Goal: Task Accomplishment & Management: Manage account settings

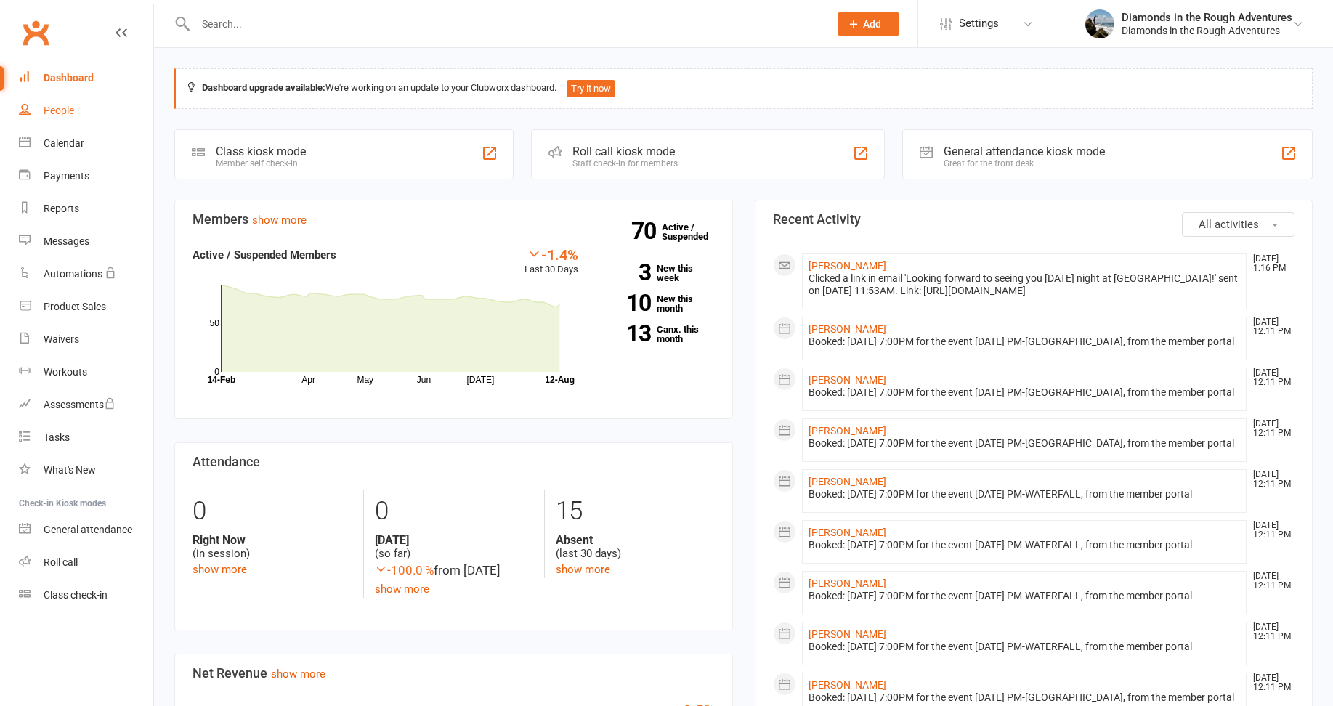
drag, startPoint x: 58, startPoint y: 111, endPoint x: 66, endPoint y: 108, distance: 8.8
click at [58, 111] on div "People" at bounding box center [59, 111] width 31 height 12
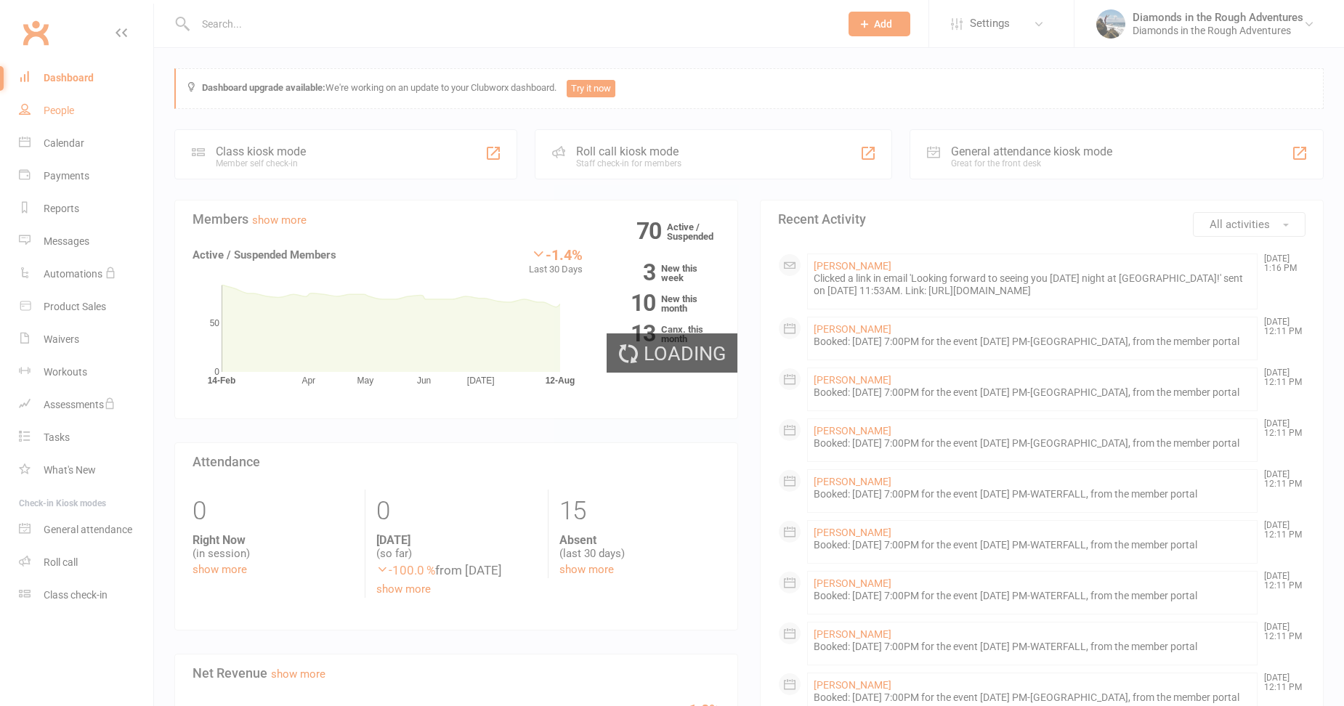
select select "100"
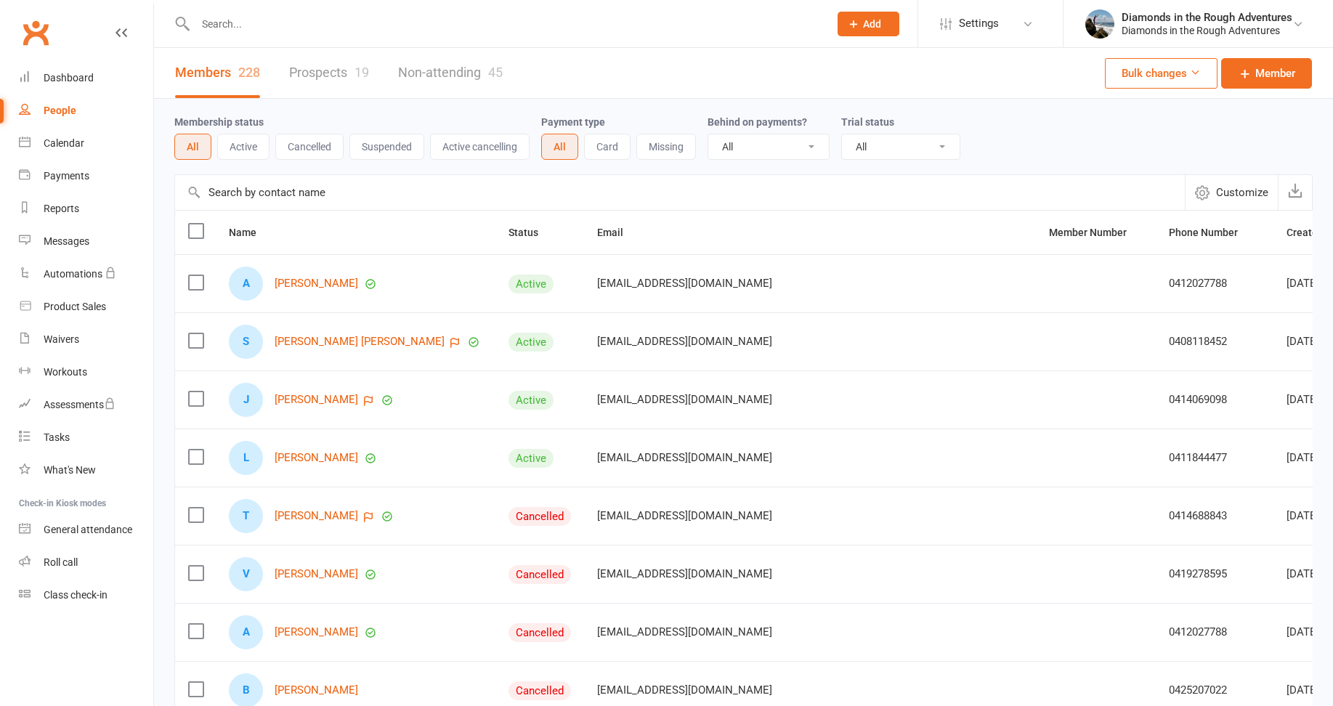
click at [218, 18] on input "text" at bounding box center [505, 24] width 628 height 20
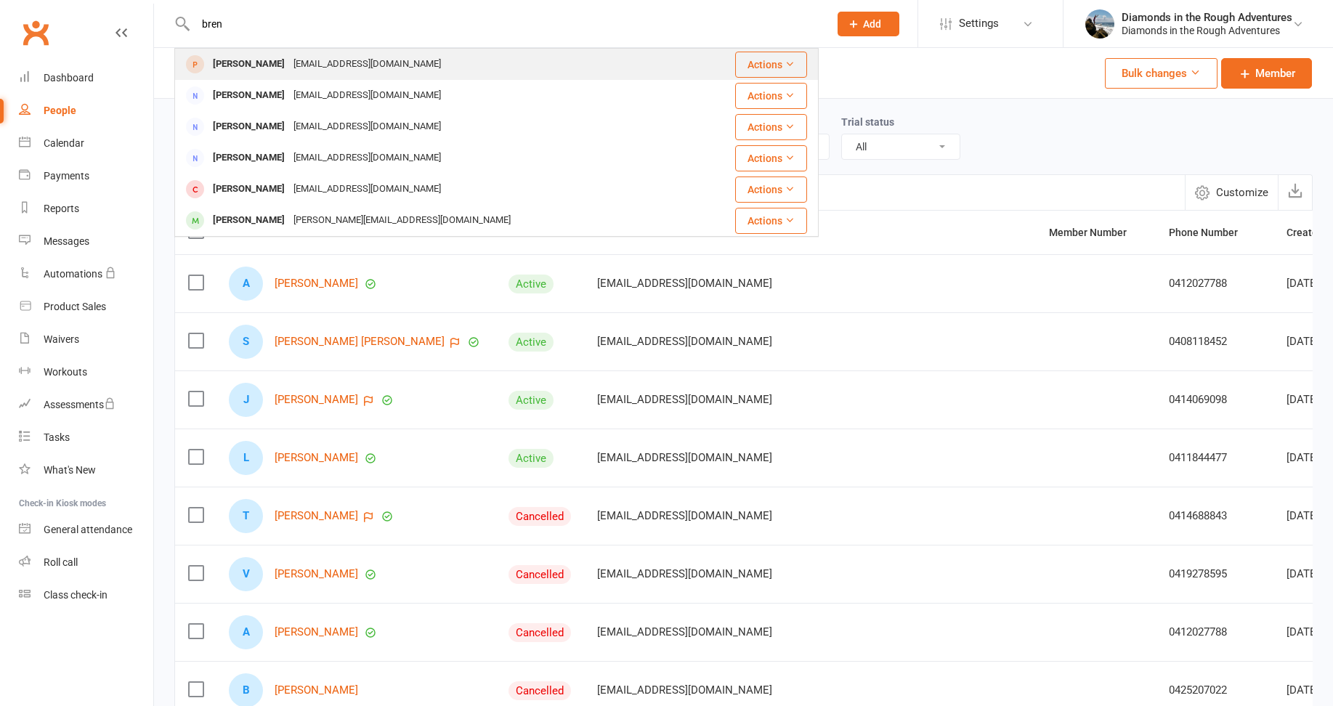
type input "bren"
click at [235, 64] on div "[PERSON_NAME]" at bounding box center [249, 64] width 81 height 21
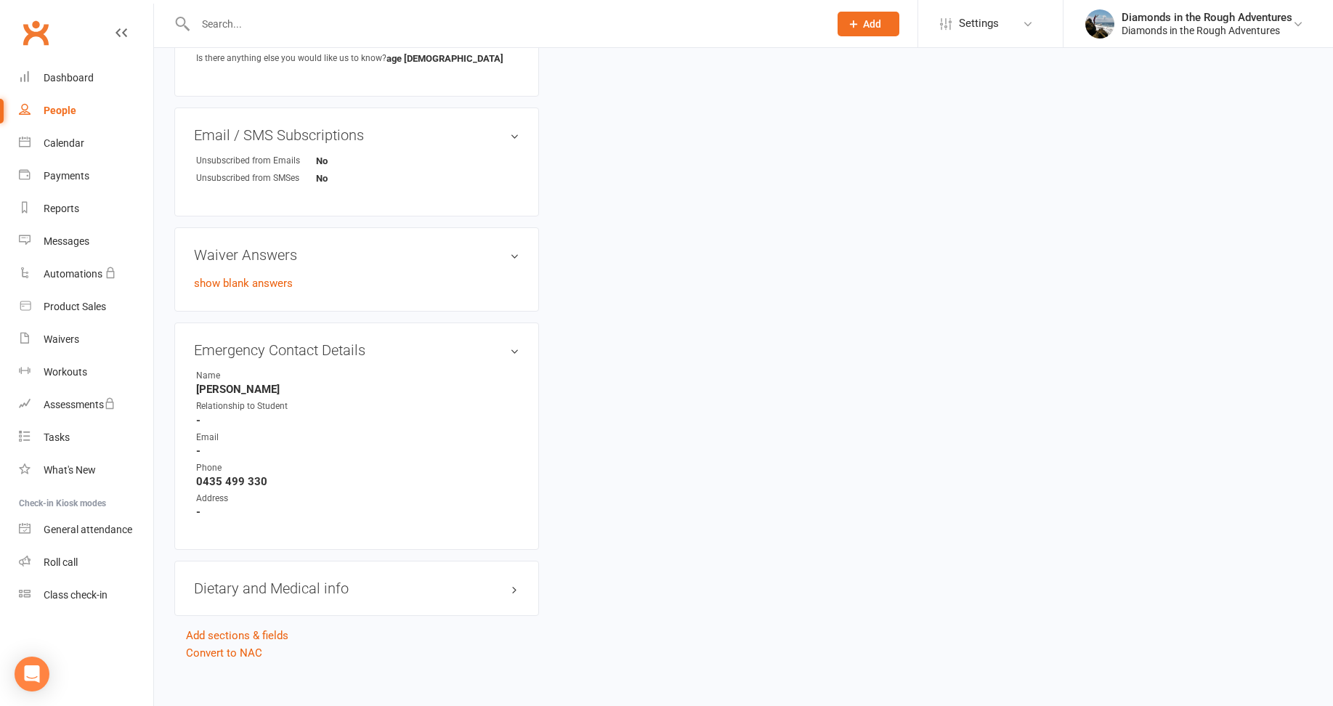
scroll to position [547, 0]
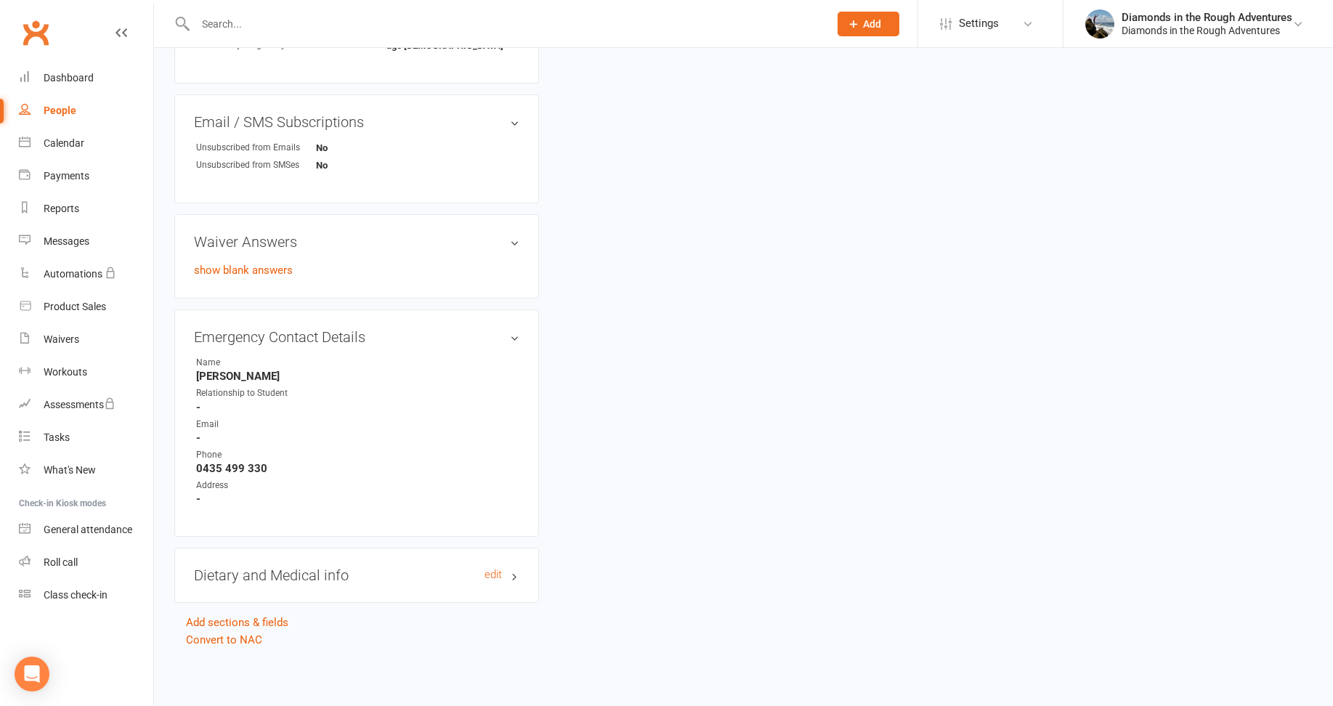
click at [306, 576] on h3 "Dietary and Medical info edit" at bounding box center [357, 575] width 326 height 16
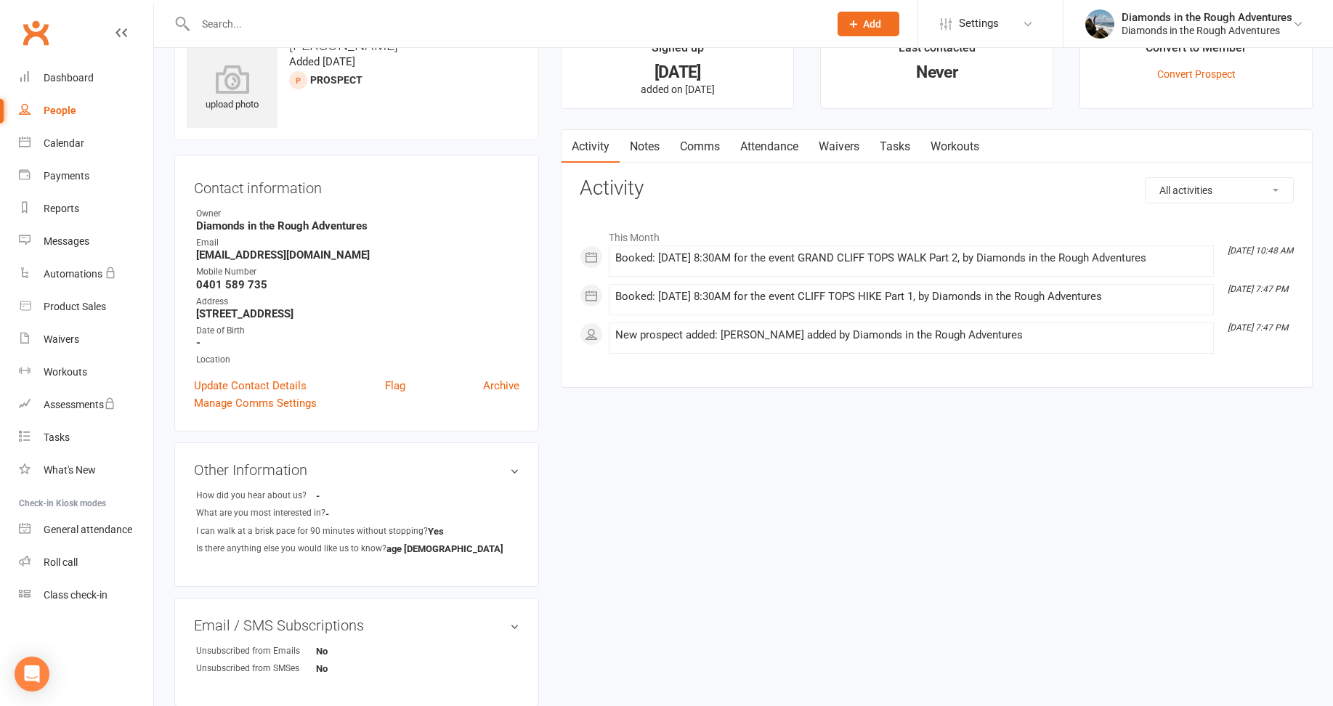
scroll to position [0, 0]
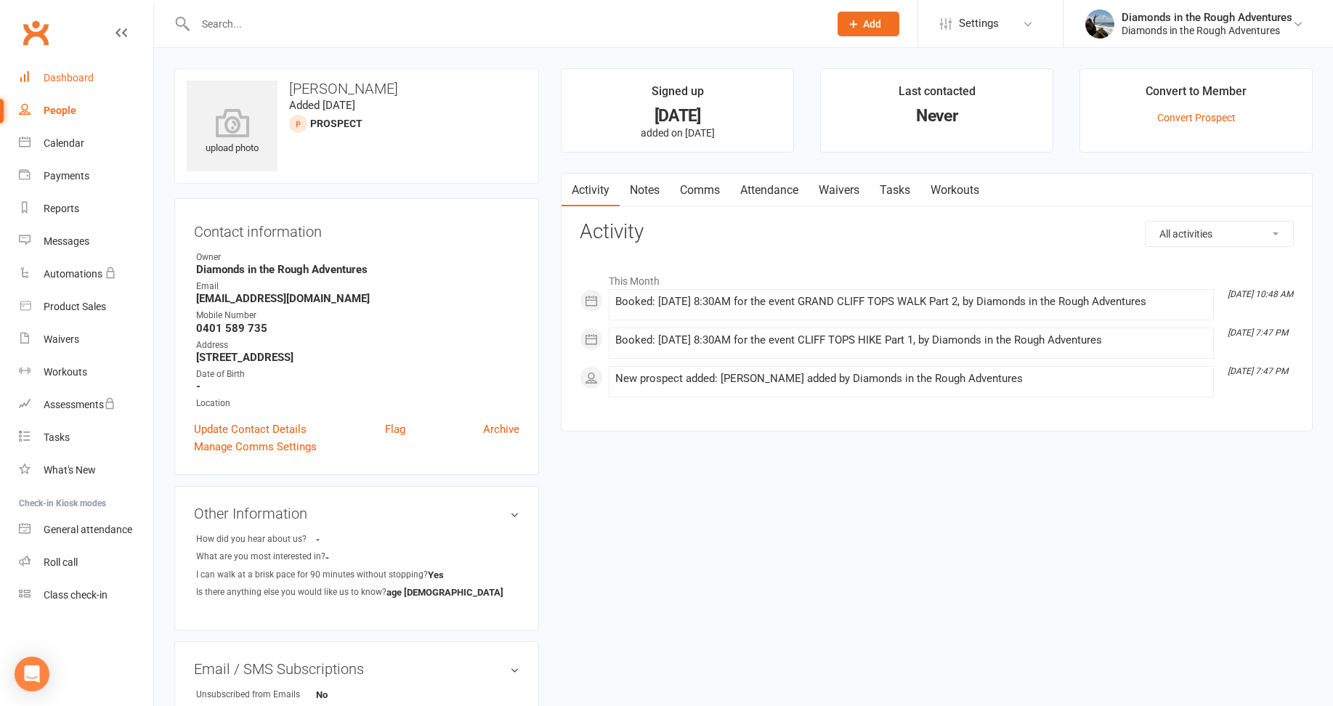
click at [76, 76] on div "Dashboard" at bounding box center [69, 78] width 50 height 12
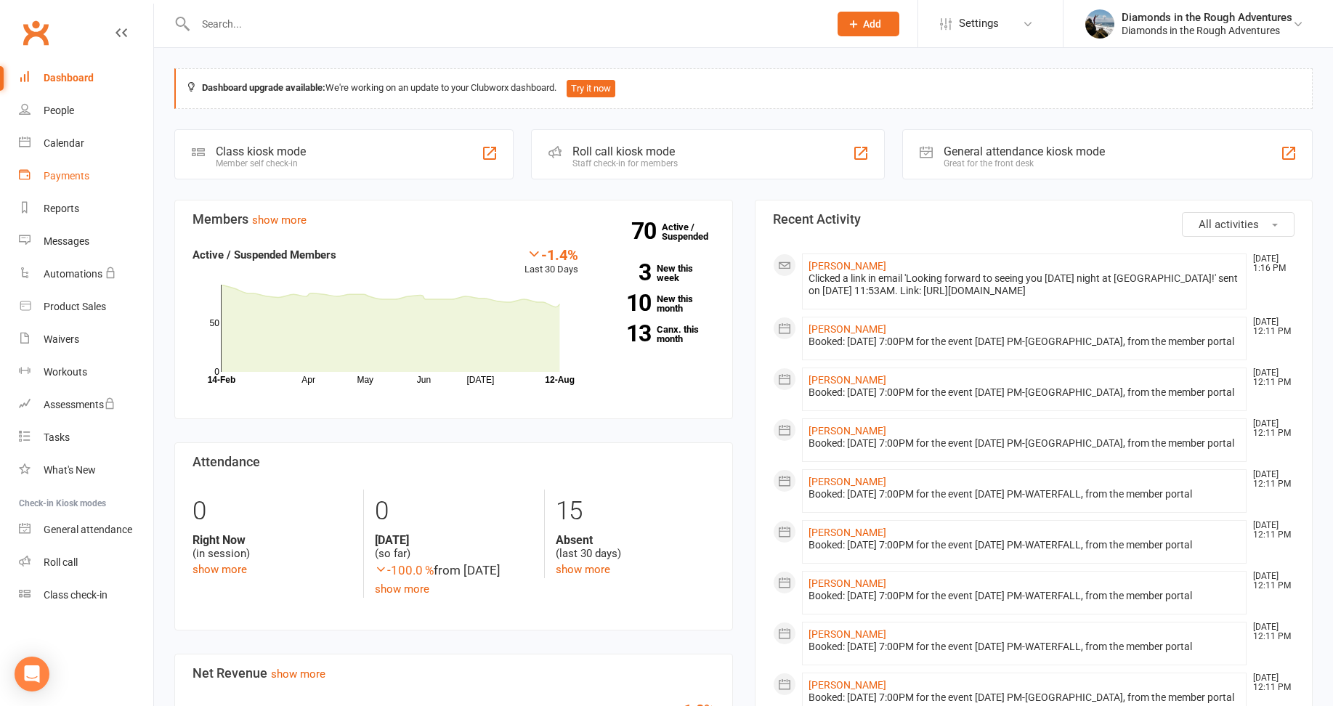
click at [77, 171] on div "Payments" at bounding box center [67, 176] width 46 height 12
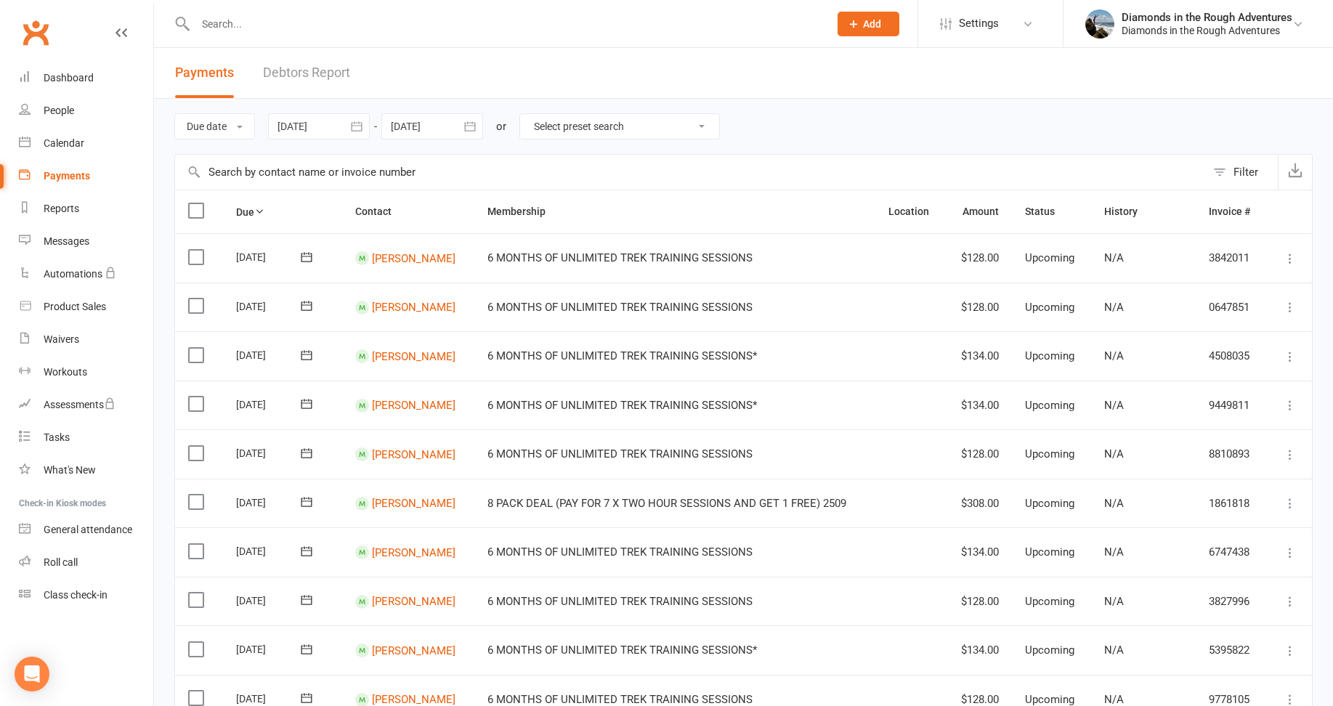
click at [224, 23] on input "text" at bounding box center [505, 24] width 628 height 20
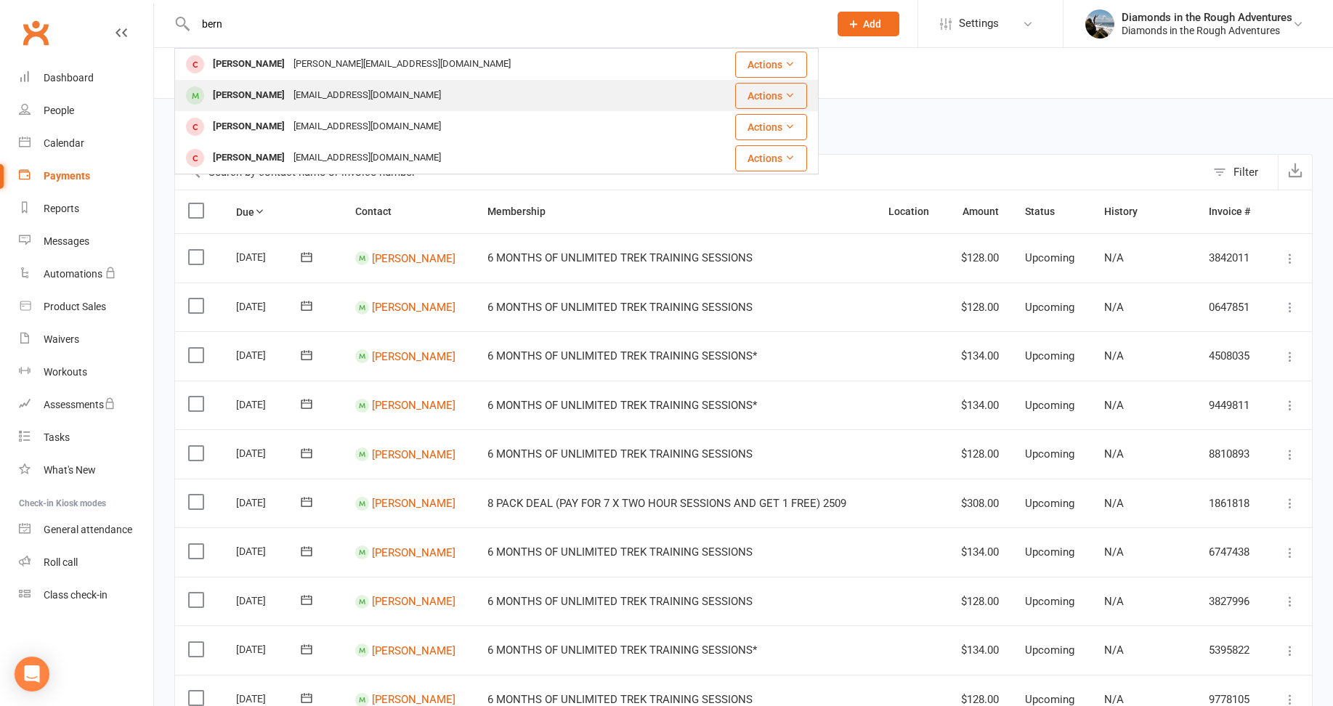
type input "bern"
click at [276, 97] on div "[PERSON_NAME]" at bounding box center [249, 95] width 81 height 21
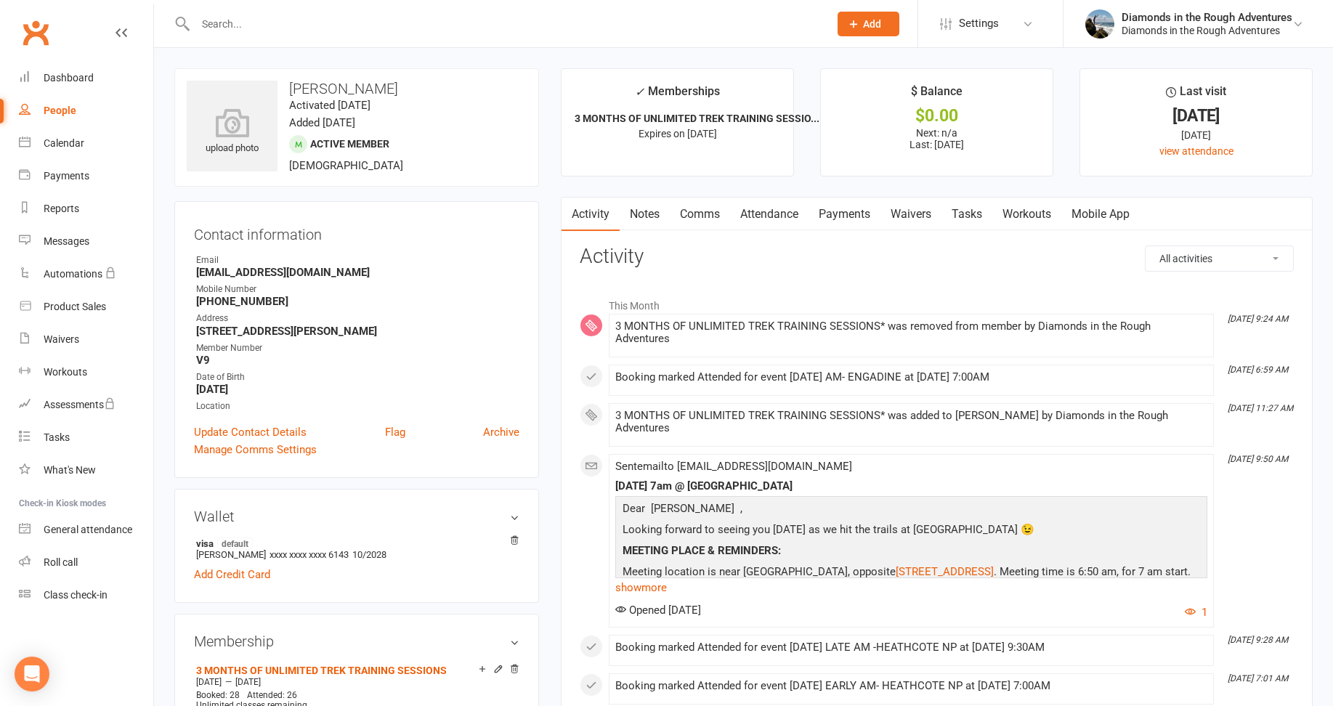
click at [850, 211] on link "Payments" at bounding box center [845, 214] width 72 height 33
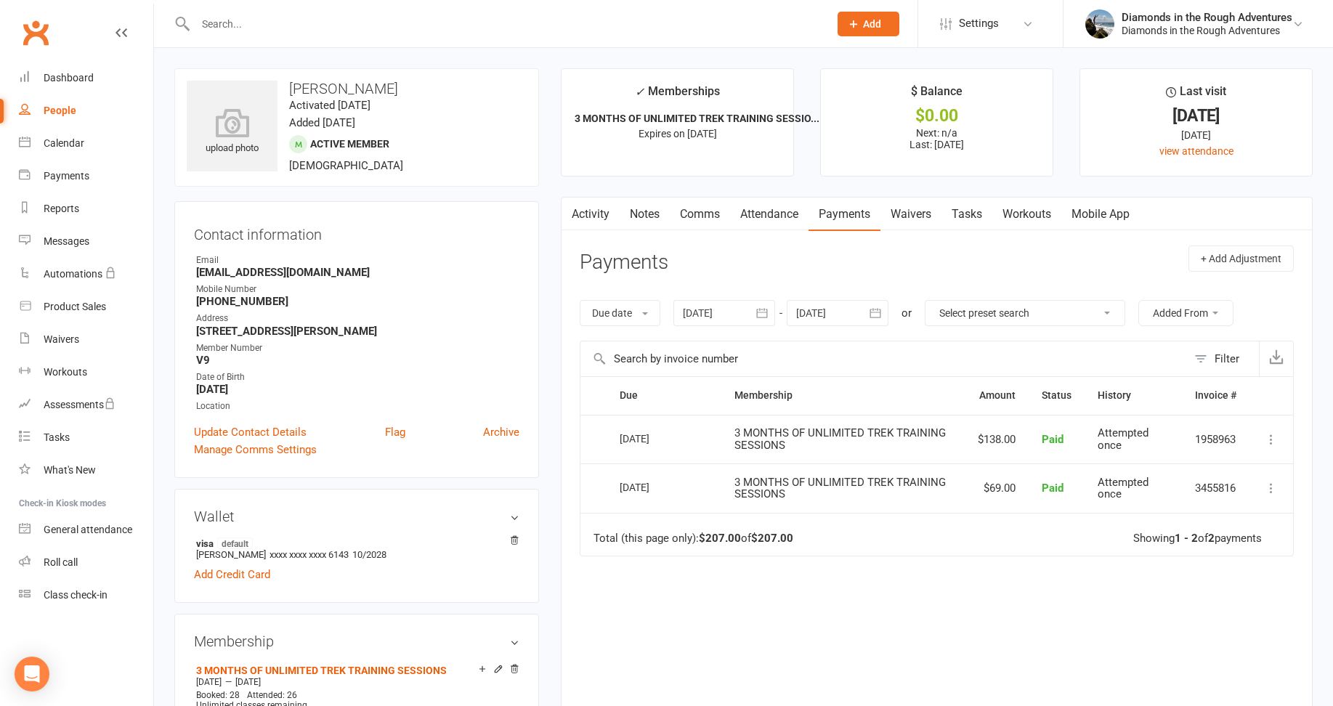
click at [712, 312] on div at bounding box center [725, 313] width 102 height 26
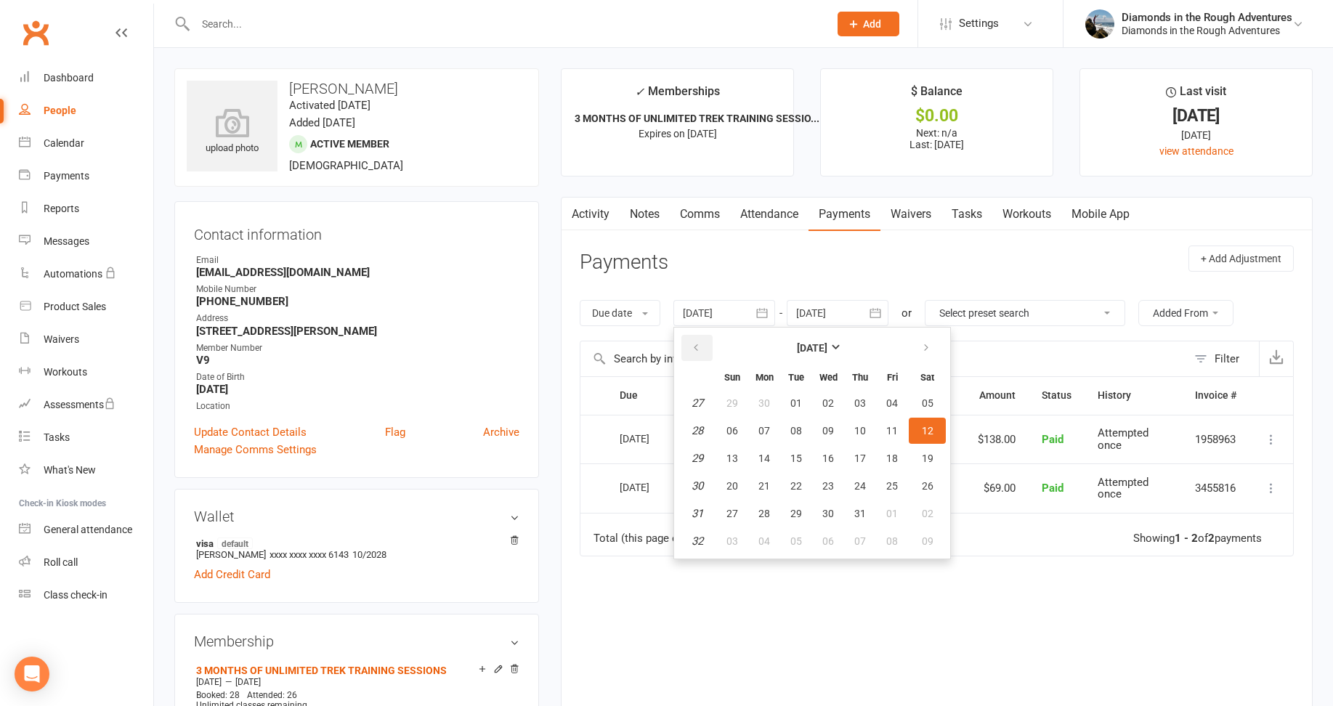
click at [698, 343] on icon "button" at bounding box center [696, 348] width 10 height 12
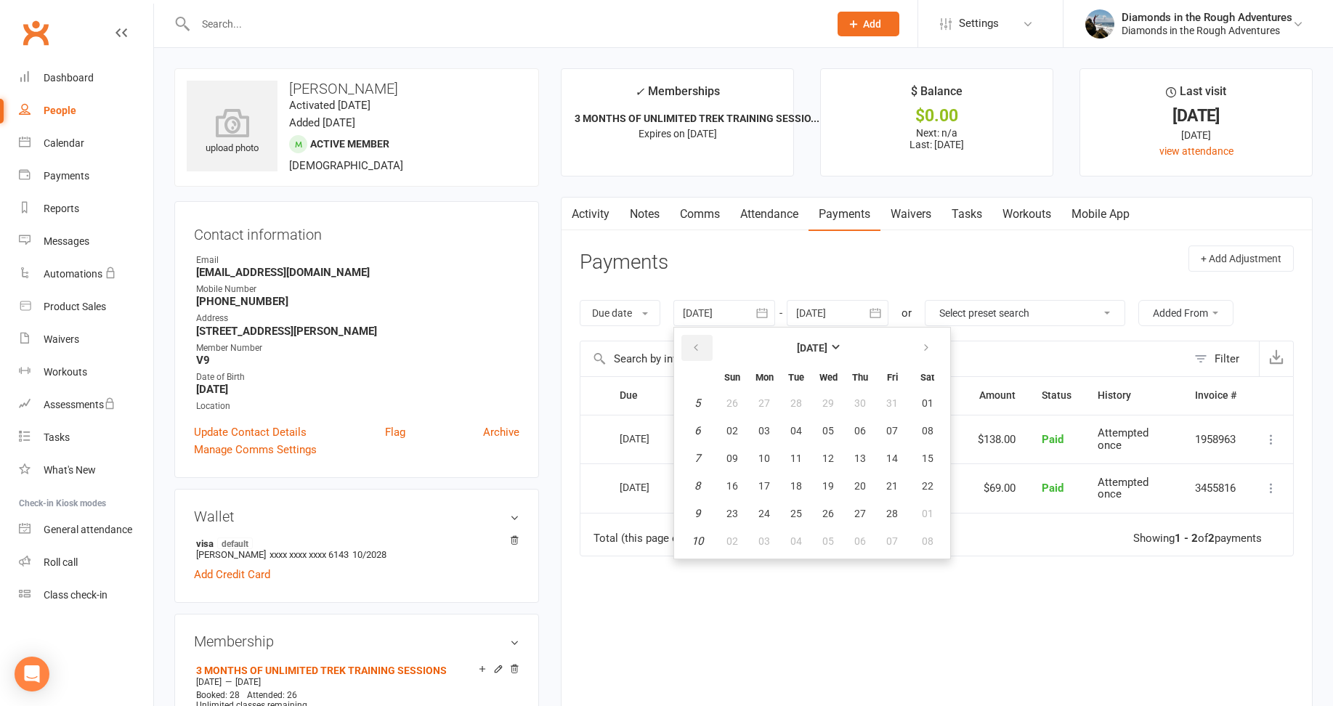
click at [698, 343] on icon "button" at bounding box center [696, 348] width 10 height 12
click at [736, 397] on span "01" at bounding box center [733, 403] width 12 height 12
type input "[DATE]"
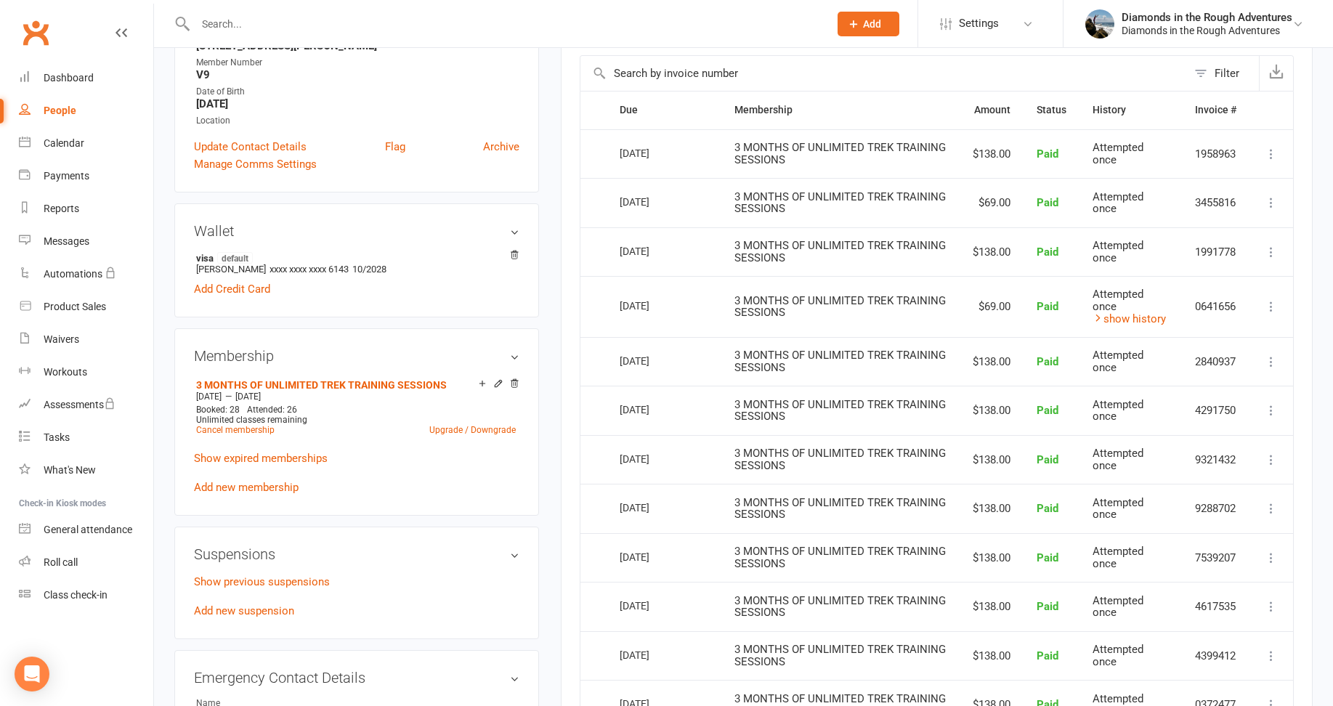
scroll to position [291, 0]
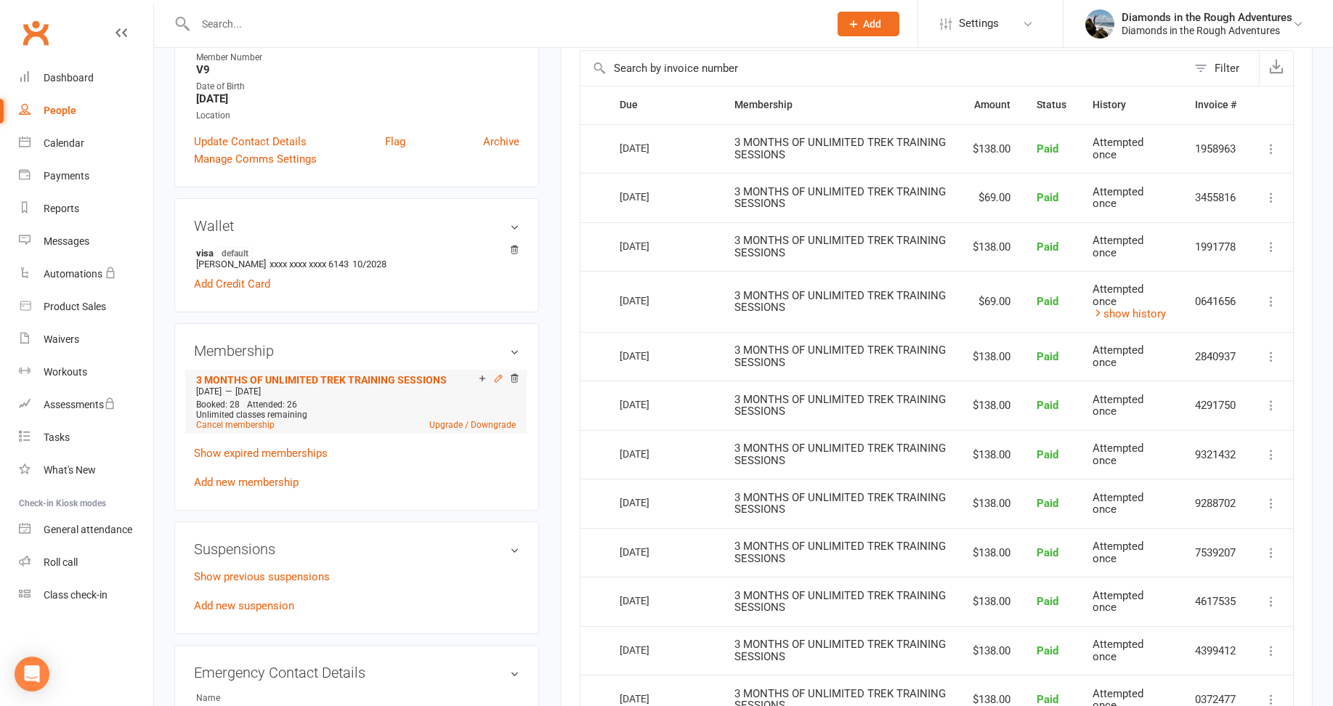
click at [498, 379] on icon at bounding box center [498, 378] width 10 height 10
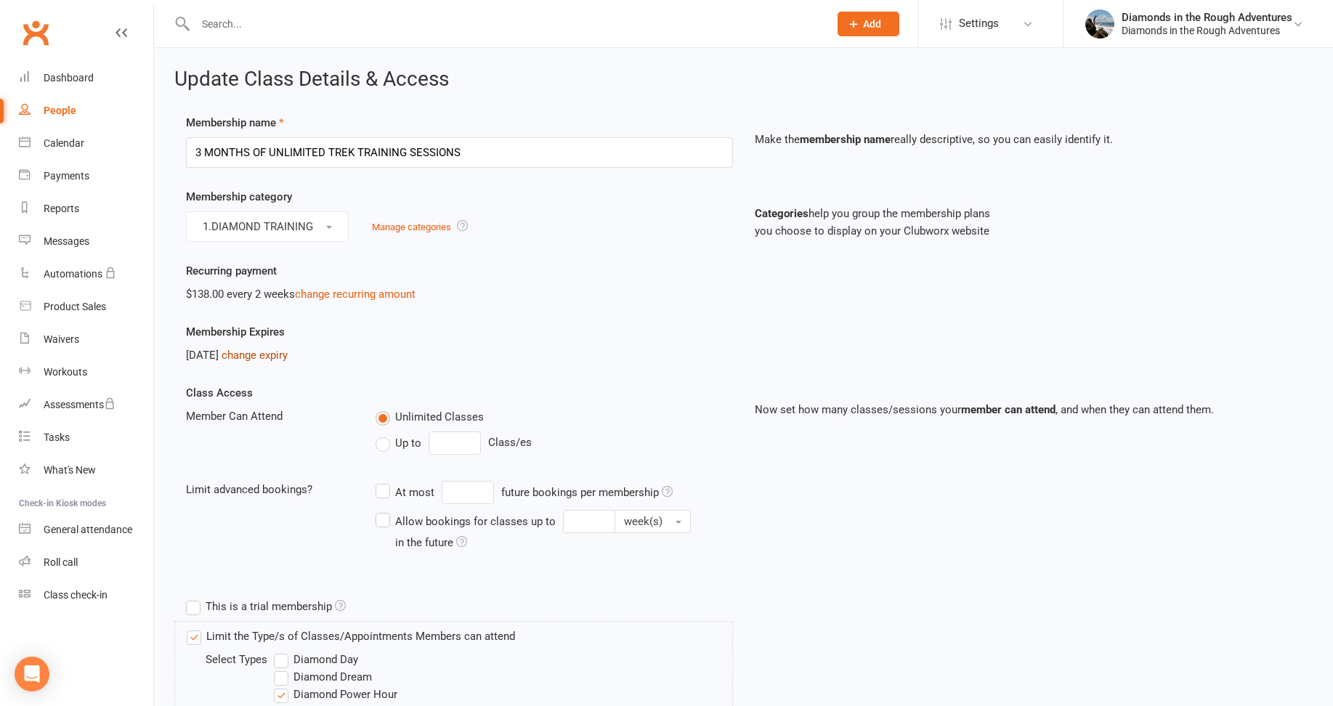
click at [288, 359] on link "change expiry" at bounding box center [255, 355] width 66 height 13
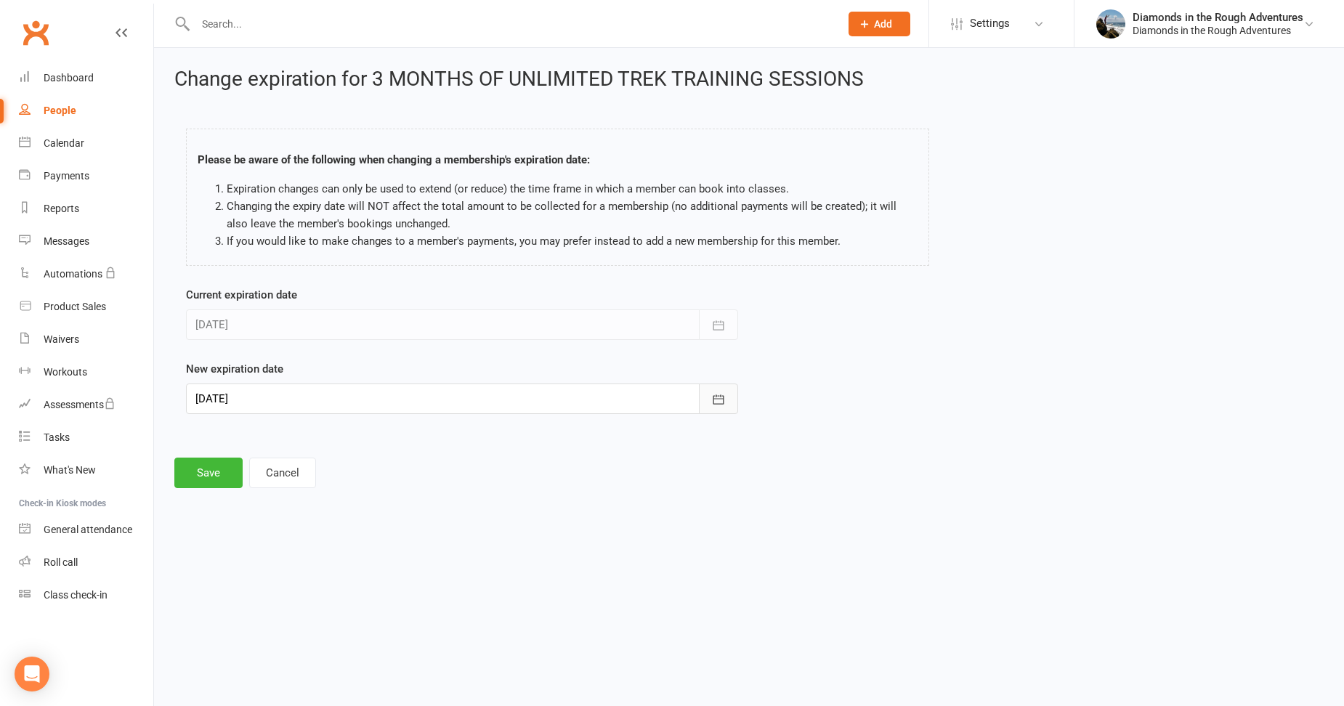
click at [719, 397] on icon "button" at bounding box center [718, 399] width 15 height 15
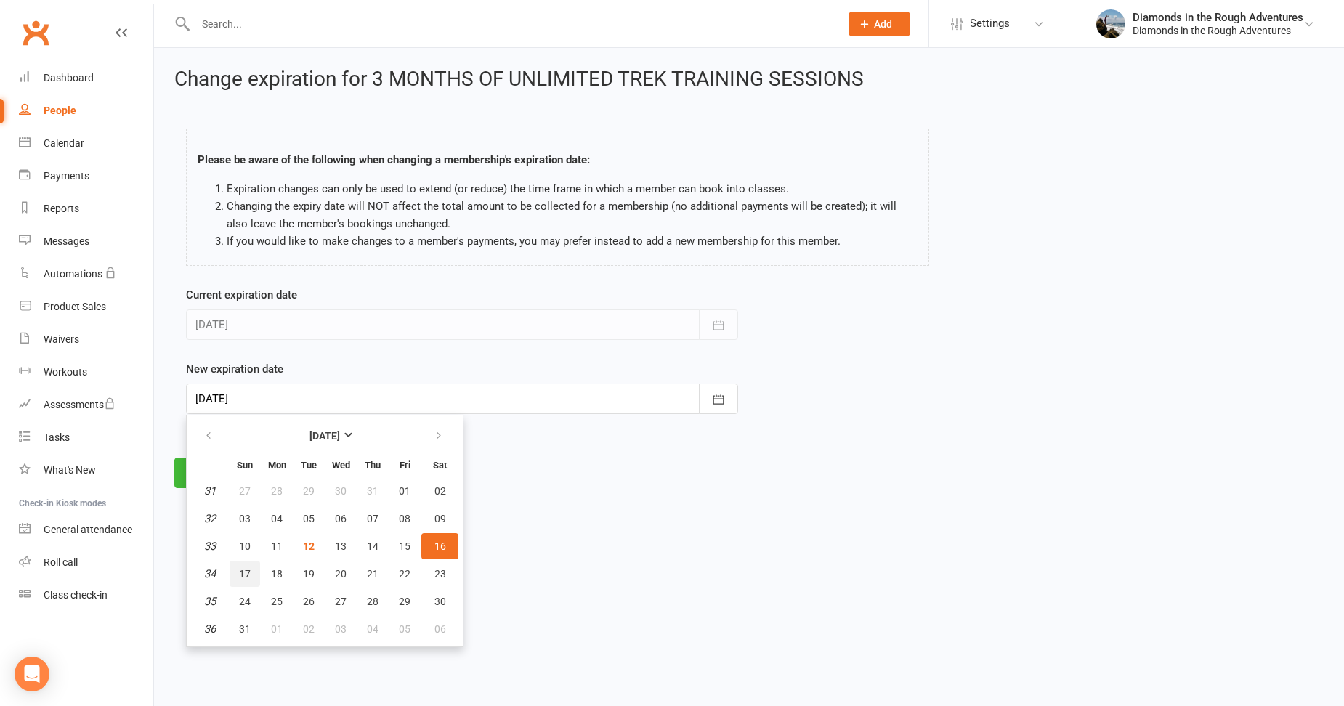
click at [243, 571] on span "17" at bounding box center [245, 574] width 12 height 12
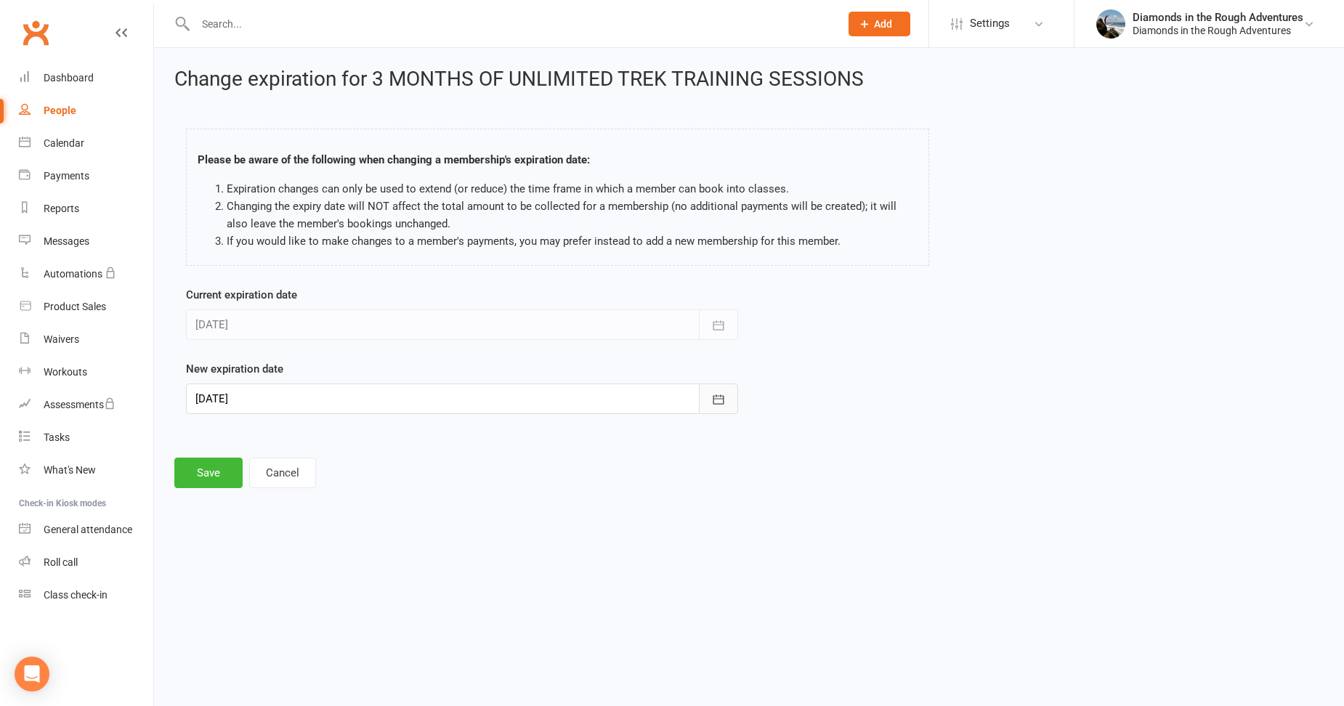
click at [719, 396] on icon "button" at bounding box center [719, 399] width 11 height 9
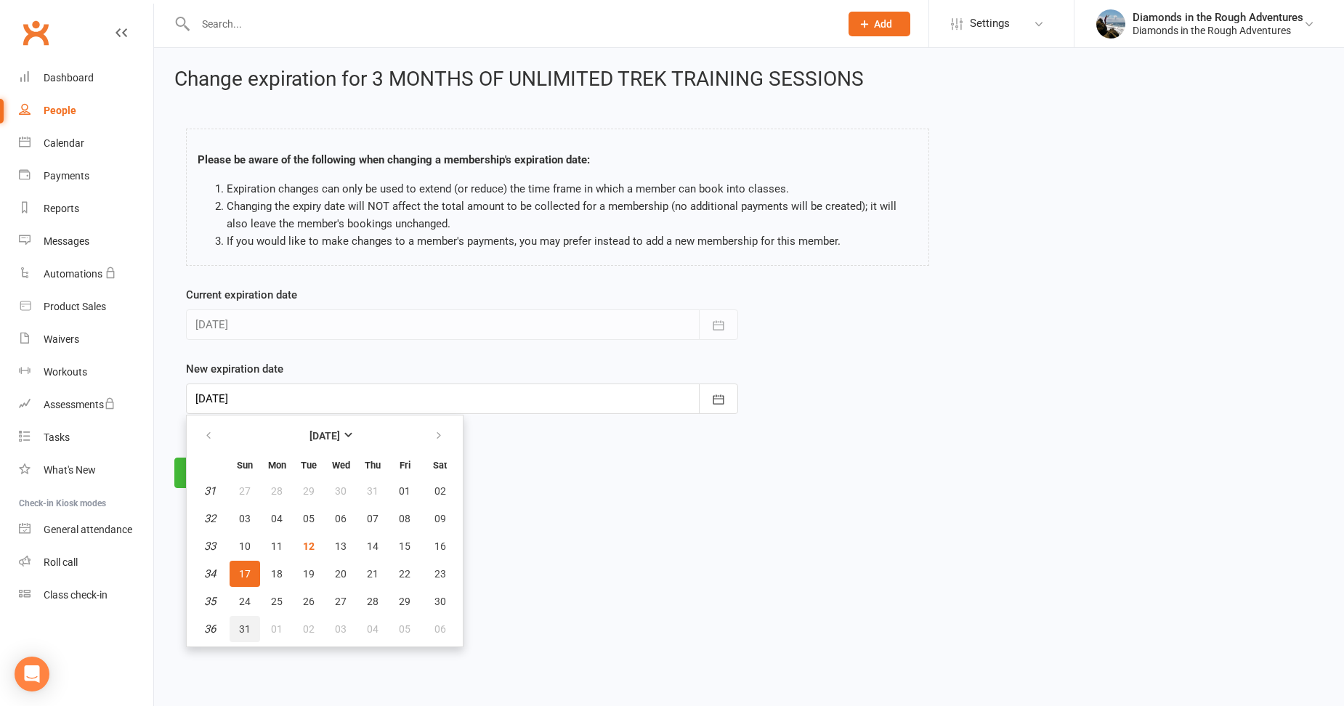
click at [243, 626] on span "31" at bounding box center [245, 629] width 12 height 12
type input "[DATE]"
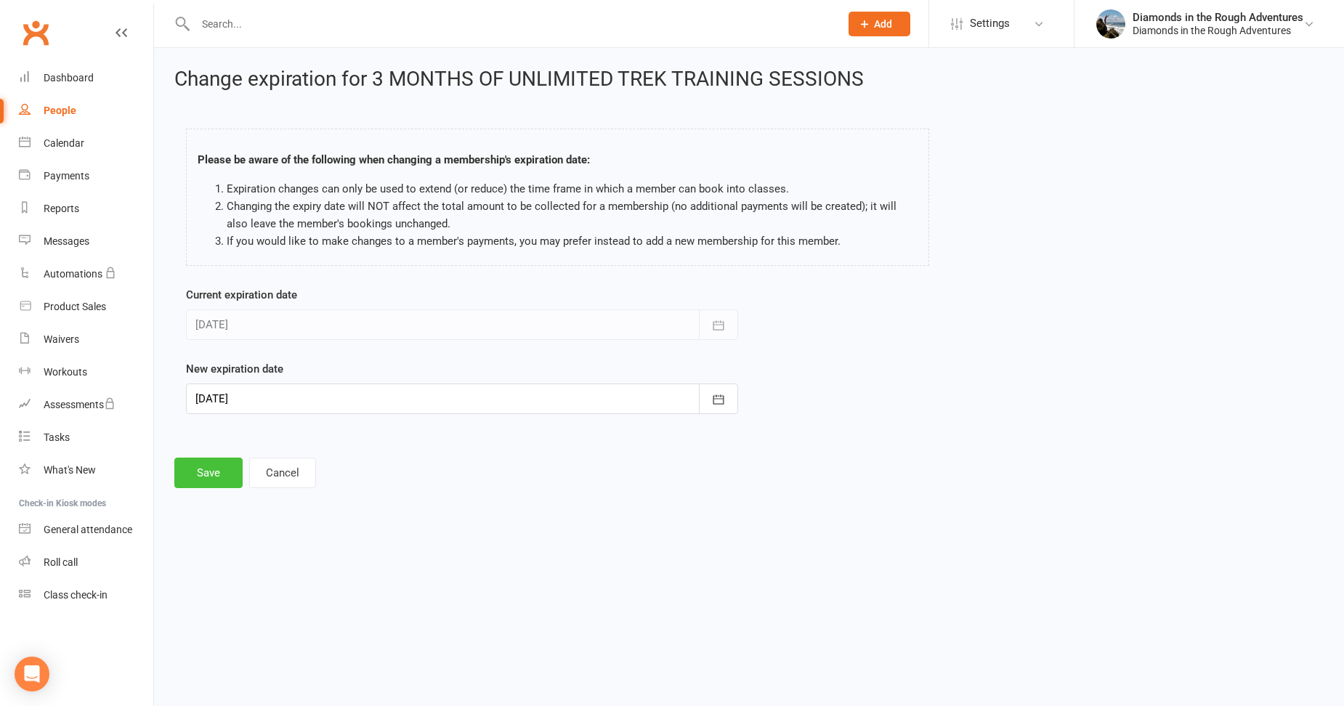
click at [209, 474] on button "Save" at bounding box center [208, 473] width 68 height 31
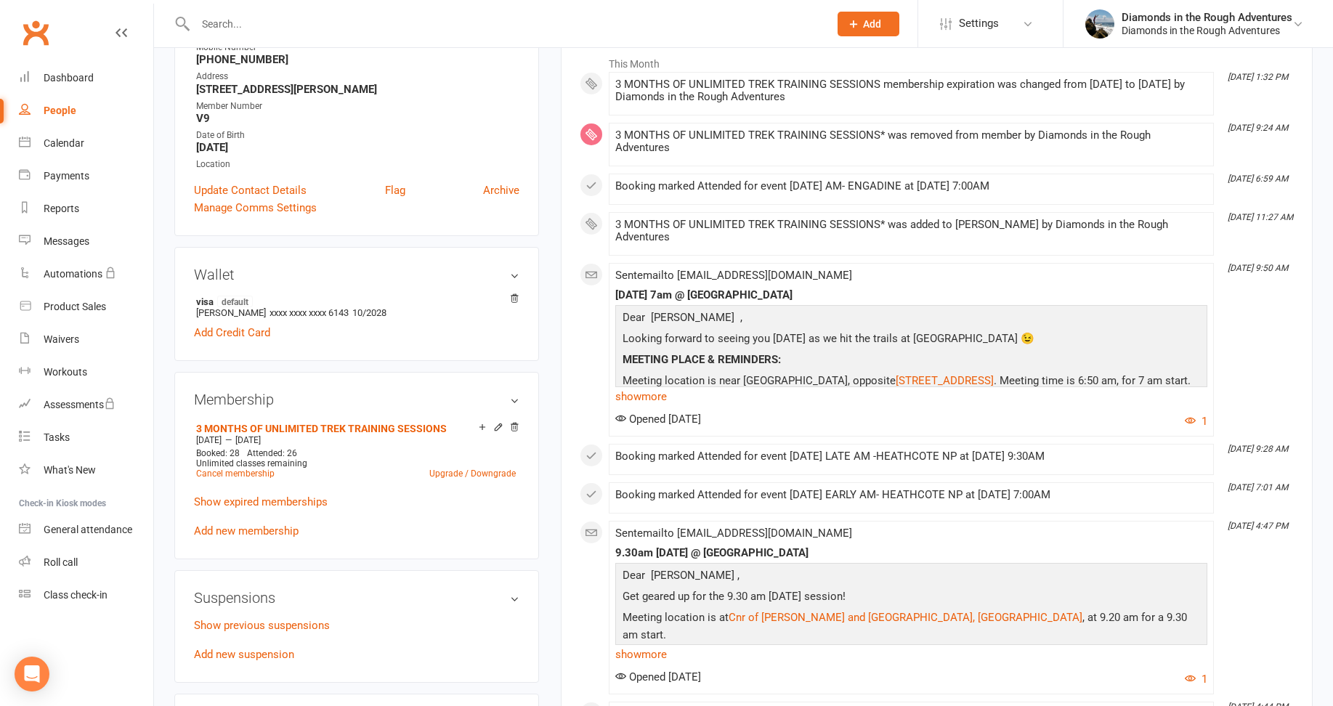
scroll to position [73, 0]
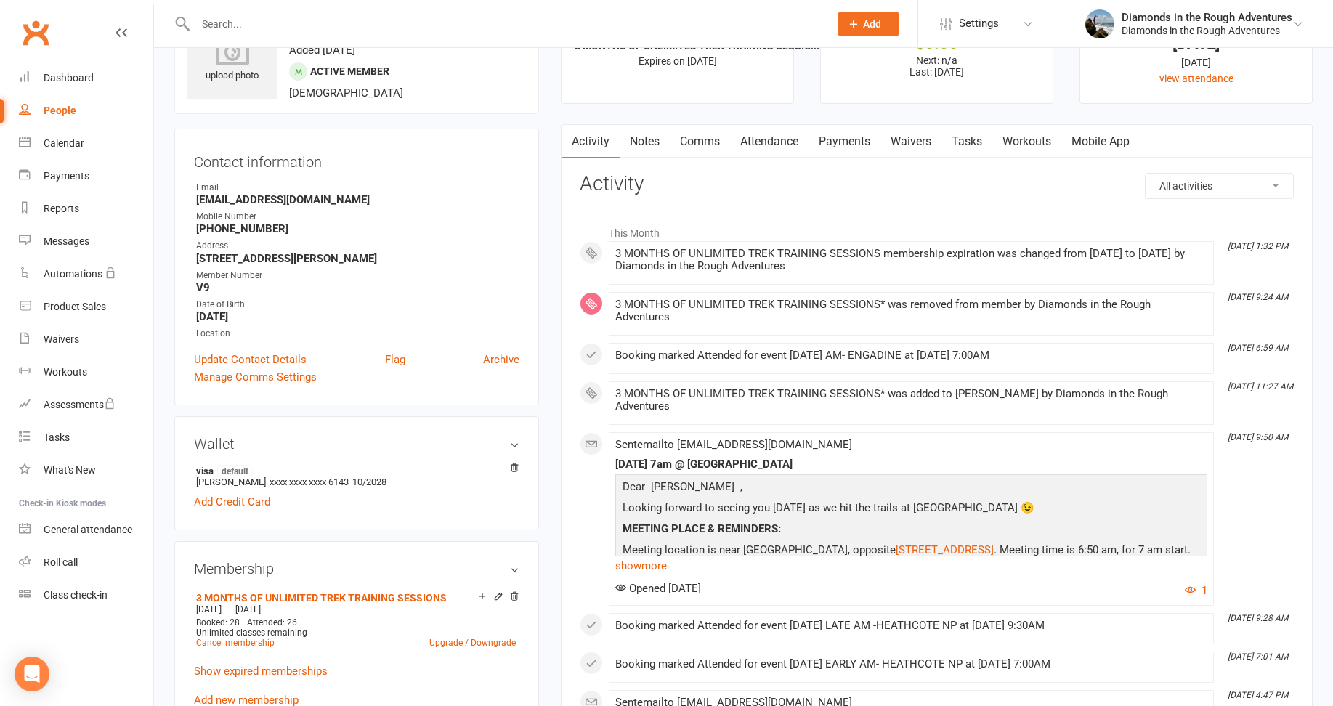
click at [850, 140] on link "Payments" at bounding box center [845, 141] width 72 height 33
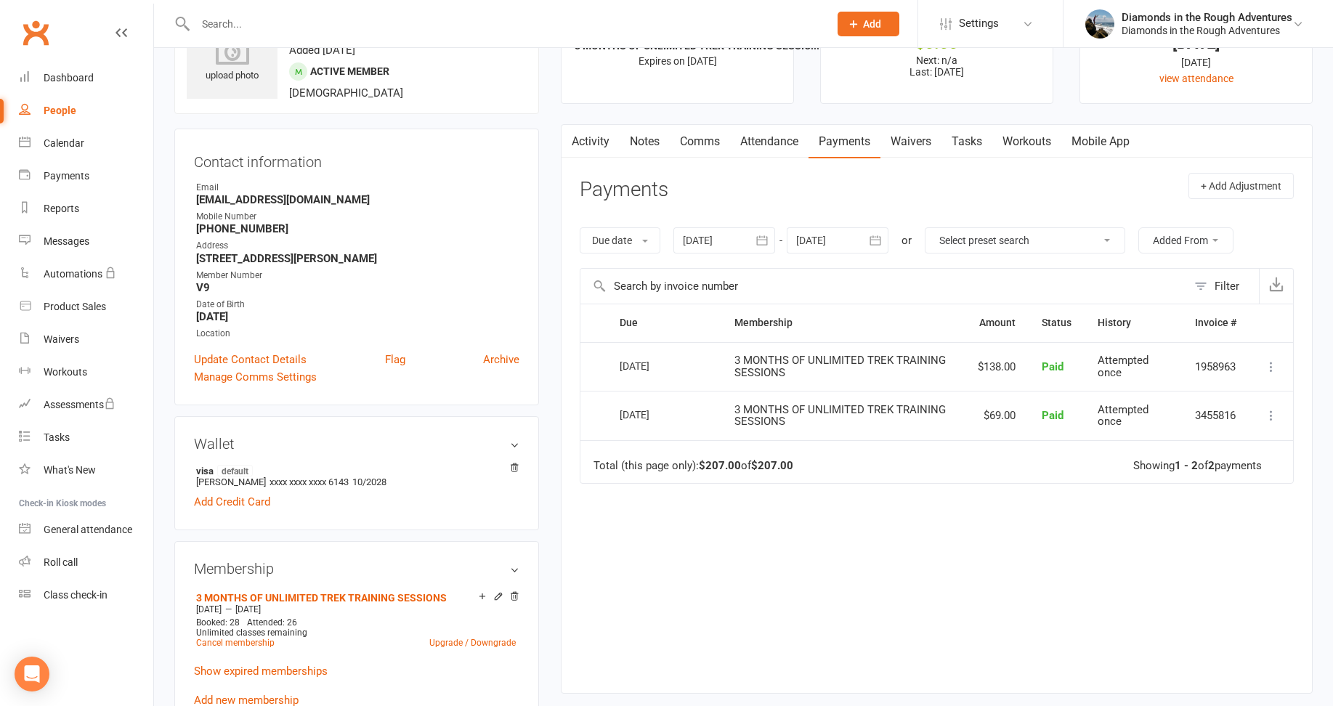
click at [680, 363] on div "[DATE]" at bounding box center [653, 366] width 67 height 23
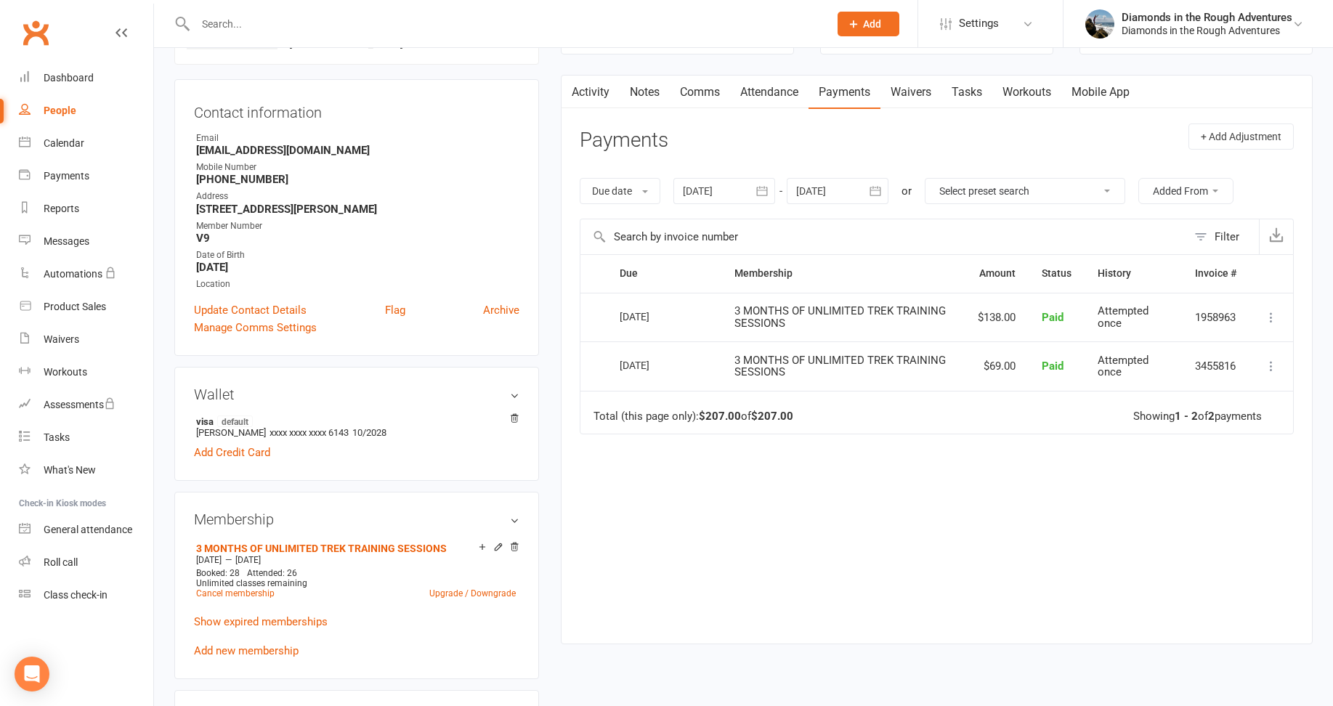
scroll to position [218, 0]
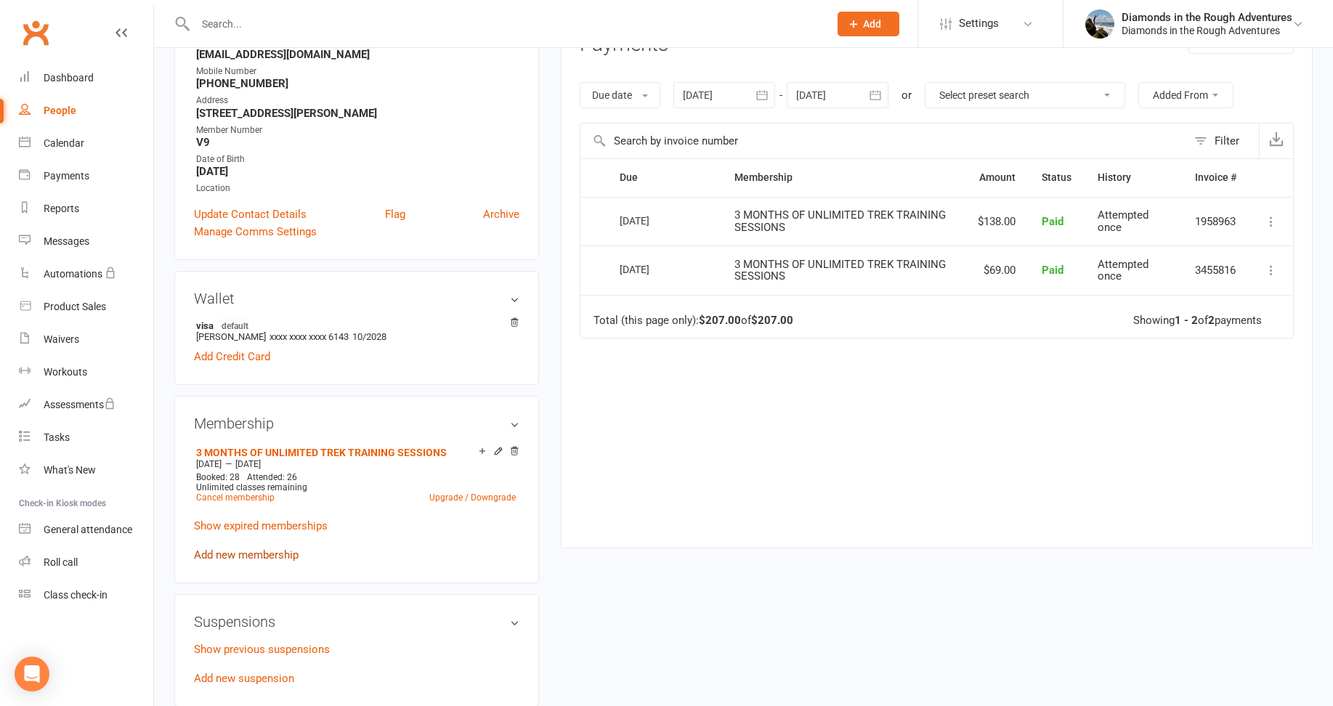
click at [256, 553] on link "Add new membership" at bounding box center [246, 555] width 105 height 13
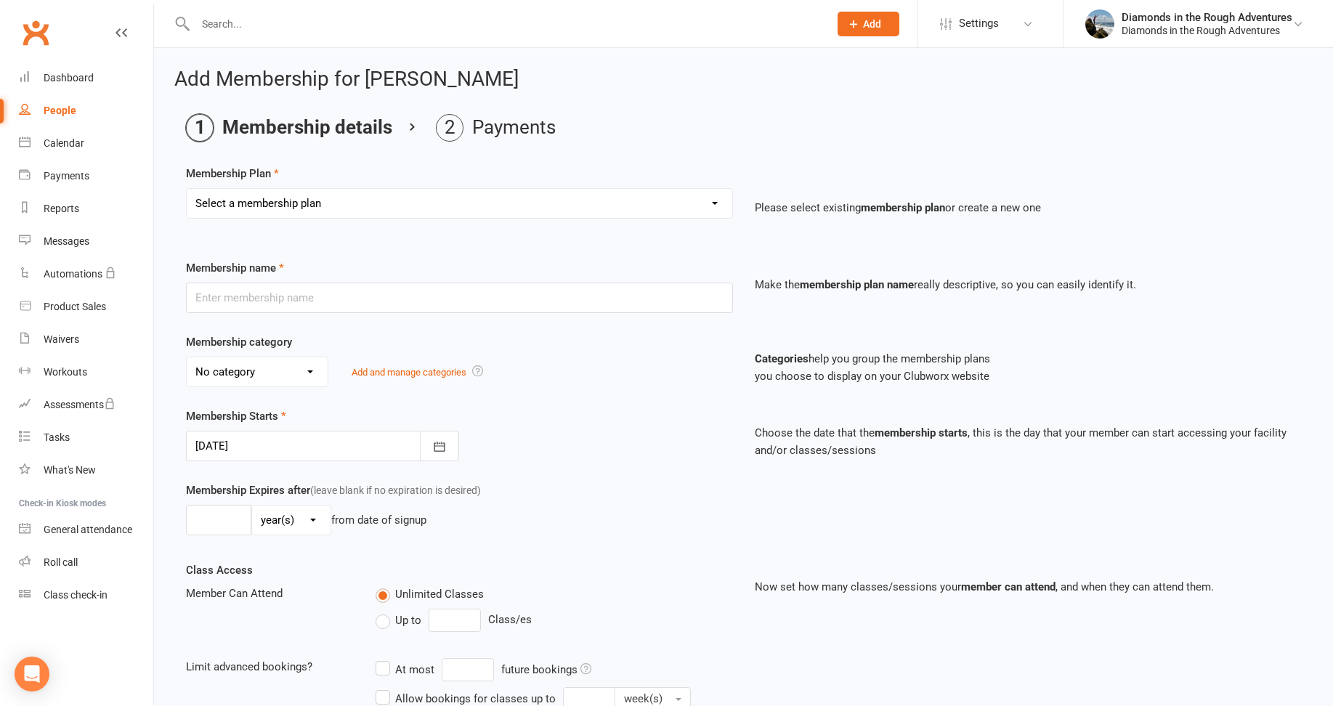
click at [297, 205] on select "Select a membership plan Create new Membership Plan 6 MONTHS OF UNLIMITED TREK …" at bounding box center [460, 203] width 546 height 29
select select "2"
click at [187, 189] on select "Select a membership plan Create new Membership Plan 6 MONTHS OF UNLIMITED TREK …" at bounding box center [460, 203] width 546 height 29
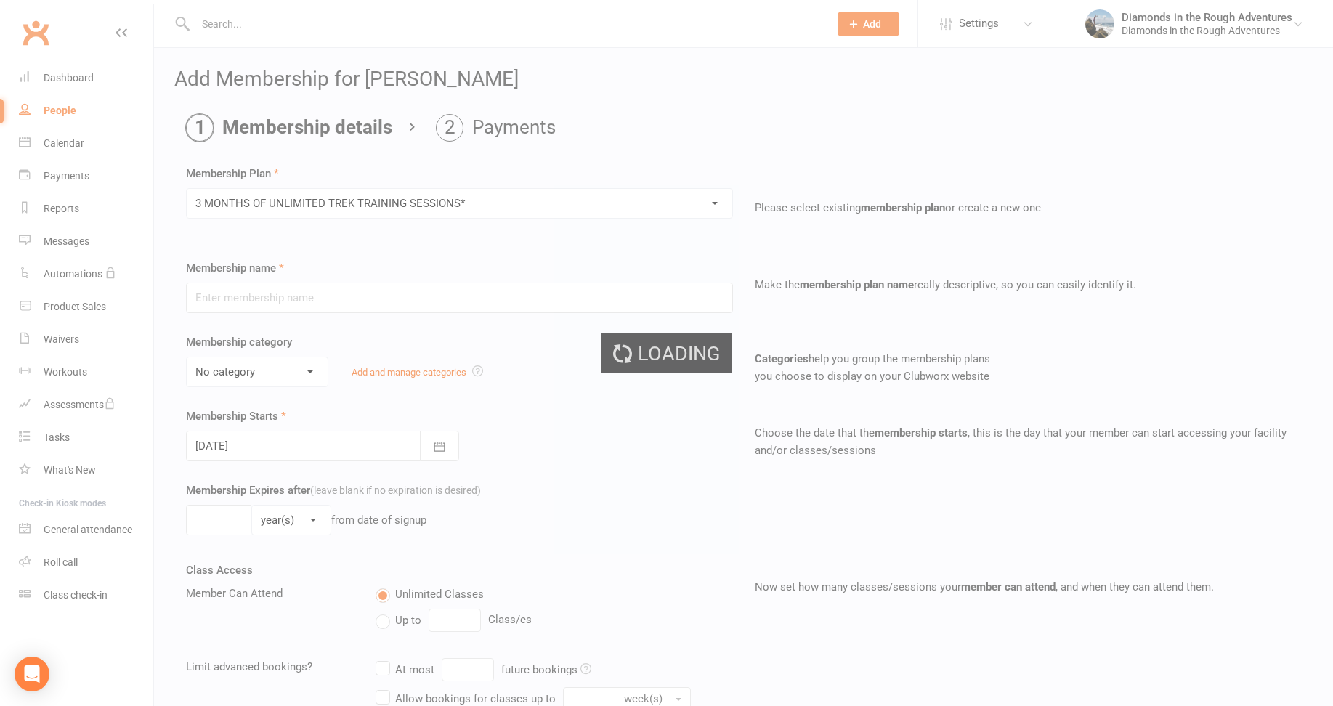
type input "3 MONTHS OF UNLIMITED TREK TRAINING SESSIONS*"
select select "0"
type input "14"
select select "1"
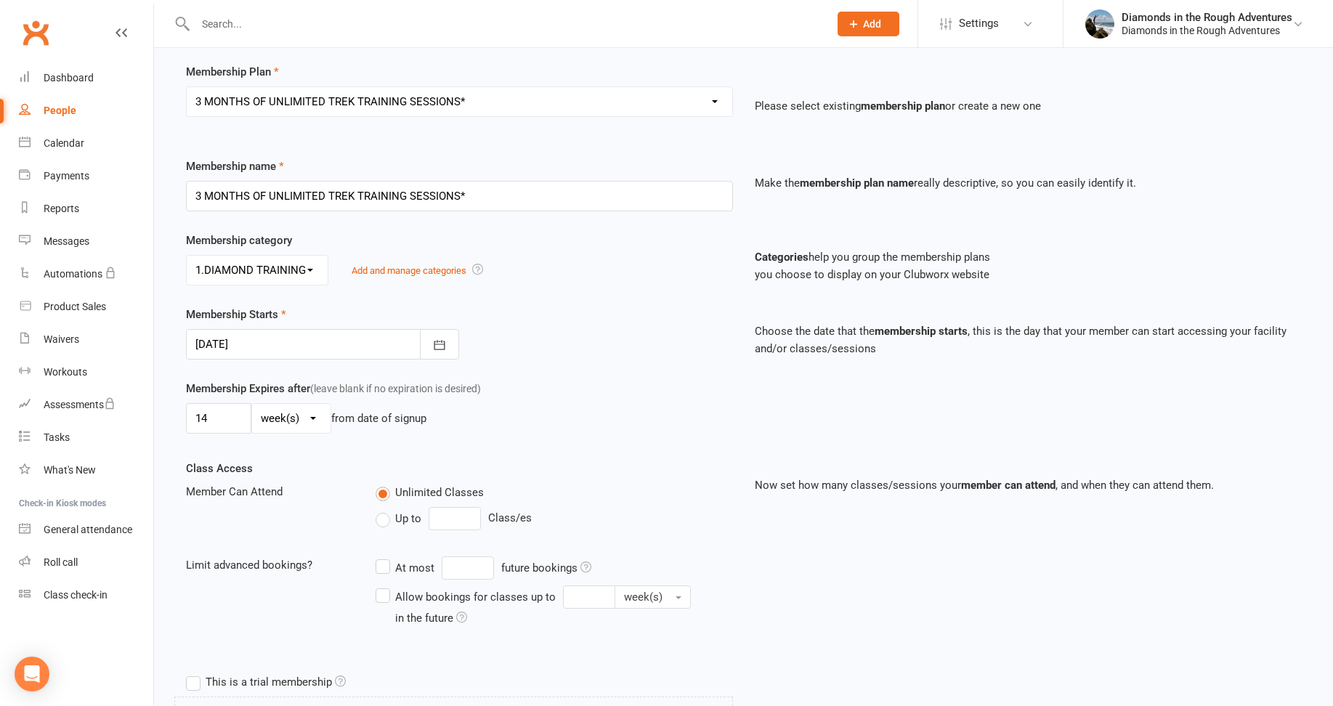
scroll to position [145, 0]
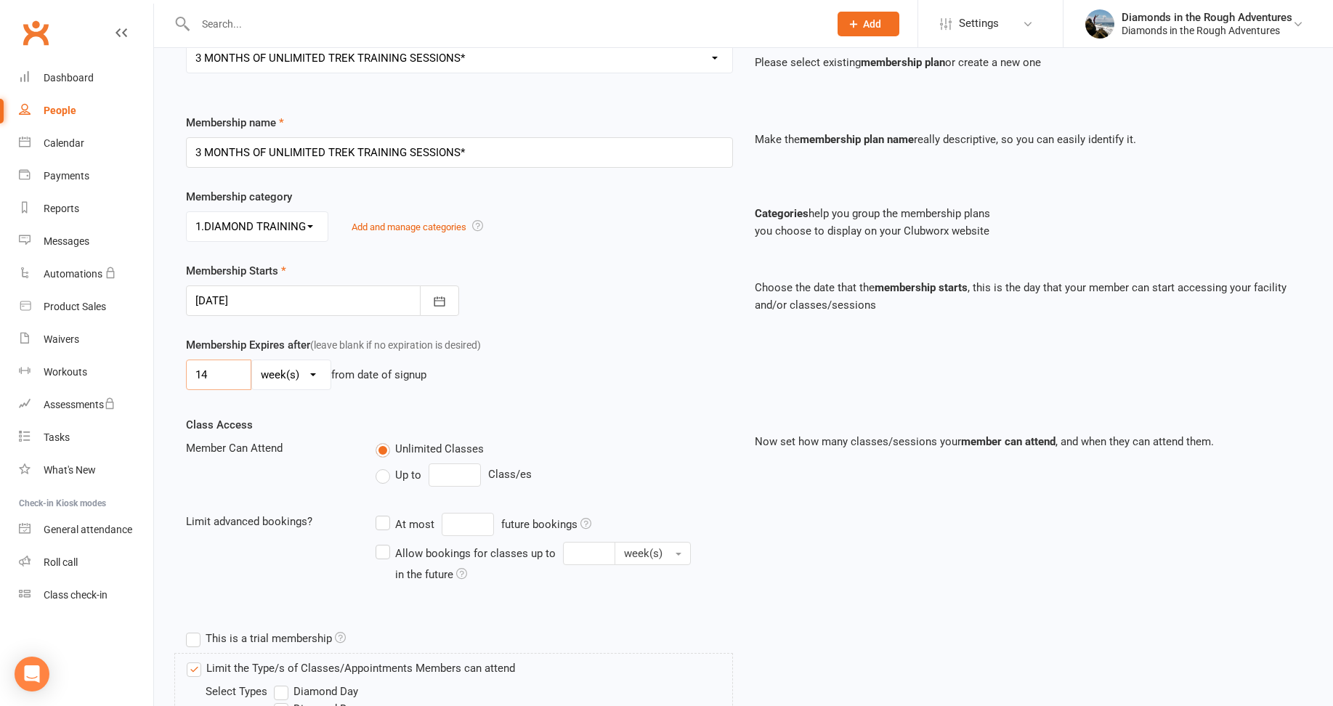
drag, startPoint x: 229, startPoint y: 371, endPoint x: 192, endPoint y: 376, distance: 37.3
click at [192, 376] on input "14" at bounding box center [218, 375] width 65 height 31
type input "2"
click at [441, 299] on icon "button" at bounding box center [439, 301] width 15 height 15
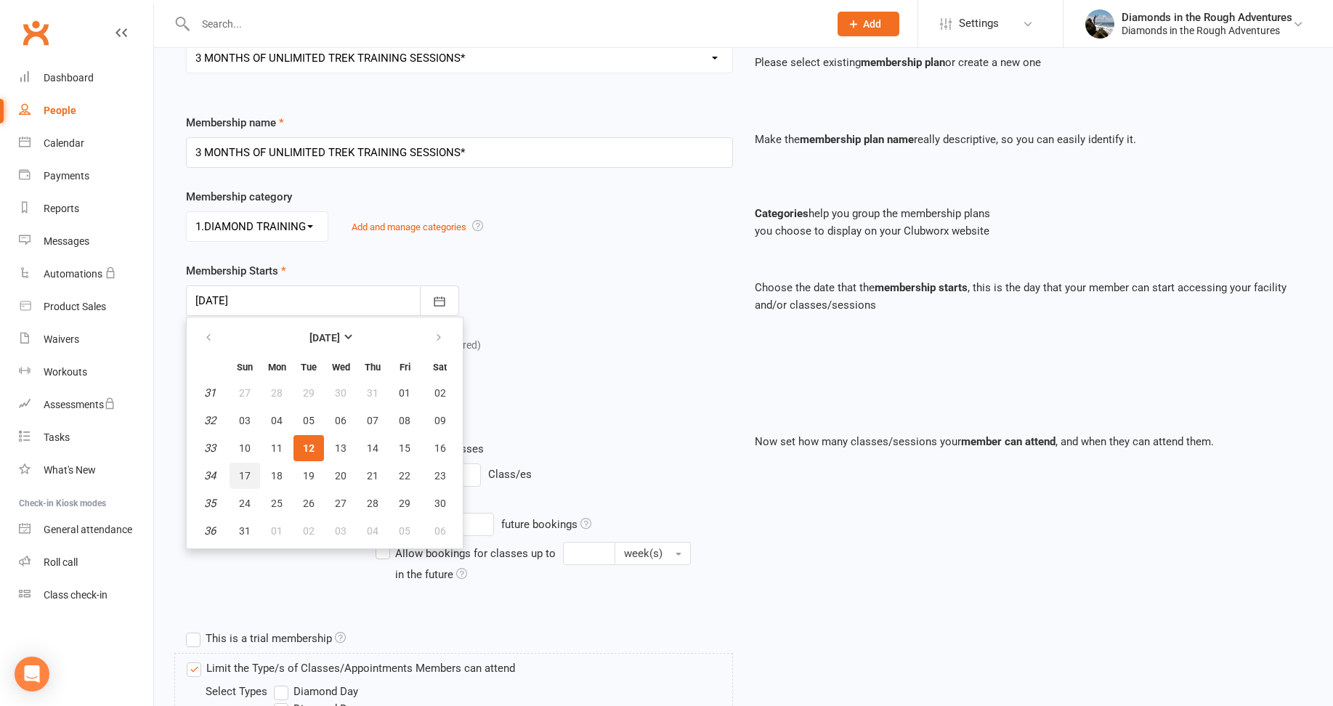
click at [243, 470] on span "17" at bounding box center [245, 476] width 12 height 12
type input "[DATE]"
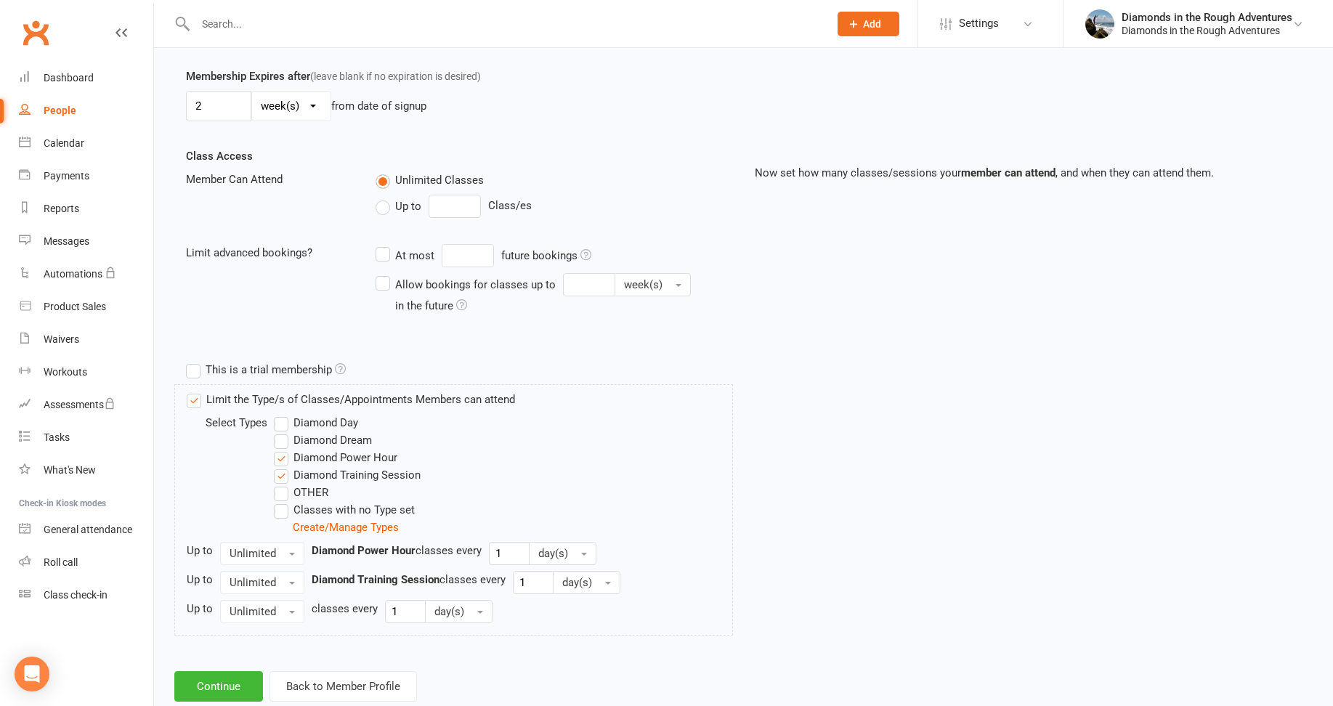
scroll to position [451, 0]
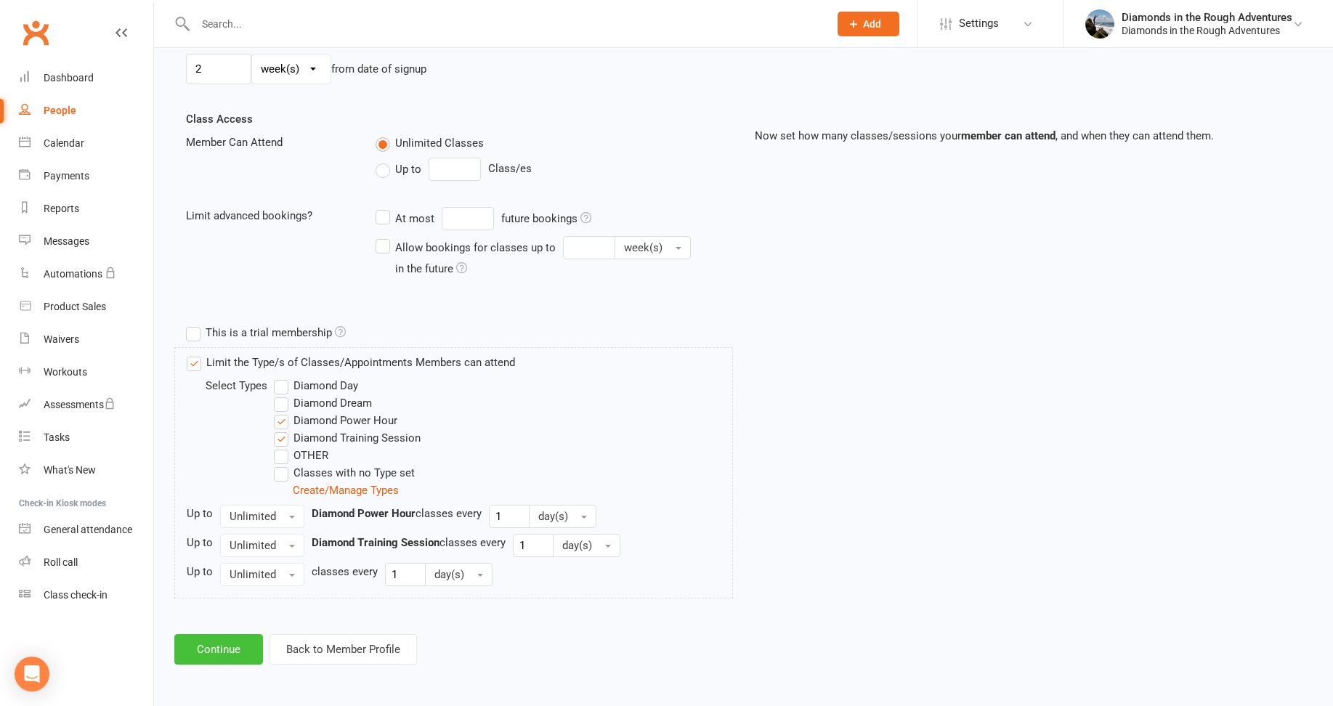
click at [221, 650] on button "Continue" at bounding box center [218, 649] width 89 height 31
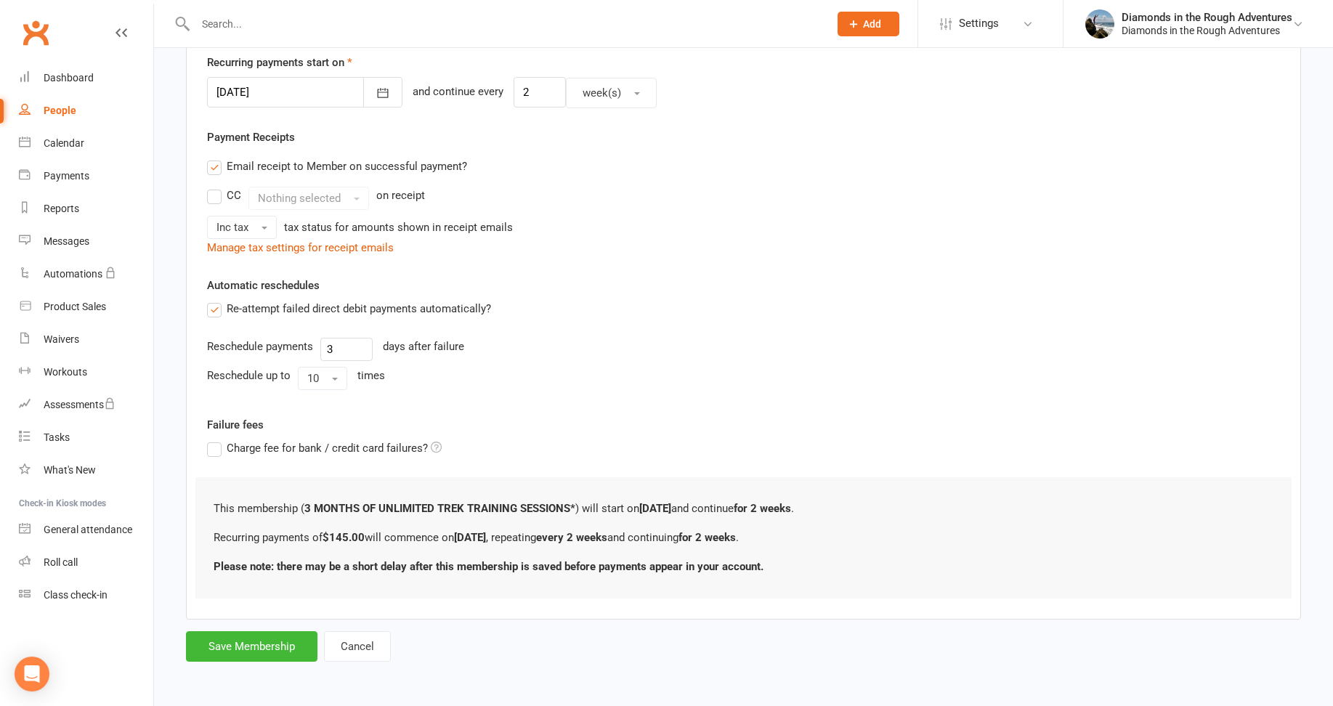
scroll to position [0, 0]
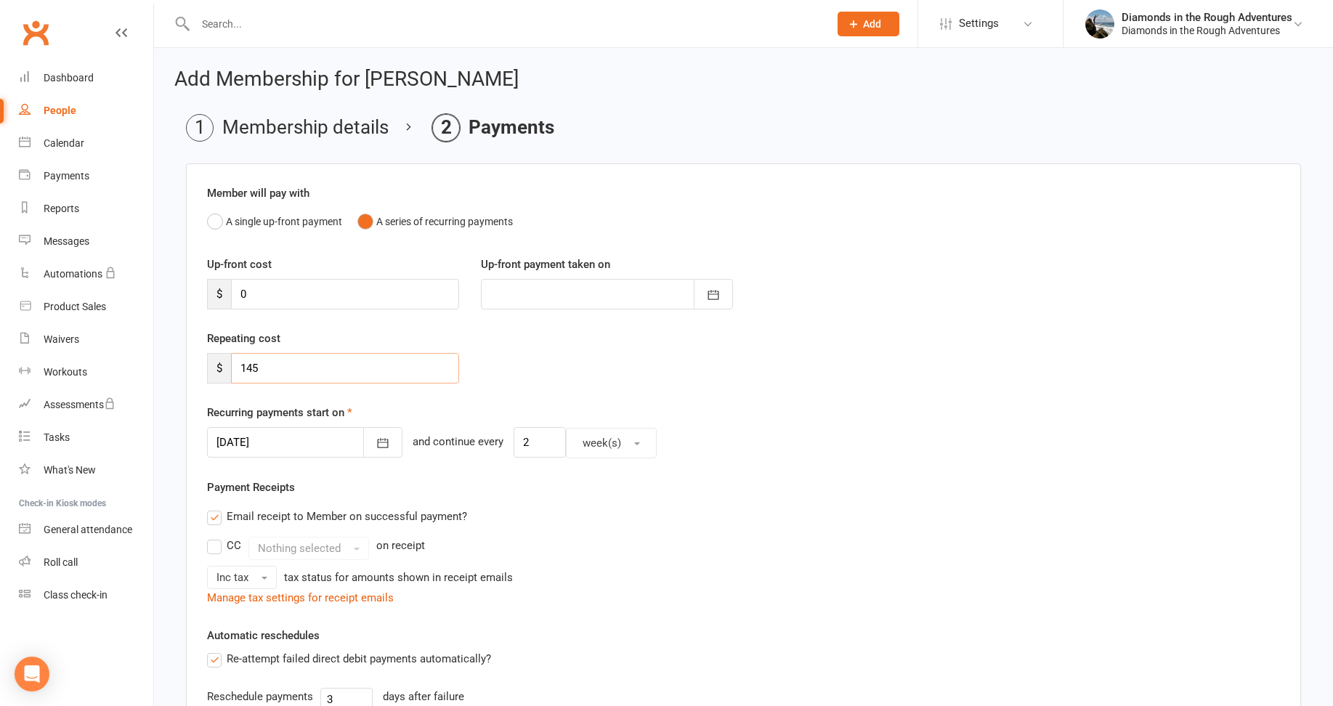
click at [262, 368] on input "145" at bounding box center [345, 368] width 228 height 31
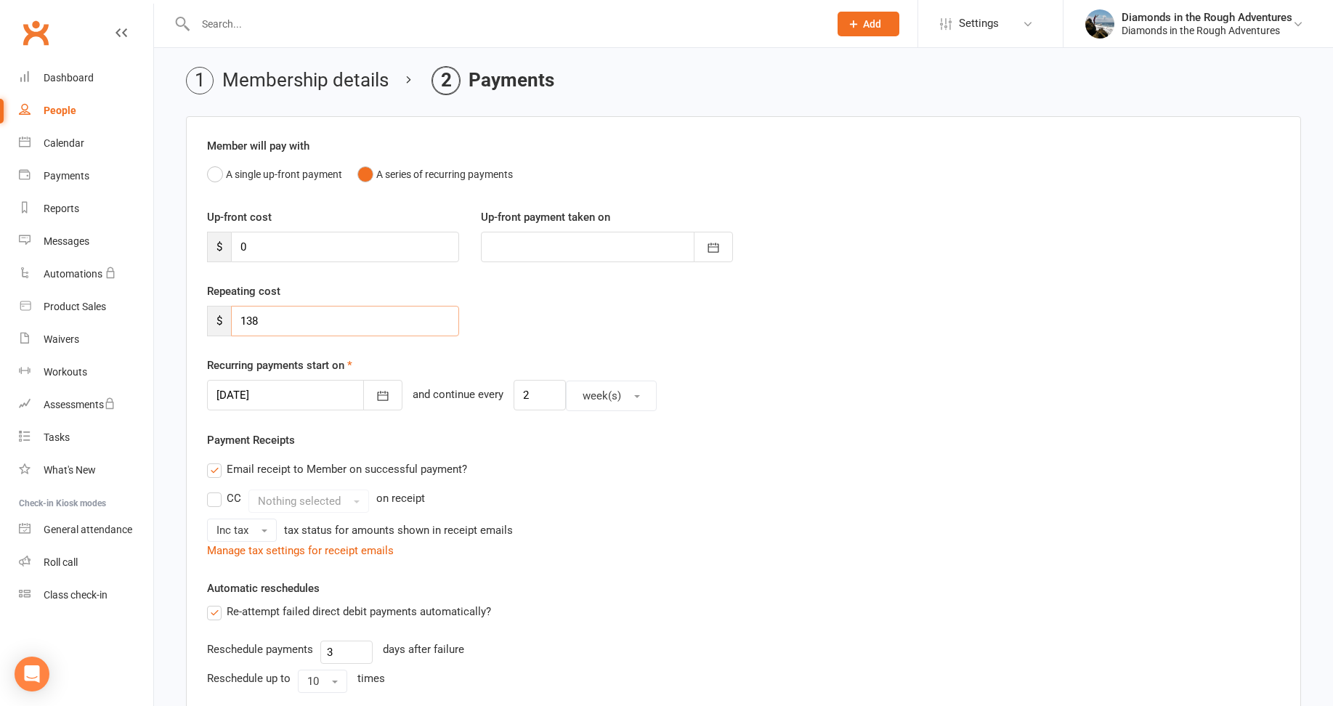
scroll to position [73, 0]
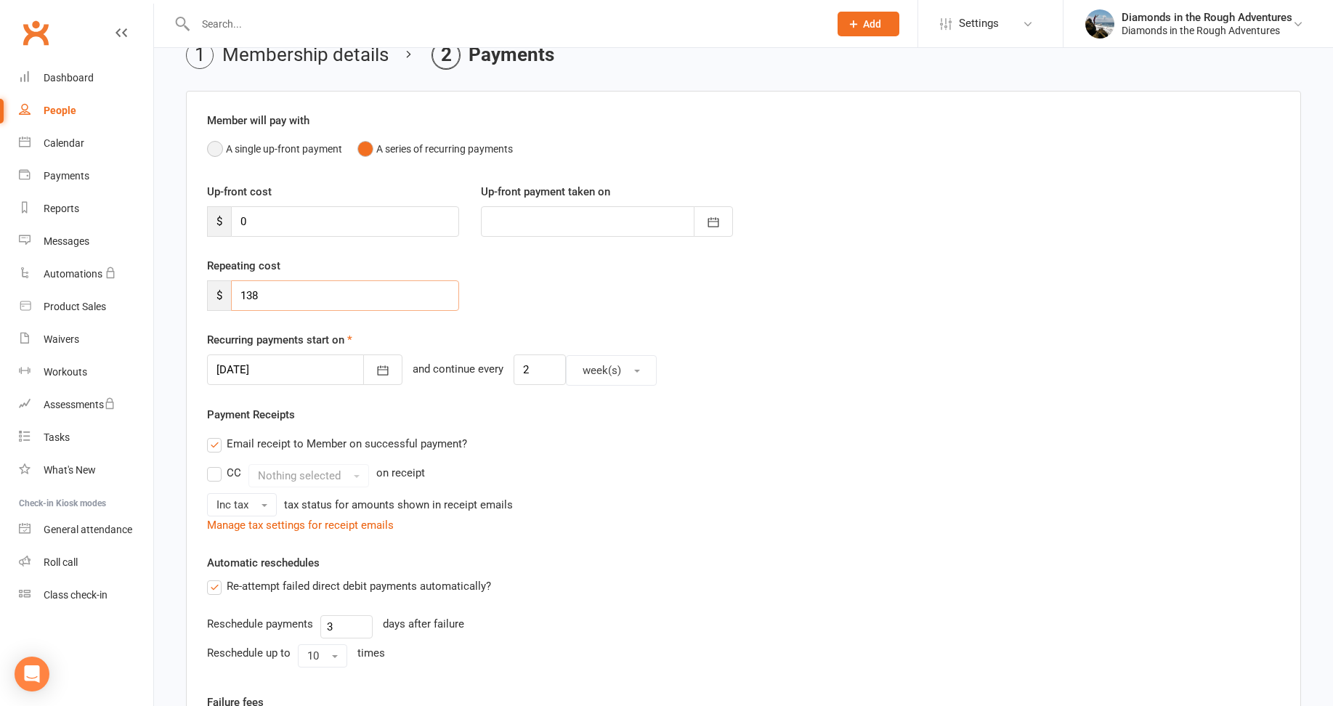
type input "138"
click at [218, 147] on button "A single up-front payment" at bounding box center [274, 149] width 135 height 28
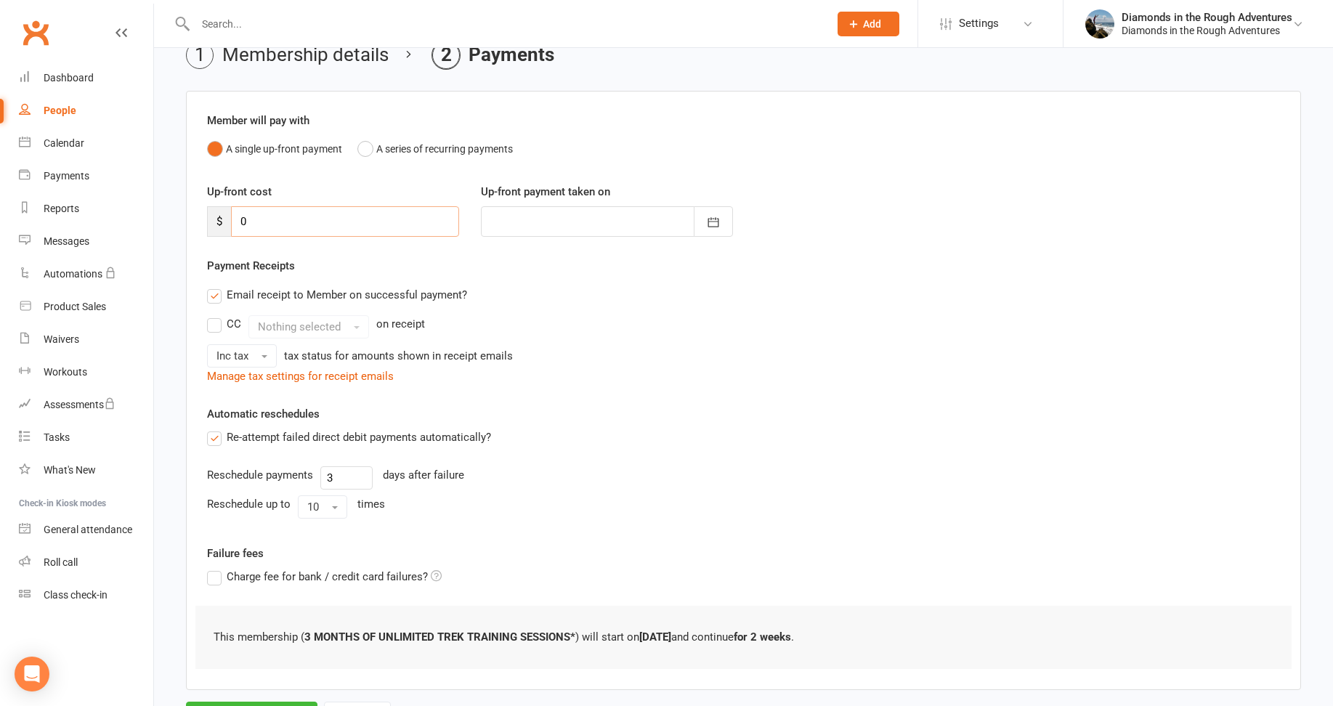
drag, startPoint x: 249, startPoint y: 222, endPoint x: 237, endPoint y: 207, distance: 19.6
click at [234, 222] on input "0" at bounding box center [345, 221] width 228 height 31
type input "1"
type input "[DATE]"
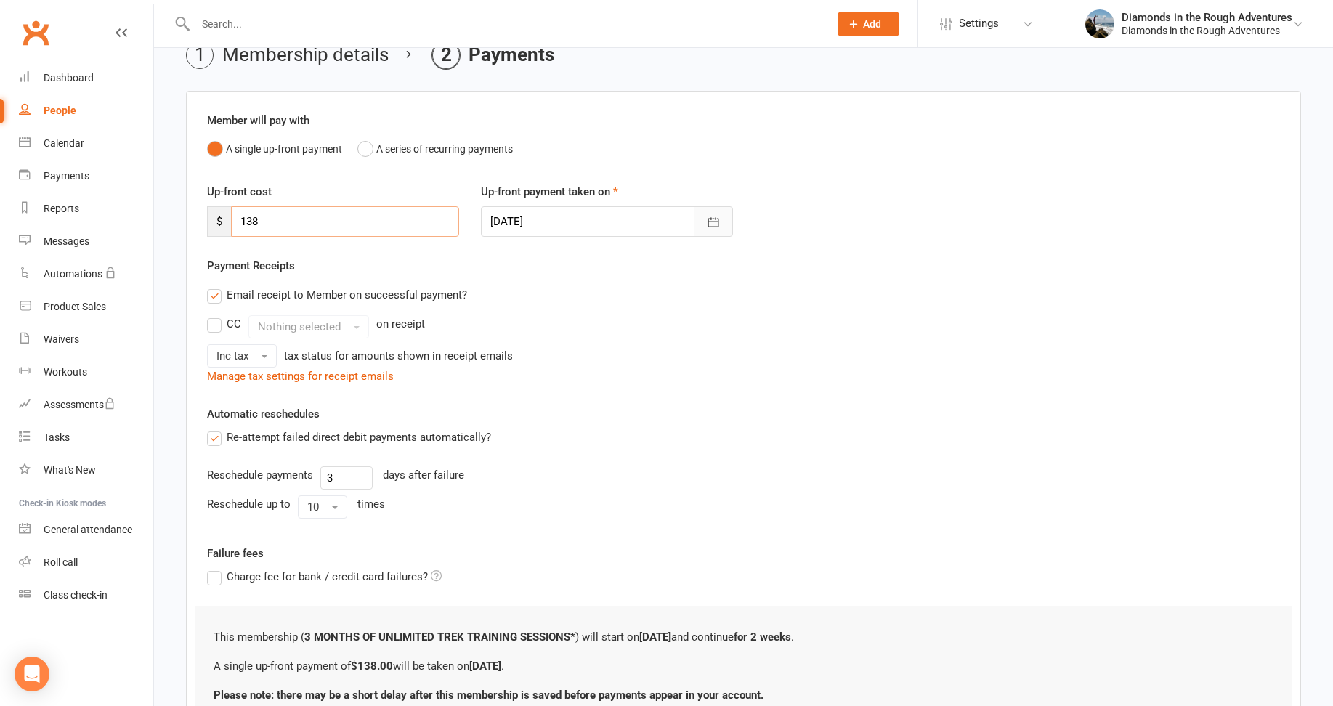
type input "138"
click at [714, 216] on icon "button" at bounding box center [713, 222] width 15 height 15
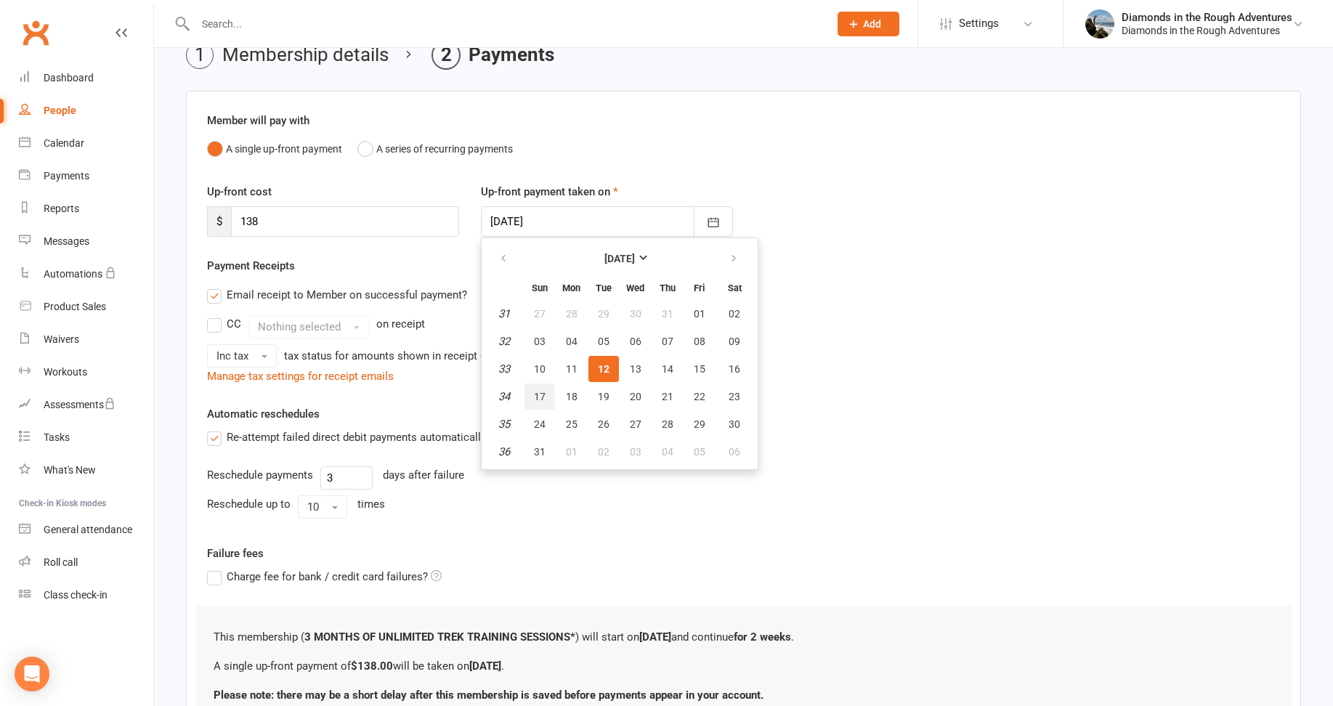
click at [534, 392] on span "17" at bounding box center [540, 397] width 12 height 12
type input "[DATE]"
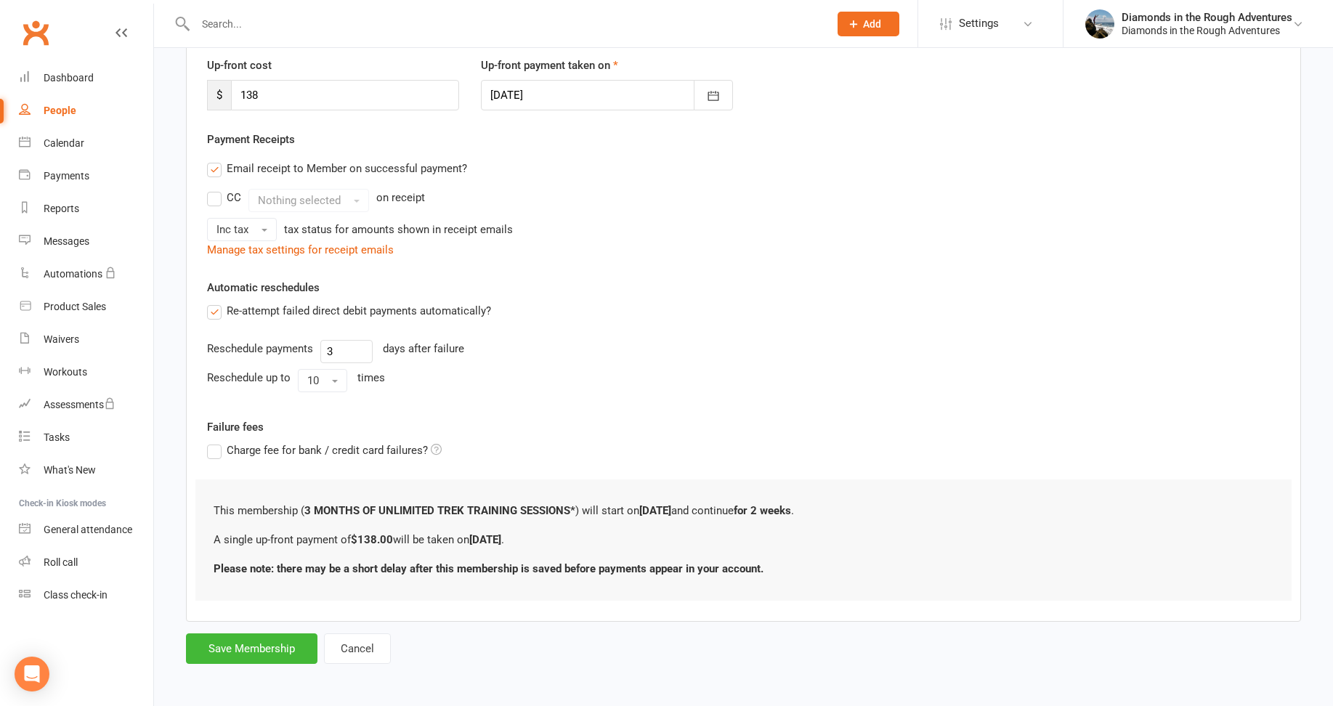
scroll to position [201, 0]
click at [246, 650] on button "Save Membership" at bounding box center [252, 646] width 132 height 31
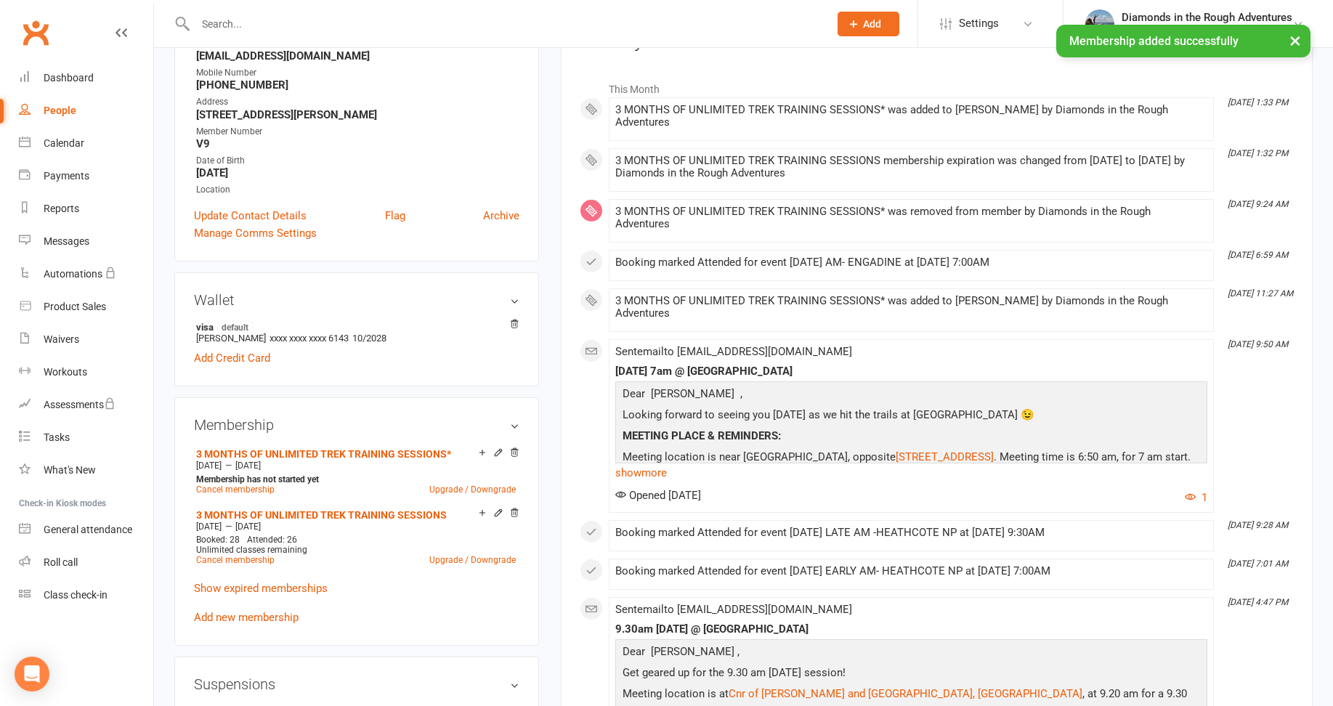
scroll to position [218, 0]
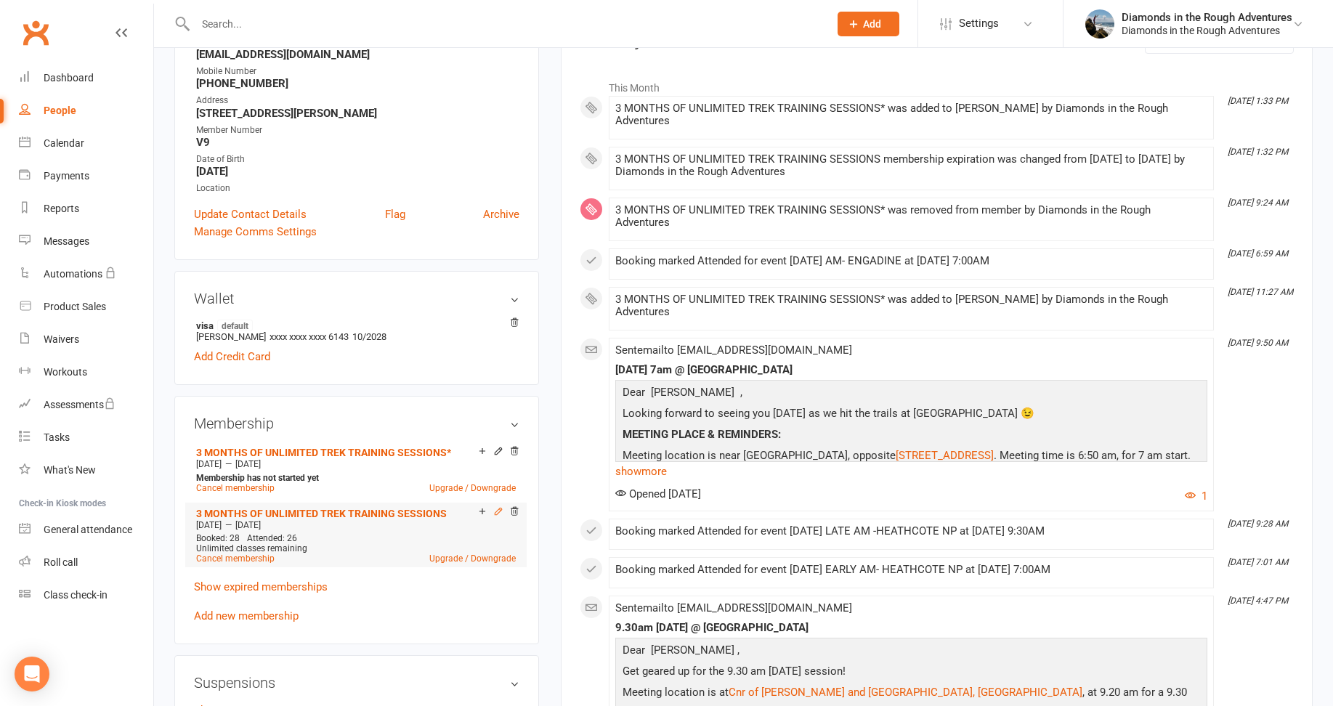
click at [498, 511] on icon at bounding box center [498, 511] width 10 height 10
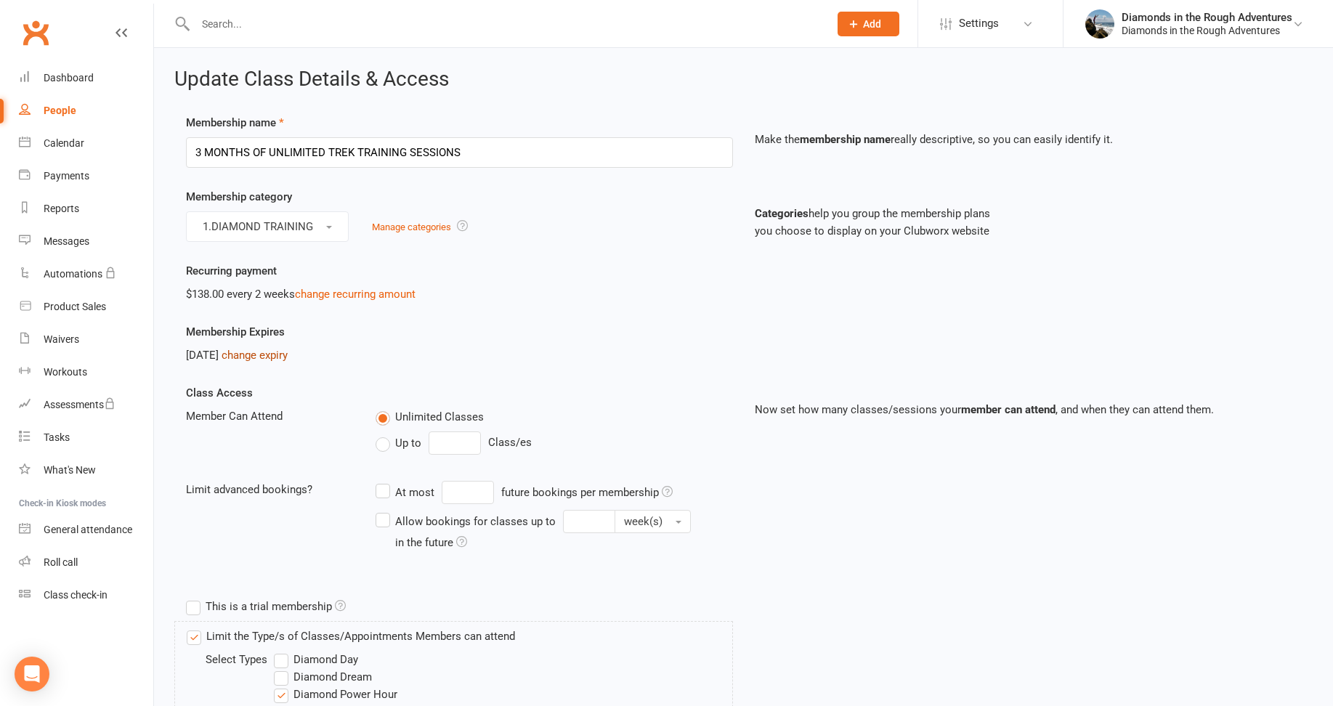
click at [288, 352] on link "change expiry" at bounding box center [255, 355] width 66 height 13
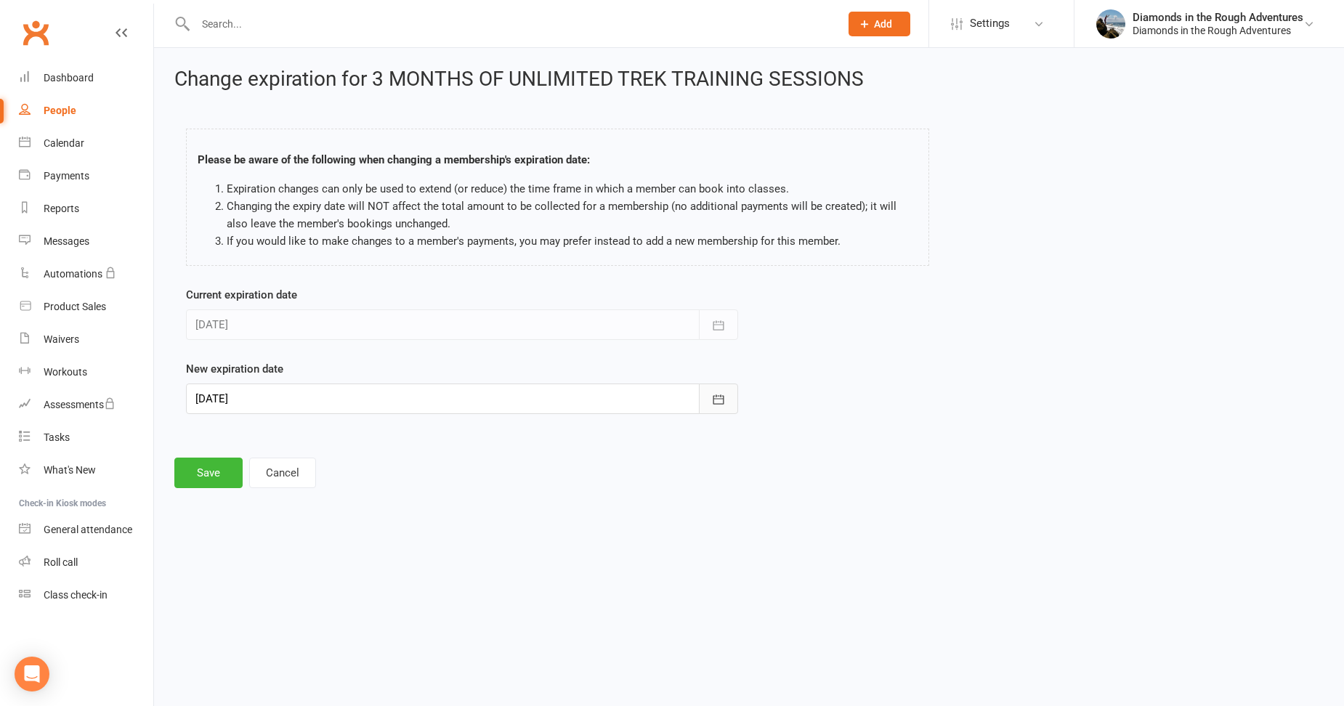
click at [716, 397] on icon "button" at bounding box center [718, 399] width 15 height 15
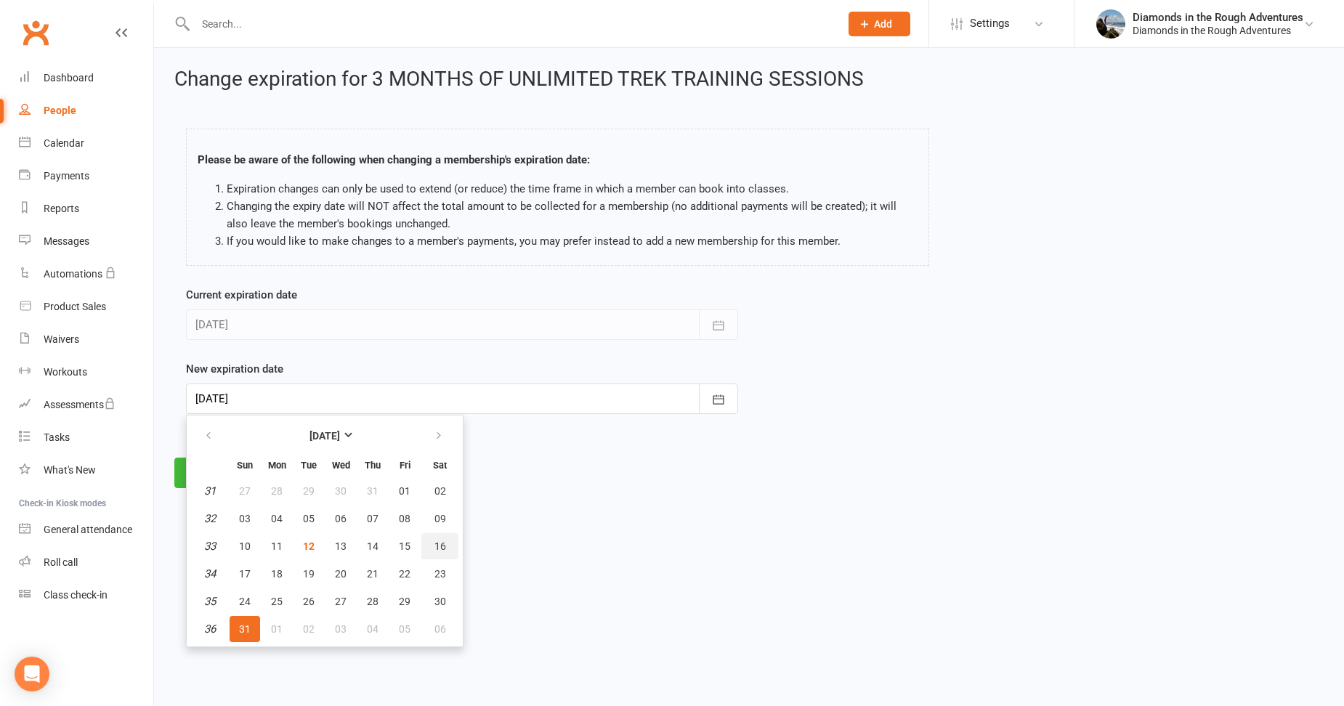
click at [436, 544] on span "16" at bounding box center [440, 547] width 12 height 12
type input "[DATE]"
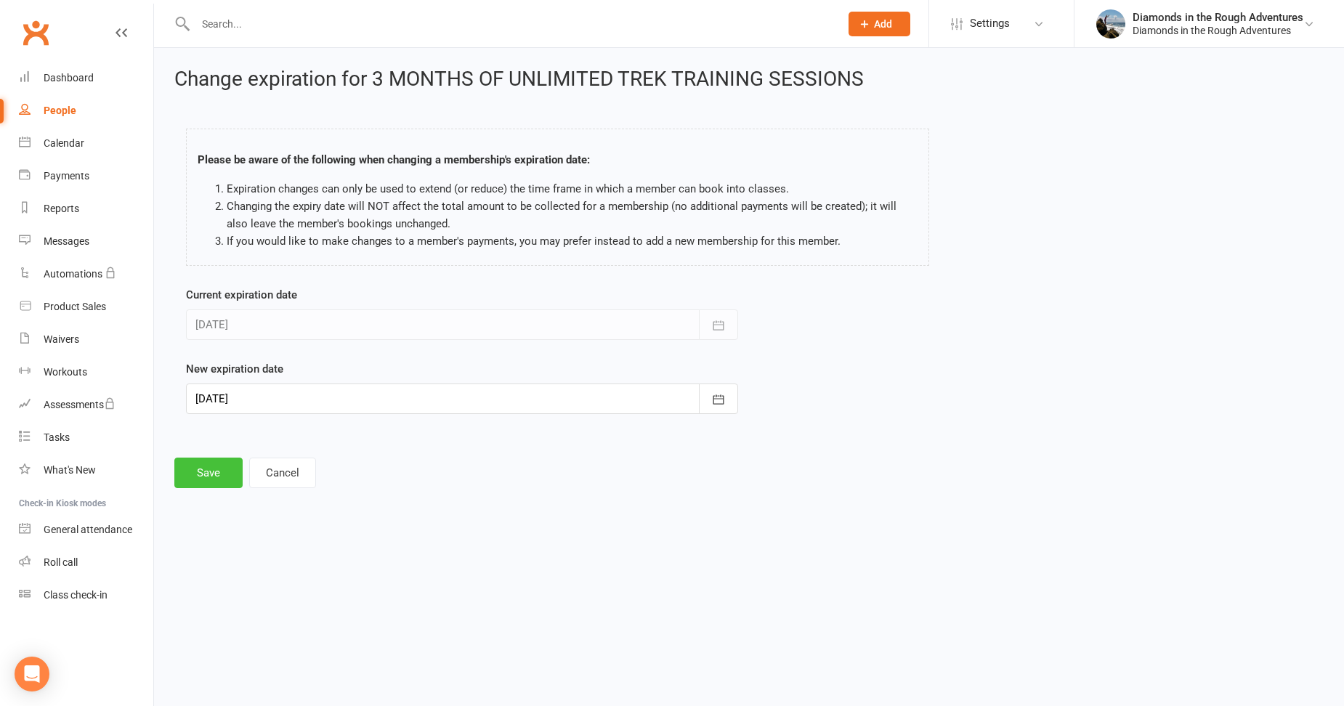
click at [205, 468] on button "Save" at bounding box center [208, 473] width 68 height 31
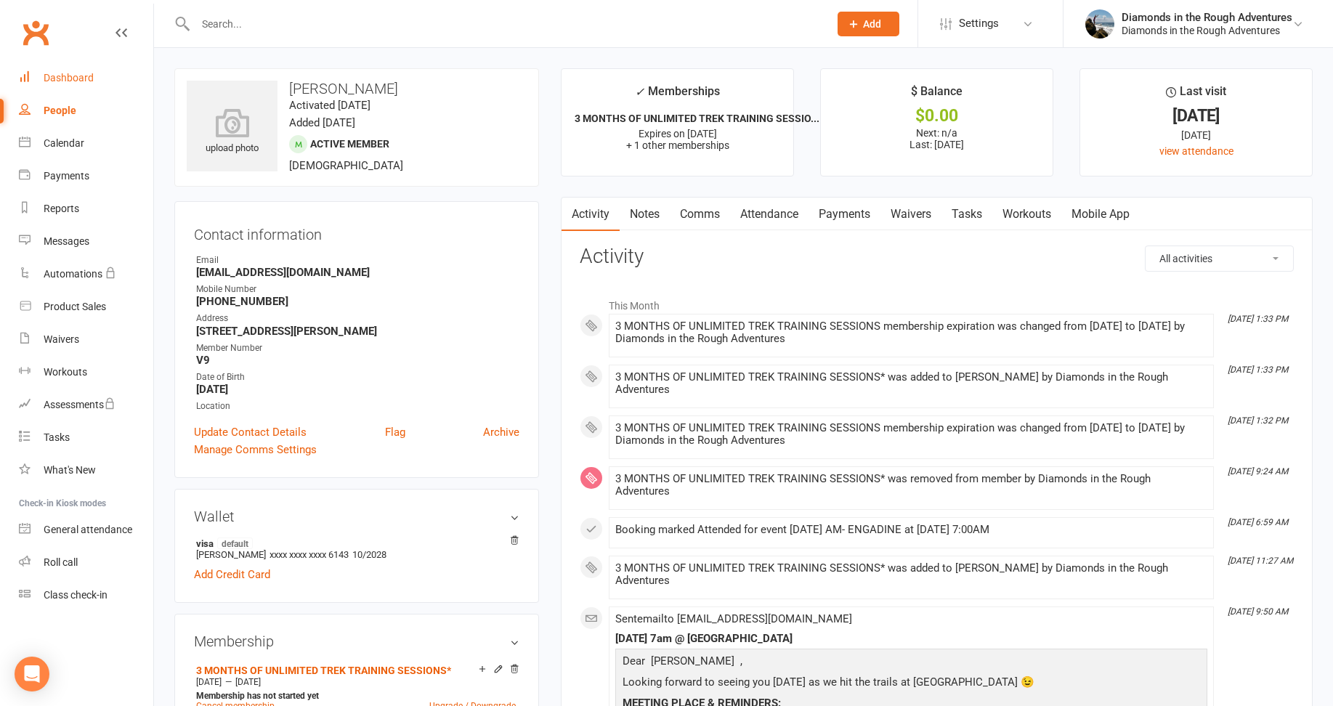
click at [70, 80] on div "Dashboard" at bounding box center [69, 78] width 50 height 12
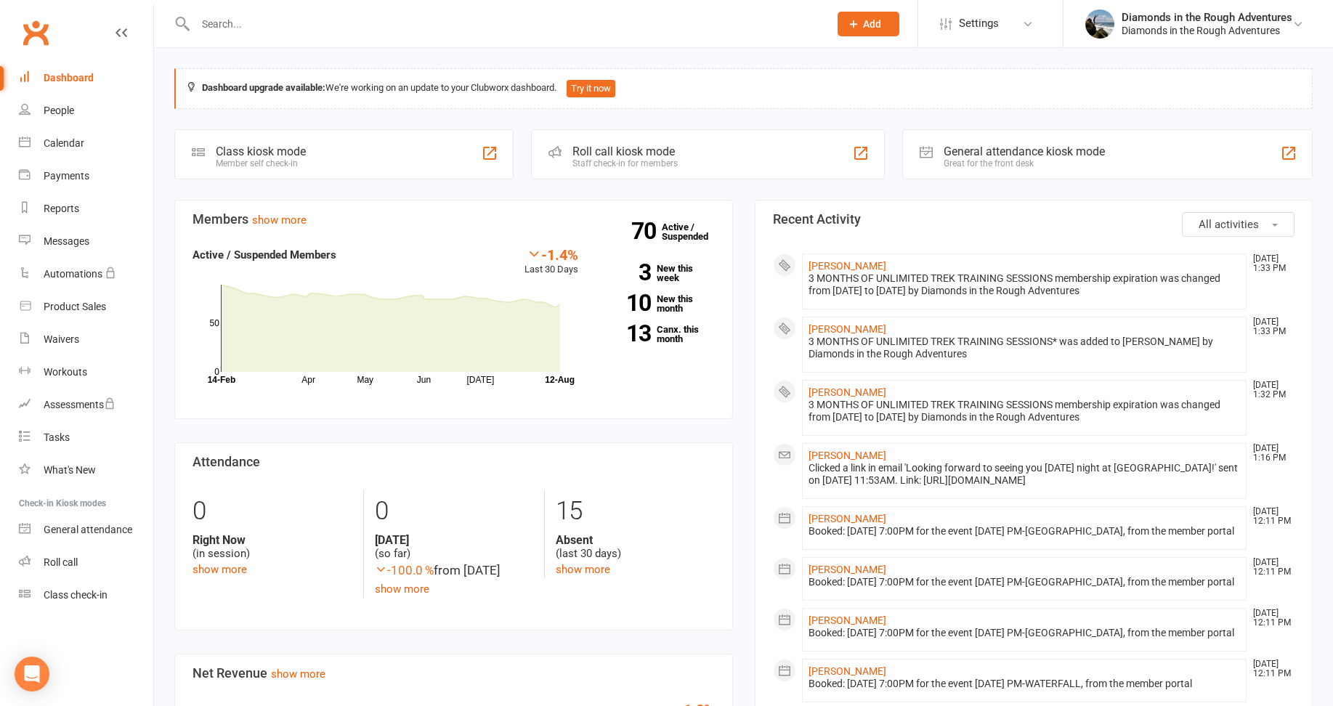
click at [210, 24] on input "text" at bounding box center [505, 24] width 628 height 20
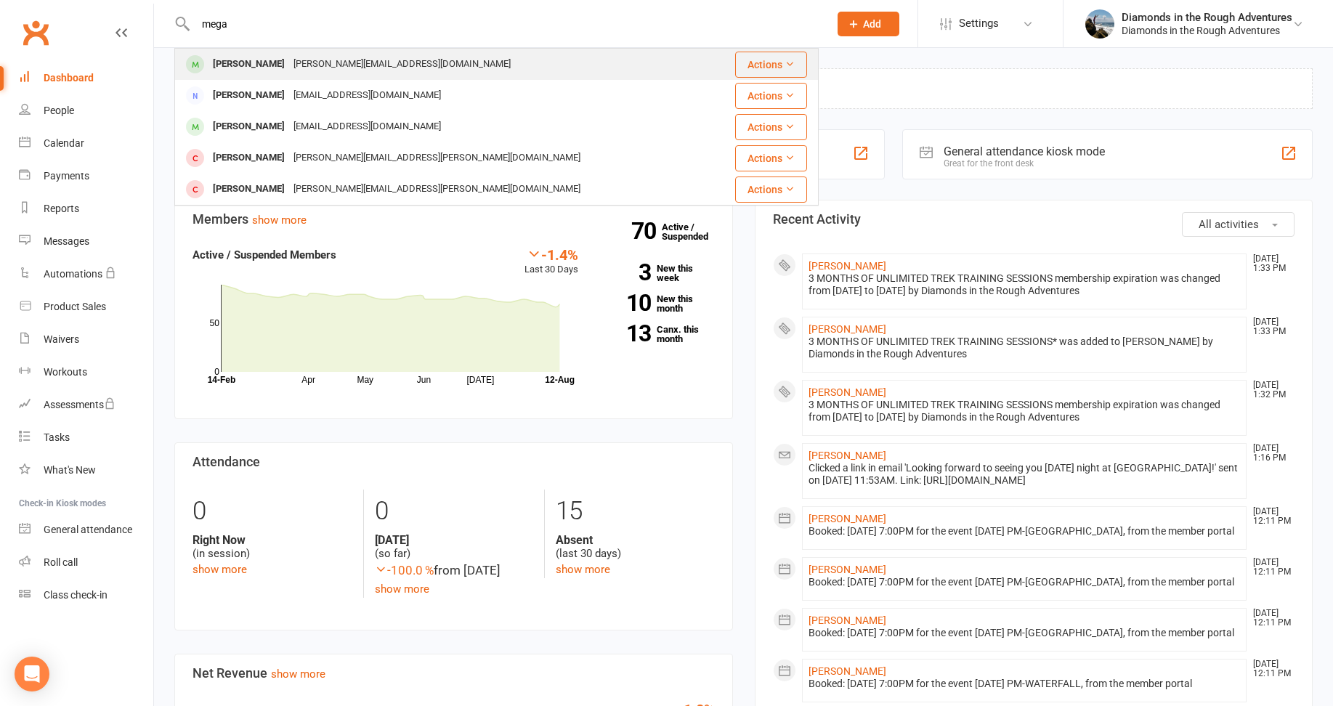
type input "mega"
click at [270, 62] on div "[PERSON_NAME]" at bounding box center [249, 64] width 81 height 21
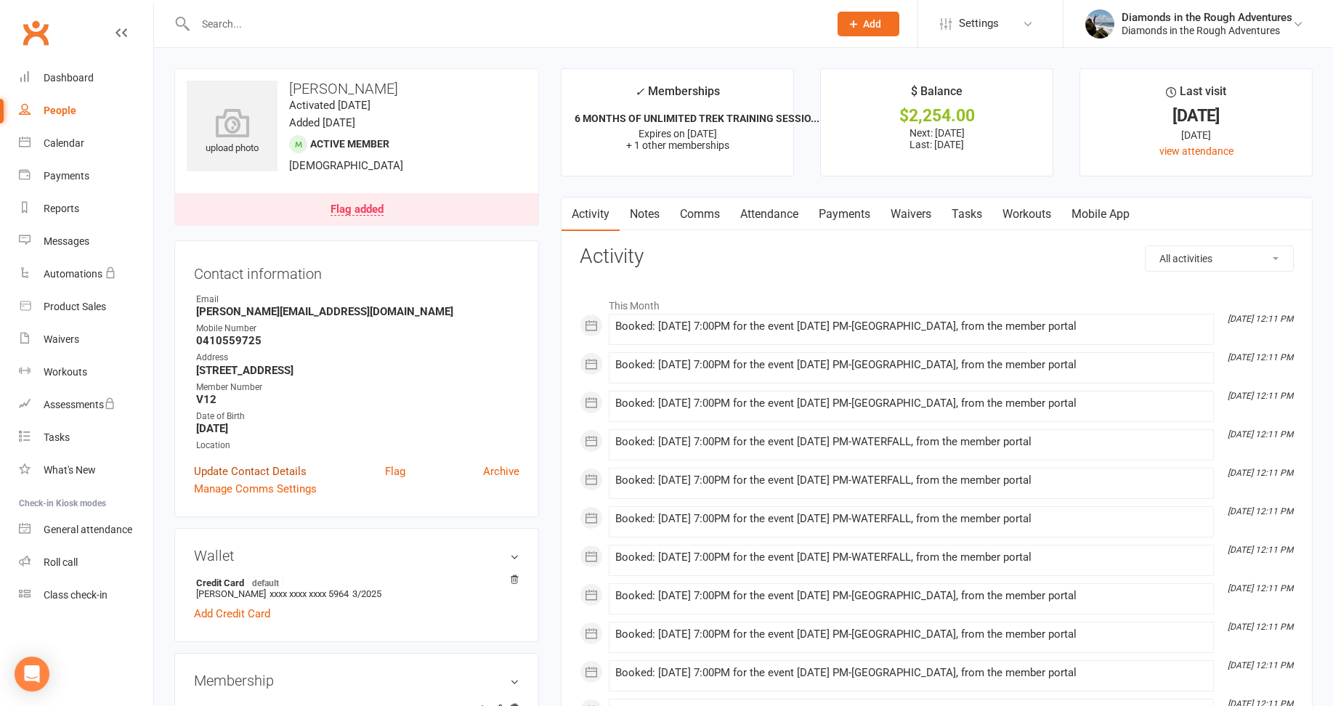
click at [272, 474] on link "Update Contact Details" at bounding box center [250, 471] width 113 height 17
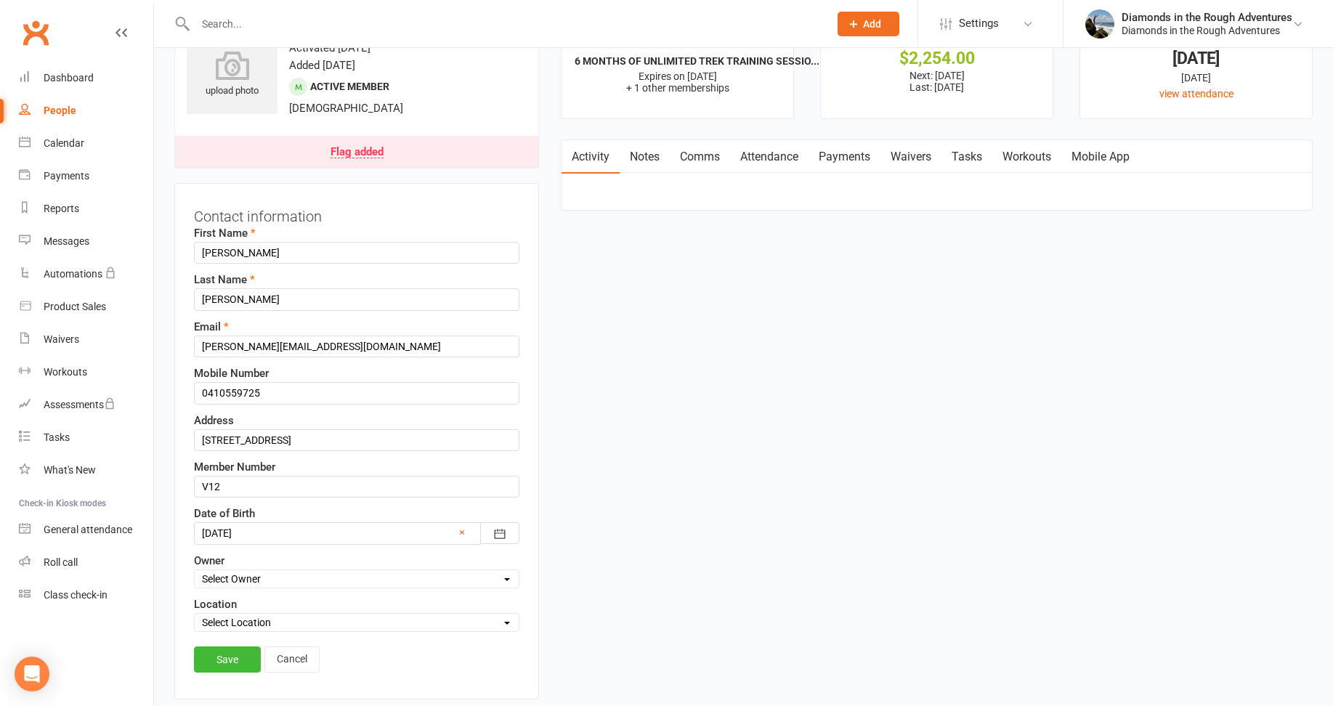
scroll to position [68, 0]
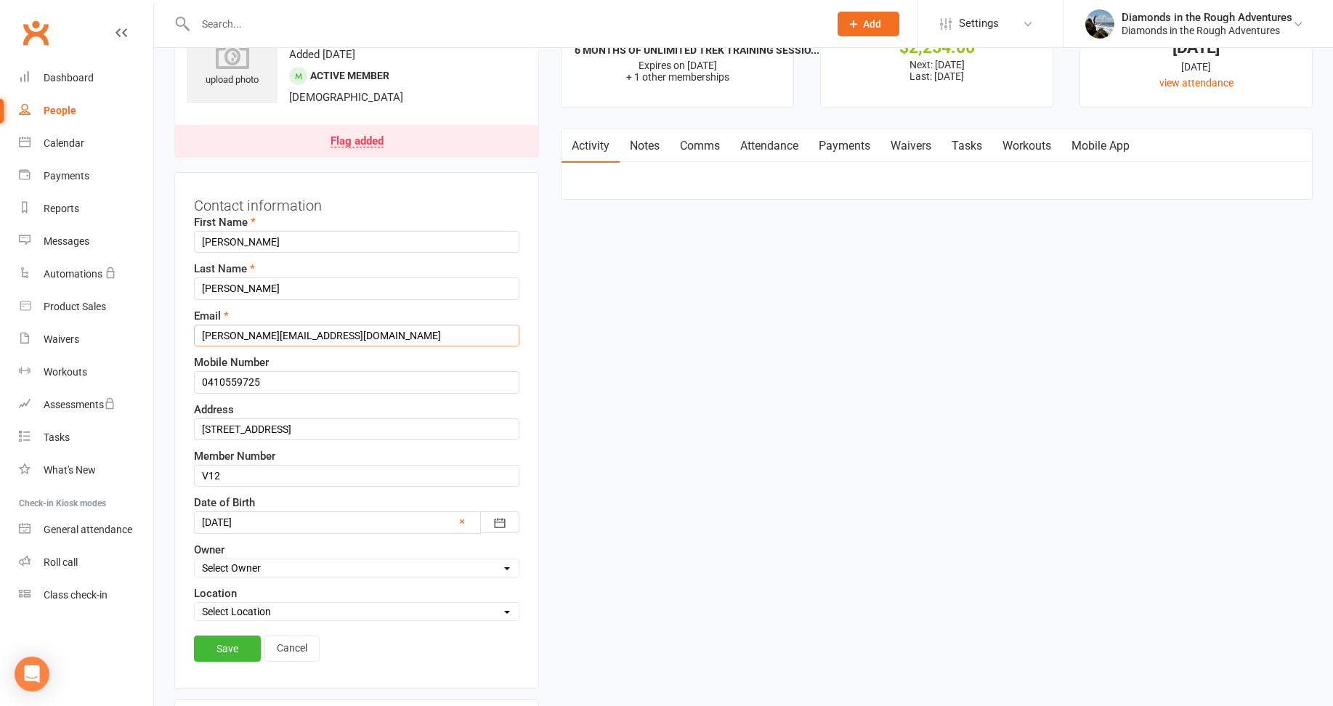
drag, startPoint x: 317, startPoint y: 338, endPoint x: 190, endPoint y: 327, distance: 127.6
click at [190, 327] on div "Contact information First Name [PERSON_NAME] Last Name [PERSON_NAME] Email [PER…" at bounding box center [356, 430] width 365 height 517
paste input "[EMAIL_ADDRESS]"
type input "[EMAIL_ADDRESS][DOMAIN_NAME]"
click at [223, 648] on link "Save" at bounding box center [227, 649] width 67 height 26
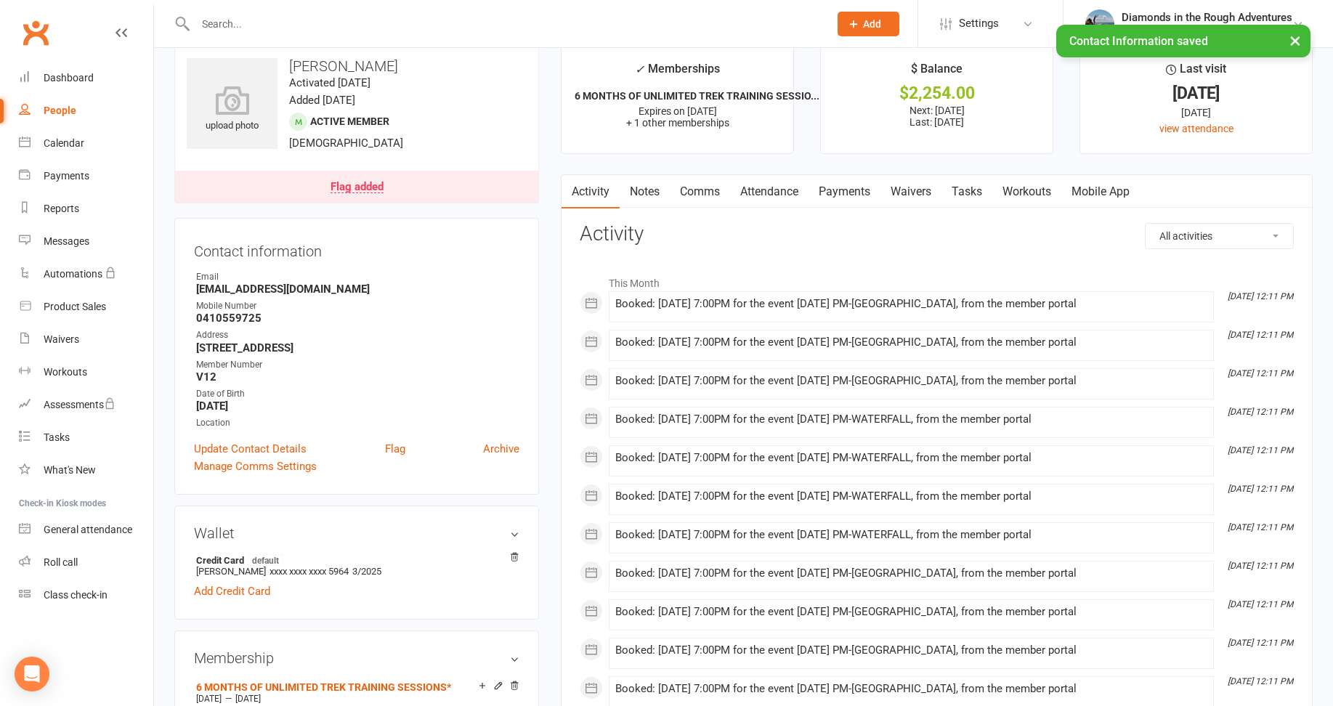
scroll to position [0, 0]
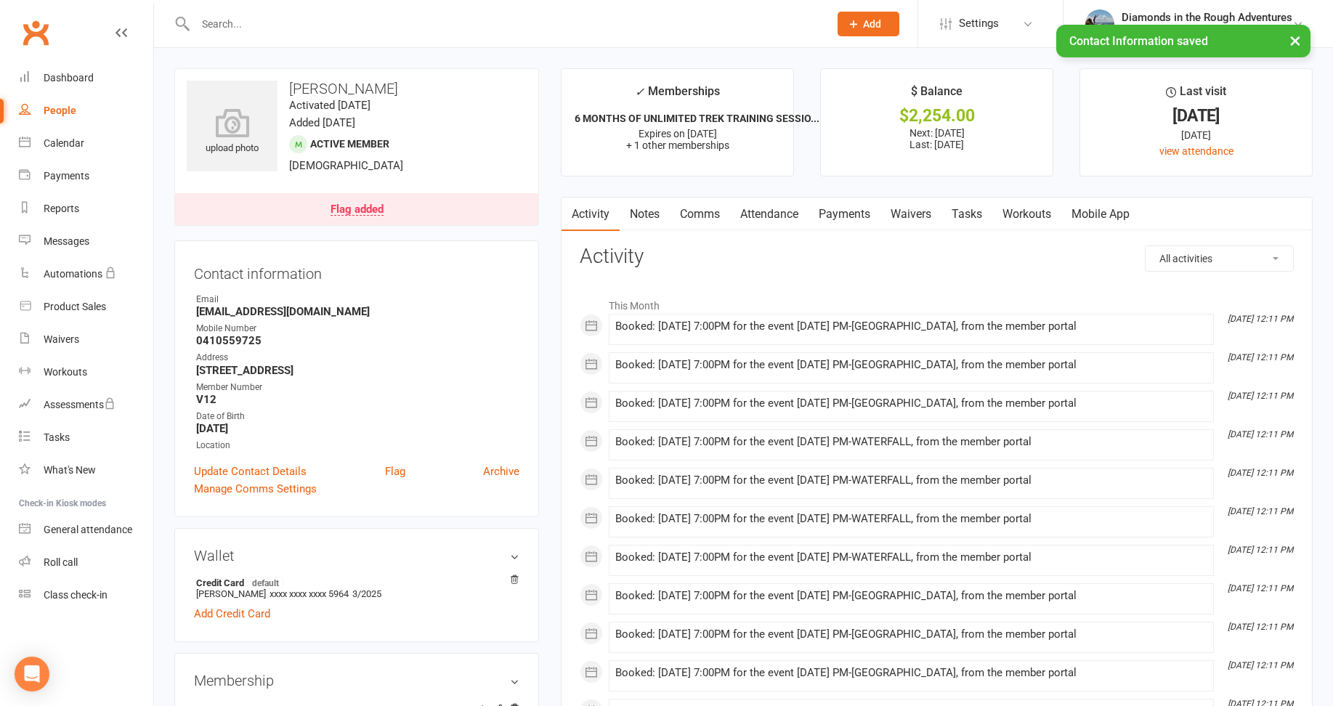
click at [696, 211] on link "Comms" at bounding box center [700, 214] width 60 height 33
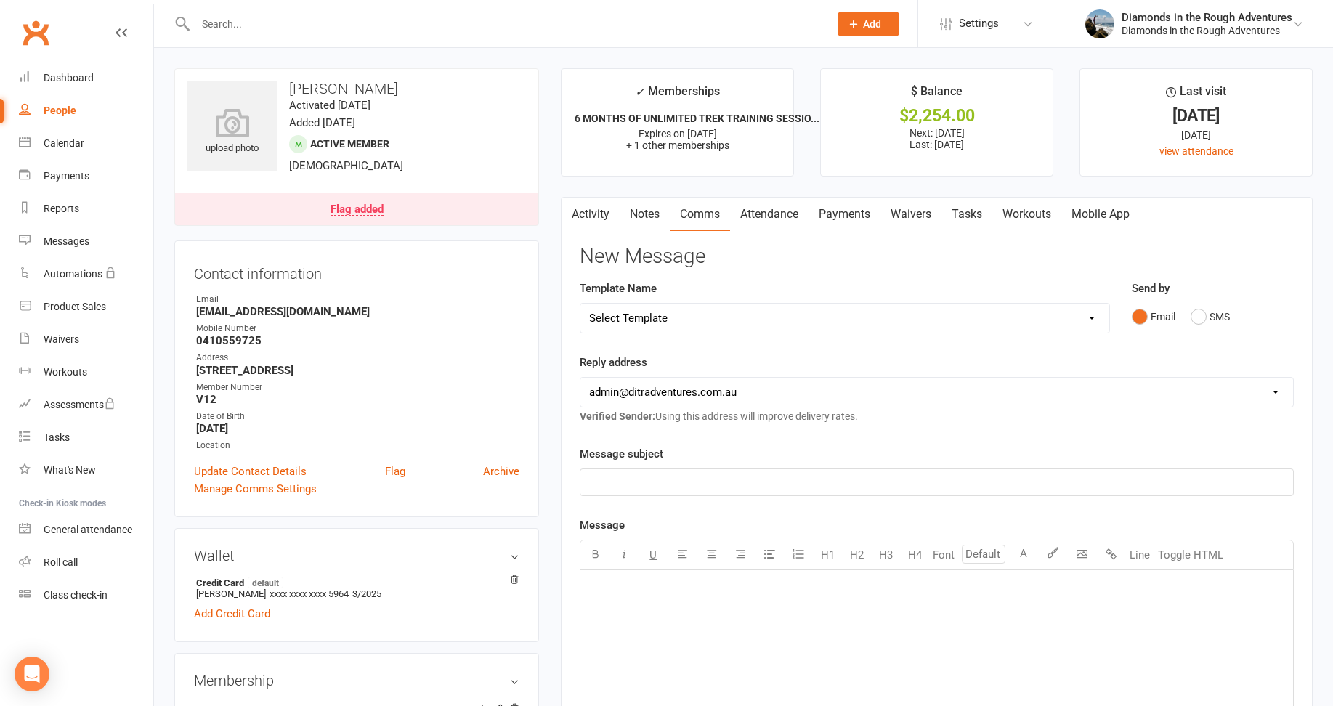
click at [659, 486] on p "﻿" at bounding box center [936, 482] width 695 height 17
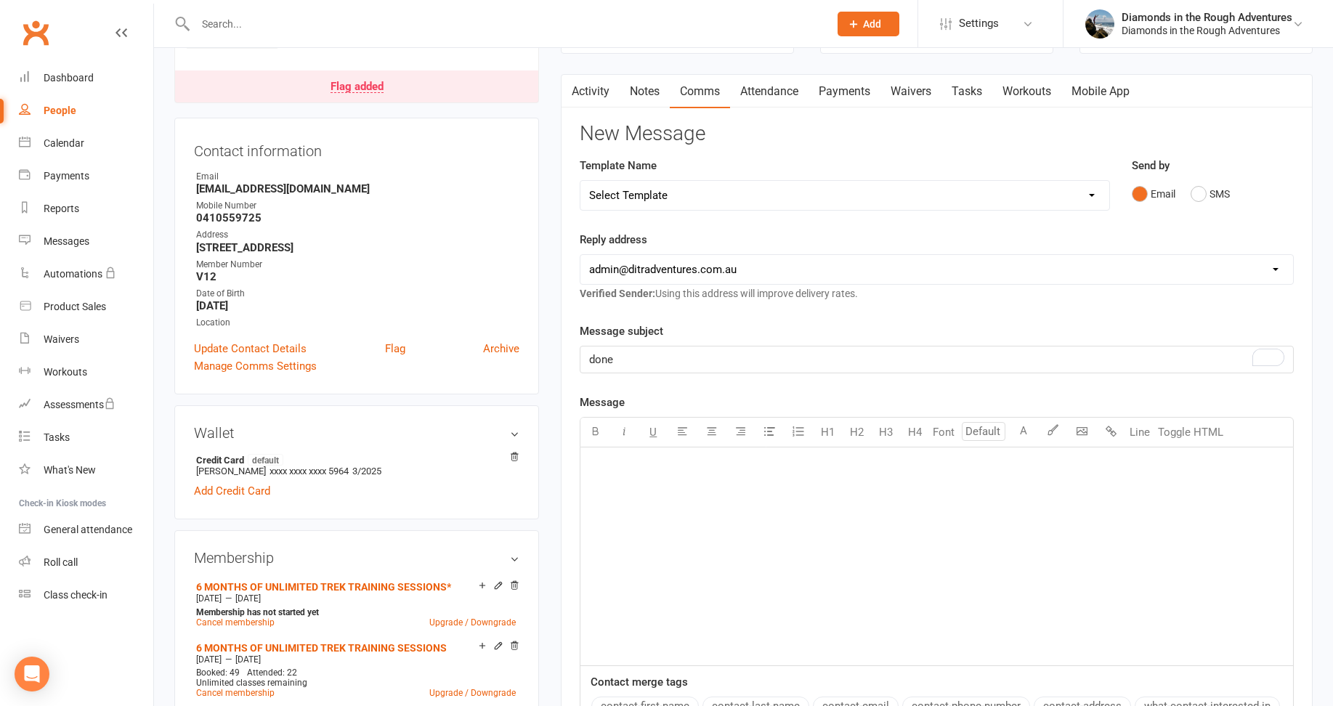
scroll to position [145, 0]
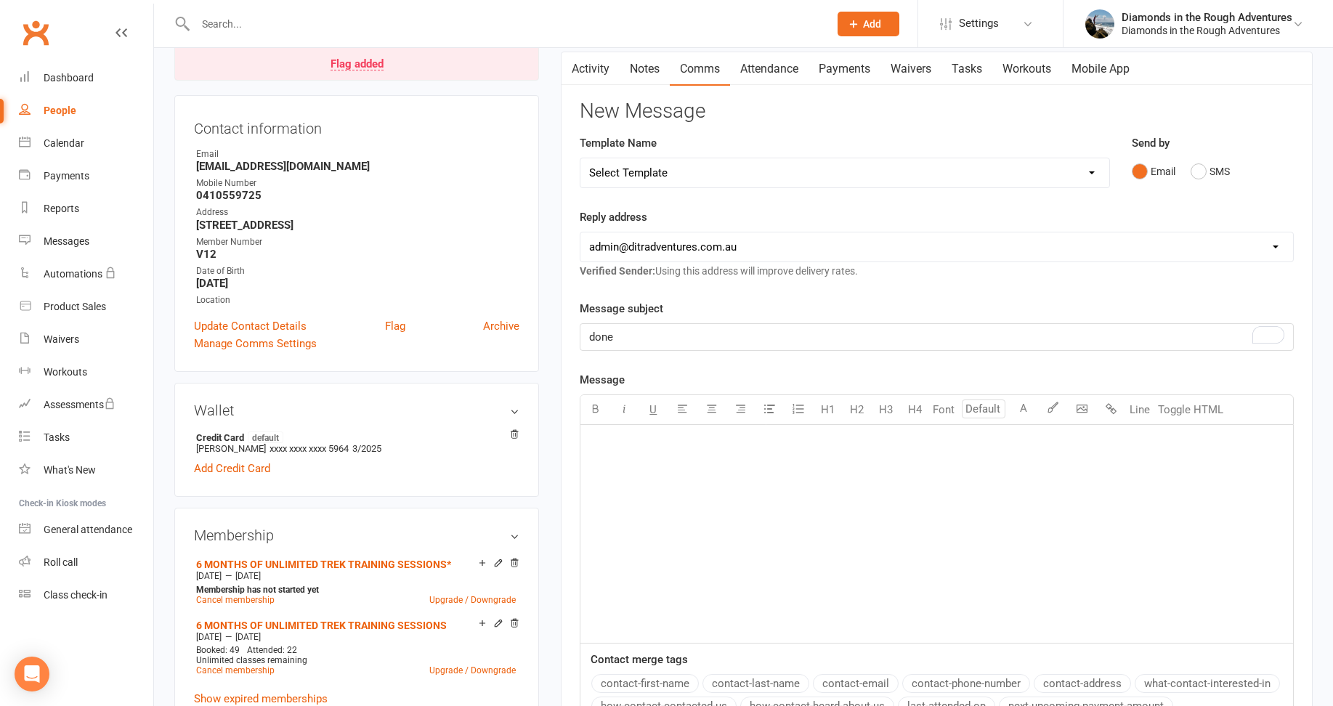
click at [634, 453] on div "﻿" at bounding box center [937, 534] width 713 height 218
click at [716, 248] on select "[EMAIL_ADDRESS][DOMAIN_NAME] [EMAIL_ADDRESS][DOMAIN_NAME] [PERSON_NAME][EMAIL_A…" at bounding box center [937, 247] width 713 height 29
click at [581, 233] on select "[EMAIL_ADDRESS][DOMAIN_NAME] [EMAIL_ADDRESS][DOMAIN_NAME] [PERSON_NAME][EMAIL_A…" at bounding box center [937, 247] width 713 height 29
click at [596, 334] on span "done" at bounding box center [601, 337] width 24 height 13
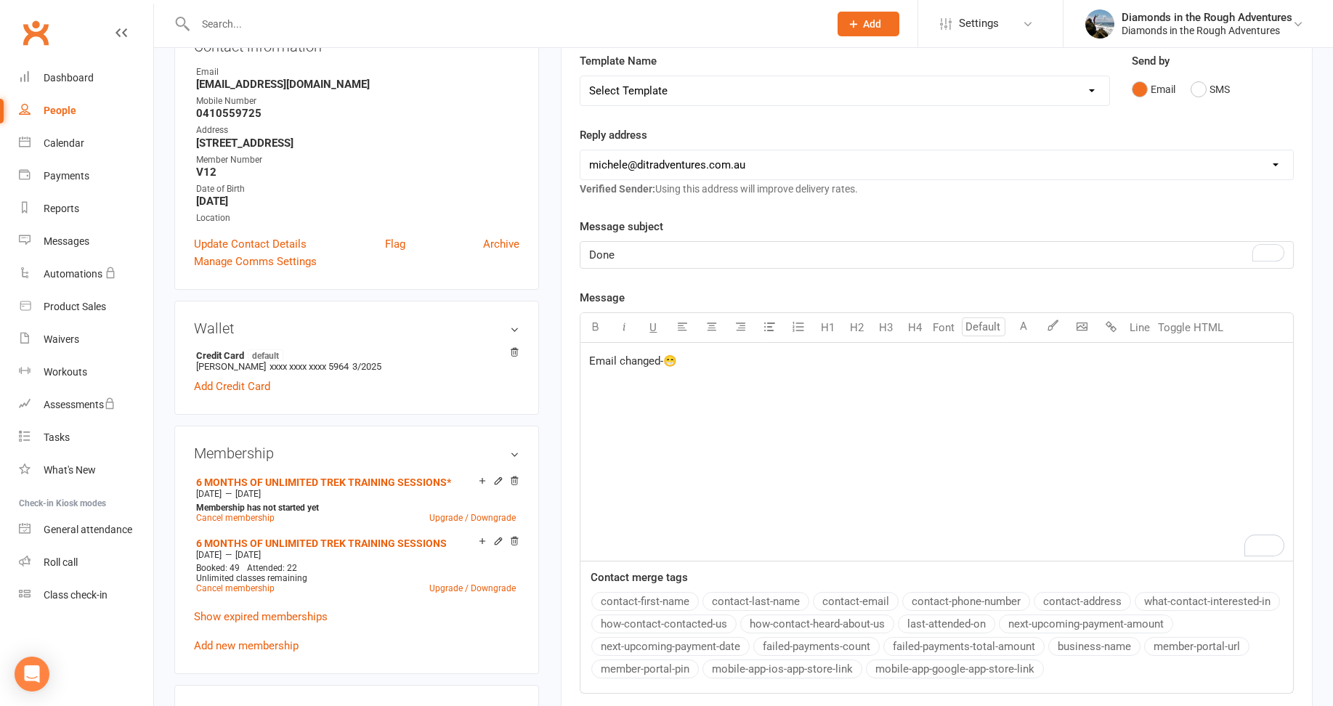
scroll to position [581, 0]
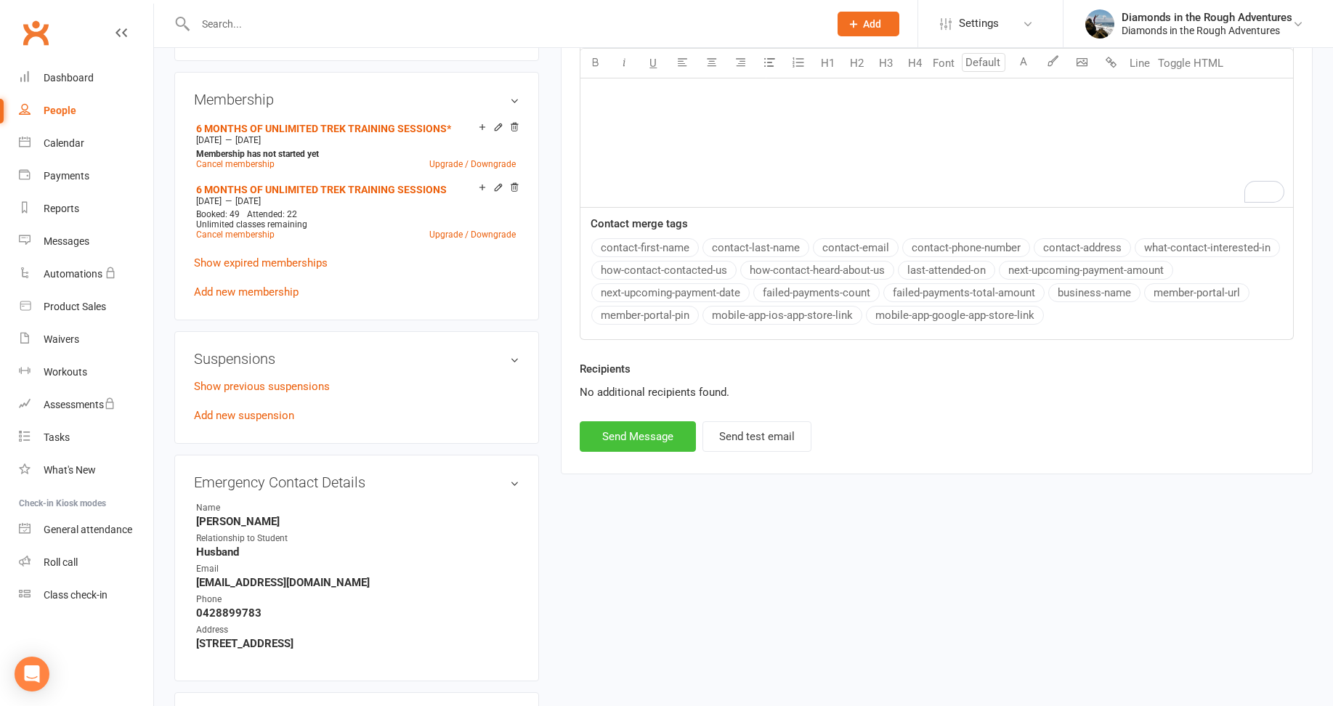
click at [637, 442] on button "Send Message" at bounding box center [638, 436] width 116 height 31
select select "1"
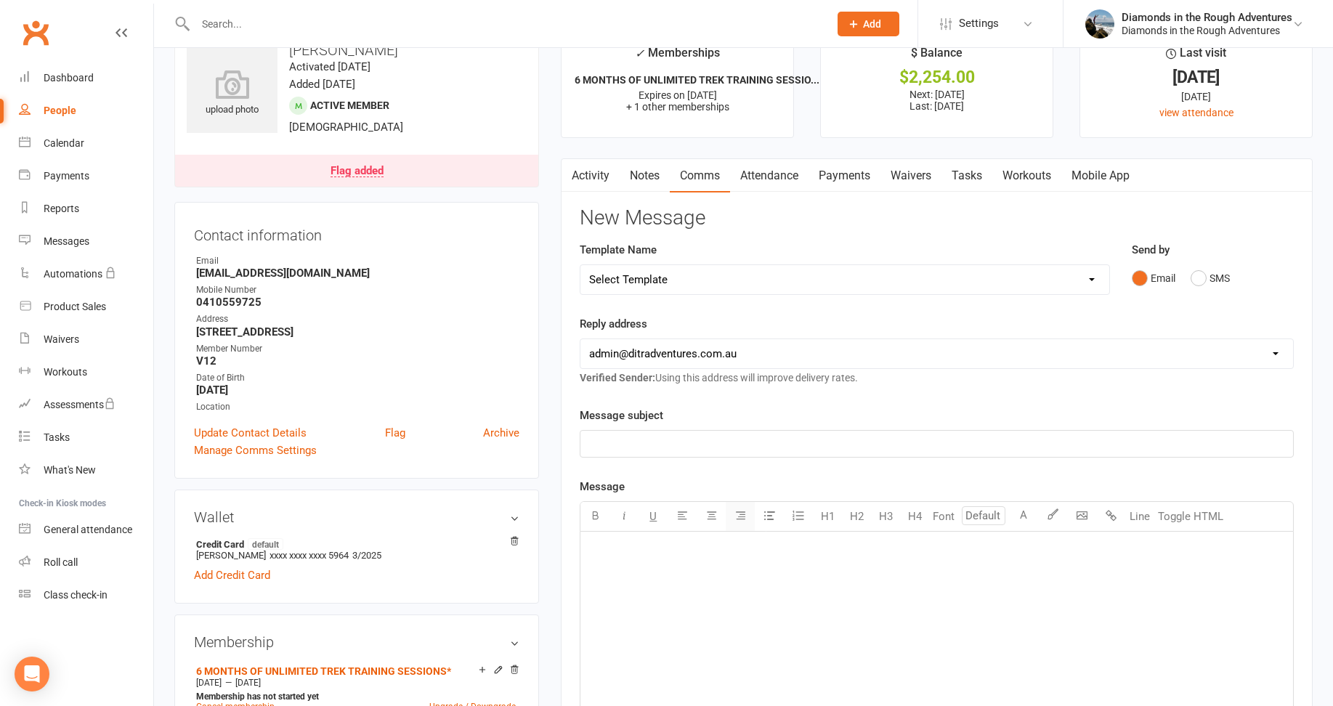
scroll to position [0, 0]
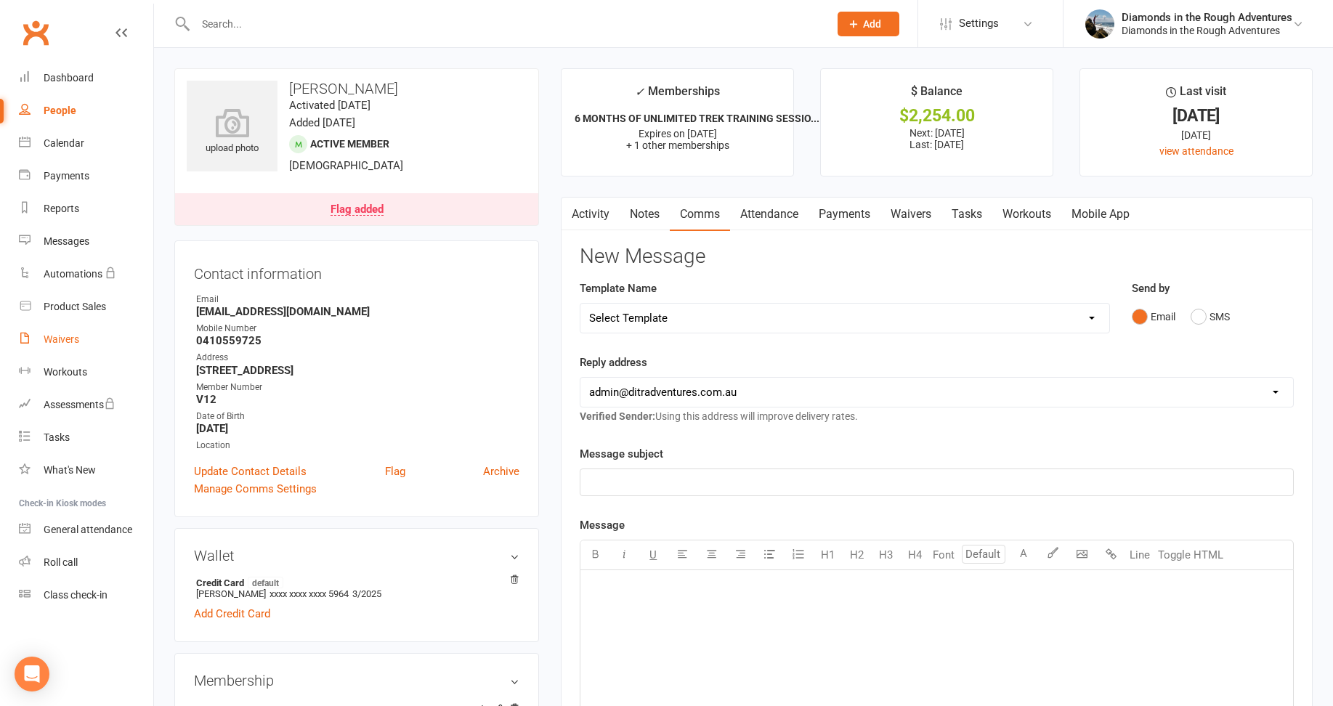
click at [65, 339] on div "Waivers" at bounding box center [62, 340] width 36 height 12
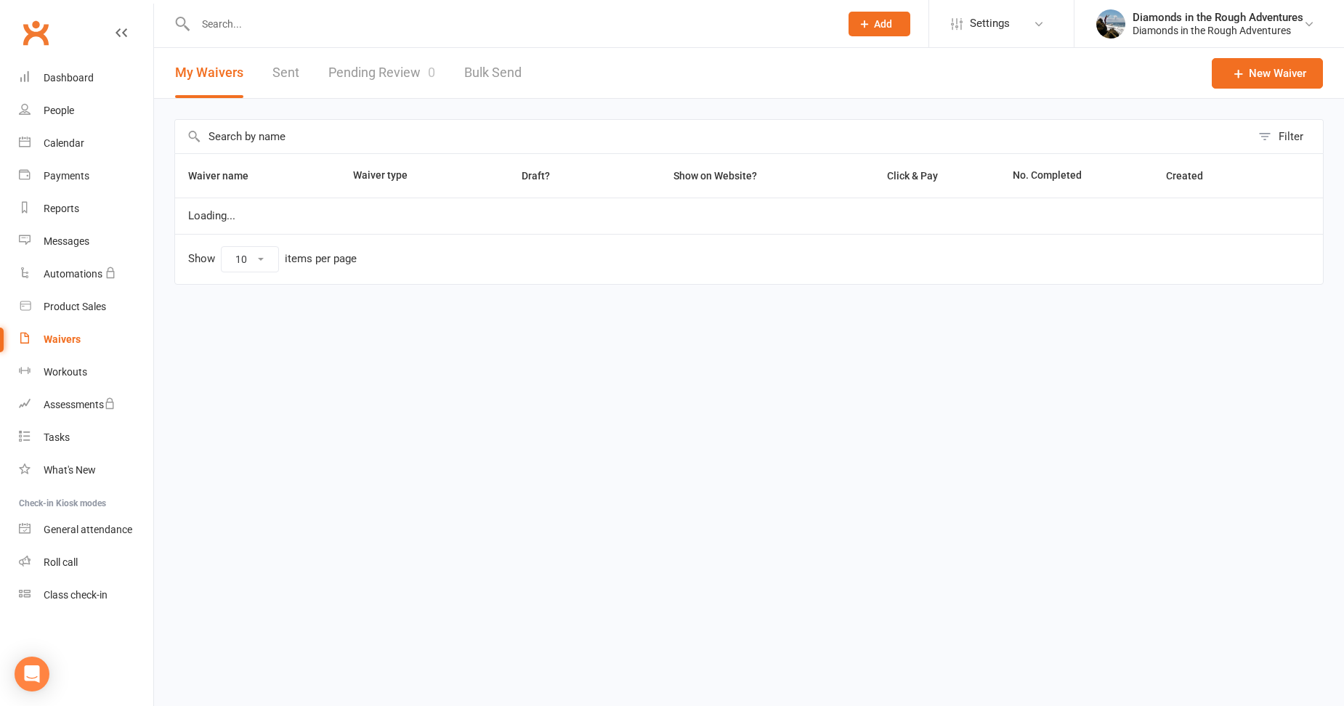
select select "25"
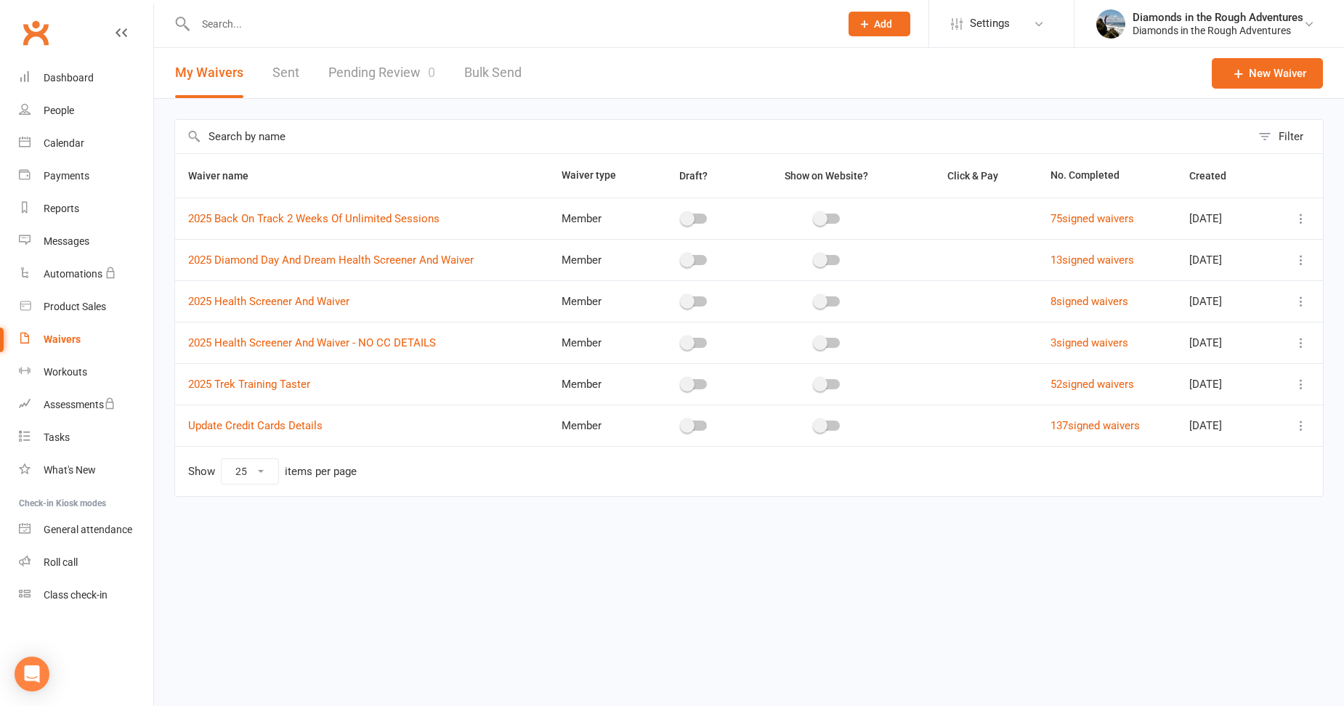
click at [75, 336] on div "Waivers" at bounding box center [62, 340] width 37 height 12
click at [290, 70] on link "Sent" at bounding box center [285, 73] width 27 height 50
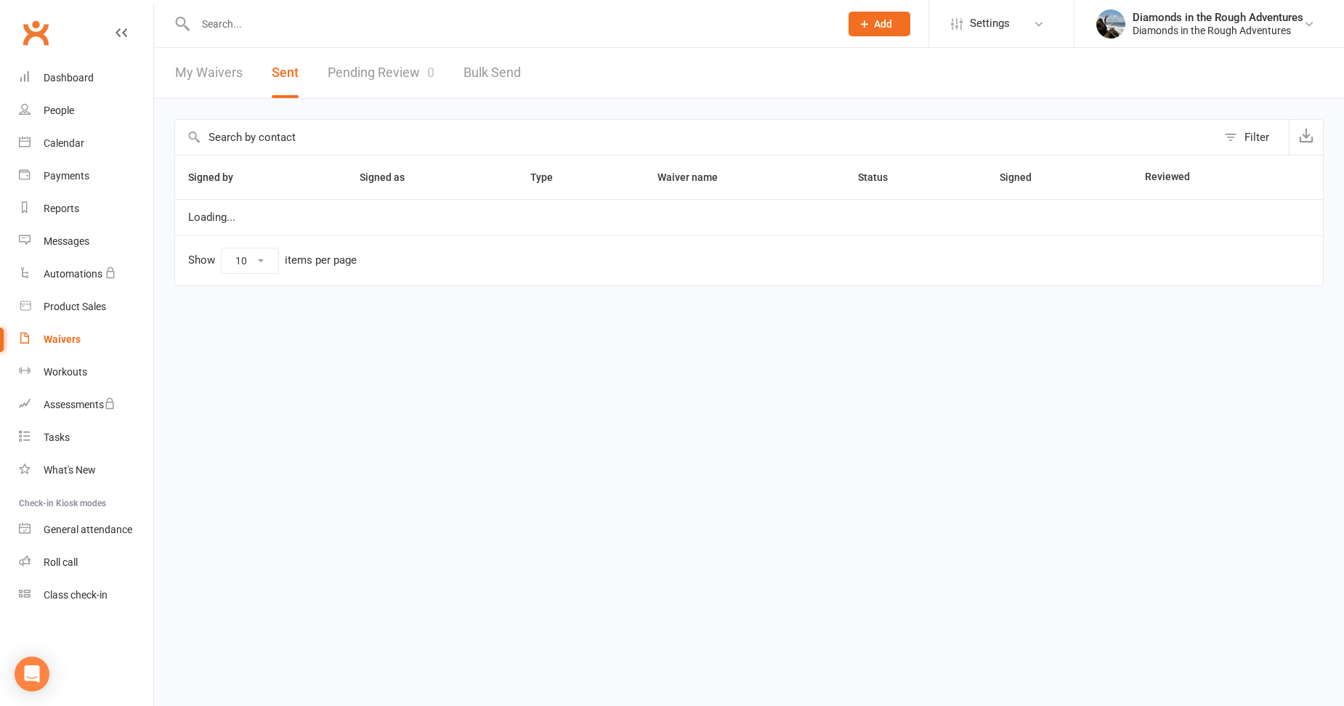
select select "100"
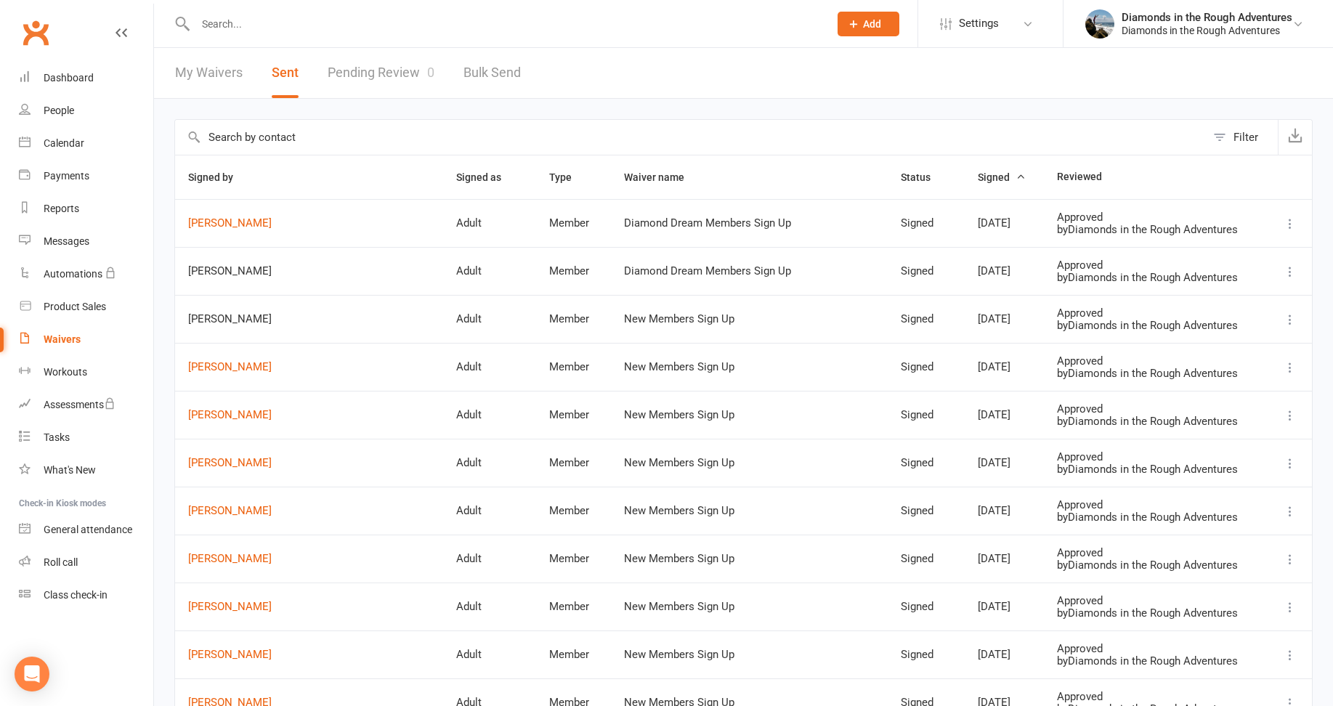
click at [978, 179] on span "Signed" at bounding box center [1002, 177] width 48 height 12
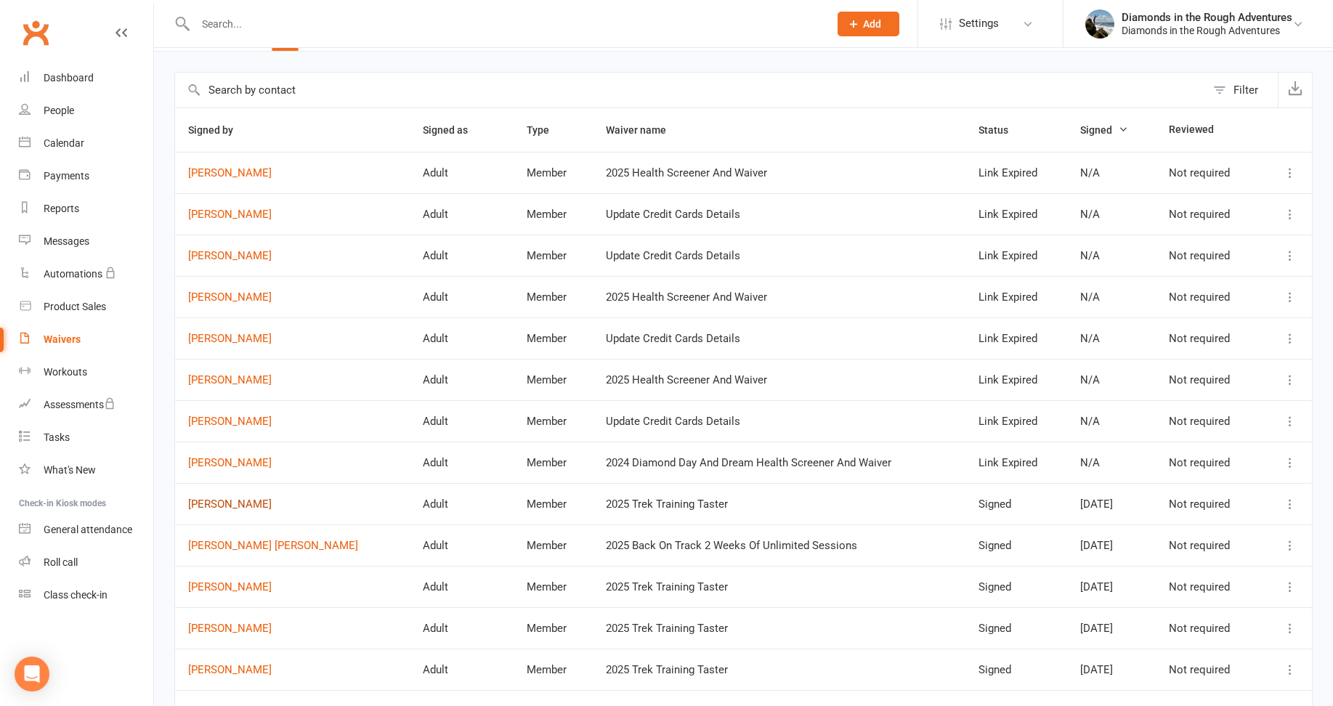
scroll to position [73, 0]
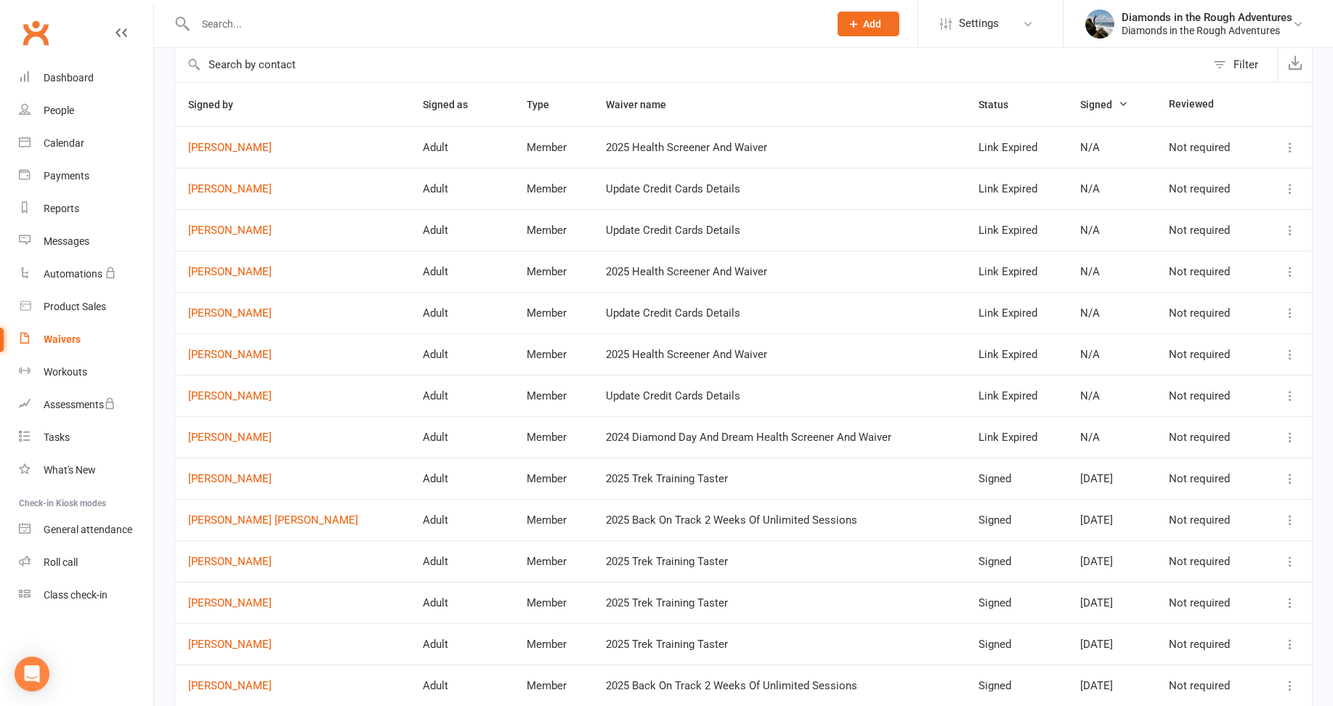
click at [1287, 144] on icon at bounding box center [1290, 147] width 15 height 15
click at [1200, 177] on link "[PERSON_NAME]" at bounding box center [1216, 175] width 144 height 29
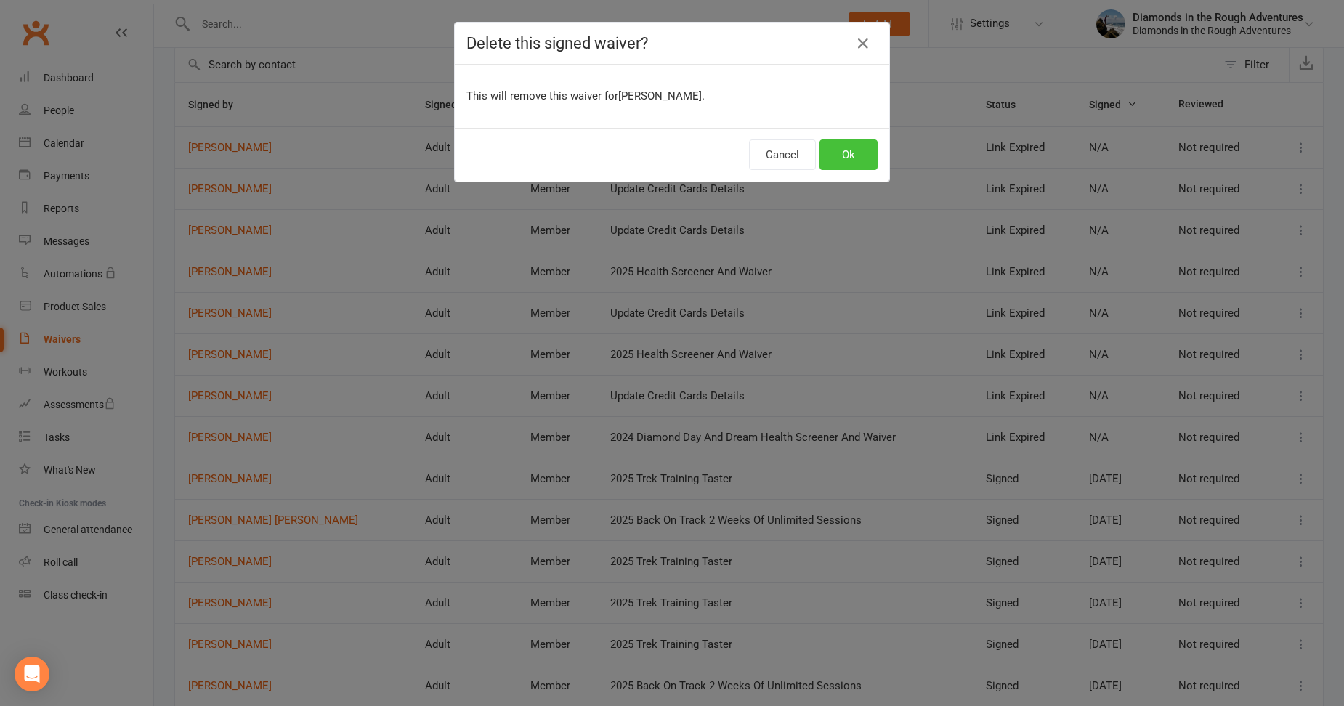
click at [853, 150] on button "Ok" at bounding box center [849, 155] width 58 height 31
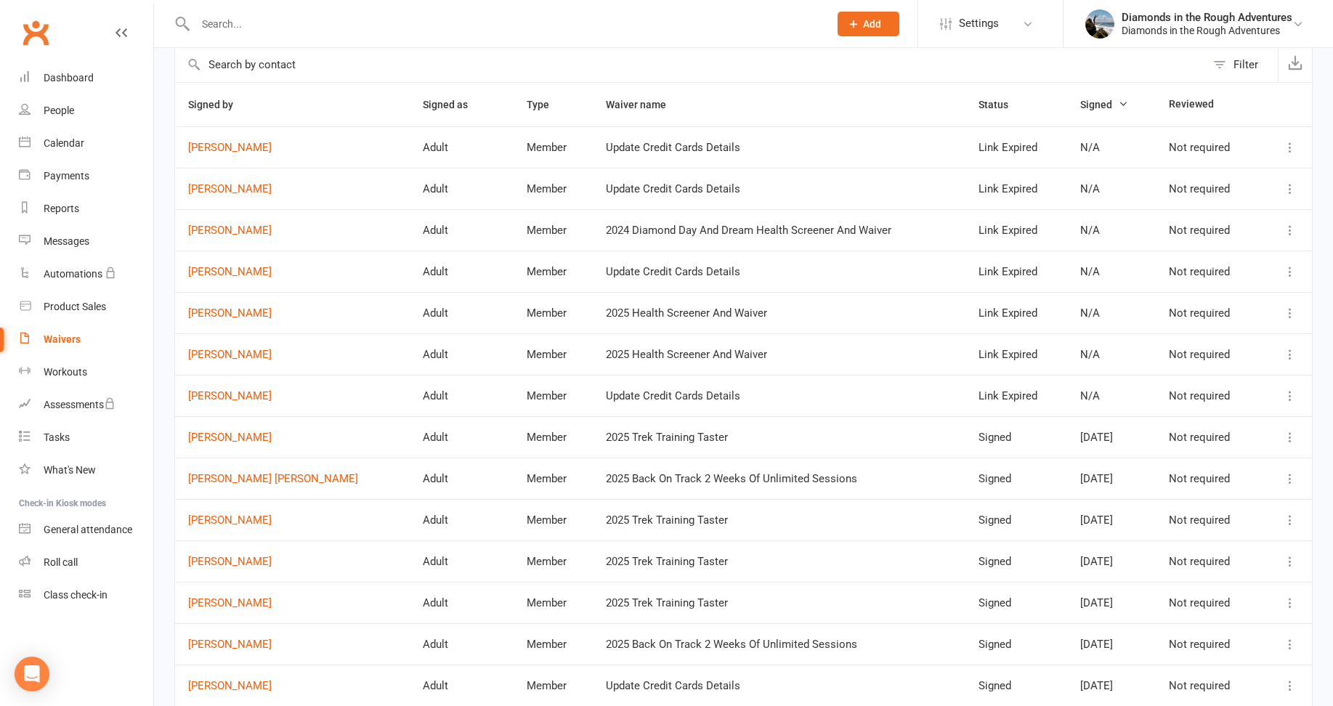
click at [1289, 141] on icon at bounding box center [1290, 147] width 15 height 15
click at [1198, 176] on link "[PERSON_NAME]" at bounding box center [1216, 175] width 144 height 29
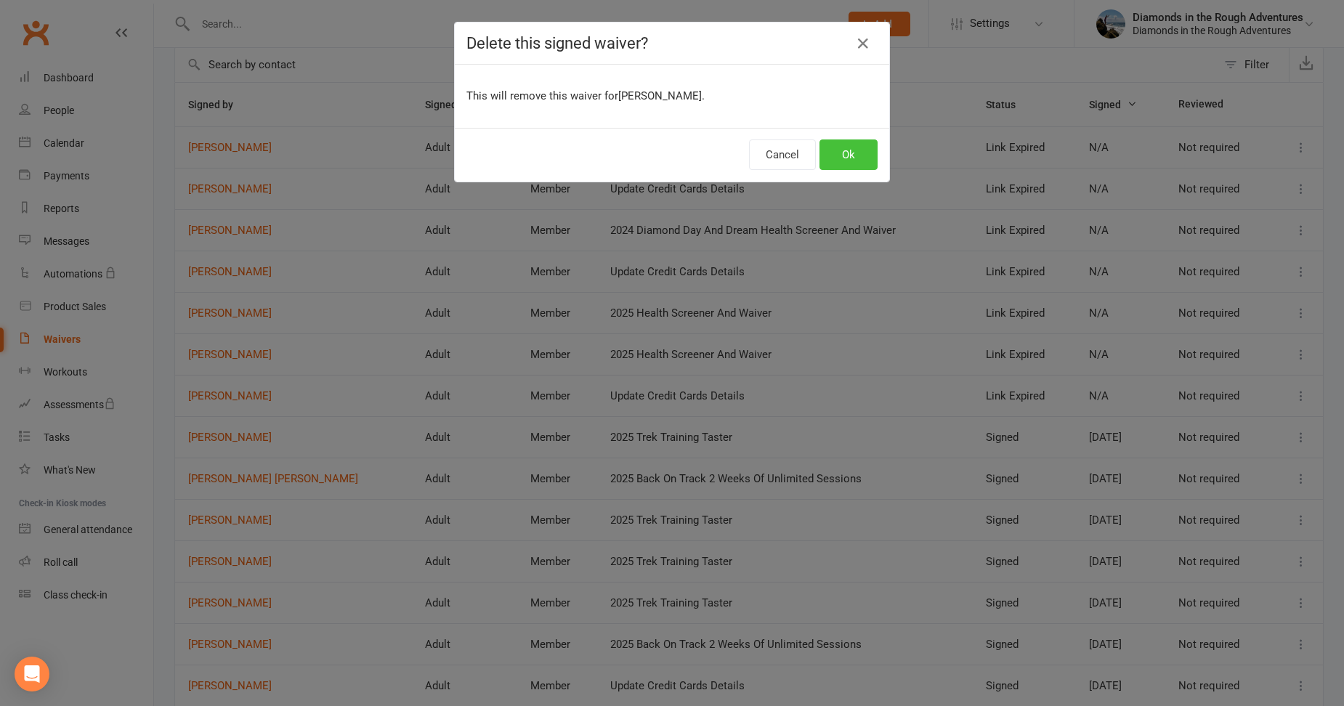
drag, startPoint x: 849, startPoint y: 154, endPoint x: 953, endPoint y: 147, distance: 103.4
click at [849, 154] on button "Ok" at bounding box center [849, 155] width 58 height 31
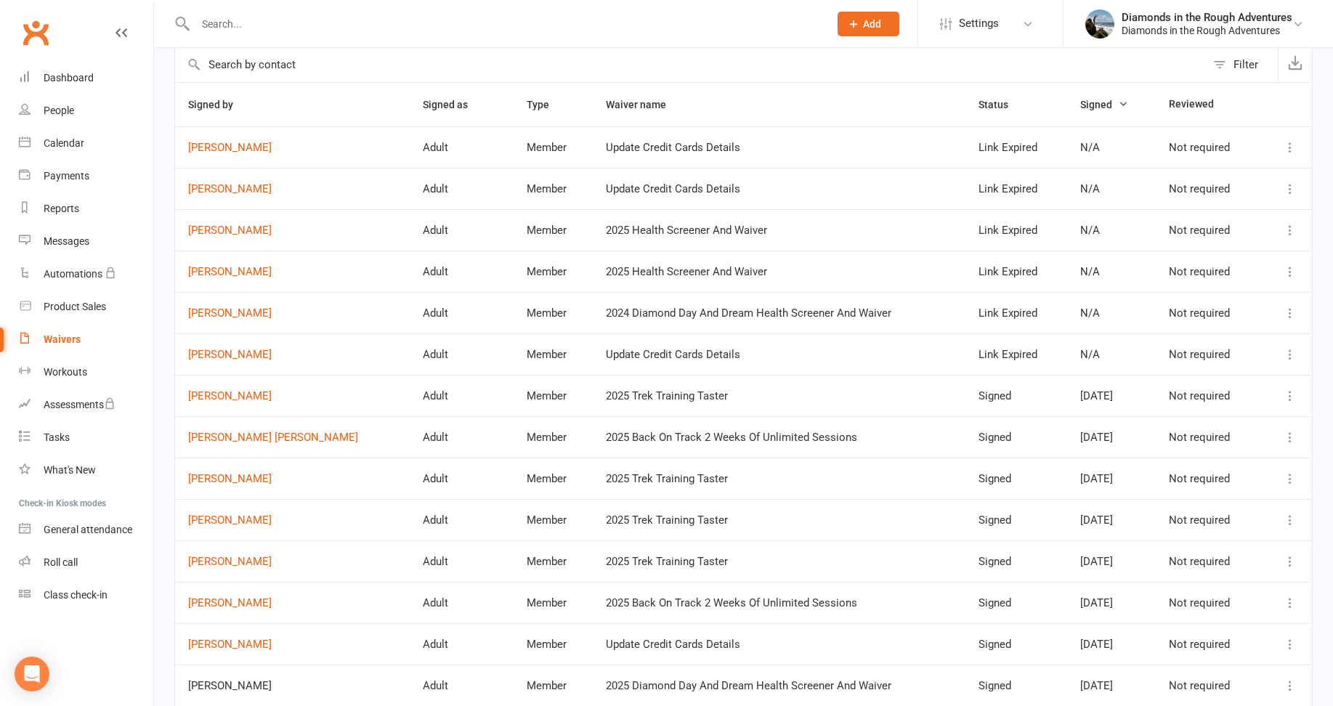
click at [1282, 142] on button at bounding box center [1290, 147] width 17 height 17
click at [1200, 171] on link "[PERSON_NAME]" at bounding box center [1216, 175] width 144 height 29
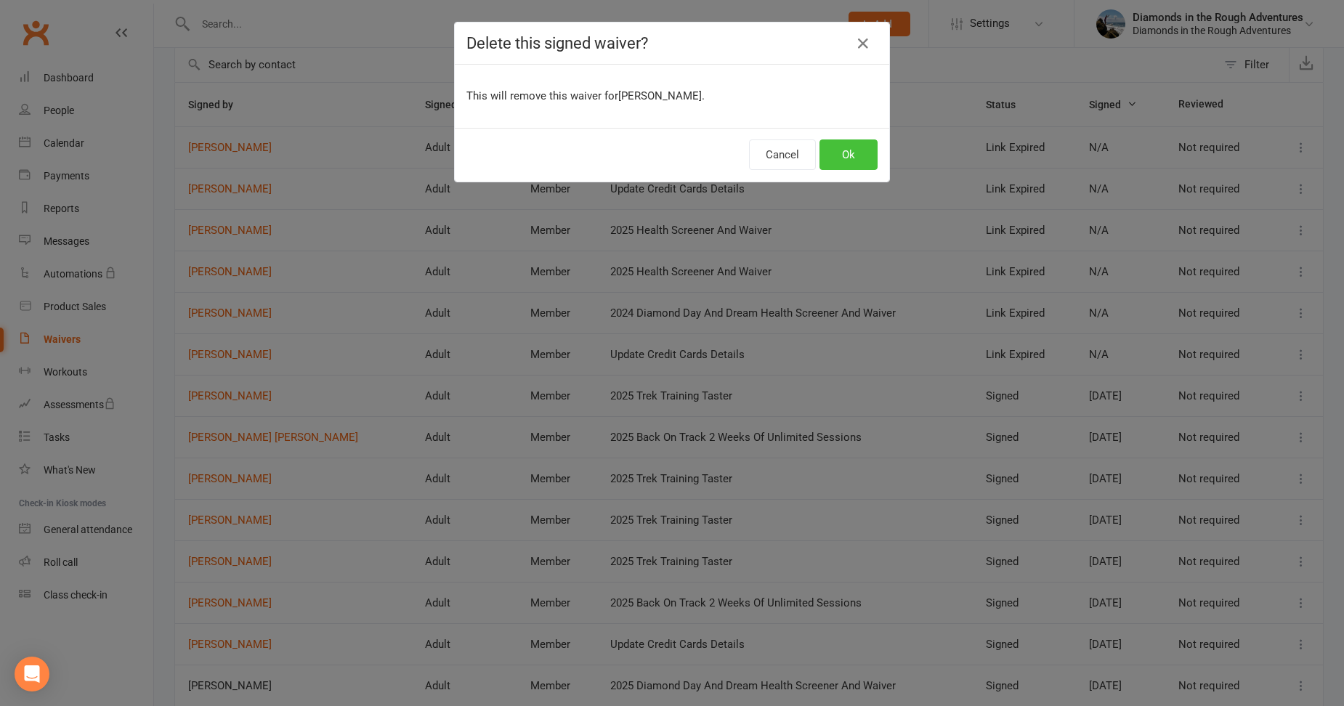
click at [849, 150] on button "Ok" at bounding box center [849, 155] width 58 height 31
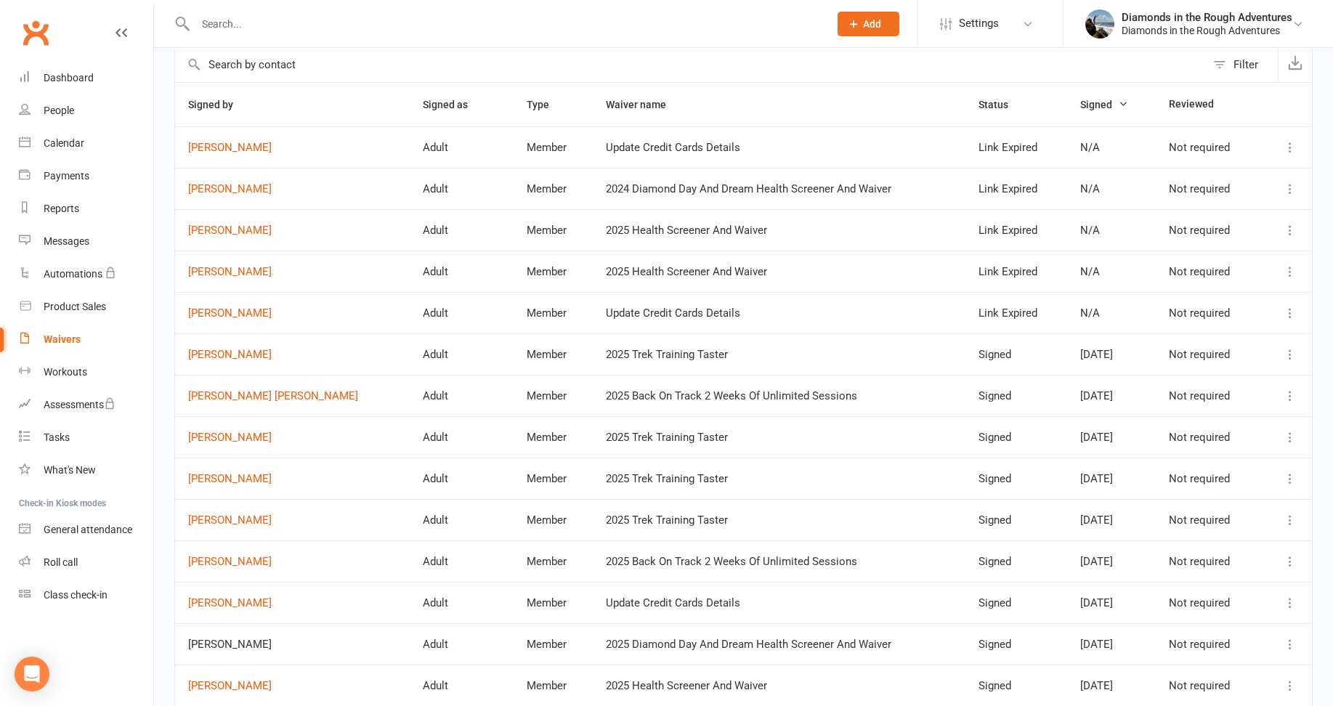
click at [1288, 147] on icon at bounding box center [1290, 147] width 15 height 15
click at [1206, 177] on link "[PERSON_NAME]" at bounding box center [1216, 175] width 144 height 29
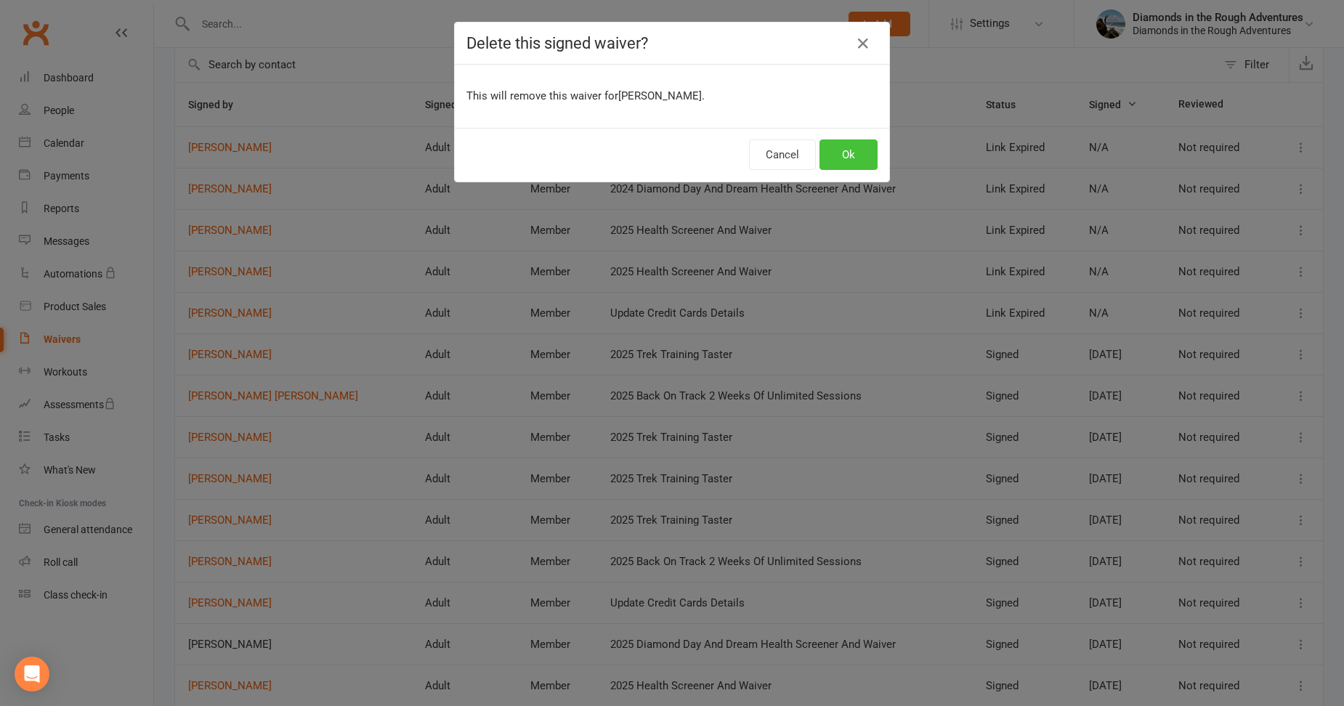
click at [852, 153] on button "Ok" at bounding box center [849, 155] width 58 height 31
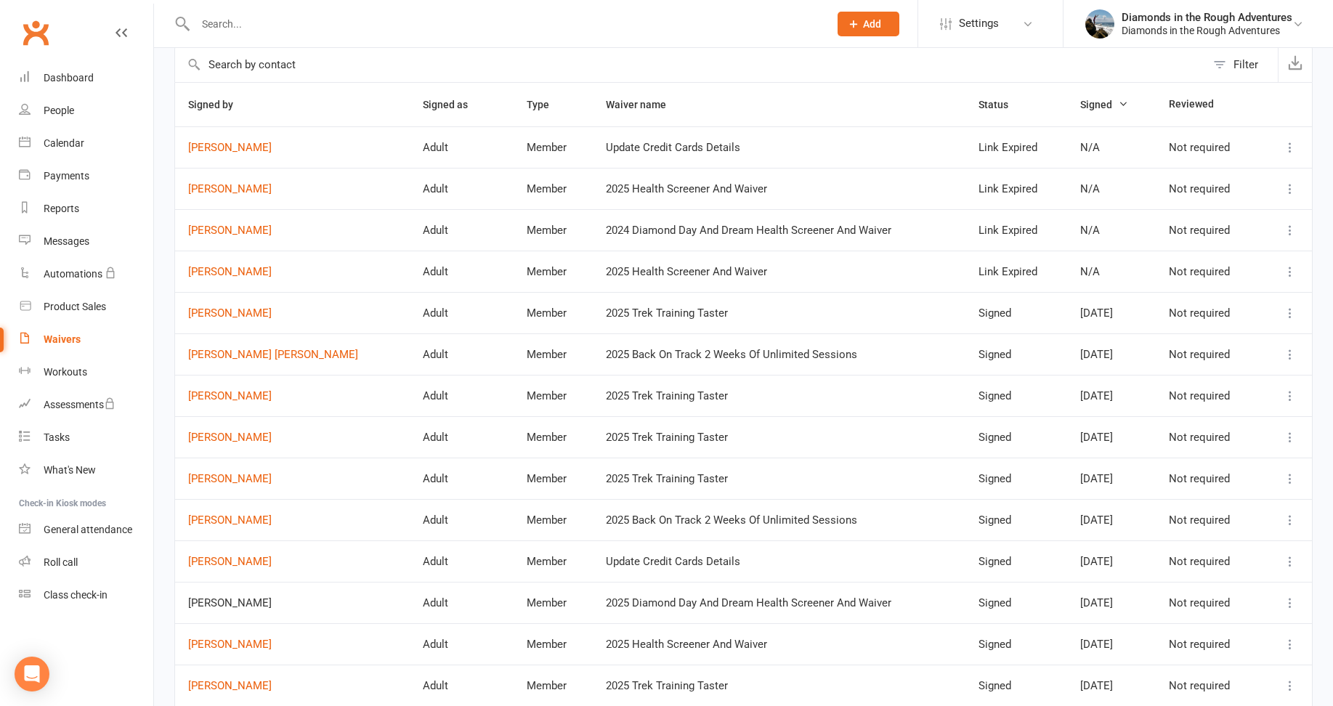
click at [1287, 143] on icon at bounding box center [1290, 147] width 15 height 15
click at [1175, 177] on link "[PERSON_NAME]" at bounding box center [1216, 175] width 144 height 29
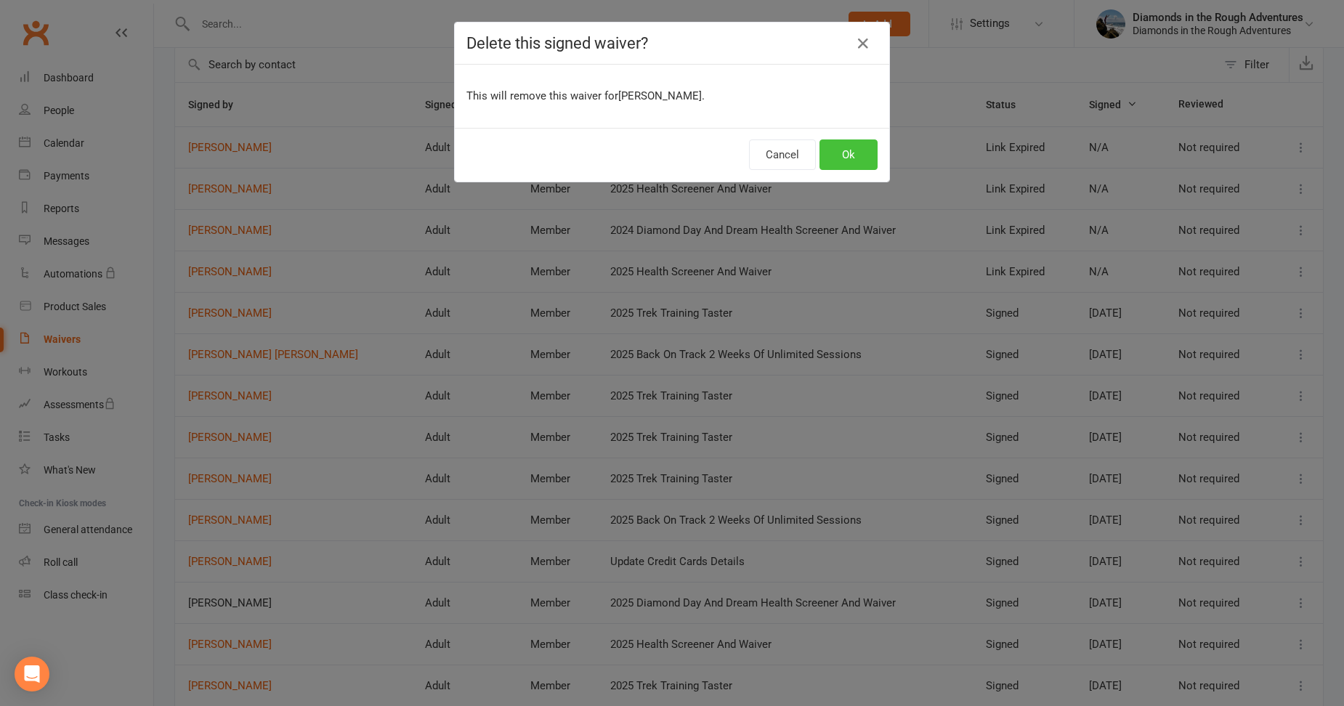
click at [839, 152] on button "Ok" at bounding box center [849, 155] width 58 height 31
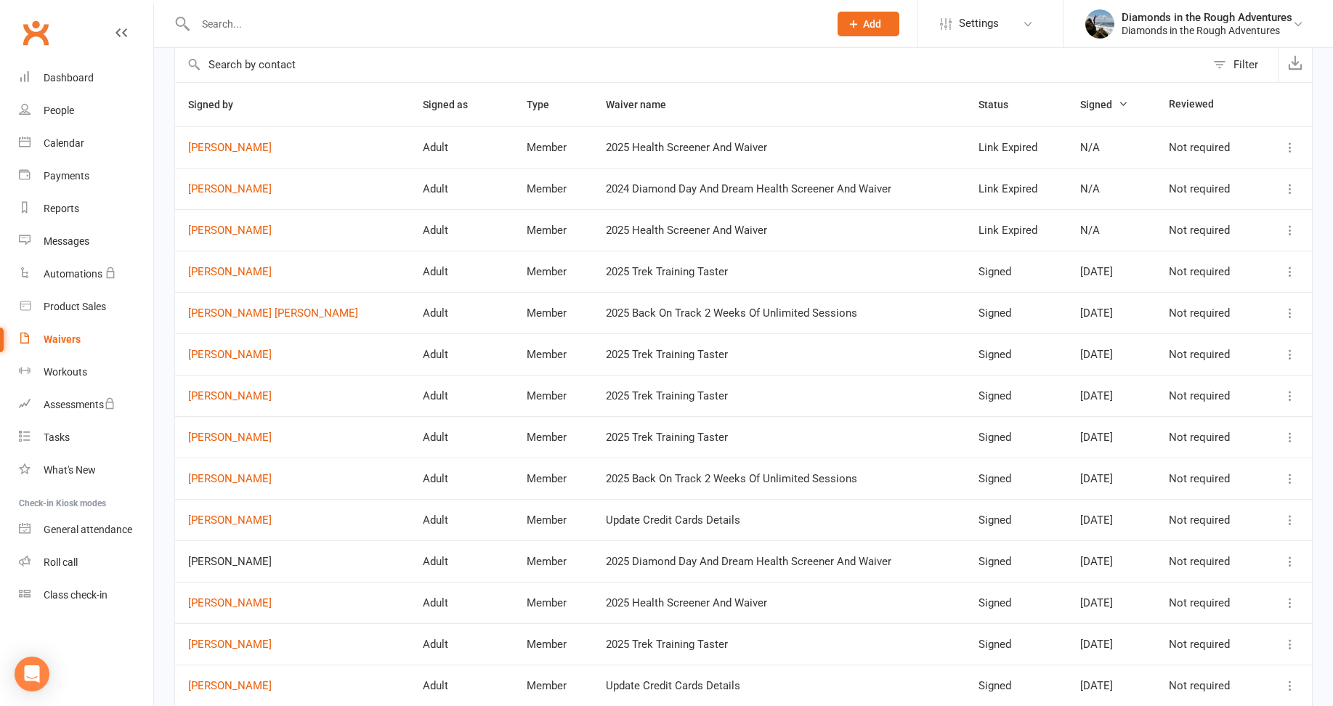
click at [1289, 145] on icon at bounding box center [1290, 147] width 15 height 15
click at [1226, 174] on link "[PERSON_NAME]" at bounding box center [1216, 175] width 144 height 29
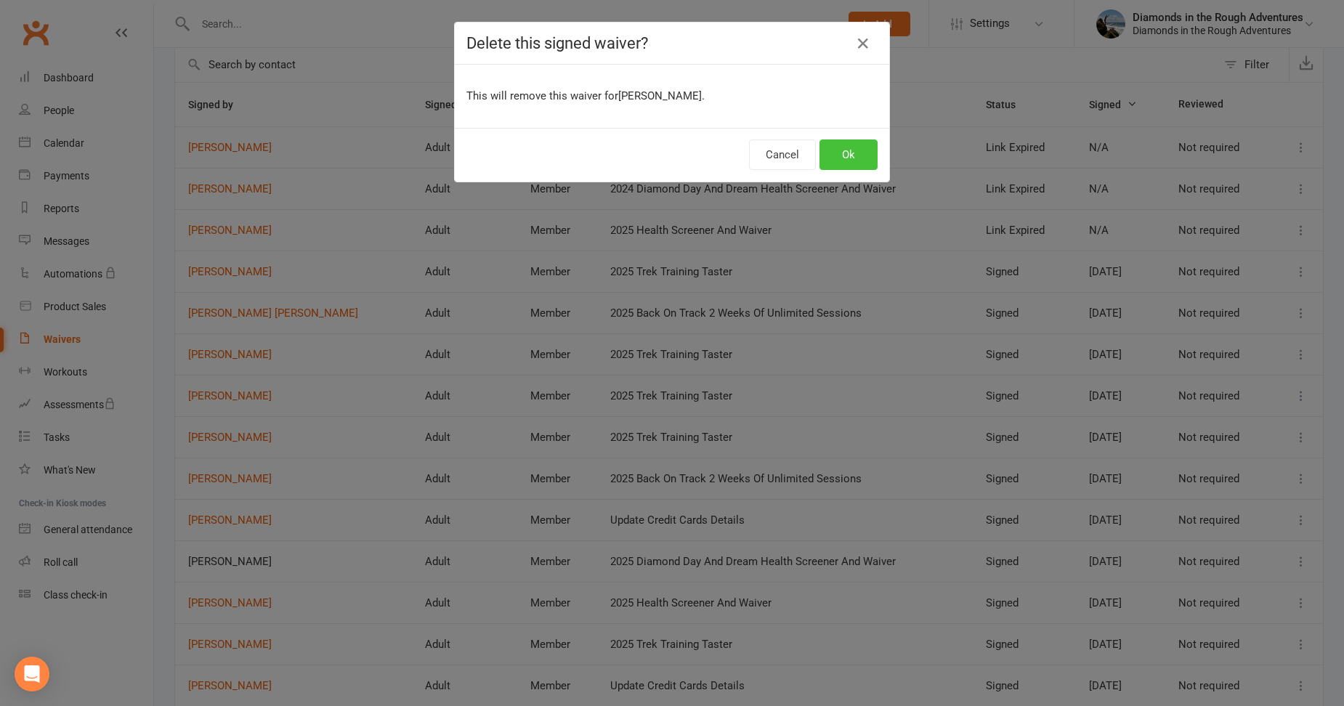
click at [844, 155] on button "Ok" at bounding box center [849, 155] width 58 height 31
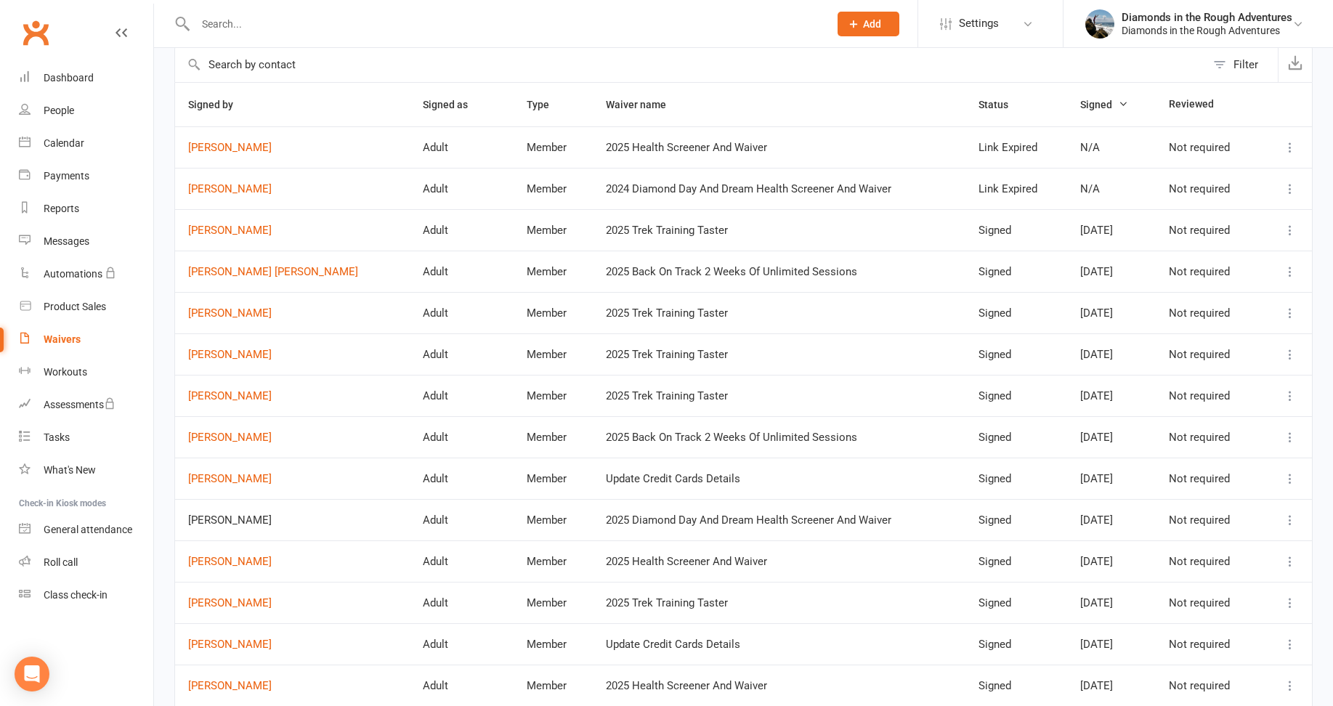
click at [1287, 145] on icon at bounding box center [1290, 147] width 15 height 15
click at [1192, 173] on link "[PERSON_NAME]" at bounding box center [1216, 175] width 144 height 29
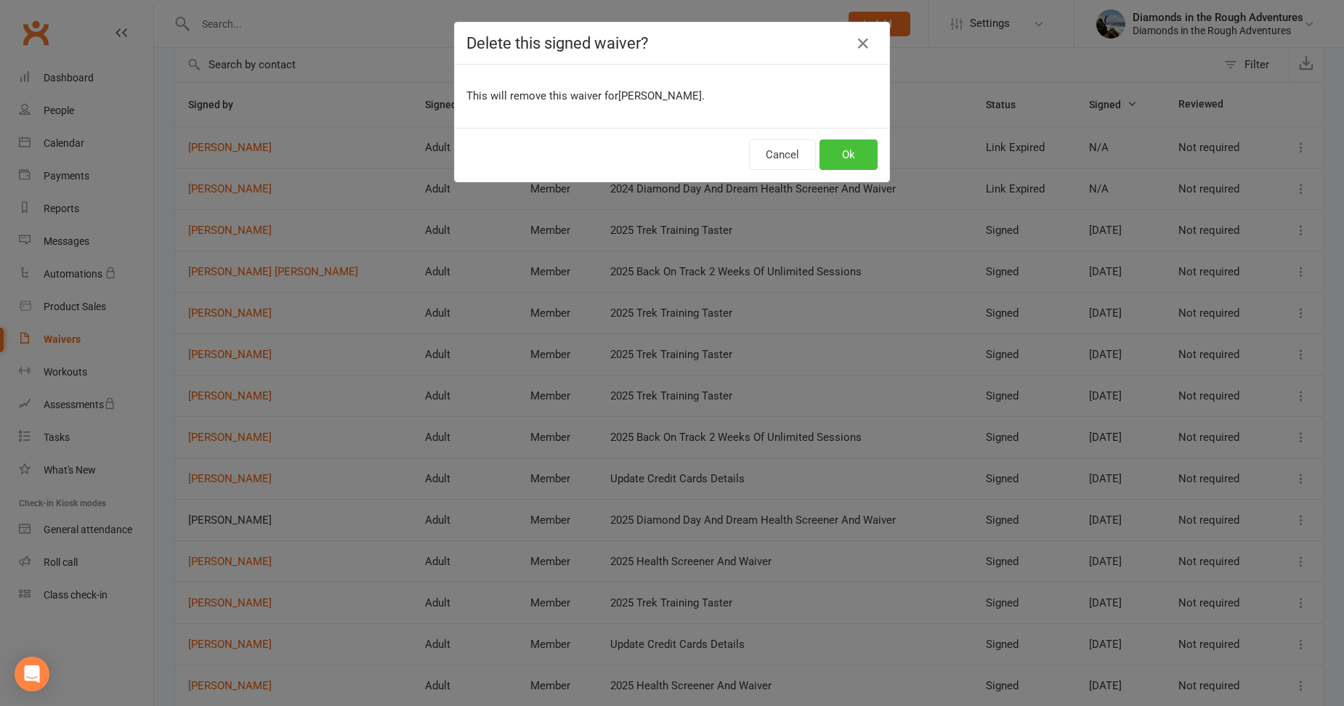
click at [844, 147] on button "Ok" at bounding box center [849, 155] width 58 height 31
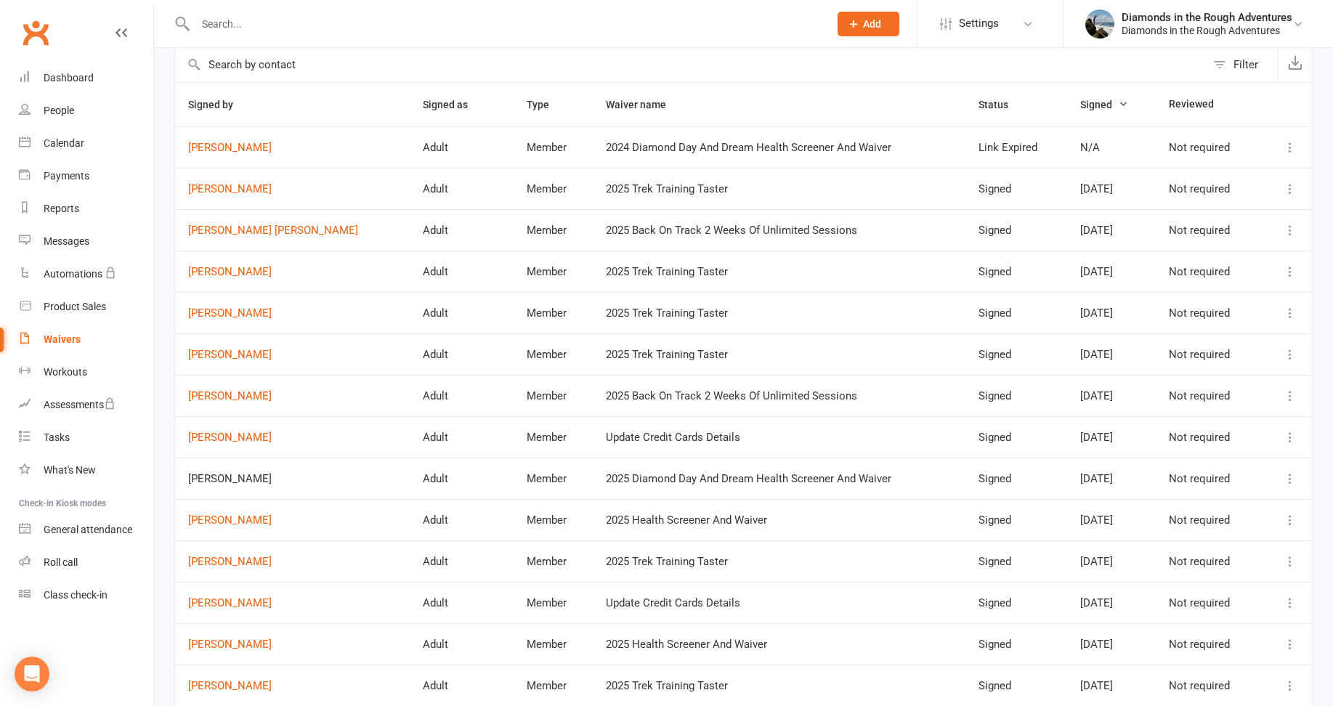
click at [1293, 141] on icon at bounding box center [1290, 147] width 15 height 15
click at [1210, 173] on link "[PERSON_NAME]" at bounding box center [1216, 175] width 144 height 29
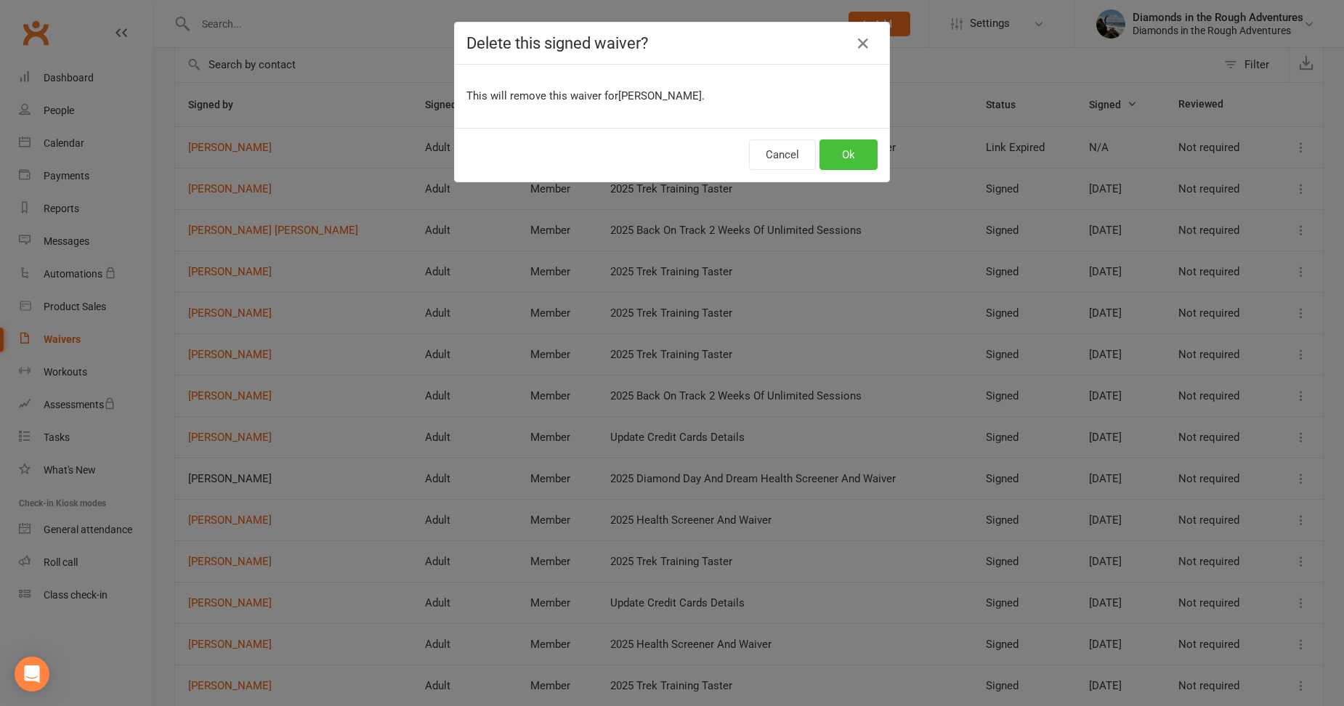
click at [833, 153] on button "Ok" at bounding box center [849, 155] width 58 height 31
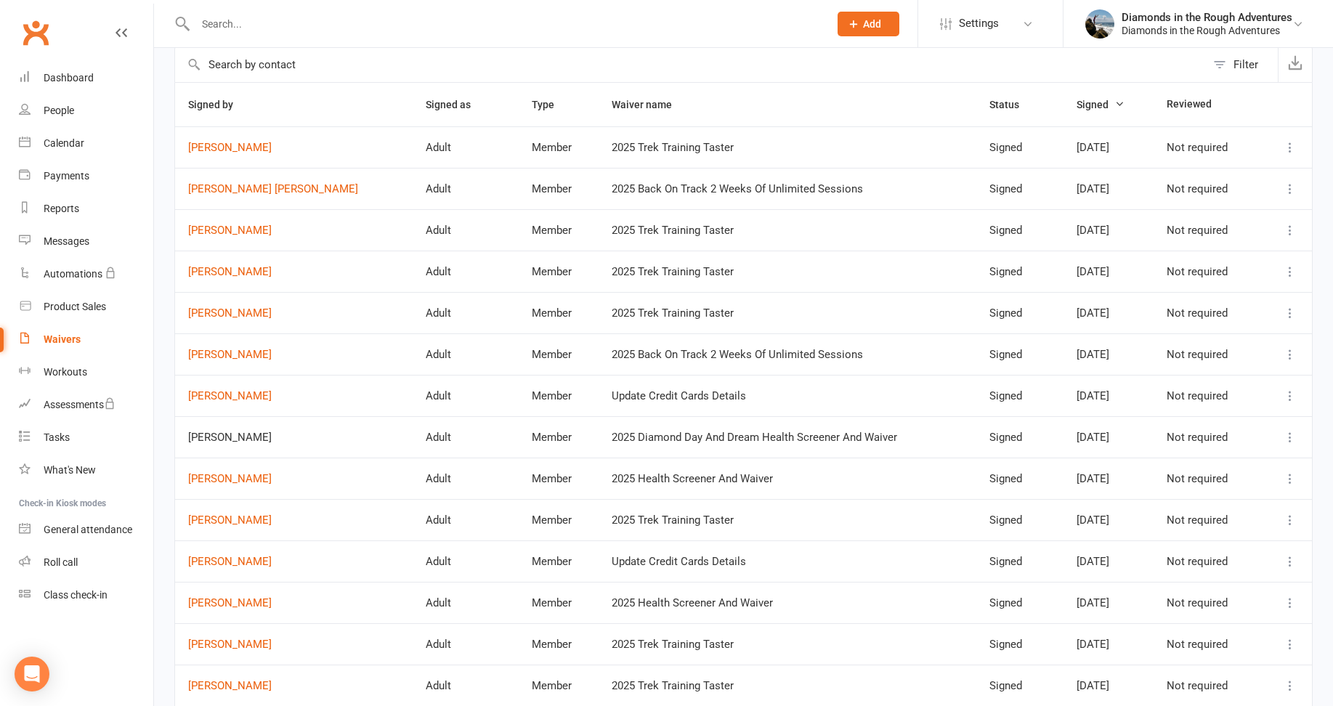
click at [1078, 102] on span "Signed" at bounding box center [1101, 105] width 48 height 12
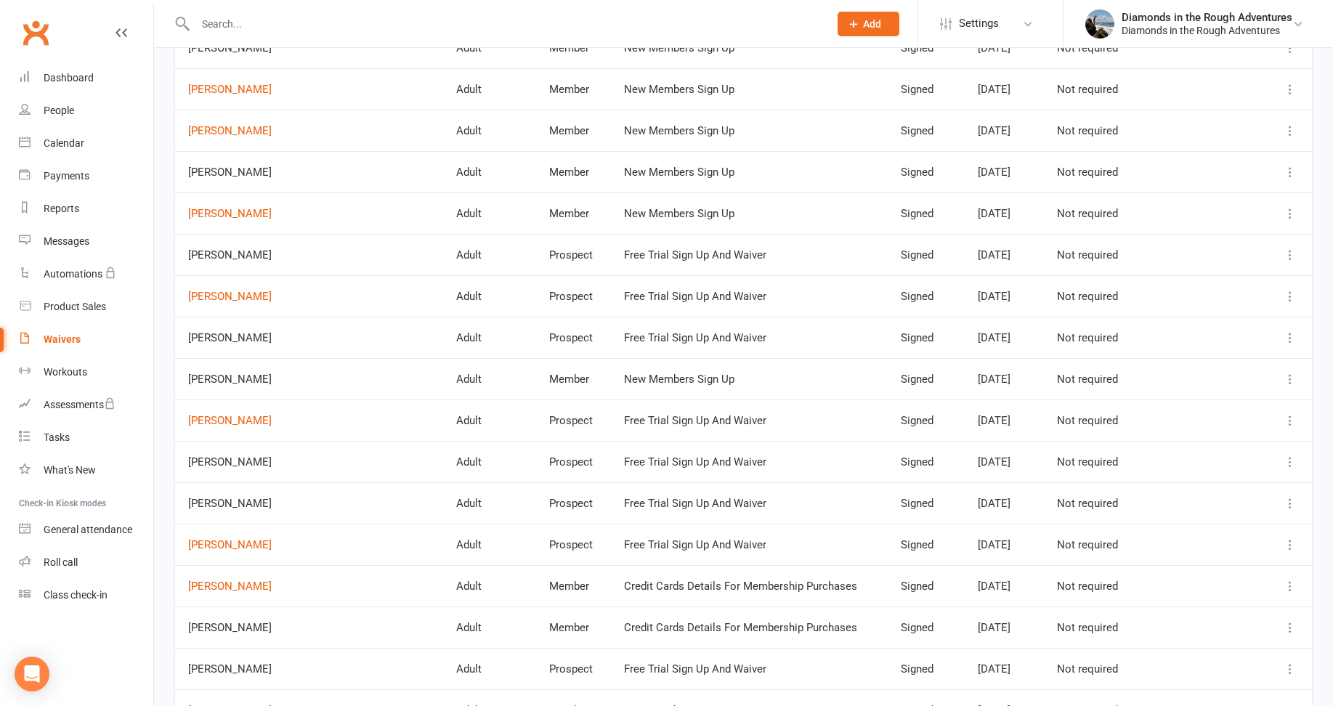
scroll to position [1163, 0]
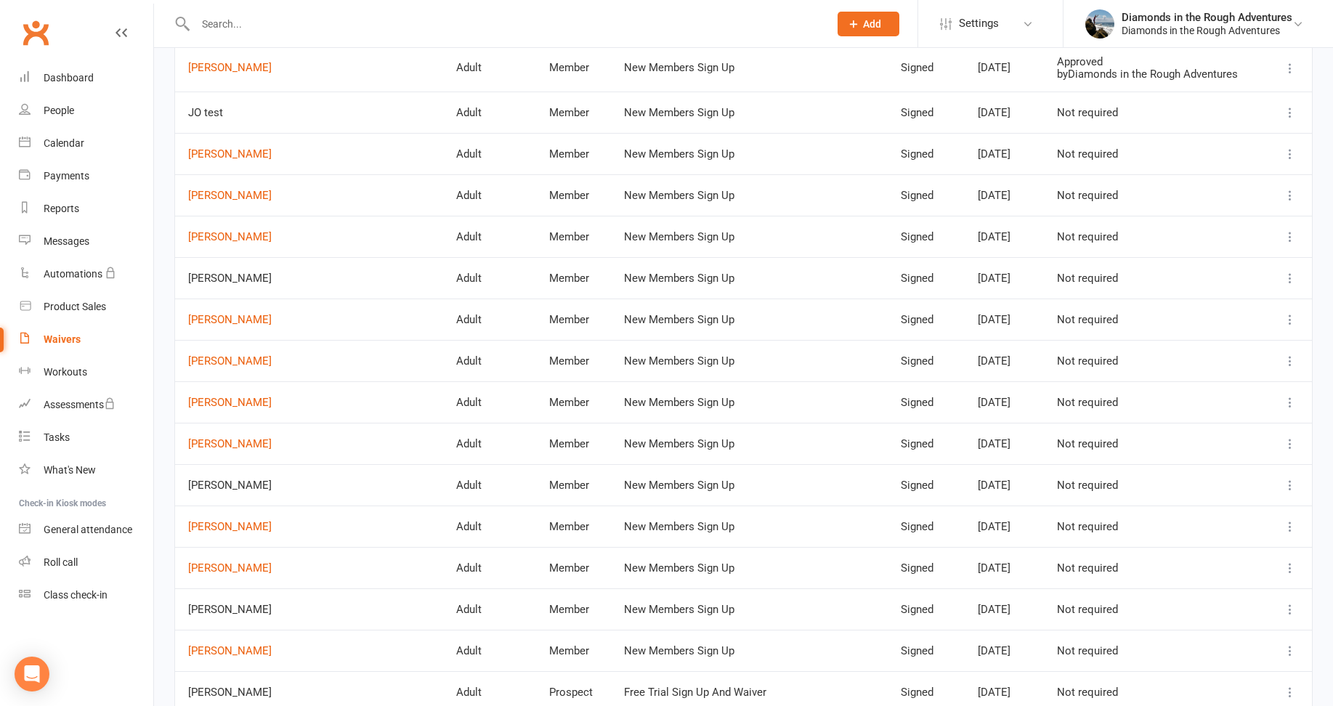
click at [1290, 109] on icon at bounding box center [1290, 112] width 15 height 15
click at [1214, 198] on link "[PERSON_NAME]" at bounding box center [1216, 199] width 144 height 29
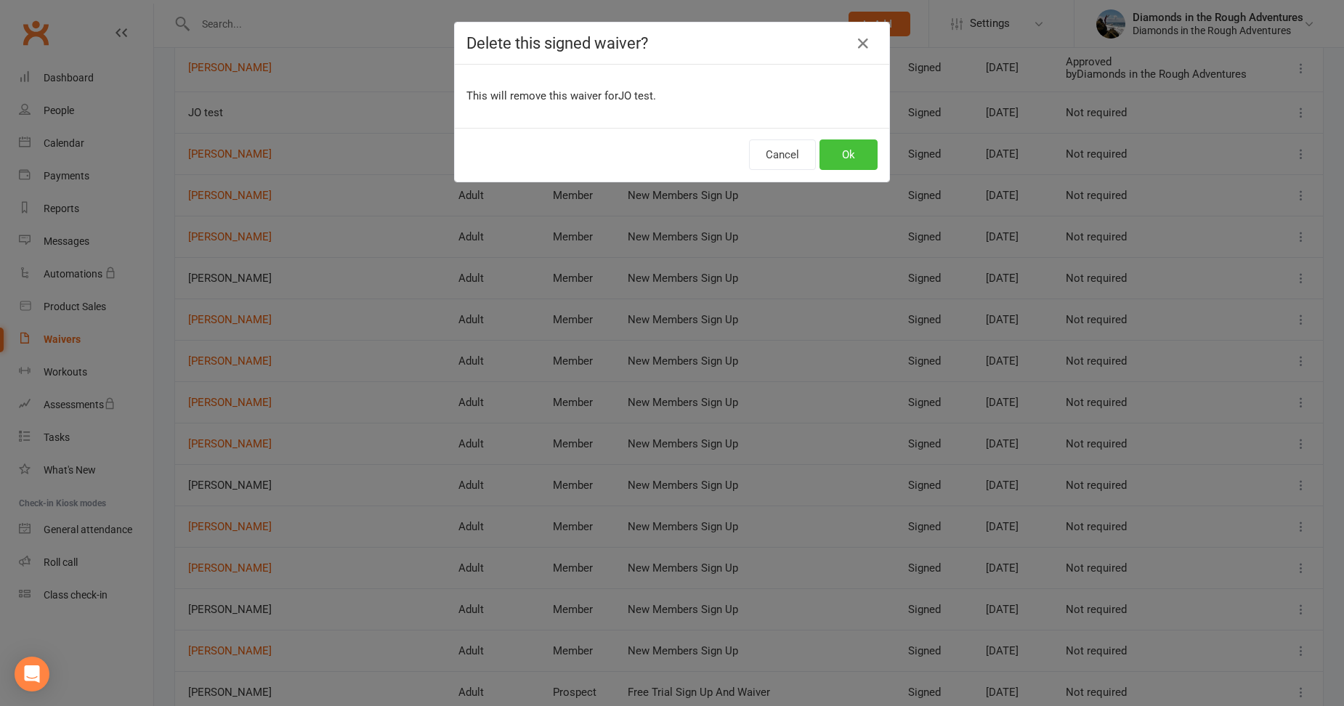
click at [842, 155] on button "Ok" at bounding box center [849, 155] width 58 height 31
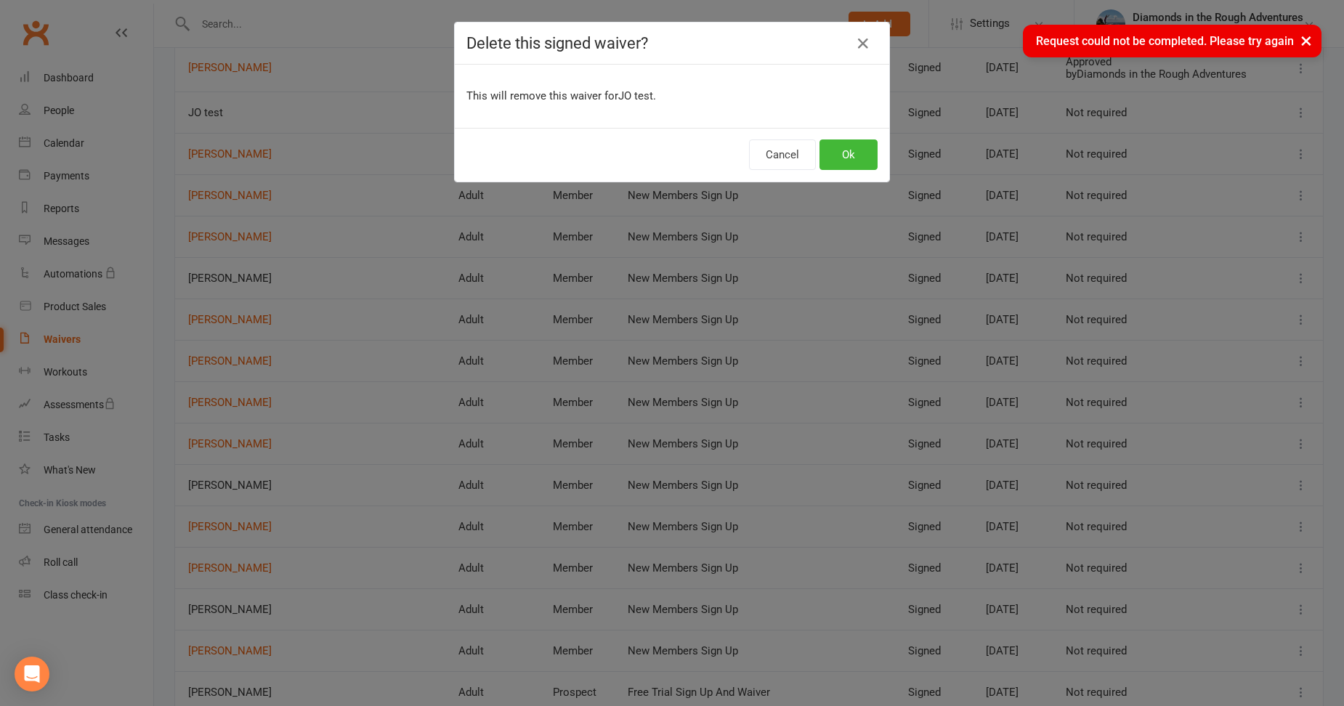
click at [860, 25] on div "× Request could not be completed. Please try again" at bounding box center [662, 25] width 1325 height 0
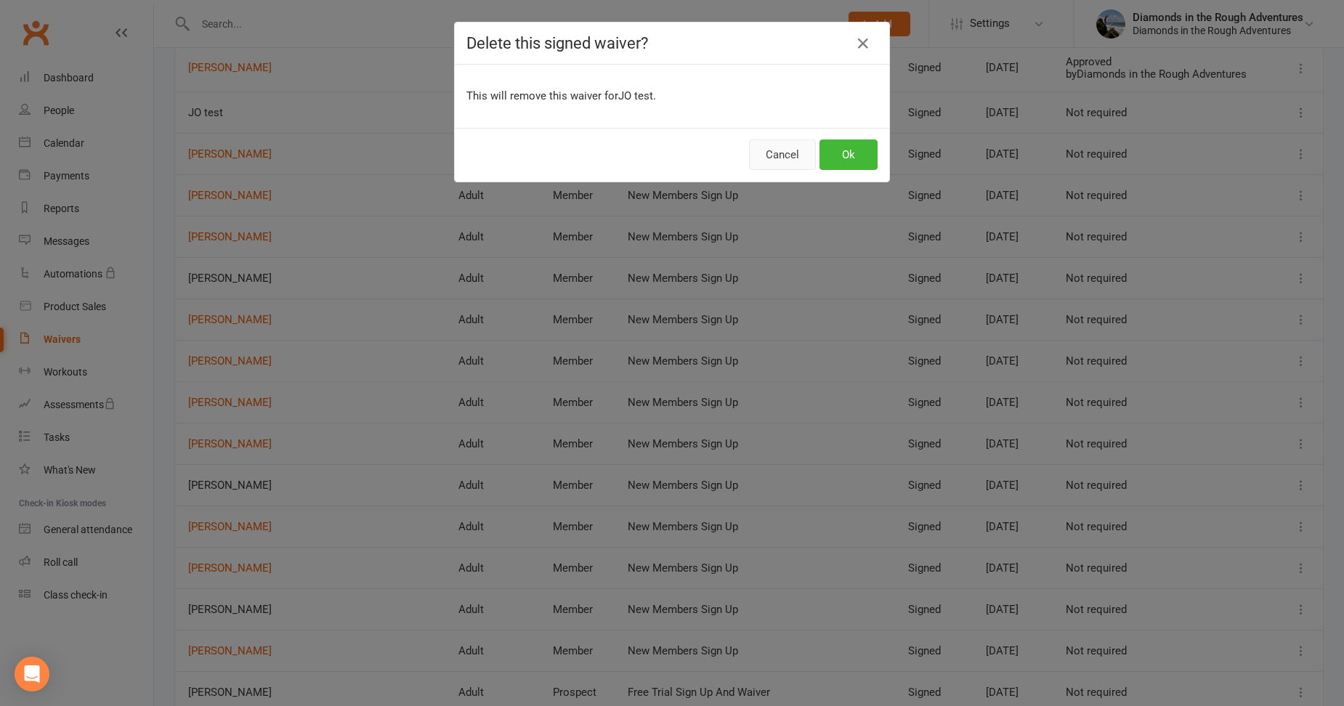
click at [781, 154] on button "Cancel" at bounding box center [782, 155] width 67 height 31
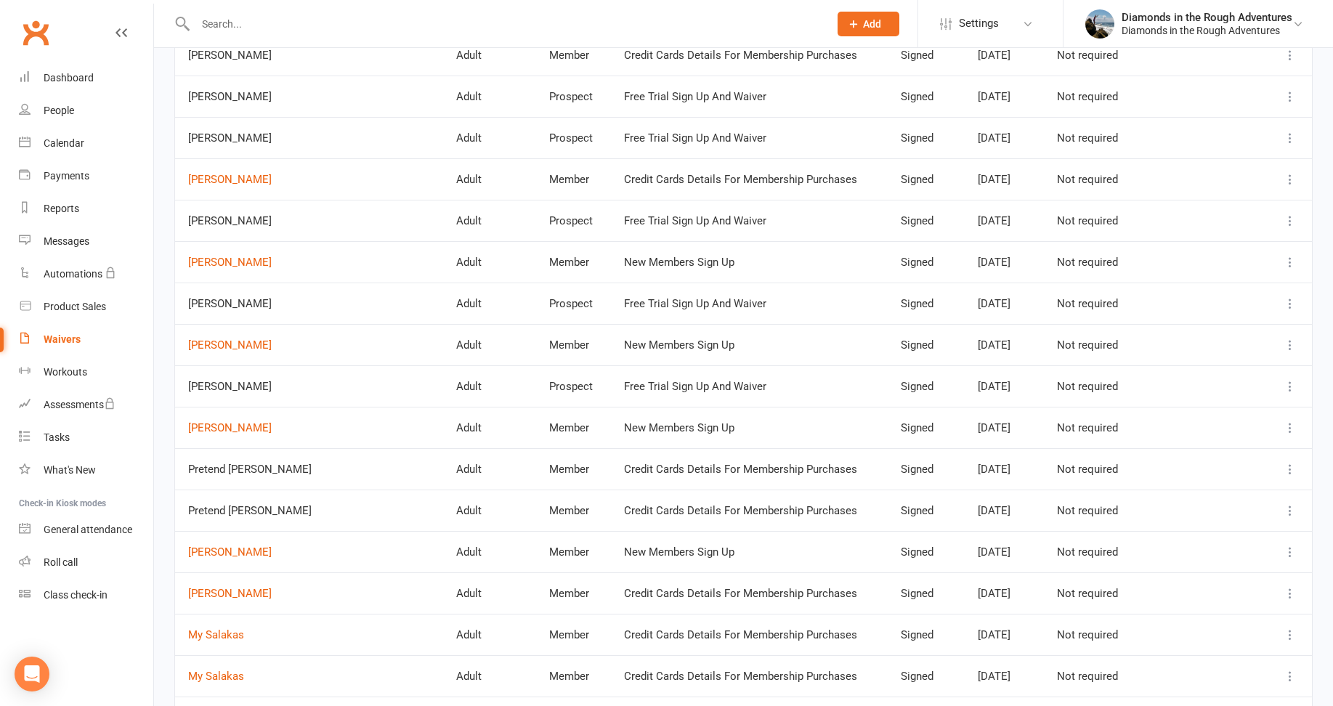
scroll to position [3124, 0]
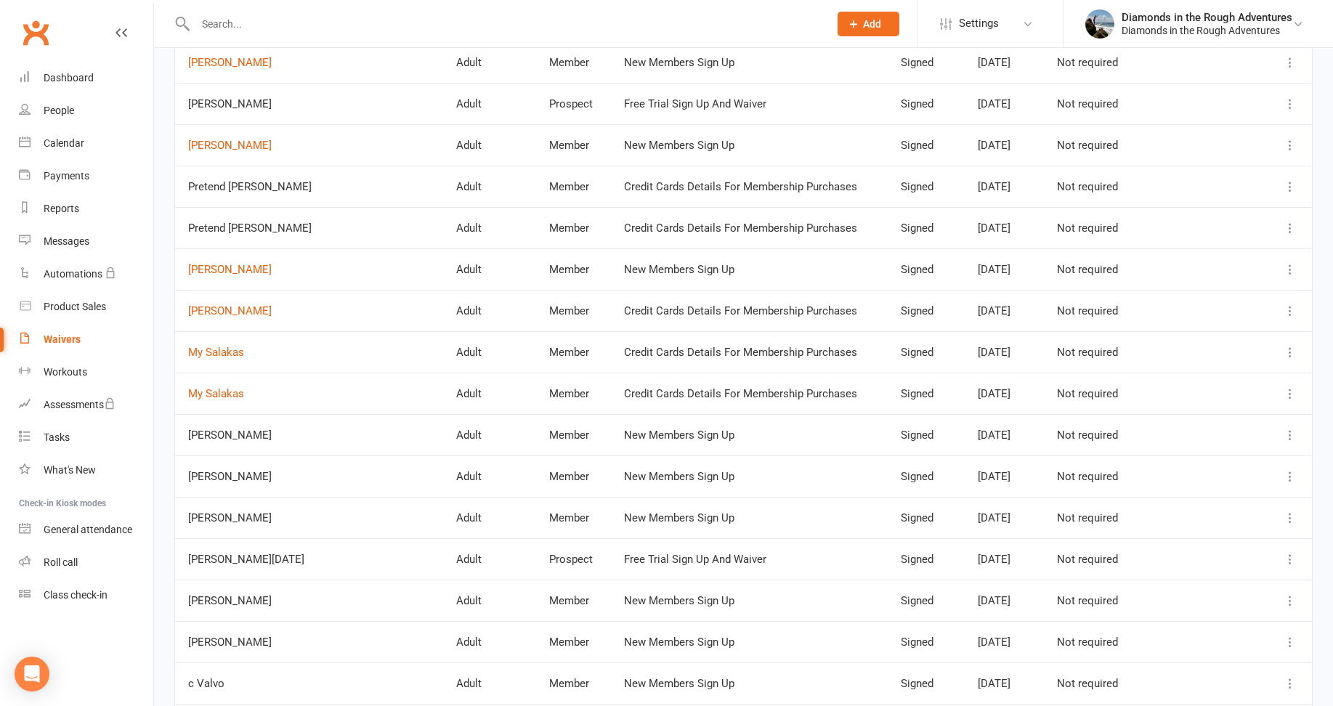
click at [1288, 477] on icon at bounding box center [1290, 476] width 15 height 15
click at [70, 81] on div "Dashboard" at bounding box center [69, 78] width 50 height 12
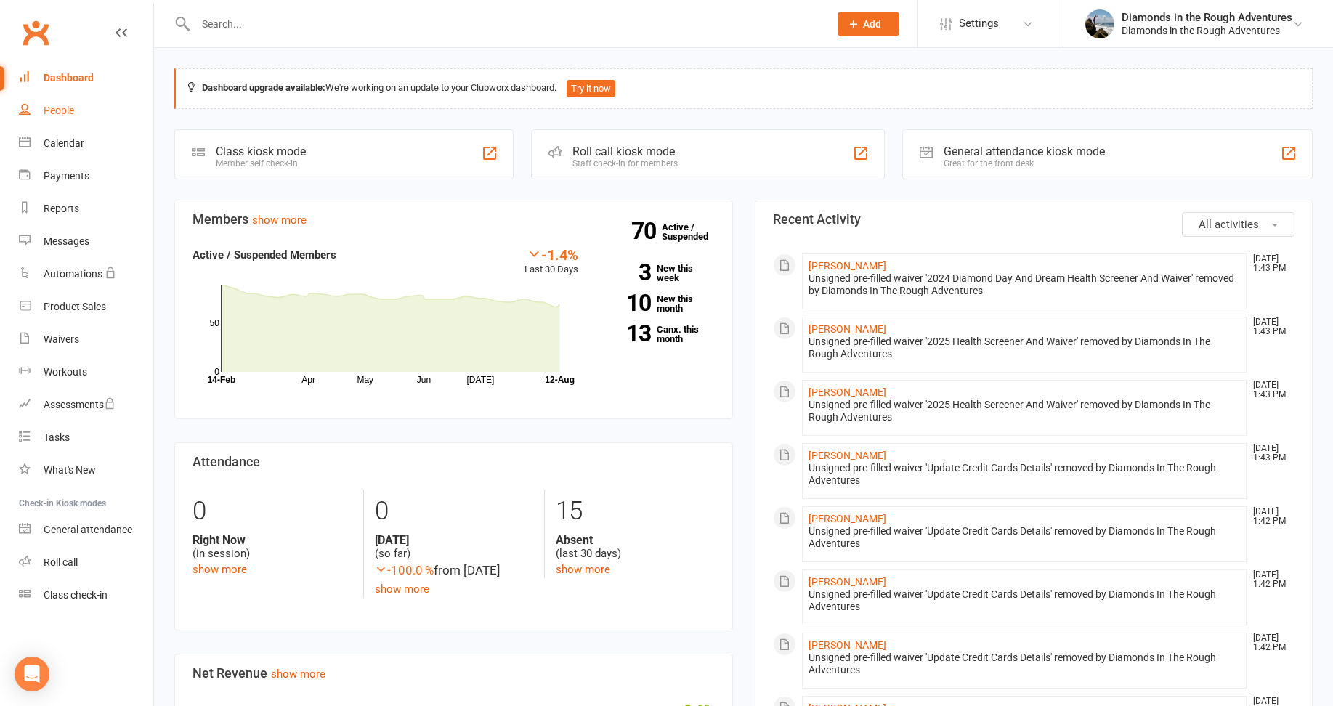
click at [65, 113] on div "People" at bounding box center [59, 111] width 31 height 12
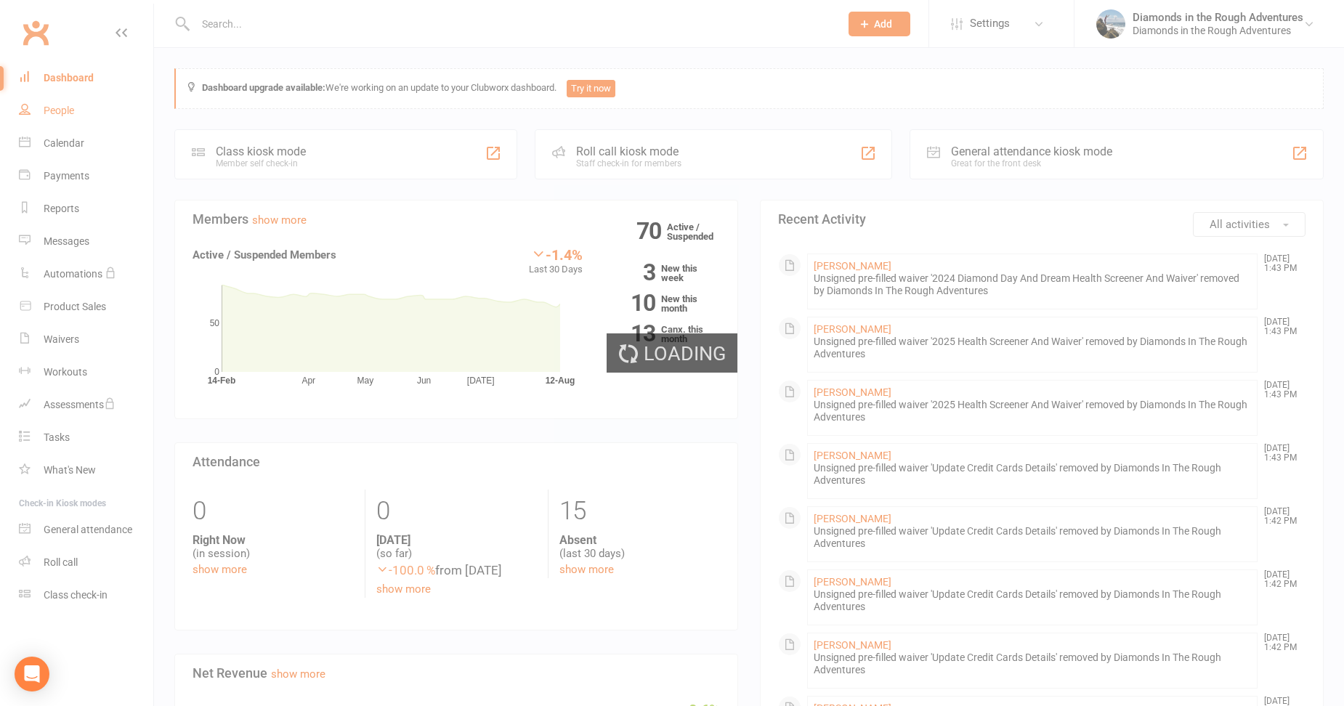
select select "100"
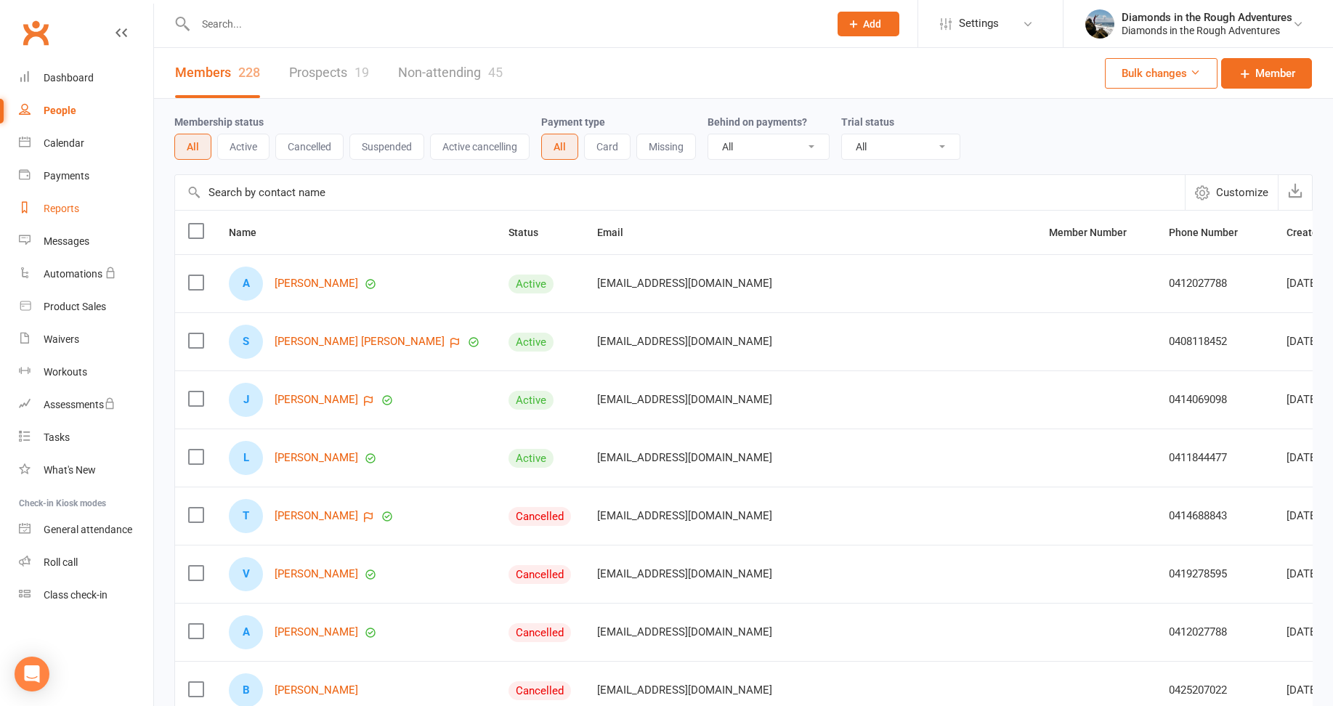
click at [64, 209] on div "Reports" at bounding box center [62, 209] width 36 height 12
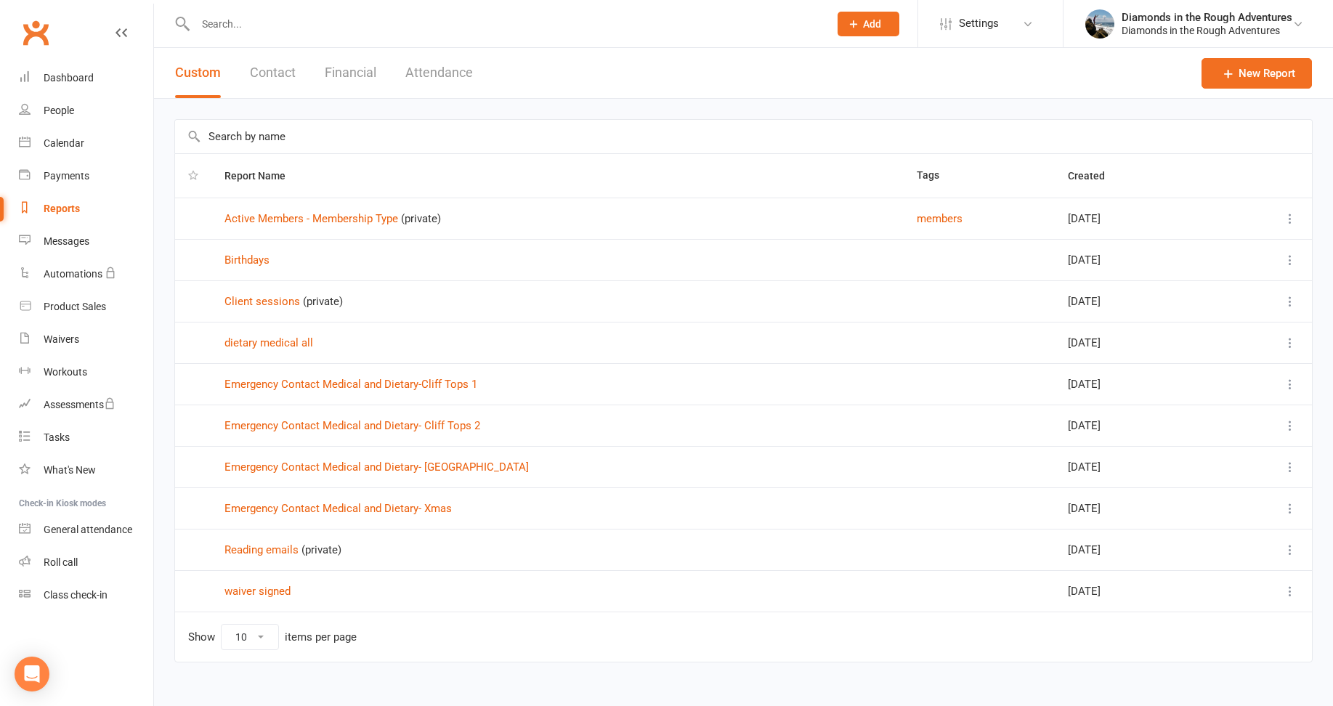
click at [1288, 589] on icon at bounding box center [1290, 591] width 15 height 15
click at [1169, 649] on link "Edit" at bounding box center [1216, 648] width 144 height 29
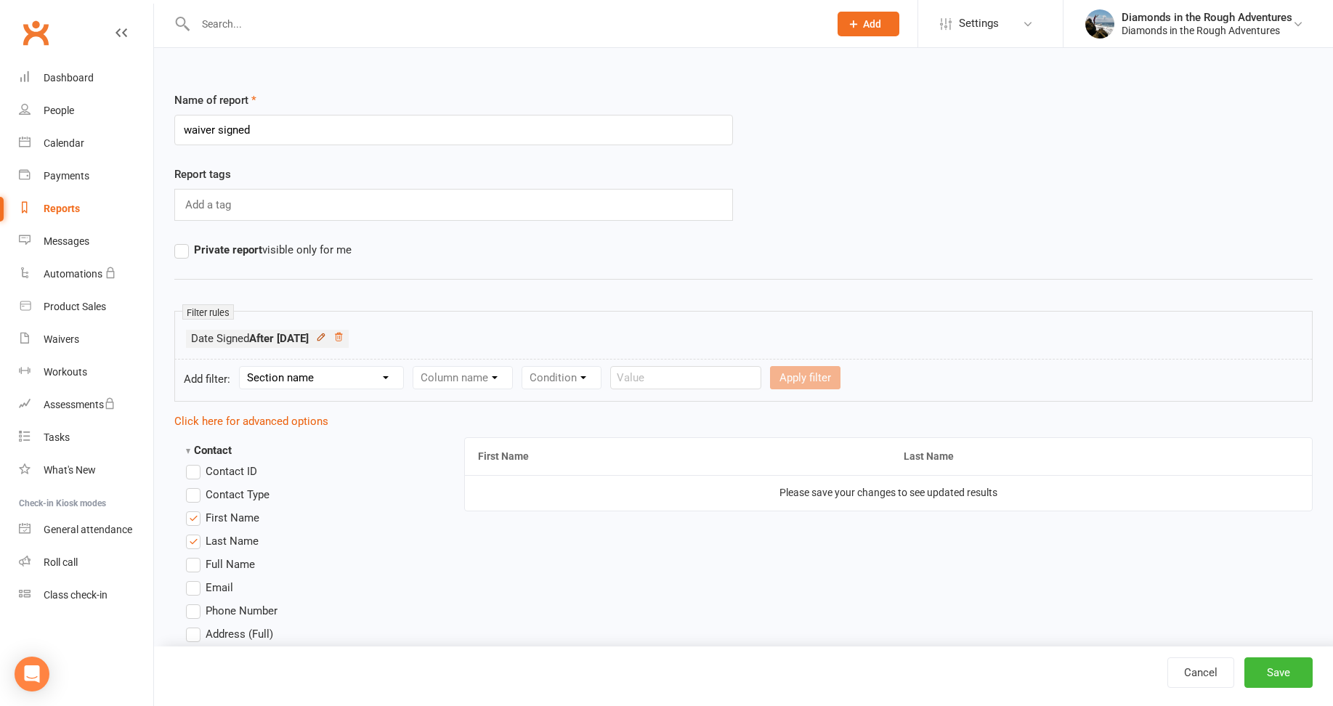
click at [324, 336] on icon at bounding box center [321, 337] width 7 height 7
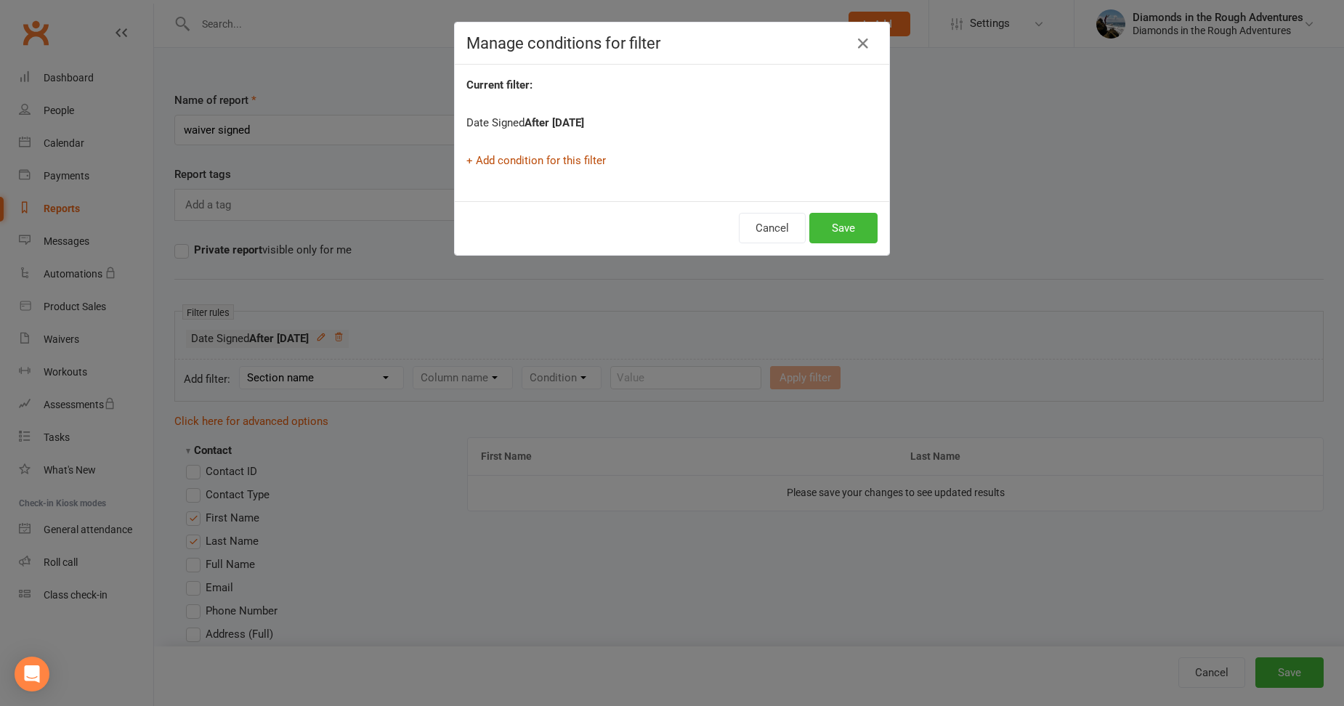
click at [546, 158] on link "+ Add condition for this filter" at bounding box center [536, 160] width 140 height 13
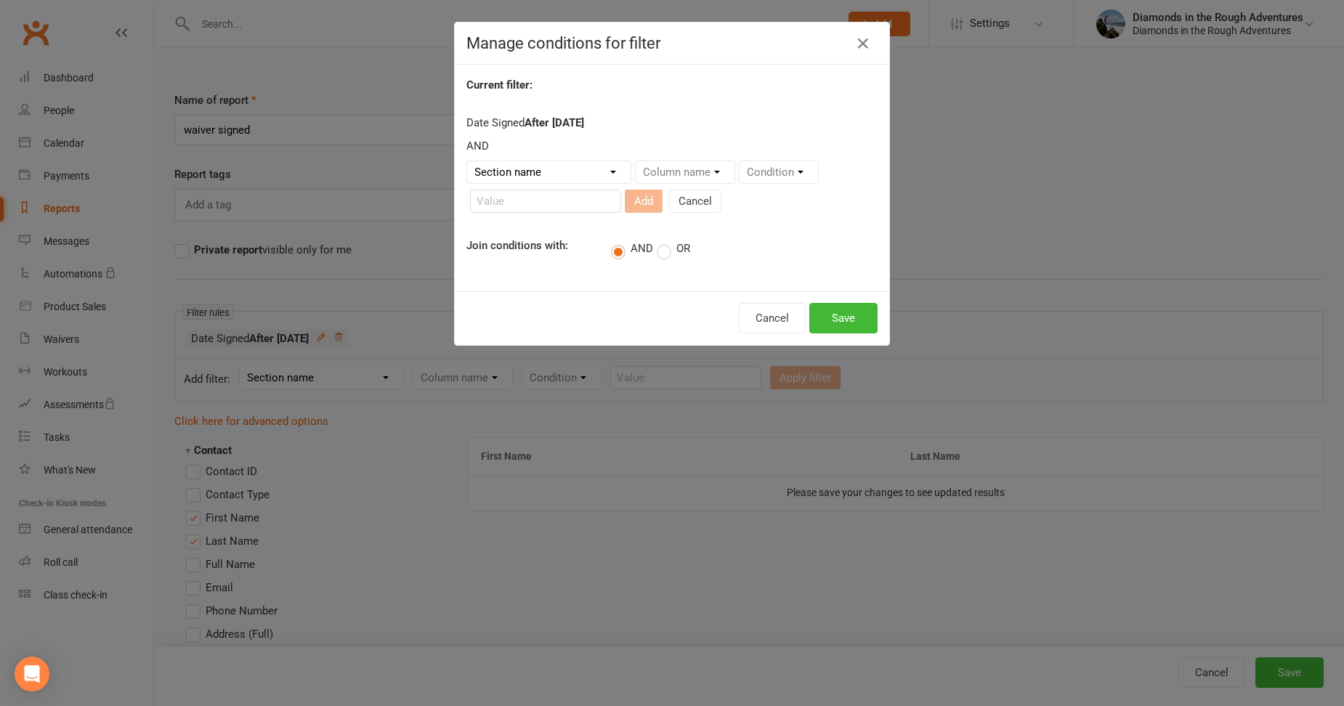
click at [534, 169] on select "Section name Contact Attendance Aggregate Payment Booking Waitlist Attendees Ca…" at bounding box center [548, 172] width 163 height 22
select select "14"
click at [467, 161] on select "Section name Contact Attendance Aggregate Payment Booking Waitlist Attendees Ca…" at bounding box center [548, 172] width 163 height 22
click at [695, 168] on select "Column name Waiver Name Waiver Reference Waiver Type Waiver Status Prefill / Cr…" at bounding box center [743, 172] width 214 height 22
select select "5"
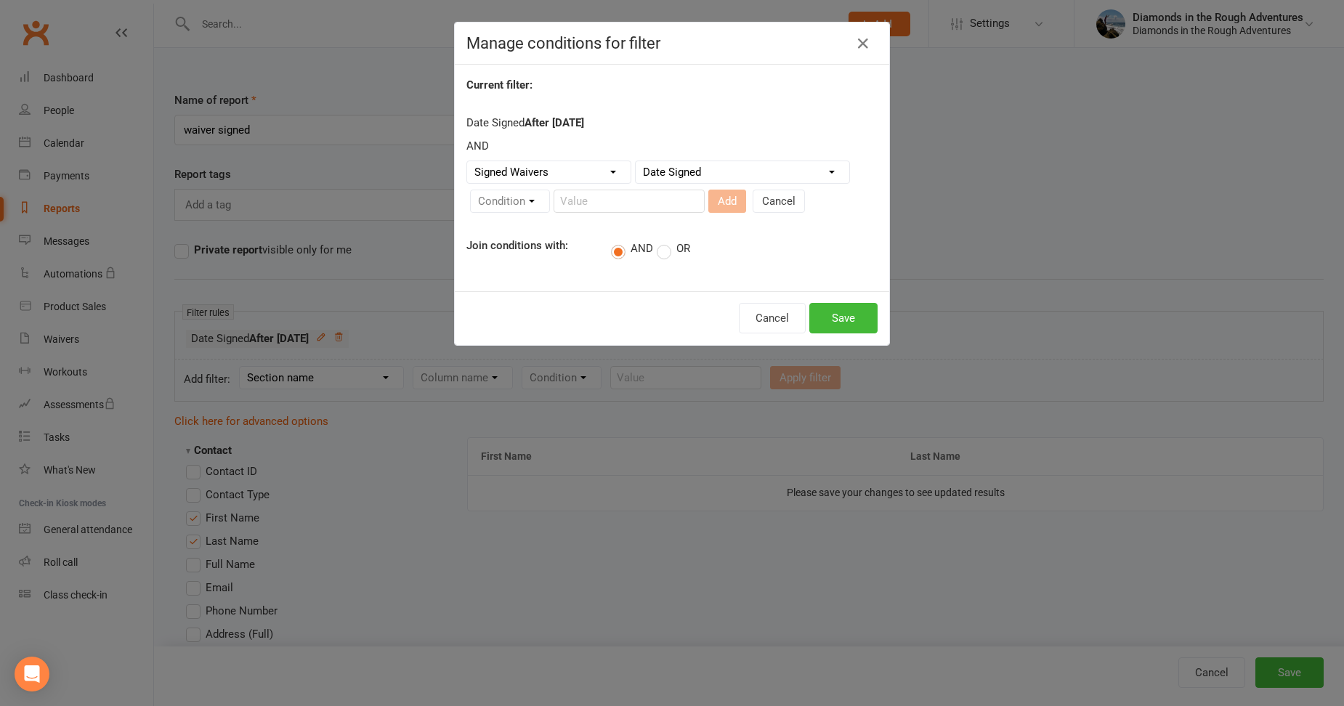
click at [636, 161] on select "Column name Waiver Name Waiver Reference Waiver Type Waiver Status Prefill / Cr…" at bounding box center [743, 172] width 214 height 22
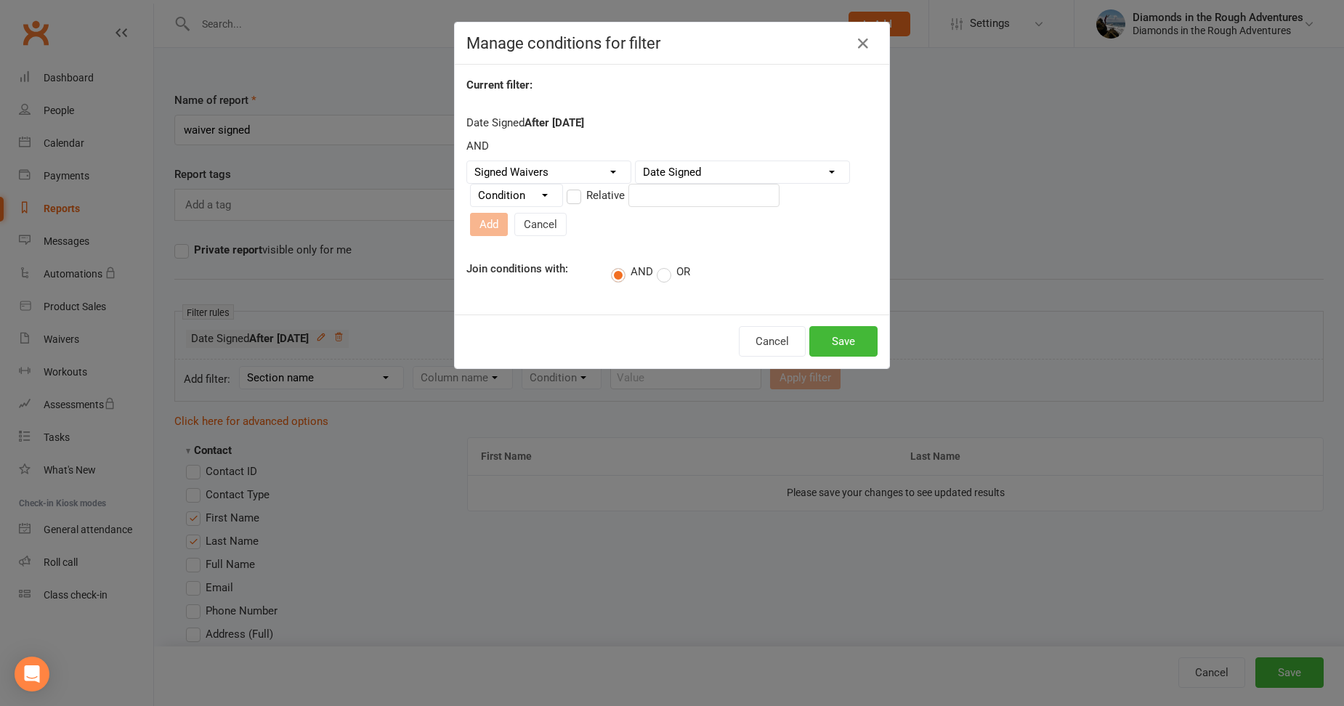
click at [538, 201] on select "Condition Is Is not Before After Before or on After or on Is blank Is not blank" at bounding box center [517, 196] width 92 height 22
select select "2"
click at [471, 190] on select "Condition Is Is not Before After Before or on After or on Is blank Is not blank" at bounding box center [517, 196] width 92 height 22
click at [573, 202] on label "Relative" at bounding box center [596, 195] width 58 height 17
click at [573, 187] on input "Relative" at bounding box center [571, 187] width 9 height 0
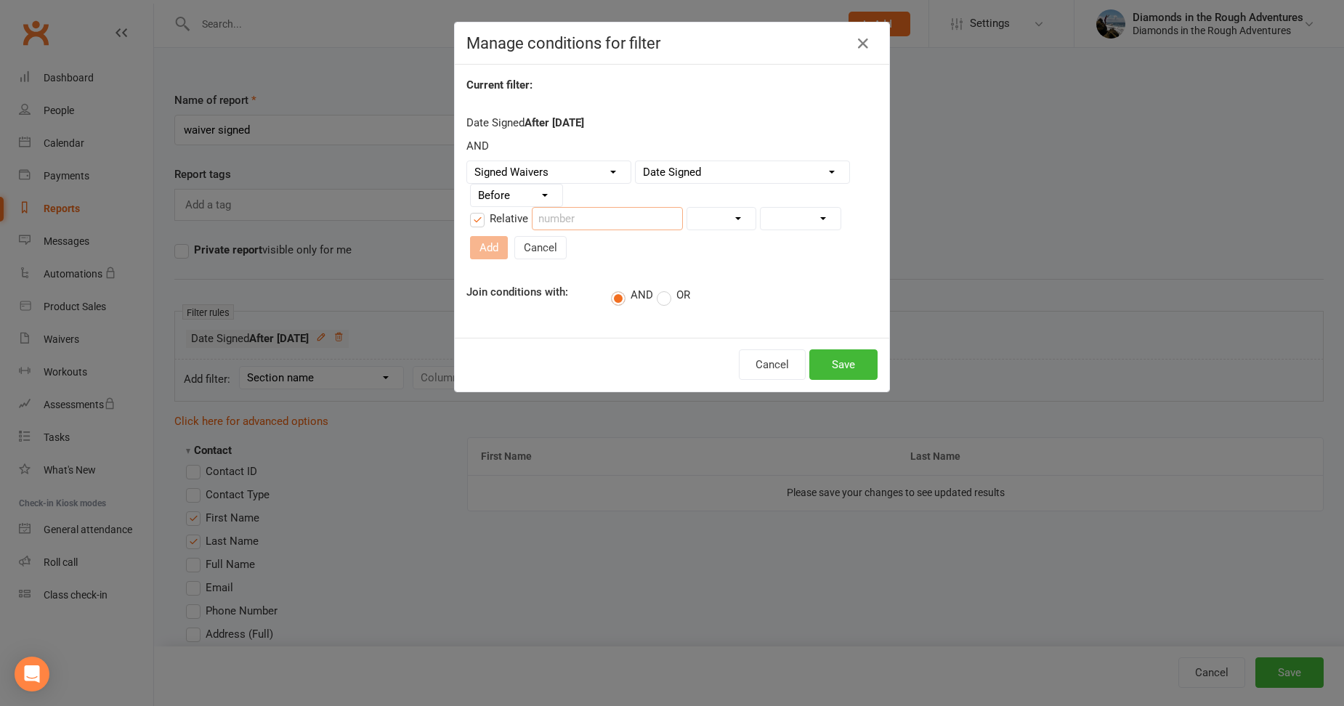
click at [634, 219] on input "number" at bounding box center [607, 218] width 151 height 23
click at [535, 246] on button "Cancel" at bounding box center [540, 247] width 52 height 23
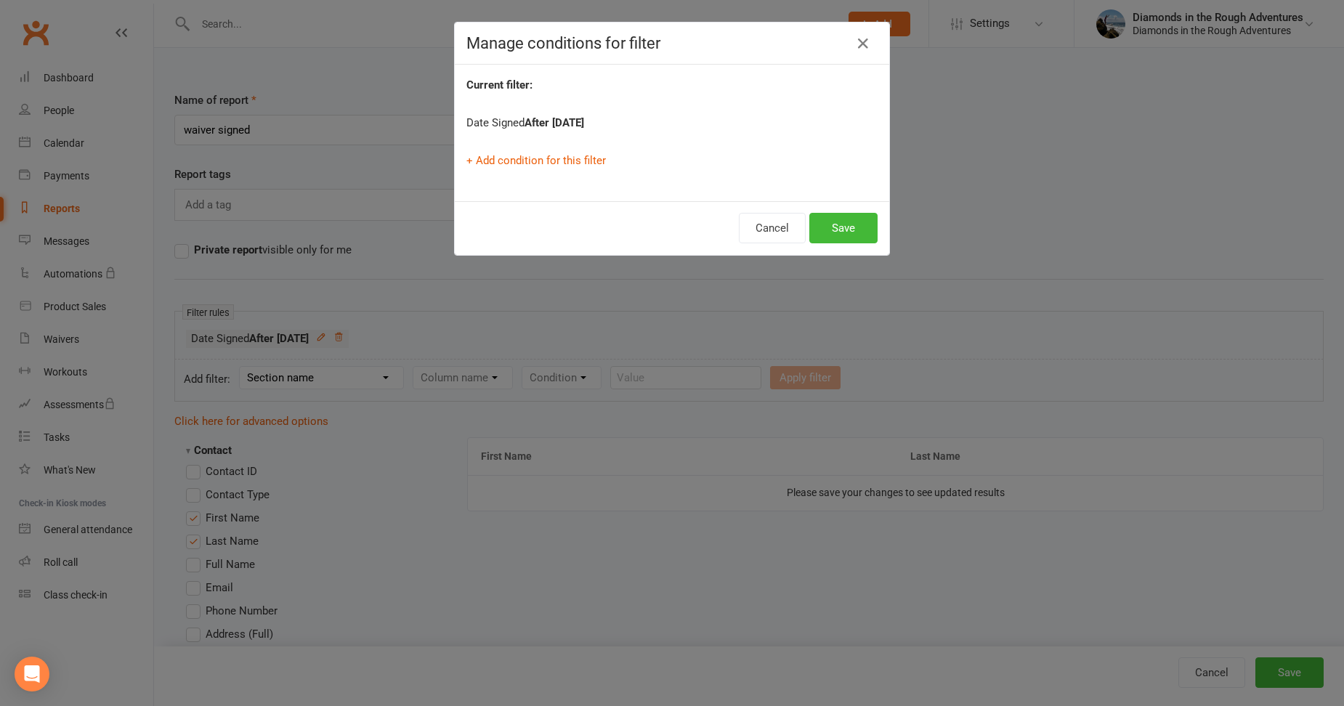
click at [373, 465] on div "Manage conditions for filter Current filter: Date Signed After [DATE] + Add con…" at bounding box center [672, 353] width 1344 height 706
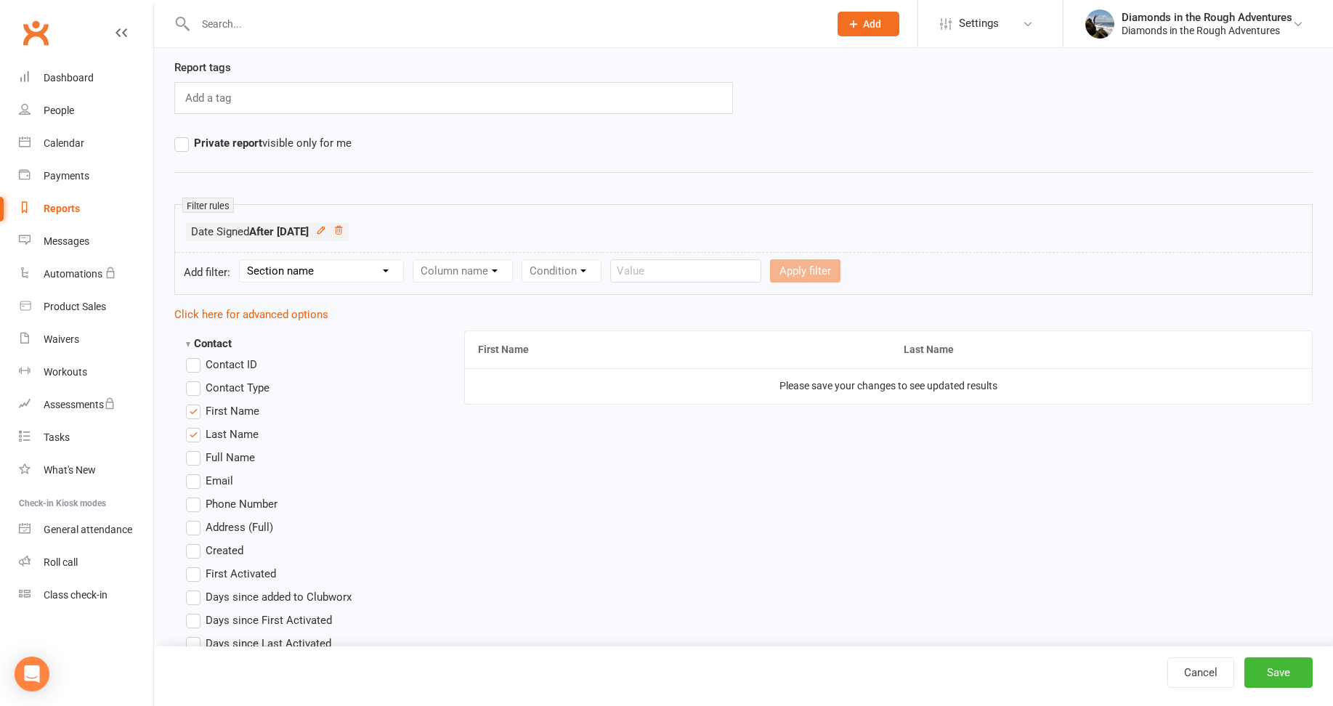
scroll to position [145, 0]
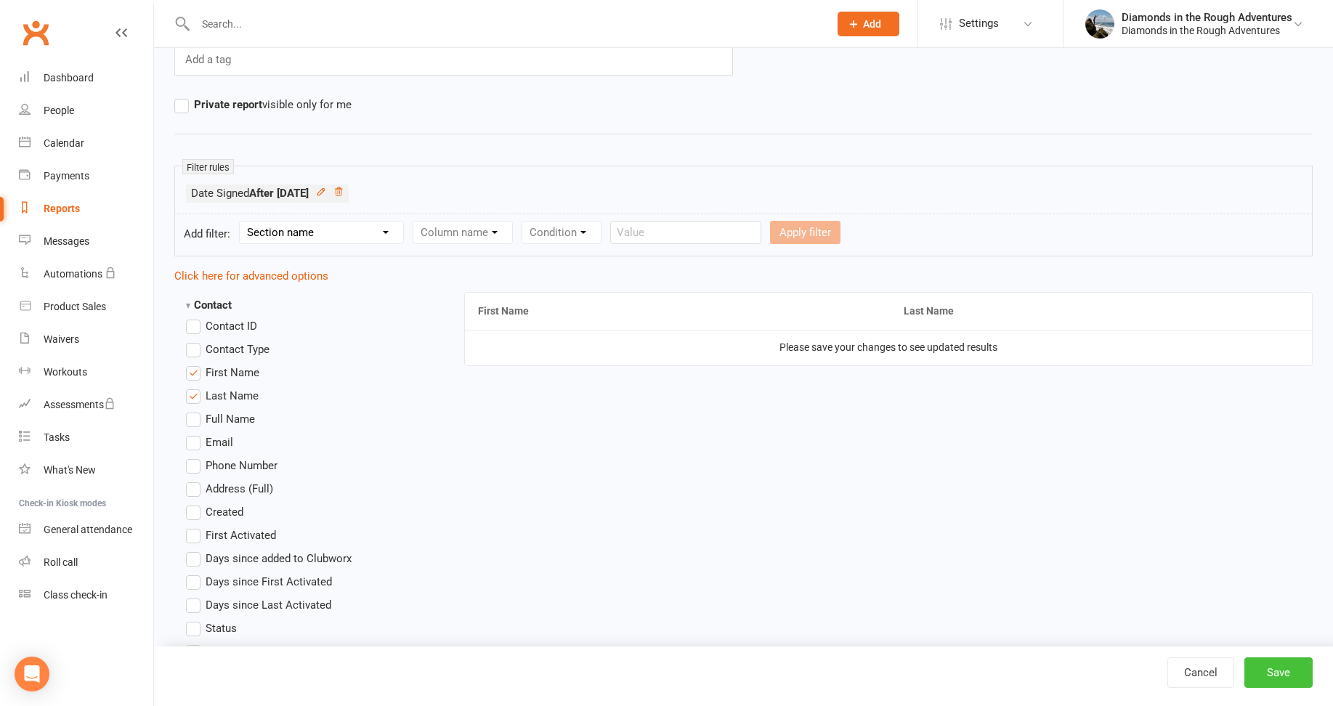
click at [1275, 674] on button "Save" at bounding box center [1279, 673] width 68 height 31
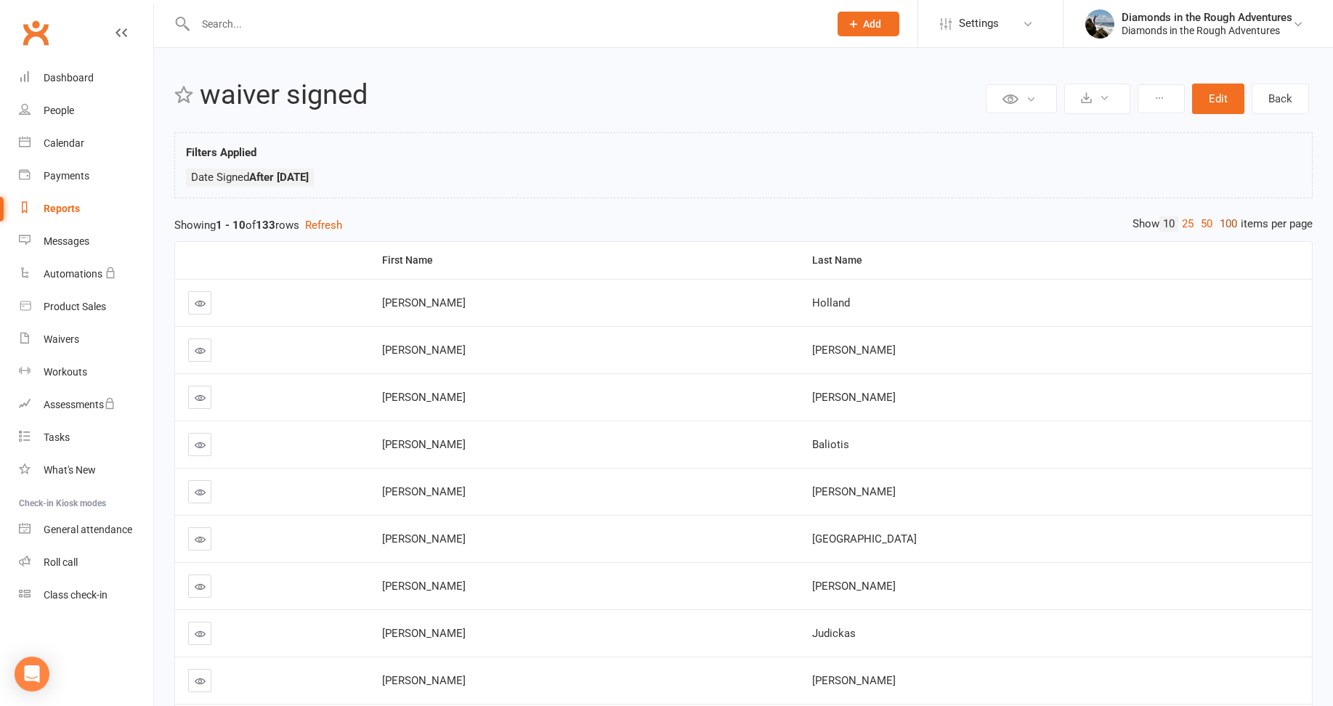
click at [1224, 224] on link "100" at bounding box center [1228, 224] width 25 height 15
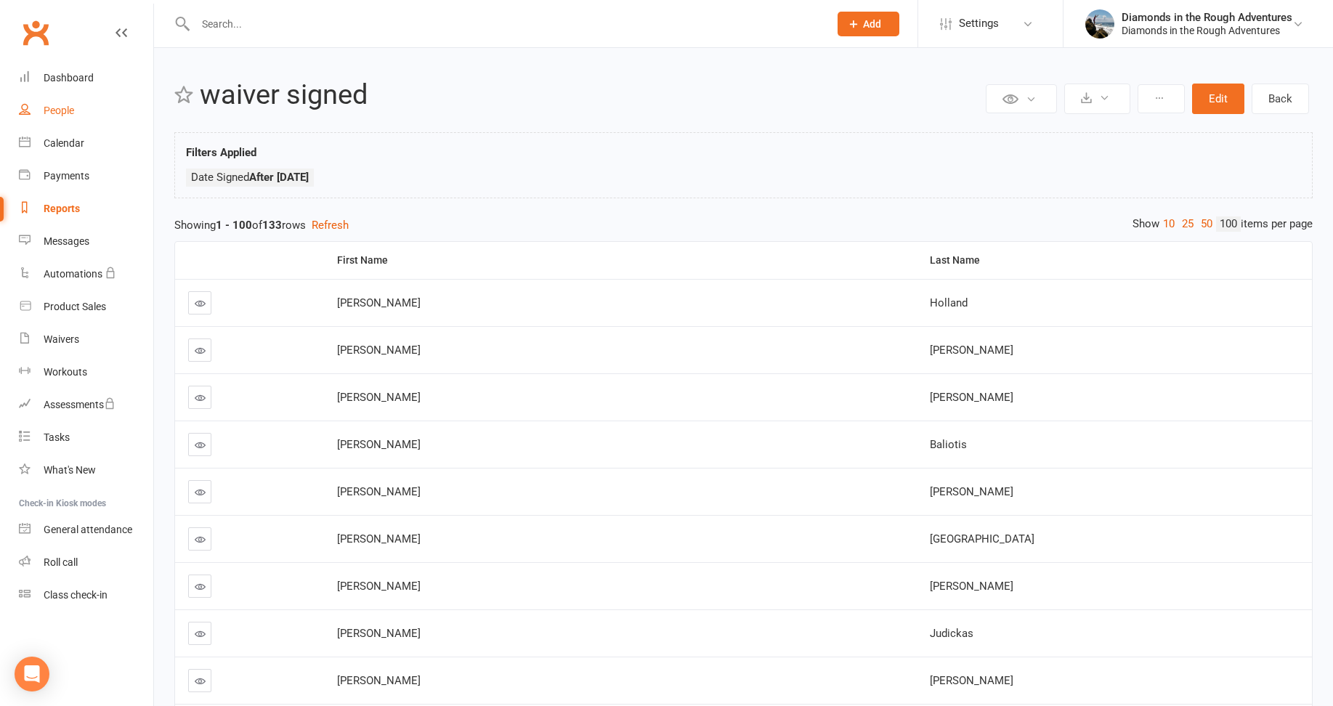
click at [65, 108] on div "People" at bounding box center [59, 111] width 31 height 12
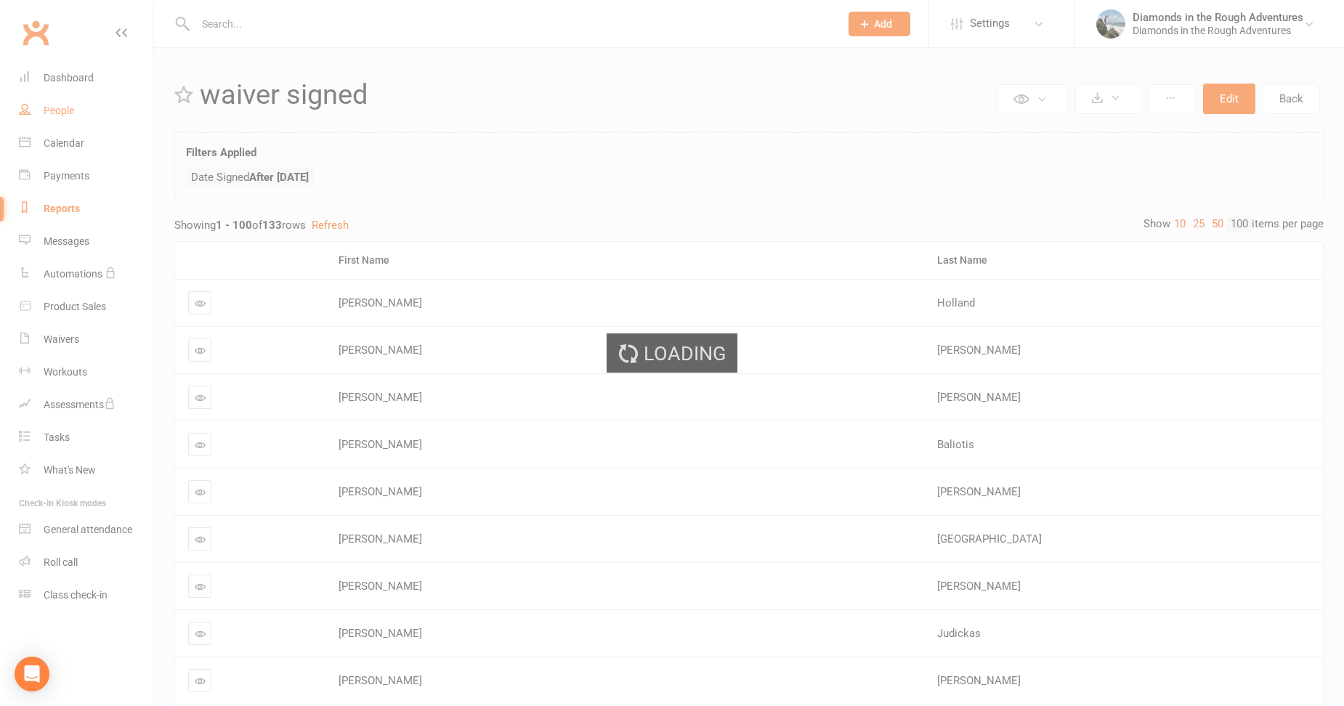
select select "100"
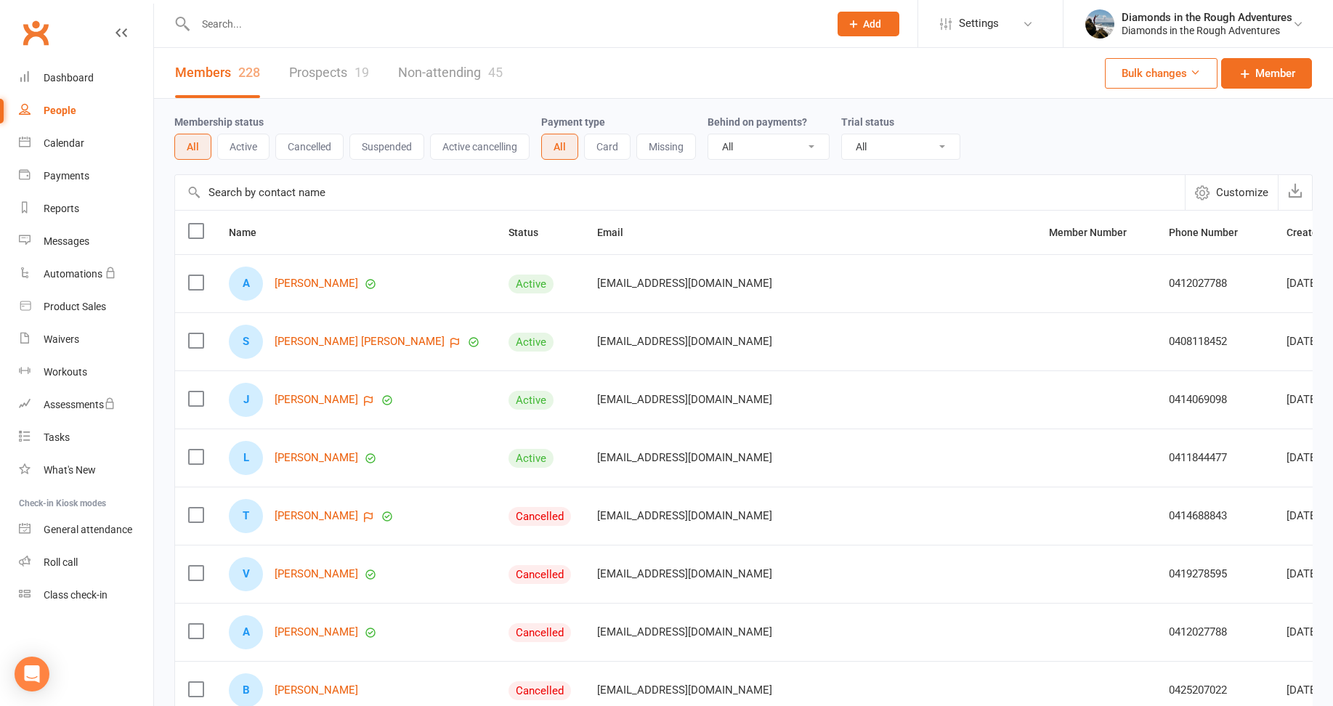
click at [240, 144] on button "Active" at bounding box center [243, 147] width 52 height 26
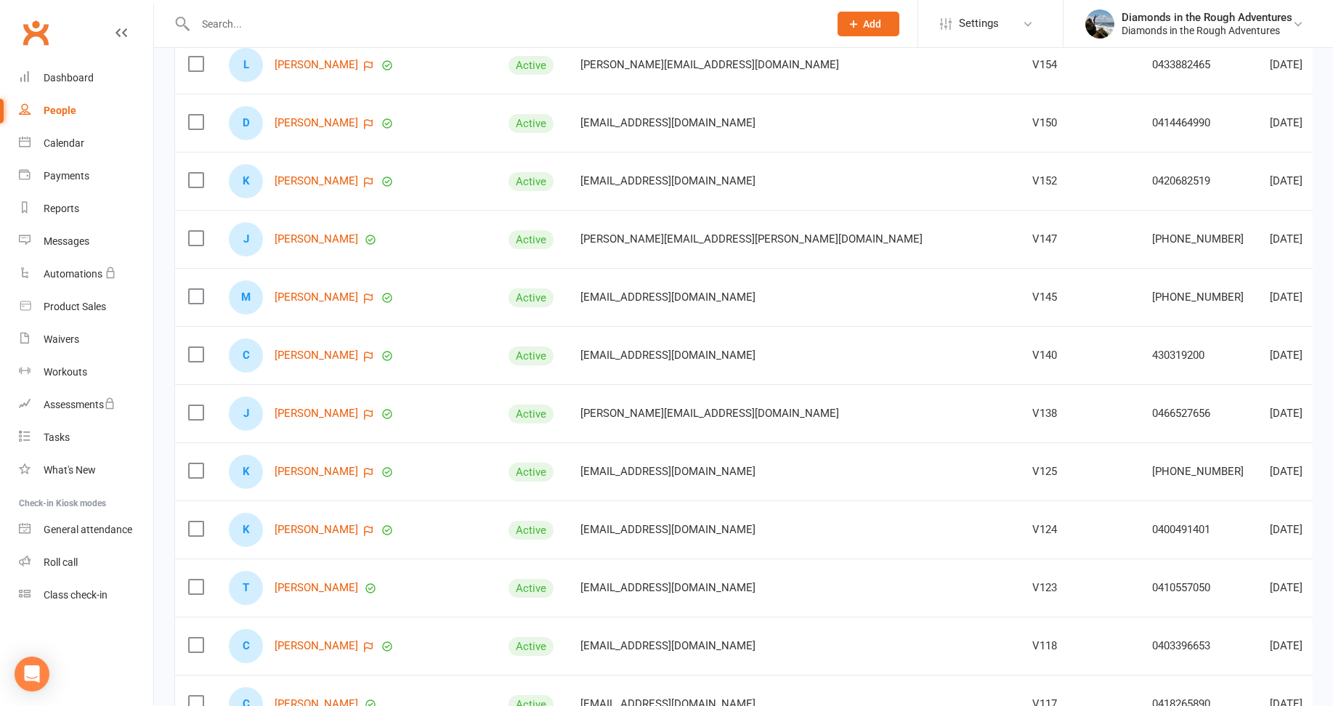
scroll to position [1671, 0]
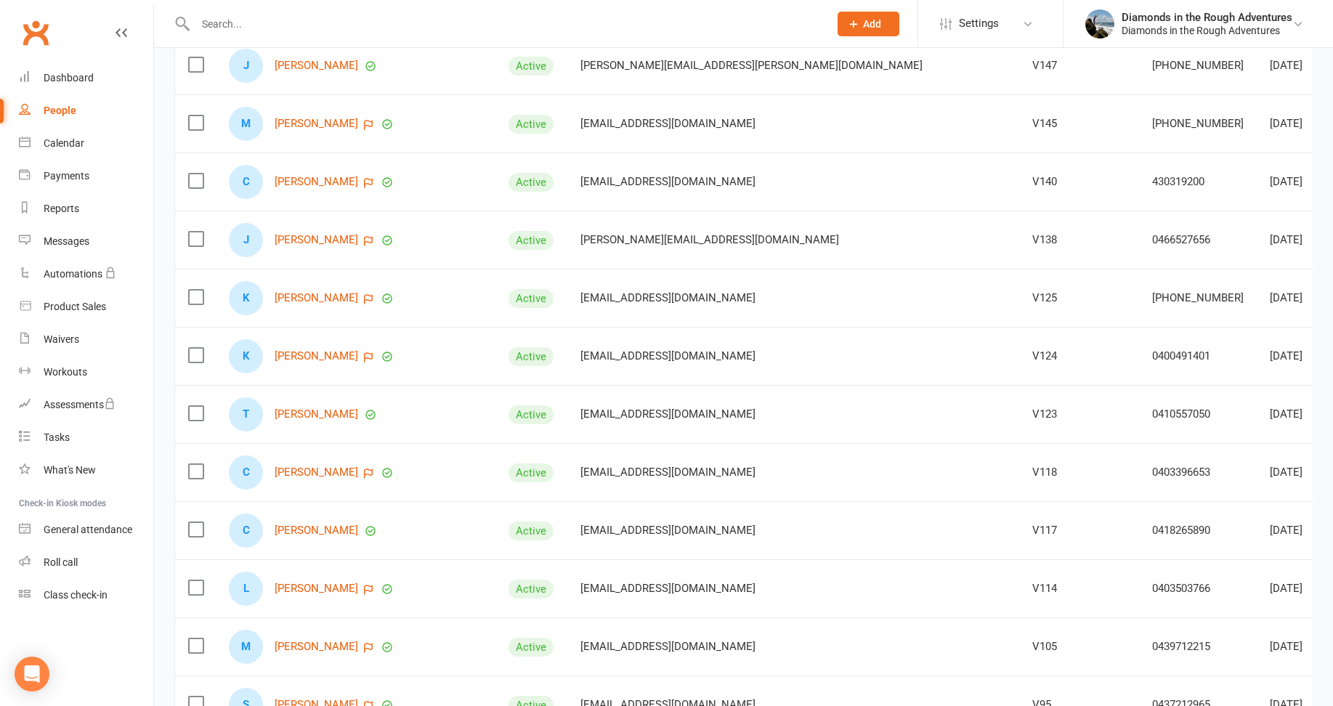
click at [62, 112] on div "People" at bounding box center [60, 111] width 33 height 12
click at [69, 341] on div "Waivers" at bounding box center [62, 340] width 36 height 12
select select "25"
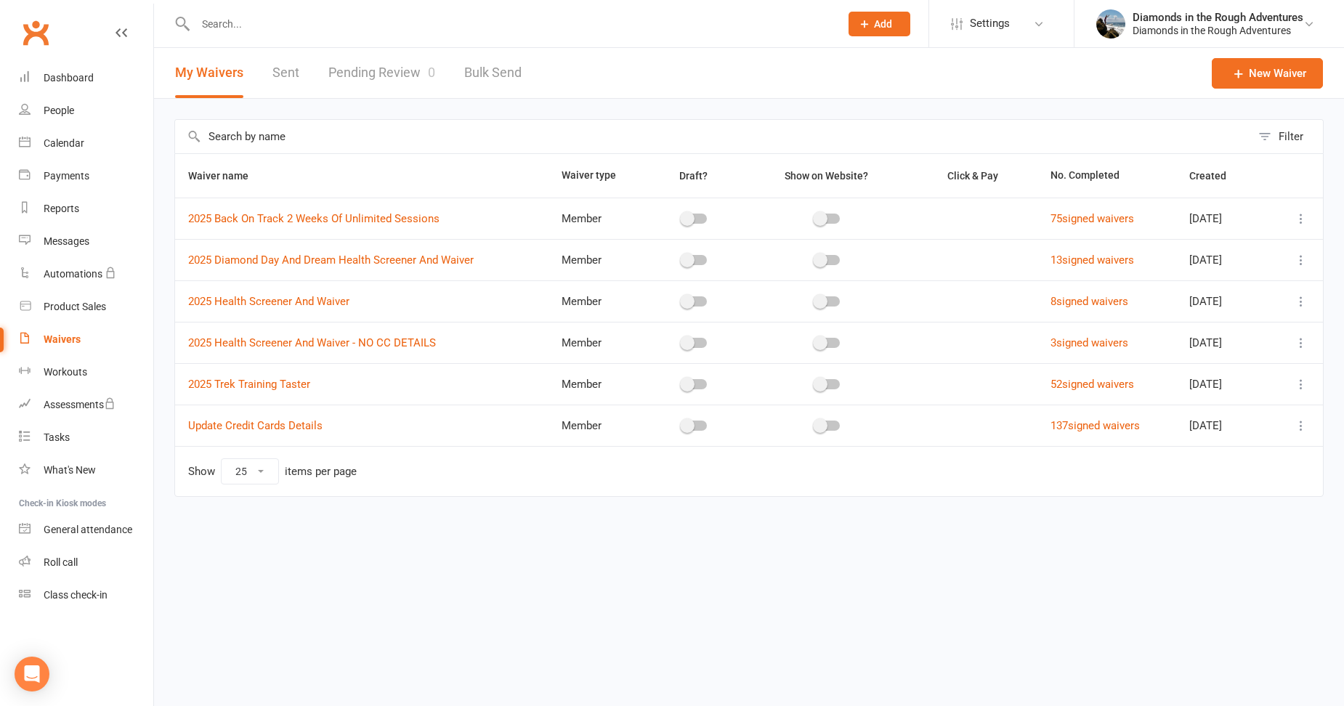
click at [1302, 300] on icon at bounding box center [1301, 301] width 15 height 15
click at [1204, 328] on link "Edit waiver" at bounding box center [1224, 329] width 171 height 29
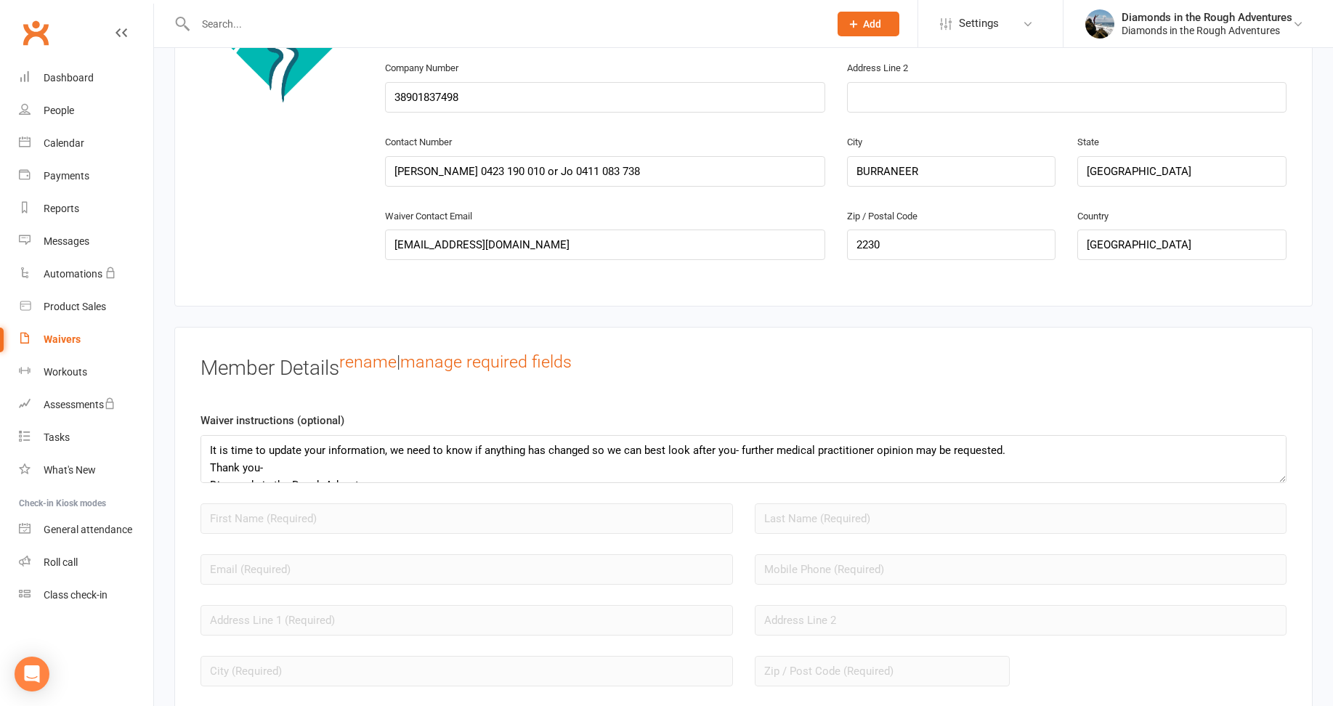
scroll to position [872, 0]
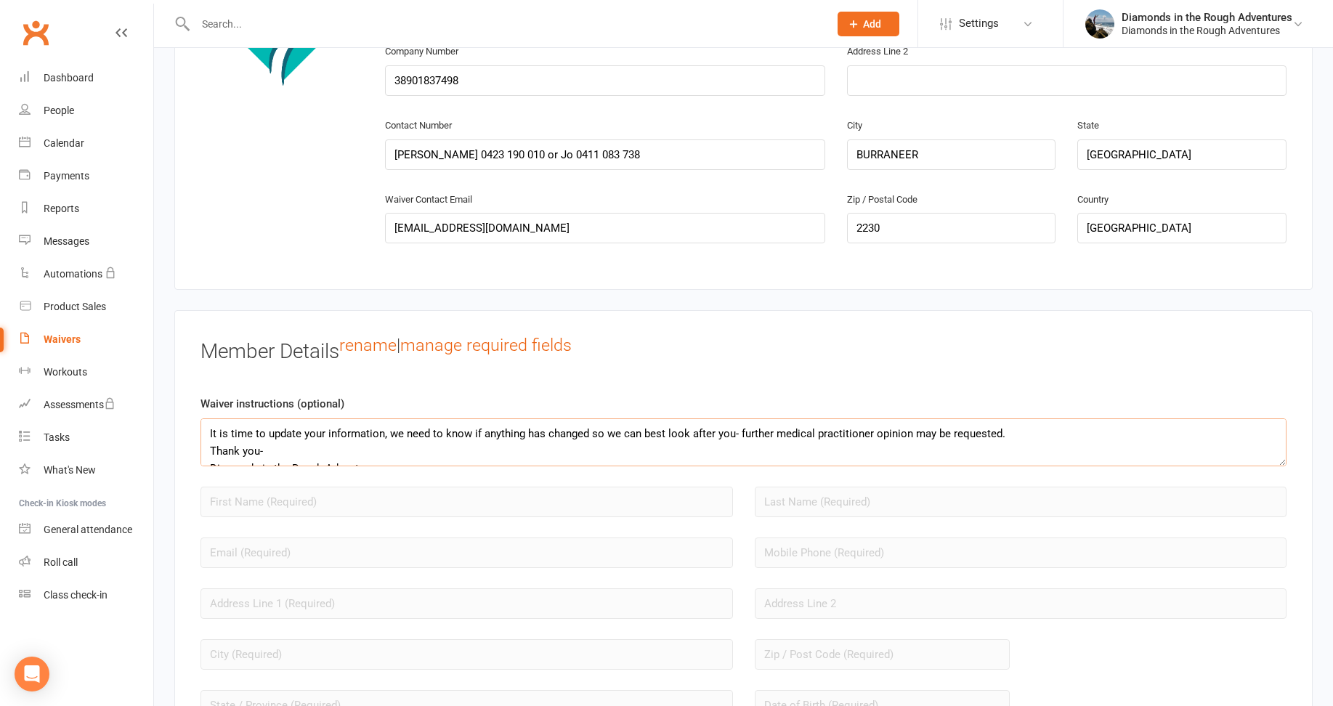
click at [419, 450] on textarea "It is time to update your information, we need to know if anything has changed …" at bounding box center [744, 443] width 1086 height 48
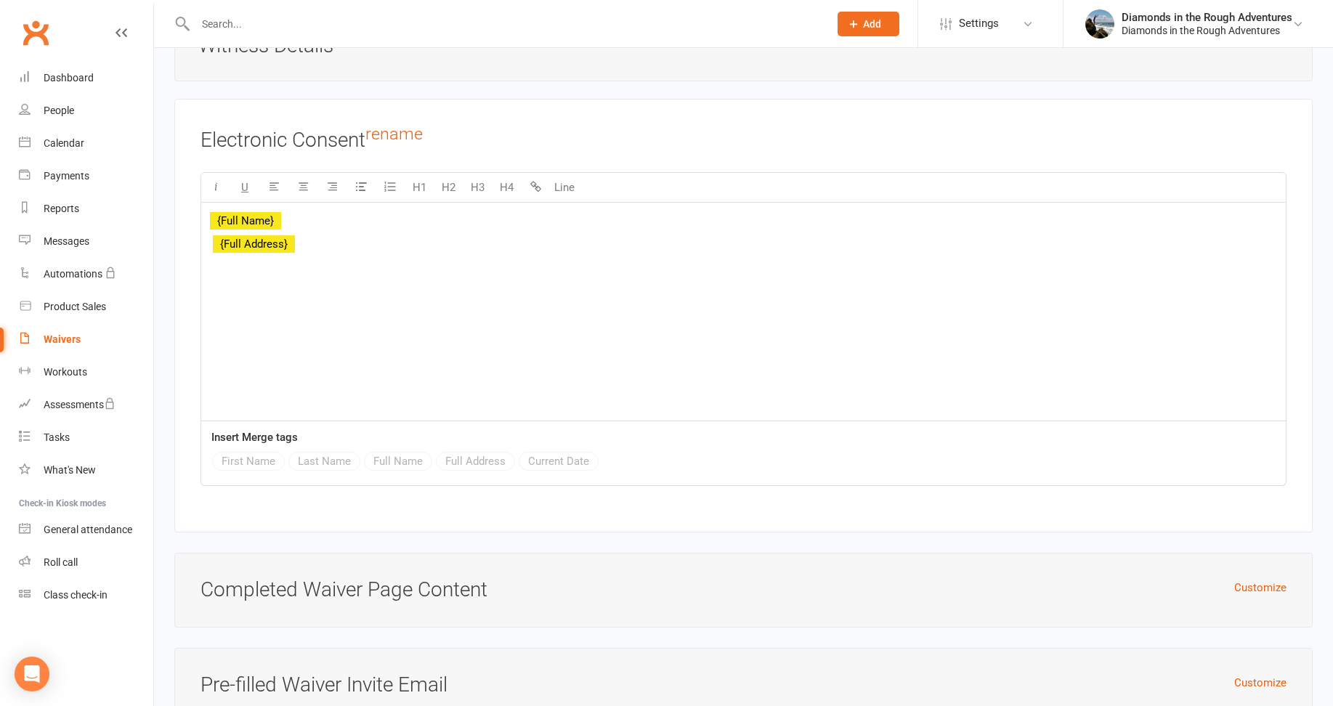
scroll to position [6828, 0]
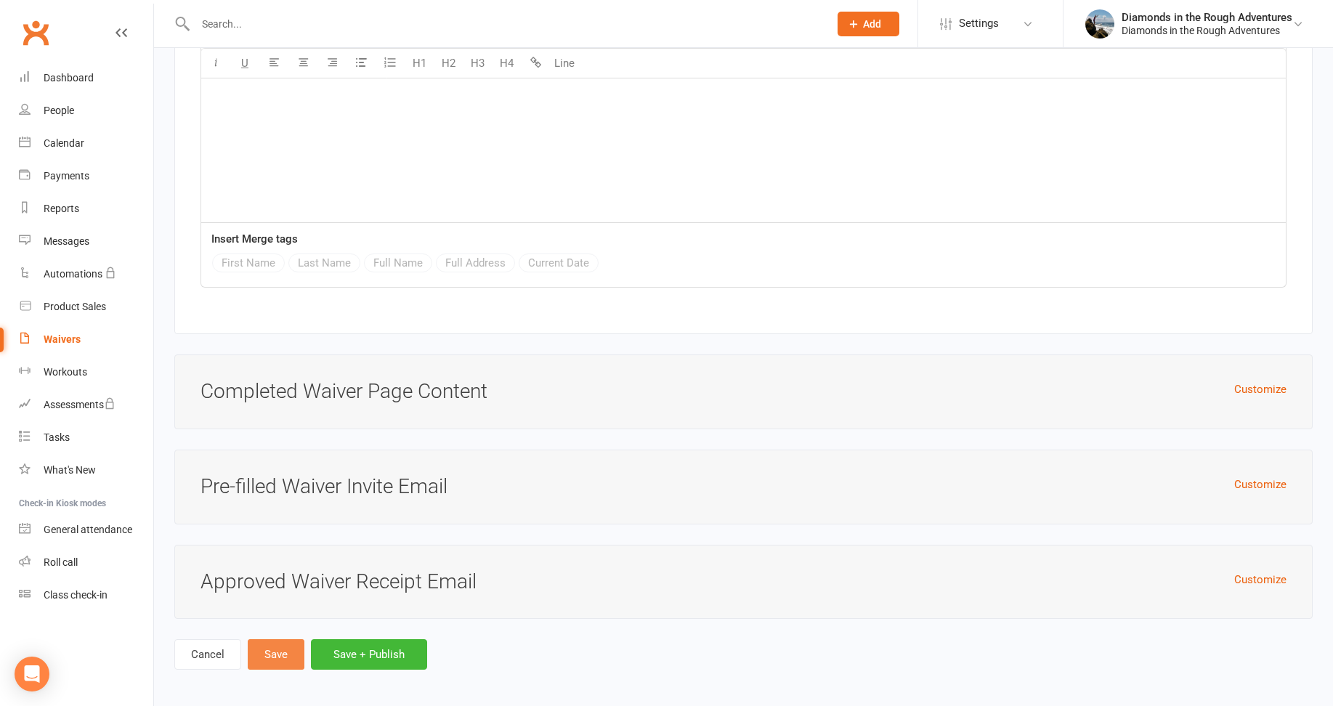
type textarea "It is time to update your information. We need to know if anything has changed …"
click at [277, 648] on button "Save" at bounding box center [276, 654] width 57 height 31
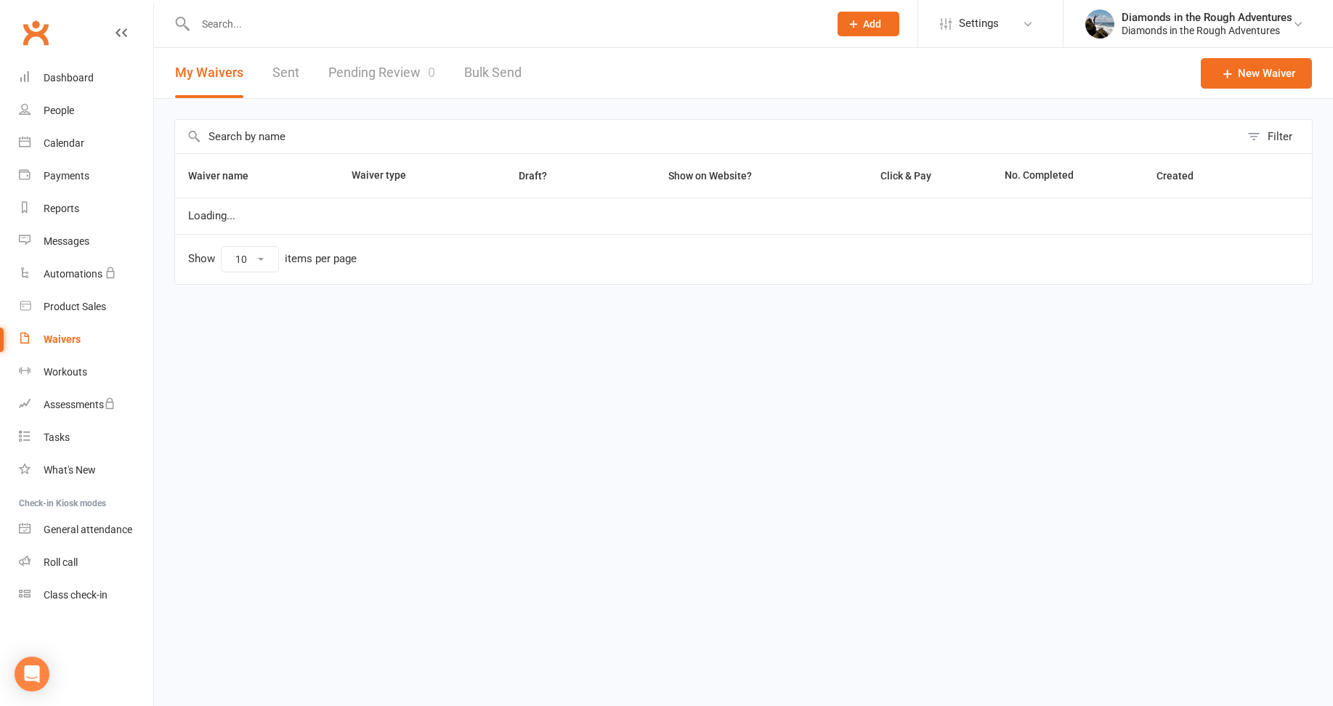
select select "25"
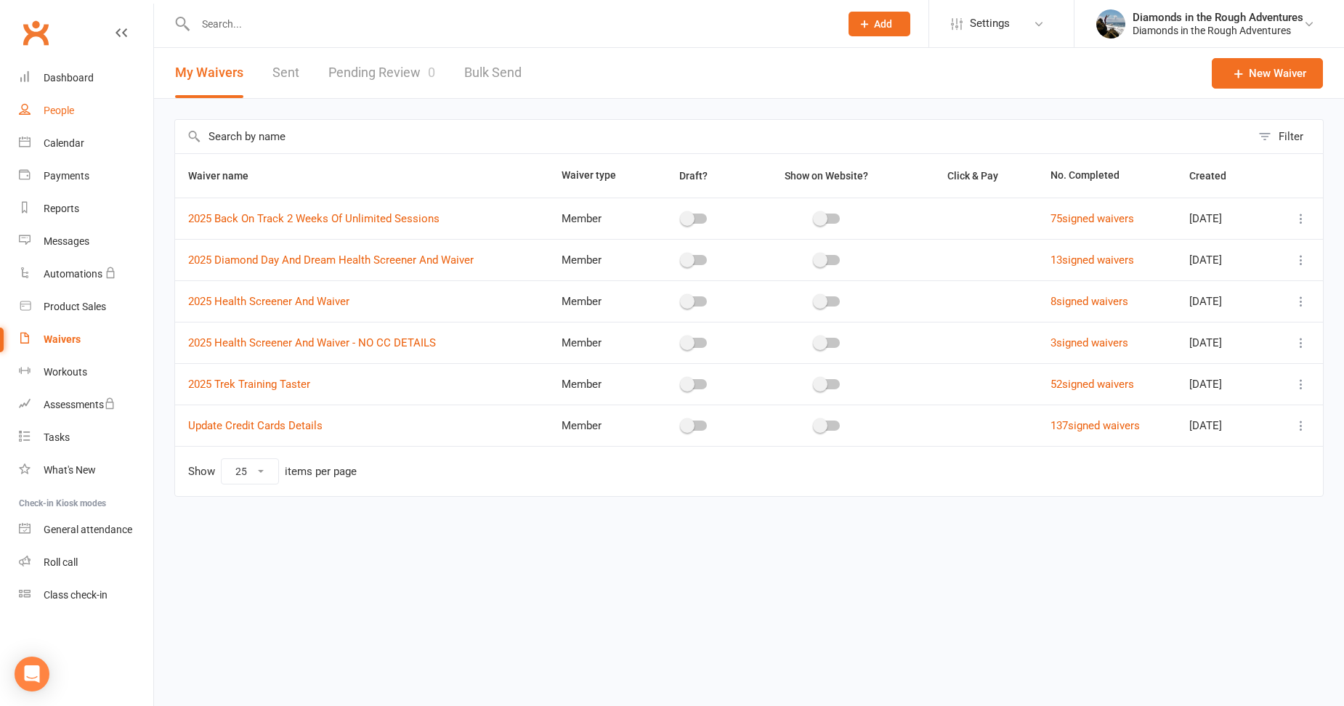
click at [65, 110] on div "People" at bounding box center [59, 111] width 31 height 12
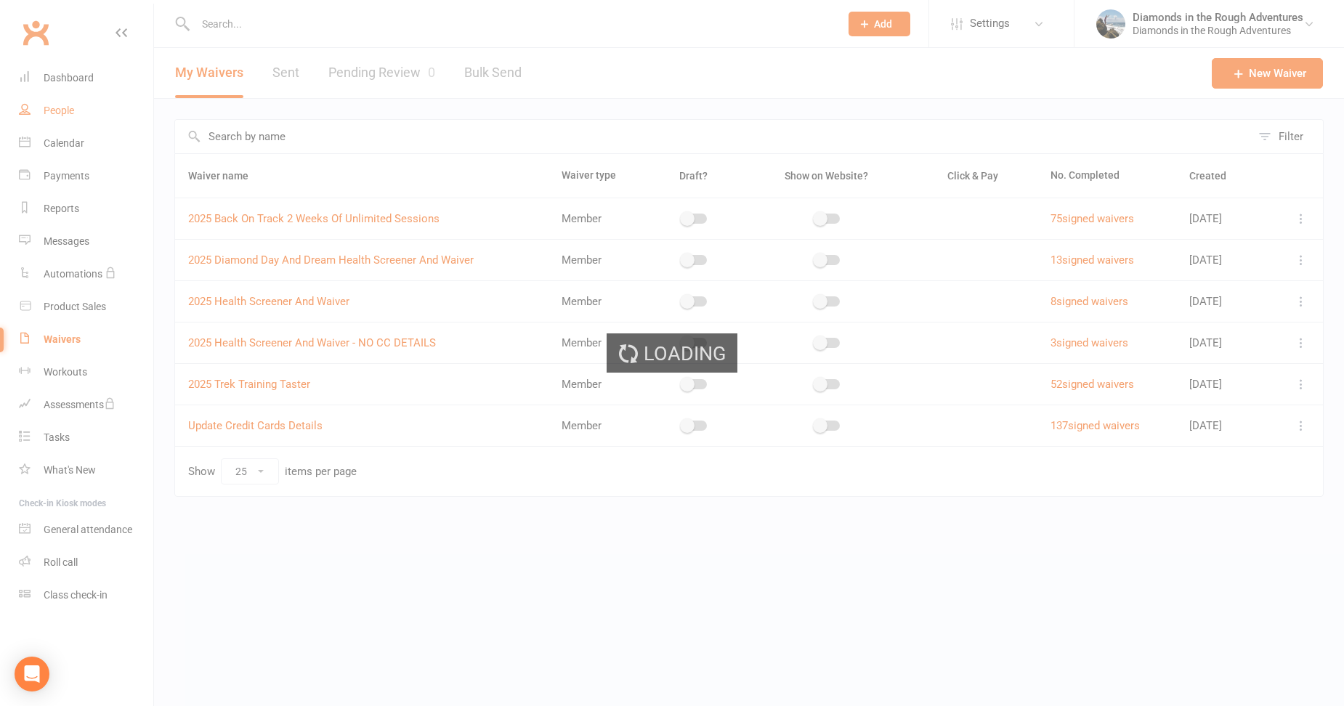
select select "100"
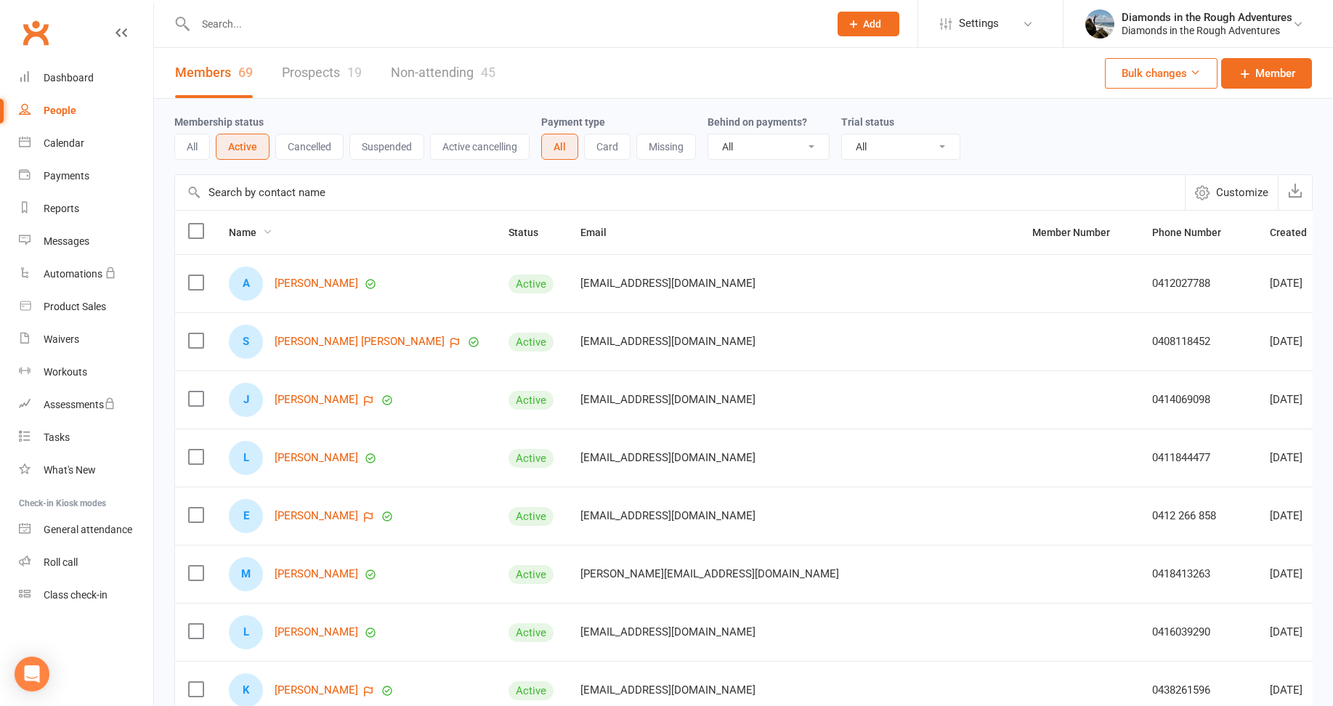
click at [272, 230] on icon at bounding box center [267, 232] width 10 height 10
click at [185, 264] on link "First name A-Z" at bounding box center [197, 261] width 144 height 29
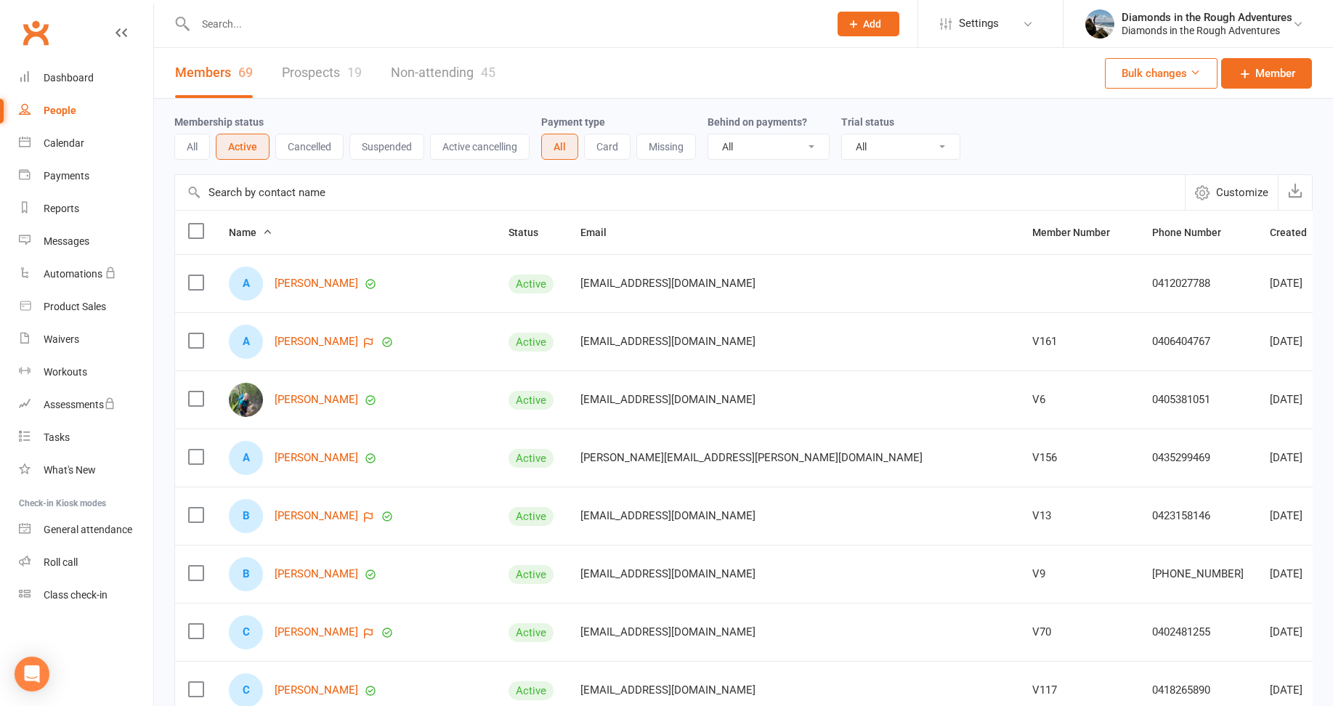
click at [272, 234] on icon at bounding box center [267, 232] width 10 height 10
click at [182, 320] on link "Last name A-Z" at bounding box center [197, 319] width 144 height 29
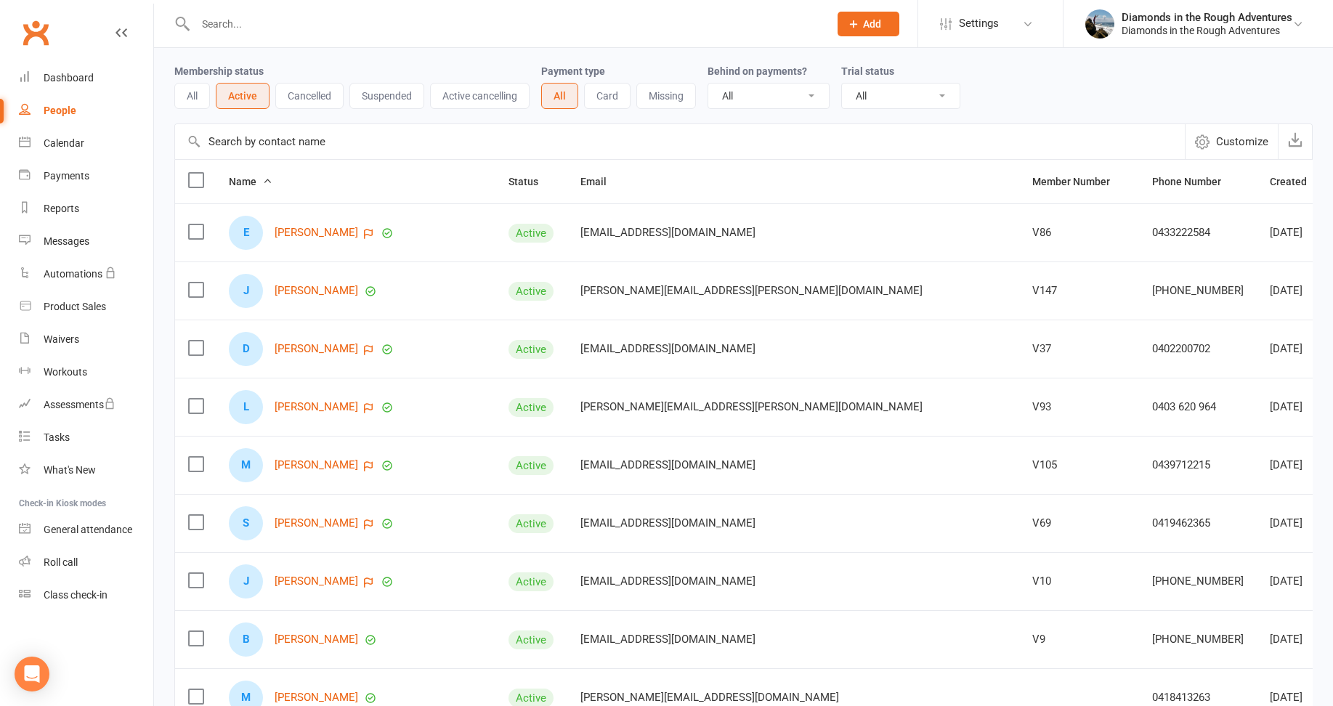
scroll to position [73, 0]
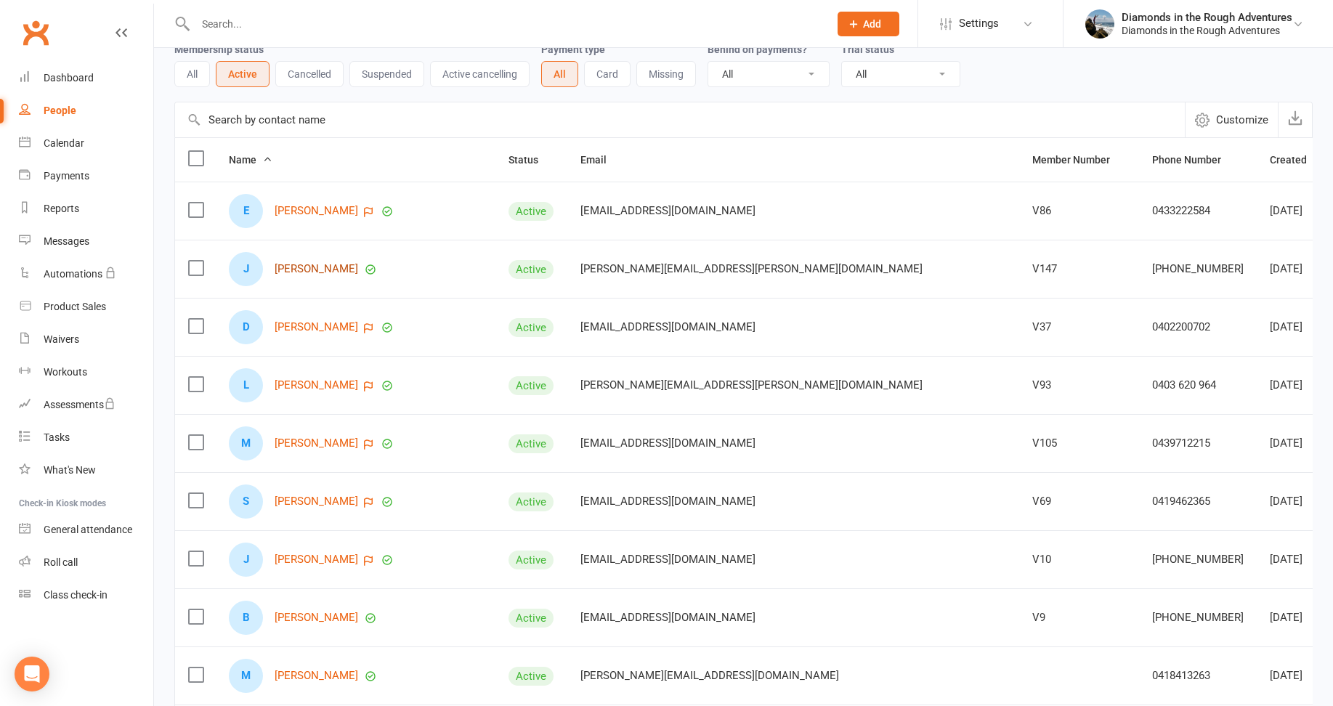
click at [334, 269] on link "[PERSON_NAME]" at bounding box center [317, 269] width 84 height 12
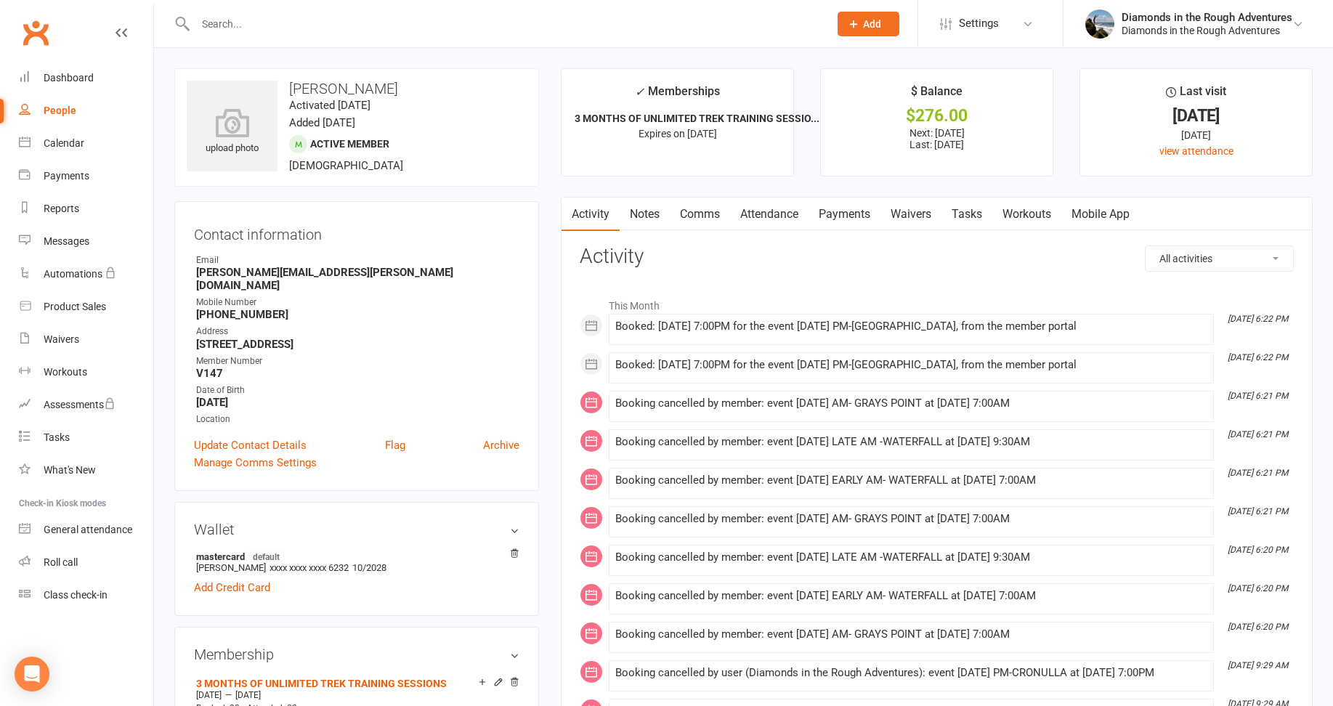
click at [918, 214] on link "Waivers" at bounding box center [911, 214] width 61 height 33
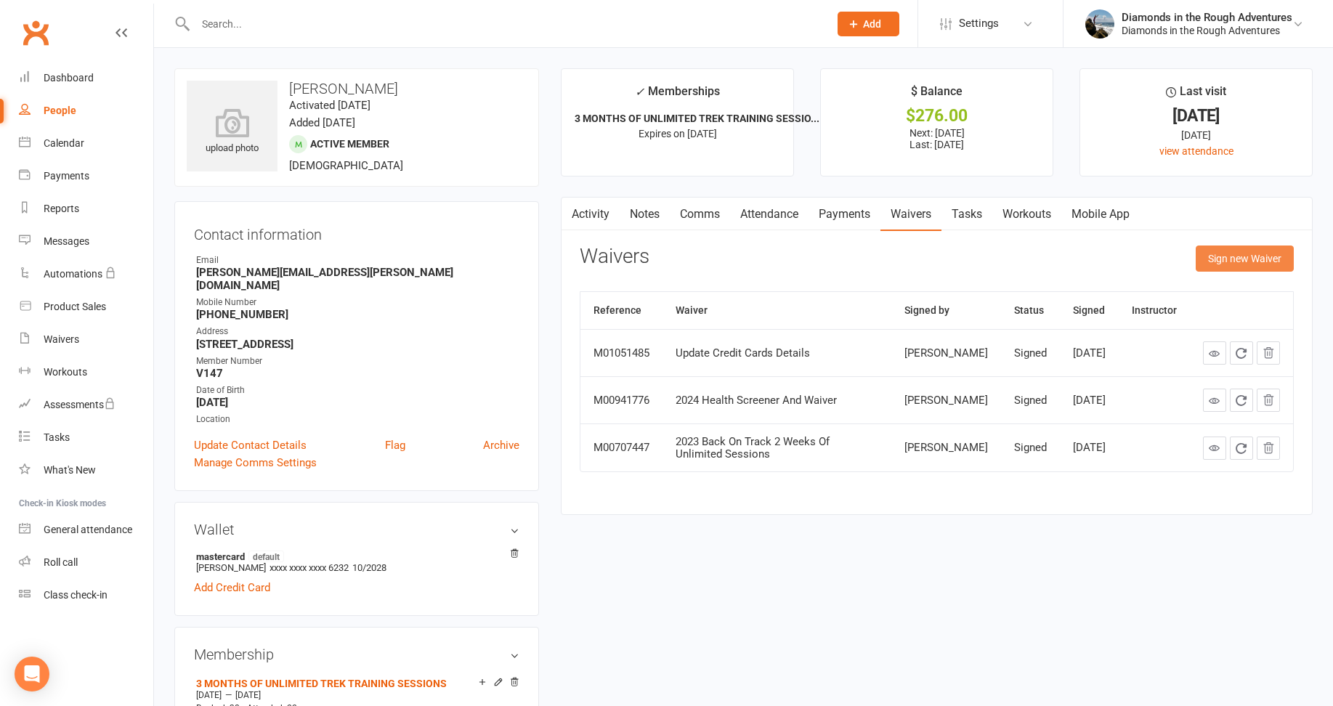
click at [1242, 256] on button "Sign new Waiver" at bounding box center [1245, 259] width 98 height 26
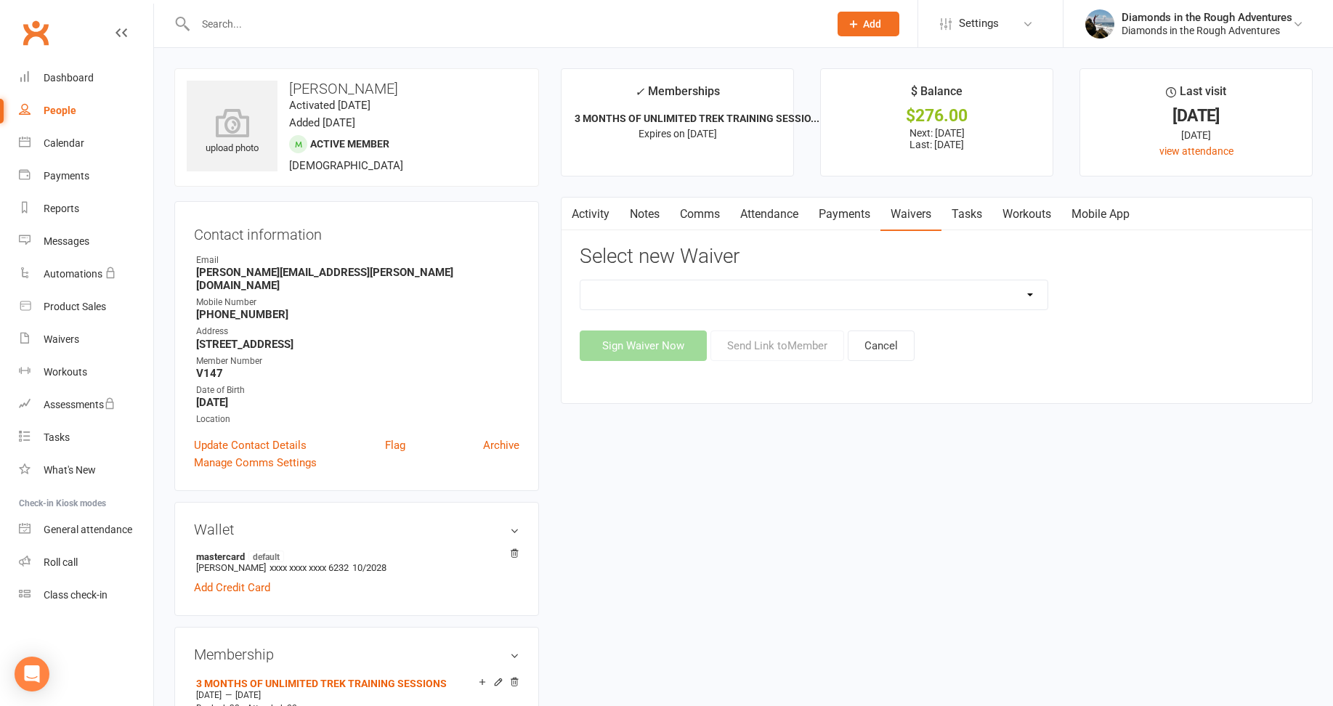
click at [1029, 296] on select "2025 Back On Track 2 Weeks Of Unlimited Sessions 2025 Diamond Day And Dream Hea…" at bounding box center [814, 294] width 467 height 29
click at [61, 340] on div "Waivers" at bounding box center [62, 340] width 36 height 12
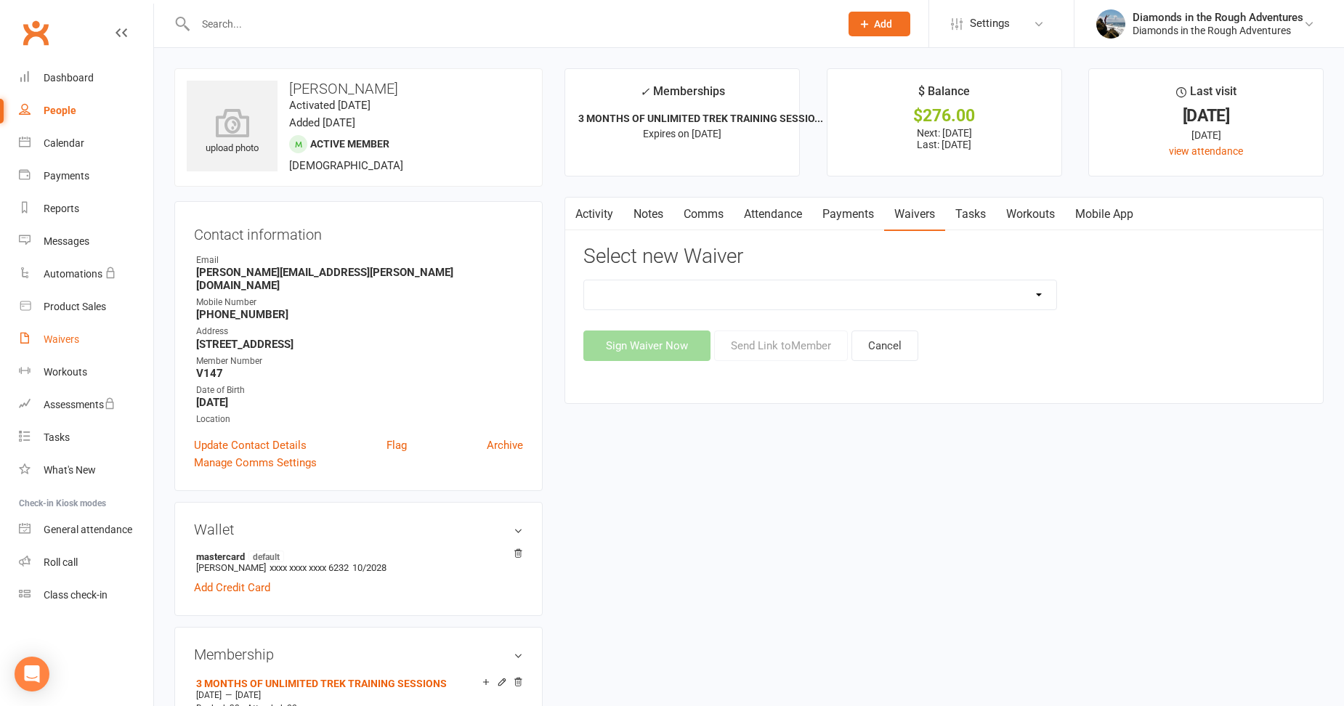
select select "25"
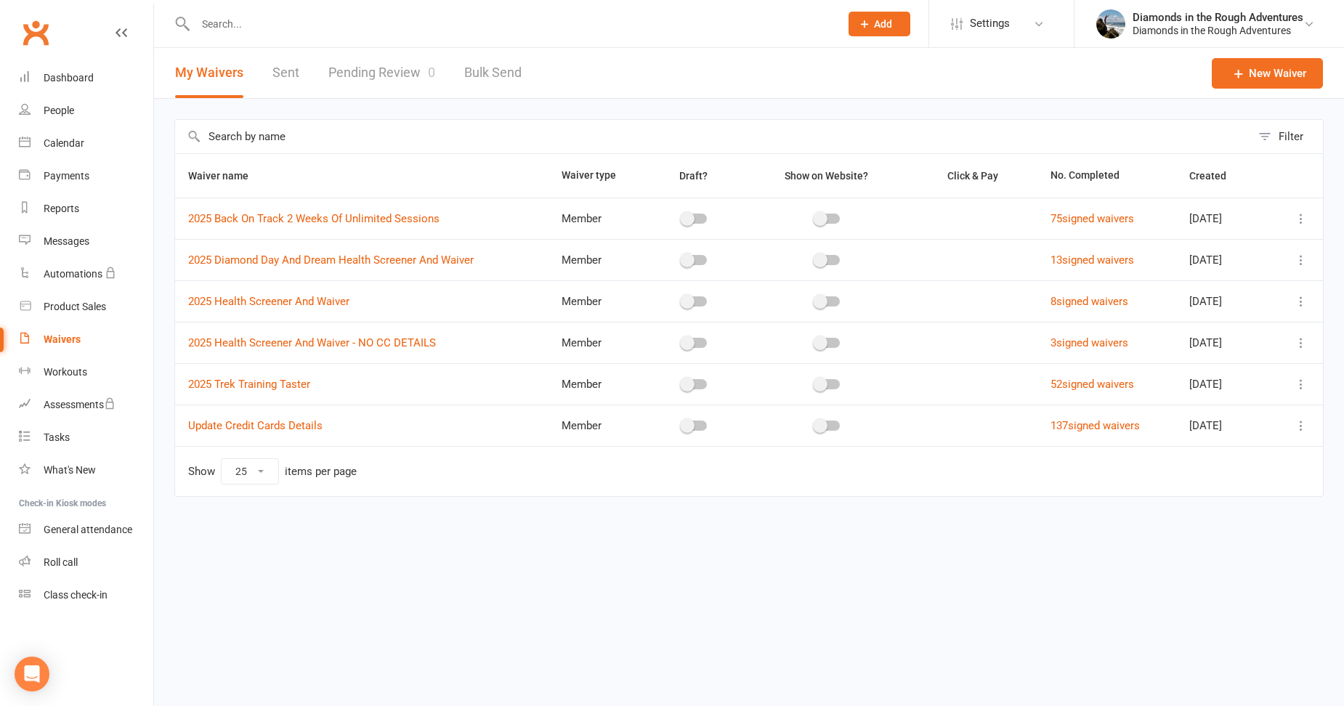
click at [1302, 300] on icon at bounding box center [1301, 301] width 15 height 15
click at [1192, 332] on link "Edit waiver" at bounding box center [1224, 329] width 171 height 29
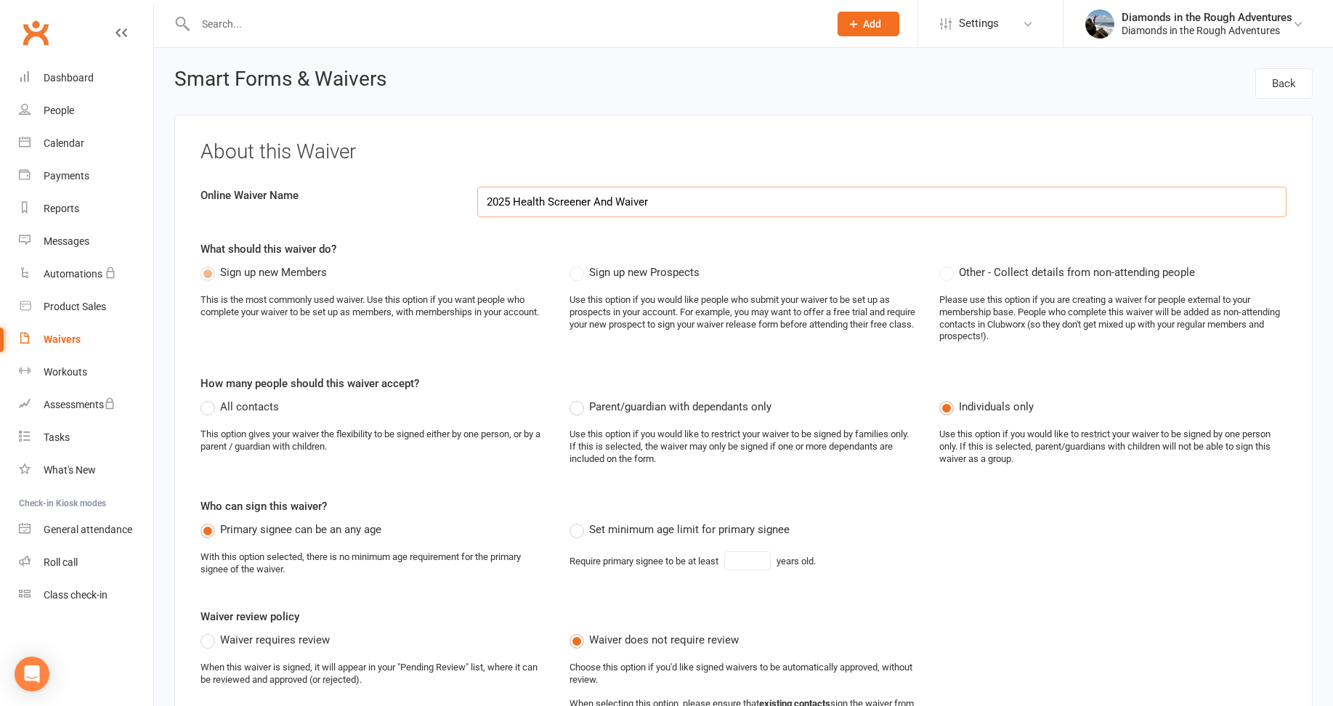
click at [504, 199] on input "2025 Health Screener And Waiver" at bounding box center [881, 202] width 809 height 31
click at [501, 201] on input "2025 Health Screener And Waiver" at bounding box center [881, 202] width 809 height 31
click at [498, 198] on input "25 Health Screener And Waiver" at bounding box center [881, 202] width 809 height 31
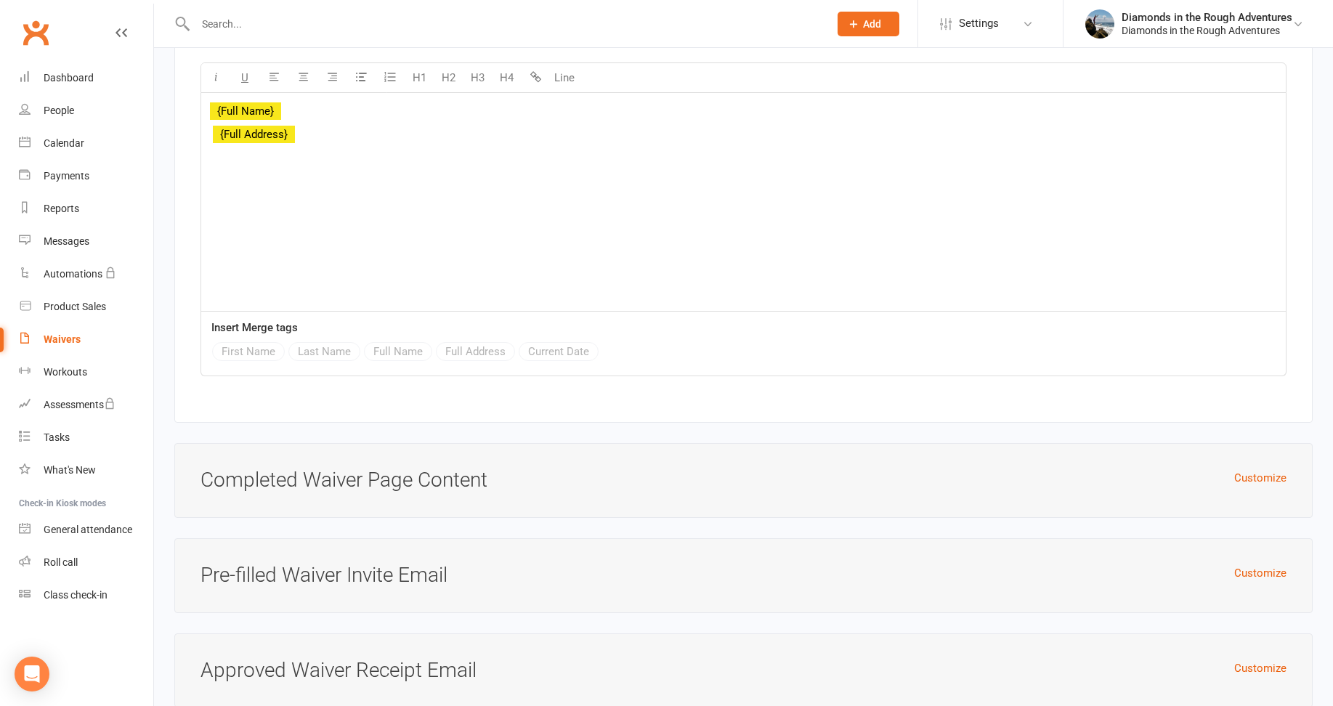
scroll to position [6828, 0]
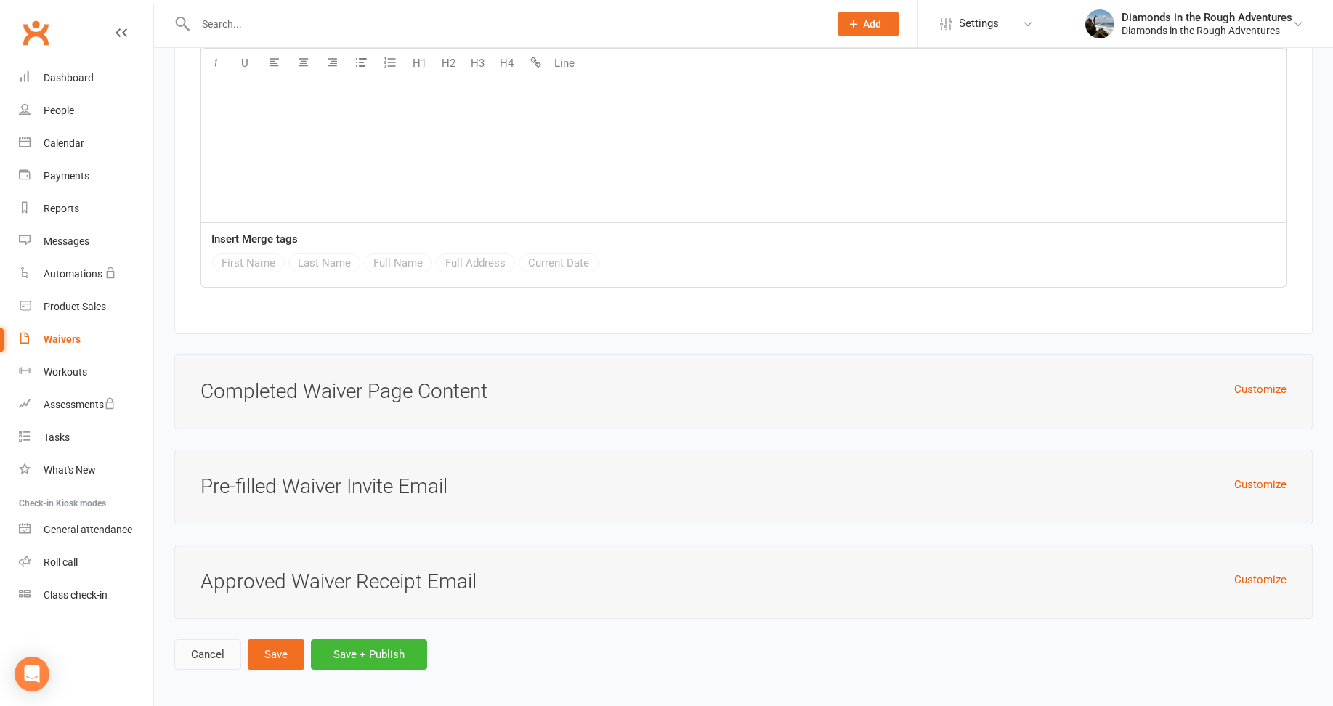
type input "25 Health Screener And Waiver"
click at [61, 109] on div "People" at bounding box center [59, 111] width 31 height 12
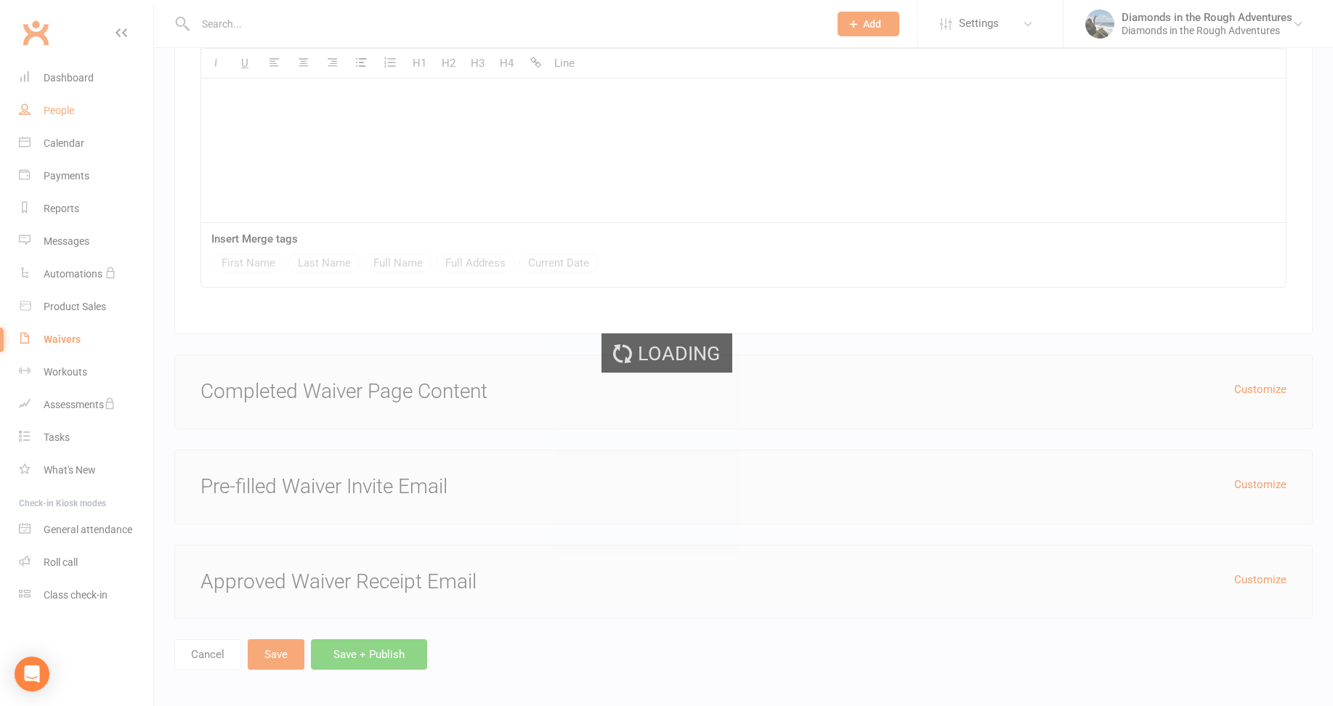
select select "100"
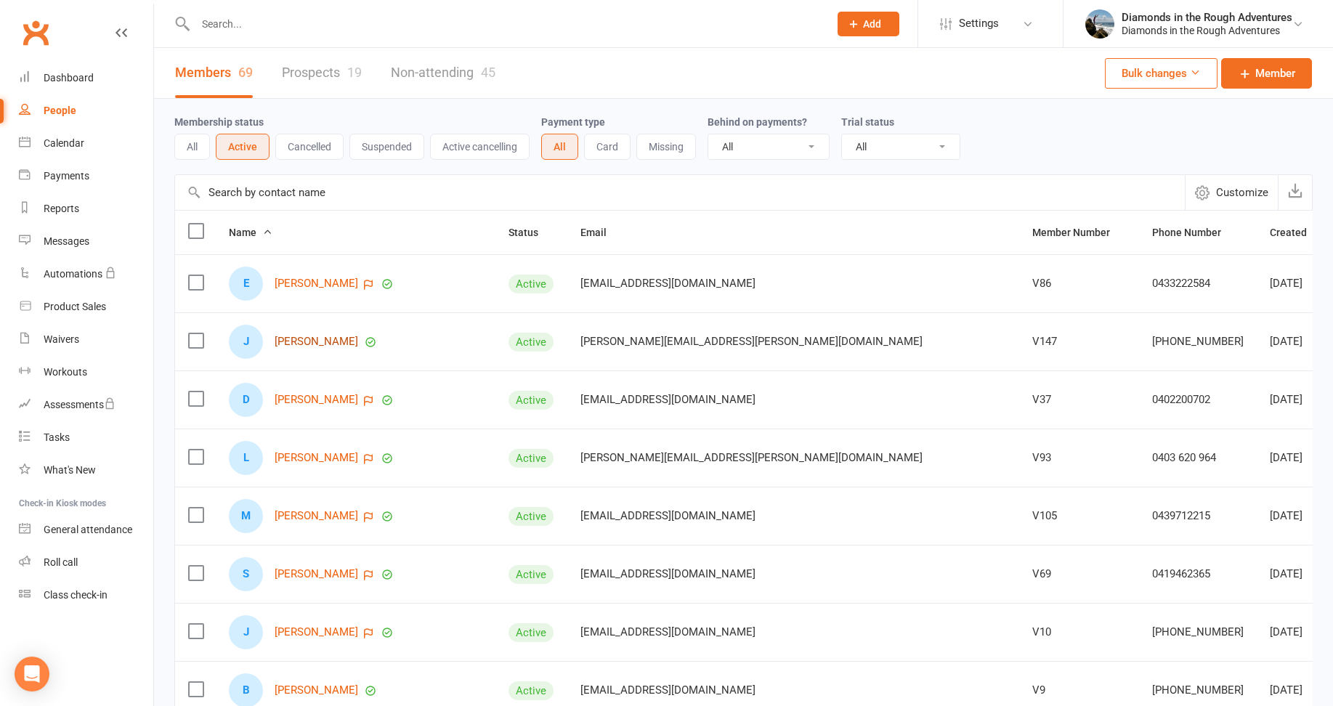
click at [335, 342] on link "[PERSON_NAME]" at bounding box center [317, 342] width 84 height 12
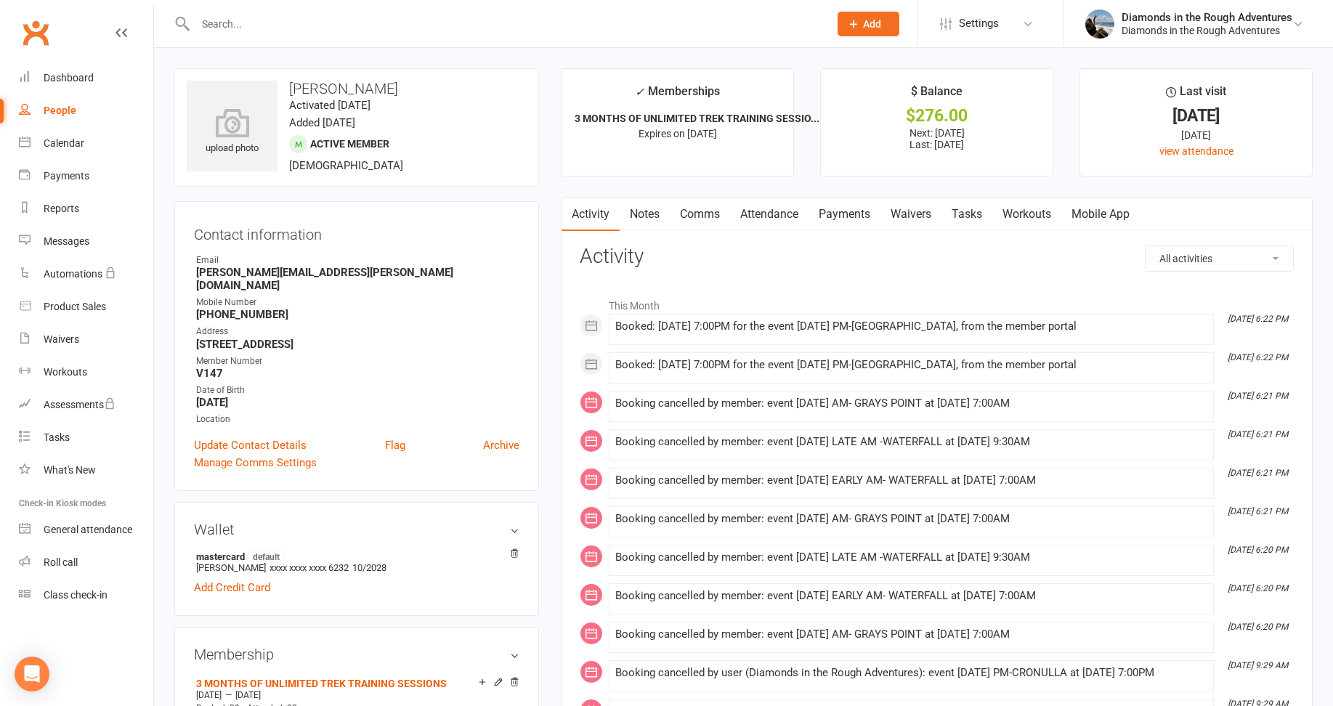
click at [918, 211] on link "Waivers" at bounding box center [911, 214] width 61 height 33
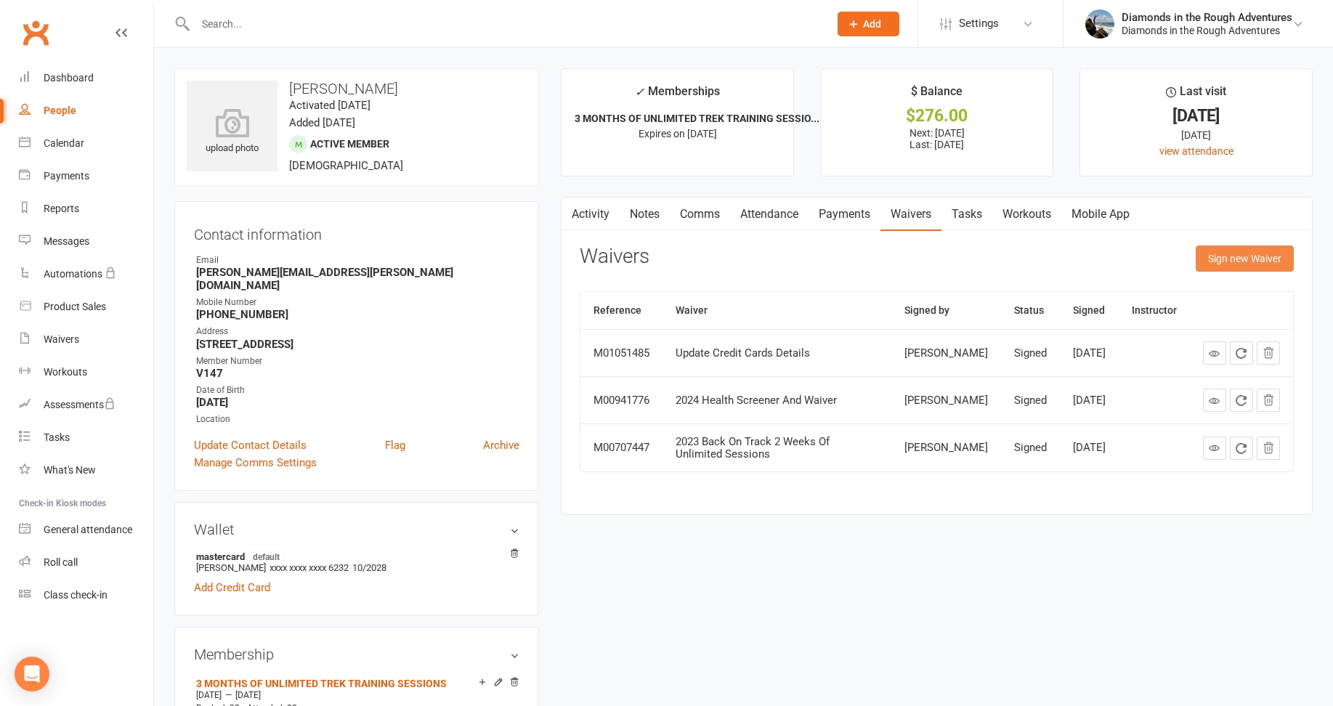
click at [1242, 251] on button "Sign new Waiver" at bounding box center [1245, 259] width 98 height 26
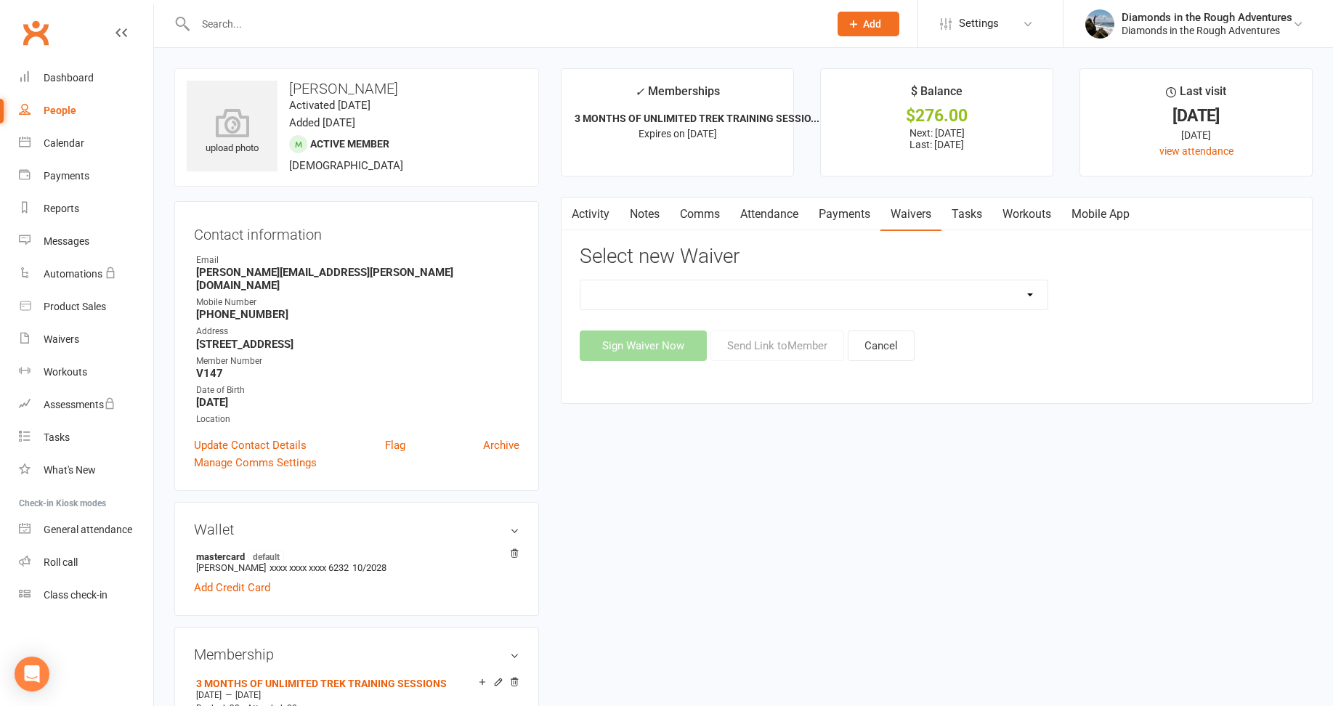
click at [1033, 295] on select "2025 Back On Track 2 Weeks Of Unlimited Sessions 2025 Diamond Day And Dream Hea…" at bounding box center [814, 294] width 467 height 29
select select "12830"
click at [581, 280] on select "2025 Back On Track 2 Weeks Of Unlimited Sessions 2025 Diamond Day And Dream Hea…" at bounding box center [814, 294] width 467 height 29
click at [793, 349] on button "Send Link to Member" at bounding box center [778, 346] width 134 height 31
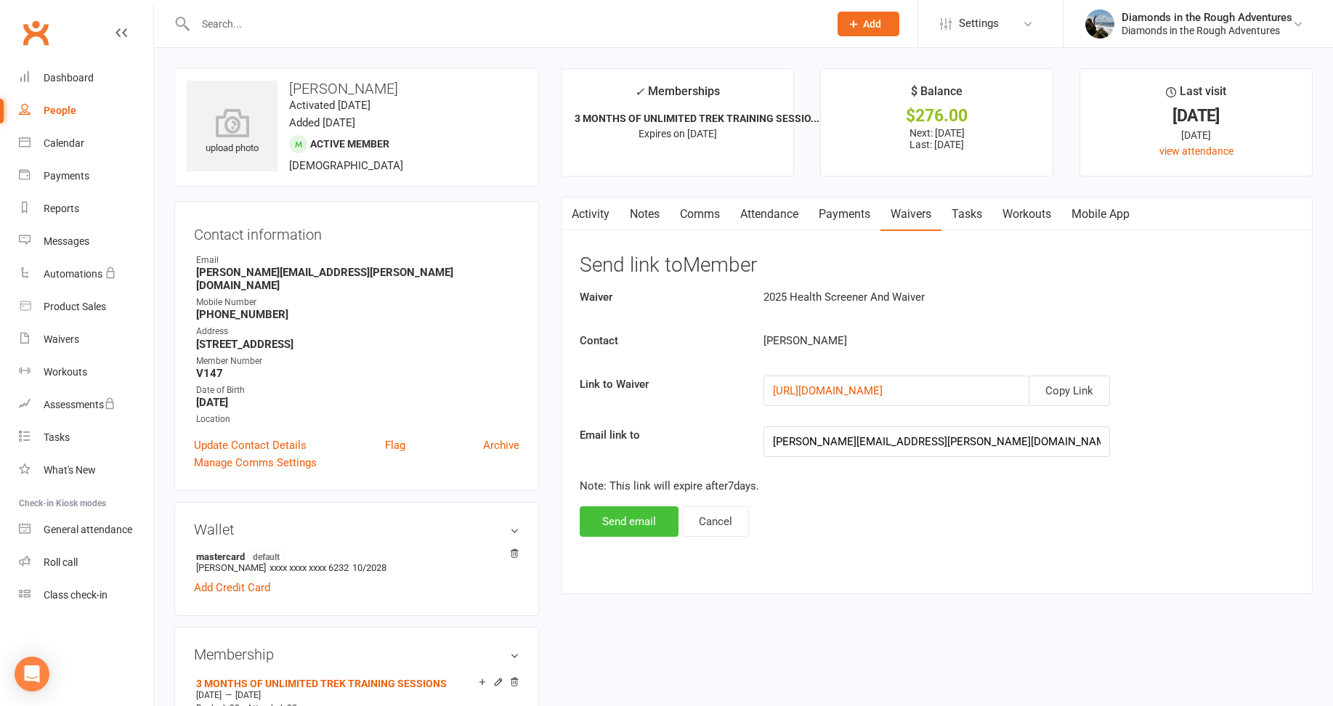
drag, startPoint x: 626, startPoint y: 525, endPoint x: 615, endPoint y: 517, distance: 13.5
click at [626, 525] on button "Send email" at bounding box center [629, 521] width 99 height 31
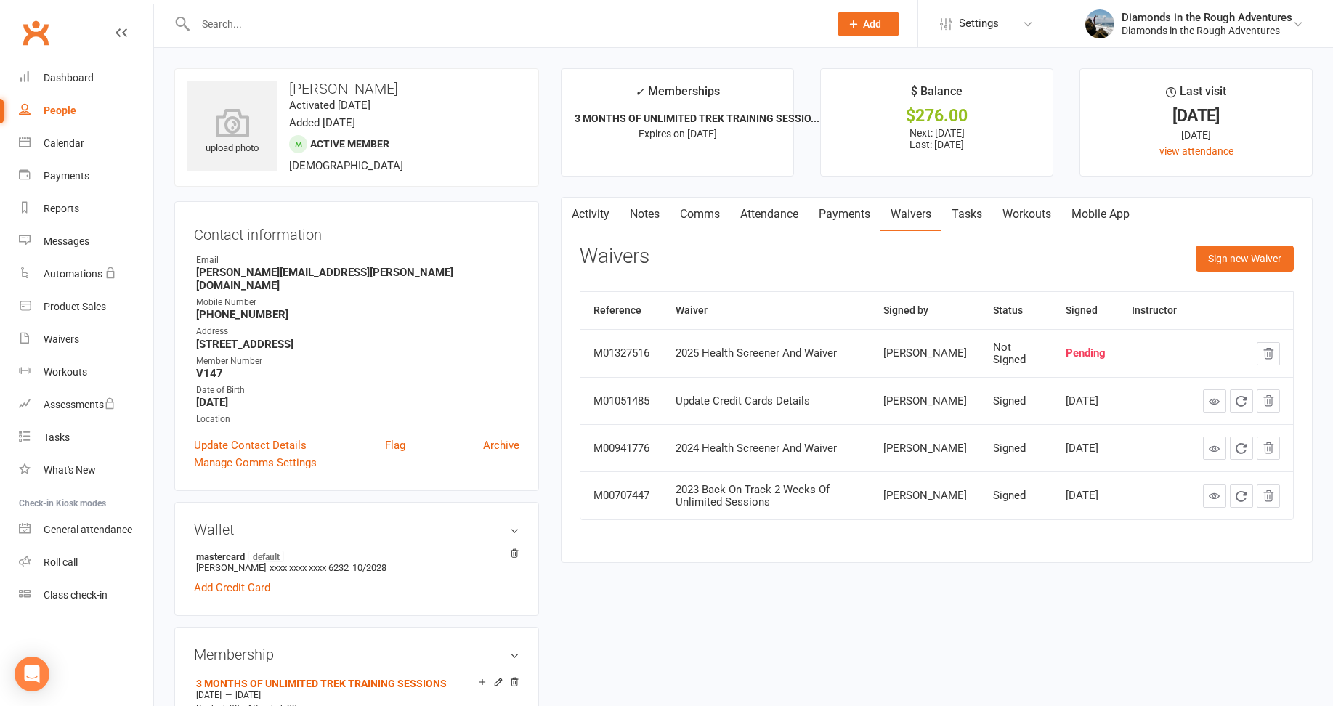
click at [217, 21] on input "text" at bounding box center [505, 24] width 628 height 20
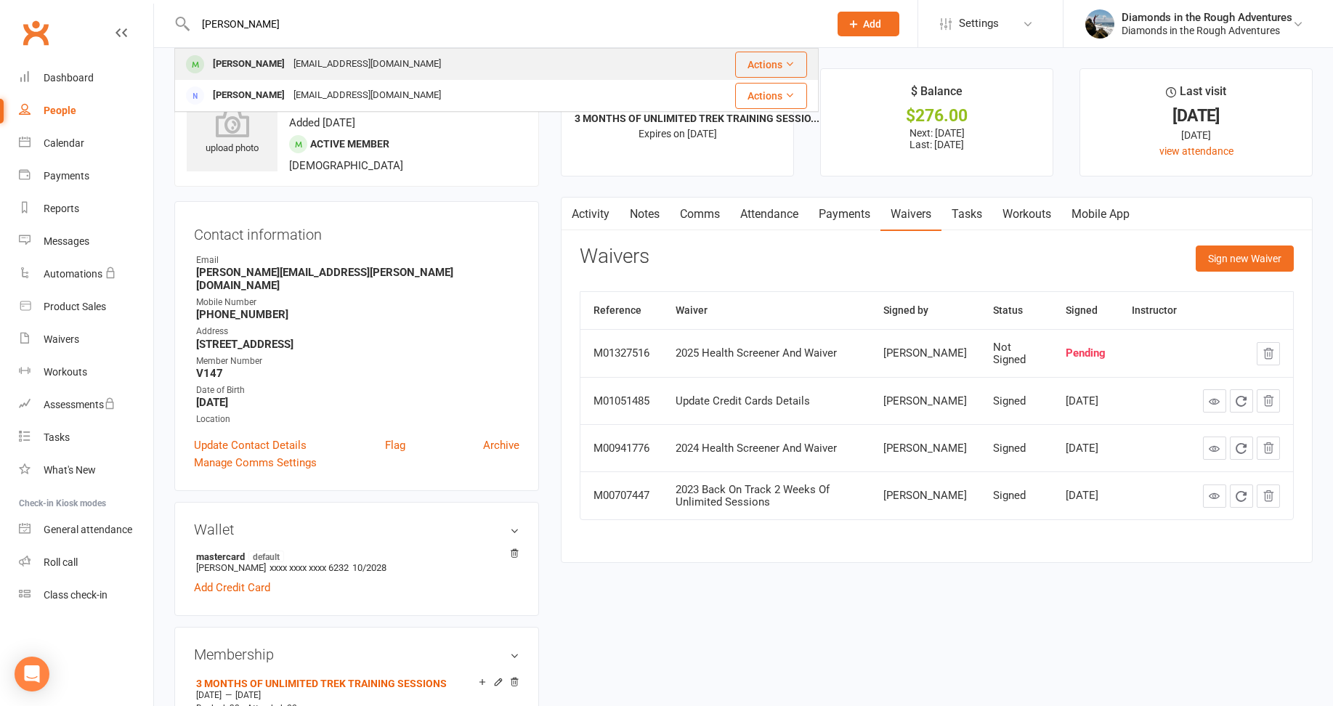
type input "[PERSON_NAME]"
click at [244, 64] on div "[PERSON_NAME]" at bounding box center [249, 64] width 81 height 21
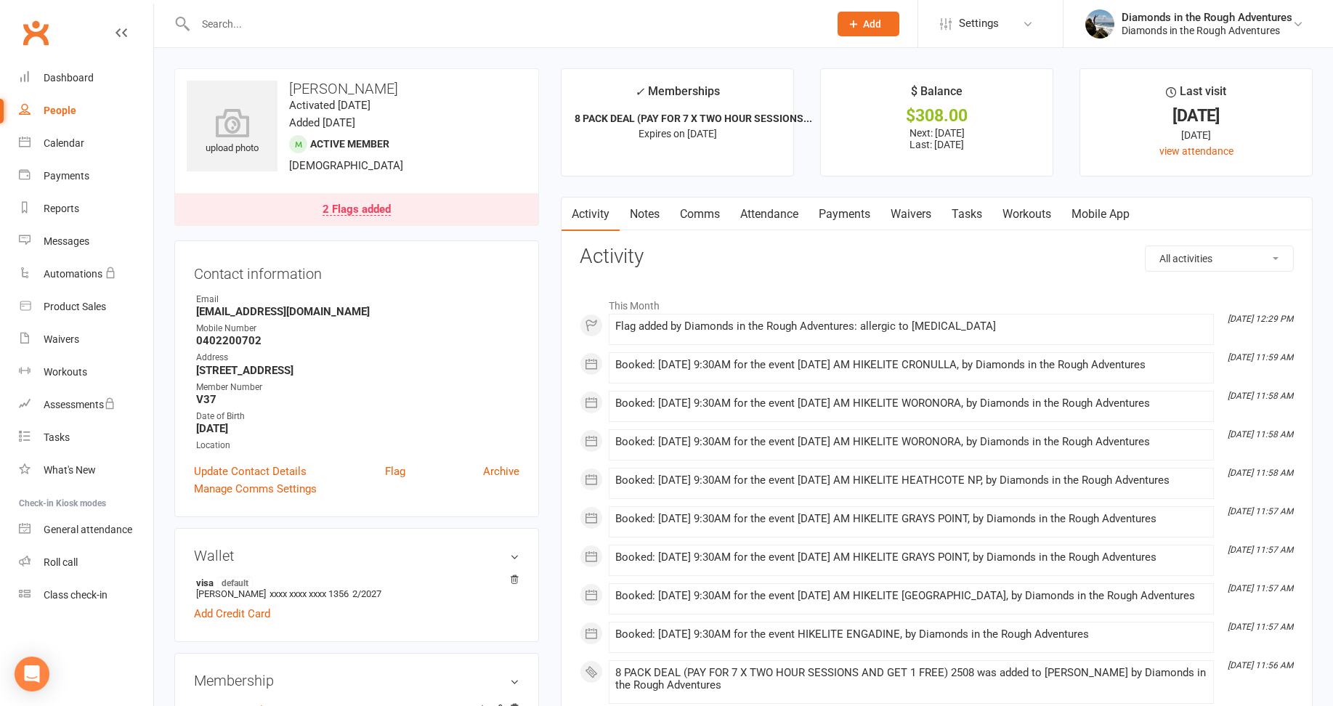
click at [911, 218] on link "Waivers" at bounding box center [911, 214] width 61 height 33
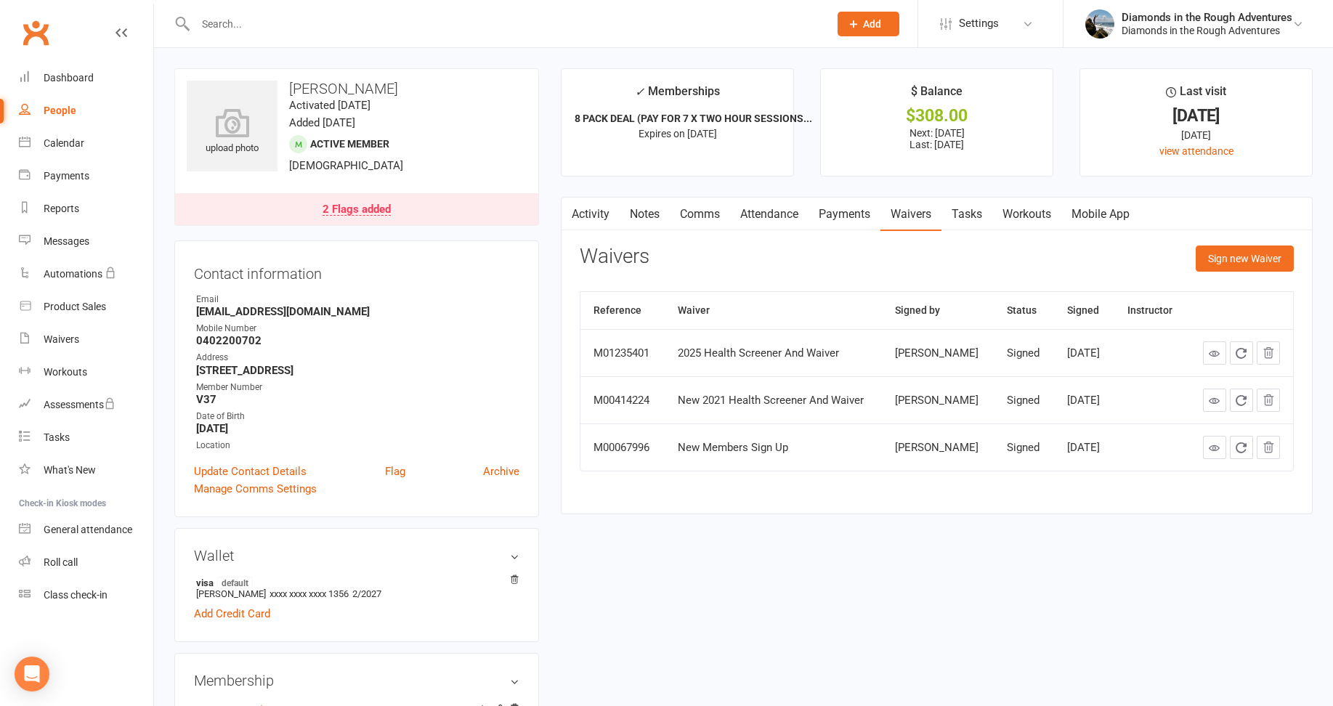
click at [238, 20] on input "text" at bounding box center [505, 24] width 628 height 20
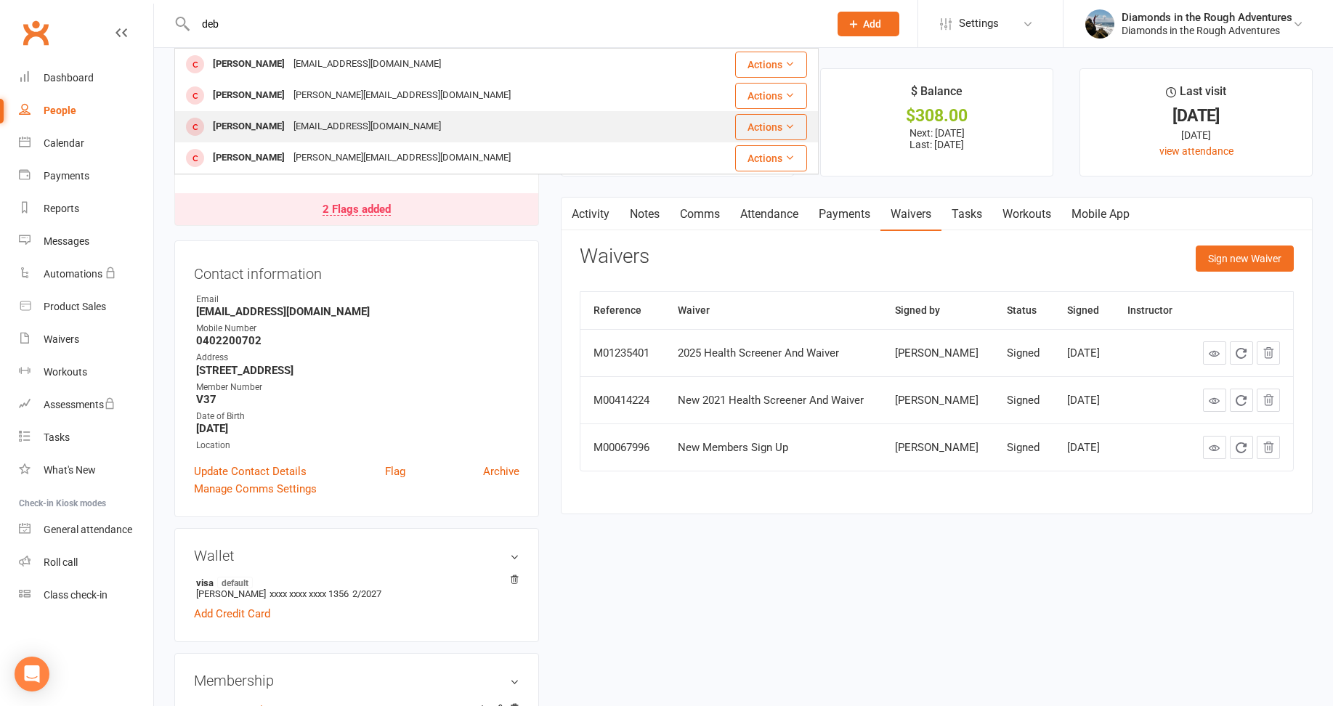
type input "deb"
click at [252, 124] on div "[PERSON_NAME]" at bounding box center [249, 126] width 81 height 21
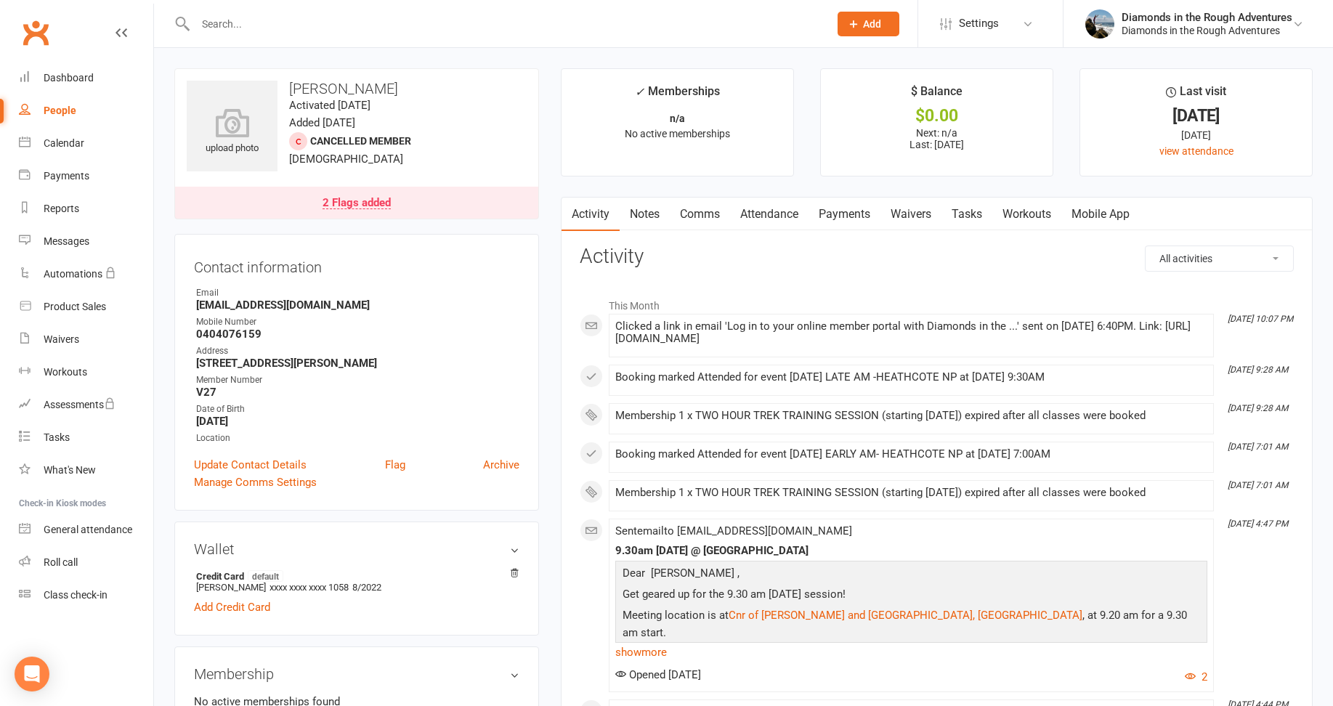
click at [922, 211] on link "Waivers" at bounding box center [911, 214] width 61 height 33
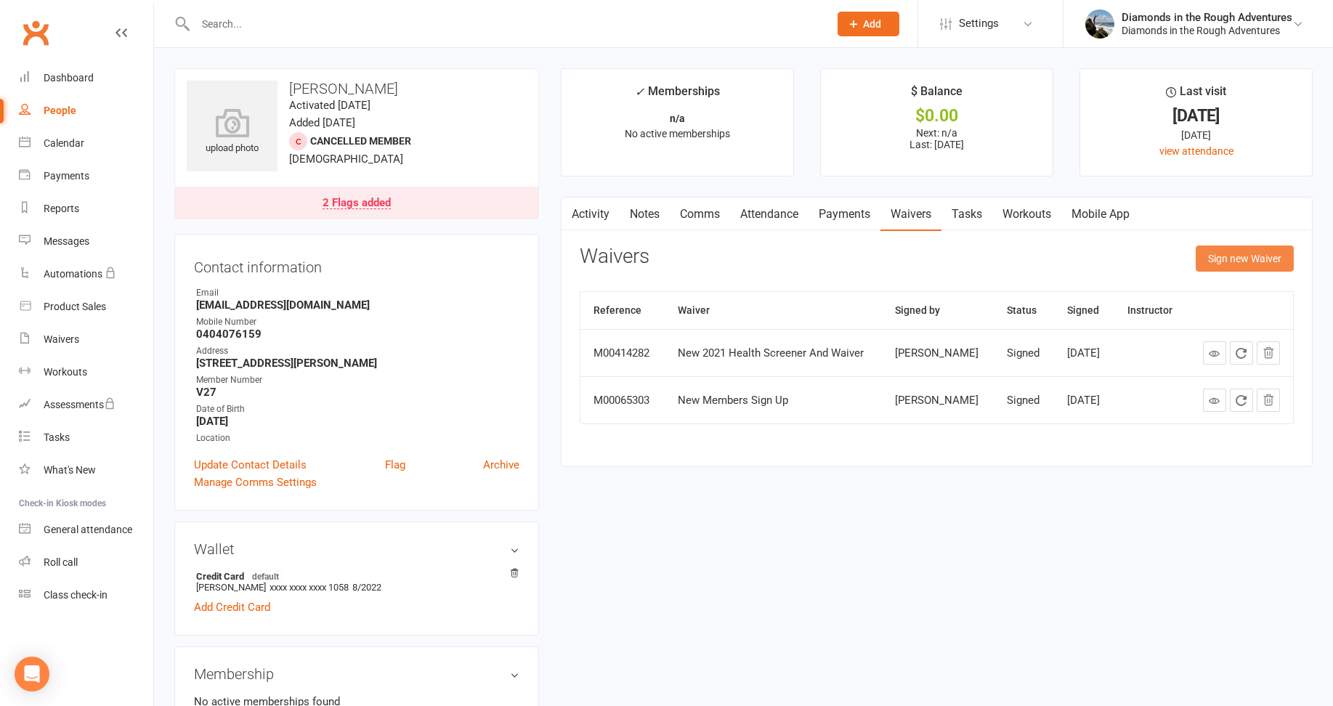
click at [1241, 256] on button "Sign new Waiver" at bounding box center [1245, 259] width 98 height 26
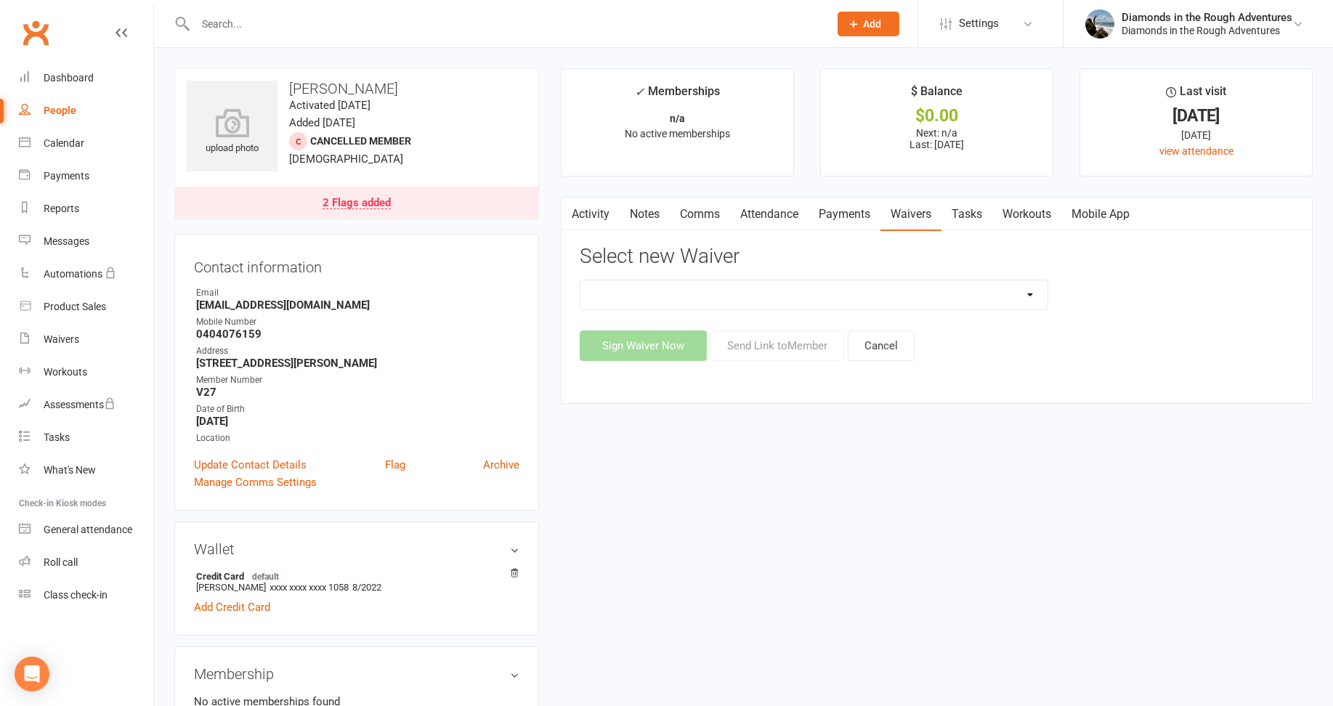
click at [1029, 294] on select "2025 Back On Track 2 Weeks Of Unlimited Sessions 2025 Diamond Day And Dream Hea…" at bounding box center [814, 294] width 467 height 29
select select "12830"
click at [581, 280] on select "2025 Back On Track 2 Weeks Of Unlimited Sessions 2025 Diamond Day And Dream Hea…" at bounding box center [814, 294] width 467 height 29
click at [769, 348] on button "Send Link to Member" at bounding box center [778, 346] width 134 height 31
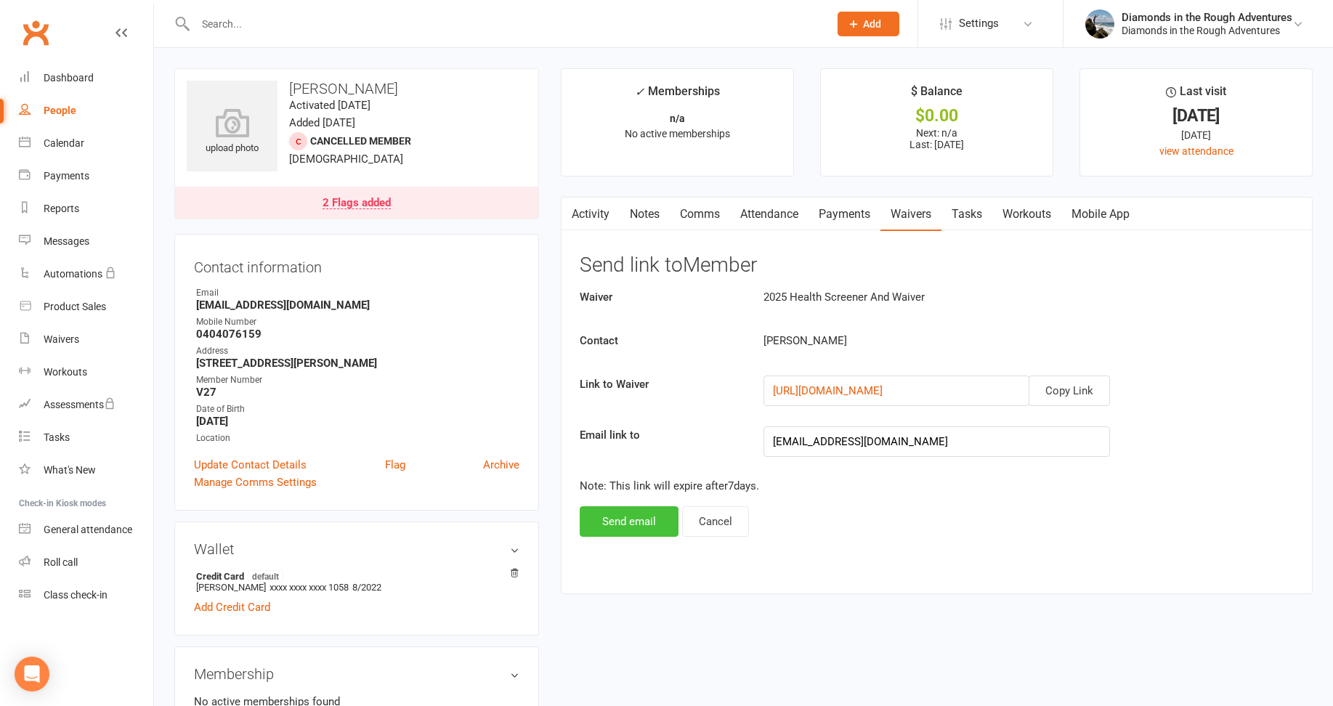
click at [629, 519] on button "Send email" at bounding box center [629, 521] width 99 height 31
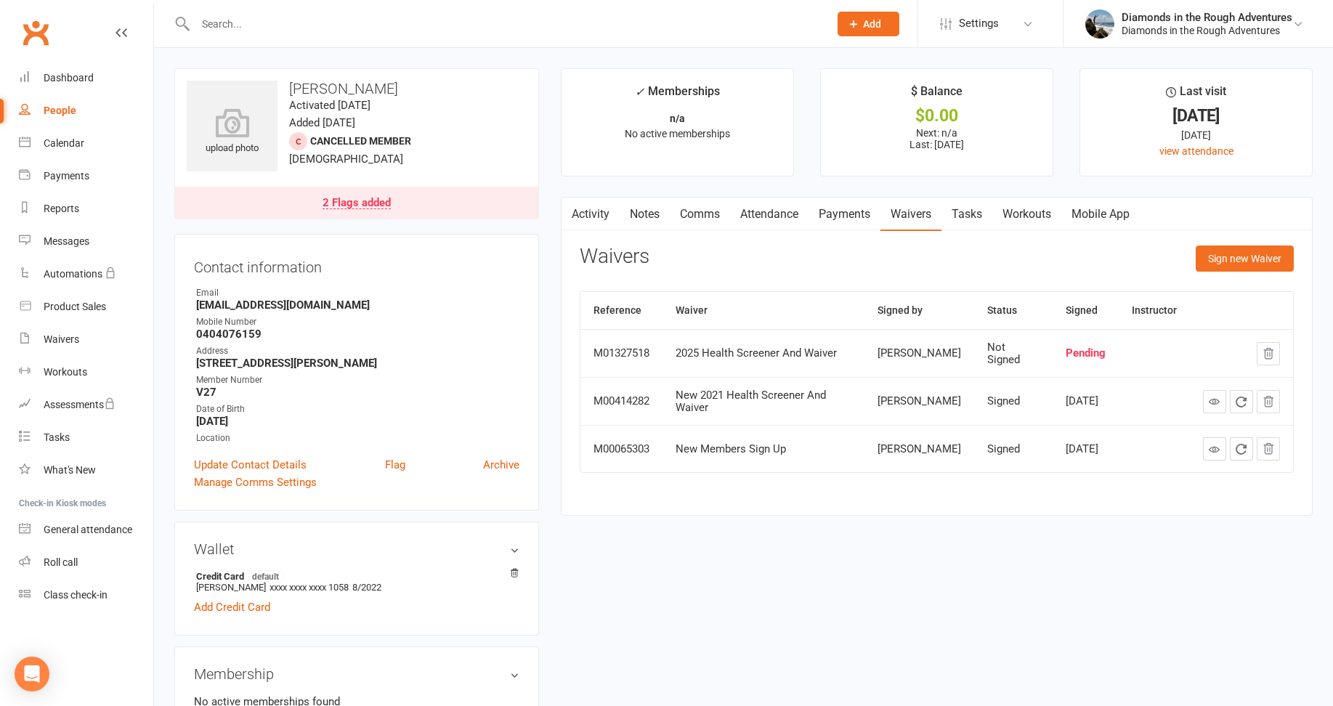
click at [220, 23] on input "text" at bounding box center [505, 24] width 628 height 20
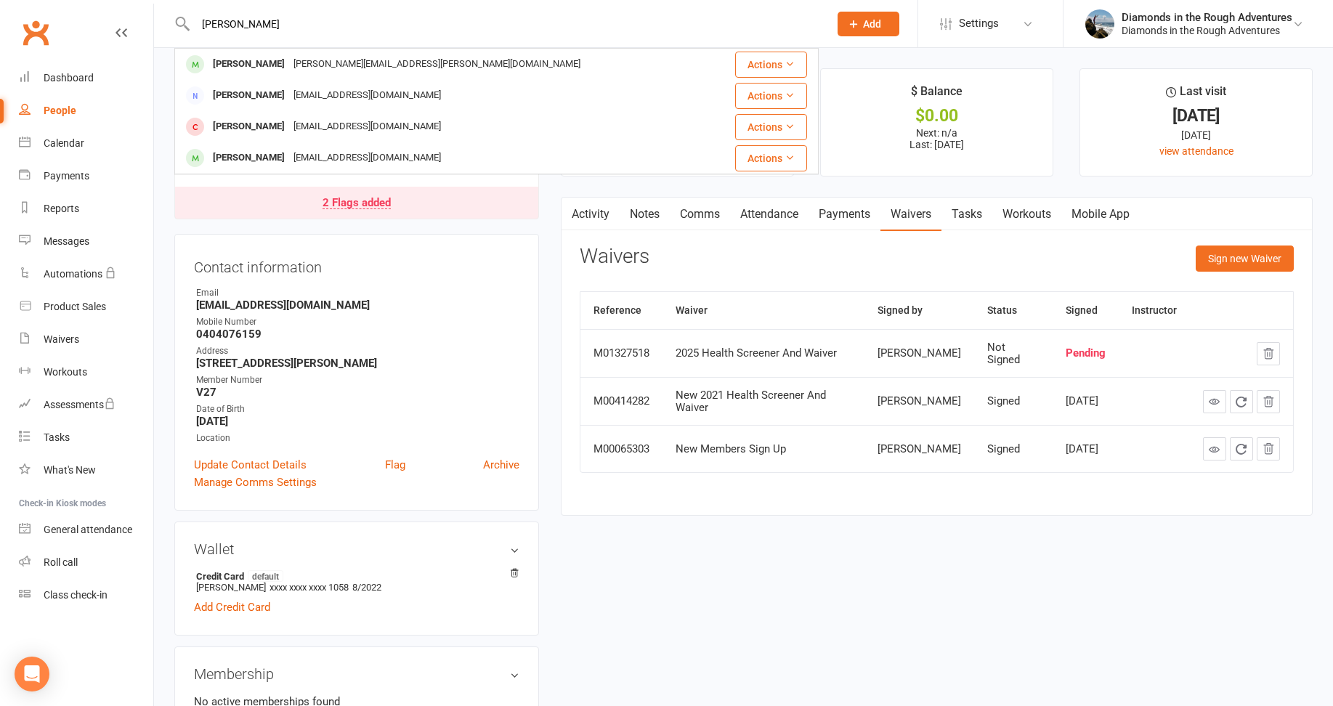
type input "[PERSON_NAME]"
click at [233, 64] on div "[PERSON_NAME]" at bounding box center [249, 64] width 81 height 21
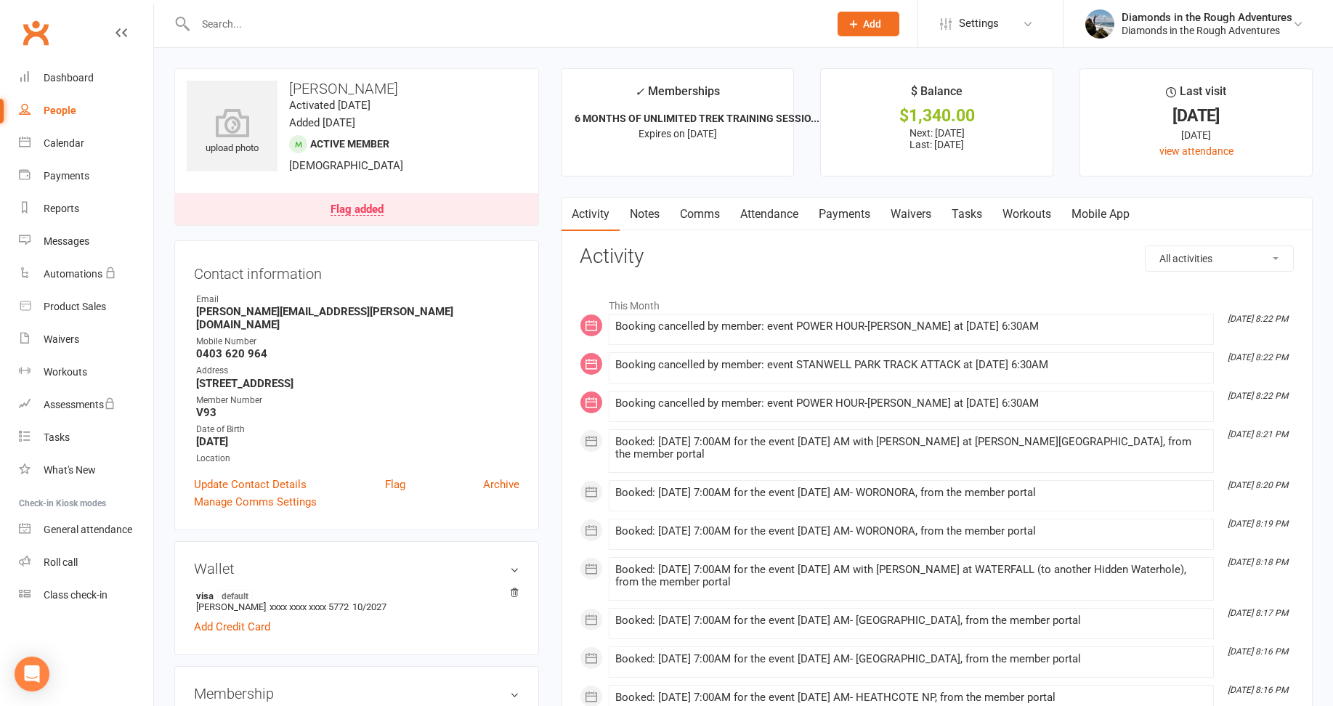
click at [916, 212] on link "Waivers" at bounding box center [911, 214] width 61 height 33
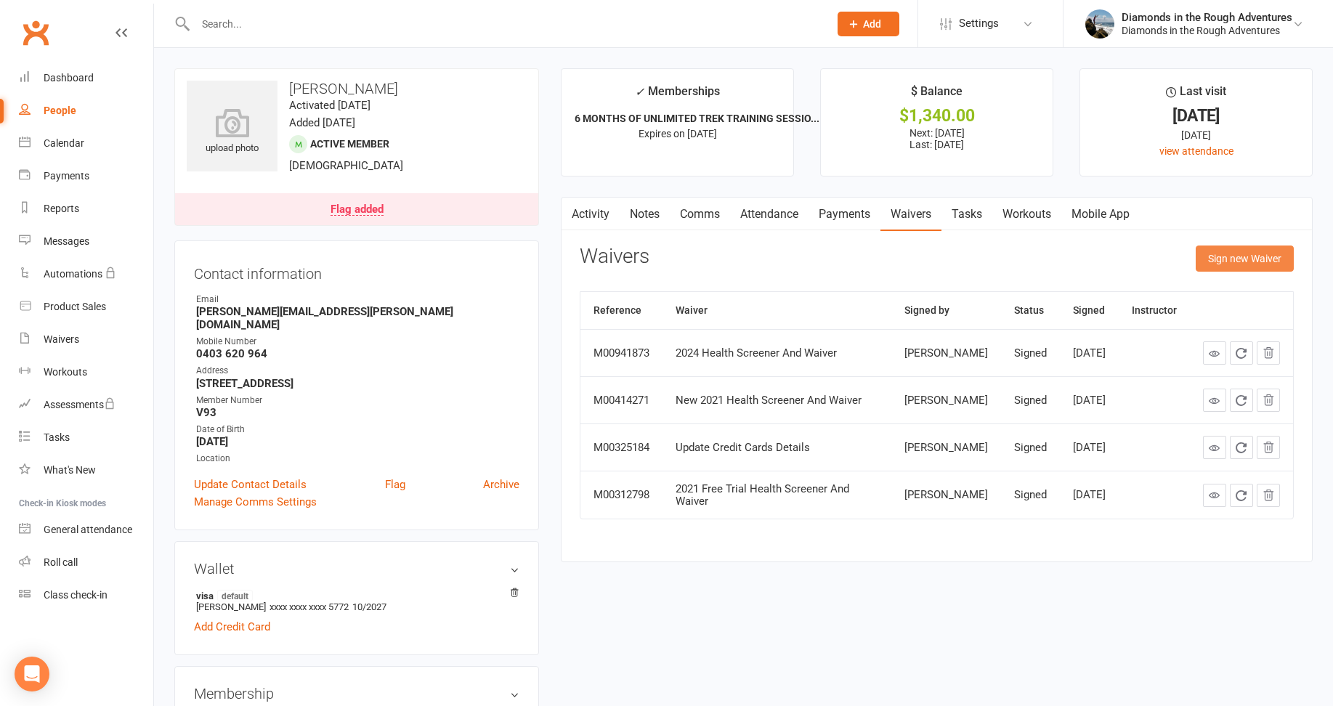
click at [1261, 256] on button "Sign new Waiver" at bounding box center [1245, 259] width 98 height 26
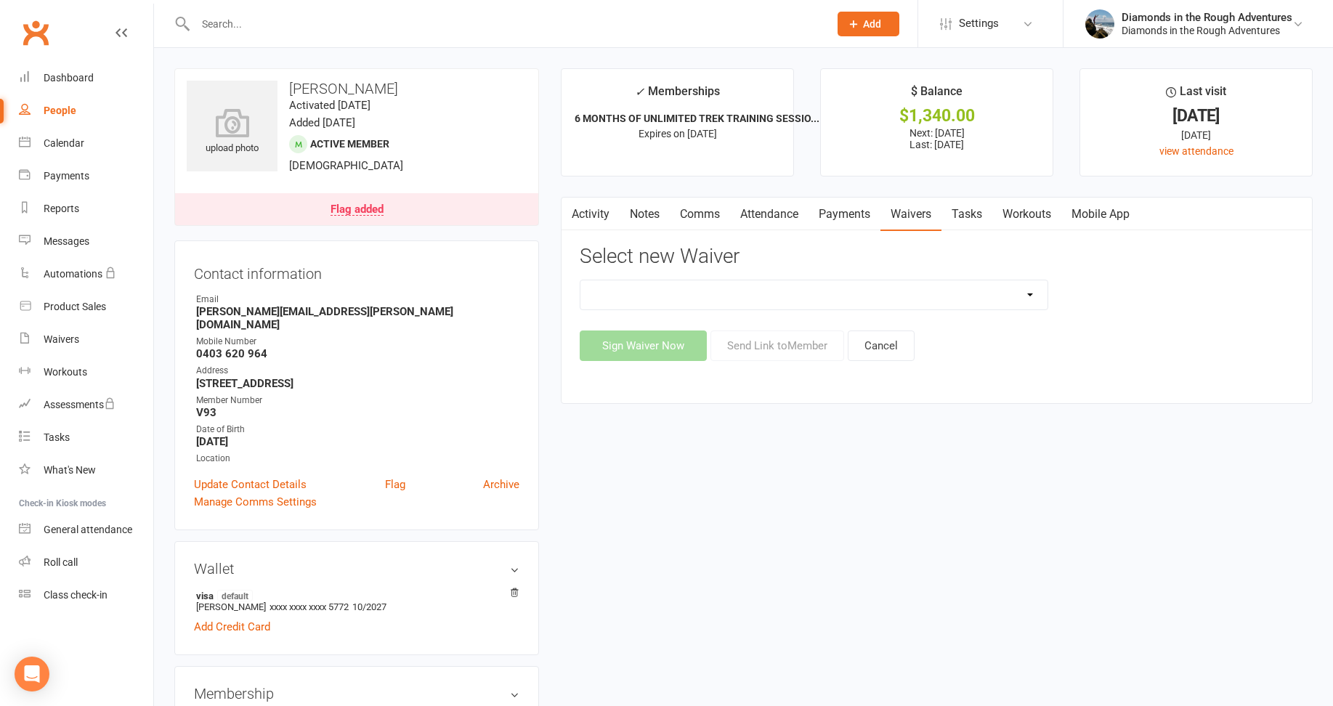
click at [1016, 292] on select "2025 Back On Track 2 Weeks Of Unlimited Sessions 2025 Diamond Day And Dream Hea…" at bounding box center [814, 294] width 467 height 29
select select "12830"
click at [581, 280] on select "2025 Back On Track 2 Weeks Of Unlimited Sessions 2025 Diamond Day And Dream Hea…" at bounding box center [814, 294] width 467 height 29
click at [775, 343] on button "Send Link to Member" at bounding box center [778, 346] width 134 height 31
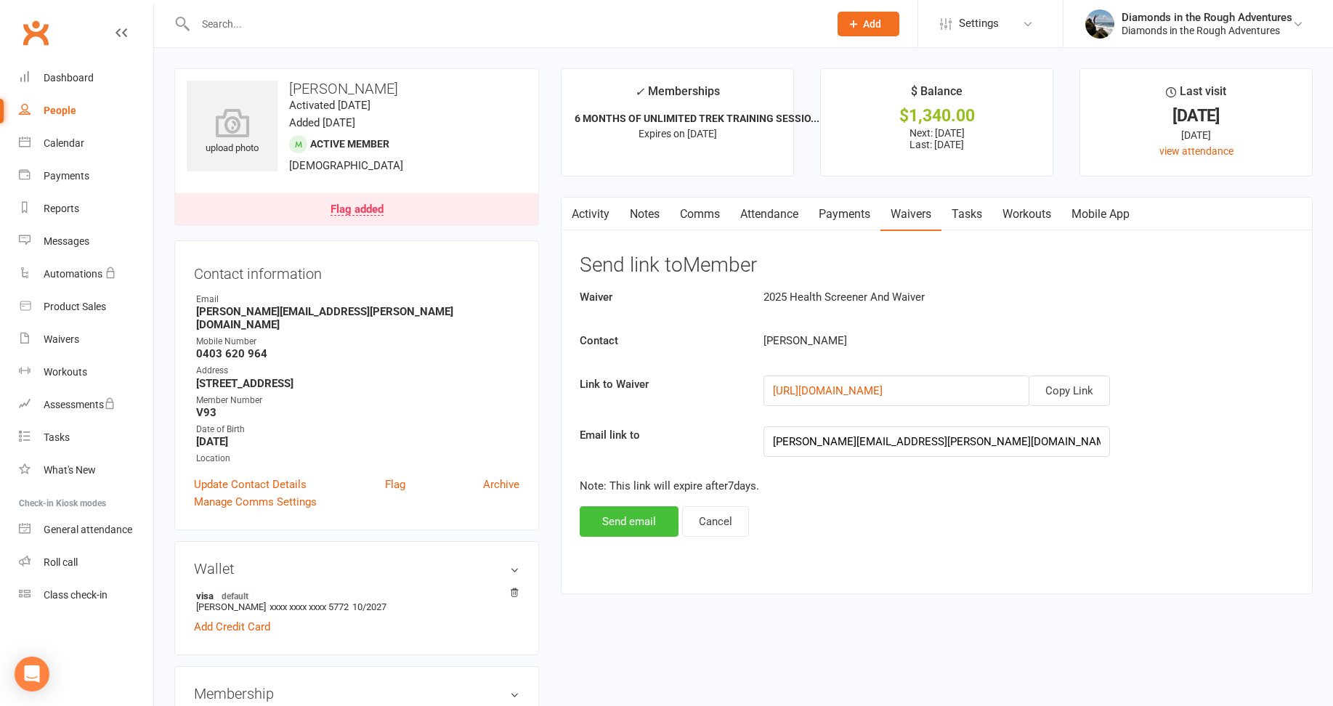
click at [621, 525] on button "Send email" at bounding box center [629, 521] width 99 height 31
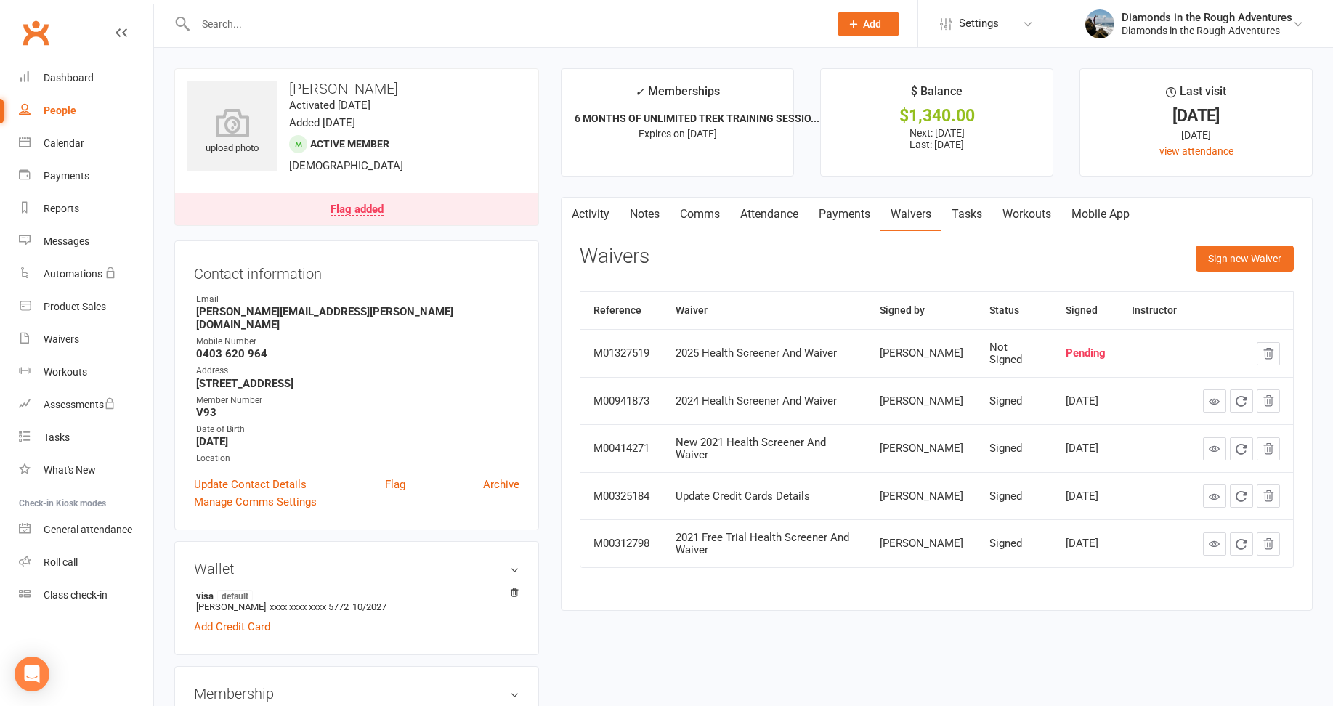
click at [232, 23] on input "text" at bounding box center [505, 24] width 628 height 20
type input "asht"
click at [253, 95] on div "[PERSON_NAME]" at bounding box center [249, 95] width 81 height 21
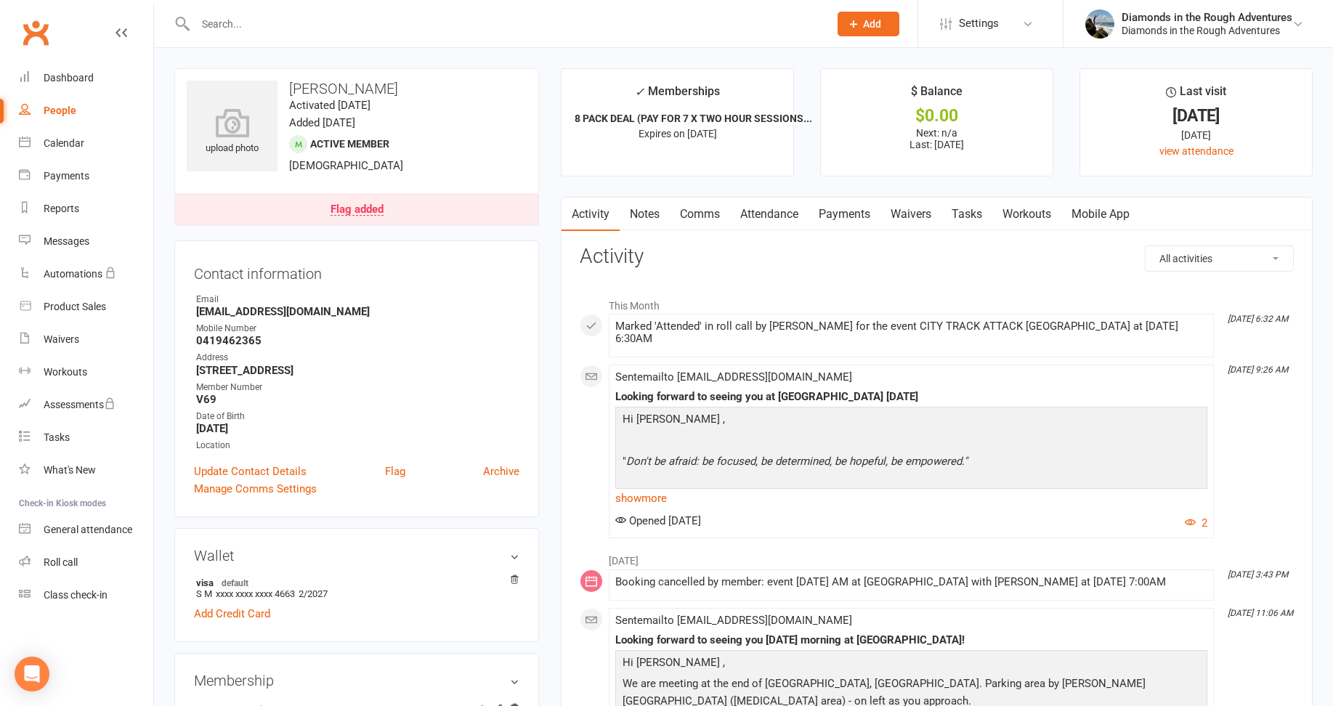
click at [917, 209] on link "Waivers" at bounding box center [911, 214] width 61 height 33
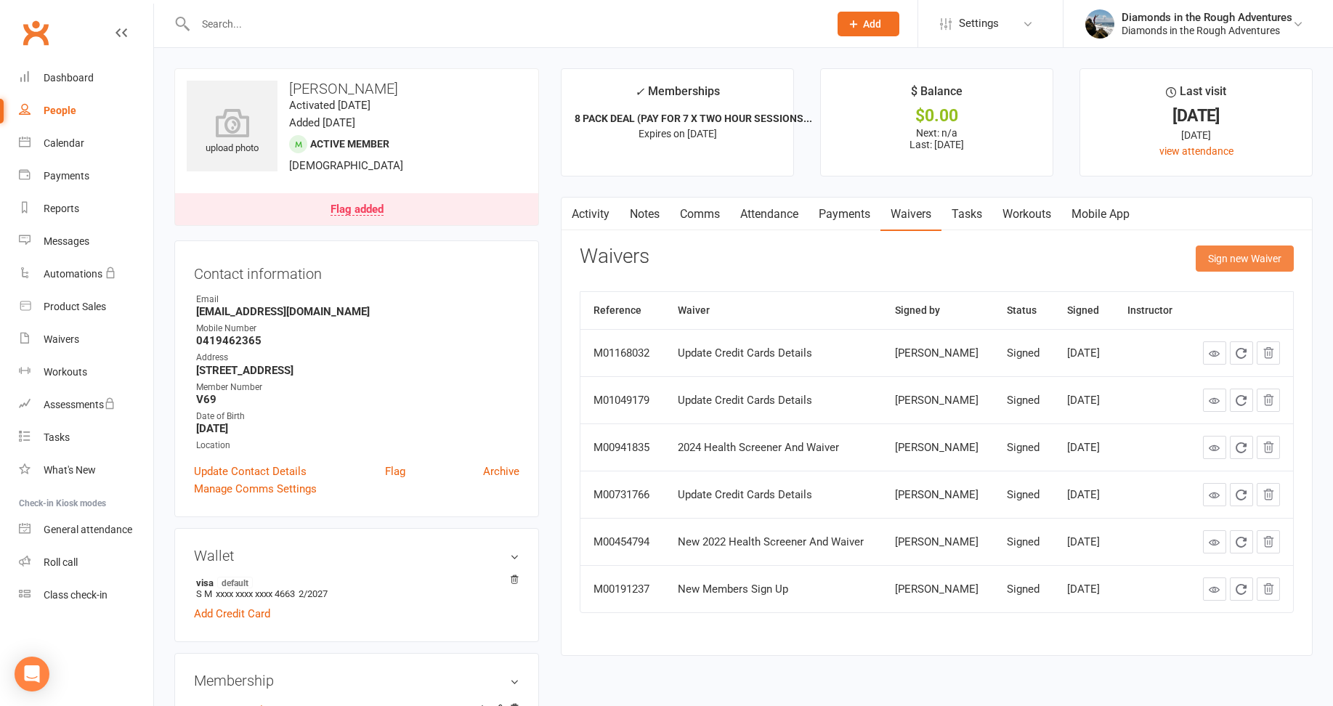
click at [1248, 260] on button "Sign new Waiver" at bounding box center [1245, 259] width 98 height 26
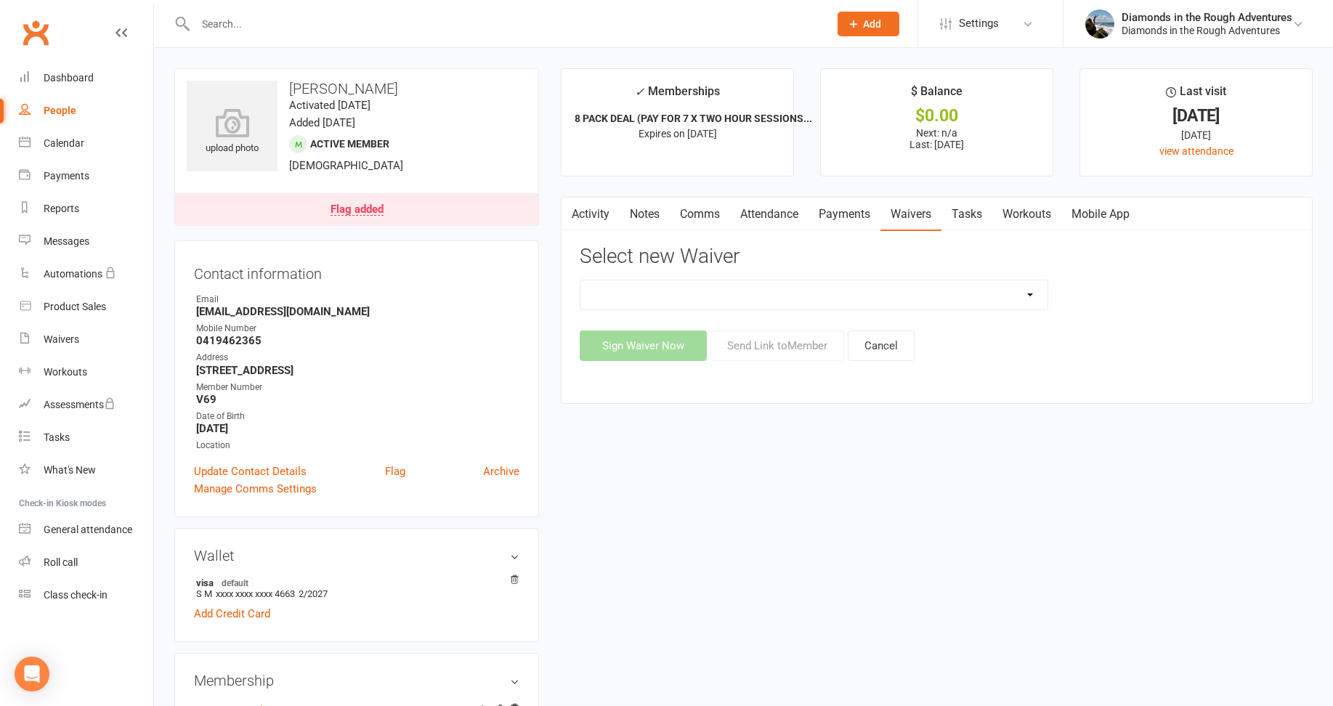
click at [1023, 291] on select "2025 Back On Track 2 Weeks Of Unlimited Sessions 2025 Diamond Day And Dream Hea…" at bounding box center [814, 294] width 467 height 29
select select "12830"
click at [581, 280] on select "2025 Back On Track 2 Weeks Of Unlimited Sessions 2025 Diamond Day And Dream Hea…" at bounding box center [814, 294] width 467 height 29
click at [783, 347] on button "Send Link to Member" at bounding box center [778, 346] width 134 height 31
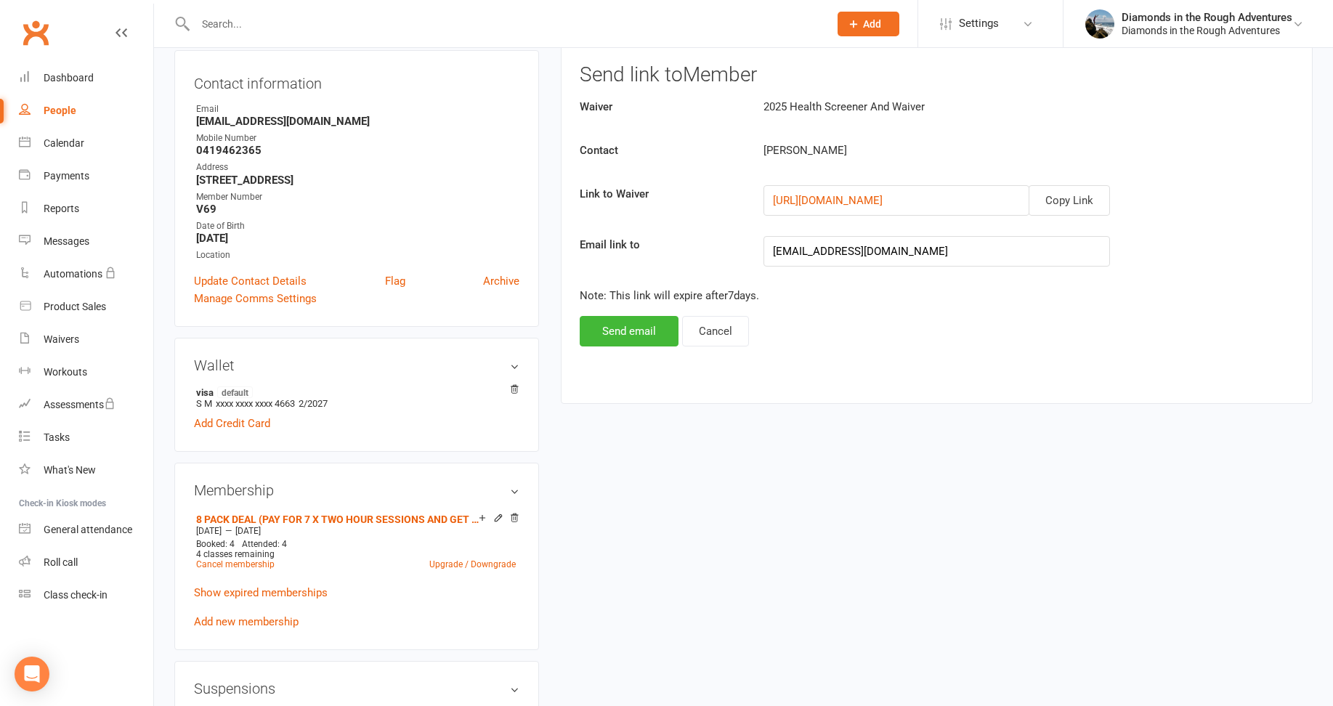
scroll to position [218, 0]
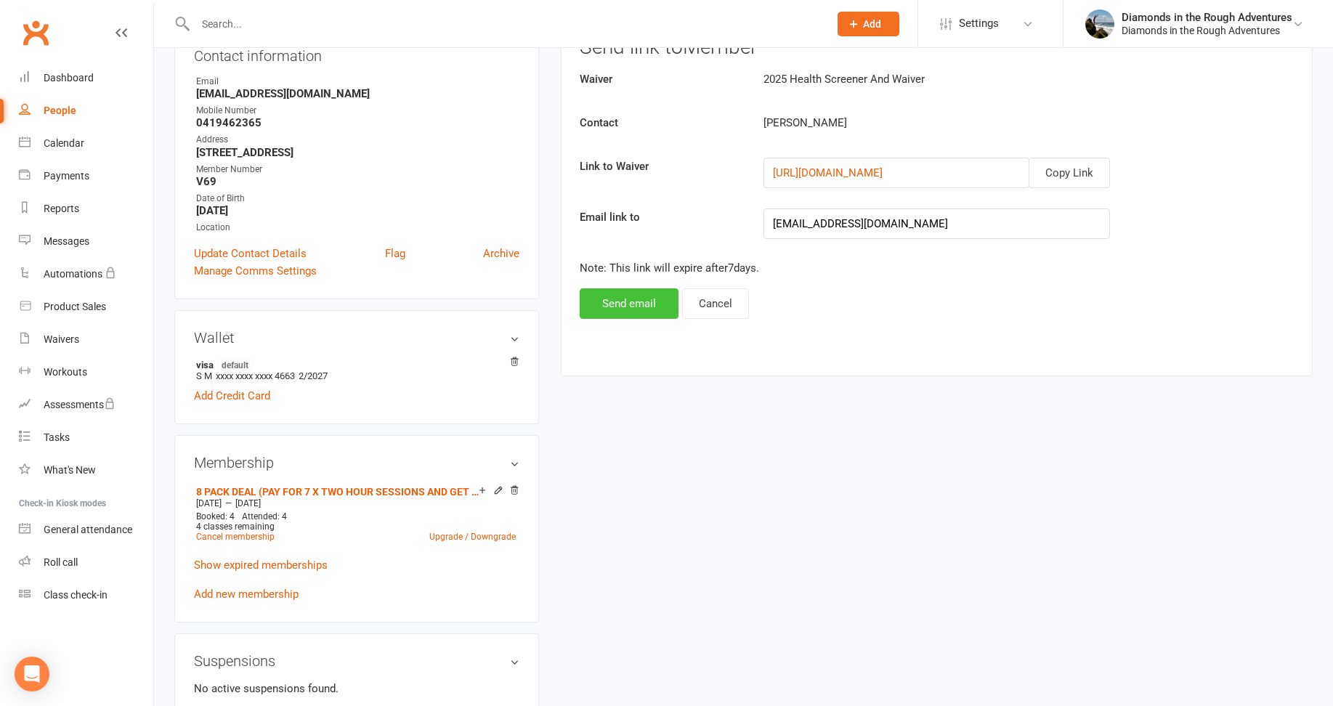
click at [638, 306] on button "Send email" at bounding box center [629, 303] width 99 height 31
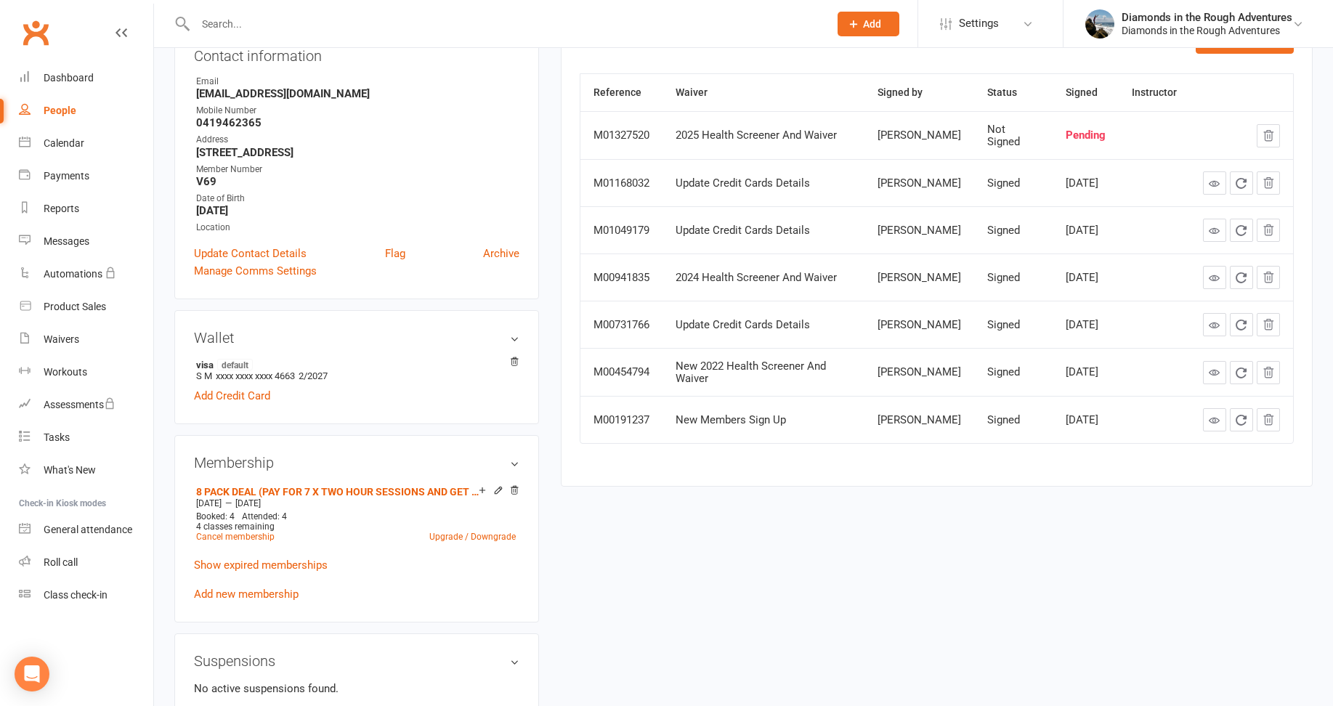
click at [243, 20] on input "text" at bounding box center [505, 24] width 628 height 20
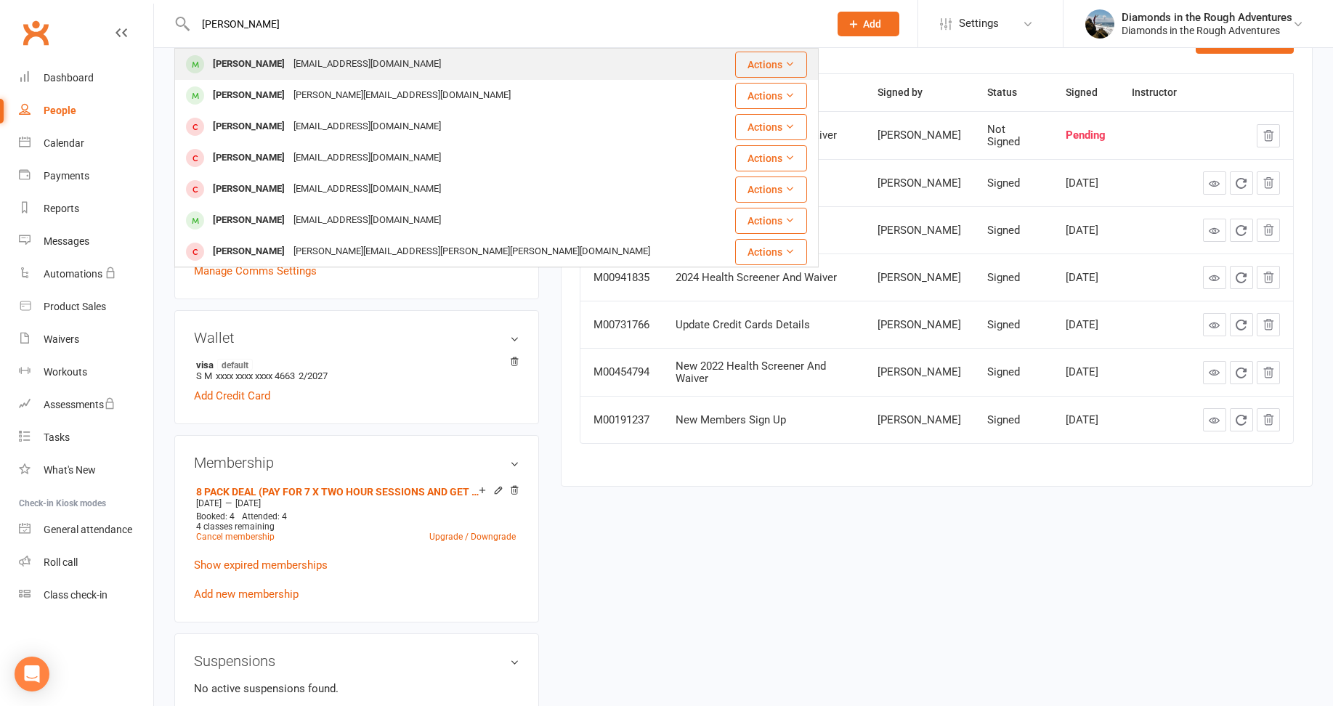
type input "[PERSON_NAME]"
click at [320, 60] on div "[EMAIL_ADDRESS][DOMAIN_NAME]" at bounding box center [367, 64] width 156 height 21
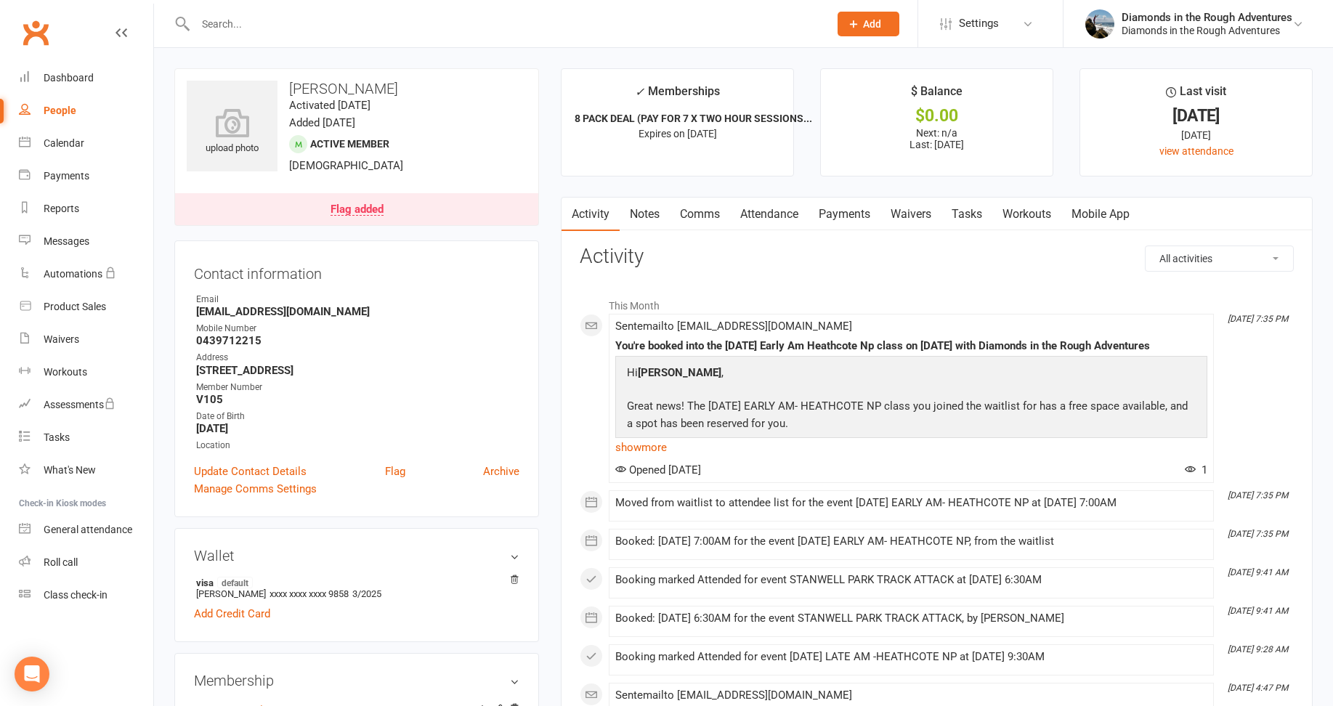
click at [920, 211] on link "Waivers" at bounding box center [911, 214] width 61 height 33
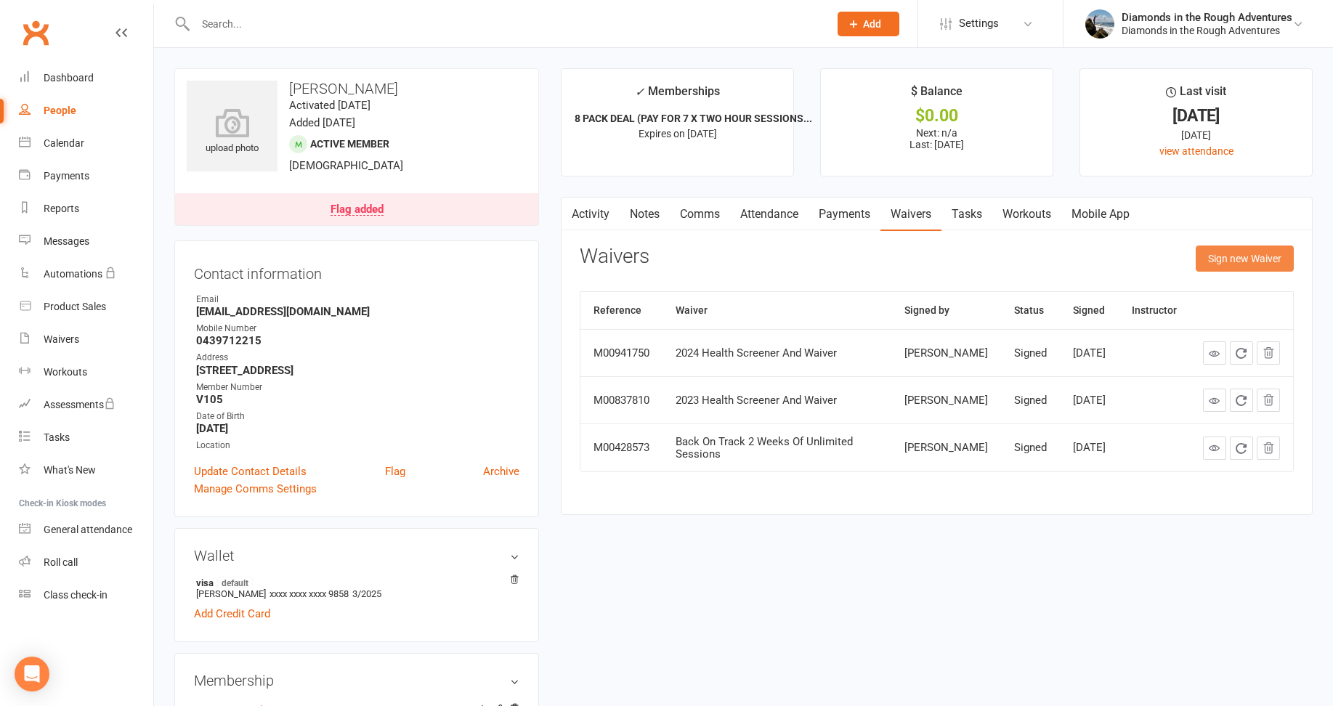
click at [1237, 259] on button "Sign new Waiver" at bounding box center [1245, 259] width 98 height 26
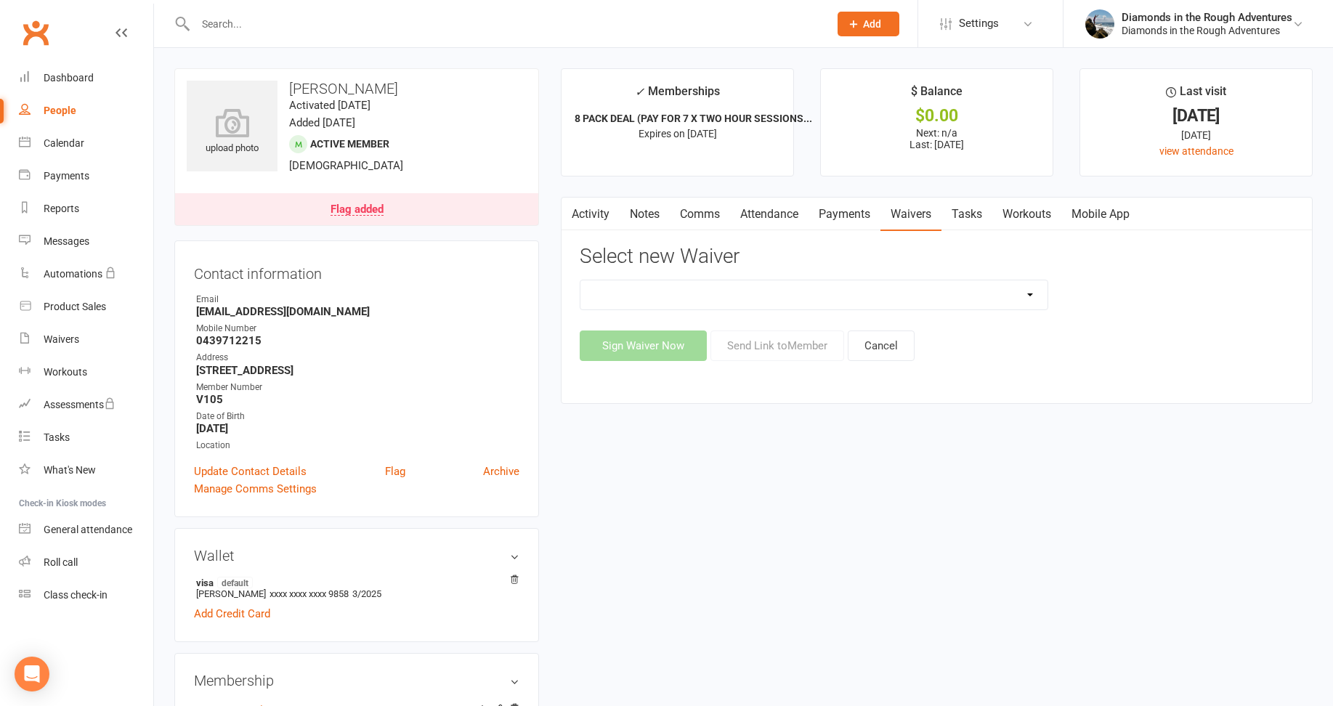
click at [1027, 291] on select "2025 Back On Track 2 Weeks Of Unlimited Sessions 2025 Diamond Day And Dream Hea…" at bounding box center [814, 294] width 467 height 29
select select "12830"
click at [581, 280] on select "2025 Back On Track 2 Weeks Of Unlimited Sessions 2025 Diamond Day And Dream Hea…" at bounding box center [814, 294] width 467 height 29
click at [806, 344] on button "Send Link to Member" at bounding box center [778, 346] width 134 height 31
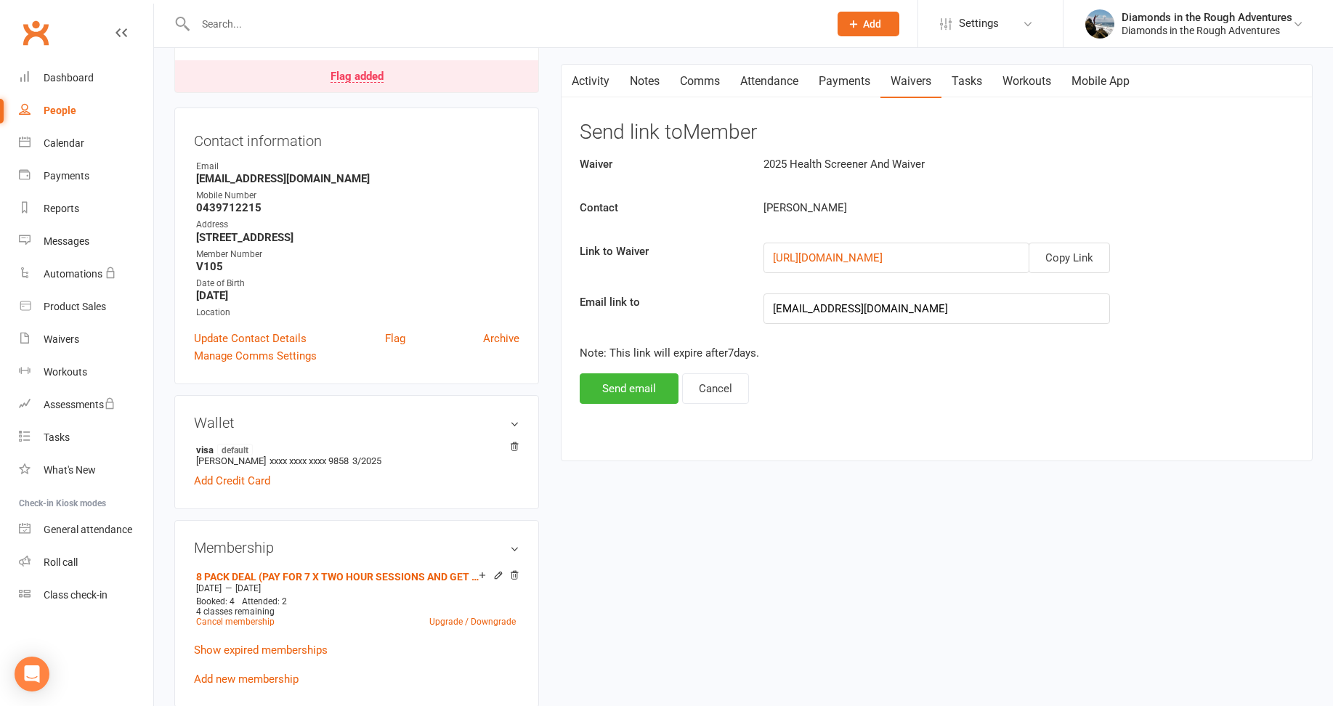
scroll to position [145, 0]
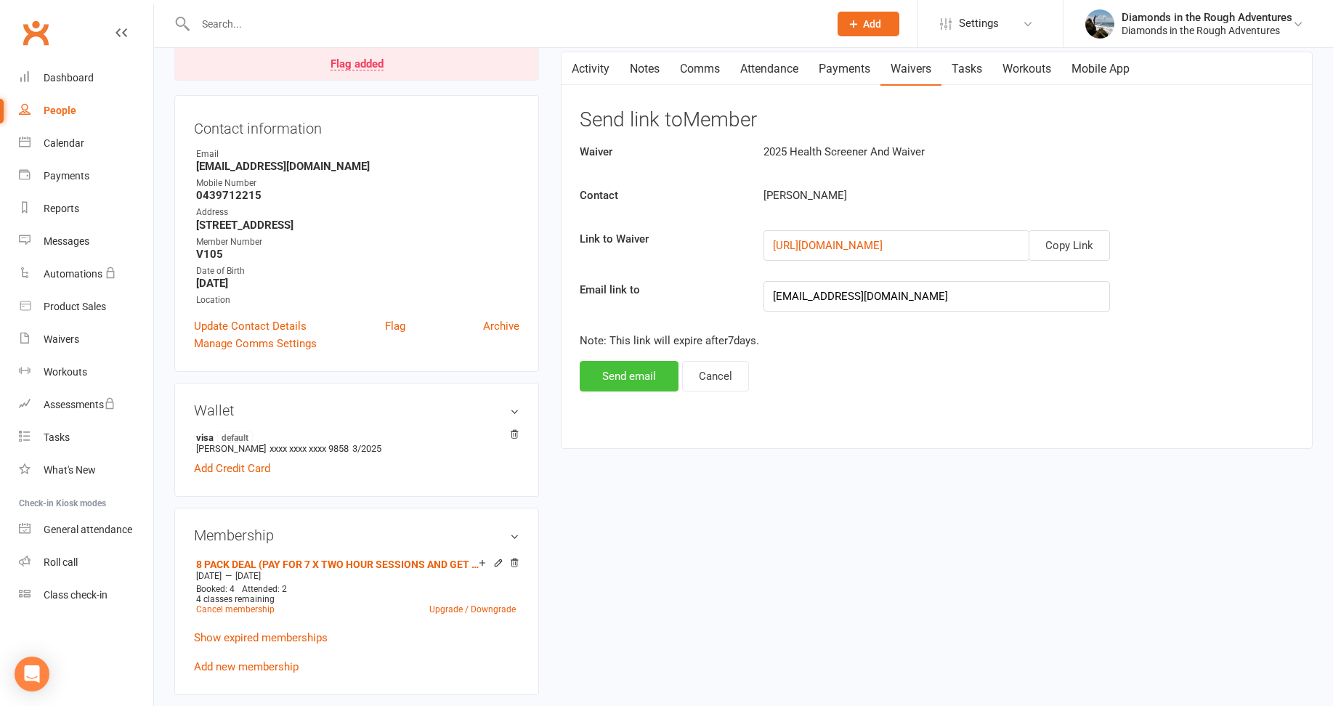
click at [628, 370] on button "Send email" at bounding box center [629, 376] width 99 height 31
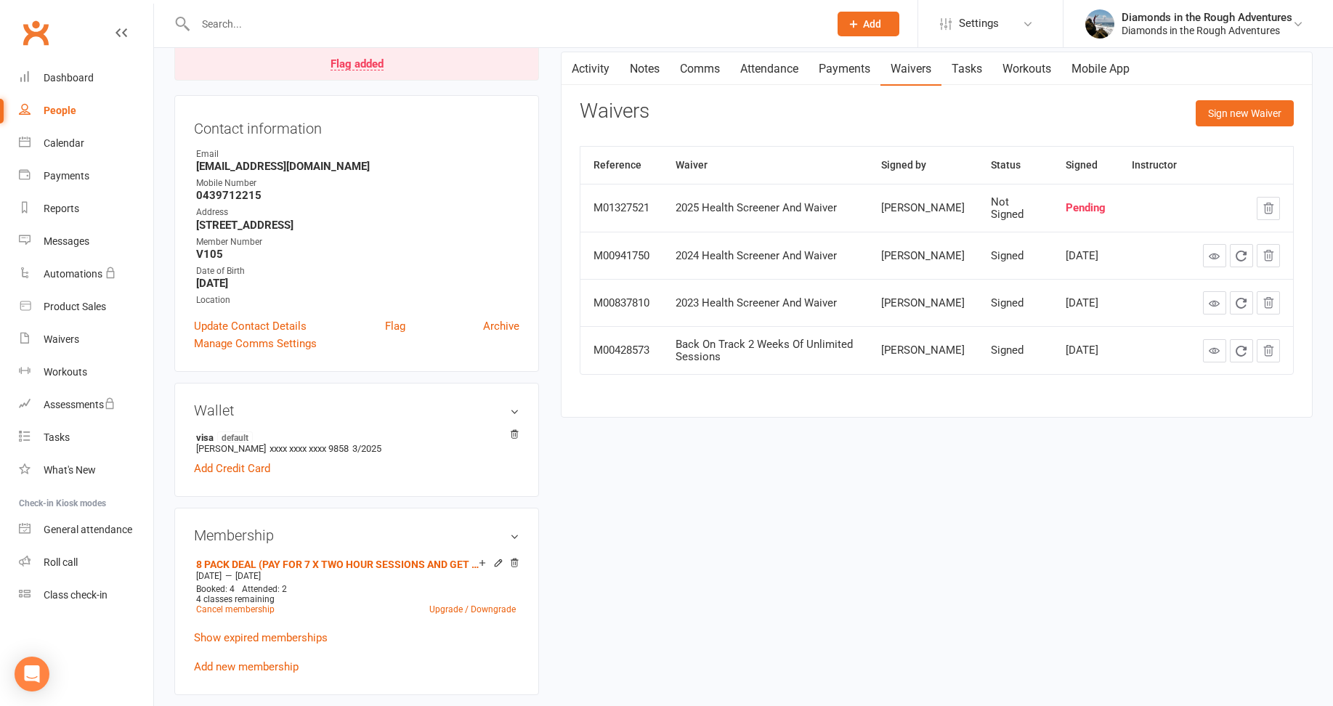
drag, startPoint x: 233, startPoint y: 23, endPoint x: 233, endPoint y: 35, distance: 12.4
click at [233, 23] on input "text" at bounding box center [505, 24] width 628 height 20
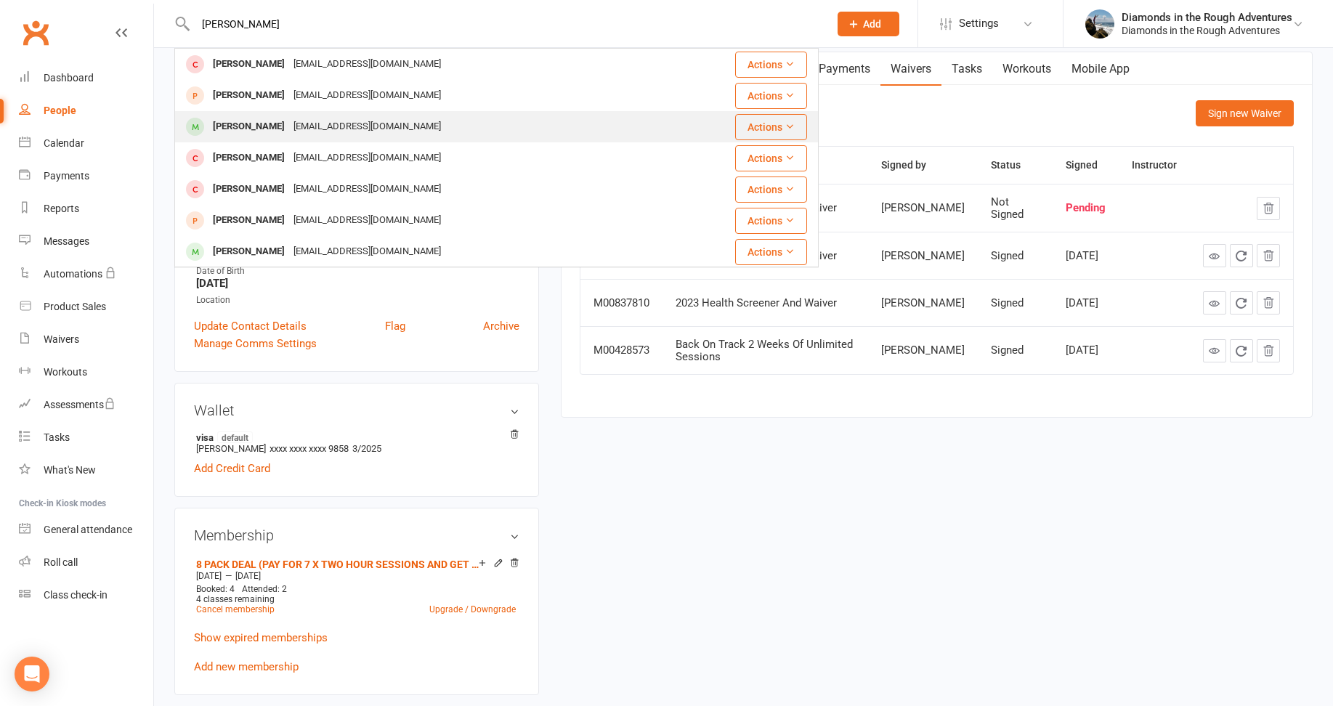
type input "[PERSON_NAME]"
click at [259, 121] on div "[PERSON_NAME]" at bounding box center [249, 126] width 81 height 21
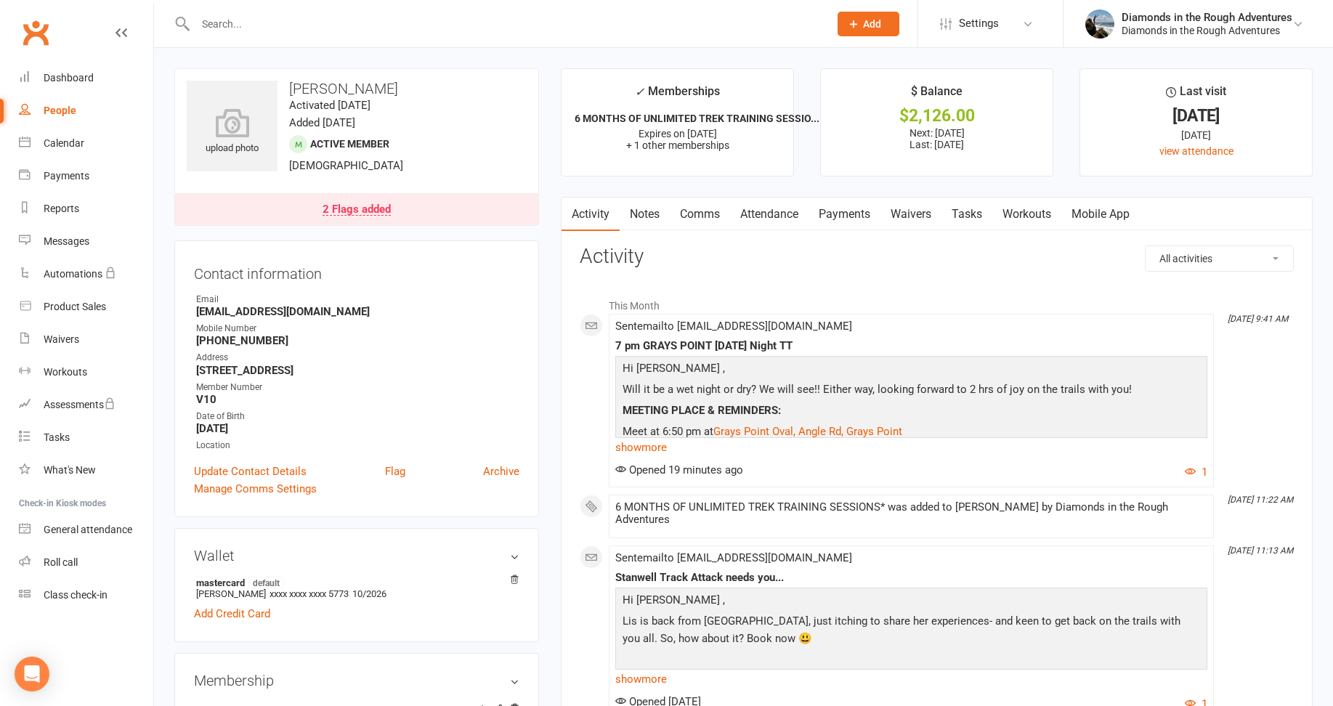
click at [921, 217] on link "Waivers" at bounding box center [911, 214] width 61 height 33
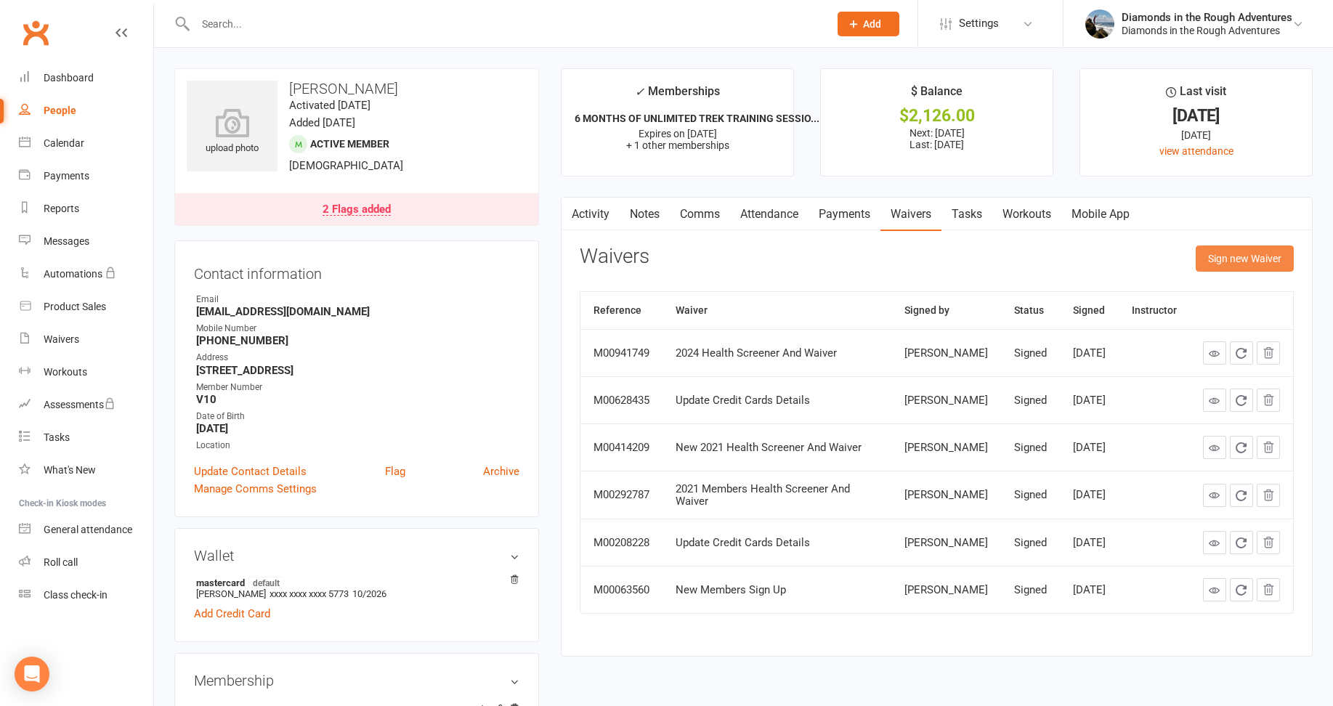
click at [1242, 259] on button "Sign new Waiver" at bounding box center [1245, 259] width 98 height 26
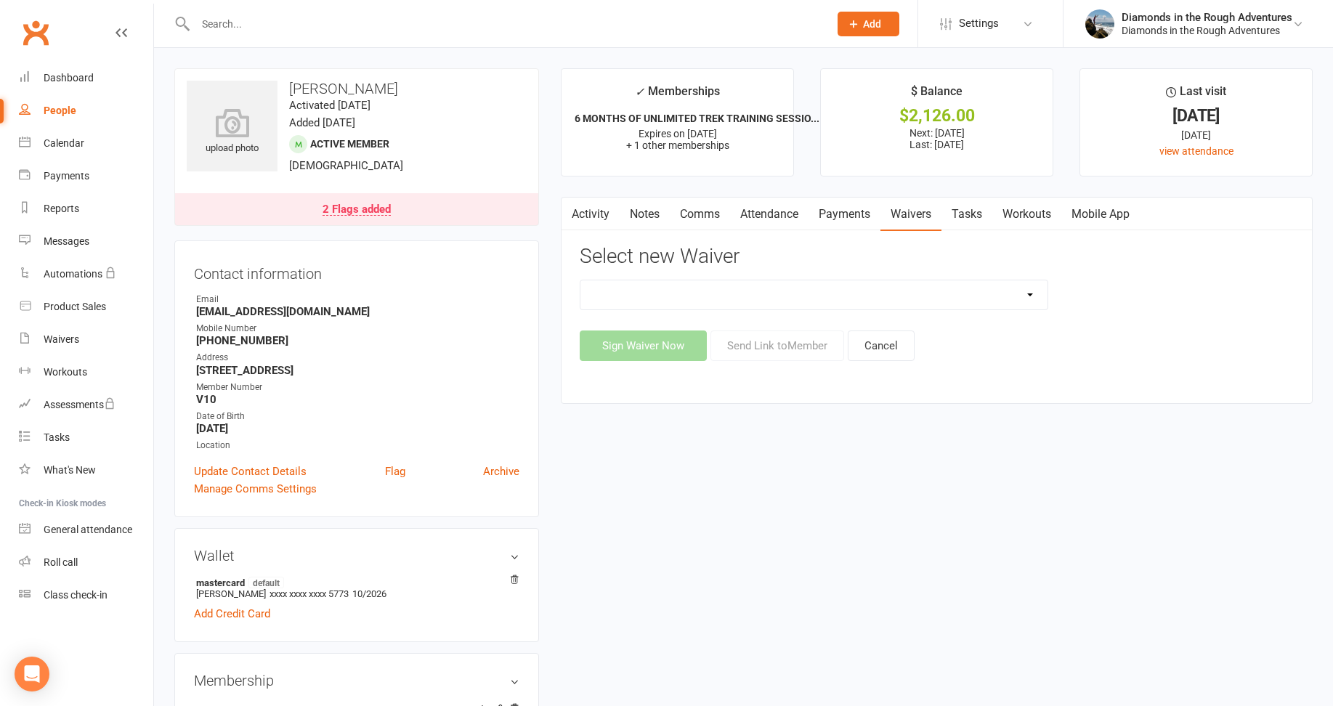
click at [1027, 292] on select "2025 Back On Track 2 Weeks Of Unlimited Sessions 2025 Diamond Day And Dream Hea…" at bounding box center [814, 294] width 467 height 29
select select "12830"
click at [581, 280] on select "2025 Back On Track 2 Weeks Of Unlimited Sessions 2025 Diamond Day And Dream Hea…" at bounding box center [814, 294] width 467 height 29
click at [788, 347] on button "Send Link to Member" at bounding box center [778, 346] width 134 height 31
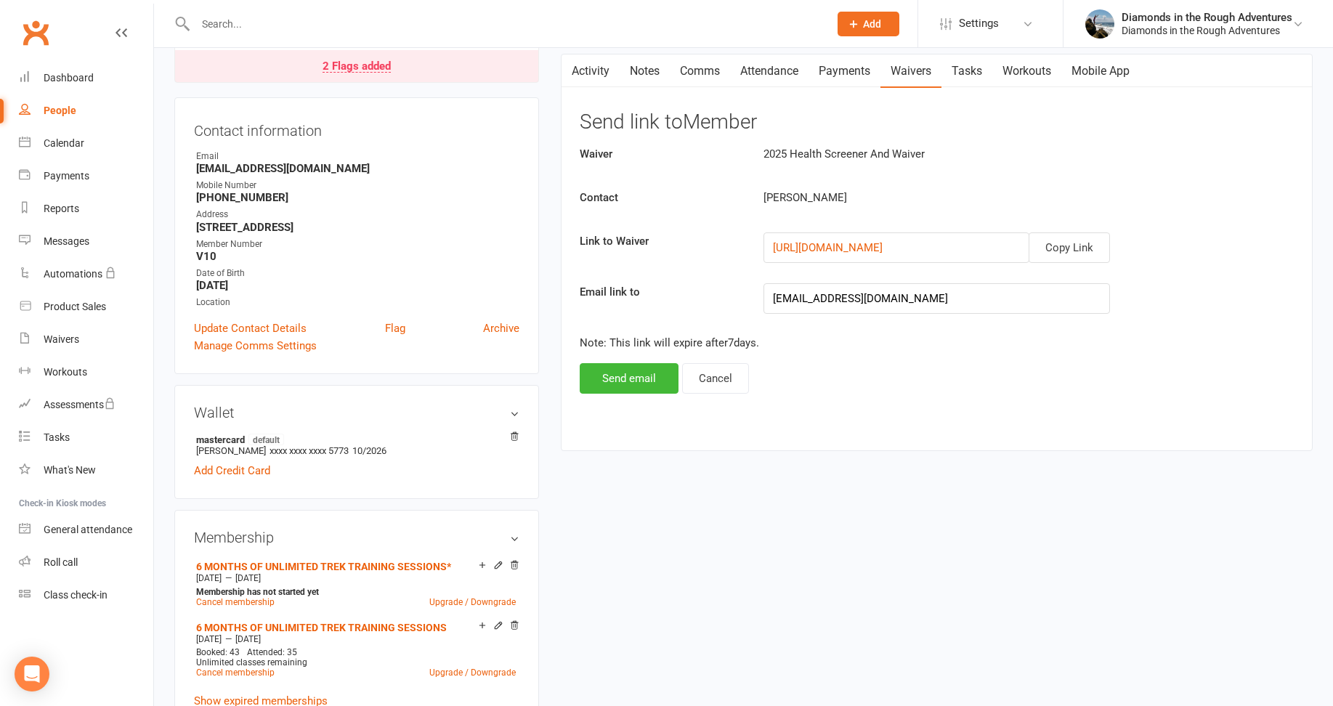
scroll to position [145, 0]
click at [630, 372] on button "Send email" at bounding box center [629, 376] width 99 height 31
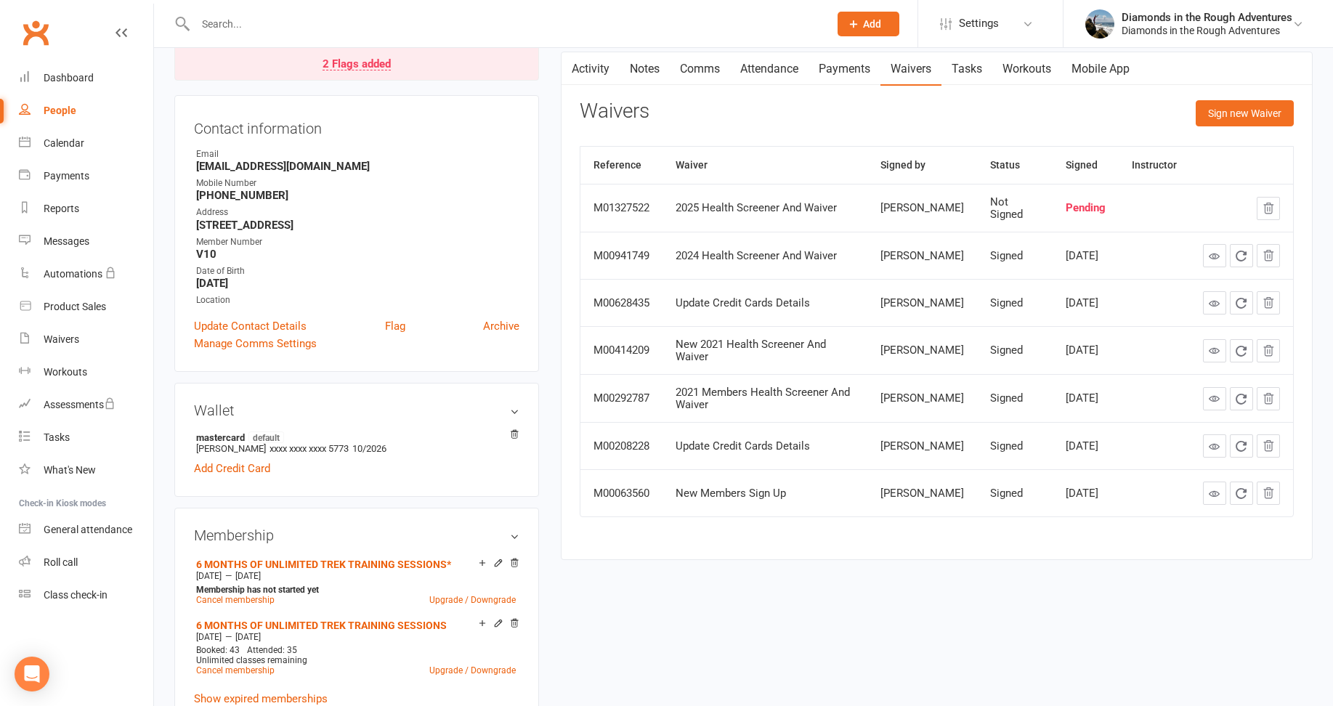
click at [250, 23] on input "text" at bounding box center [505, 24] width 628 height 20
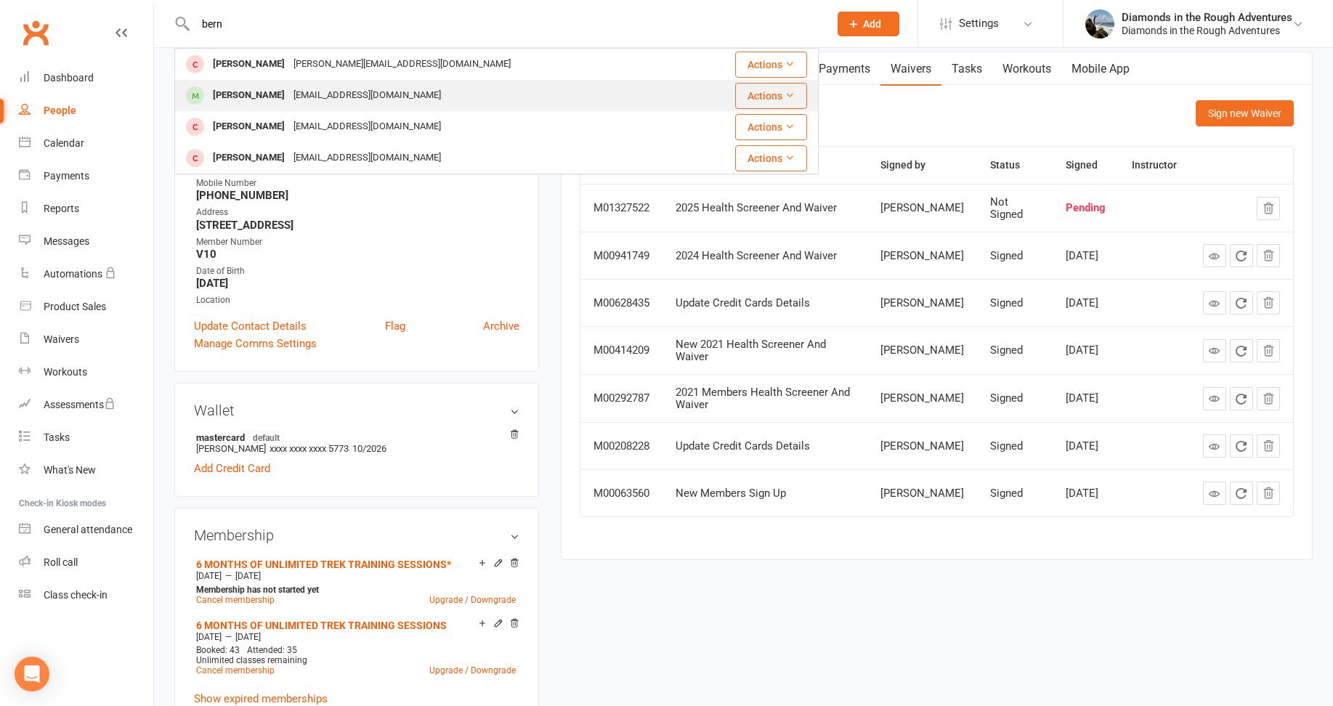
type input "bern"
click at [260, 90] on div "[PERSON_NAME]" at bounding box center [249, 95] width 81 height 21
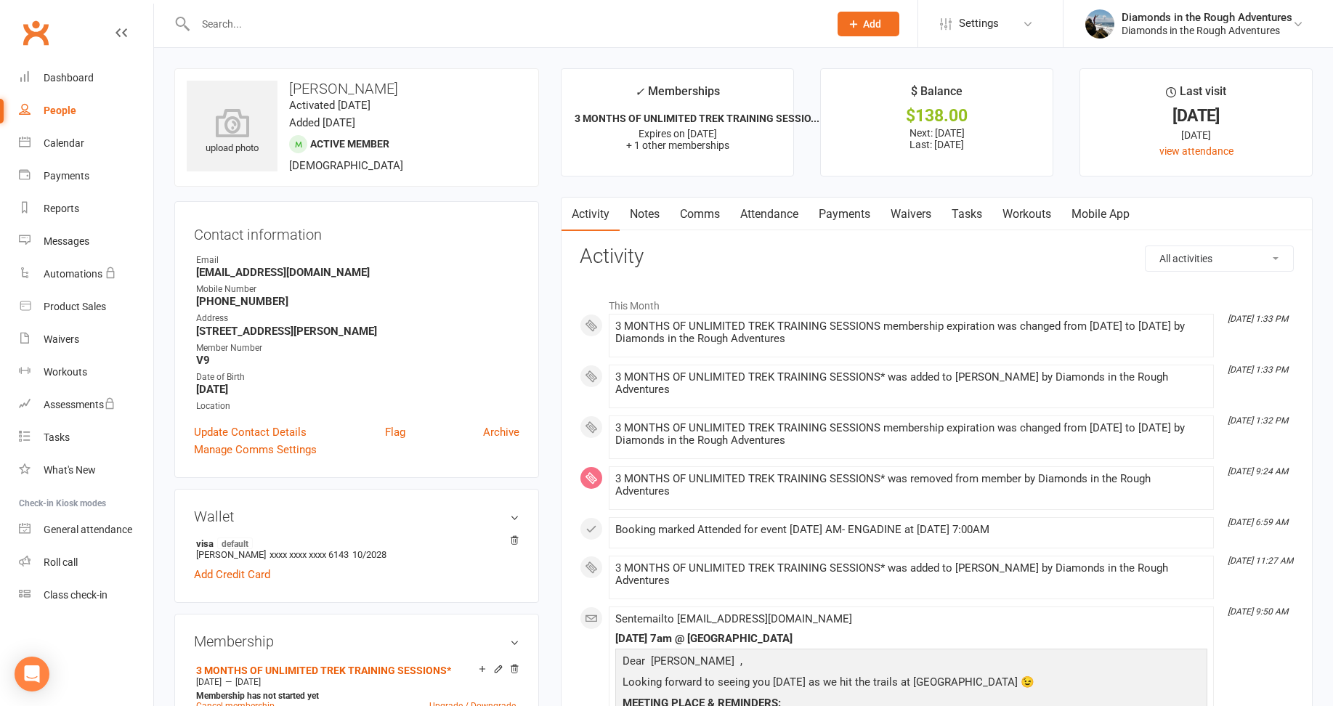
click at [916, 212] on link "Waivers" at bounding box center [911, 214] width 61 height 33
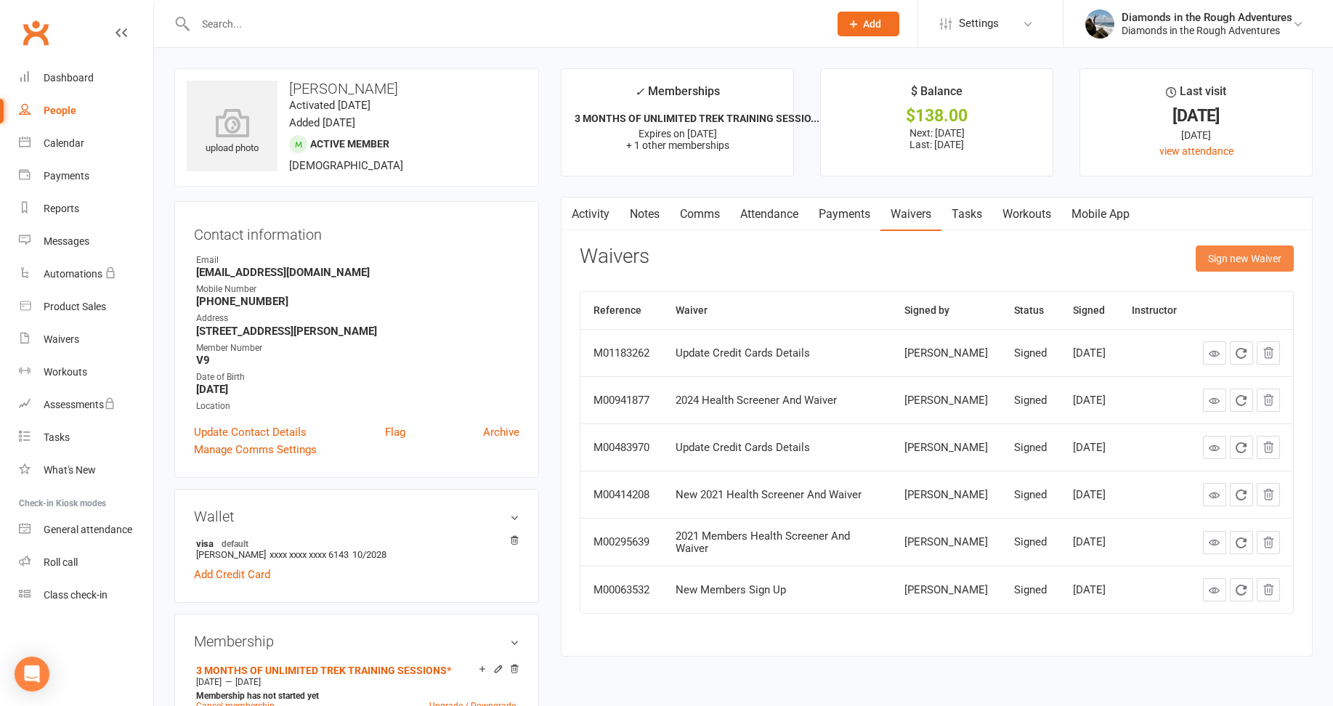
click at [1245, 259] on button "Sign new Waiver" at bounding box center [1245, 259] width 98 height 26
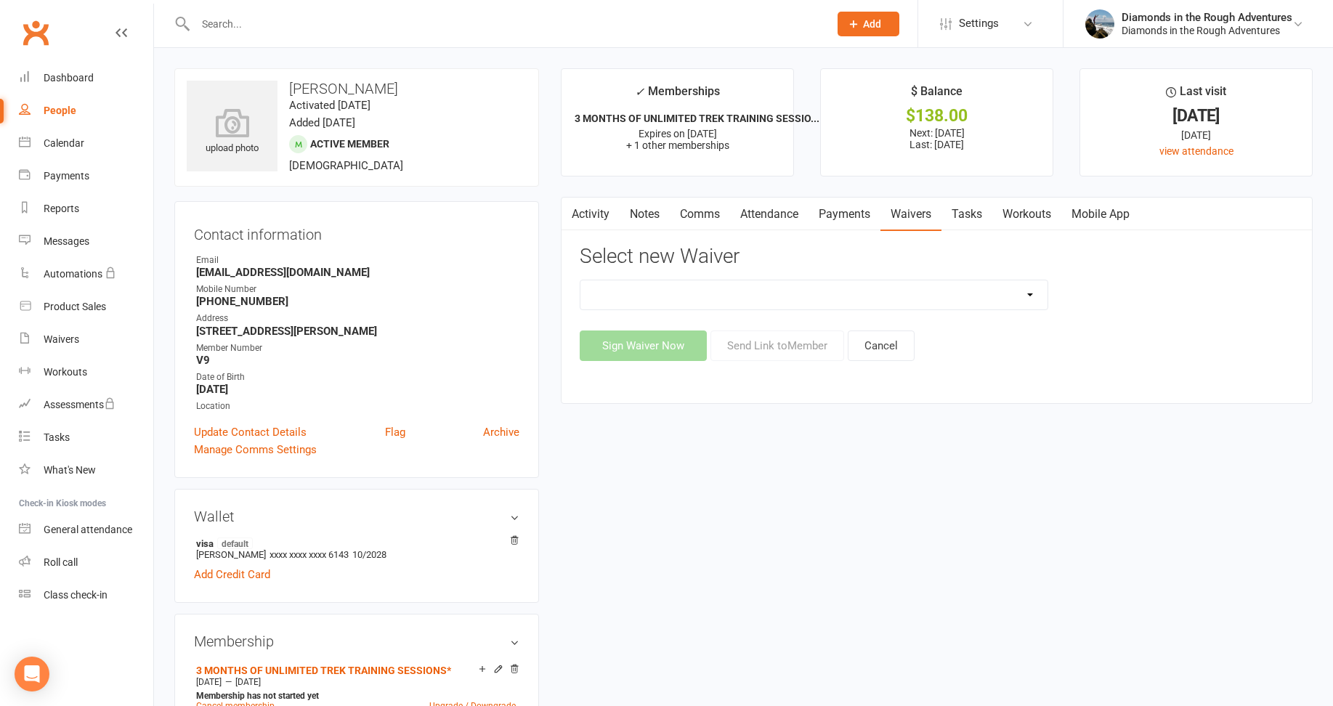
click at [1027, 290] on select "2025 Back On Track 2 Weeks Of Unlimited Sessions 2025 Diamond Day And Dream Hea…" at bounding box center [814, 294] width 467 height 29
select select "12830"
click at [581, 280] on select "2025 Back On Track 2 Weeks Of Unlimited Sessions 2025 Diamond Day And Dream Hea…" at bounding box center [814, 294] width 467 height 29
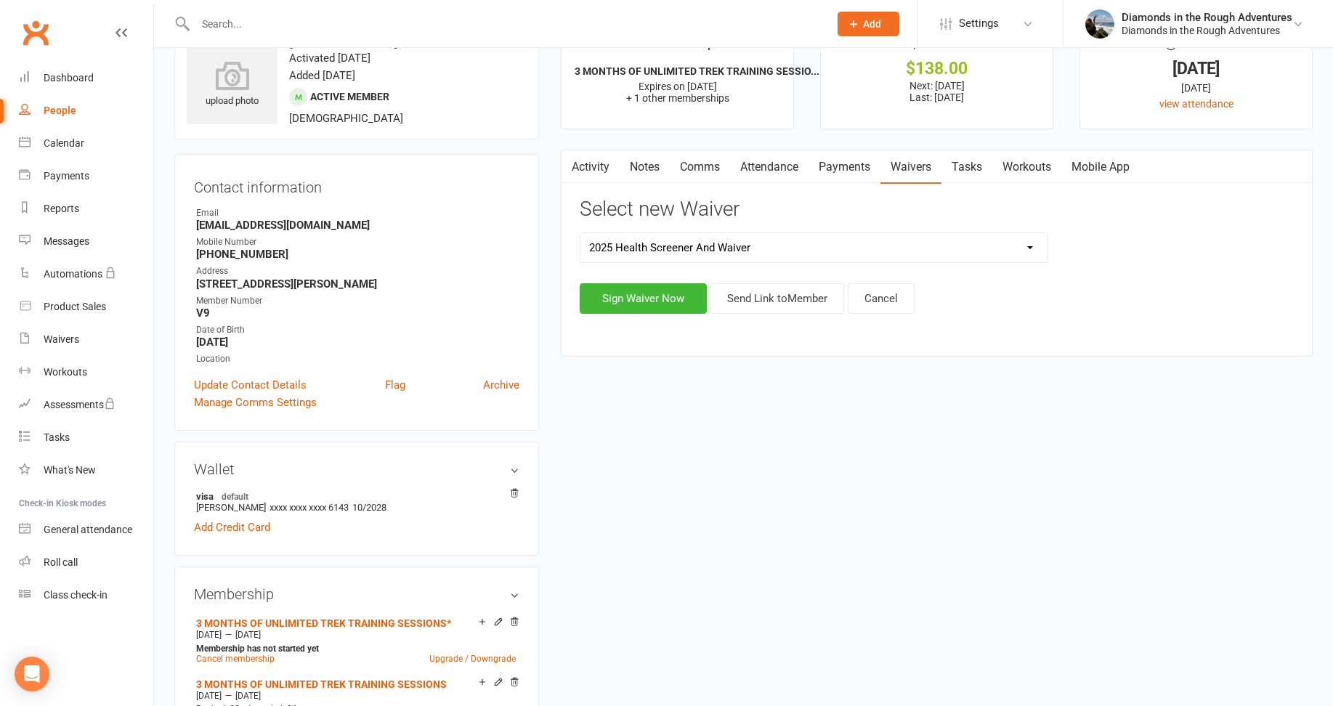
scroll to position [73, 0]
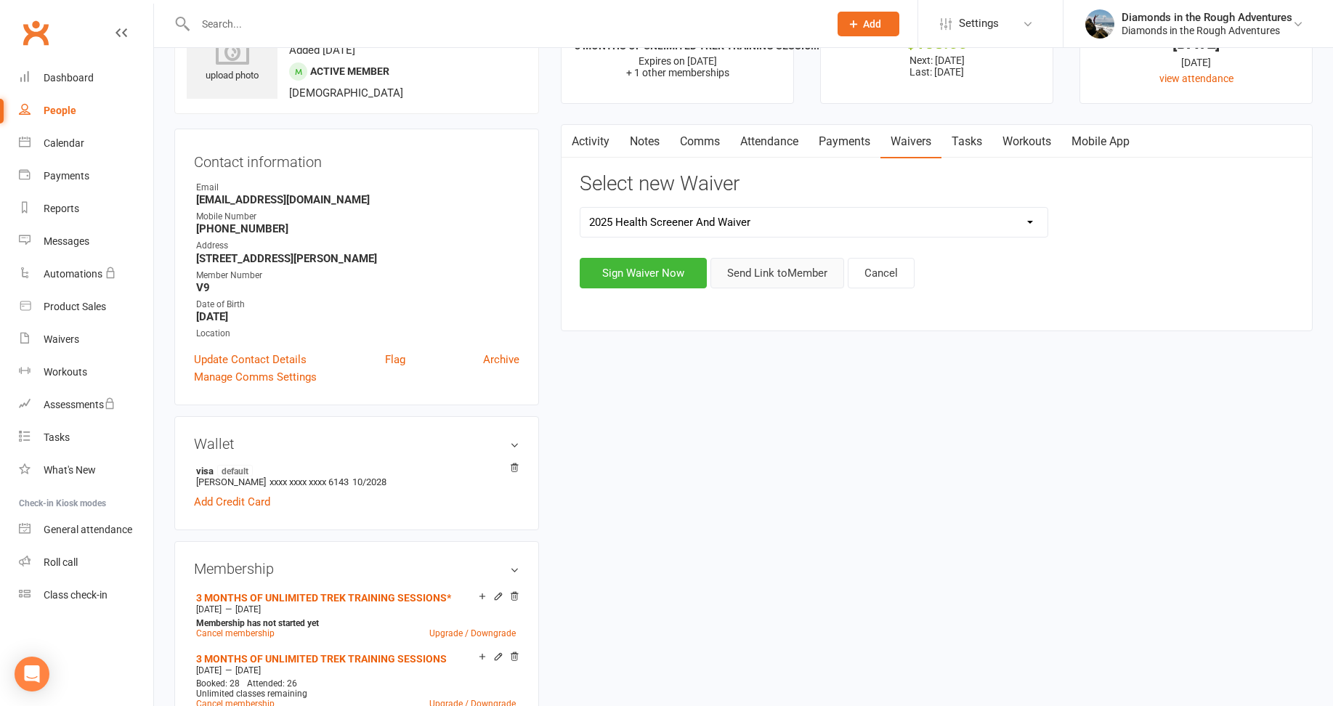
click at [786, 273] on button "Send Link to Member" at bounding box center [778, 273] width 134 height 31
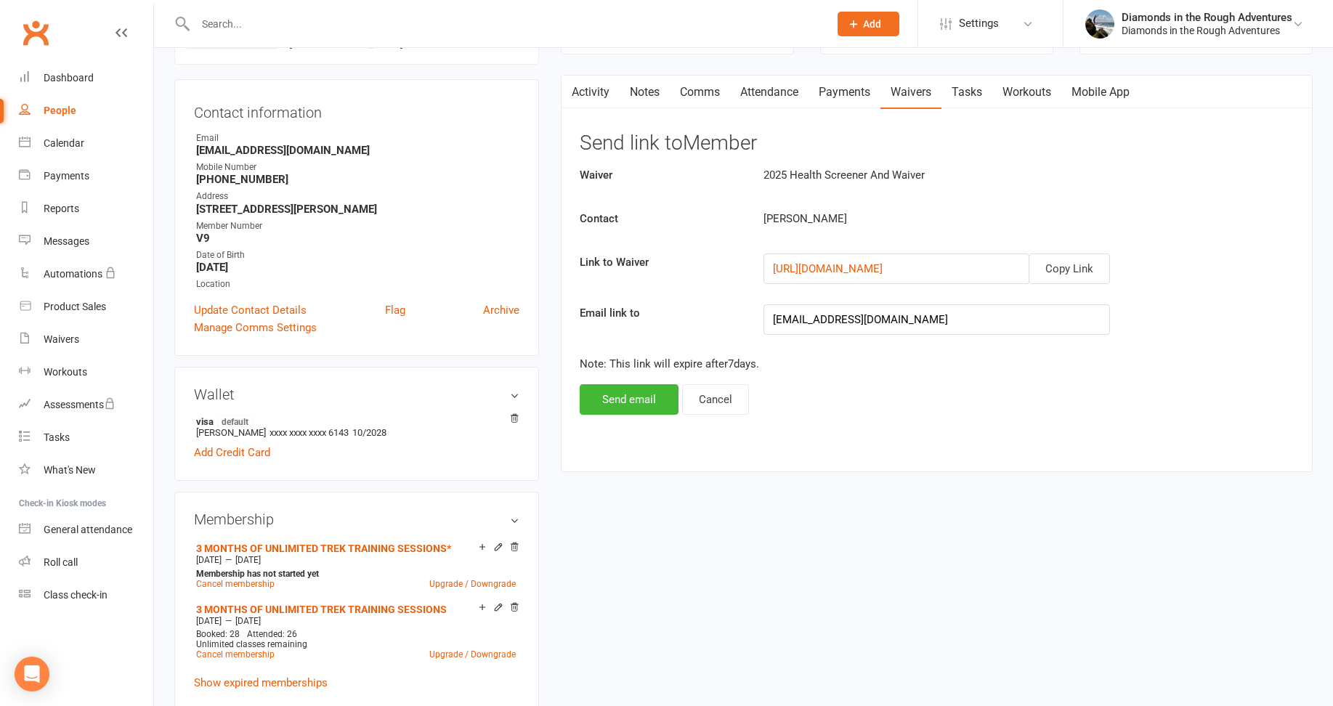
scroll to position [145, 0]
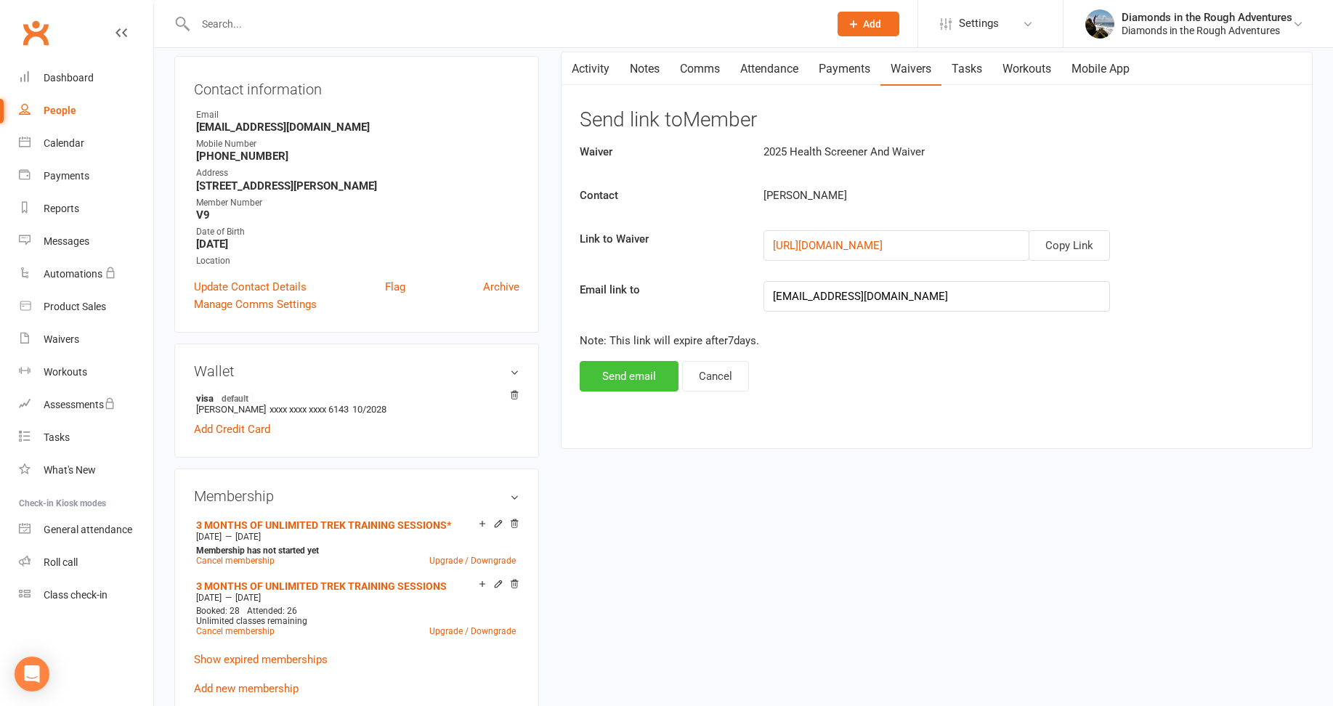
click at [611, 377] on button "Send email" at bounding box center [629, 376] width 99 height 31
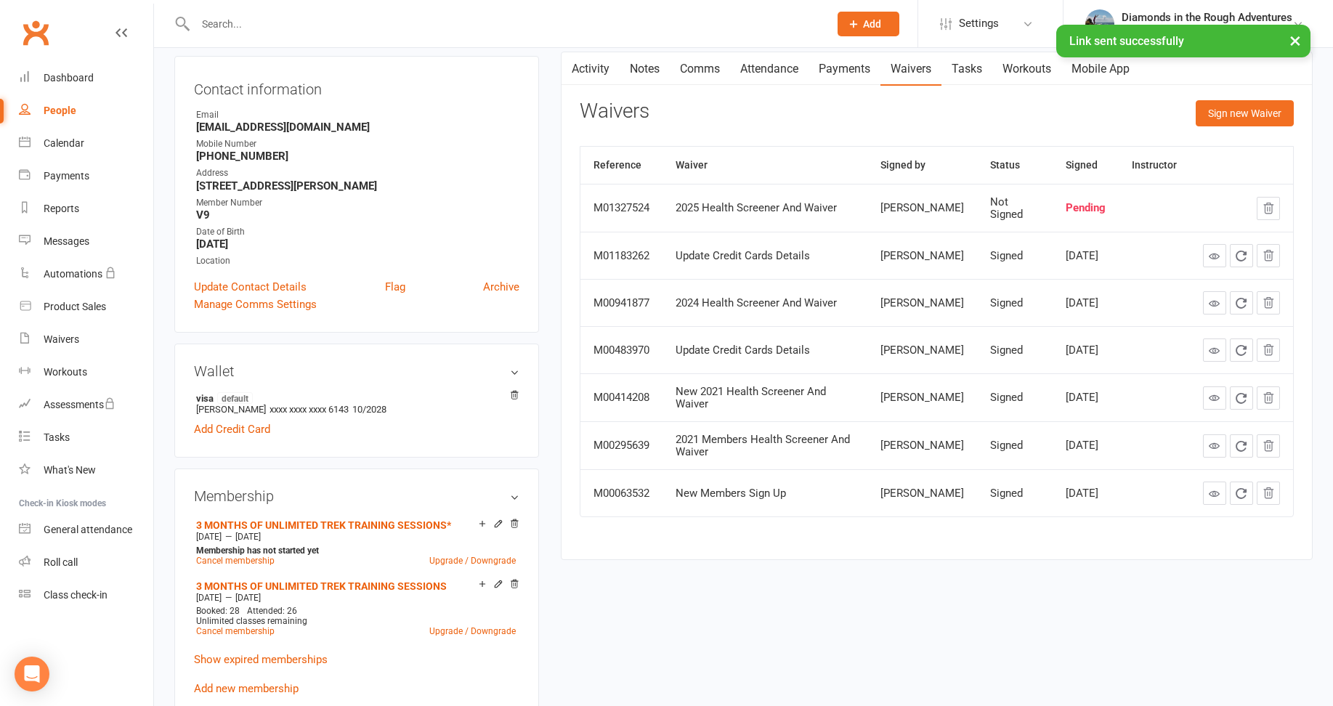
click at [250, 22] on input "text" at bounding box center [505, 24] width 628 height 20
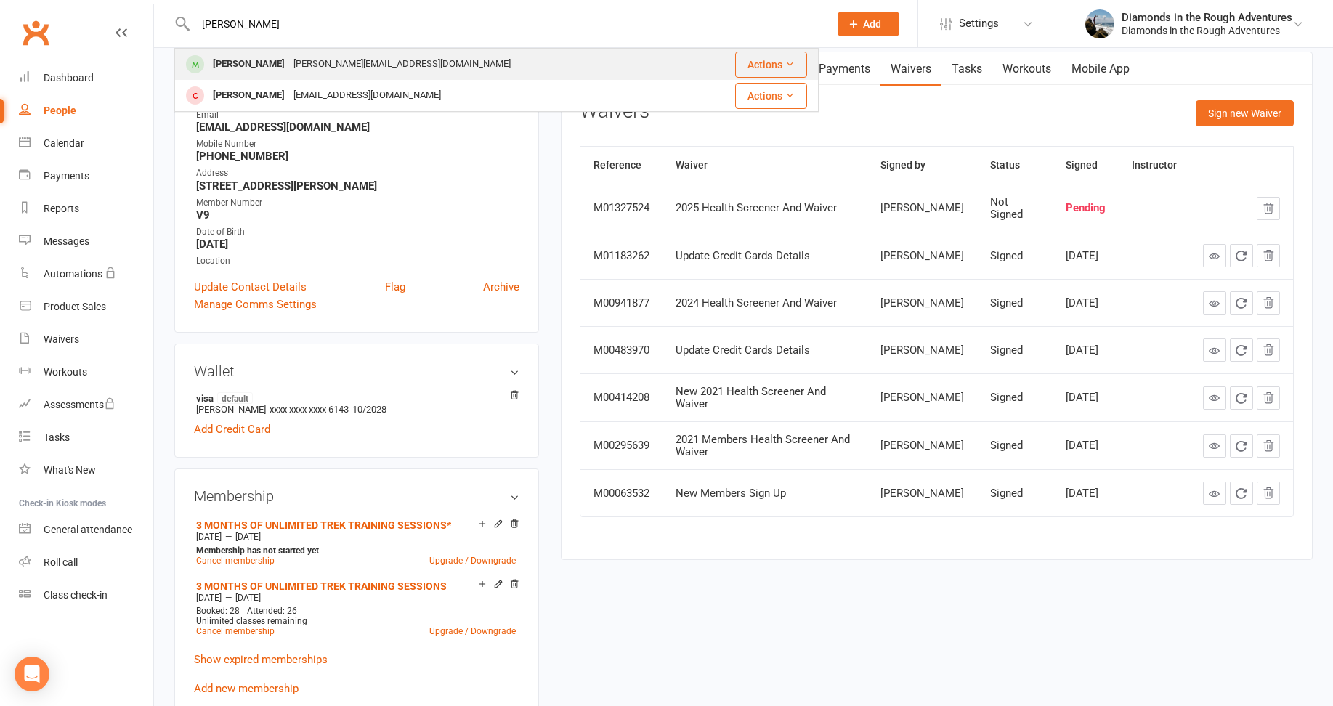
type input "[PERSON_NAME]"
click at [267, 66] on div "[PERSON_NAME]" at bounding box center [249, 64] width 81 height 21
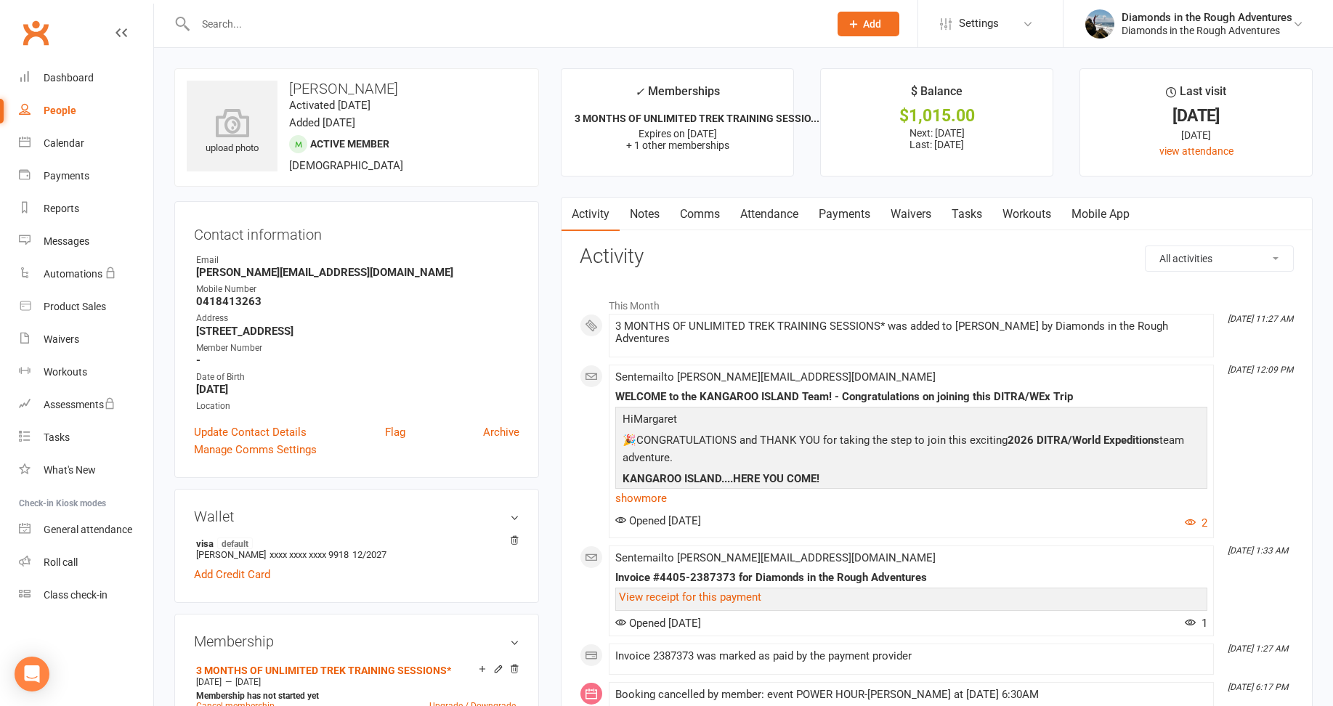
click at [913, 214] on link "Waivers" at bounding box center [911, 214] width 61 height 33
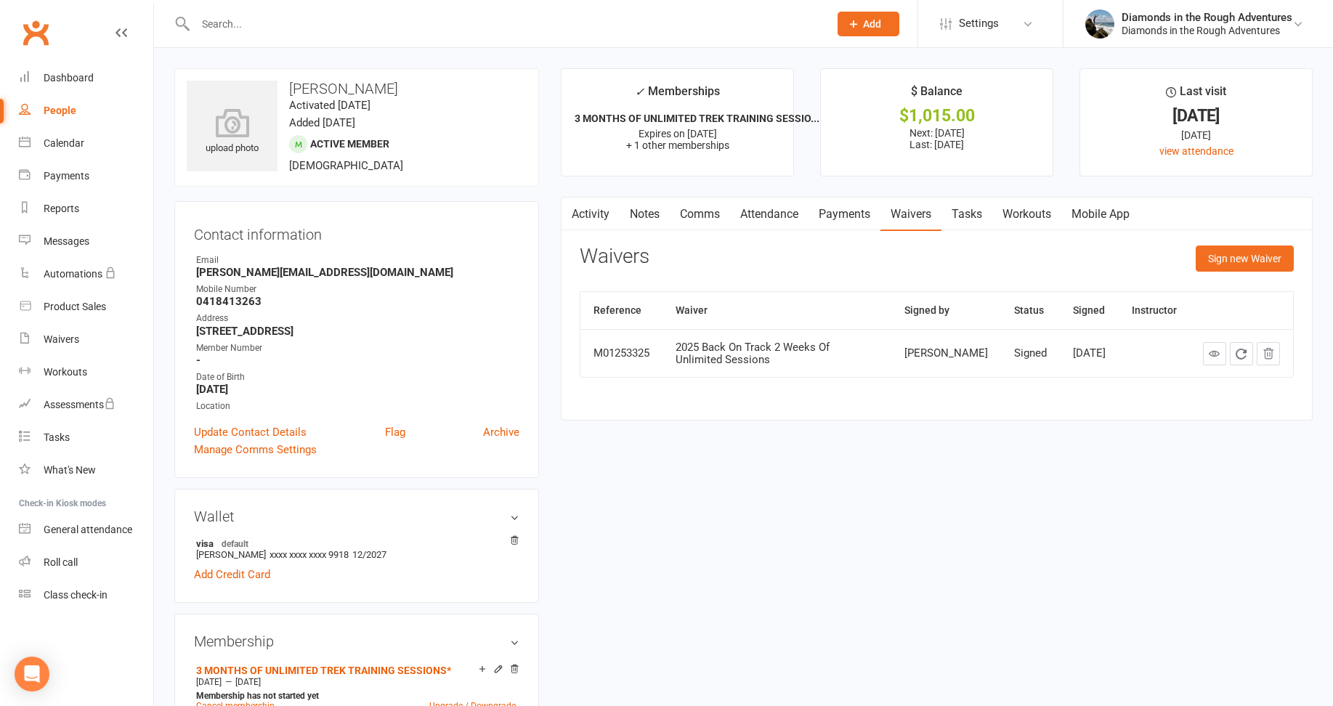
click at [225, 20] on input "text" at bounding box center [505, 24] width 628 height 20
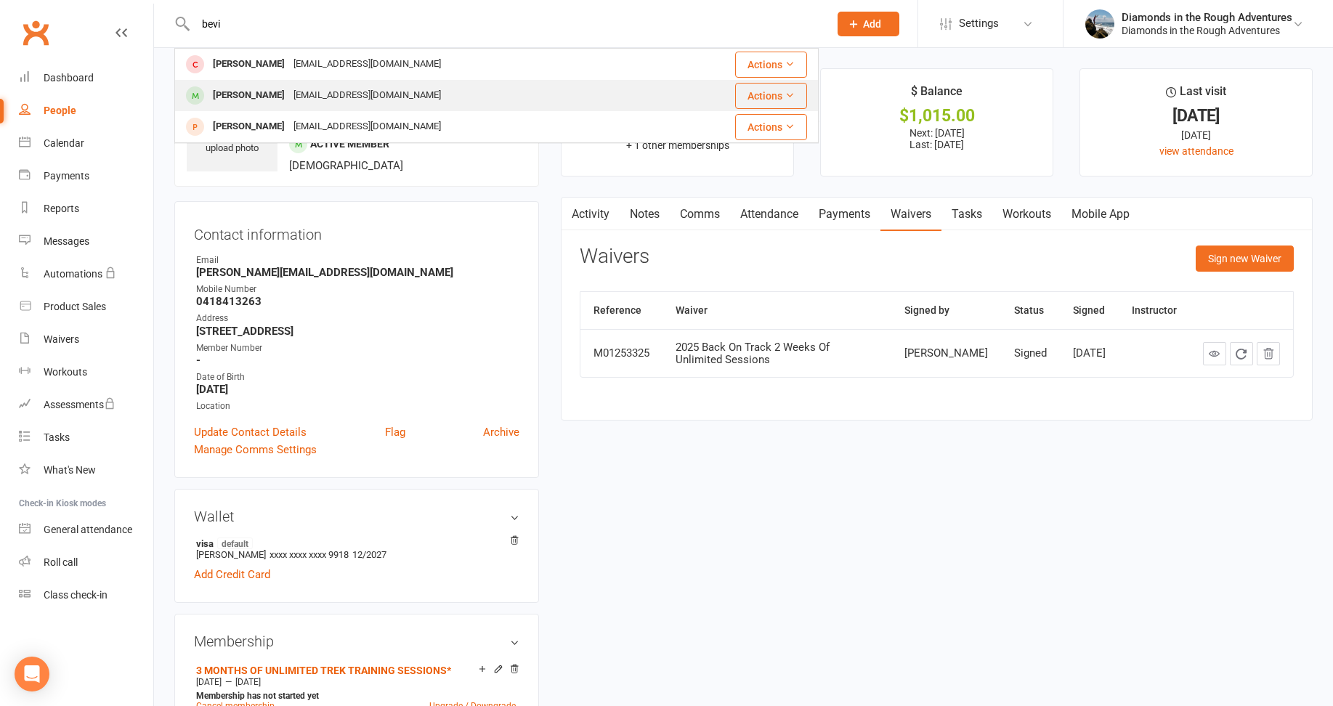
type input "bevi"
click at [239, 91] on div "[PERSON_NAME]" at bounding box center [249, 95] width 81 height 21
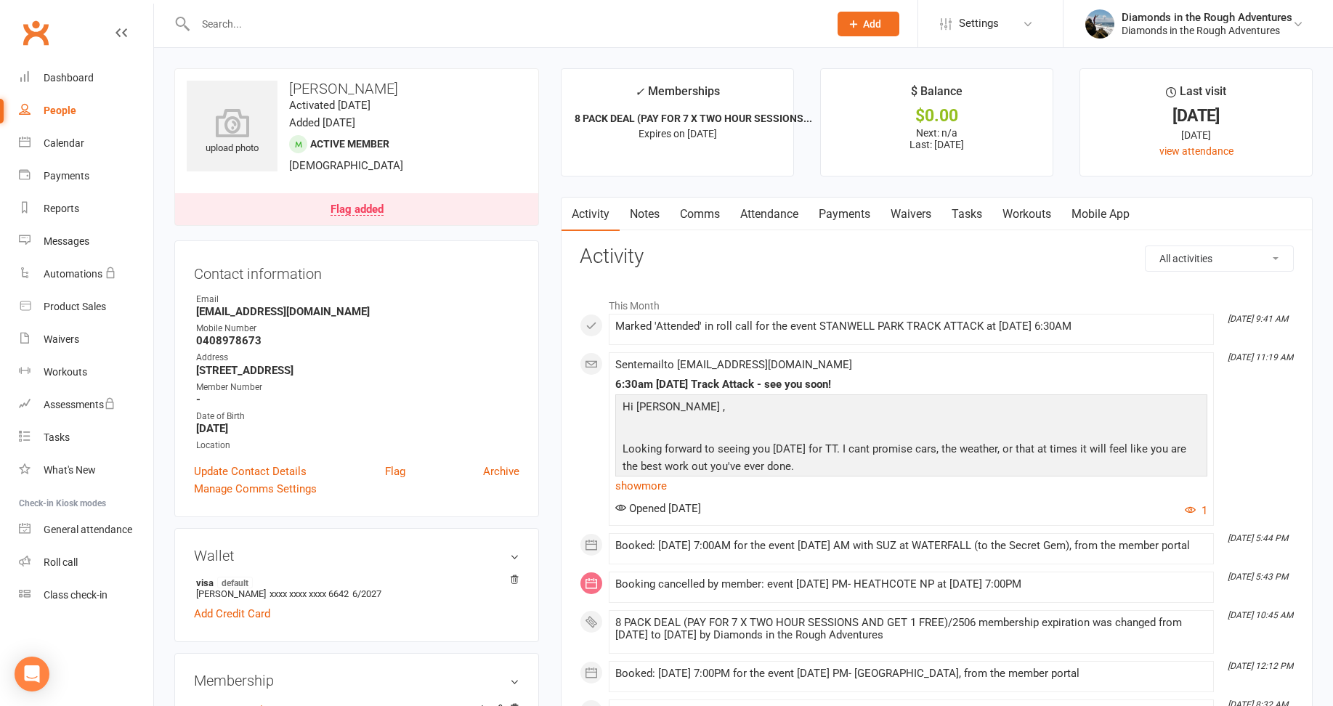
click at [918, 204] on link "Waivers" at bounding box center [911, 214] width 61 height 33
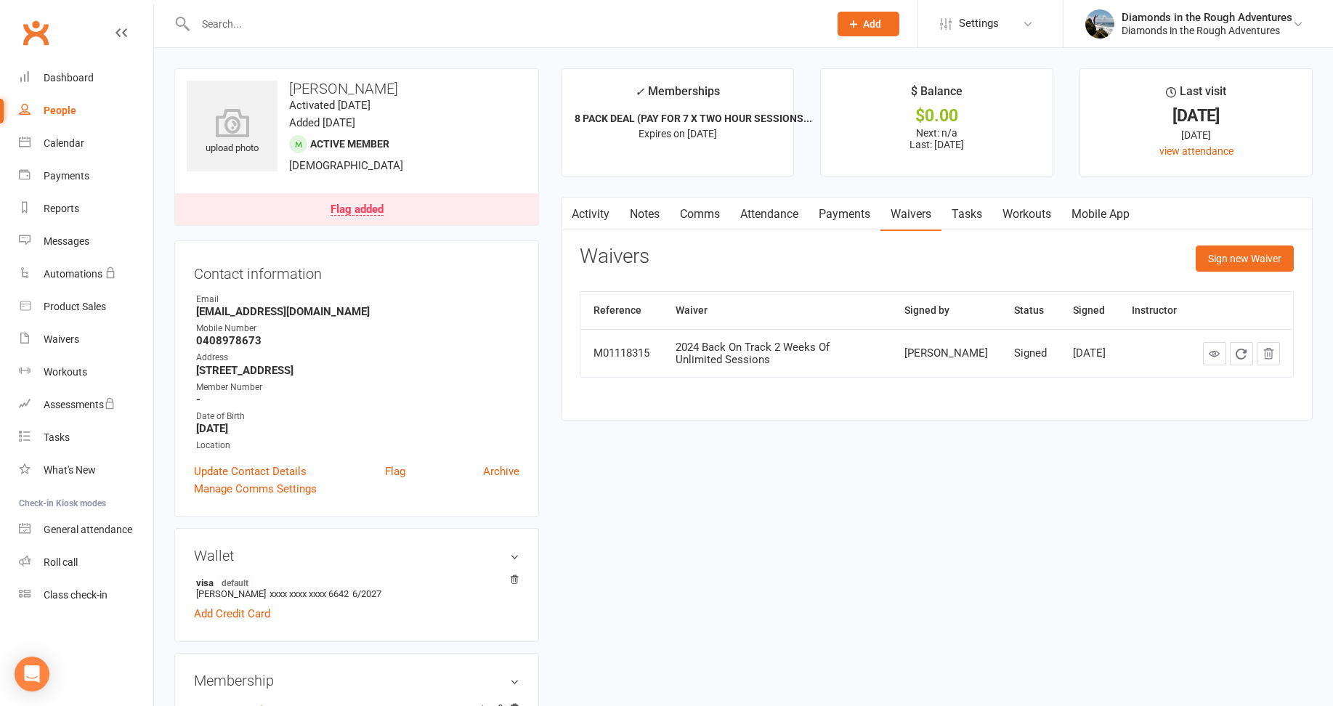
click at [214, 23] on input "text" at bounding box center [505, 24] width 628 height 20
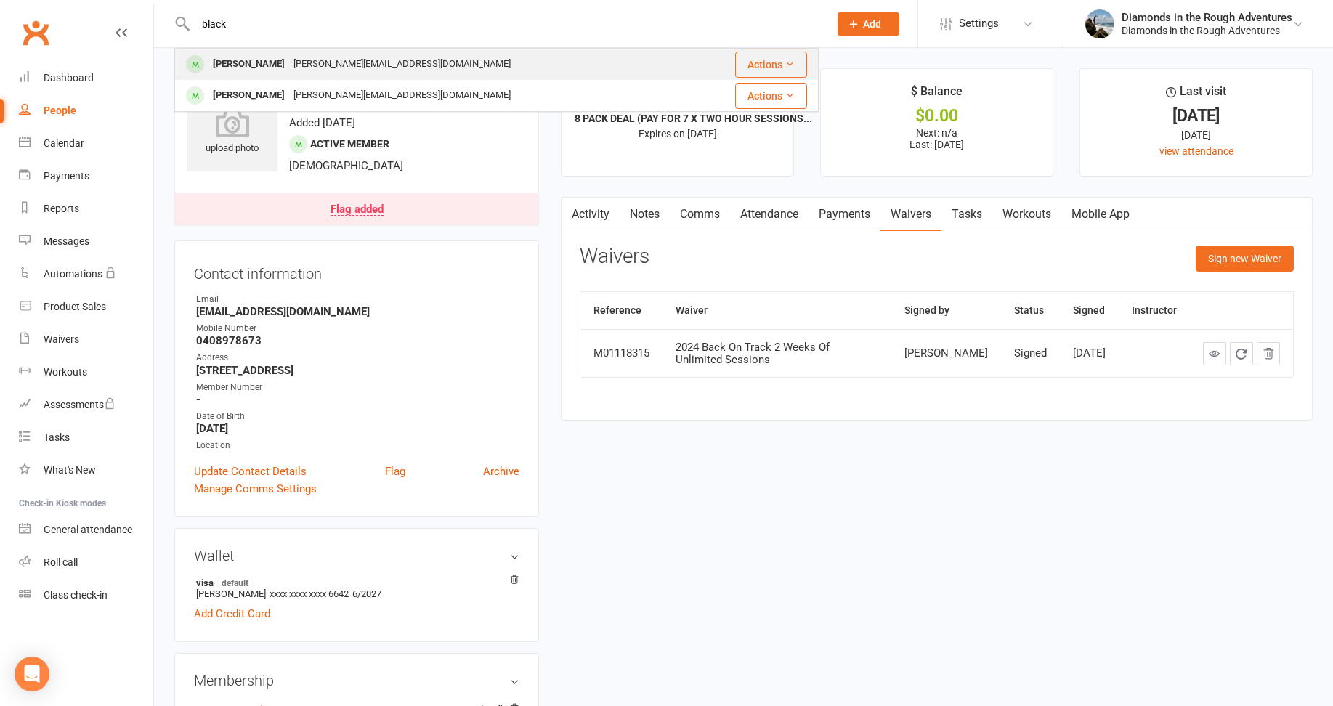
type input "black"
click at [237, 62] on div "[PERSON_NAME]" at bounding box center [249, 64] width 81 height 21
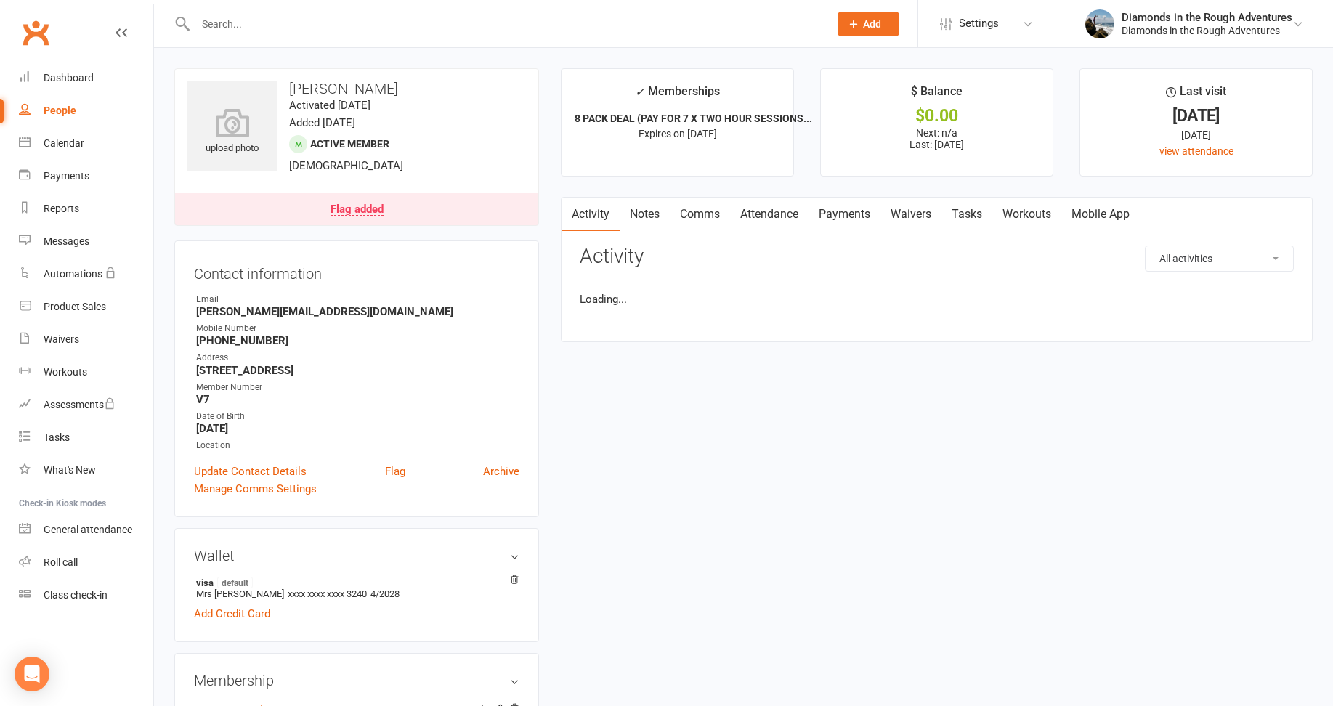
click at [917, 216] on link "Waivers" at bounding box center [911, 214] width 61 height 33
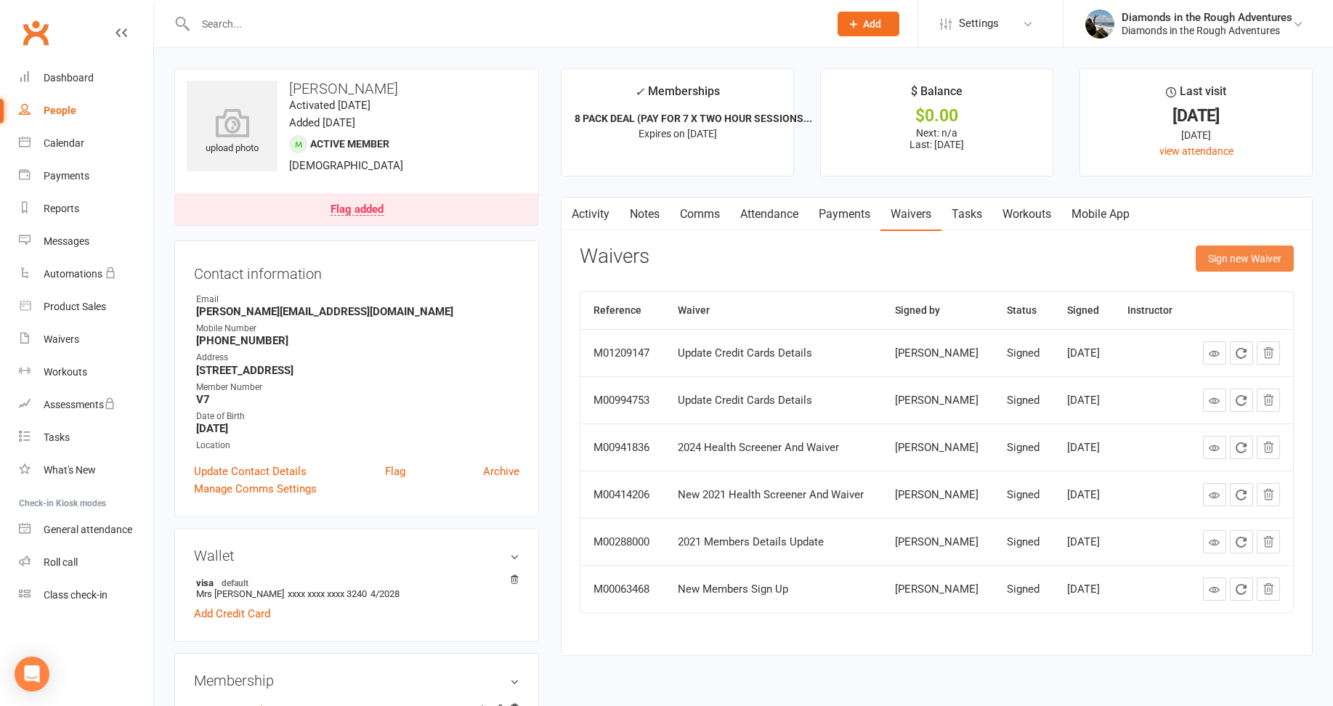
click at [1230, 260] on button "Sign new Waiver" at bounding box center [1245, 259] width 98 height 26
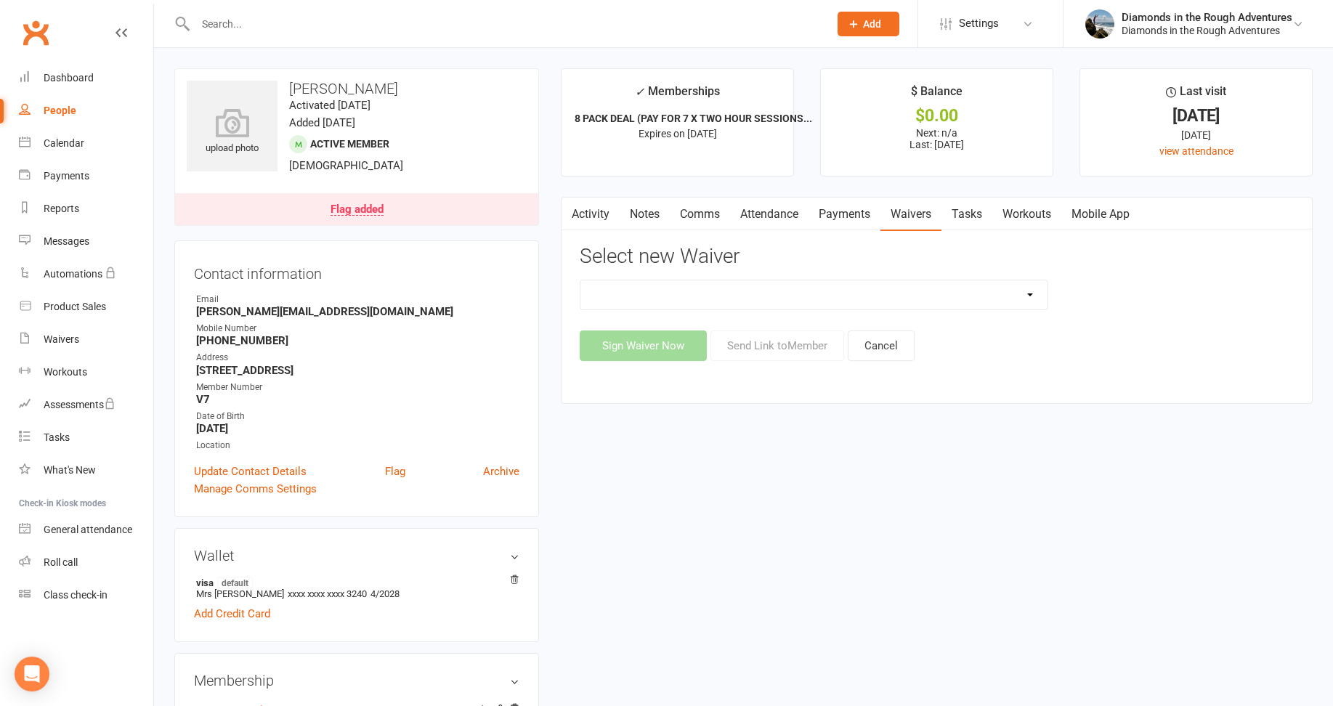
click at [1023, 295] on select "2025 Back On Track 2 Weeks Of Unlimited Sessions 2025 Diamond Day And Dream Hea…" at bounding box center [814, 294] width 467 height 29
select select "12830"
click at [581, 280] on select "2025 Back On Track 2 Weeks Of Unlimited Sessions 2025 Diamond Day And Dream Hea…" at bounding box center [814, 294] width 467 height 29
click at [777, 347] on button "Send Link to Member" at bounding box center [778, 346] width 134 height 31
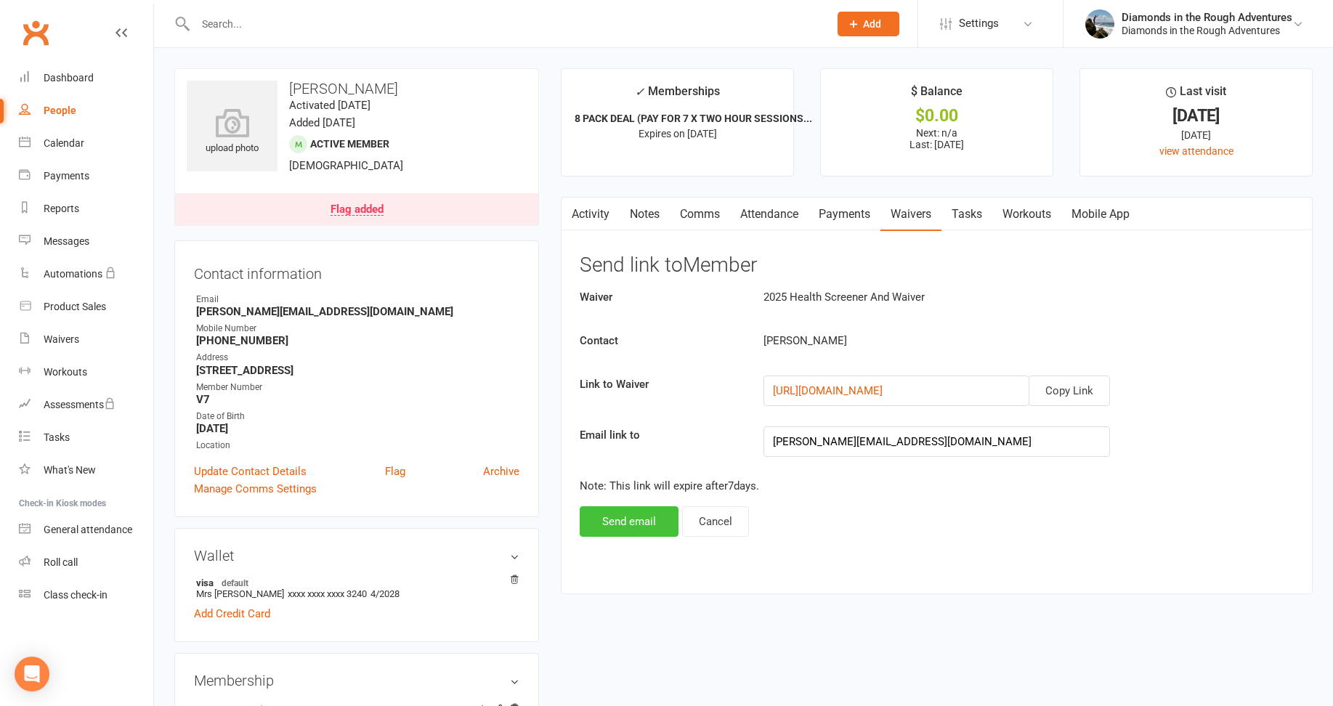
click at [627, 521] on button "Send email" at bounding box center [629, 521] width 99 height 31
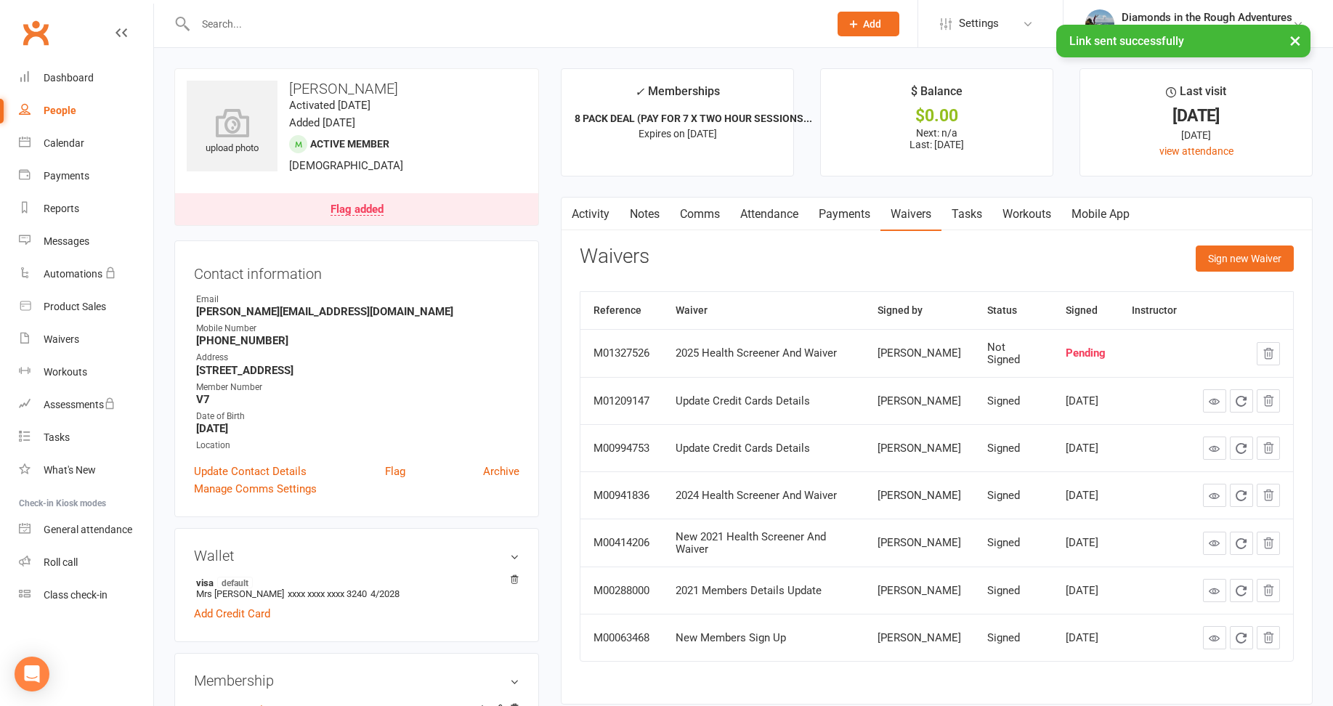
click at [228, 19] on input "text" at bounding box center [505, 24] width 628 height 20
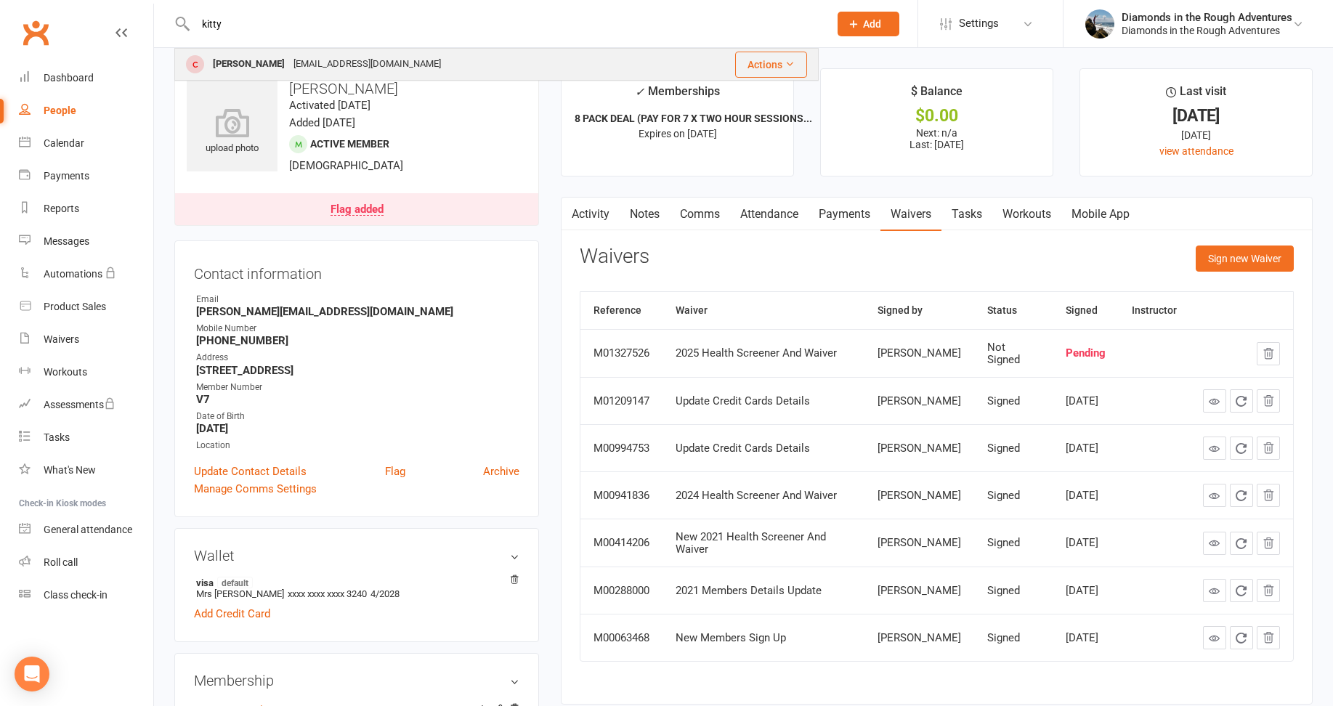
type input "kitty"
click at [289, 61] on div "[EMAIL_ADDRESS][DOMAIN_NAME]" at bounding box center [367, 64] width 156 height 21
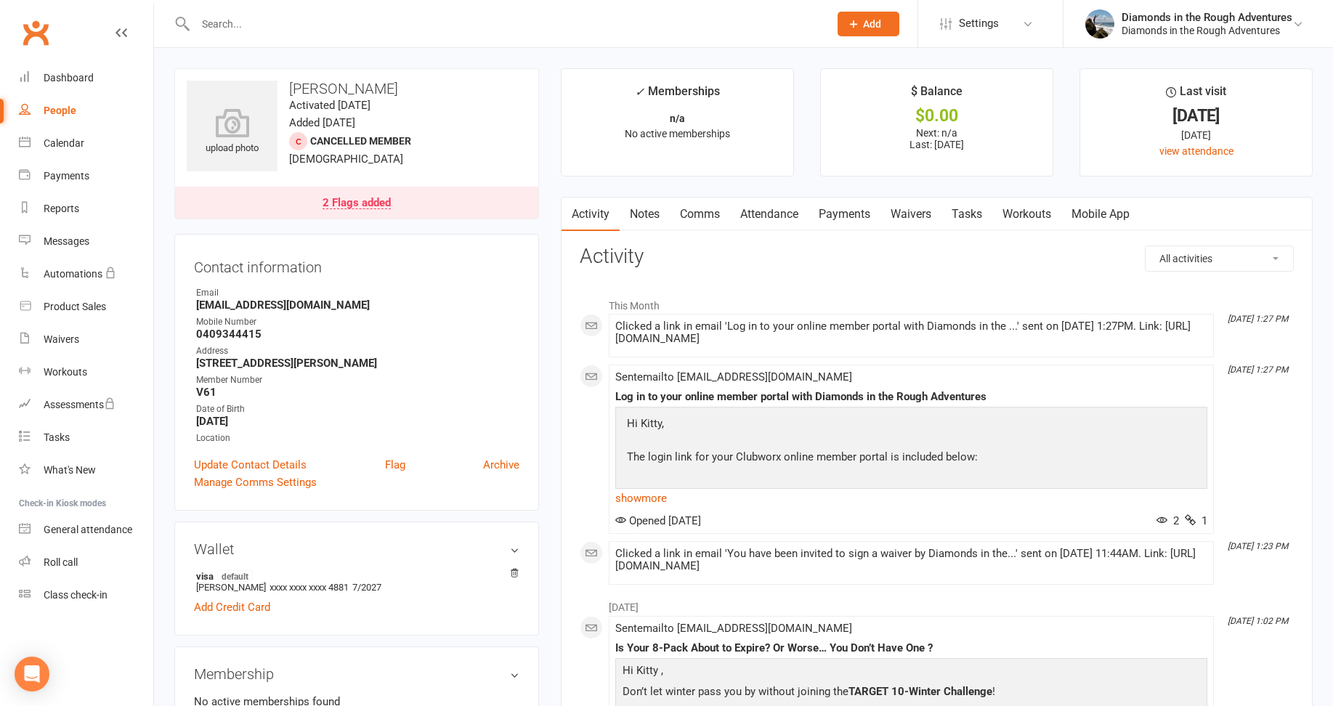
click at [914, 211] on link "Waivers" at bounding box center [911, 214] width 61 height 33
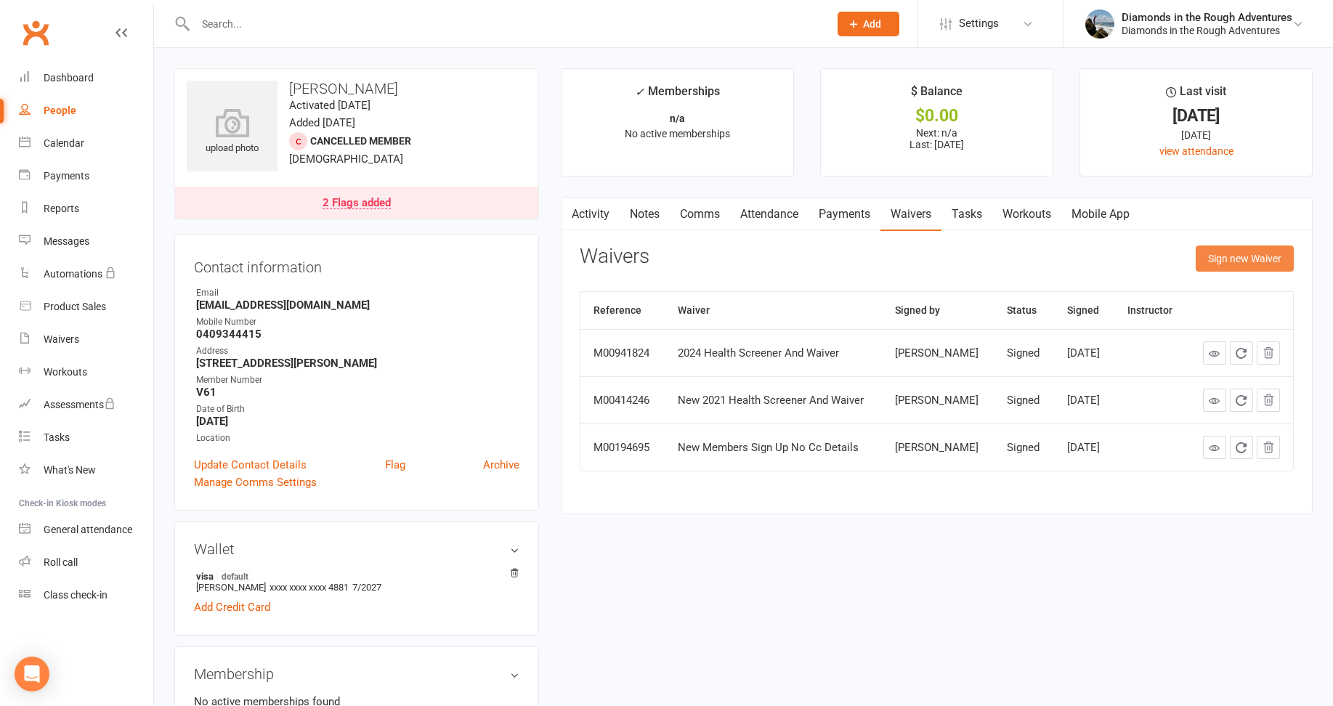
click at [1251, 262] on button "Sign new Waiver" at bounding box center [1245, 259] width 98 height 26
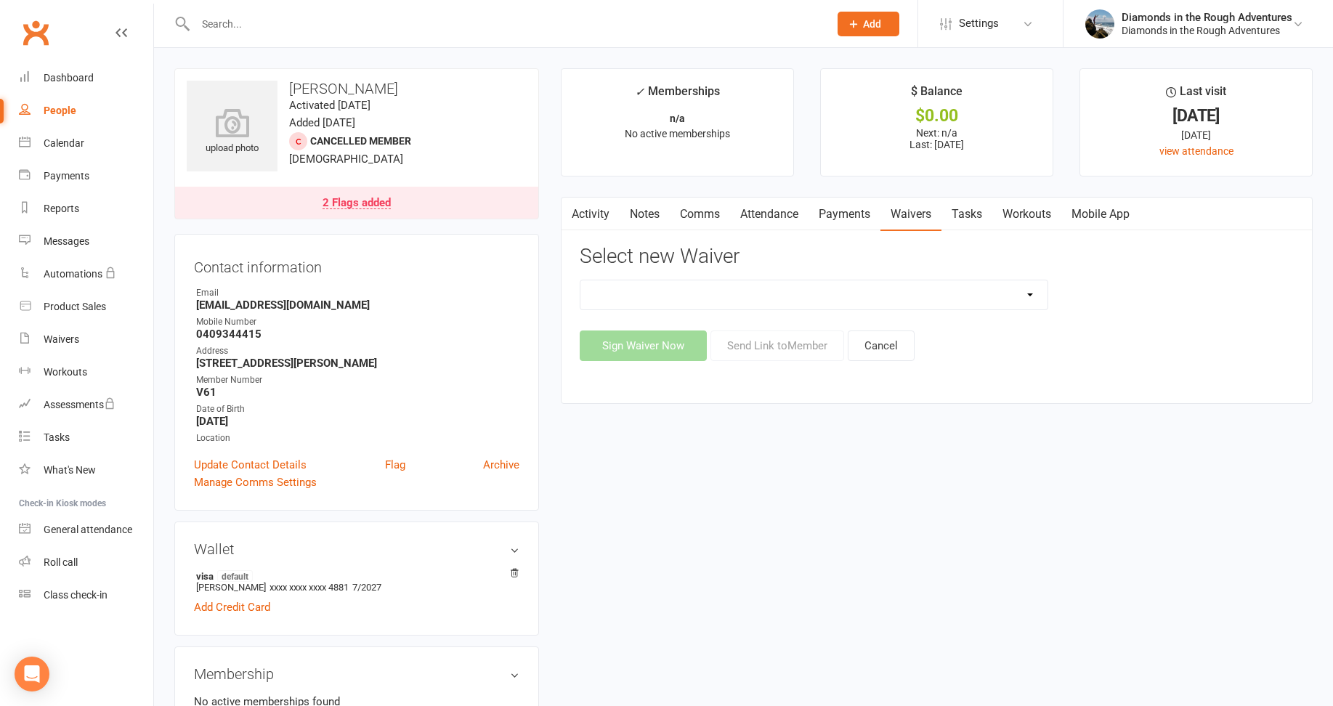
click at [1030, 291] on select "2025 Back On Track 2 Weeks Of Unlimited Sessions 2025 Diamond Day And Dream Hea…" at bounding box center [814, 294] width 467 height 29
select select "12830"
click at [581, 280] on select "2025 Back On Track 2 Weeks Of Unlimited Sessions 2025 Diamond Day And Dream Hea…" at bounding box center [814, 294] width 467 height 29
click at [789, 348] on button "Send Link to Member" at bounding box center [778, 346] width 134 height 31
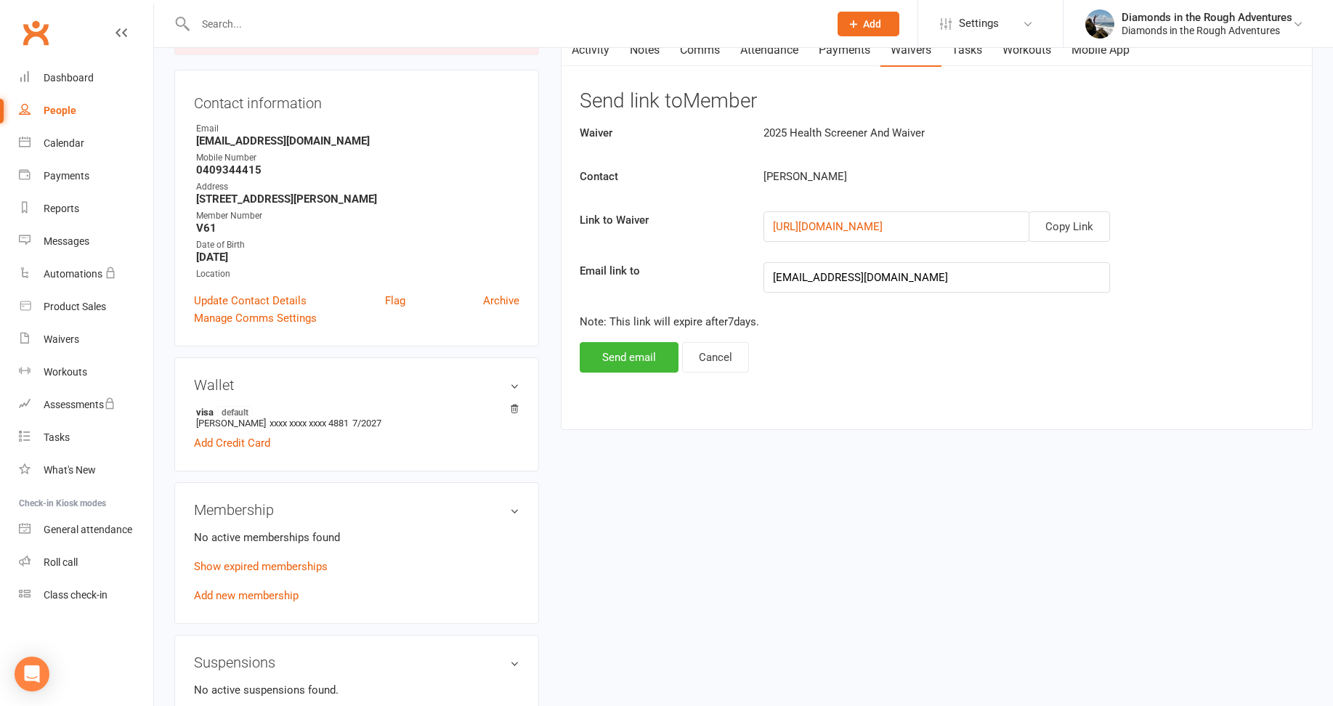
scroll to position [218, 0]
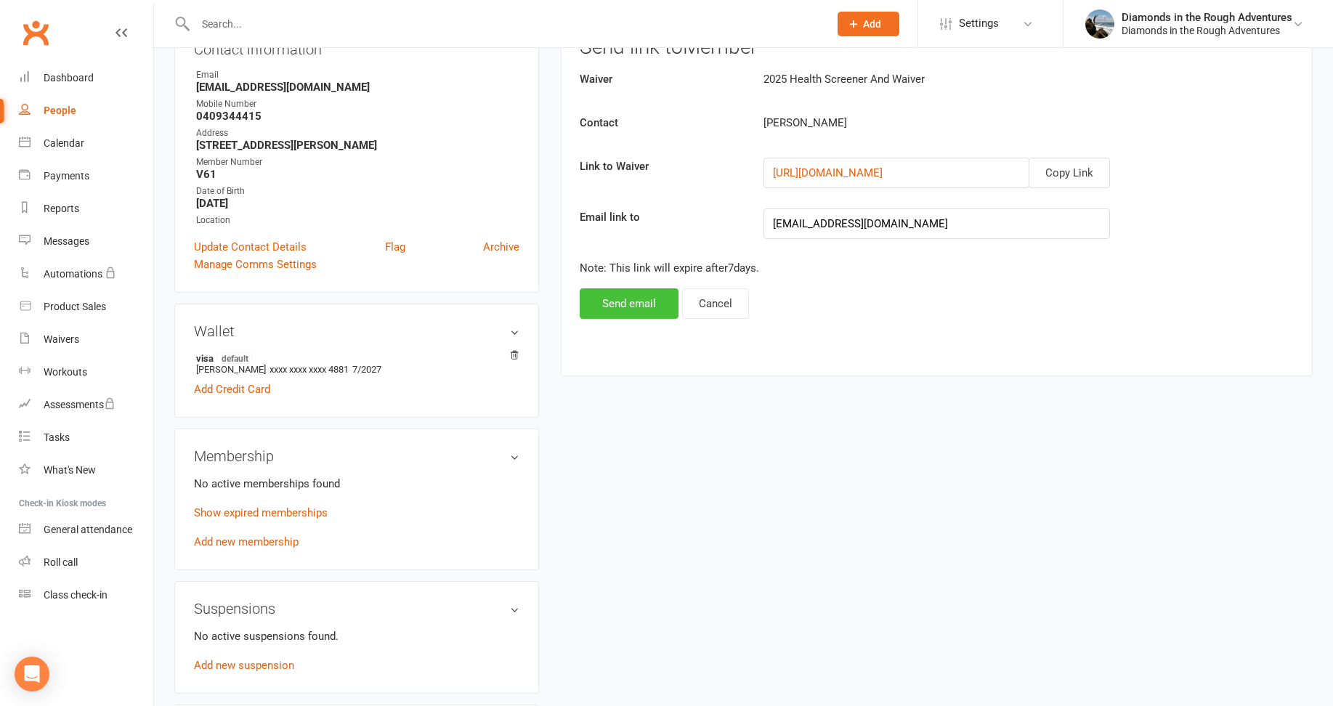
click at [627, 304] on button "Send email" at bounding box center [629, 303] width 99 height 31
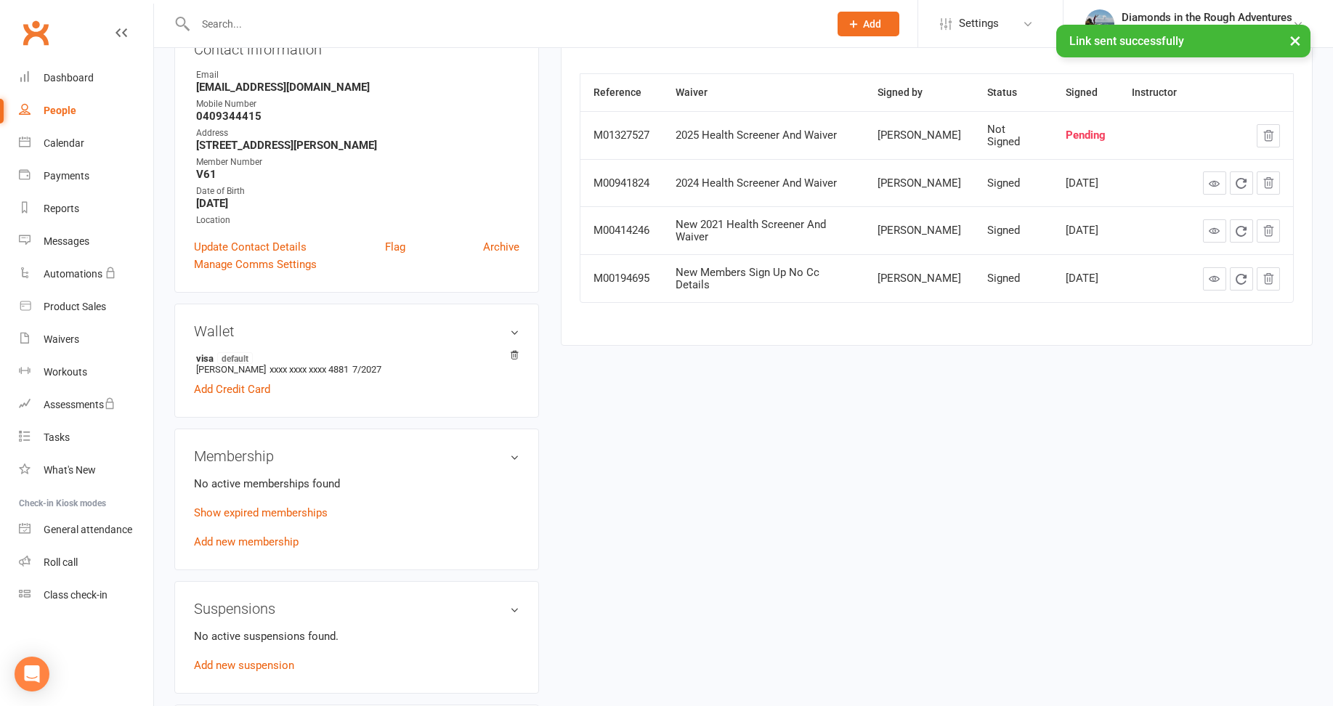
click at [224, 17] on input "text" at bounding box center [505, 24] width 628 height 20
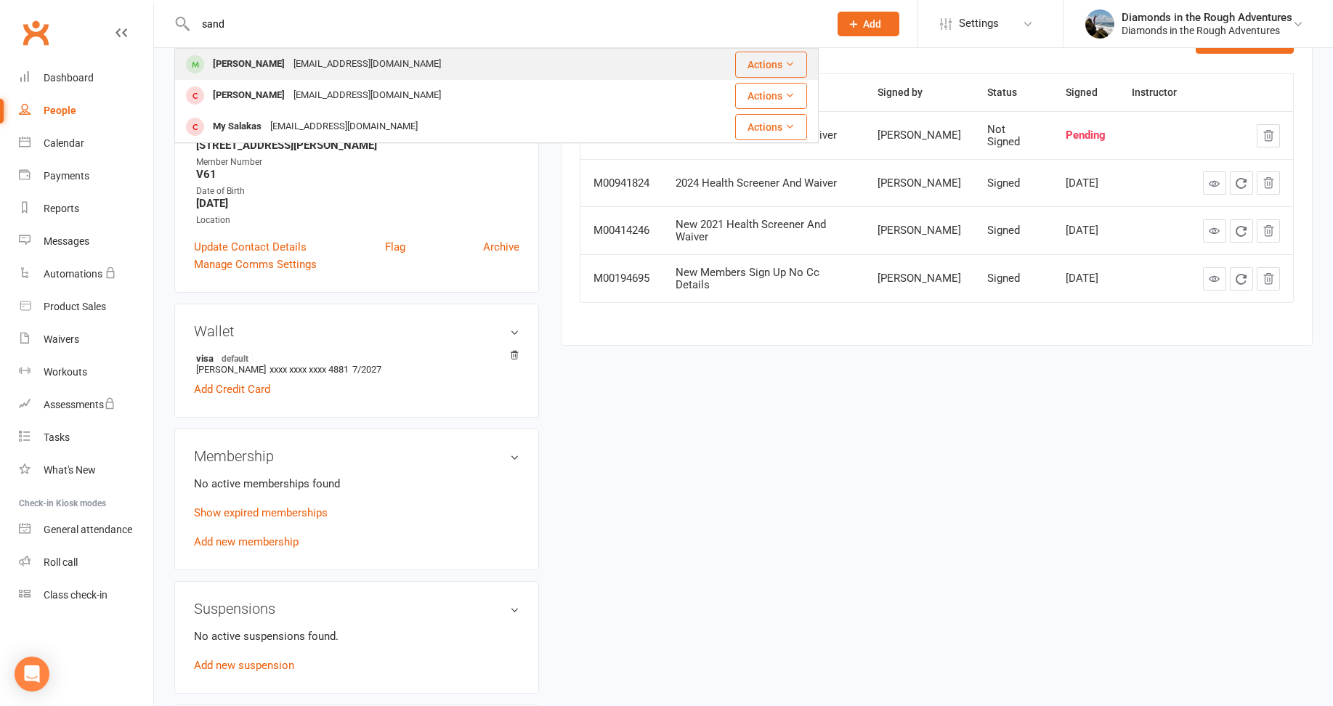
type input "sand"
click at [259, 68] on div "[PERSON_NAME]" at bounding box center [249, 64] width 81 height 21
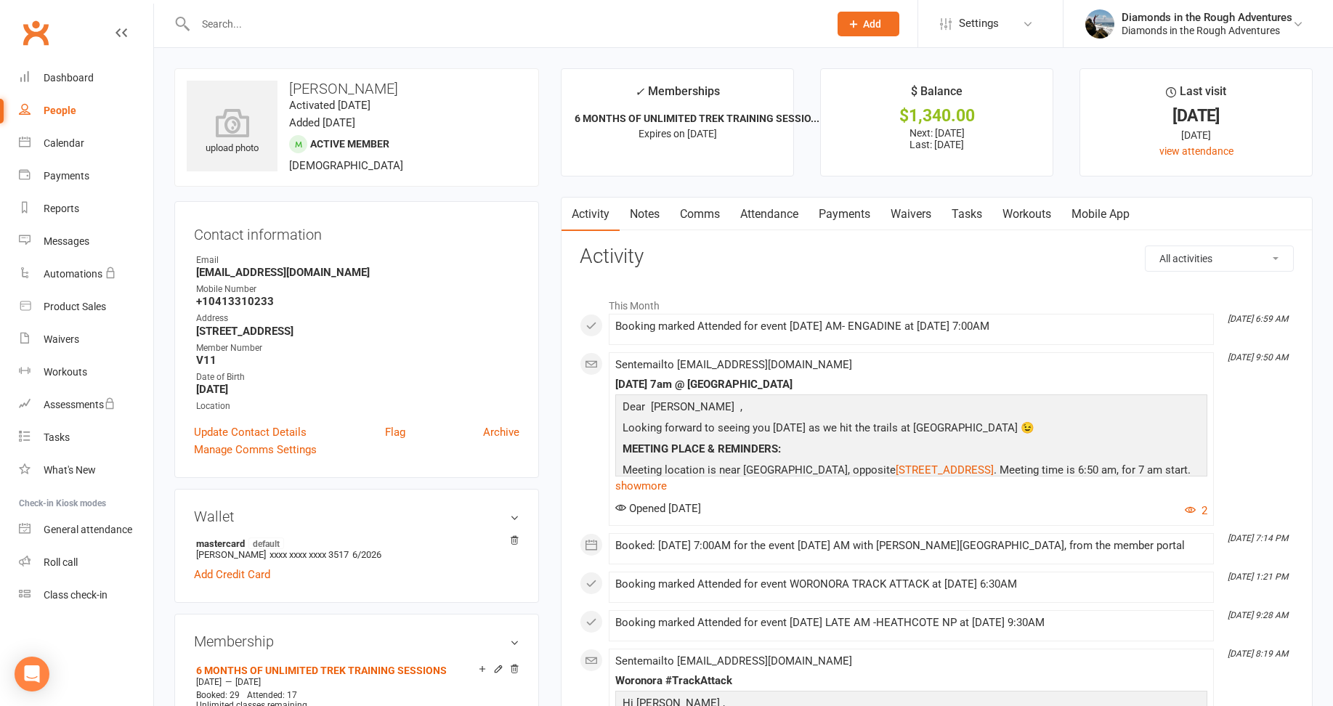
click at [914, 212] on link "Waivers" at bounding box center [911, 214] width 61 height 33
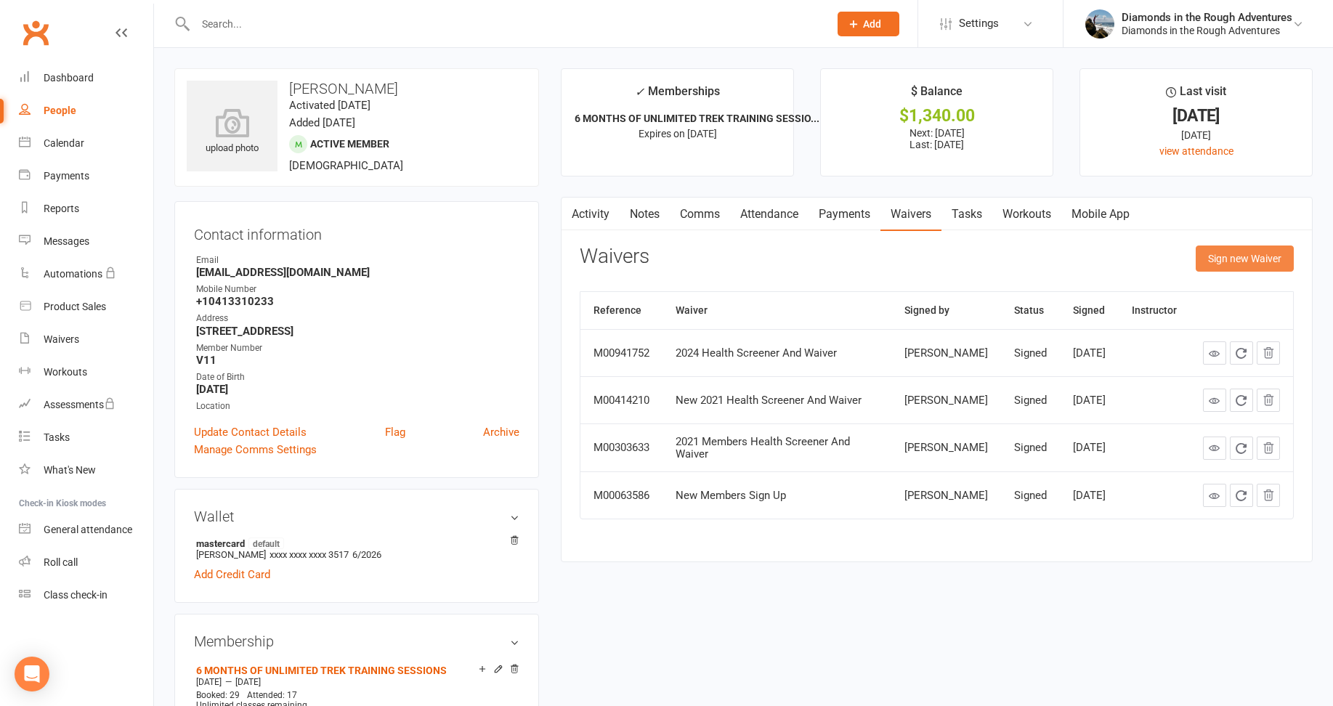
click at [1234, 262] on button "Sign new Waiver" at bounding box center [1245, 259] width 98 height 26
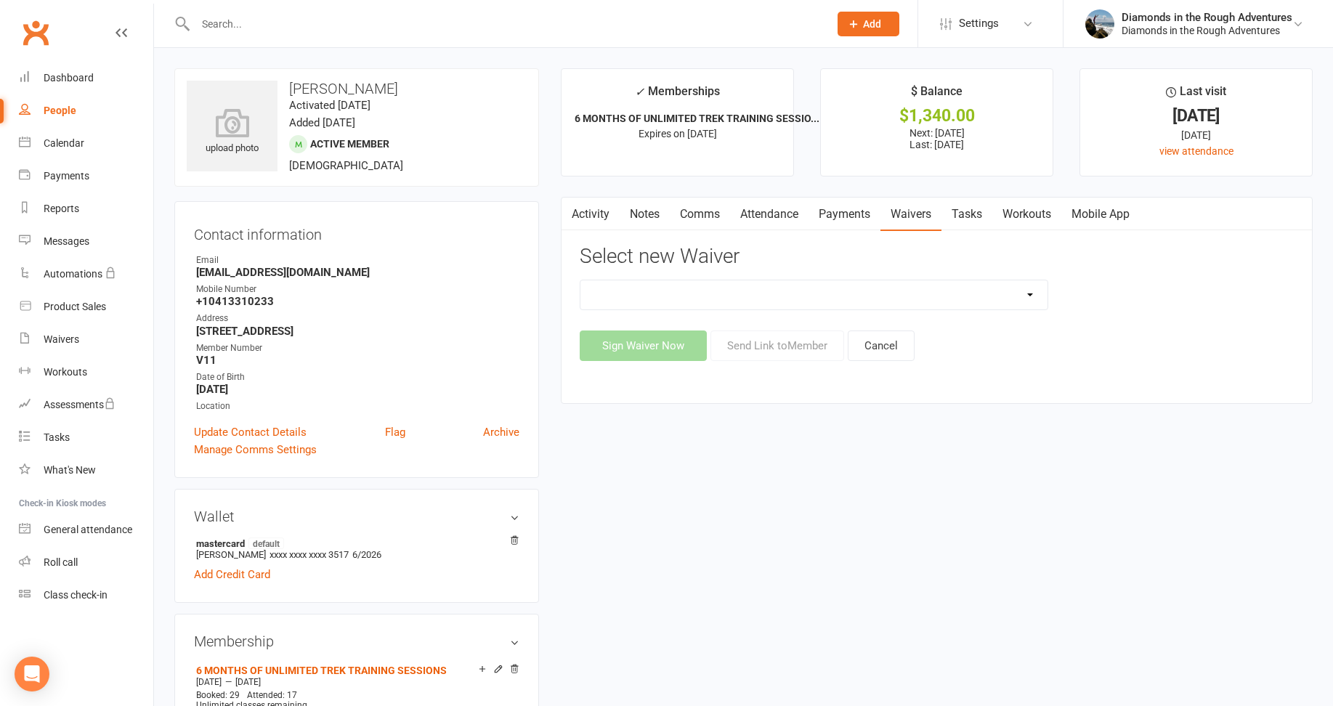
drag, startPoint x: 1026, startPoint y: 289, endPoint x: 991, endPoint y: 294, distance: 35.2
click at [1026, 289] on select "2025 Back On Track 2 Weeks Of Unlimited Sessions 2025 Diamond Day And Dream Hea…" at bounding box center [814, 294] width 467 height 29
select select "12830"
click at [581, 280] on select "2025 Back On Track 2 Weeks Of Unlimited Sessions 2025 Diamond Day And Dream Hea…" at bounding box center [814, 294] width 467 height 29
click at [795, 347] on button "Send Link to Member" at bounding box center [778, 346] width 134 height 31
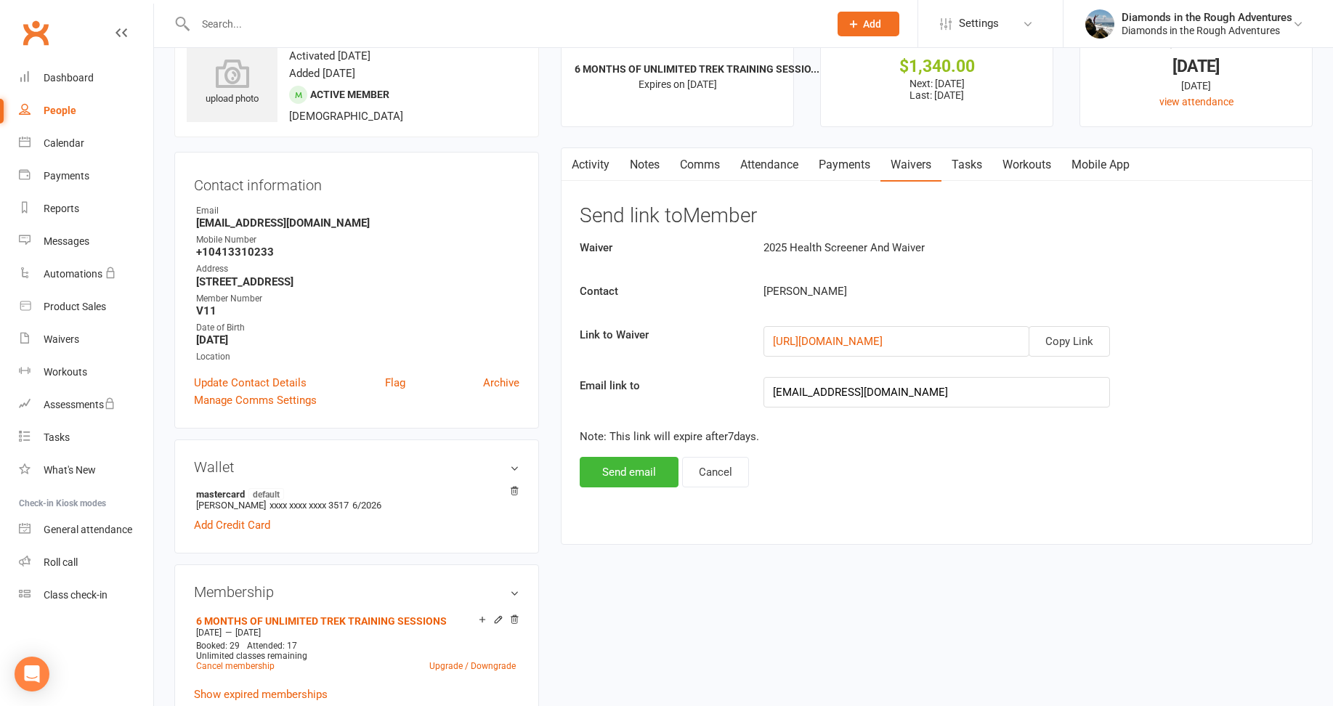
scroll to position [218, 0]
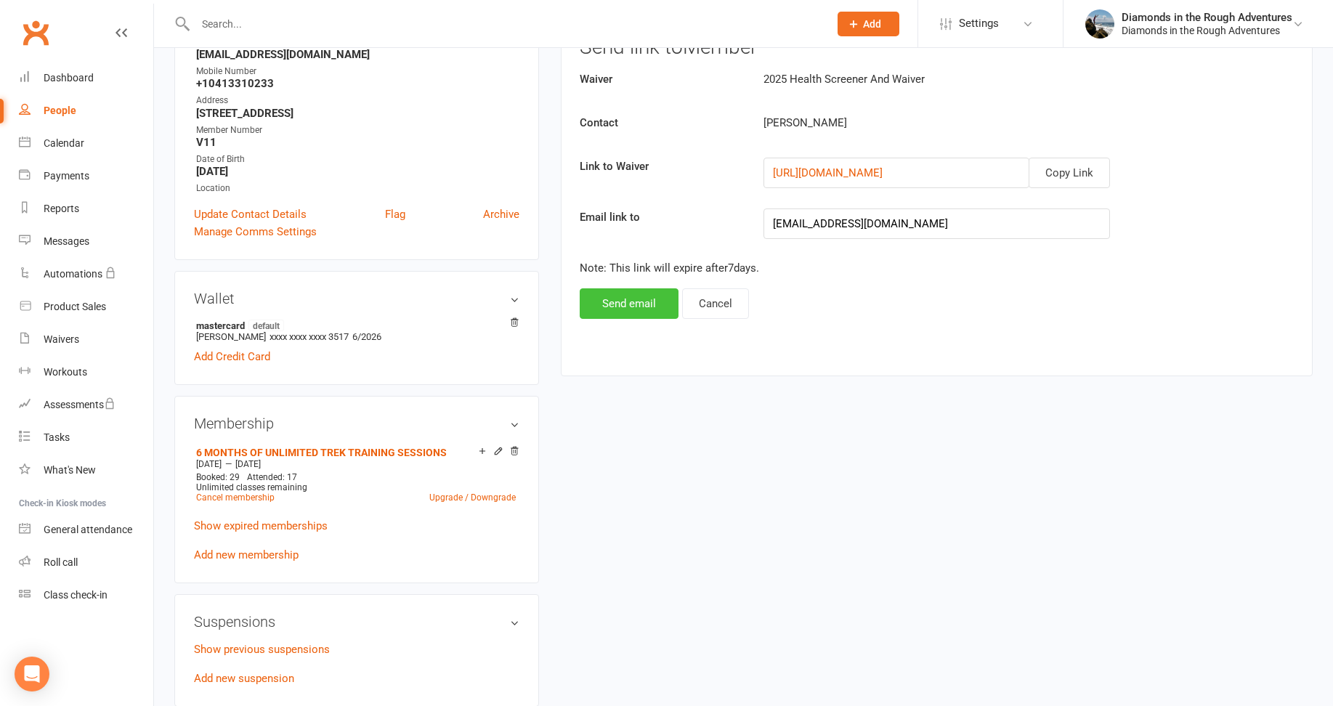
click at [629, 304] on button "Send email" at bounding box center [629, 303] width 99 height 31
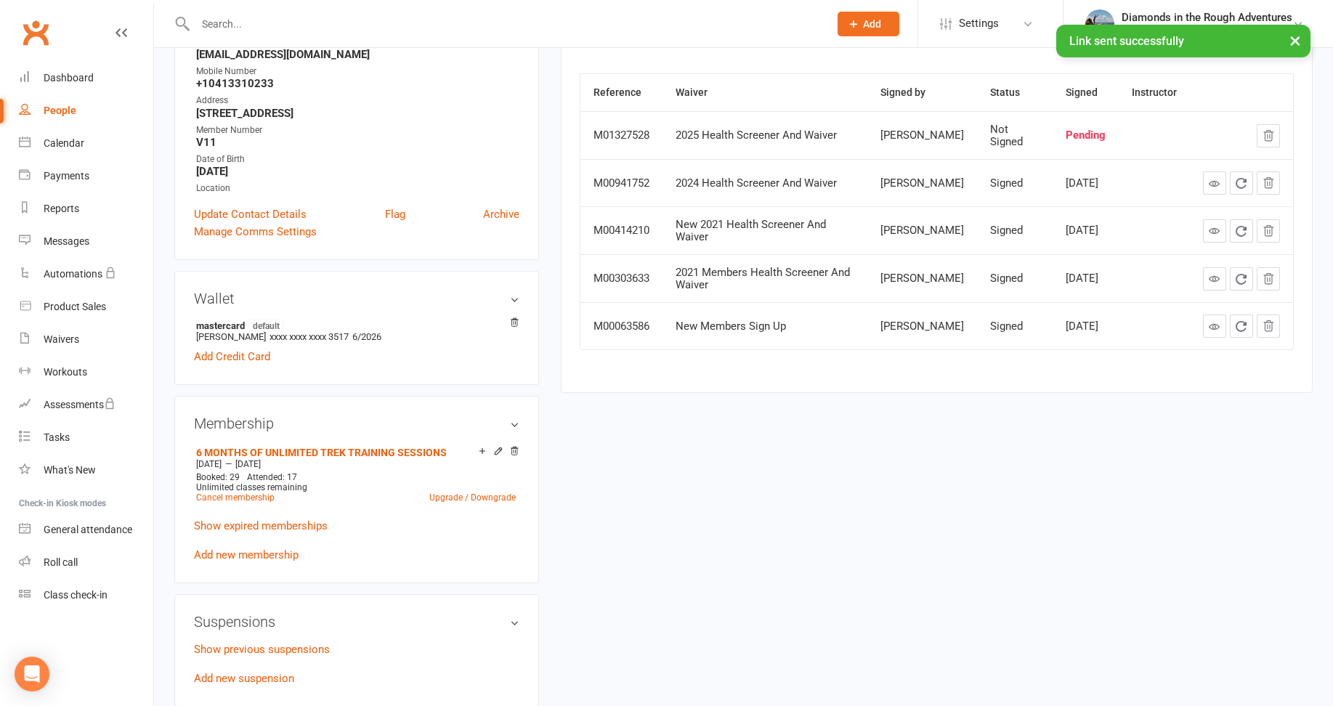
click at [224, 25] on div "× Link sent successfully" at bounding box center [657, 25] width 1314 height 0
click at [229, 19] on input "text" at bounding box center [505, 24] width 628 height 20
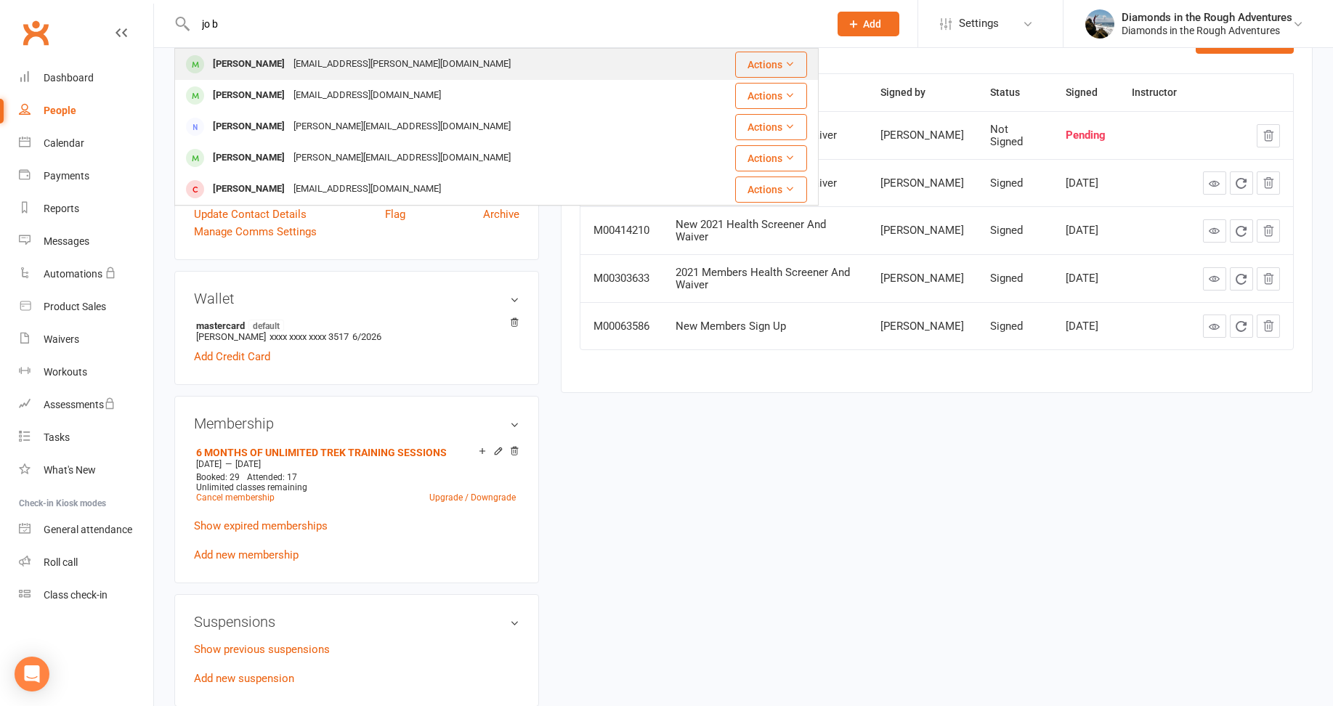
type input "jo b"
click at [248, 65] on div "[PERSON_NAME]" at bounding box center [249, 64] width 81 height 21
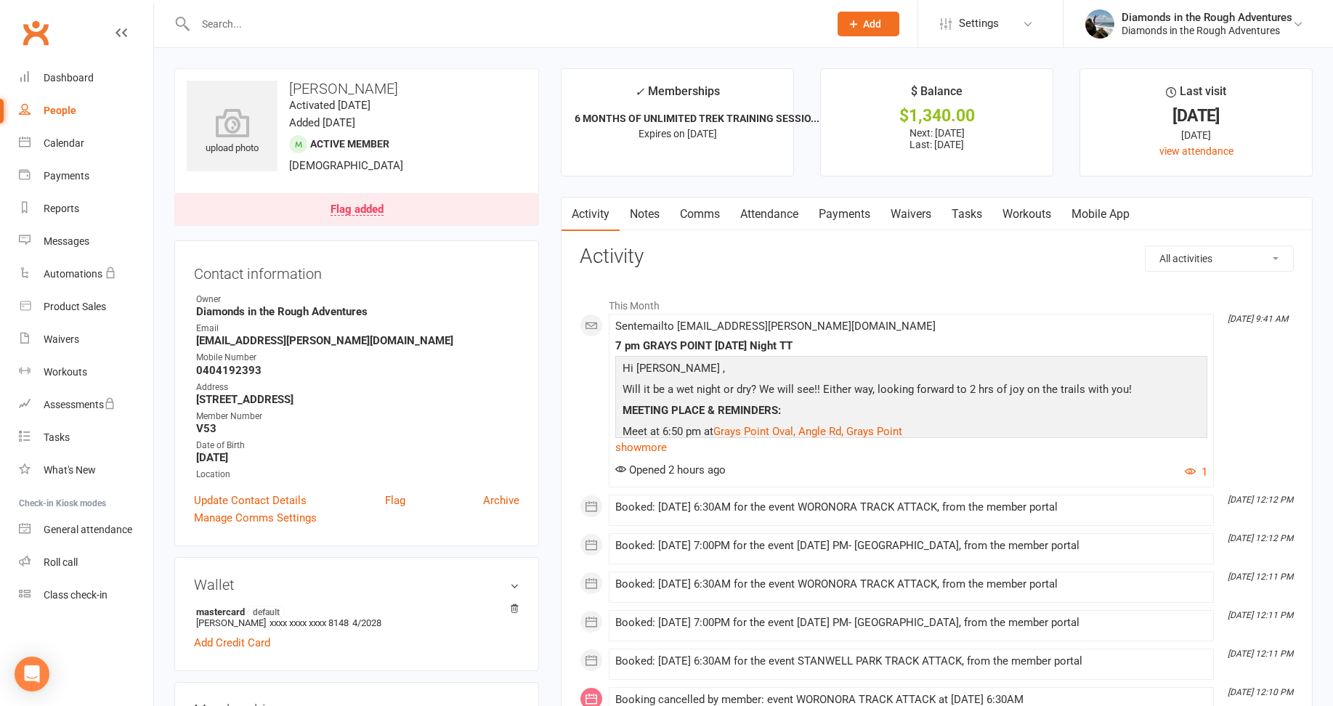
click at [910, 214] on link "Waivers" at bounding box center [911, 214] width 61 height 33
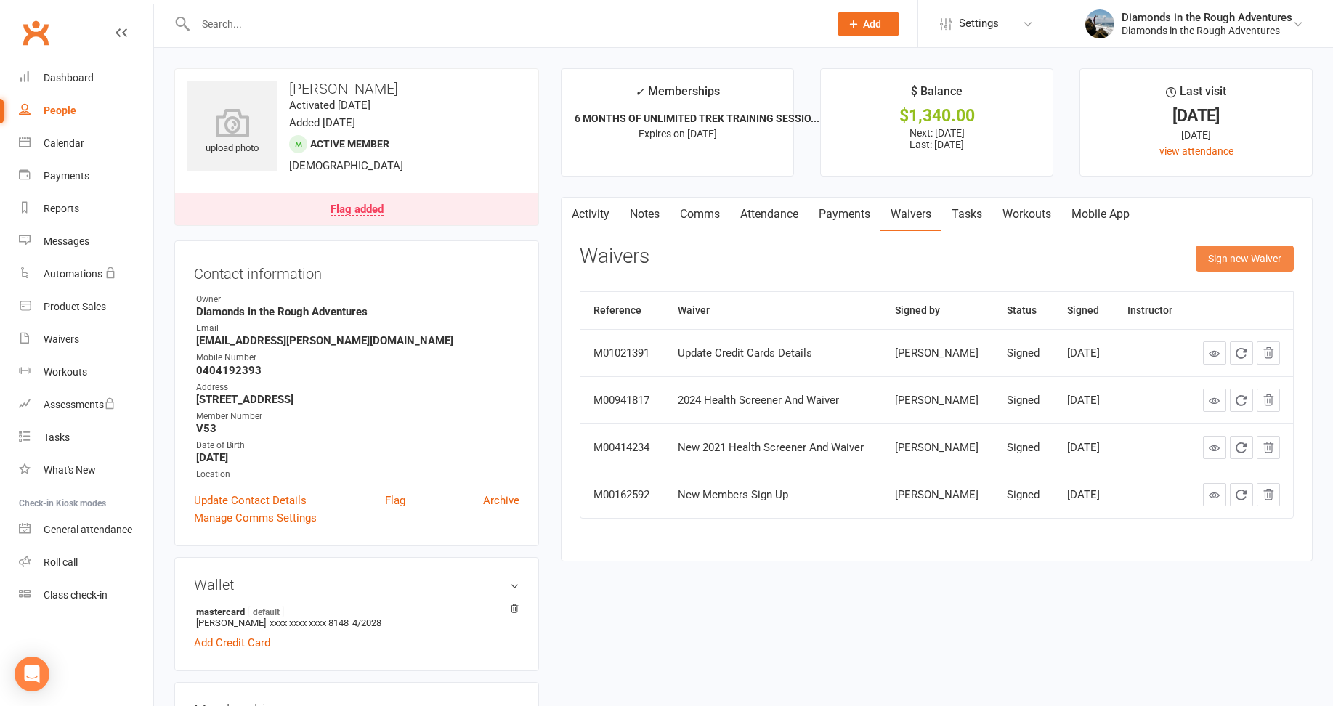
click at [1241, 259] on button "Sign new Waiver" at bounding box center [1245, 259] width 98 height 26
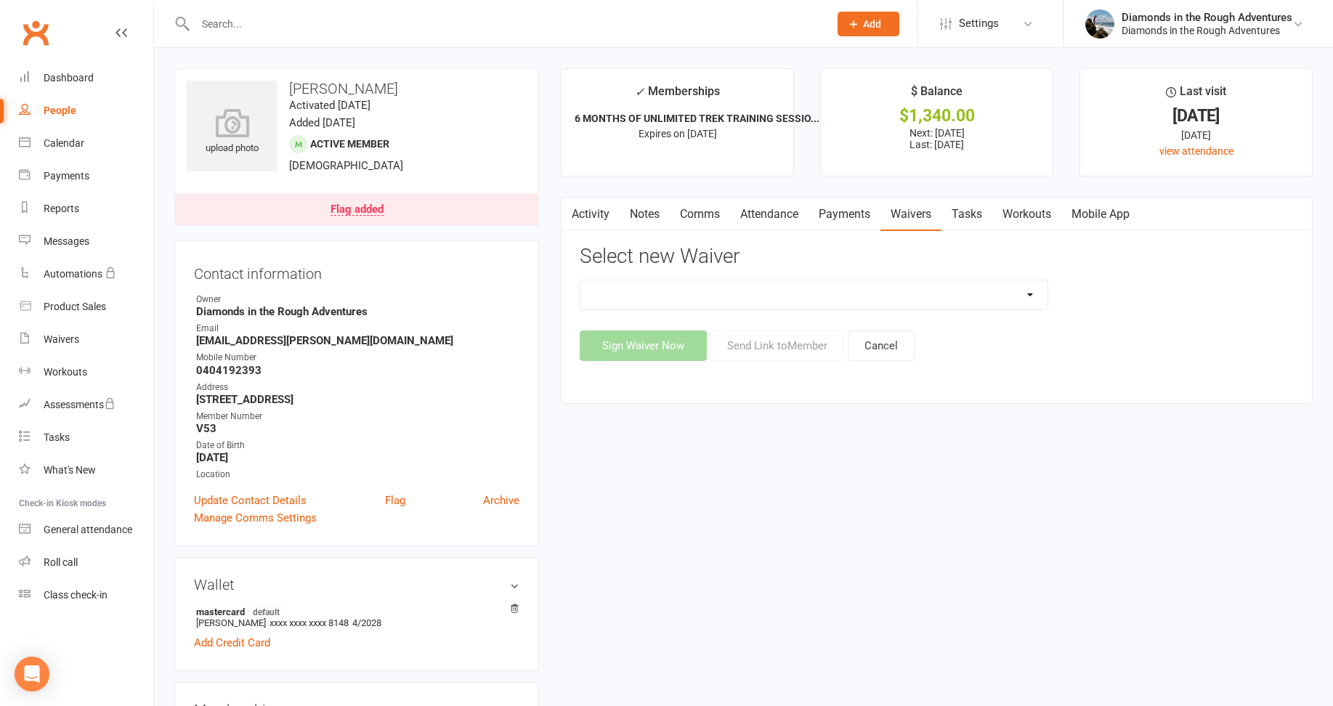
click at [1033, 290] on select "2025 Back On Track 2 Weeks Of Unlimited Sessions 2025 Diamond Day And Dream Hea…" at bounding box center [814, 294] width 467 height 29
select select "12830"
click at [581, 280] on select "2025 Back On Track 2 Weeks Of Unlimited Sessions 2025 Diamond Day And Dream Hea…" at bounding box center [814, 294] width 467 height 29
click at [788, 339] on button "Send Link to Member" at bounding box center [778, 346] width 134 height 31
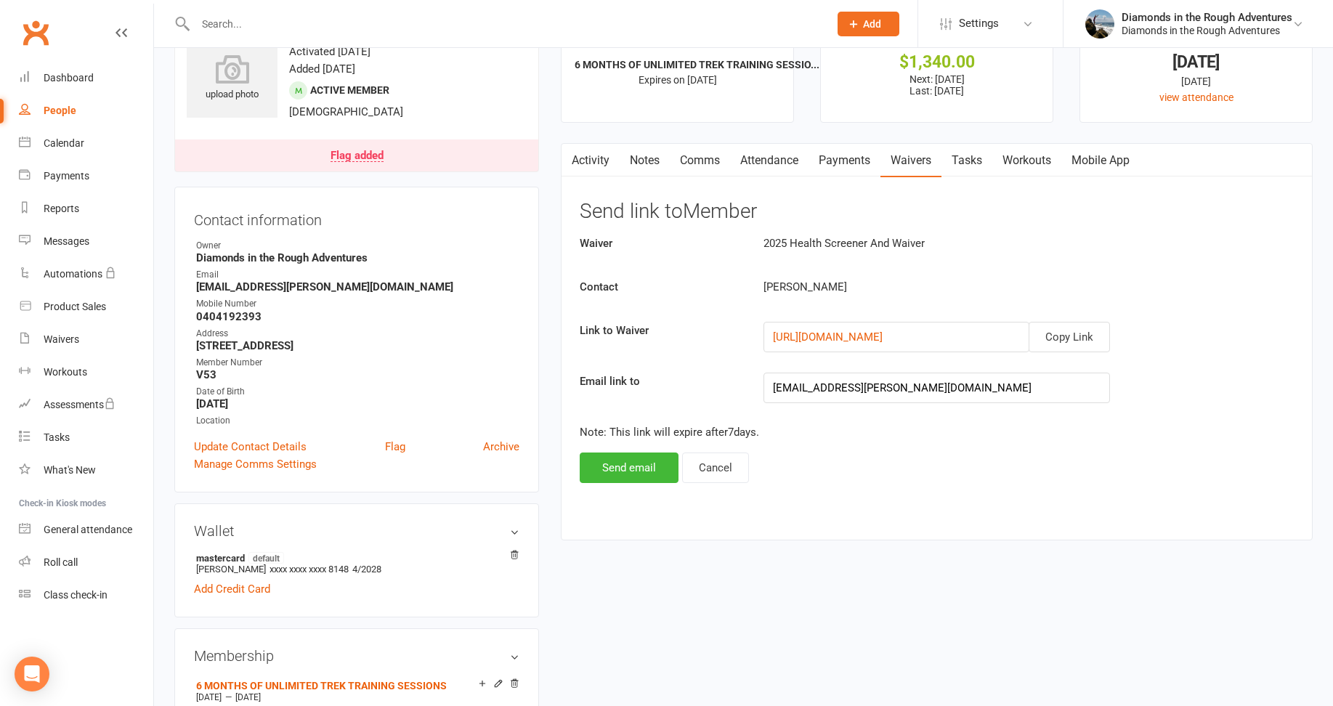
scroll to position [291, 0]
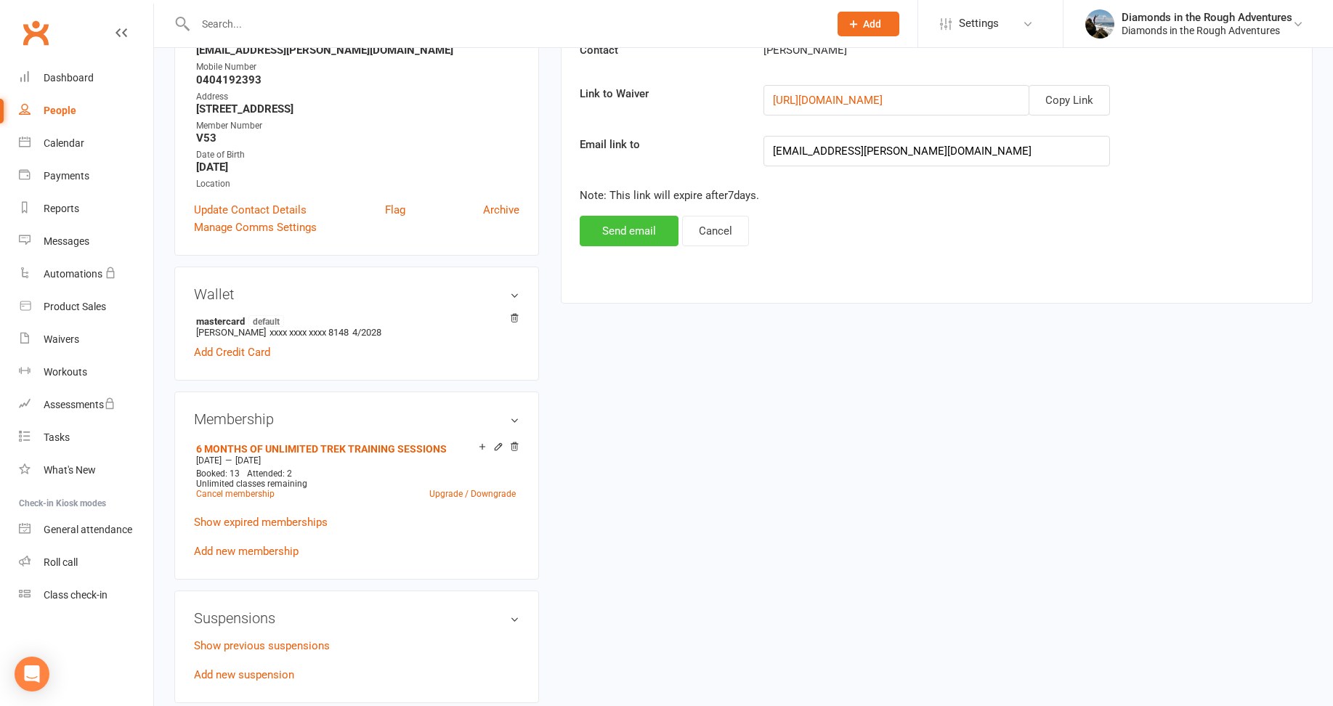
click at [621, 229] on button "Send email" at bounding box center [629, 231] width 99 height 31
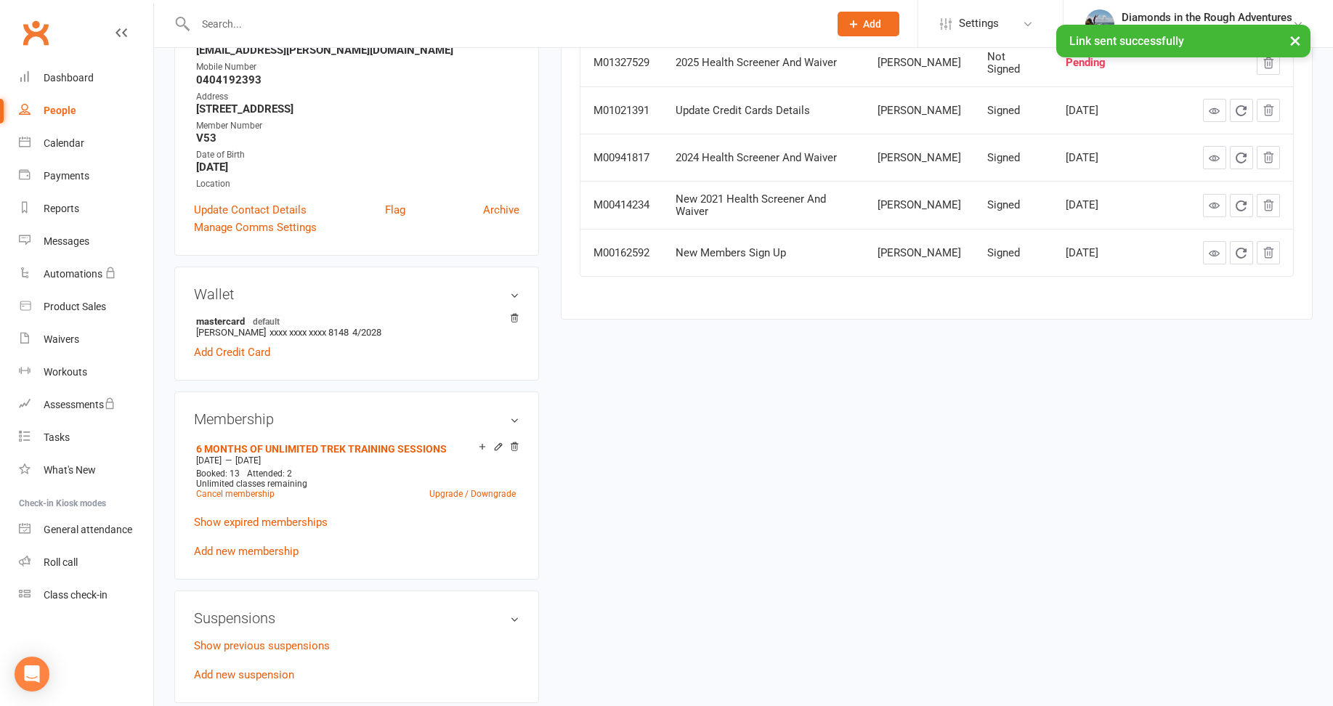
click at [240, 24] on input "text" at bounding box center [505, 24] width 628 height 20
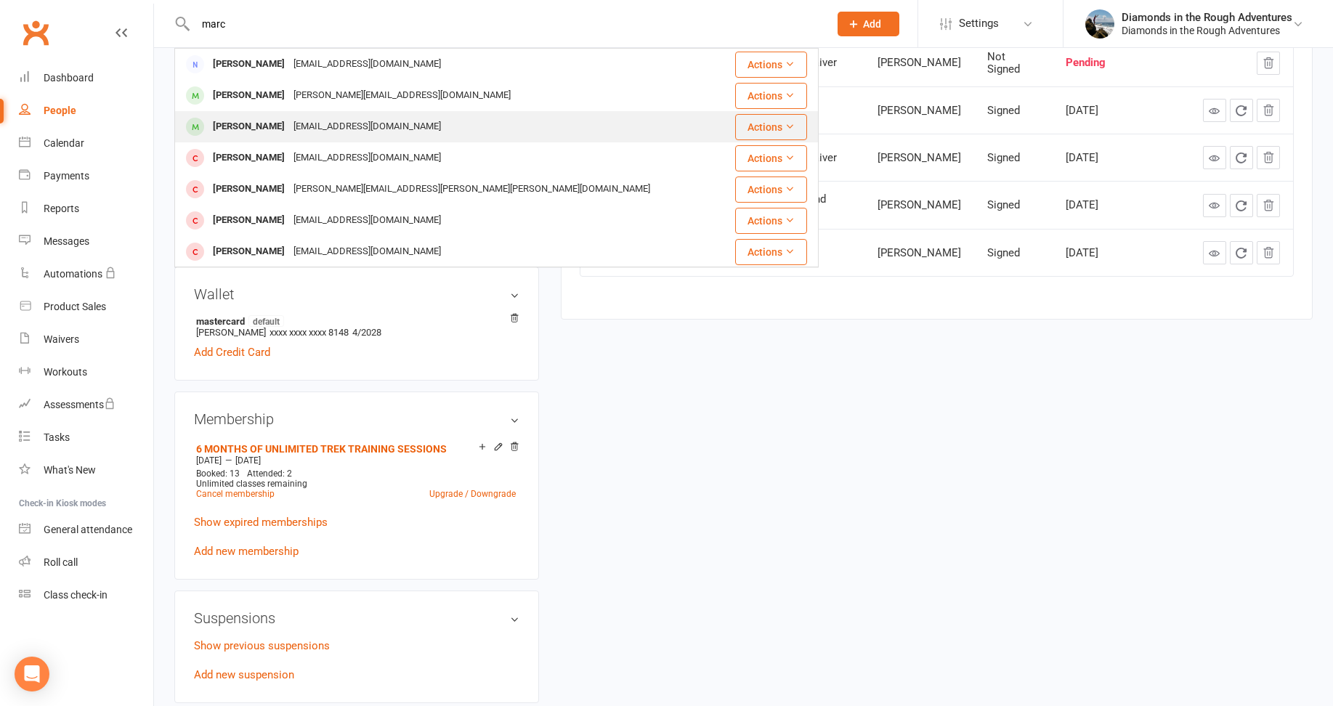
type input "marc"
click at [259, 128] on div "[PERSON_NAME]" at bounding box center [249, 126] width 81 height 21
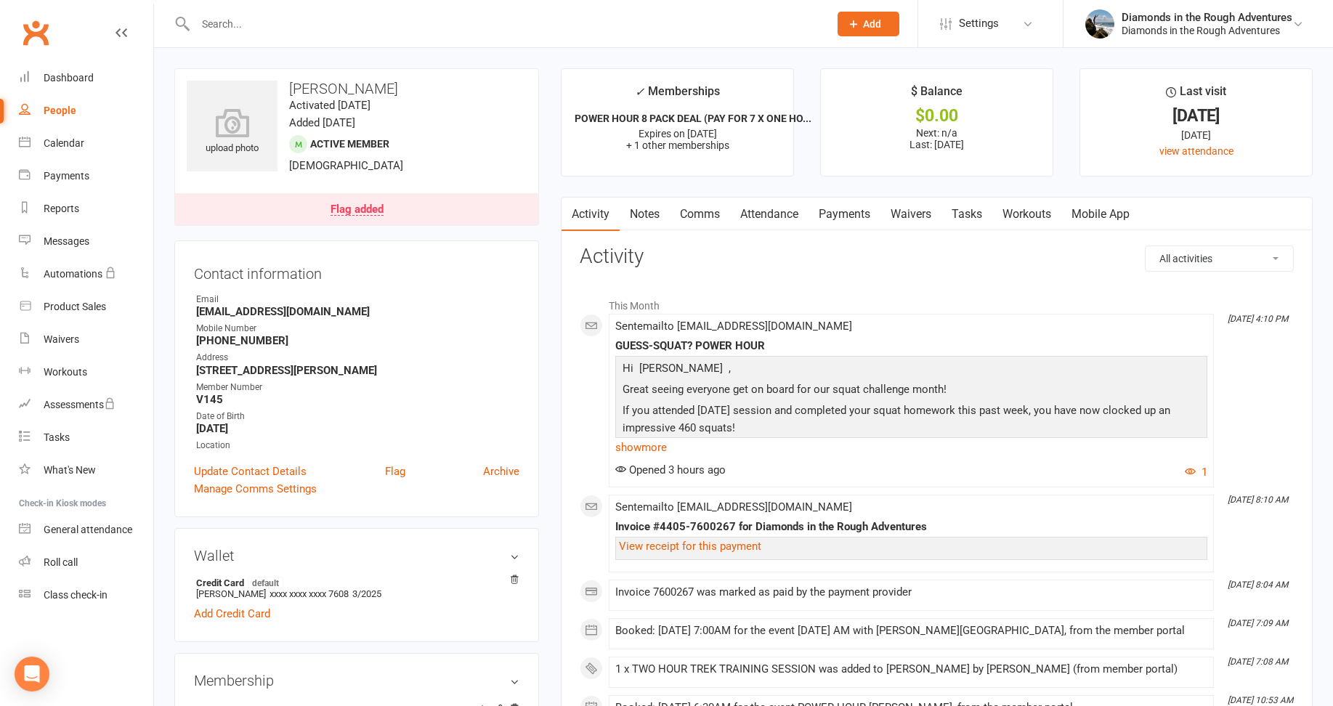
click at [916, 211] on link "Waivers" at bounding box center [911, 214] width 61 height 33
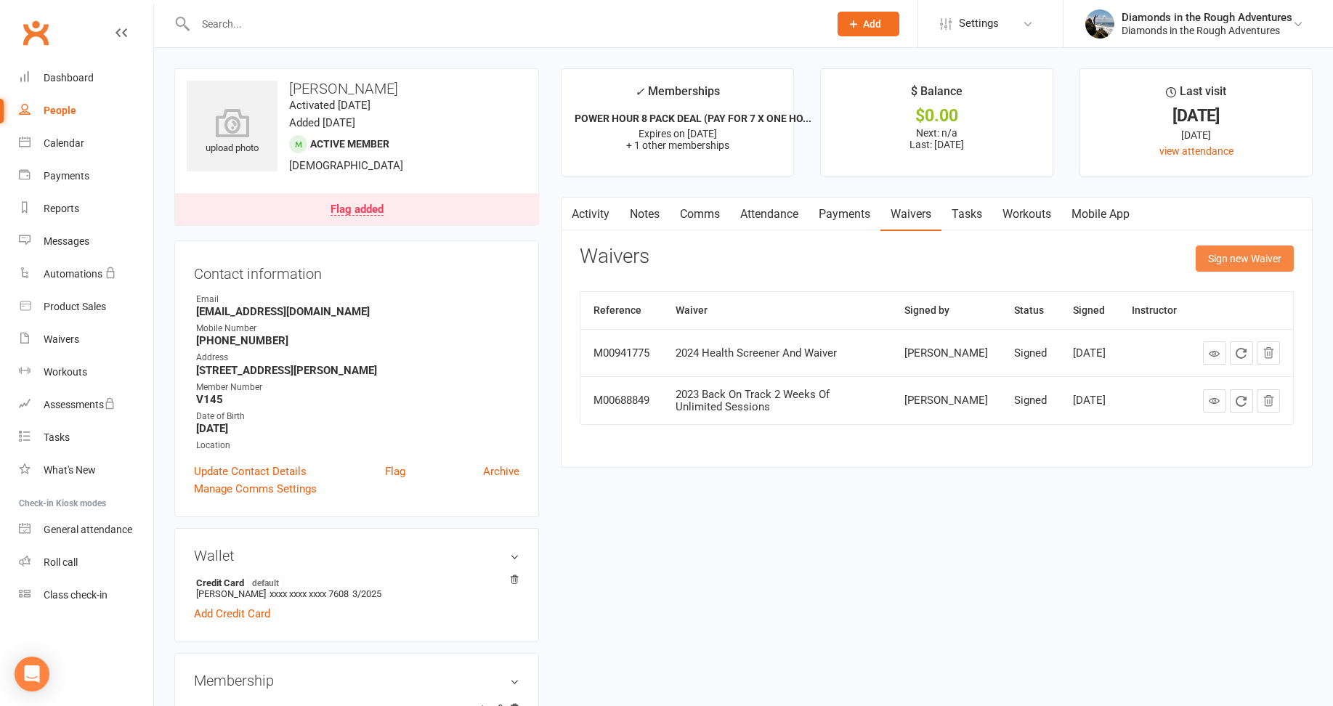
click at [1255, 258] on button "Sign new Waiver" at bounding box center [1245, 259] width 98 height 26
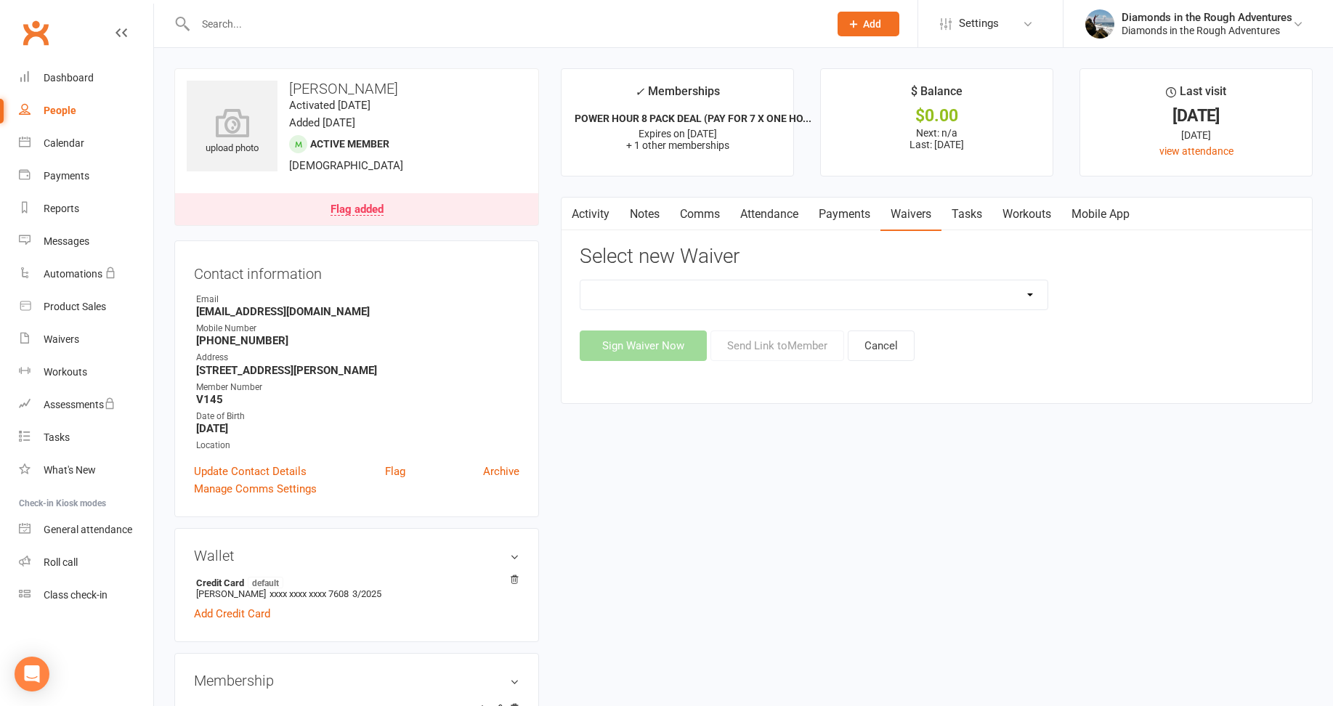
click at [1028, 294] on select "2025 Back On Track 2 Weeks Of Unlimited Sessions 2025 Diamond Day And Dream Hea…" at bounding box center [814, 294] width 467 height 29
select select "12830"
click at [581, 280] on select "2025 Back On Track 2 Weeks Of Unlimited Sessions 2025 Diamond Day And Dream Hea…" at bounding box center [814, 294] width 467 height 29
click at [789, 342] on button "Send Link to Member" at bounding box center [778, 346] width 134 height 31
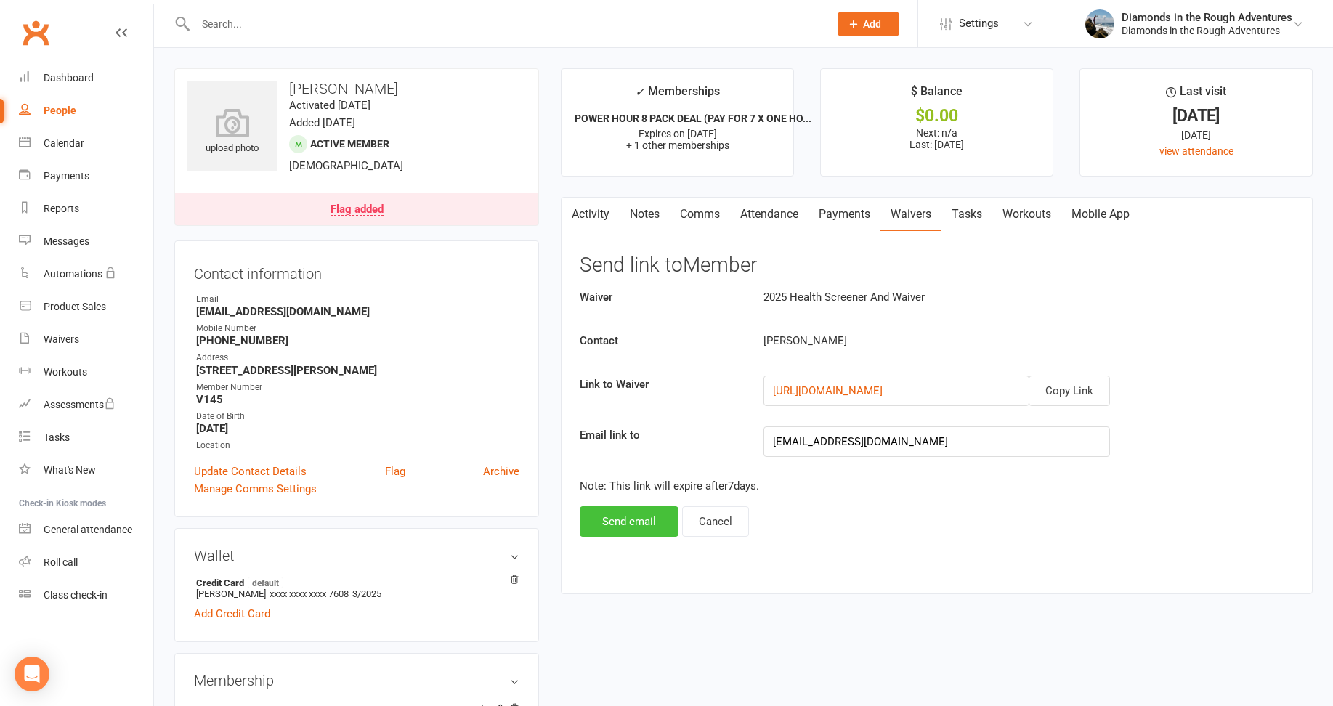
click at [616, 525] on button "Send email" at bounding box center [629, 521] width 99 height 31
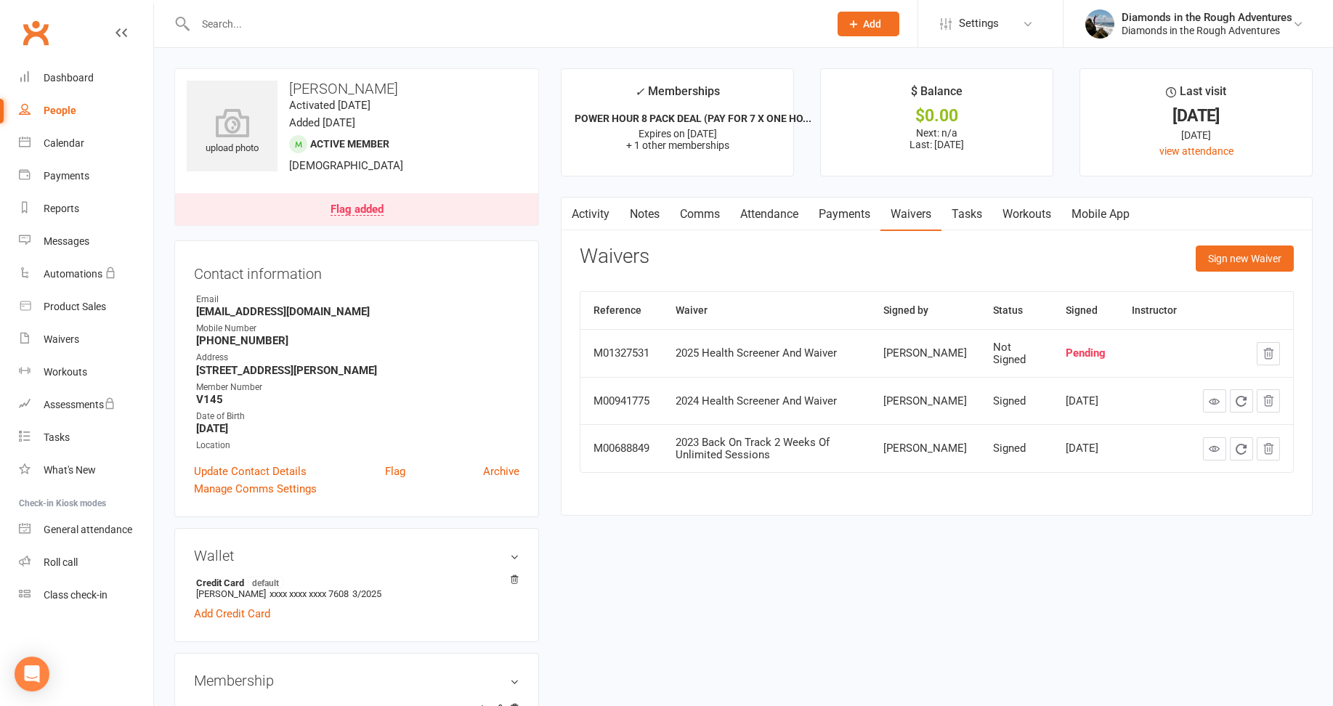
click at [235, 28] on input "text" at bounding box center [505, 24] width 628 height 20
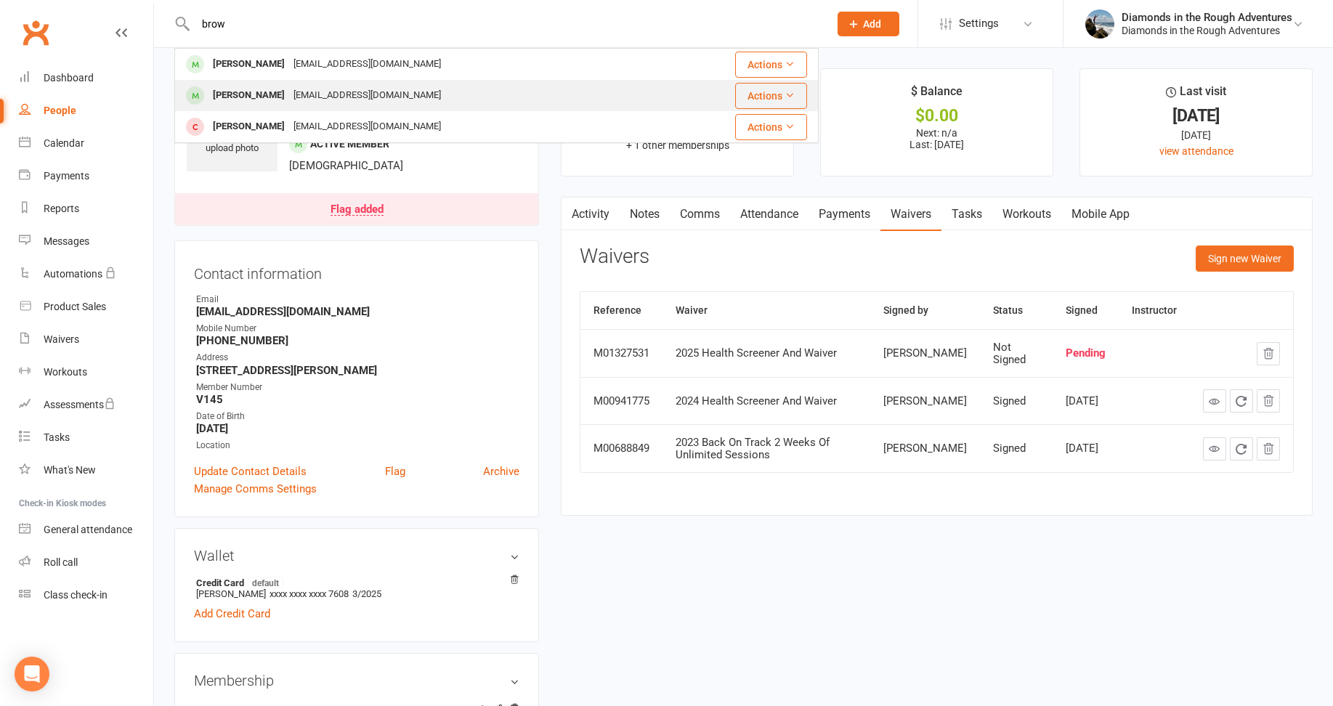
type input "brow"
click at [251, 94] on div "[PERSON_NAME]" at bounding box center [249, 95] width 81 height 21
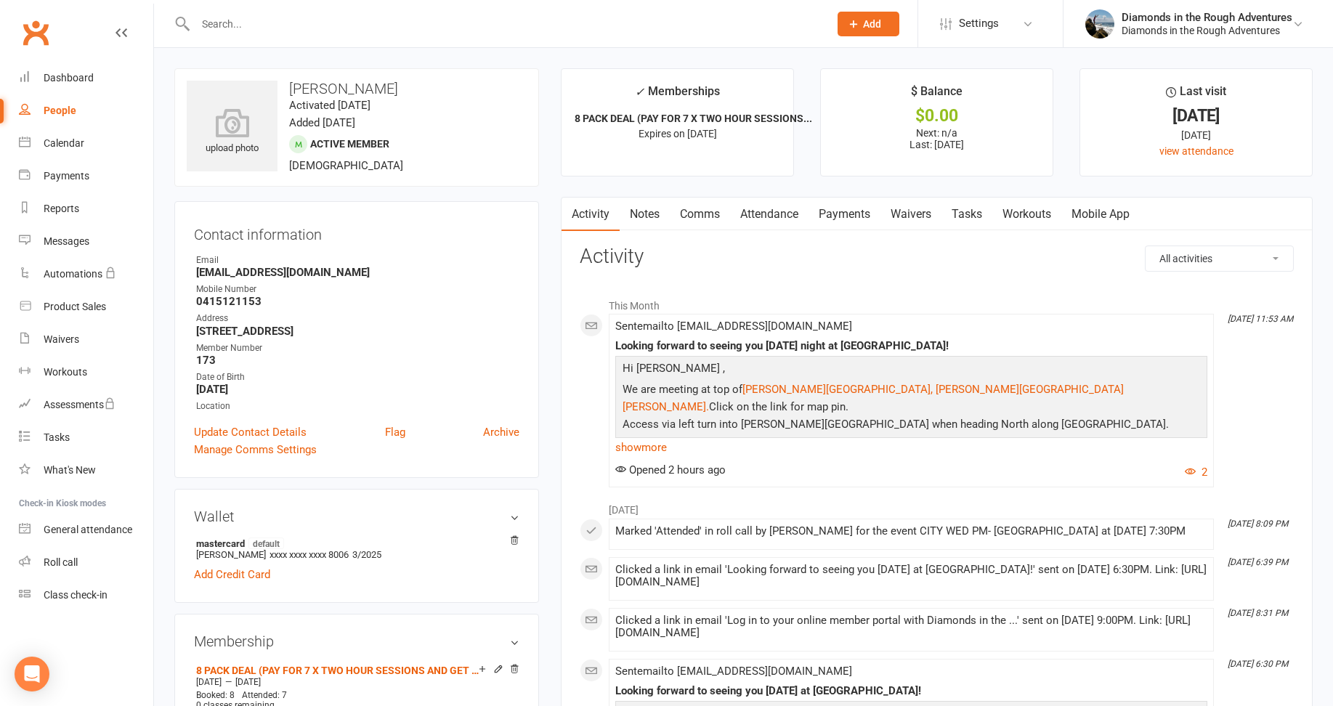
click at [921, 214] on link "Waivers" at bounding box center [911, 214] width 61 height 33
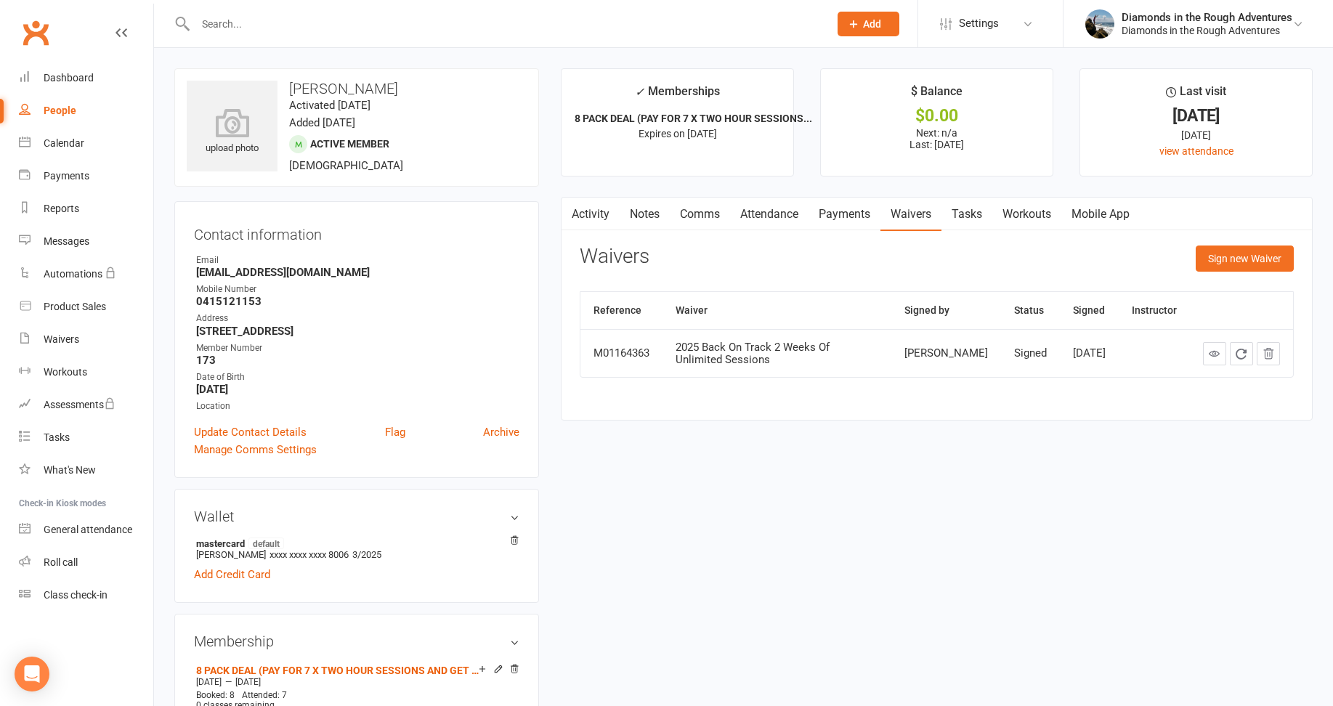
drag, startPoint x: 220, startPoint y: 39, endPoint x: 220, endPoint y: 31, distance: 8.0
click at [220, 39] on div at bounding box center [496, 23] width 644 height 47
click at [219, 25] on input "text" at bounding box center [505, 24] width 628 height 20
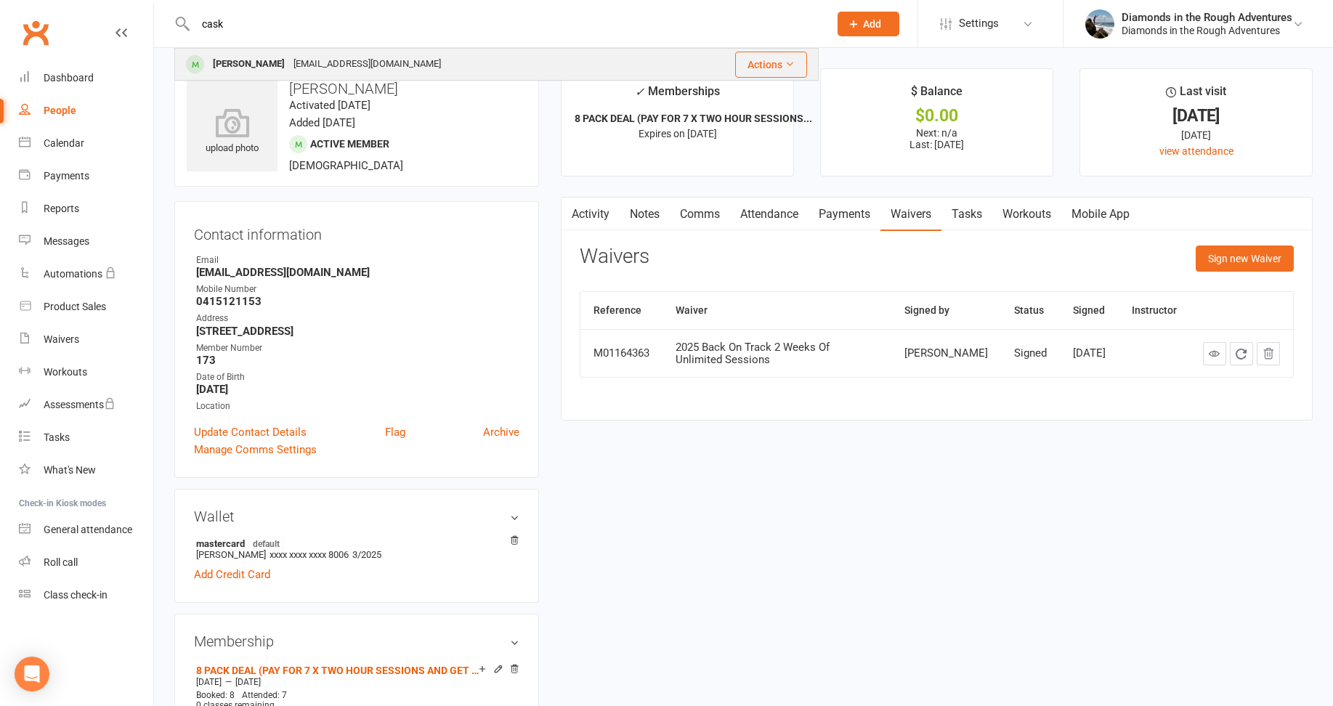
type input "cask"
click at [253, 65] on div "[PERSON_NAME]" at bounding box center [249, 64] width 81 height 21
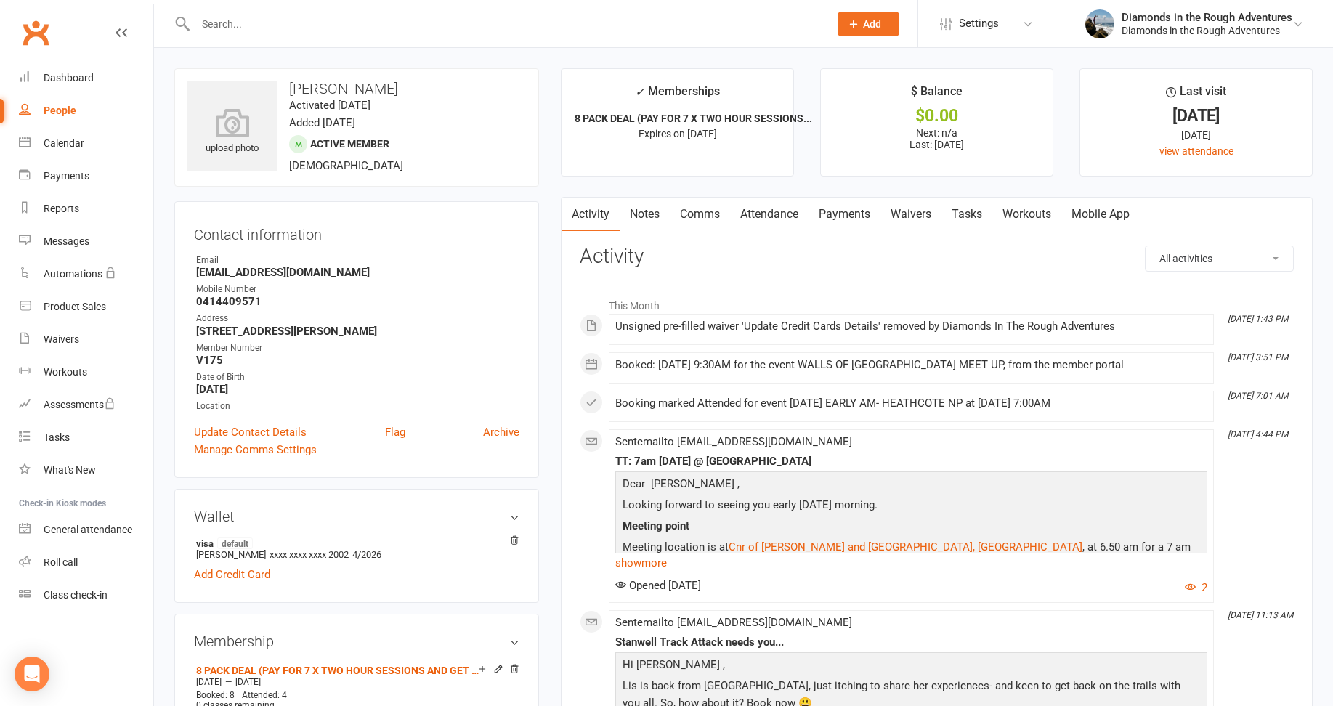
click at [913, 217] on link "Waivers" at bounding box center [911, 214] width 61 height 33
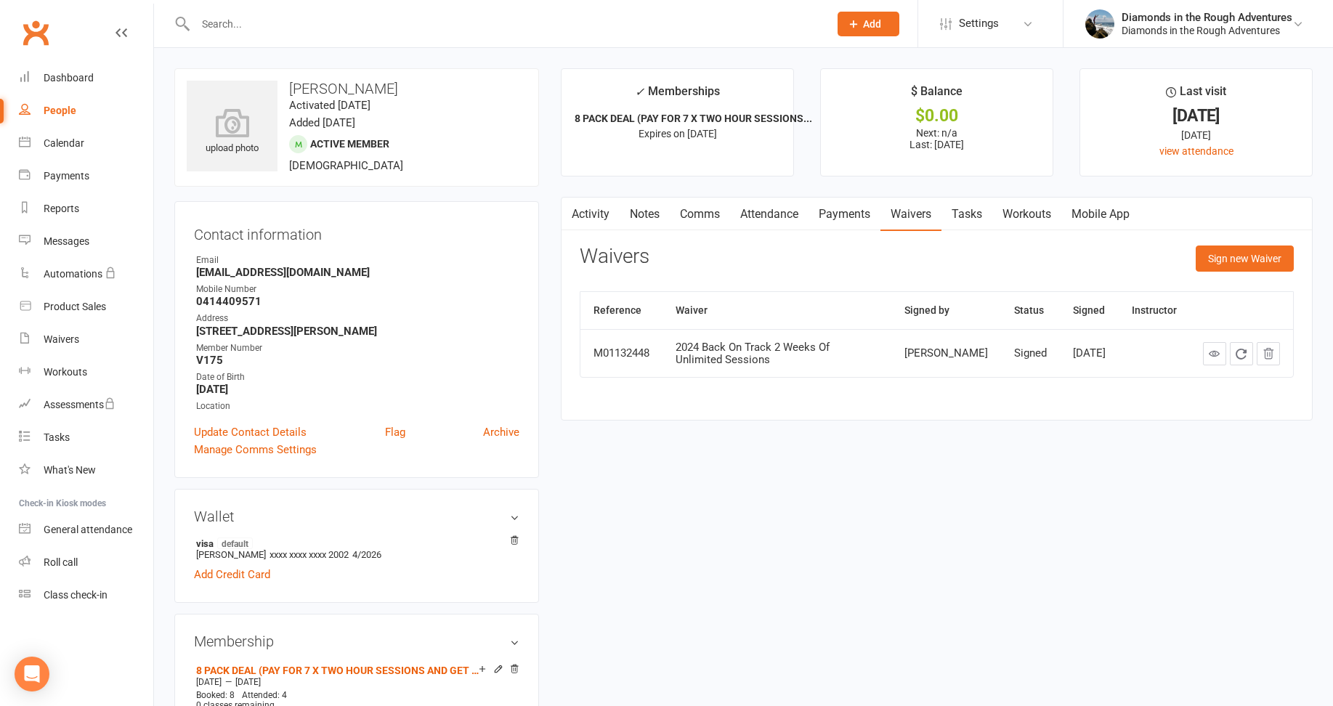
click at [219, 23] on input "text" at bounding box center [505, 24] width 628 height 20
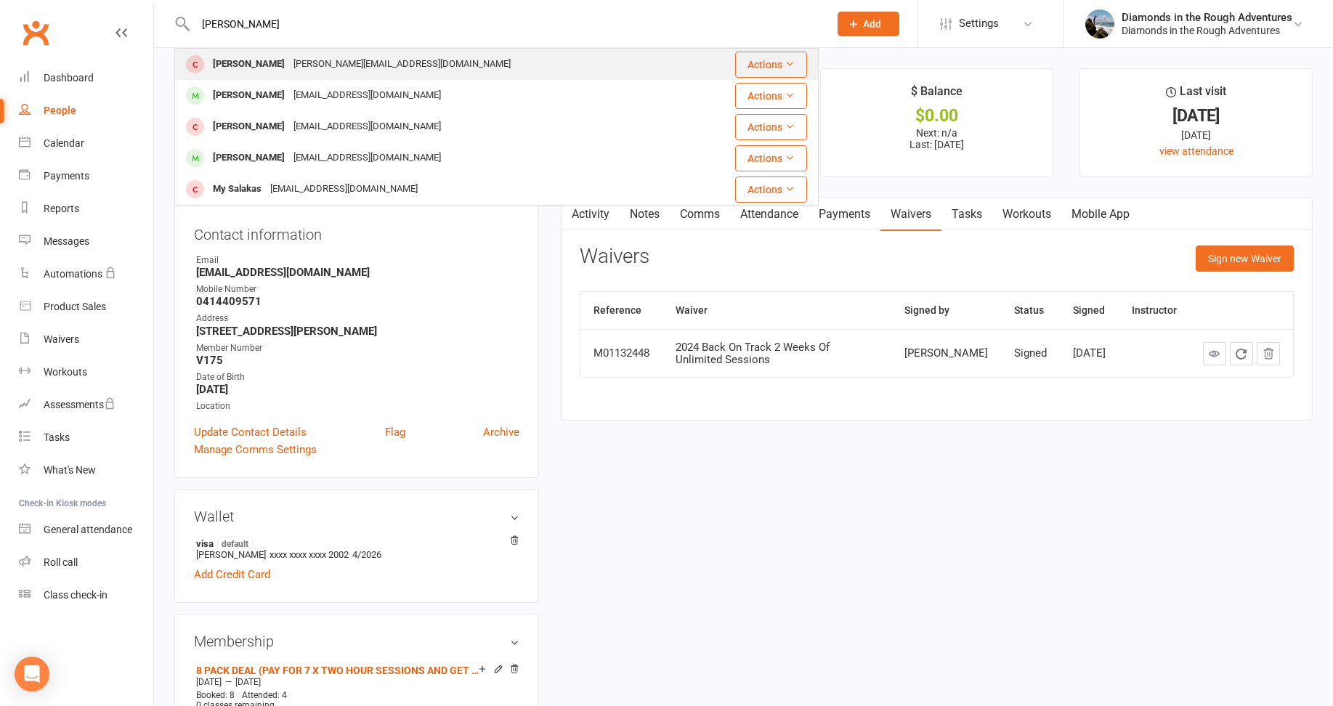
type input "[PERSON_NAME]"
click at [257, 64] on div "[PERSON_NAME]" at bounding box center [249, 64] width 81 height 21
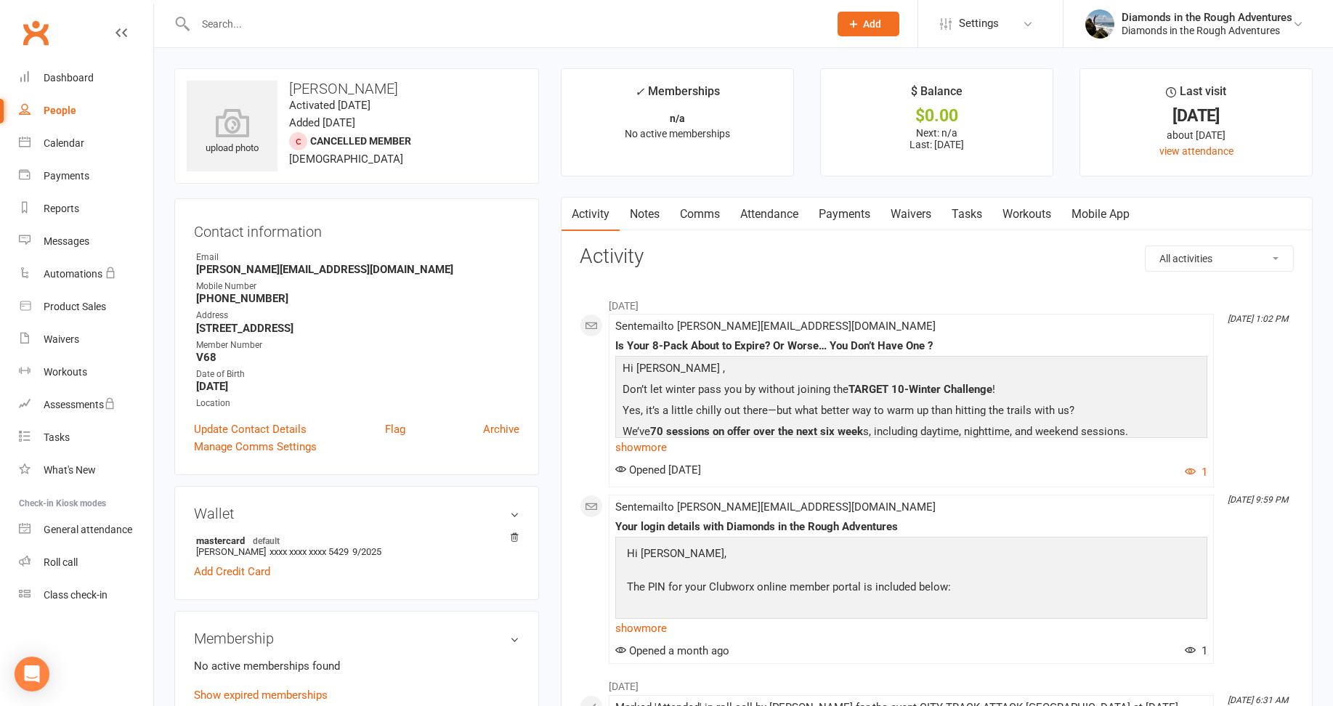
click at [915, 217] on link "Waivers" at bounding box center [911, 214] width 61 height 33
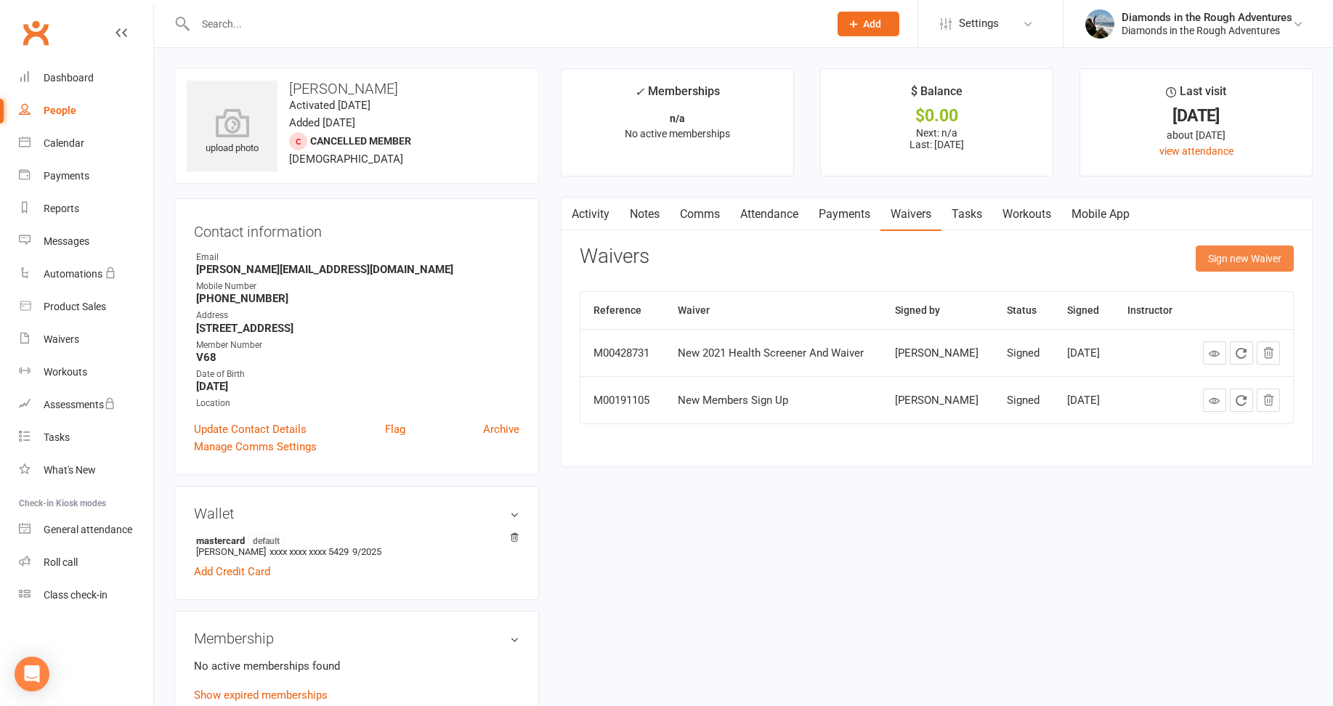
click at [1256, 264] on button "Sign new Waiver" at bounding box center [1245, 259] width 98 height 26
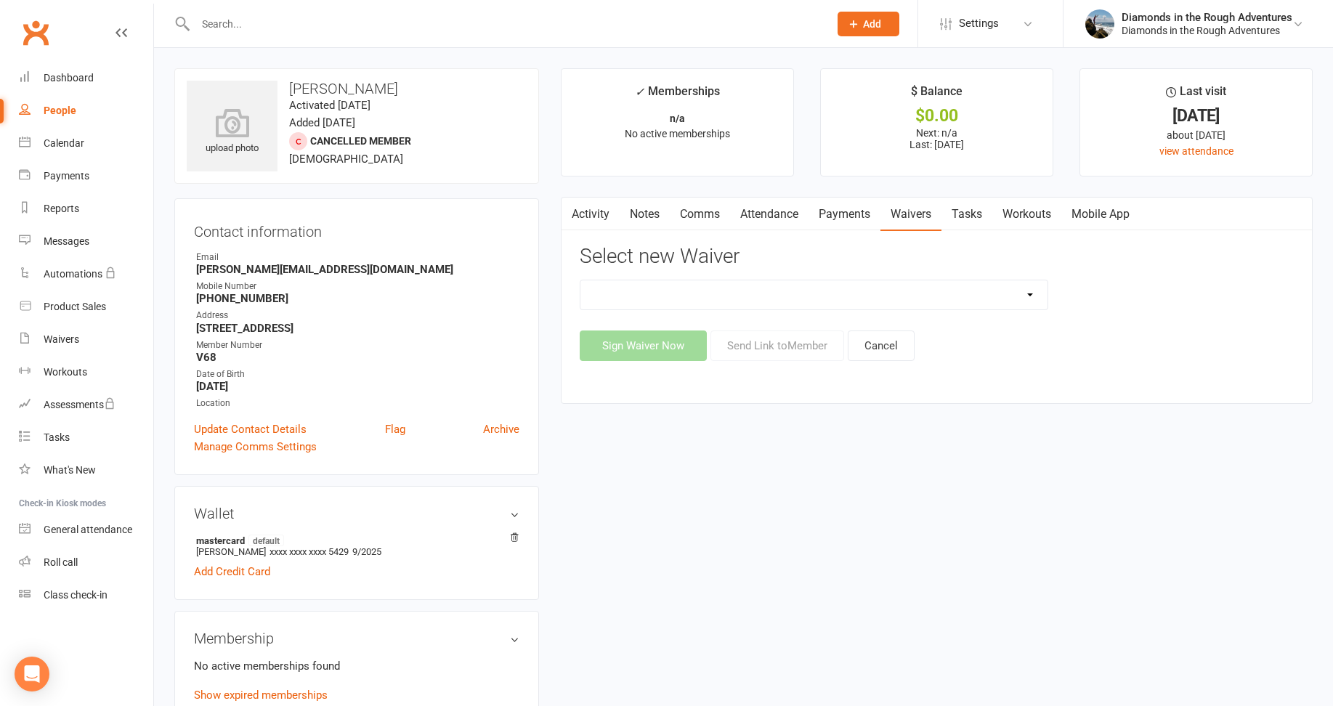
click at [1032, 297] on select "2025 Back On Track 2 Weeks Of Unlimited Sessions 2025 Diamond Day And Dream Hea…" at bounding box center [814, 294] width 467 height 29
select select "12830"
click at [581, 280] on select "2025 Back On Track 2 Weeks Of Unlimited Sessions 2025 Diamond Day And Dream Hea…" at bounding box center [814, 294] width 467 height 29
click at [780, 348] on button "Send Link to Member" at bounding box center [778, 346] width 134 height 31
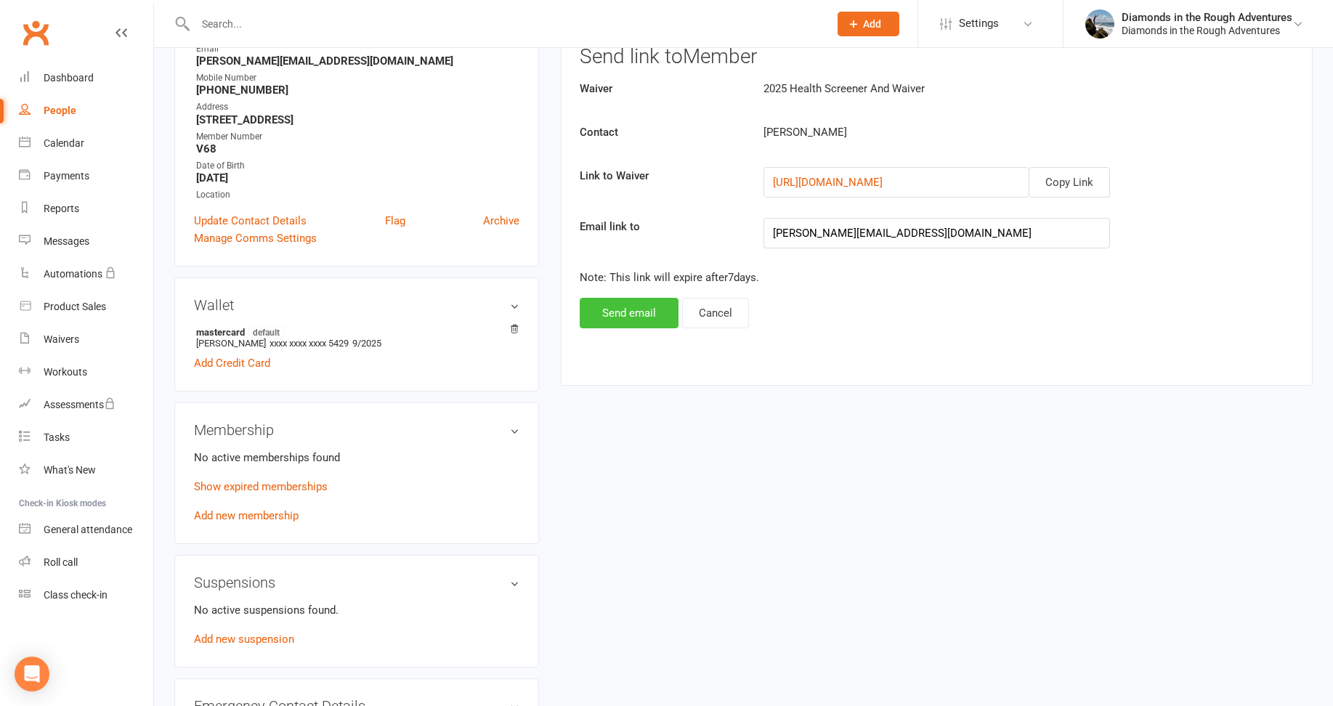
scroll to position [218, 0]
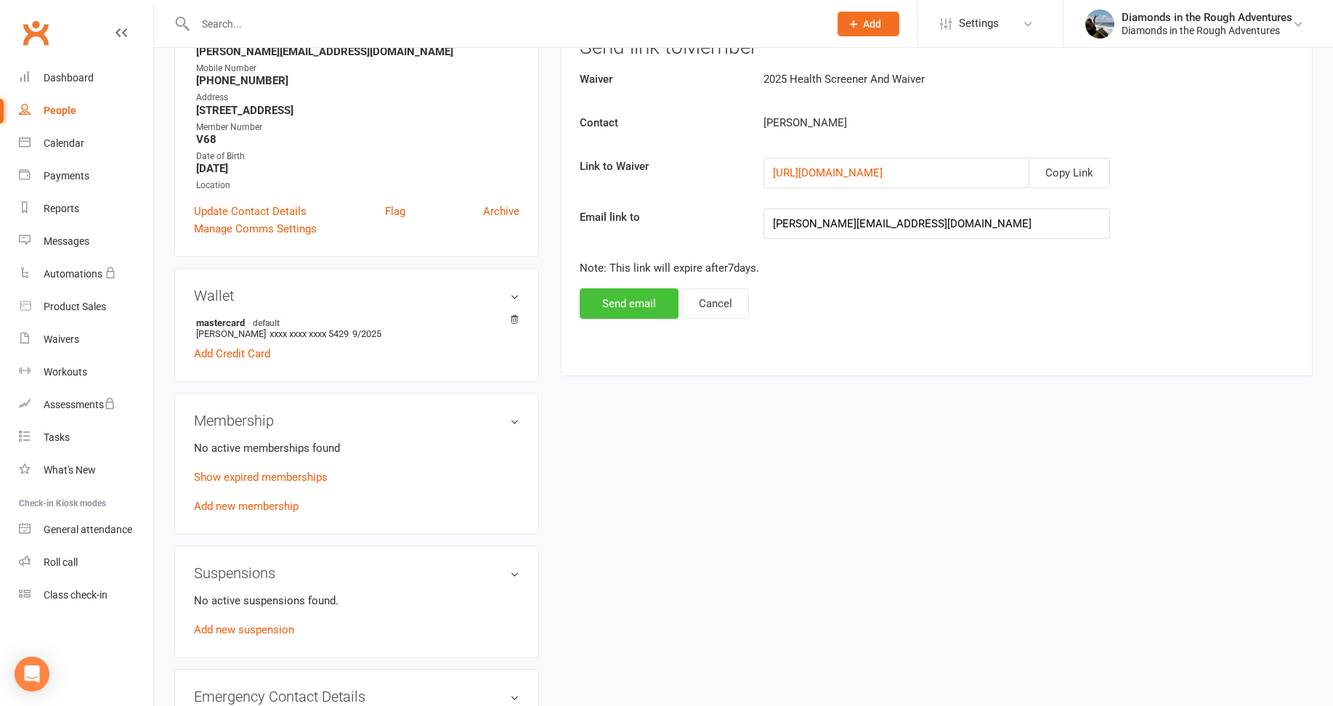
click at [624, 308] on button "Send email" at bounding box center [629, 303] width 99 height 31
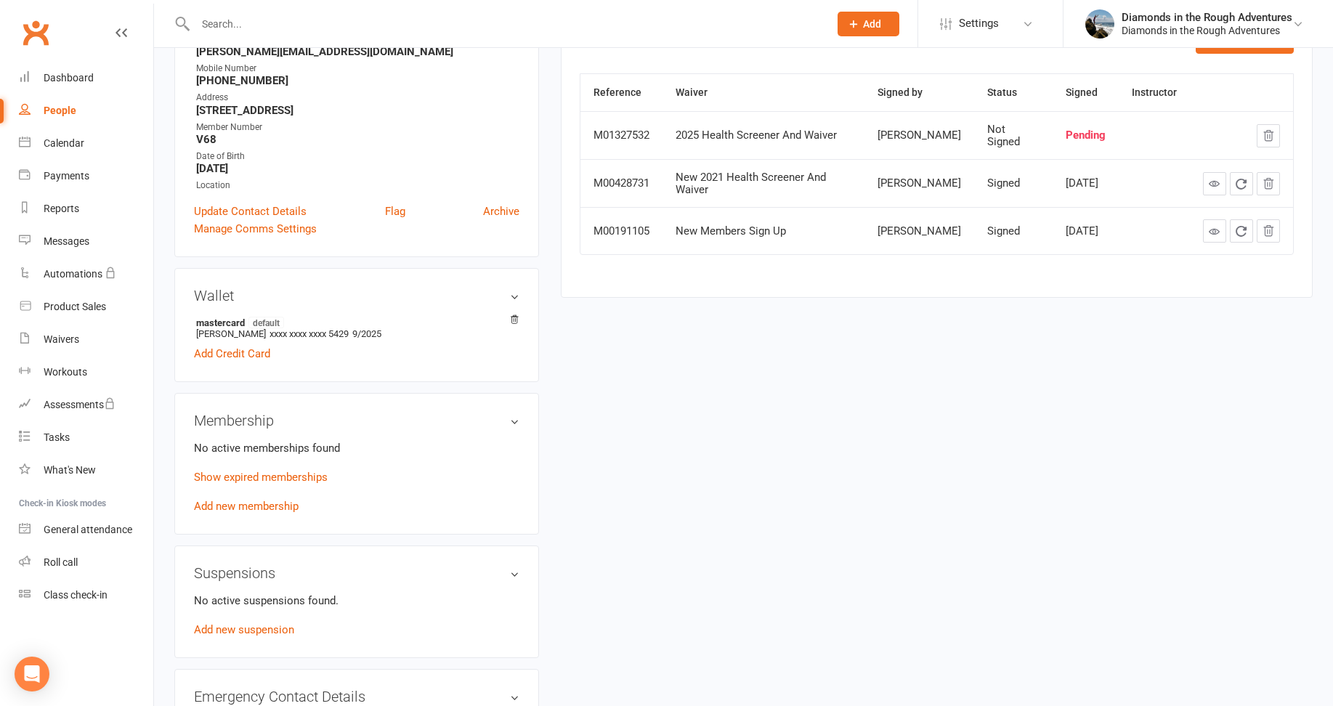
click at [219, 25] on input "text" at bounding box center [505, 24] width 628 height 20
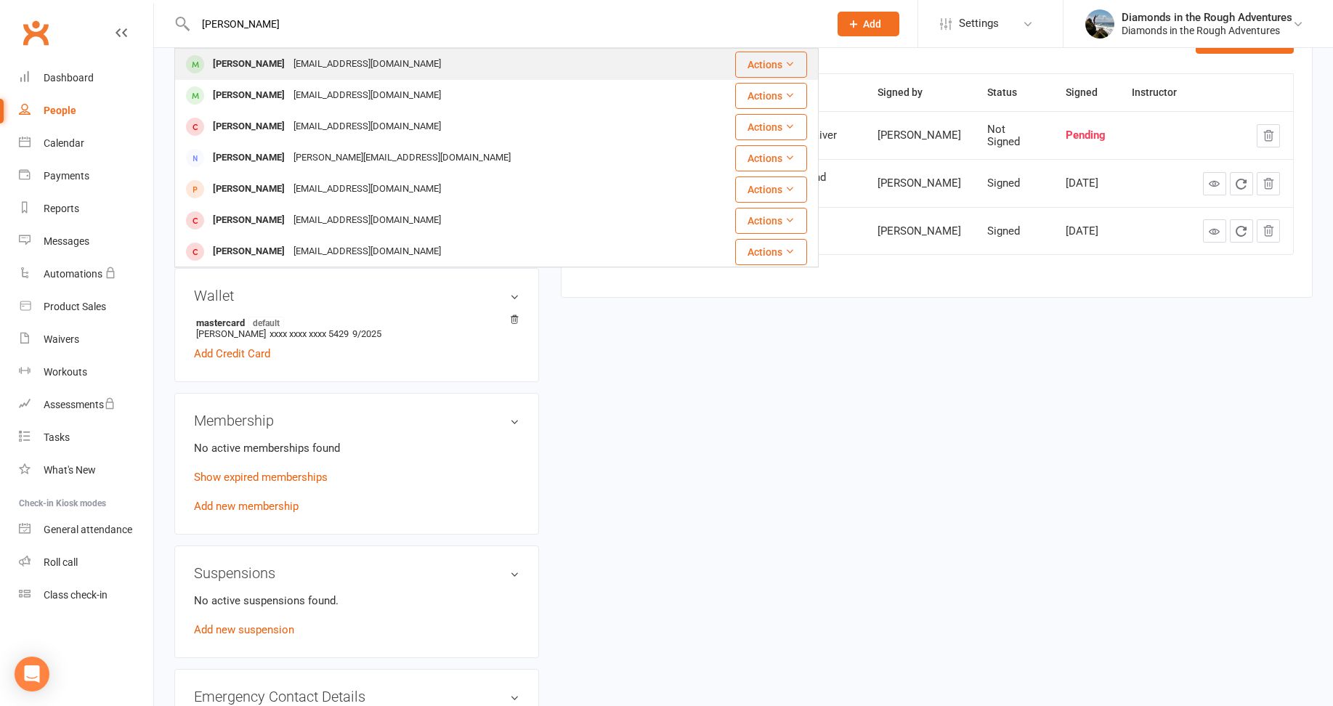
type input "[PERSON_NAME]"
click at [258, 66] on div "[PERSON_NAME]" at bounding box center [249, 64] width 81 height 21
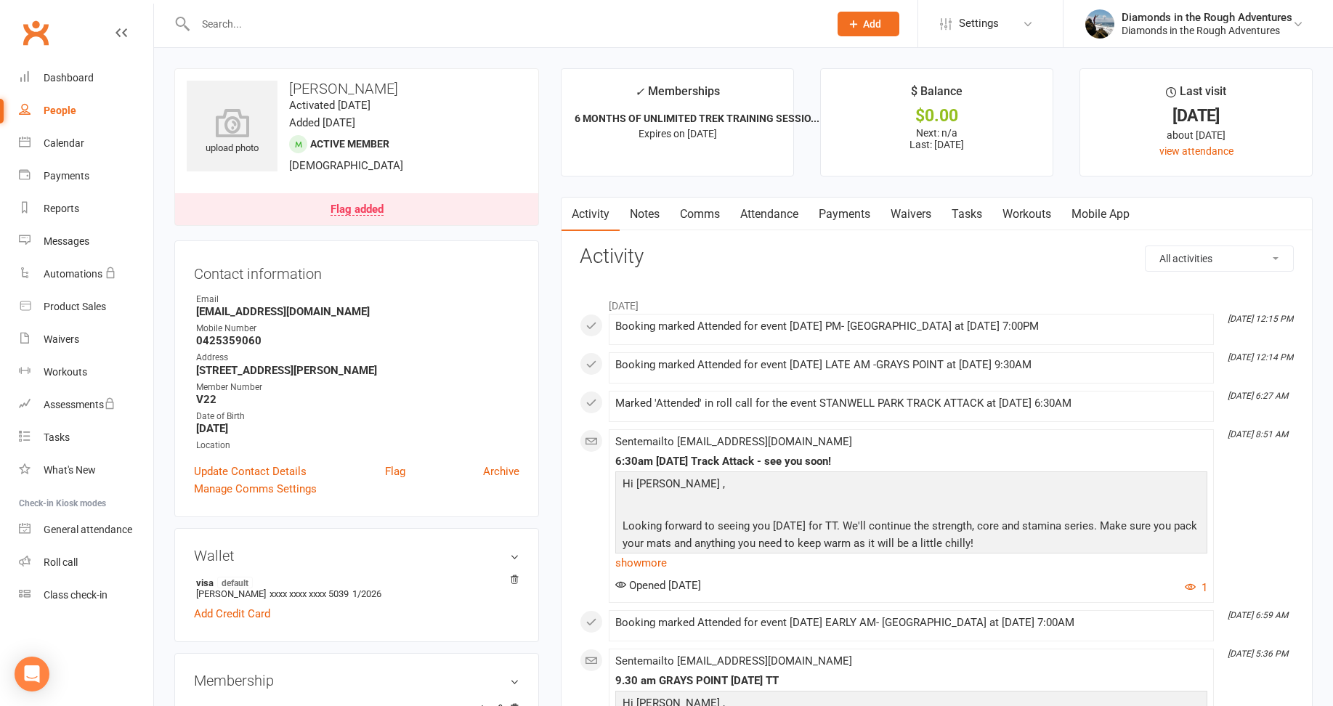
click at [917, 219] on link "Waivers" at bounding box center [911, 214] width 61 height 33
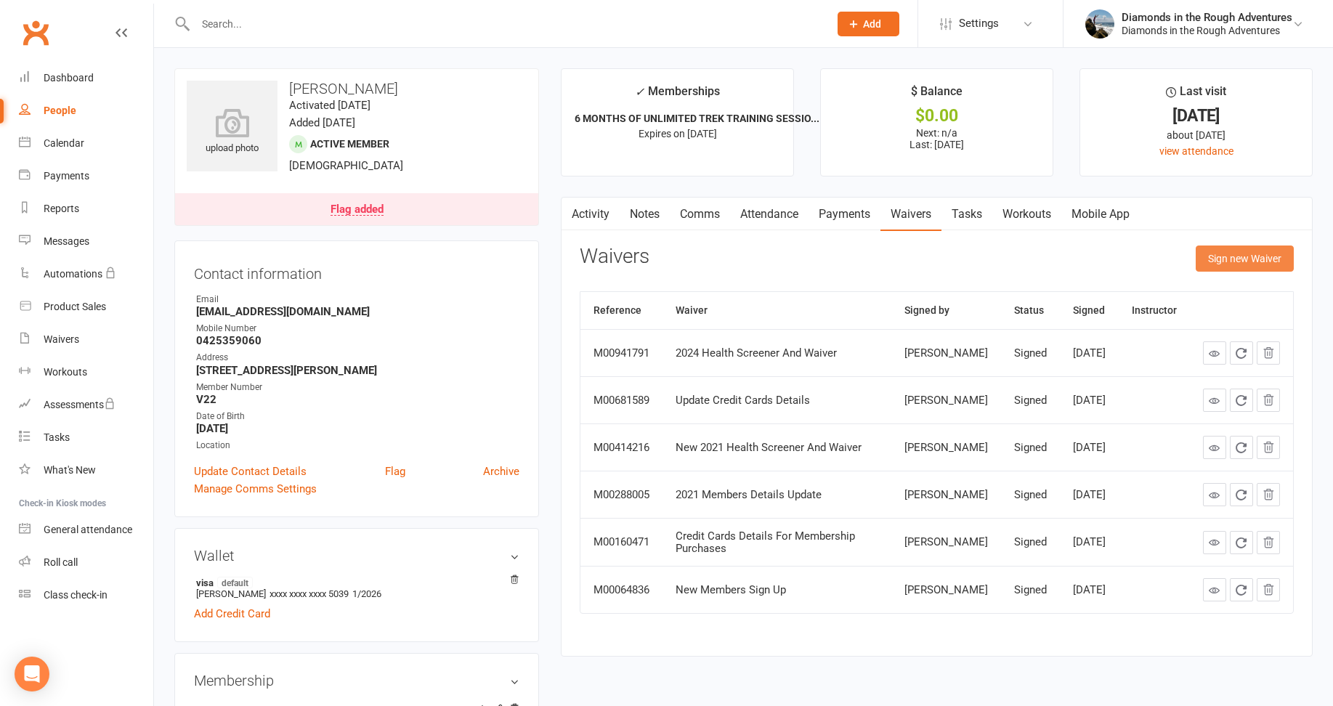
click at [1256, 254] on button "Sign new Waiver" at bounding box center [1245, 259] width 98 height 26
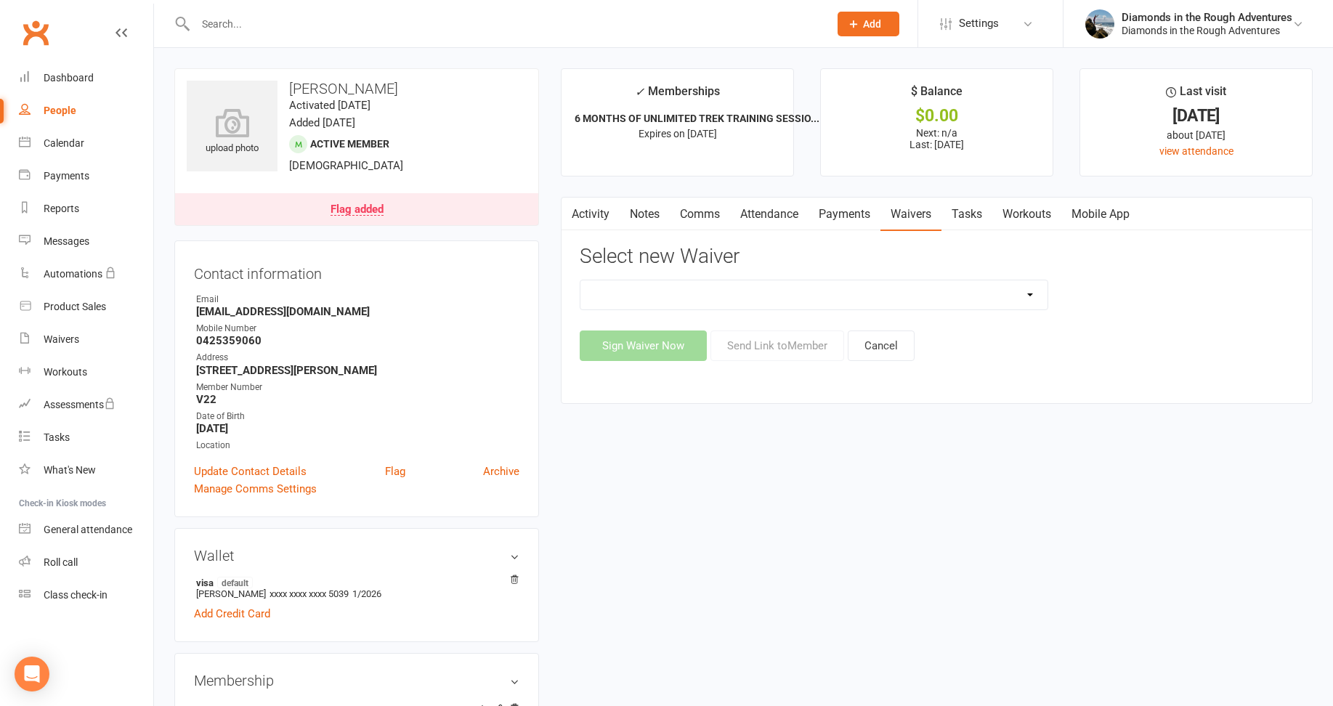
click at [1030, 297] on select "2025 Back On Track 2 Weeks Of Unlimited Sessions 2025 Diamond Day And Dream Hea…" at bounding box center [814, 294] width 467 height 29
select select "12830"
click at [581, 280] on select "2025 Back On Track 2 Weeks Of Unlimited Sessions 2025 Diamond Day And Dream Hea…" at bounding box center [814, 294] width 467 height 29
click at [779, 344] on button "Send Link to Member" at bounding box center [778, 346] width 134 height 31
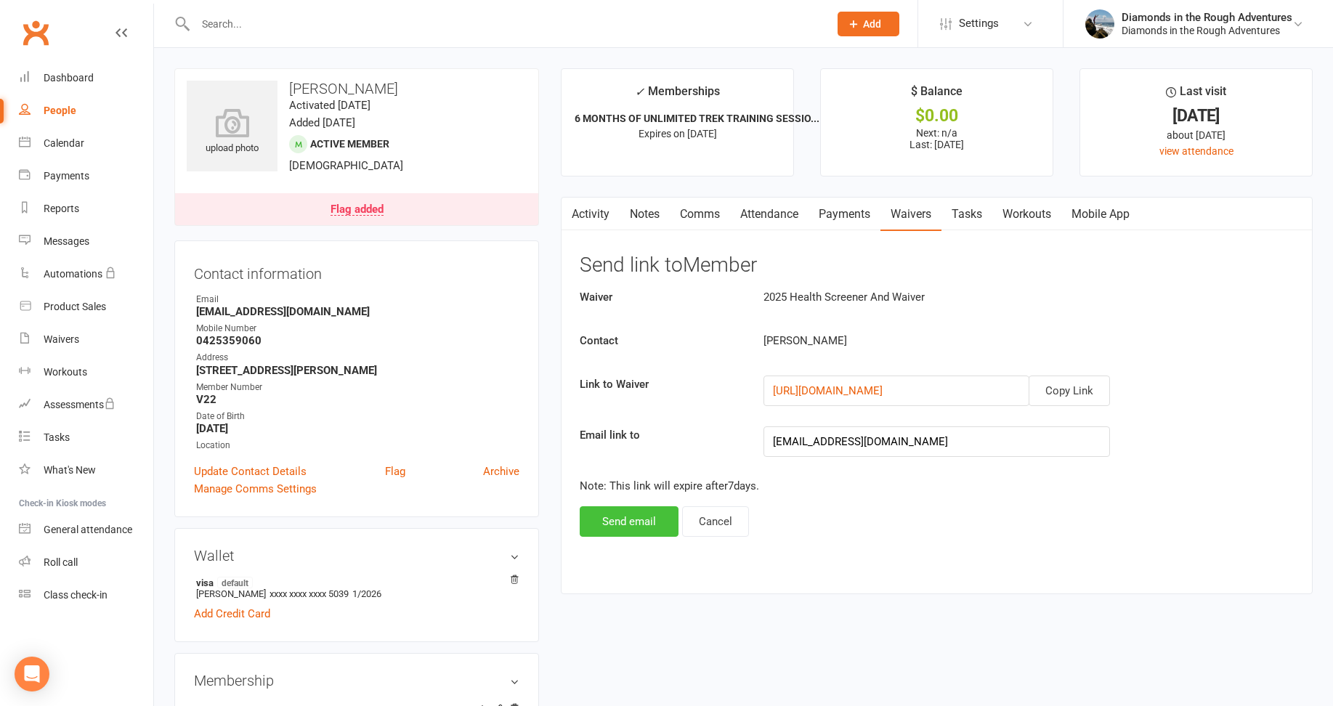
drag, startPoint x: 626, startPoint y: 518, endPoint x: 598, endPoint y: 515, distance: 27.8
click at [626, 517] on button "Send email" at bounding box center [629, 521] width 99 height 31
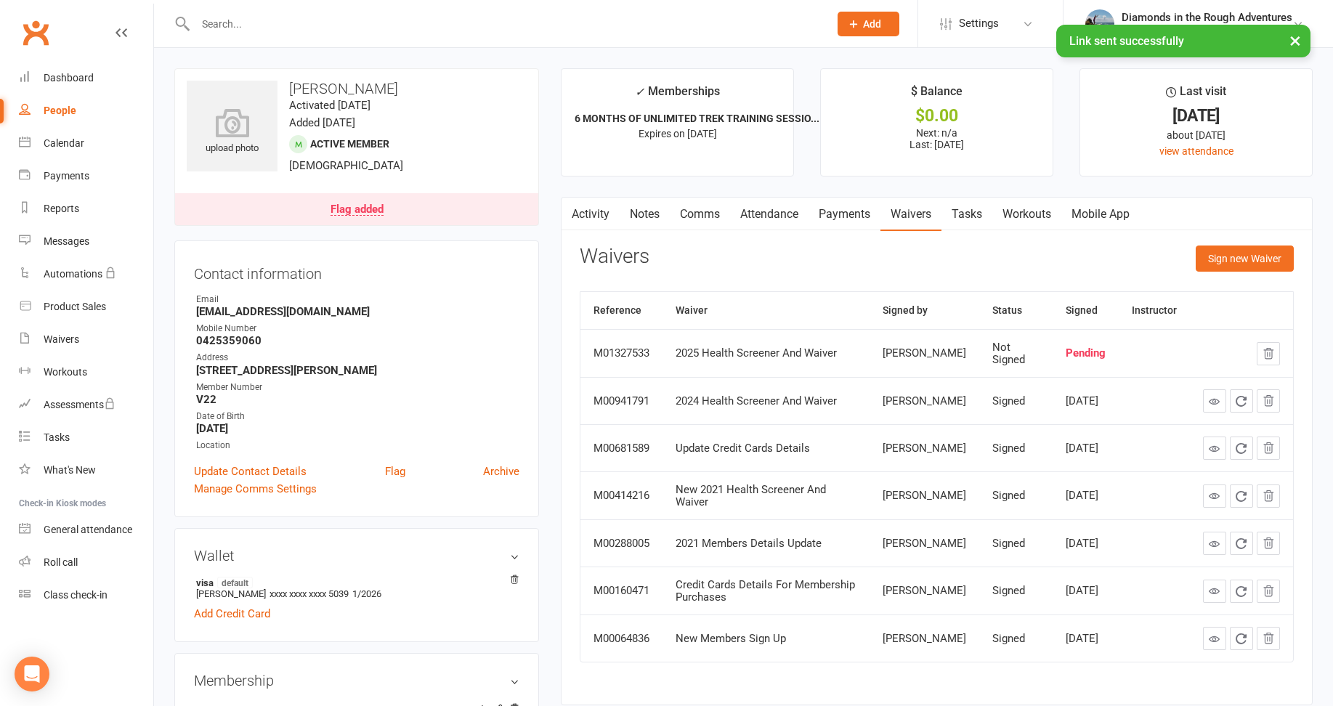
drag, startPoint x: 233, startPoint y: 18, endPoint x: 219, endPoint y: 22, distance: 13.6
click at [232, 18] on input "text" at bounding box center [505, 24] width 628 height 20
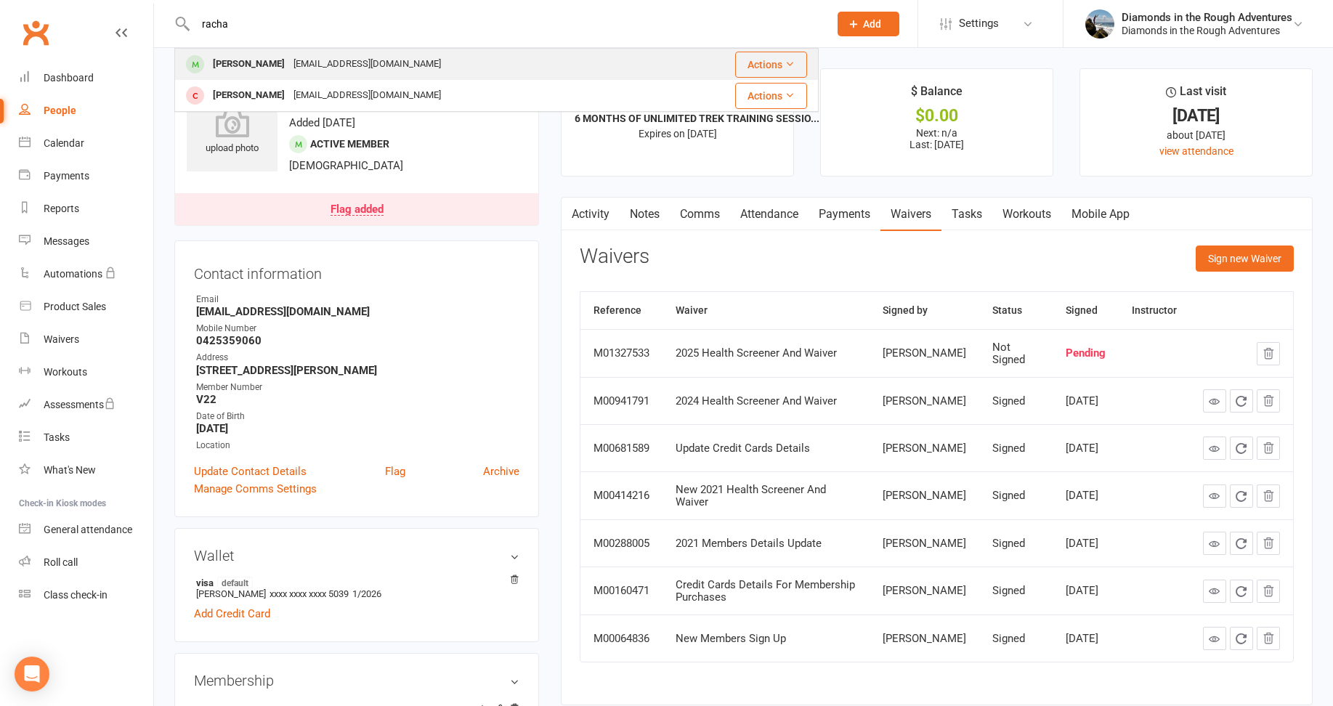
type input "racha"
click at [256, 67] on div "[PERSON_NAME]" at bounding box center [249, 64] width 81 height 21
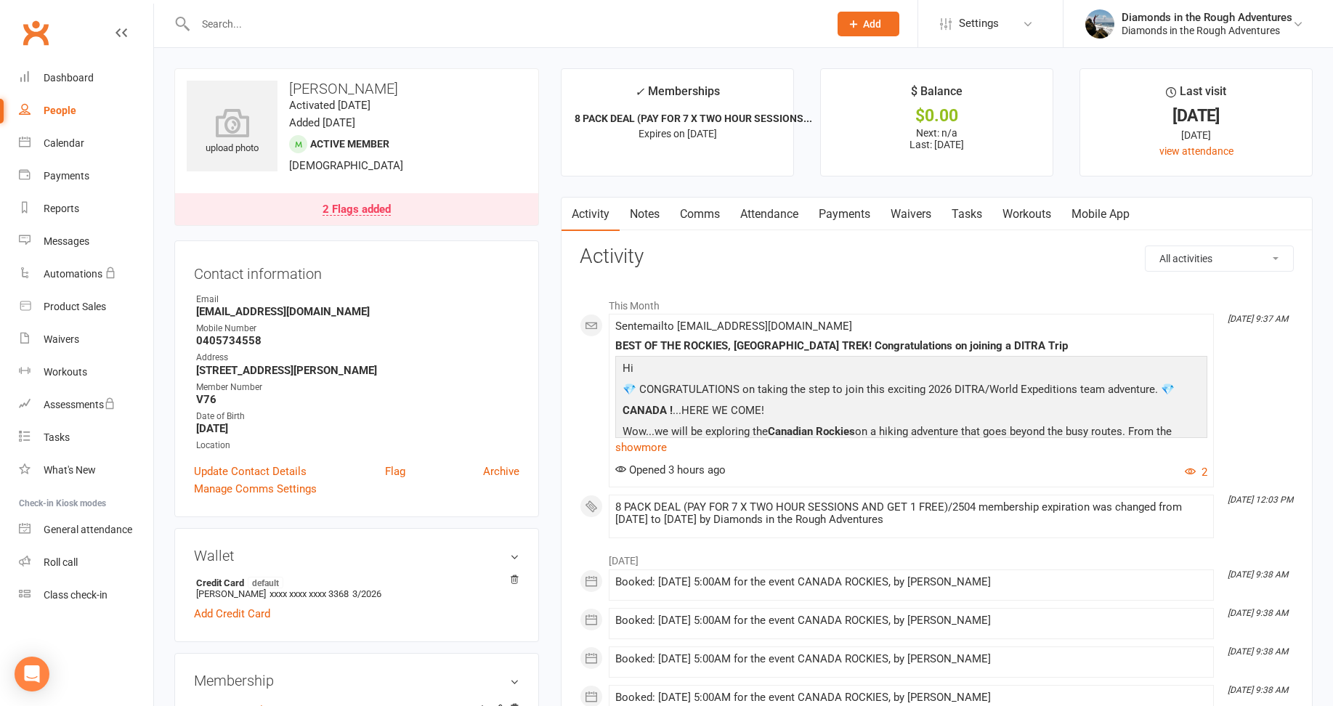
click at [921, 212] on link "Waivers" at bounding box center [911, 214] width 61 height 33
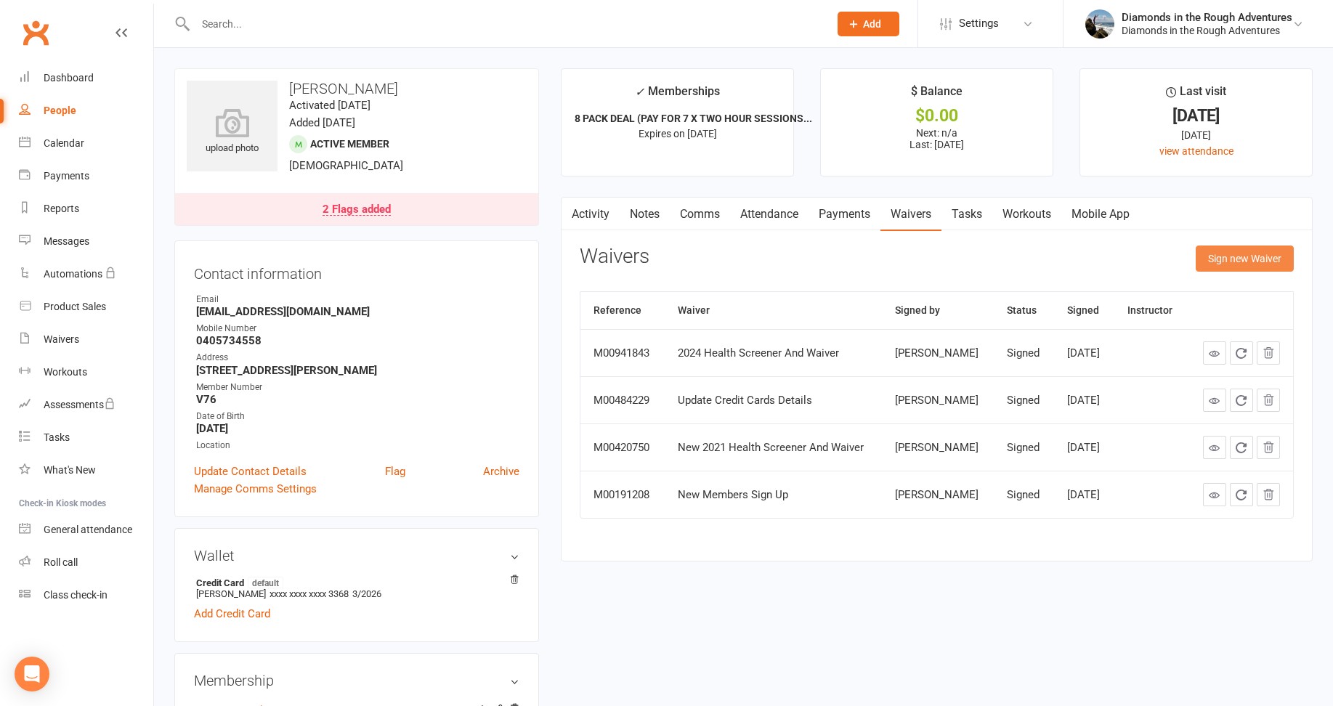
click at [1252, 255] on button "Sign new Waiver" at bounding box center [1245, 259] width 98 height 26
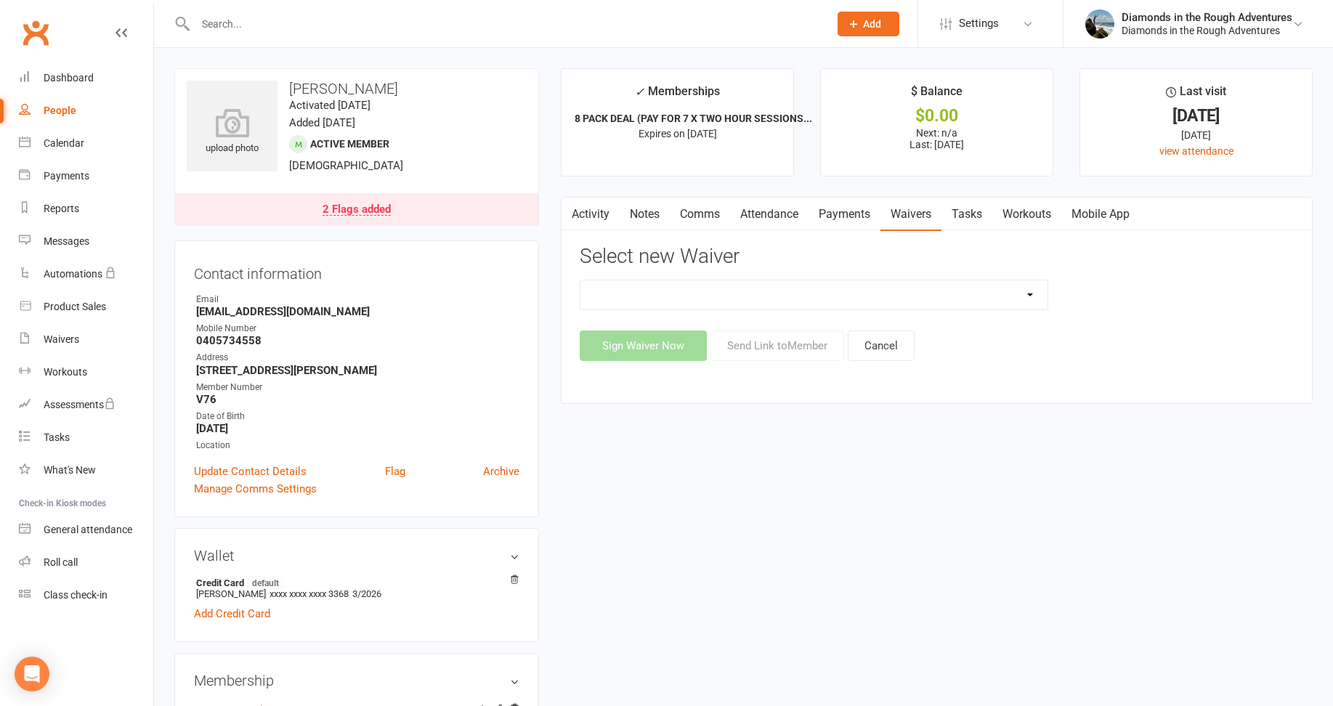
click at [1034, 291] on select "2025 Back On Track 2 Weeks Of Unlimited Sessions 2025 Diamond Day And Dream Hea…" at bounding box center [814, 294] width 467 height 29
select select "12830"
click at [581, 280] on select "2025 Back On Track 2 Weeks Of Unlimited Sessions 2025 Diamond Day And Dream Hea…" at bounding box center [814, 294] width 467 height 29
click at [763, 351] on button "Send Link to Member" at bounding box center [778, 346] width 134 height 31
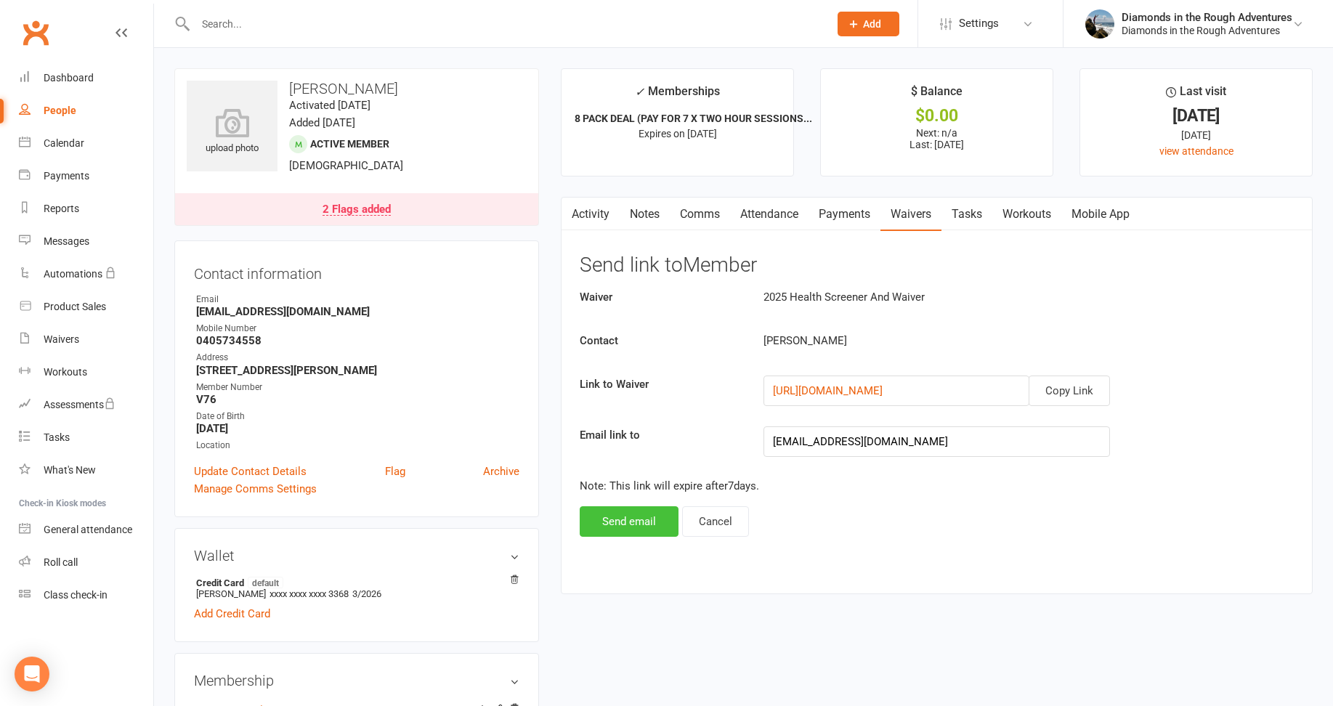
click at [642, 520] on button "Send email" at bounding box center [629, 521] width 99 height 31
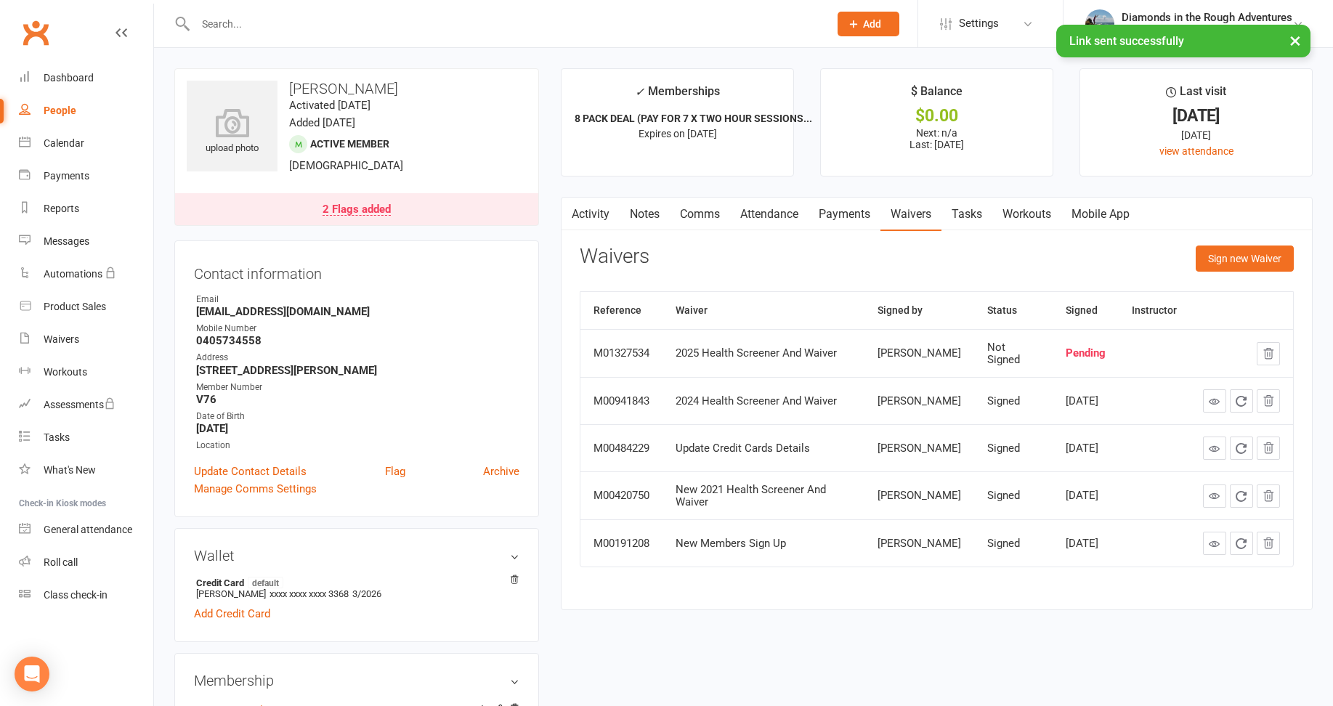
click at [214, 25] on div "× Link sent successfully" at bounding box center [657, 25] width 1314 height 0
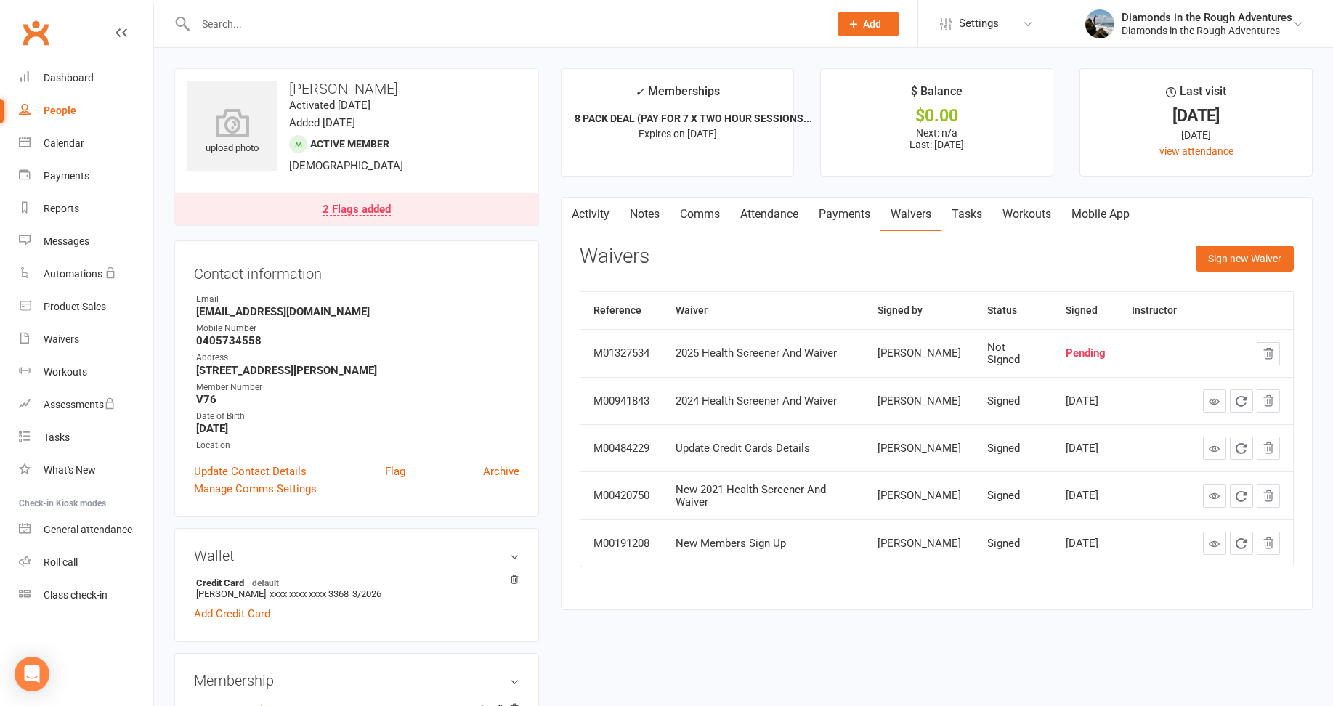
click at [228, 28] on input "text" at bounding box center [505, 24] width 628 height 20
type input "b"
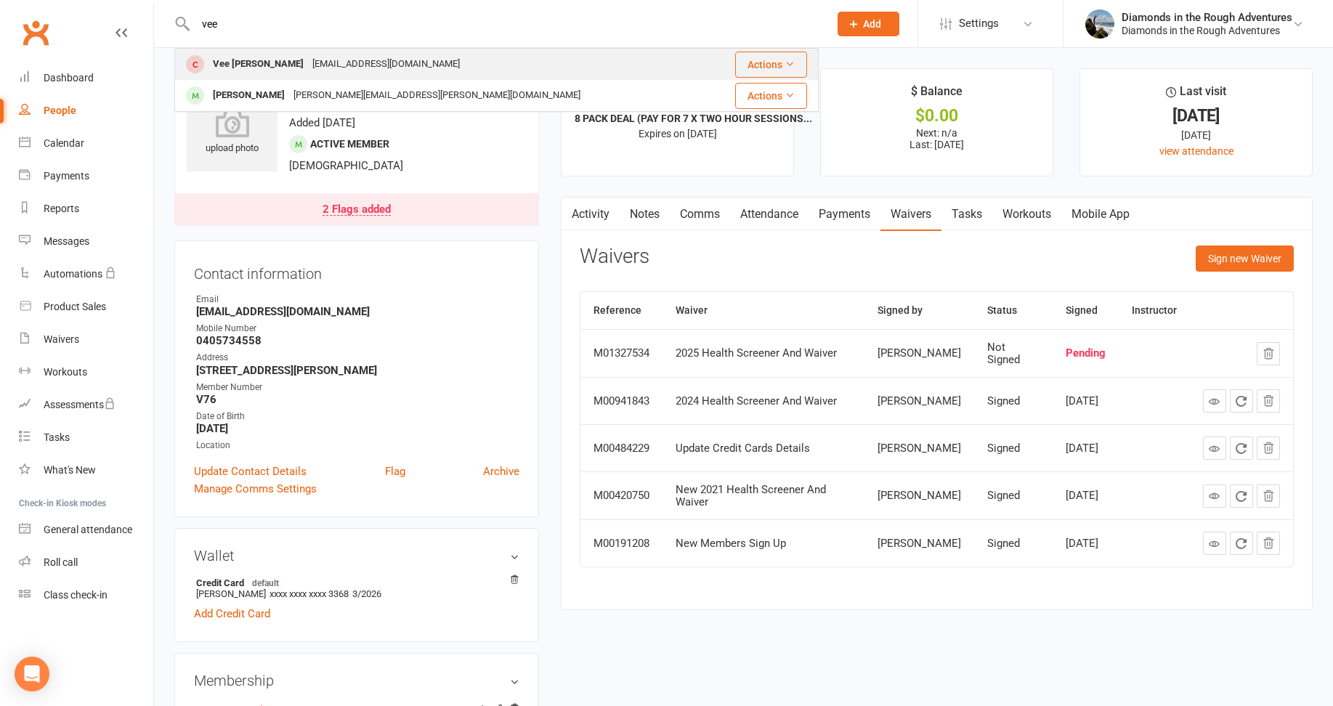
type input "vee"
click at [243, 62] on div "Vee [PERSON_NAME]" at bounding box center [259, 64] width 100 height 21
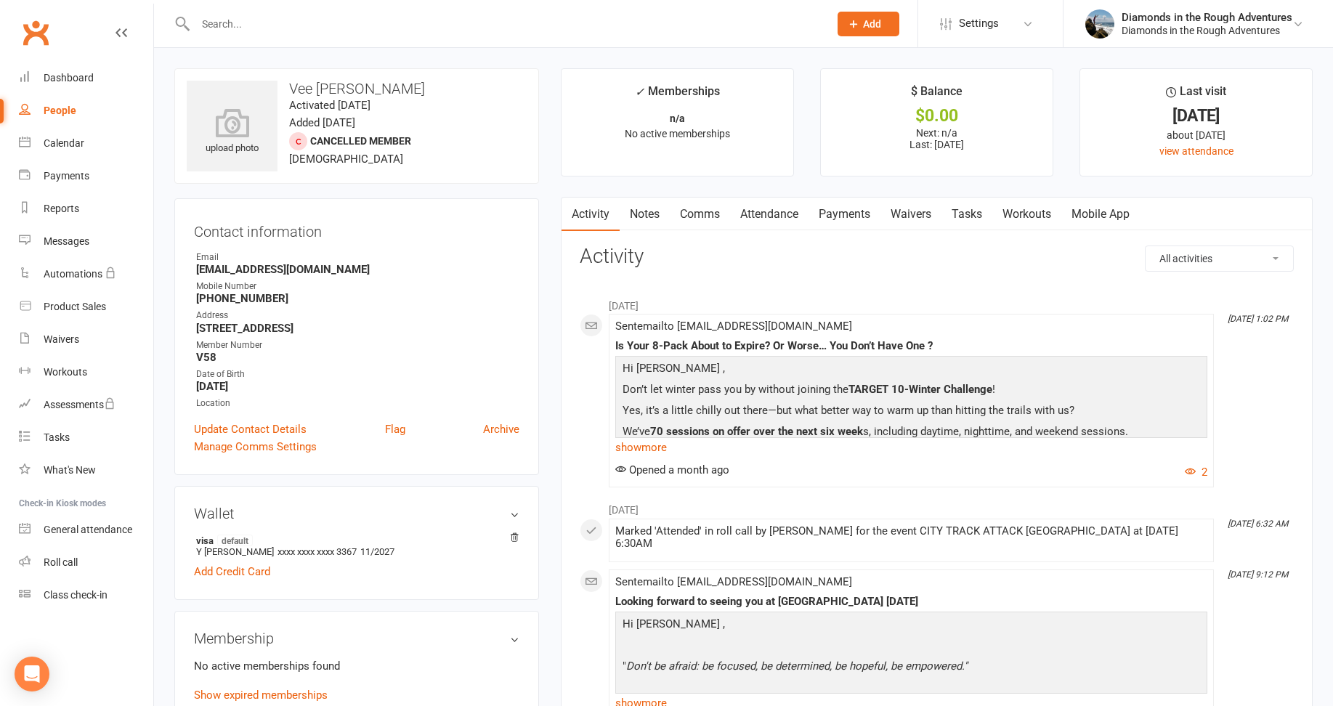
click at [914, 213] on link "Waivers" at bounding box center [911, 214] width 61 height 33
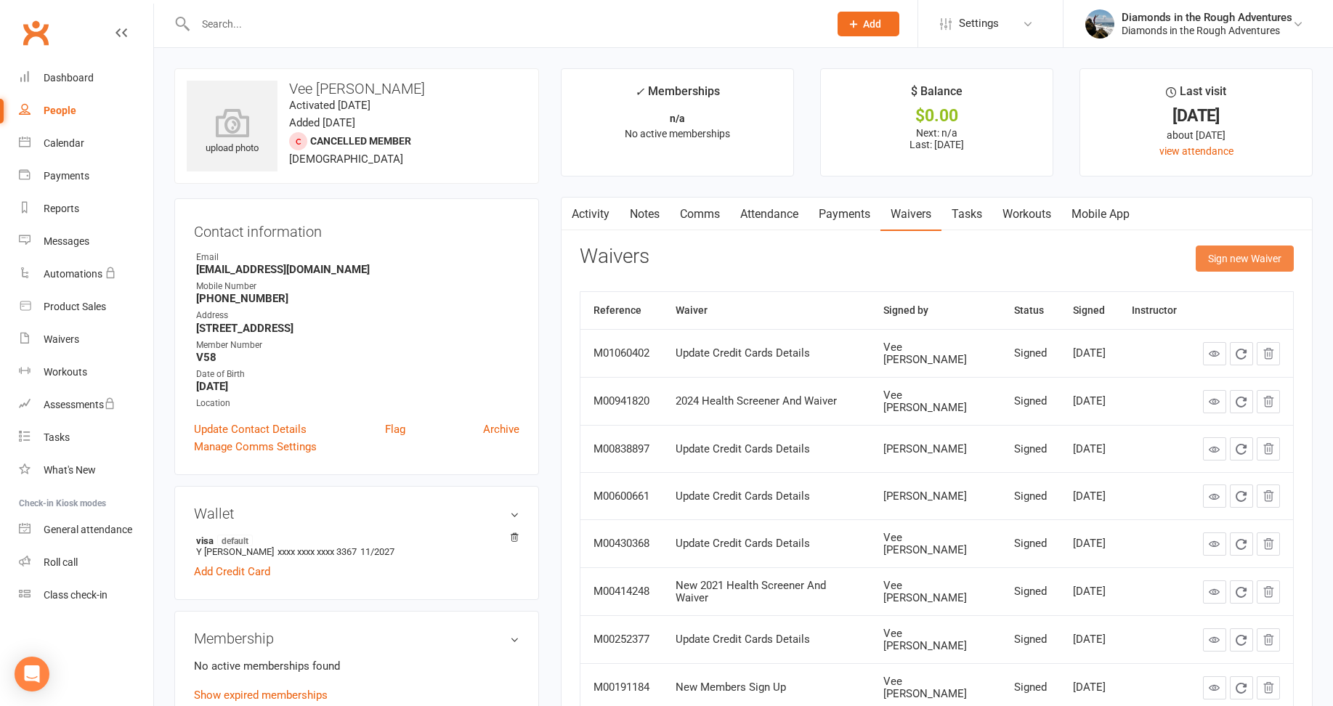
click at [1248, 261] on button "Sign new Waiver" at bounding box center [1245, 259] width 98 height 26
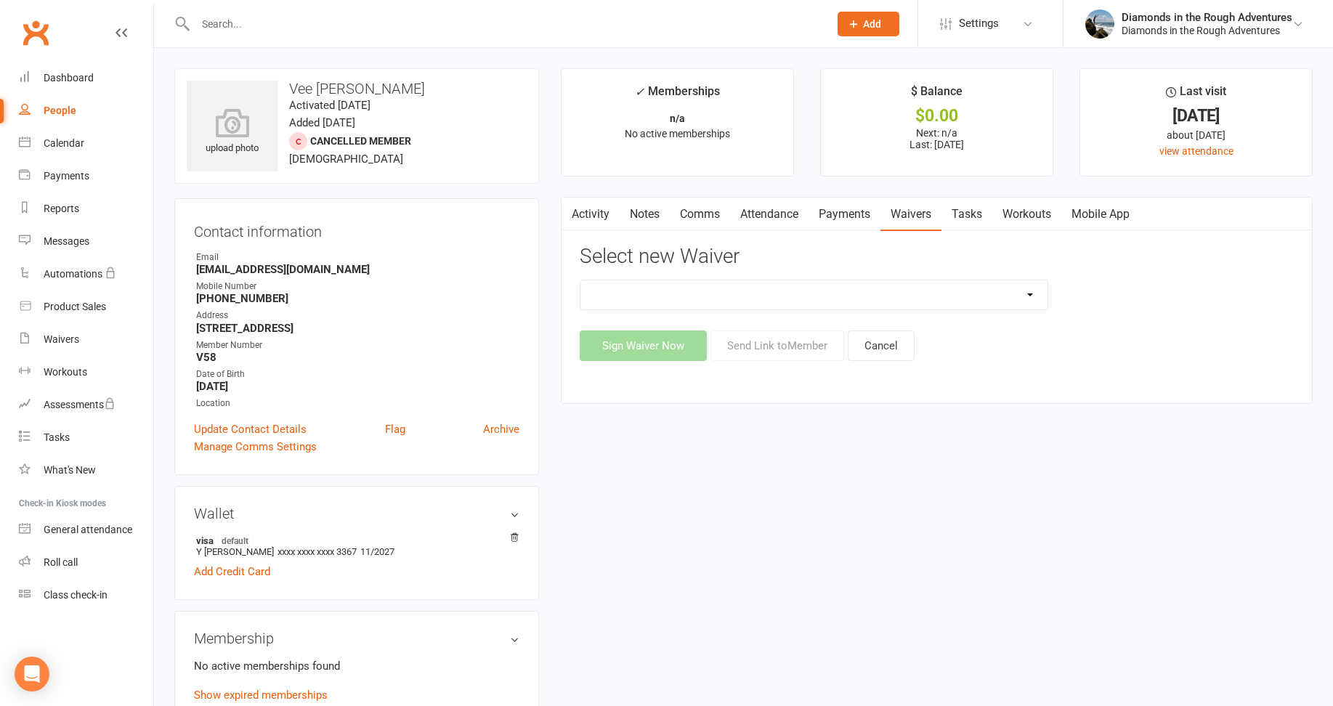
click at [1027, 299] on select "2025 Back On Track 2 Weeks Of Unlimited Sessions 2025 Diamond Day And Dream Hea…" at bounding box center [814, 294] width 467 height 29
select select "12830"
click at [581, 280] on select "2025 Back On Track 2 Weeks Of Unlimited Sessions 2025 Diamond Day And Dream Hea…" at bounding box center [814, 294] width 467 height 29
click at [782, 349] on button "Send Link to Member" at bounding box center [778, 346] width 134 height 31
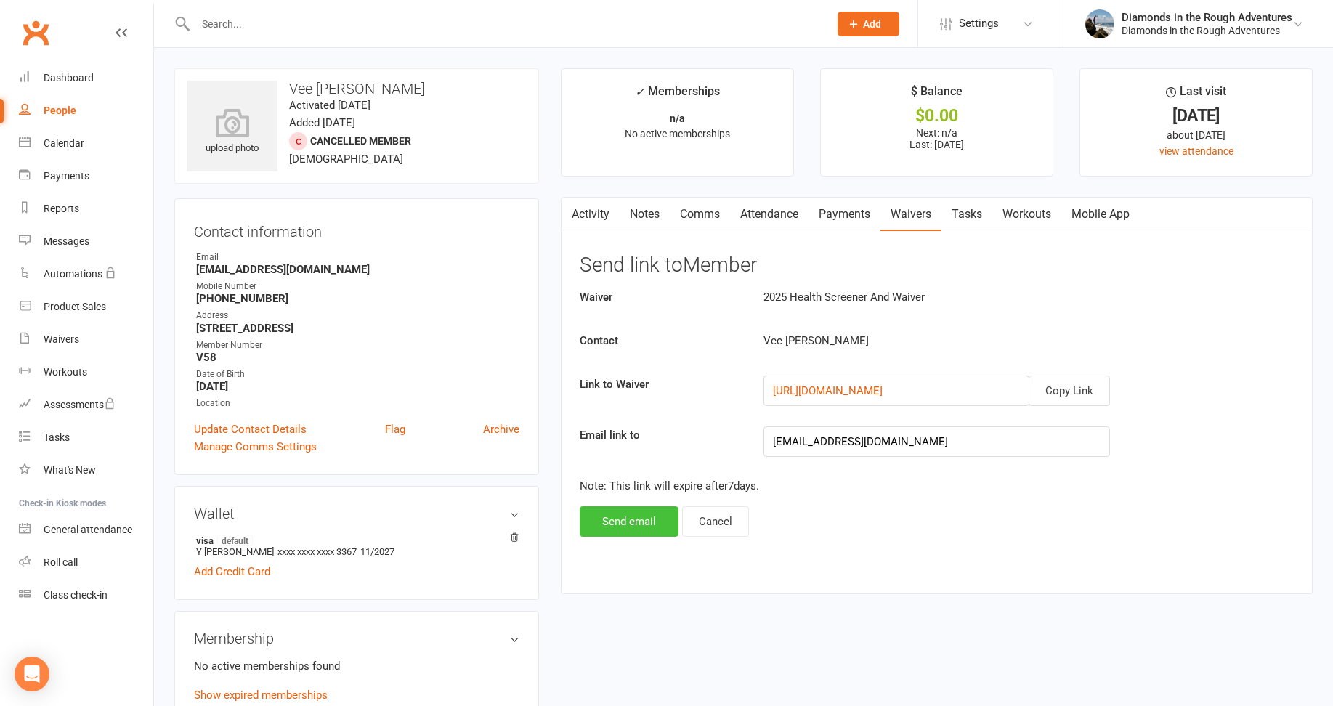
click at [629, 525] on button "Send email" at bounding box center [629, 521] width 99 height 31
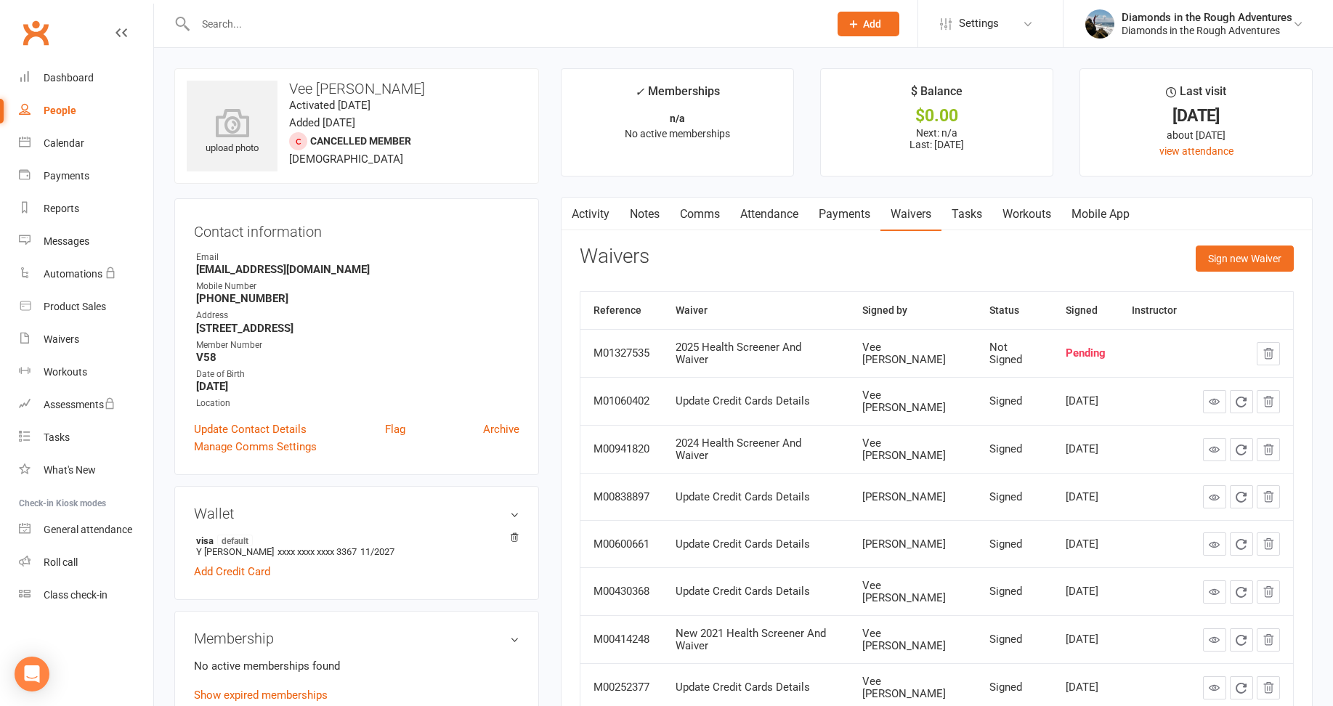
click at [216, 17] on input "text" at bounding box center [505, 24] width 628 height 20
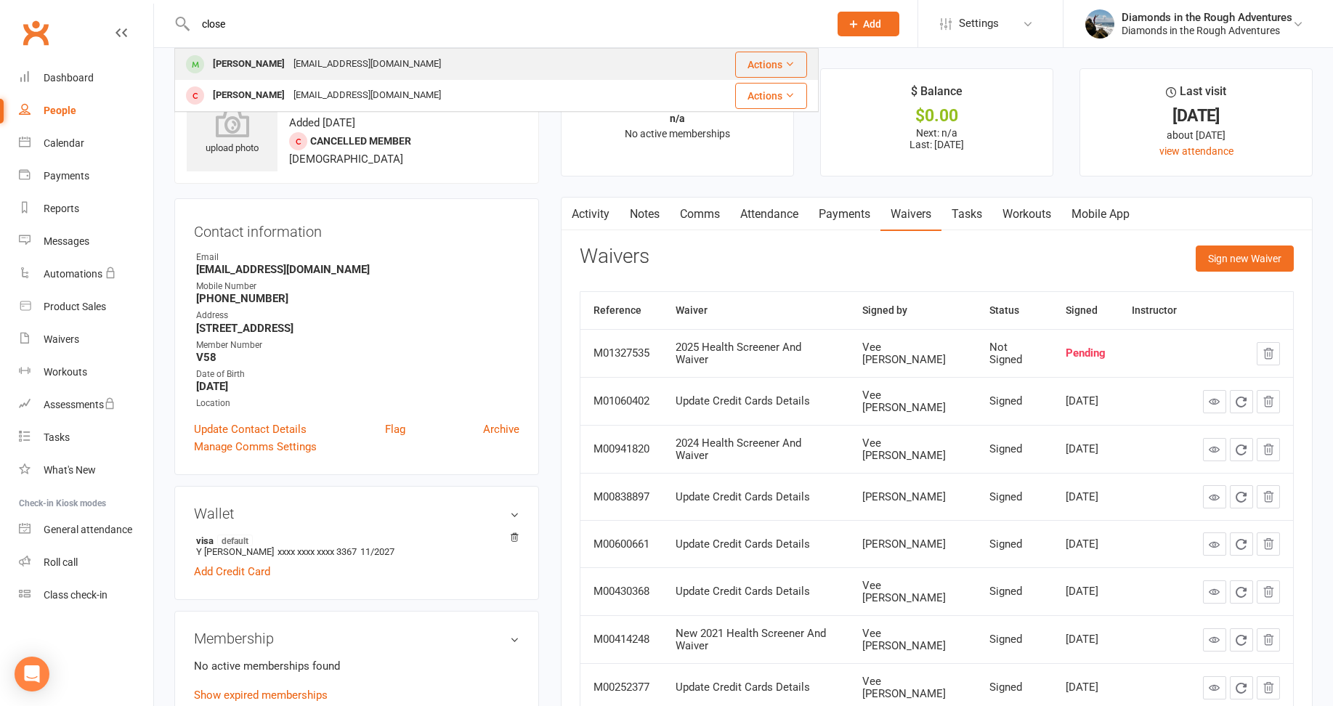
type input "close"
drag, startPoint x: 237, startPoint y: 60, endPoint x: 249, endPoint y: 64, distance: 13.1
click at [237, 60] on div "[PERSON_NAME]" at bounding box center [249, 64] width 81 height 21
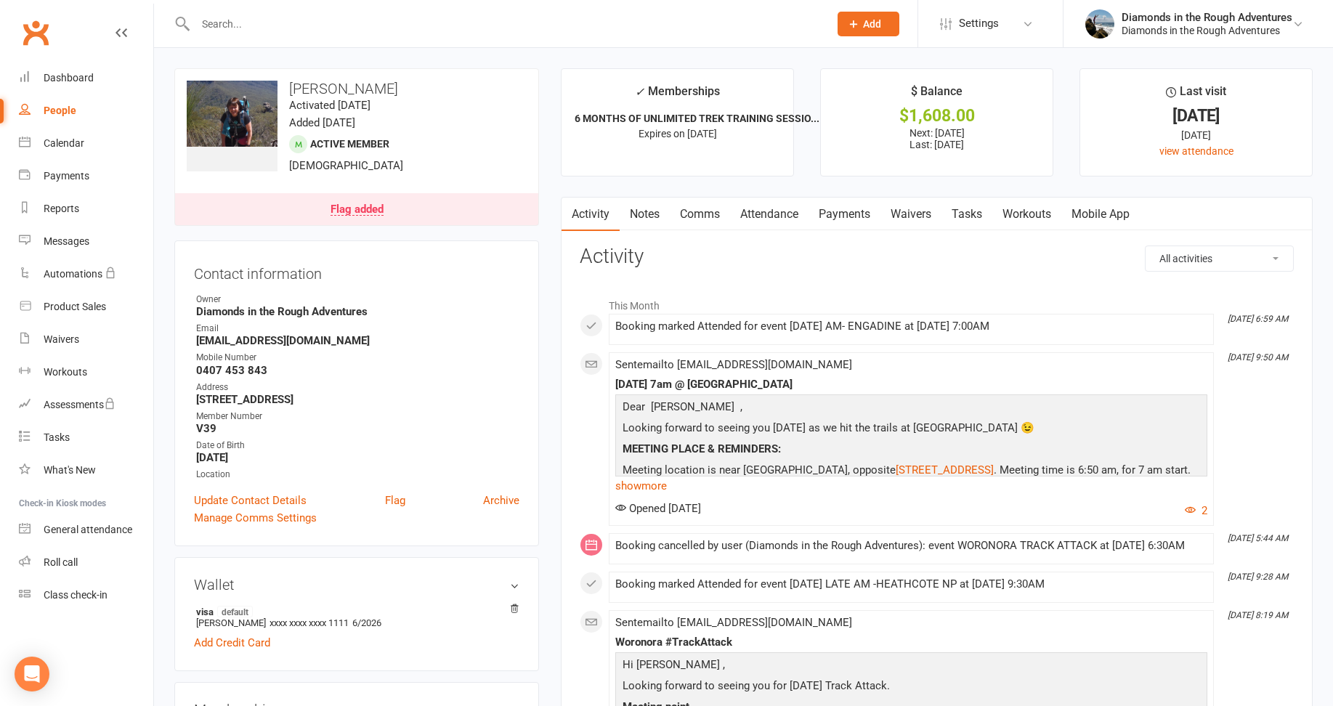
click at [912, 214] on link "Waivers" at bounding box center [911, 214] width 61 height 33
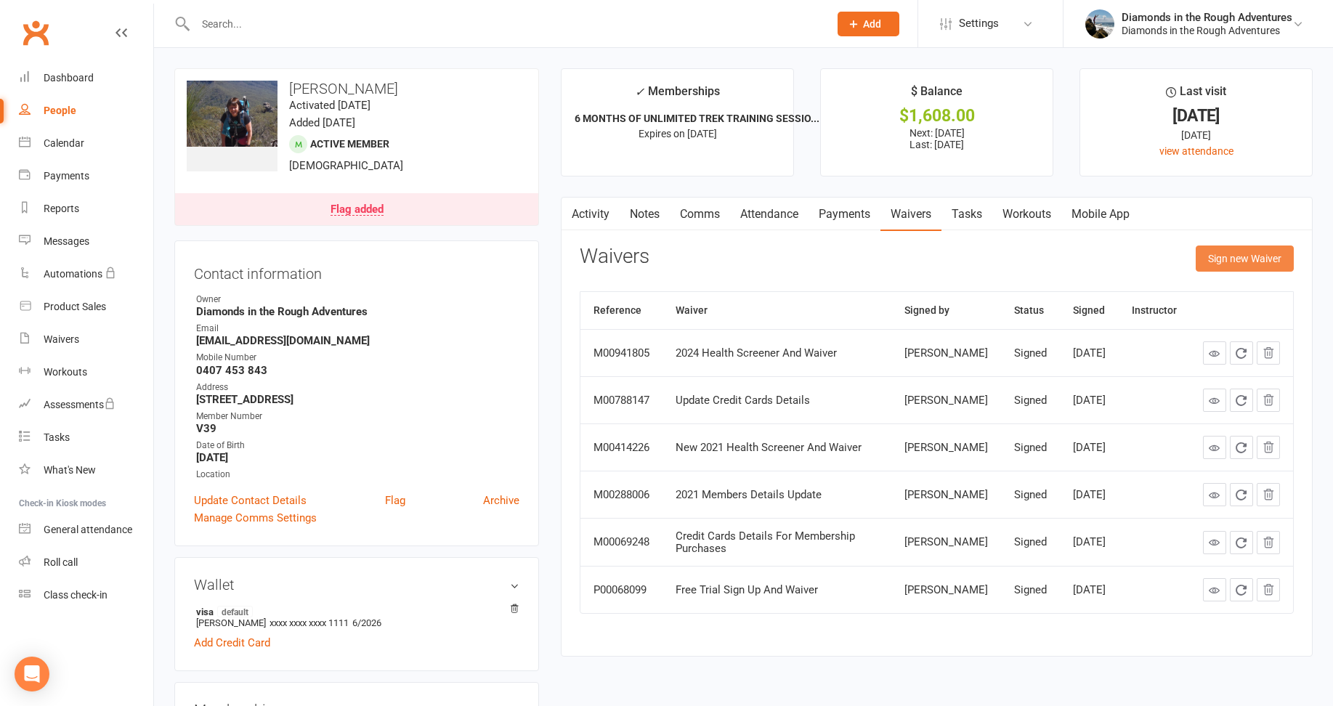
click at [1236, 260] on button "Sign new Waiver" at bounding box center [1245, 259] width 98 height 26
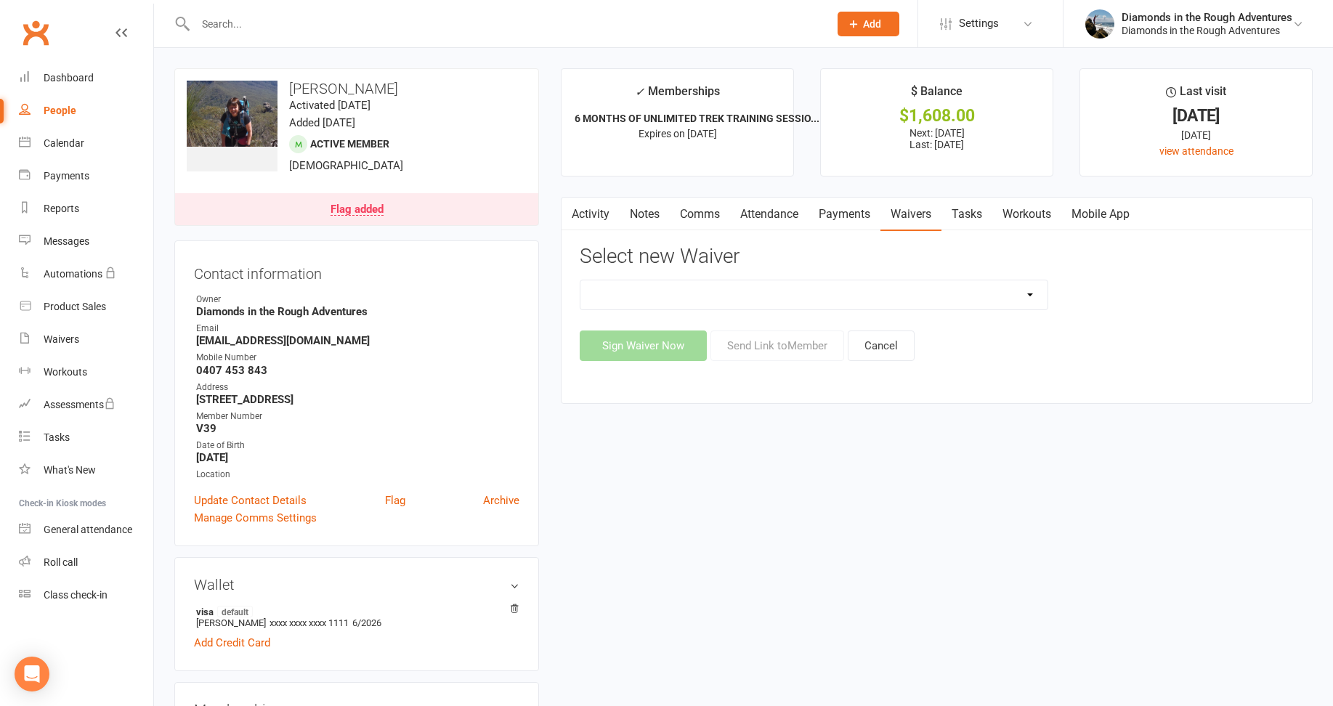
drag, startPoint x: 1036, startPoint y: 289, endPoint x: 931, endPoint y: 299, distance: 105.1
click at [1030, 289] on select "2025 Back On Track 2 Weeks Of Unlimited Sessions 2025 Diamond Day And Dream Hea…" at bounding box center [814, 294] width 467 height 29
select select "12830"
click at [581, 280] on select "2025 Back On Track 2 Weeks Of Unlimited Sessions 2025 Diamond Day And Dream Hea…" at bounding box center [814, 294] width 467 height 29
click at [807, 349] on button "Send Link to Member" at bounding box center [778, 346] width 134 height 31
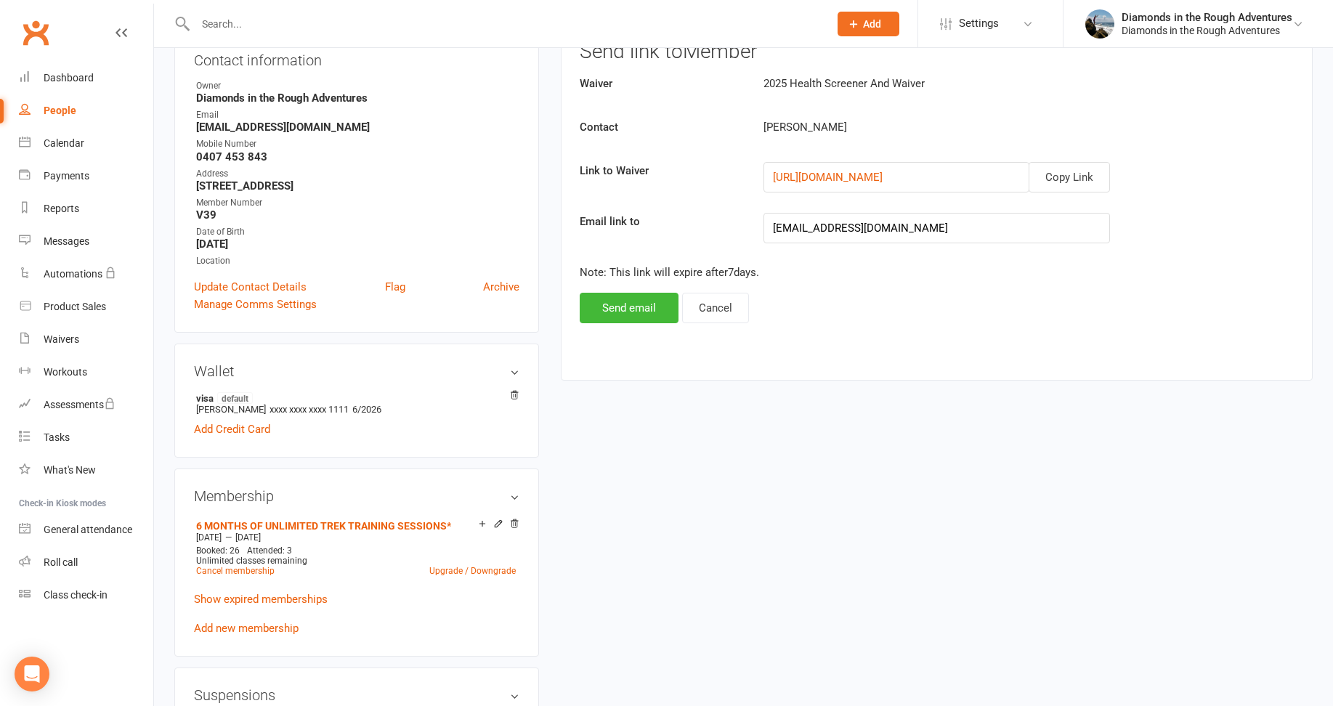
scroll to position [218, 0]
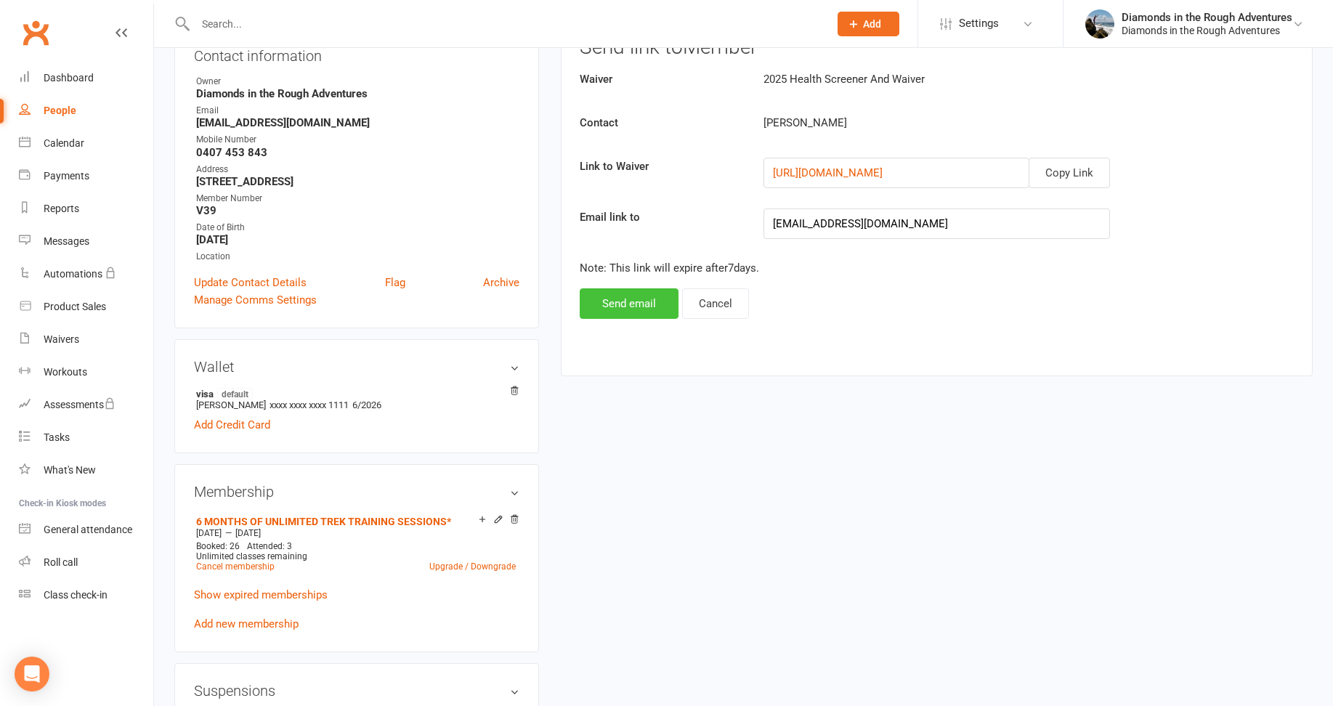
click at [629, 304] on button "Send email" at bounding box center [629, 303] width 99 height 31
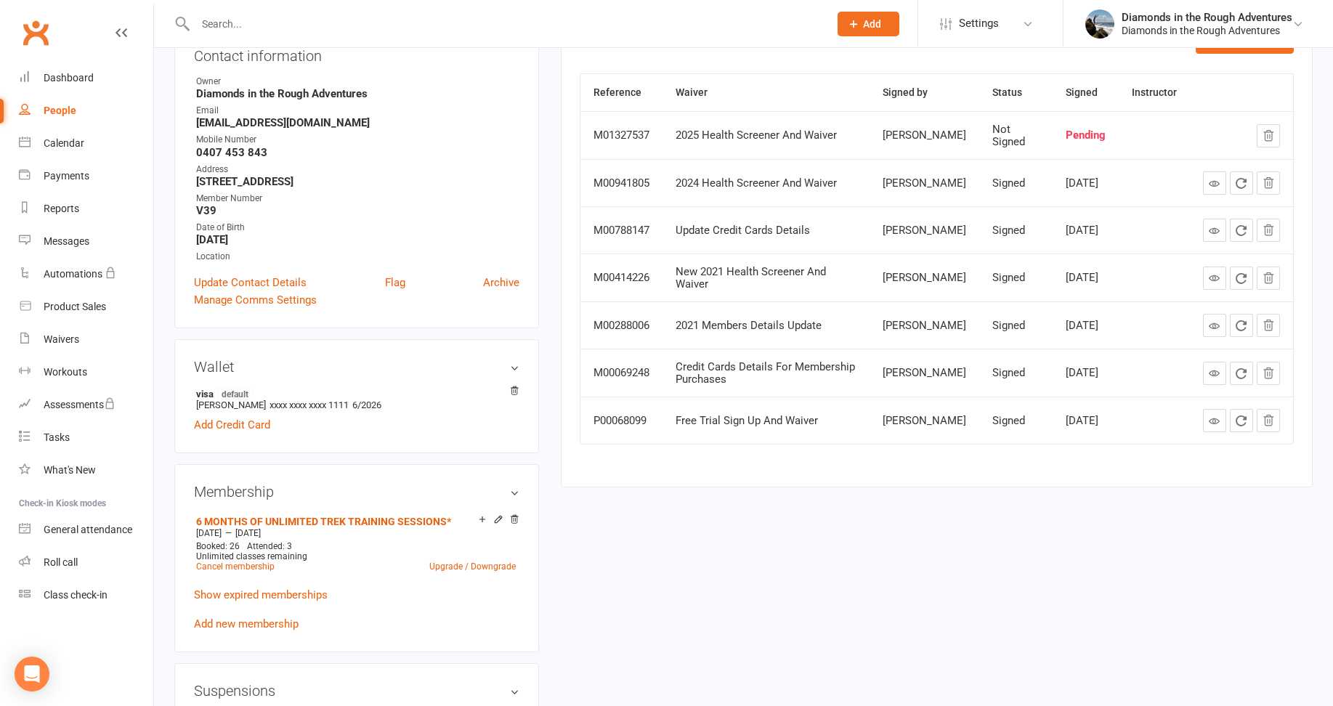
click at [238, 26] on input "text" at bounding box center [505, 24] width 628 height 20
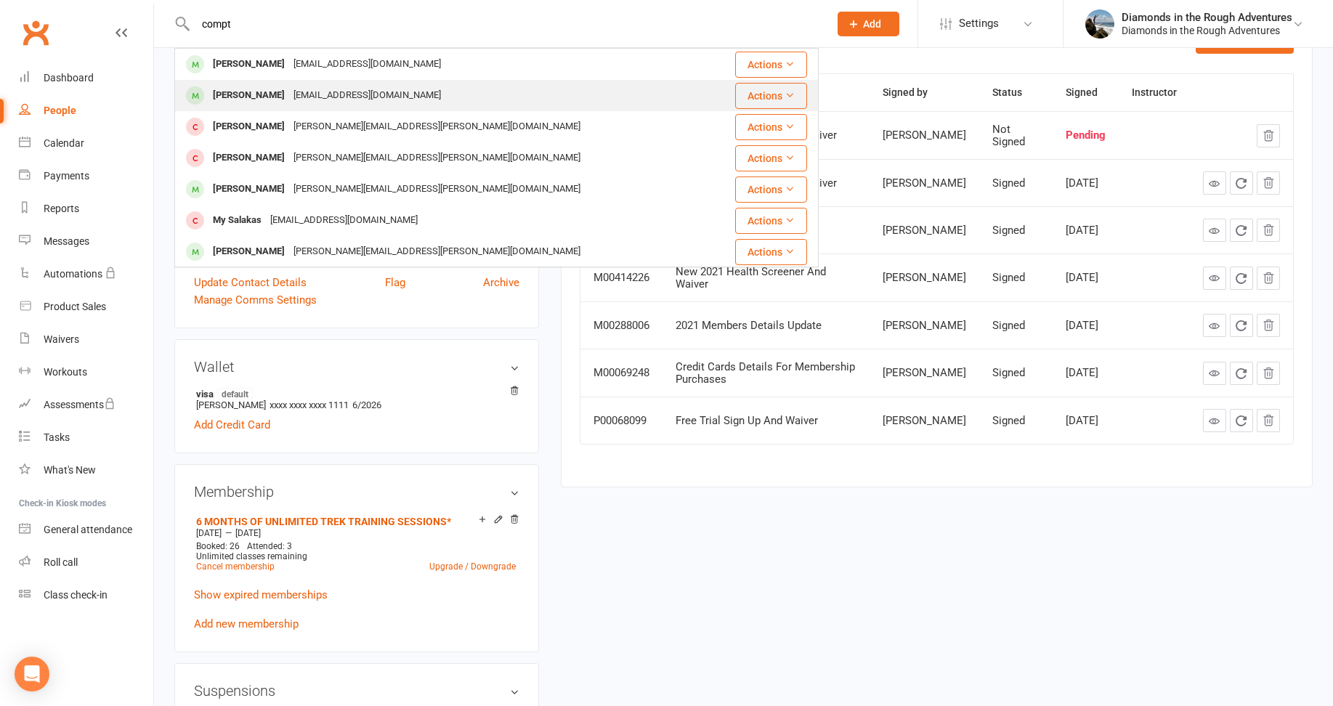
type input "compt"
click at [256, 94] on div "[PERSON_NAME]" at bounding box center [249, 95] width 81 height 21
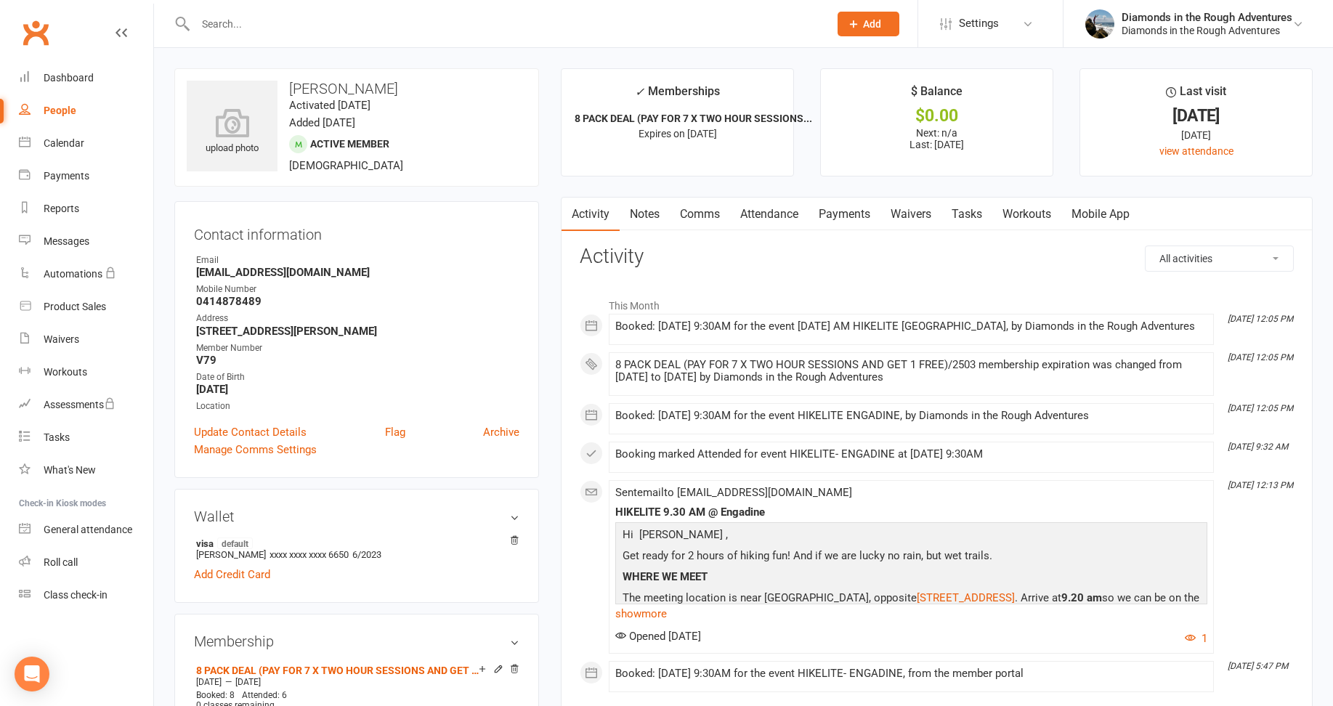
click at [915, 213] on link "Waivers" at bounding box center [911, 214] width 61 height 33
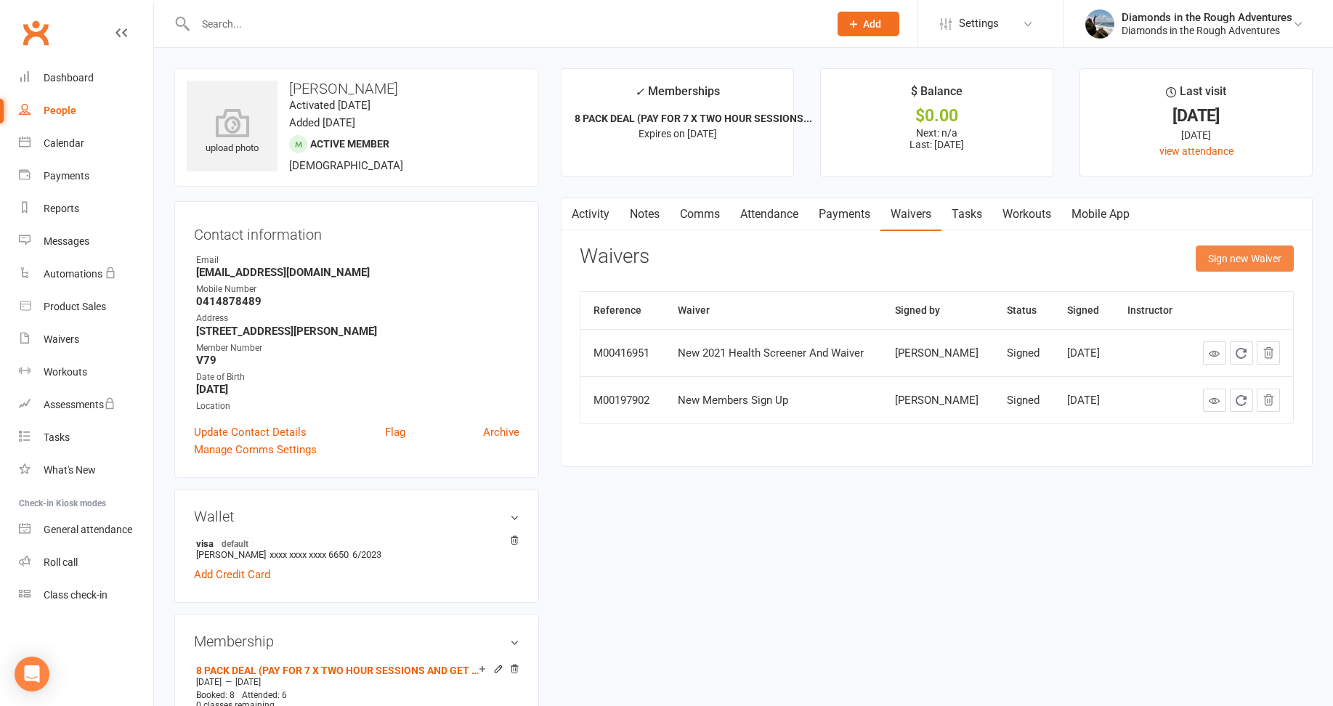
click at [1231, 256] on button "Sign new Waiver" at bounding box center [1245, 259] width 98 height 26
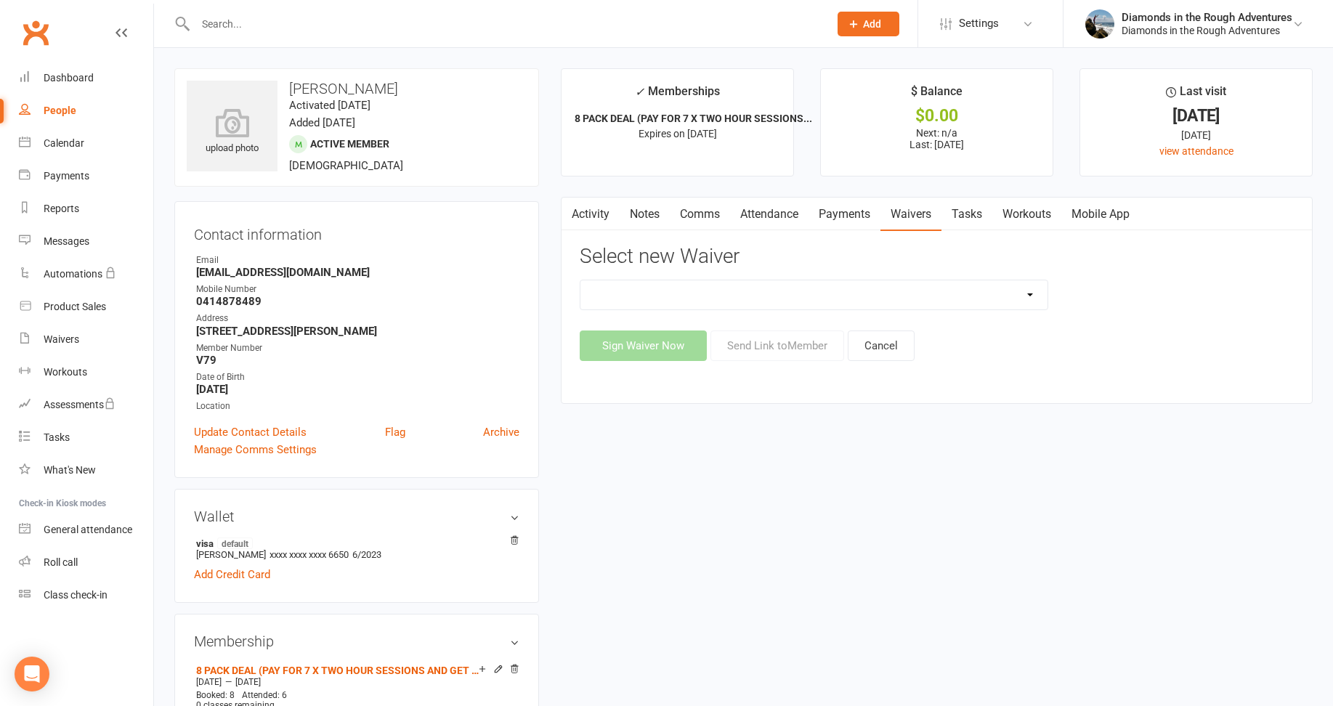
click at [1030, 293] on select "2025 Back On Track 2 Weeks Of Unlimited Sessions 2025 Diamond Day And Dream Hea…" at bounding box center [814, 294] width 467 height 29
select select "12830"
click at [581, 280] on select "2025 Back On Track 2 Weeks Of Unlimited Sessions 2025 Diamond Day And Dream Hea…" at bounding box center [814, 294] width 467 height 29
click at [791, 352] on button "Send Link to Member" at bounding box center [778, 346] width 134 height 31
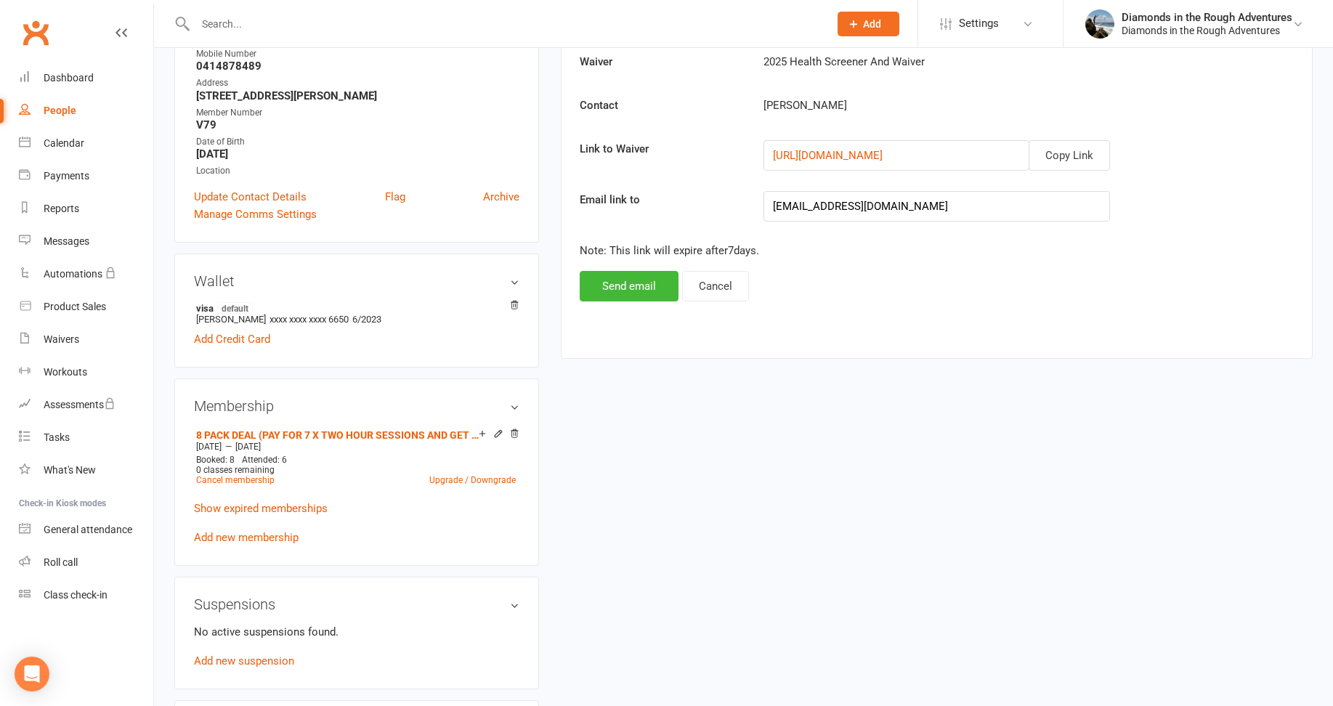
scroll to position [291, 0]
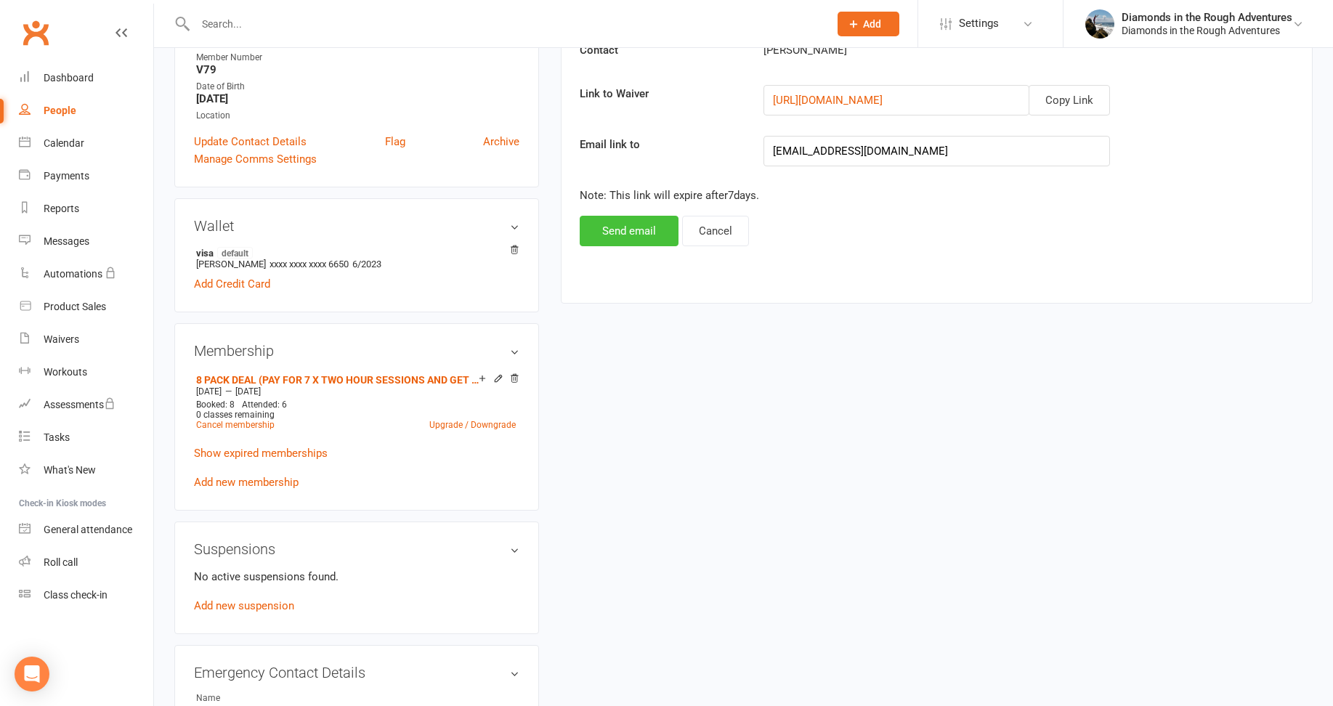
click at [636, 231] on button "Send email" at bounding box center [629, 231] width 99 height 31
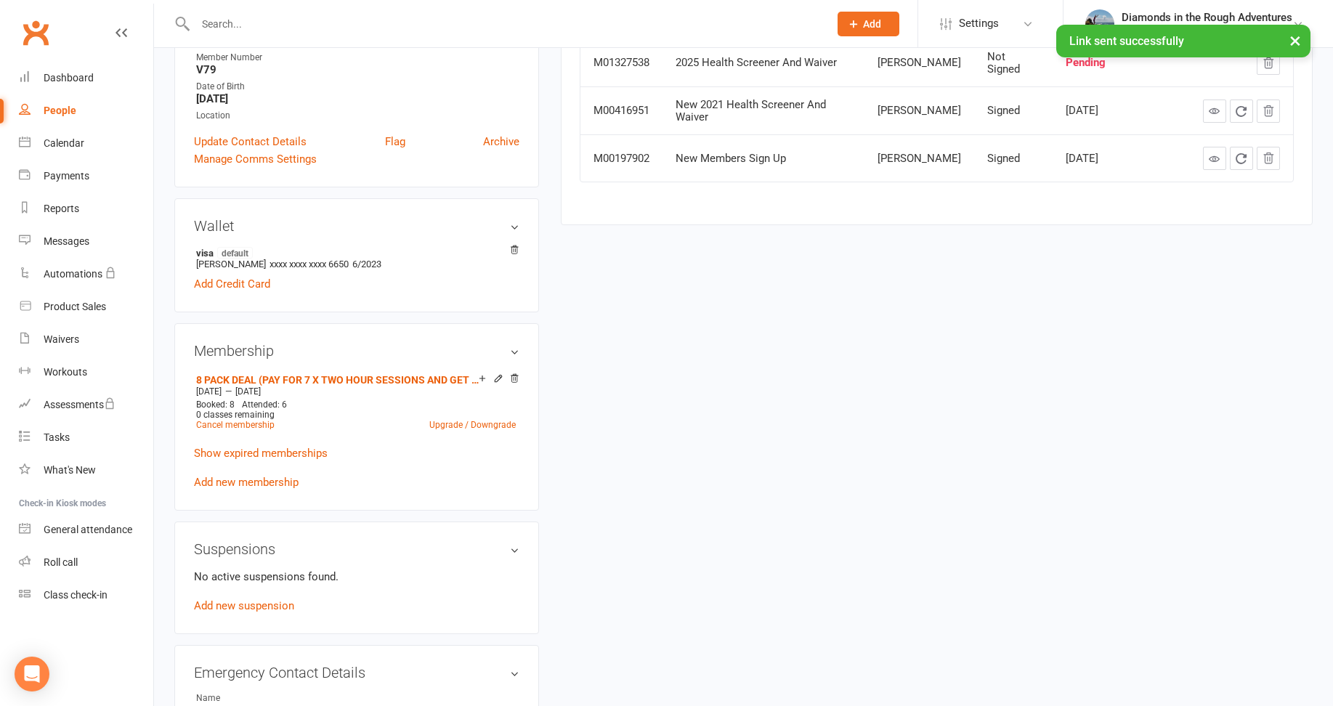
click at [223, 25] on div "× Link sent successfully" at bounding box center [657, 25] width 1314 height 0
click at [217, 16] on input "text" at bounding box center [505, 24] width 628 height 20
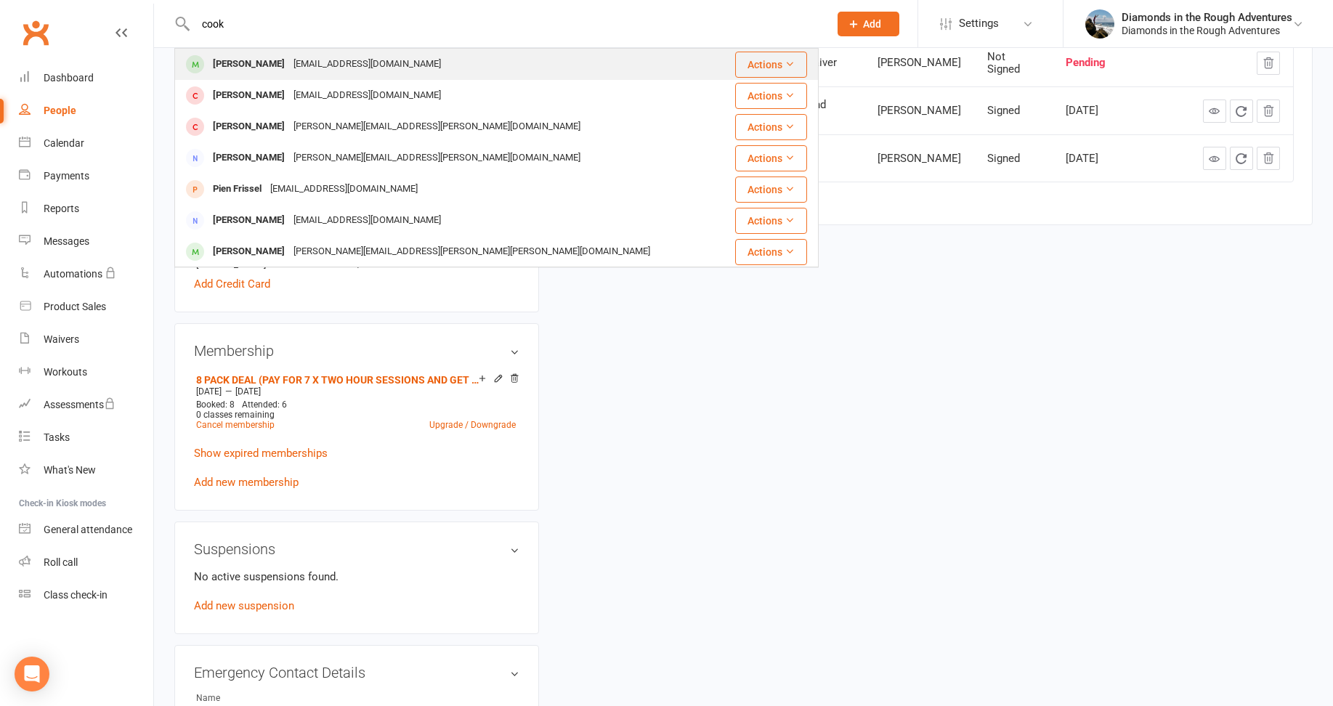
type input "cook"
click at [258, 60] on div "[PERSON_NAME]" at bounding box center [249, 64] width 81 height 21
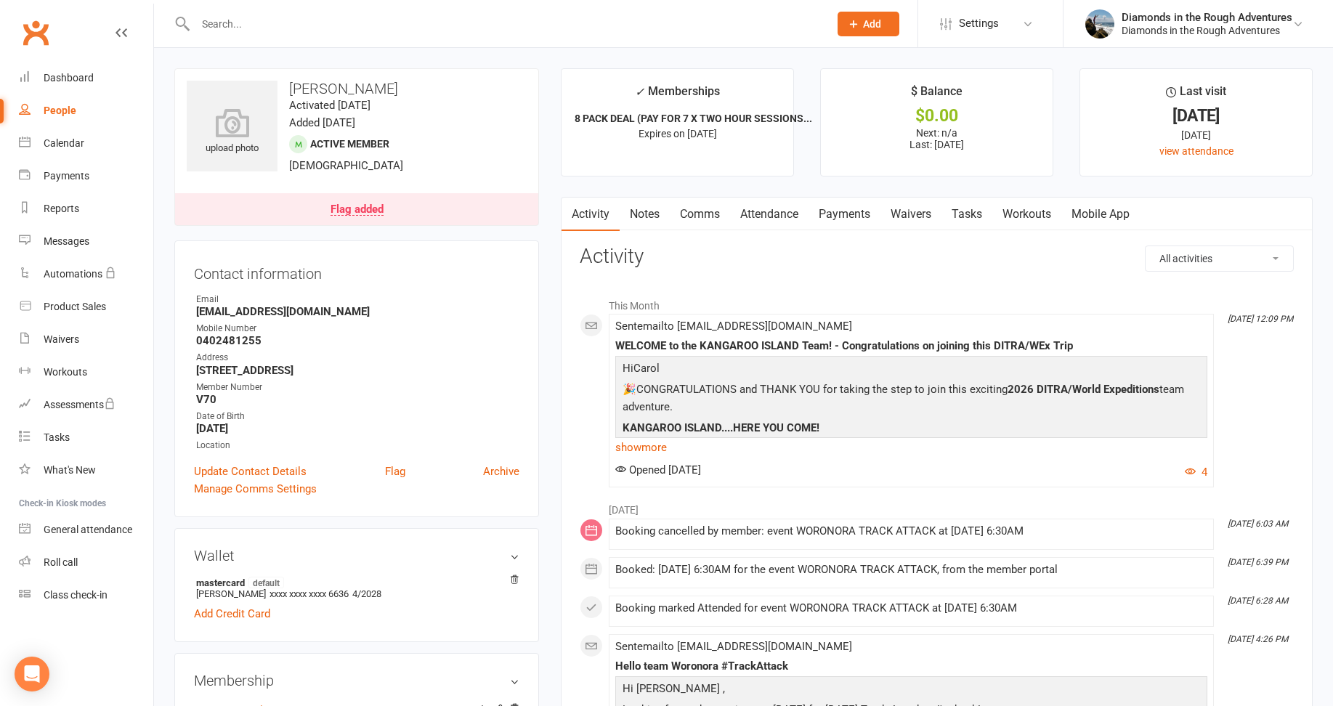
click at [915, 211] on link "Waivers" at bounding box center [911, 214] width 61 height 33
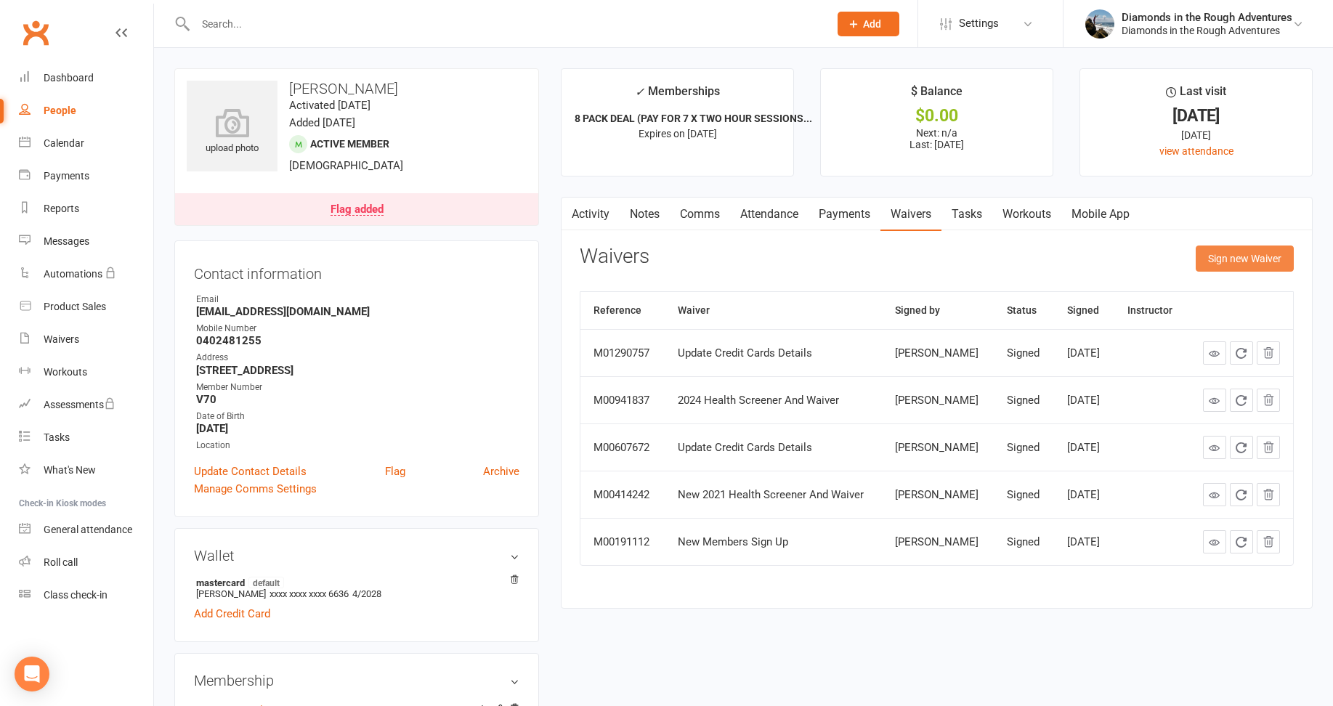
click at [1237, 257] on button "Sign new Waiver" at bounding box center [1245, 259] width 98 height 26
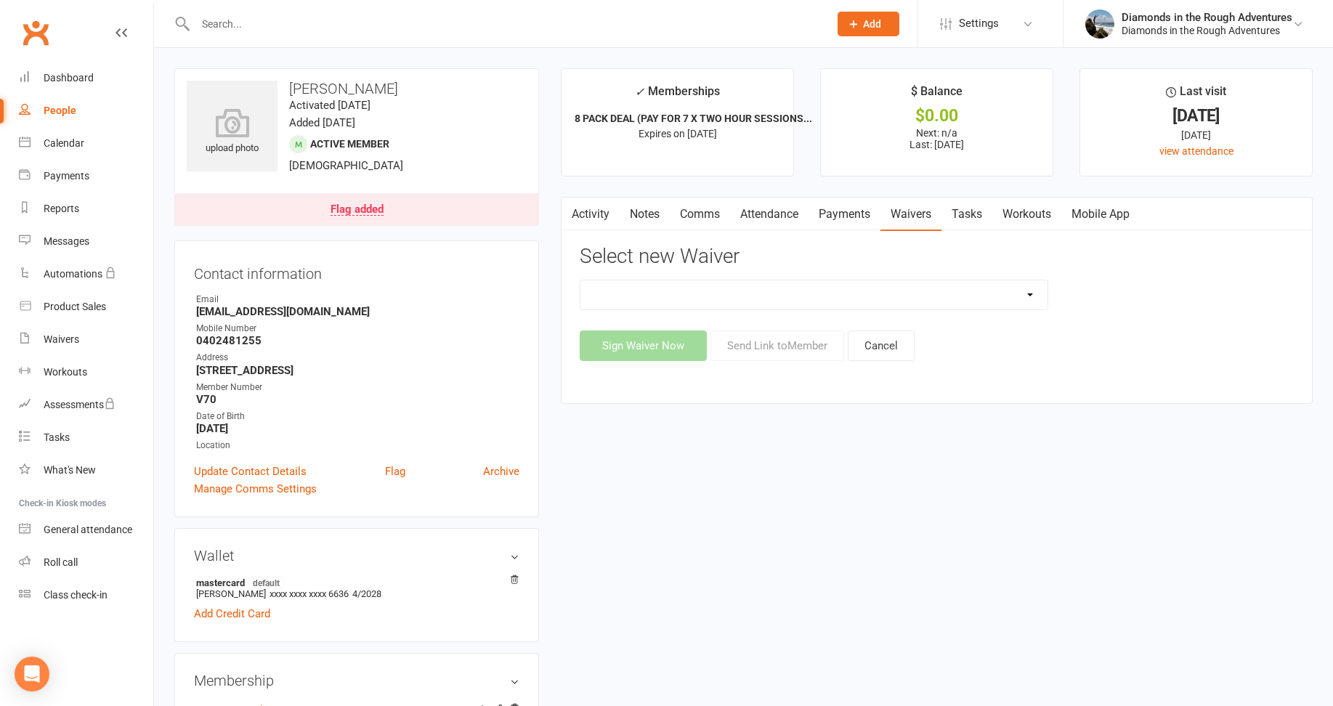
click at [1022, 288] on select "2025 Back On Track 2 Weeks Of Unlimited Sessions 2025 Diamond Day And Dream Hea…" at bounding box center [814, 294] width 467 height 29
select select "12830"
click at [581, 280] on select "2025 Back On Track 2 Weeks Of Unlimited Sessions 2025 Diamond Day And Dream Hea…" at bounding box center [814, 294] width 467 height 29
click at [807, 348] on button "Send Link to Member" at bounding box center [778, 346] width 134 height 31
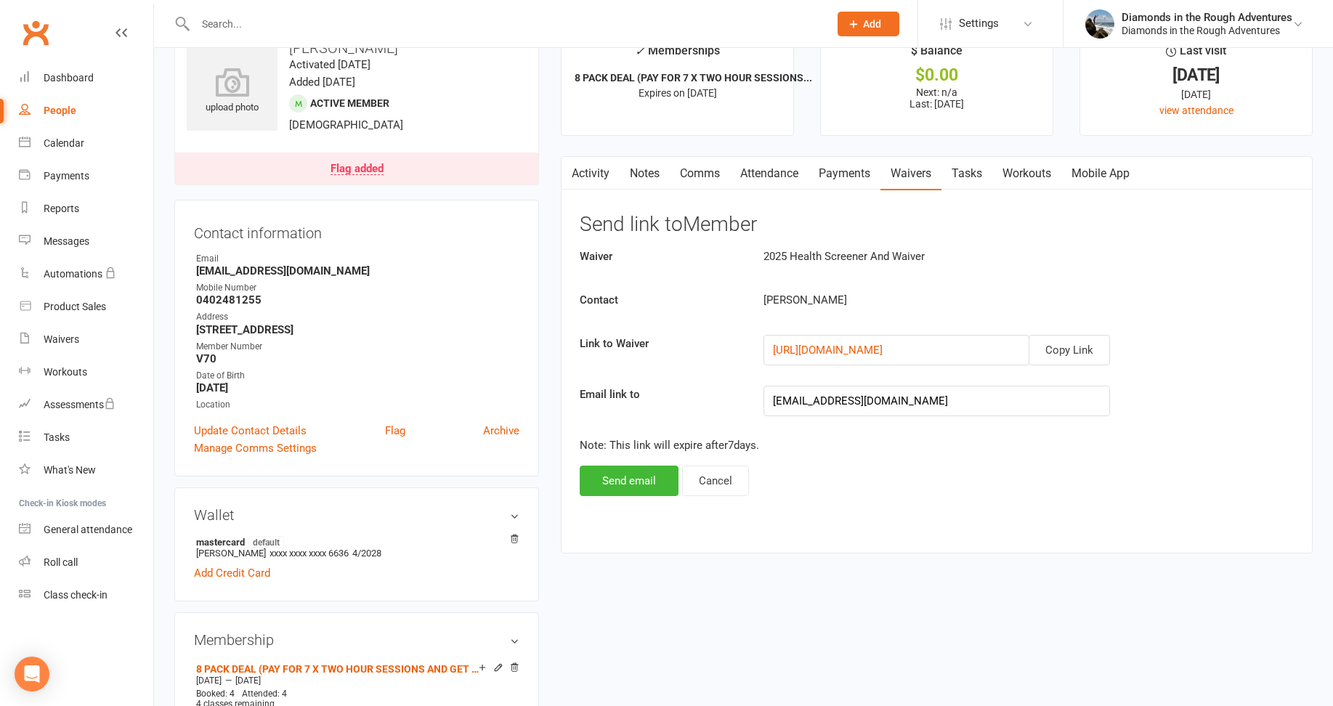
scroll to position [145, 0]
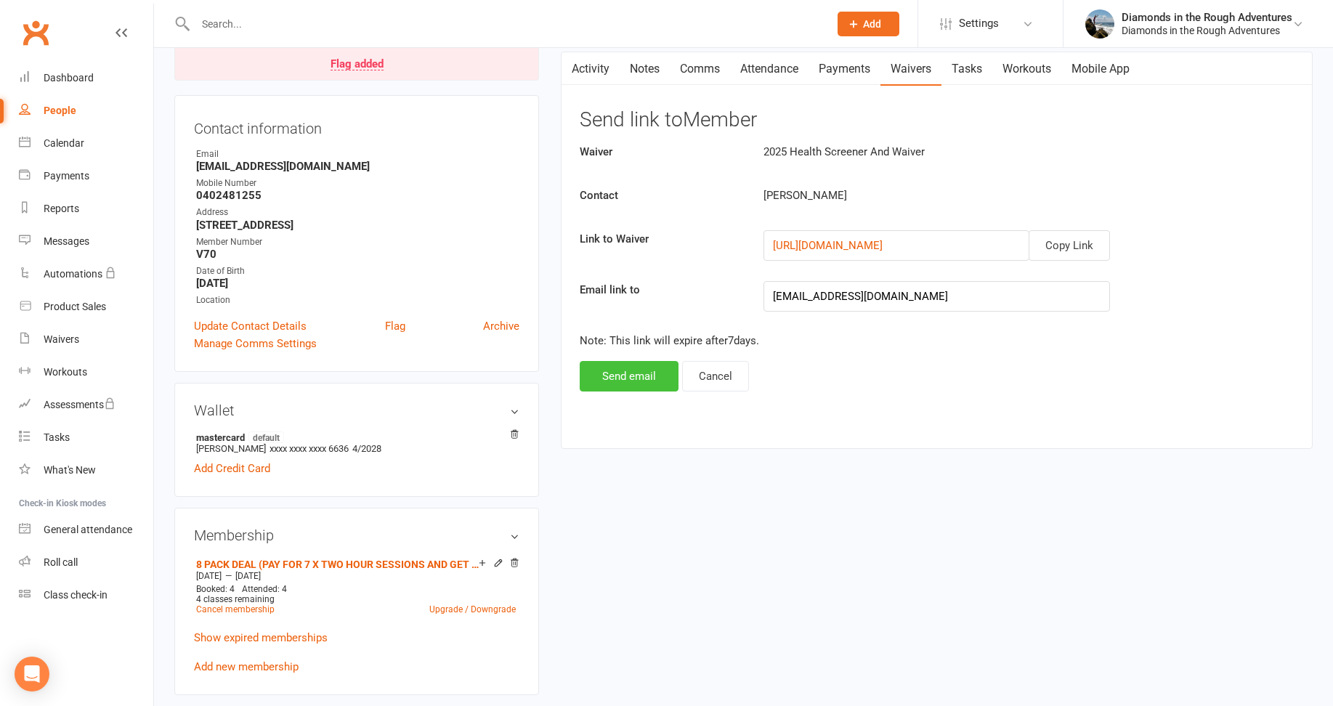
click at [634, 379] on button "Send email" at bounding box center [629, 376] width 99 height 31
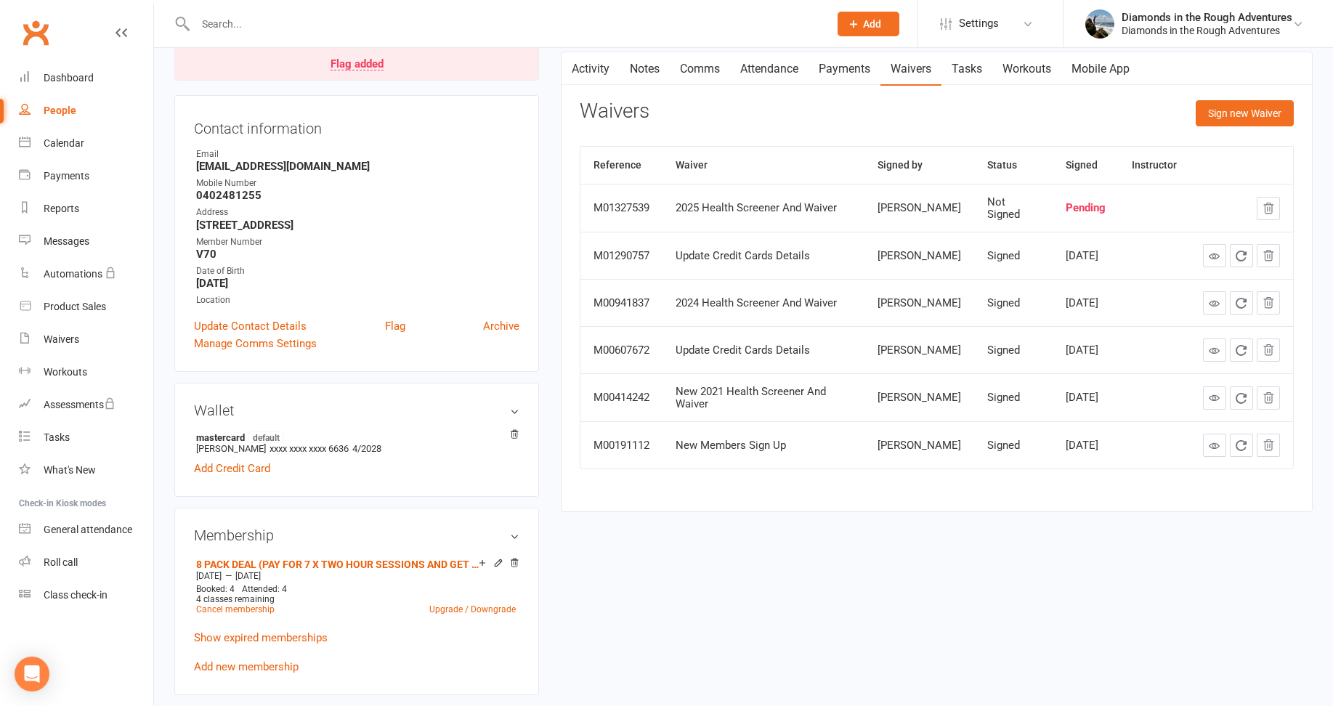
click at [227, 24] on input "text" at bounding box center [505, 24] width 628 height 20
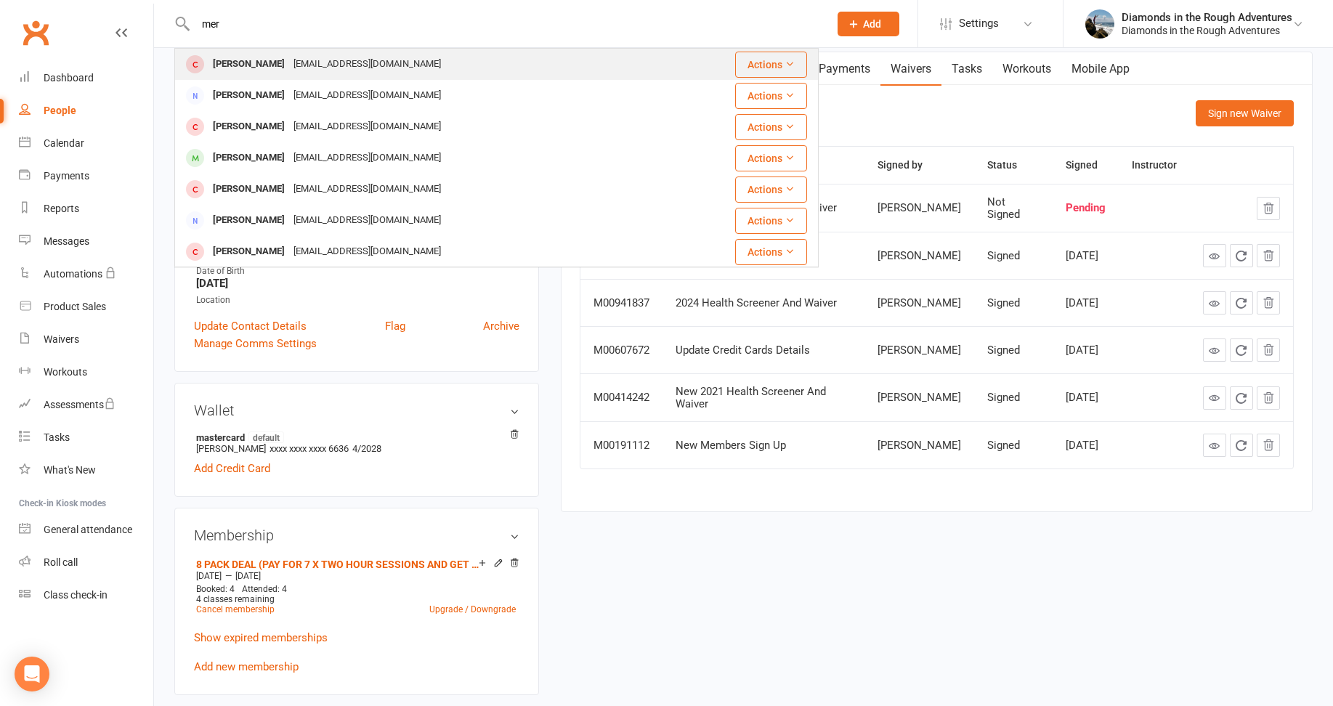
type input "mer"
click at [243, 65] on div "[PERSON_NAME]" at bounding box center [249, 64] width 81 height 21
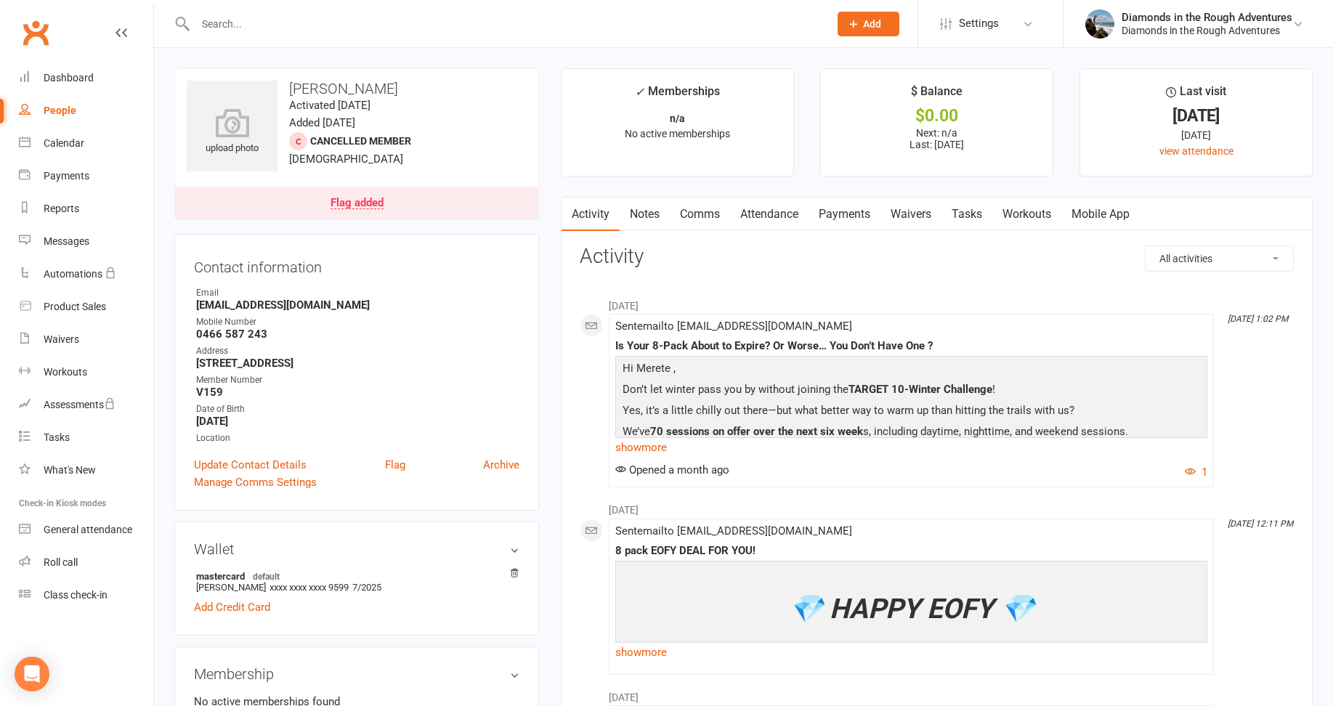
click at [921, 214] on link "Waivers" at bounding box center [911, 214] width 61 height 33
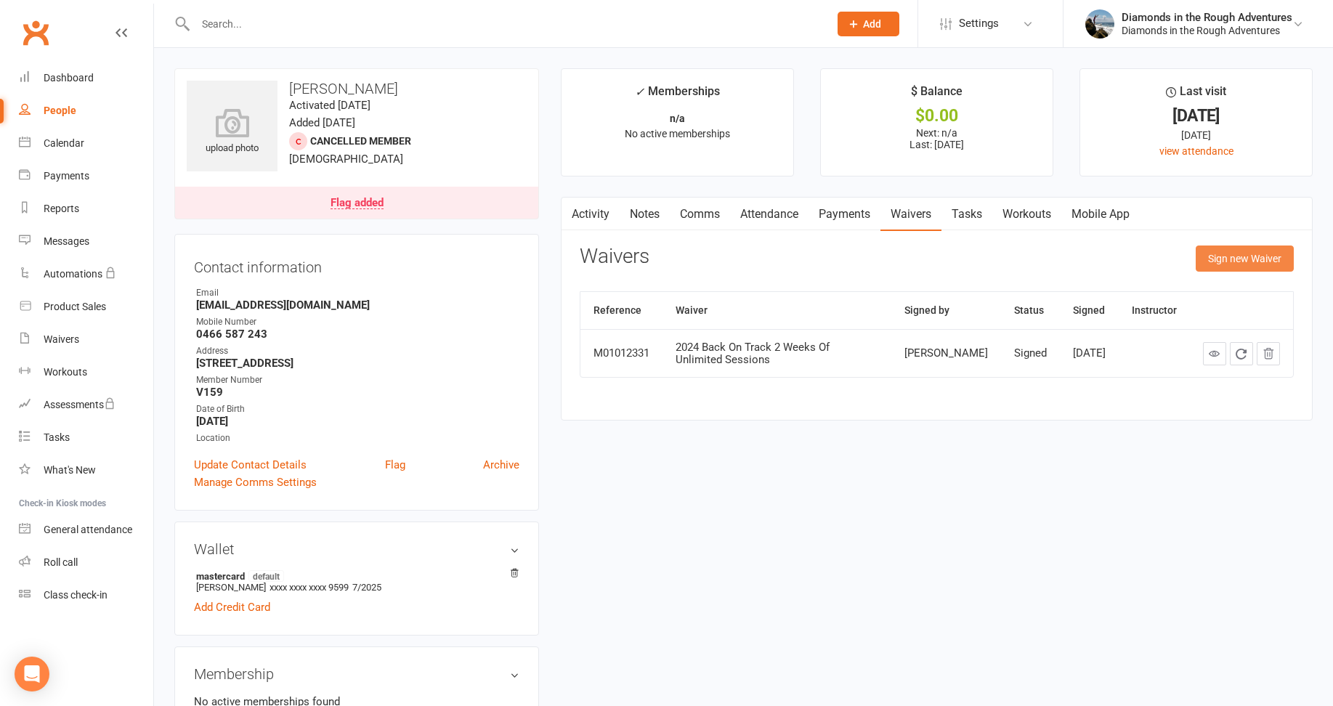
click at [1253, 254] on button "Sign new Waiver" at bounding box center [1245, 259] width 98 height 26
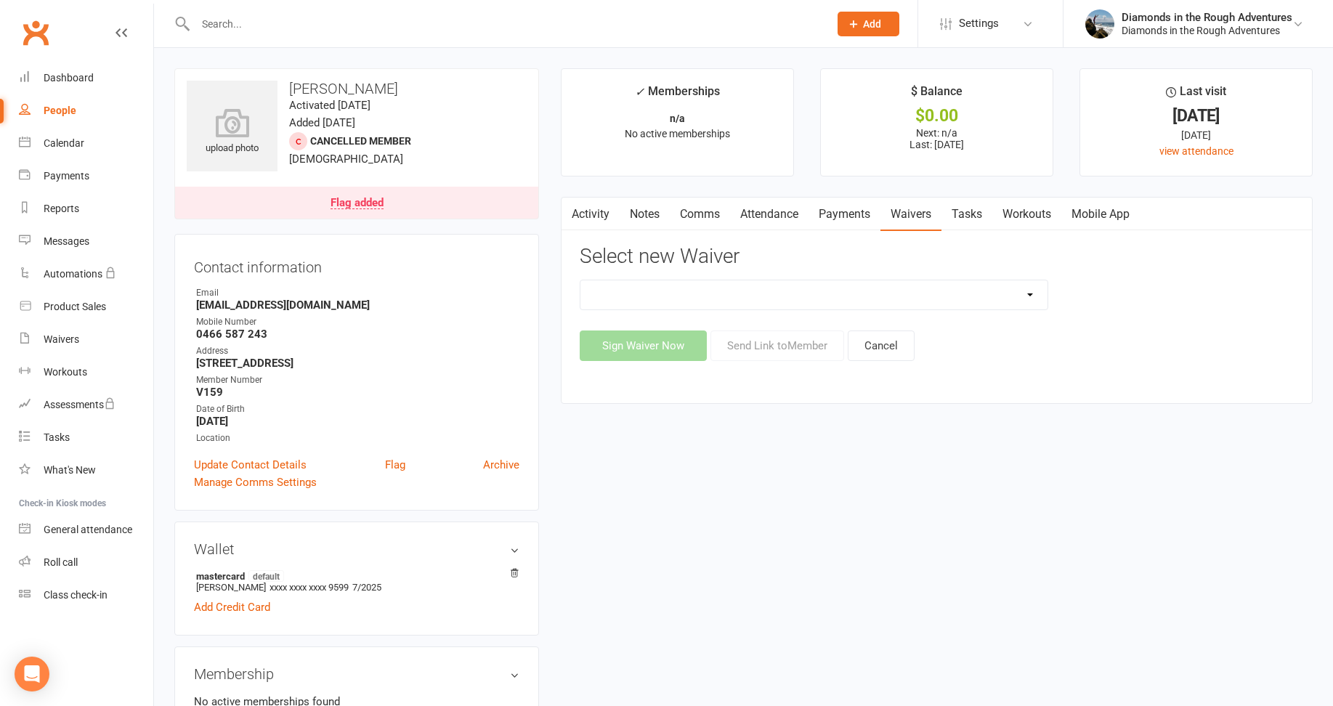
click at [1033, 291] on select "2025 Back On Track 2 Weeks Of Unlimited Sessions 2025 Diamond Day And Dream Hea…" at bounding box center [814, 294] width 467 height 29
select select "12830"
click at [581, 280] on select "2025 Back On Track 2 Weeks Of Unlimited Sessions 2025 Diamond Day And Dream Hea…" at bounding box center [814, 294] width 467 height 29
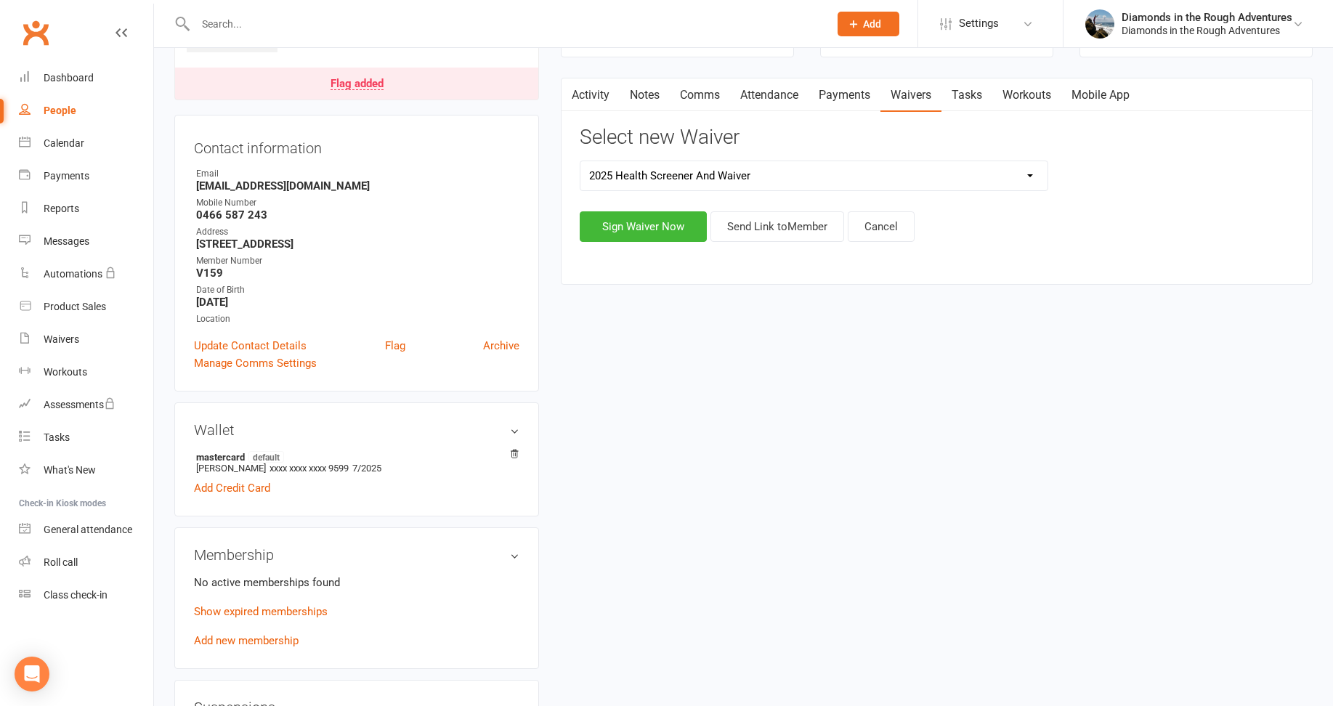
scroll to position [145, 0]
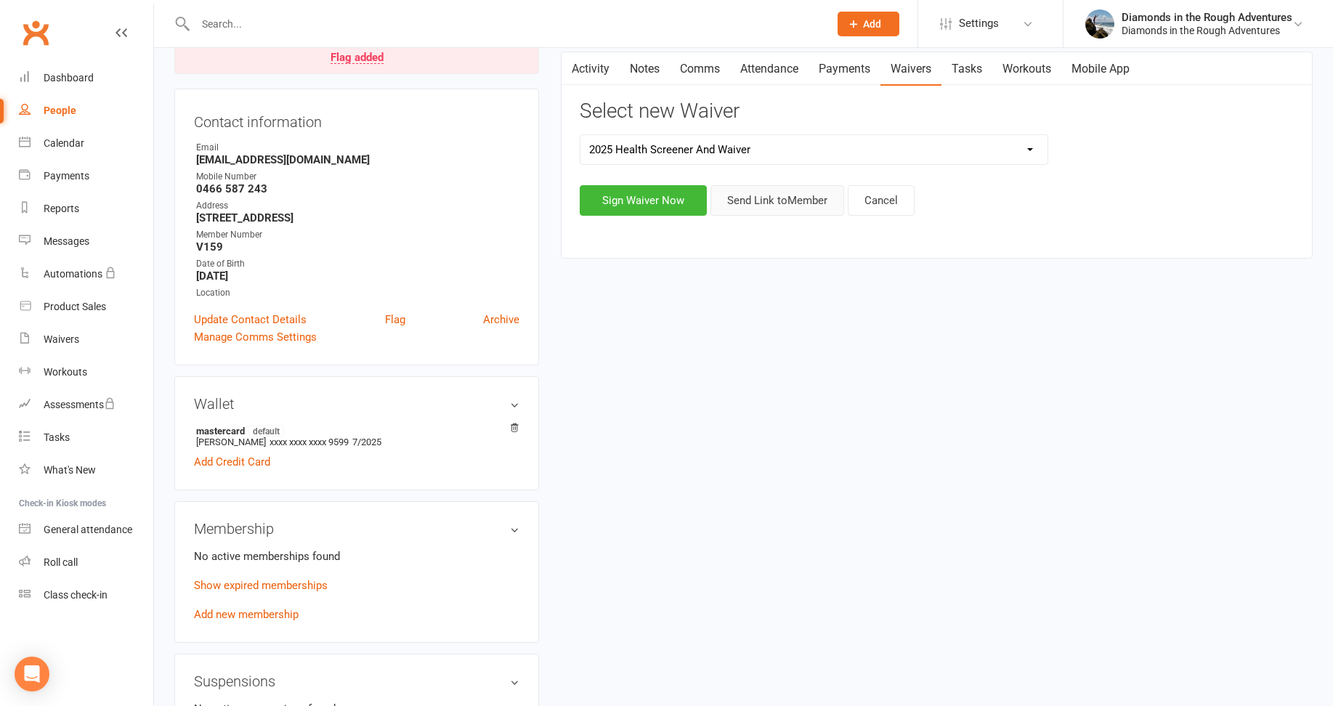
click at [763, 199] on button "Send Link to Member" at bounding box center [778, 200] width 134 height 31
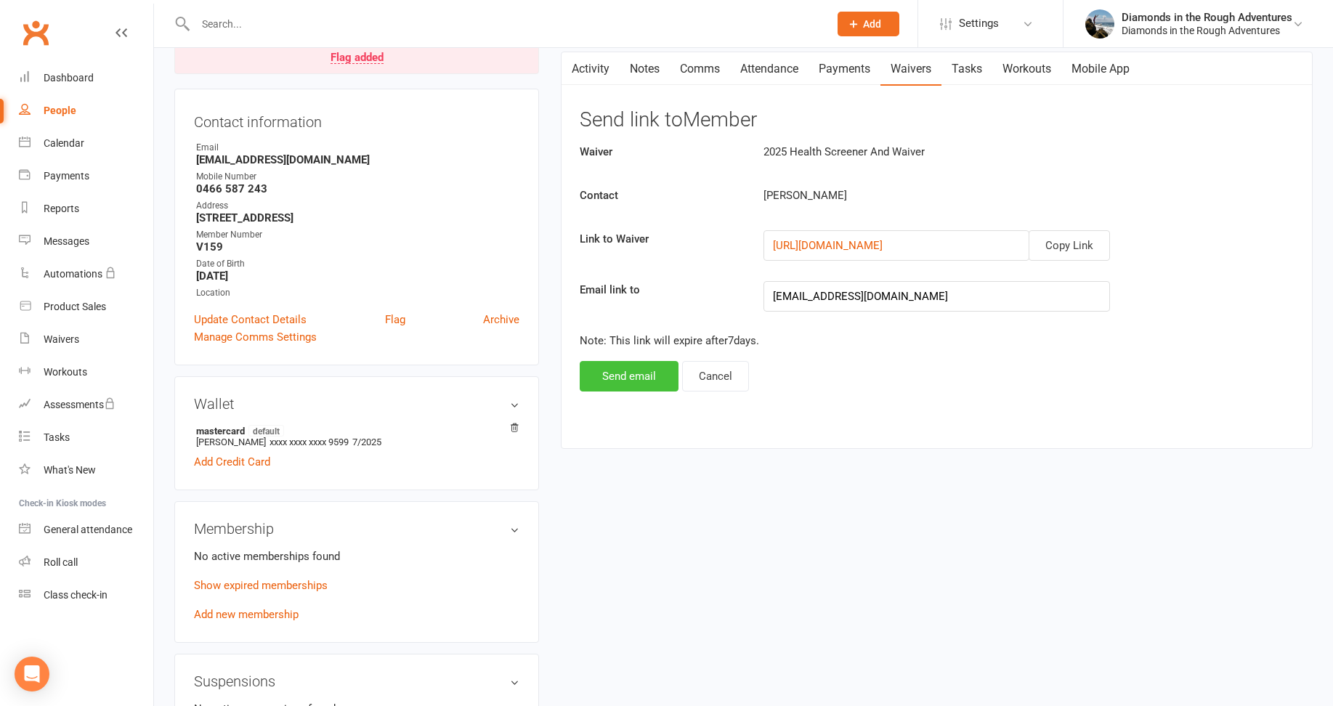
click at [626, 371] on button "Send email" at bounding box center [629, 376] width 99 height 31
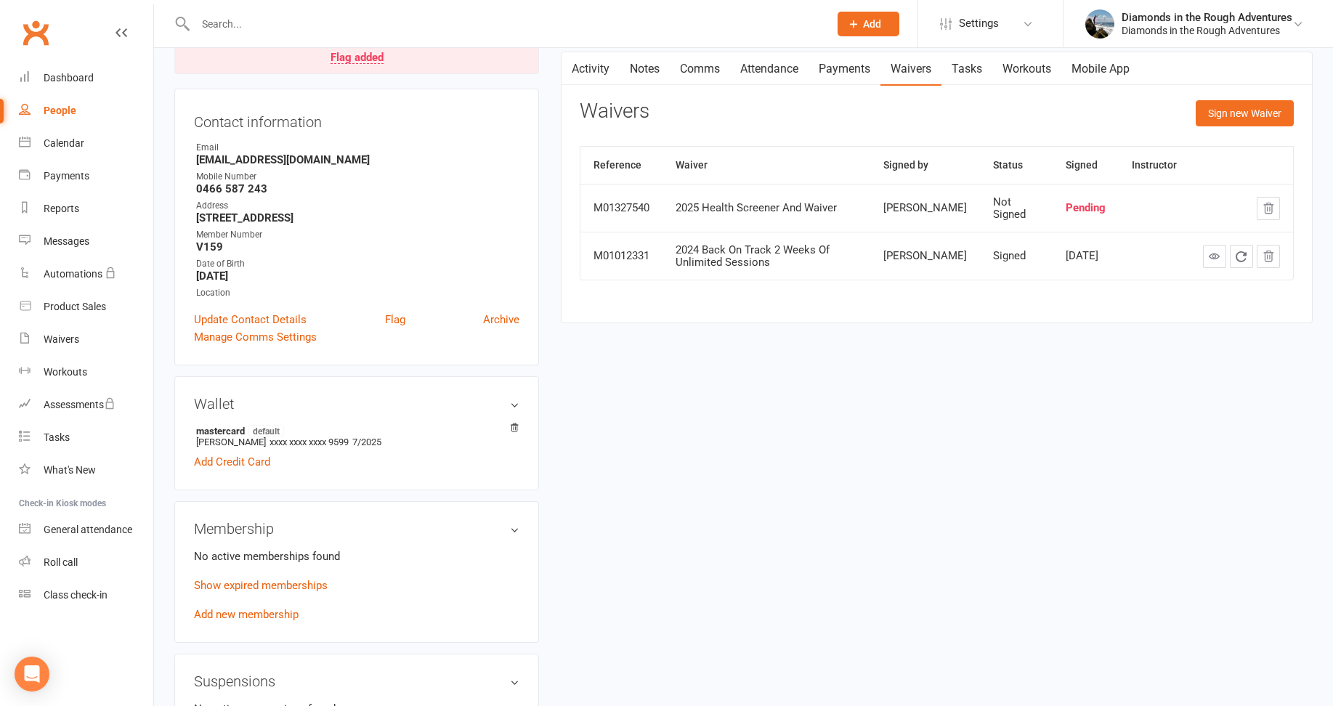
click at [207, 23] on input "text" at bounding box center [505, 24] width 628 height 20
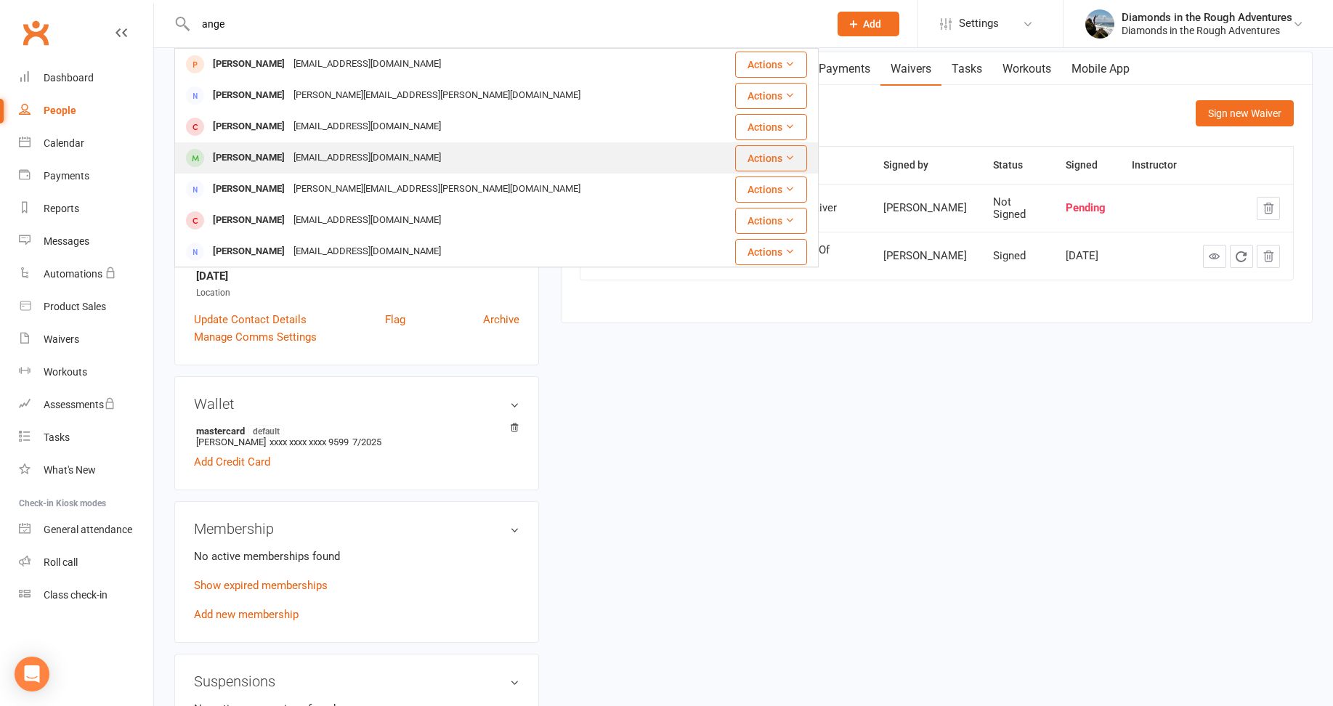
type input "ange"
click at [265, 155] on div "[PERSON_NAME]" at bounding box center [249, 157] width 81 height 21
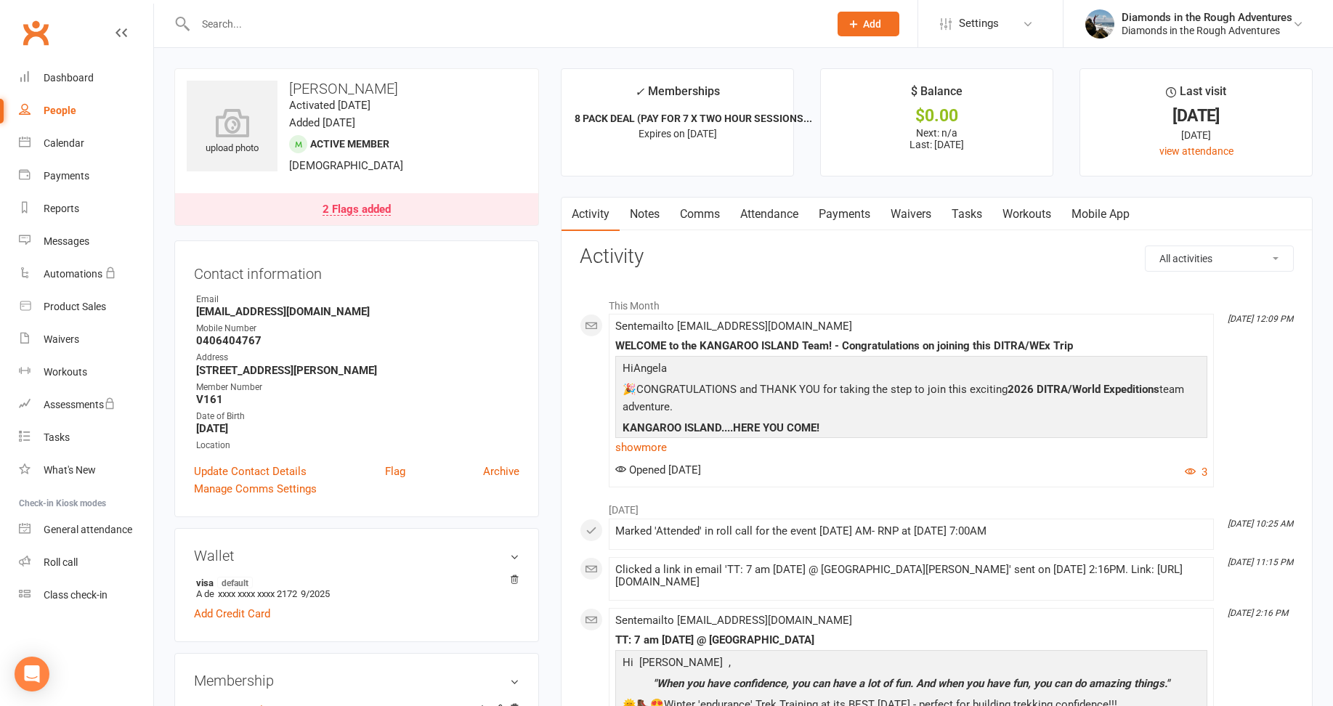
click at [922, 212] on link "Waivers" at bounding box center [911, 214] width 61 height 33
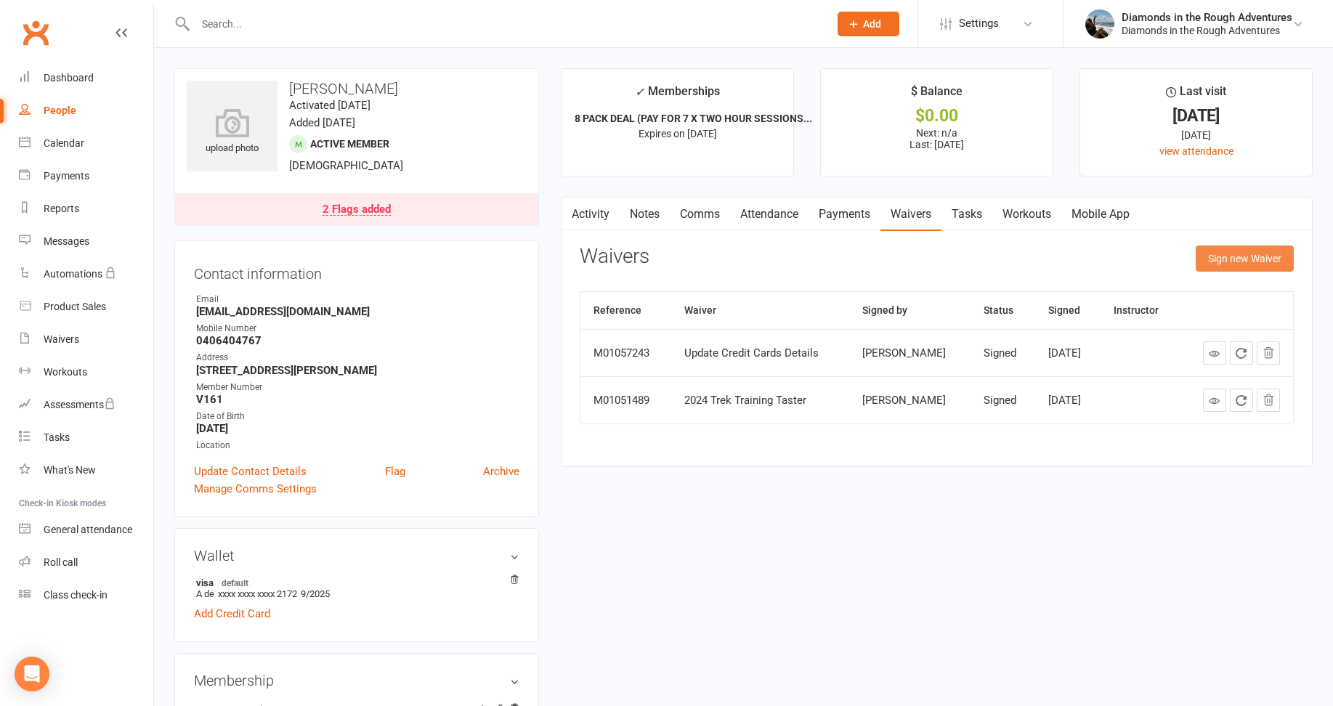
click at [1252, 264] on button "Sign new Waiver" at bounding box center [1245, 259] width 98 height 26
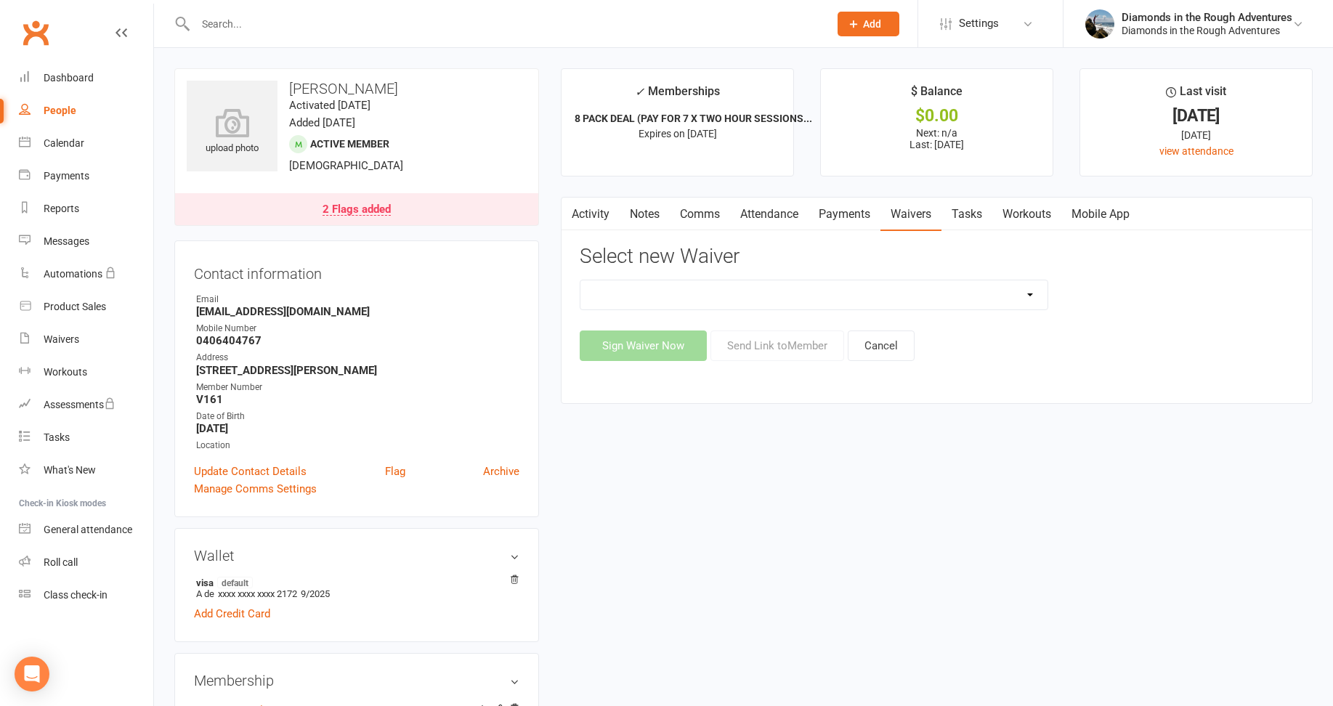
click at [1026, 288] on select "2025 Back On Track 2 Weeks Of Unlimited Sessions 2025 Diamond Day And Dream Hea…" at bounding box center [814, 294] width 467 height 29
select select "12830"
click at [581, 280] on select "2025 Back On Track 2 Weeks Of Unlimited Sessions 2025 Diamond Day And Dream Hea…" at bounding box center [814, 294] width 467 height 29
click at [794, 346] on button "Send Link to Member" at bounding box center [778, 346] width 134 height 31
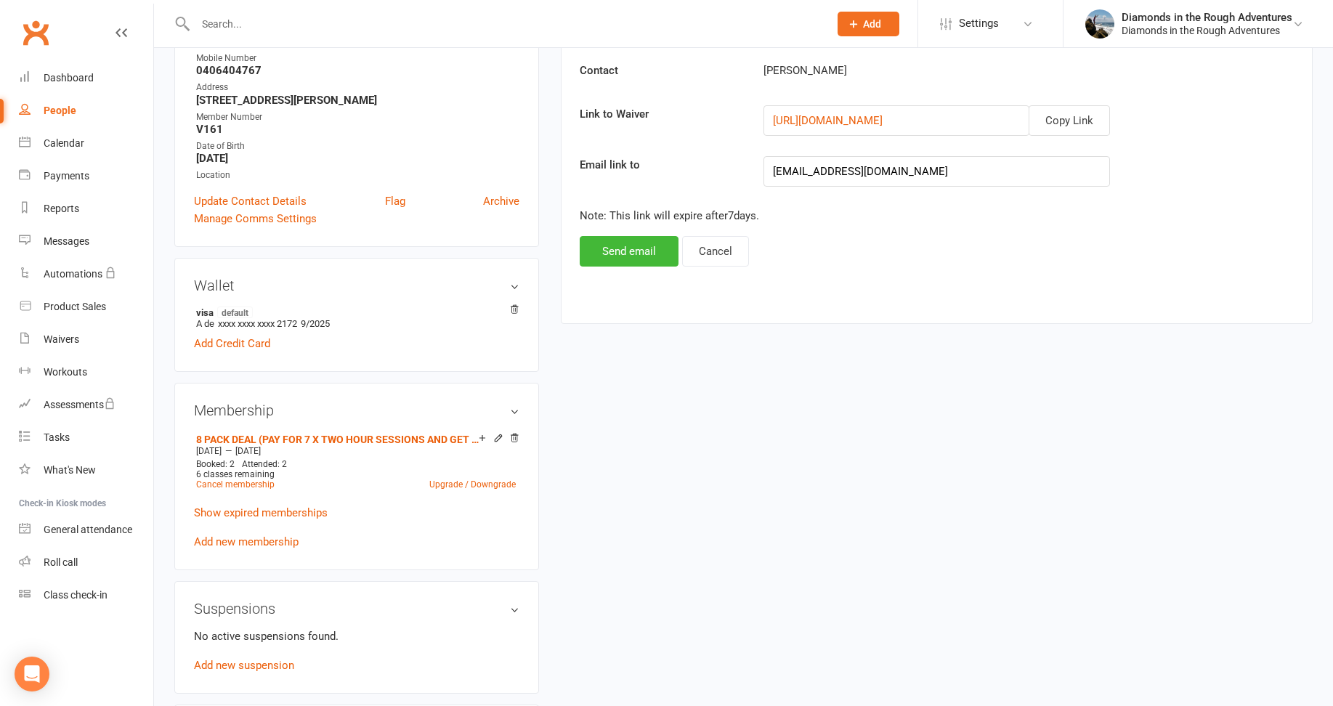
scroll to position [291, 0]
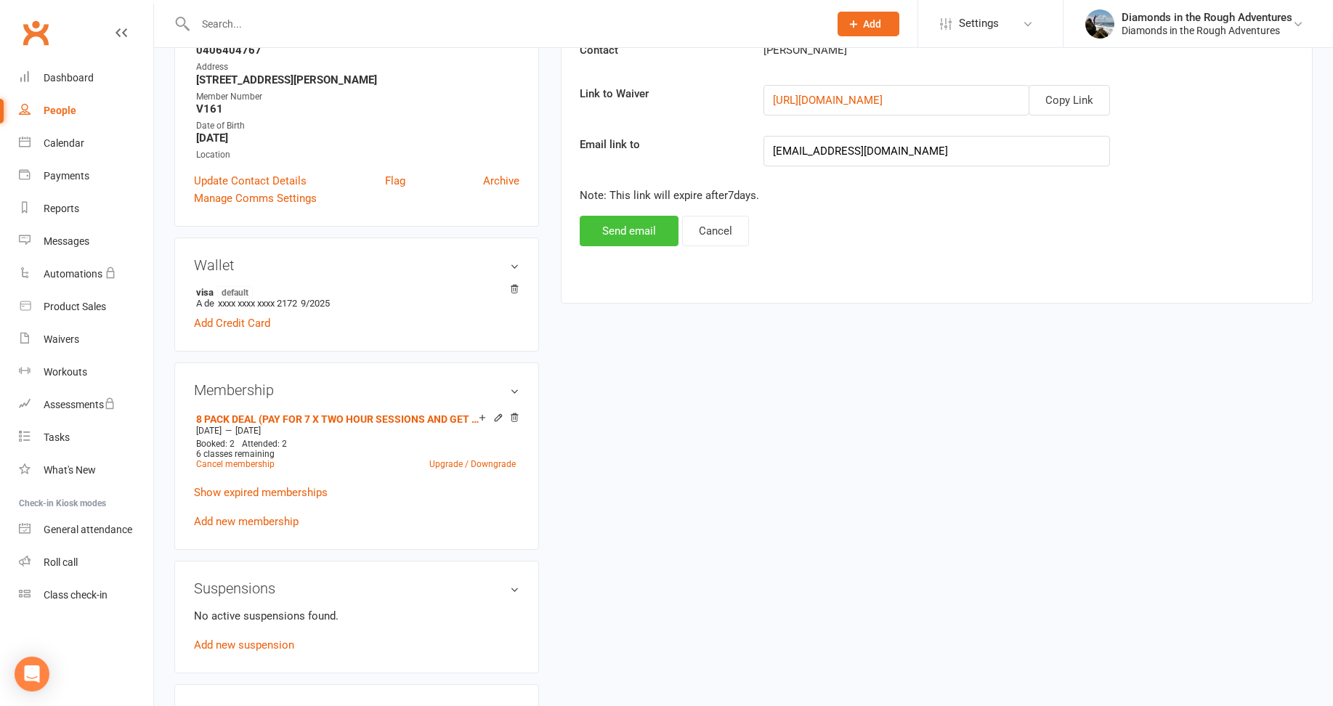
click at [627, 225] on button "Send email" at bounding box center [629, 231] width 99 height 31
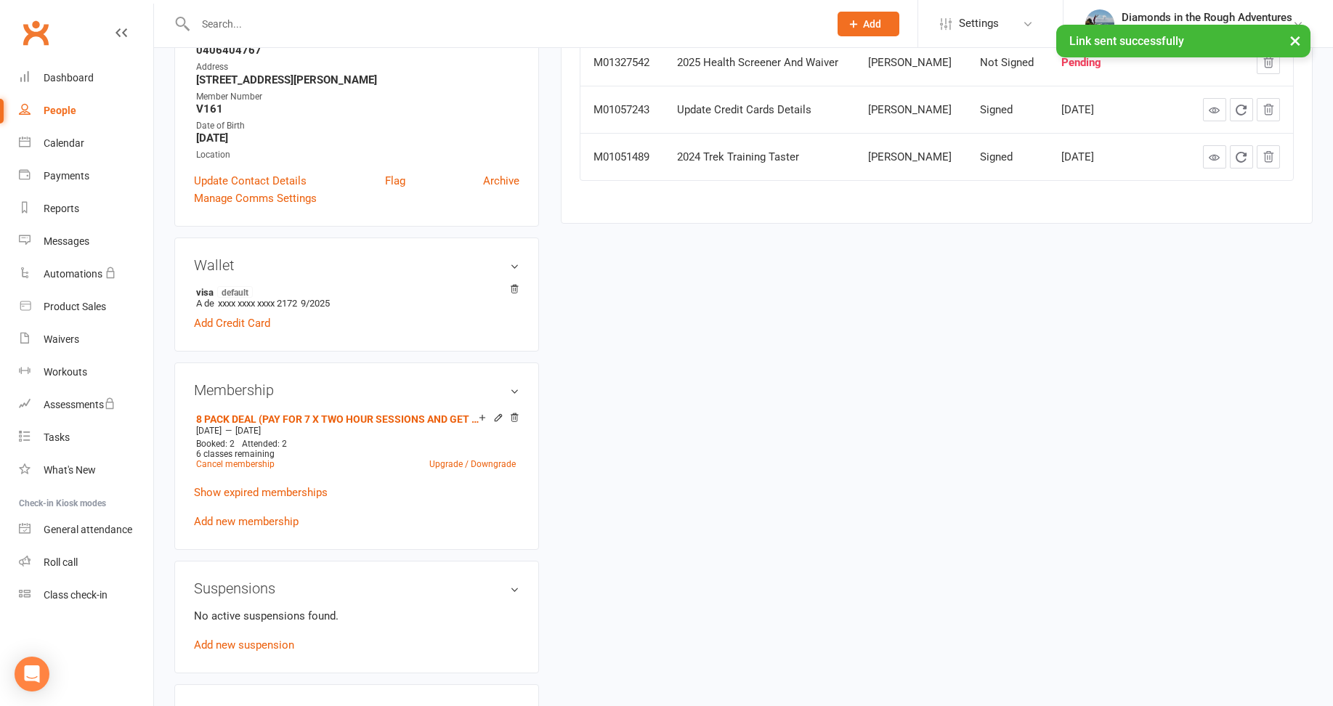
click at [223, 15] on input "text" at bounding box center [505, 24] width 628 height 20
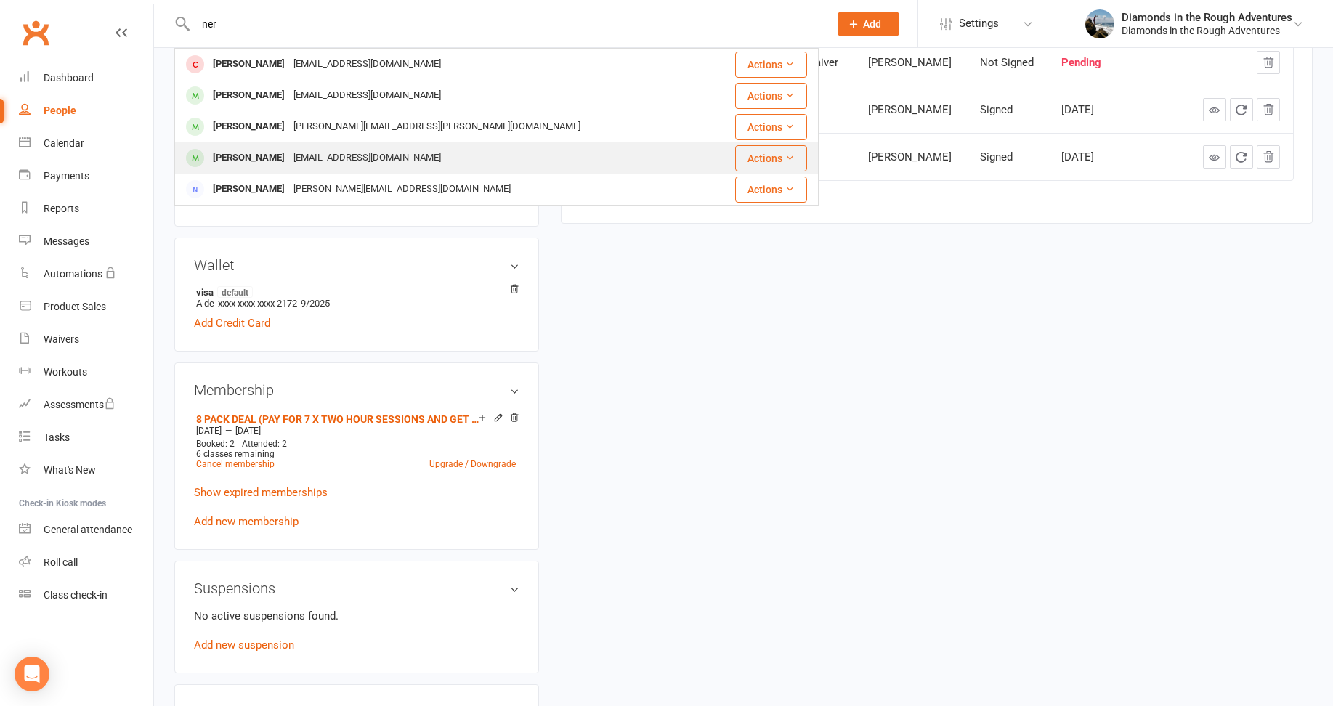
type input "ner"
click at [250, 157] on div "[PERSON_NAME]" at bounding box center [249, 157] width 81 height 21
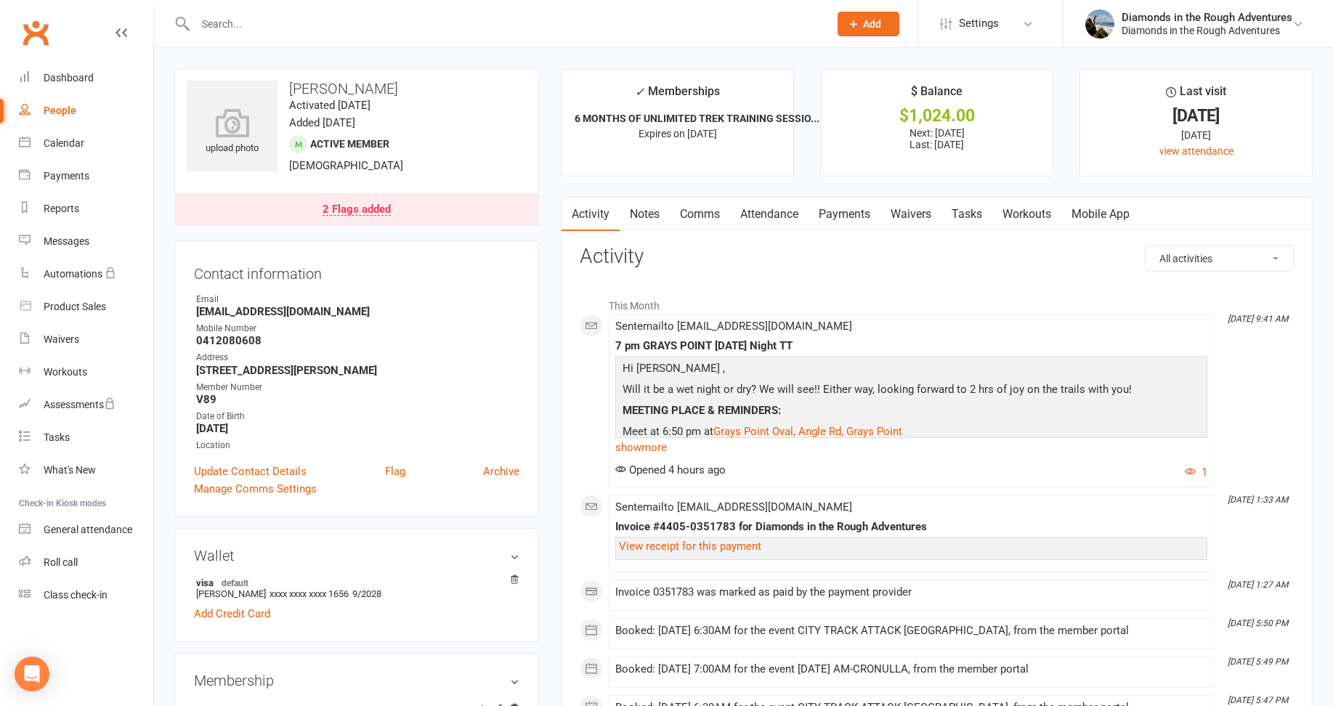
click at [915, 217] on link "Waivers" at bounding box center [911, 214] width 61 height 33
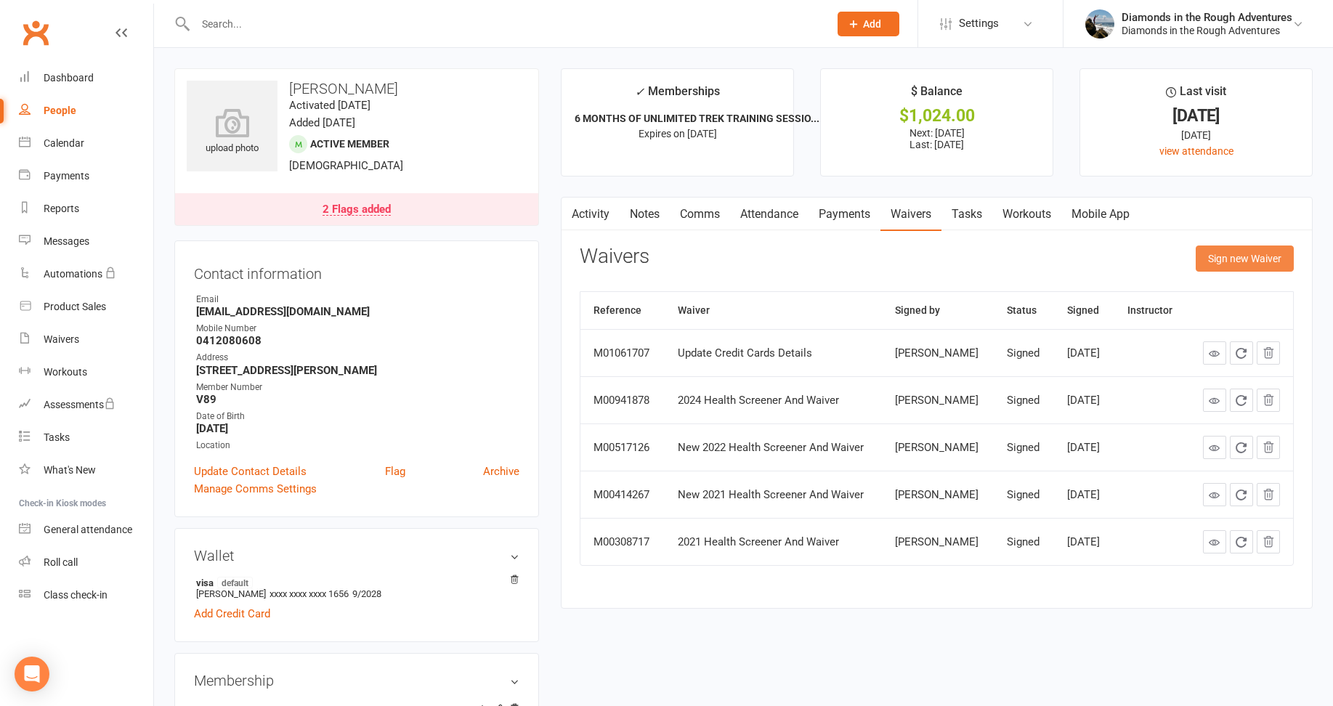
click at [1245, 256] on button "Sign new Waiver" at bounding box center [1245, 259] width 98 height 26
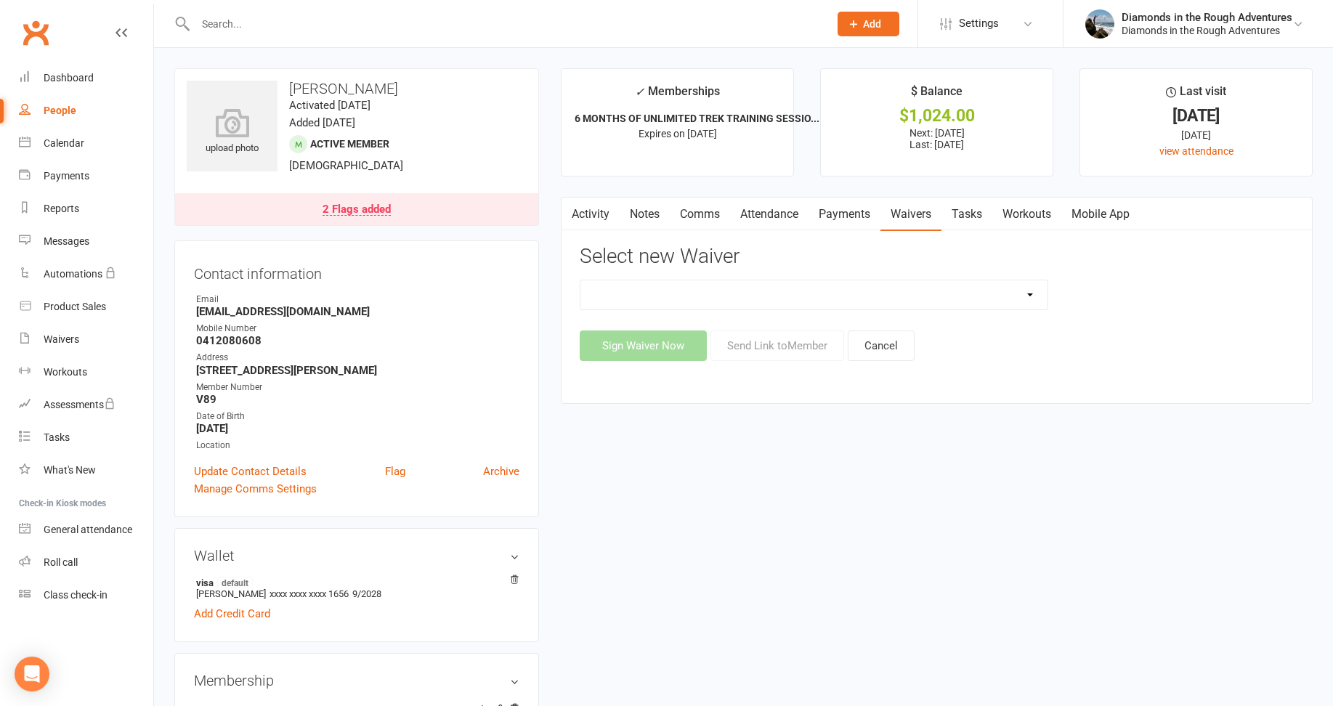
click at [1027, 291] on select "2025 Back On Track 2 Weeks Of Unlimited Sessions 2025 Diamond Day And Dream Hea…" at bounding box center [814, 294] width 467 height 29
select select "12830"
click at [581, 280] on select "2025 Back On Track 2 Weeks Of Unlimited Sessions 2025 Diamond Day And Dream Hea…" at bounding box center [814, 294] width 467 height 29
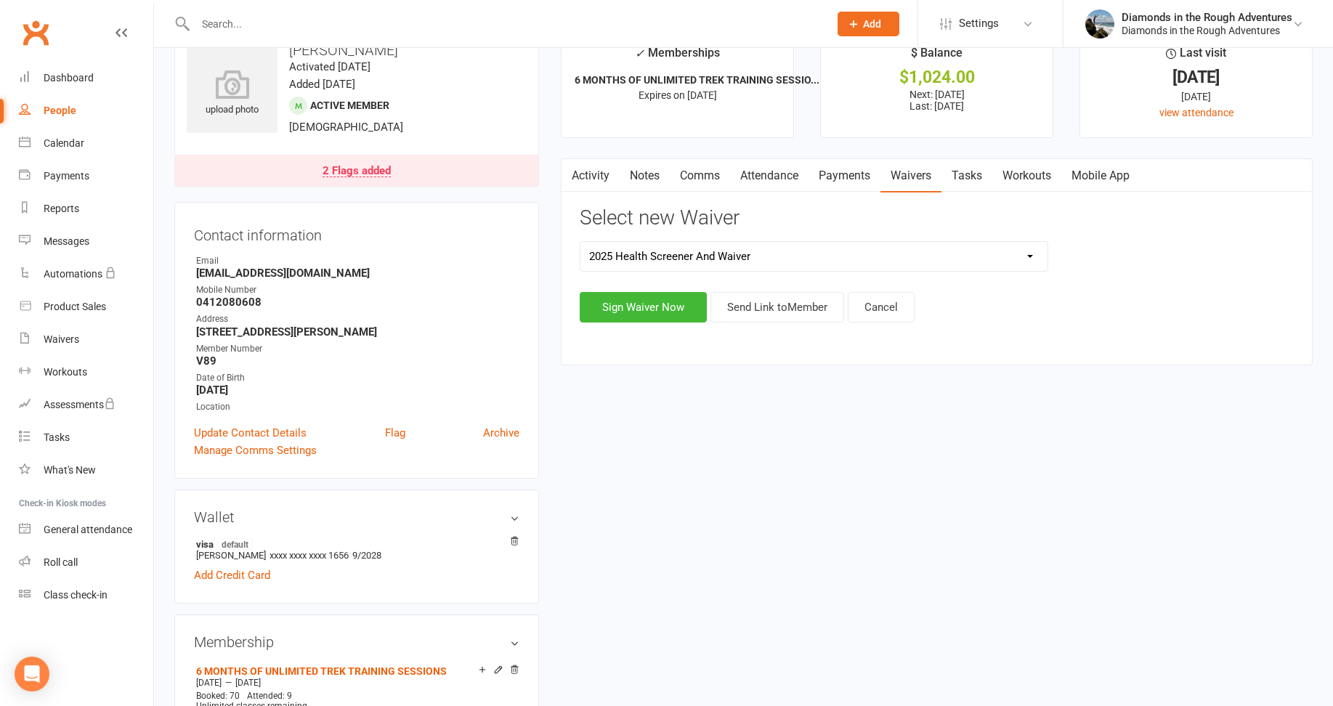
scroll to position [73, 0]
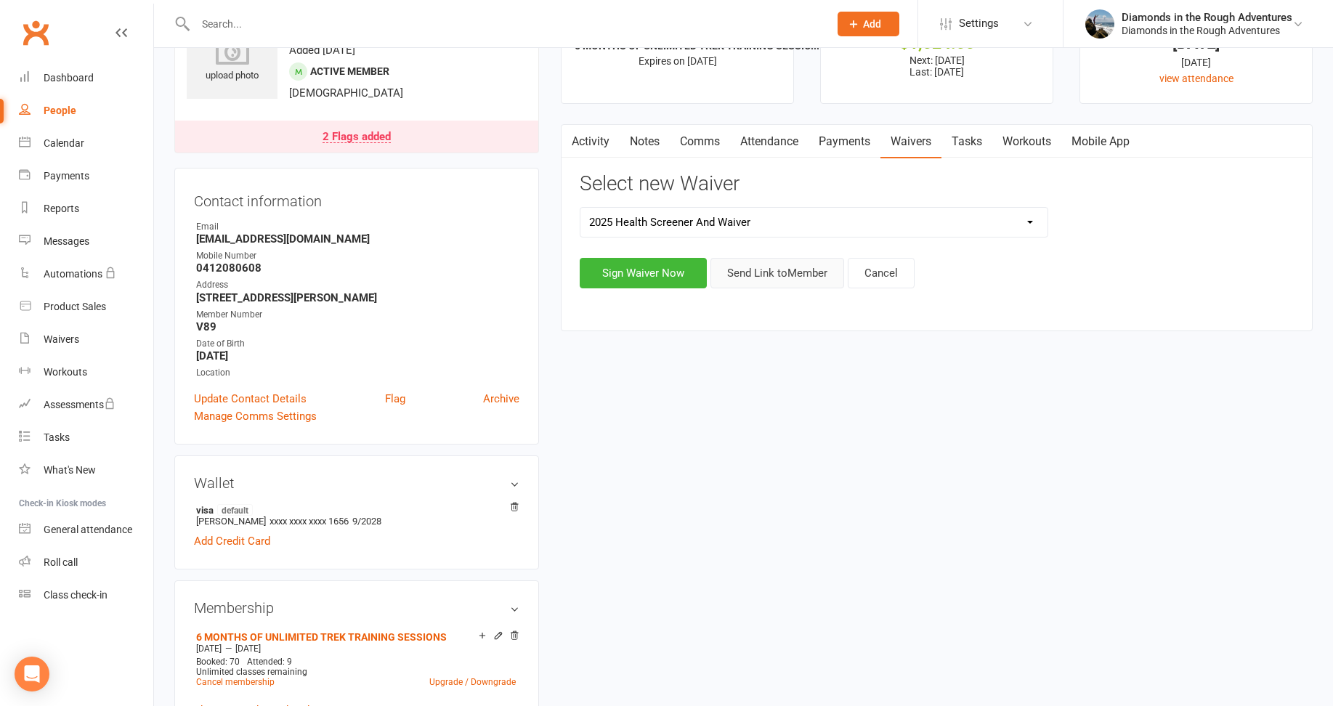
click at [781, 273] on button "Send Link to Member" at bounding box center [778, 273] width 134 height 31
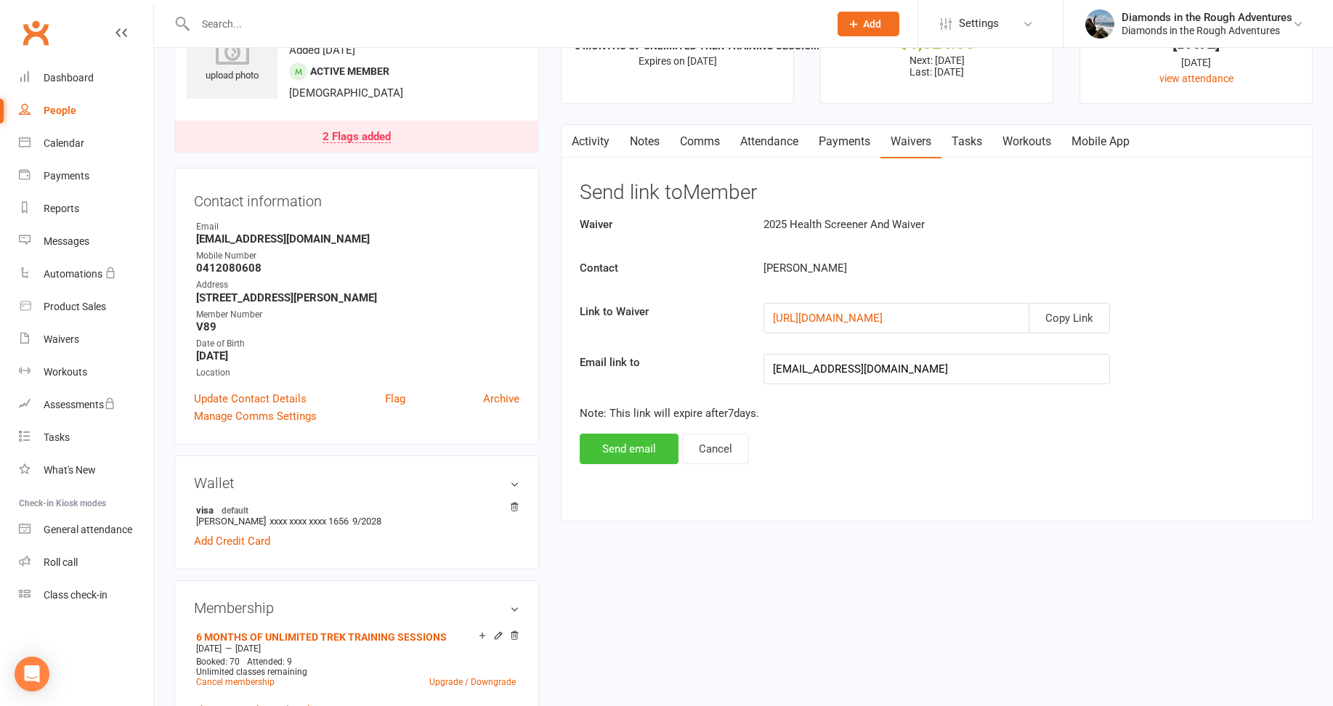
click at [629, 448] on button "Send email" at bounding box center [629, 449] width 99 height 31
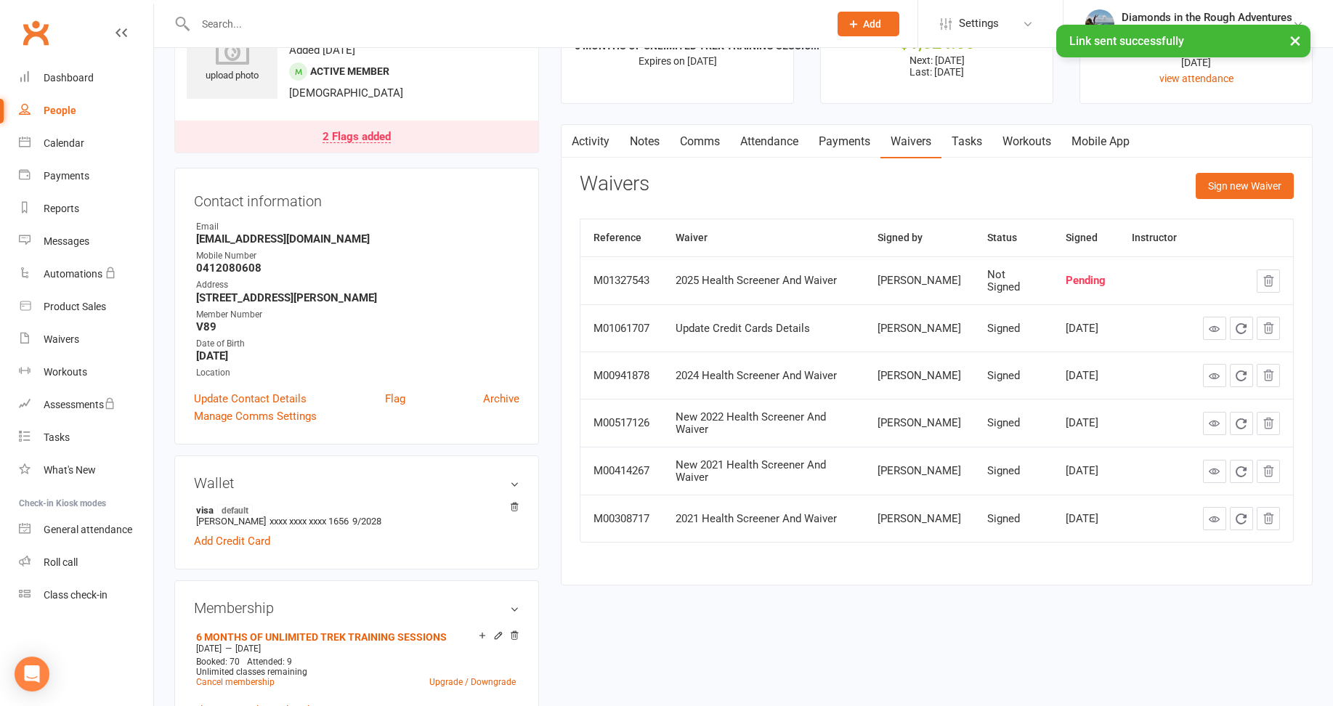
click at [236, 23] on input "text" at bounding box center [505, 24] width 628 height 20
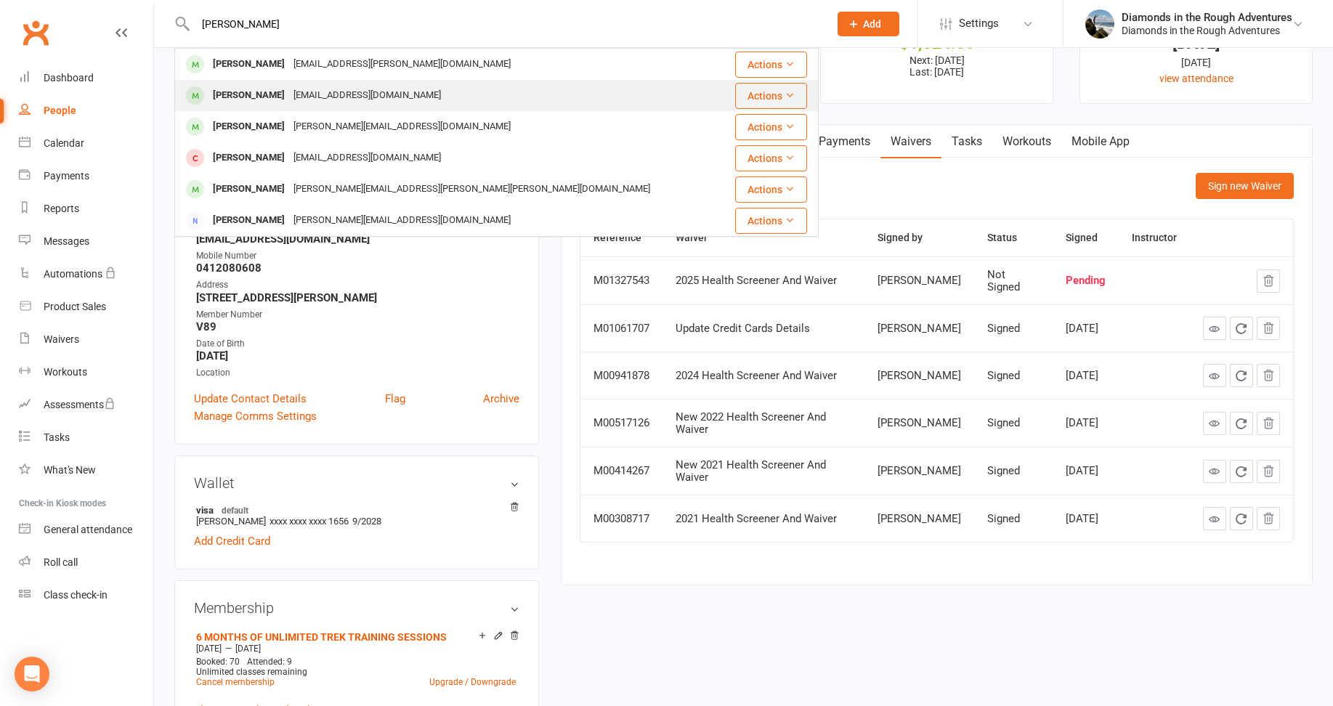
type input "[PERSON_NAME]"
click at [276, 94] on div "[PERSON_NAME]" at bounding box center [249, 95] width 81 height 21
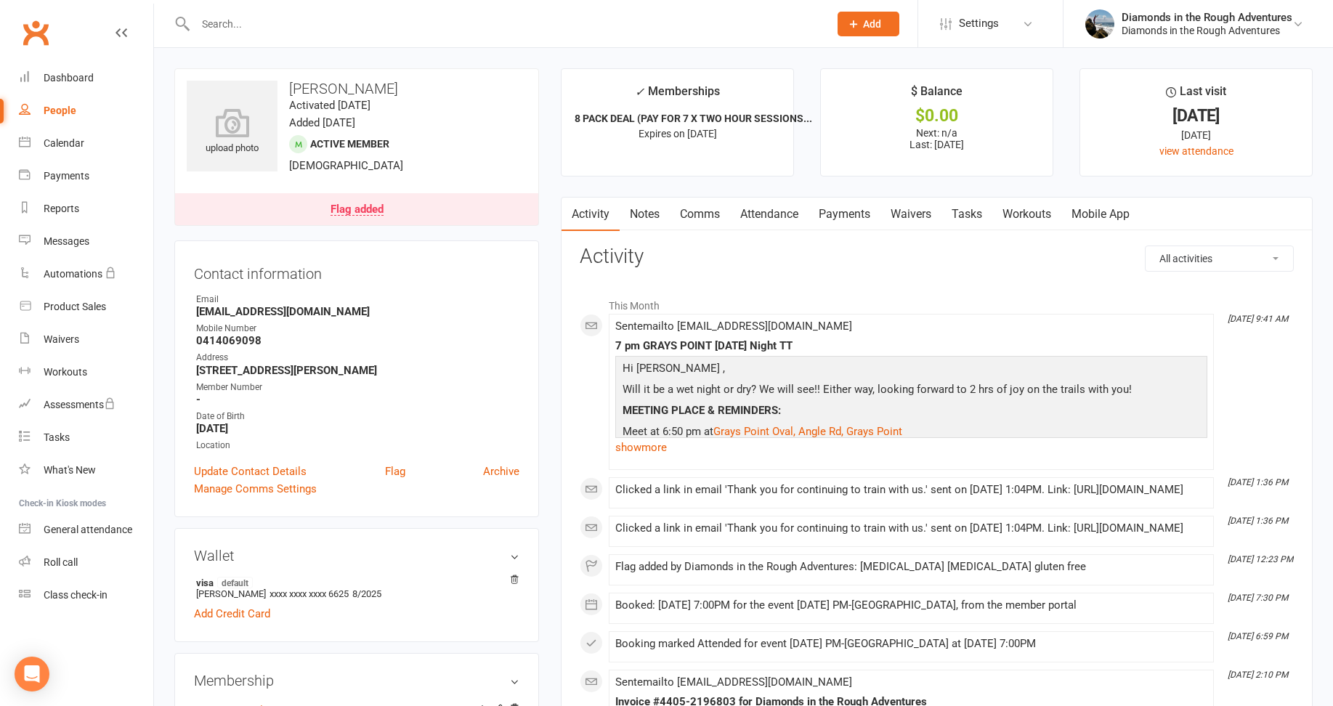
click at [914, 217] on link "Waivers" at bounding box center [911, 214] width 61 height 33
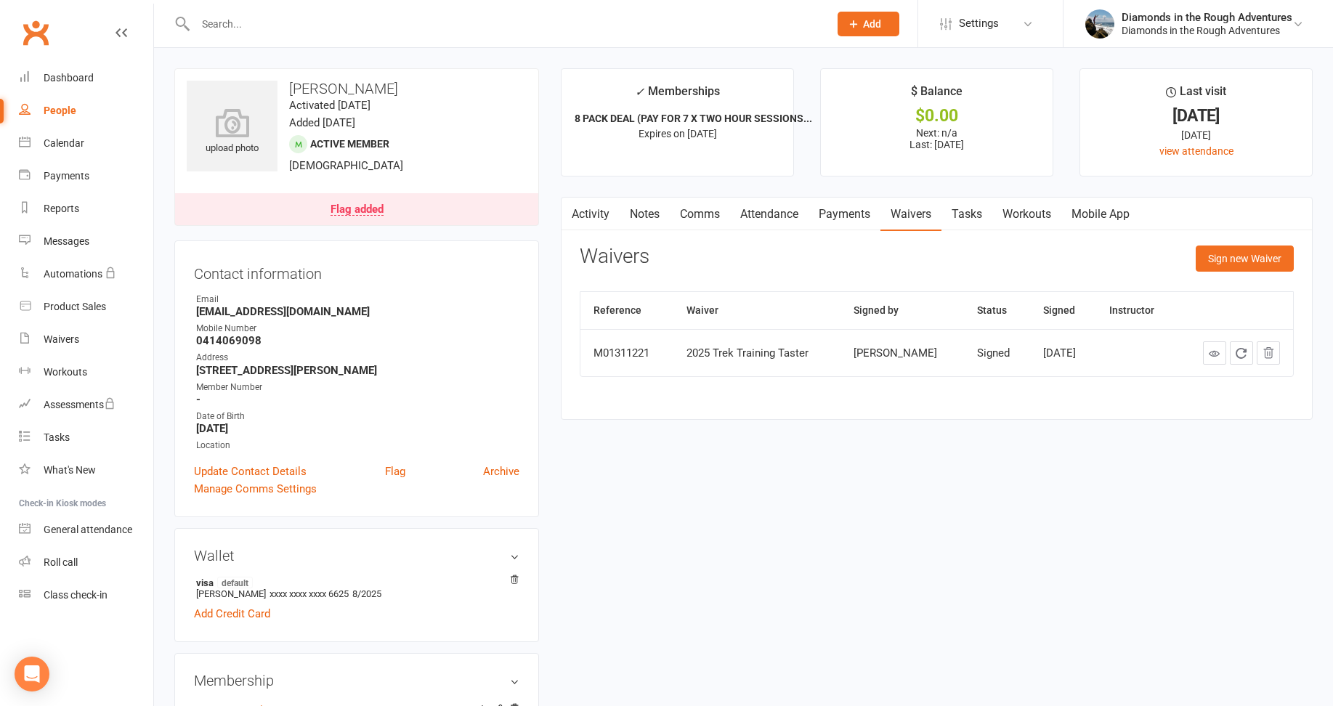
click at [216, 24] on input "text" at bounding box center [505, 24] width 628 height 20
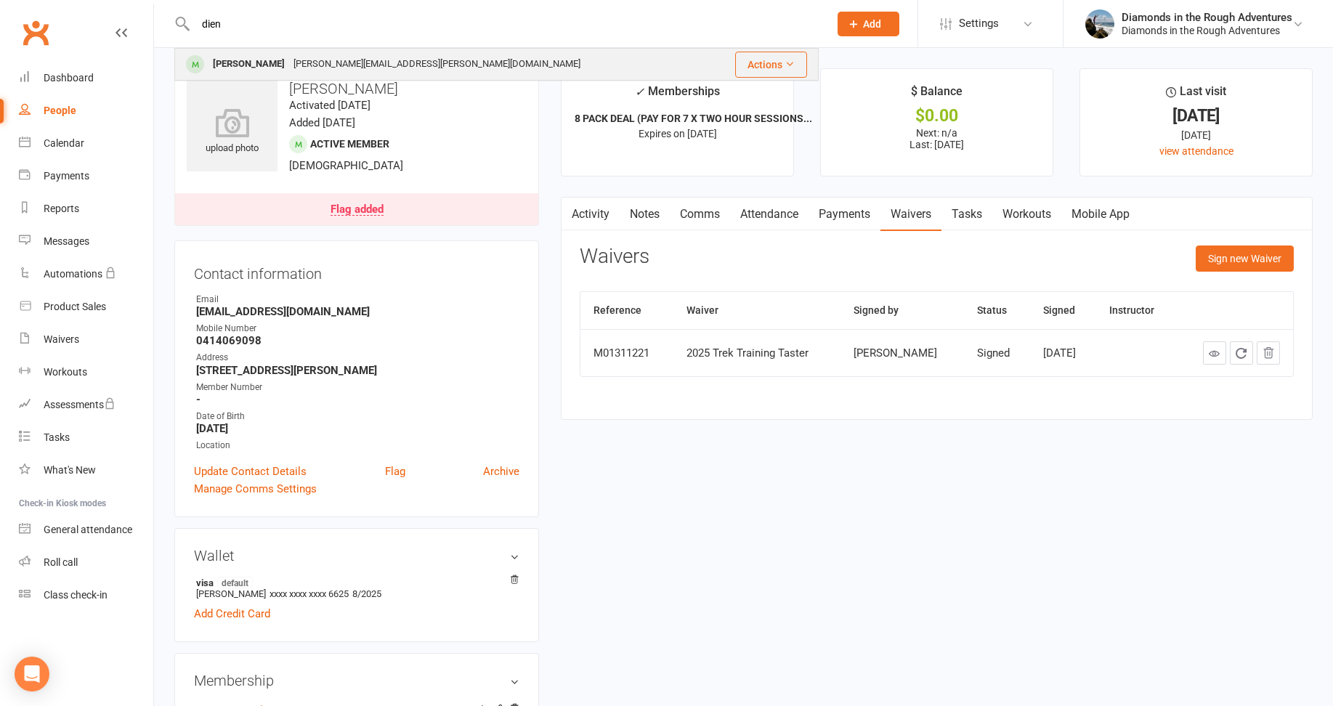
type input "dien"
click at [247, 63] on div "[PERSON_NAME]" at bounding box center [249, 64] width 81 height 21
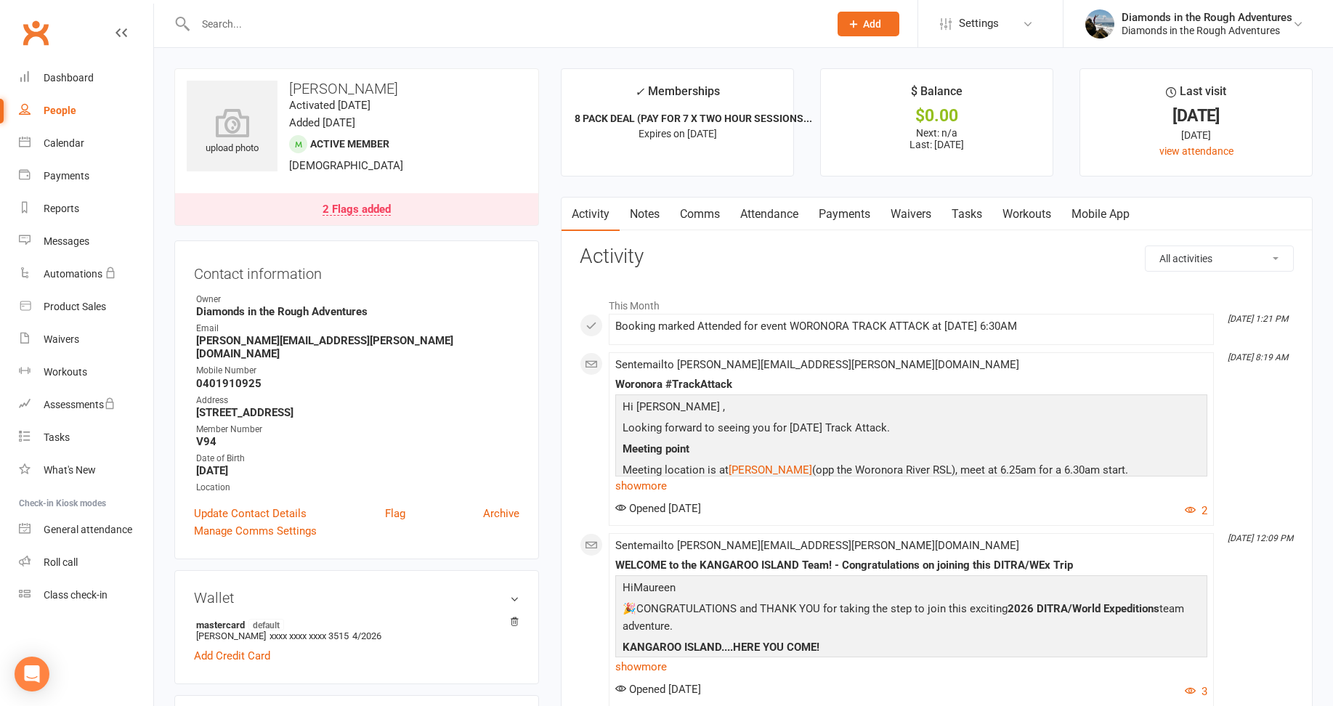
click at [918, 214] on link "Waivers" at bounding box center [911, 214] width 61 height 33
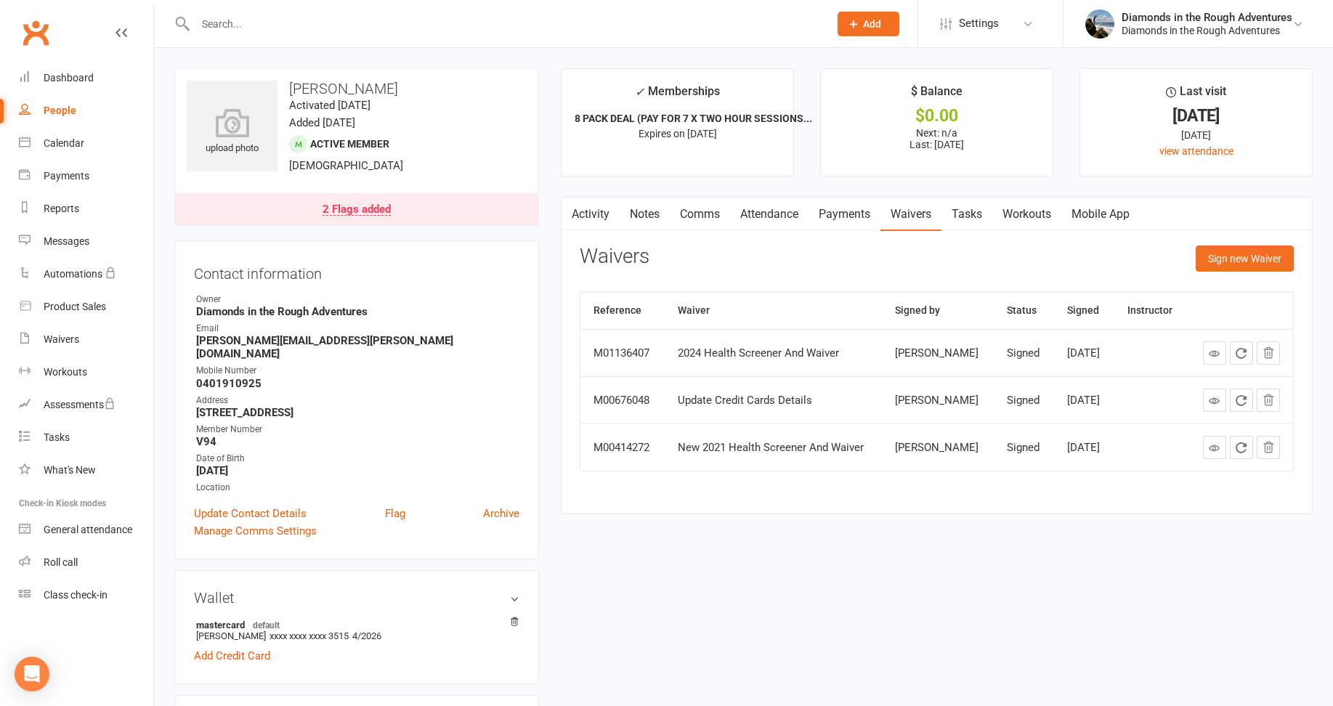
click at [235, 17] on input "text" at bounding box center [505, 24] width 628 height 20
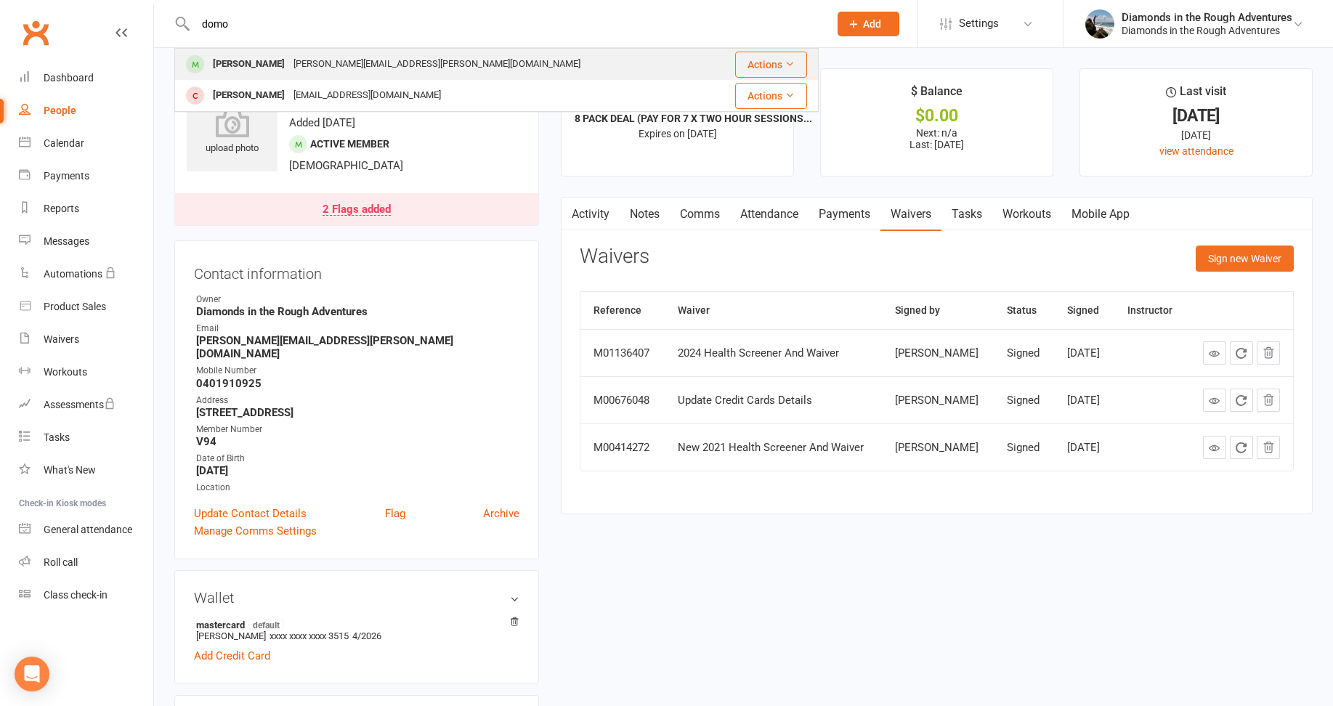
type input "domo"
click at [246, 61] on div "[PERSON_NAME]" at bounding box center [249, 64] width 81 height 21
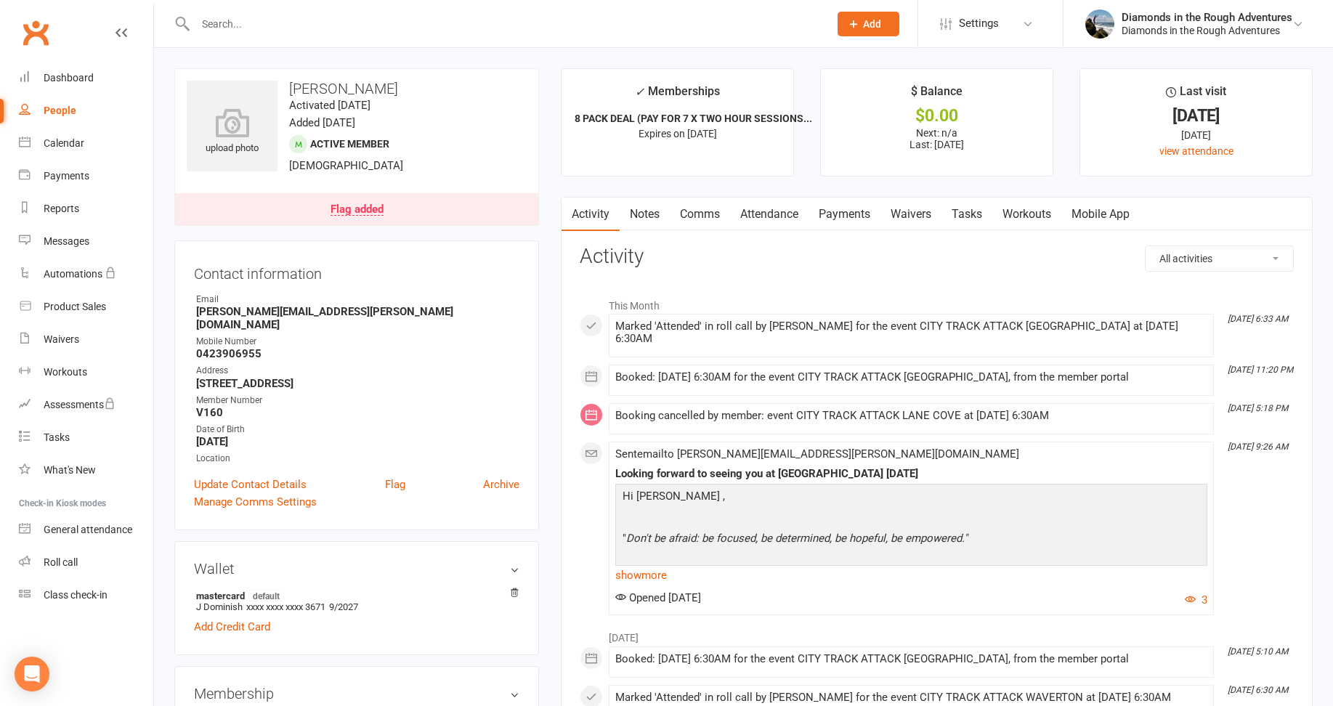
click at [921, 215] on link "Waivers" at bounding box center [911, 214] width 61 height 33
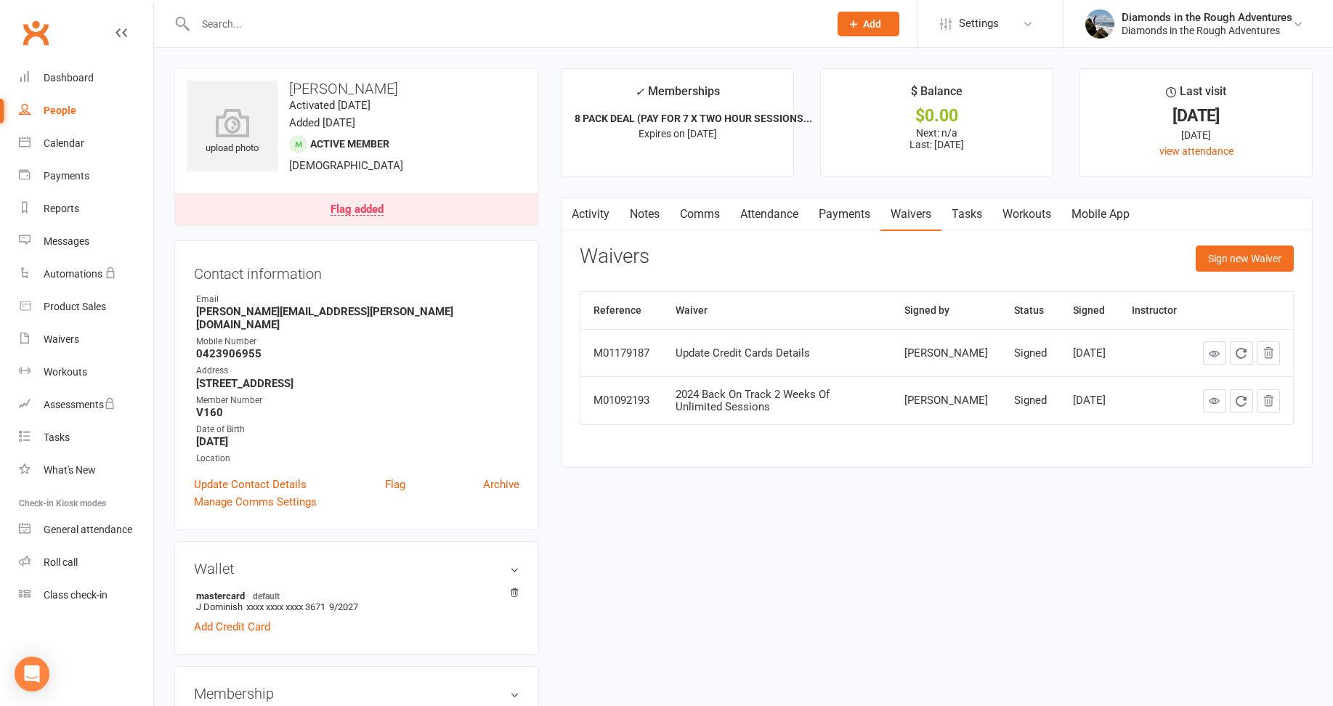
click at [211, 17] on input "text" at bounding box center [505, 24] width 628 height 20
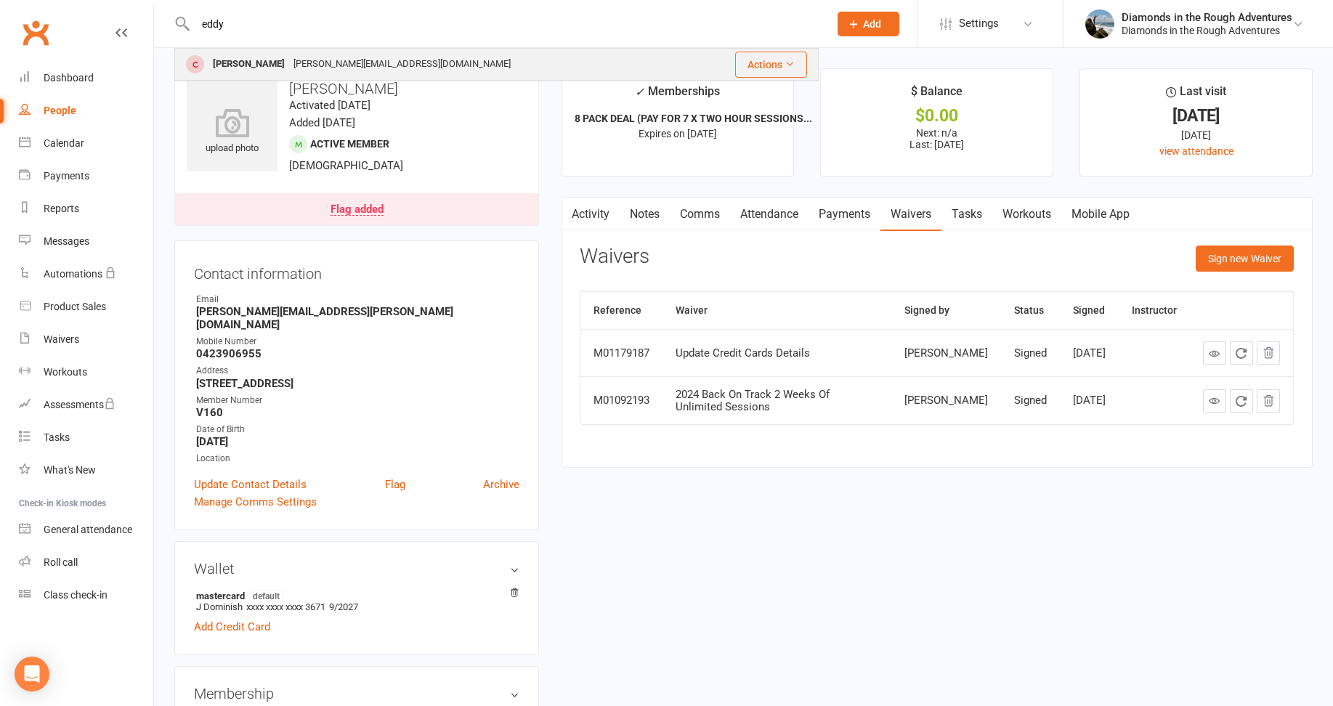
type input "eddy"
drag, startPoint x: 248, startPoint y: 68, endPoint x: 348, endPoint y: 67, distance: 100.3
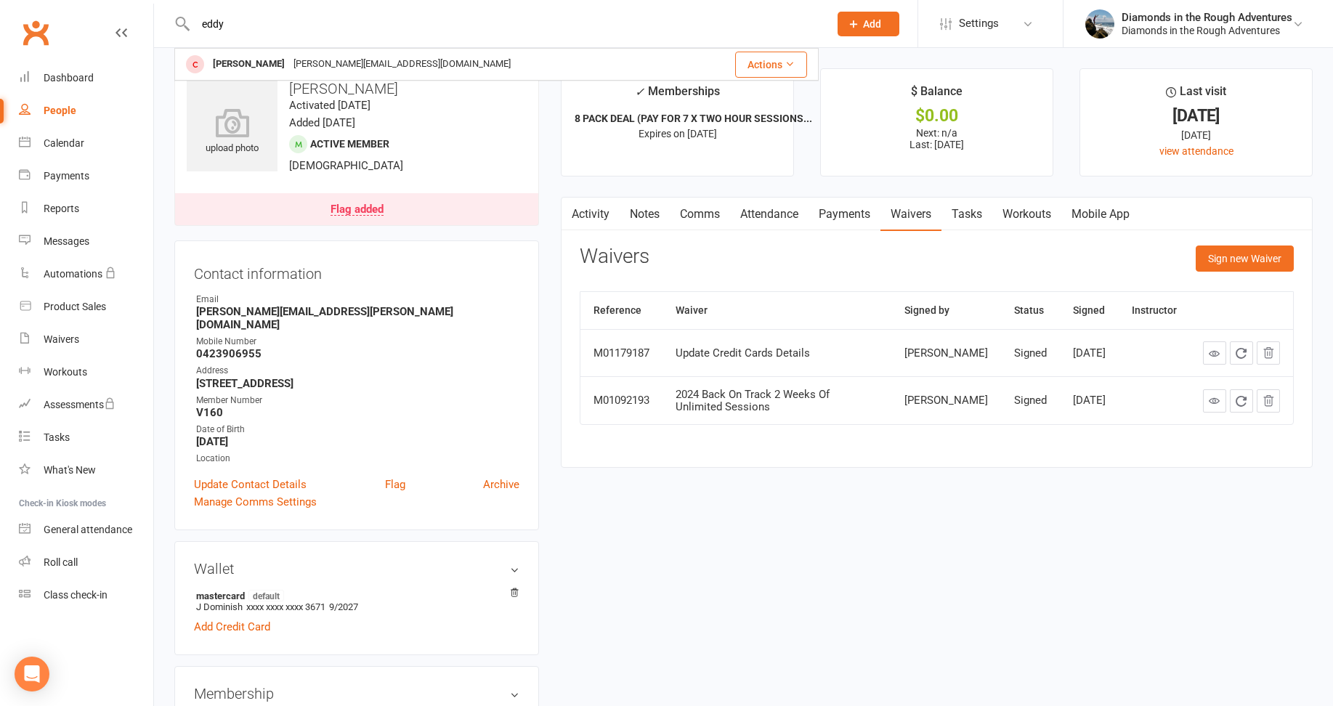
click at [248, 68] on div "[PERSON_NAME]" at bounding box center [249, 64] width 81 height 21
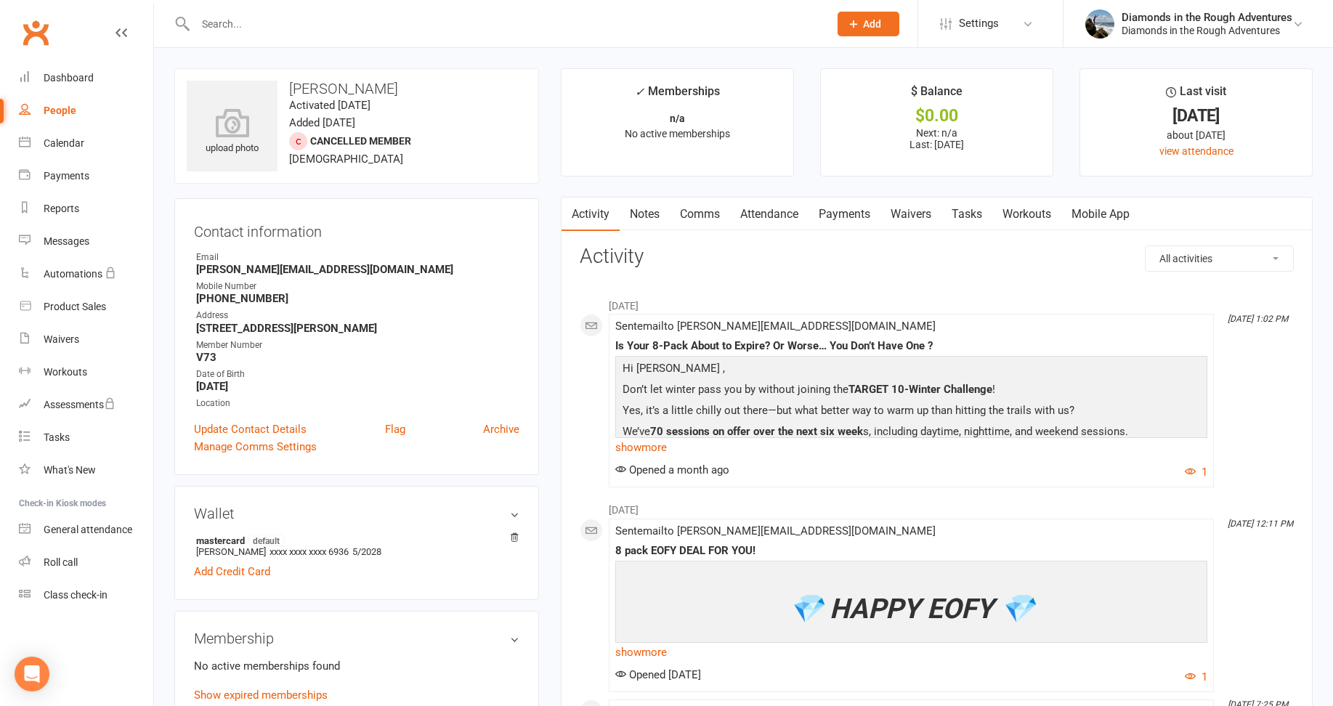
click at [916, 212] on link "Waivers" at bounding box center [911, 214] width 61 height 33
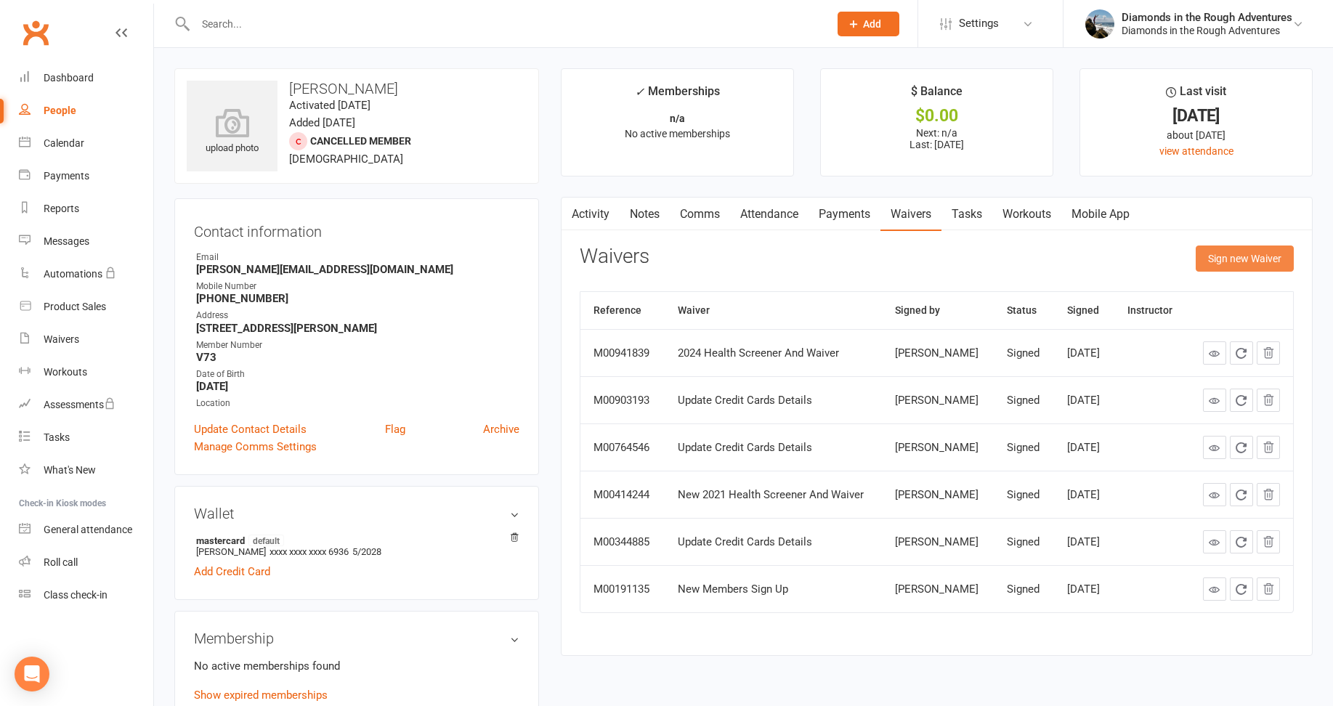
click at [1245, 261] on button "Sign new Waiver" at bounding box center [1245, 259] width 98 height 26
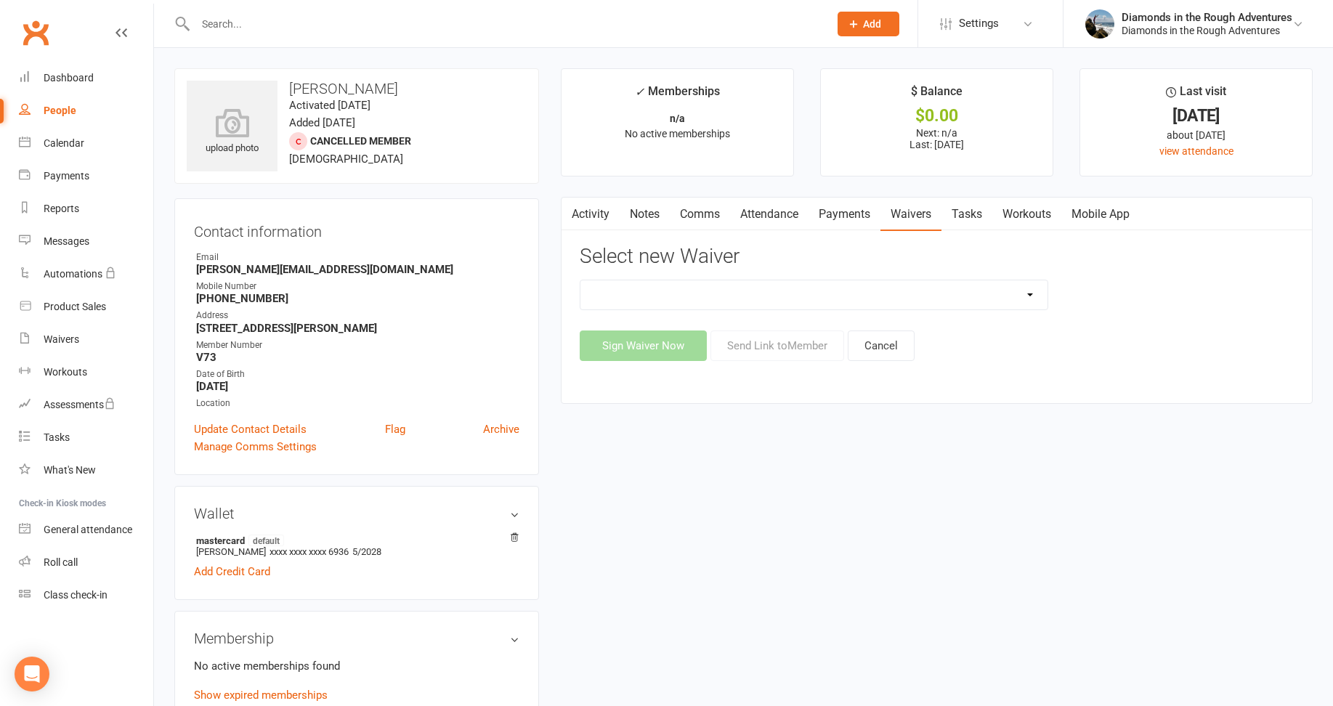
click at [1031, 290] on select "2025 Back On Track 2 Weeks Of Unlimited Sessions 2025 Diamond Day And Dream Hea…" at bounding box center [814, 294] width 467 height 29
select select "12830"
click at [581, 280] on select "2025 Back On Track 2 Weeks Of Unlimited Sessions 2025 Diamond Day And Dream Hea…" at bounding box center [814, 294] width 467 height 29
click at [781, 349] on button "Send Link to Member" at bounding box center [778, 346] width 134 height 31
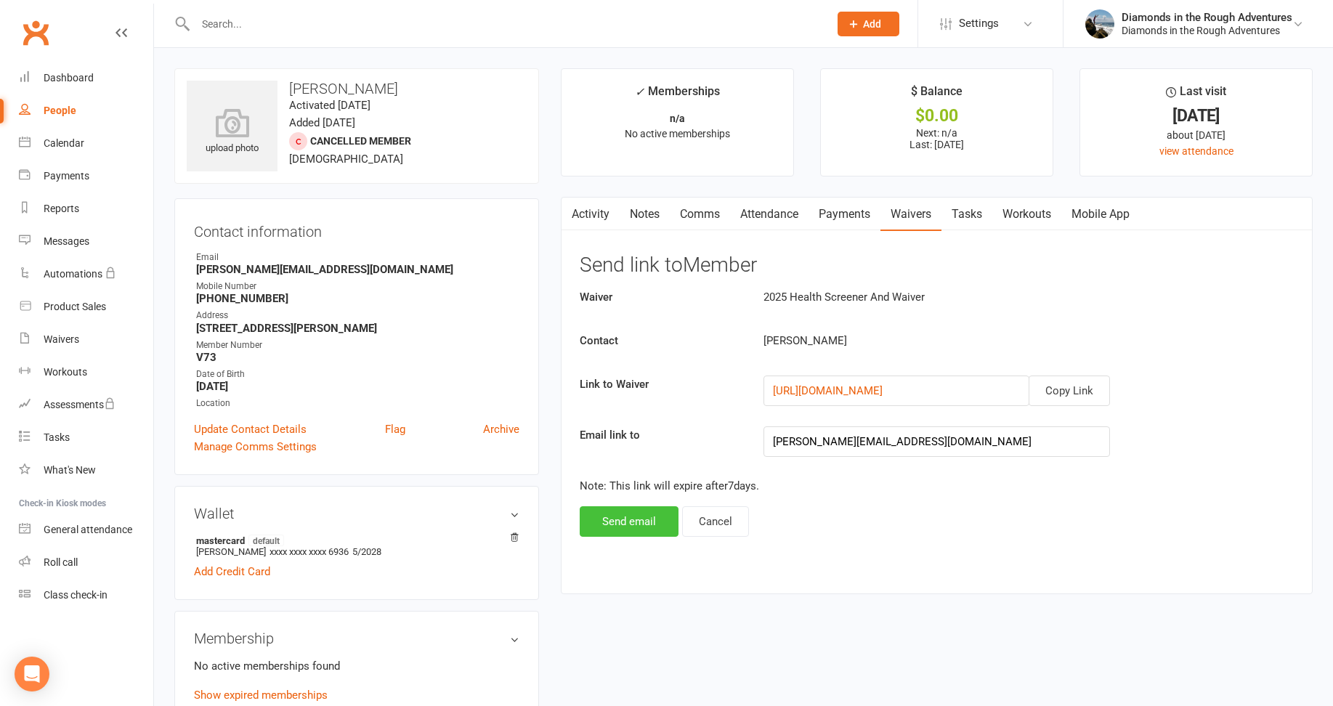
click at [642, 513] on button "Send email" at bounding box center [629, 521] width 99 height 31
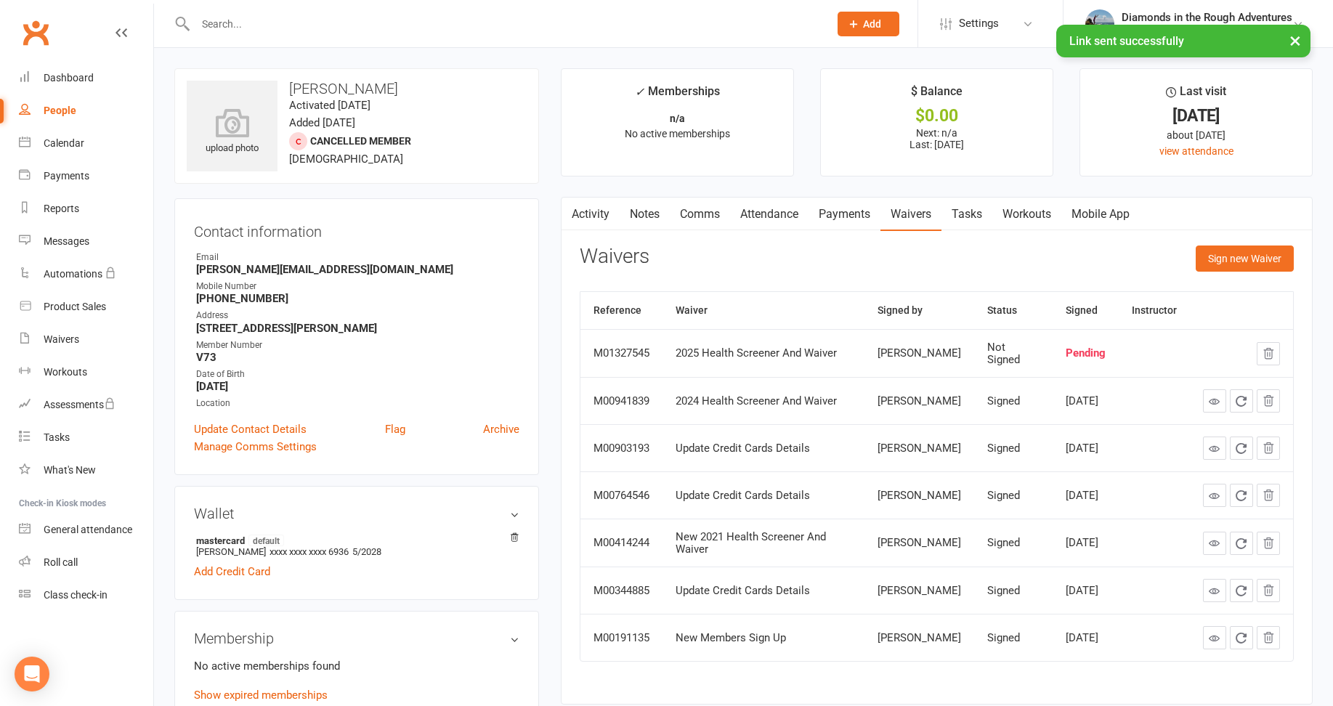
click at [238, 23] on input "text" at bounding box center [505, 24] width 628 height 20
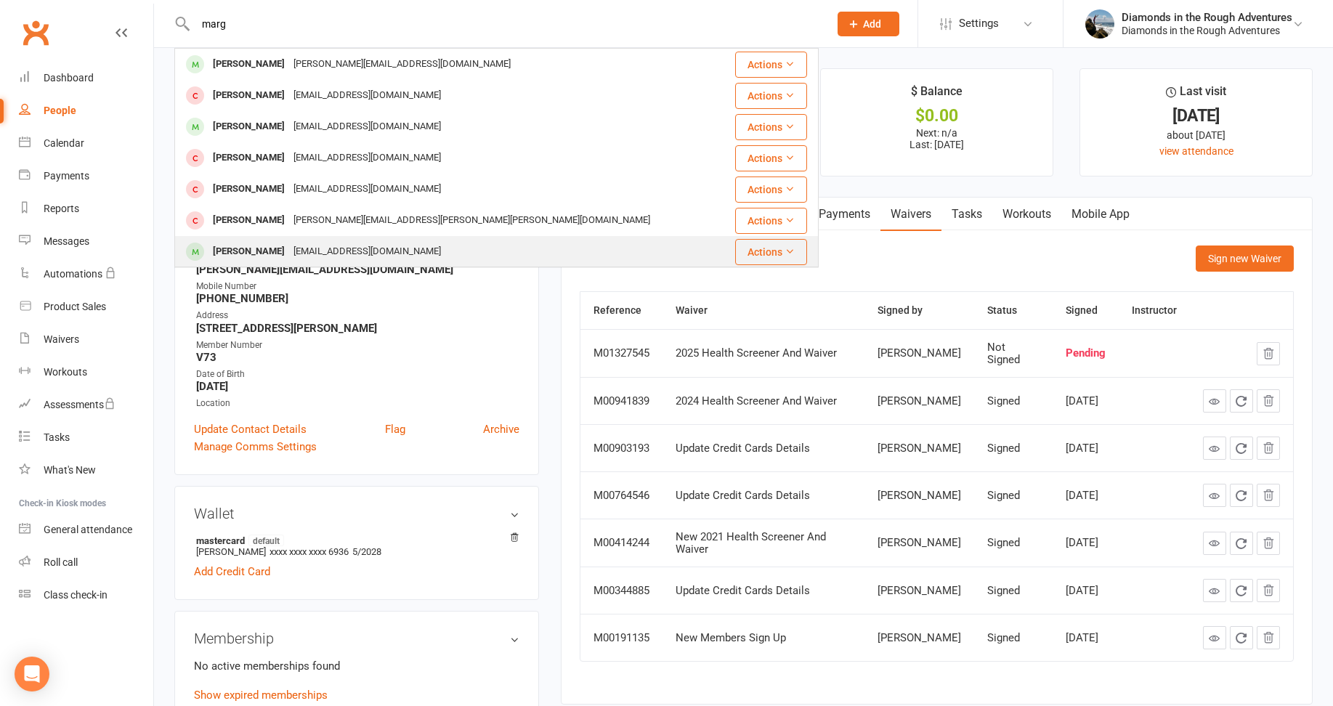
type input "marg"
click at [260, 254] on div "[PERSON_NAME]" at bounding box center [249, 251] width 81 height 21
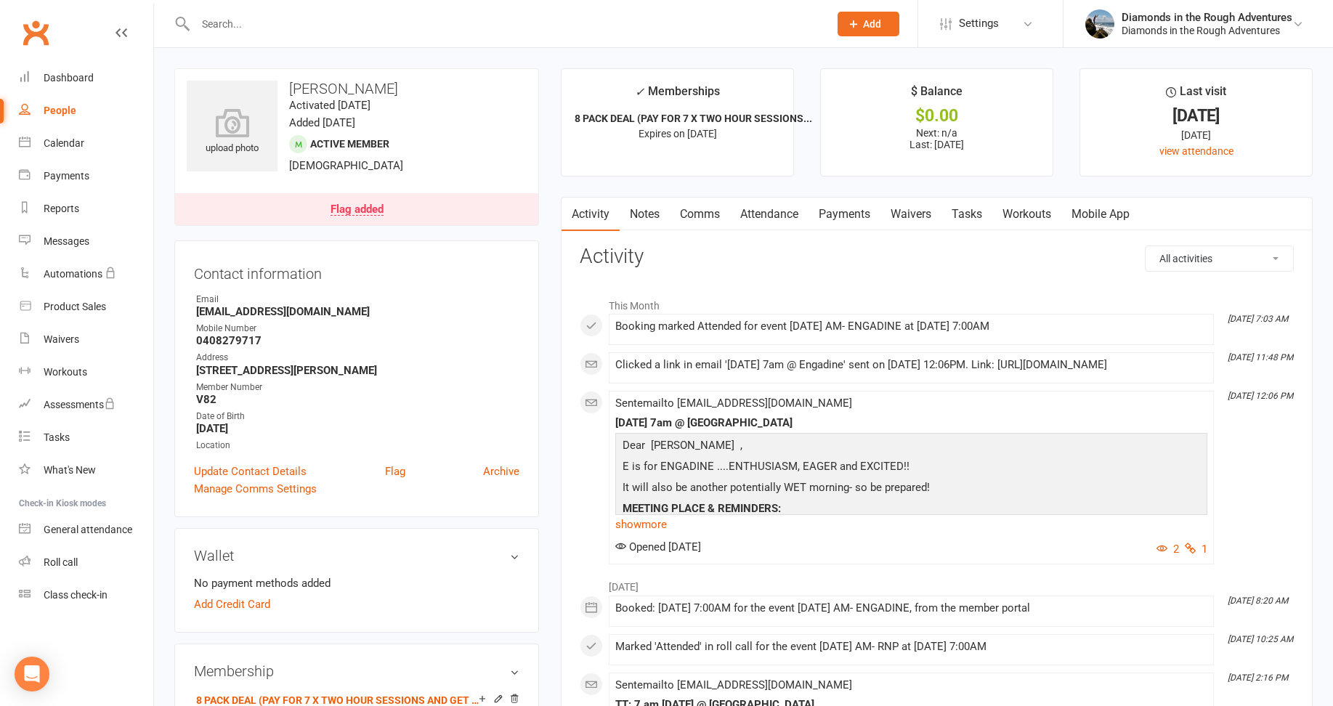
click at [914, 215] on link "Waivers" at bounding box center [911, 214] width 61 height 33
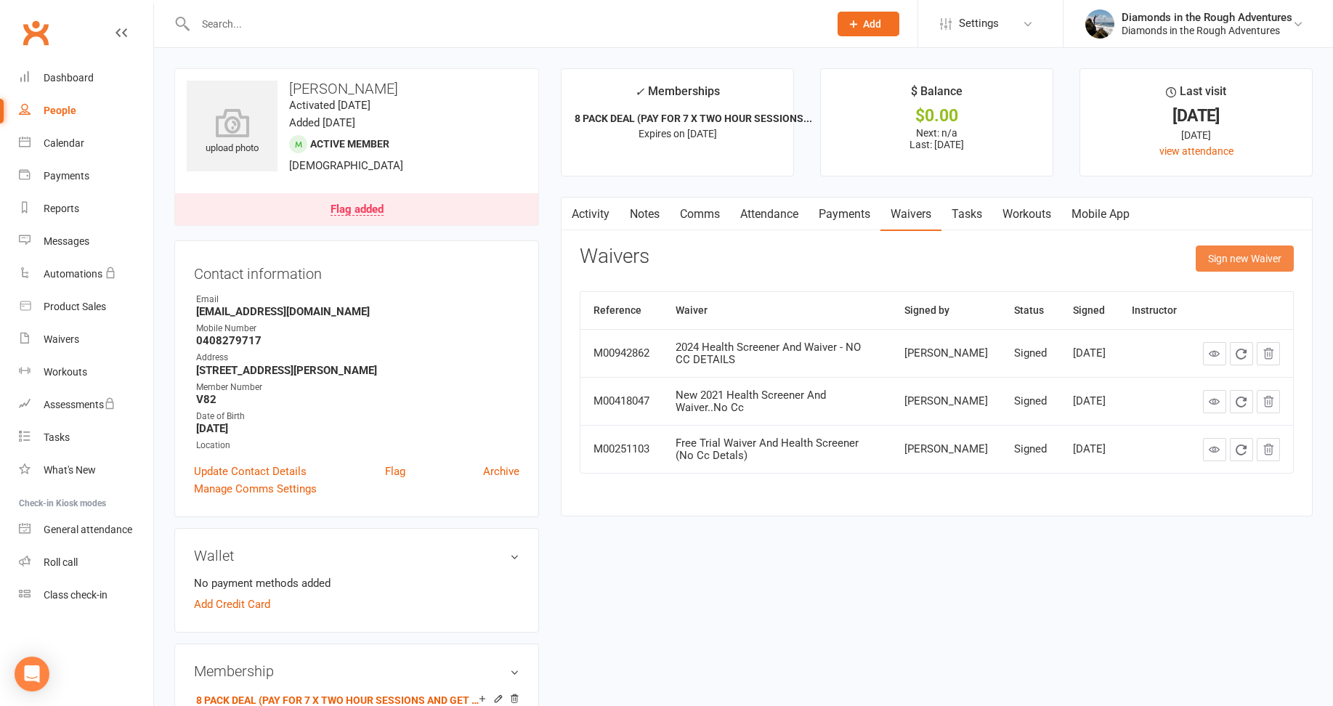
click at [1253, 256] on button "Sign new Waiver" at bounding box center [1245, 259] width 98 height 26
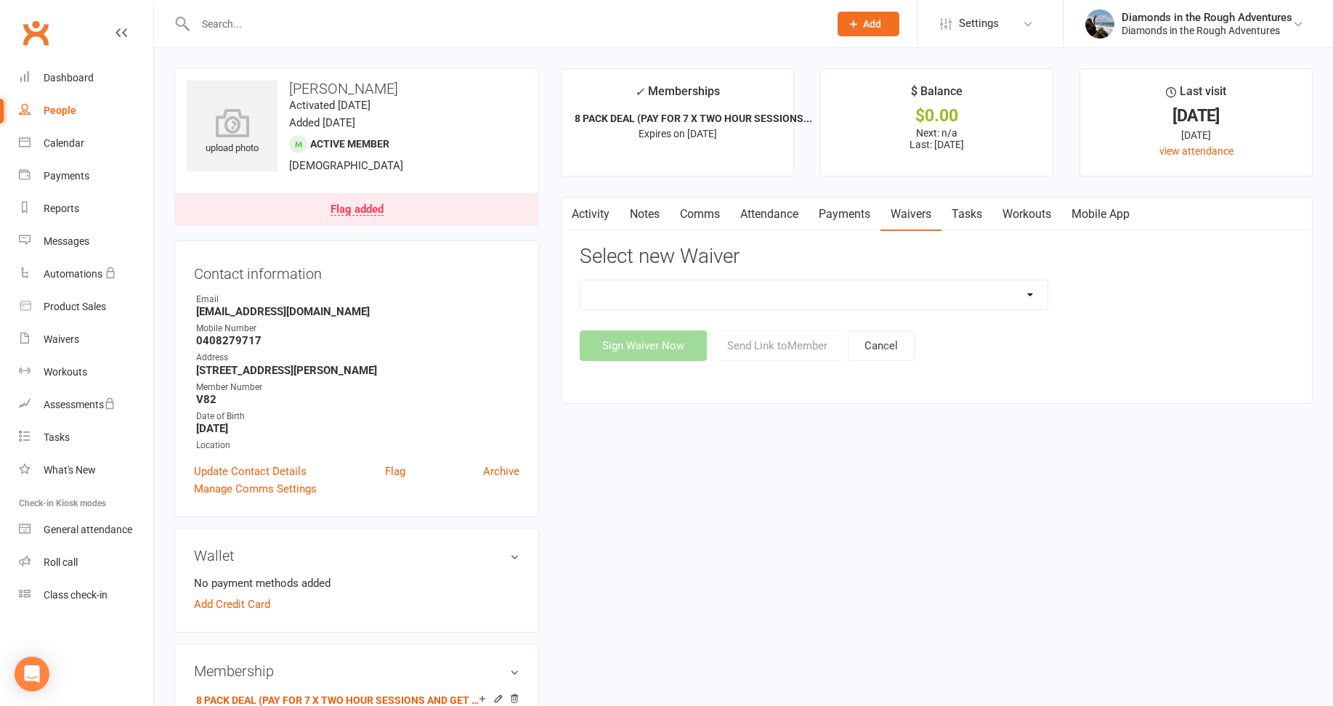
click at [1035, 288] on select "2025 Back On Track 2 Weeks Of Unlimited Sessions 2025 Diamond Day And Dream Hea…" at bounding box center [814, 294] width 467 height 29
select select "10925"
click at [581, 280] on select "2025 Back On Track 2 Weeks Of Unlimited Sessions 2025 Diamond Day And Dream Hea…" at bounding box center [814, 294] width 467 height 29
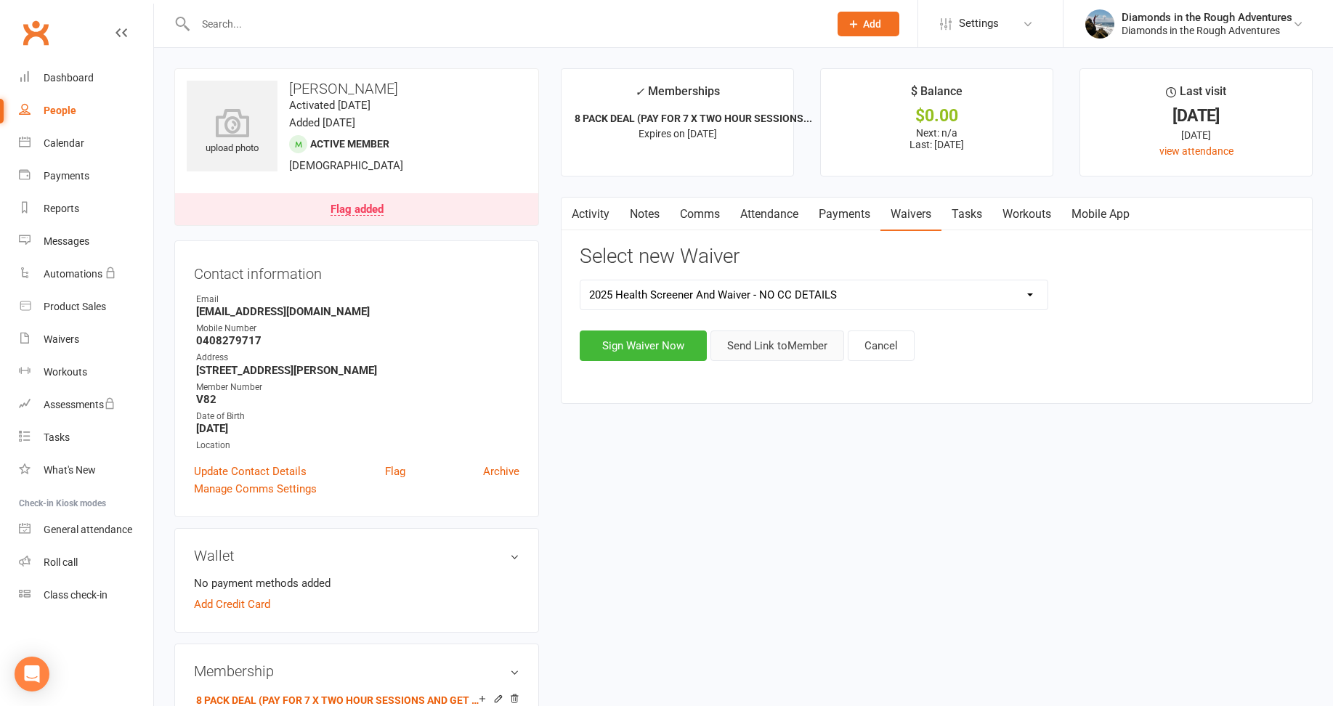
click at [780, 348] on button "Send Link to Member" at bounding box center [778, 346] width 134 height 31
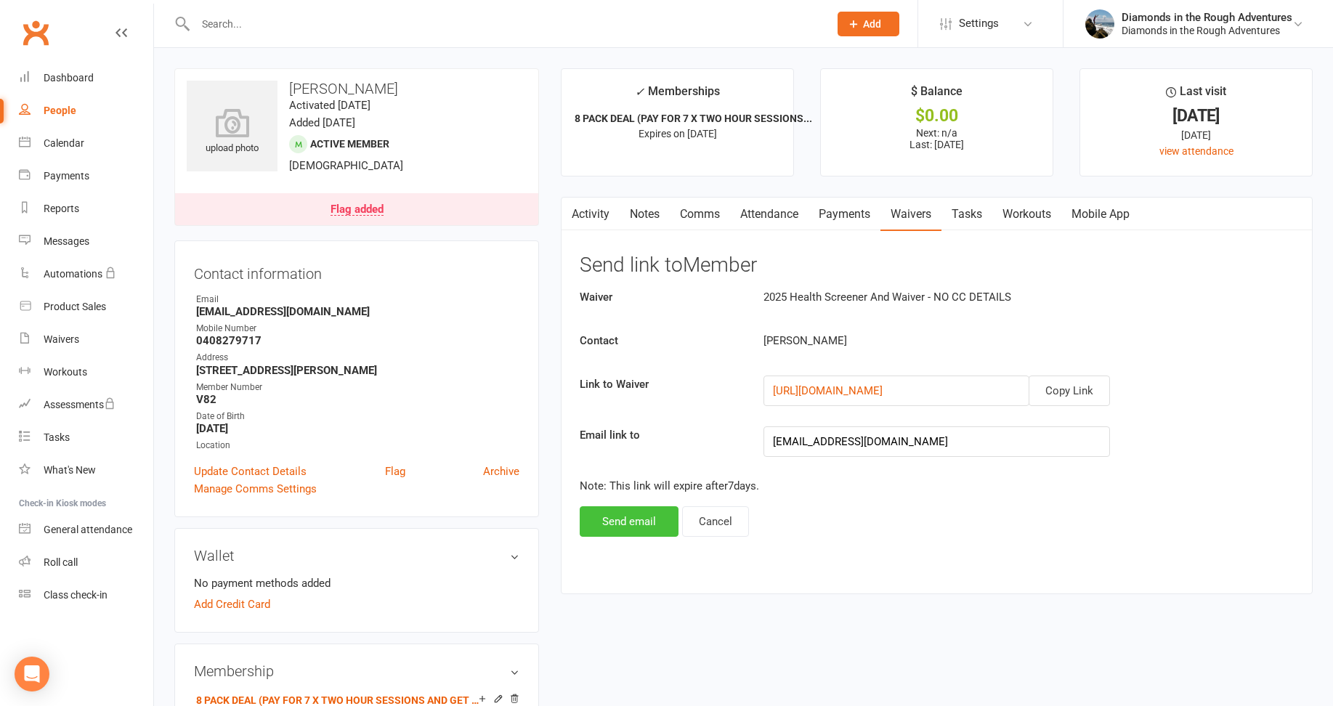
click at [632, 523] on button "Send email" at bounding box center [629, 521] width 99 height 31
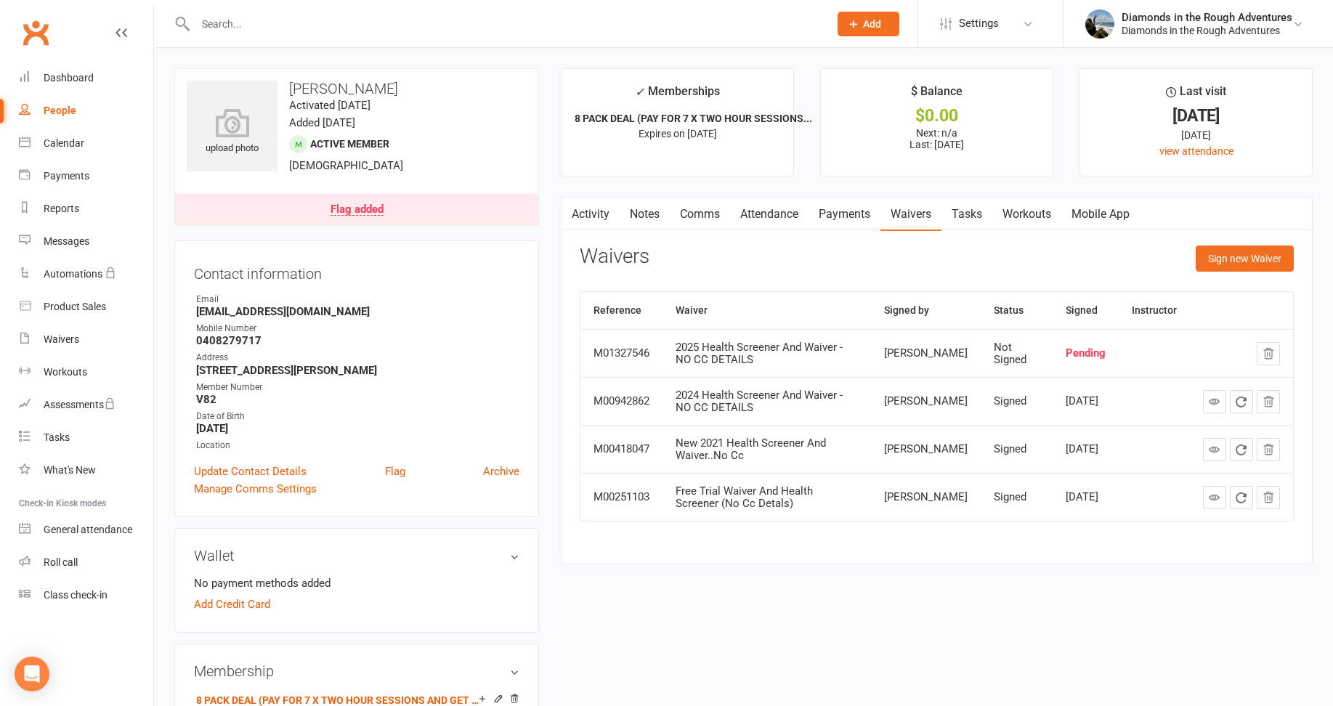
click at [217, 25] on input "text" at bounding box center [505, 24] width 628 height 20
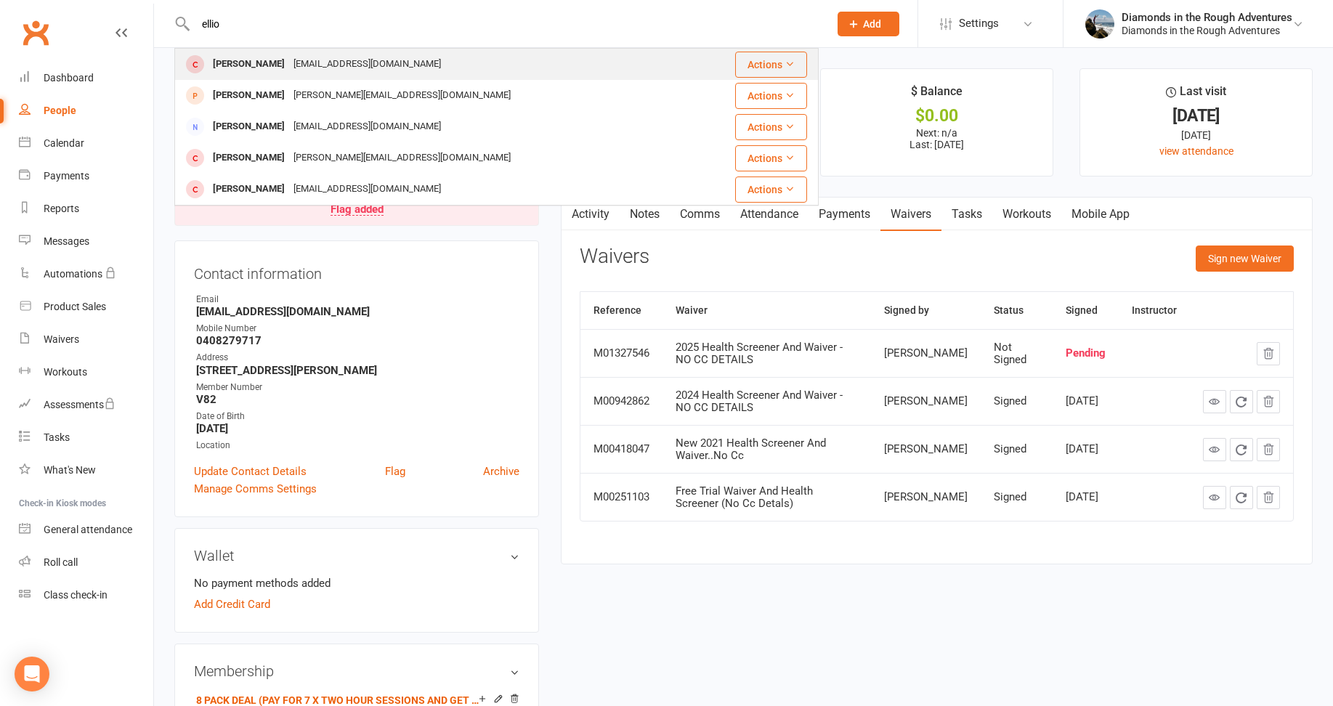
type input "ellio"
click at [246, 64] on div "[PERSON_NAME]" at bounding box center [249, 64] width 81 height 21
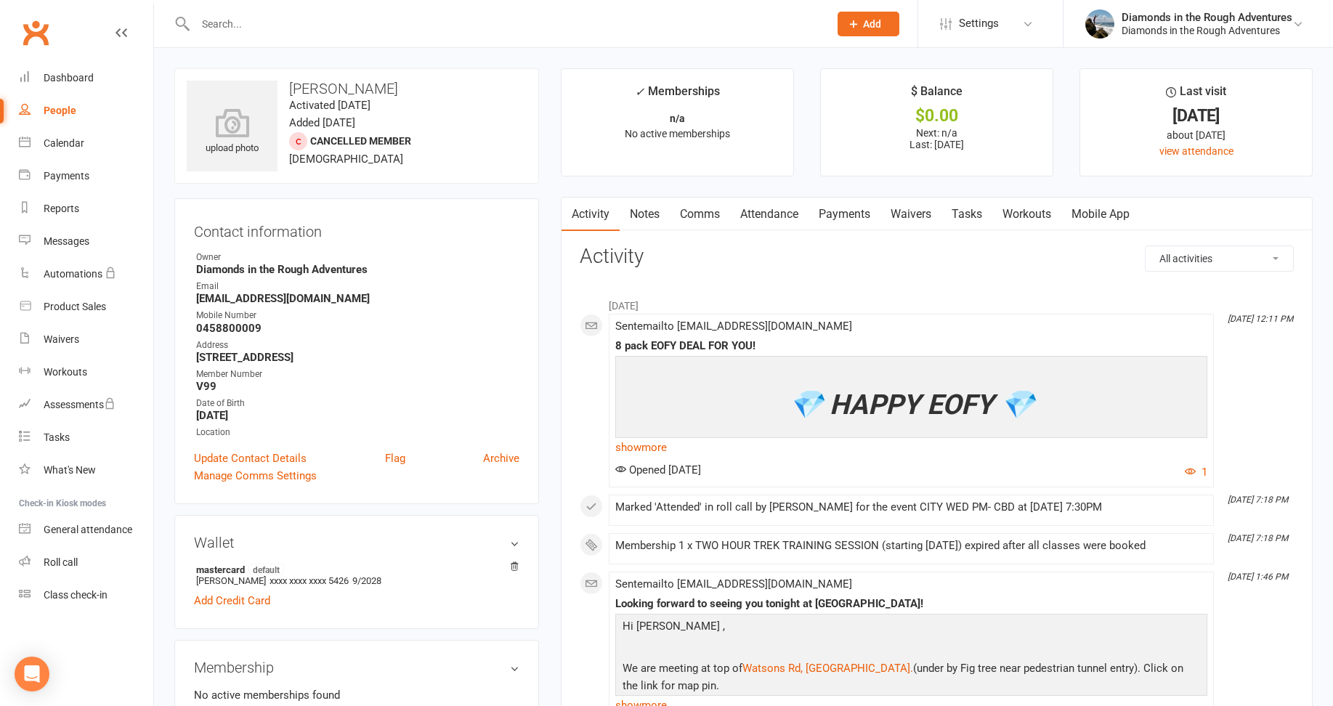
click at [914, 215] on link "Waivers" at bounding box center [911, 214] width 61 height 33
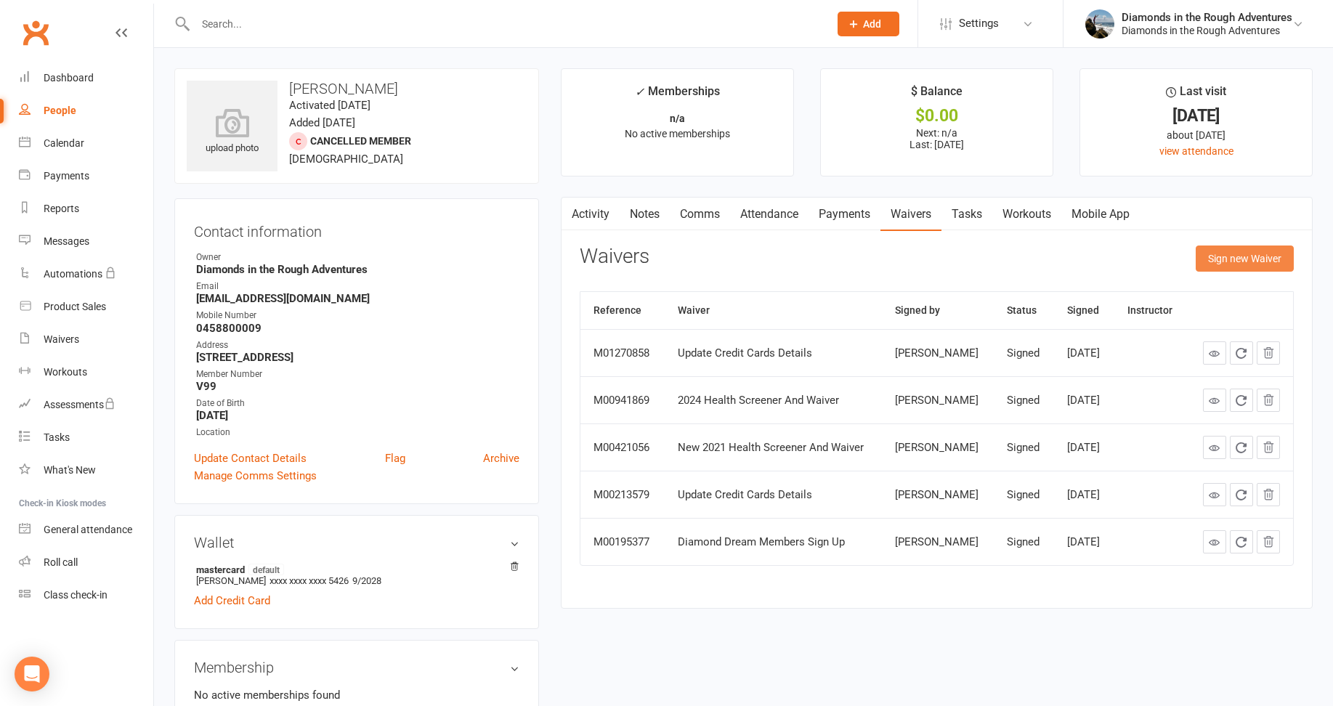
click at [1256, 252] on button "Sign new Waiver" at bounding box center [1245, 259] width 98 height 26
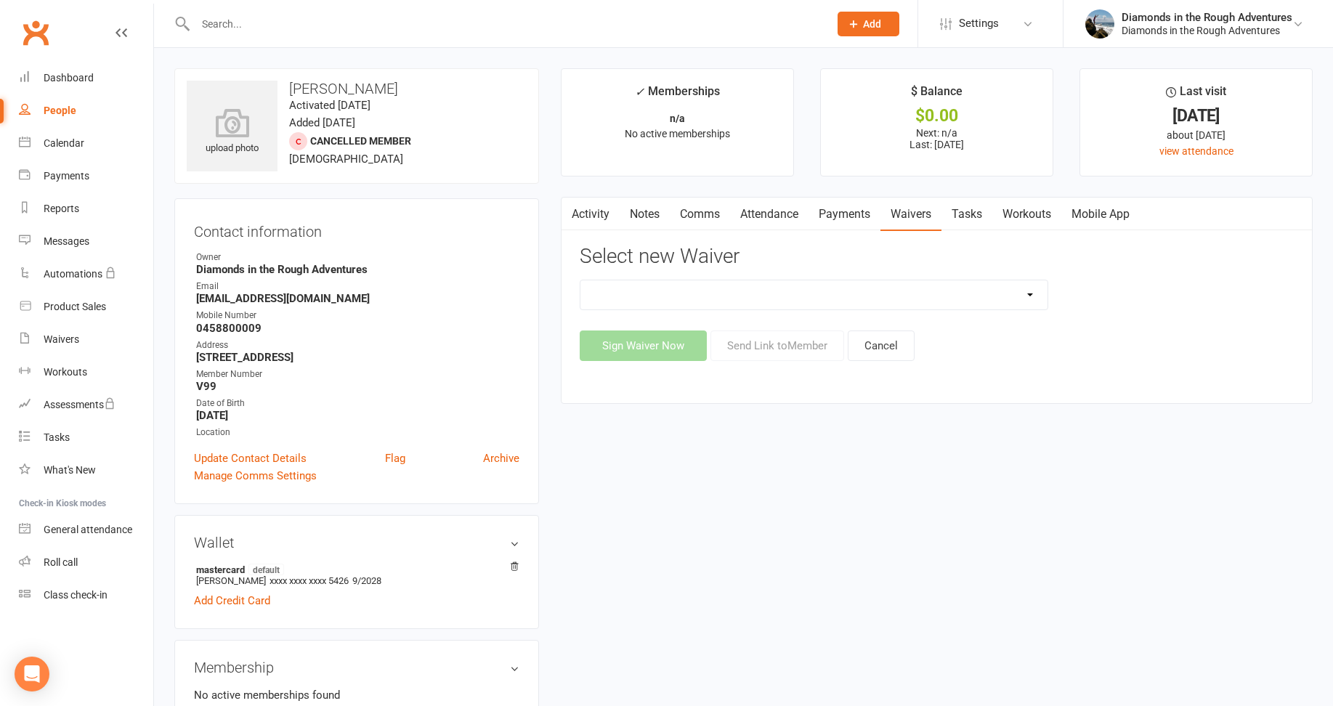
click at [1030, 290] on select "2025 Back On Track 2 Weeks Of Unlimited Sessions 2025 Diamond Day And Dream Hea…" at bounding box center [814, 294] width 467 height 29
select select "12830"
click at [581, 280] on select "2025 Back On Track 2 Weeks Of Unlimited Sessions 2025 Diamond Day And Dream Hea…" at bounding box center [814, 294] width 467 height 29
click at [789, 347] on button "Send Link to Member" at bounding box center [778, 346] width 134 height 31
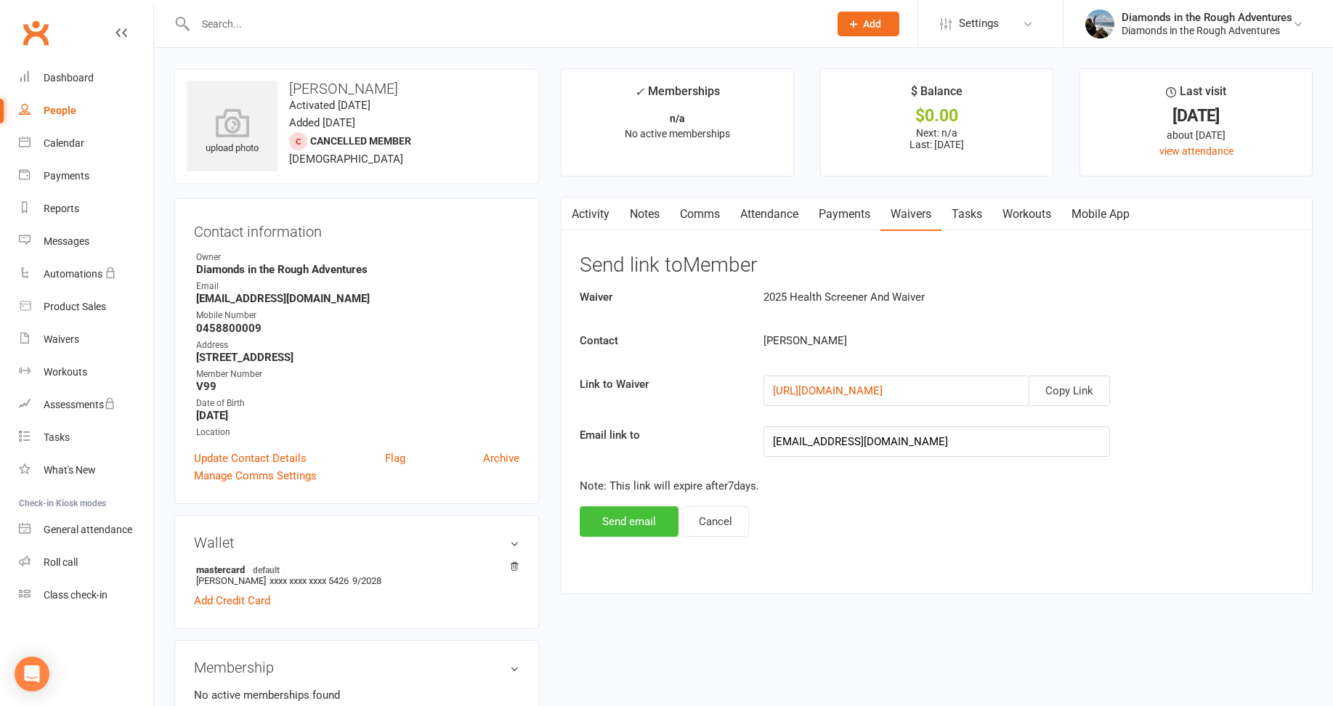
click at [631, 521] on button "Send email" at bounding box center [629, 521] width 99 height 31
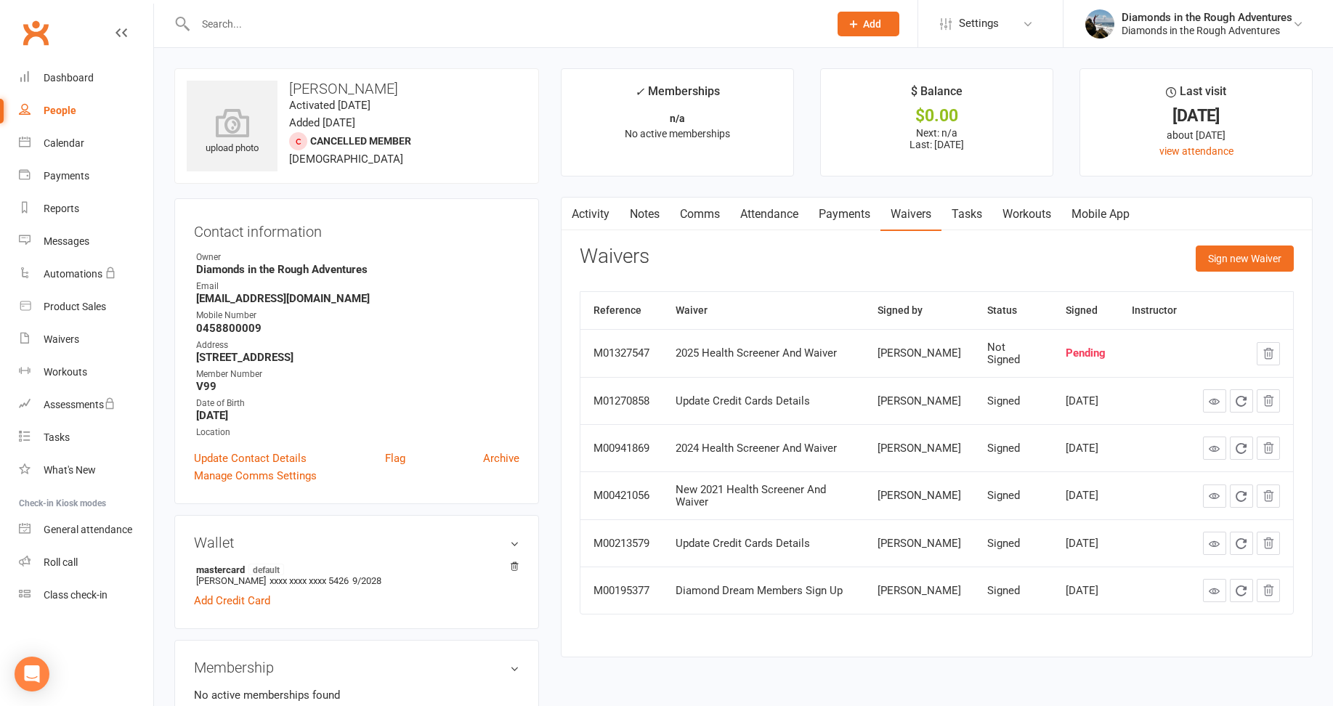
click at [246, 20] on input "text" at bounding box center [505, 24] width 628 height 20
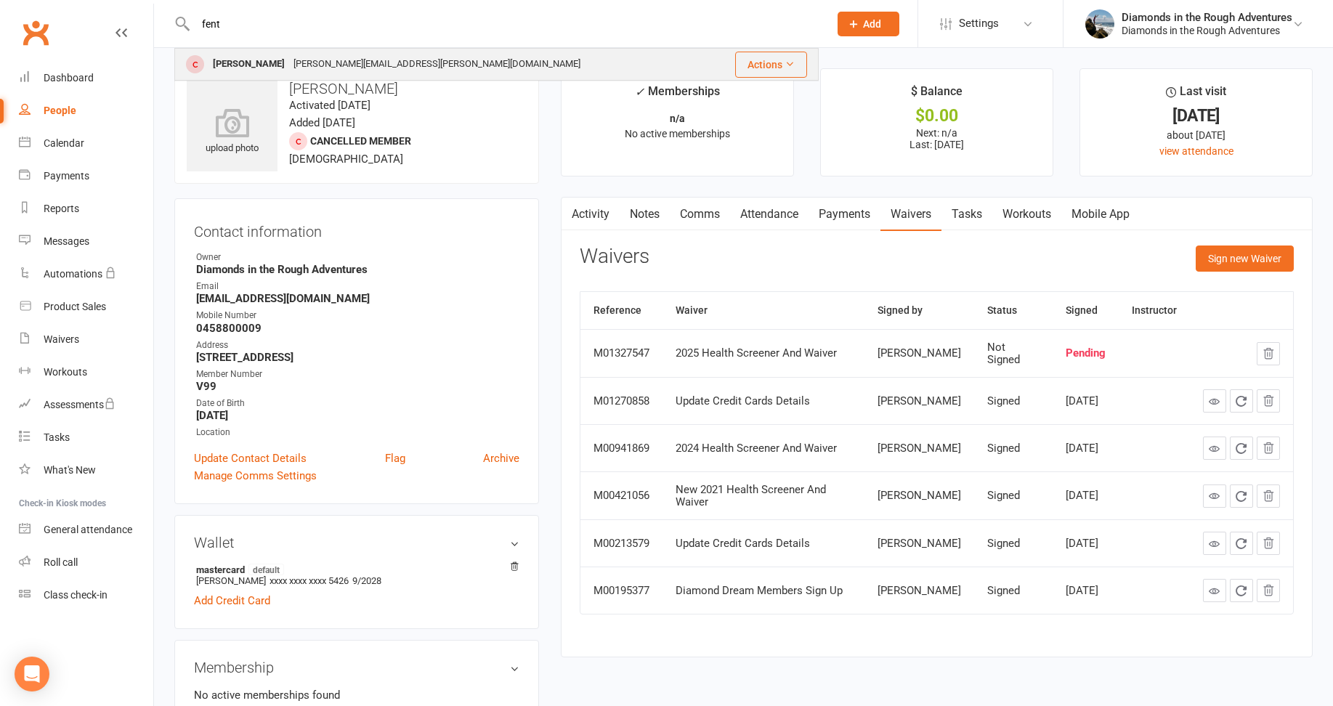
type input "fent"
click at [238, 65] on div "[PERSON_NAME]" at bounding box center [249, 64] width 81 height 21
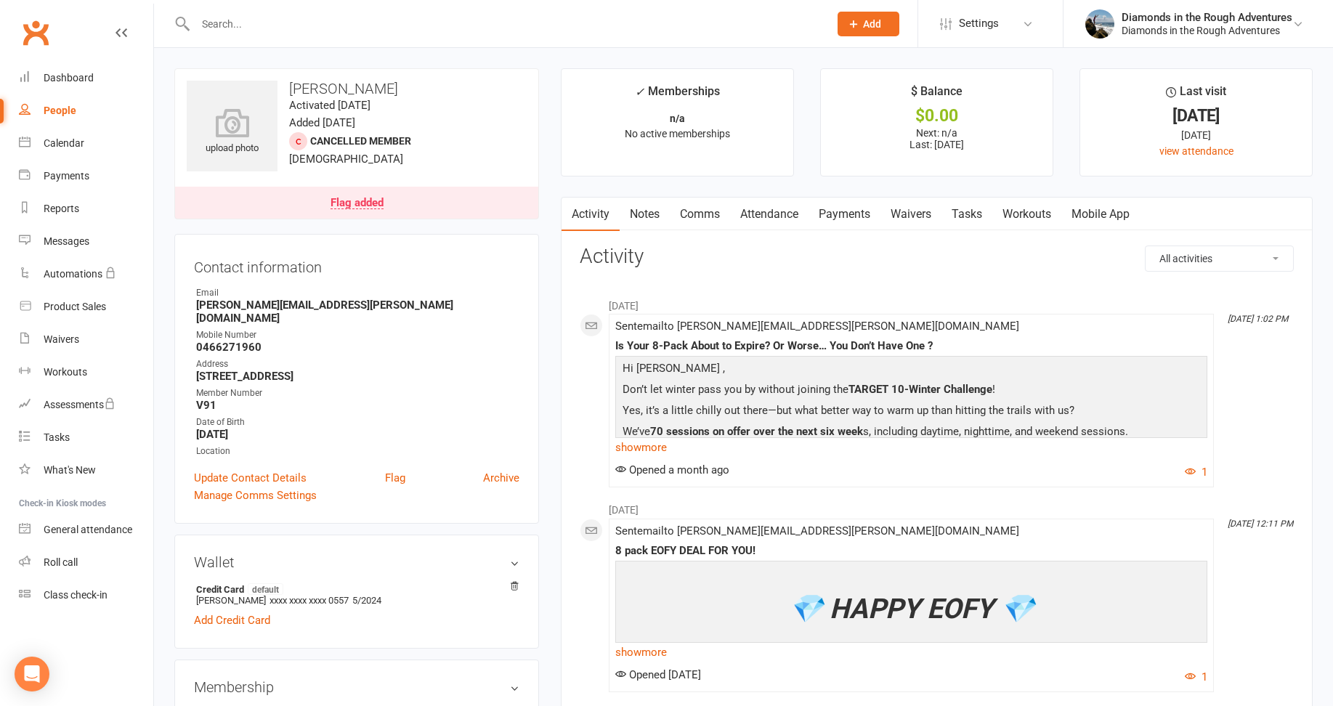
click at [915, 214] on link "Waivers" at bounding box center [911, 214] width 61 height 33
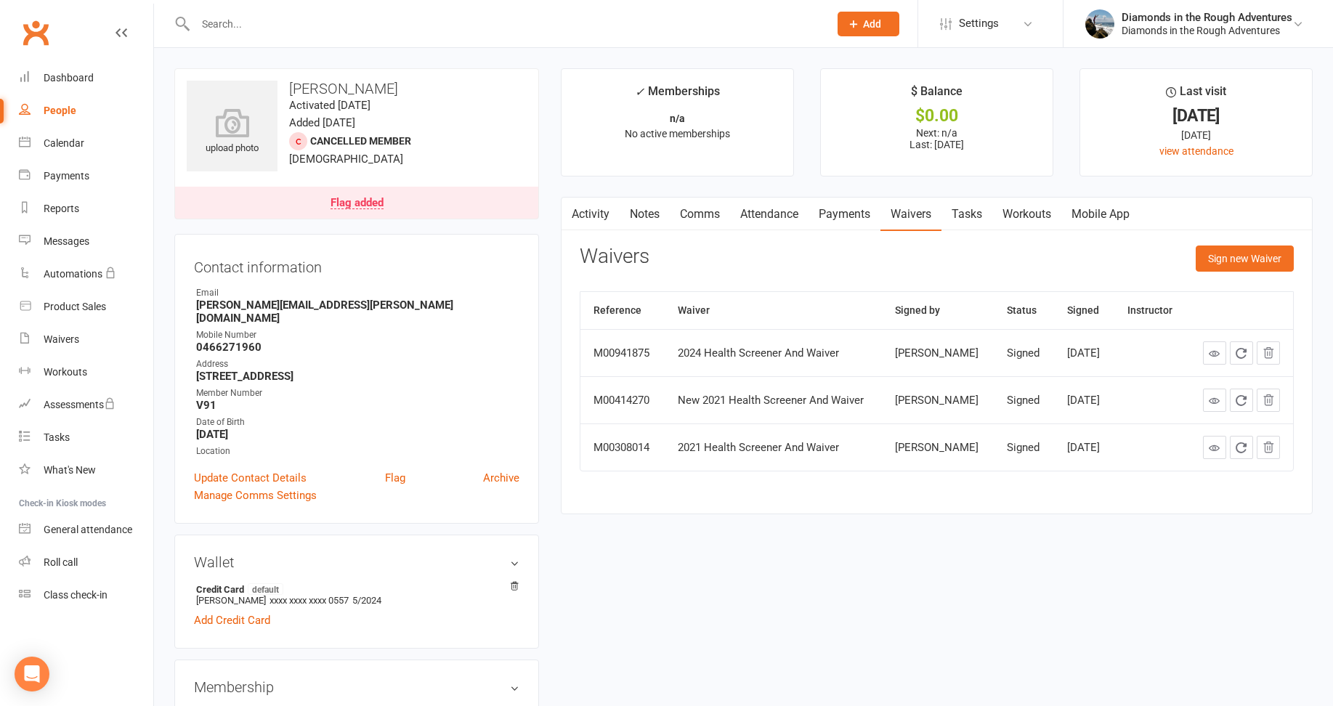
click at [593, 215] on link "Activity" at bounding box center [591, 214] width 58 height 33
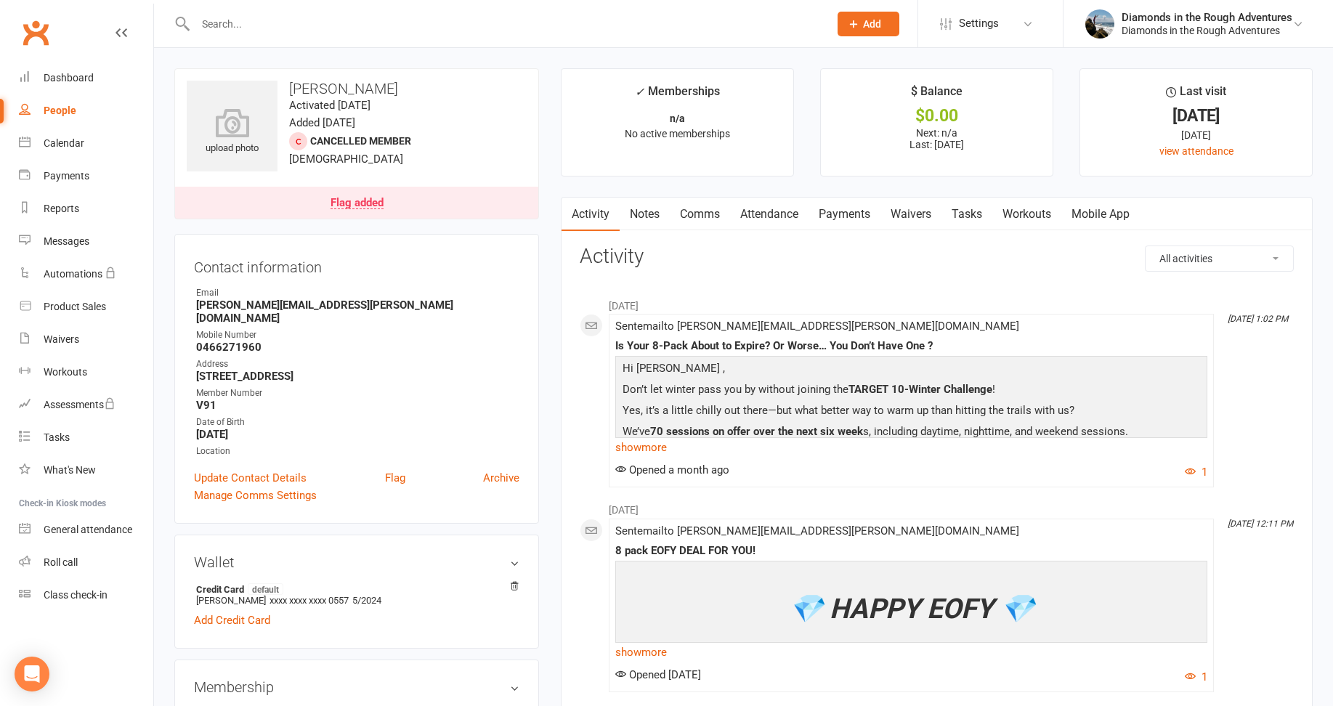
click at [913, 209] on link "Waivers" at bounding box center [911, 214] width 61 height 33
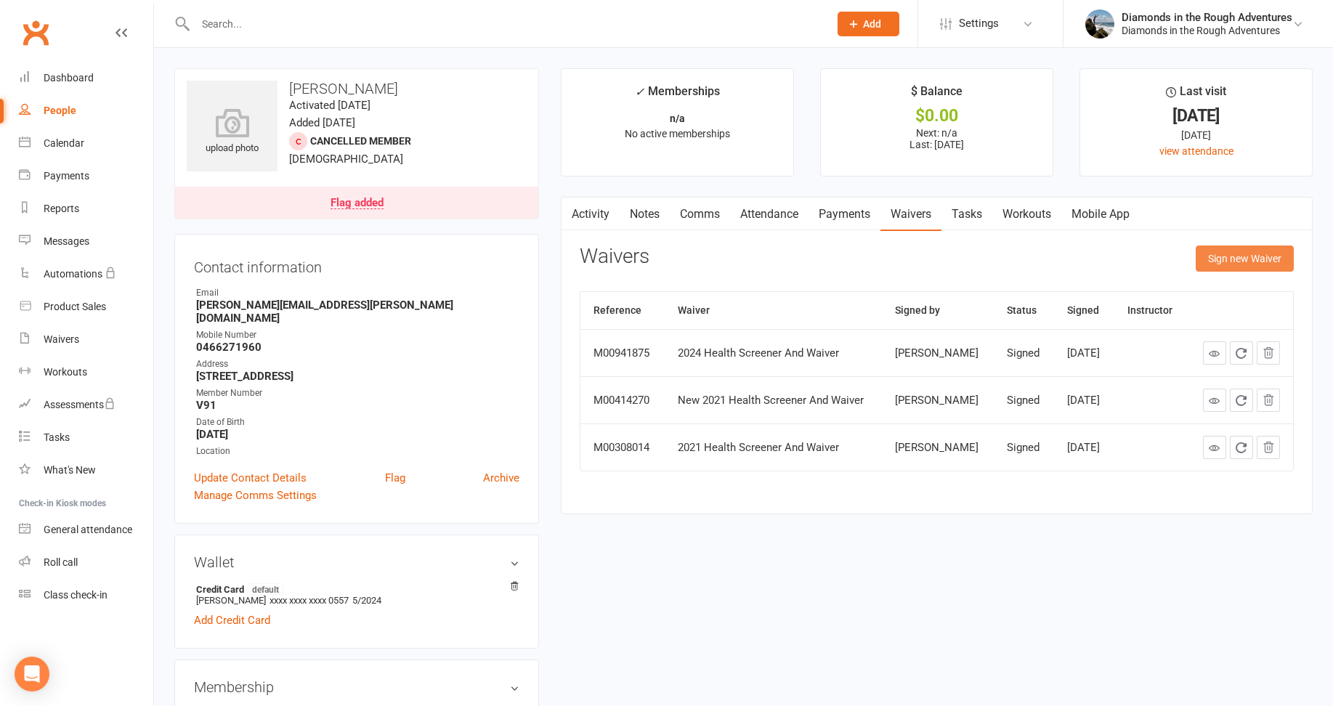
click at [1248, 262] on button "Sign new Waiver" at bounding box center [1245, 259] width 98 height 26
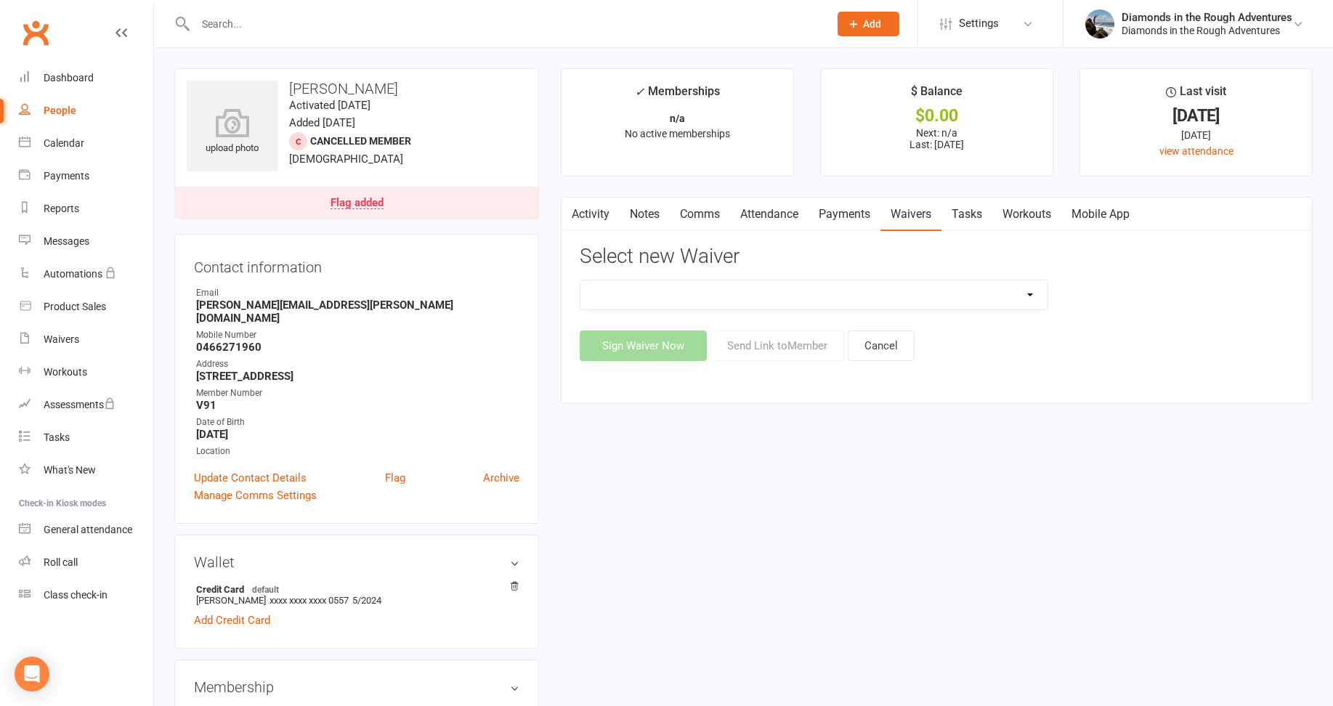
click at [1019, 292] on select "2025 Back On Track 2 Weeks Of Unlimited Sessions 2025 Diamond Day And Dream Hea…" at bounding box center [814, 294] width 467 height 29
select select "12830"
click at [581, 280] on select "2025 Back On Track 2 Weeks Of Unlimited Sessions 2025 Diamond Day And Dream Hea…" at bounding box center [814, 294] width 467 height 29
click at [788, 346] on button "Send Link to Member" at bounding box center [778, 346] width 134 height 31
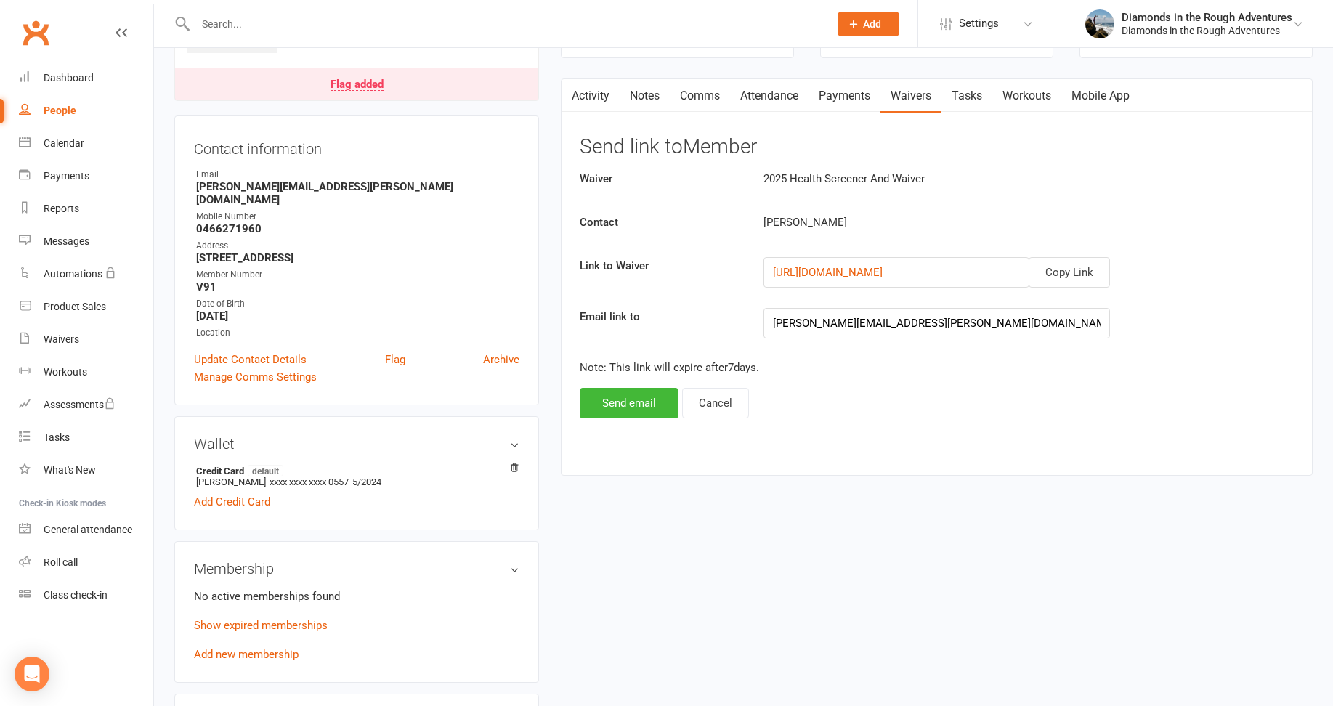
scroll to position [291, 0]
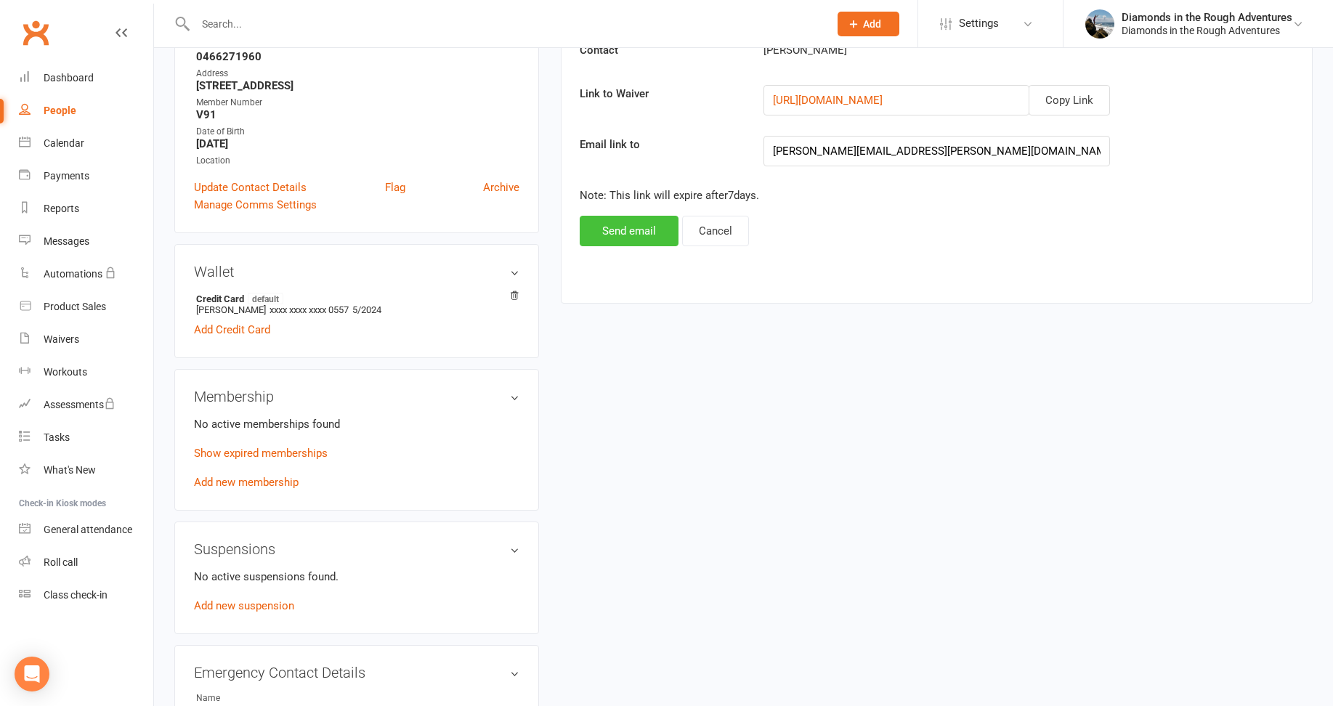
click at [623, 227] on button "Send email" at bounding box center [629, 231] width 99 height 31
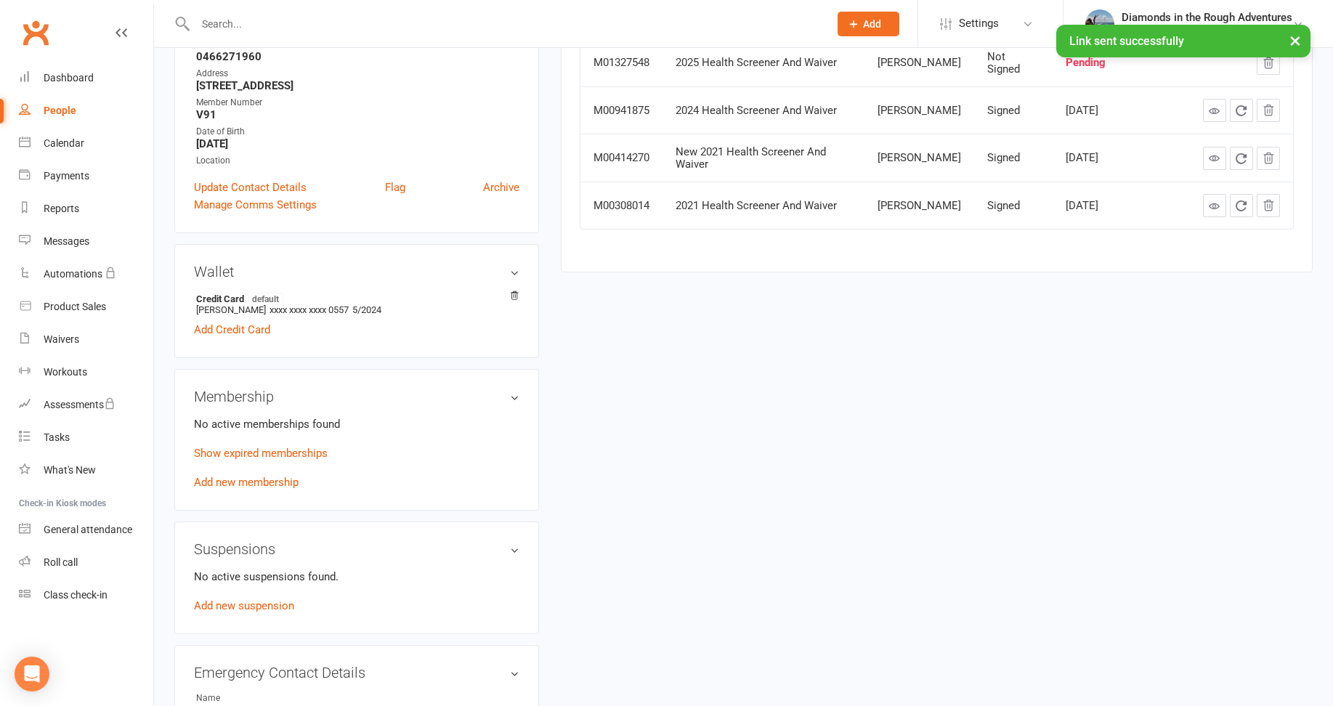
click at [221, 19] on input "text" at bounding box center [505, 24] width 628 height 20
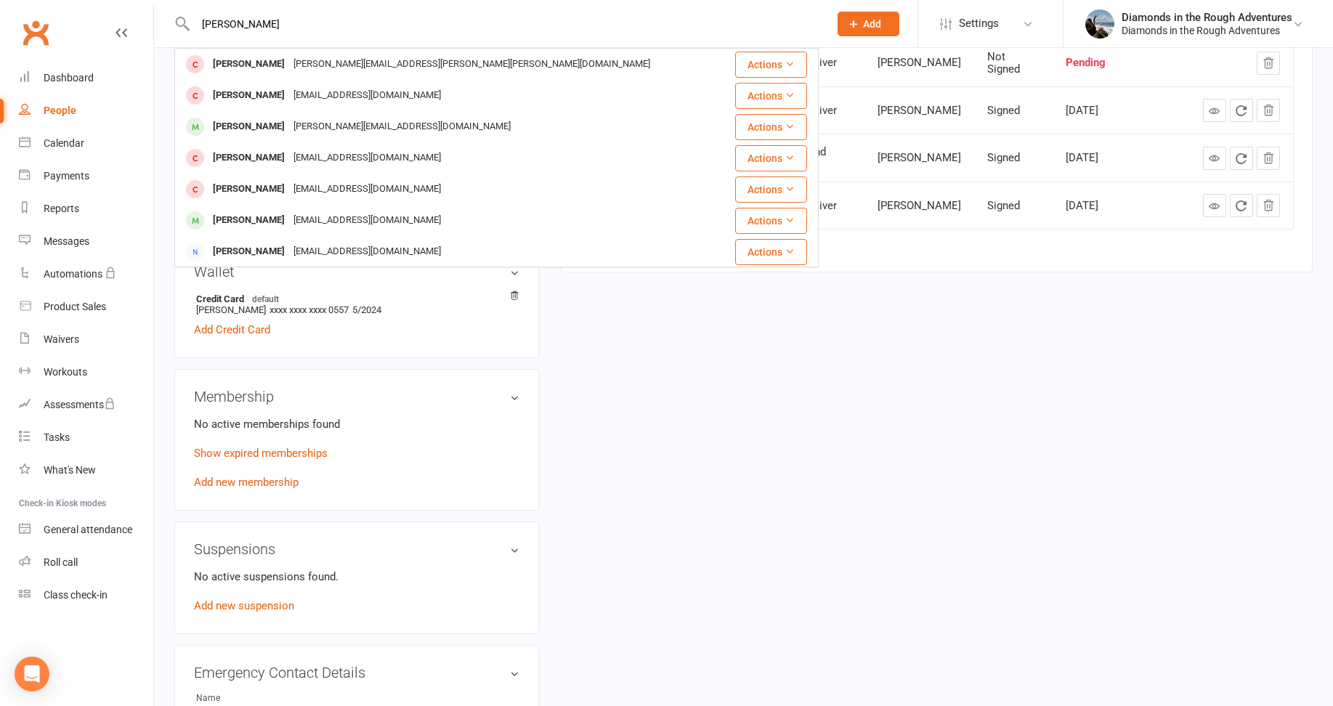
type input "[PERSON_NAME]"
click at [251, 94] on div "[PERSON_NAME]" at bounding box center [249, 95] width 81 height 21
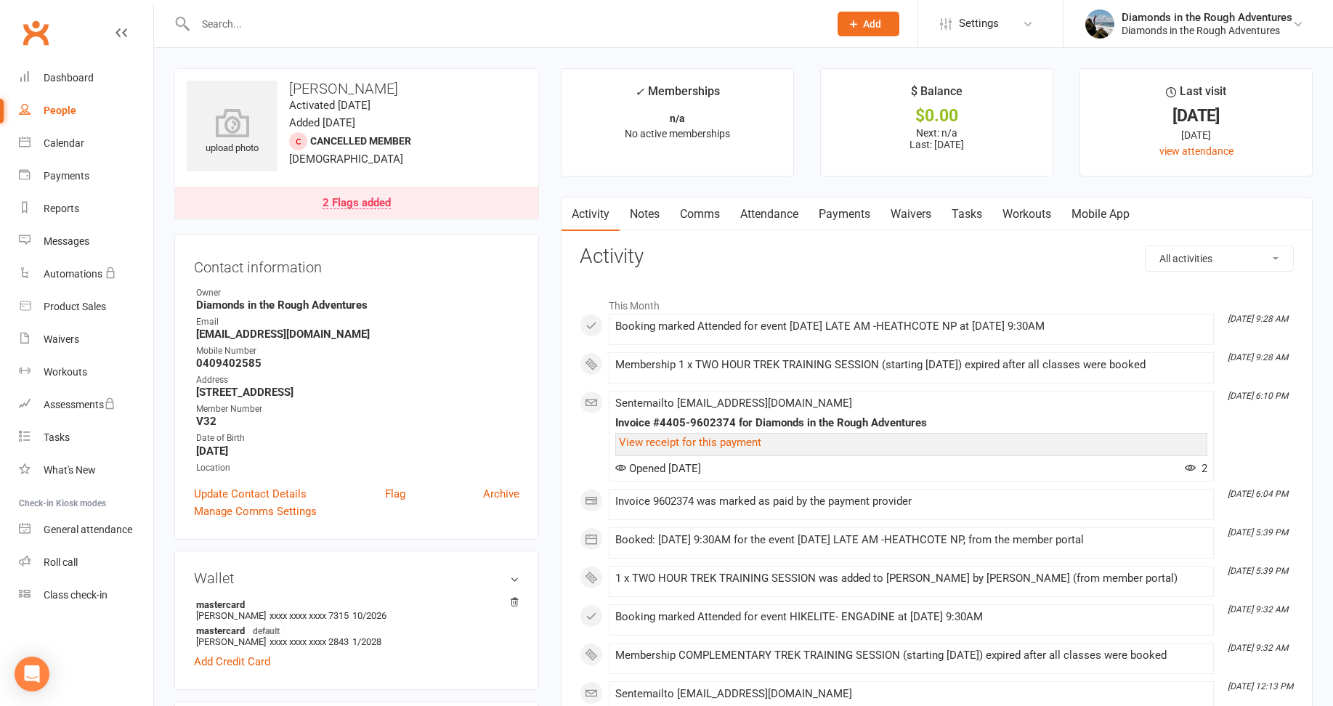
click at [914, 215] on link "Waivers" at bounding box center [911, 214] width 61 height 33
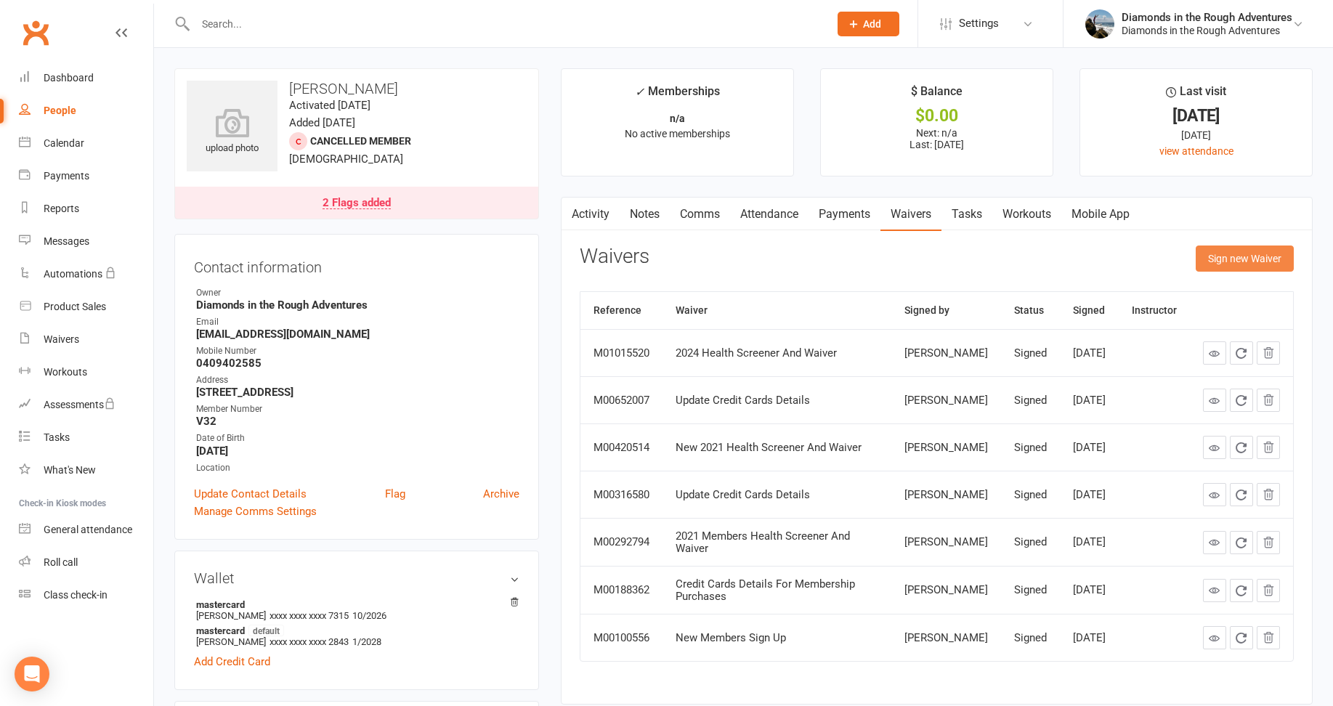
click at [1253, 257] on button "Sign new Waiver" at bounding box center [1245, 259] width 98 height 26
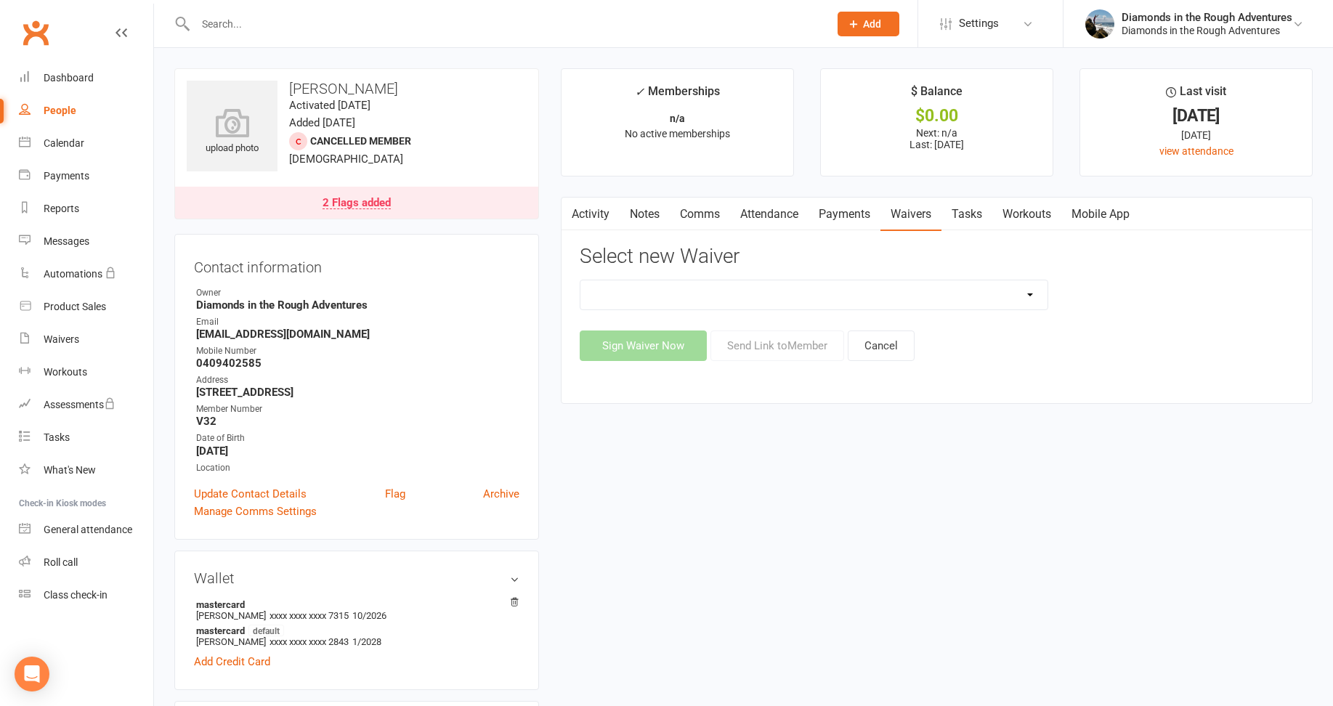
click at [1032, 294] on select "2025 Back On Track 2 Weeks Of Unlimited Sessions 2025 Diamond Day And Dream Hea…" at bounding box center [814, 294] width 467 height 29
select select "12830"
click at [581, 280] on select "2025 Back On Track 2 Weeks Of Unlimited Sessions 2025 Diamond Day And Dream Hea…" at bounding box center [814, 294] width 467 height 29
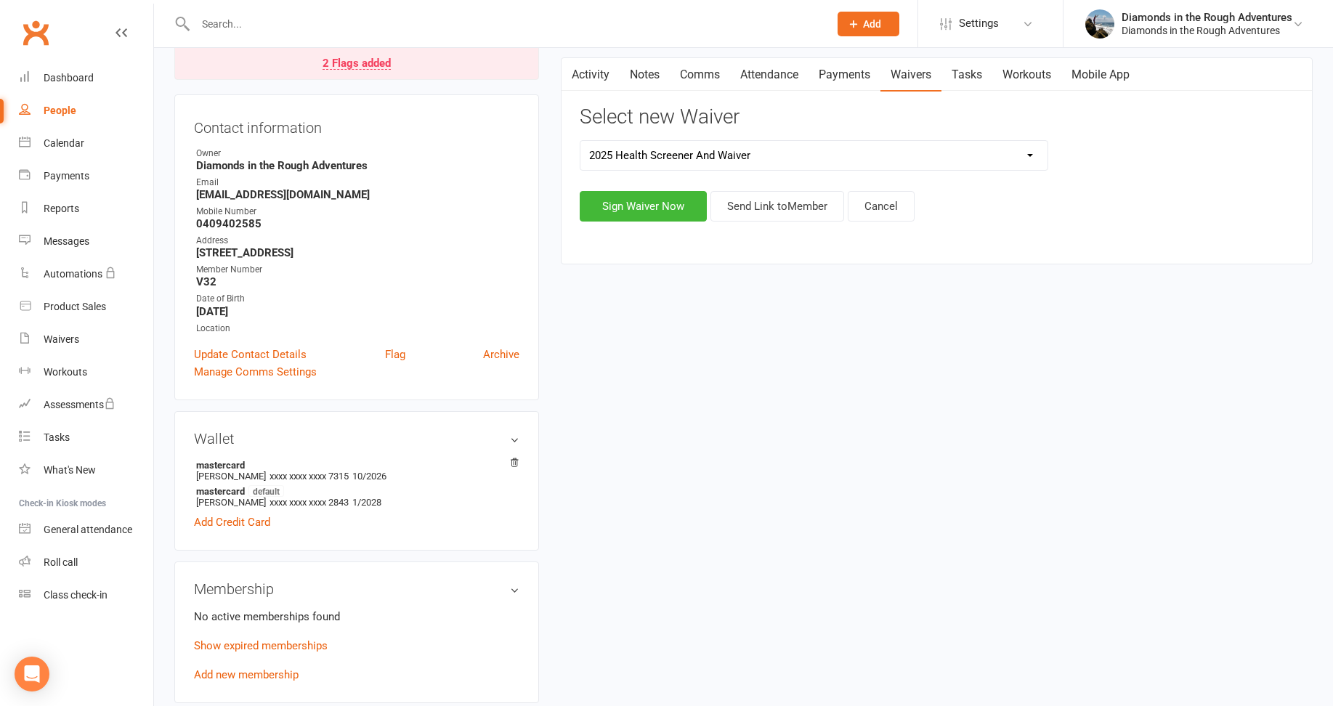
scroll to position [145, 0]
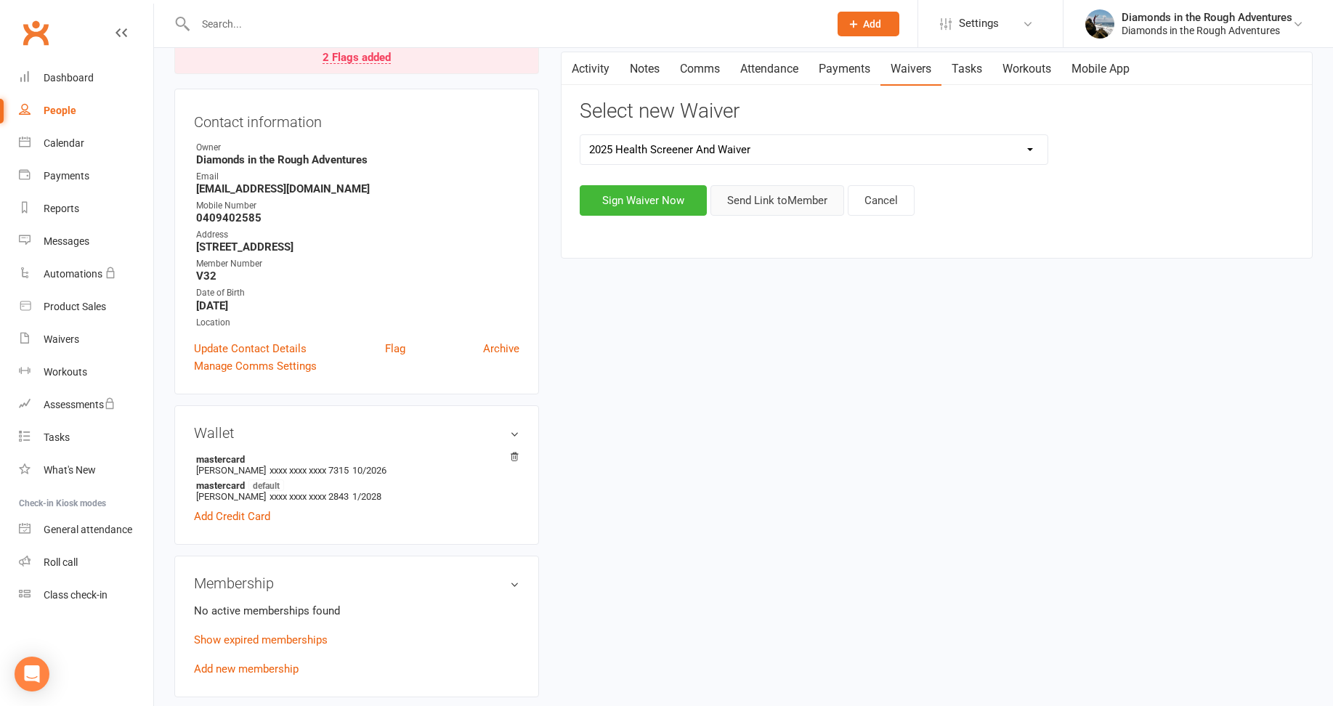
click at [764, 198] on button "Send Link to Member" at bounding box center [778, 200] width 134 height 31
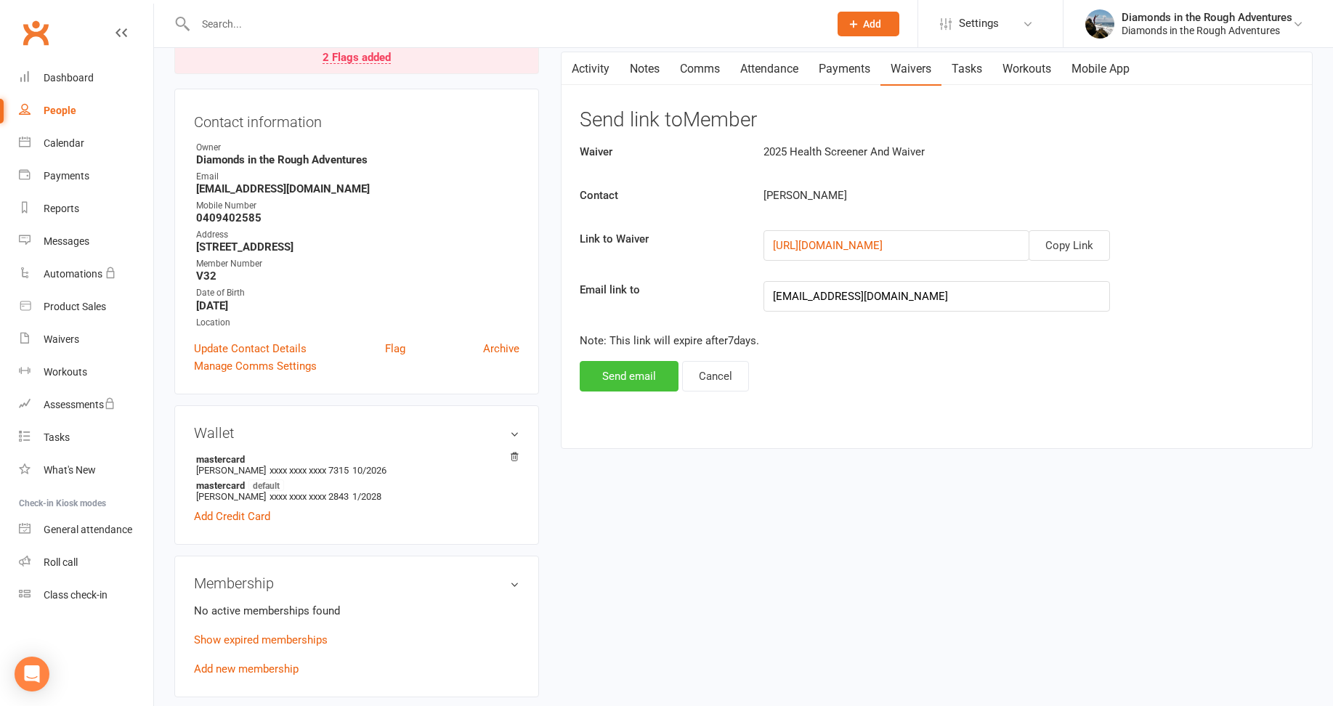
click at [626, 381] on button "Send email" at bounding box center [629, 376] width 99 height 31
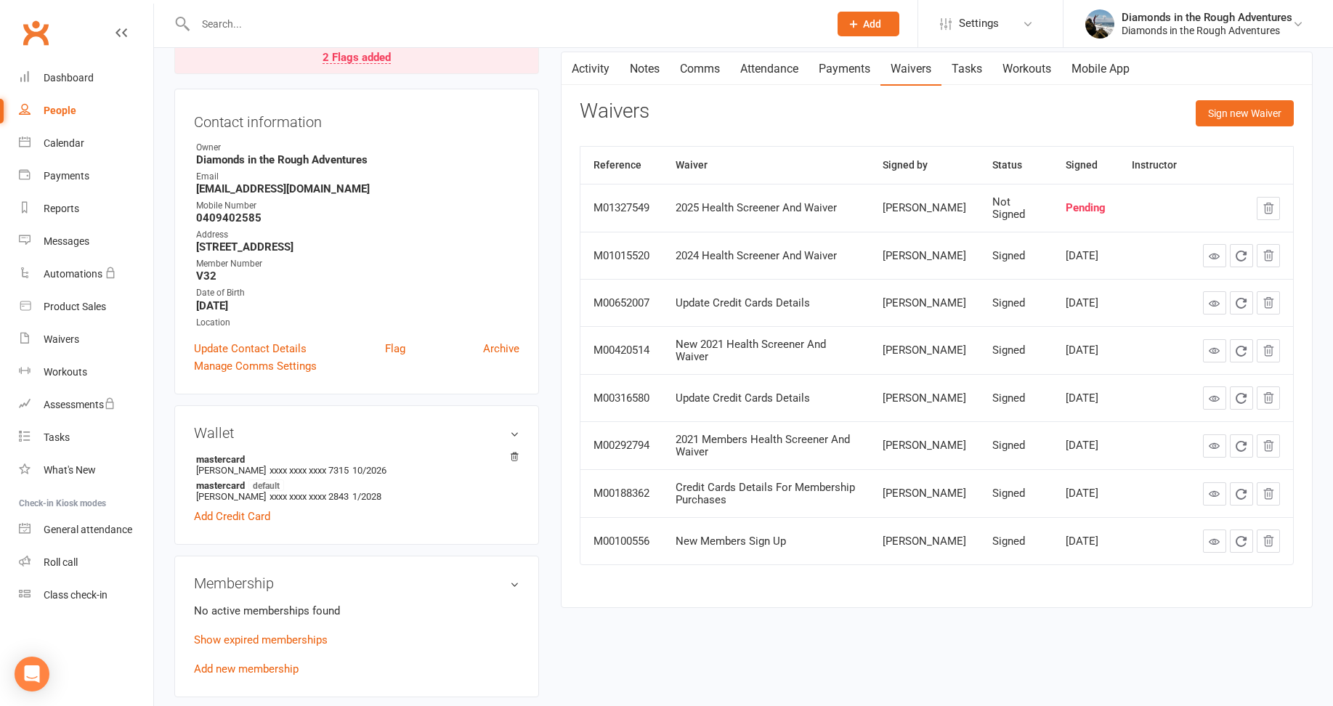
click at [232, 28] on input "text" at bounding box center [505, 24] width 628 height 20
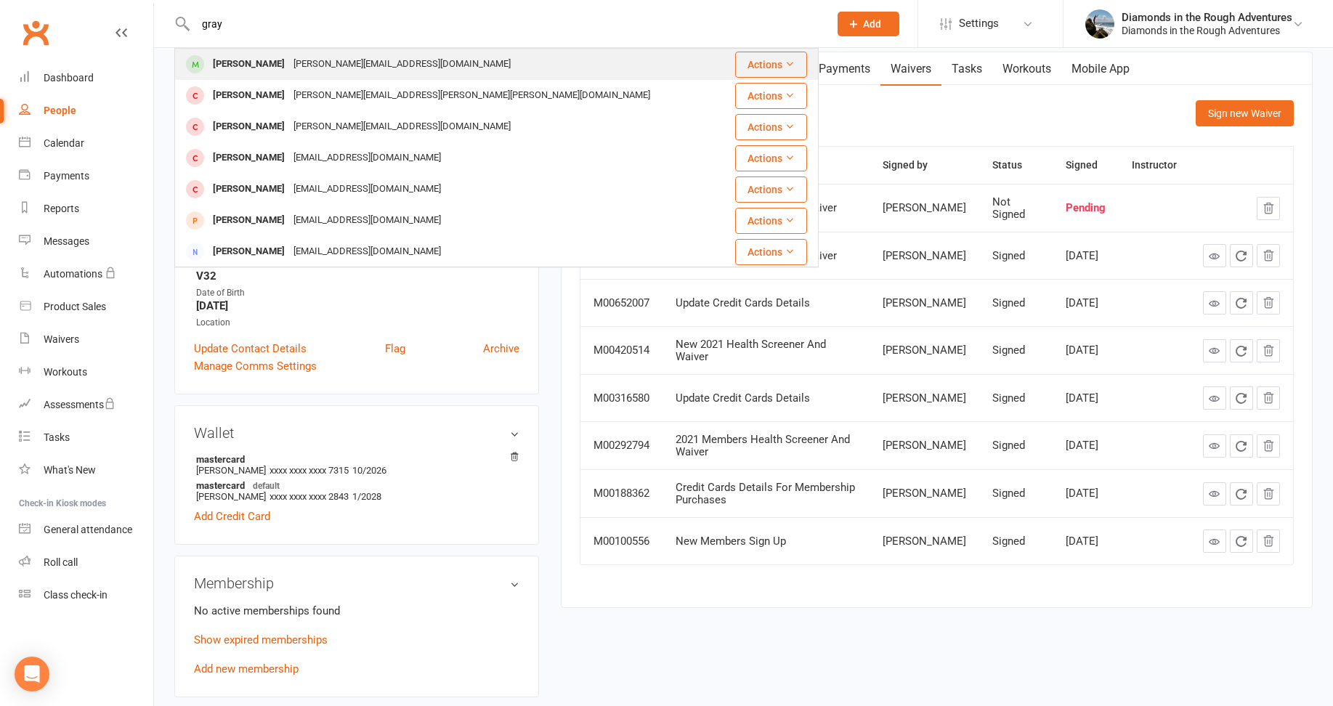
type input "gray"
click at [253, 62] on div "[PERSON_NAME]" at bounding box center [249, 64] width 81 height 21
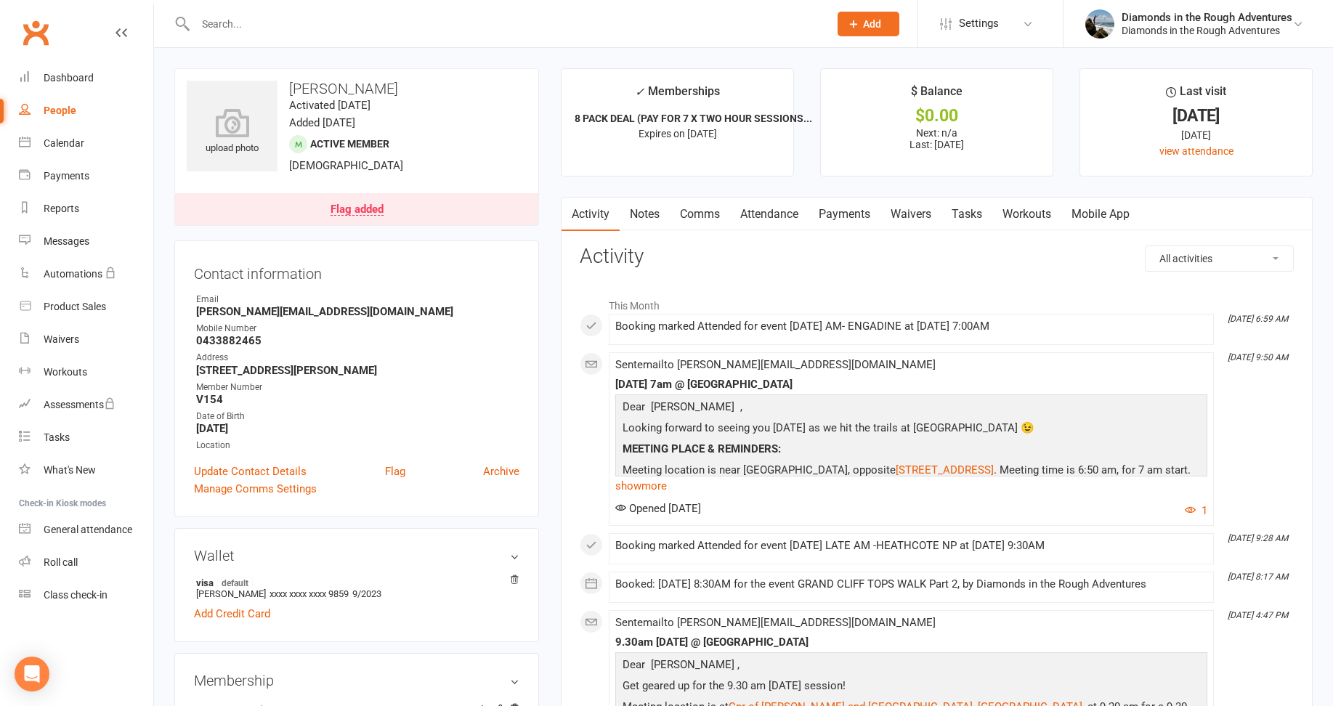
click at [911, 216] on link "Waivers" at bounding box center [911, 214] width 61 height 33
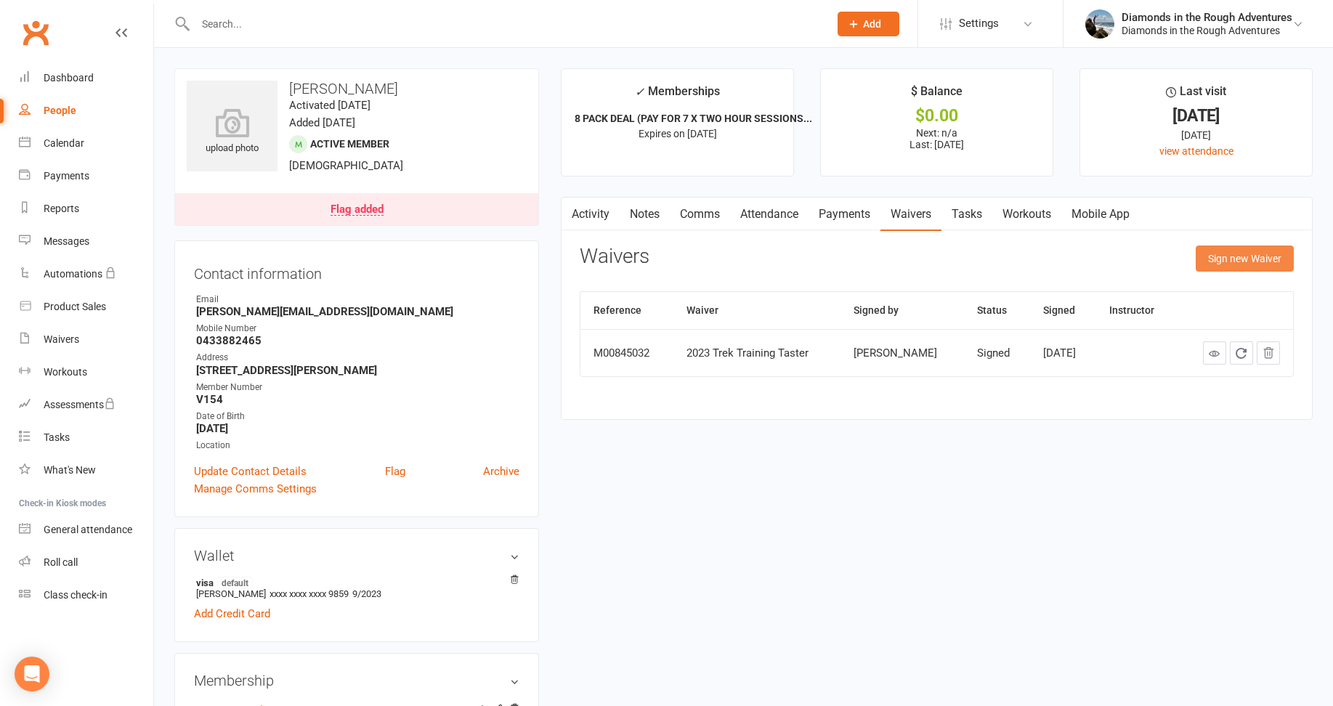
click at [1241, 258] on button "Sign new Waiver" at bounding box center [1245, 259] width 98 height 26
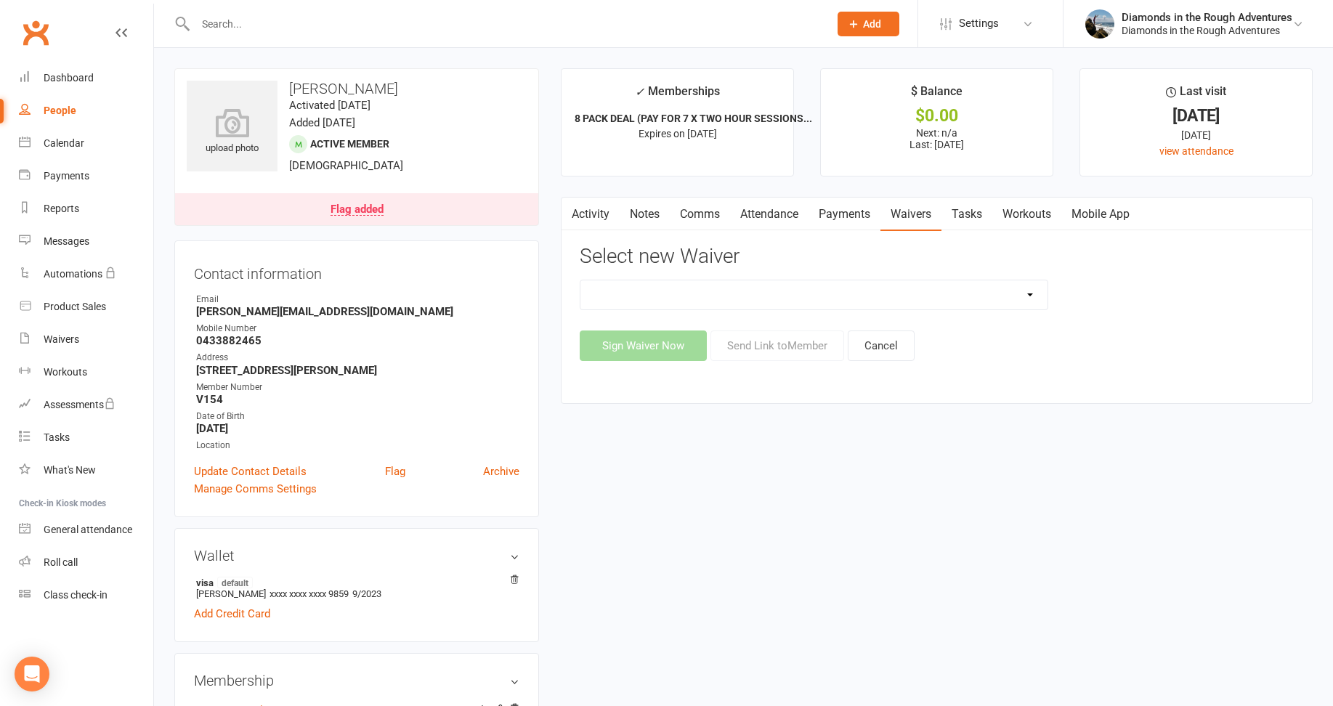
click at [1018, 291] on select "2025 Back On Track 2 Weeks Of Unlimited Sessions 2025 Diamond Day And Dream Hea…" at bounding box center [814, 294] width 467 height 29
select select "12830"
click at [581, 280] on select "2025 Back On Track 2 Weeks Of Unlimited Sessions 2025 Diamond Day And Dream Hea…" at bounding box center [814, 294] width 467 height 29
click at [795, 346] on button "Send Link to Member" at bounding box center [778, 346] width 134 height 31
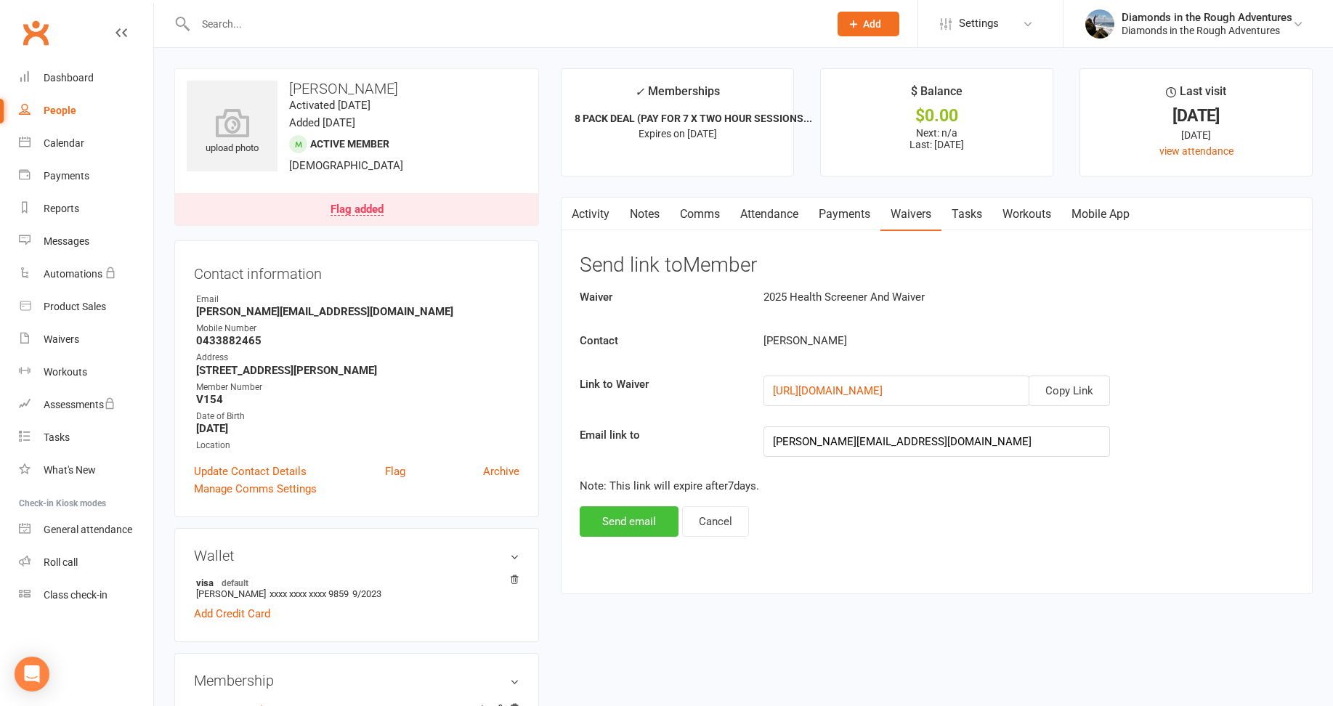
click at [602, 520] on button "Send email" at bounding box center [629, 521] width 99 height 31
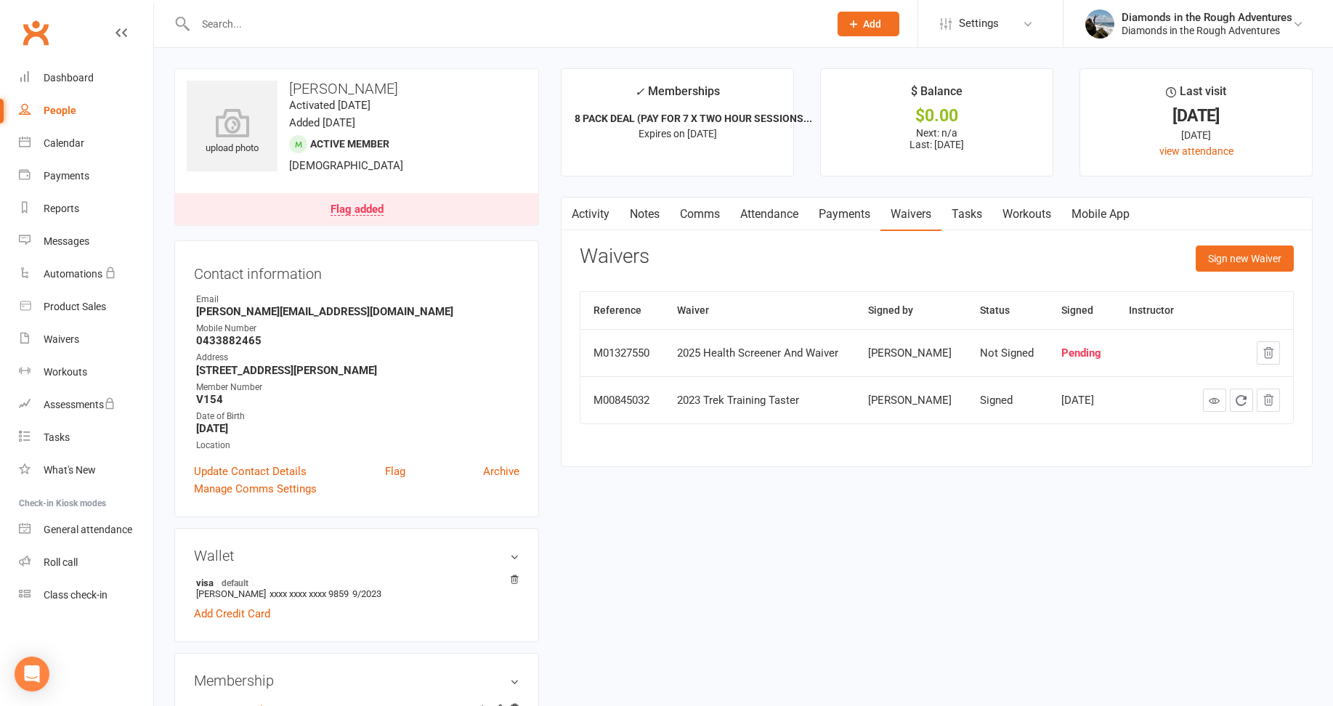
click at [230, 23] on input "text" at bounding box center [505, 24] width 628 height 20
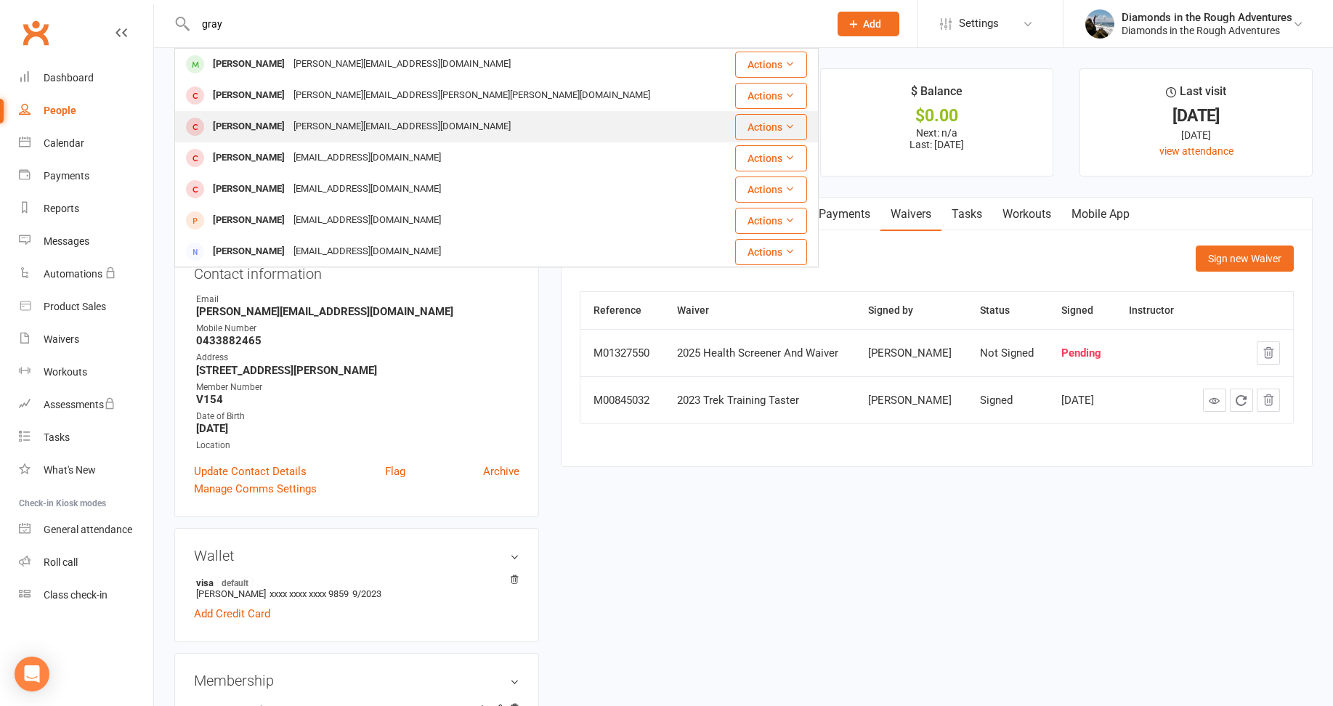
type input "gray"
click at [243, 125] on div "[PERSON_NAME]" at bounding box center [249, 126] width 81 height 21
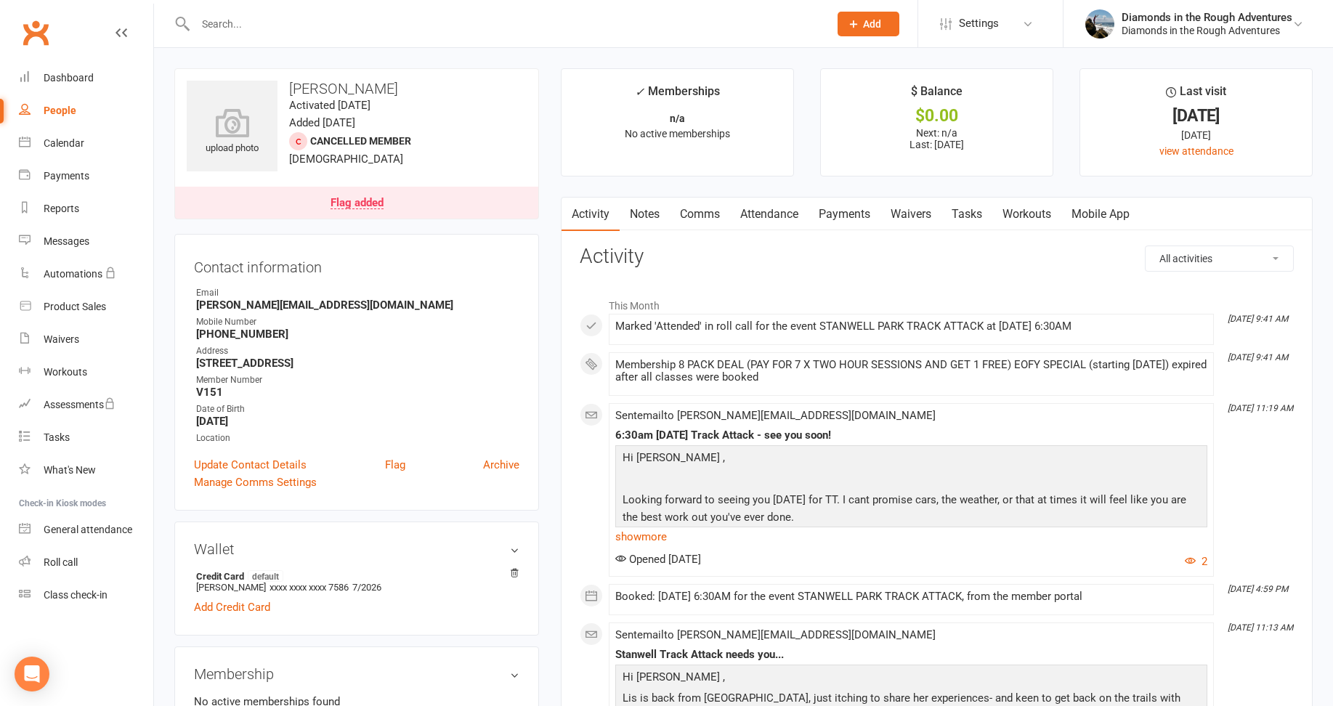
click at [914, 209] on link "Waivers" at bounding box center [911, 214] width 61 height 33
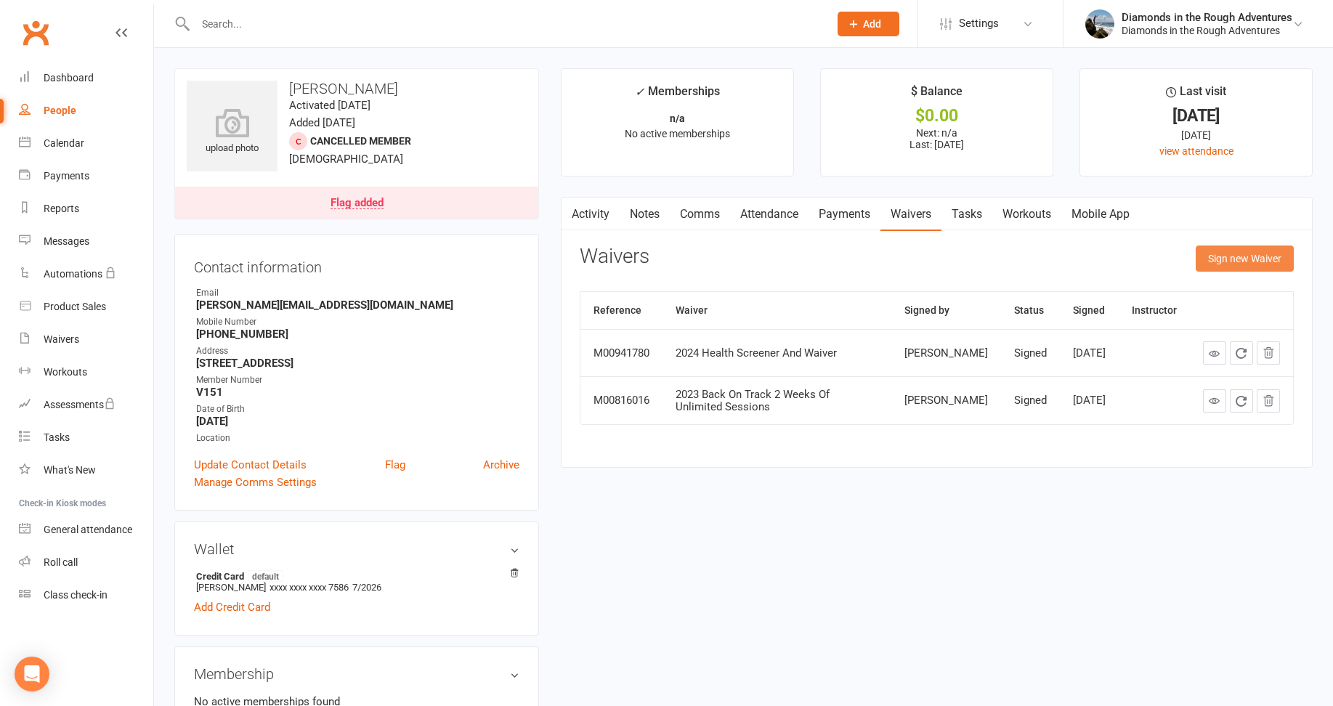
click at [1251, 257] on button "Sign new Waiver" at bounding box center [1245, 259] width 98 height 26
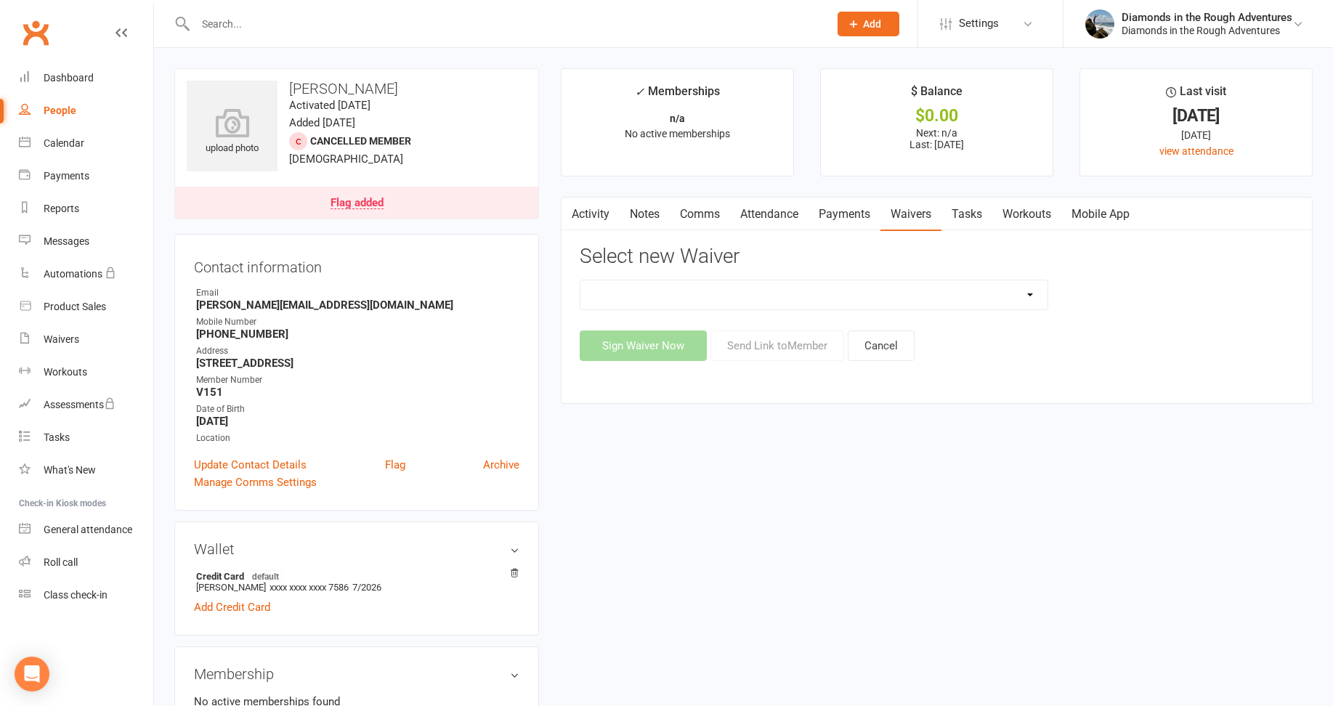
click at [1029, 295] on select "2025 Back On Track 2 Weeks Of Unlimited Sessions 2025 Diamond Day And Dream Hea…" at bounding box center [814, 294] width 467 height 29
select select "12830"
click at [581, 280] on select "2025 Back On Track 2 Weeks Of Unlimited Sessions 2025 Diamond Day And Dream Hea…" at bounding box center [814, 294] width 467 height 29
click at [773, 344] on button "Send Link to Member" at bounding box center [778, 346] width 134 height 31
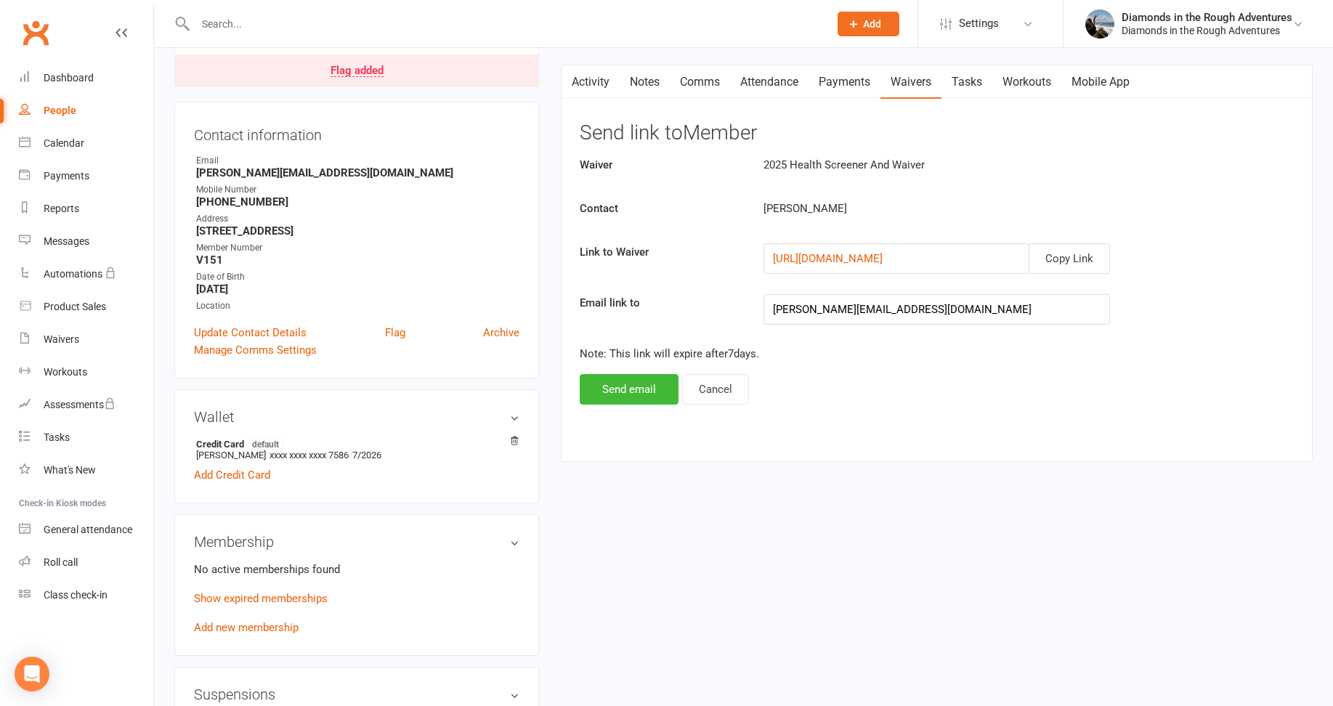
scroll to position [145, 0]
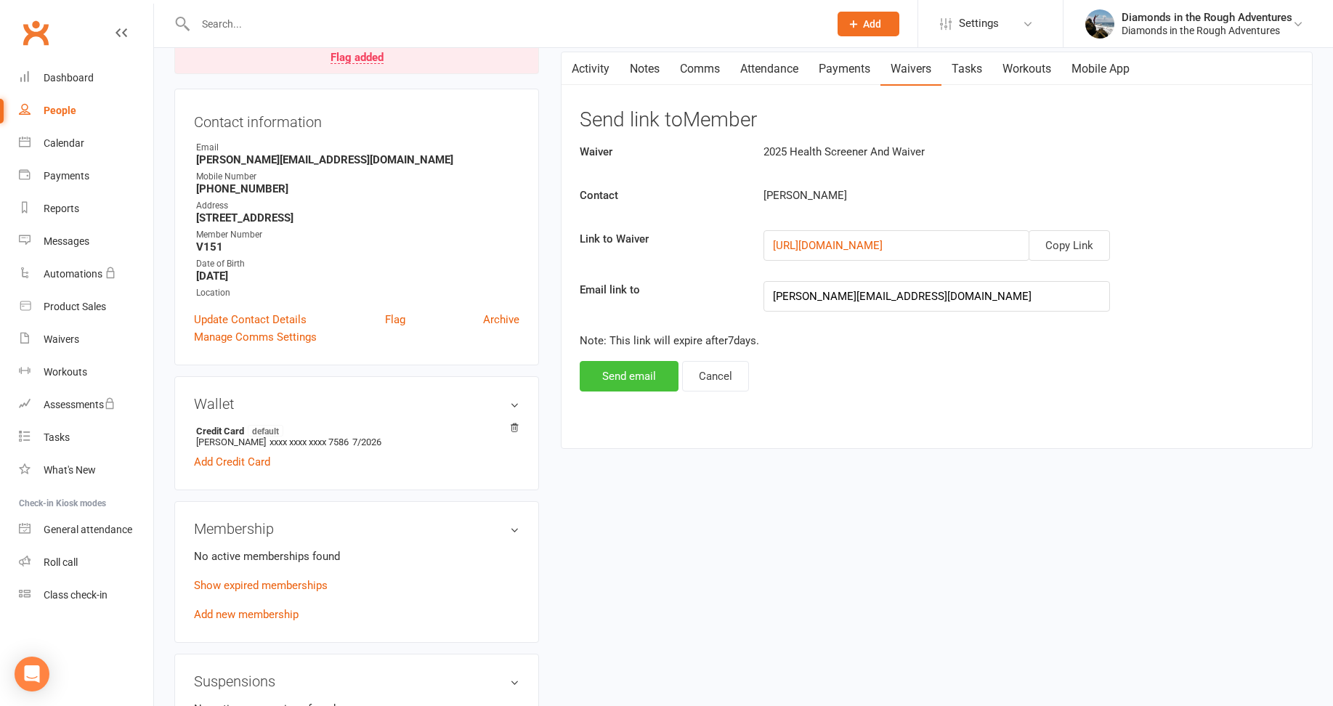
click at [628, 372] on button "Send email" at bounding box center [629, 376] width 99 height 31
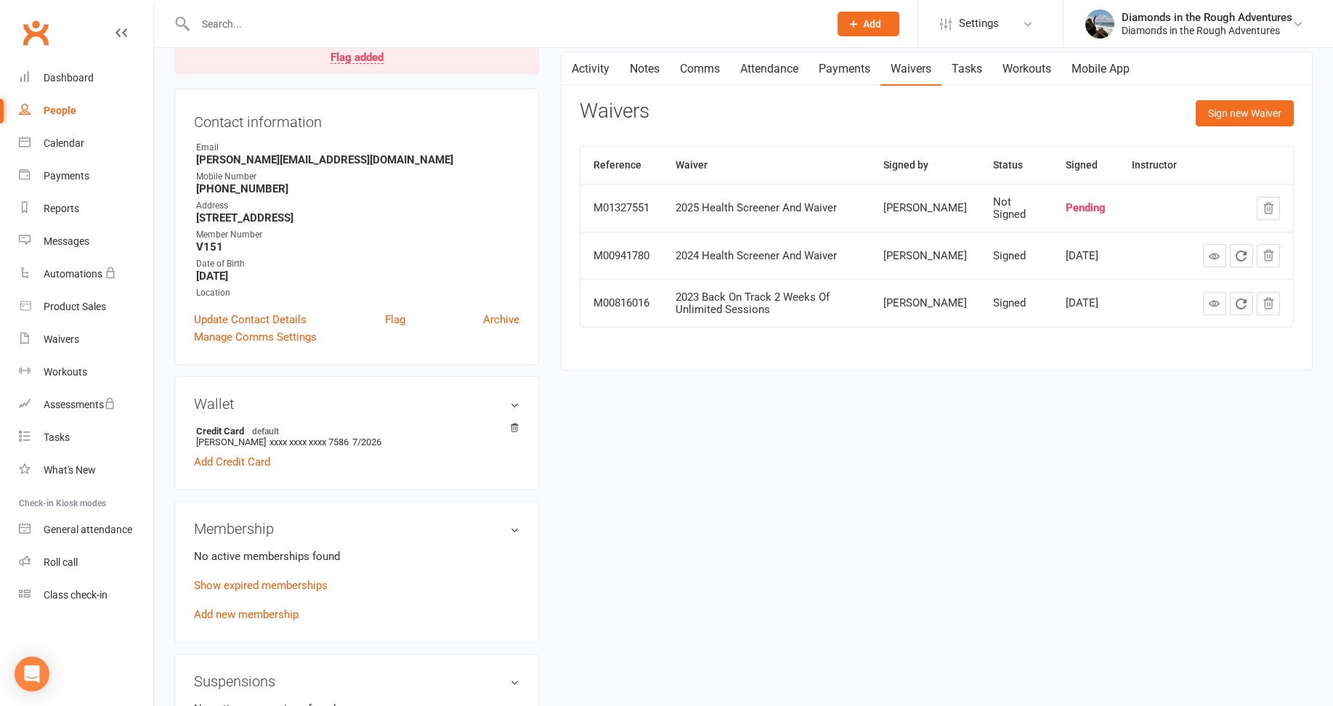
click at [217, 26] on input "text" at bounding box center [505, 24] width 628 height 20
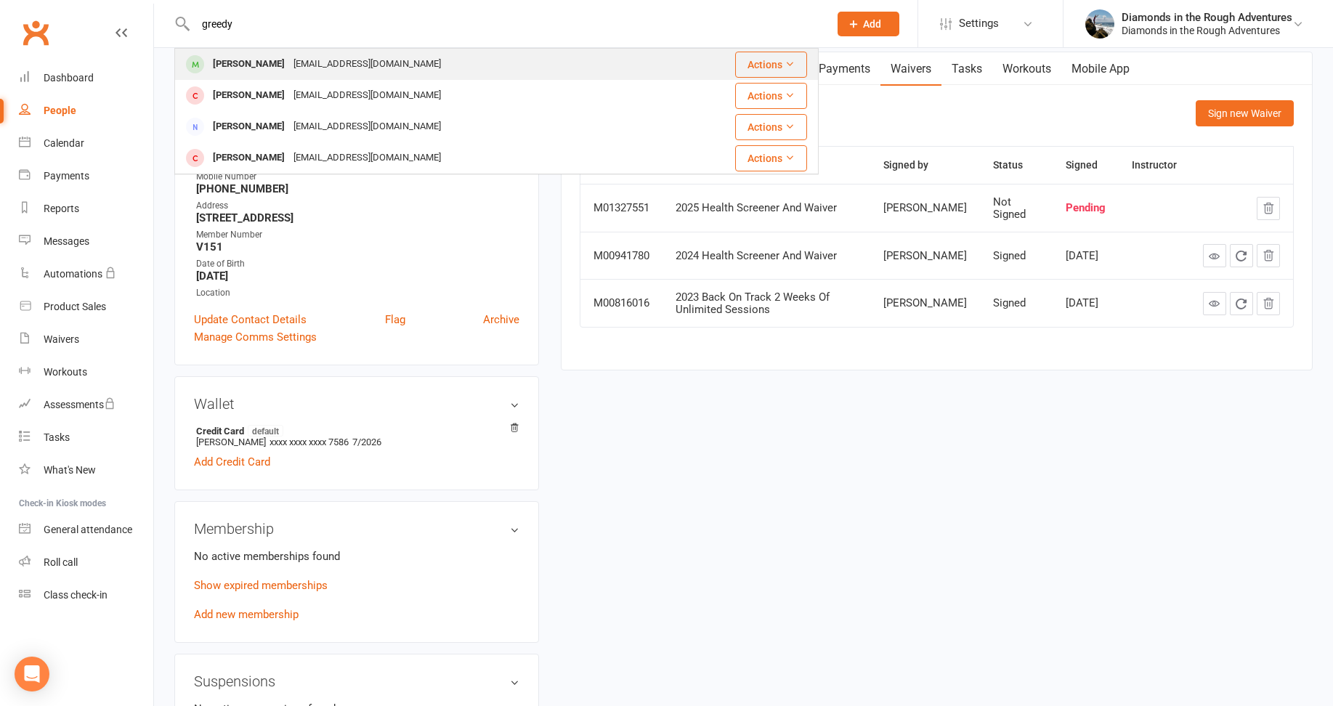
type input "greedy"
click at [248, 62] on div "[PERSON_NAME]" at bounding box center [249, 64] width 81 height 21
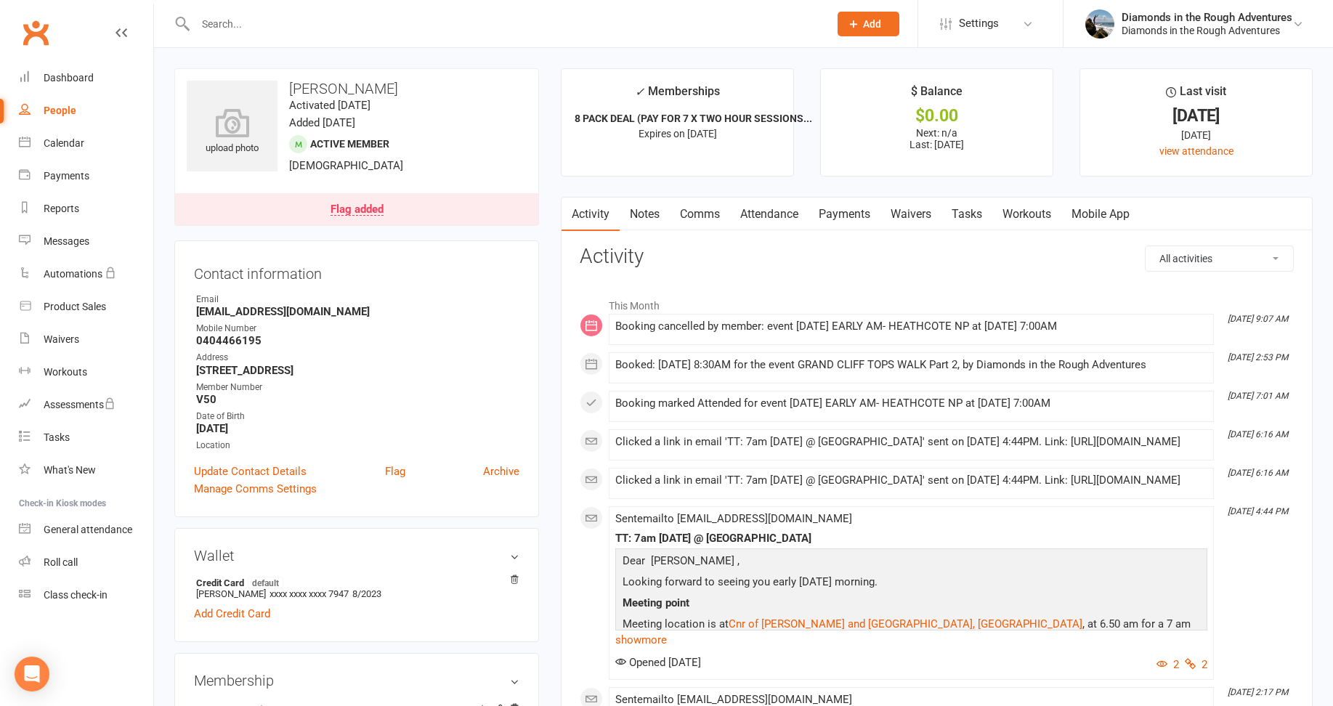
click at [911, 211] on link "Waivers" at bounding box center [911, 214] width 61 height 33
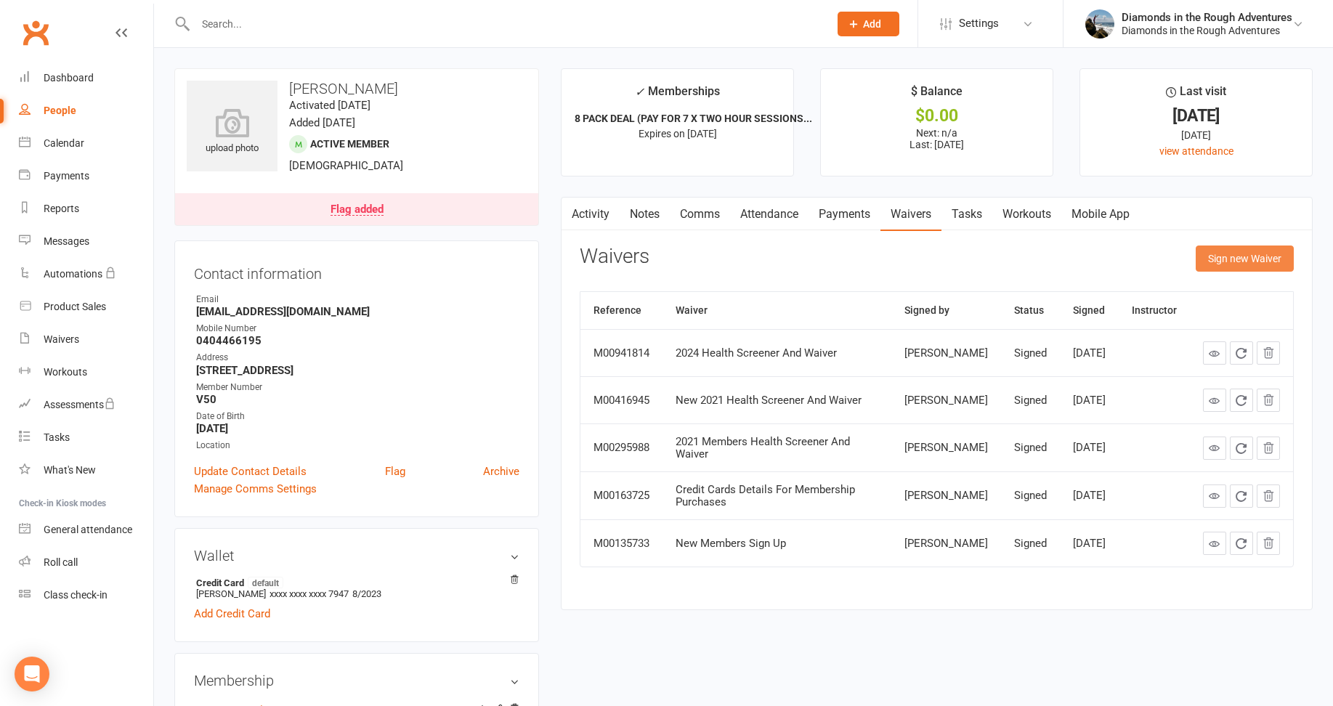
click at [1248, 254] on button "Sign new Waiver" at bounding box center [1245, 259] width 98 height 26
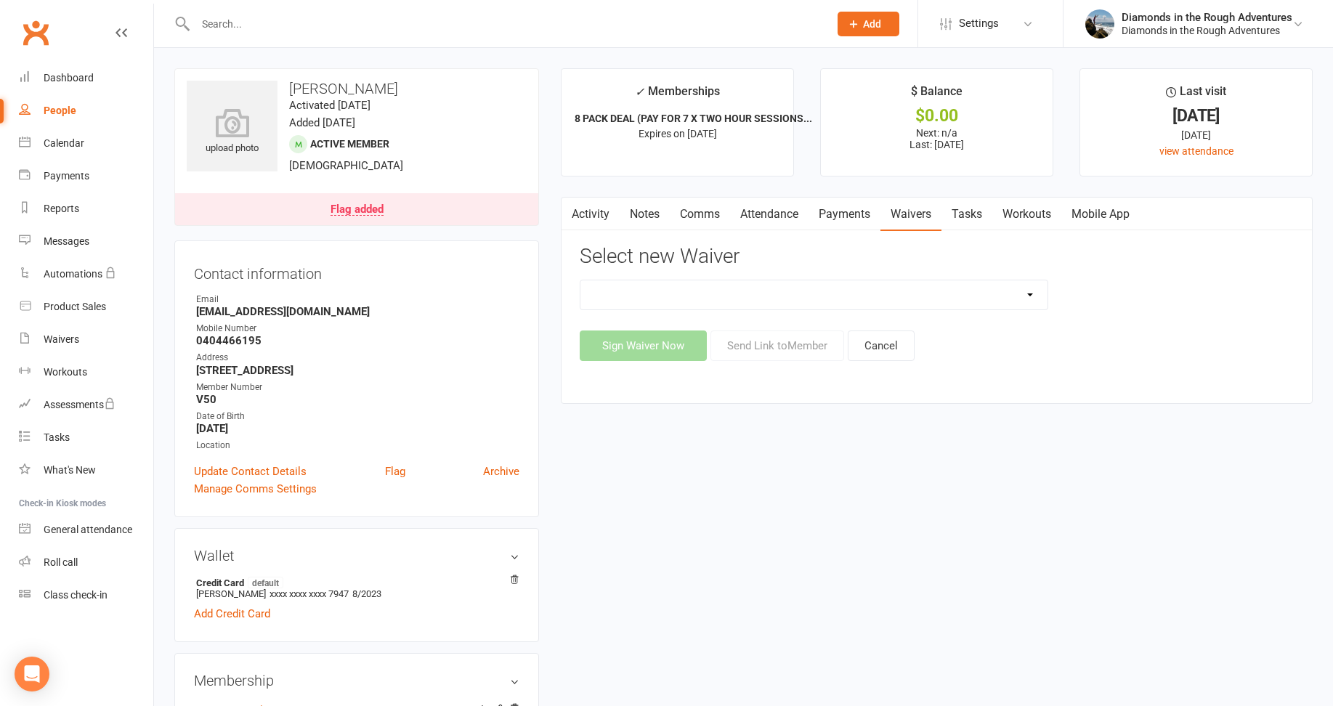
click at [1029, 295] on select "2025 Back On Track 2 Weeks Of Unlimited Sessions 2025 Diamond Day And Dream Hea…" at bounding box center [814, 294] width 467 height 29
select select "12830"
click at [581, 280] on select "2025 Back On Track 2 Weeks Of Unlimited Sessions 2025 Diamond Day And Dream Hea…" at bounding box center [814, 294] width 467 height 29
click at [804, 341] on button "Send Link to Member" at bounding box center [778, 346] width 134 height 31
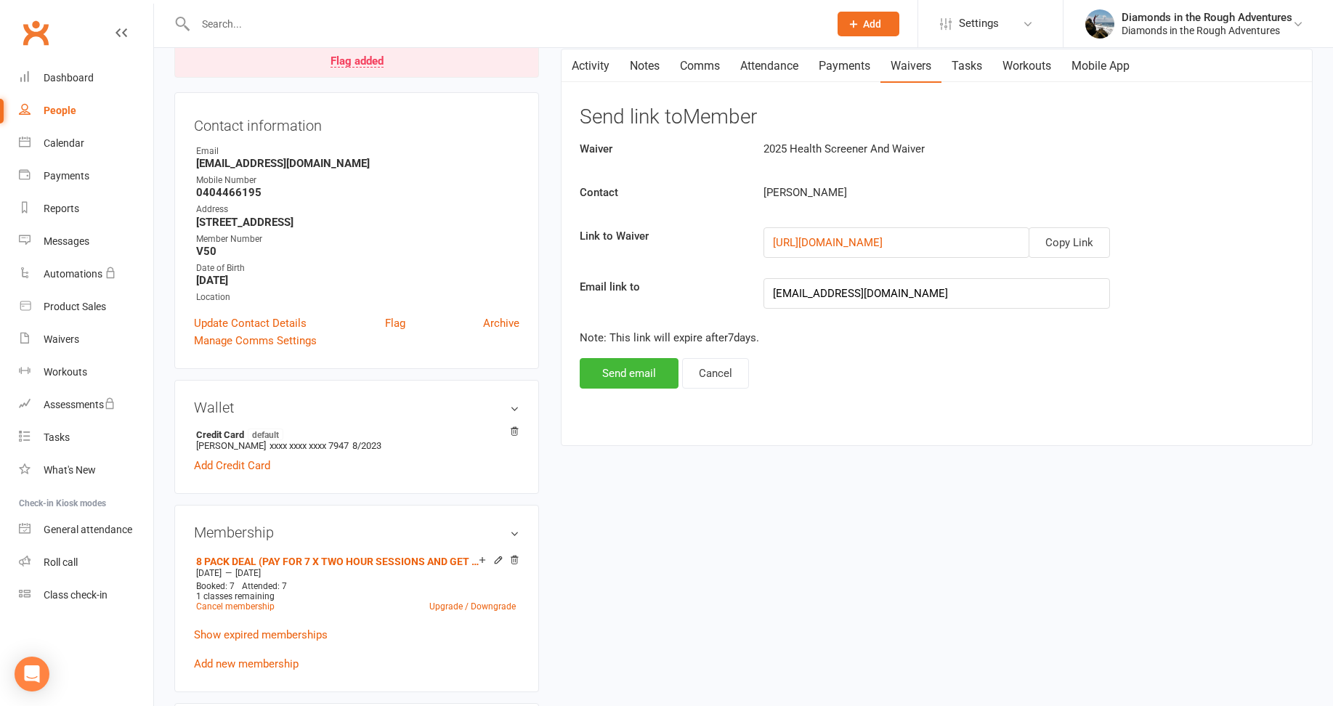
scroll to position [218, 0]
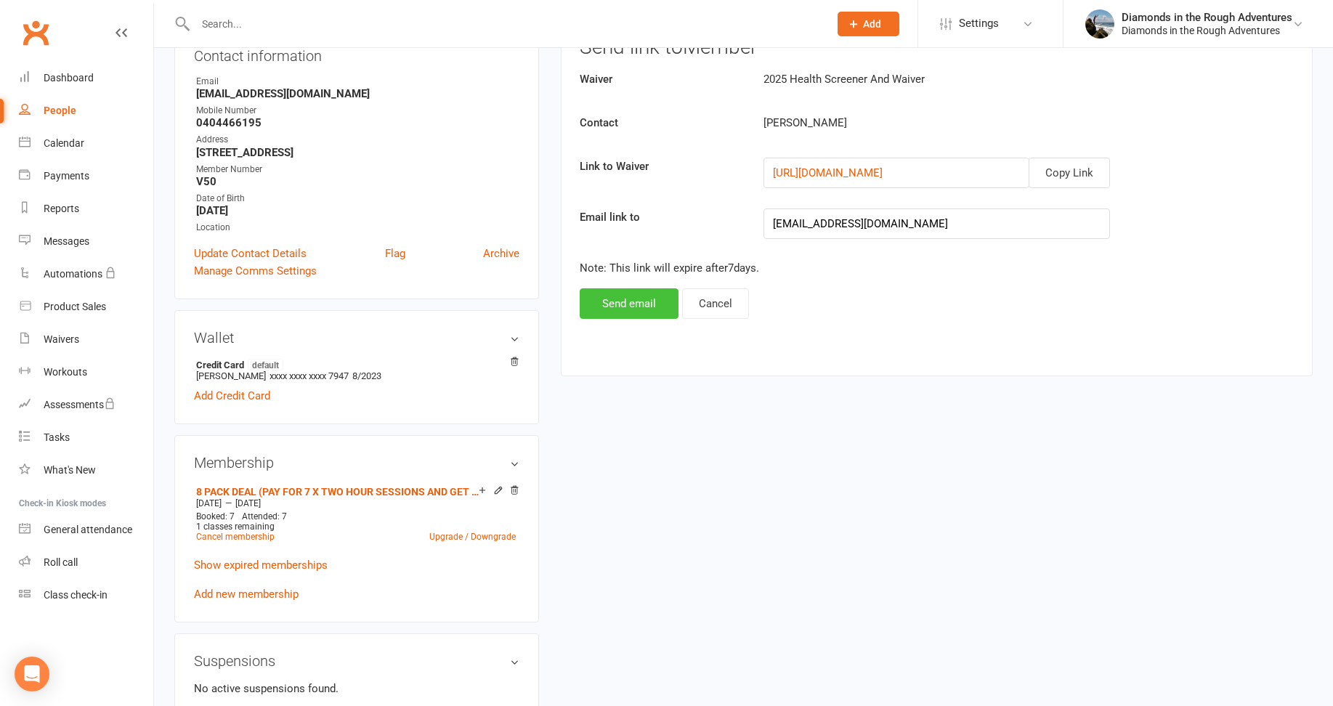
click at [626, 308] on button "Send email" at bounding box center [629, 303] width 99 height 31
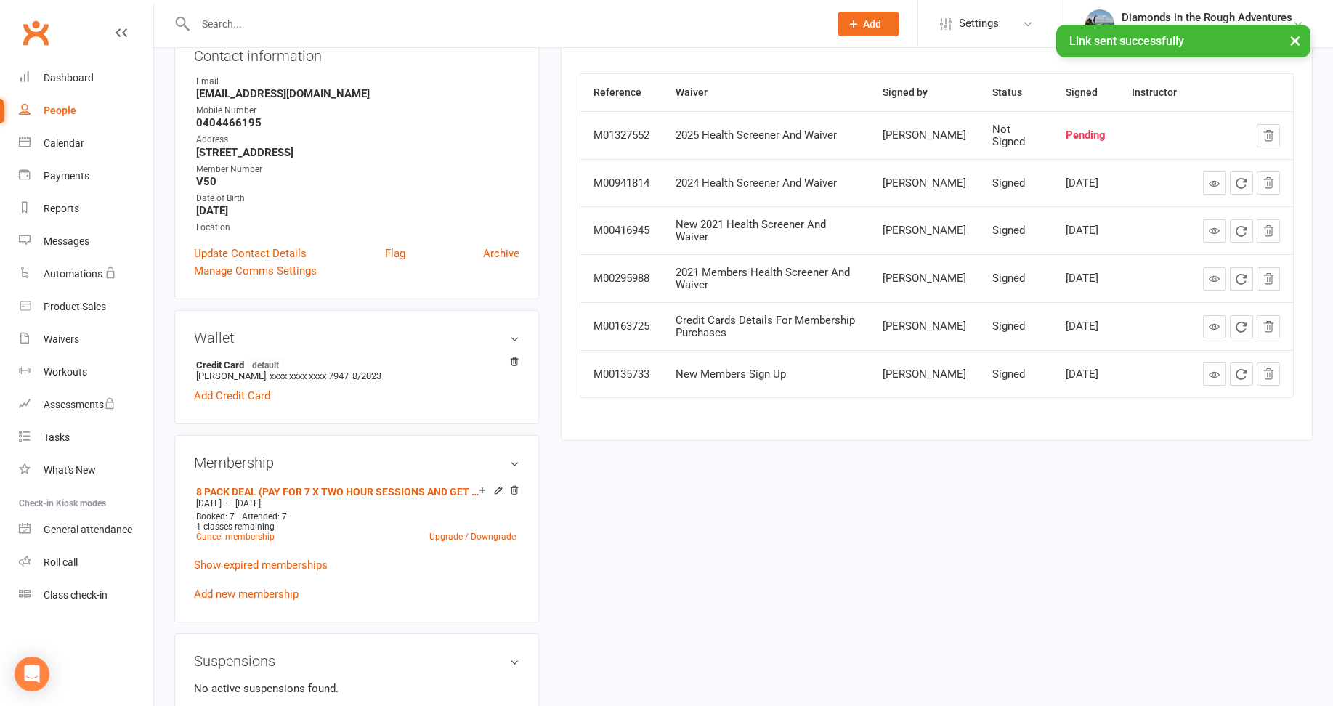
click at [201, 21] on input "text" at bounding box center [505, 24] width 628 height 20
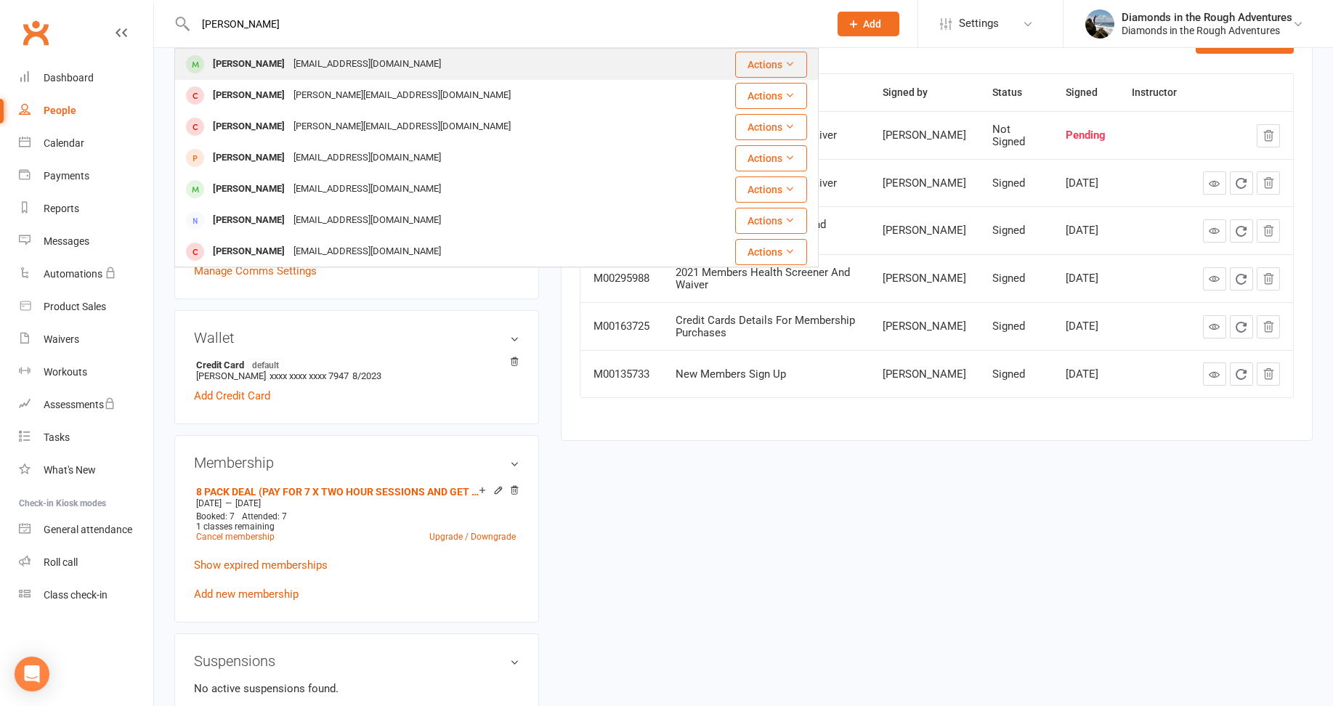
type input "[PERSON_NAME]"
click at [254, 65] on div "[PERSON_NAME]" at bounding box center [249, 64] width 81 height 21
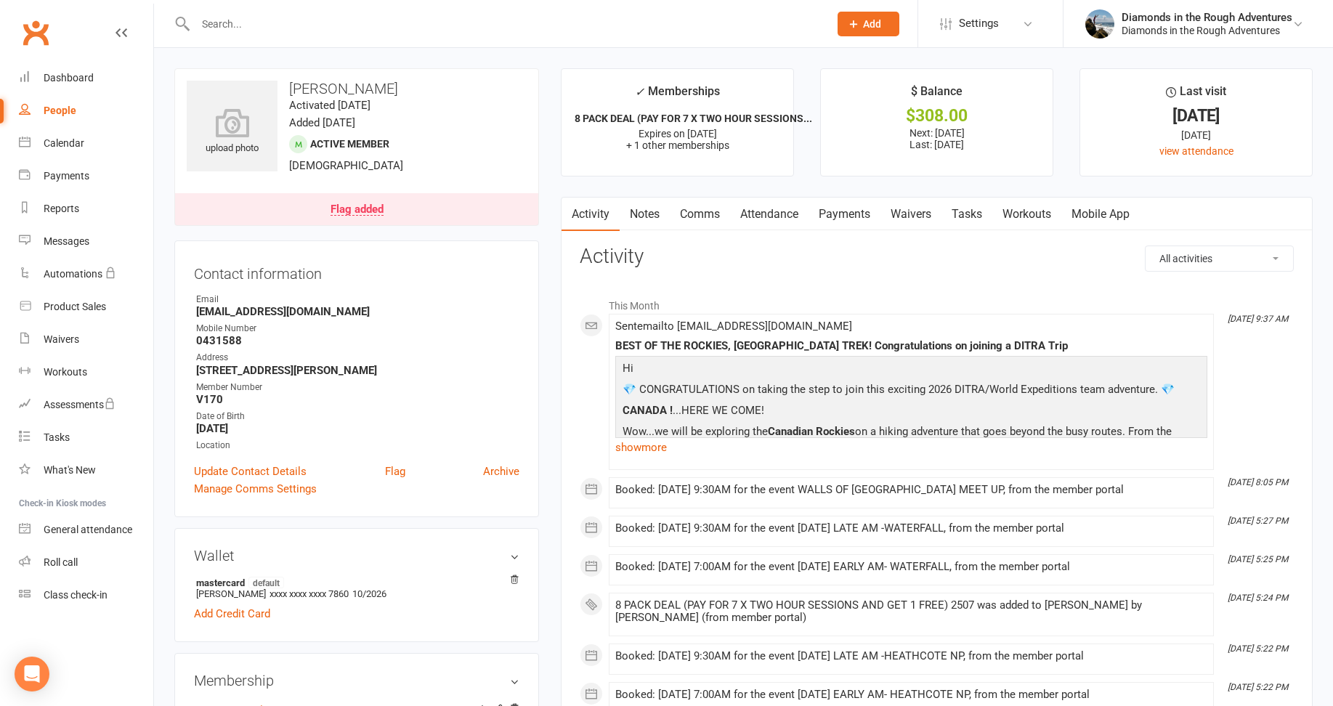
click at [914, 216] on link "Waivers" at bounding box center [911, 214] width 61 height 33
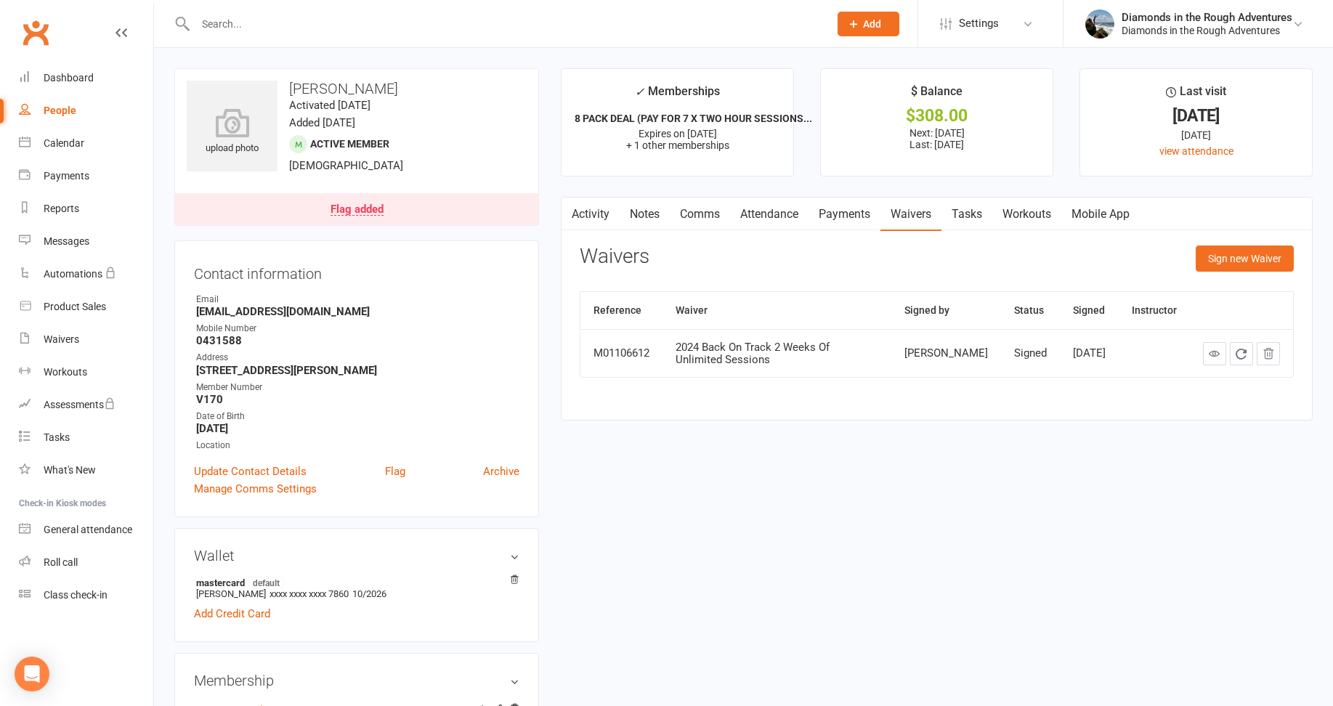
click at [246, 22] on input "text" at bounding box center [505, 24] width 628 height 20
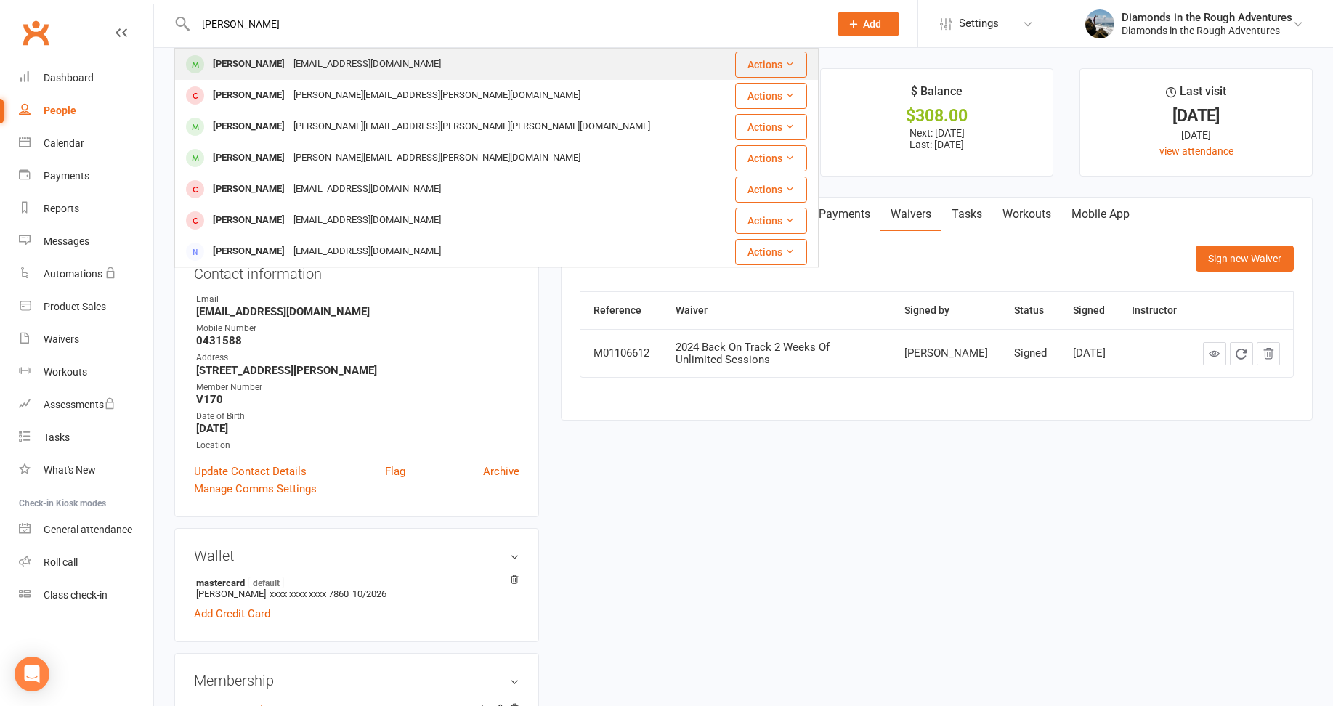
type input "[PERSON_NAME]"
click at [248, 61] on div "[PERSON_NAME]" at bounding box center [249, 64] width 81 height 21
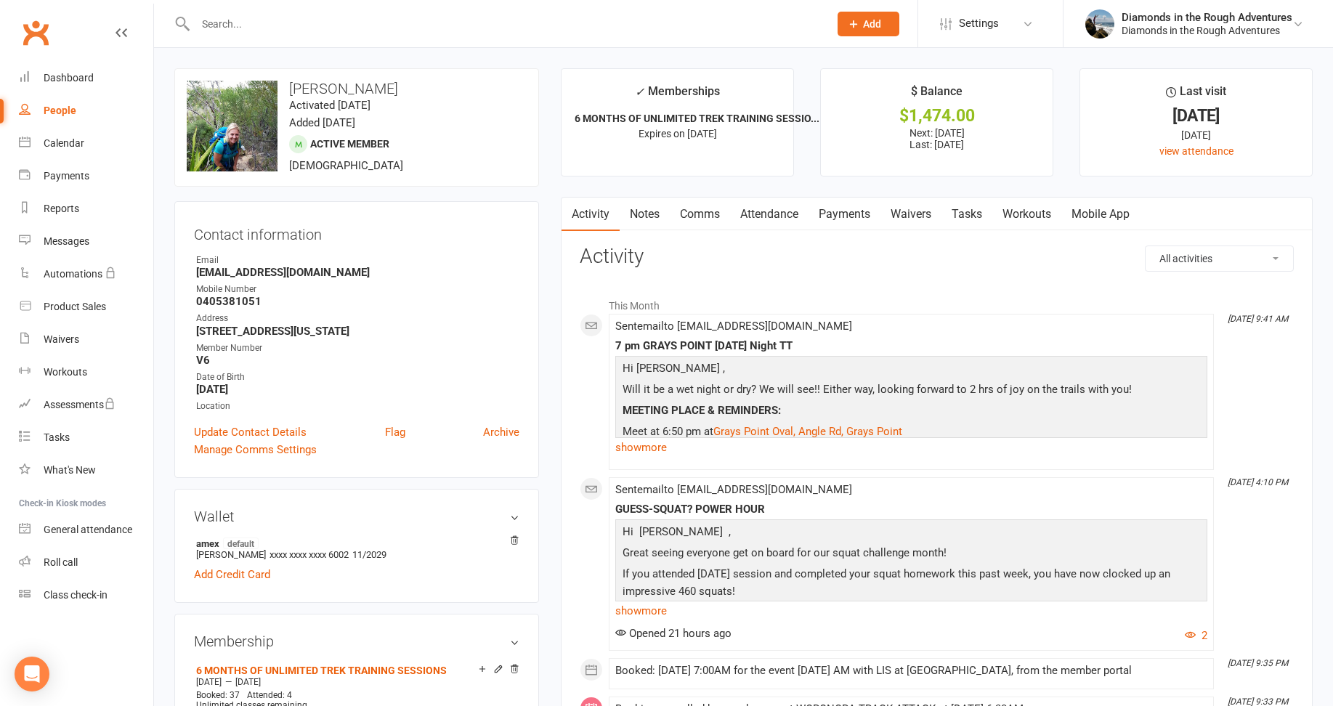
click at [918, 212] on link "Waivers" at bounding box center [911, 214] width 61 height 33
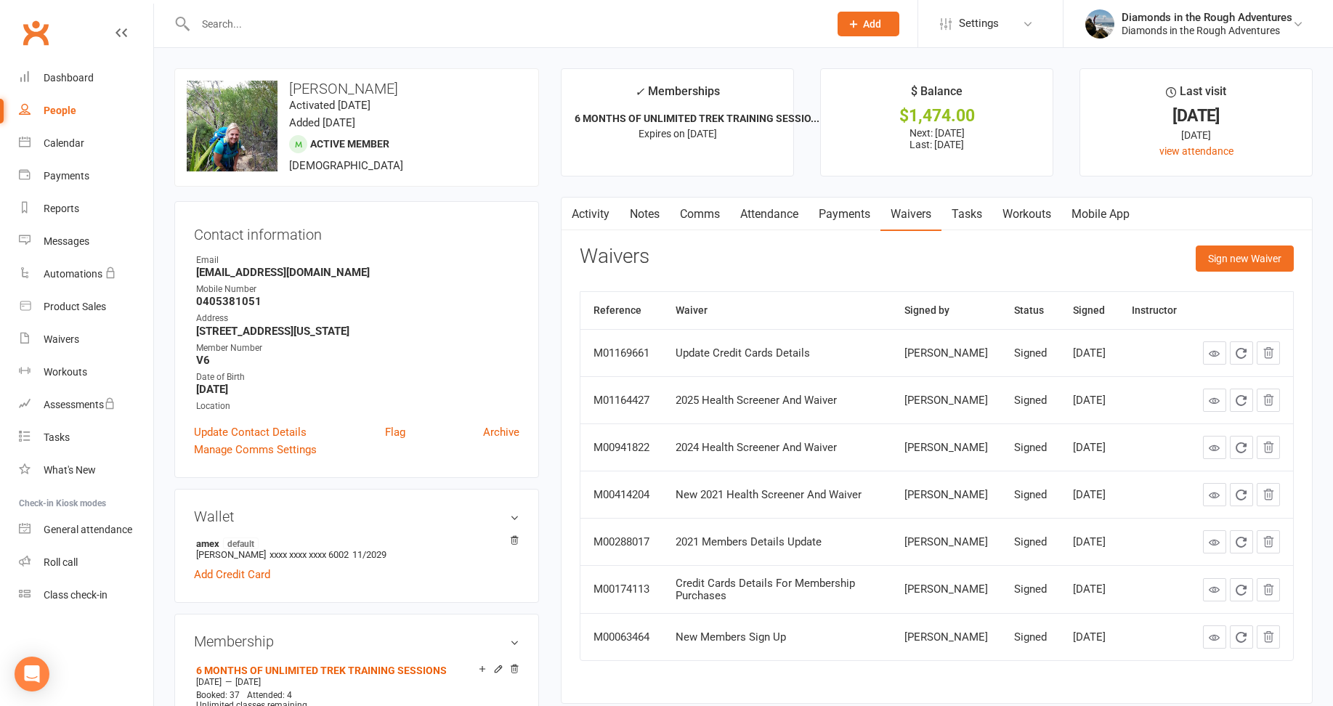
click at [241, 22] on input "text" at bounding box center [505, 24] width 628 height 20
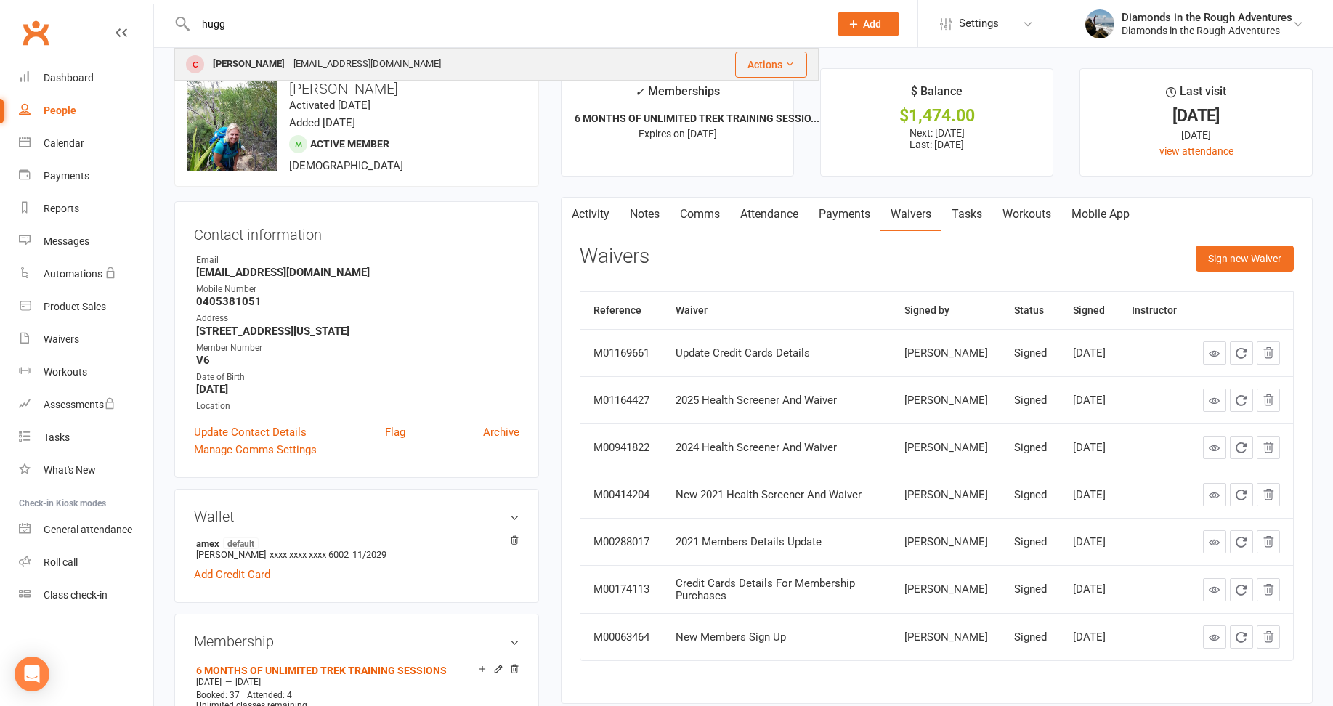
type input "hugg"
click at [248, 62] on div "[PERSON_NAME]" at bounding box center [249, 64] width 81 height 21
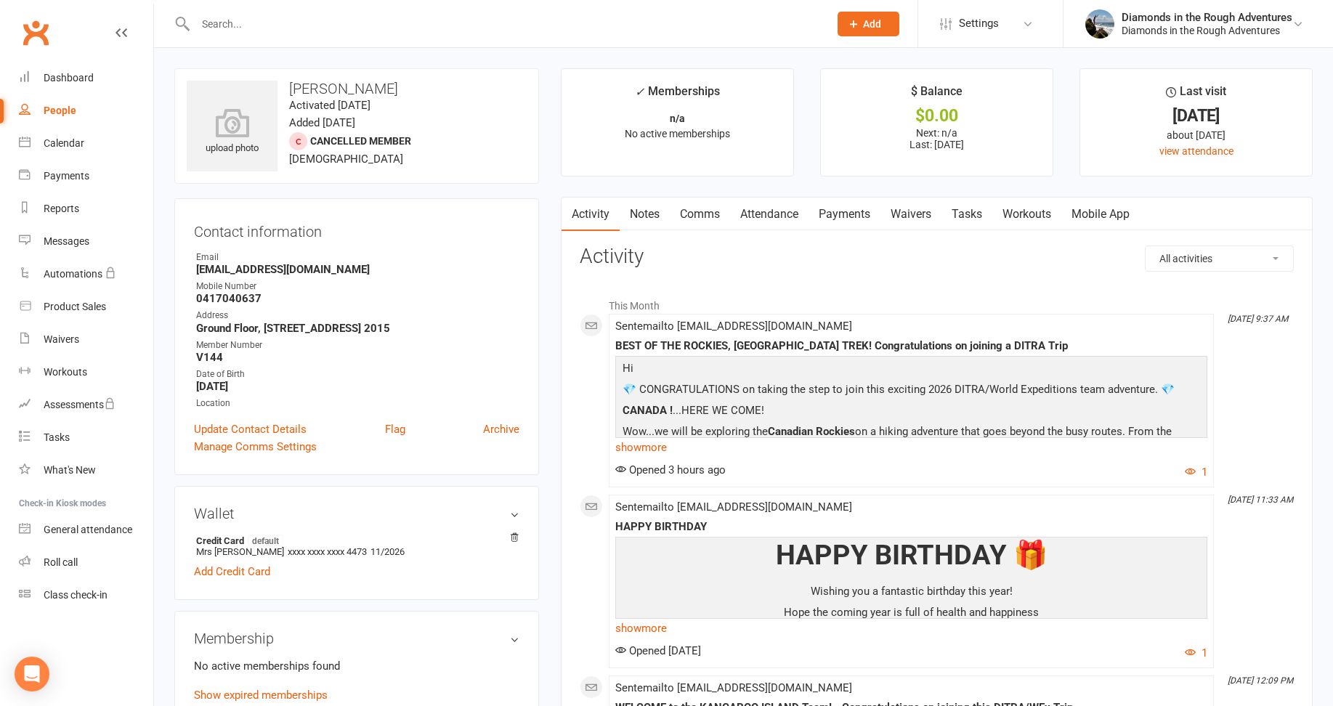
click at [917, 217] on link "Waivers" at bounding box center [911, 214] width 61 height 33
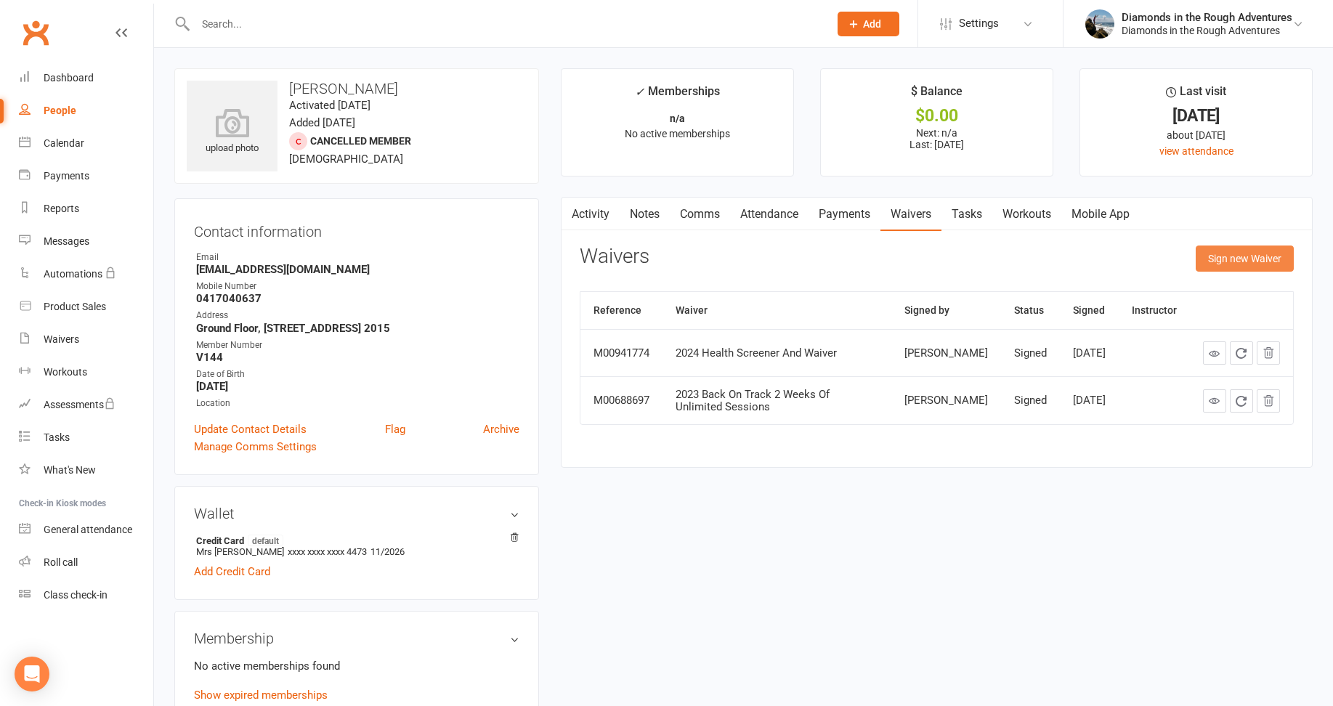
click at [1246, 261] on button "Sign new Waiver" at bounding box center [1245, 259] width 98 height 26
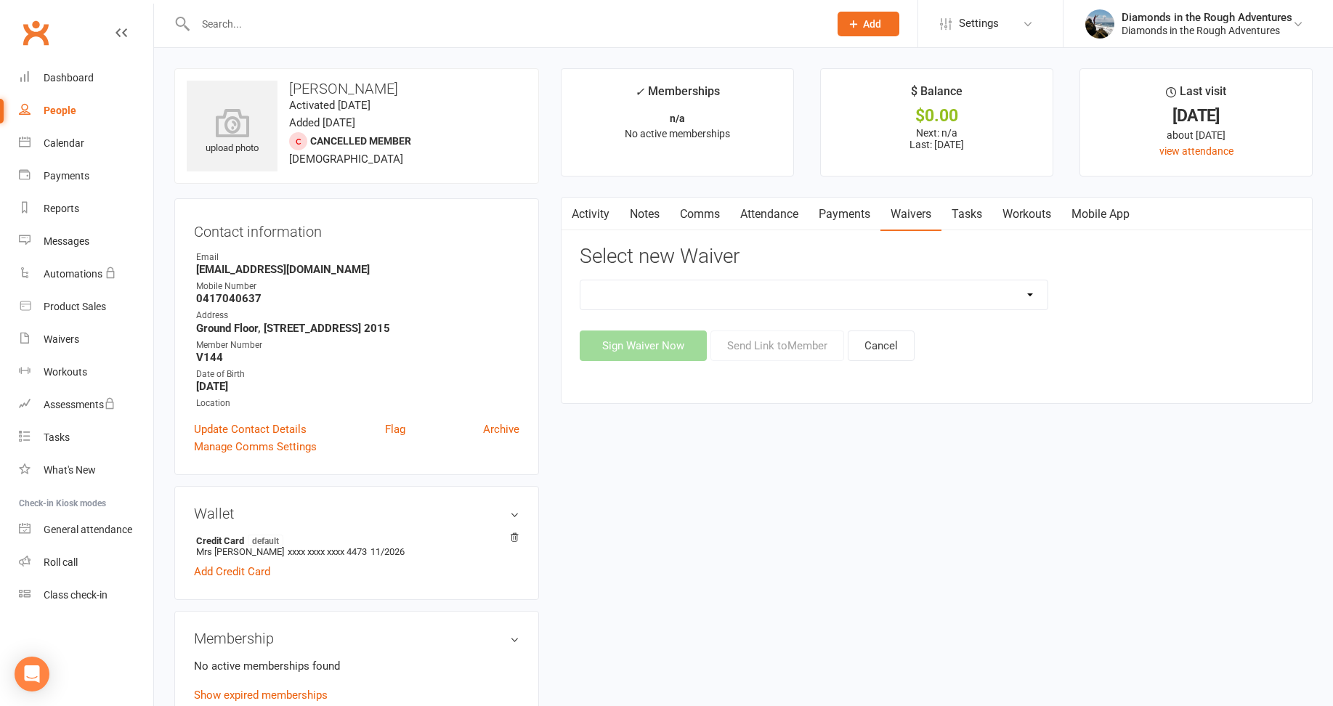
click at [1026, 290] on select "2025 Back On Track 2 Weeks Of Unlimited Sessions 2025 Diamond Day And Dream Hea…" at bounding box center [814, 294] width 467 height 29
select select "12830"
click at [581, 280] on select "2025 Back On Track 2 Weeks Of Unlimited Sessions 2025 Diamond Day And Dream Hea…" at bounding box center [814, 294] width 467 height 29
click at [796, 350] on button "Send Link to Member" at bounding box center [778, 346] width 134 height 31
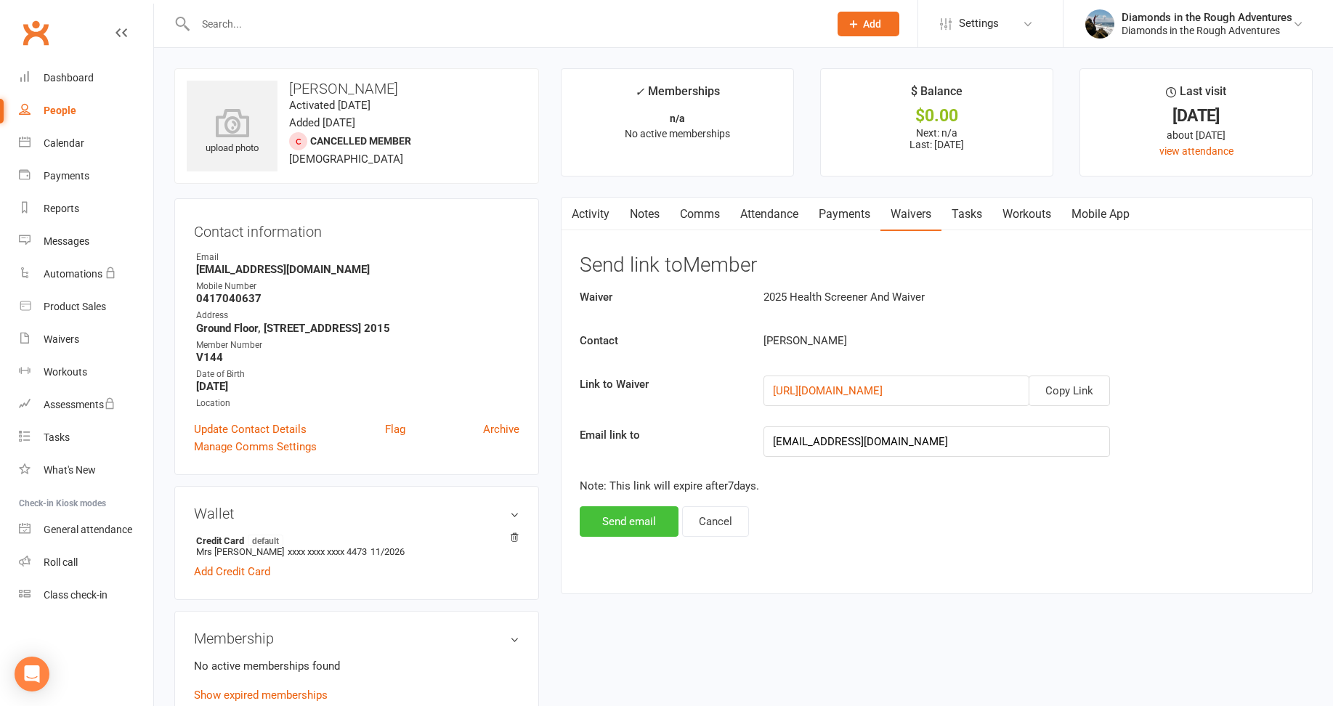
click at [646, 522] on button "Send email" at bounding box center [629, 521] width 99 height 31
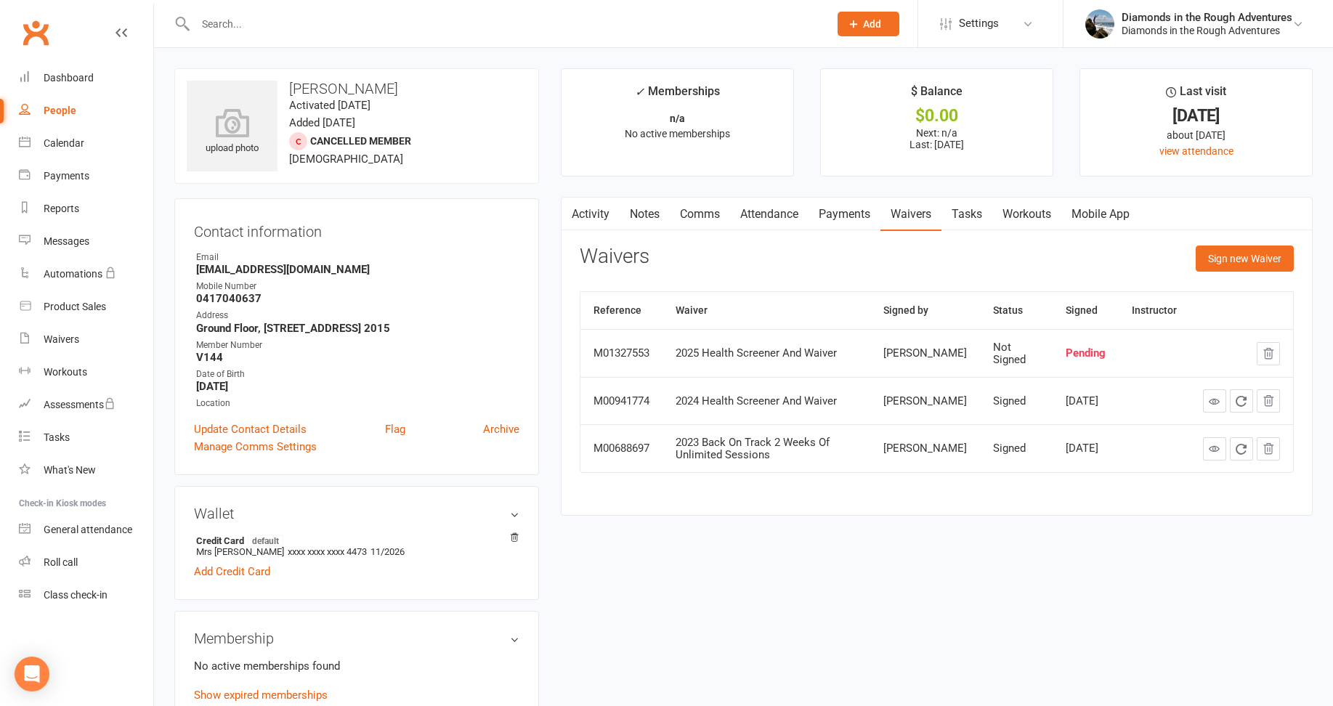
click at [200, 24] on input "text" at bounding box center [505, 24] width 628 height 20
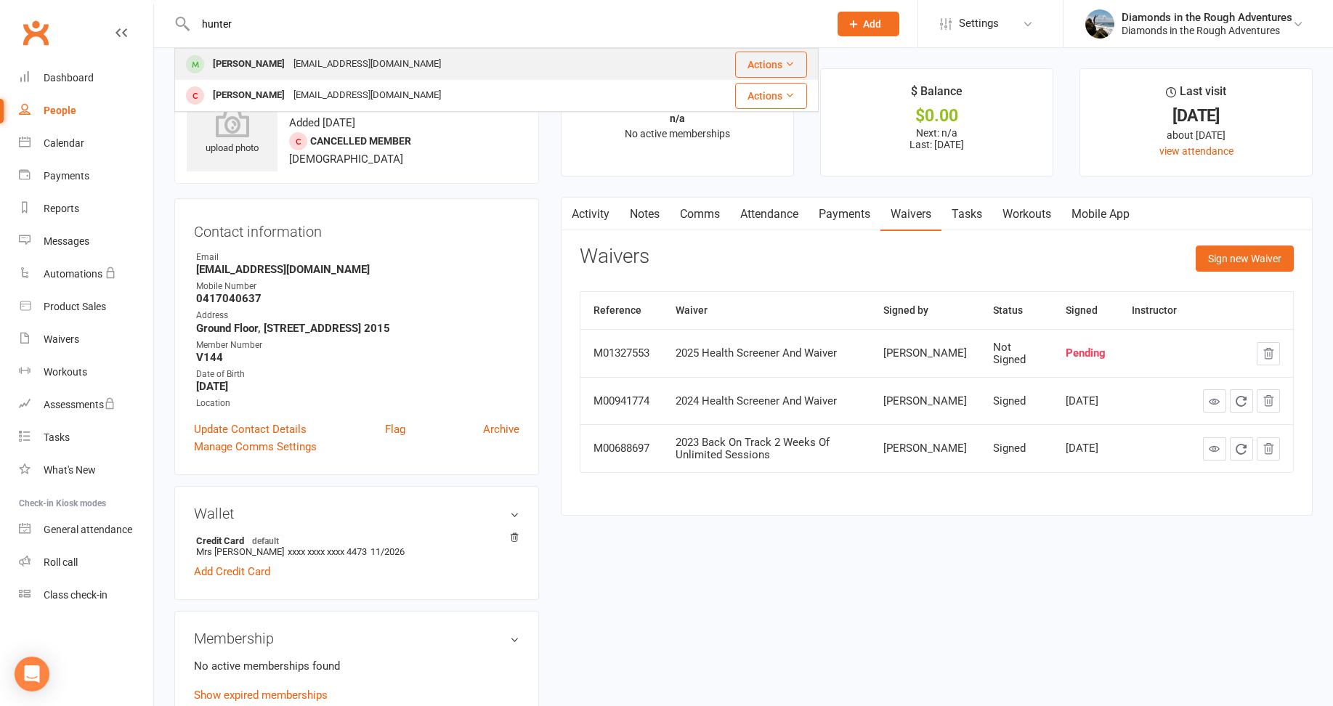
type input "hunter"
click at [246, 62] on div "[PERSON_NAME]" at bounding box center [249, 64] width 81 height 21
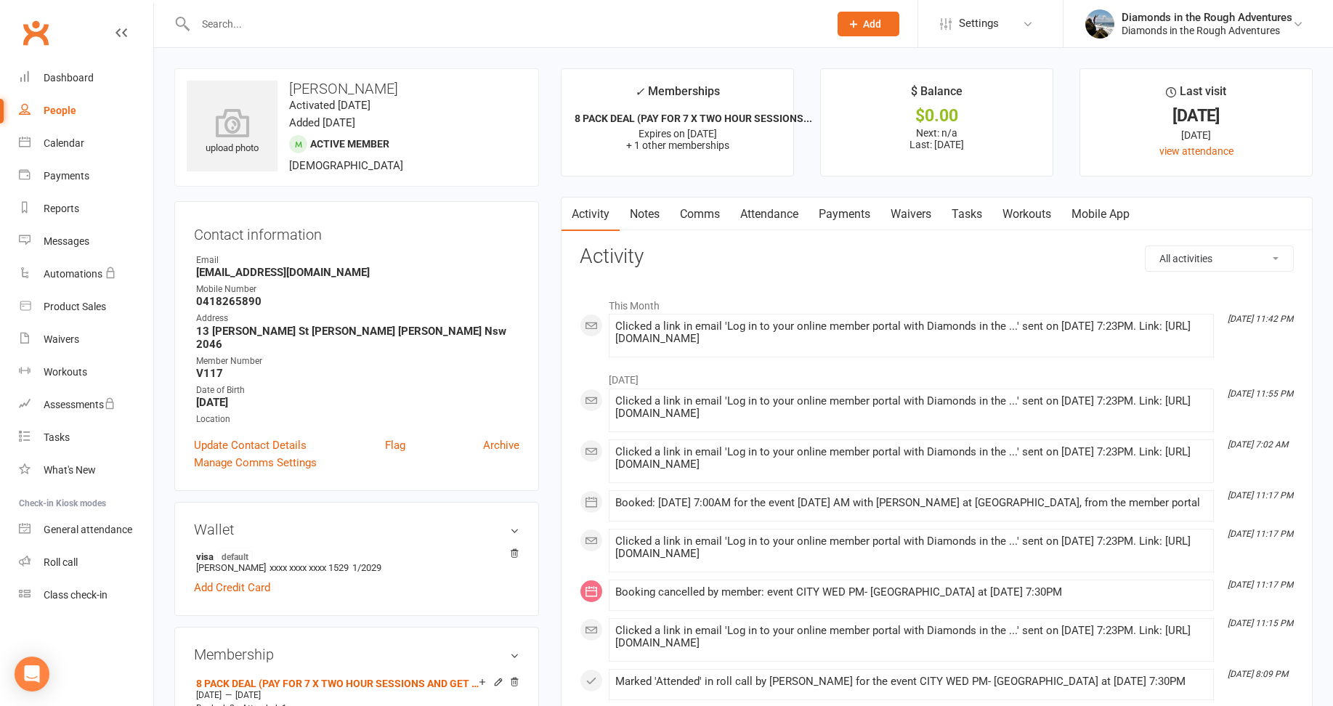
click at [915, 211] on link "Waivers" at bounding box center [911, 214] width 61 height 33
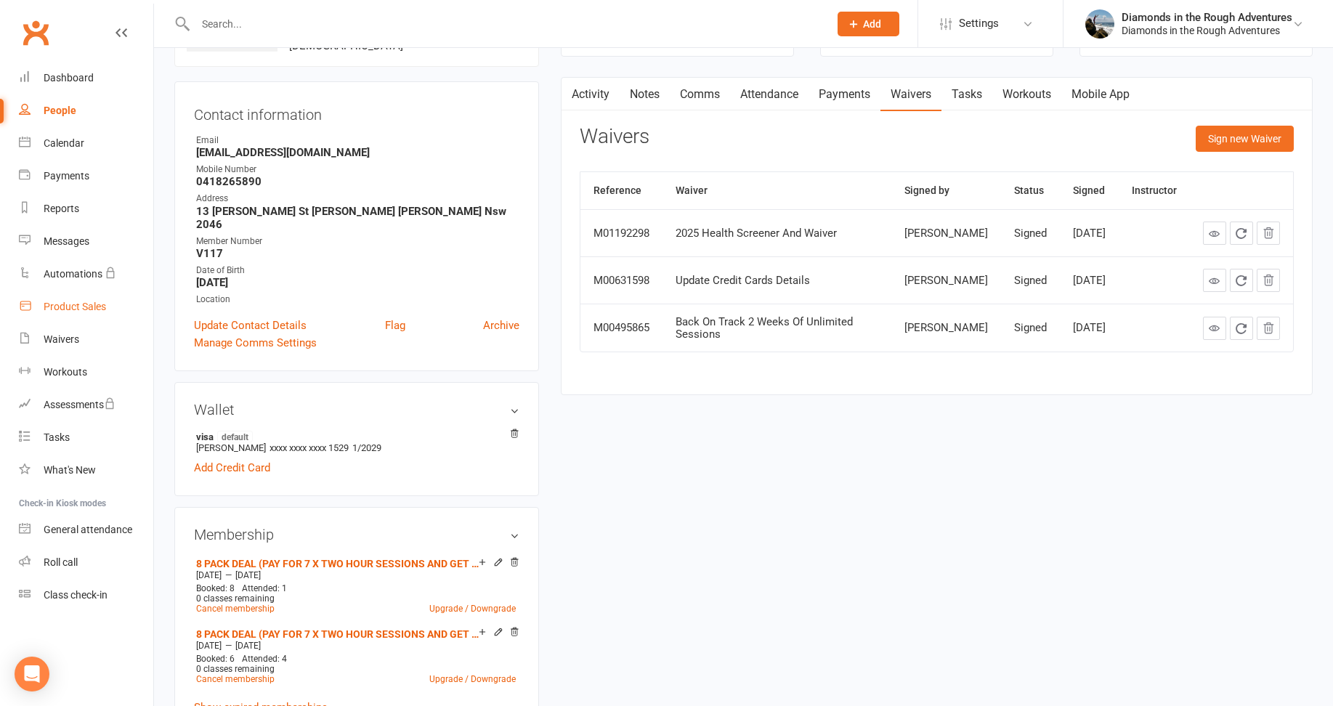
scroll to position [145, 0]
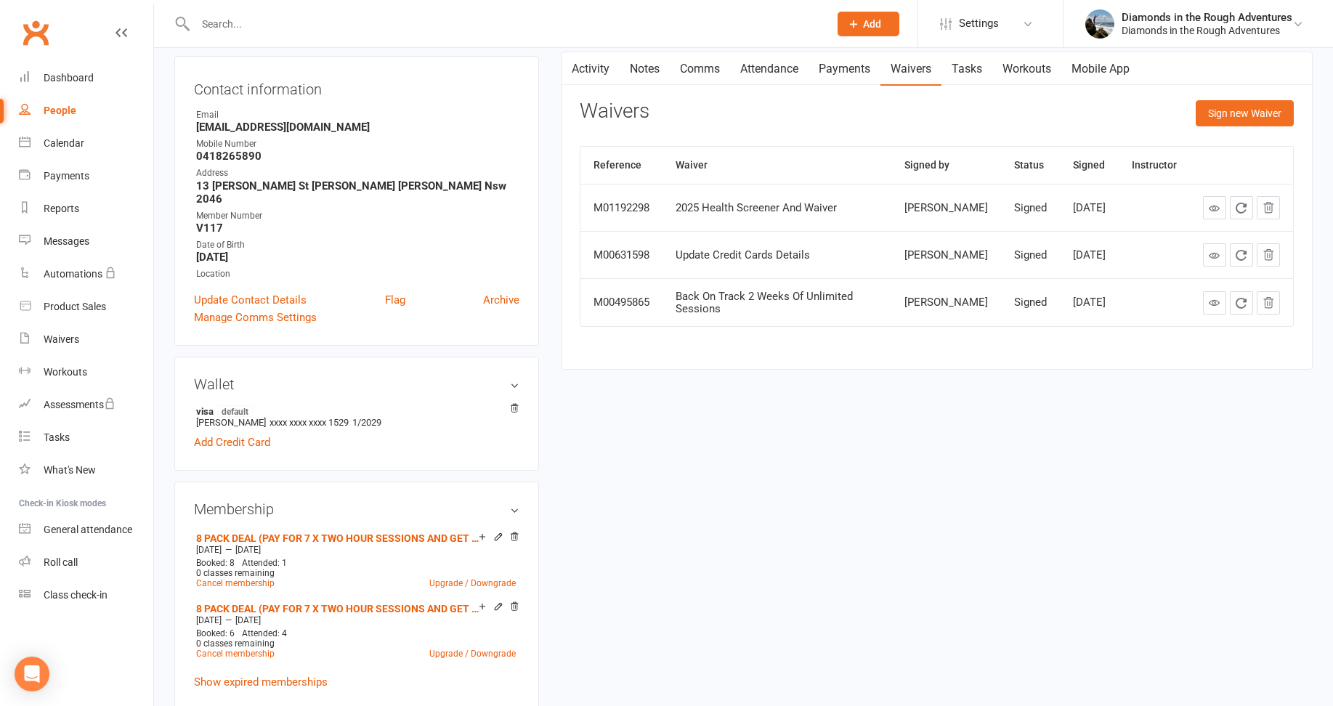
click at [216, 20] on input "text" at bounding box center [505, 24] width 628 height 20
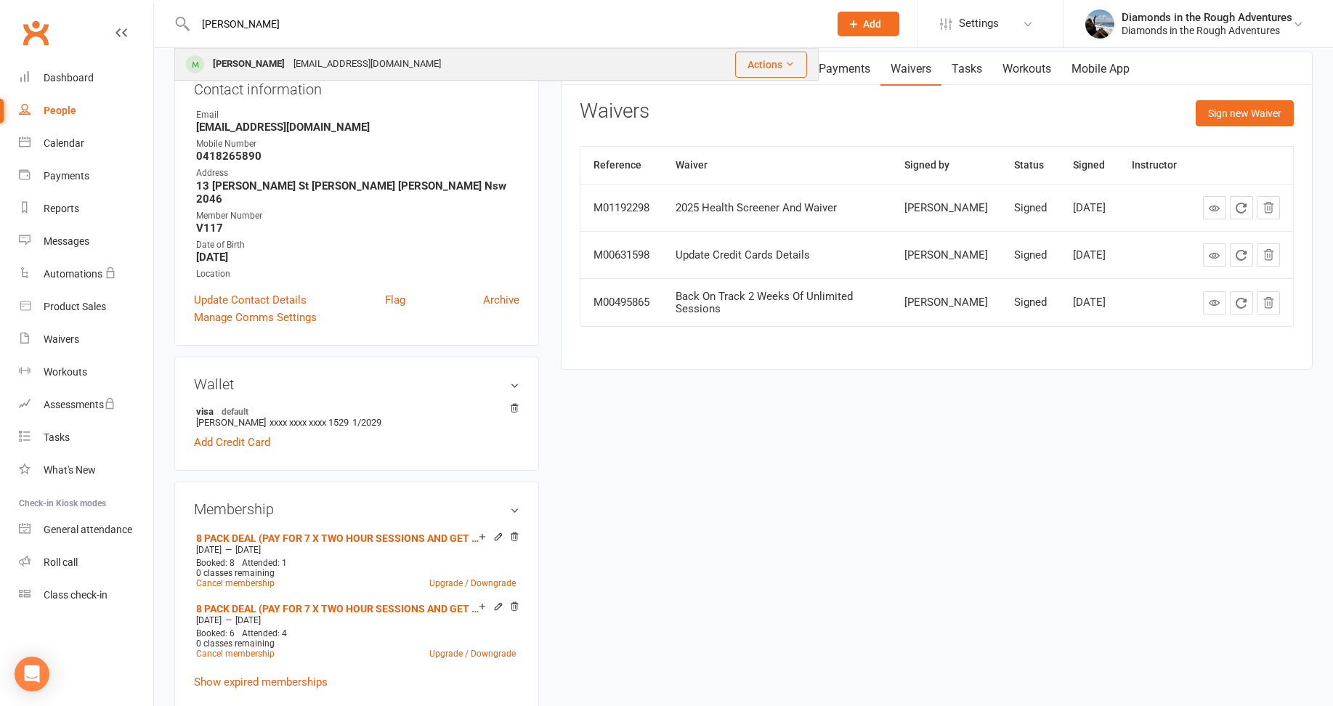
type input "[PERSON_NAME]"
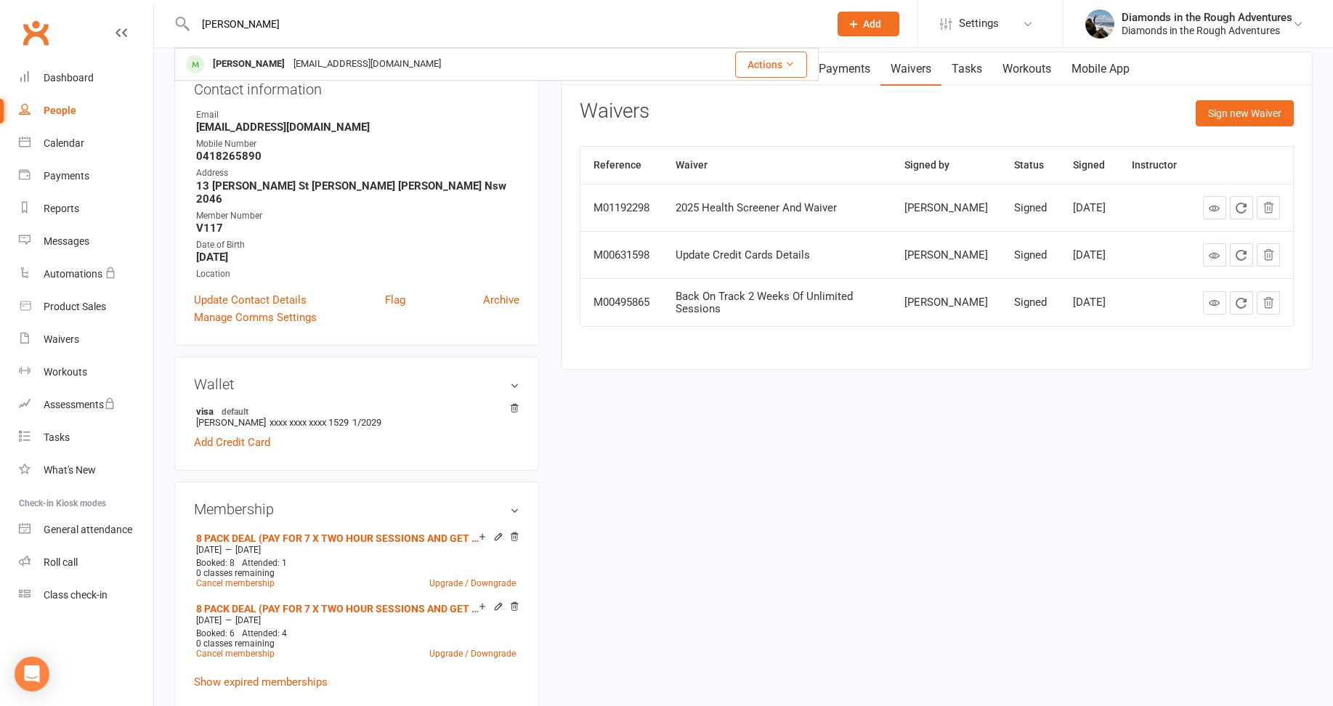
drag, startPoint x: 241, startPoint y: 60, endPoint x: 251, endPoint y: 61, distance: 9.6
click at [243, 60] on div "[PERSON_NAME]" at bounding box center [249, 64] width 81 height 21
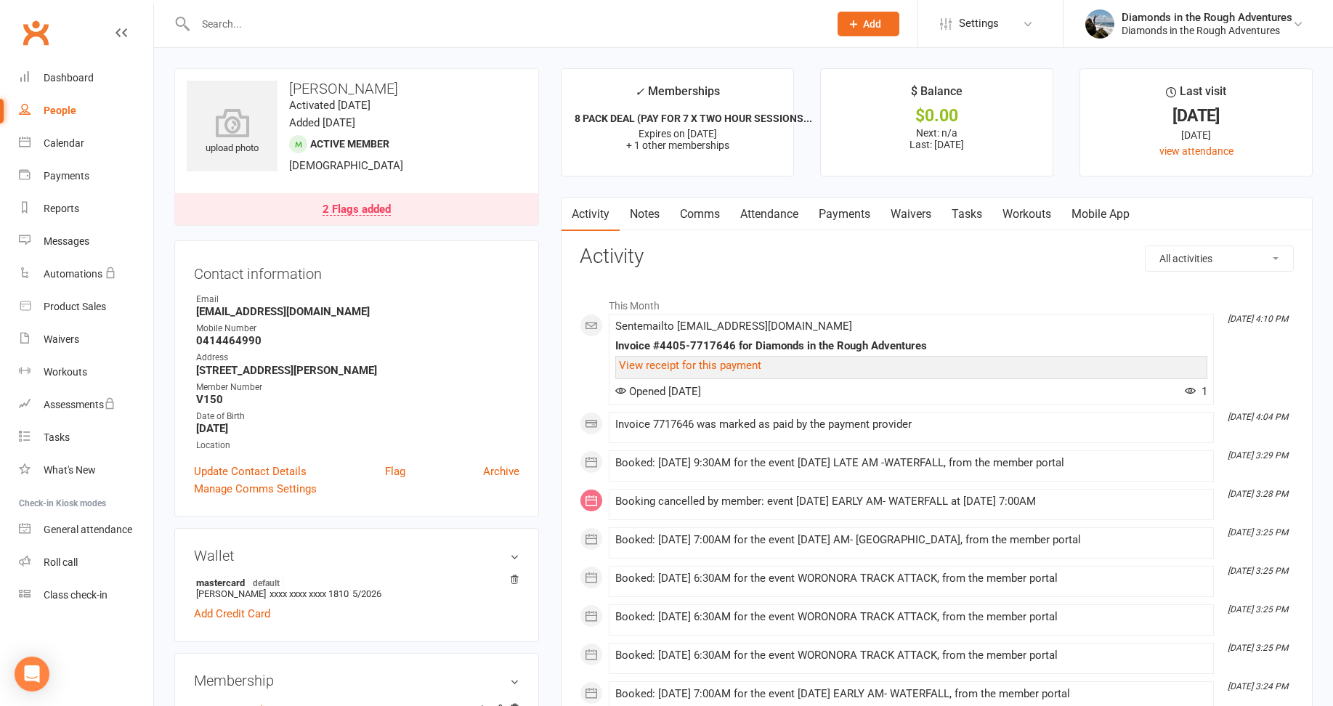
click at [918, 218] on link "Waivers" at bounding box center [911, 214] width 61 height 33
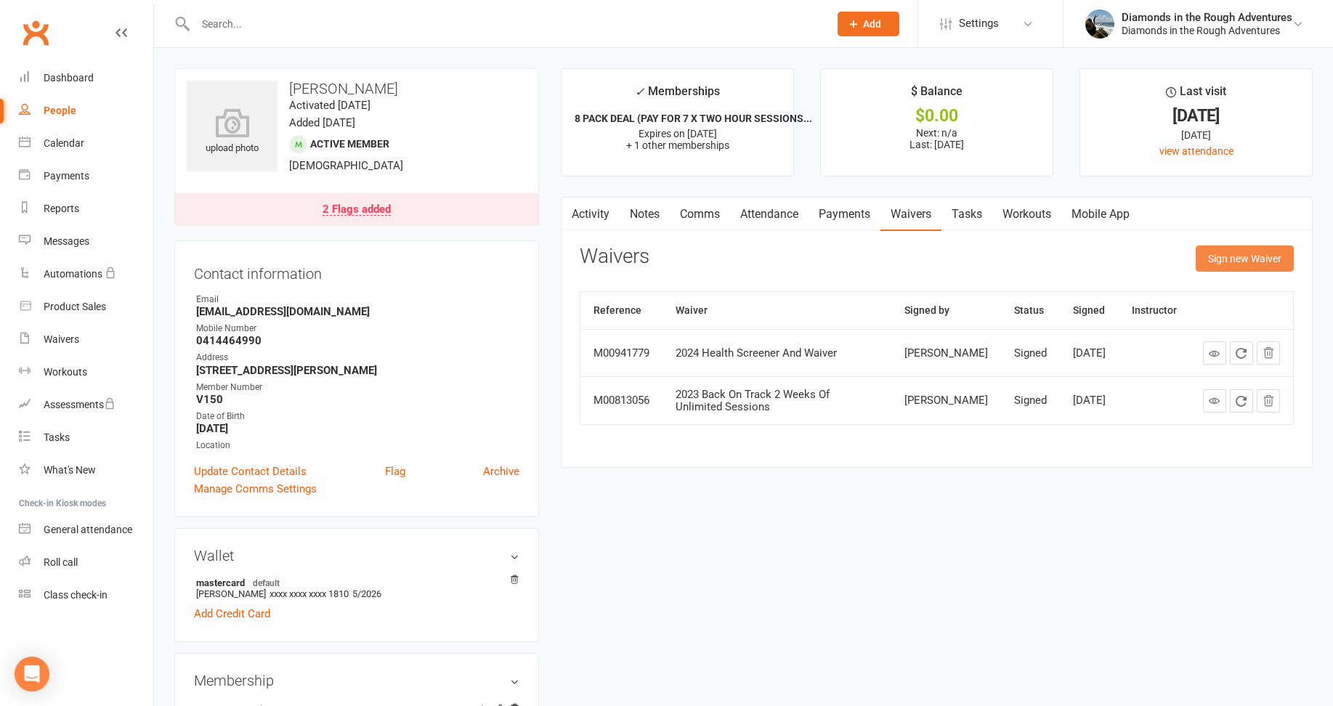
click at [1234, 257] on button "Sign new Waiver" at bounding box center [1245, 259] width 98 height 26
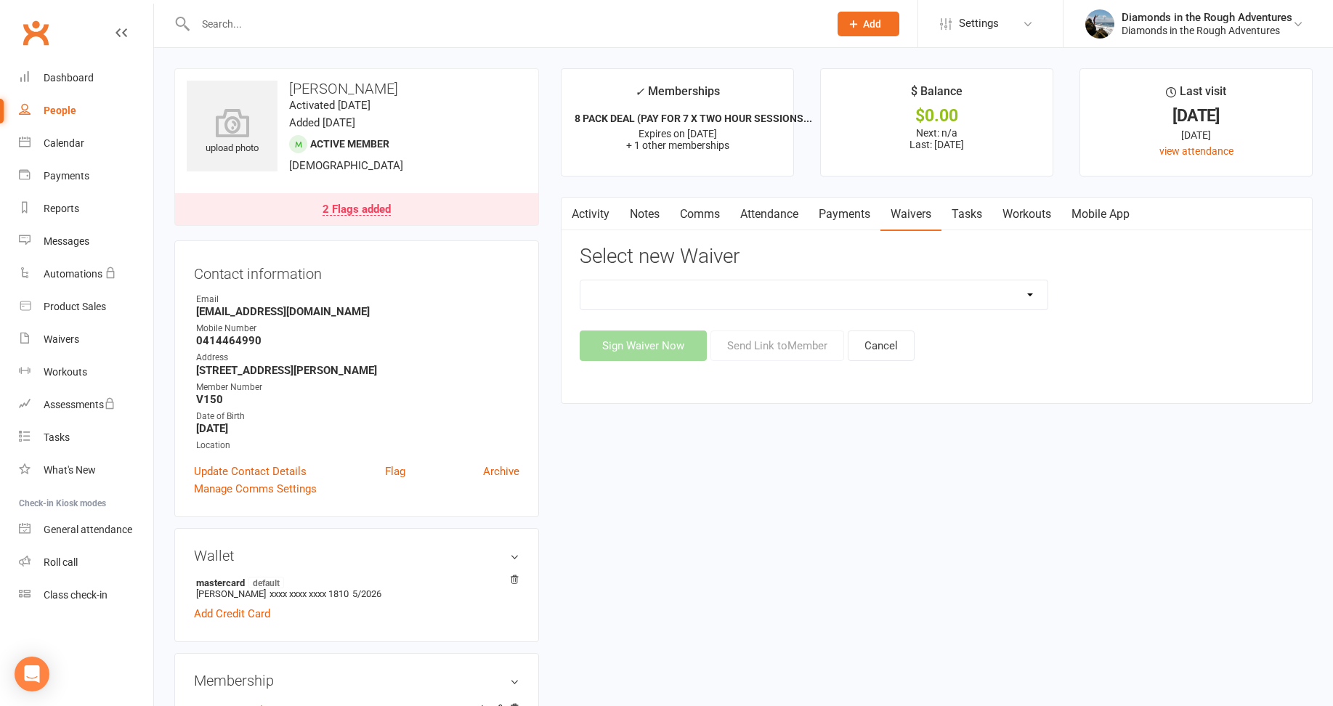
click at [1030, 296] on select "2025 Back On Track 2 Weeks Of Unlimited Sessions 2025 Diamond Day And Dream Hea…" at bounding box center [814, 294] width 467 height 29
select select "12830"
click at [581, 280] on select "2025 Back On Track 2 Weeks Of Unlimited Sessions 2025 Diamond Day And Dream Hea…" at bounding box center [814, 294] width 467 height 29
click at [781, 343] on button "Send Link to Member" at bounding box center [778, 346] width 134 height 31
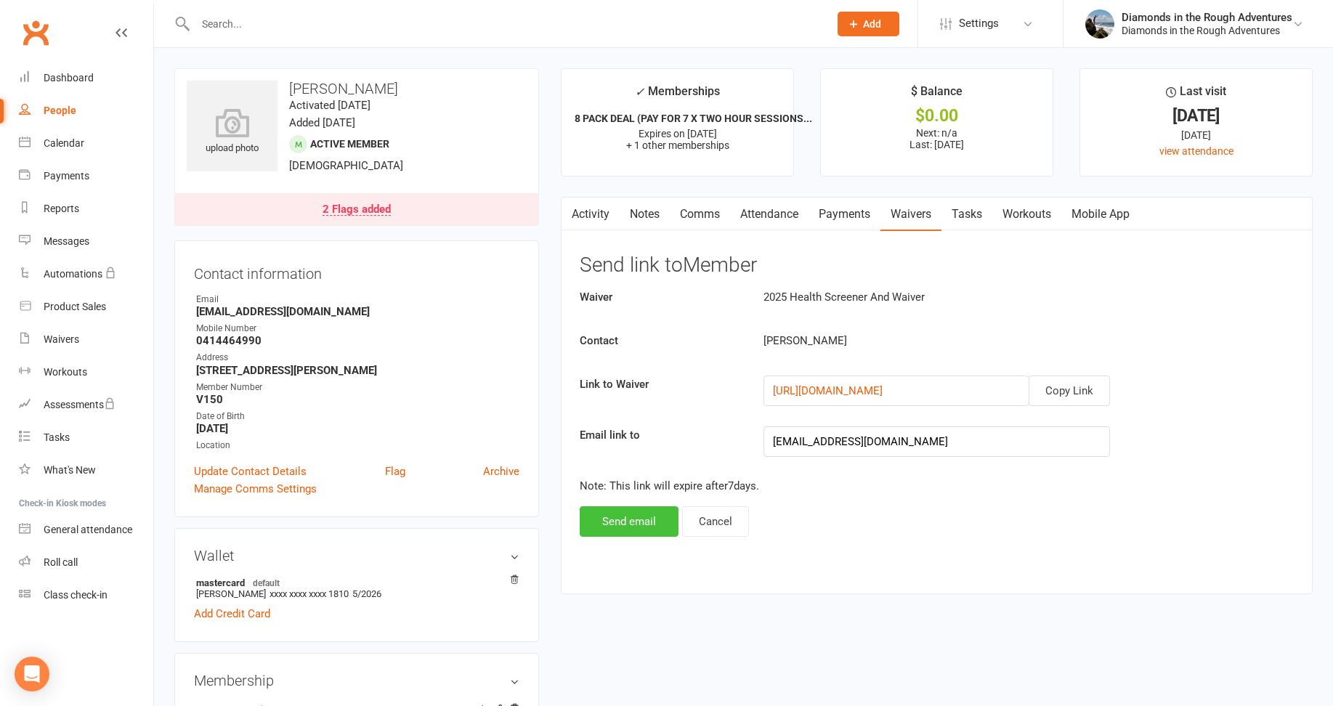
click at [629, 518] on button "Send email" at bounding box center [629, 521] width 99 height 31
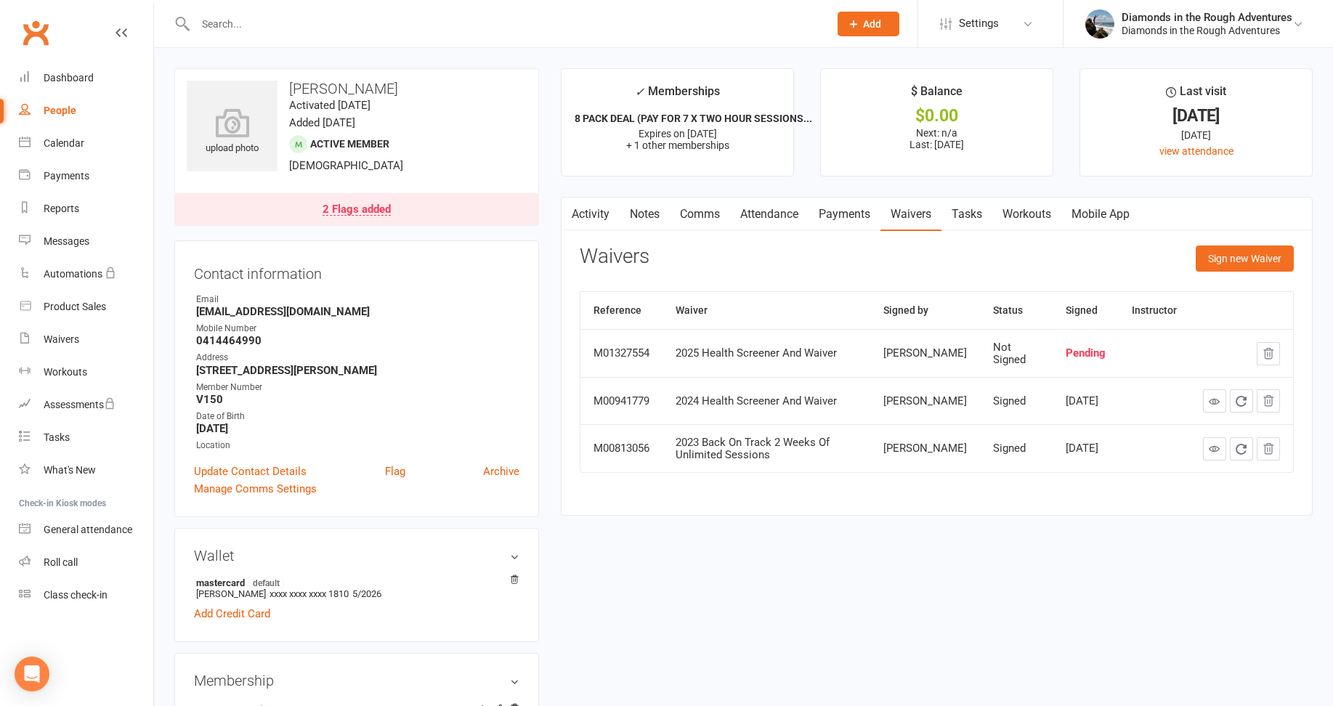
click at [259, 22] on input "text" at bounding box center [505, 24] width 628 height 20
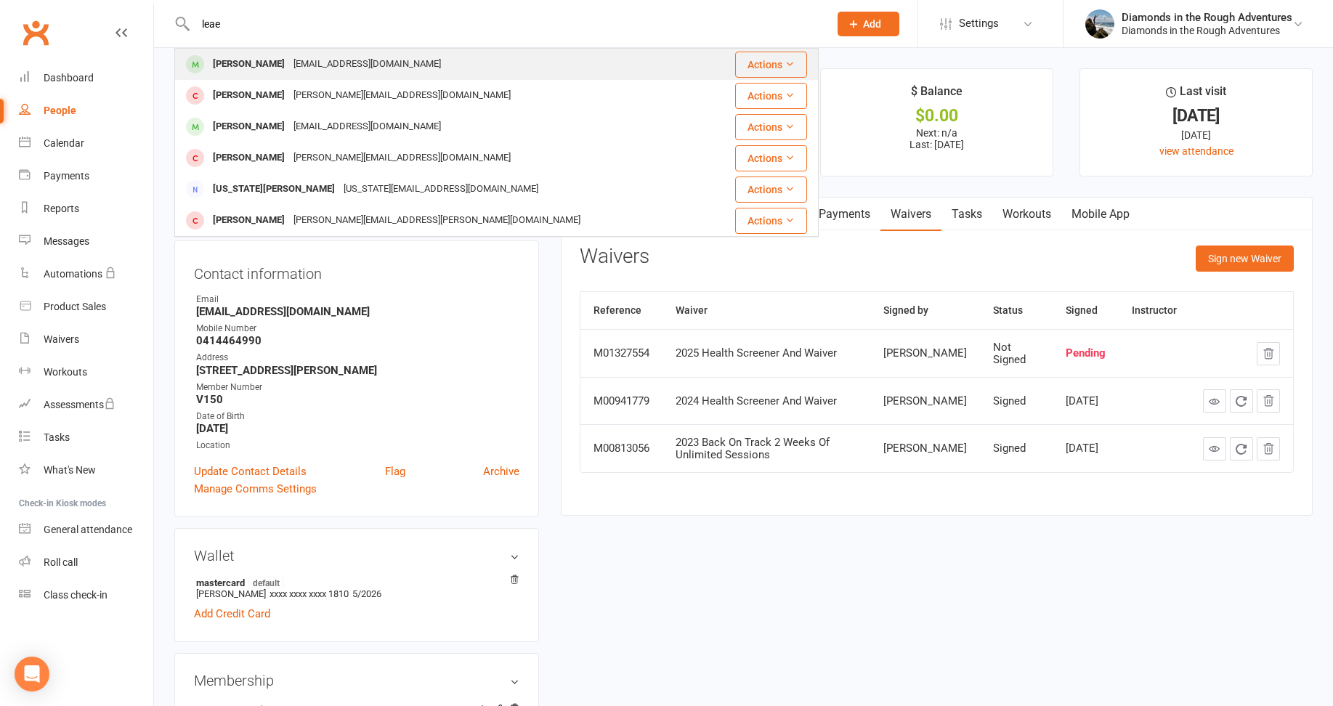
type input "leae"
click at [262, 63] on div "[PERSON_NAME]" at bounding box center [249, 64] width 81 height 21
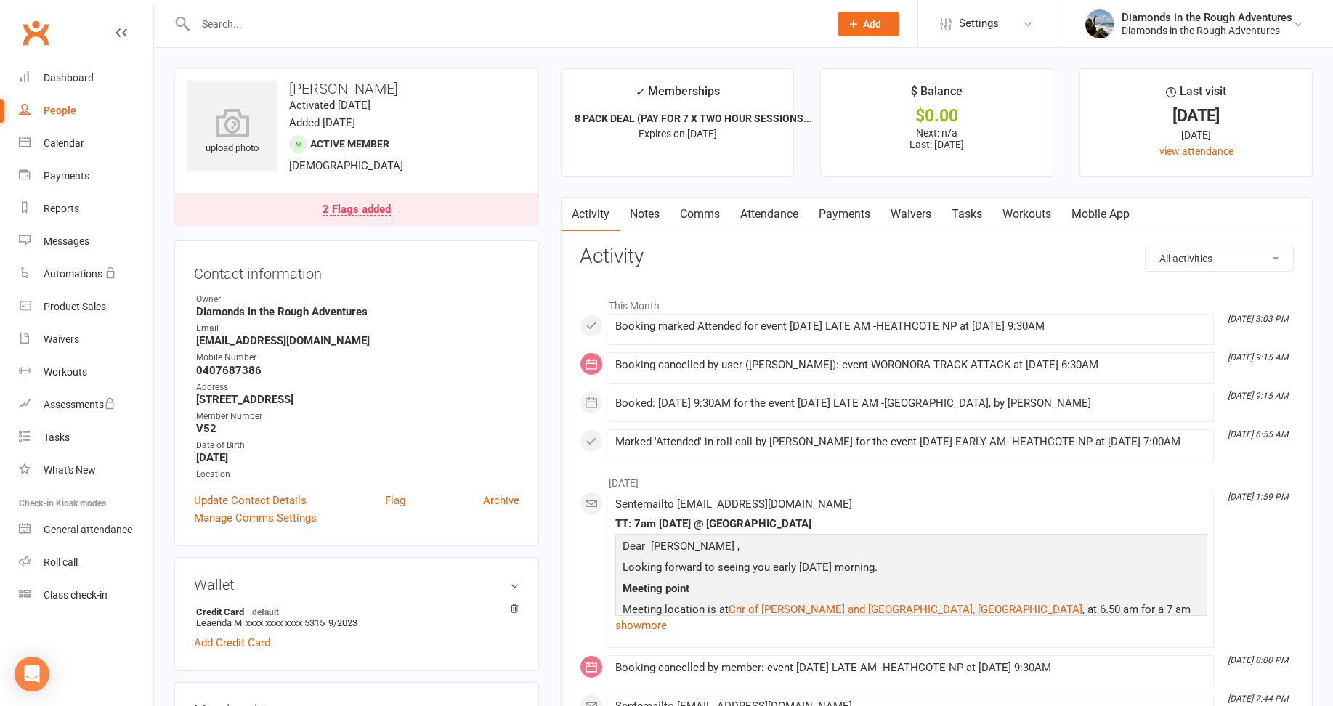
click at [918, 214] on link "Waivers" at bounding box center [911, 214] width 61 height 33
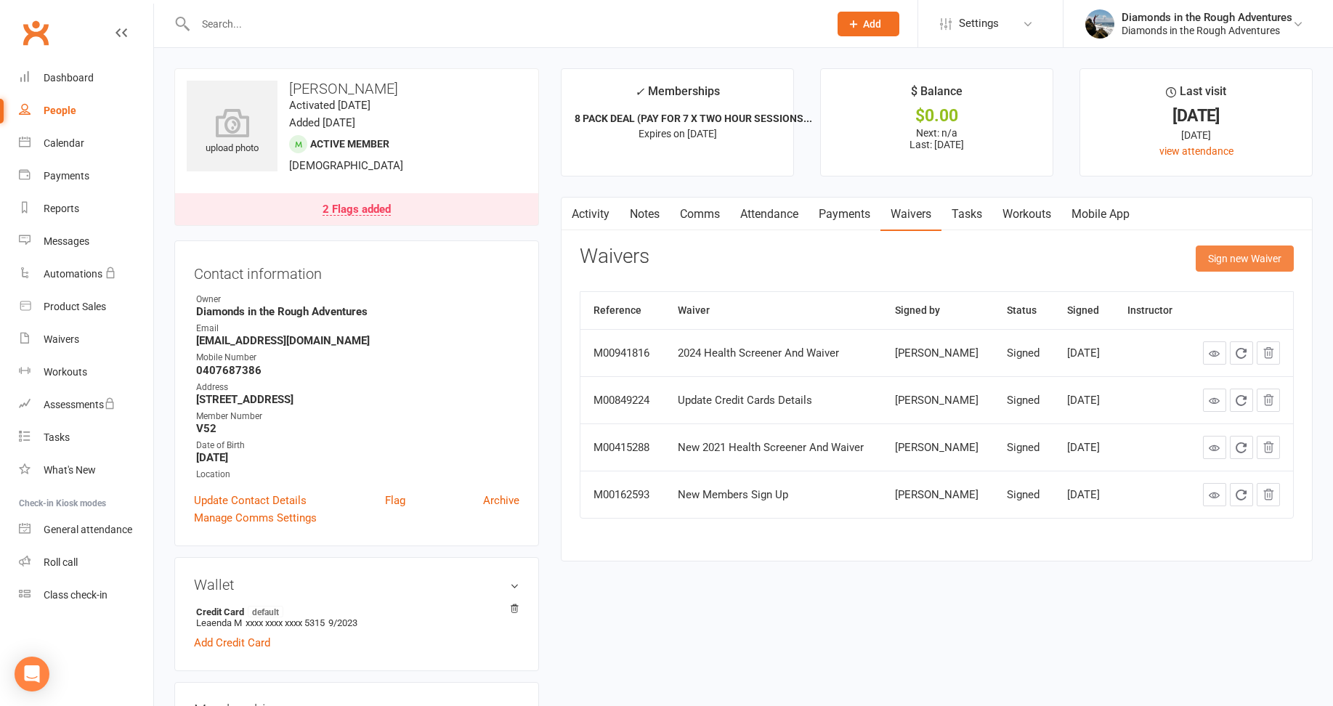
click at [1243, 256] on button "Sign new Waiver" at bounding box center [1245, 259] width 98 height 26
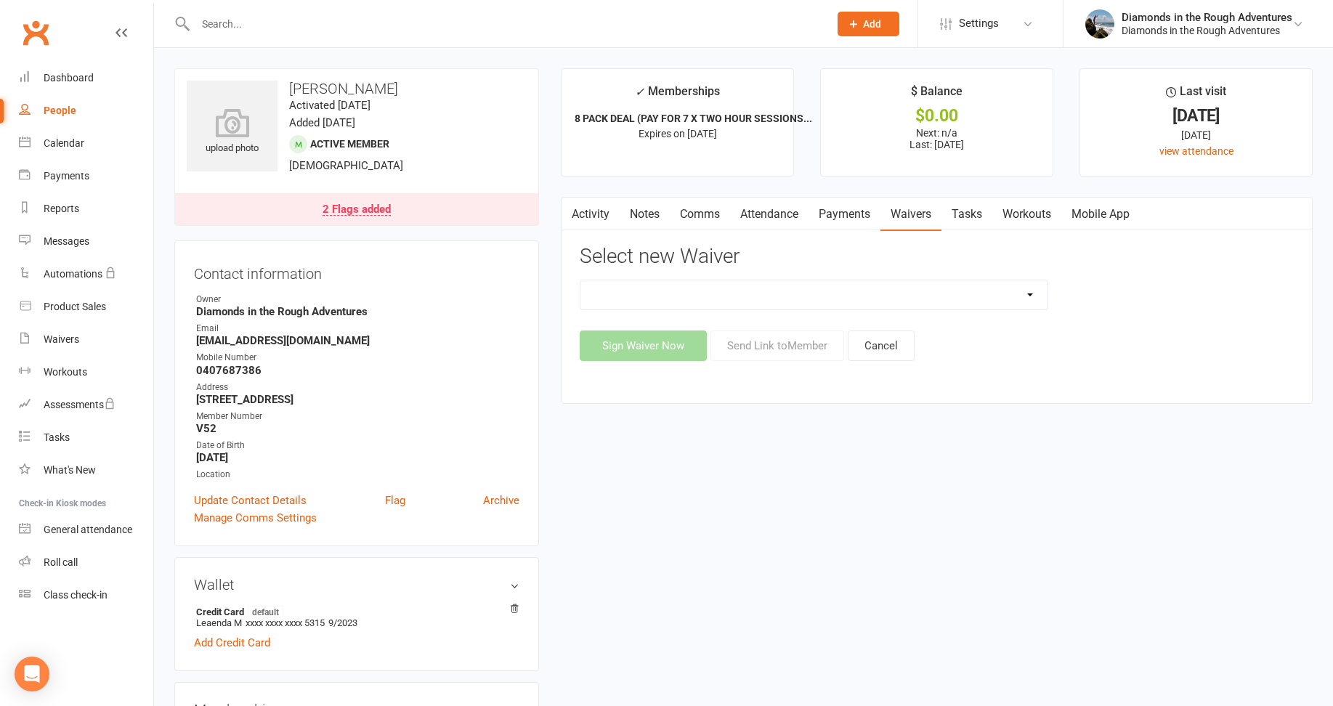
click at [1029, 291] on select "2025 Back On Track 2 Weeks Of Unlimited Sessions 2025 Diamond Day And Dream Hea…" at bounding box center [814, 294] width 467 height 29
select select "12830"
click at [581, 280] on select "2025 Back On Track 2 Weeks Of Unlimited Sessions 2025 Diamond Day And Dream Hea…" at bounding box center [814, 294] width 467 height 29
click at [791, 350] on button "Send Link to Member" at bounding box center [778, 346] width 134 height 31
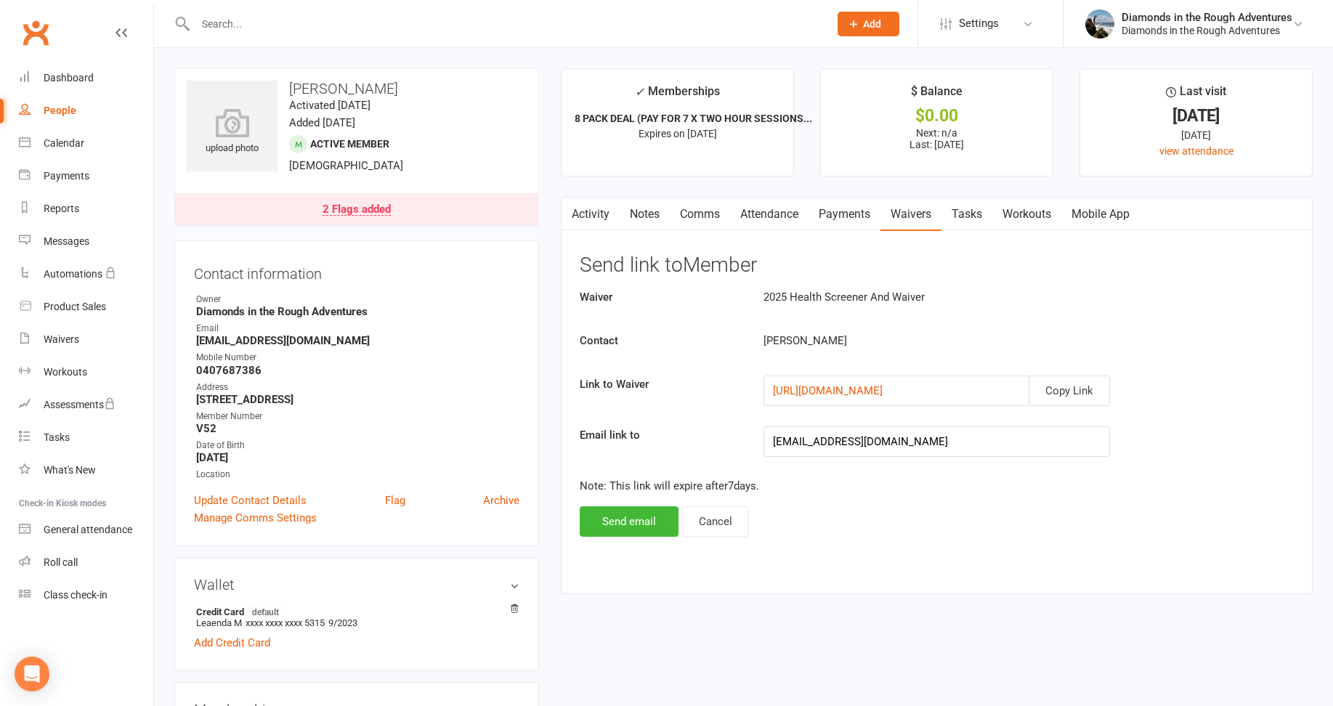
click at [209, 28] on input "text" at bounding box center [505, 24] width 628 height 20
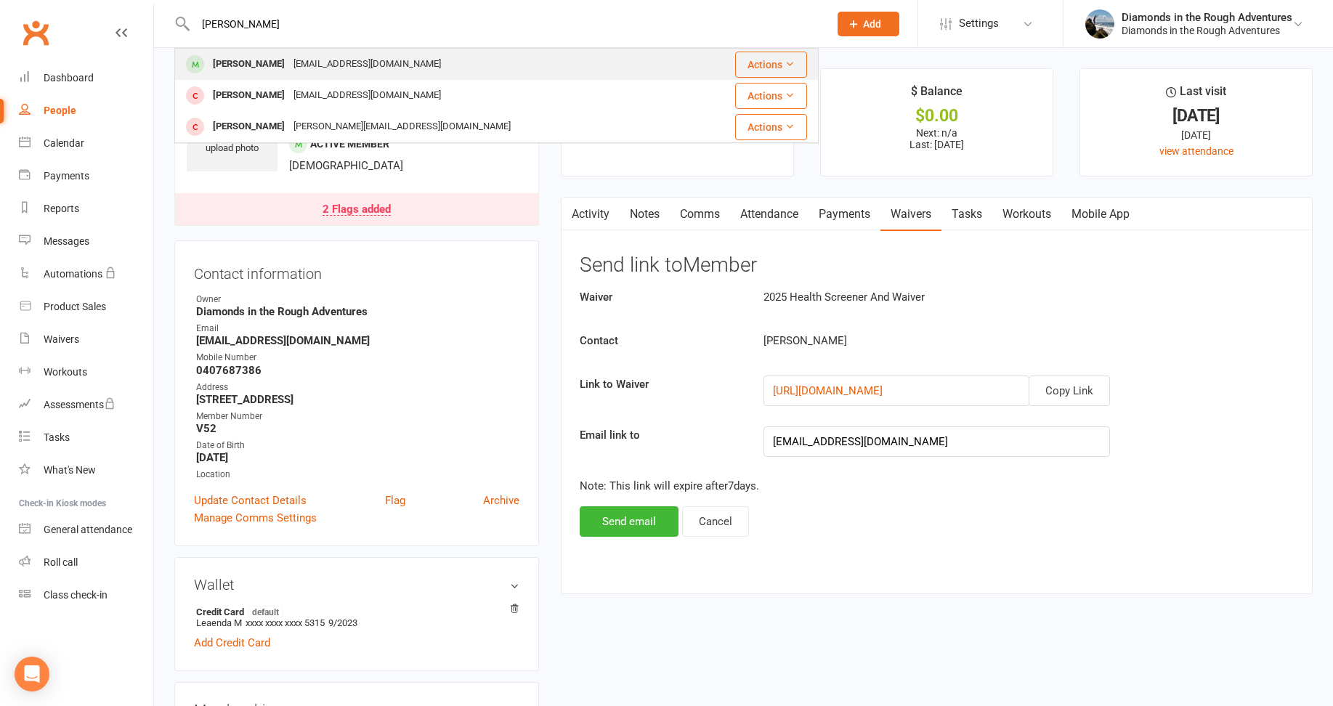
type input "[PERSON_NAME]"
click at [232, 61] on div "[PERSON_NAME]" at bounding box center [249, 64] width 81 height 21
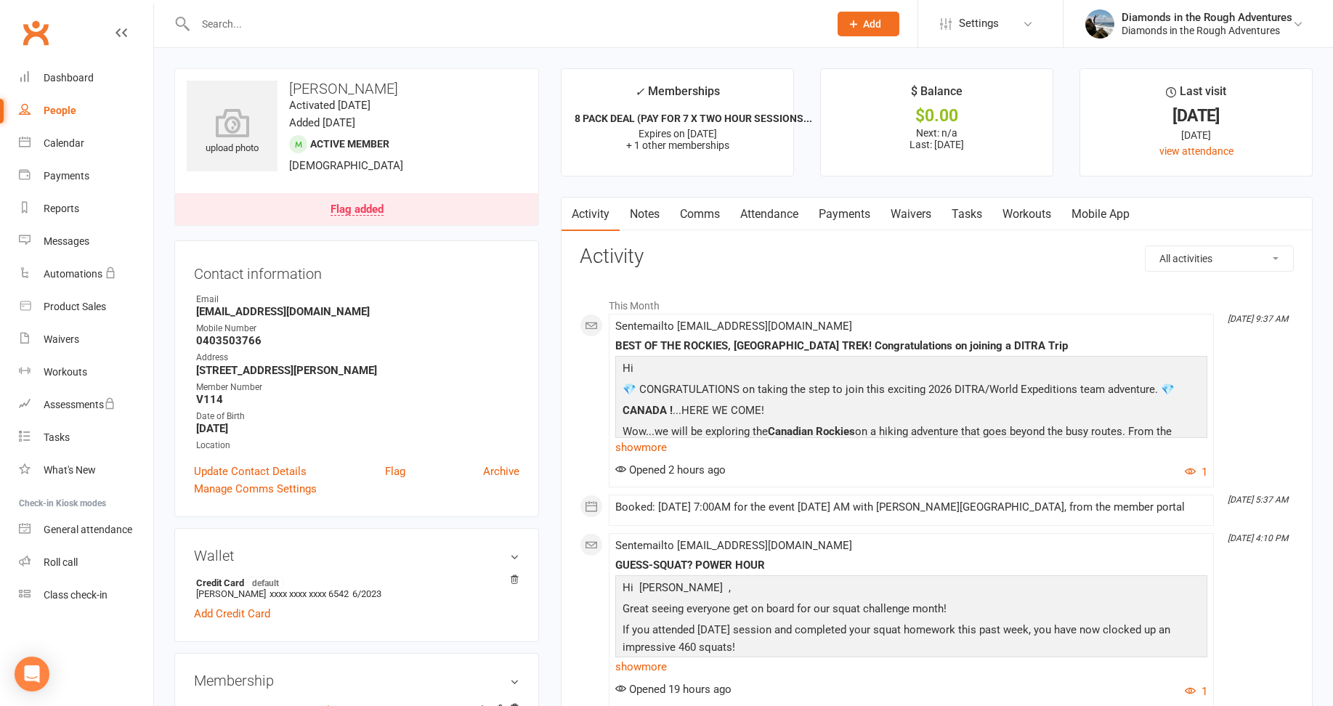
click at [912, 216] on link "Waivers" at bounding box center [911, 214] width 61 height 33
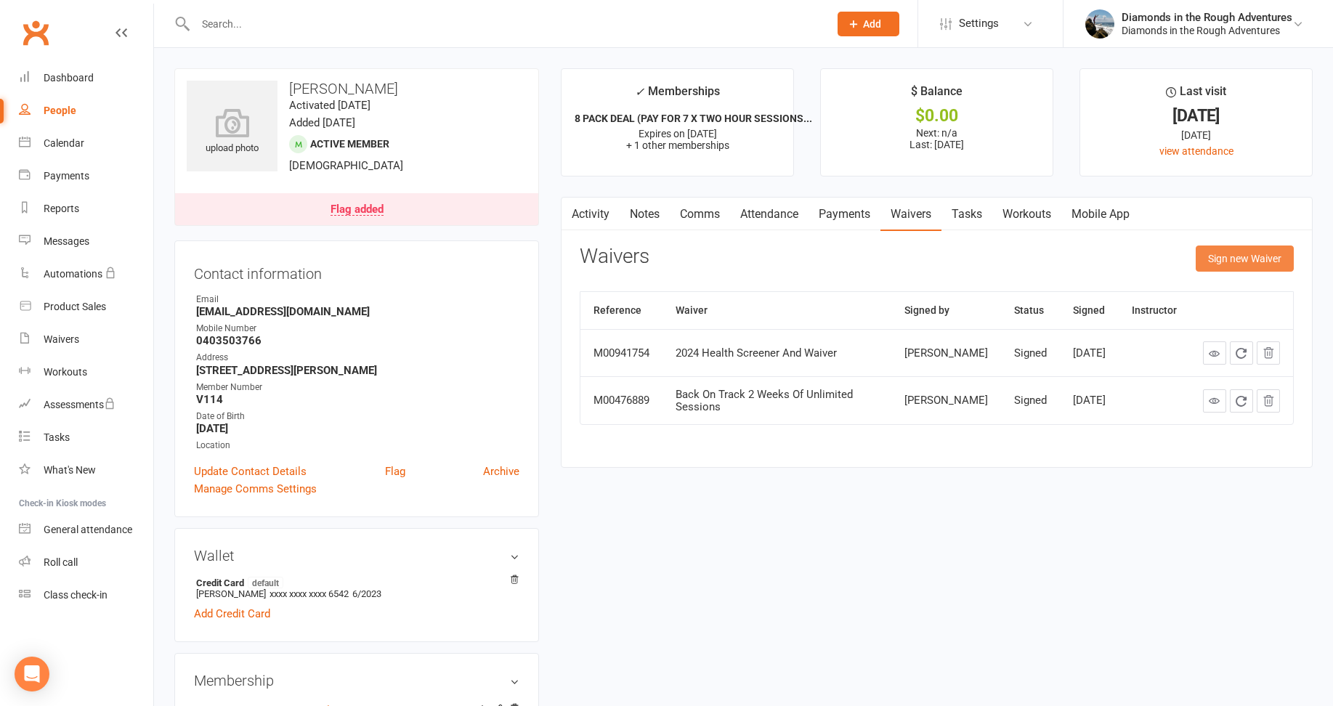
click at [1265, 259] on button "Sign new Waiver" at bounding box center [1245, 259] width 98 height 26
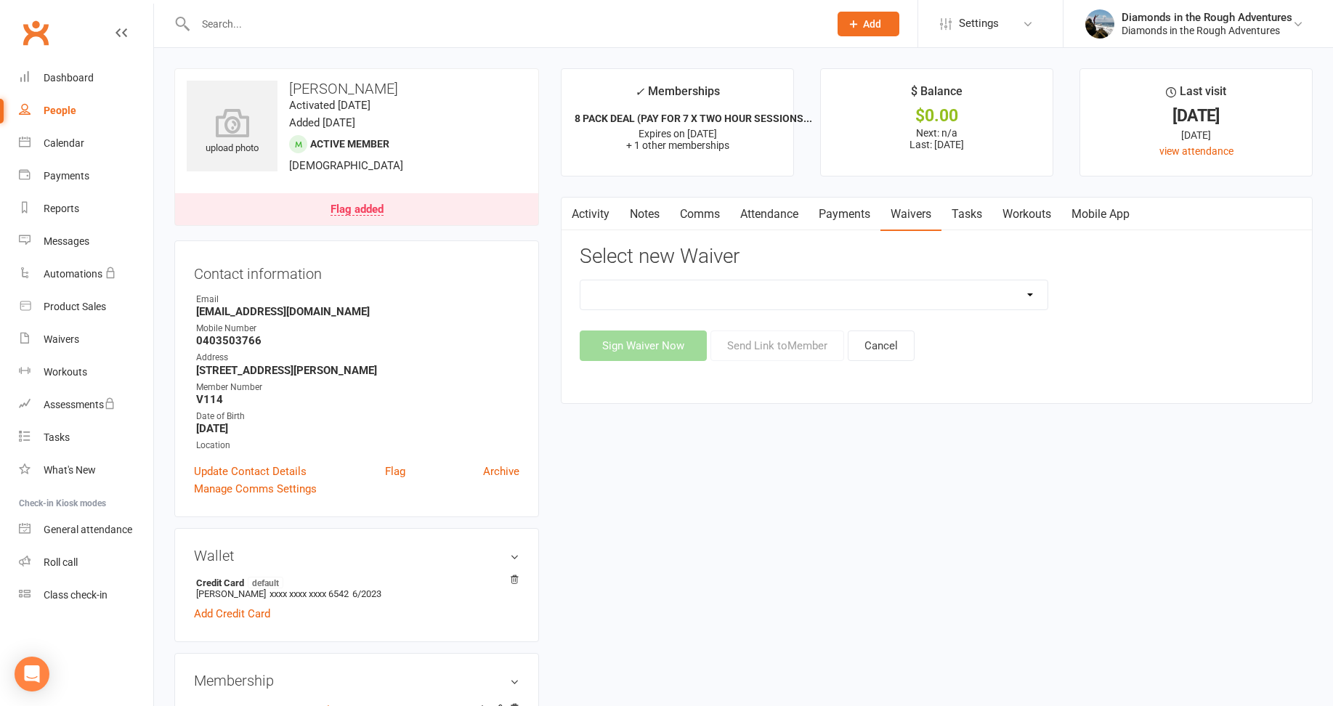
click at [1033, 293] on select "2025 Back On Track 2 Weeks Of Unlimited Sessions 2025 Diamond Day And Dream Hea…" at bounding box center [814, 294] width 467 height 29
select select "12830"
click at [581, 280] on select "2025 Back On Track 2 Weeks Of Unlimited Sessions 2025 Diamond Day And Dream Hea…" at bounding box center [814, 294] width 467 height 29
click at [813, 343] on button "Send Link to Member" at bounding box center [778, 346] width 134 height 31
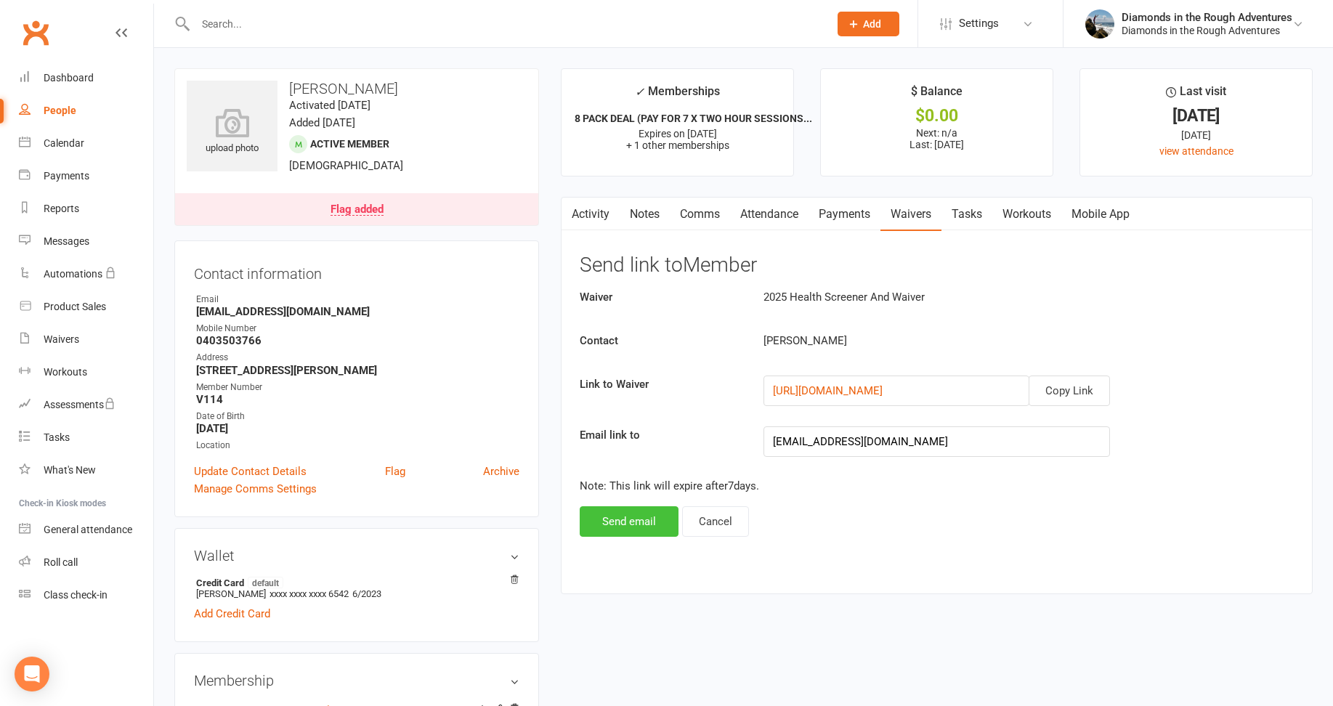
click at [632, 522] on button "Send email" at bounding box center [629, 521] width 99 height 31
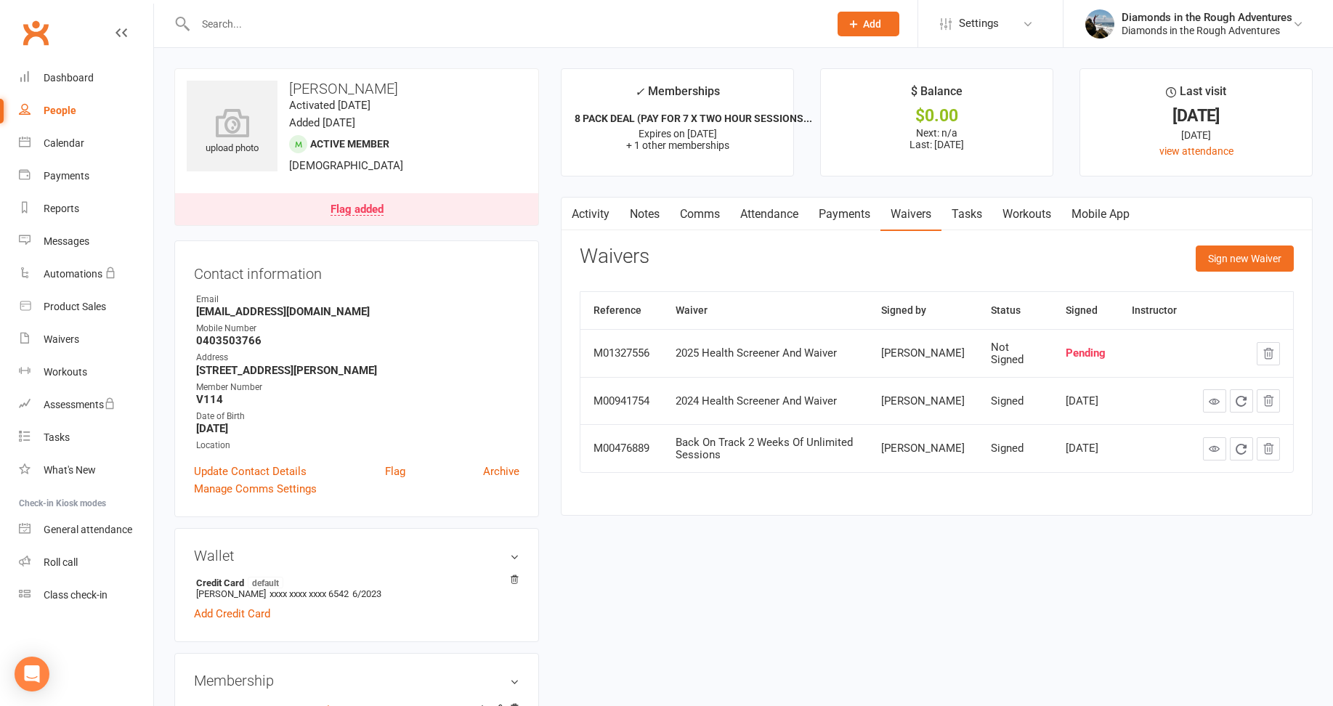
click at [219, 20] on input "text" at bounding box center [505, 24] width 628 height 20
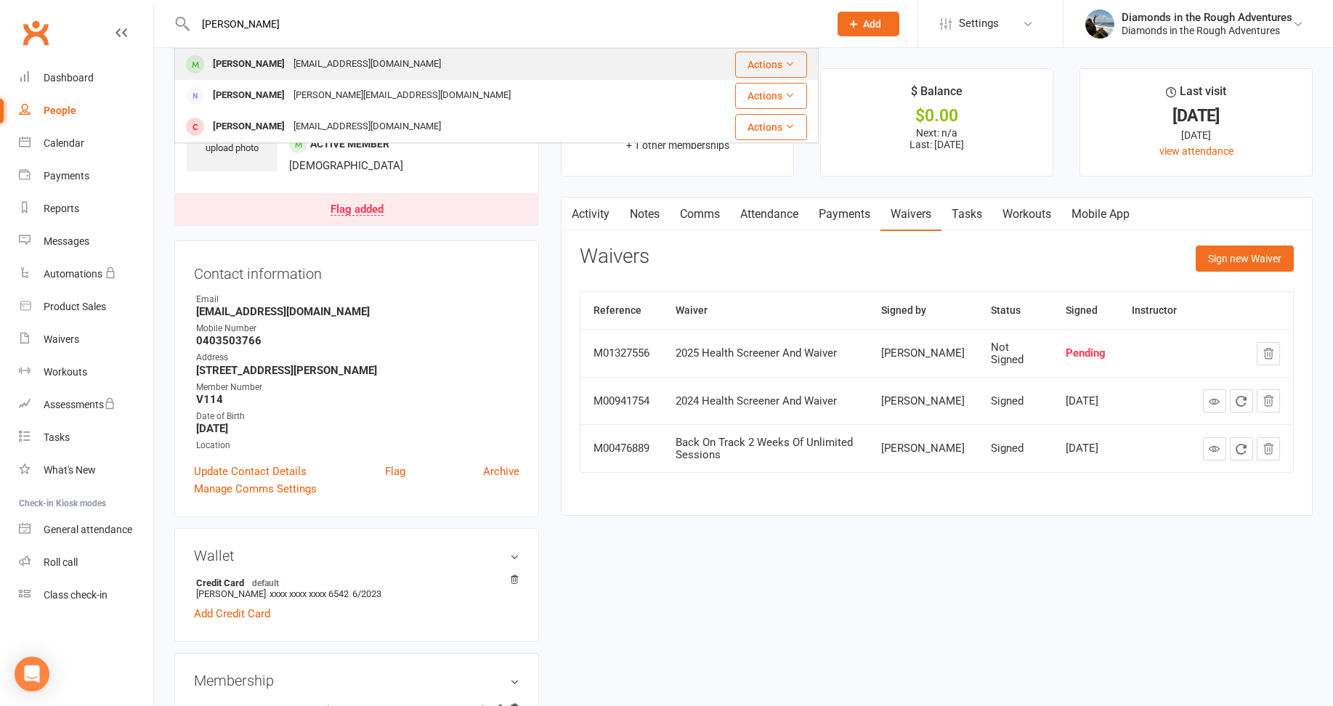
type input "[PERSON_NAME]"
click at [245, 64] on div "[PERSON_NAME]" at bounding box center [249, 64] width 81 height 21
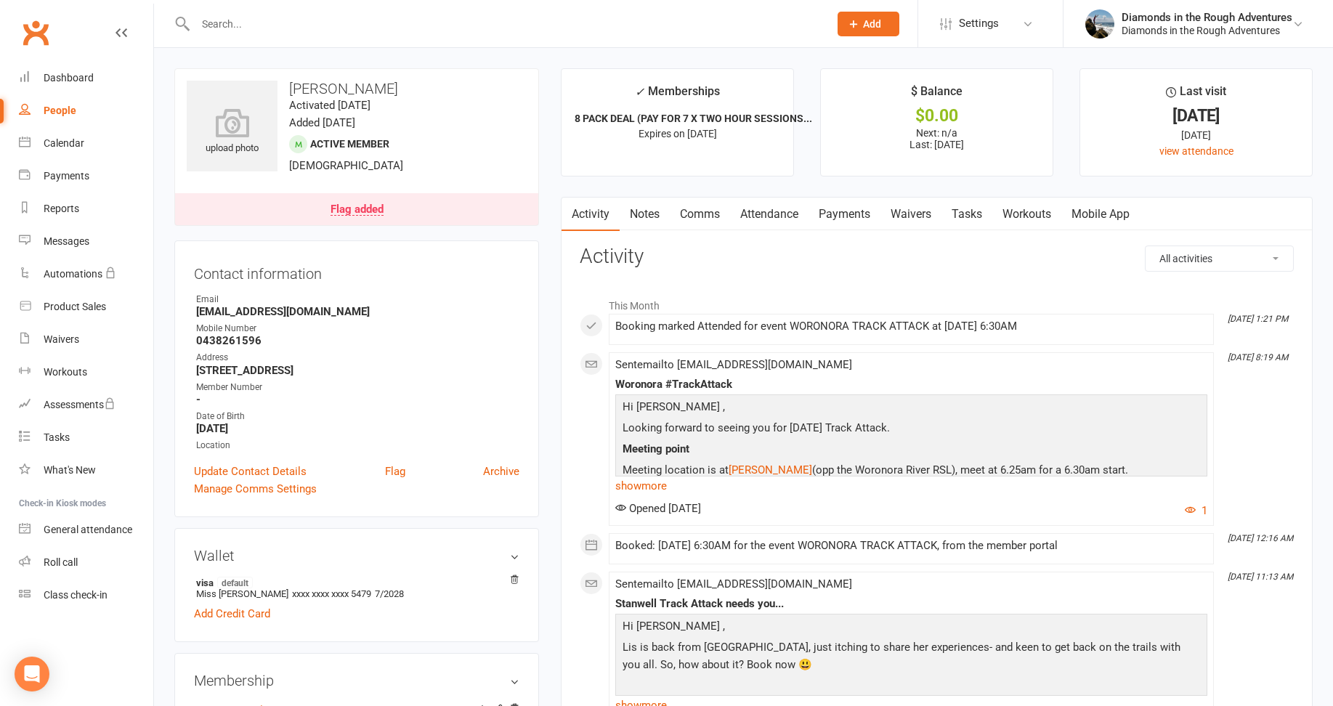
click at [911, 216] on link "Waivers" at bounding box center [911, 214] width 61 height 33
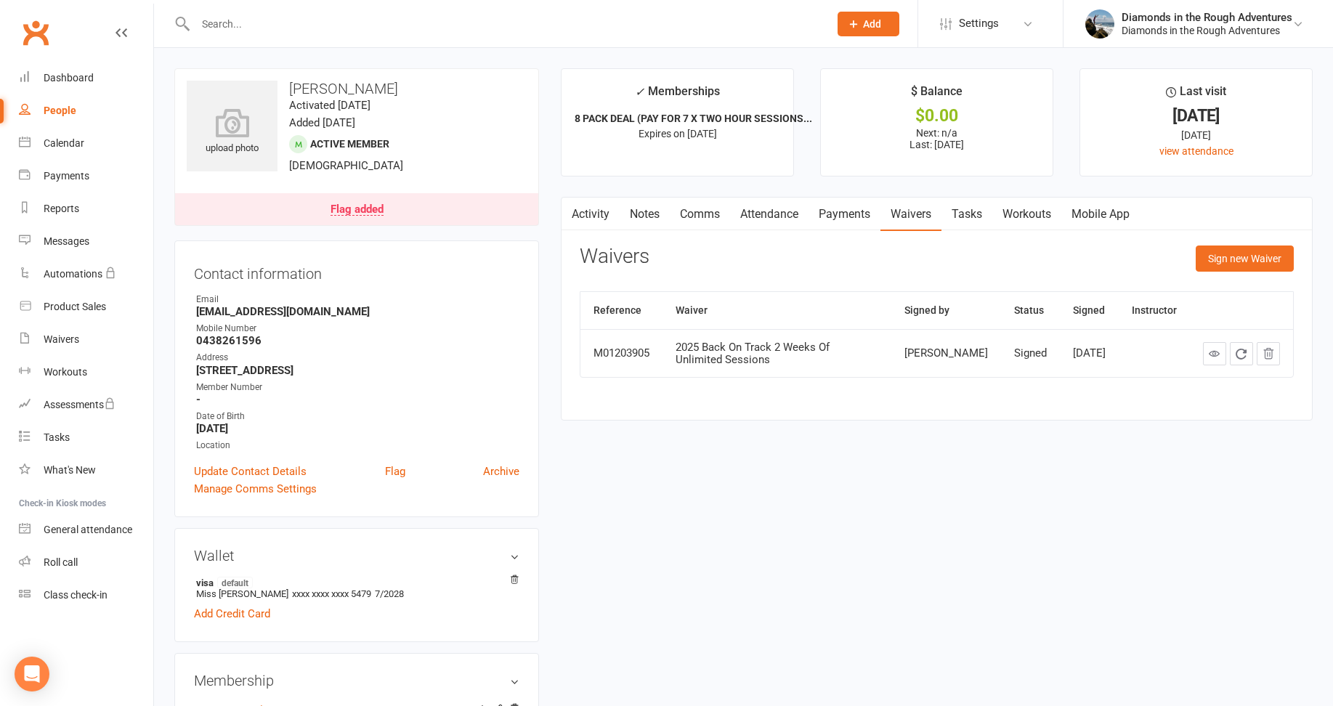
click at [238, 23] on input "text" at bounding box center [505, 24] width 628 height 20
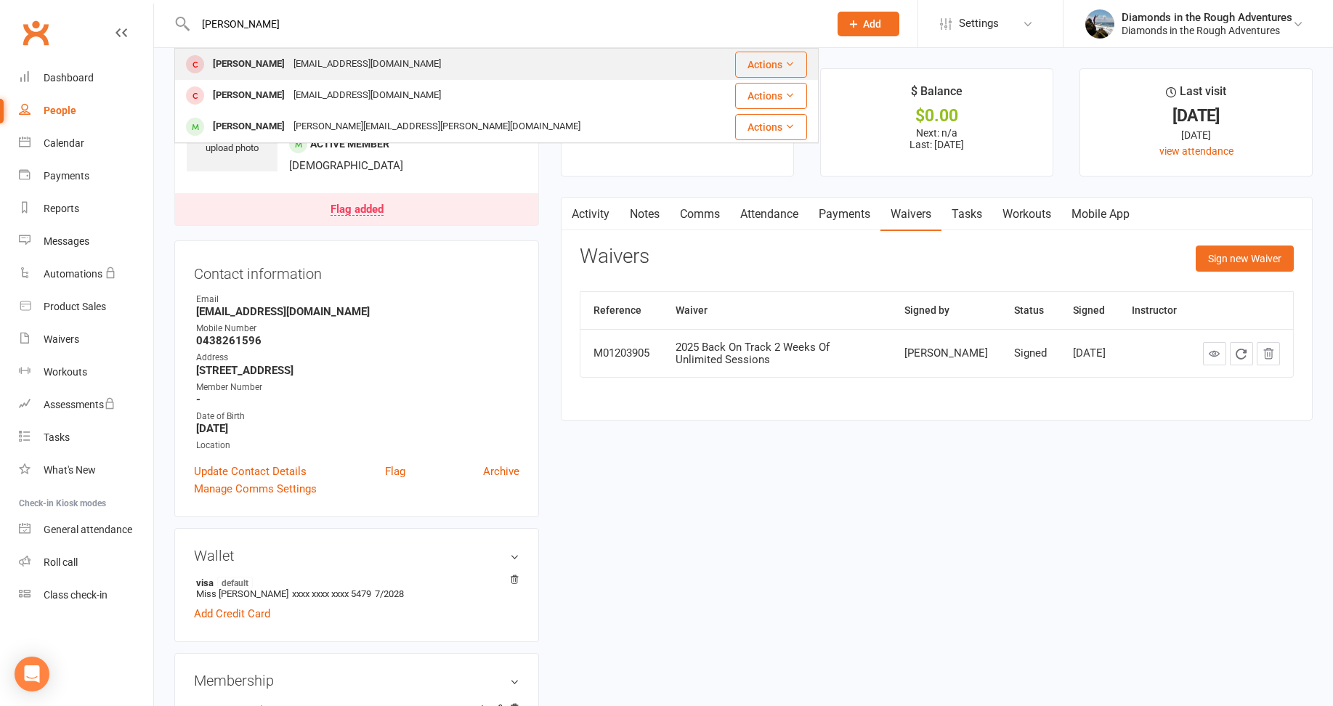
type input "[PERSON_NAME]"
click at [253, 59] on div "[PERSON_NAME]" at bounding box center [249, 64] width 81 height 21
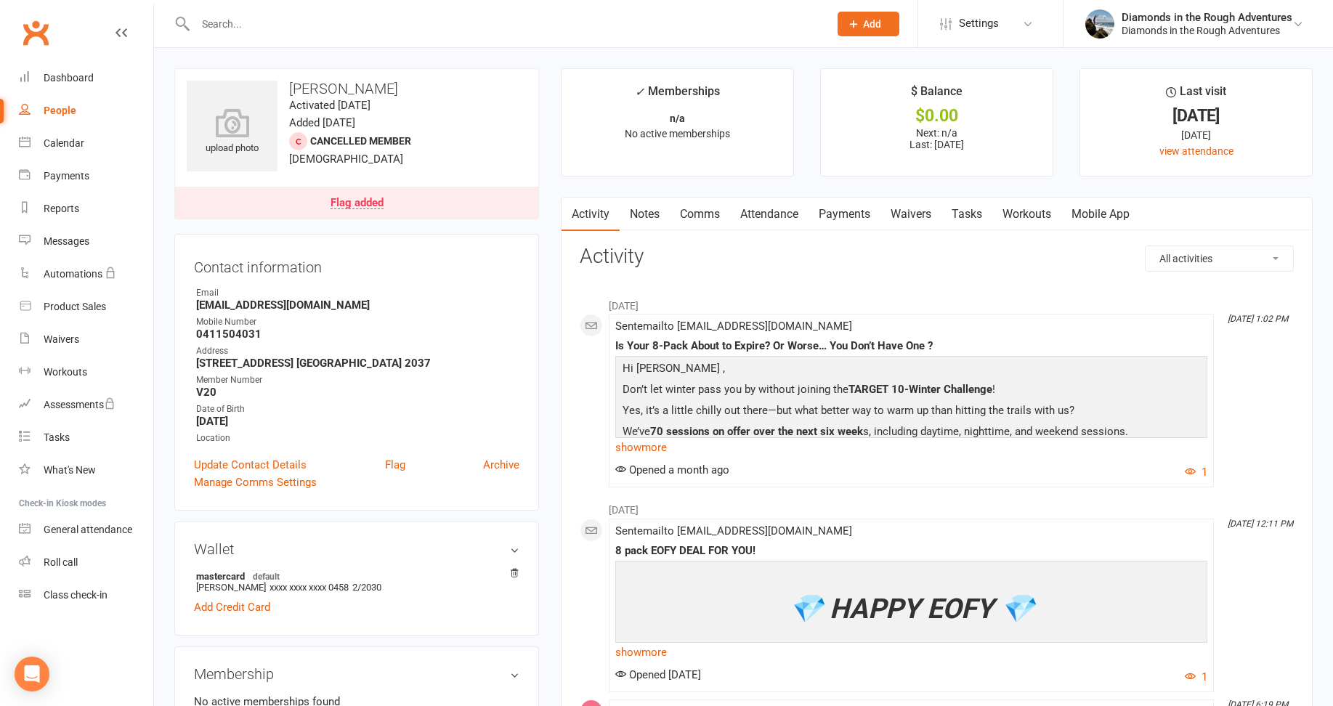
click at [921, 209] on link "Waivers" at bounding box center [911, 214] width 61 height 33
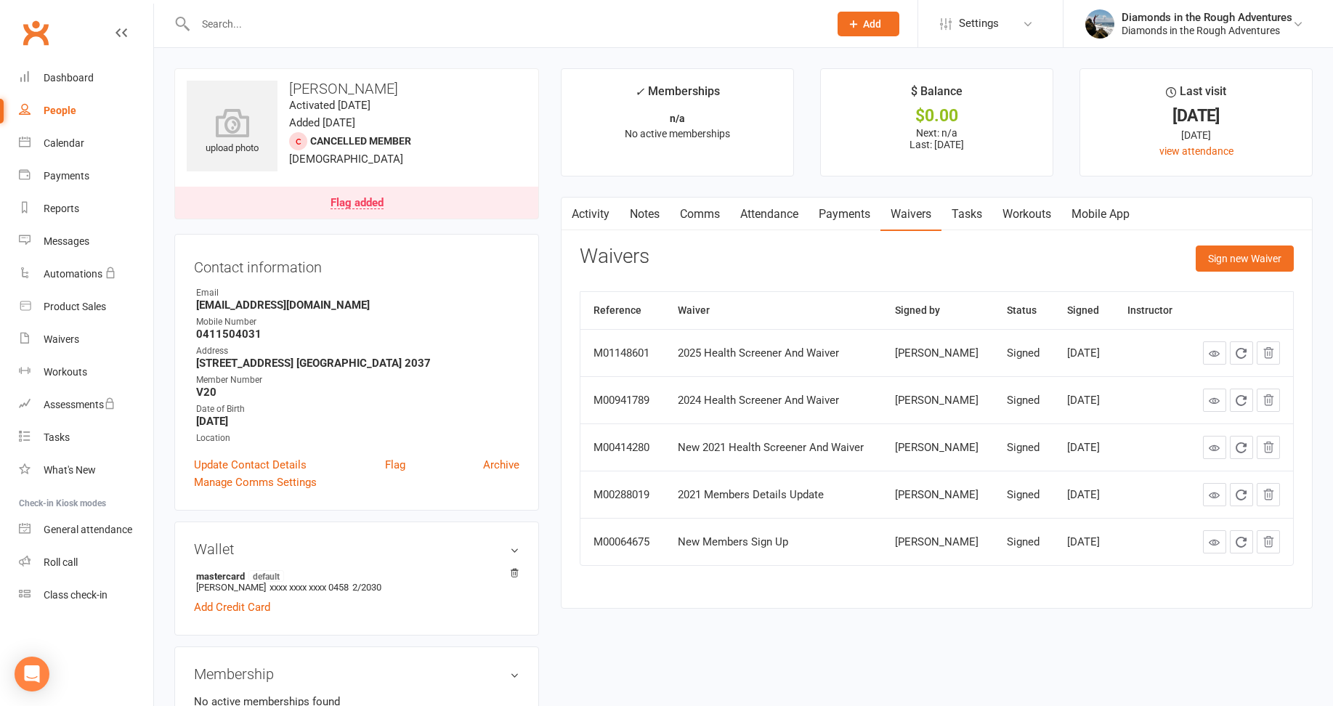
click at [586, 217] on link "Activity" at bounding box center [591, 214] width 58 height 33
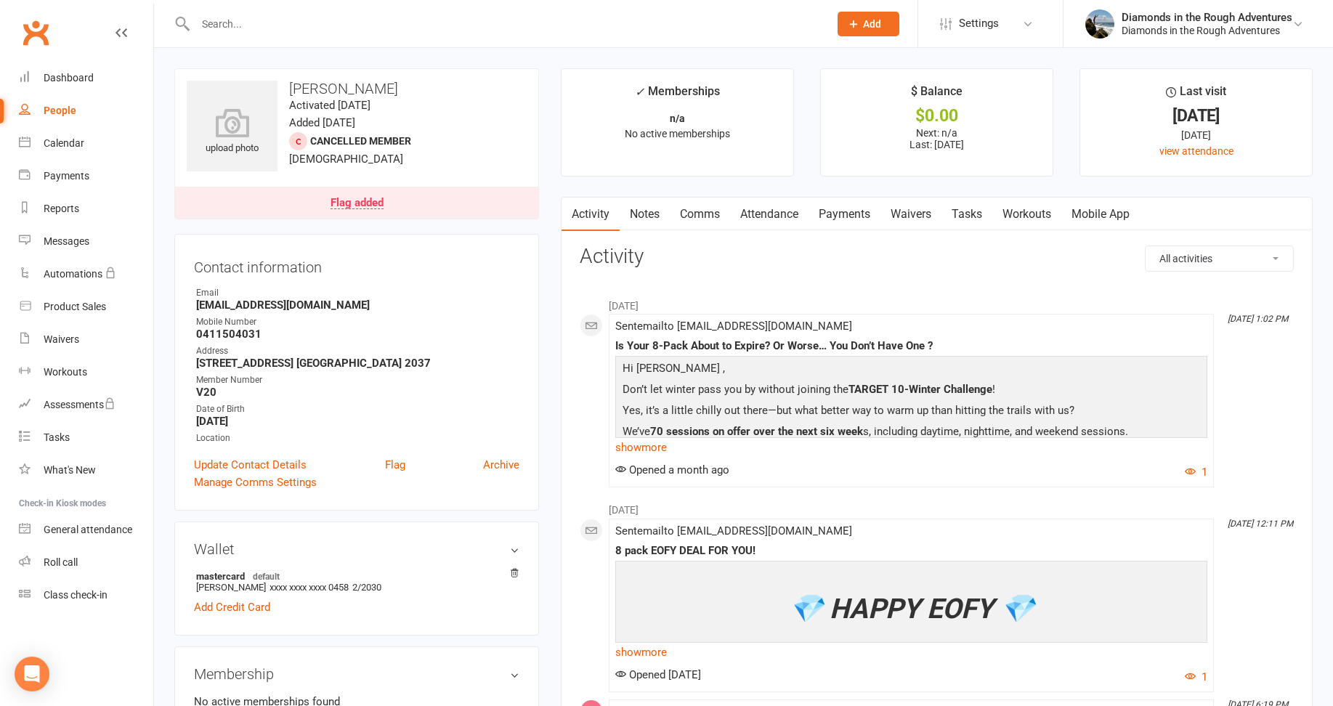
click at [844, 211] on link "Payments" at bounding box center [845, 214] width 72 height 33
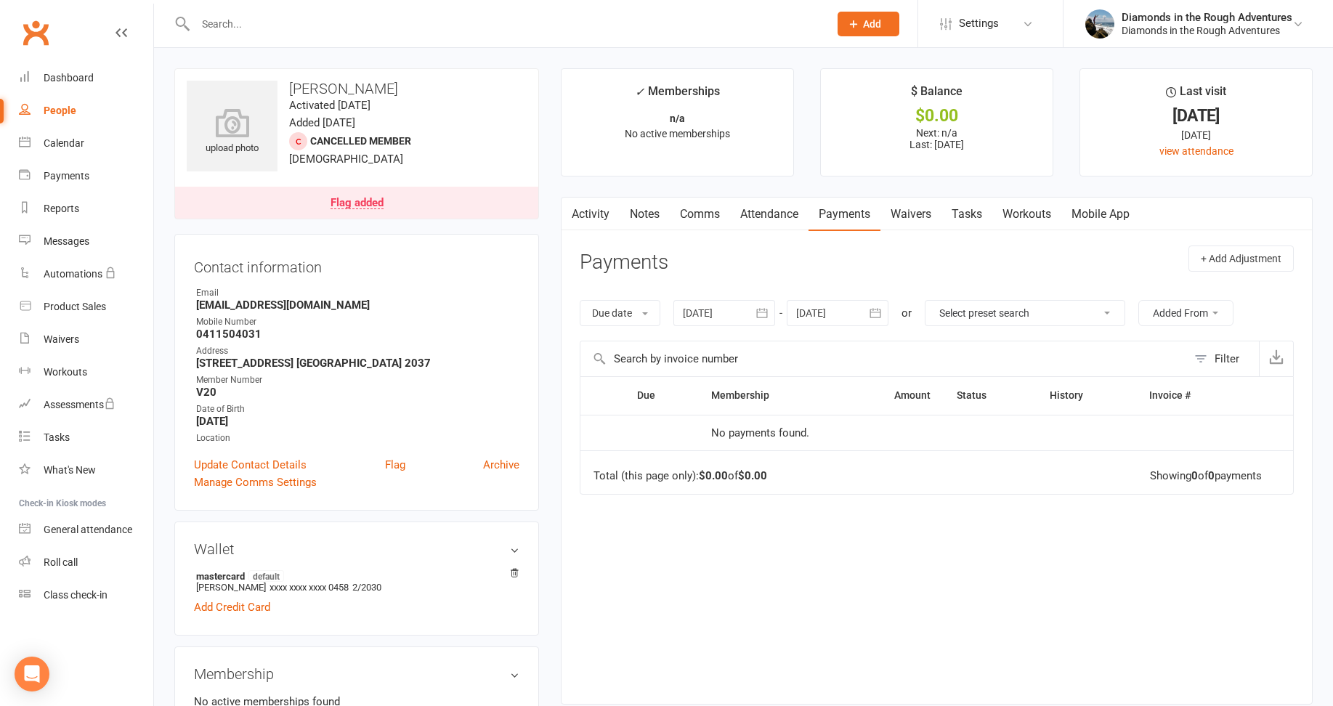
click at [917, 209] on link "Waivers" at bounding box center [911, 214] width 61 height 33
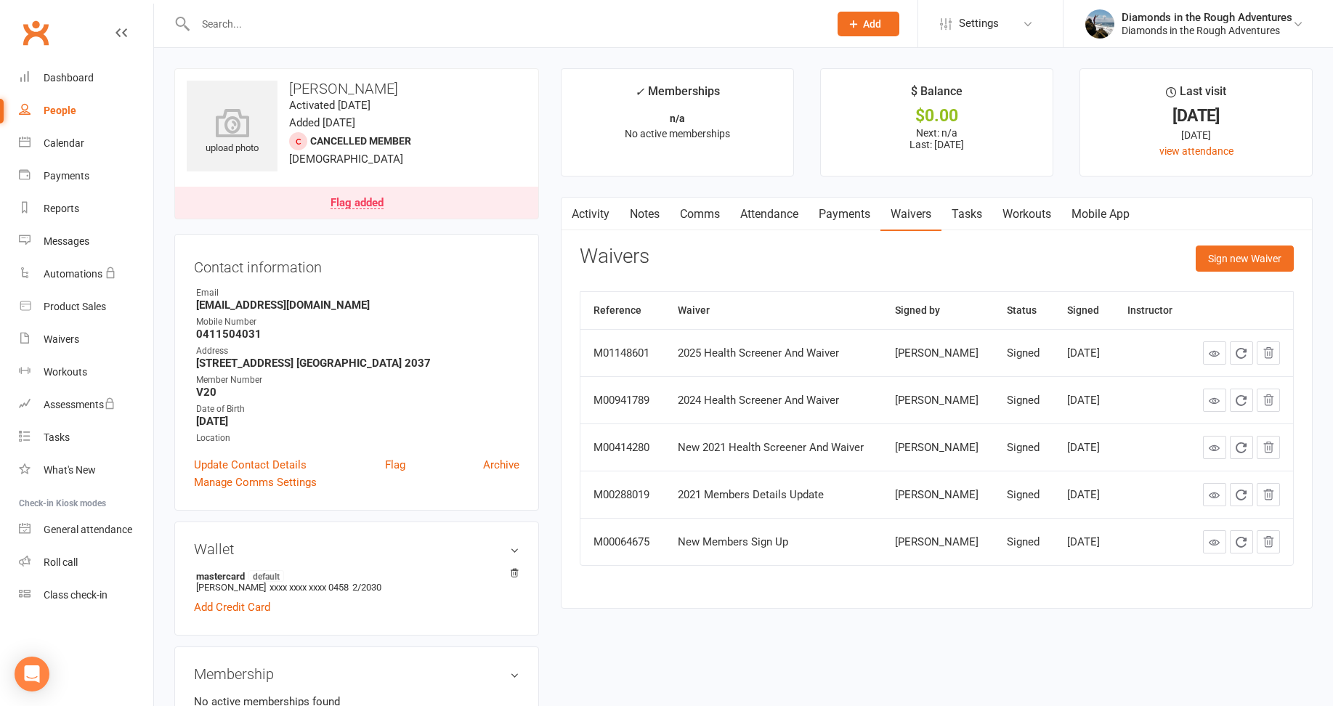
click at [243, 16] on input "text" at bounding box center [505, 24] width 628 height 20
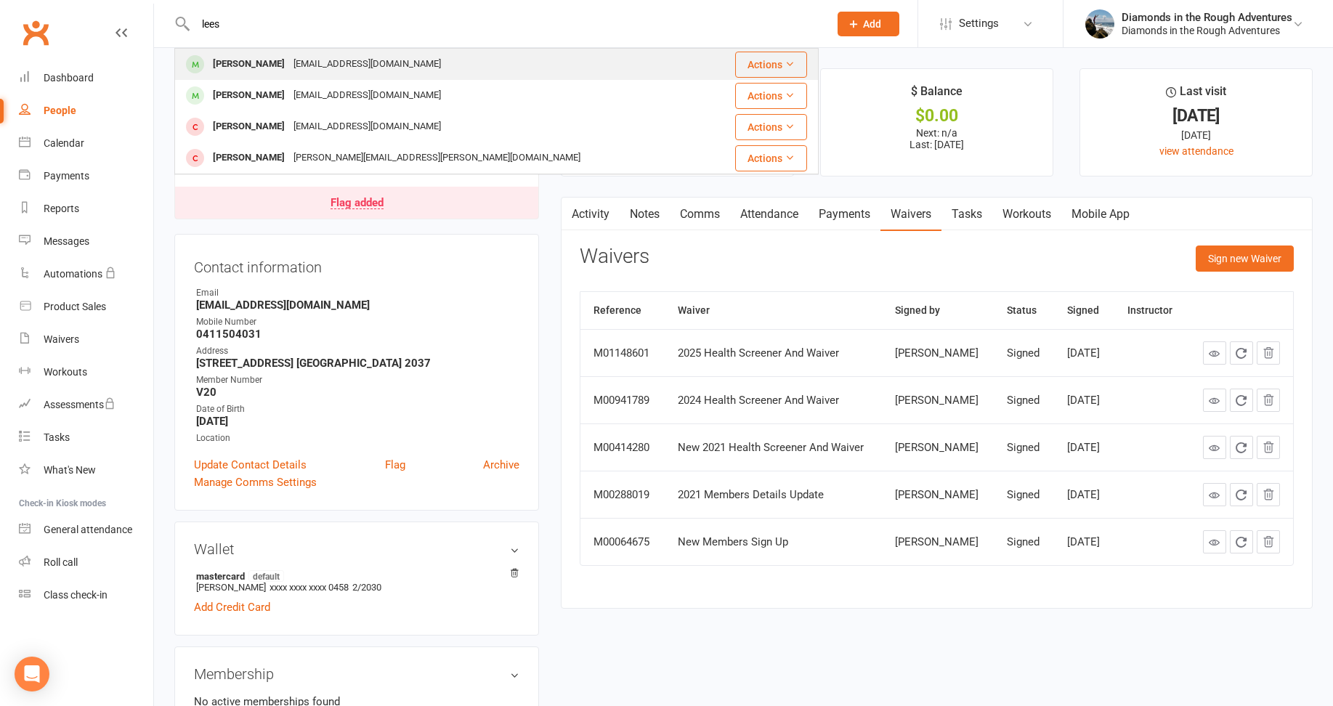
type input "lees"
drag, startPoint x: 244, startPoint y: 63, endPoint x: 355, endPoint y: 62, distance: 111.2
click at [245, 63] on div "[PERSON_NAME]" at bounding box center [249, 64] width 81 height 21
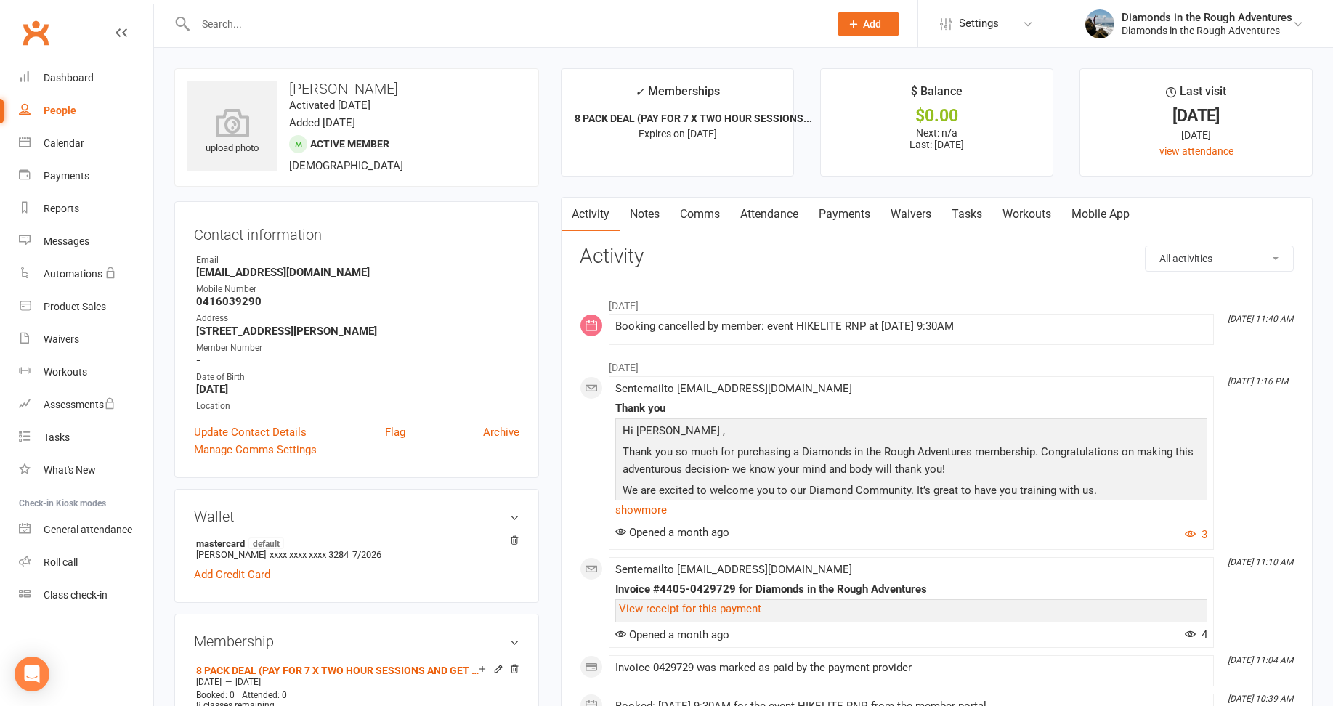
click at [918, 214] on link "Waivers" at bounding box center [911, 214] width 61 height 33
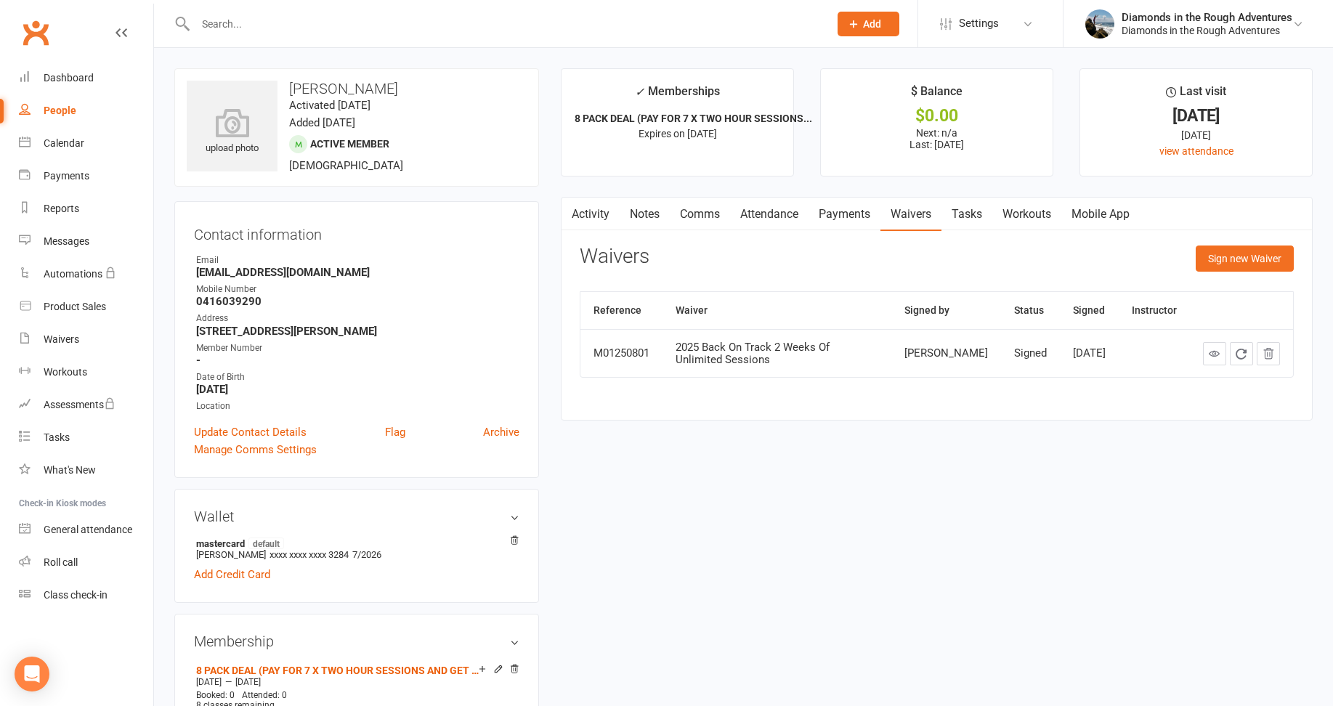
click at [222, 23] on input "text" at bounding box center [505, 24] width 628 height 20
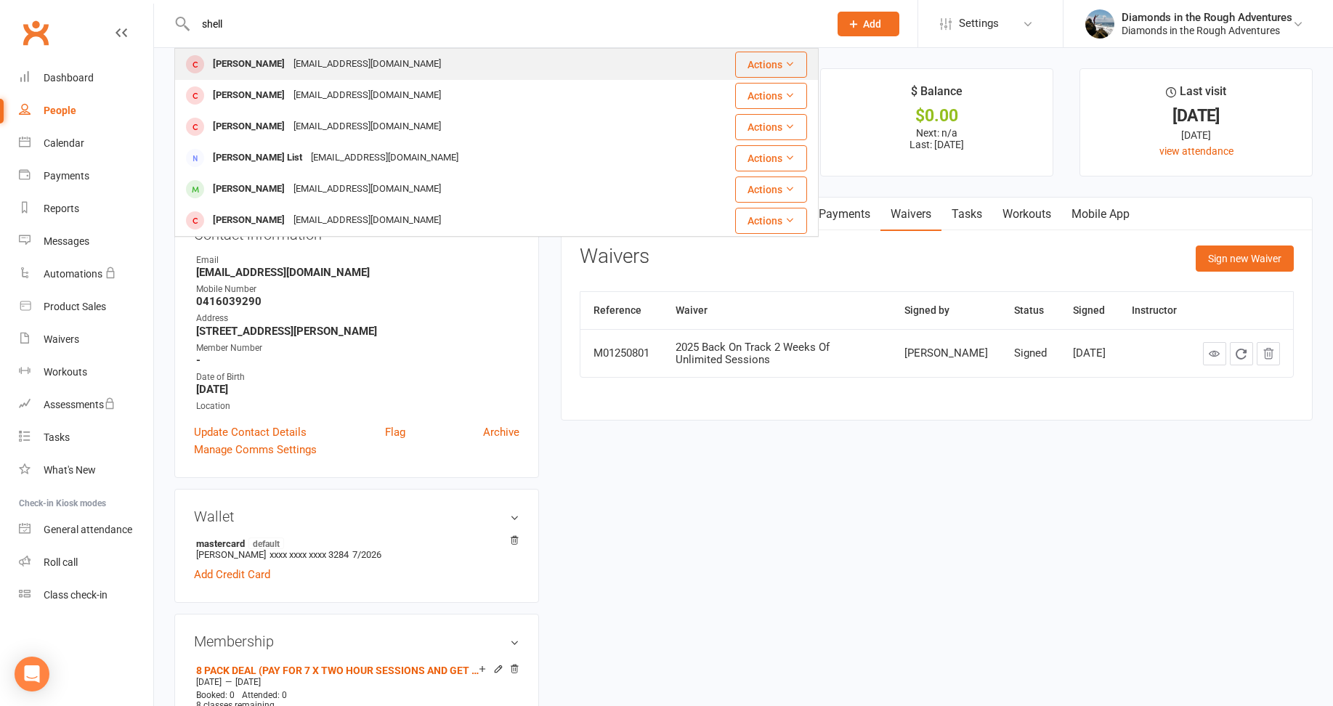
type input "shell"
click at [256, 65] on div "[PERSON_NAME]" at bounding box center [249, 64] width 81 height 21
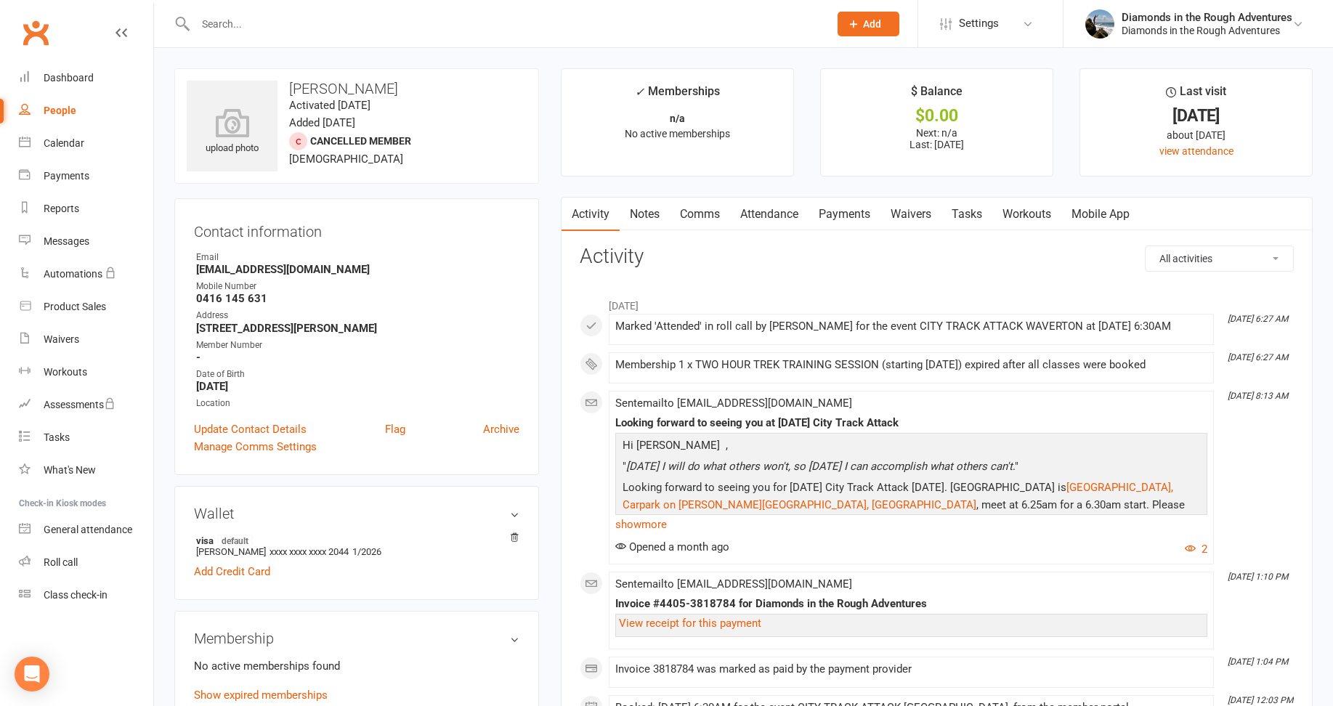
click at [924, 217] on link "Waivers" at bounding box center [911, 214] width 61 height 33
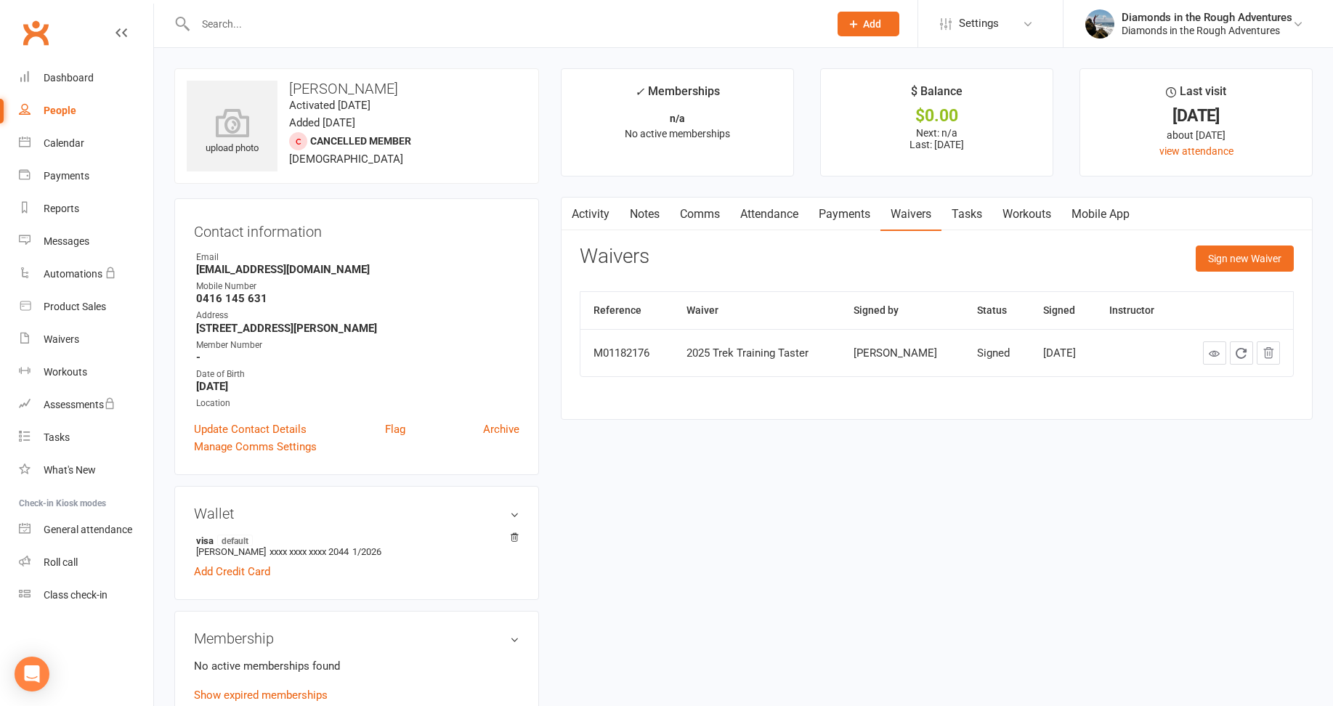
click at [238, 23] on input "text" at bounding box center [505, 24] width 628 height 20
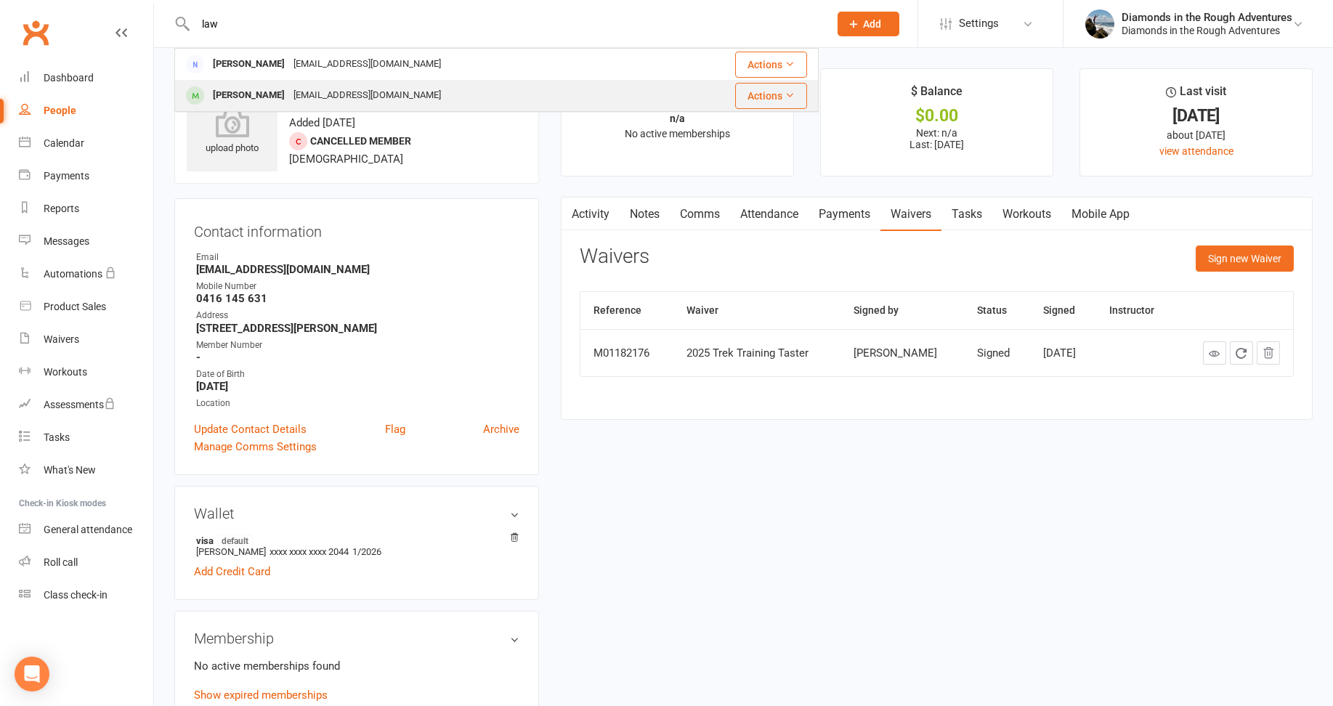
type input "law"
click at [247, 92] on div "[PERSON_NAME]" at bounding box center [249, 95] width 81 height 21
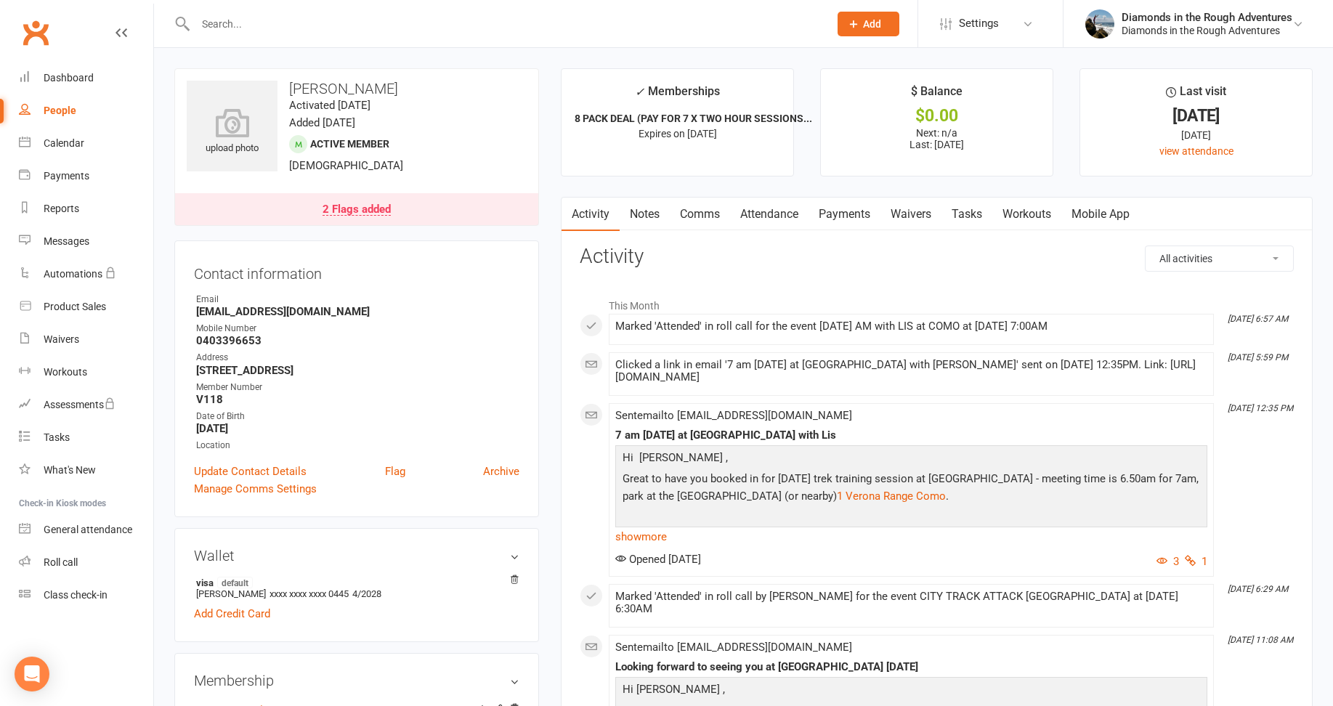
click at [920, 211] on link "Waivers" at bounding box center [911, 214] width 61 height 33
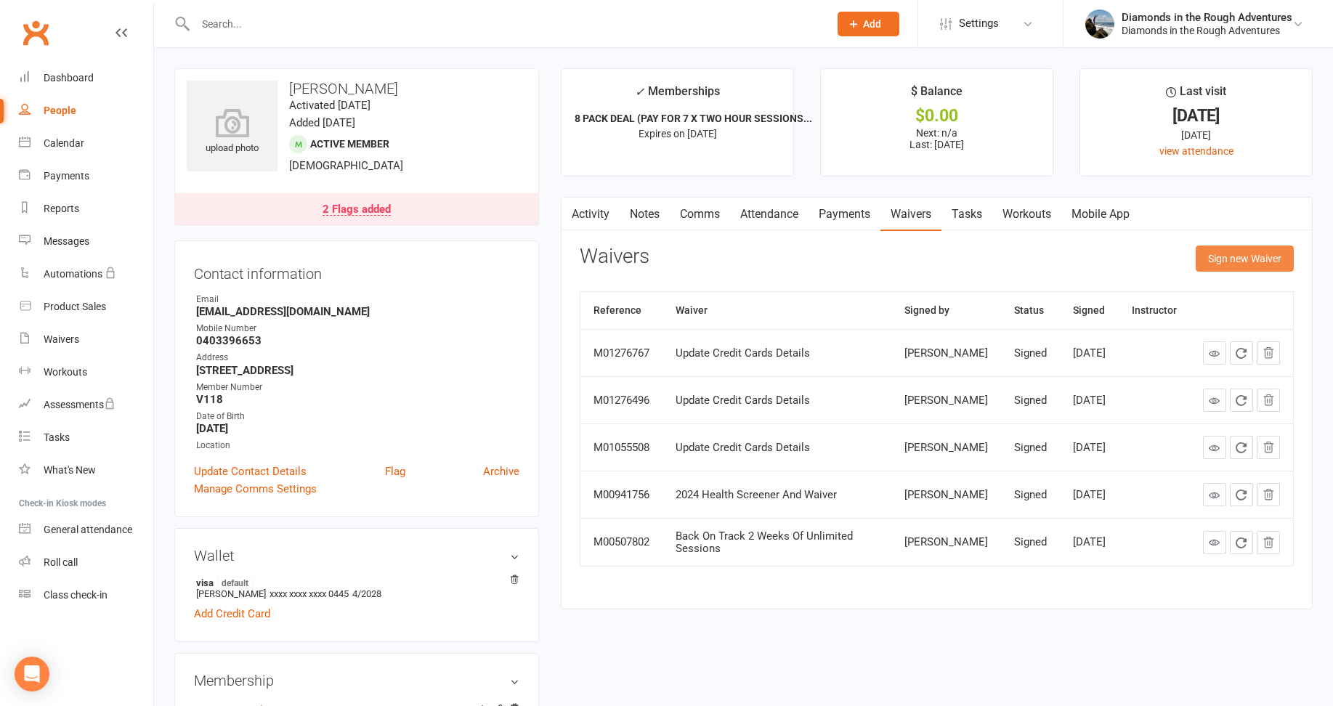
click at [1238, 256] on button "Sign new Waiver" at bounding box center [1245, 259] width 98 height 26
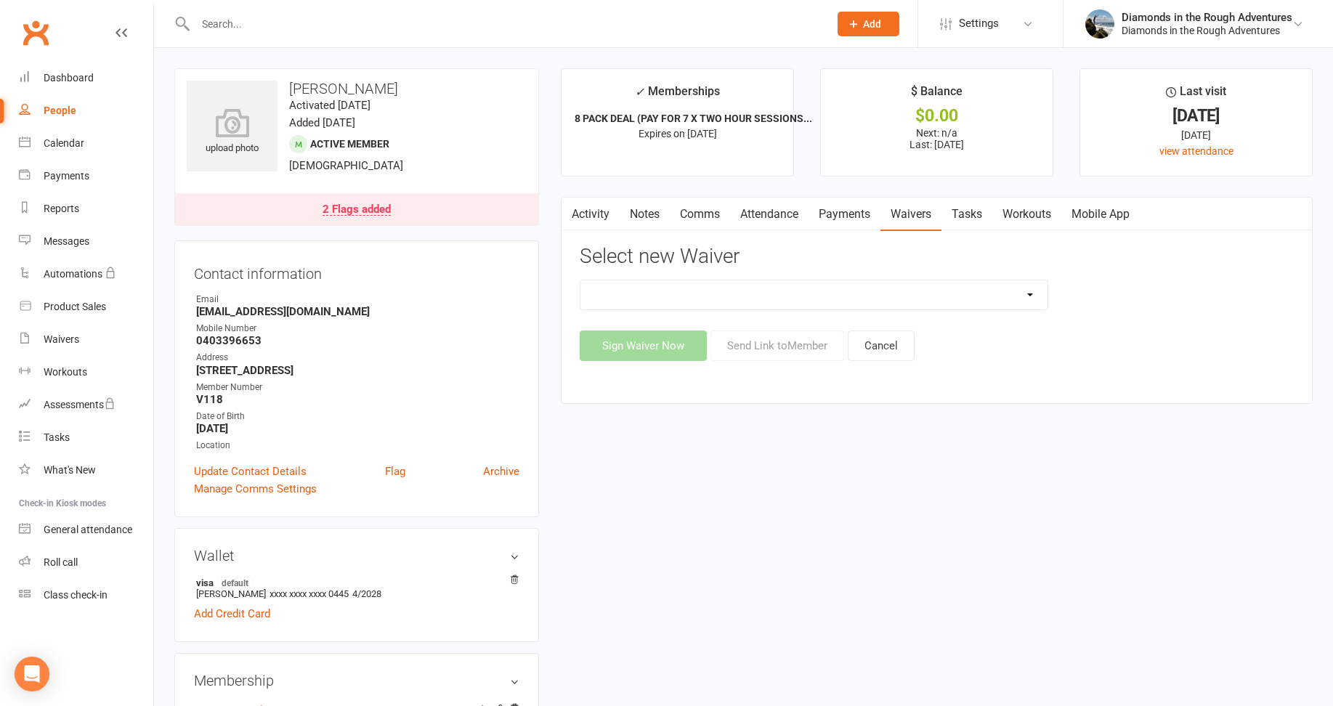
click at [1035, 292] on select "2025 Back On Track 2 Weeks Of Unlimited Sessions 2025 Diamond Day And Dream Hea…" at bounding box center [814, 294] width 467 height 29
select select "12830"
click at [581, 280] on select "2025 Back On Track 2 Weeks Of Unlimited Sessions 2025 Diamond Day And Dream Hea…" at bounding box center [814, 294] width 467 height 29
click at [765, 344] on button "Send Link to Member" at bounding box center [778, 346] width 134 height 31
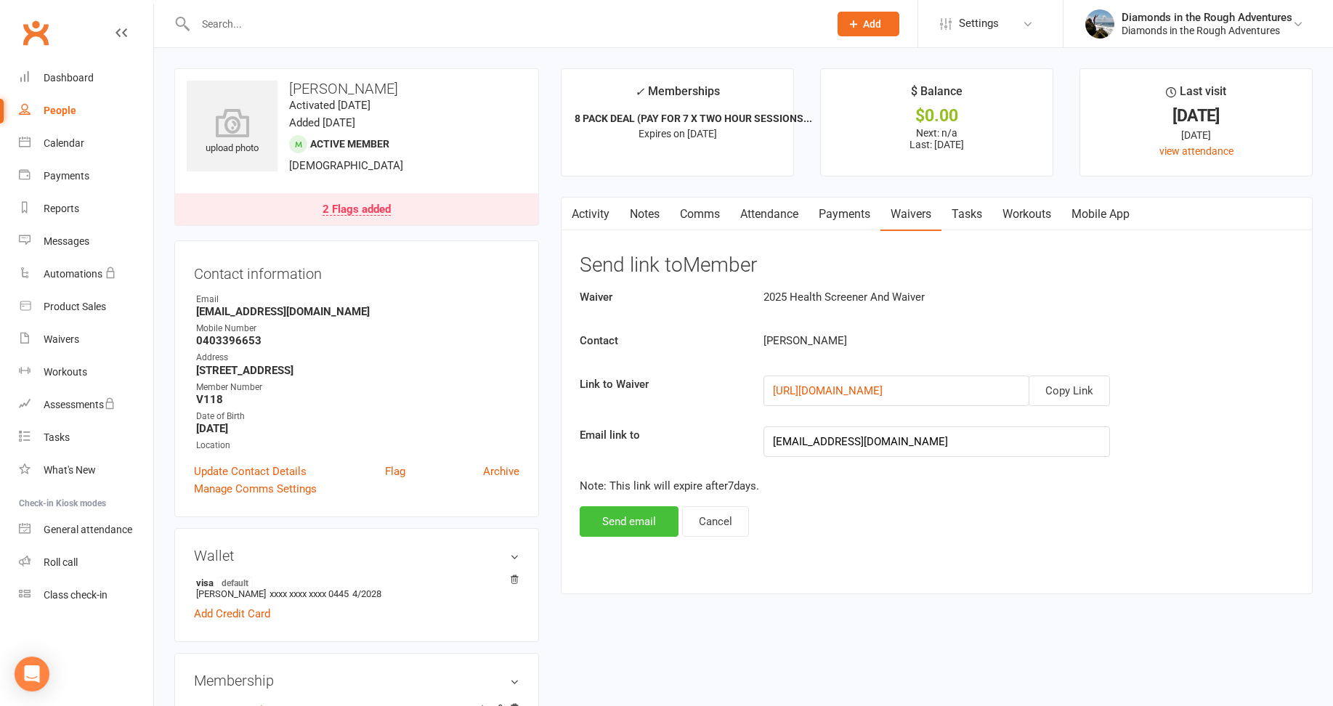
click at [627, 524] on button "Send email" at bounding box center [629, 521] width 99 height 31
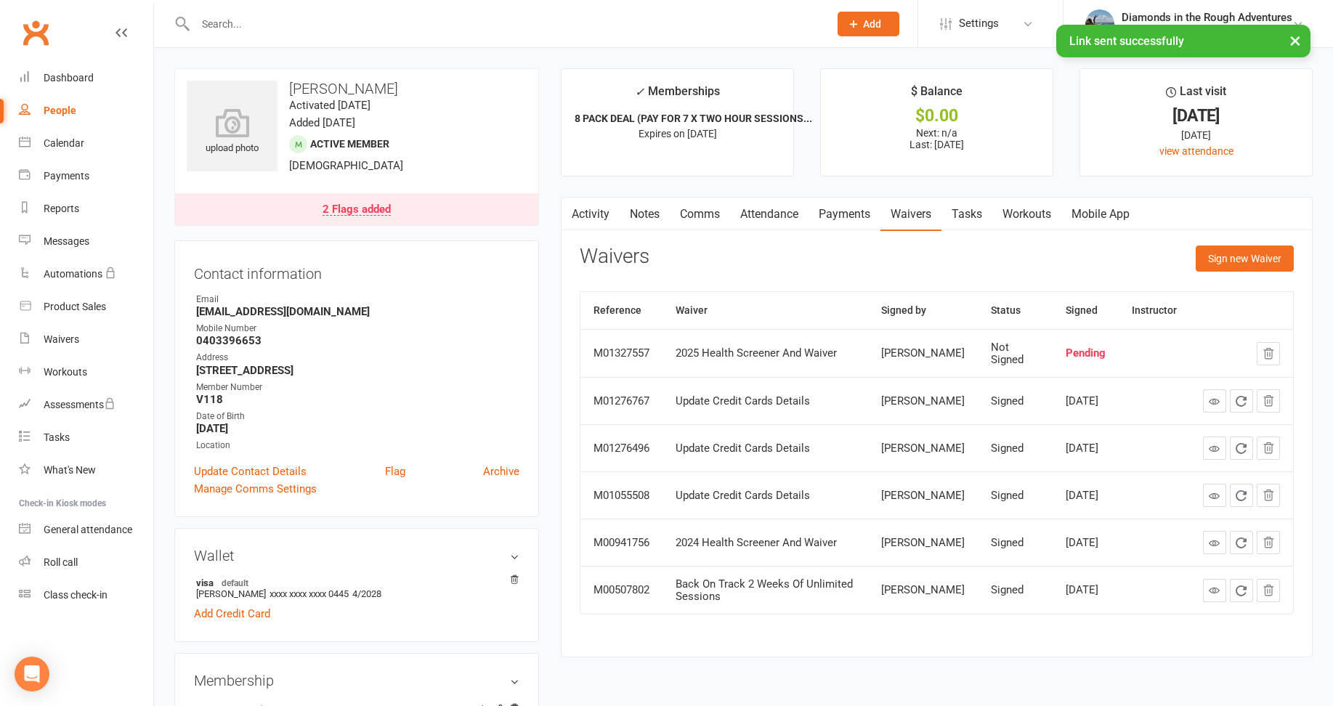
click at [238, 16] on input "text" at bounding box center [505, 24] width 628 height 20
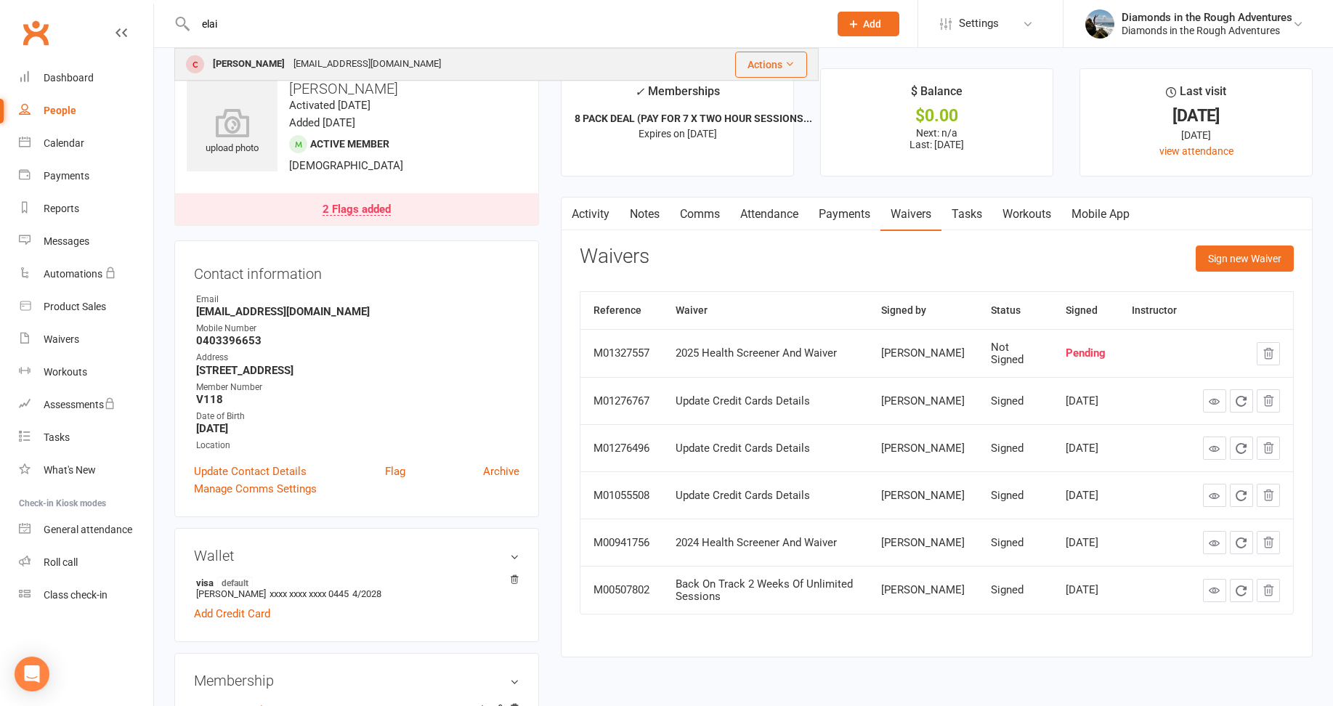
type input "elai"
click at [249, 65] on div "[PERSON_NAME]" at bounding box center [249, 64] width 81 height 21
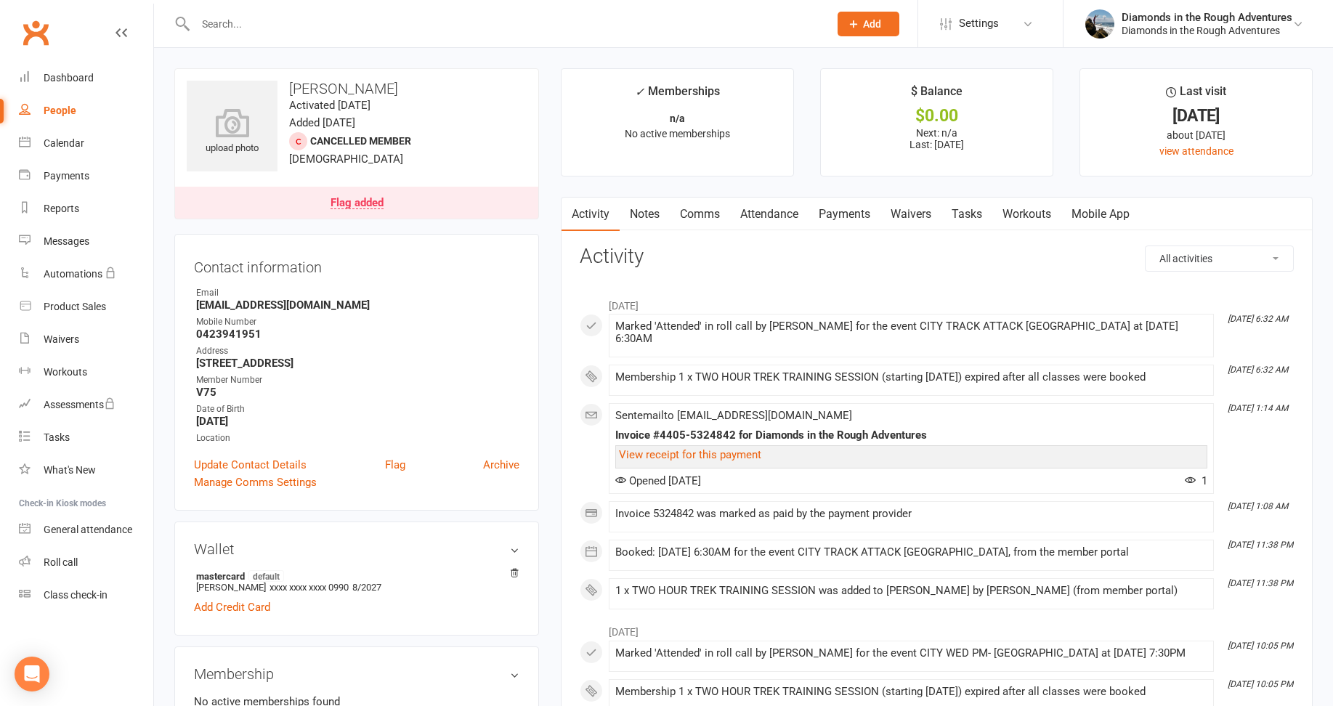
click at [915, 215] on link "Waivers" at bounding box center [911, 214] width 61 height 33
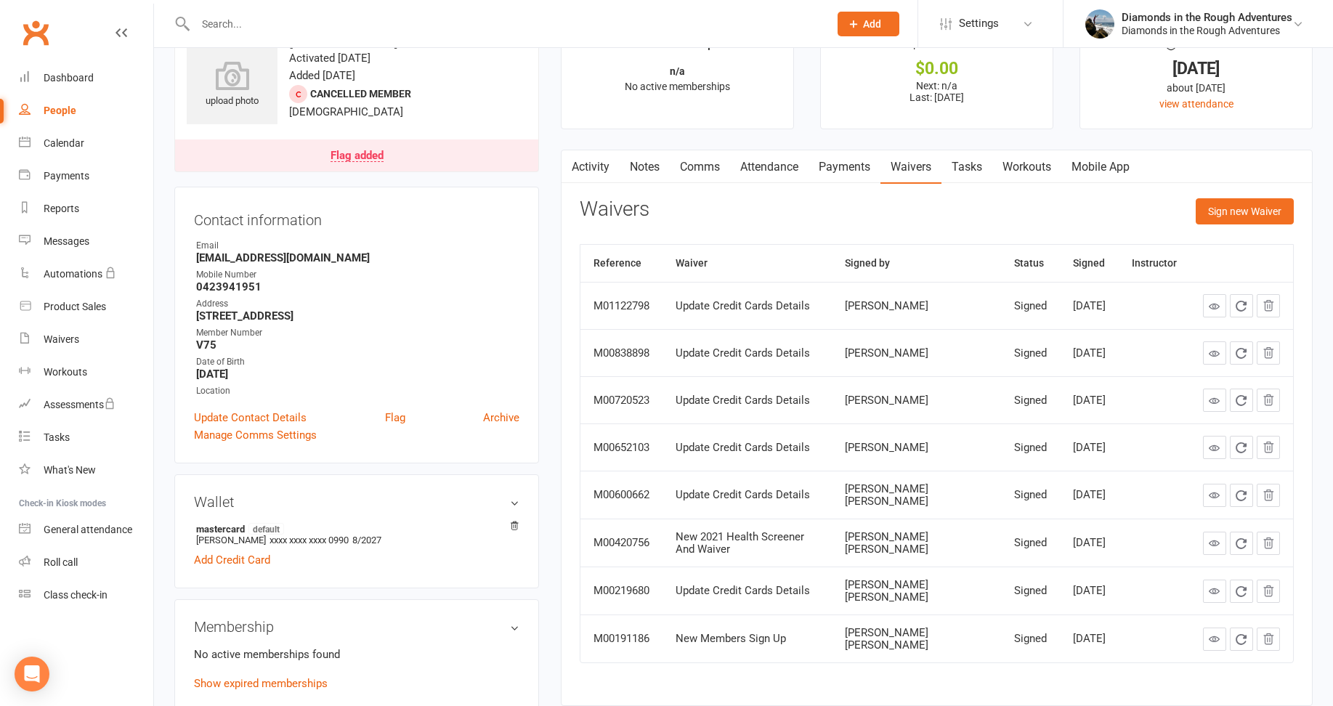
scroll to position [73, 0]
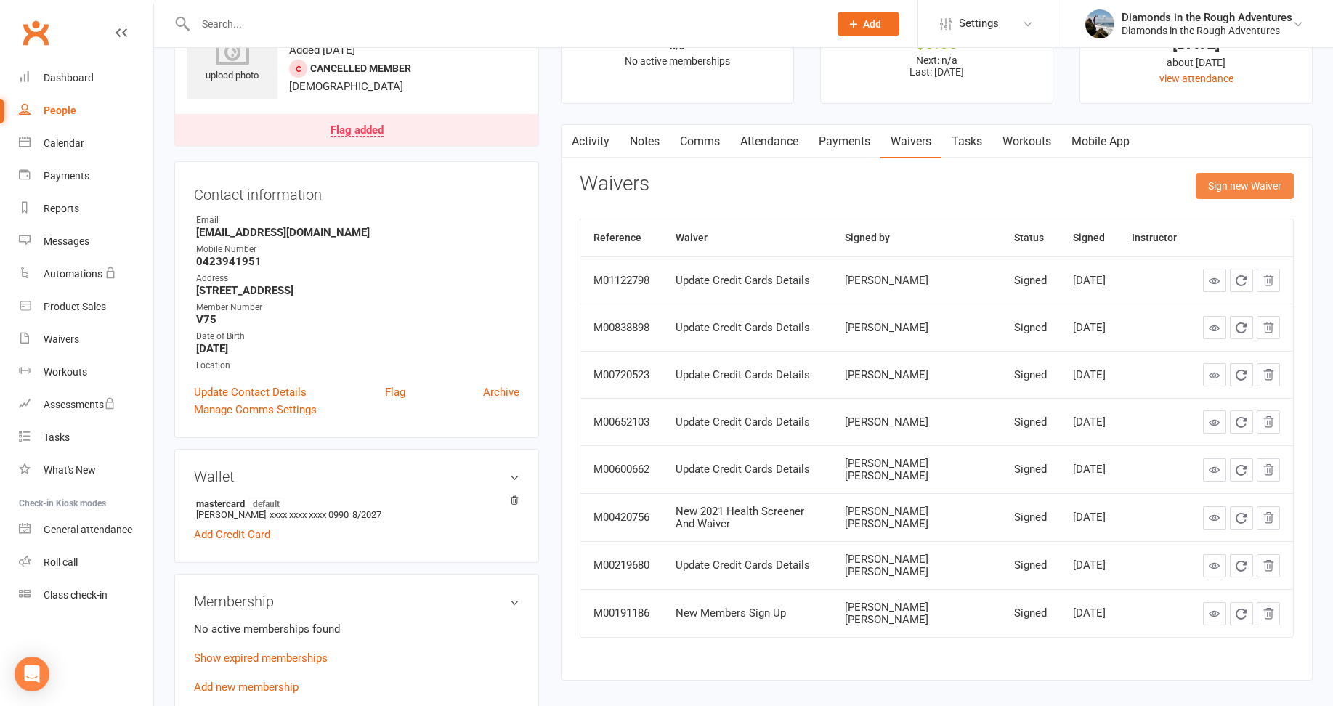
click at [1237, 185] on button "Sign new Waiver" at bounding box center [1245, 186] width 98 height 26
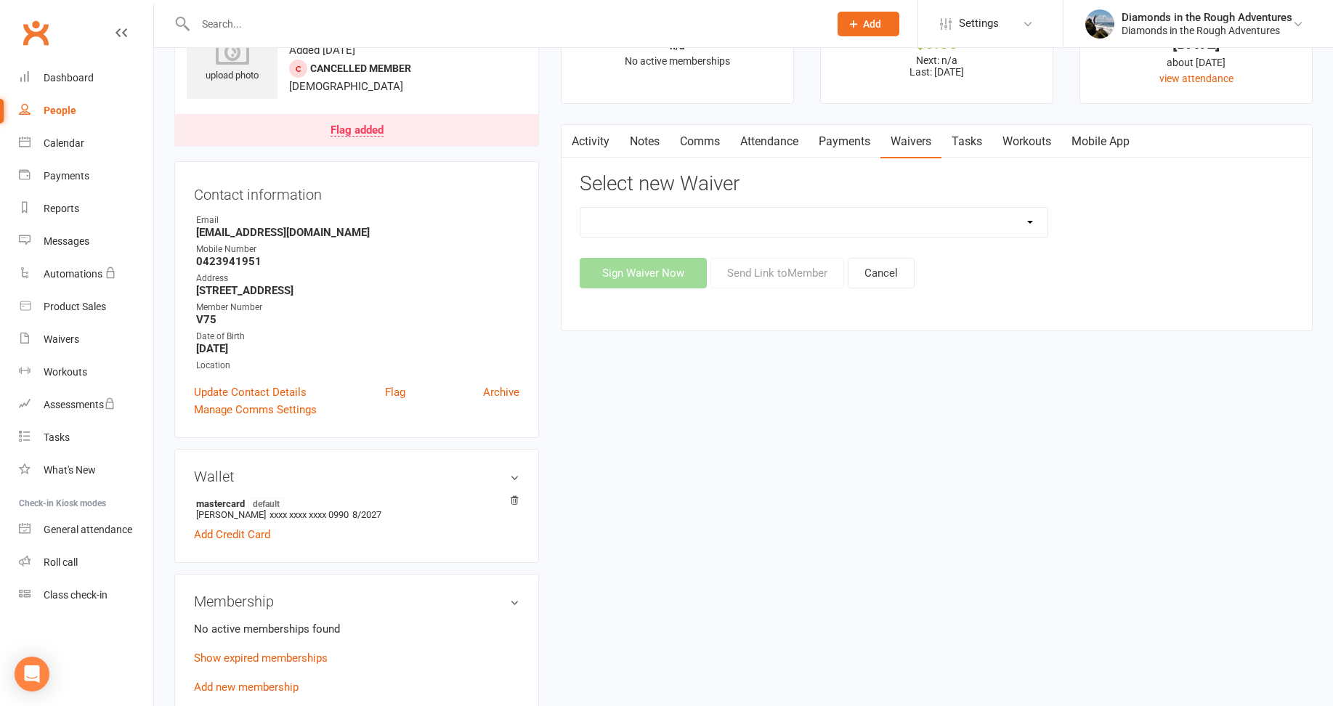
drag, startPoint x: 1026, startPoint y: 219, endPoint x: 1060, endPoint y: 219, distance: 34.1
click at [1026, 219] on select "2025 Back On Track 2 Weeks Of Unlimited Sessions 2025 Diamond Day And Dream Hea…" at bounding box center [814, 222] width 467 height 29
select select "12830"
click at [581, 208] on select "2025 Back On Track 2 Weeks Of Unlimited Sessions 2025 Diamond Day And Dream Hea…" at bounding box center [814, 222] width 467 height 29
click at [792, 270] on button "Send Link to Member" at bounding box center [778, 273] width 134 height 31
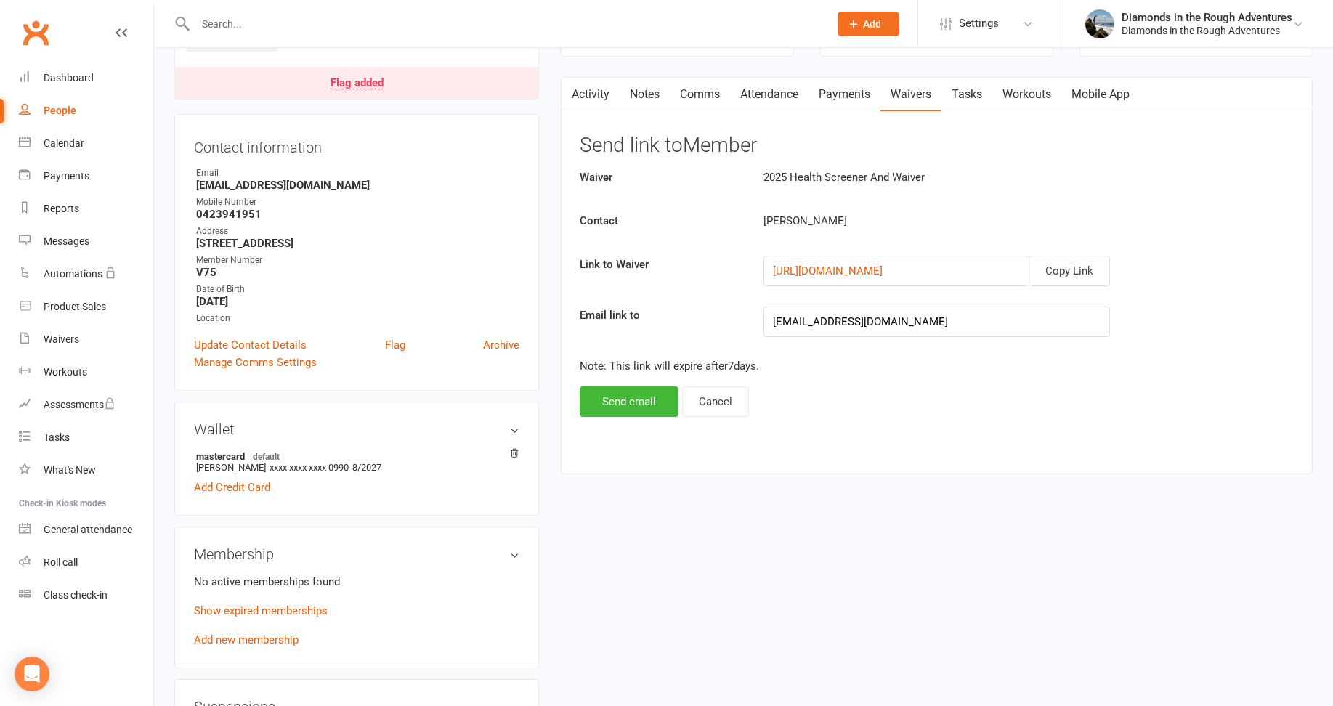
scroll to position [218, 0]
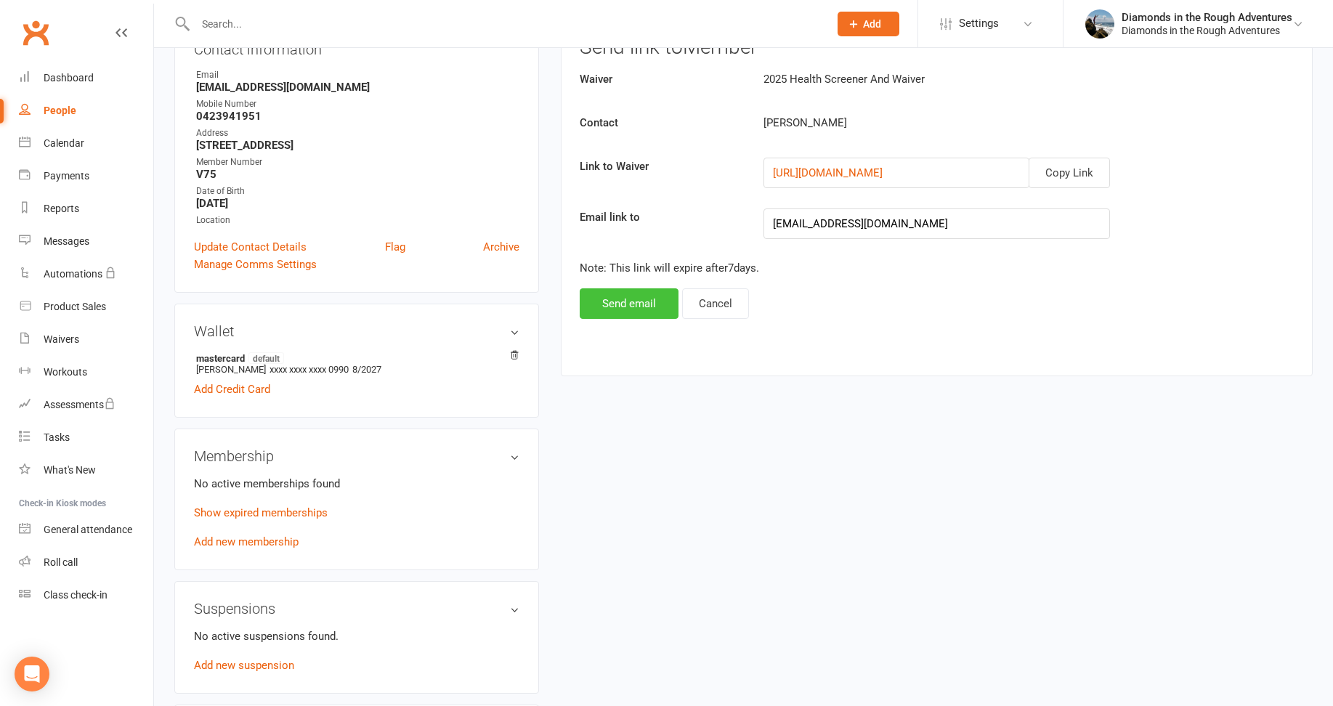
click at [628, 304] on button "Send email" at bounding box center [629, 303] width 99 height 31
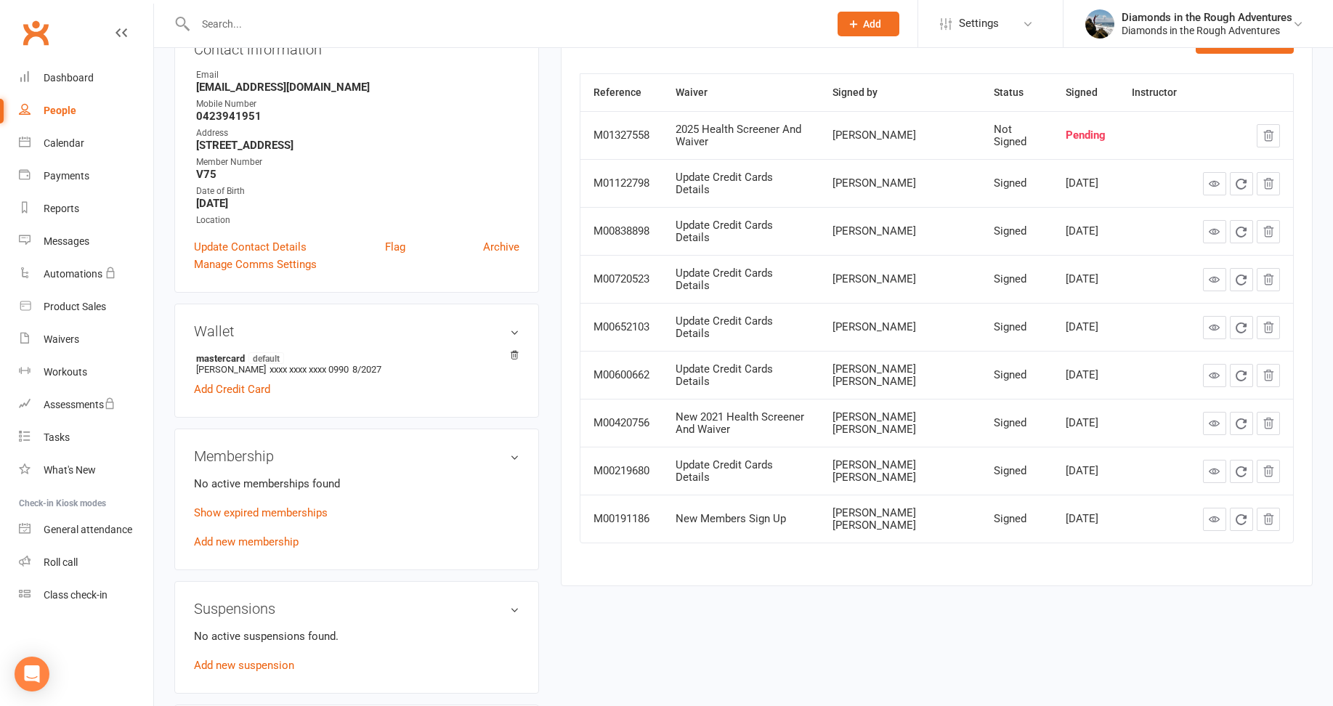
click at [229, 15] on input "text" at bounding box center [505, 24] width 628 height 20
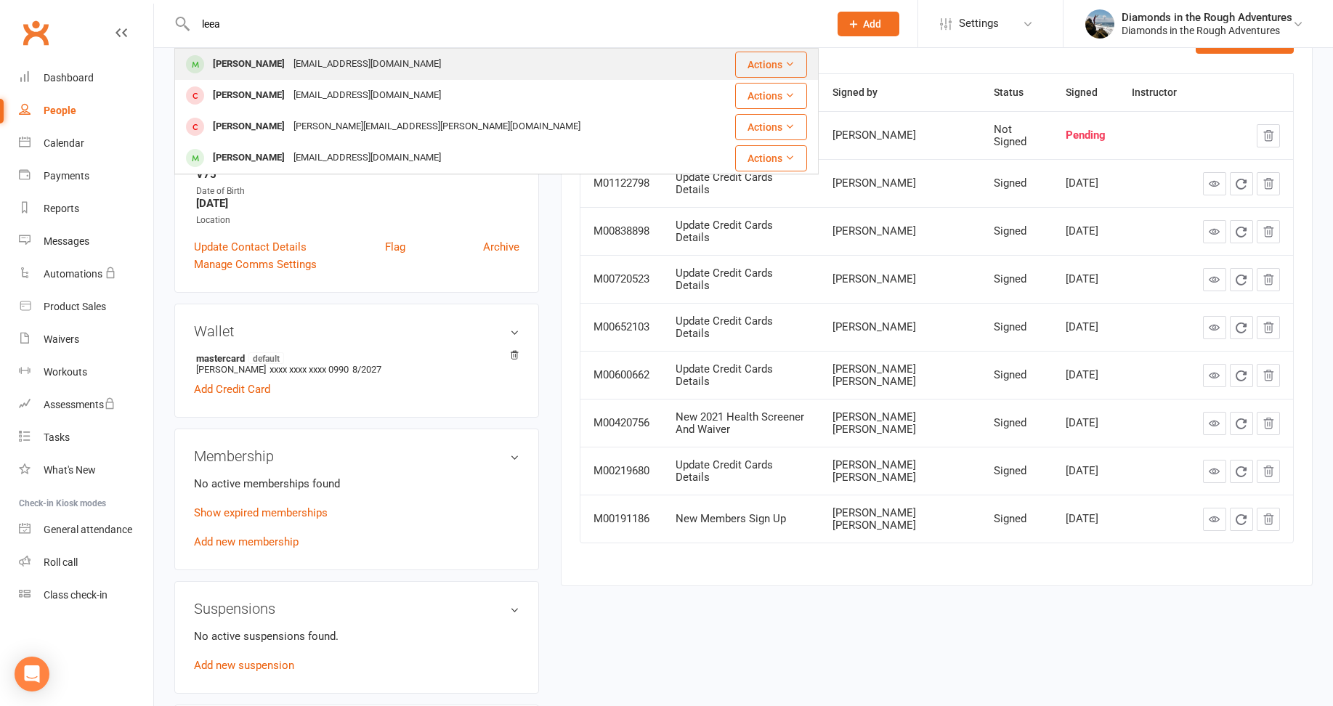
type input "leea"
click at [243, 64] on div "[PERSON_NAME]" at bounding box center [249, 64] width 81 height 21
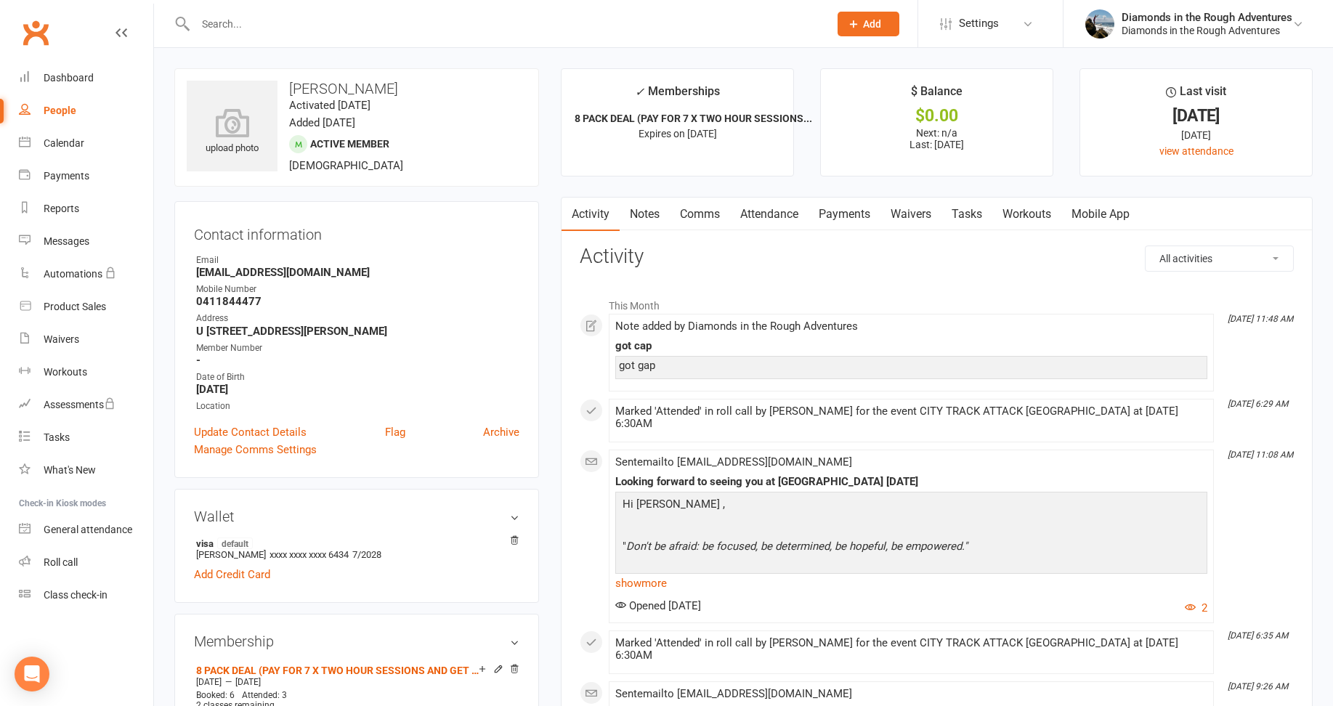
click at [923, 212] on link "Waivers" at bounding box center [911, 214] width 61 height 33
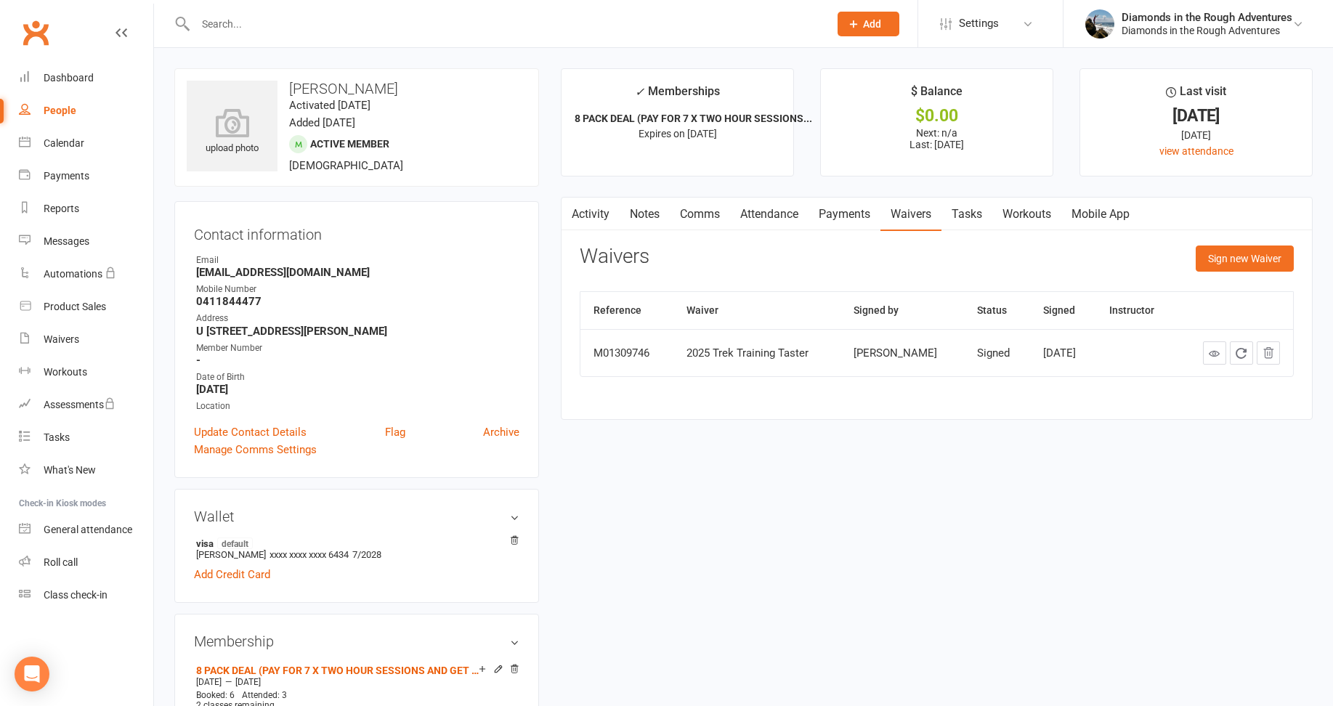
click at [231, 33] on input "text" at bounding box center [505, 24] width 628 height 20
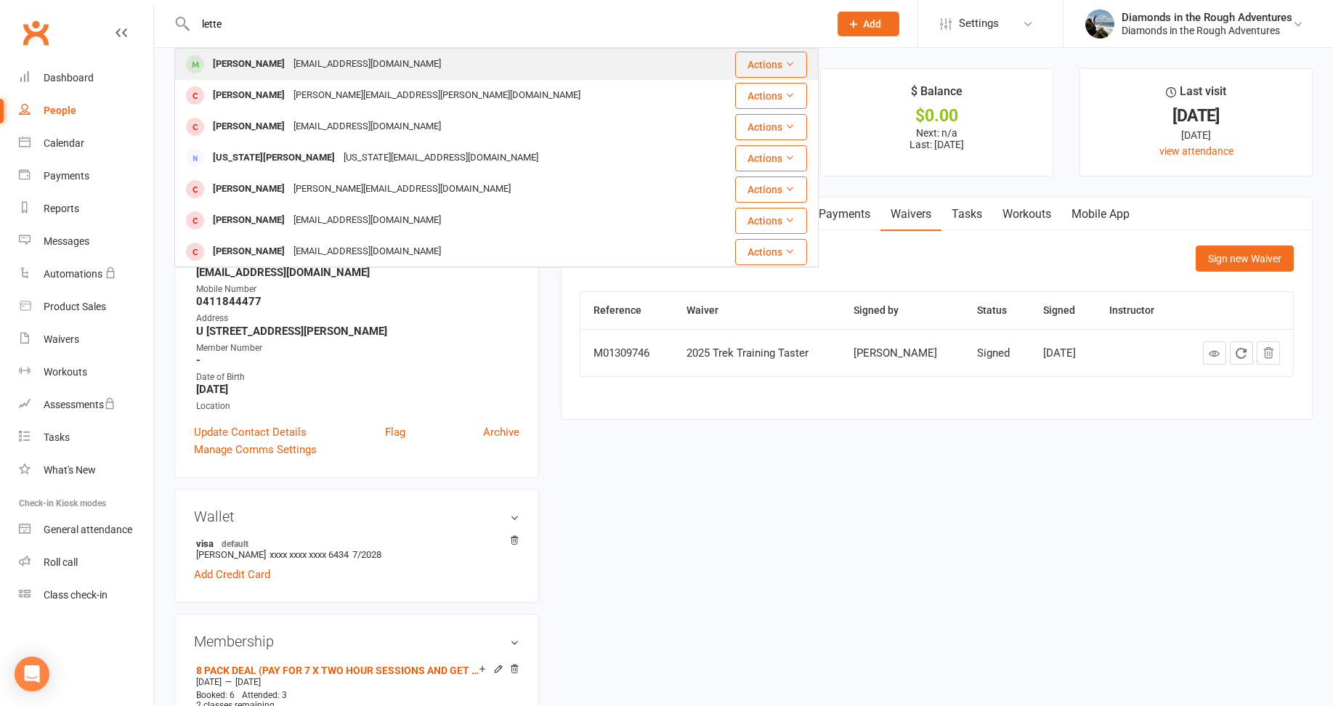
type input "lette"
click at [253, 59] on div "[PERSON_NAME]" at bounding box center [249, 64] width 81 height 21
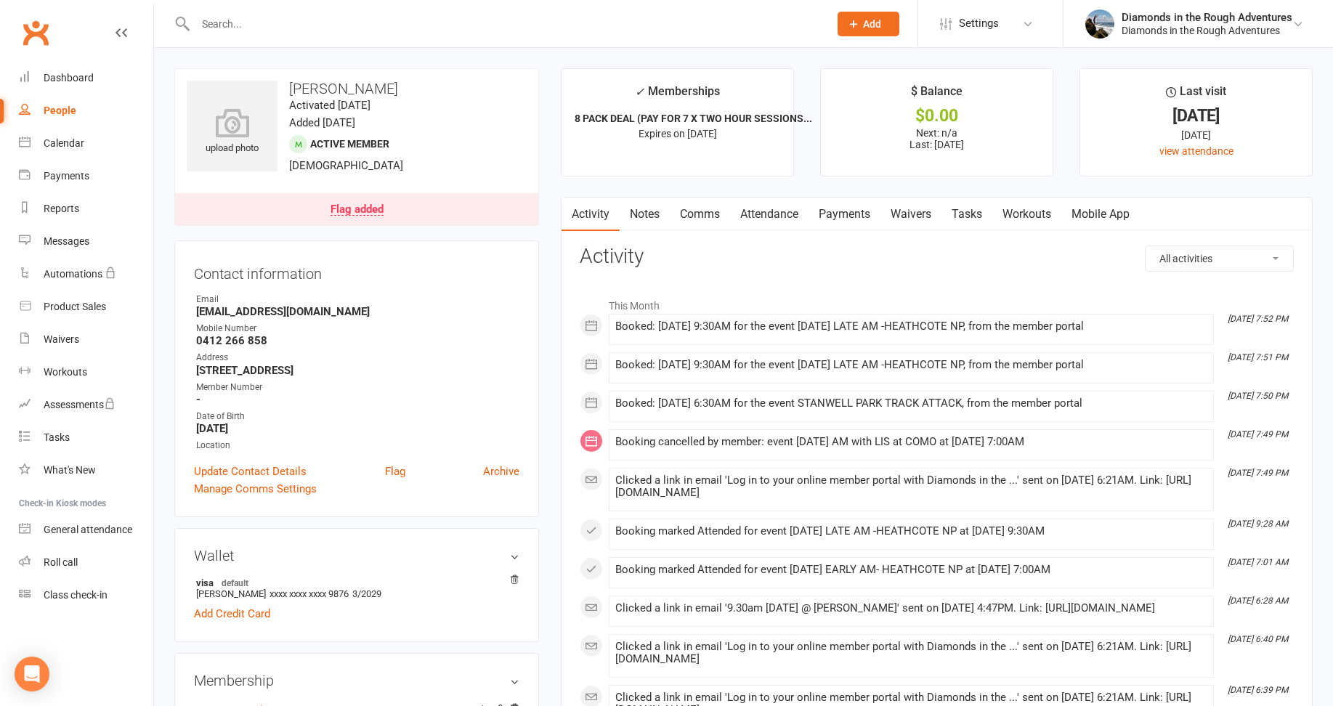
click at [913, 212] on link "Waivers" at bounding box center [911, 214] width 61 height 33
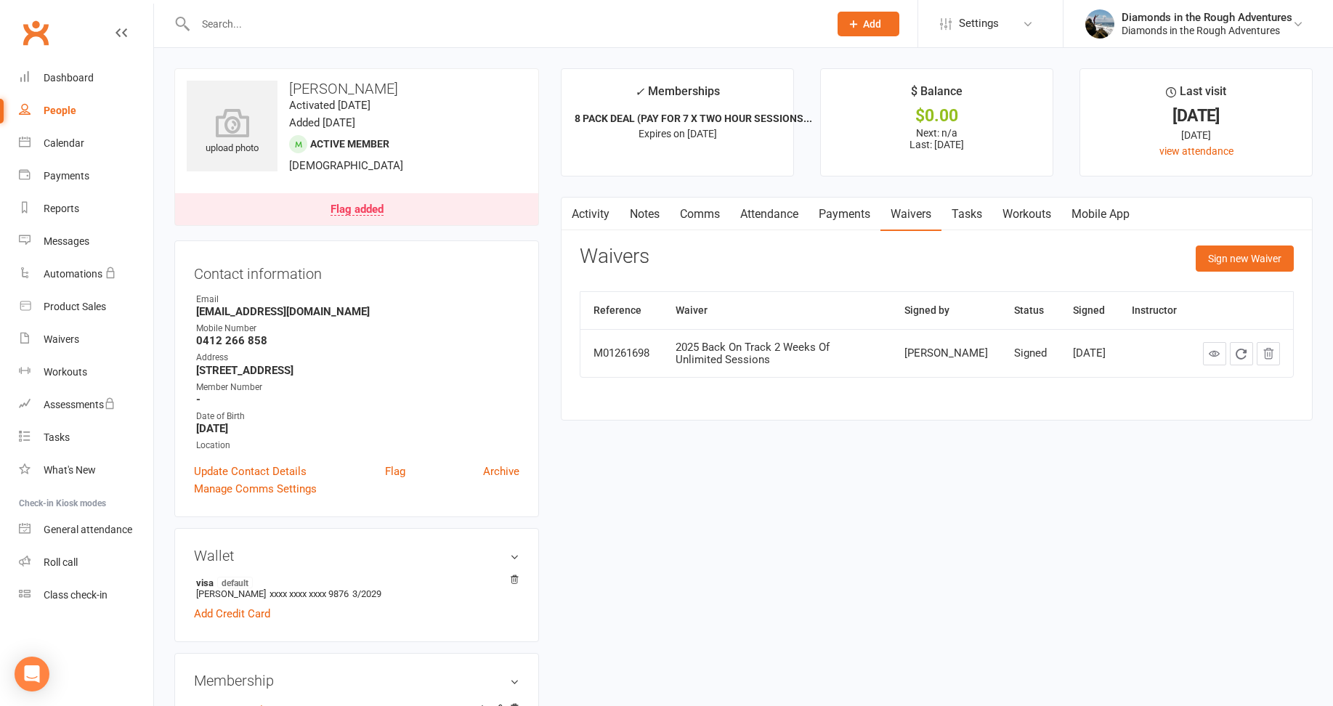
click at [231, 17] on input "text" at bounding box center [505, 24] width 628 height 20
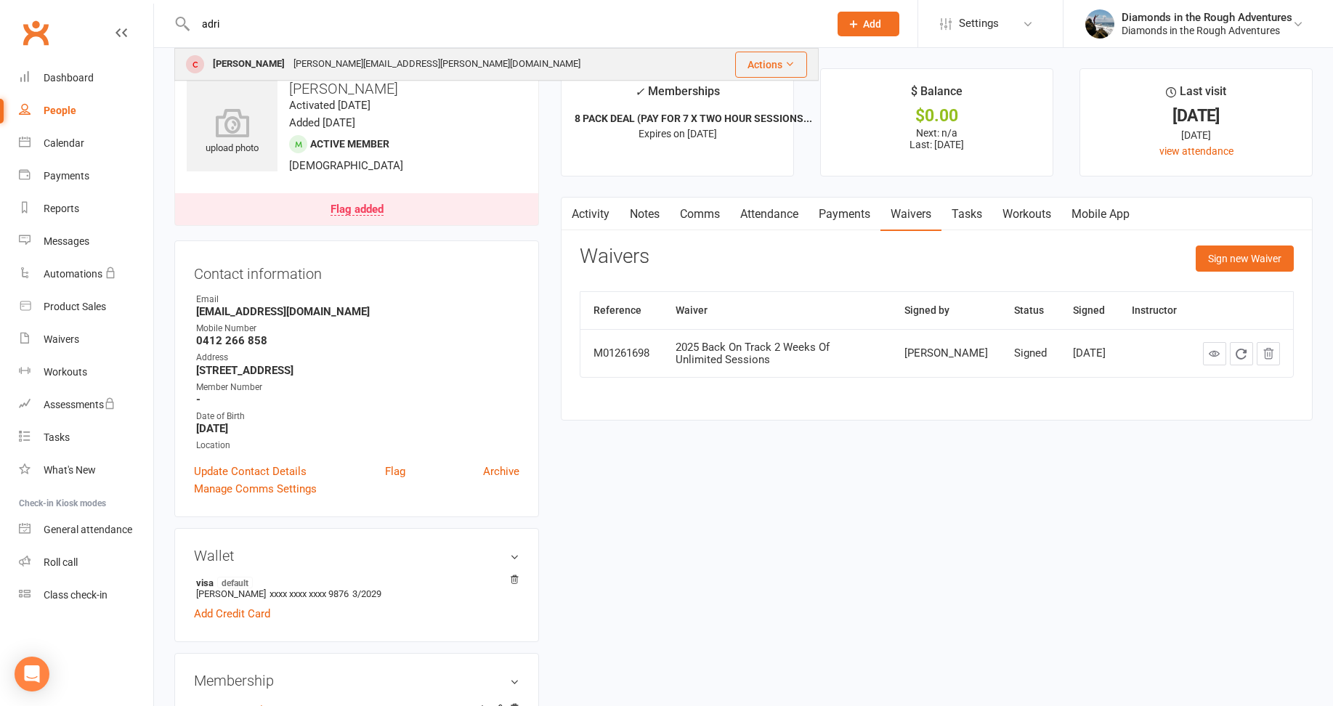
type input "adri"
click at [251, 60] on div "[PERSON_NAME]" at bounding box center [249, 64] width 81 height 21
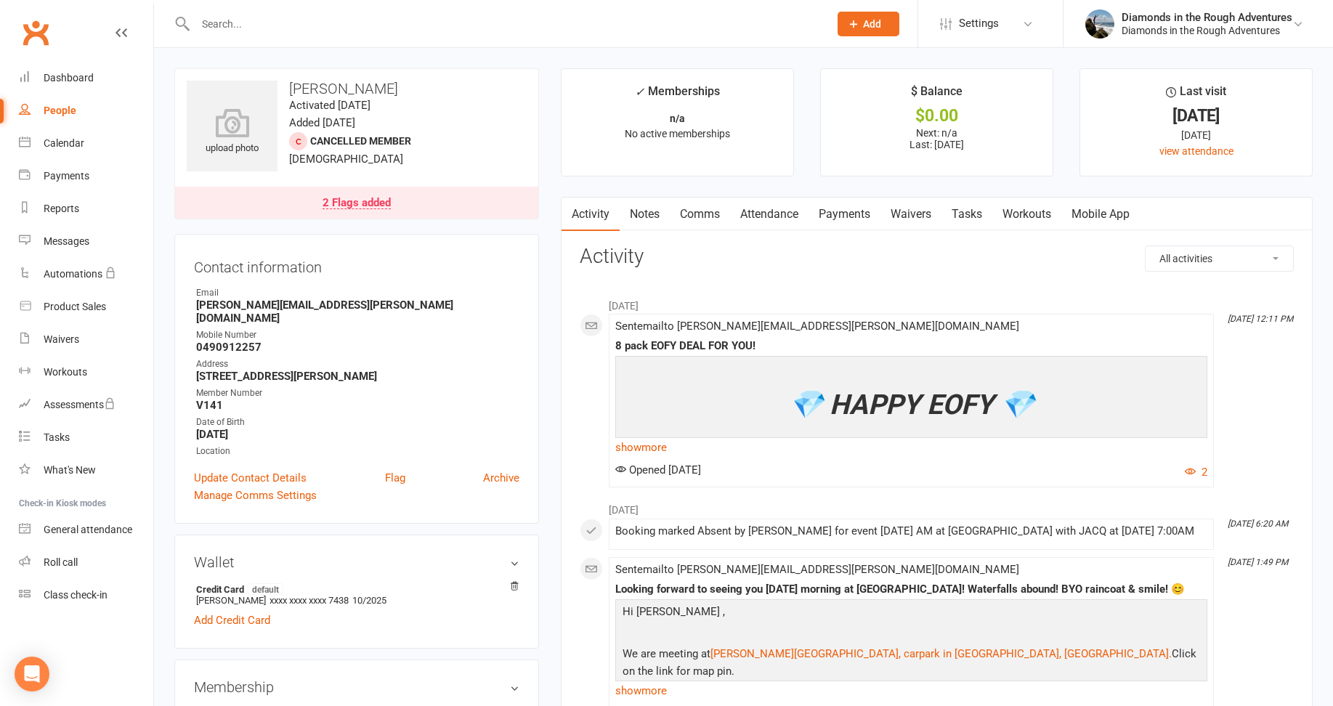
click at [911, 213] on link "Waivers" at bounding box center [911, 214] width 61 height 33
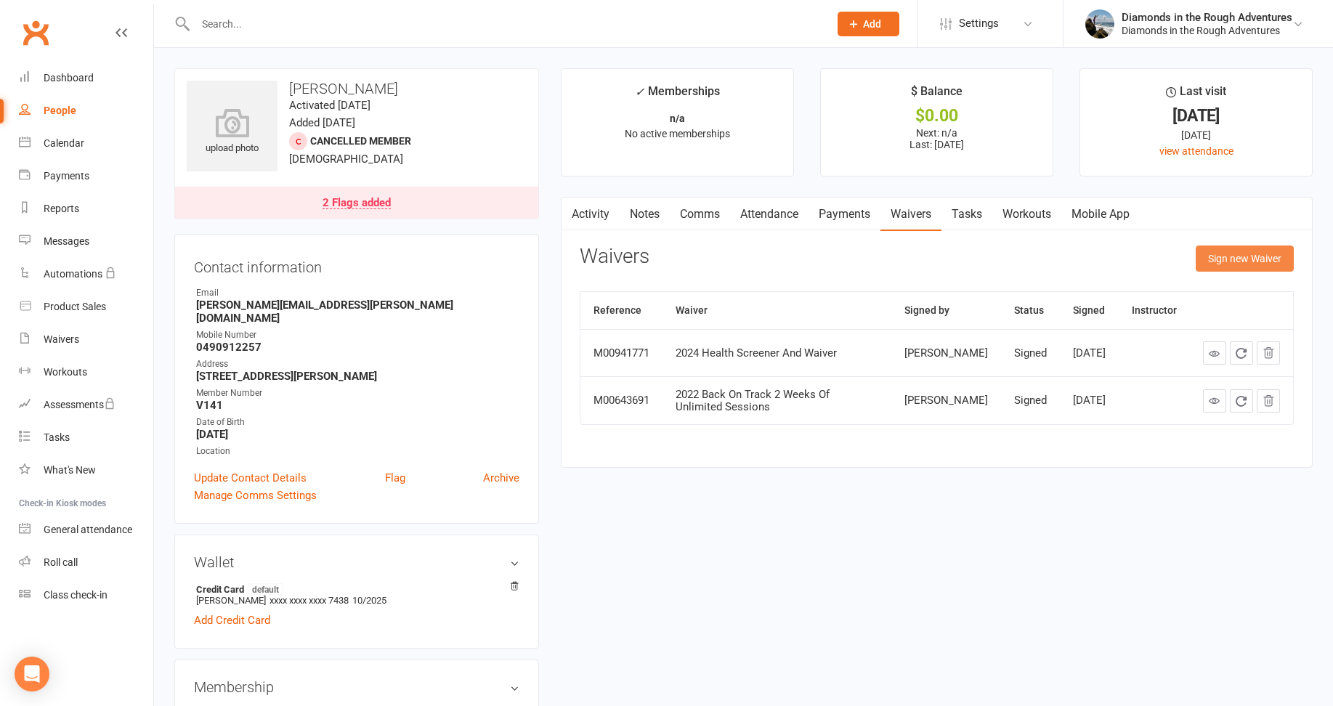
click at [1245, 260] on button "Sign new Waiver" at bounding box center [1245, 259] width 98 height 26
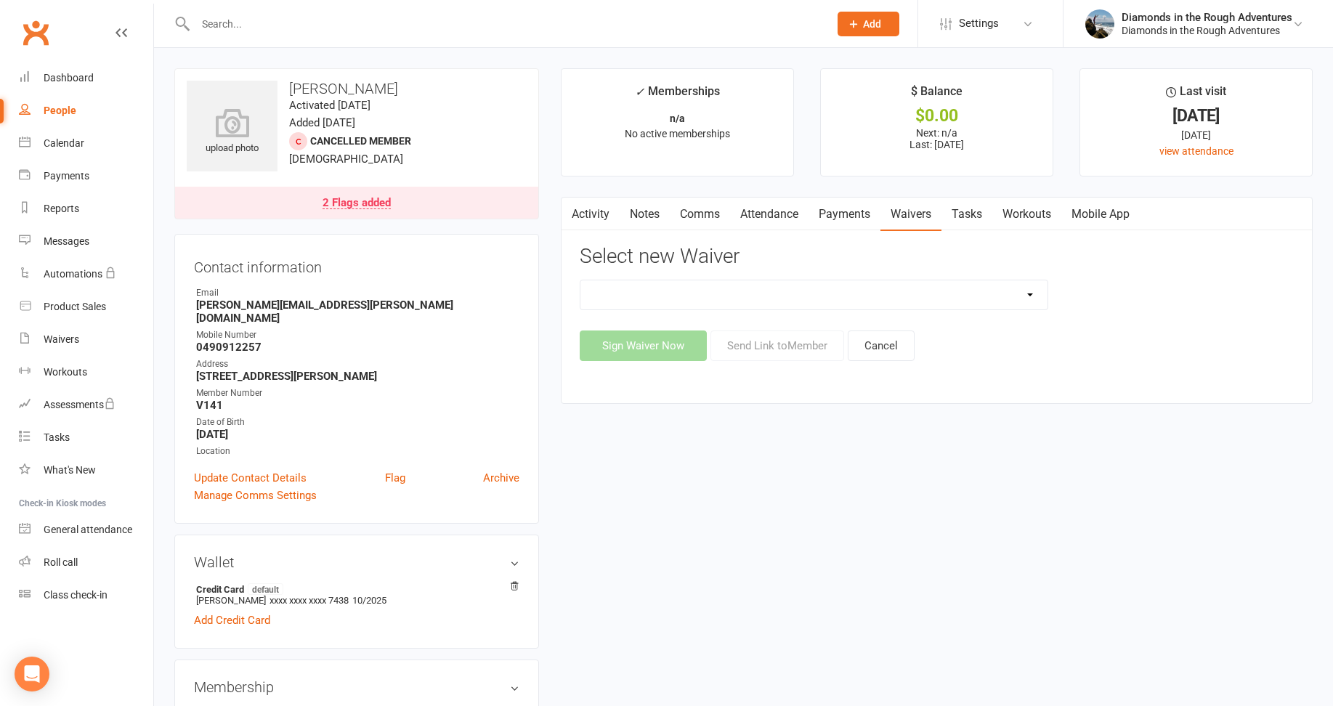
click at [1031, 291] on select "2025 Back On Track 2 Weeks Of Unlimited Sessions 2025 Diamond Day And Dream Hea…" at bounding box center [814, 294] width 467 height 29
select select "12830"
click at [581, 280] on select "2025 Back On Track 2 Weeks Of Unlimited Sessions 2025 Diamond Day And Dream Hea…" at bounding box center [814, 294] width 467 height 29
click at [796, 344] on button "Send Link to Member" at bounding box center [778, 346] width 134 height 31
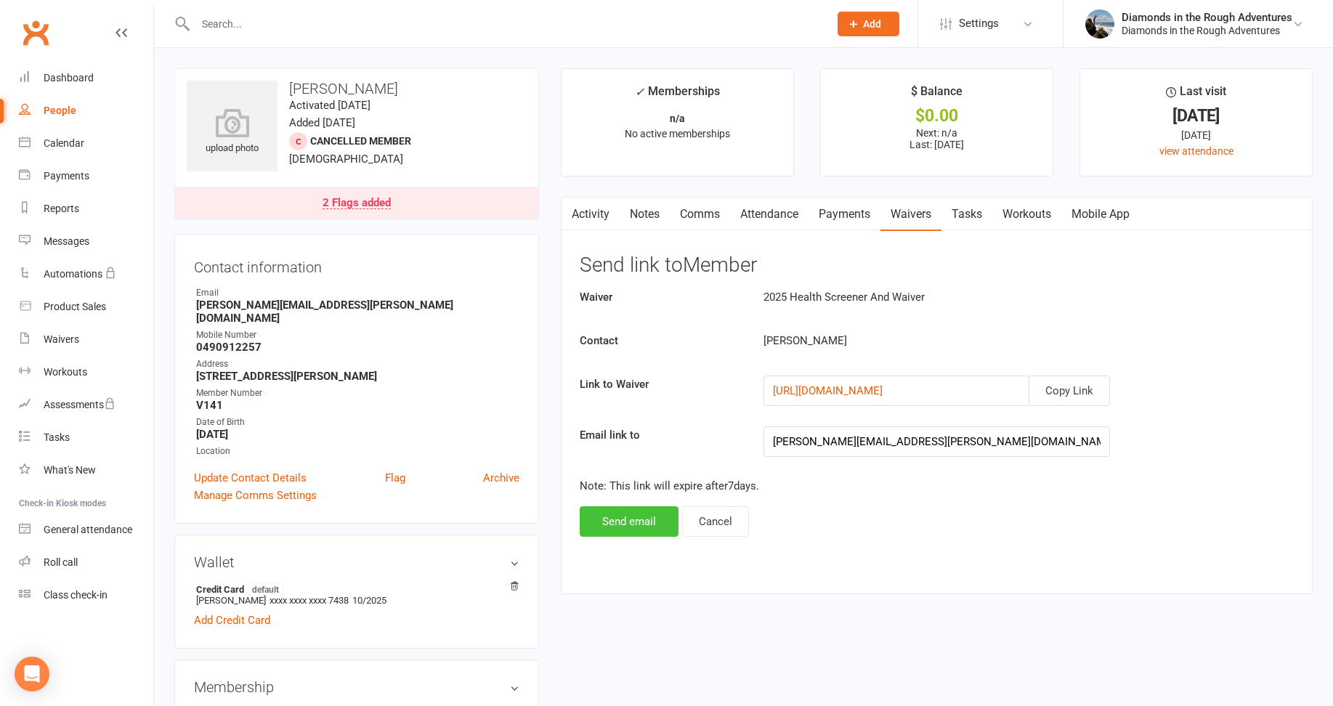
click at [634, 512] on button "Send email" at bounding box center [629, 521] width 99 height 31
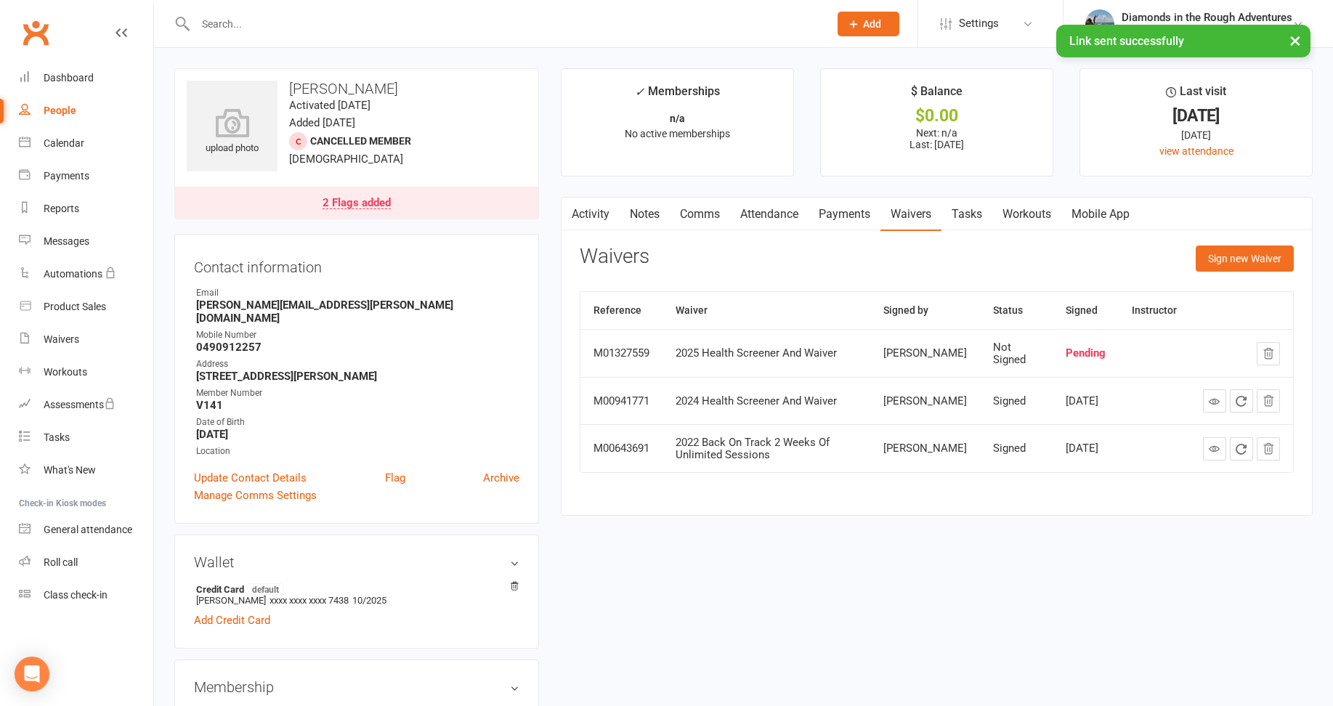
click at [227, 24] on input "text" at bounding box center [505, 24] width 628 height 20
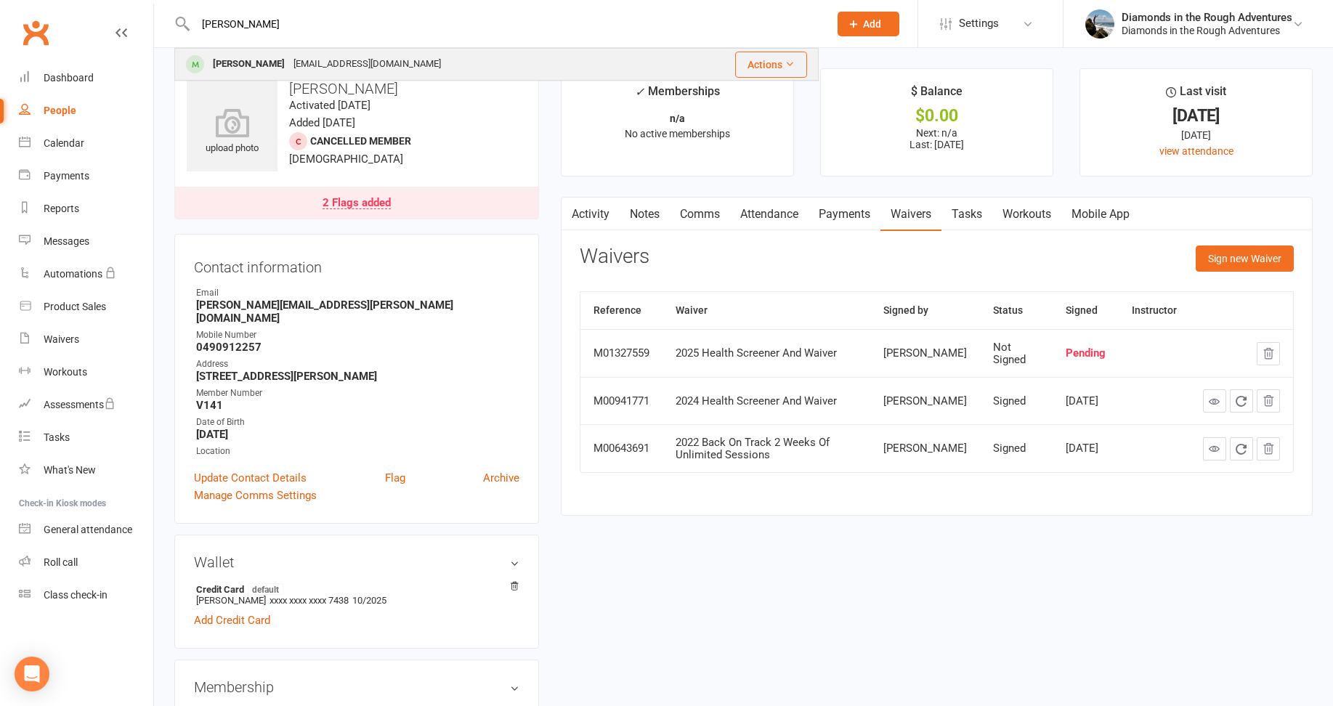
type input "[PERSON_NAME]"
click at [252, 60] on div "[PERSON_NAME]" at bounding box center [249, 64] width 81 height 21
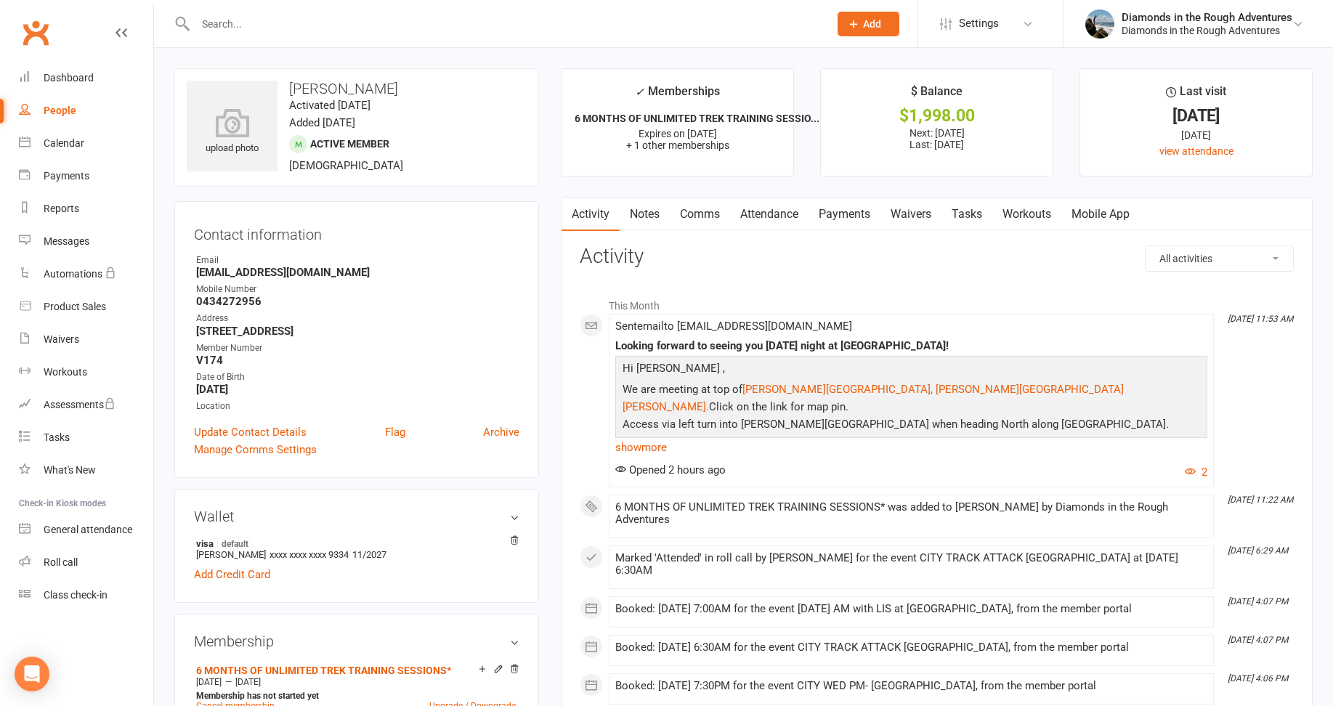
click at [913, 218] on link "Waivers" at bounding box center [911, 214] width 61 height 33
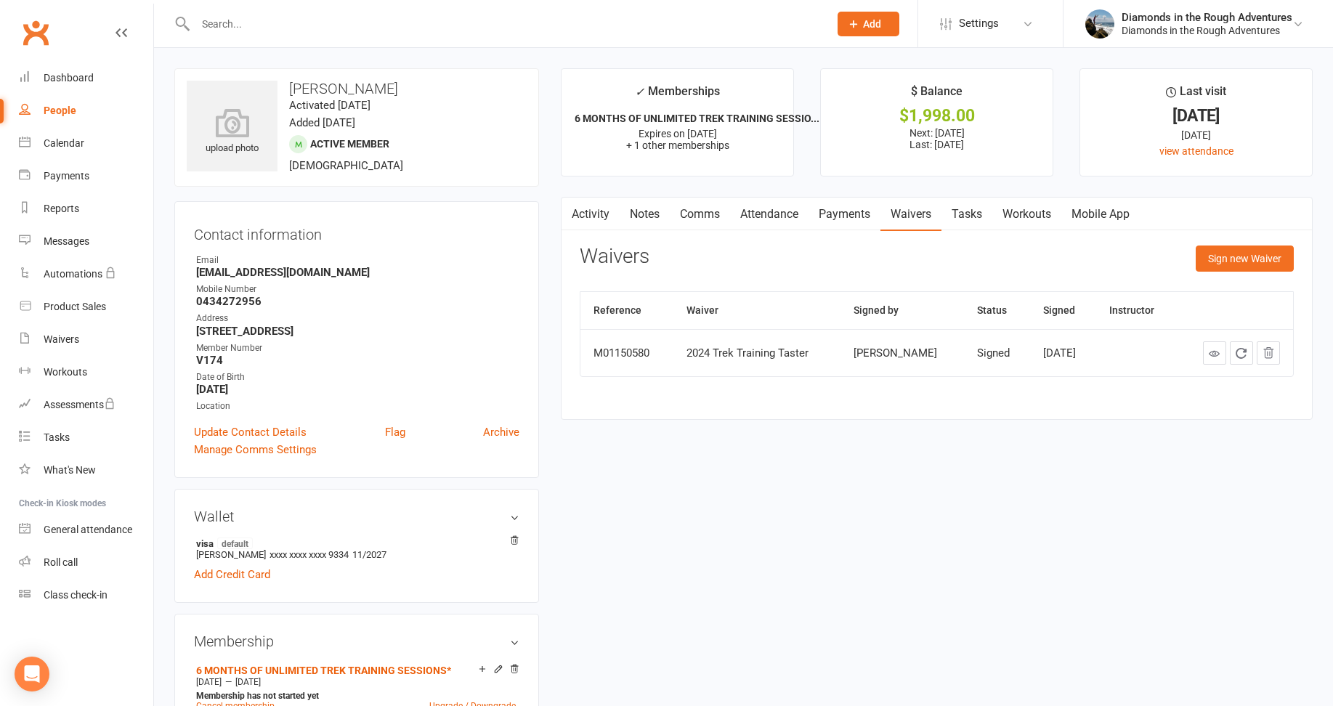
click at [253, 25] on input "text" at bounding box center [505, 24] width 628 height 20
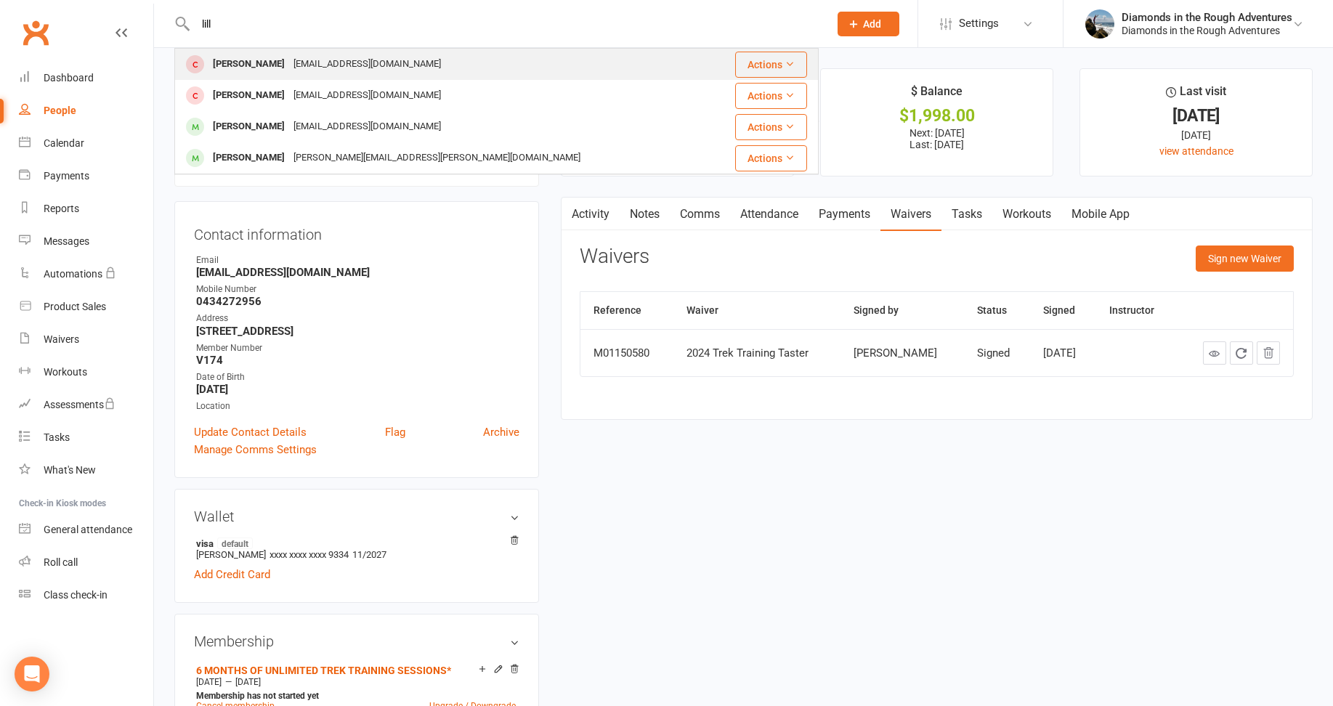
type input "lill"
click at [284, 59] on div "[PERSON_NAME]" at bounding box center [249, 64] width 81 height 21
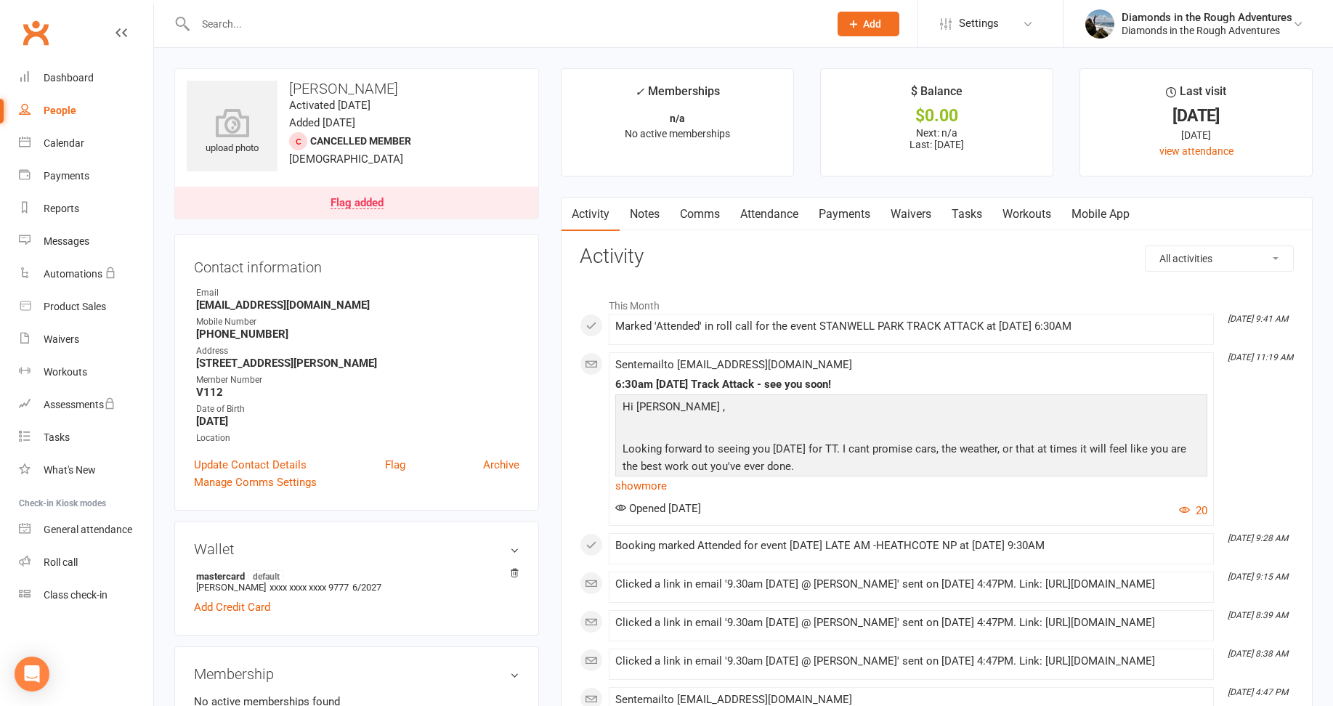
click at [913, 215] on link "Waivers" at bounding box center [911, 214] width 61 height 33
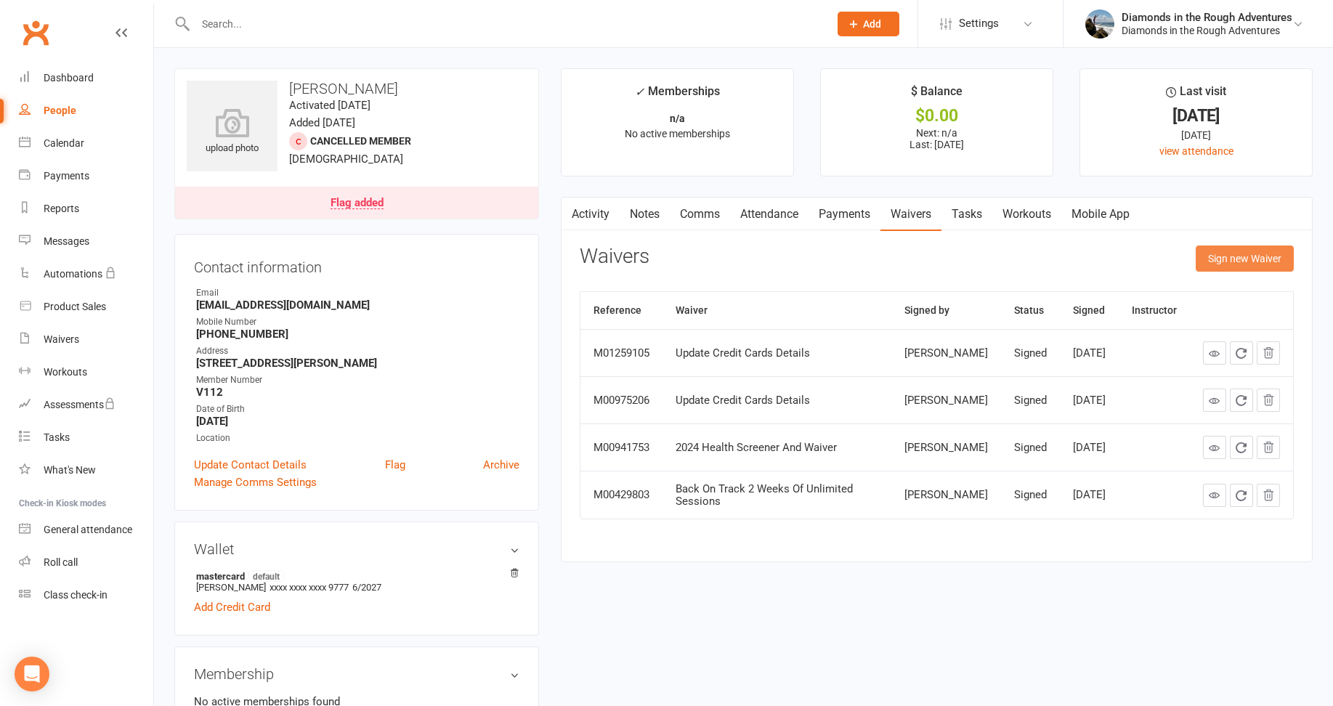
click at [1258, 264] on button "Sign new Waiver" at bounding box center [1245, 259] width 98 height 26
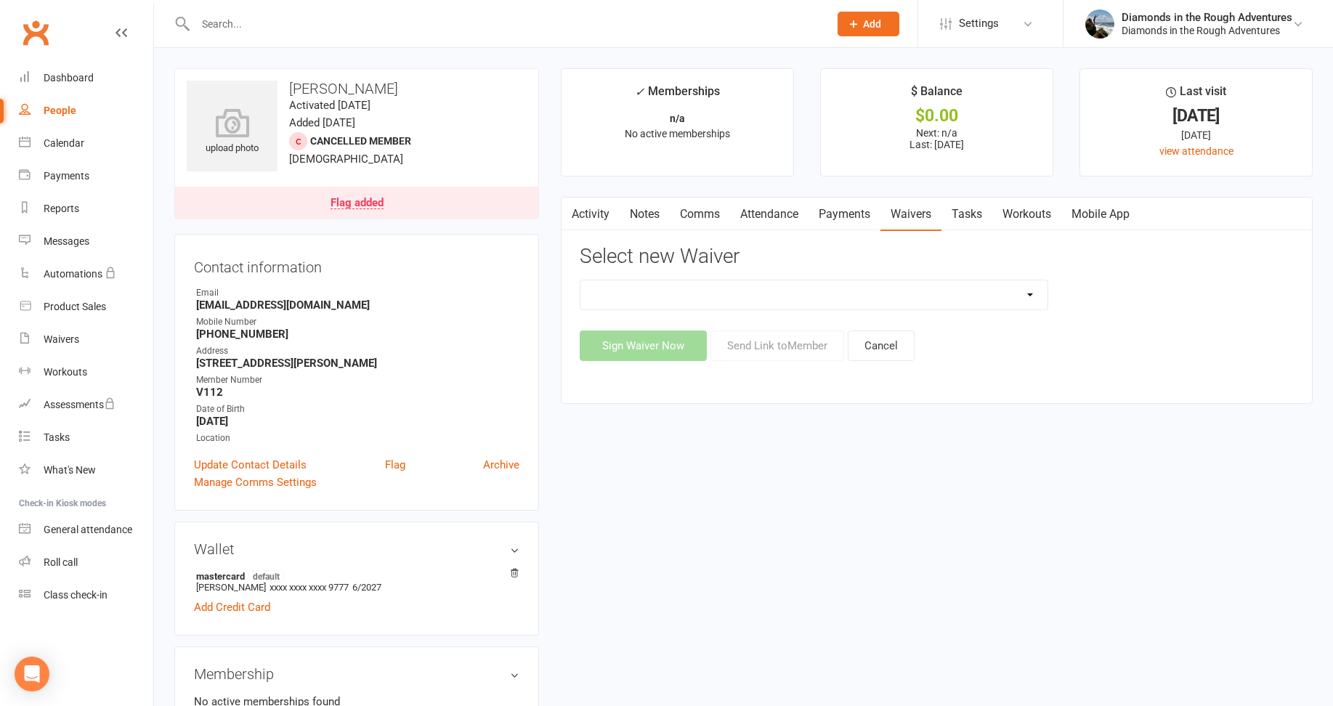
click at [1032, 291] on select "2025 Back On Track 2 Weeks Of Unlimited Sessions 2025 Diamond Day And Dream Hea…" at bounding box center [814, 294] width 467 height 29
select select "12830"
click at [581, 280] on select "2025 Back On Track 2 Weeks Of Unlimited Sessions 2025 Diamond Day And Dream Hea…" at bounding box center [814, 294] width 467 height 29
click at [770, 349] on button "Send Link to Member" at bounding box center [778, 346] width 134 height 31
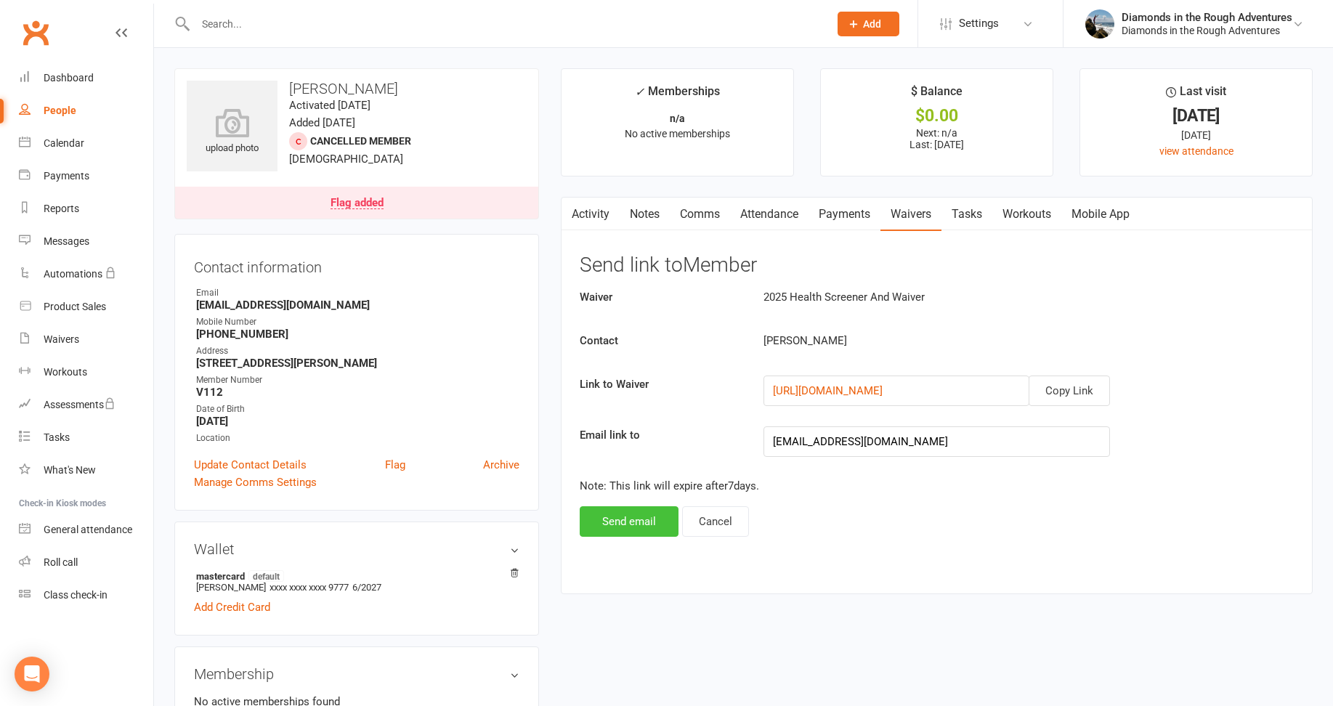
click at [610, 515] on button "Send email" at bounding box center [629, 521] width 99 height 31
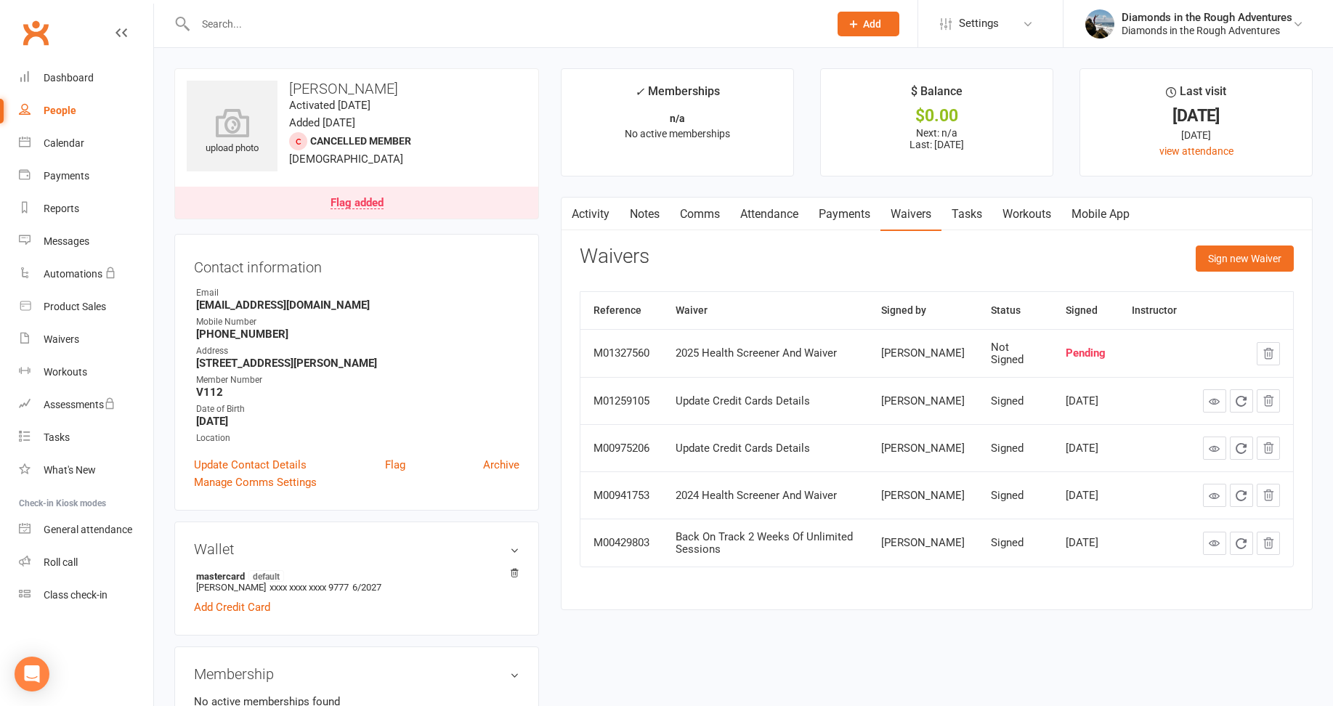
click at [213, 23] on input "text" at bounding box center [505, 24] width 628 height 20
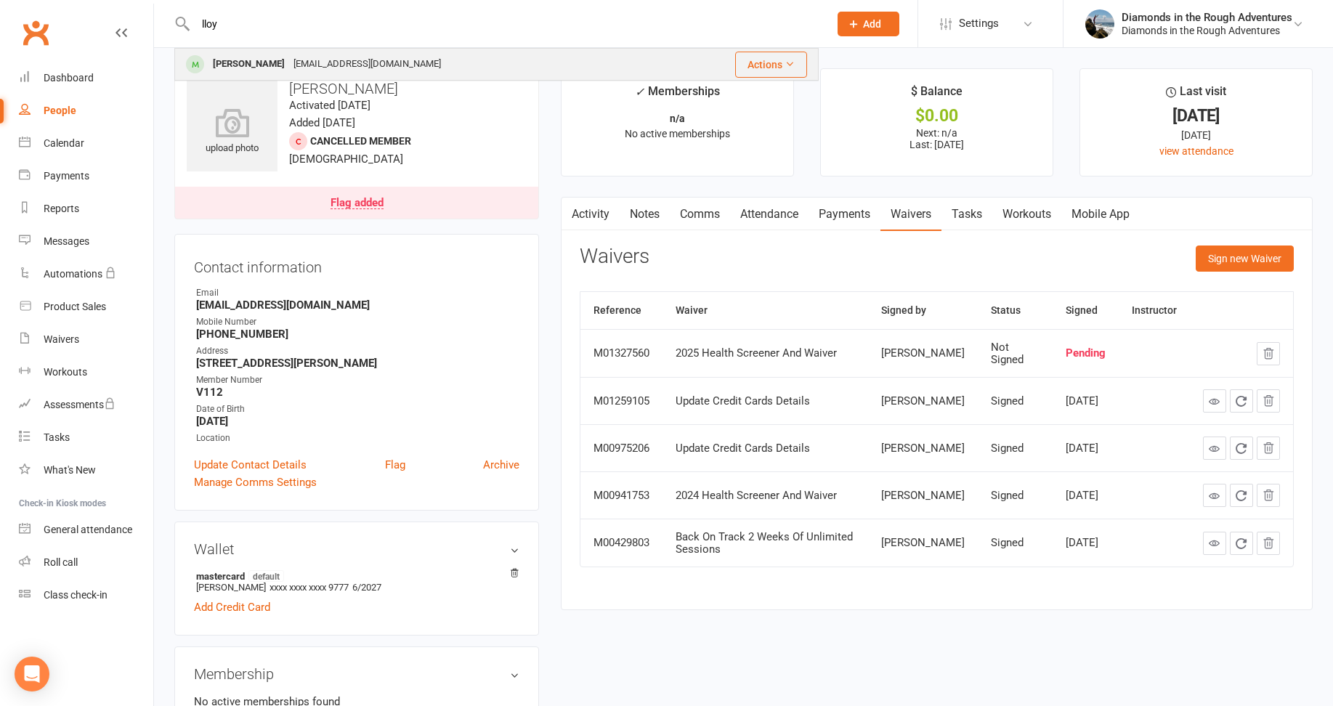
type input "lloy"
click at [262, 61] on div "[PERSON_NAME]" at bounding box center [249, 64] width 81 height 21
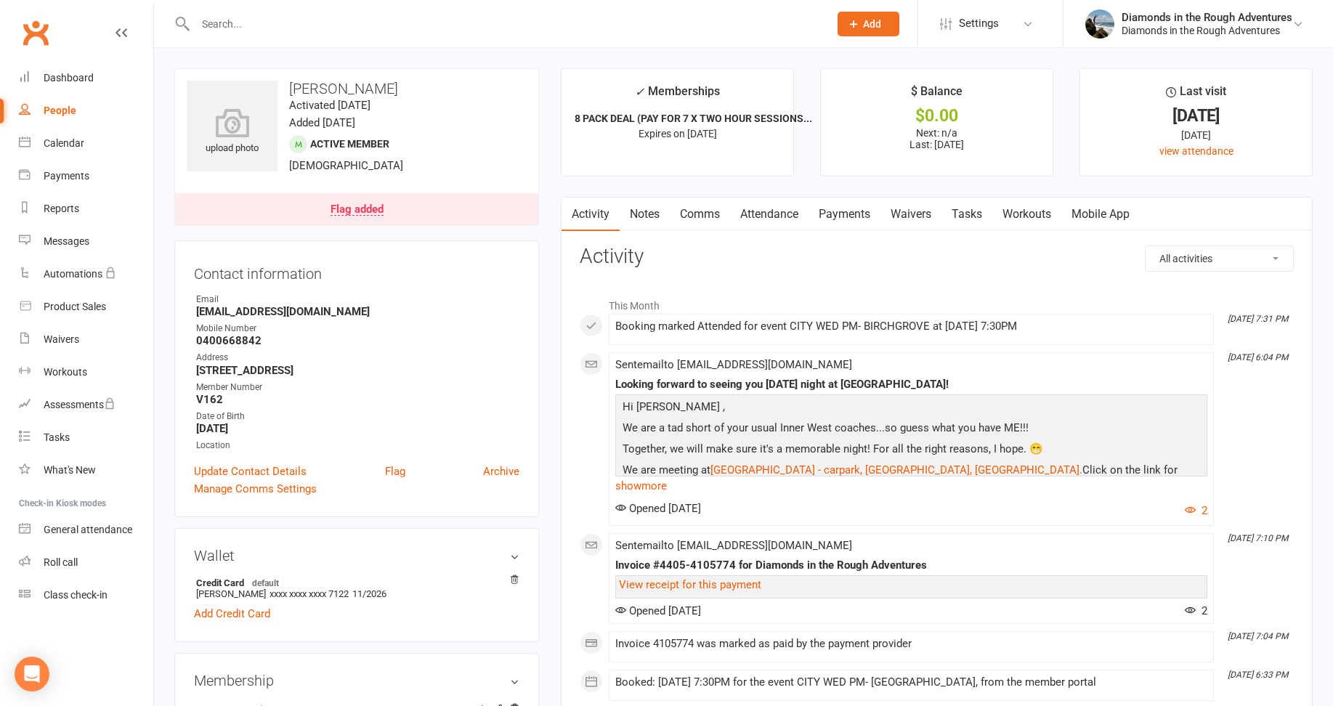
click at [915, 214] on link "Waivers" at bounding box center [911, 214] width 61 height 33
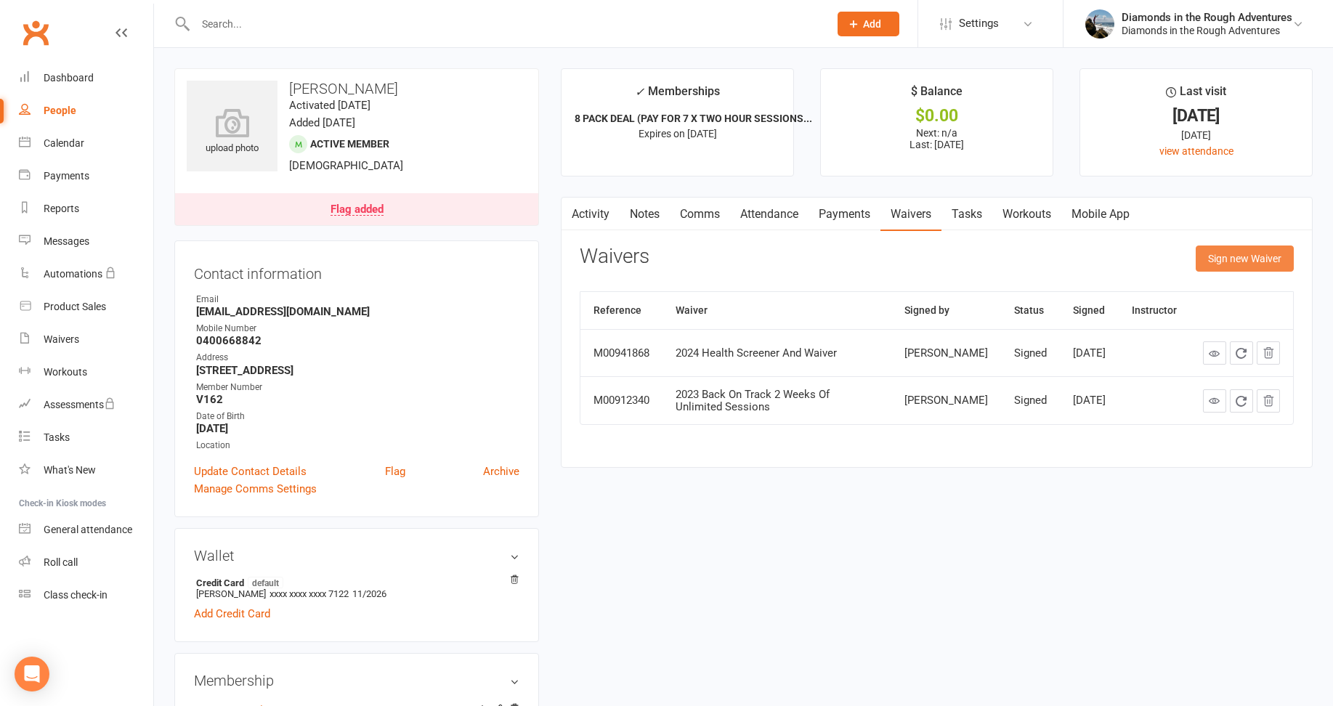
click at [1233, 262] on button "Sign new Waiver" at bounding box center [1245, 259] width 98 height 26
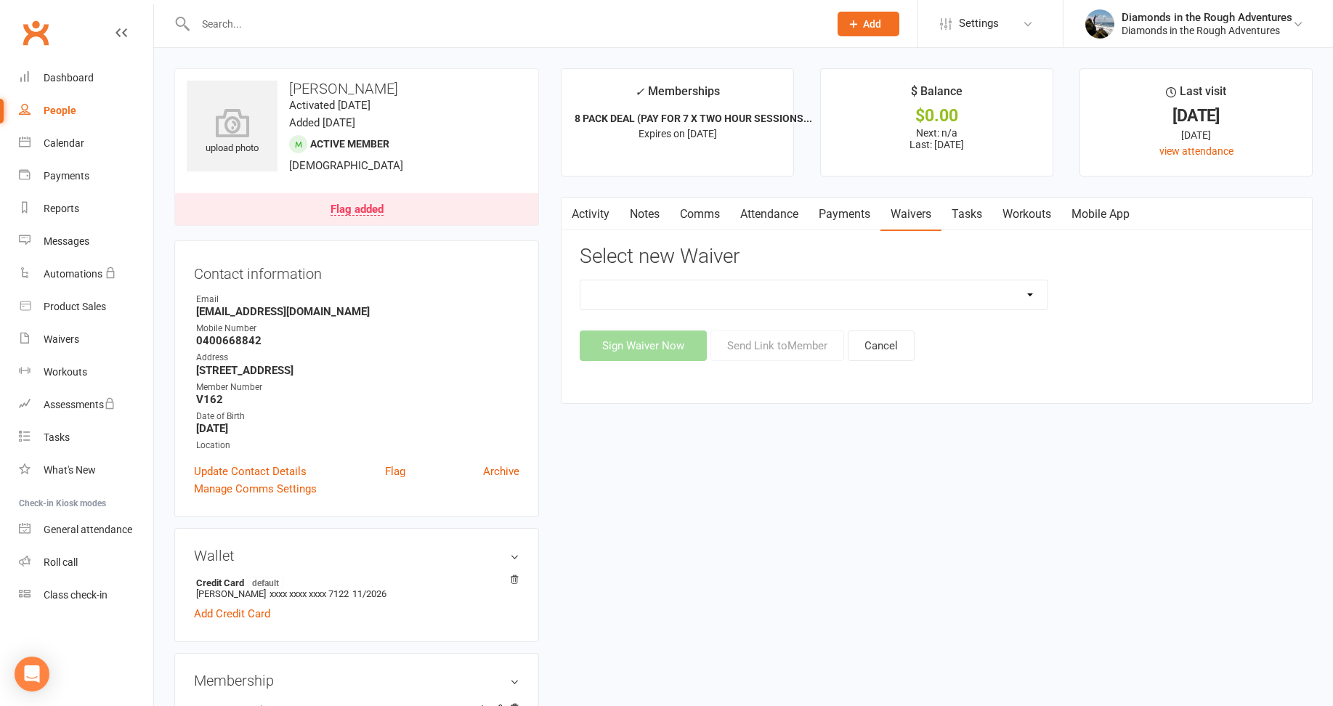
click at [1025, 292] on select "2025 Back On Track 2 Weeks Of Unlimited Sessions 2025 Diamond Day And Dream Hea…" at bounding box center [814, 294] width 467 height 29
select select "12830"
click at [581, 280] on select "2025 Back On Track 2 Weeks Of Unlimited Sessions 2025 Diamond Day And Dream Hea…" at bounding box center [814, 294] width 467 height 29
click at [783, 345] on button "Send Link to Member" at bounding box center [778, 346] width 134 height 31
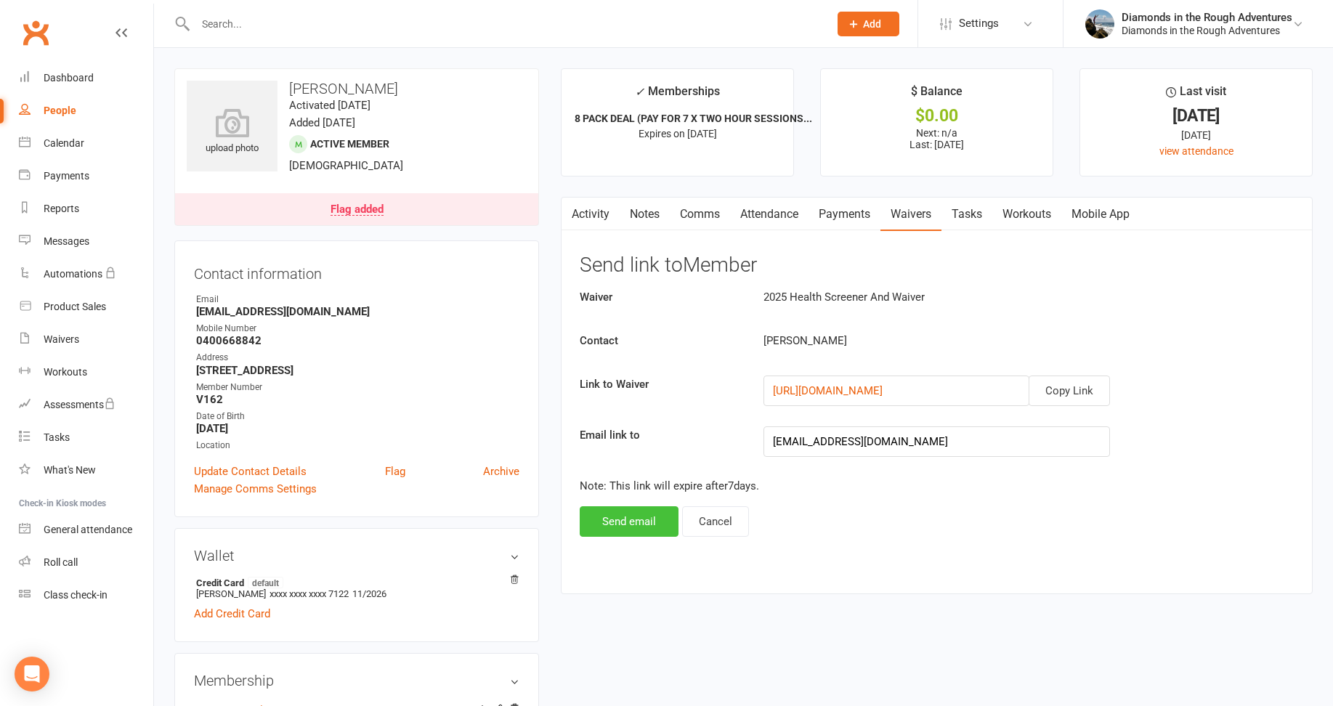
click at [624, 519] on button "Send email" at bounding box center [629, 521] width 99 height 31
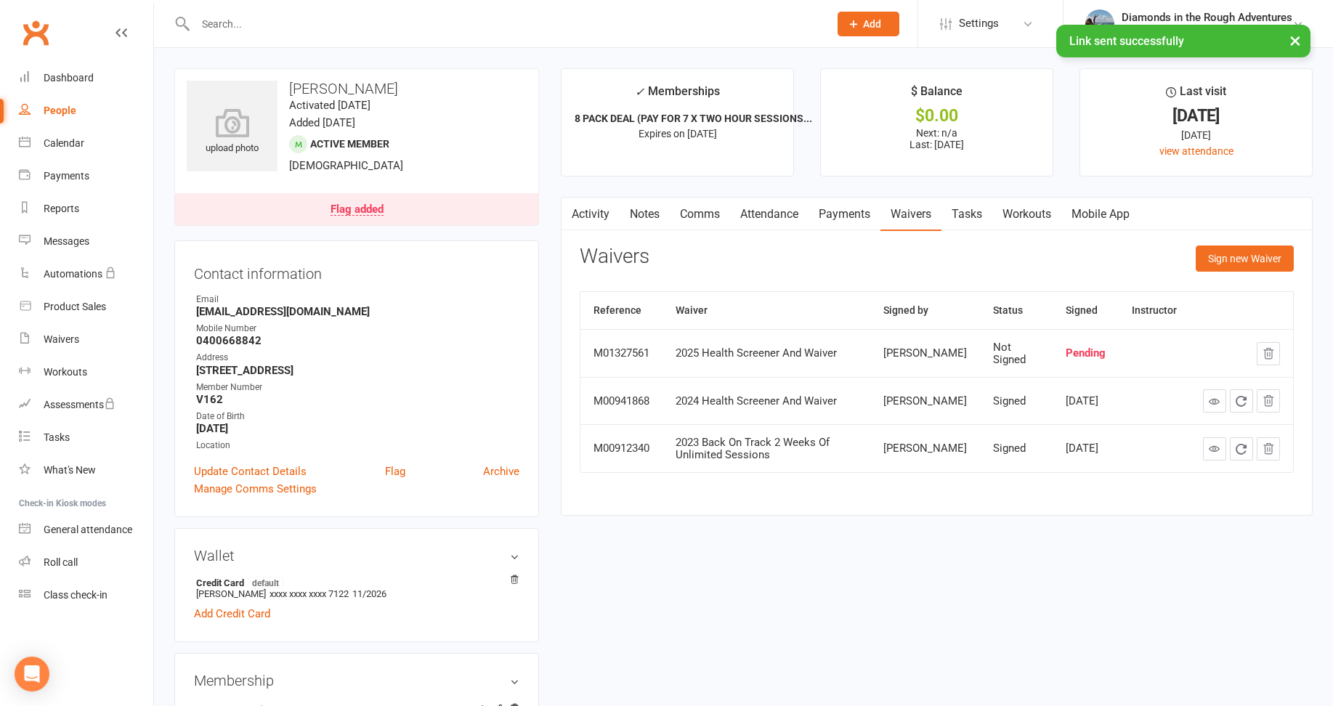
click at [282, 25] on div "× Link sent successfully" at bounding box center [657, 25] width 1314 height 0
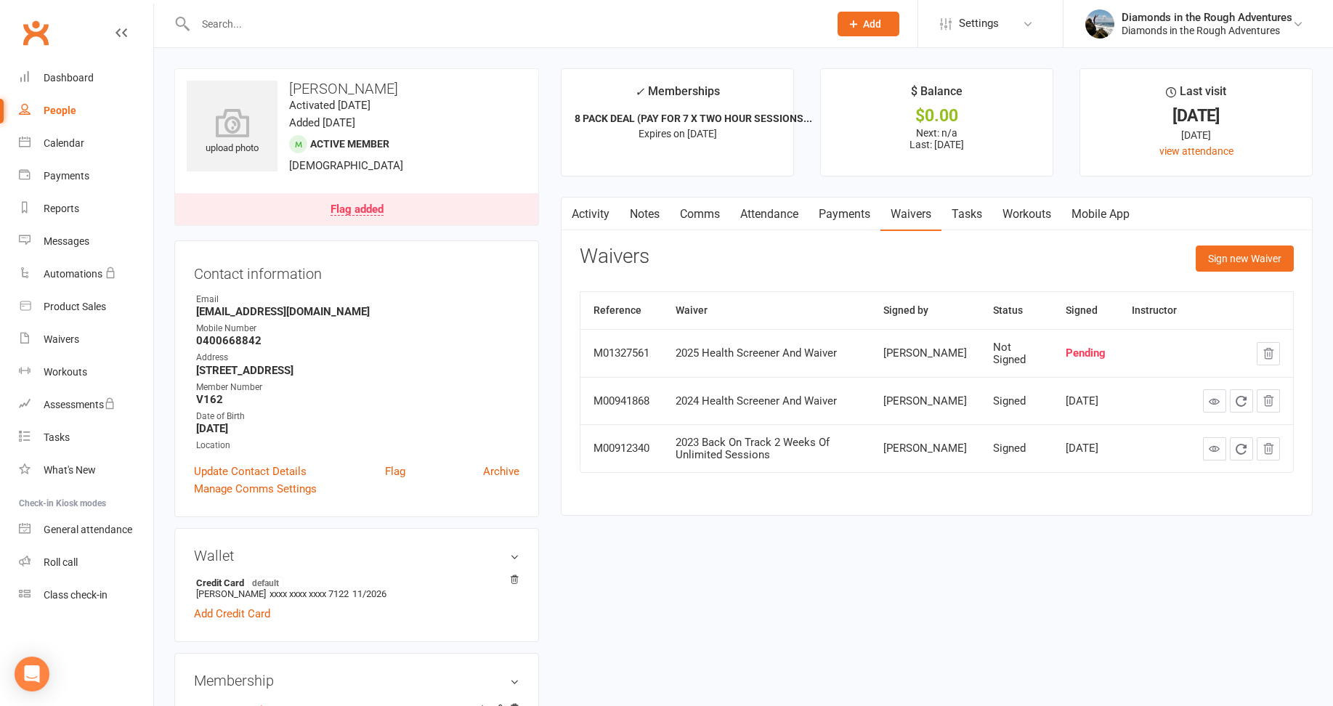
click at [240, 29] on input "text" at bounding box center [505, 24] width 628 height 20
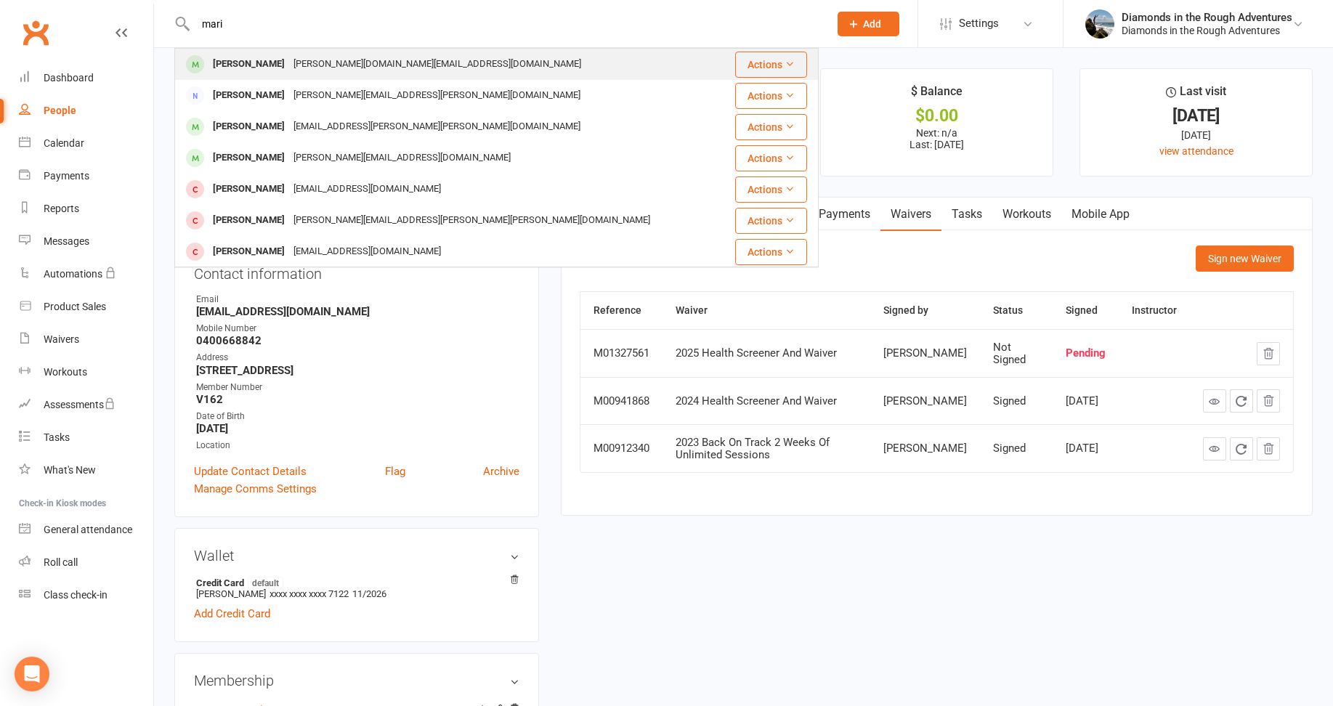
type input "mari"
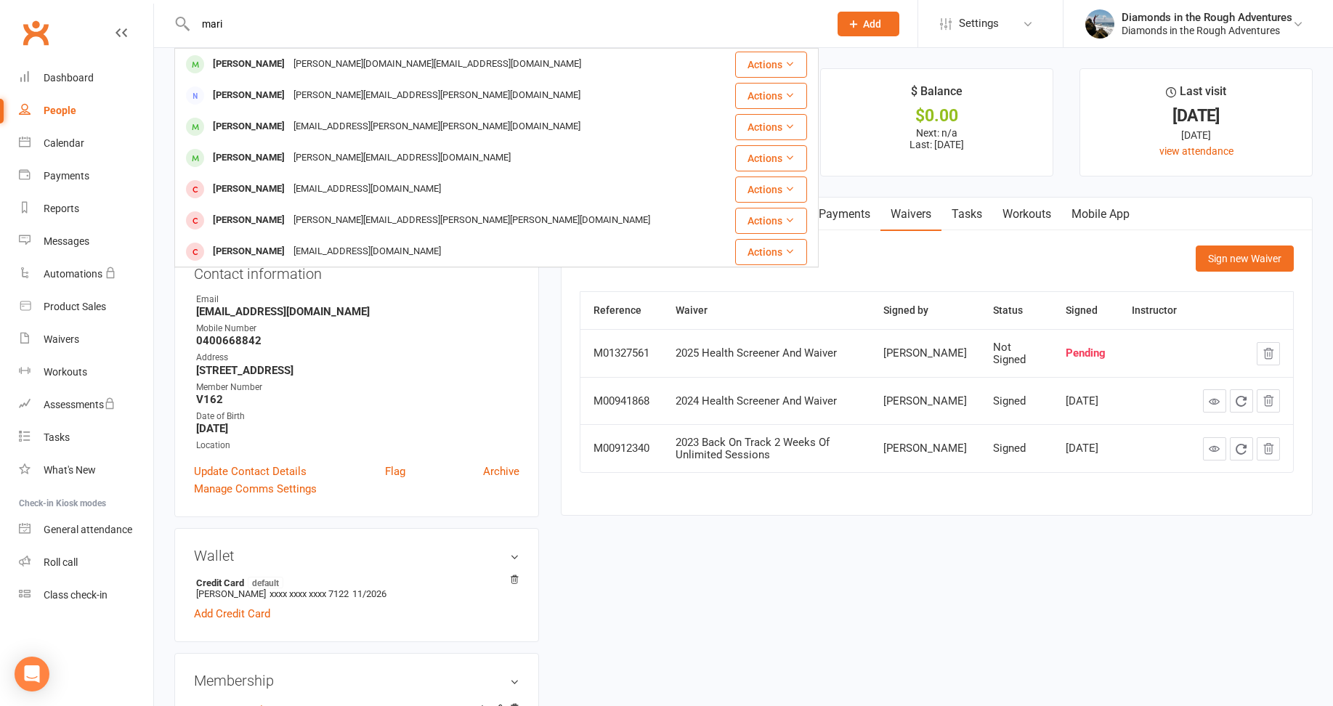
drag, startPoint x: 264, startPoint y: 67, endPoint x: 544, endPoint y: 74, distance: 280.6
click at [264, 67] on div "[PERSON_NAME]" at bounding box center [249, 64] width 81 height 21
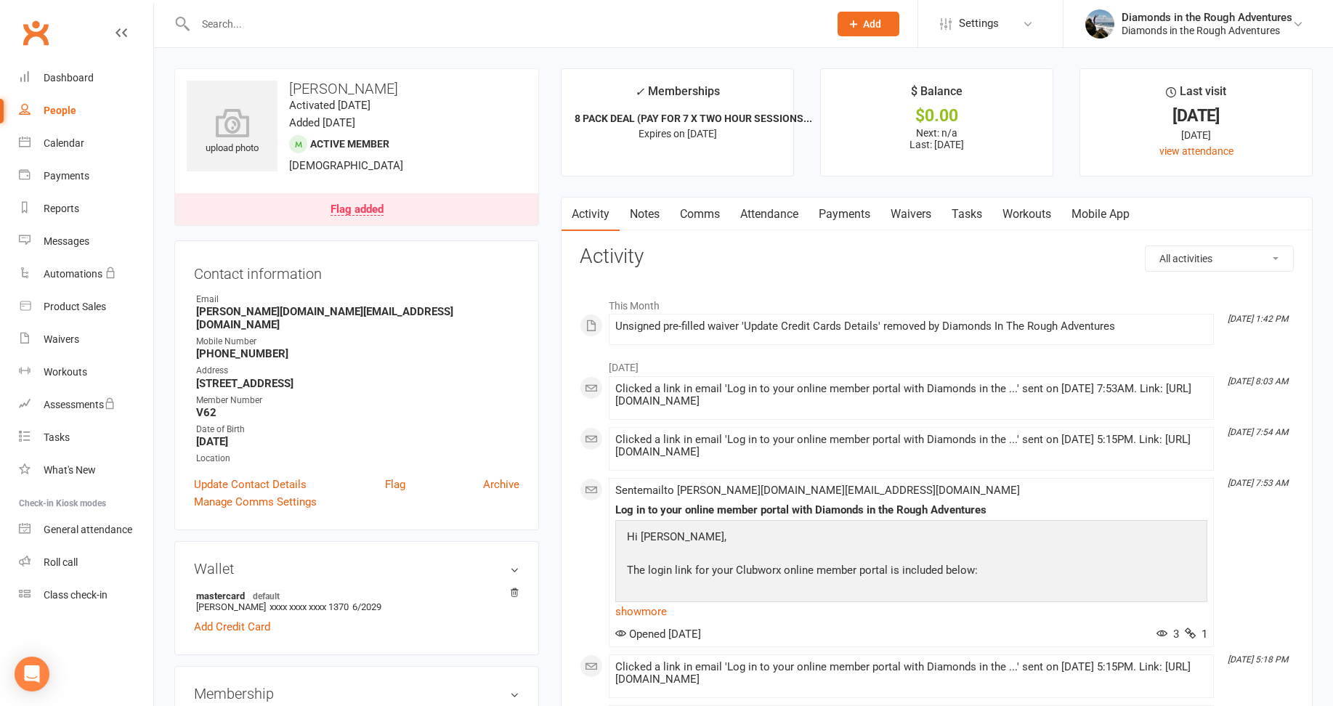
click at [921, 218] on link "Waivers" at bounding box center [911, 214] width 61 height 33
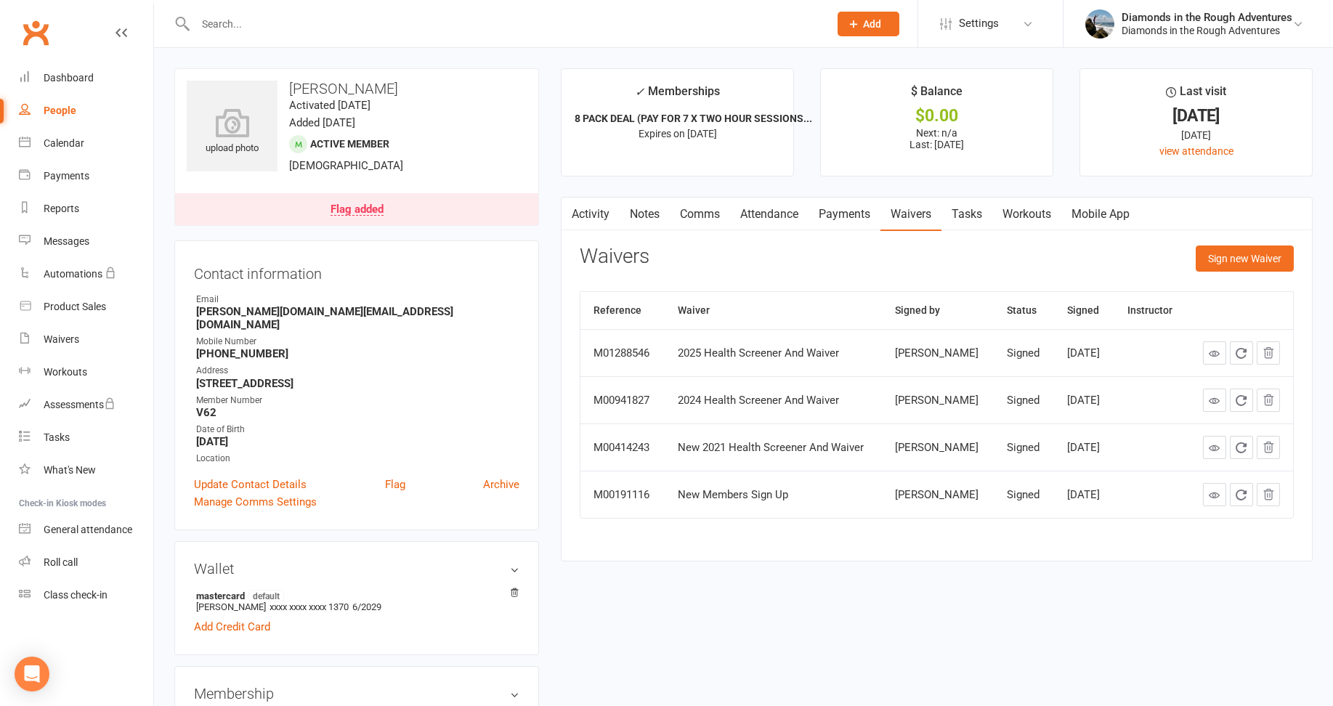
click at [252, 24] on input "text" at bounding box center [505, 24] width 628 height 20
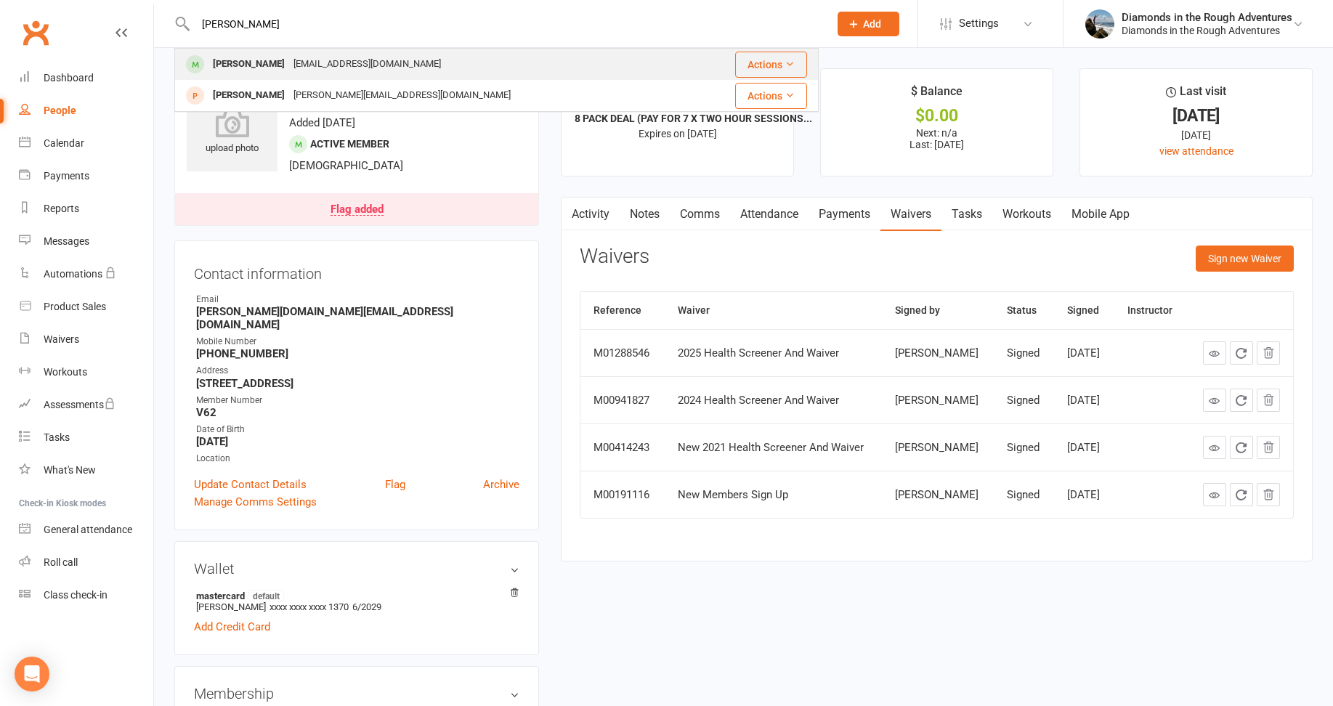
type input "[PERSON_NAME]"
click at [255, 62] on div "[PERSON_NAME]" at bounding box center [249, 64] width 81 height 21
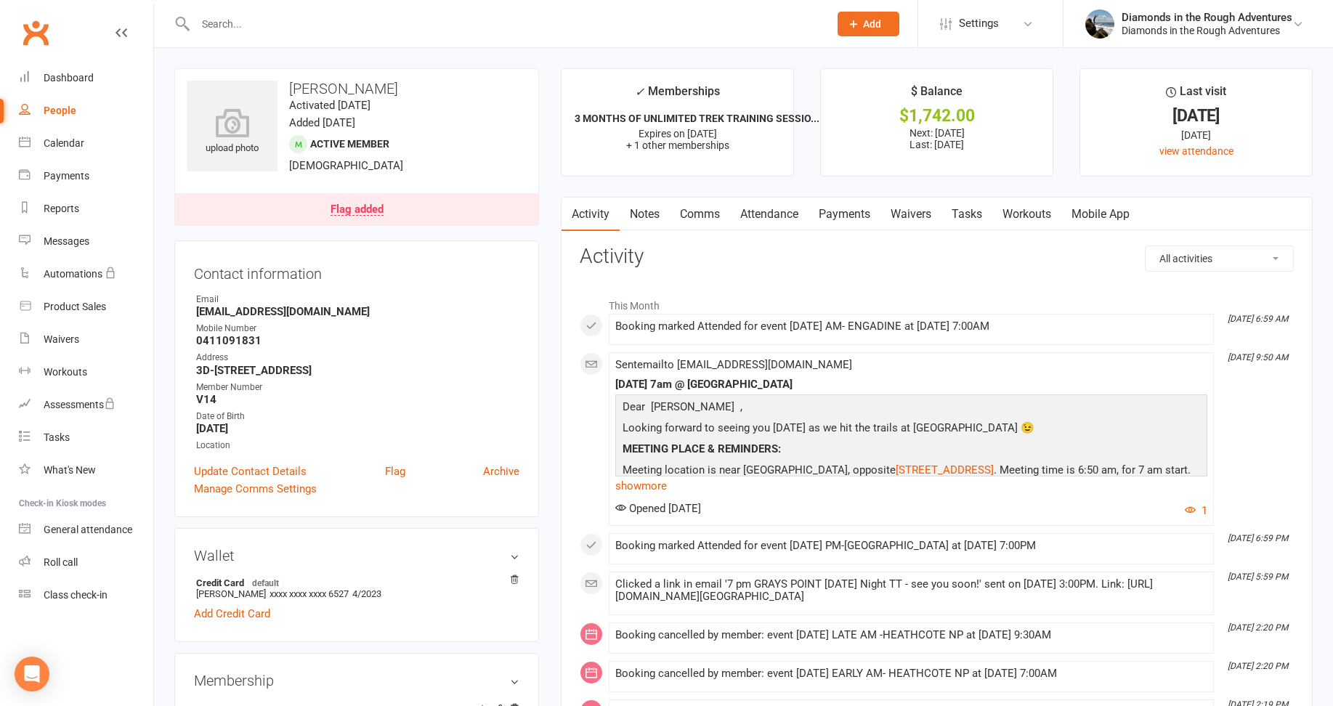
click at [913, 211] on link "Waivers" at bounding box center [911, 214] width 61 height 33
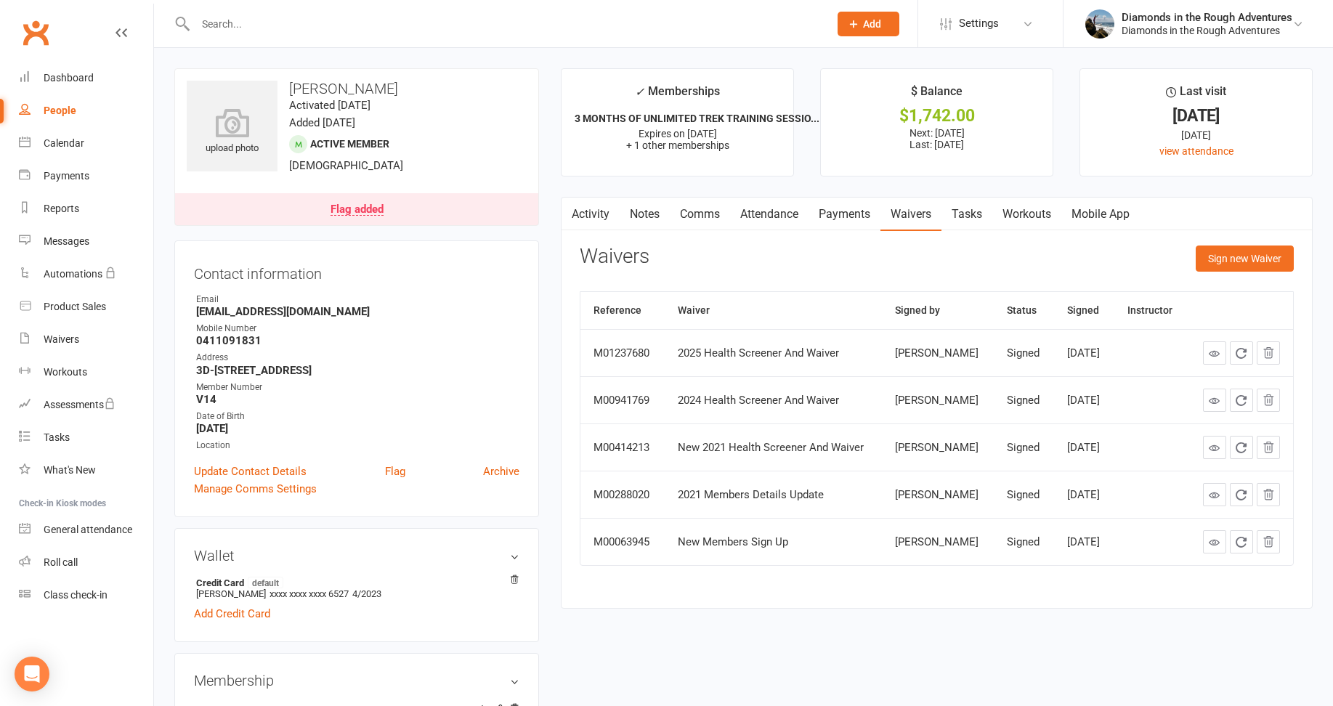
click at [240, 28] on input "text" at bounding box center [505, 24] width 628 height 20
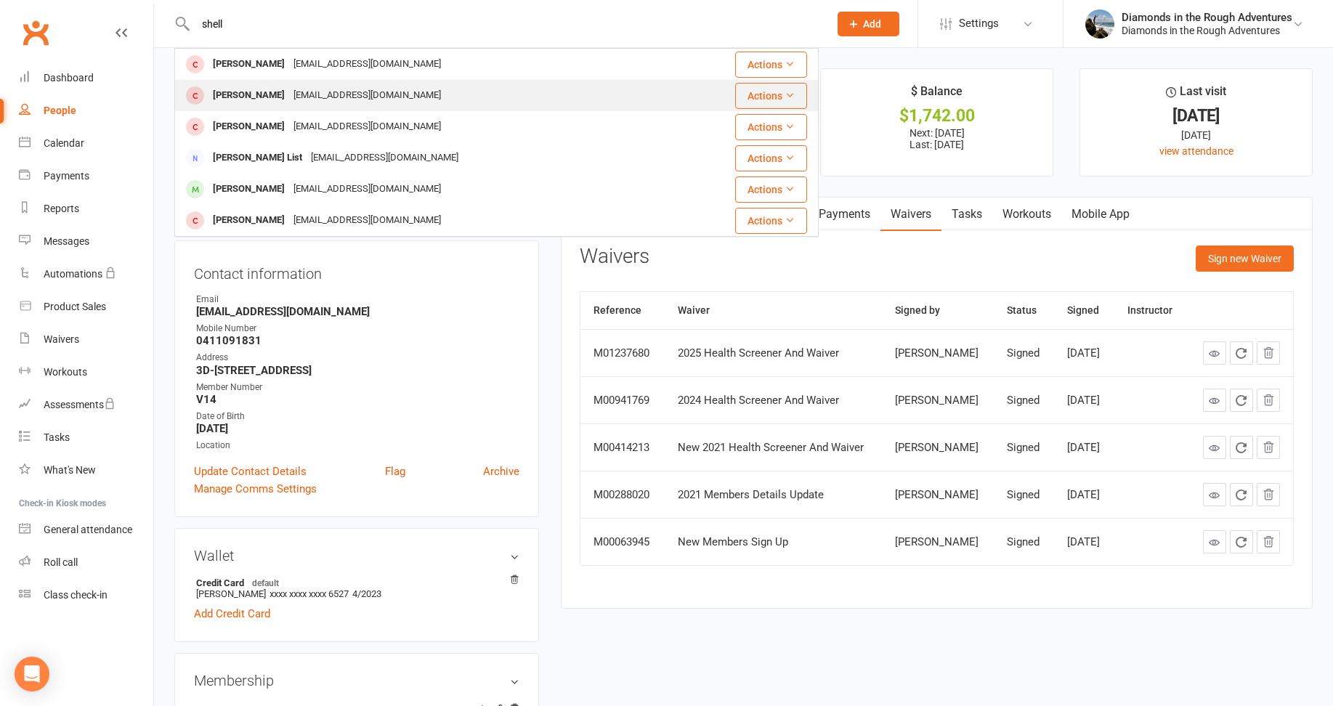
type input "shell"
click at [251, 99] on div "[PERSON_NAME]" at bounding box center [249, 95] width 81 height 21
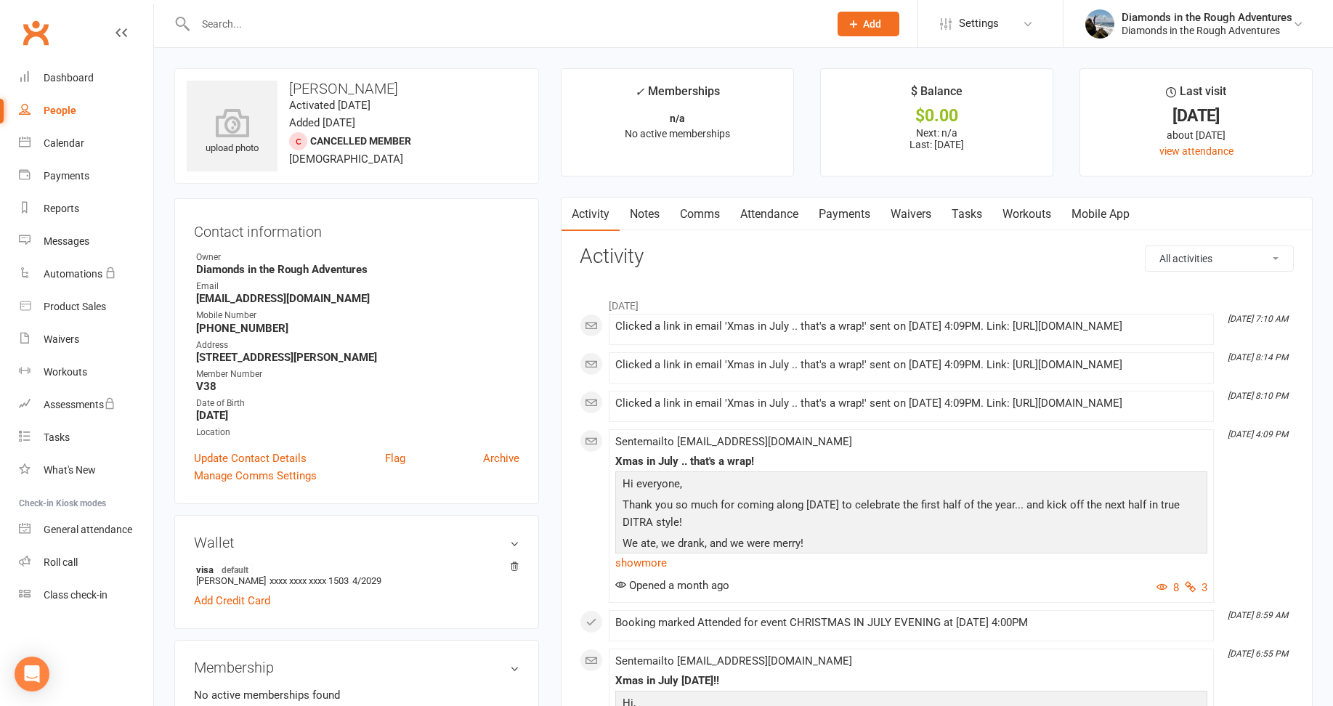
click at [922, 214] on link "Waivers" at bounding box center [911, 214] width 61 height 33
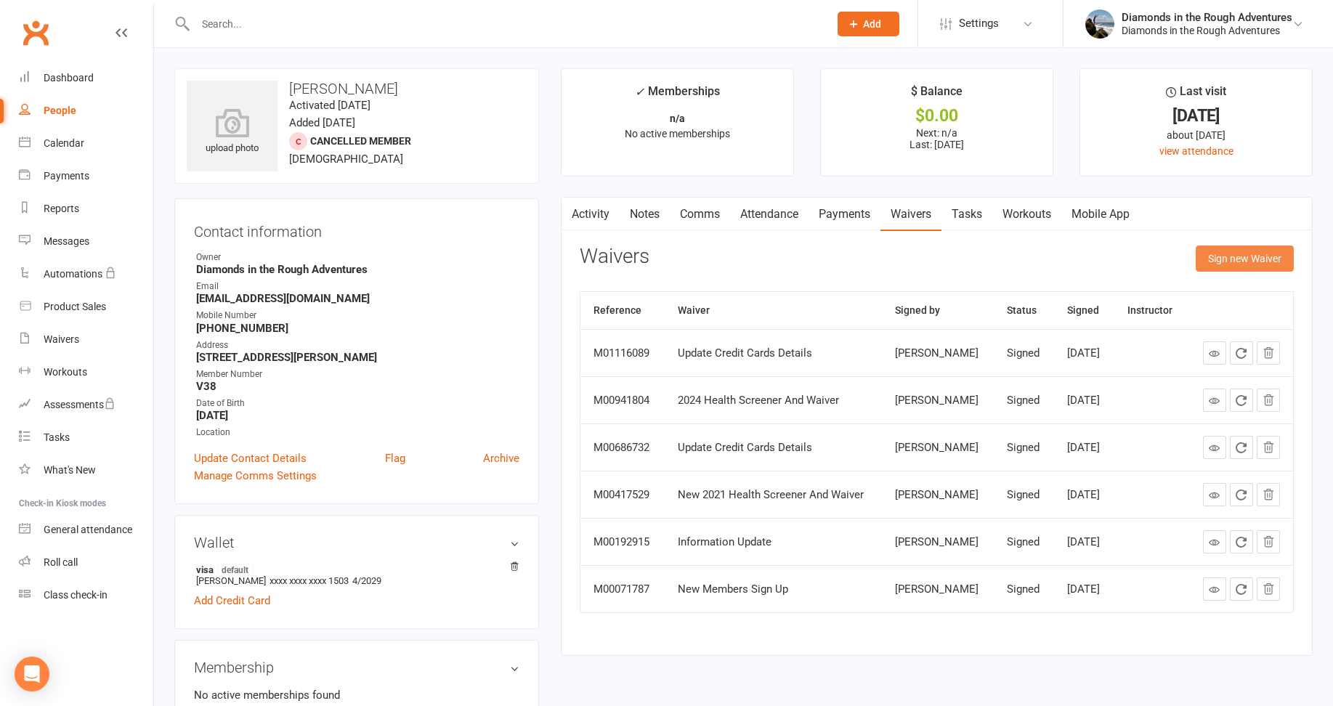
click at [1245, 261] on button "Sign new Waiver" at bounding box center [1245, 259] width 98 height 26
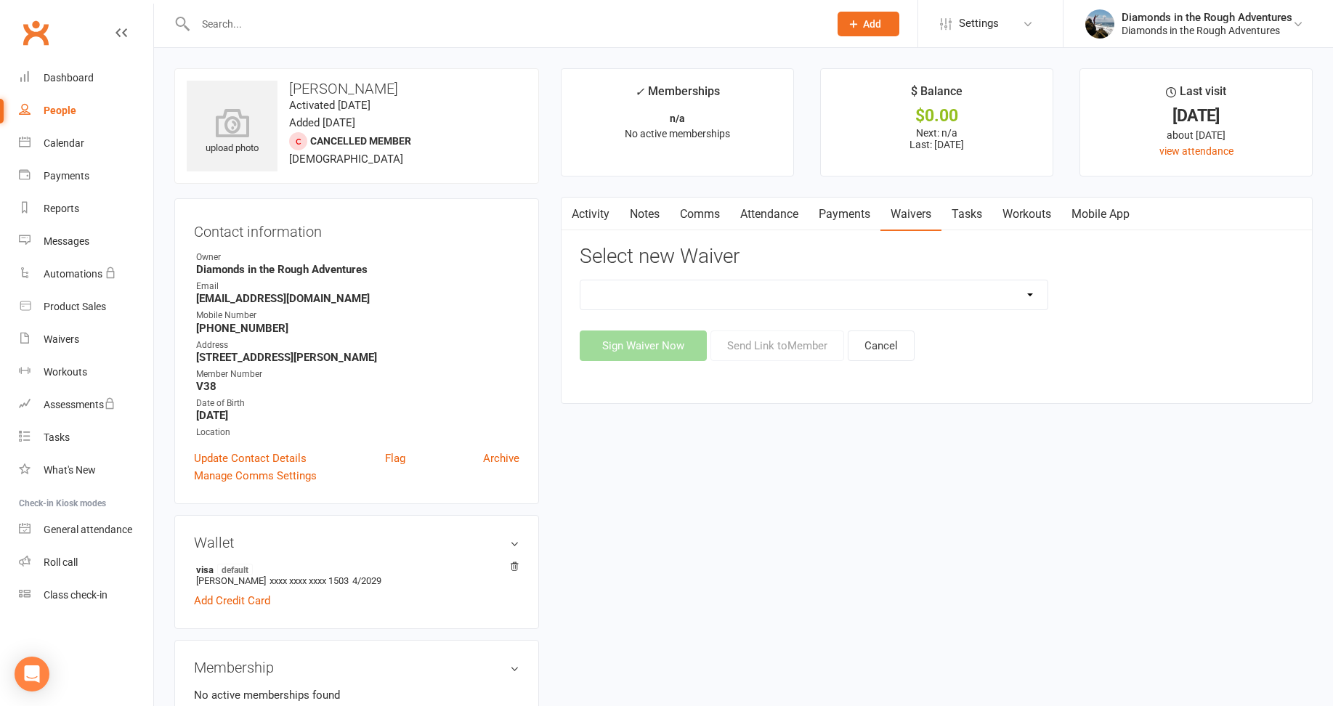
click at [1030, 294] on select "2025 Back On Track 2 Weeks Of Unlimited Sessions 2025 Diamond Day And Dream Hea…" at bounding box center [814, 294] width 467 height 29
select select "12830"
click at [581, 280] on select "2025 Back On Track 2 Weeks Of Unlimited Sessions 2025 Diamond Day And Dream Hea…" at bounding box center [814, 294] width 467 height 29
click at [784, 345] on button "Send Link to Member" at bounding box center [778, 346] width 134 height 31
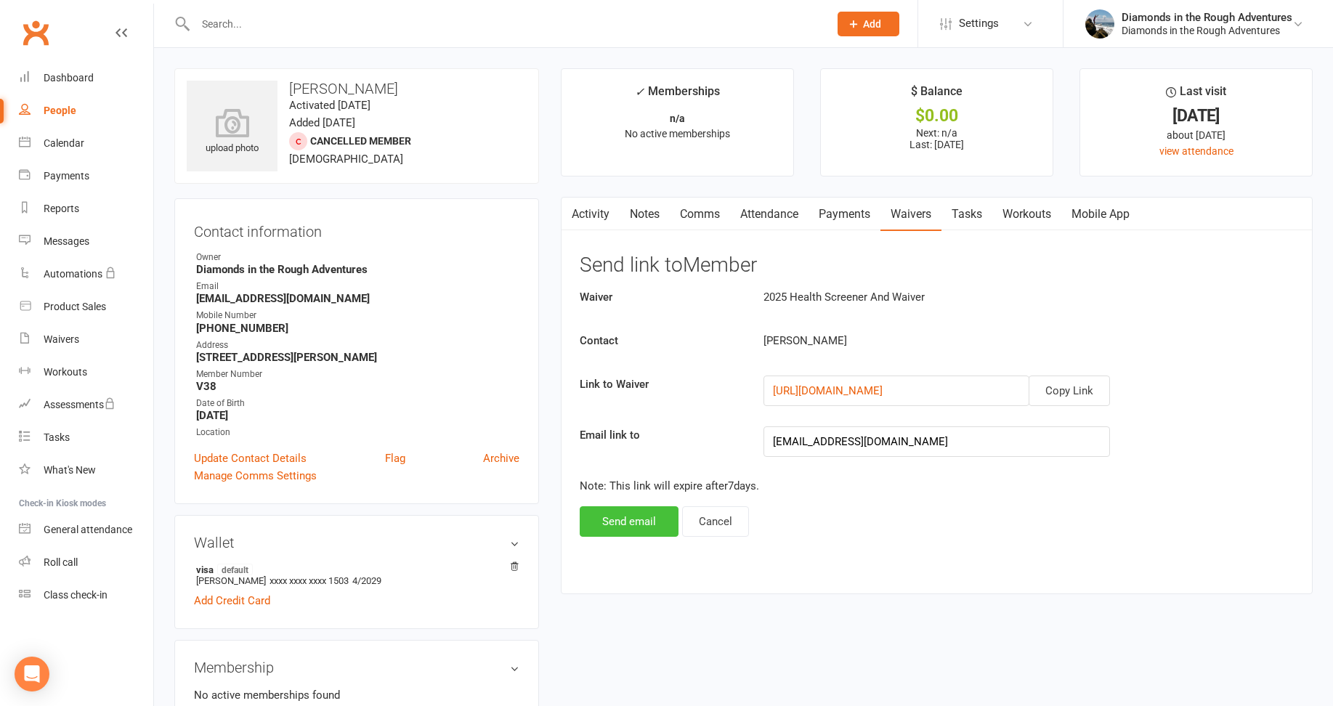
click at [634, 520] on button "Send email" at bounding box center [629, 521] width 99 height 31
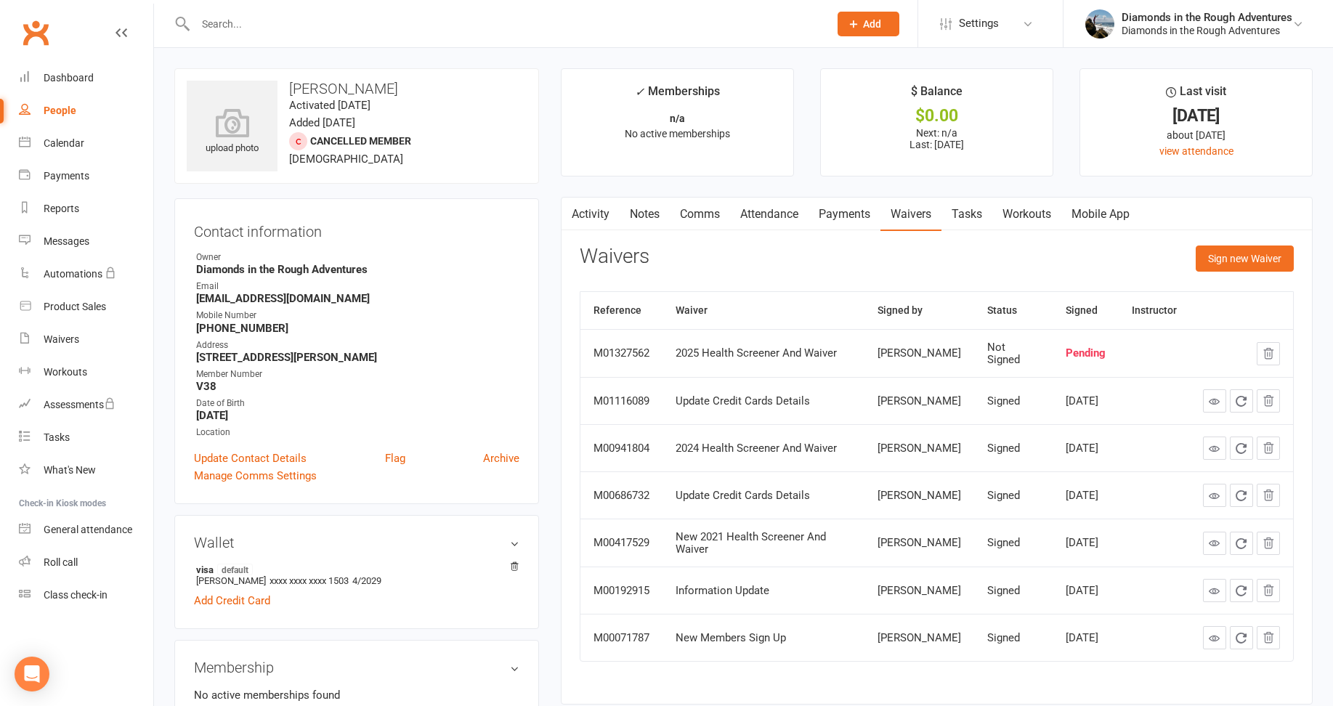
click at [232, 20] on input "text" at bounding box center [505, 24] width 628 height 20
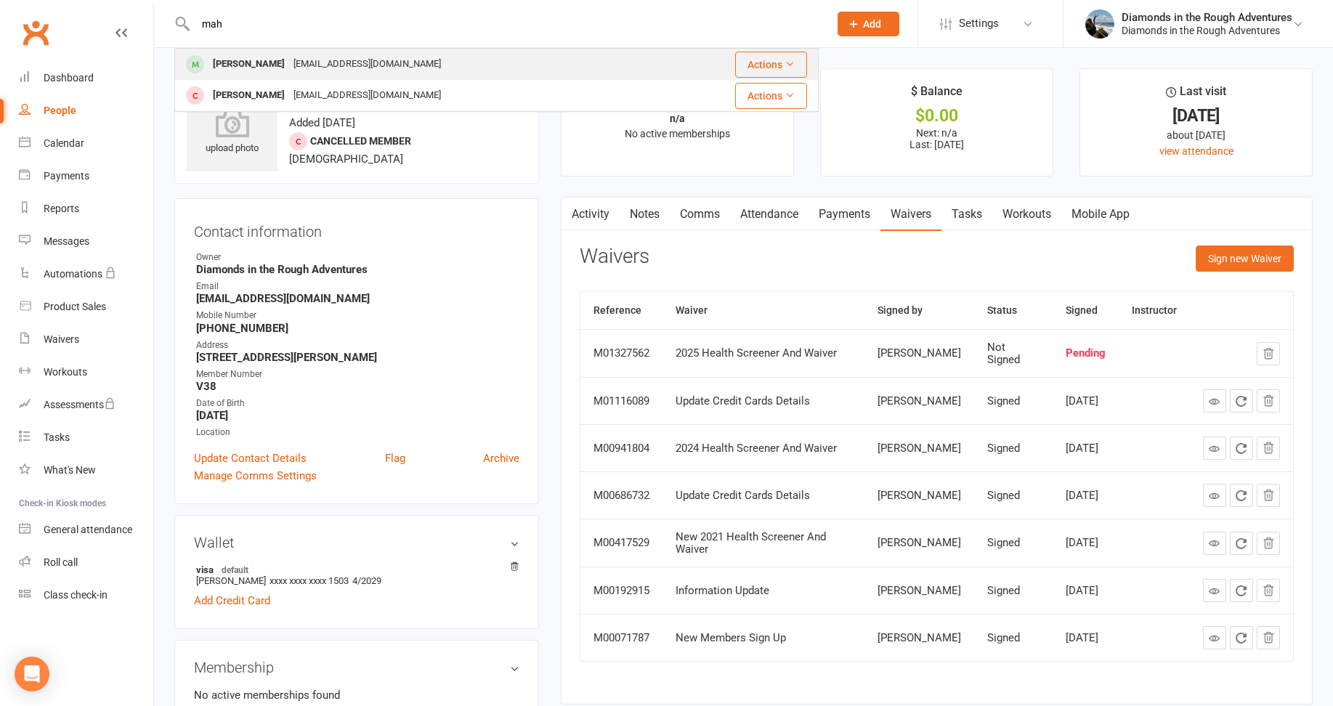
type input "mah"
click at [246, 65] on div "[PERSON_NAME]" at bounding box center [249, 64] width 81 height 21
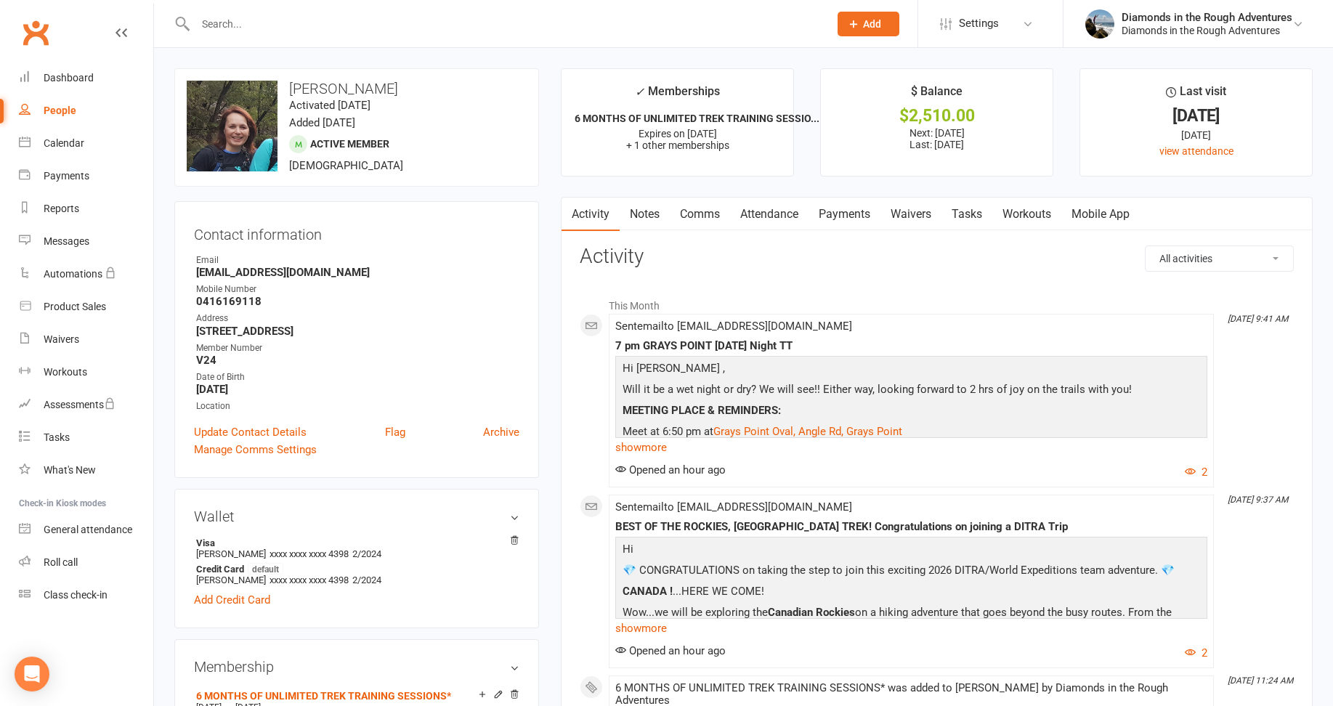
click at [913, 218] on link "Waivers" at bounding box center [911, 214] width 61 height 33
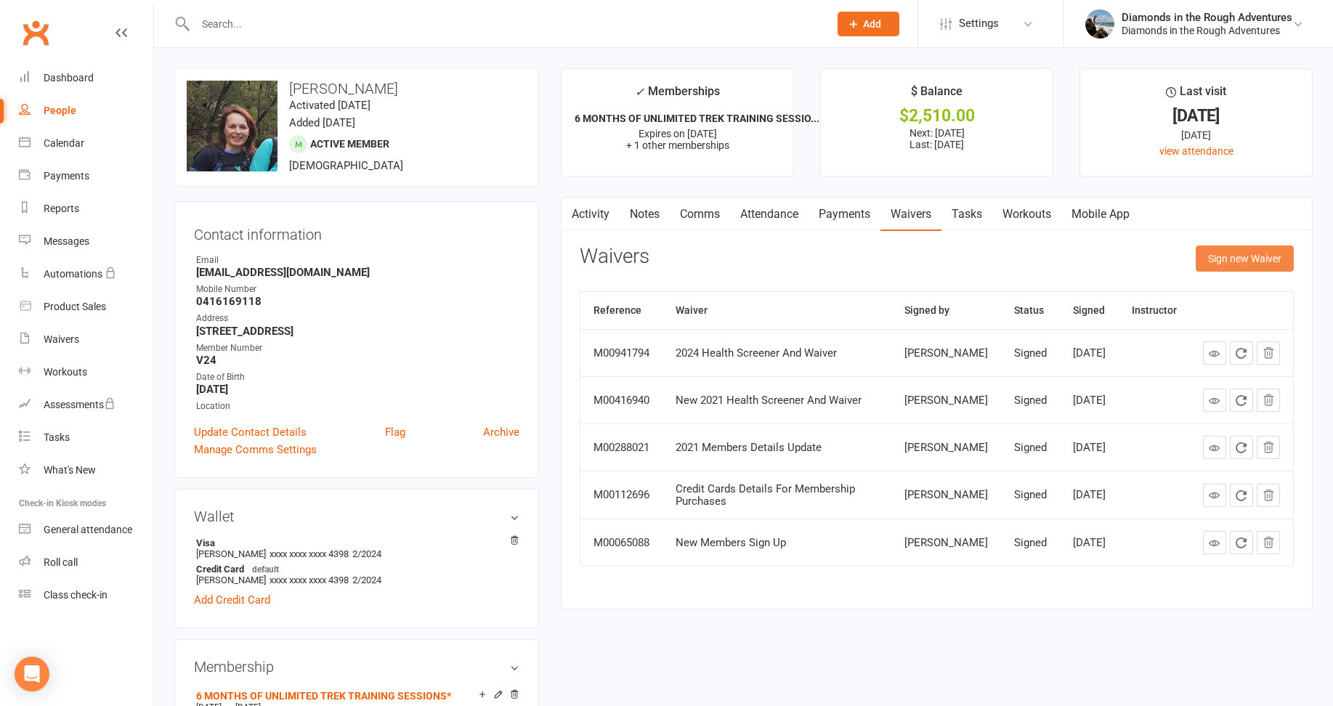
click at [1250, 257] on button "Sign new Waiver" at bounding box center [1245, 259] width 98 height 26
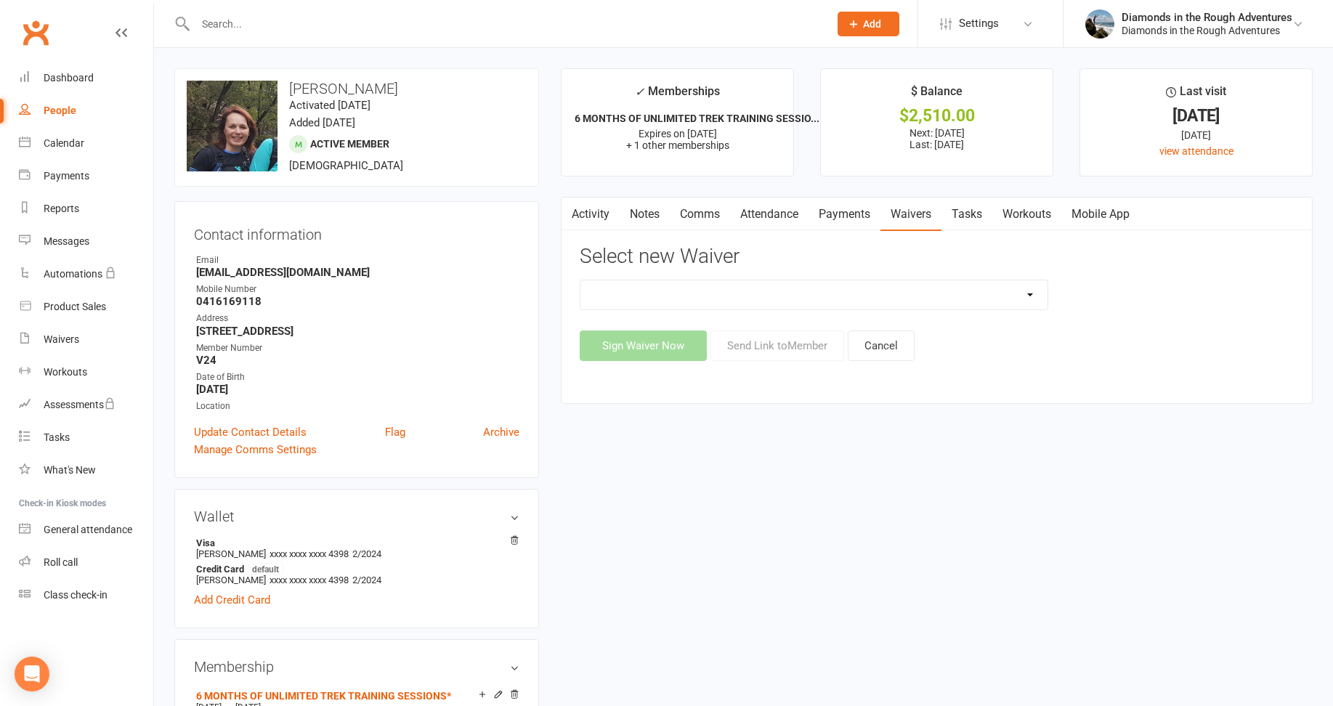
click at [1025, 292] on select "2025 Back On Track 2 Weeks Of Unlimited Sessions 2025 Diamond Day And Dream Hea…" at bounding box center [814, 294] width 467 height 29
select select "12830"
click at [581, 280] on select "2025 Back On Track 2 Weeks Of Unlimited Sessions 2025 Diamond Day And Dream Hea…" at bounding box center [814, 294] width 467 height 29
click at [803, 343] on button "Send Link to Member" at bounding box center [778, 346] width 134 height 31
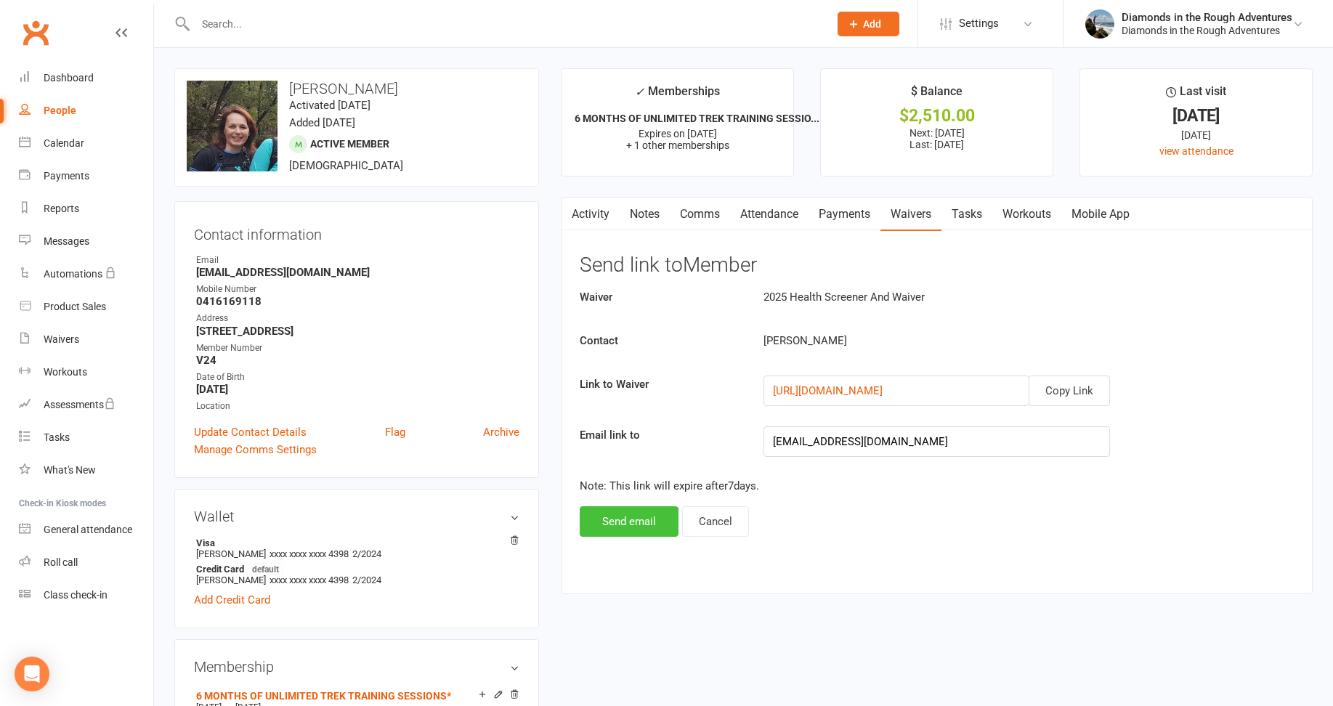
click at [628, 522] on button "Send email" at bounding box center [629, 521] width 99 height 31
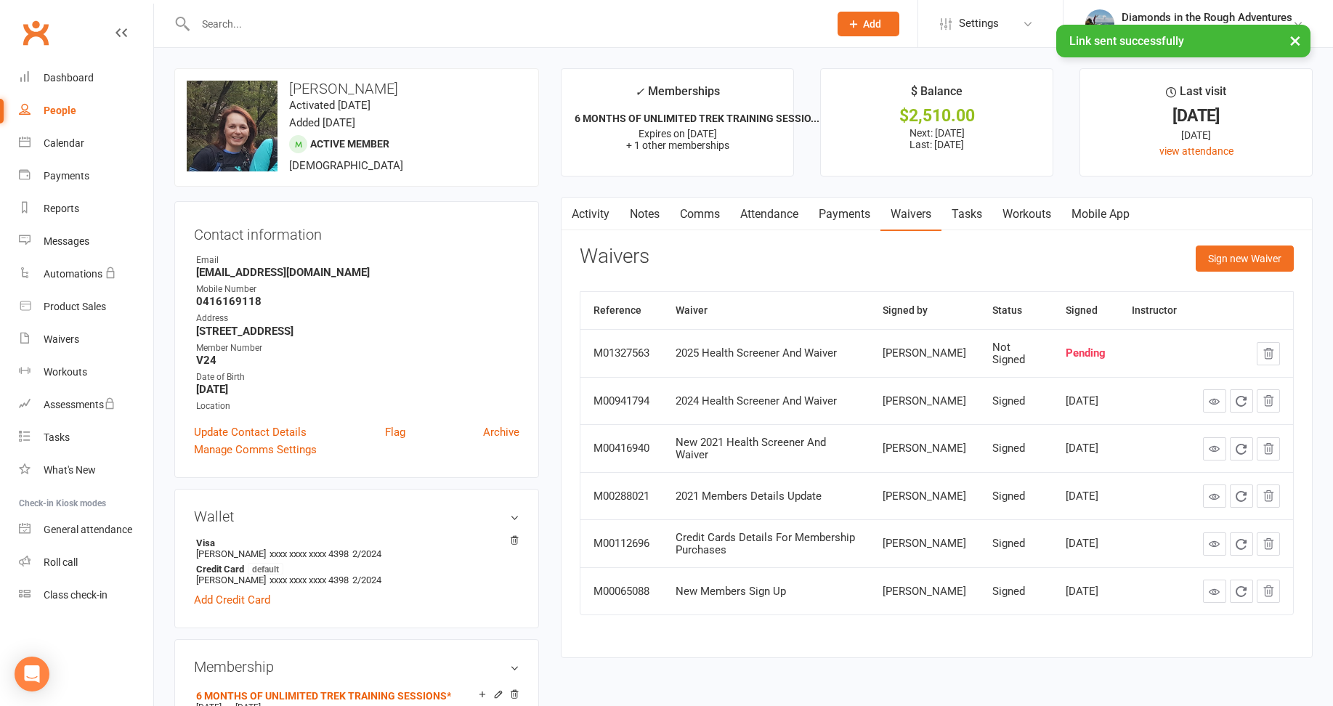
click at [203, 22] on input "text" at bounding box center [505, 24] width 628 height 20
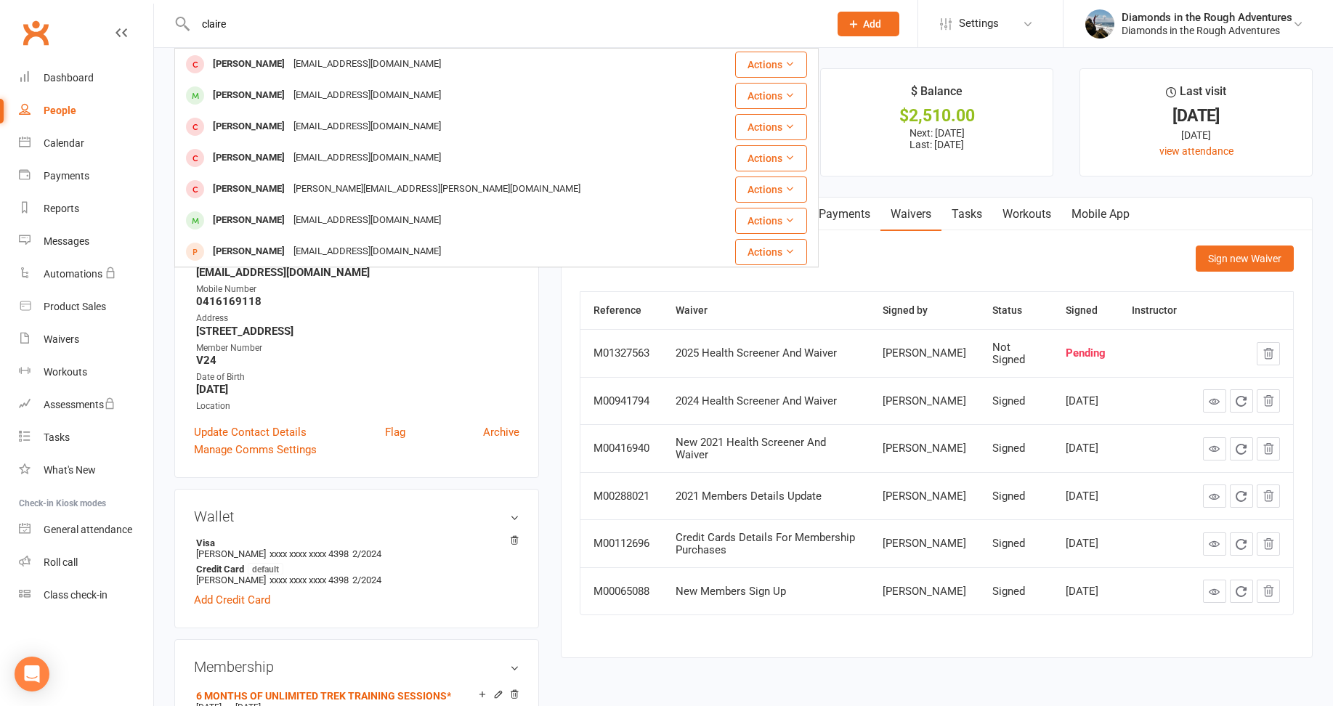
type input "claire"
click at [257, 92] on div "[PERSON_NAME]" at bounding box center [249, 95] width 81 height 21
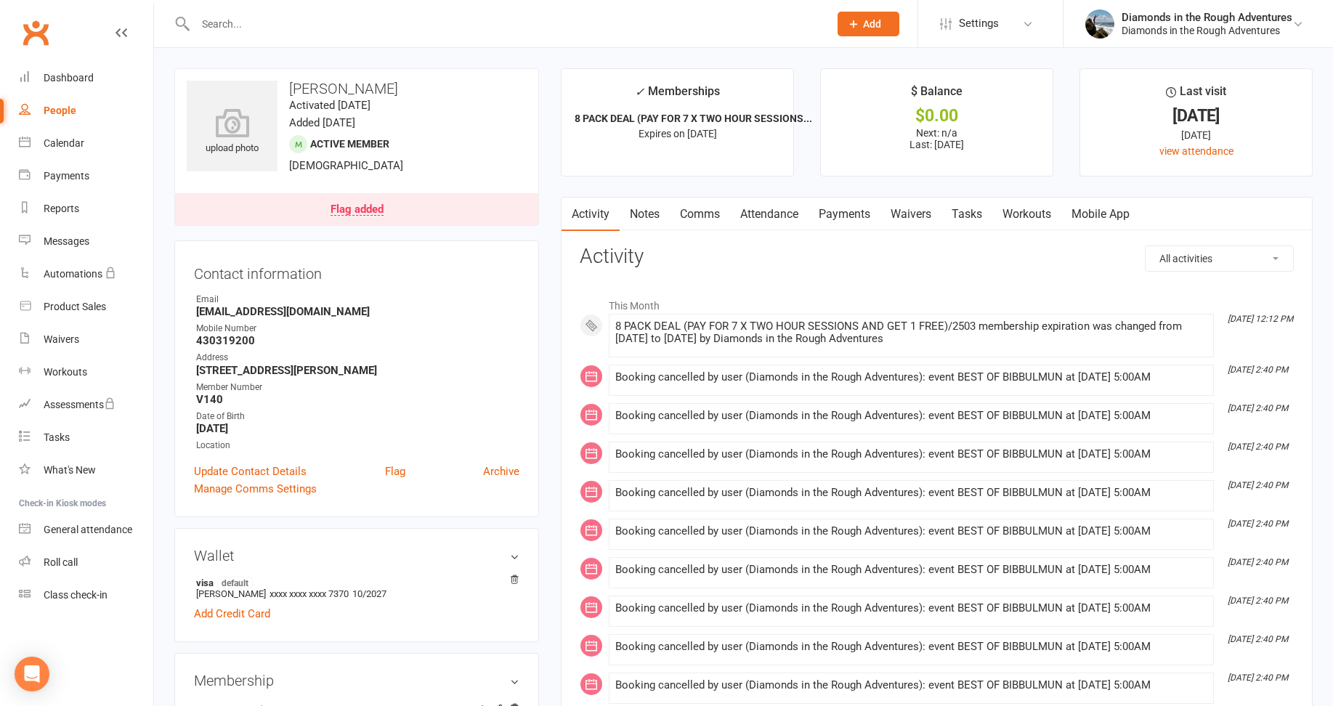
click at [918, 215] on link "Waivers" at bounding box center [911, 214] width 61 height 33
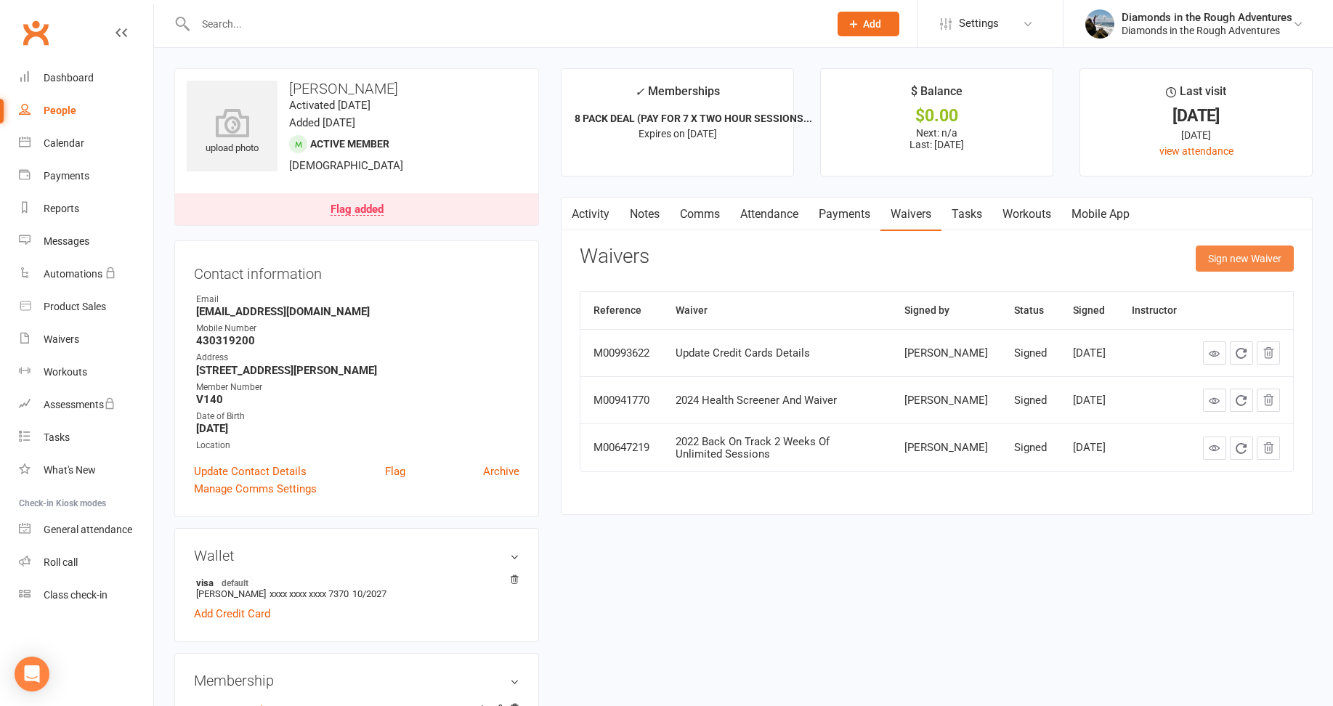
click at [1256, 256] on button "Sign new Waiver" at bounding box center [1245, 259] width 98 height 26
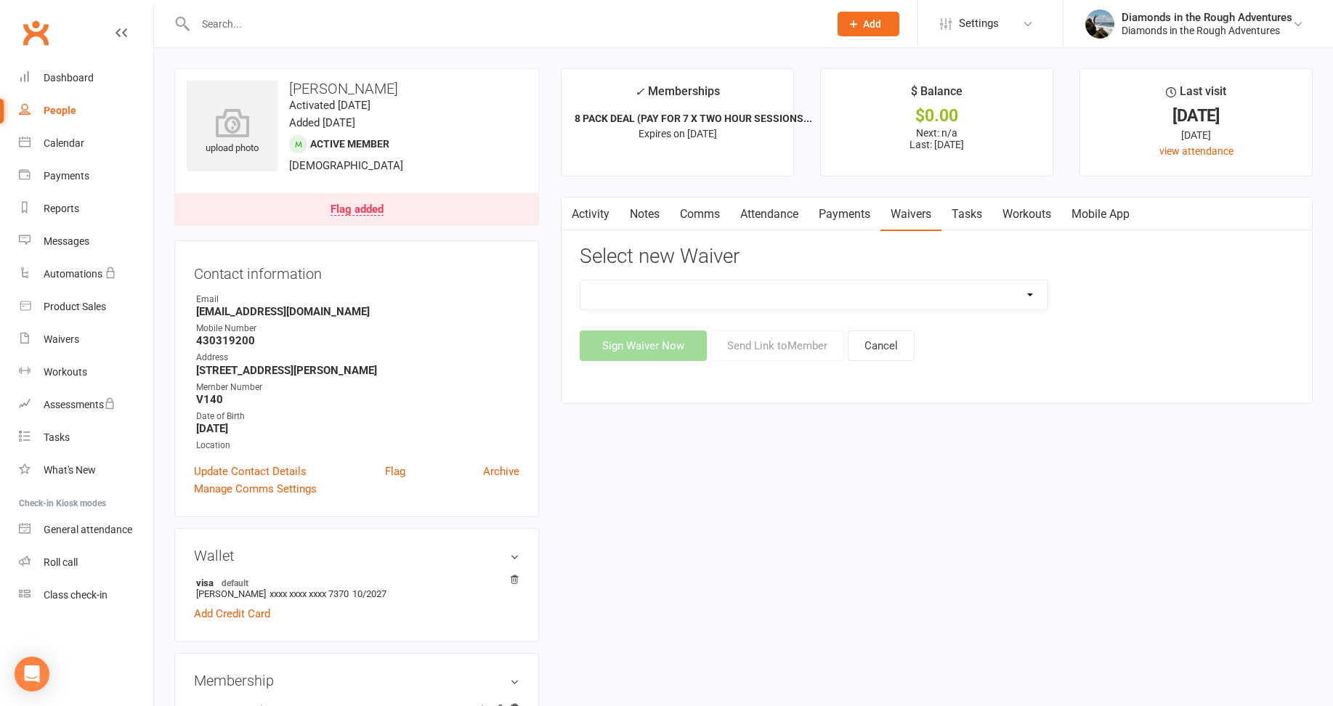
drag, startPoint x: 1028, startPoint y: 293, endPoint x: 1012, endPoint y: 292, distance: 16.0
click at [1028, 293] on select "2025 Back On Track 2 Weeks Of Unlimited Sessions 2025 Diamond Day And Dream Hea…" at bounding box center [814, 294] width 467 height 29
select select "12830"
click at [581, 280] on select "2025 Back On Track 2 Weeks Of Unlimited Sessions 2025 Diamond Day And Dream Hea…" at bounding box center [814, 294] width 467 height 29
click at [786, 348] on button "Send Link to Member" at bounding box center [778, 346] width 134 height 31
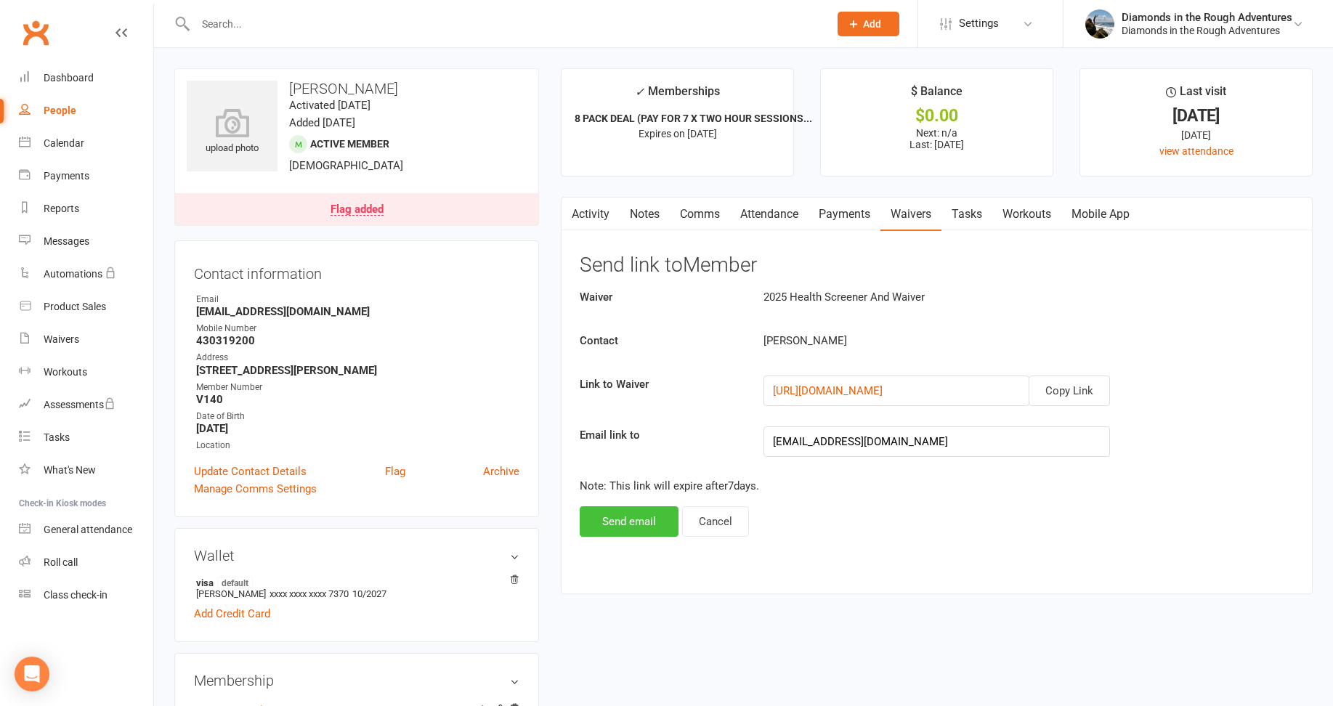
click at [618, 526] on button "Send email" at bounding box center [629, 521] width 99 height 31
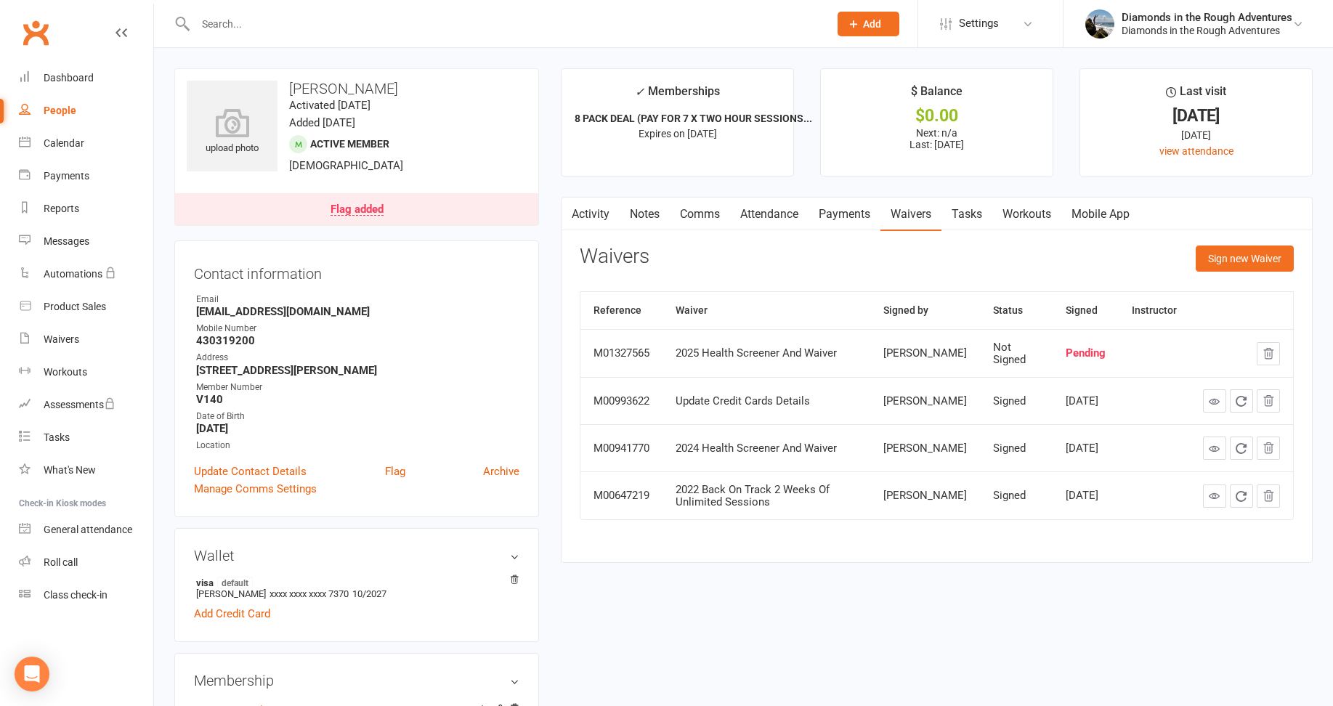
click at [230, 28] on input "text" at bounding box center [505, 24] width 628 height 20
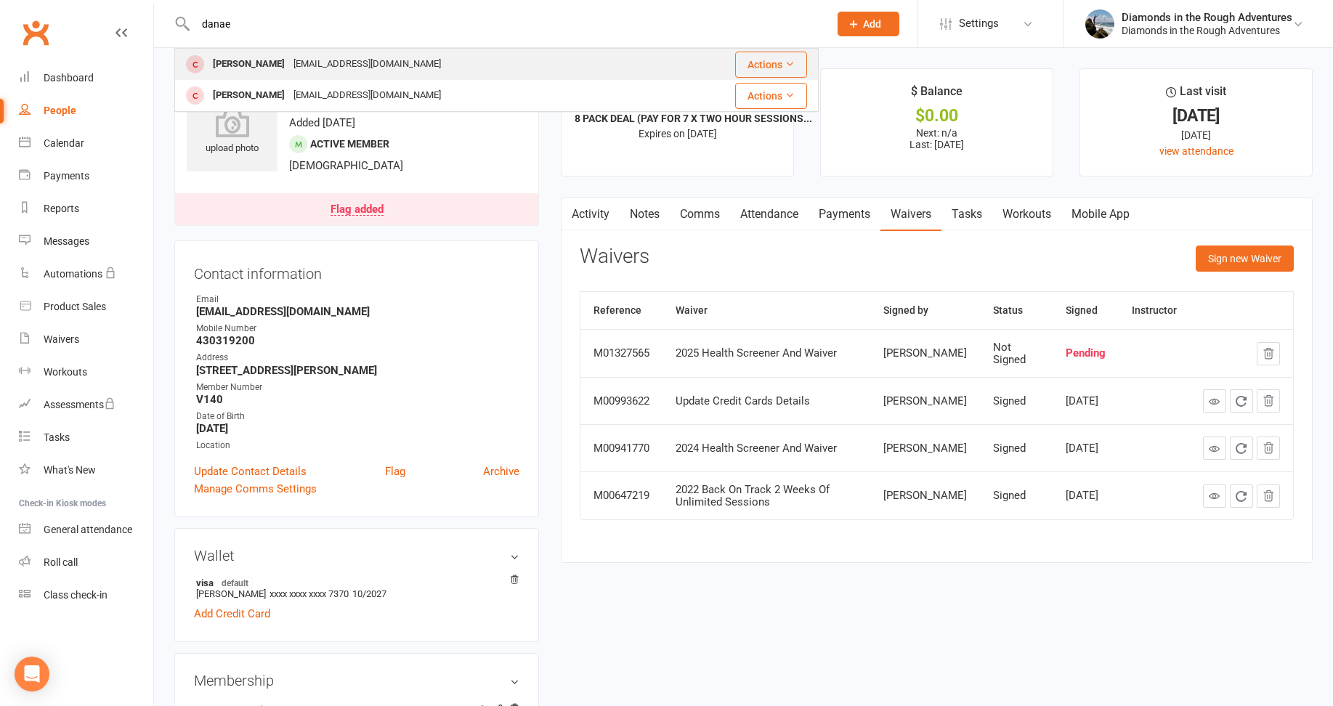
type input "danae"
click at [235, 62] on div "[PERSON_NAME]" at bounding box center [249, 64] width 81 height 21
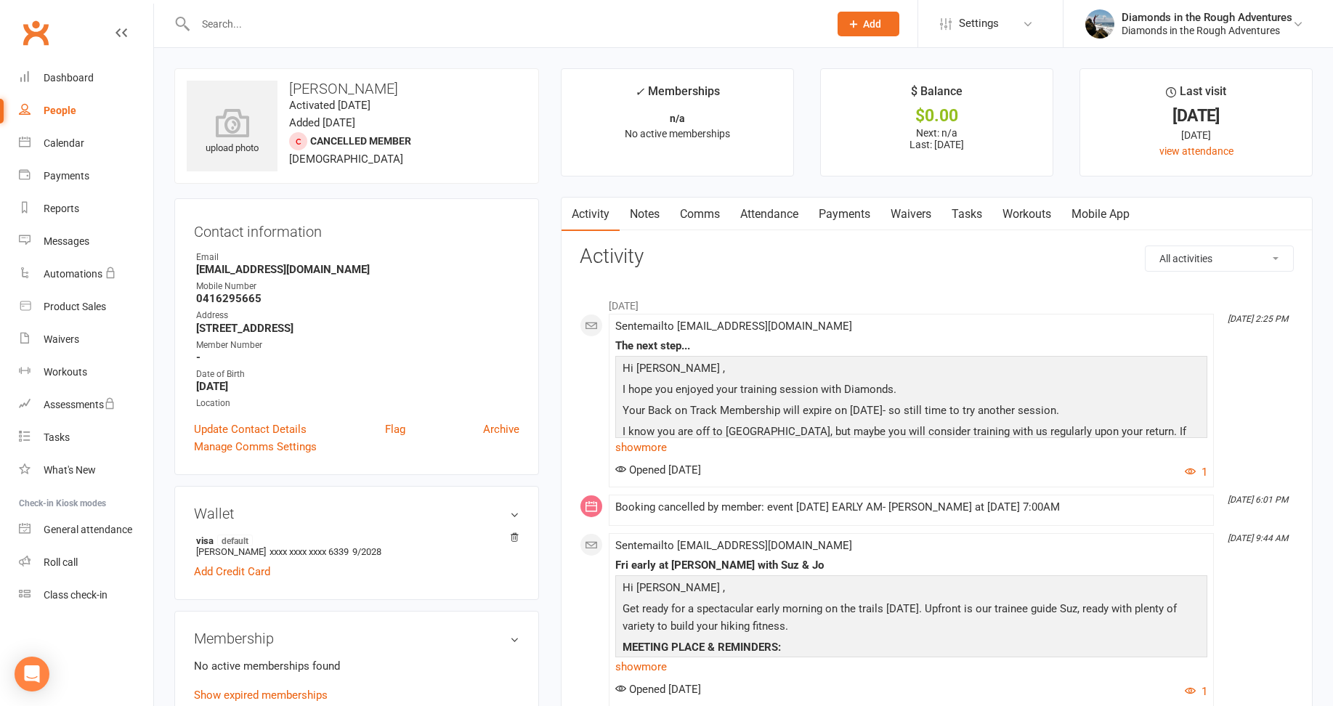
click at [906, 211] on link "Waivers" at bounding box center [911, 214] width 61 height 33
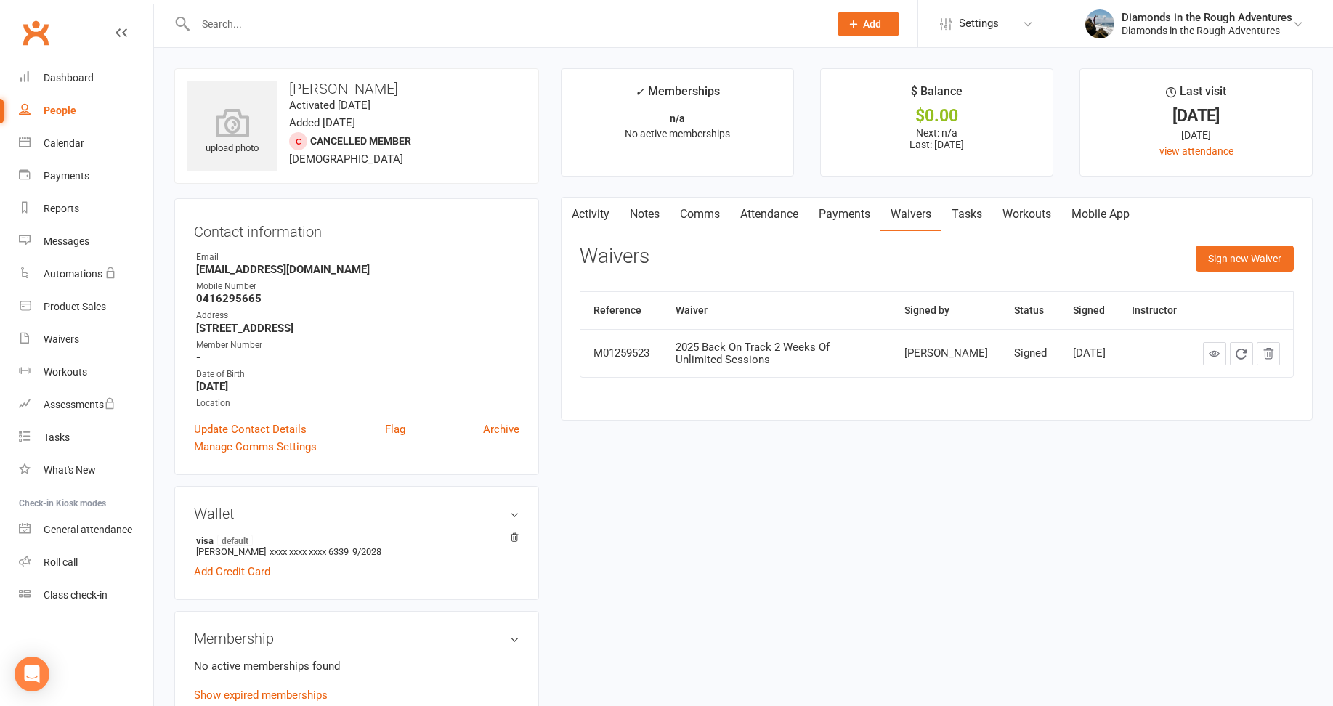
click at [208, 18] on input "text" at bounding box center [505, 24] width 628 height 20
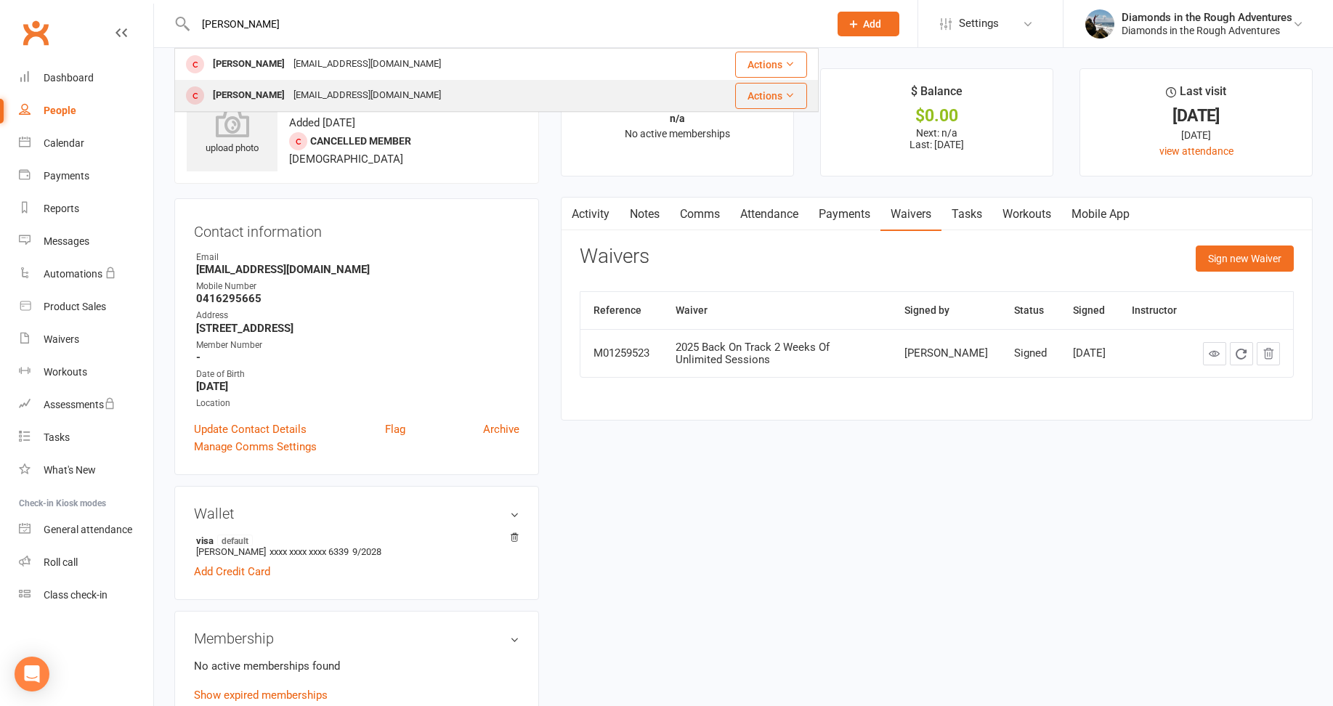
type input "[PERSON_NAME]"
click at [244, 87] on div "[PERSON_NAME]" at bounding box center [249, 95] width 81 height 21
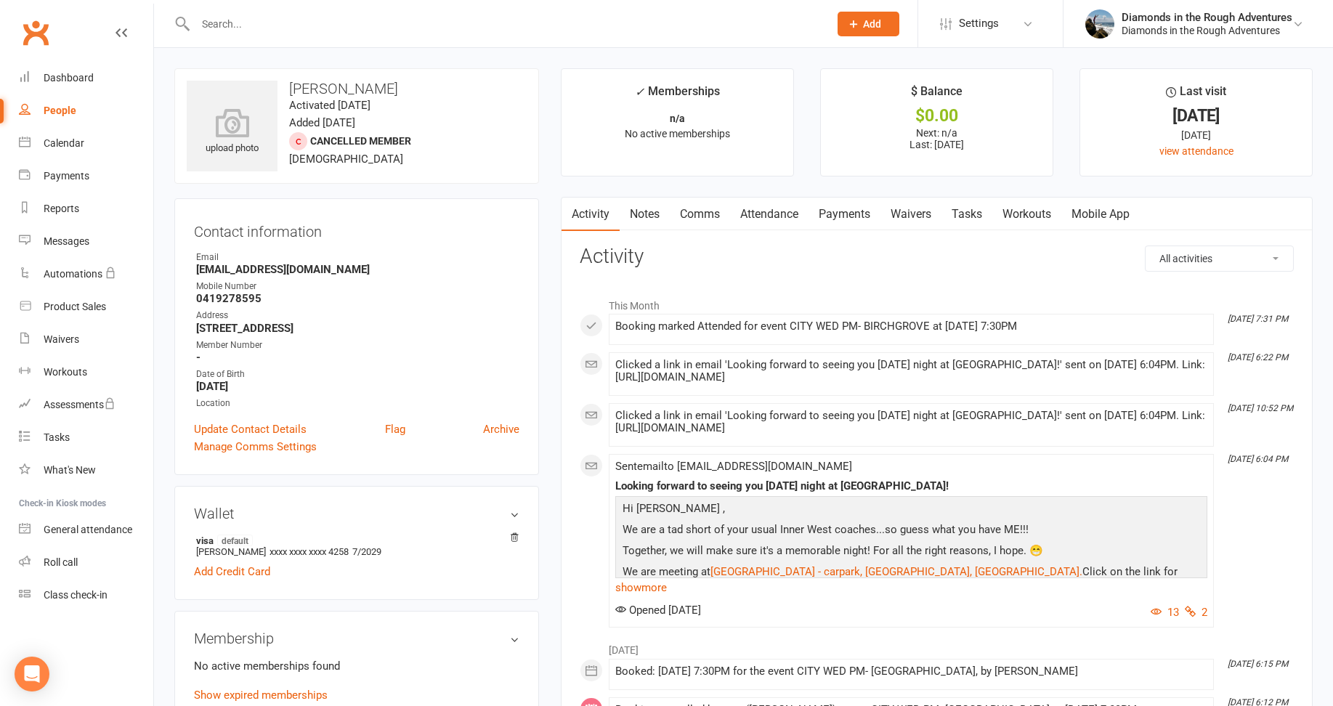
click at [923, 212] on link "Waivers" at bounding box center [911, 214] width 61 height 33
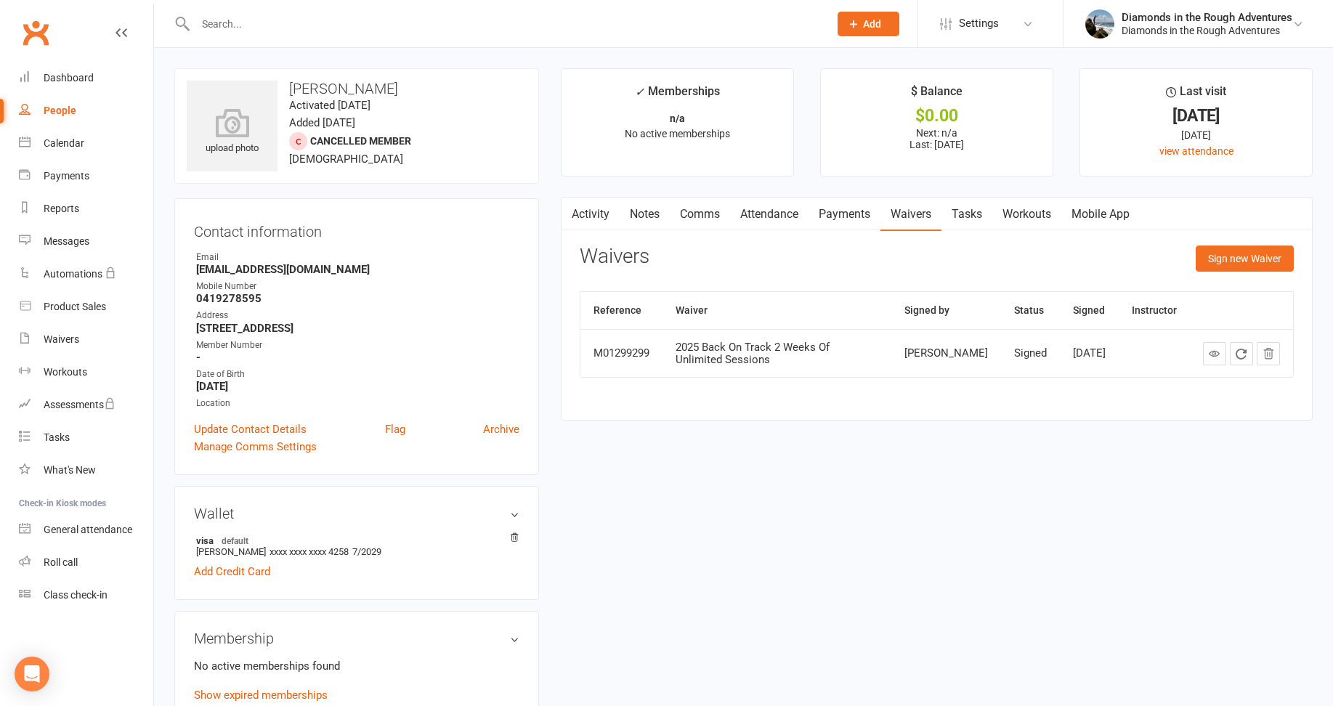
click at [227, 22] on input "text" at bounding box center [505, 24] width 628 height 20
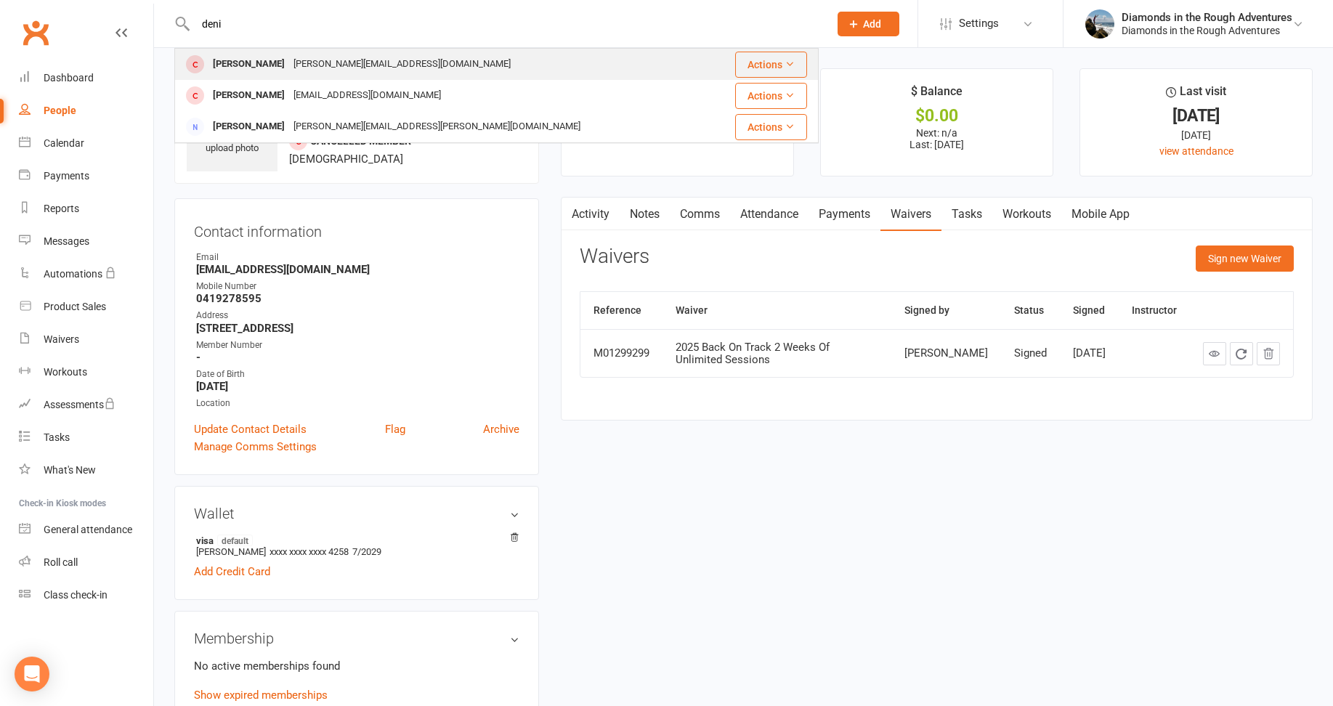
type input "deni"
click at [245, 62] on div "[PERSON_NAME]" at bounding box center [249, 64] width 81 height 21
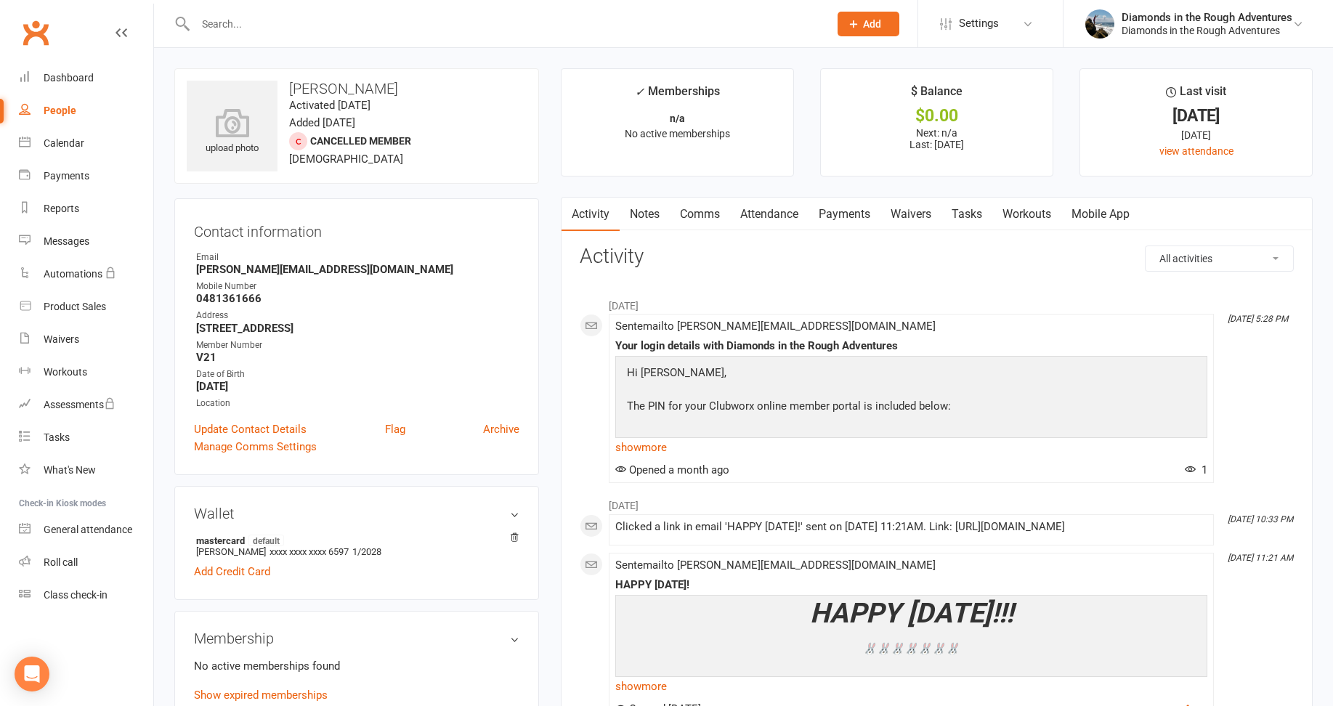
click at [911, 214] on link "Waivers" at bounding box center [911, 214] width 61 height 33
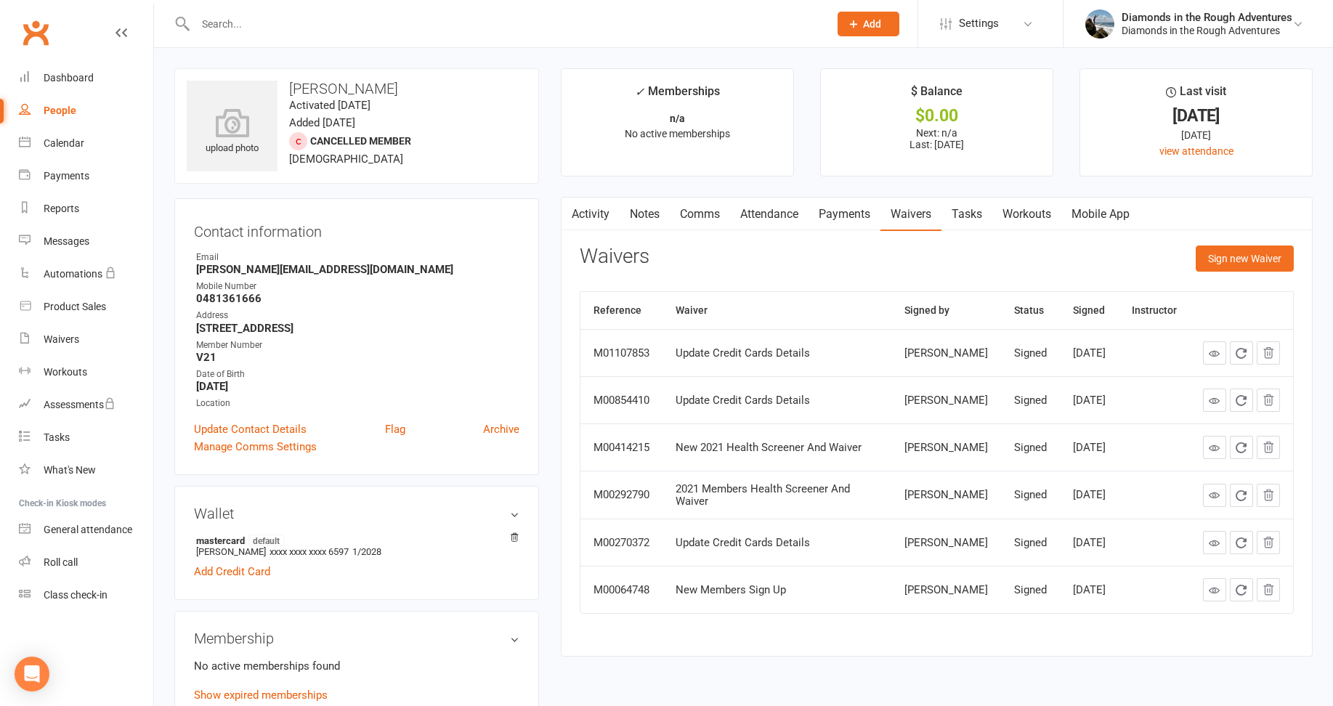
click at [240, 21] on input "text" at bounding box center [505, 24] width 628 height 20
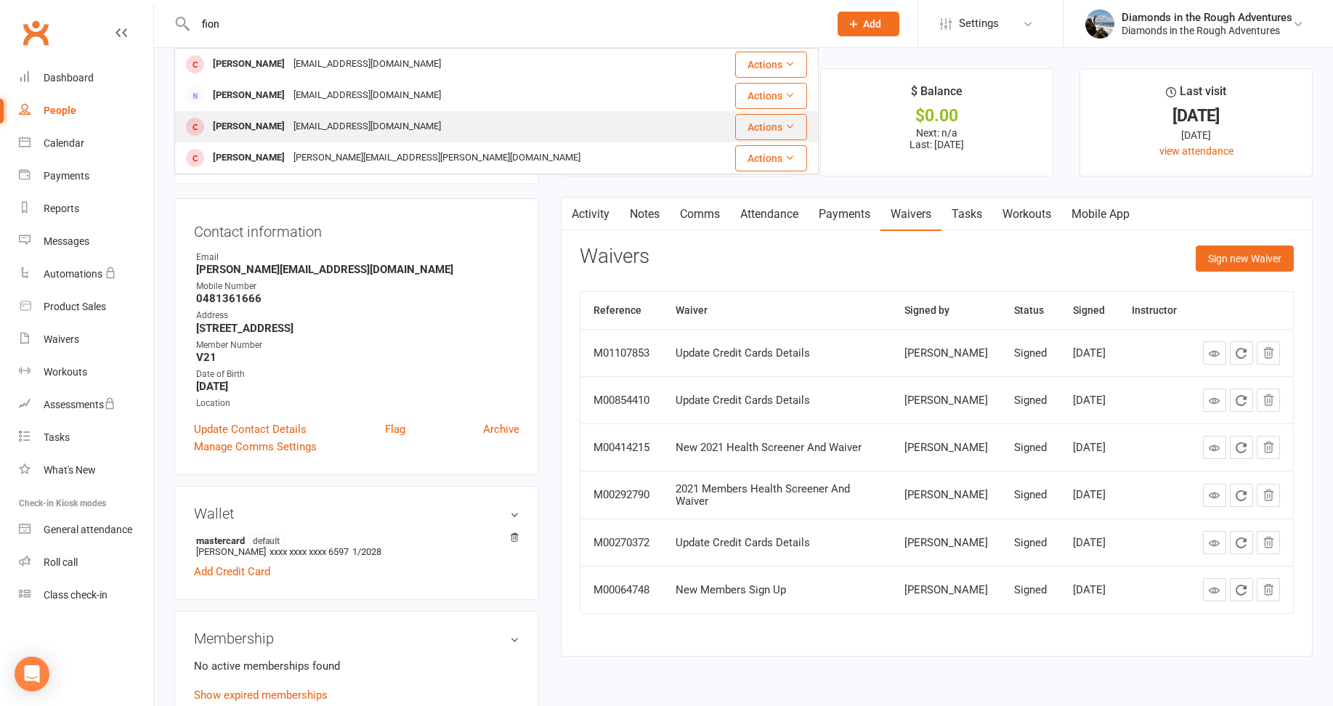
type input "fion"
click at [238, 123] on div "[PERSON_NAME]" at bounding box center [249, 126] width 81 height 21
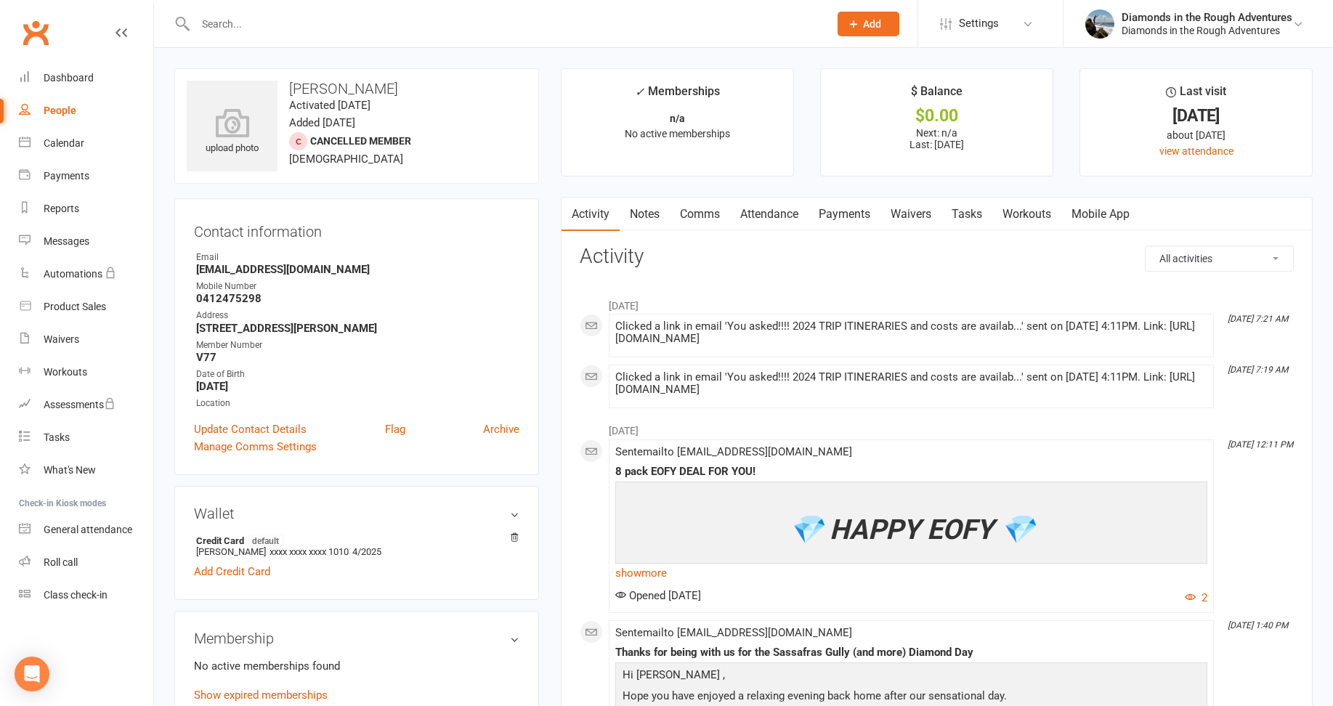
click at [919, 214] on link "Waivers" at bounding box center [911, 214] width 61 height 33
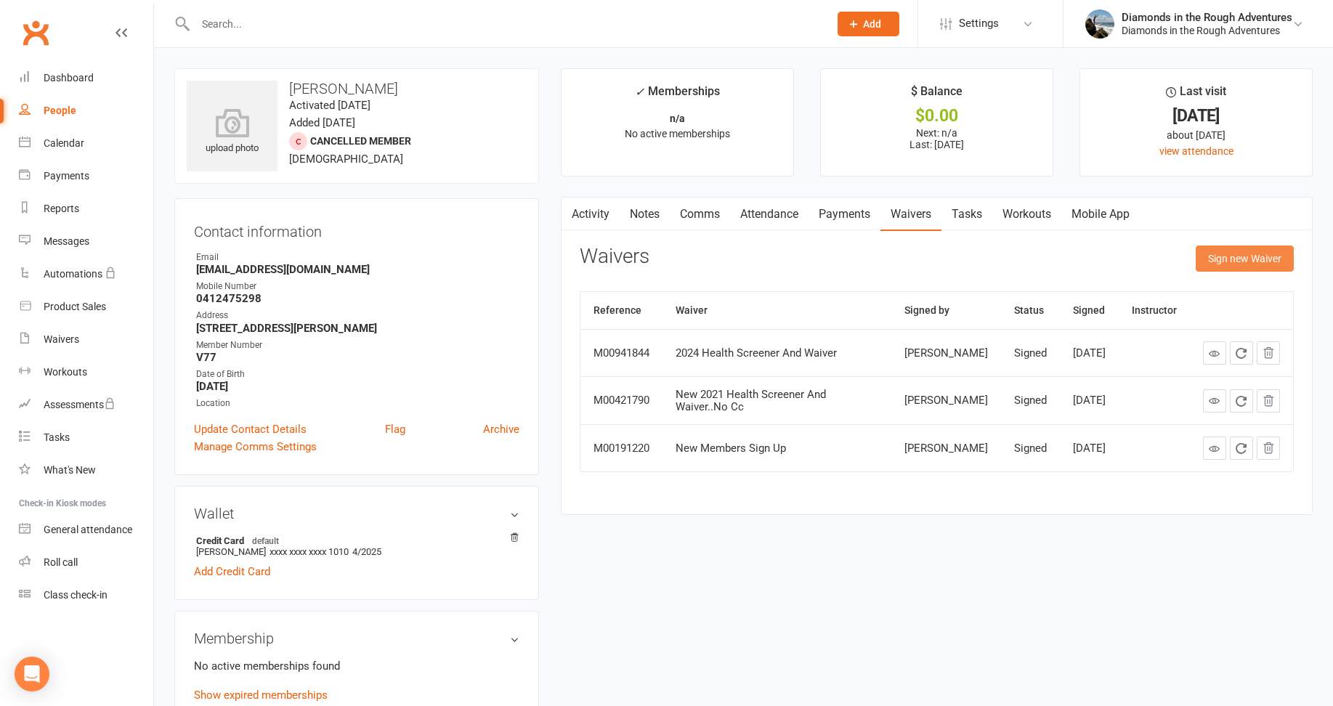
click at [1260, 256] on button "Sign new Waiver" at bounding box center [1245, 259] width 98 height 26
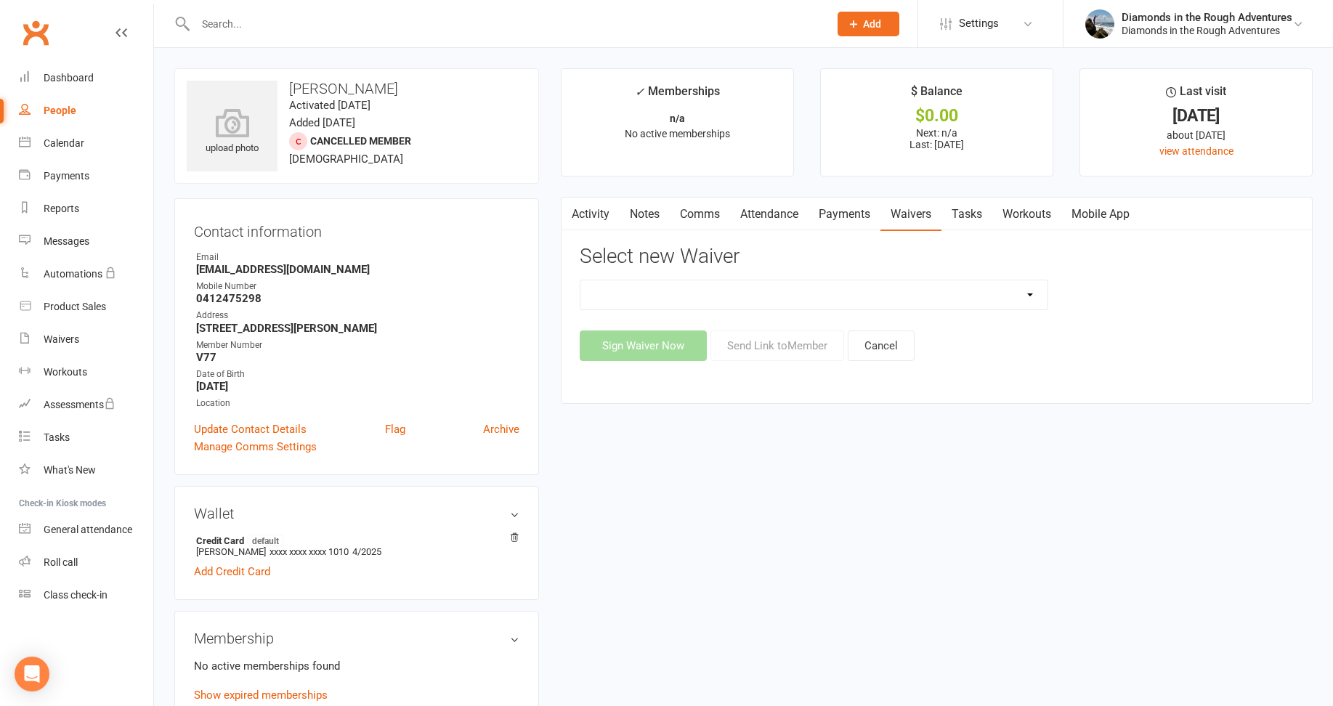
click at [1032, 294] on select "2025 Back On Track 2 Weeks Of Unlimited Sessions 2025 Diamond Day And Dream Hea…" at bounding box center [814, 294] width 467 height 29
select select "12830"
click at [581, 280] on select "2025 Back On Track 2 Weeks Of Unlimited Sessions 2025 Diamond Day And Dream Hea…" at bounding box center [814, 294] width 467 height 29
click at [795, 346] on button "Send Link to Member" at bounding box center [778, 346] width 134 height 31
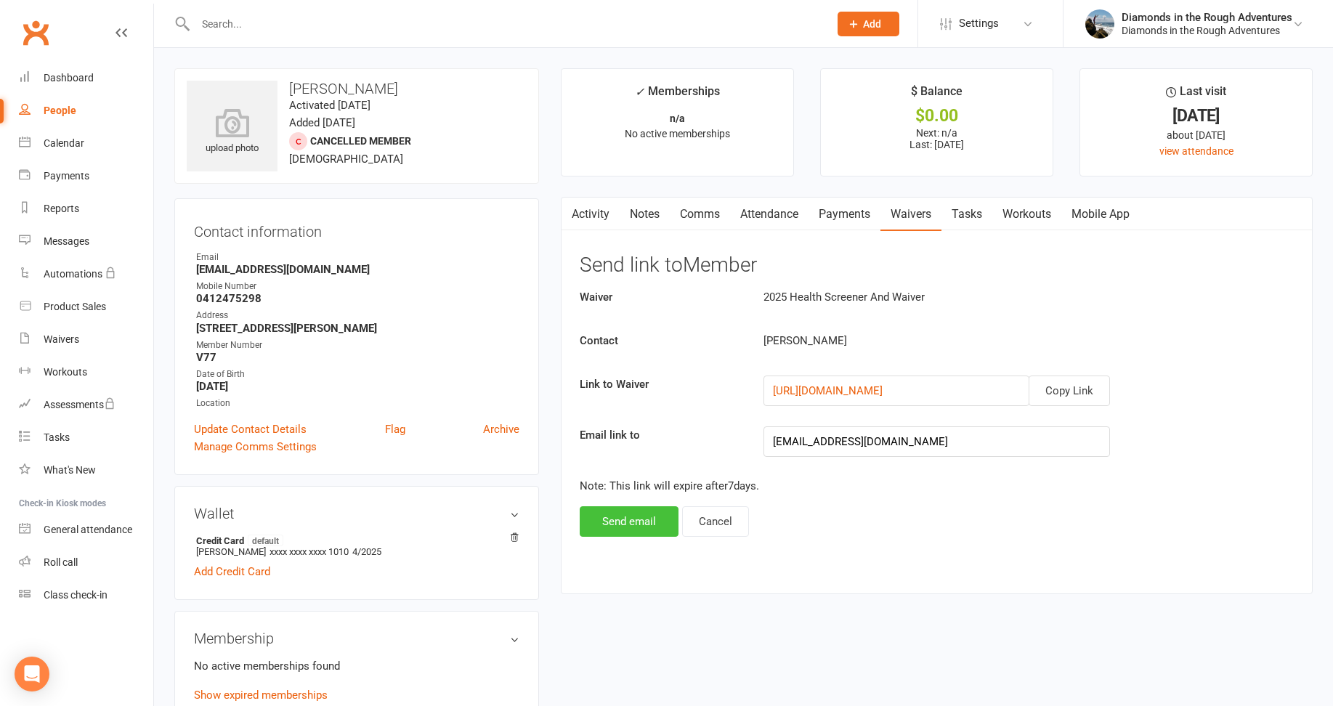
click at [641, 518] on button "Send email" at bounding box center [629, 521] width 99 height 31
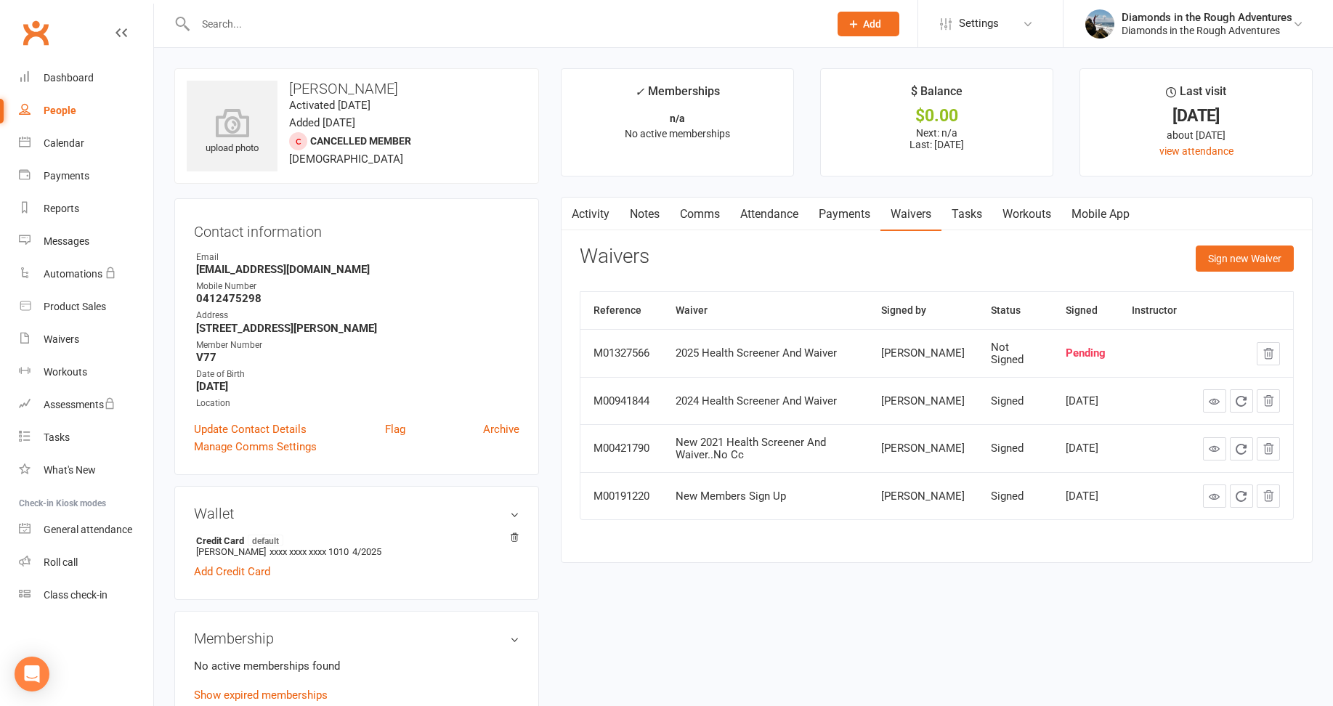
click at [238, 24] on input "text" at bounding box center [505, 24] width 628 height 20
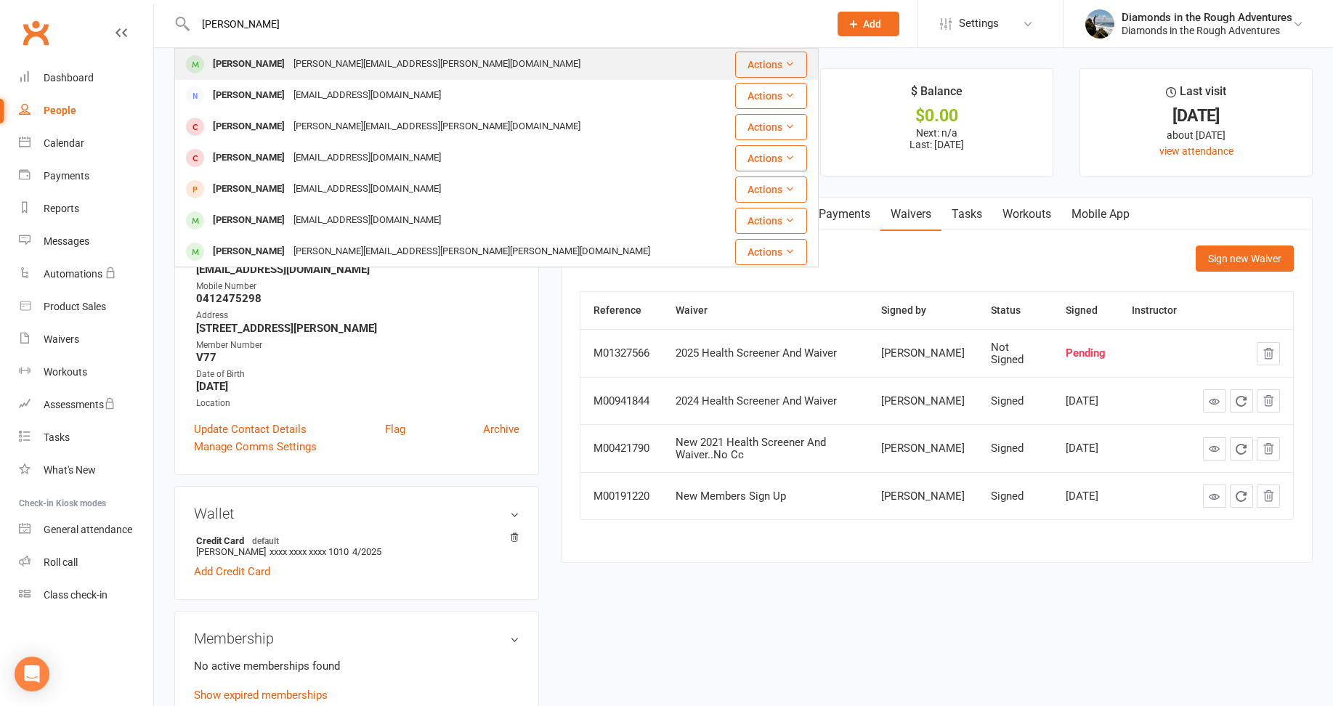
type input "[PERSON_NAME]"
click at [246, 64] on div "[PERSON_NAME]" at bounding box center [249, 64] width 81 height 21
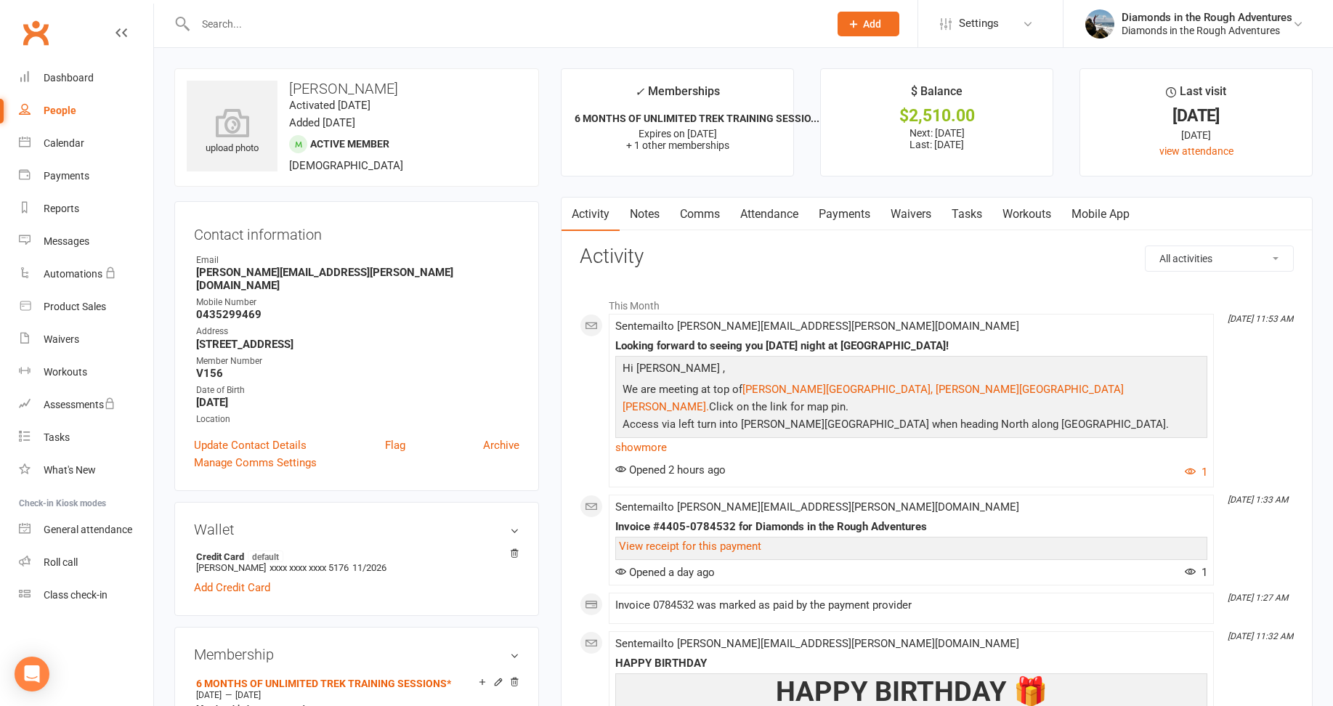
click at [915, 210] on link "Waivers" at bounding box center [911, 214] width 61 height 33
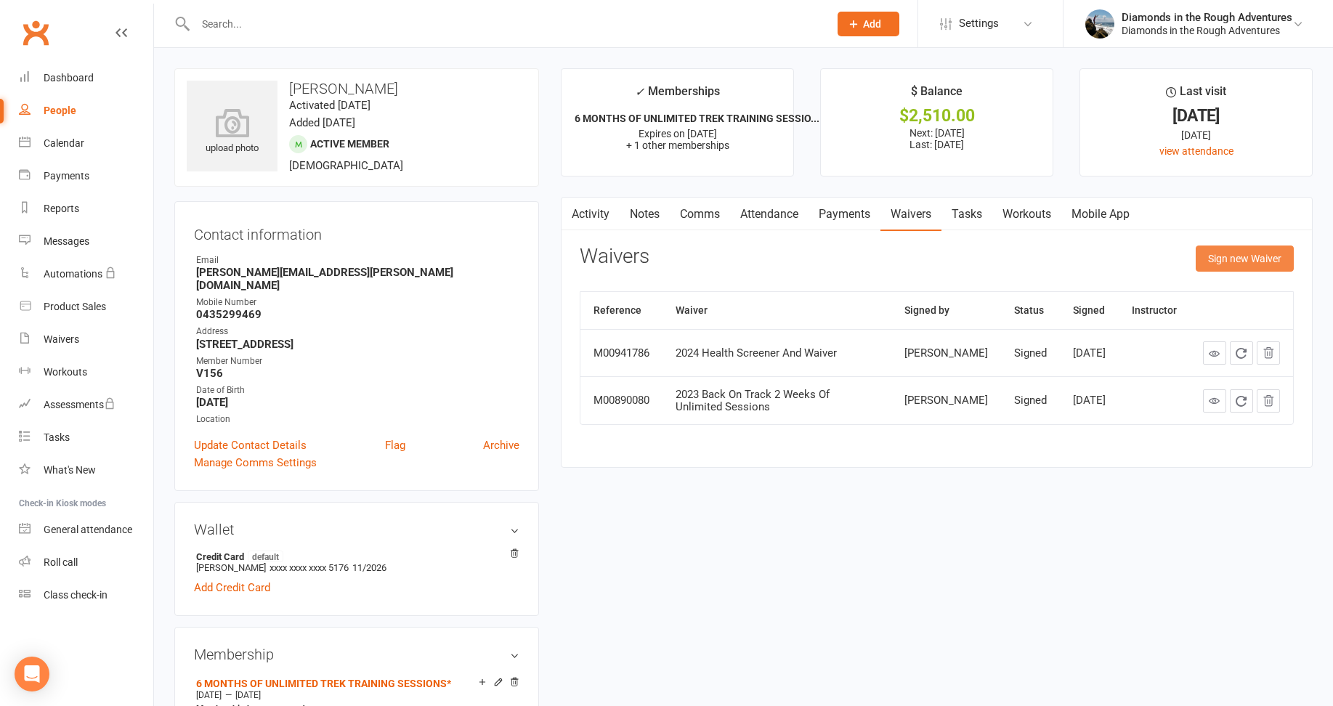
click at [1244, 252] on button "Sign new Waiver" at bounding box center [1245, 259] width 98 height 26
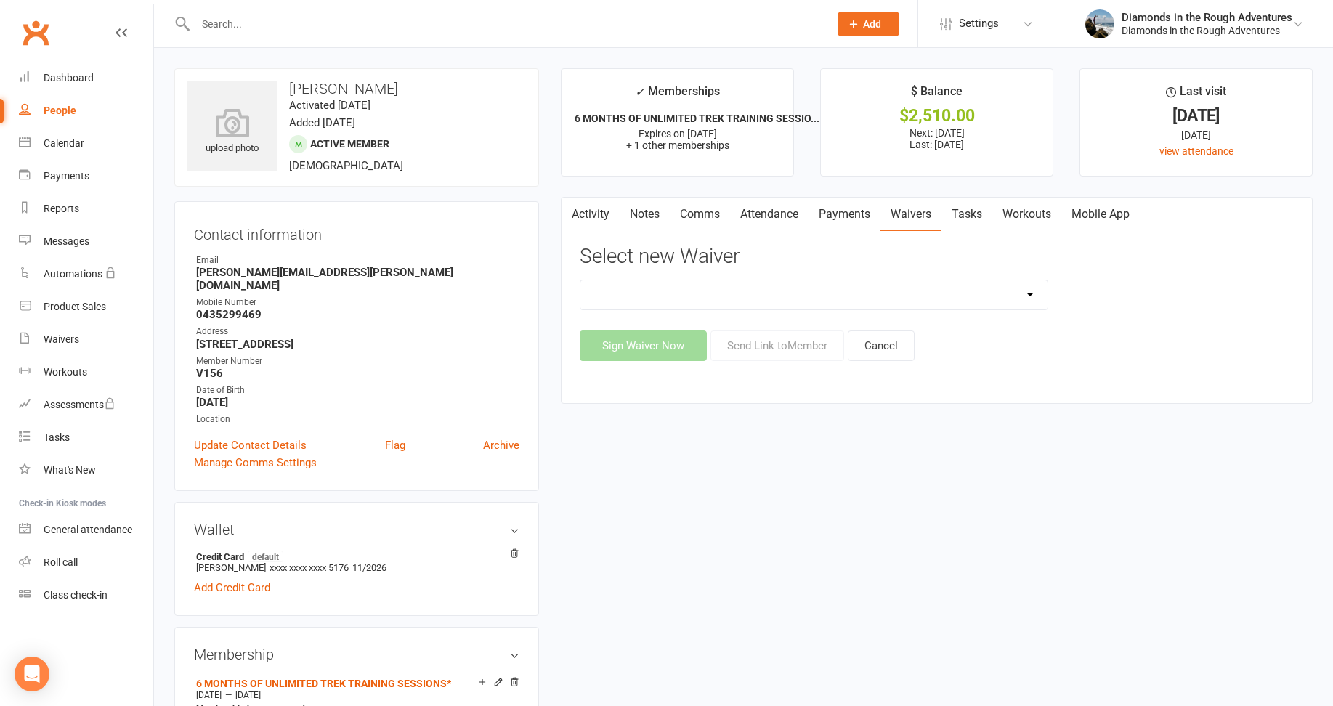
click at [1031, 292] on select "2025 Back On Track 2 Weeks Of Unlimited Sessions 2025 Diamond Day And Dream Hea…" at bounding box center [814, 294] width 467 height 29
select select "12830"
click at [581, 280] on select "2025 Back On Track 2 Weeks Of Unlimited Sessions 2025 Diamond Day And Dream Hea…" at bounding box center [814, 294] width 467 height 29
drag, startPoint x: 785, startPoint y: 351, endPoint x: 772, endPoint y: 348, distance: 12.7
click at [785, 349] on button "Send Link to Member" at bounding box center [778, 346] width 134 height 31
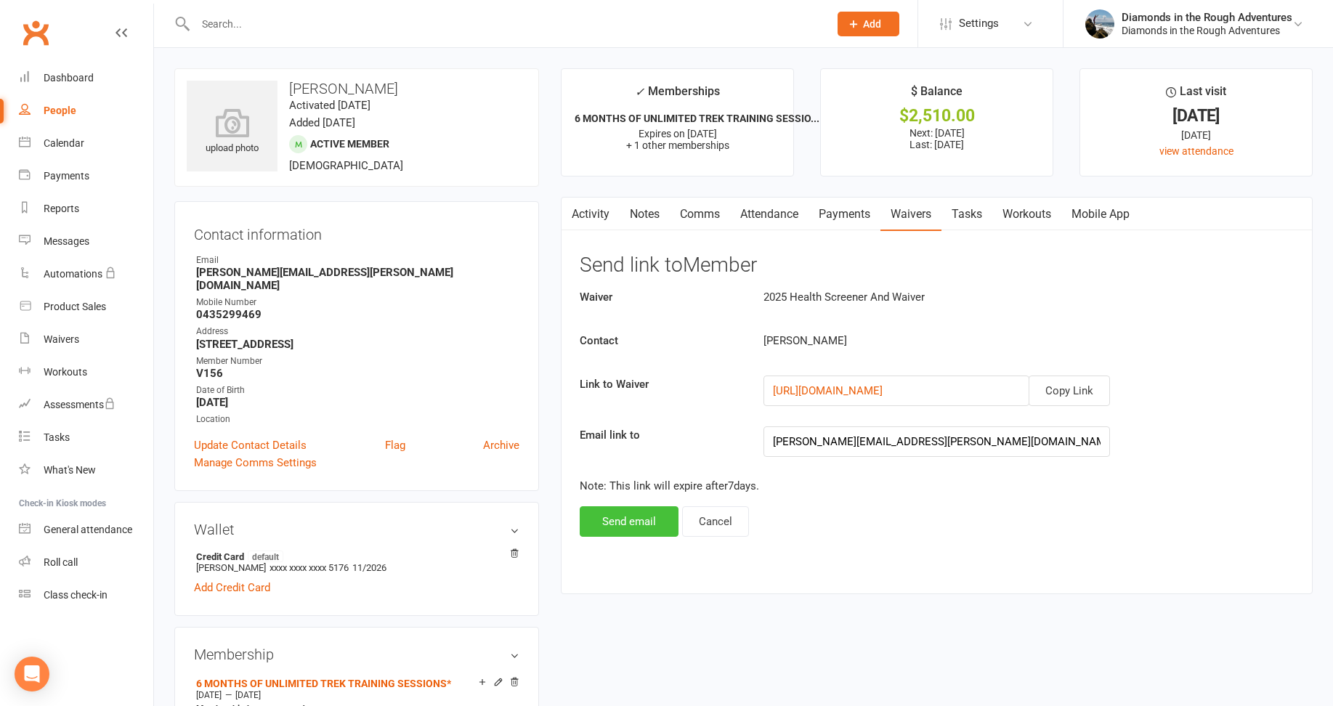
click at [626, 520] on button "Send email" at bounding box center [629, 521] width 99 height 31
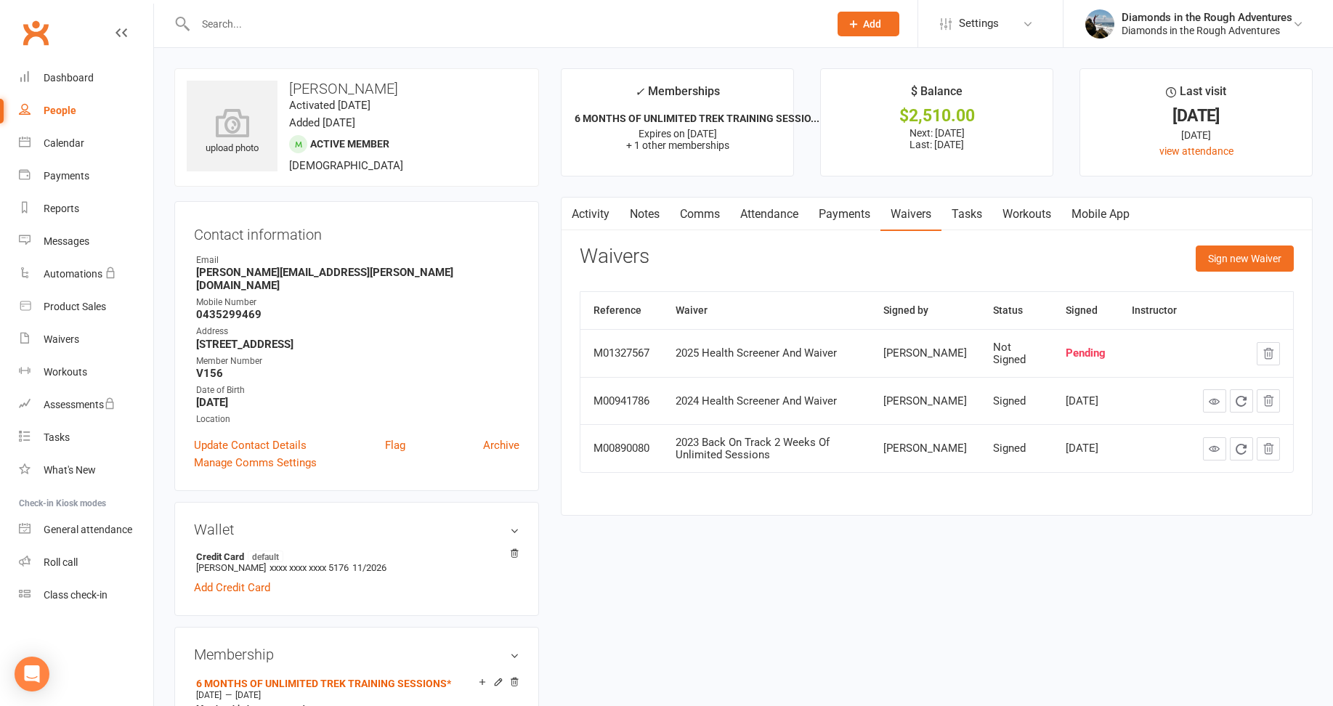
click at [230, 19] on input "text" at bounding box center [505, 24] width 628 height 20
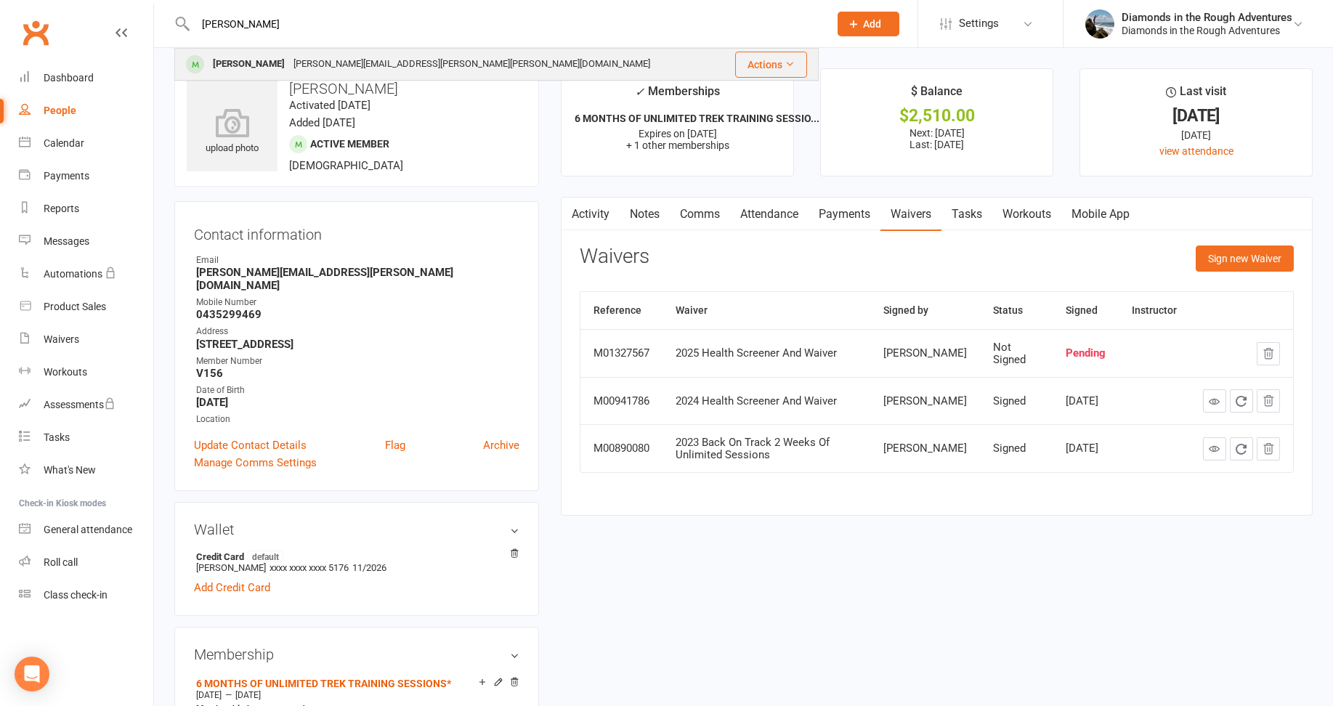
type input "[PERSON_NAME]"
click at [235, 62] on div "[PERSON_NAME]" at bounding box center [249, 64] width 81 height 21
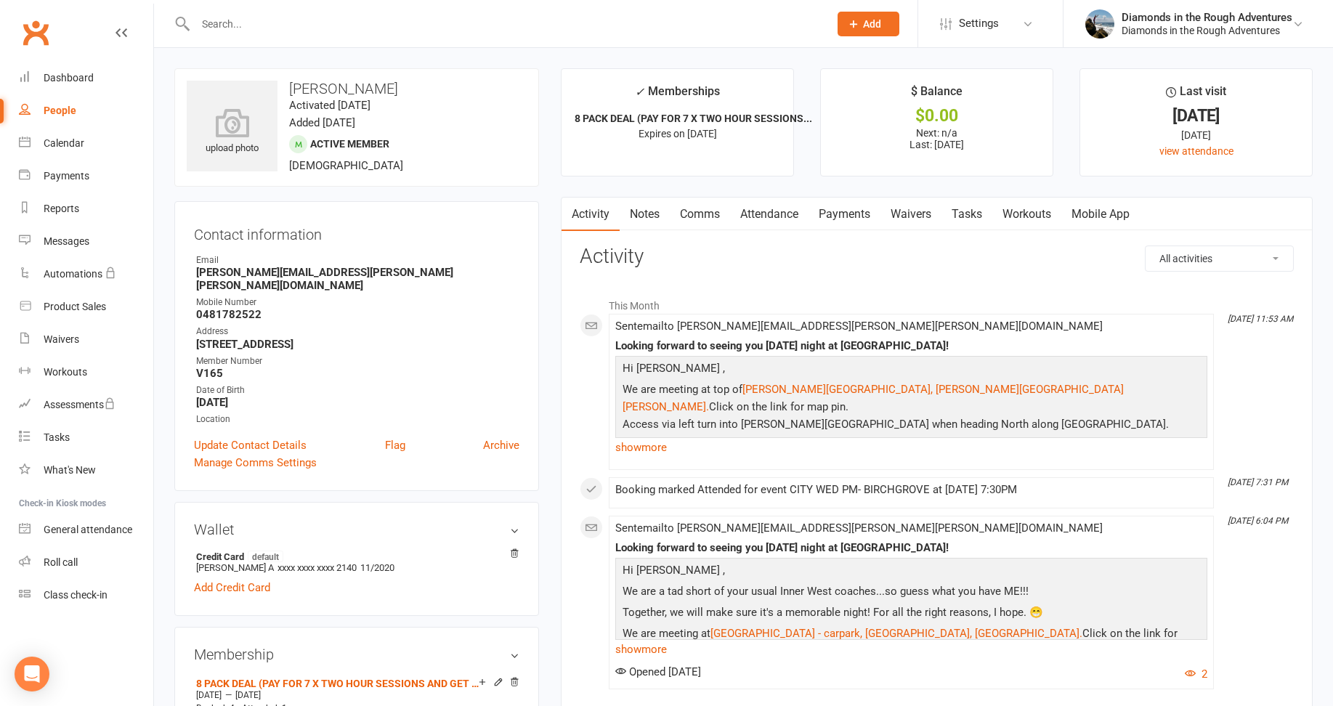
click at [914, 214] on link "Waivers" at bounding box center [911, 214] width 61 height 33
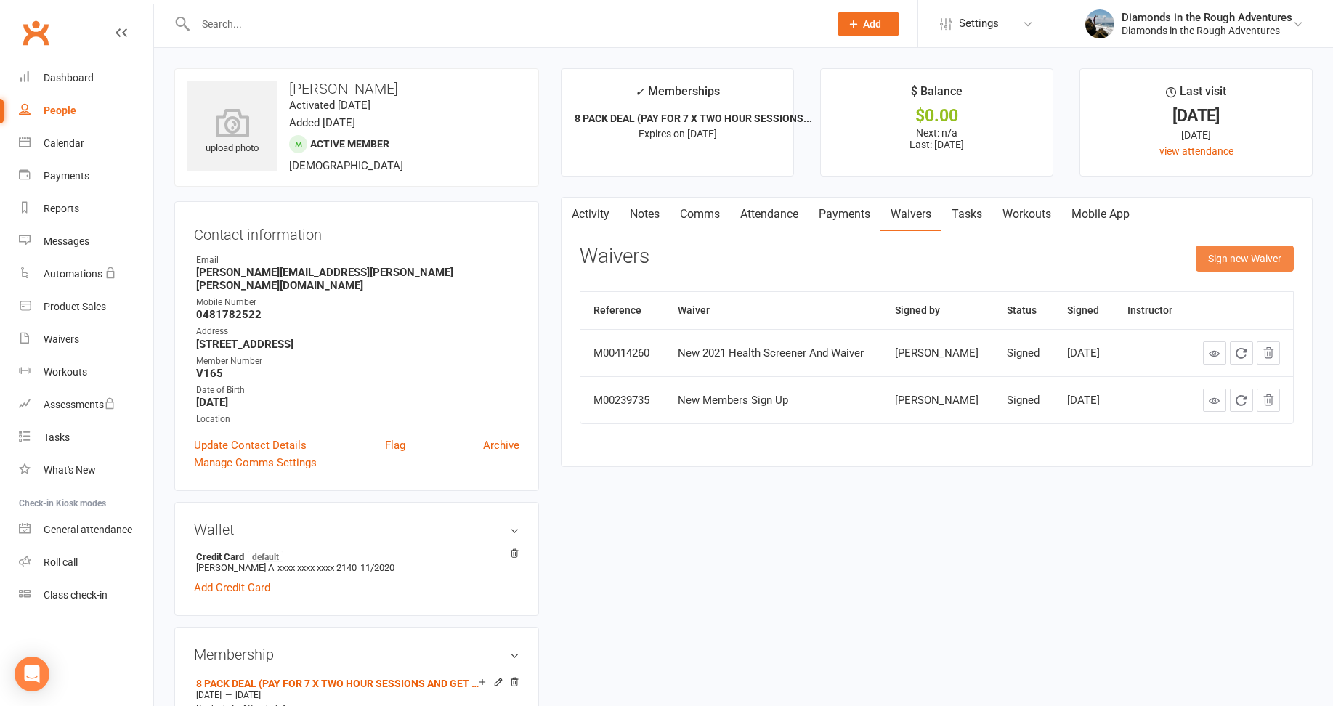
click at [1242, 260] on button "Sign new Waiver" at bounding box center [1245, 259] width 98 height 26
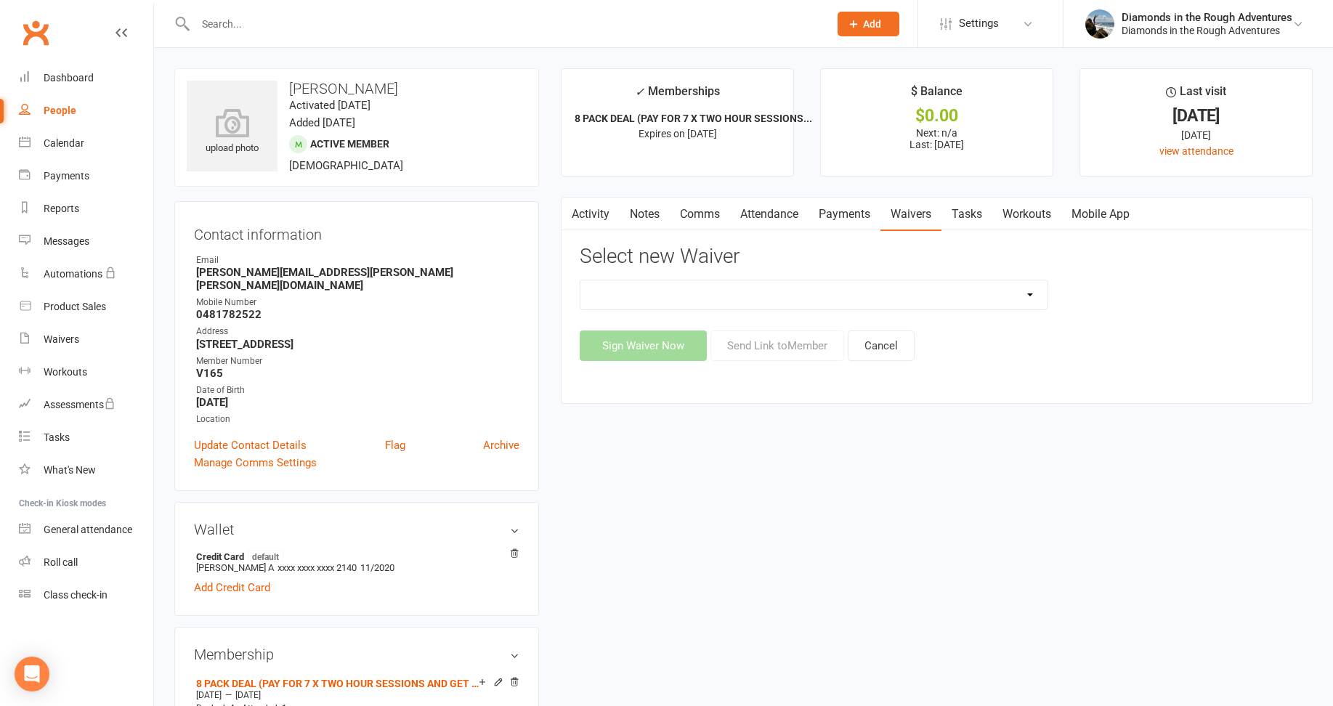
click at [1032, 294] on select "2025 Back On Track 2 Weeks Of Unlimited Sessions 2025 Diamond Day And Dream Hea…" at bounding box center [814, 294] width 467 height 29
select select "12830"
click at [581, 280] on select "2025 Back On Track 2 Weeks Of Unlimited Sessions 2025 Diamond Day And Dream Hea…" at bounding box center [814, 294] width 467 height 29
click at [793, 341] on button "Send Link to Member" at bounding box center [778, 346] width 134 height 31
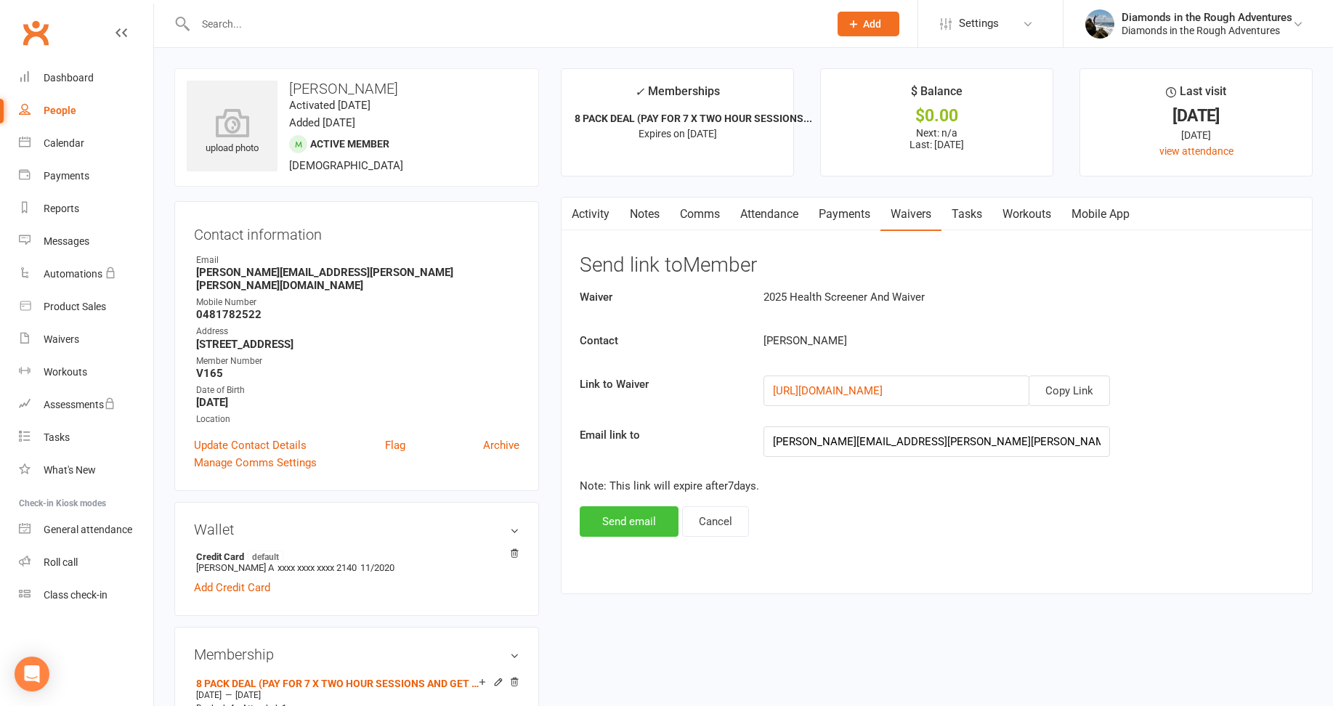
click at [621, 518] on button "Send email" at bounding box center [629, 521] width 99 height 31
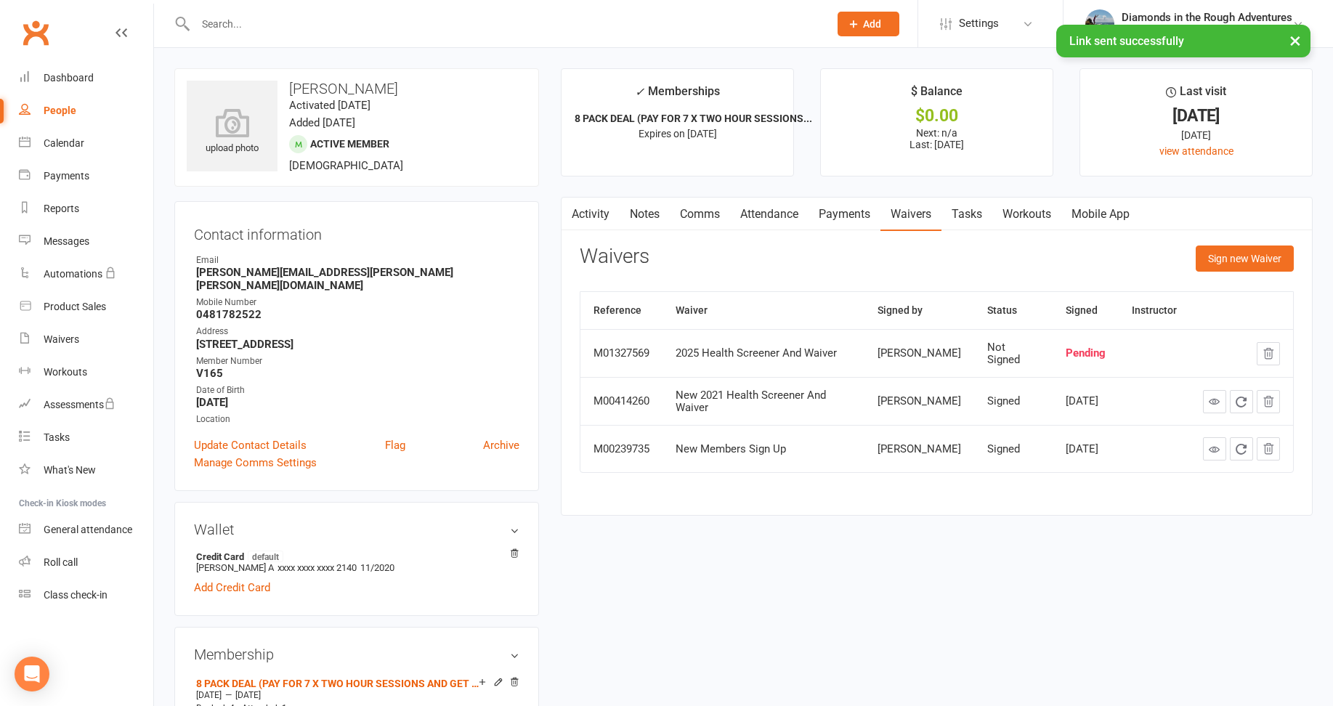
click at [217, 19] on input "text" at bounding box center [505, 24] width 628 height 20
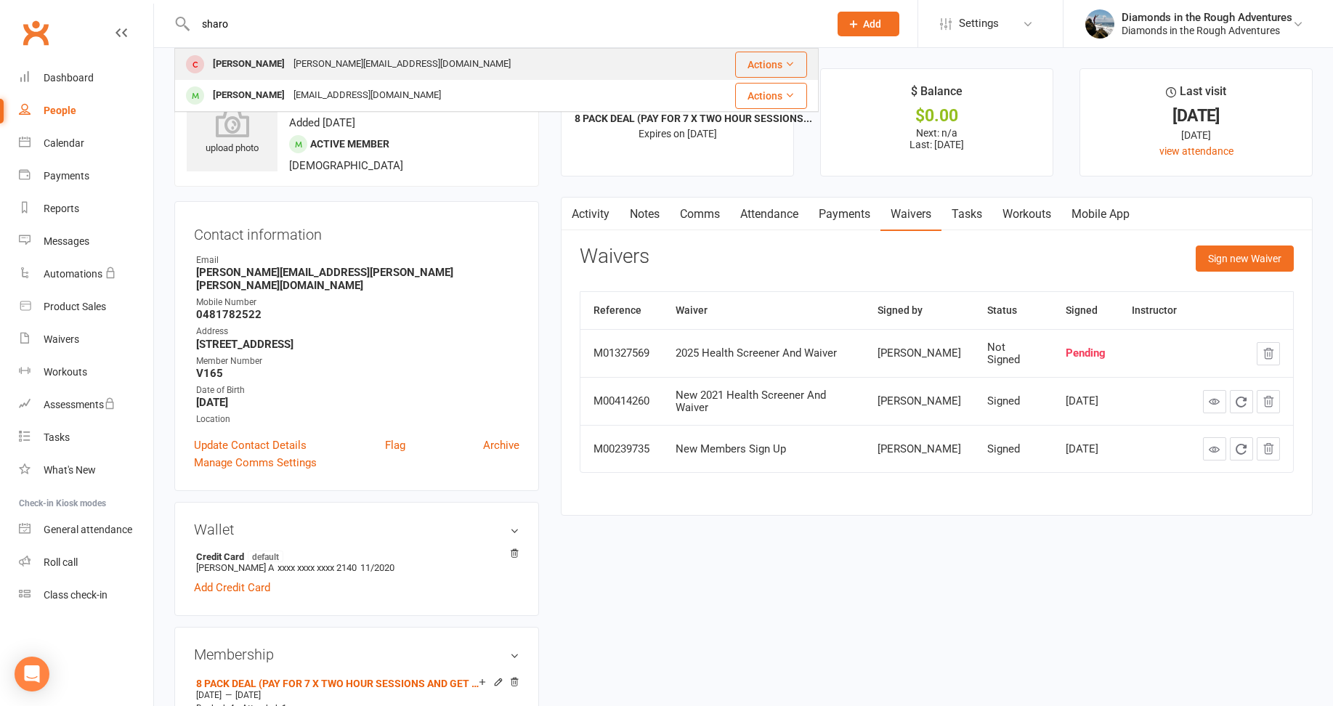
type input "sharo"
click at [237, 62] on div "[PERSON_NAME]" at bounding box center [249, 64] width 81 height 21
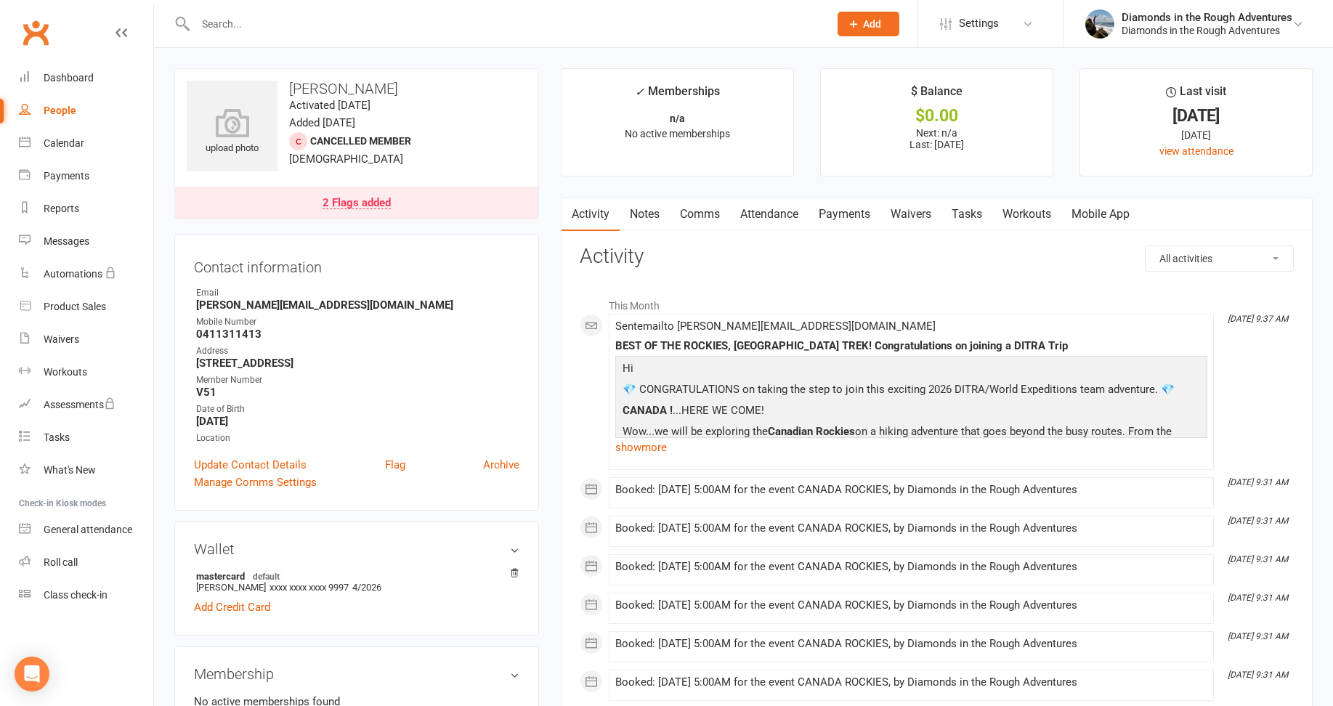
click at [918, 211] on link "Waivers" at bounding box center [911, 214] width 61 height 33
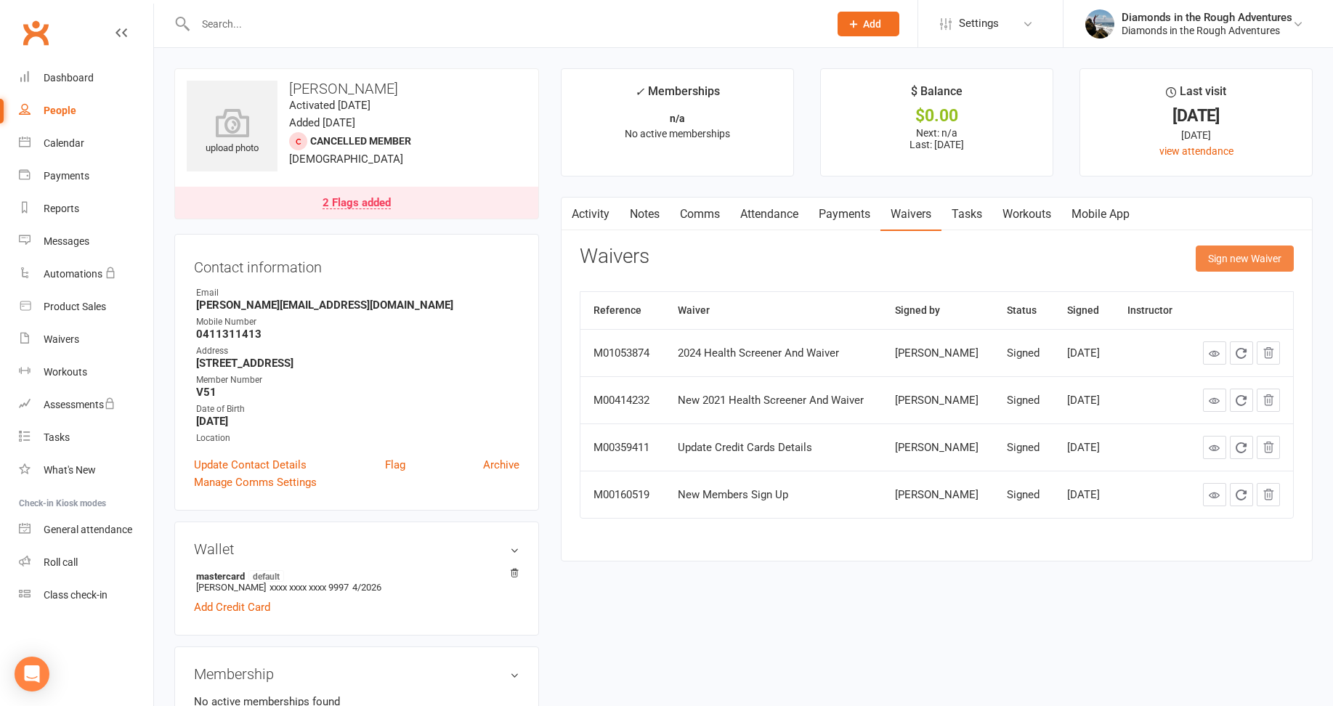
click at [1248, 259] on button "Sign new Waiver" at bounding box center [1245, 259] width 98 height 26
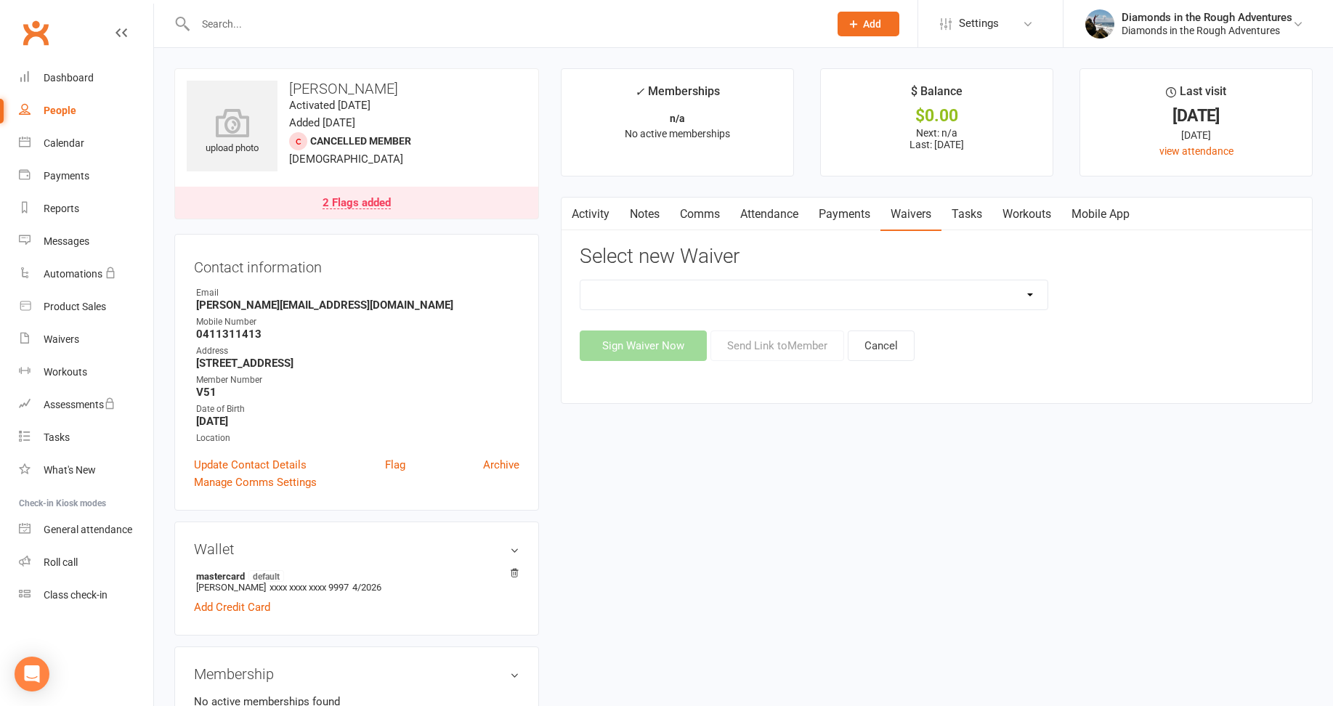
click at [1023, 291] on select "2025 Back On Track 2 Weeks Of Unlimited Sessions 2025 Diamond Day And Dream Hea…" at bounding box center [814, 294] width 467 height 29
select select "12830"
click at [581, 280] on select "2025 Back On Track 2 Weeks Of Unlimited Sessions 2025 Diamond Day And Dream Hea…" at bounding box center [814, 294] width 467 height 29
click at [787, 343] on button "Send Link to Member" at bounding box center [778, 346] width 134 height 31
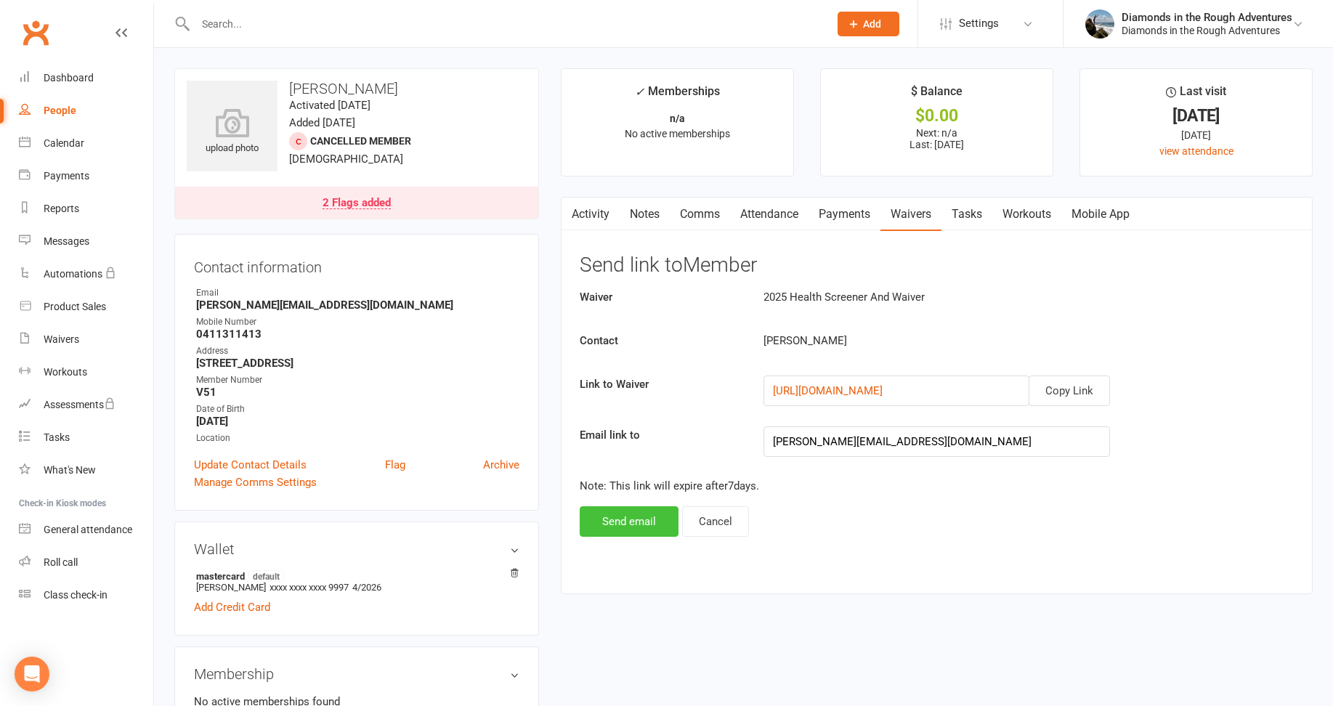
drag, startPoint x: 621, startPoint y: 519, endPoint x: 401, endPoint y: 405, distance: 247.0
click at [620, 518] on button "Send email" at bounding box center [629, 521] width 99 height 31
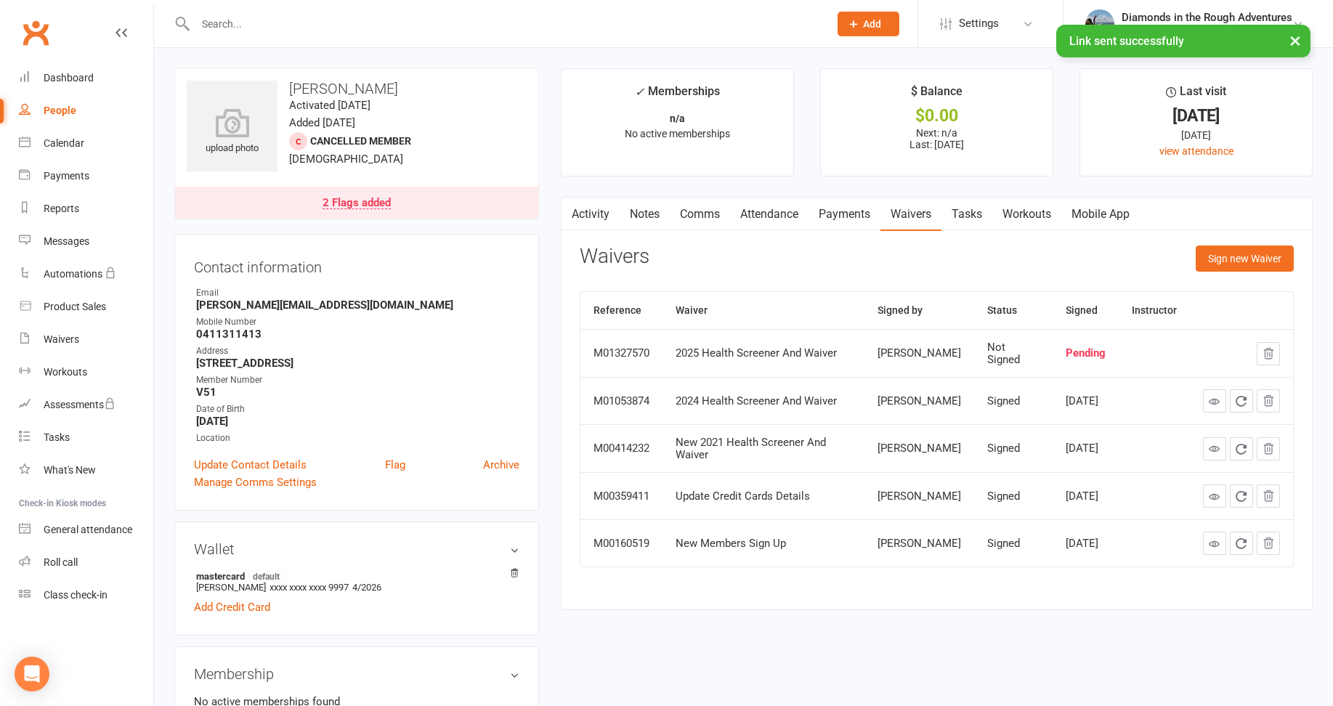
click at [235, 20] on input "text" at bounding box center [505, 24] width 628 height 20
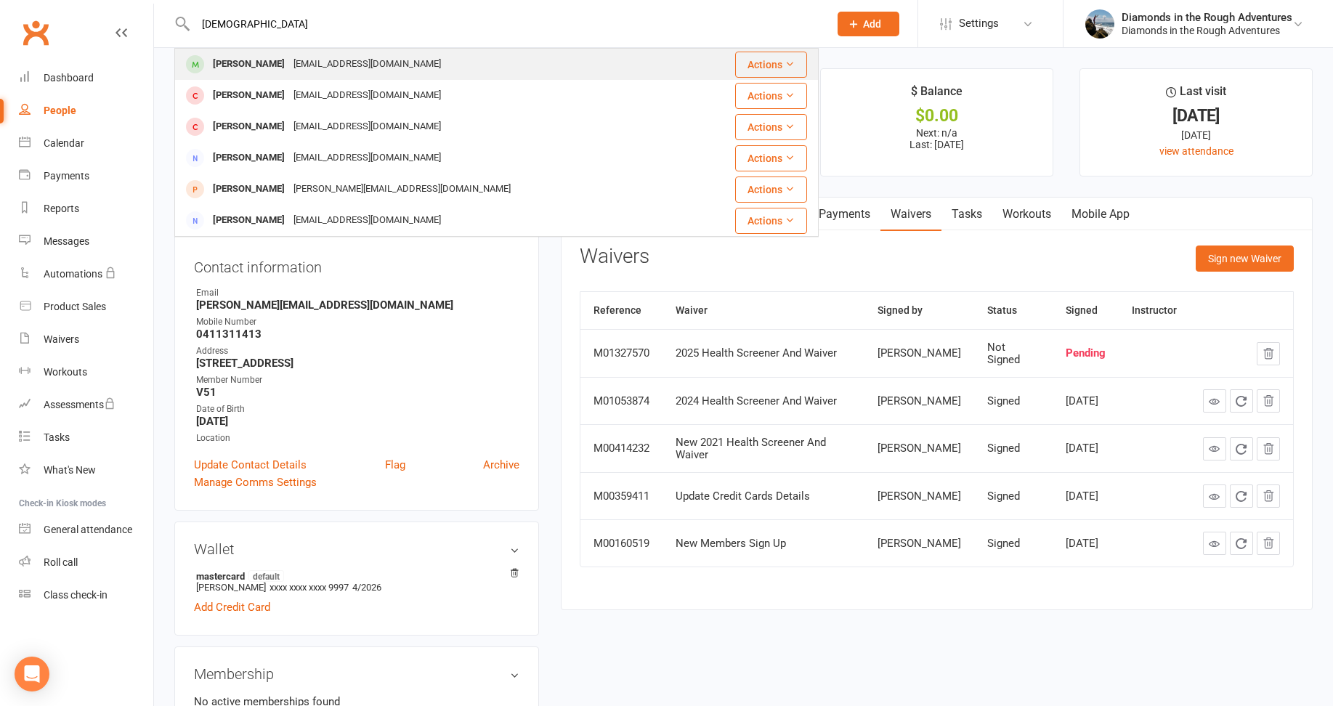
type input "[DEMOGRAPHIC_DATA]"
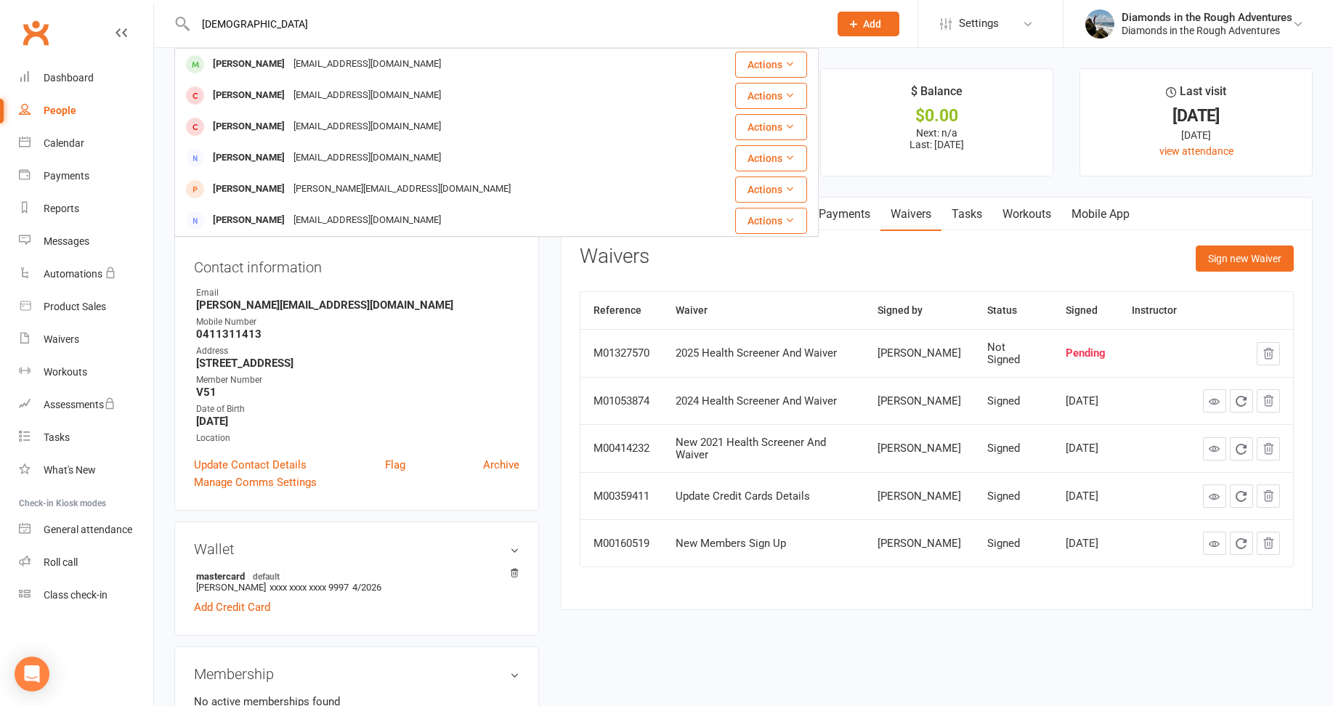
drag, startPoint x: 257, startPoint y: 63, endPoint x: 334, endPoint y: 64, distance: 76.3
click at [258, 62] on div "[PERSON_NAME]" at bounding box center [249, 64] width 81 height 21
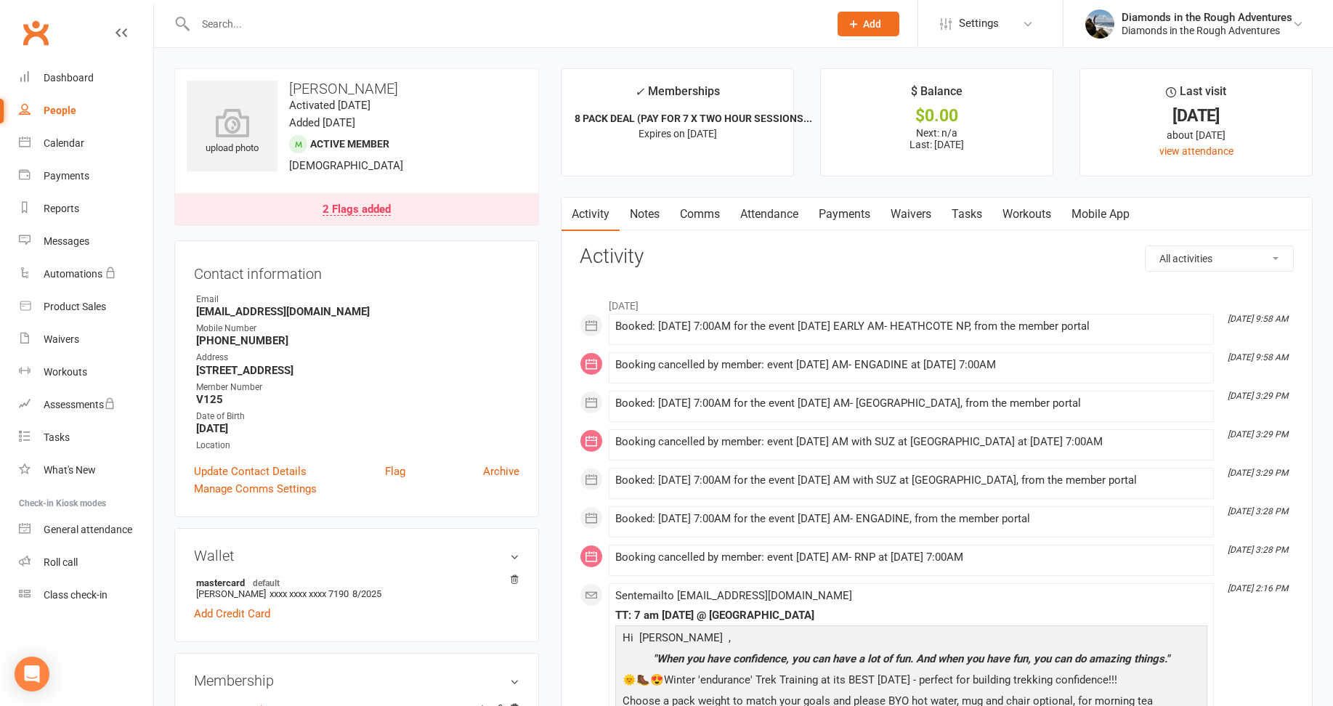
click at [907, 210] on link "Waivers" at bounding box center [911, 214] width 61 height 33
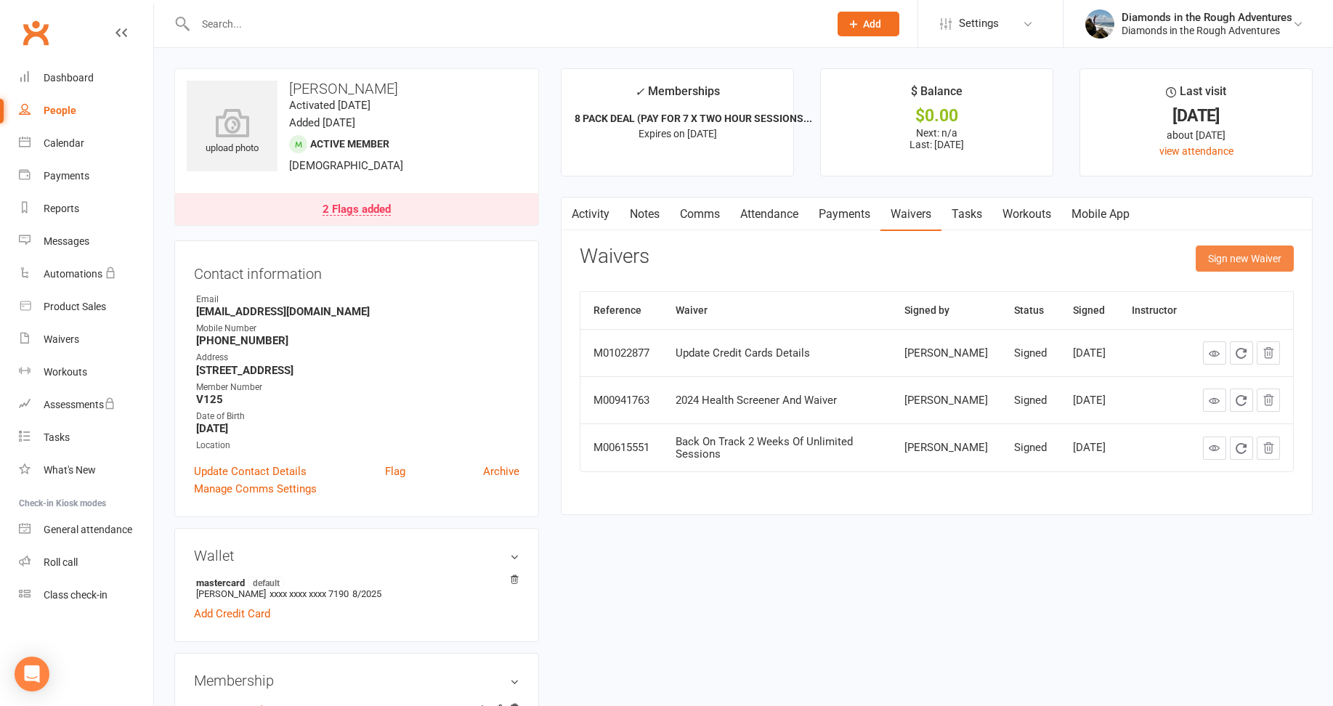
click at [1242, 259] on button "Sign new Waiver" at bounding box center [1245, 259] width 98 height 26
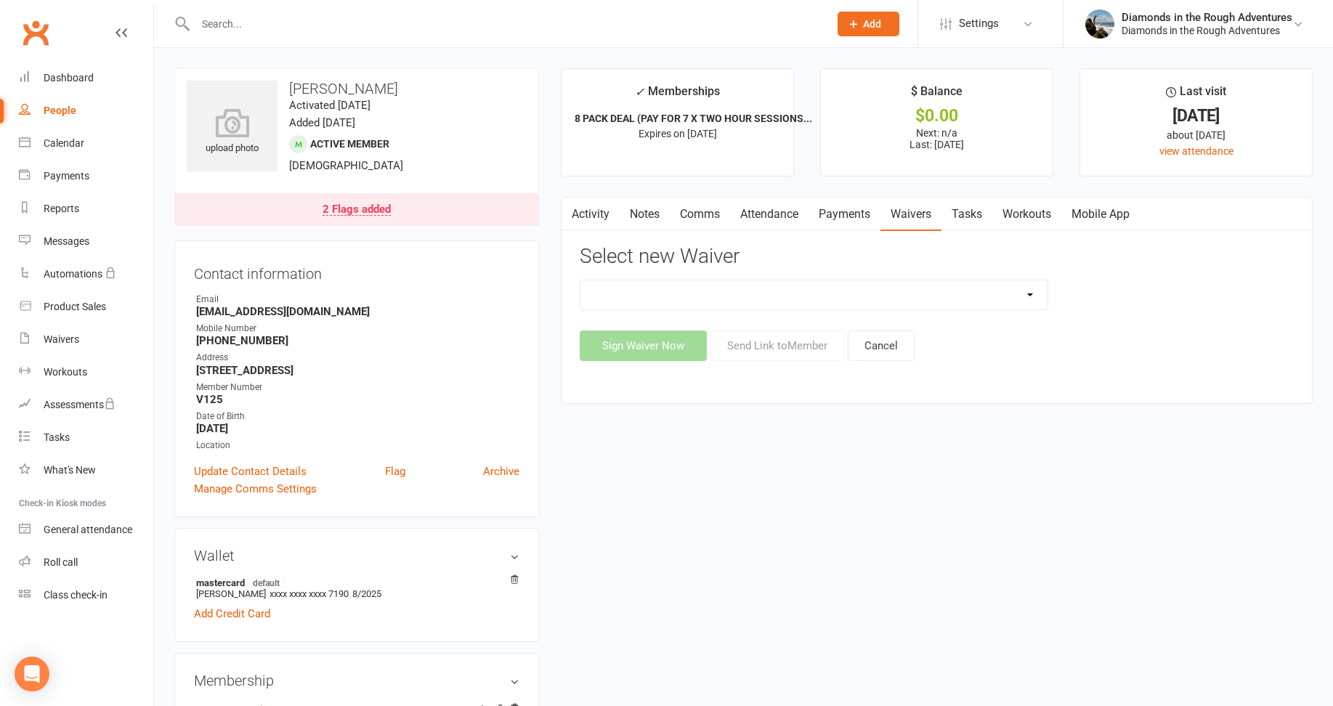
click at [1030, 295] on select "2025 Back On Track 2 Weeks Of Unlimited Sessions 2025 Diamond Day And Dream Hea…" at bounding box center [814, 294] width 467 height 29
click at [581, 280] on select "2025 Back On Track 2 Weeks Of Unlimited Sessions 2025 Diamond Day And Dream Hea…" at bounding box center [814, 294] width 467 height 29
click at [789, 349] on button "Send Link to Member" at bounding box center [778, 346] width 134 height 31
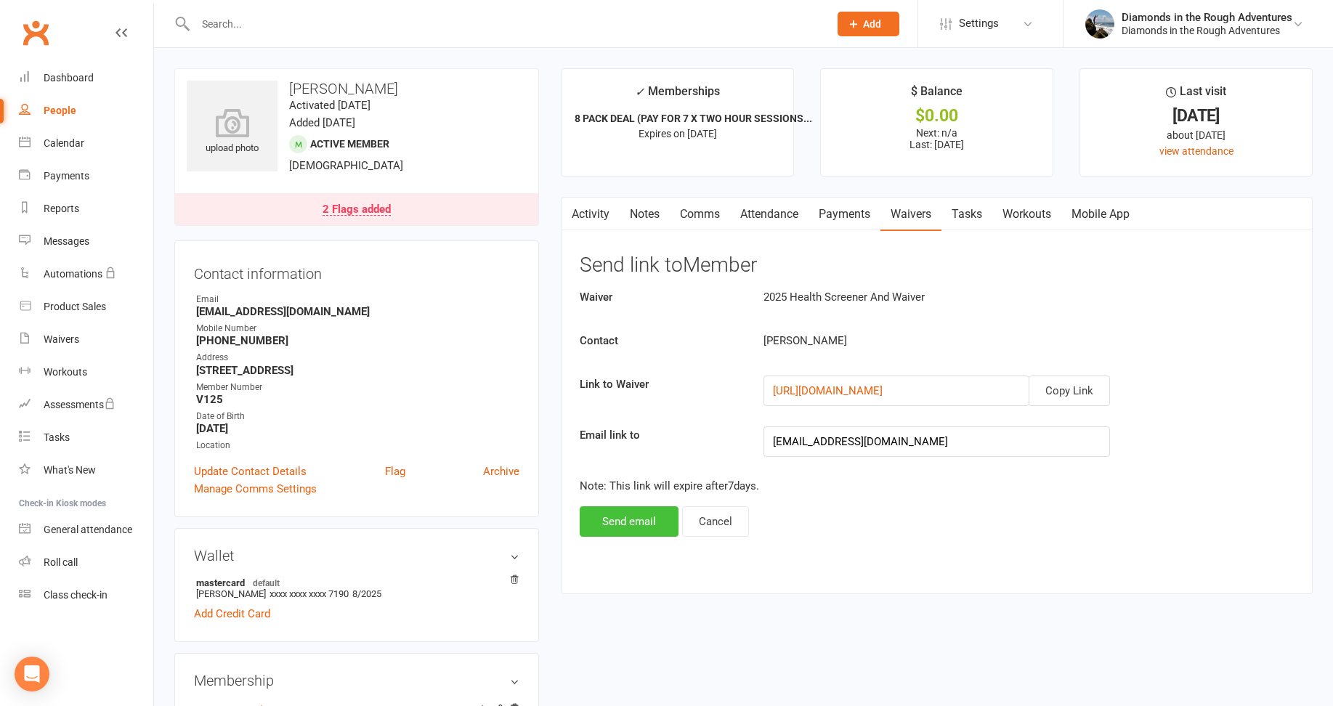
click at [628, 519] on button "Send email" at bounding box center [629, 521] width 99 height 31
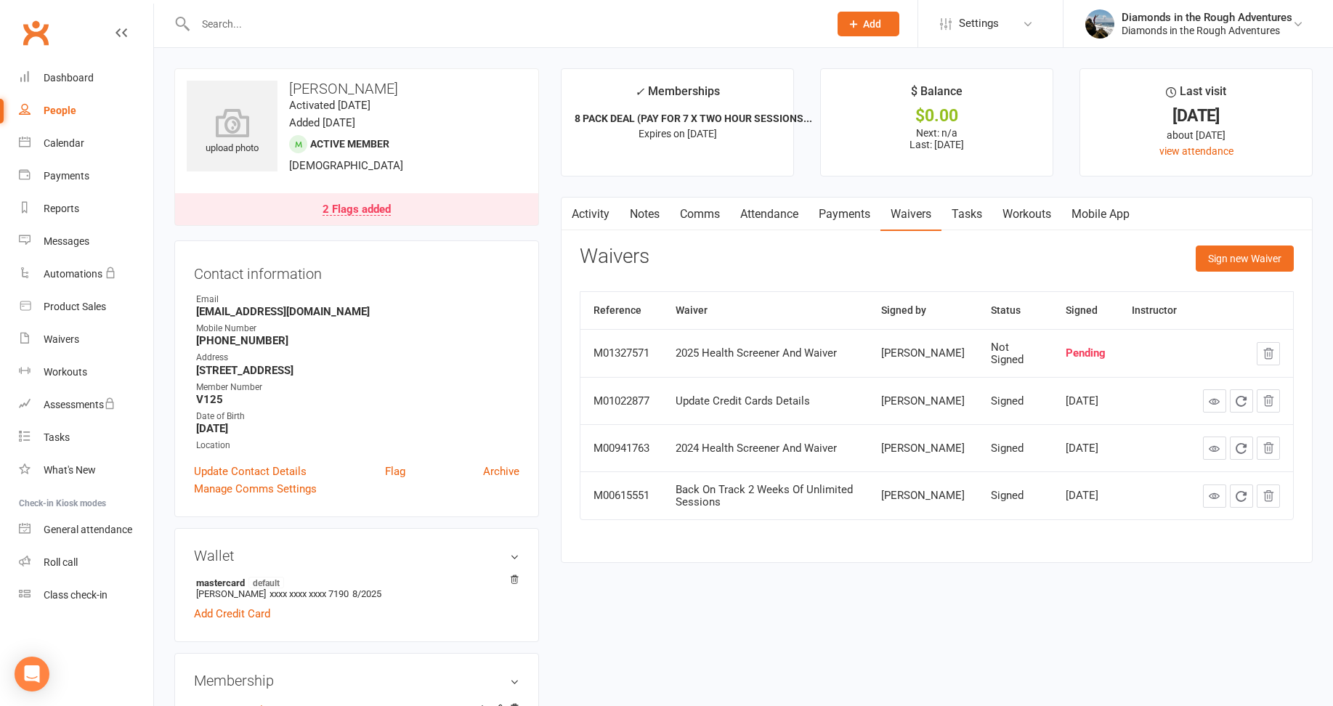
click at [214, 22] on input "text" at bounding box center [505, 24] width 628 height 20
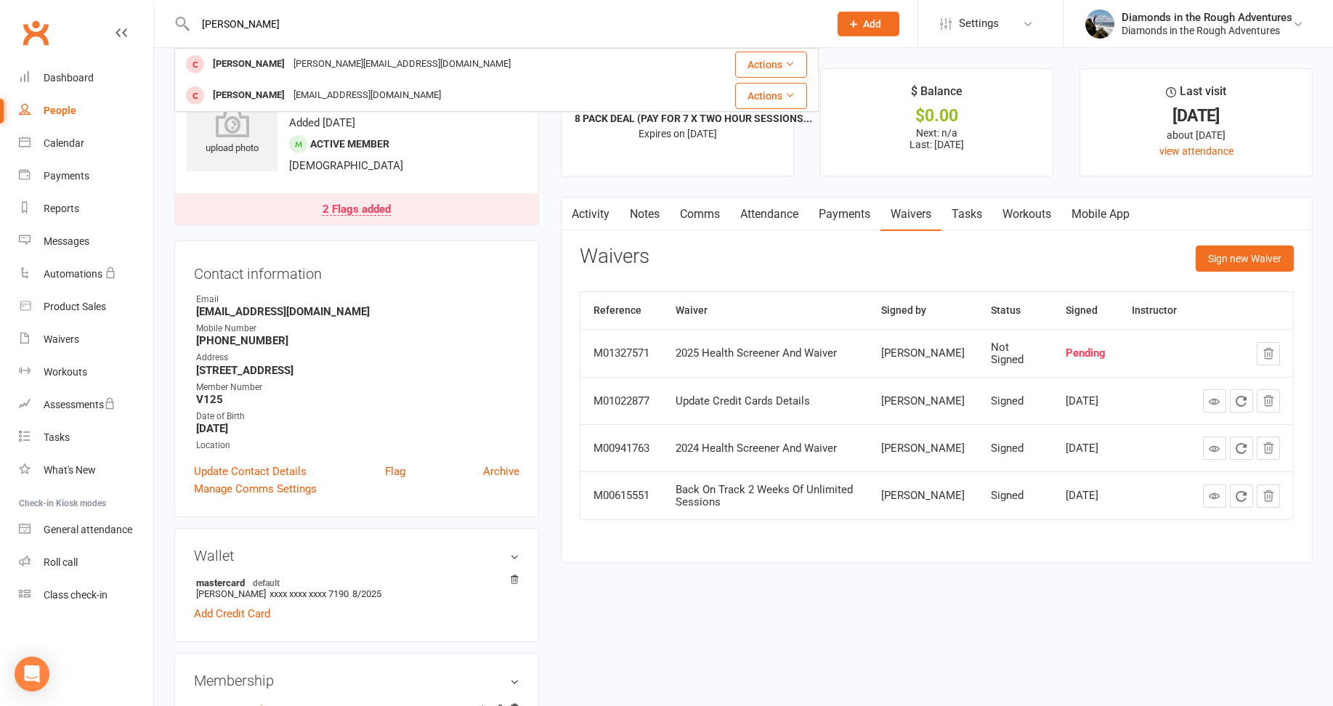
drag, startPoint x: 262, startPoint y: 62, endPoint x: 729, endPoint y: 67, distance: 467.9
click at [265, 62] on div "[PERSON_NAME]" at bounding box center [249, 64] width 81 height 21
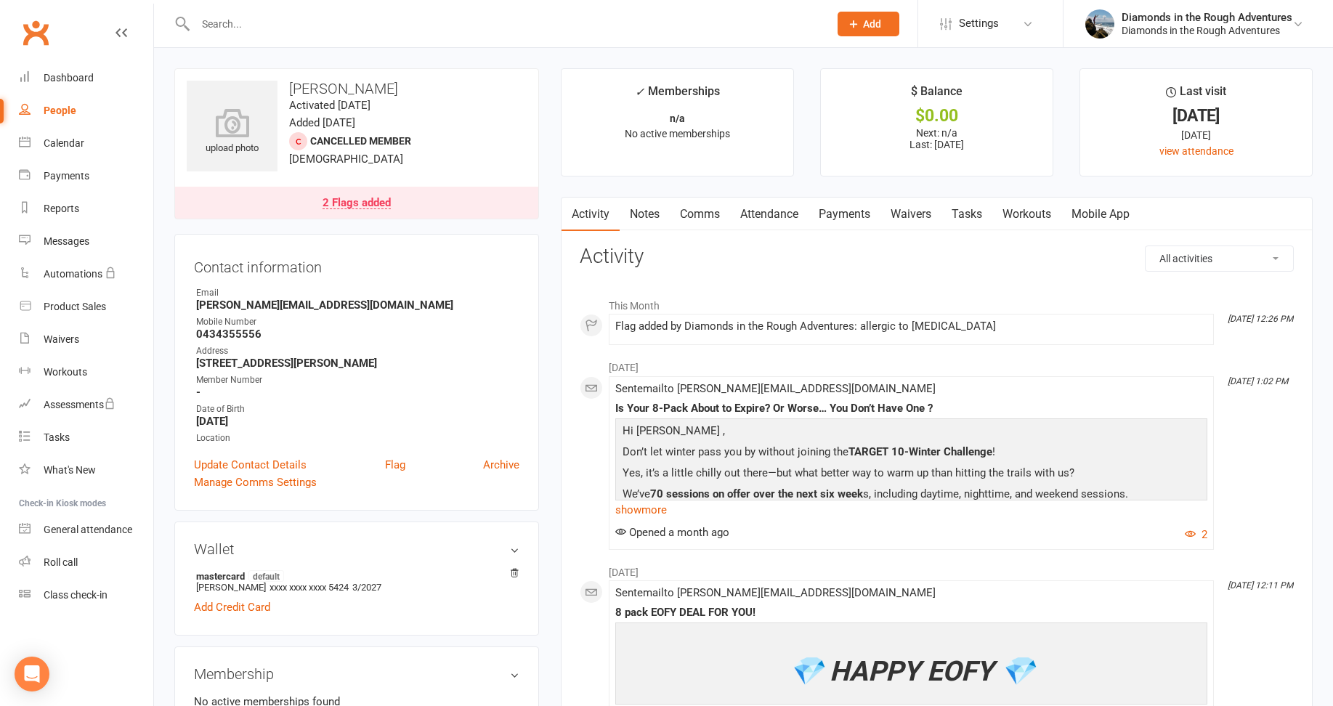
click at [916, 214] on link "Waivers" at bounding box center [911, 214] width 61 height 33
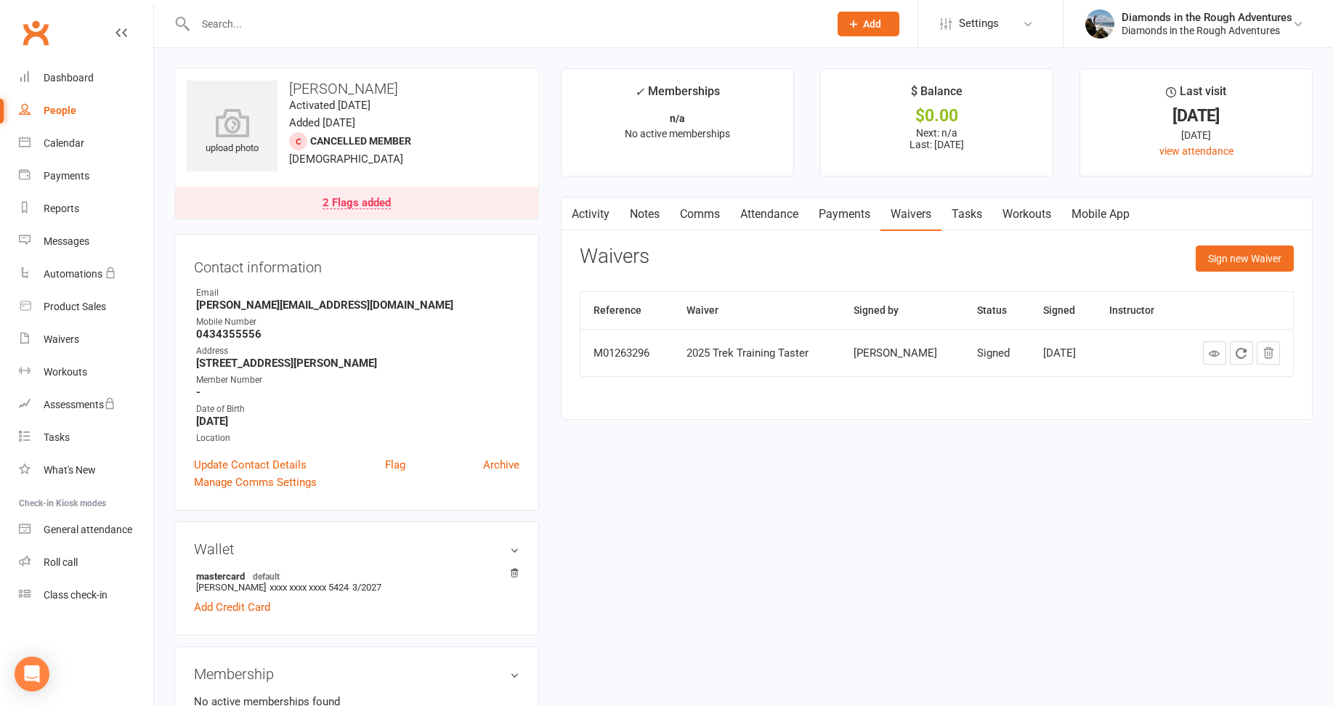
click at [254, 28] on input "text" at bounding box center [505, 24] width 628 height 20
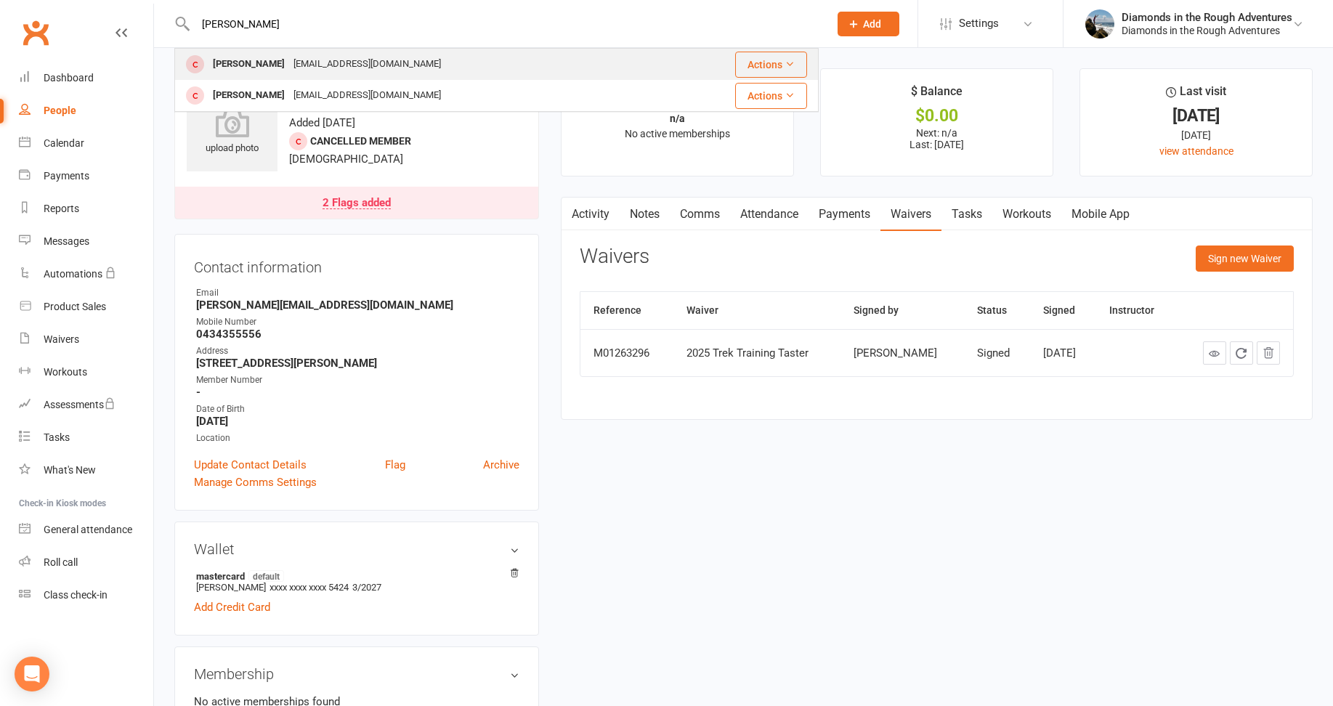
click at [250, 63] on div "[PERSON_NAME]" at bounding box center [249, 64] width 81 height 21
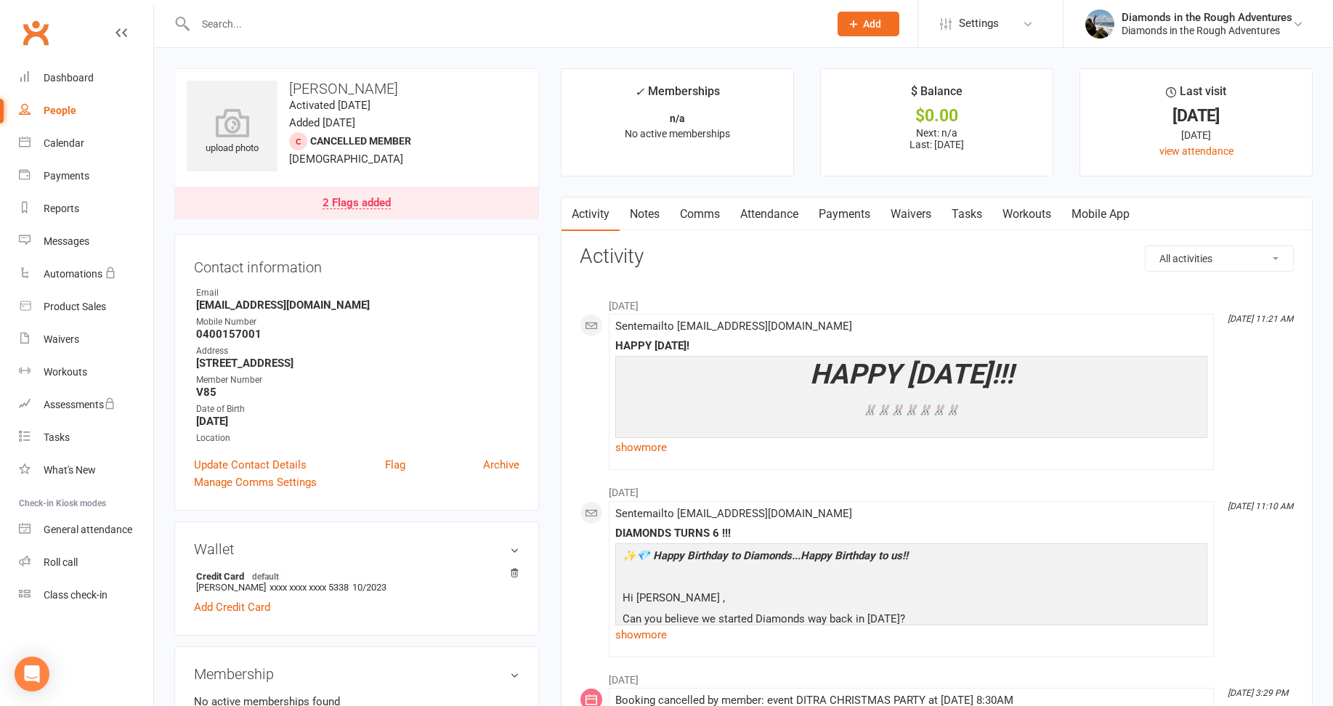
click at [918, 209] on link "Waivers" at bounding box center [911, 214] width 61 height 33
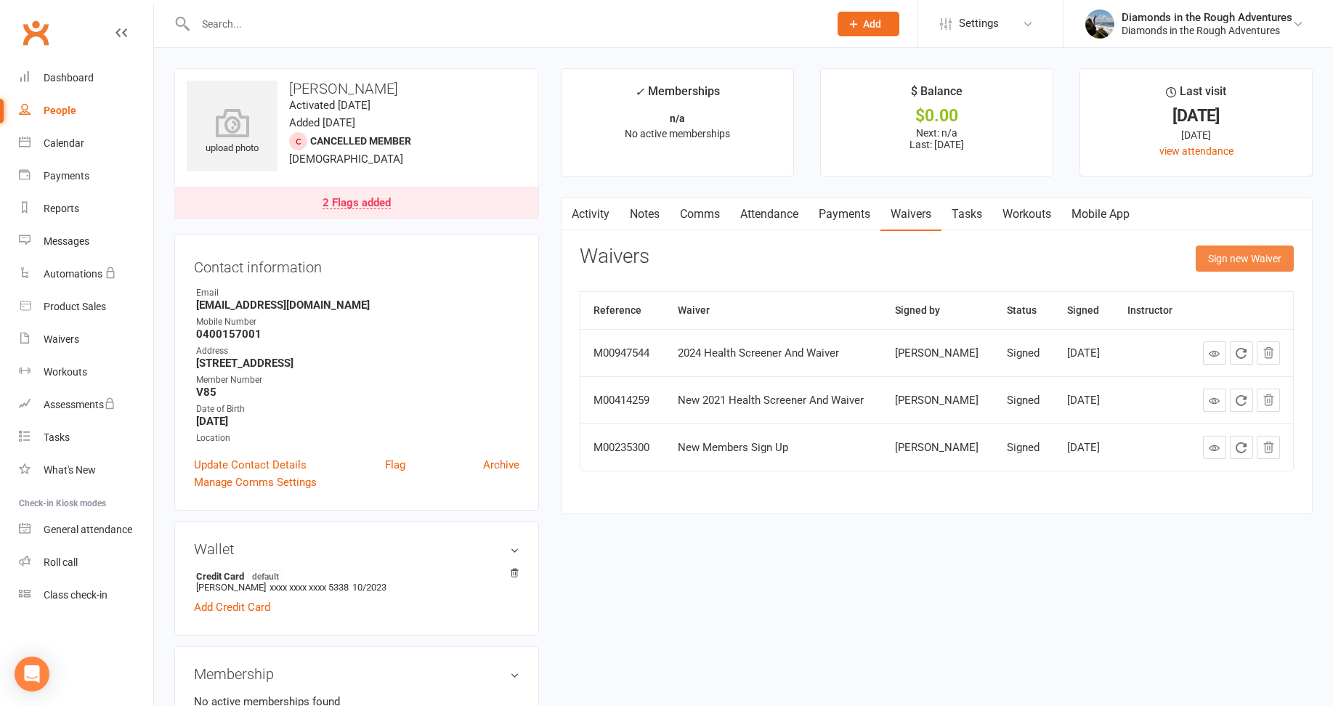
click at [1248, 259] on button "Sign new Waiver" at bounding box center [1245, 259] width 98 height 26
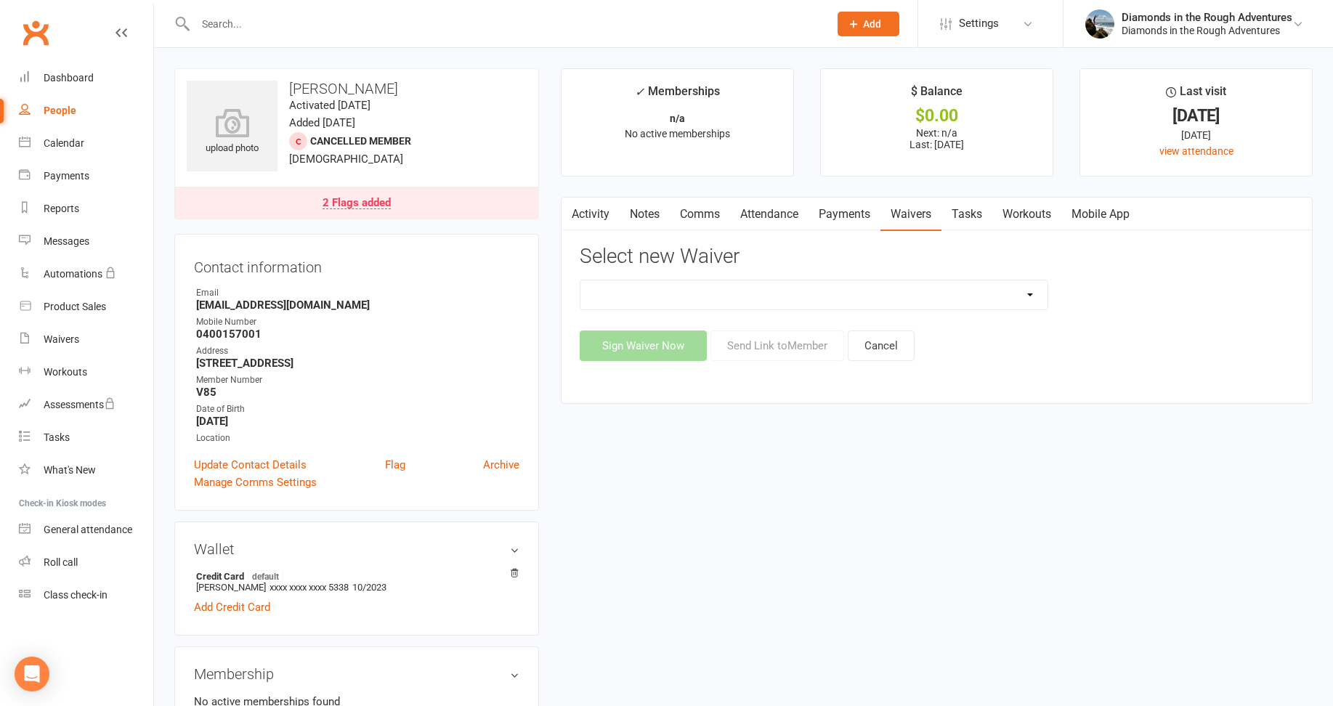
click at [1032, 294] on select "2025 Back On Track 2 Weeks Of Unlimited Sessions 2025 Diamond Day And Dream Hea…" at bounding box center [814, 294] width 467 height 29
click at [581, 280] on select "2025 Back On Track 2 Weeks Of Unlimited Sessions 2025 Diamond Day And Dream Hea…" at bounding box center [814, 294] width 467 height 29
select select "12830"
click at [771, 350] on button "Send Link to Member" at bounding box center [778, 346] width 134 height 31
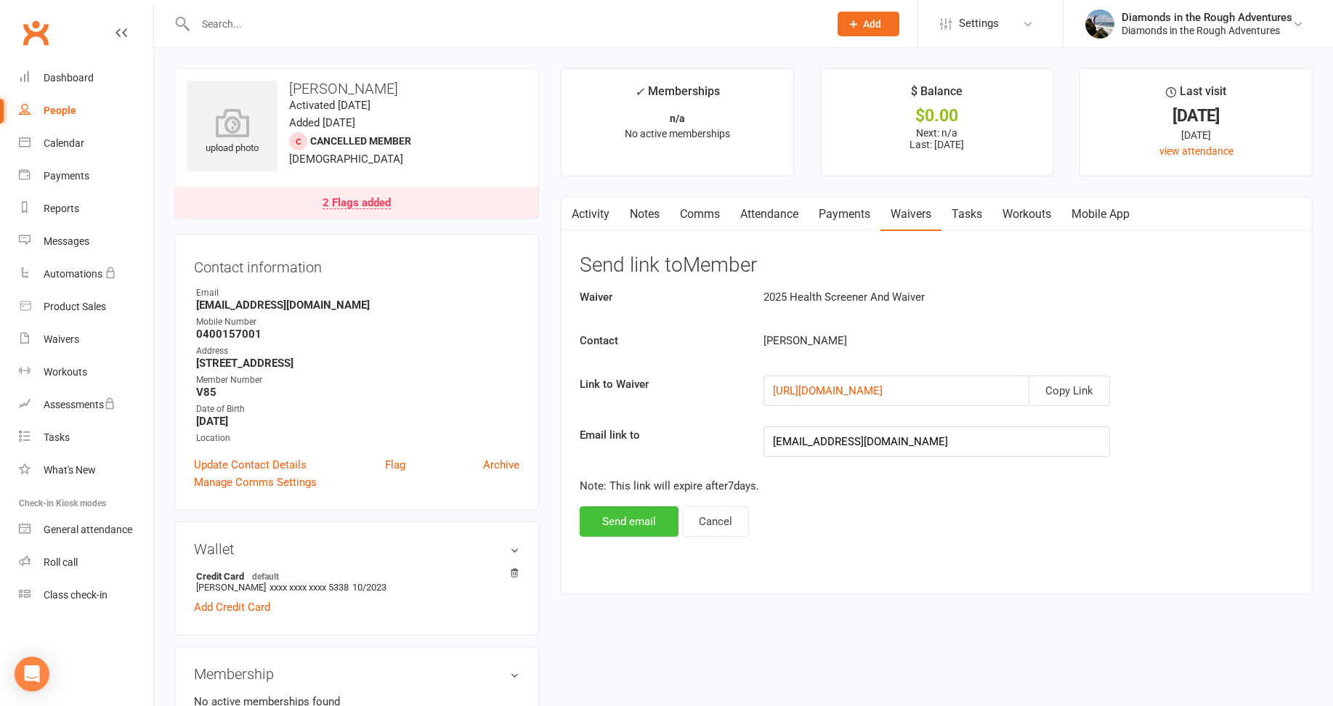
click at [618, 525] on button "Send email" at bounding box center [629, 521] width 99 height 31
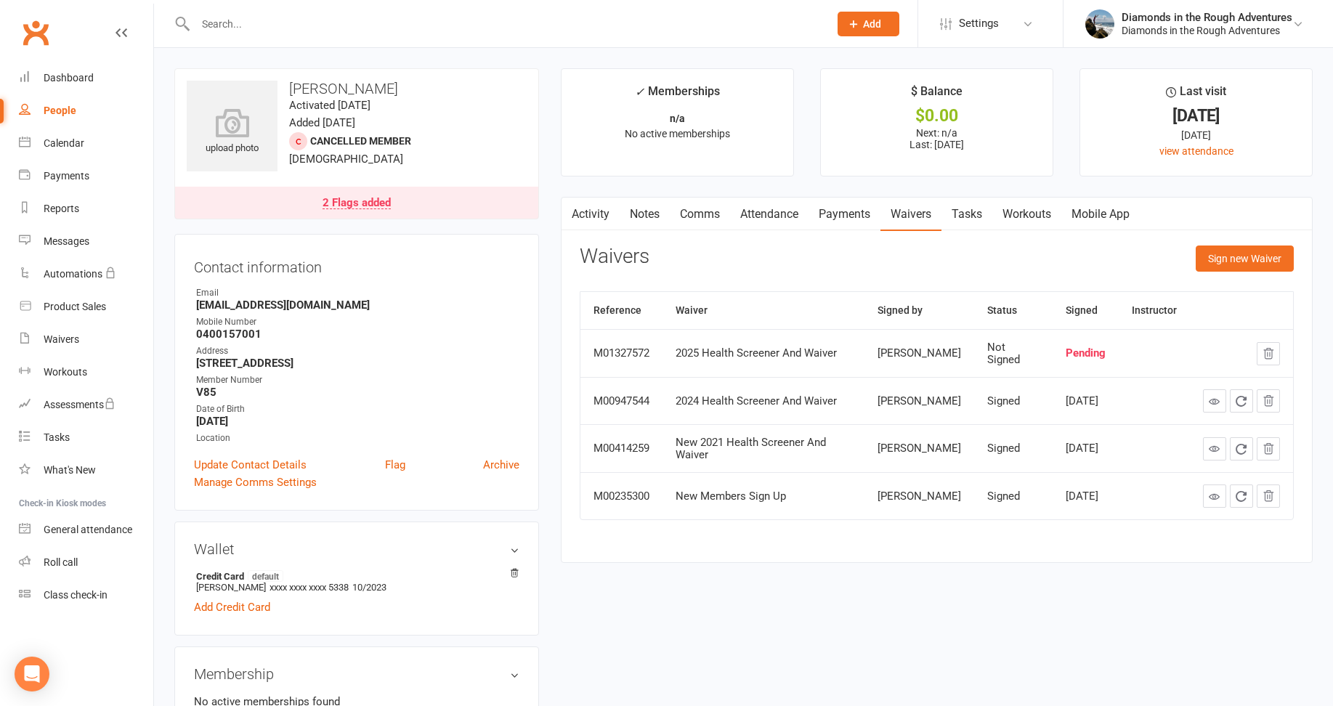
click at [232, 17] on input "text" at bounding box center [505, 24] width 628 height 20
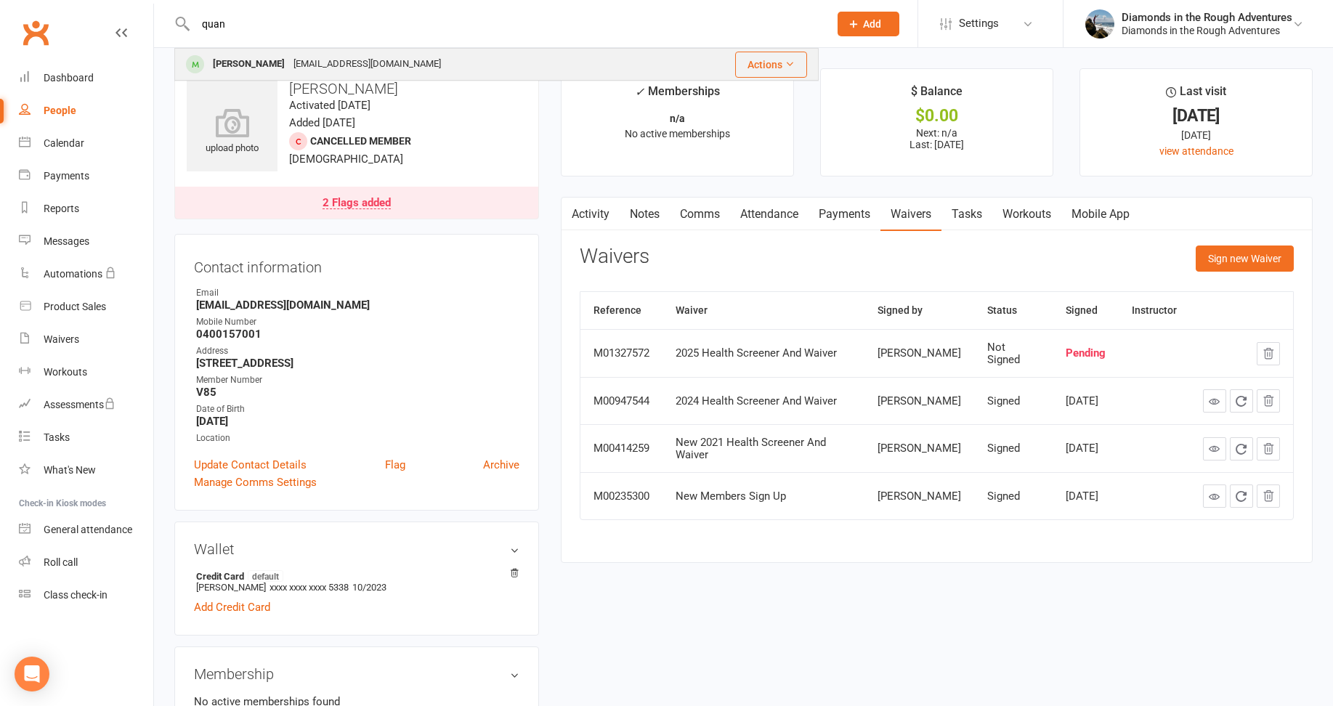
type input "quan"
click at [243, 63] on div "[PERSON_NAME]" at bounding box center [249, 64] width 81 height 21
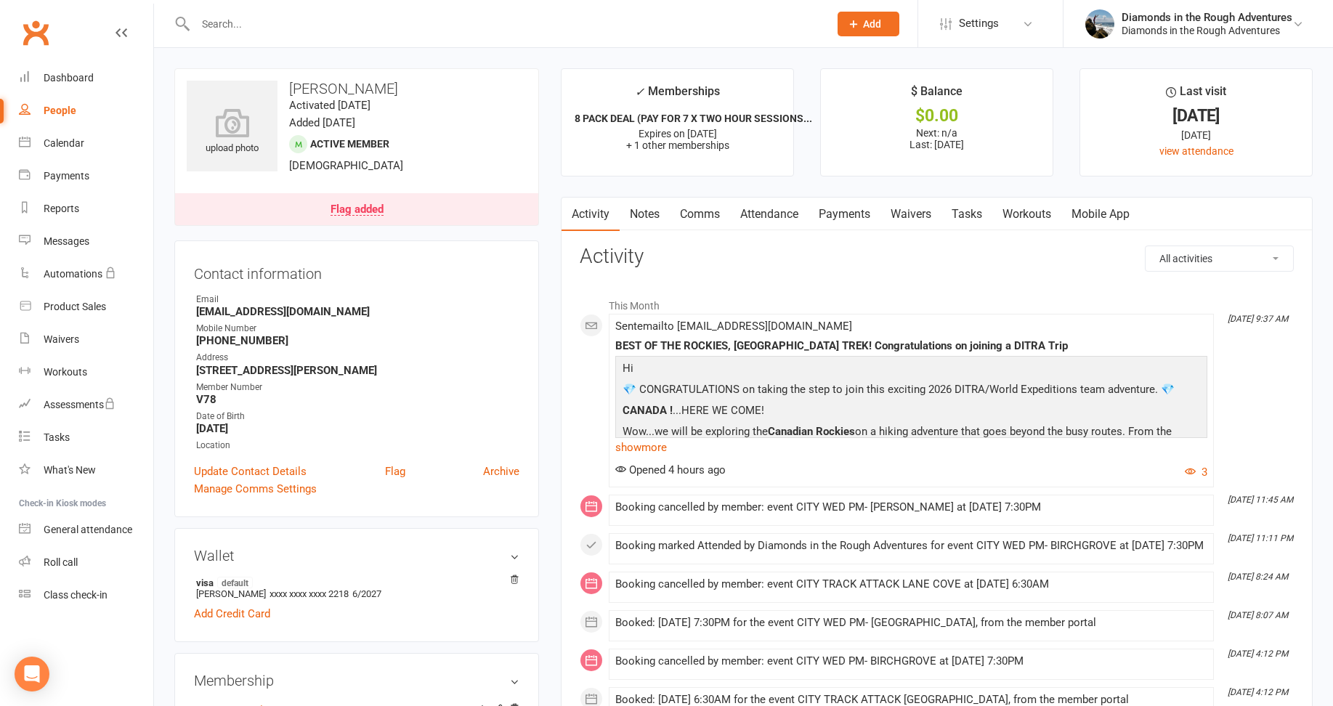
click at [918, 218] on link "Waivers" at bounding box center [911, 214] width 61 height 33
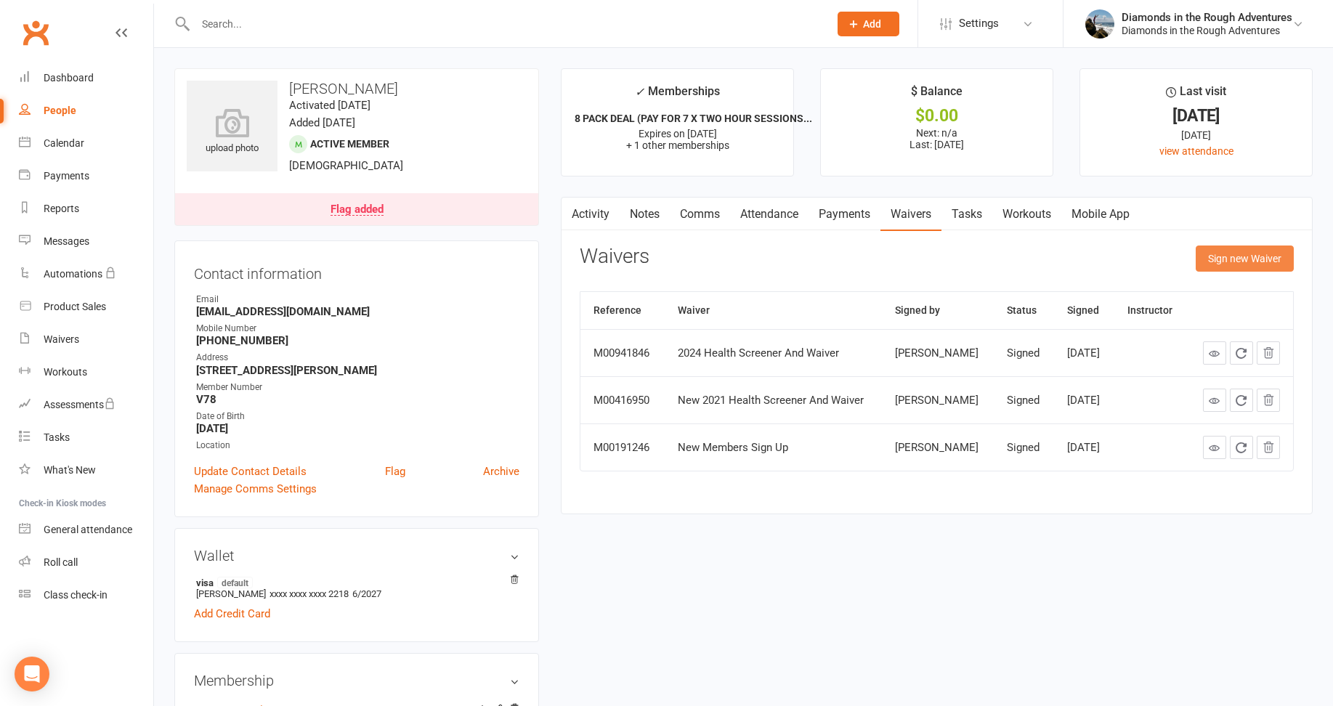
click at [1242, 256] on button "Sign new Waiver" at bounding box center [1245, 259] width 98 height 26
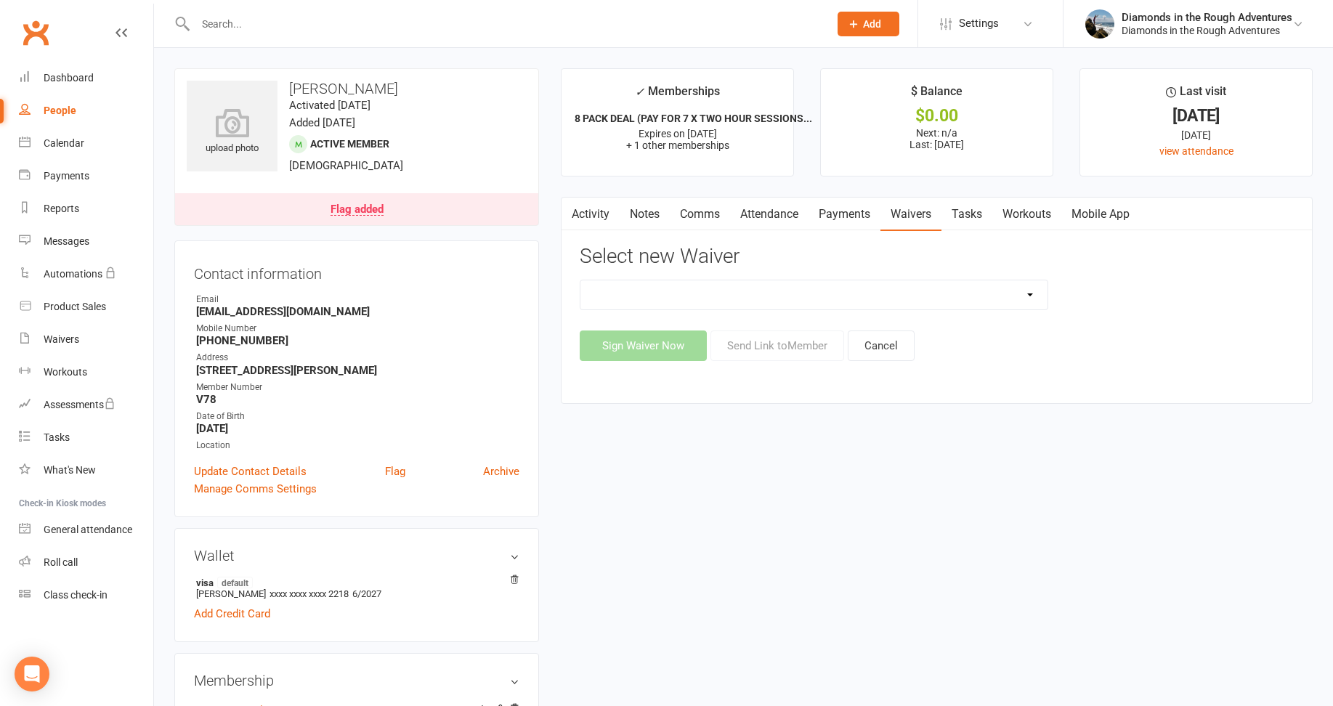
click at [1034, 292] on select "2025 Back On Track 2 Weeks Of Unlimited Sessions 2025 Diamond Day And Dream Hea…" at bounding box center [814, 294] width 467 height 29
select select "12830"
click at [581, 280] on select "2025 Back On Track 2 Weeks Of Unlimited Sessions 2025 Diamond Day And Dream Hea…" at bounding box center [814, 294] width 467 height 29
click at [789, 344] on button "Send Link to Member" at bounding box center [778, 346] width 134 height 31
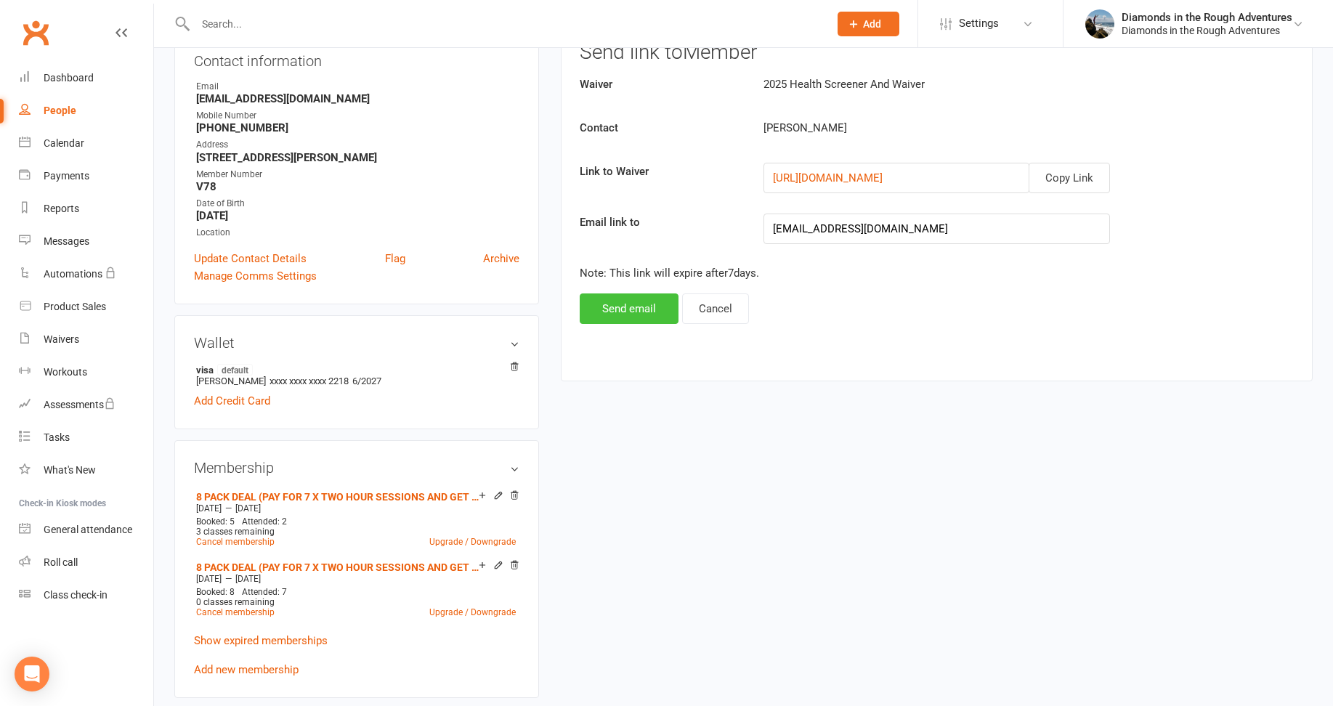
scroll to position [218, 0]
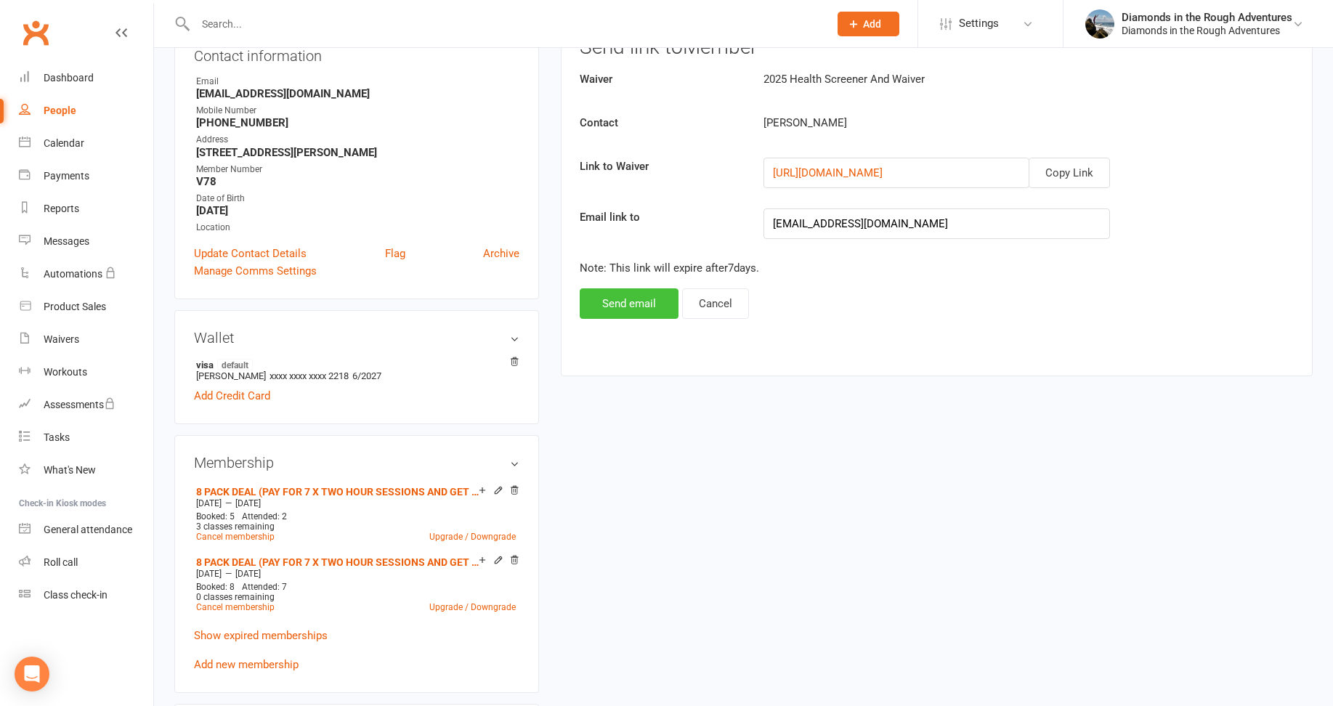
click at [618, 299] on button "Send email" at bounding box center [629, 303] width 99 height 31
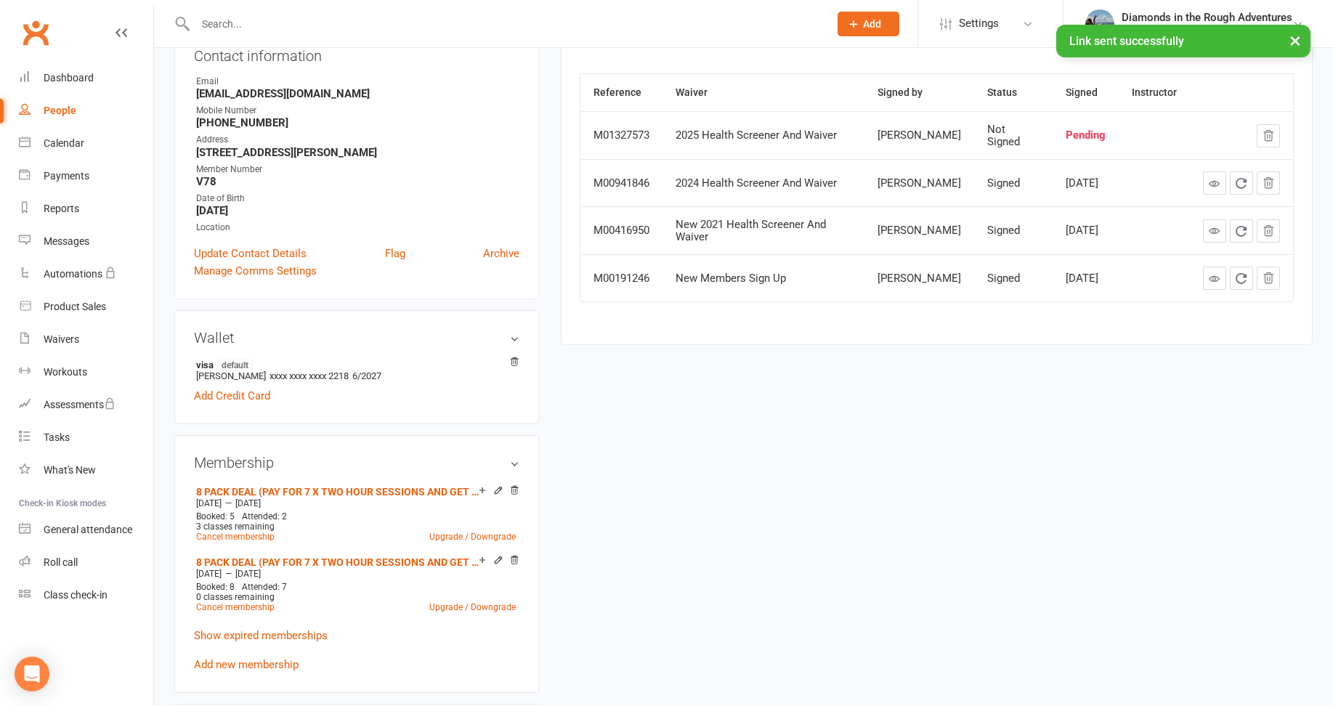
click at [229, 19] on input "text" at bounding box center [505, 24] width 628 height 20
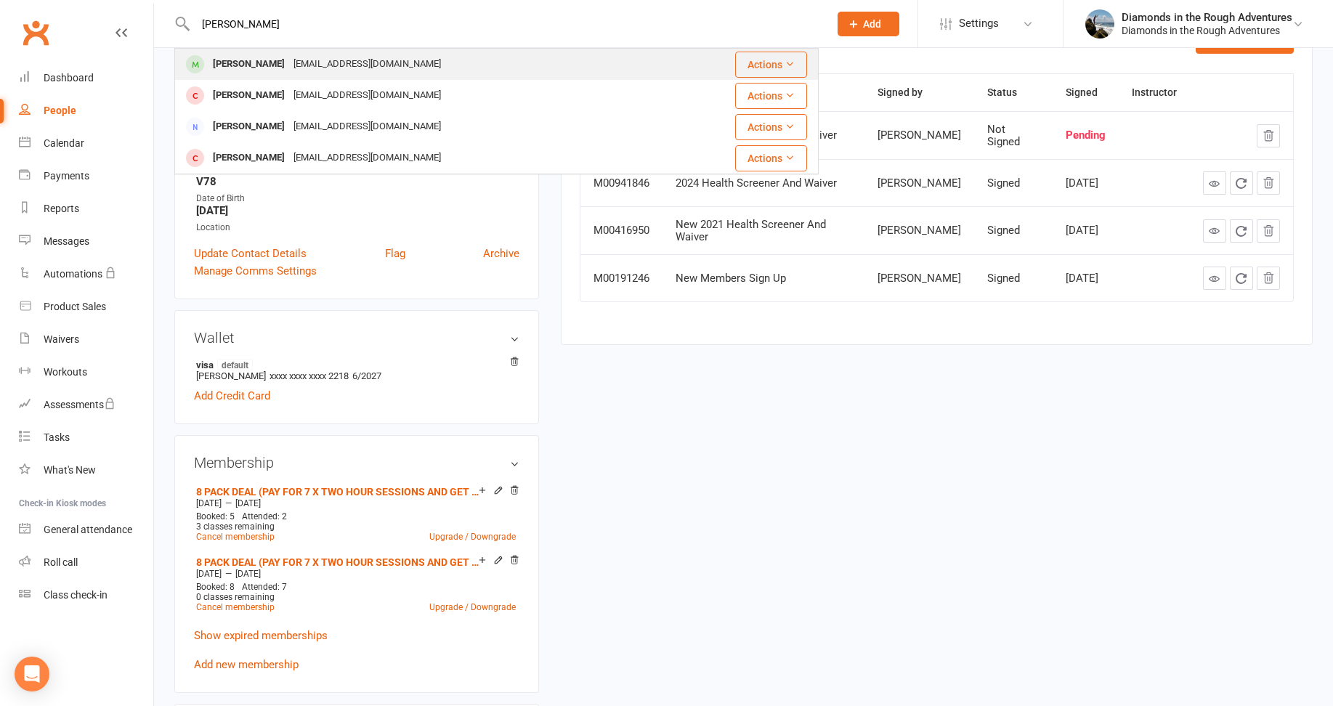
type input "malis"
drag, startPoint x: 240, startPoint y: 66, endPoint x: 257, endPoint y: 65, distance: 17.5
click at [240, 65] on div "[PERSON_NAME]" at bounding box center [249, 64] width 81 height 21
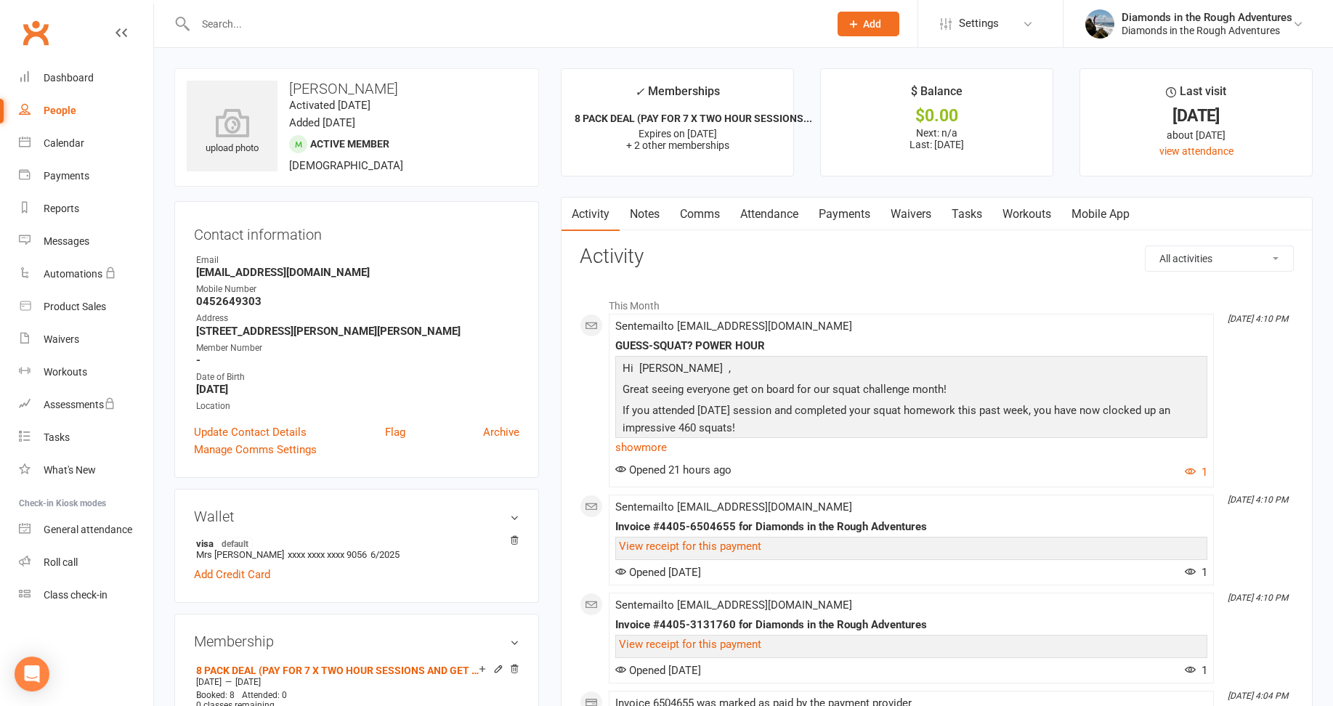
click at [913, 213] on link "Waivers" at bounding box center [911, 214] width 61 height 33
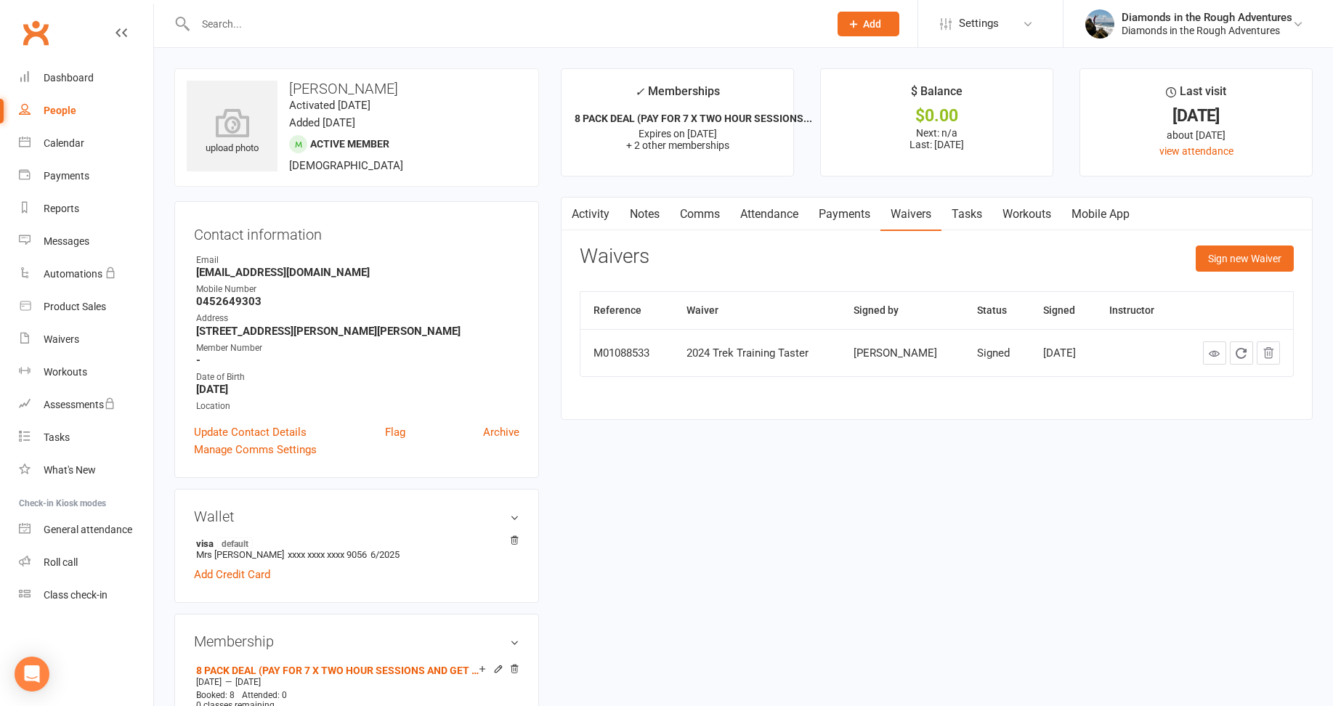
click at [230, 25] on input "text" at bounding box center [505, 24] width 628 height 20
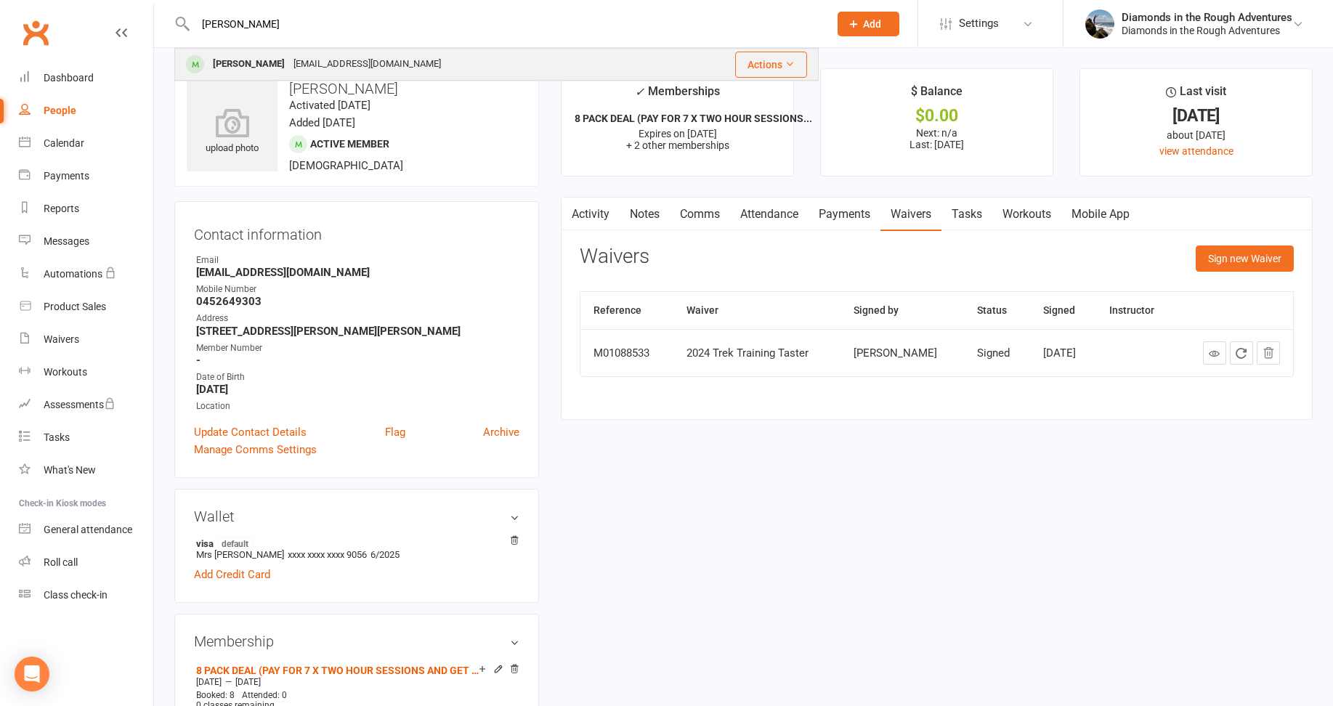
type input "russ"
click at [251, 60] on div "[PERSON_NAME]" at bounding box center [249, 64] width 81 height 21
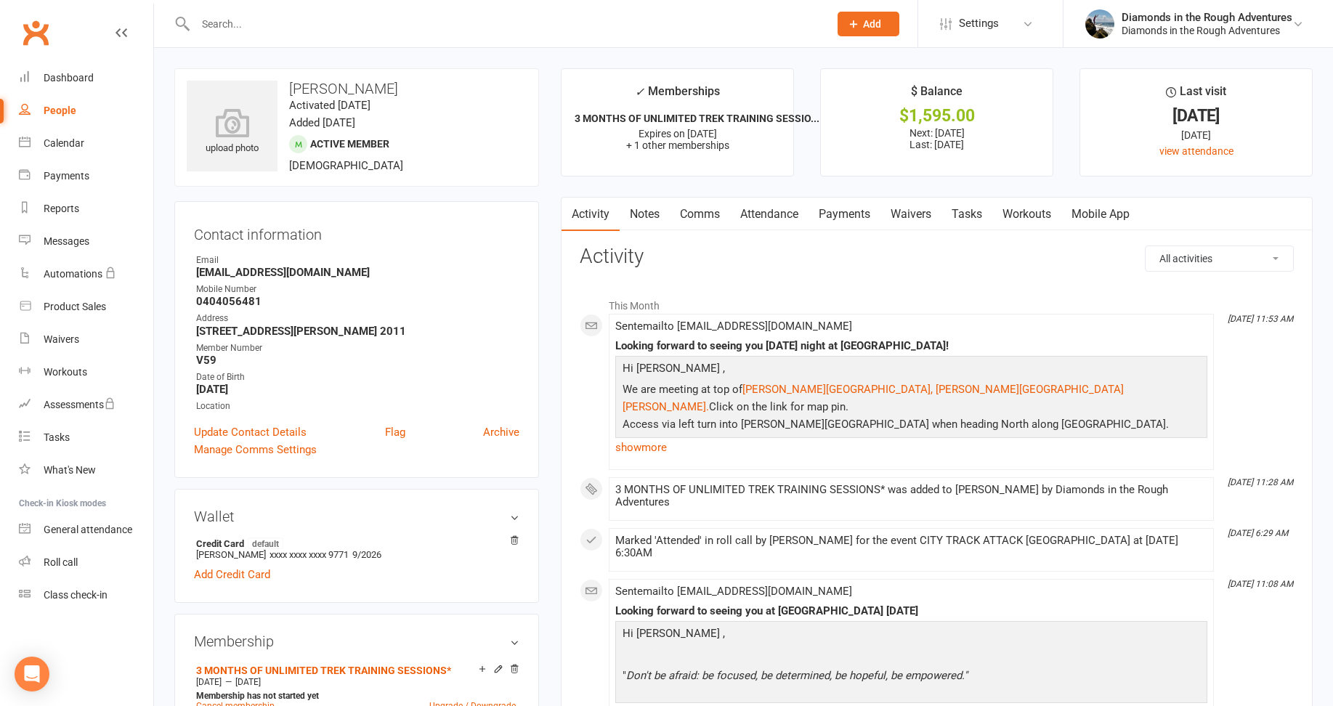
click at [915, 210] on link "Waivers" at bounding box center [911, 214] width 61 height 33
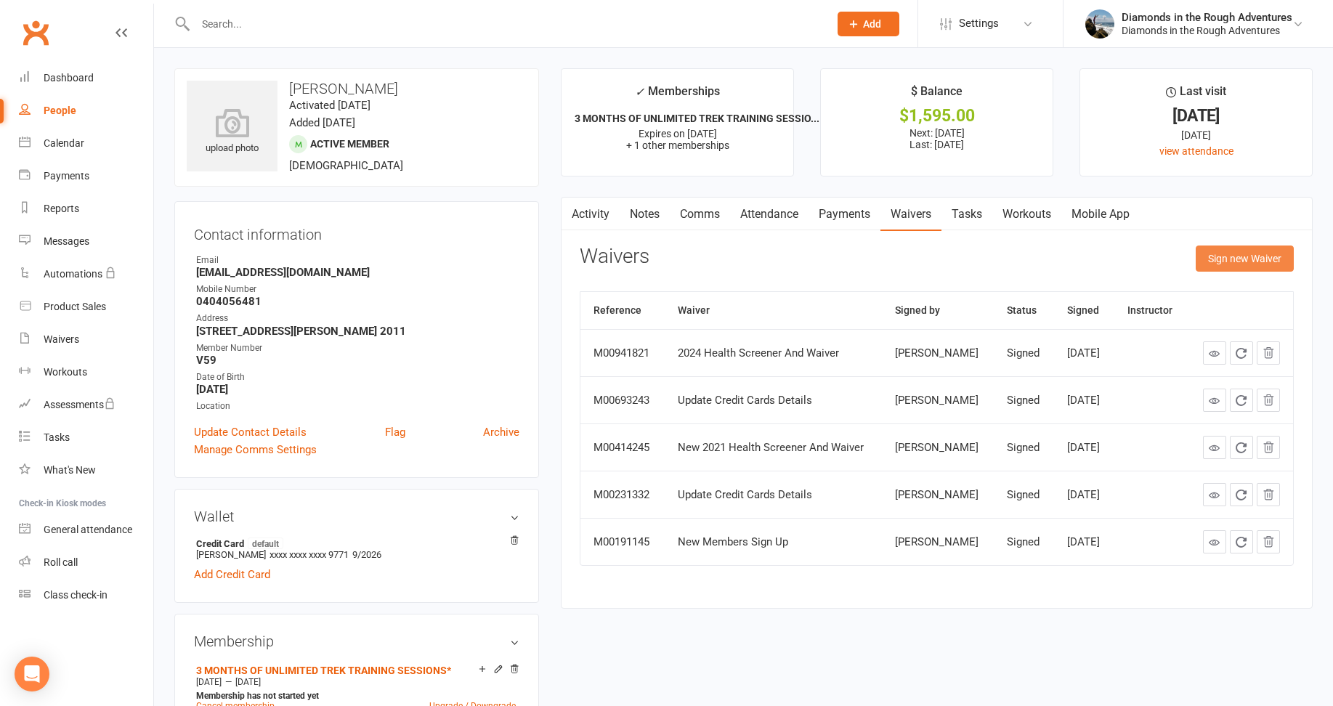
click at [1242, 261] on button "Sign new Waiver" at bounding box center [1245, 259] width 98 height 26
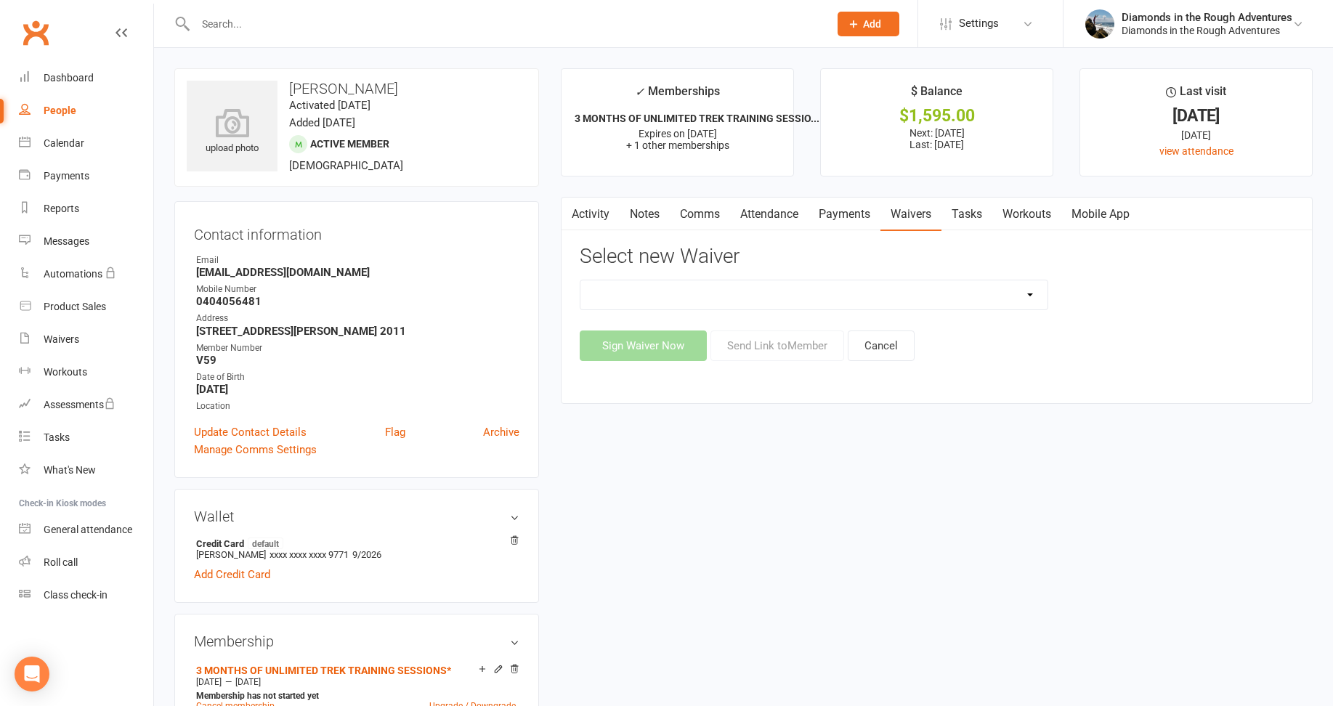
click at [1027, 294] on select "2025 Back On Track 2 Weeks Of Unlimited Sessions 2025 Diamond Day And Dream Hea…" at bounding box center [814, 294] width 467 height 29
select select "12830"
click at [581, 280] on select "2025 Back On Track 2 Weeks Of Unlimited Sessions 2025 Diamond Day And Dream Hea…" at bounding box center [814, 294] width 467 height 29
click at [788, 345] on button "Send Link to Member" at bounding box center [778, 346] width 134 height 31
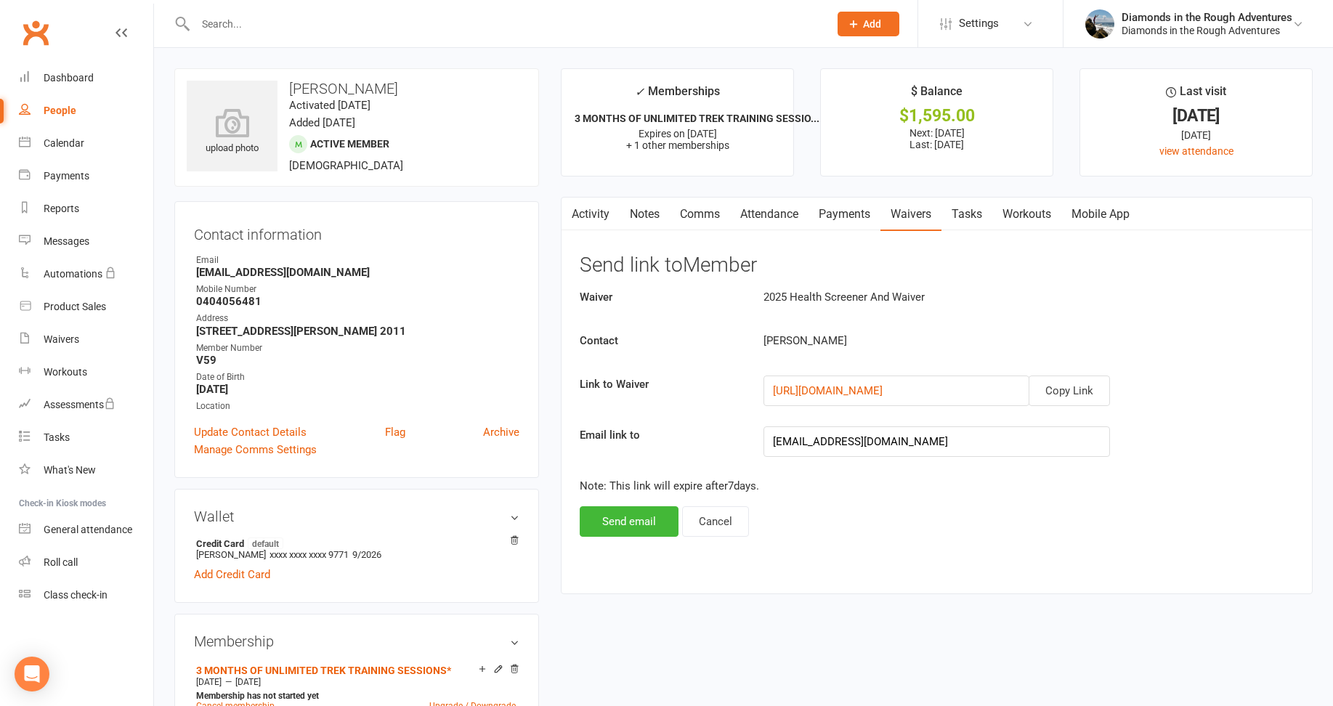
click at [223, 26] on input "text" at bounding box center [505, 24] width 628 height 20
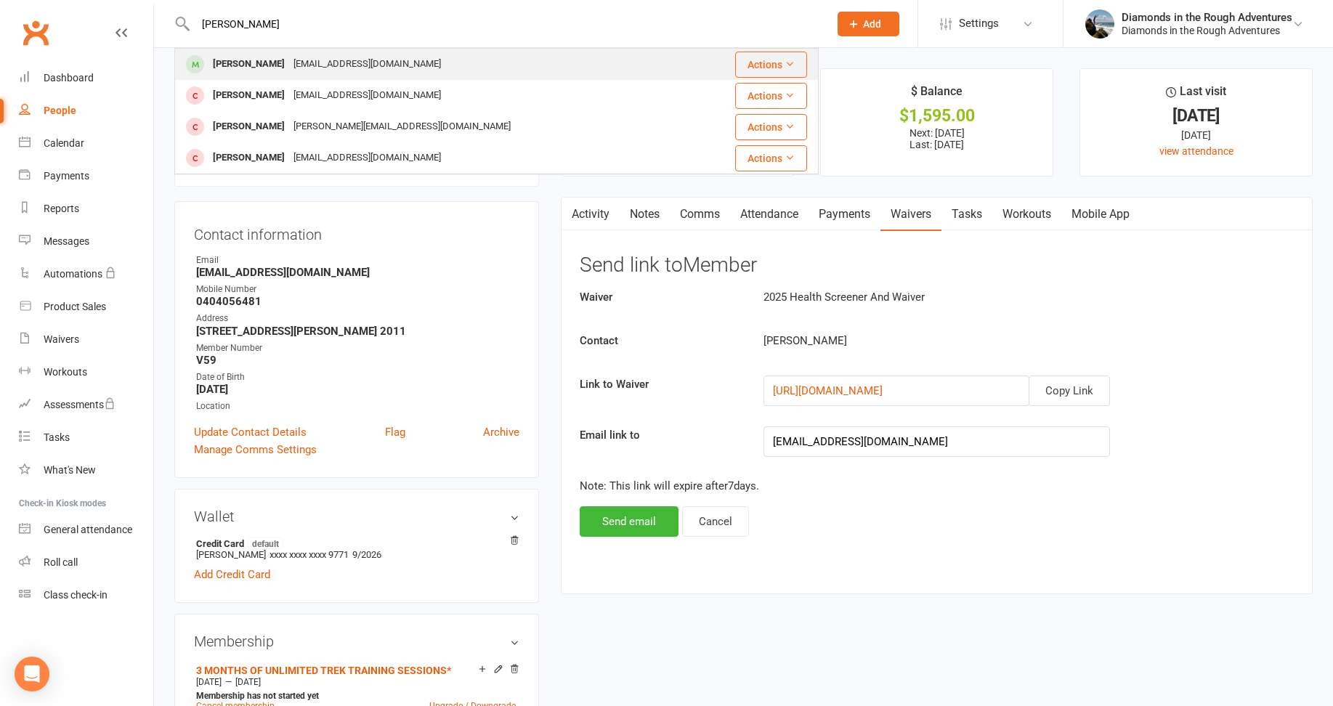
type input "kerrie"
click at [235, 65] on div "[PERSON_NAME]" at bounding box center [249, 64] width 81 height 21
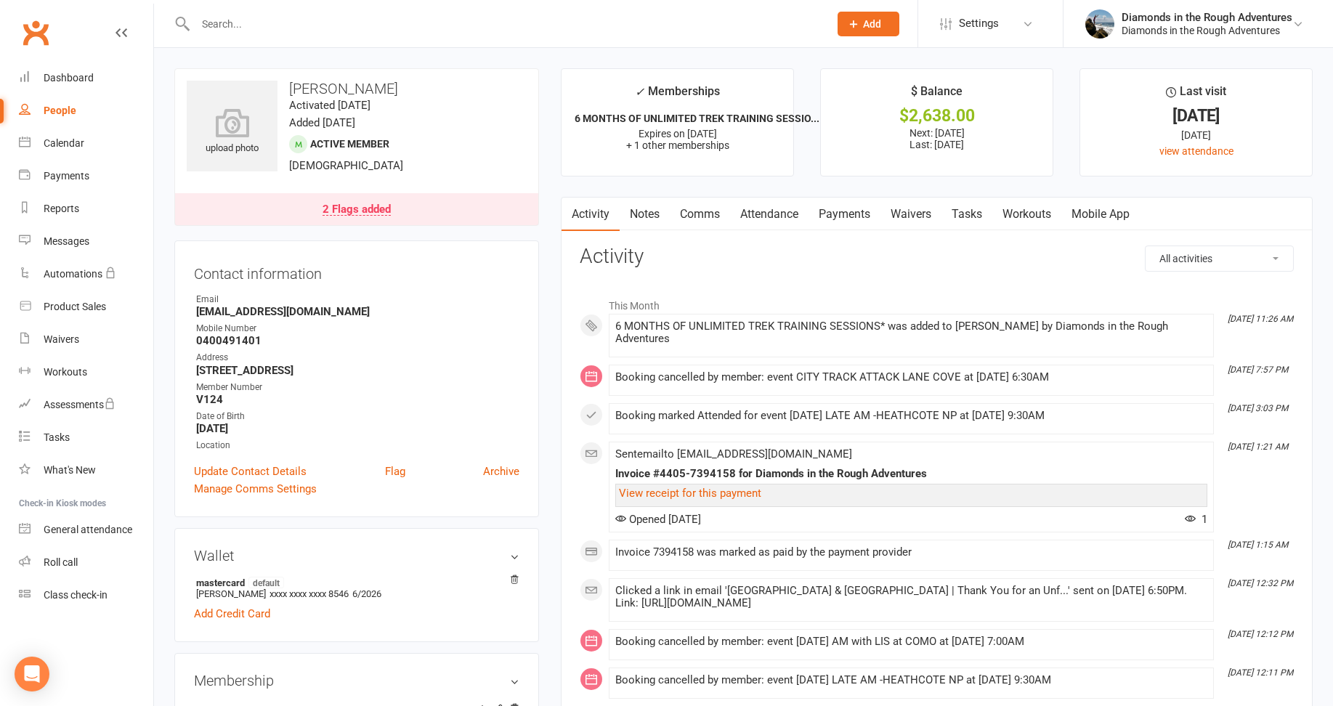
click at [917, 216] on link "Waivers" at bounding box center [911, 214] width 61 height 33
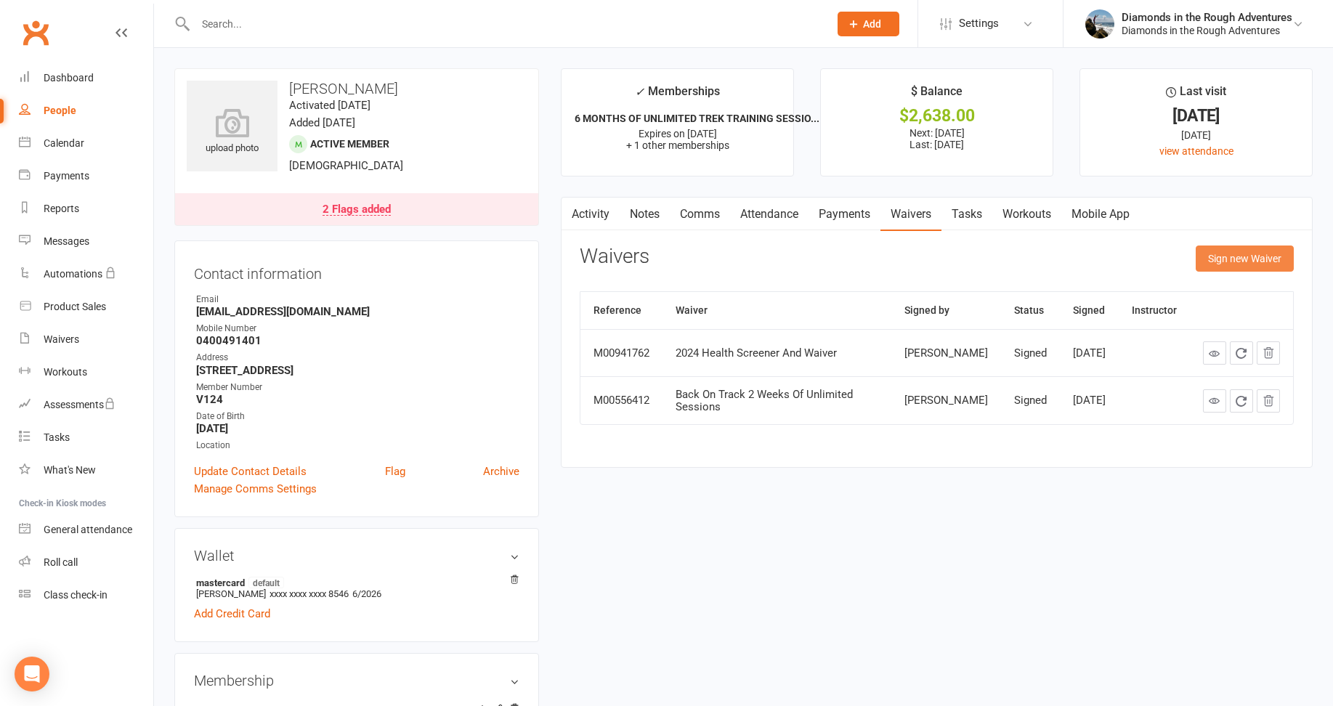
click at [1242, 252] on button "Sign new Waiver" at bounding box center [1245, 259] width 98 height 26
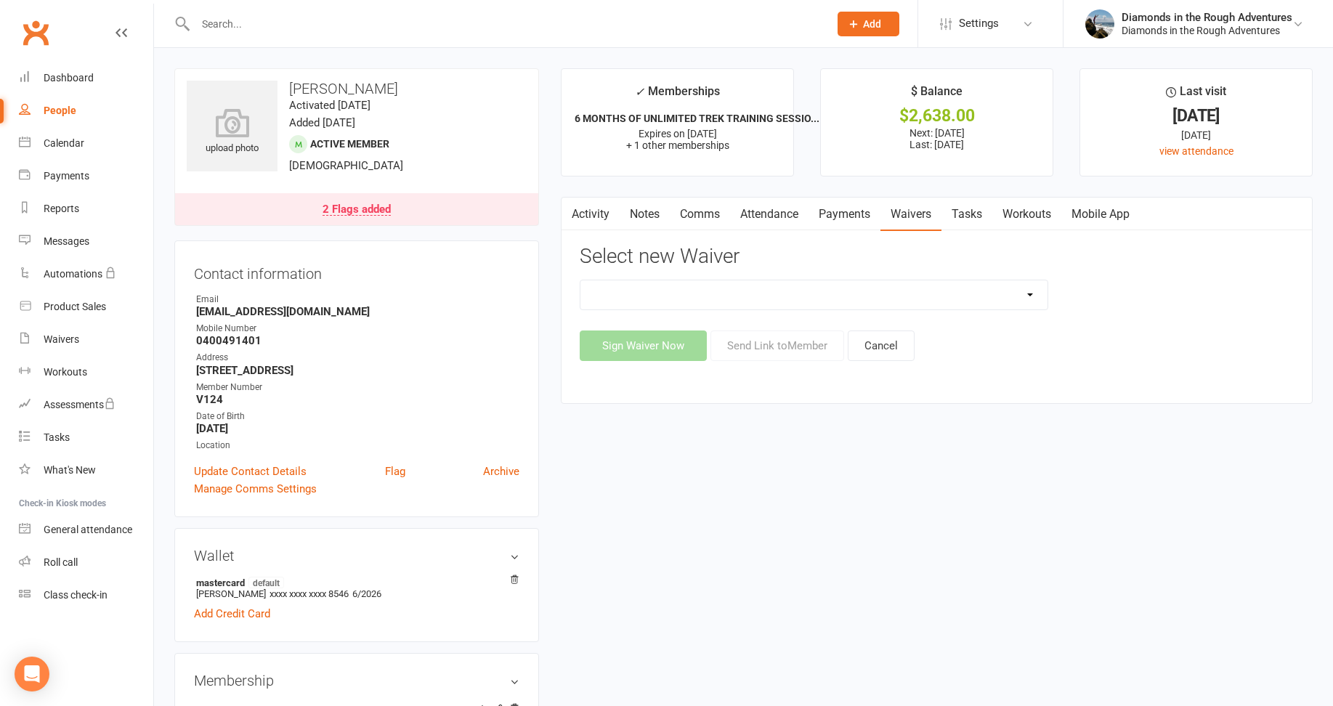
click at [1028, 296] on select "2025 Back On Track 2 Weeks Of Unlimited Sessions 2025 Diamond Day And Dream Hea…" at bounding box center [814, 294] width 467 height 29
select select "12830"
click at [581, 280] on select "2025 Back On Track 2 Weeks Of Unlimited Sessions 2025 Diamond Day And Dream Hea…" at bounding box center [814, 294] width 467 height 29
click at [777, 344] on button "Send Link to Member" at bounding box center [778, 346] width 134 height 31
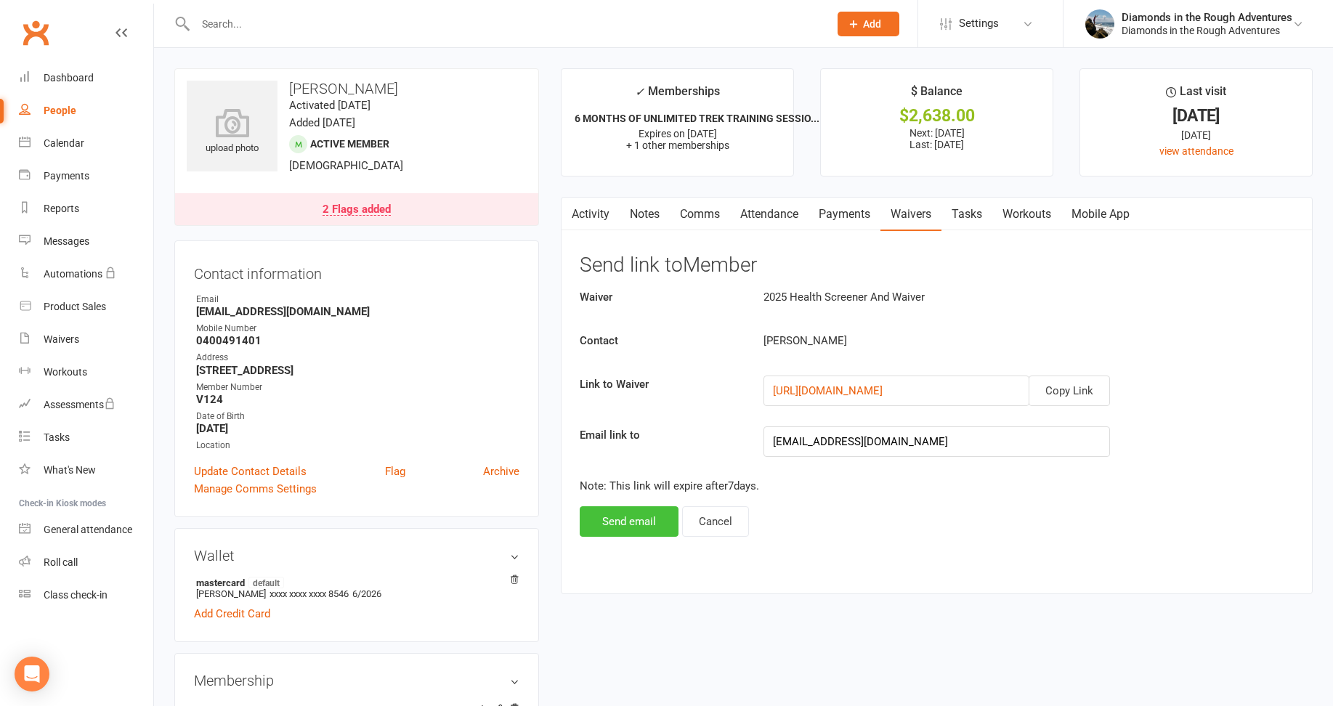
click at [626, 520] on button "Send email" at bounding box center [629, 521] width 99 height 31
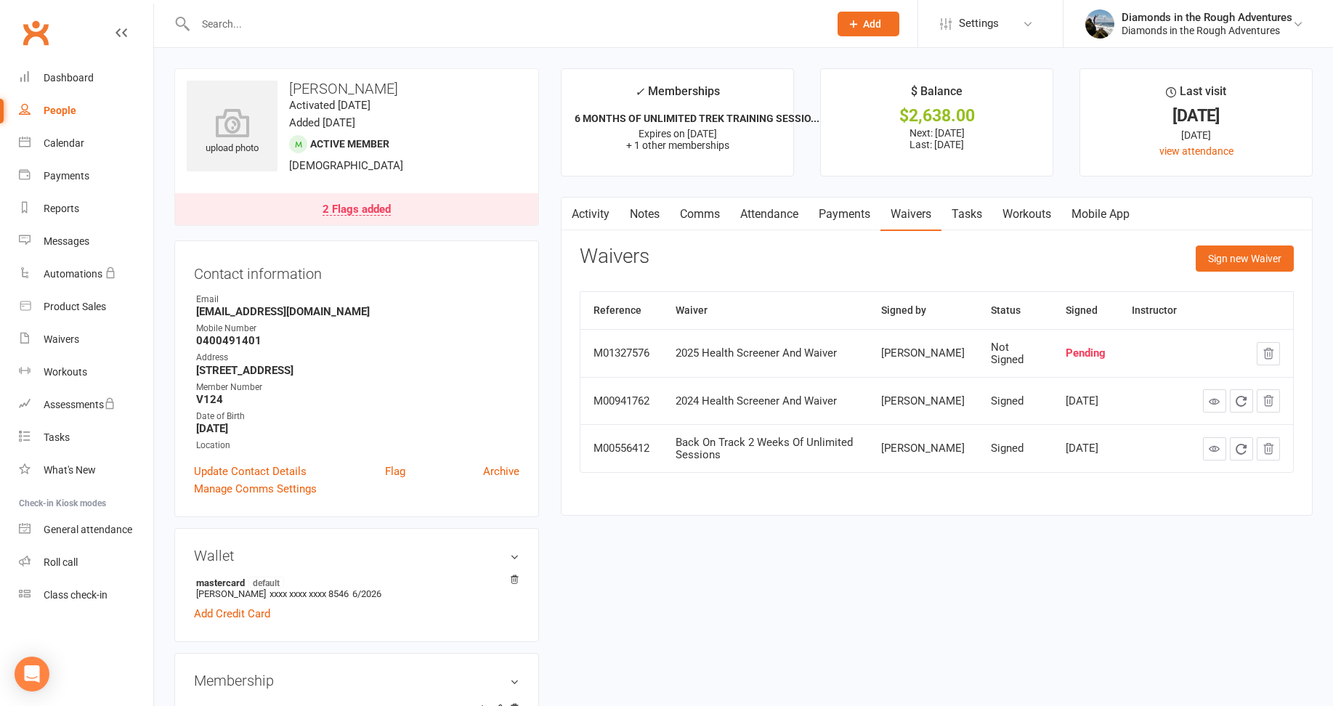
click at [223, 27] on input "text" at bounding box center [505, 24] width 628 height 20
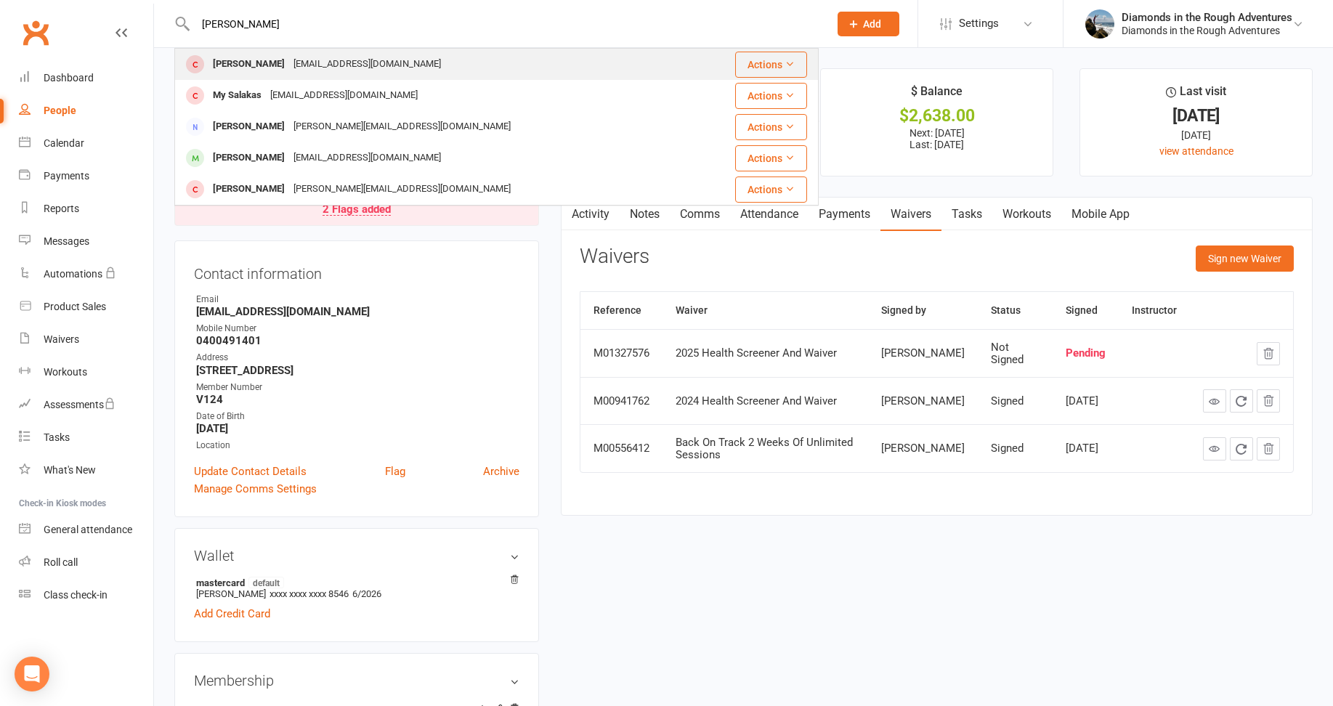
type input "salter"
click at [289, 62] on div "[EMAIL_ADDRESS][DOMAIN_NAME]" at bounding box center [367, 64] width 156 height 21
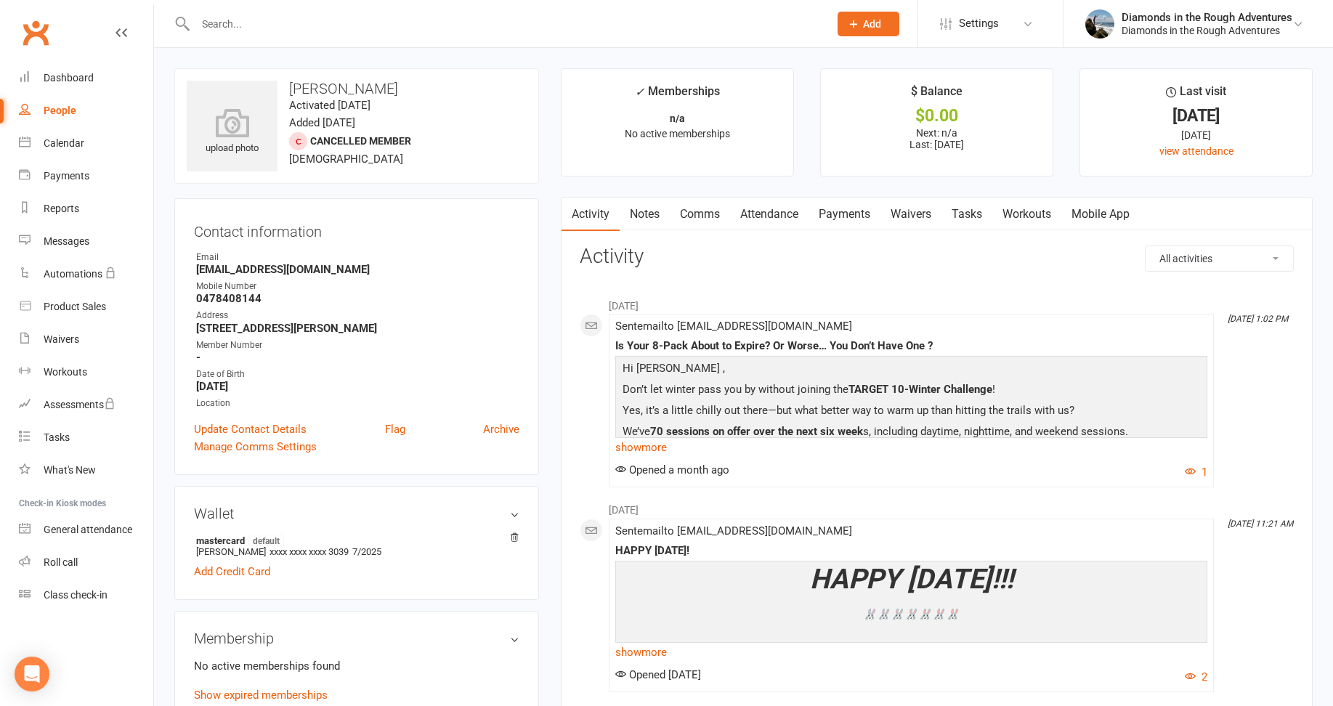
click at [915, 211] on link "Waivers" at bounding box center [911, 214] width 61 height 33
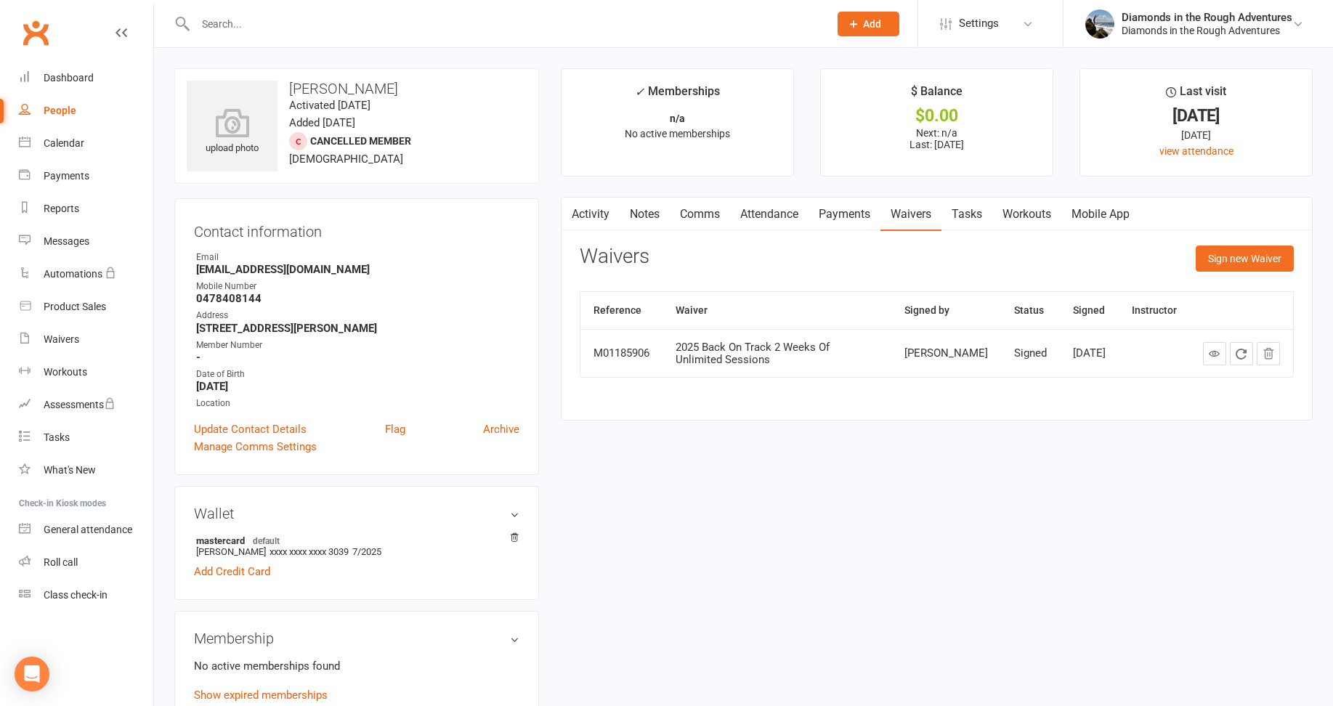
click at [238, 30] on input "text" at bounding box center [505, 24] width 628 height 20
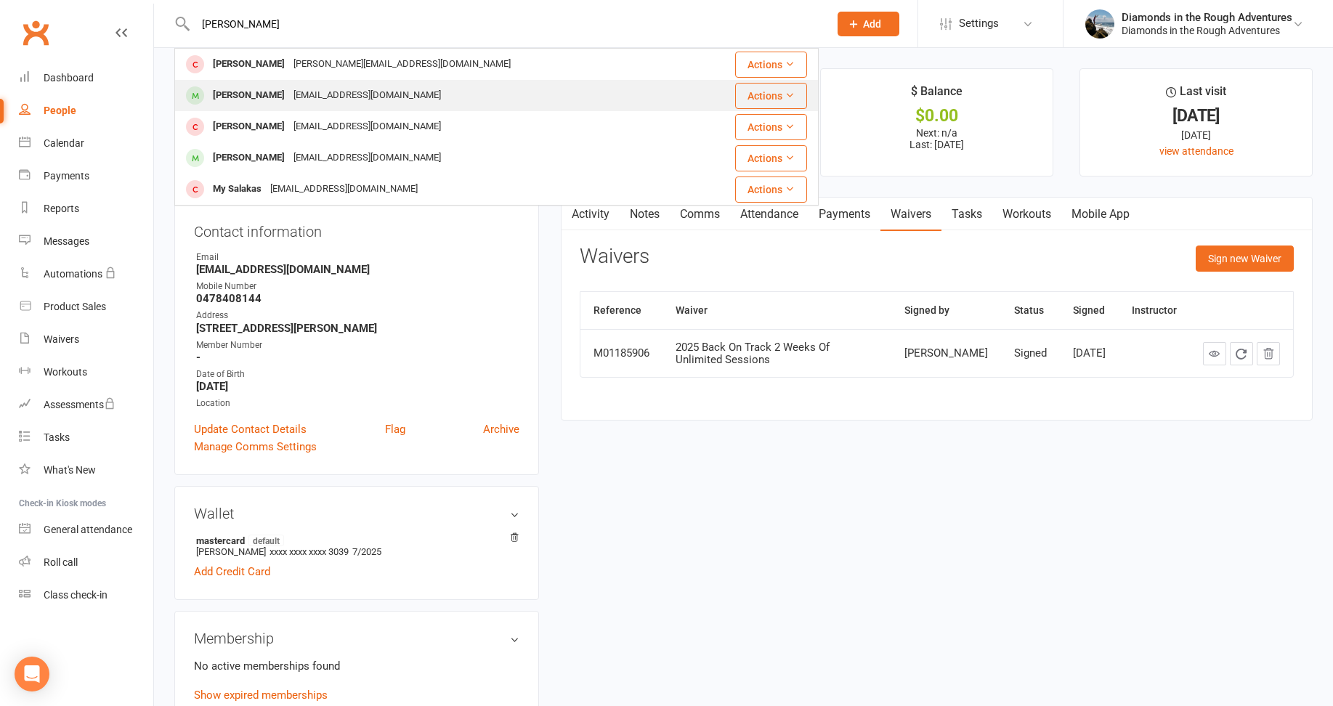
type input "[PERSON_NAME]"
click at [252, 92] on div "[PERSON_NAME]" at bounding box center [249, 95] width 81 height 21
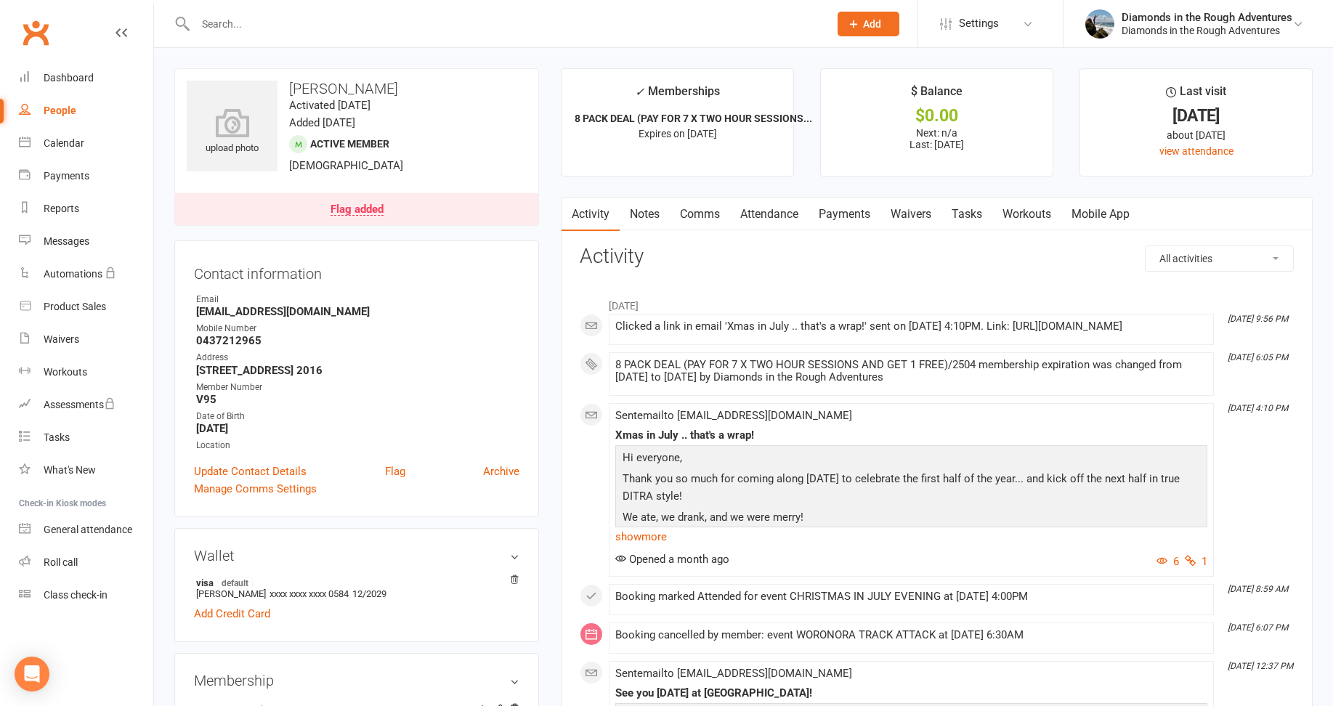
click at [915, 216] on link "Waivers" at bounding box center [911, 214] width 61 height 33
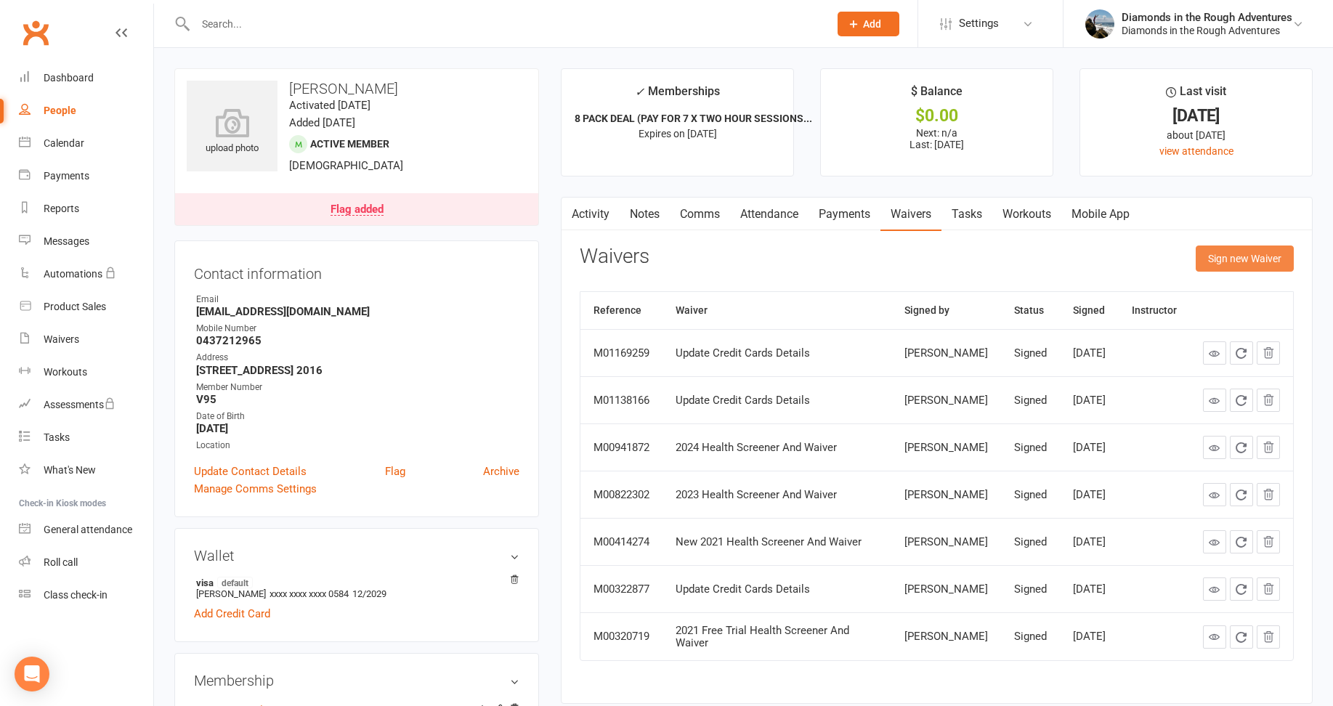
click at [1247, 258] on button "Sign new Waiver" at bounding box center [1245, 259] width 98 height 26
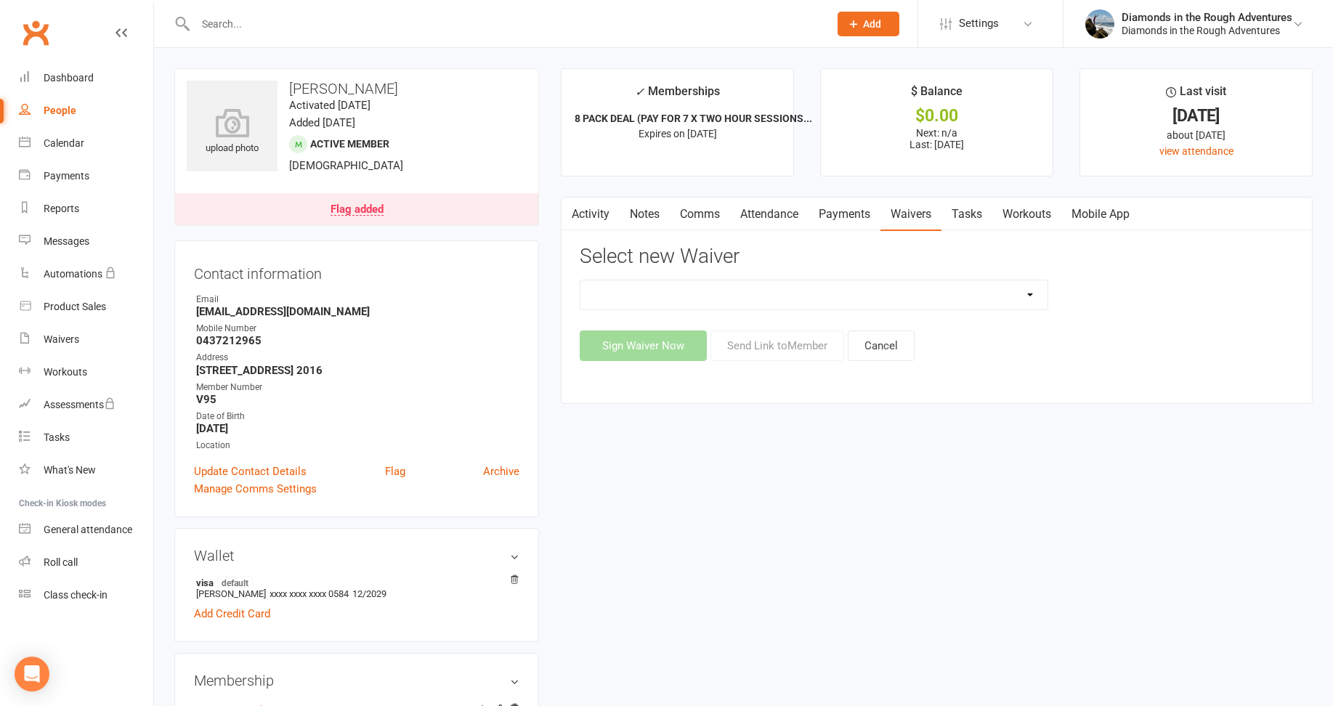
click at [1027, 292] on select "2025 Back On Track 2 Weeks Of Unlimited Sessions 2025 Diamond Day And Dream Hea…" at bounding box center [814, 294] width 467 height 29
select select "12830"
click at [581, 280] on select "2025 Back On Track 2 Weeks Of Unlimited Sessions 2025 Diamond Day And Dream Hea…" at bounding box center [814, 294] width 467 height 29
click at [776, 349] on button "Send Link to Member" at bounding box center [778, 346] width 134 height 31
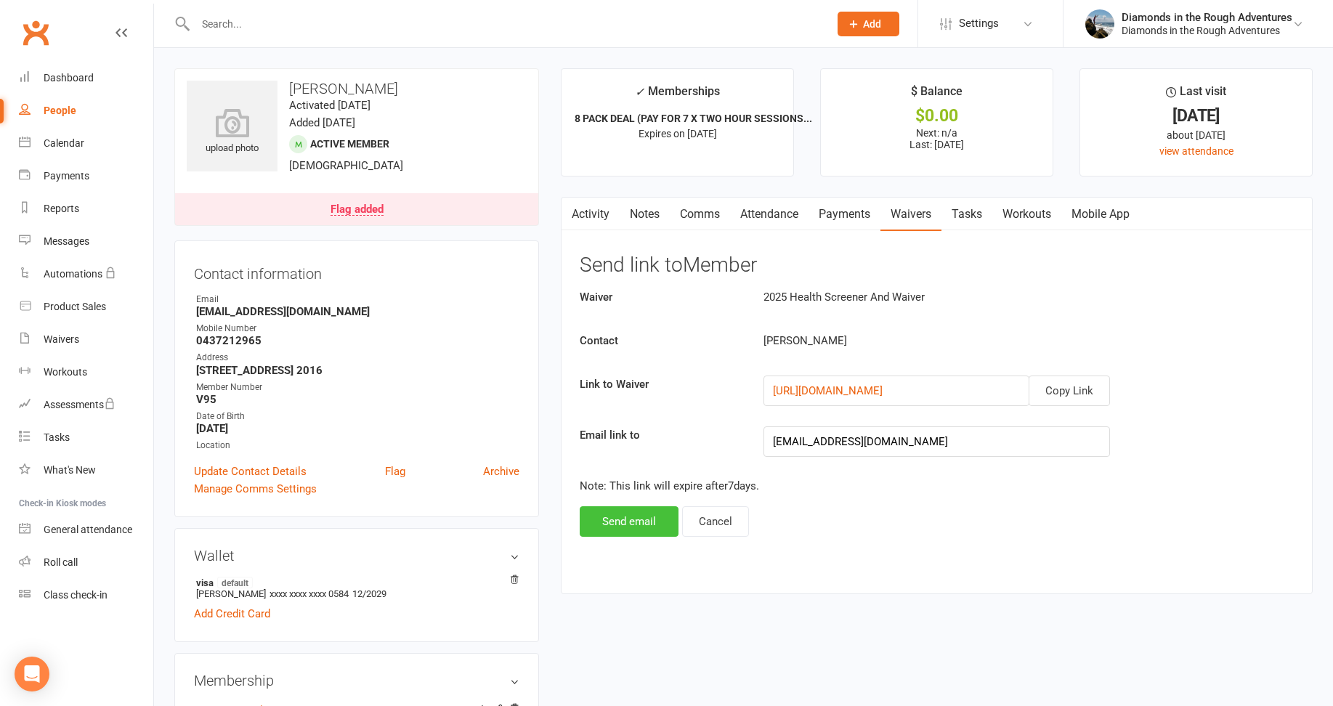
click at [633, 526] on button "Send email" at bounding box center [629, 521] width 99 height 31
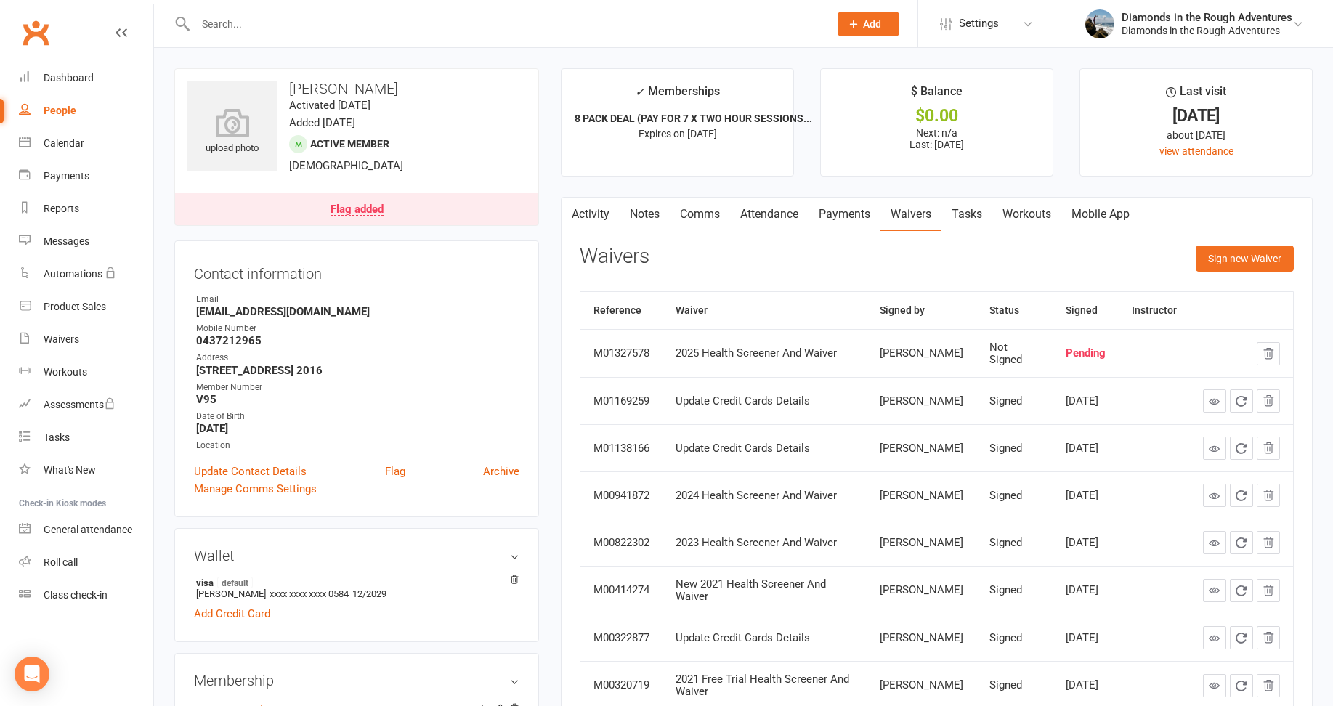
click at [203, 23] on input "text" at bounding box center [505, 24] width 628 height 20
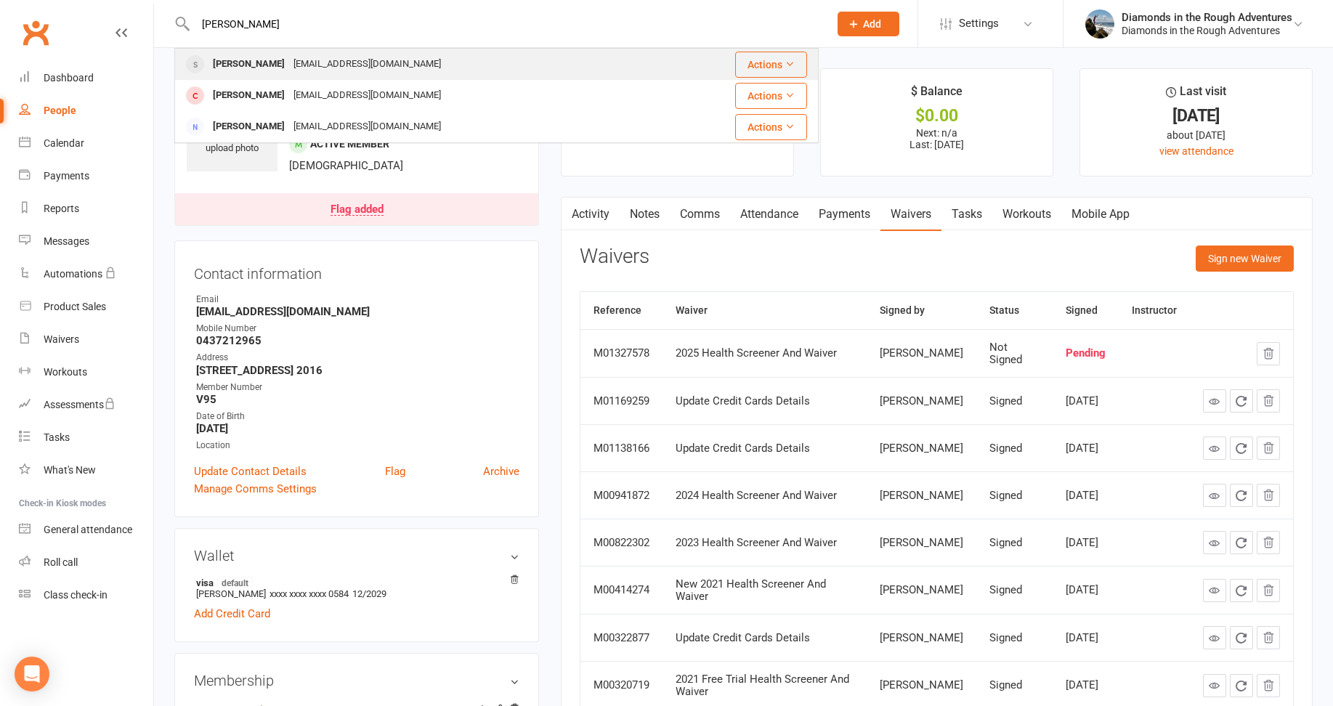
type input "scott"
click at [260, 62] on div "[PERSON_NAME]" at bounding box center [249, 64] width 81 height 21
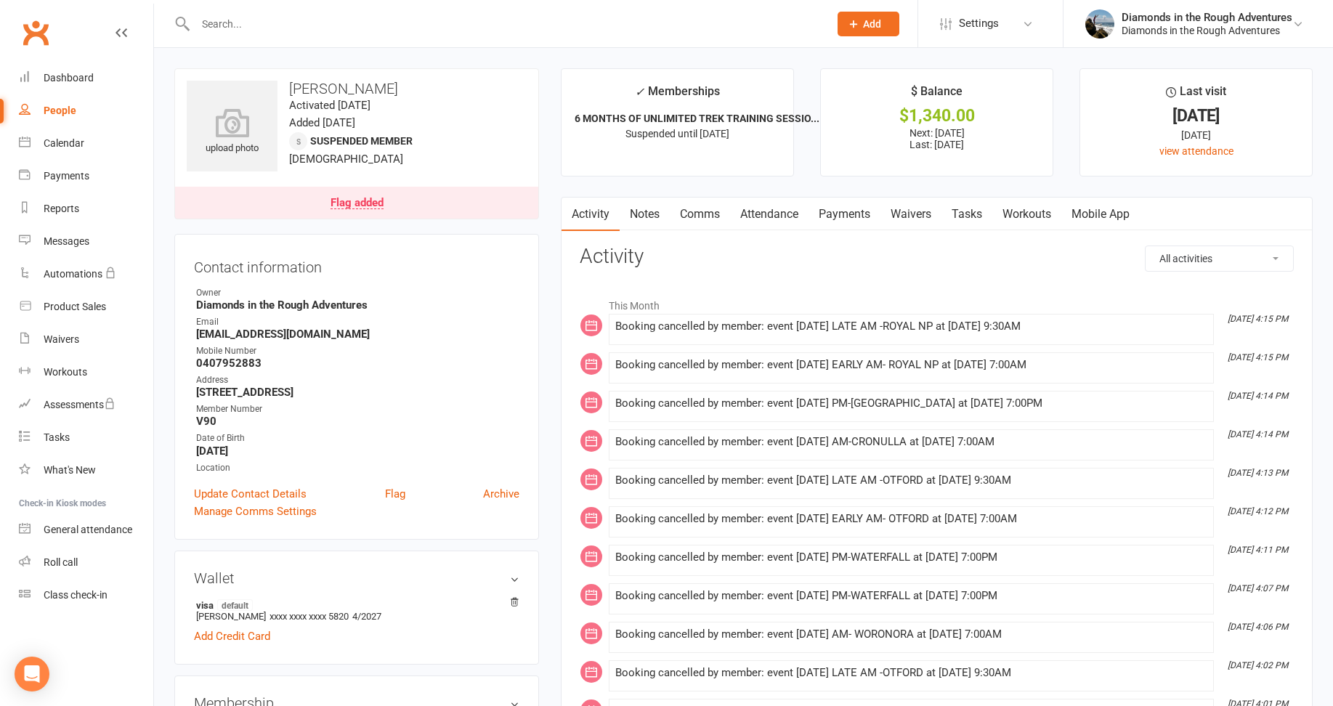
click at [914, 214] on link "Waivers" at bounding box center [911, 214] width 61 height 33
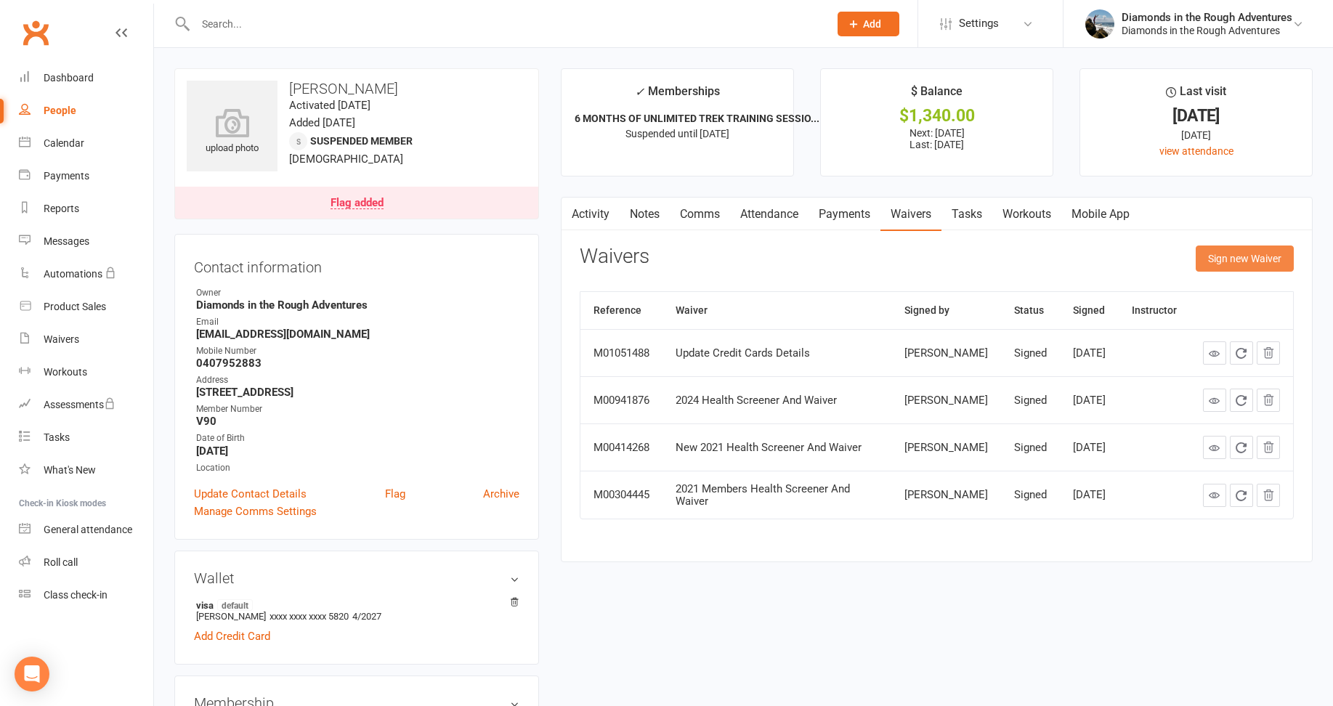
click at [1253, 255] on button "Sign new Waiver" at bounding box center [1245, 259] width 98 height 26
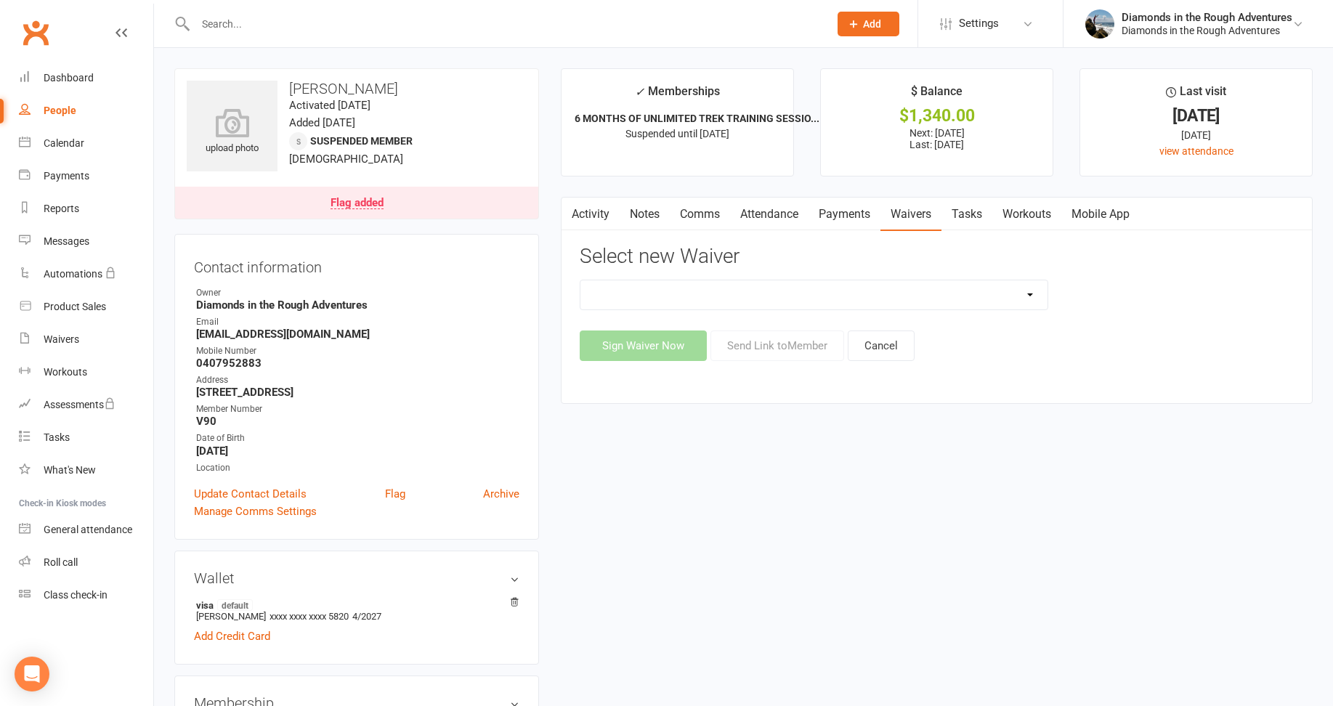
drag, startPoint x: 1031, startPoint y: 296, endPoint x: 985, endPoint y: 298, distance: 46.6
click at [1030, 295] on select "2025 Back On Track 2 Weeks Of Unlimited Sessions 2025 Diamond Day And Dream Hea…" at bounding box center [814, 294] width 467 height 29
select select "12830"
click at [581, 280] on select "2025 Back On Track 2 Weeks Of Unlimited Sessions 2025 Diamond Day And Dream Hea…" at bounding box center [814, 294] width 467 height 29
click at [798, 351] on button "Send Link to Member" at bounding box center [778, 346] width 134 height 31
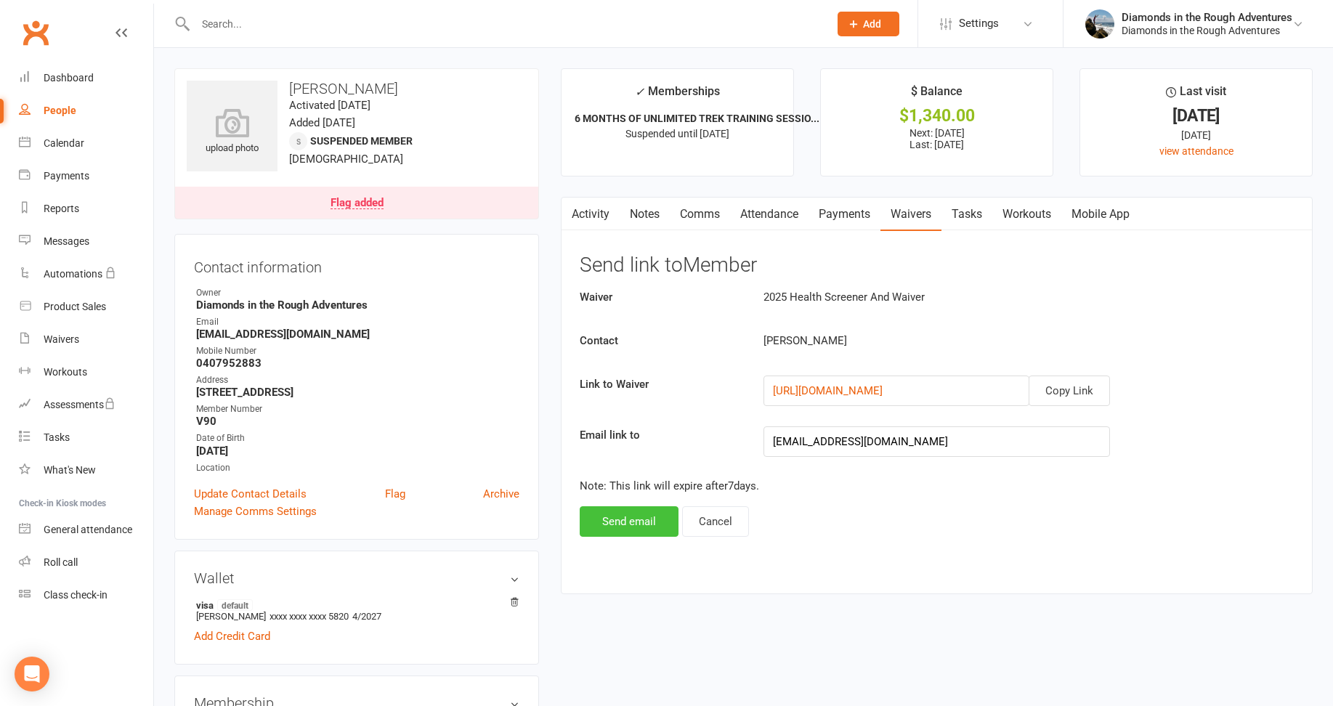
click at [634, 526] on button "Send email" at bounding box center [629, 521] width 99 height 31
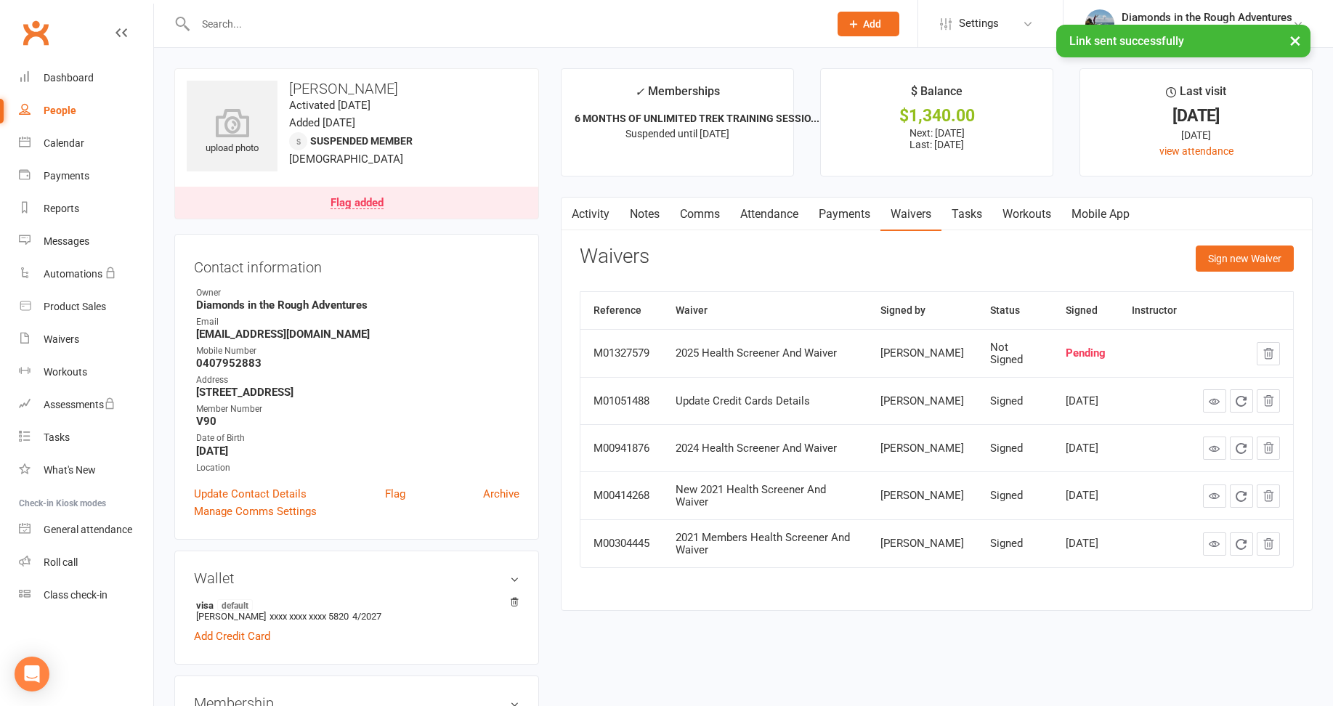
click at [234, 25] on div "× Link sent successfully" at bounding box center [657, 25] width 1314 height 0
click at [208, 14] on input "text" at bounding box center [505, 24] width 628 height 20
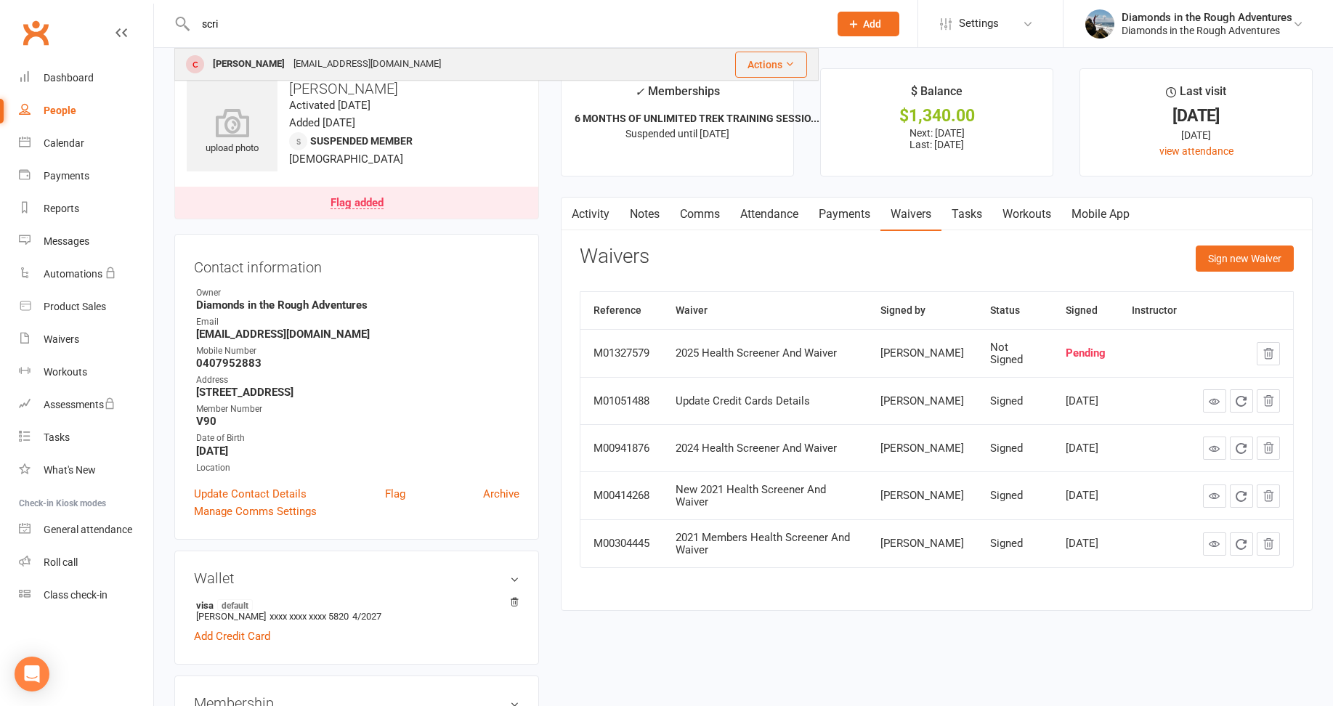
type input "scri"
click at [247, 62] on div "Pam Scrivenor" at bounding box center [249, 64] width 81 height 21
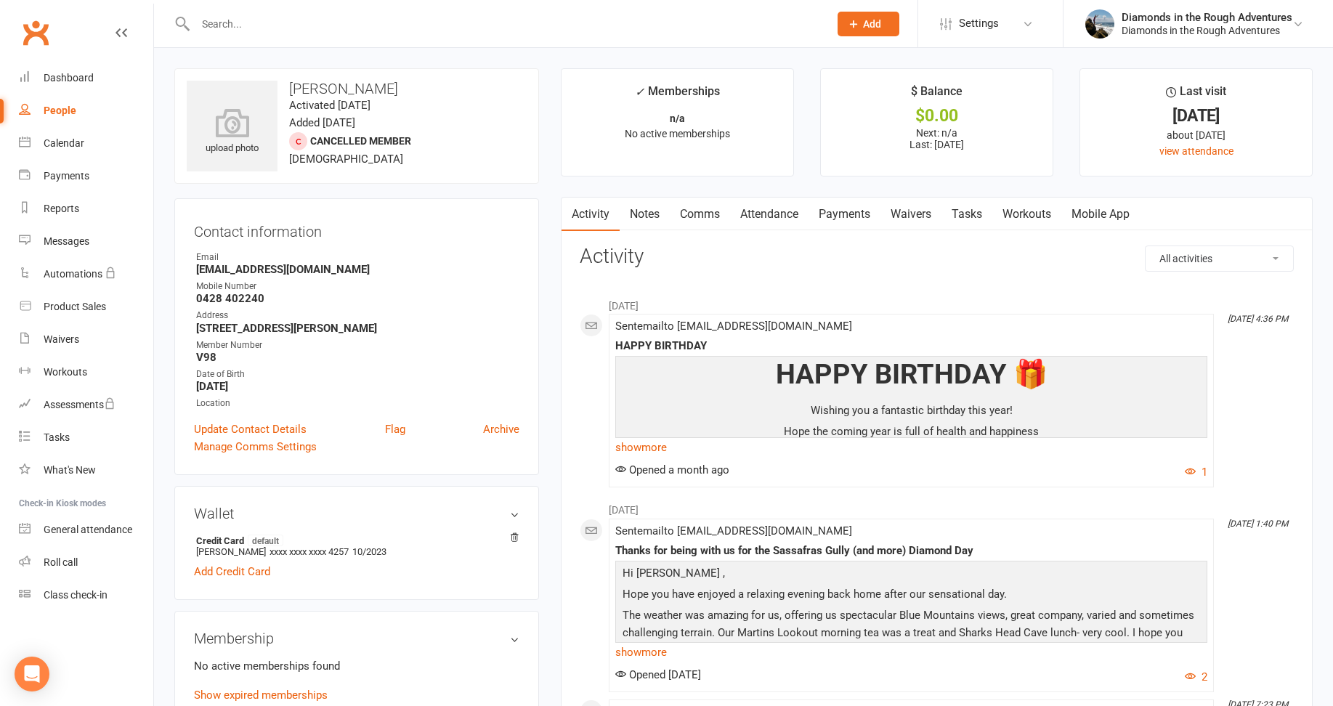
click at [918, 214] on link "Waivers" at bounding box center [911, 214] width 61 height 33
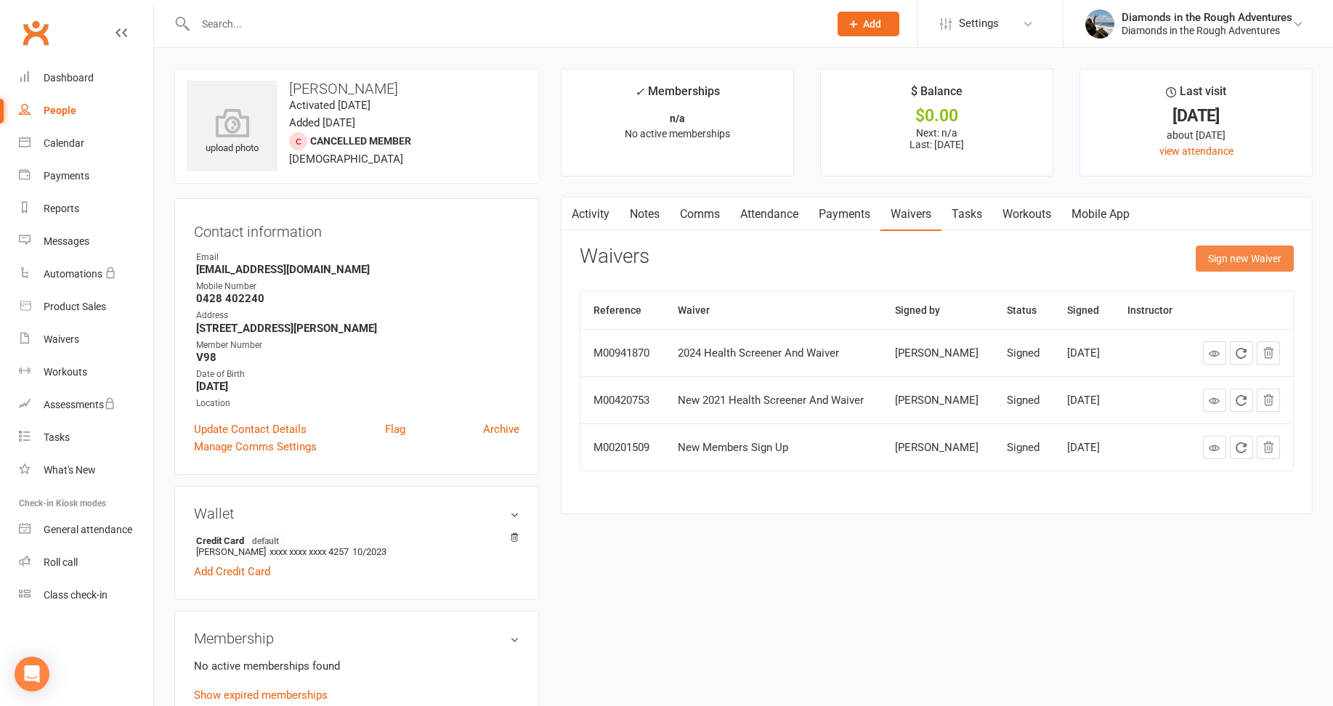
click at [1234, 258] on button "Sign new Waiver" at bounding box center [1245, 259] width 98 height 26
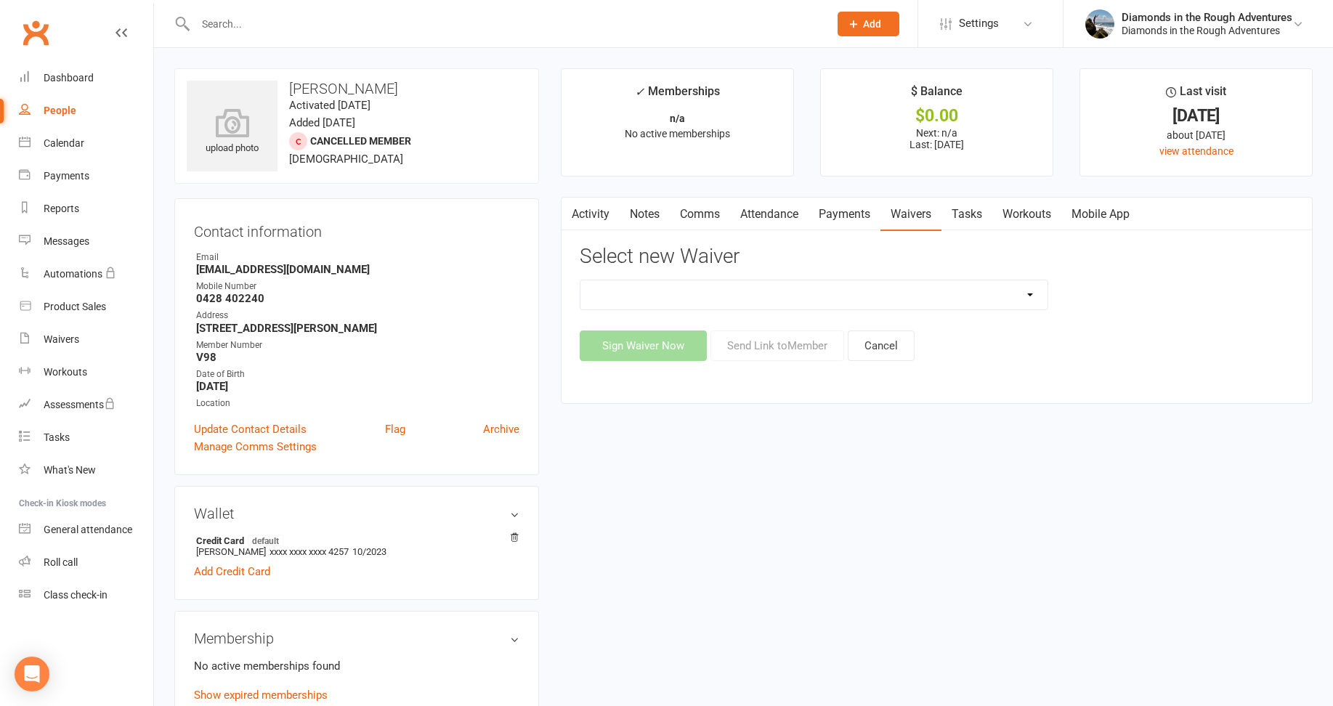
click at [1028, 288] on select "2025 Back On Track 2 Weeks Of Unlimited Sessions 2025 Diamond Day And Dream Hea…" at bounding box center [814, 294] width 467 height 29
select select "12830"
click at [581, 280] on select "2025 Back On Track 2 Weeks Of Unlimited Sessions 2025 Diamond Day And Dream Hea…" at bounding box center [814, 294] width 467 height 29
click at [770, 344] on button "Send Link to Member" at bounding box center [778, 346] width 134 height 31
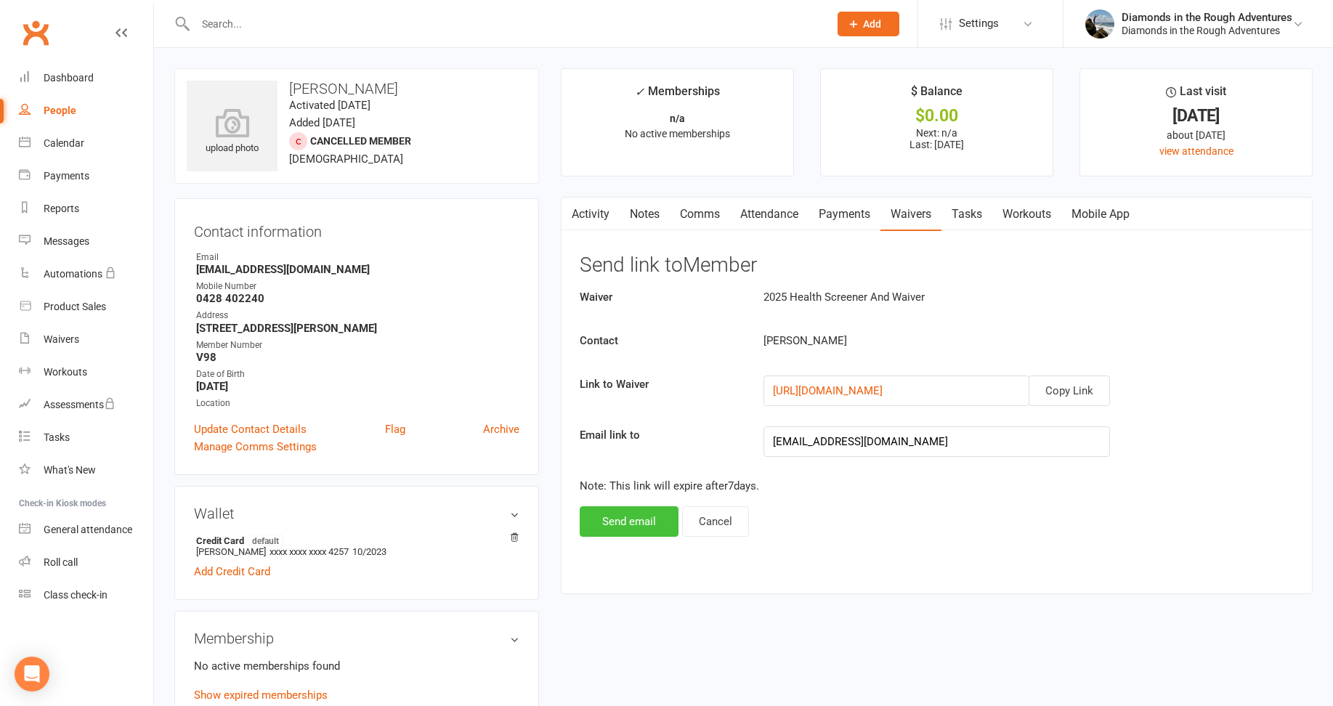
click at [638, 522] on button "Send email" at bounding box center [629, 521] width 99 height 31
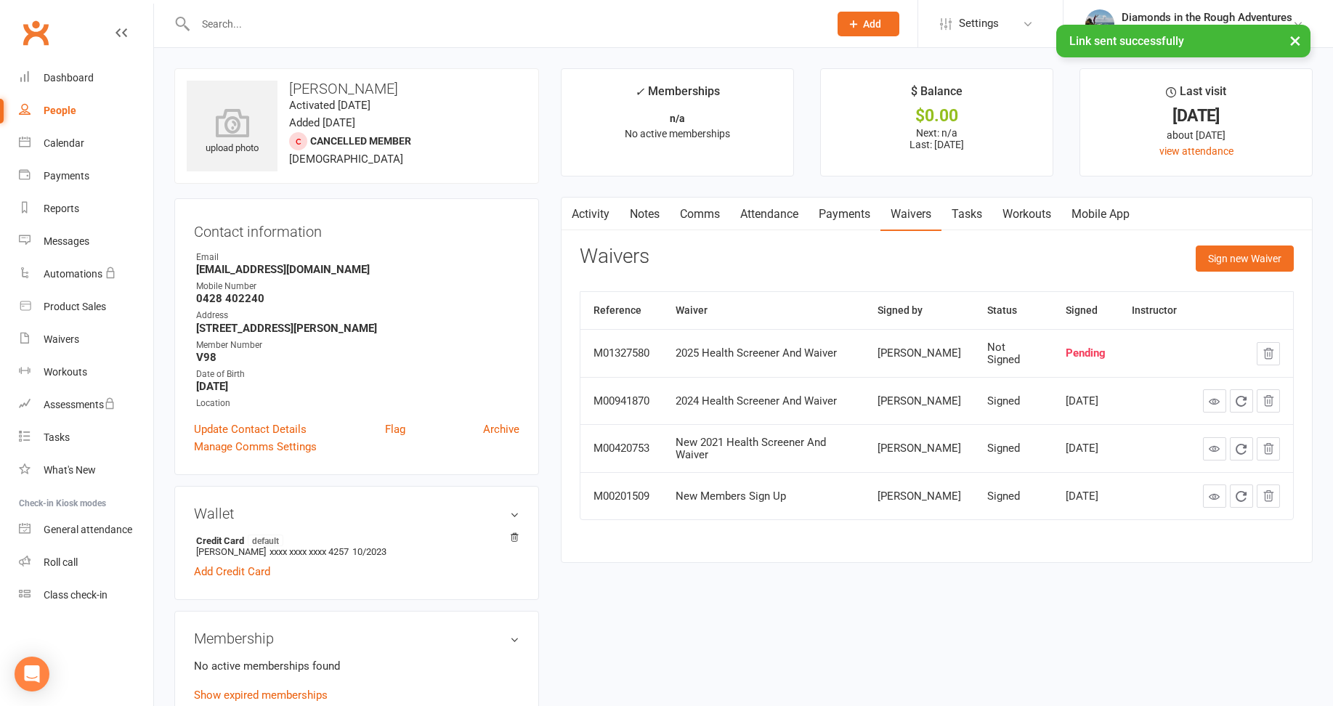
click at [222, 21] on input "text" at bounding box center [505, 24] width 628 height 20
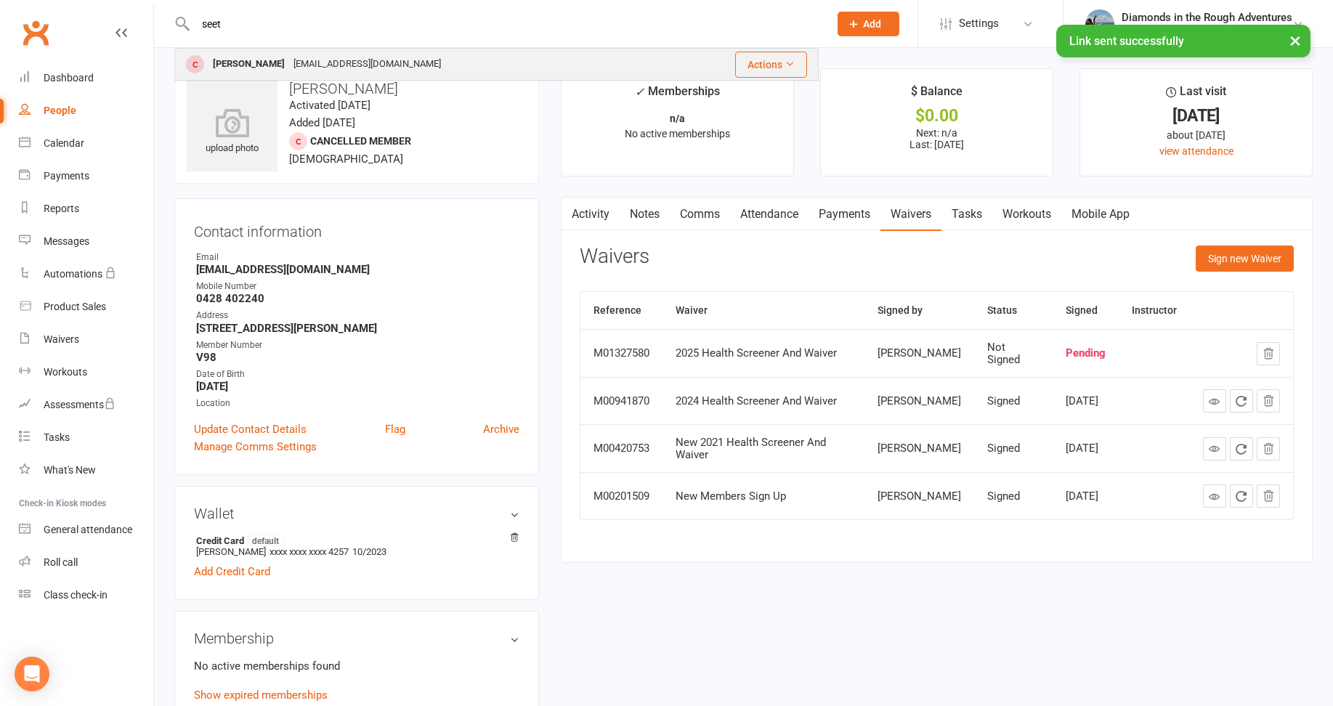
type input "seet"
click at [228, 63] on div "[PERSON_NAME]" at bounding box center [249, 64] width 81 height 21
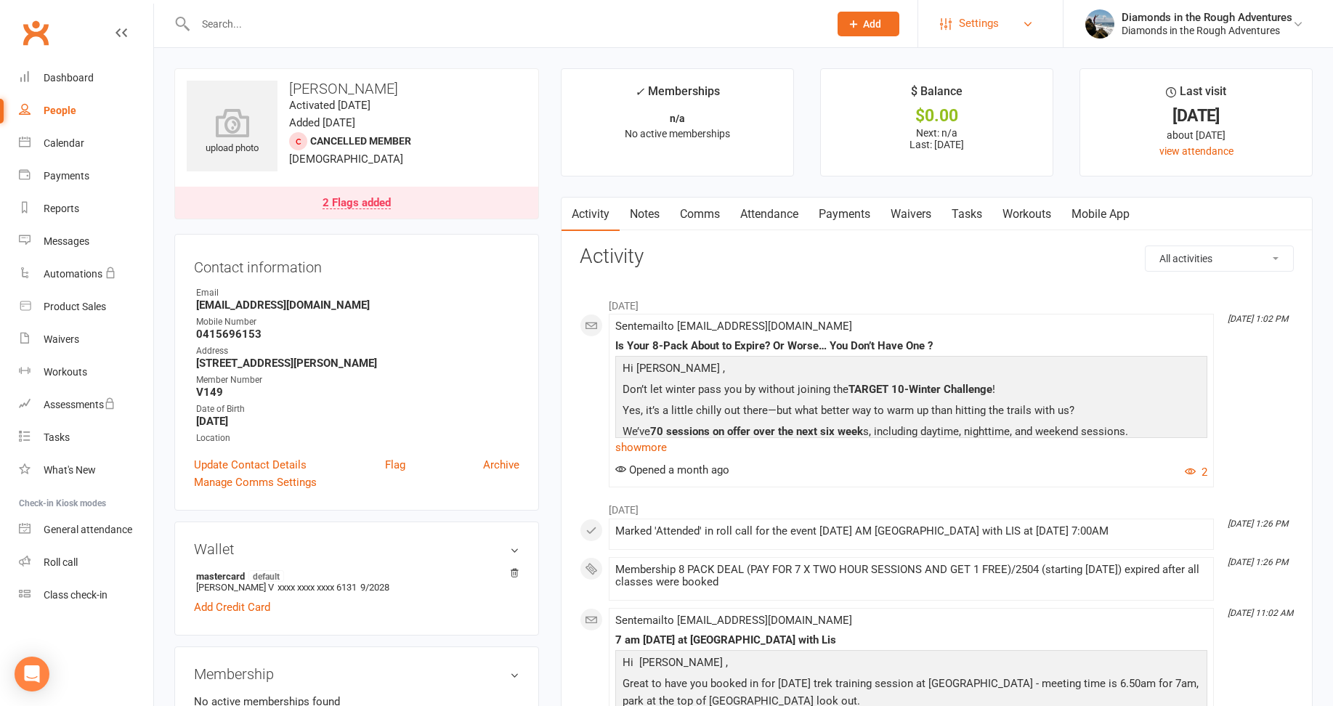
click at [975, 23] on span "Settings" at bounding box center [979, 23] width 40 height 33
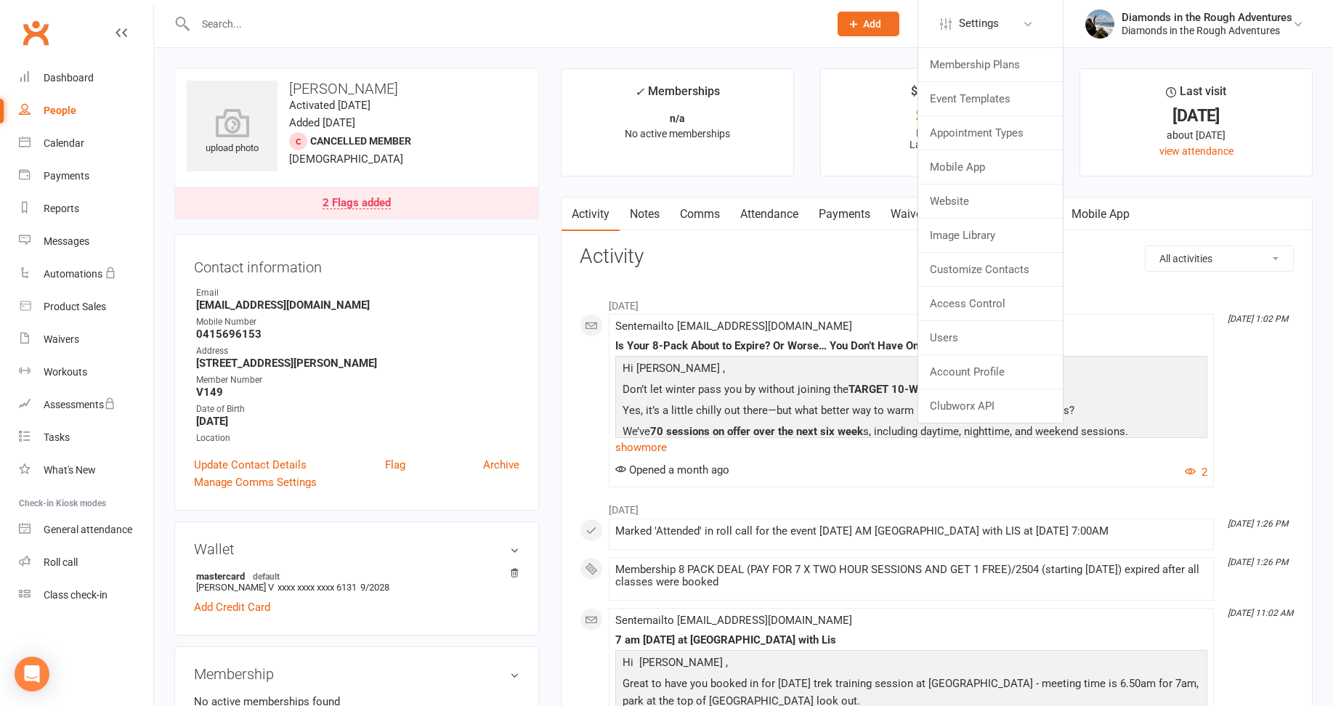
drag, startPoint x: 799, startPoint y: 127, endPoint x: 863, endPoint y: 180, distance: 83.1
click at [801, 127] on ul "✓ Memberships n/a No active memberships $ Balance $0.00 Next: n/a Last: 26 Apr …" at bounding box center [937, 122] width 752 height 108
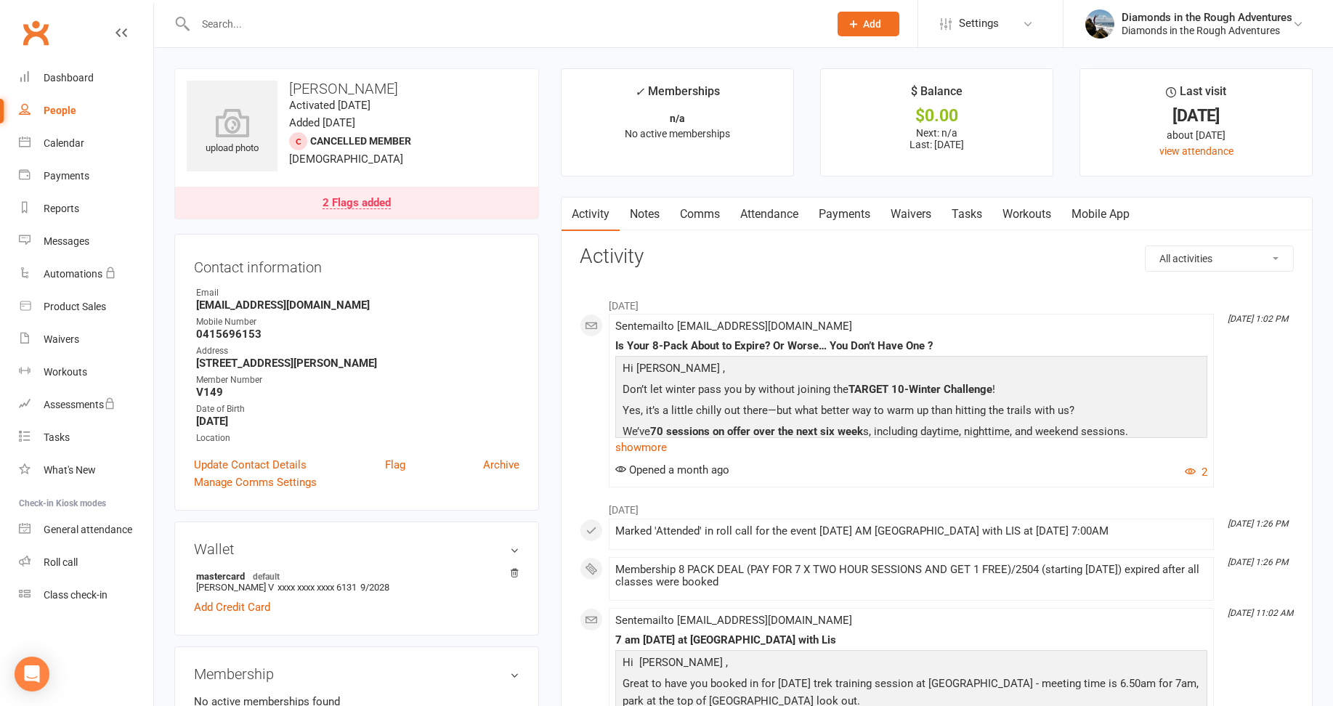
click at [917, 216] on link "Waivers" at bounding box center [911, 214] width 61 height 33
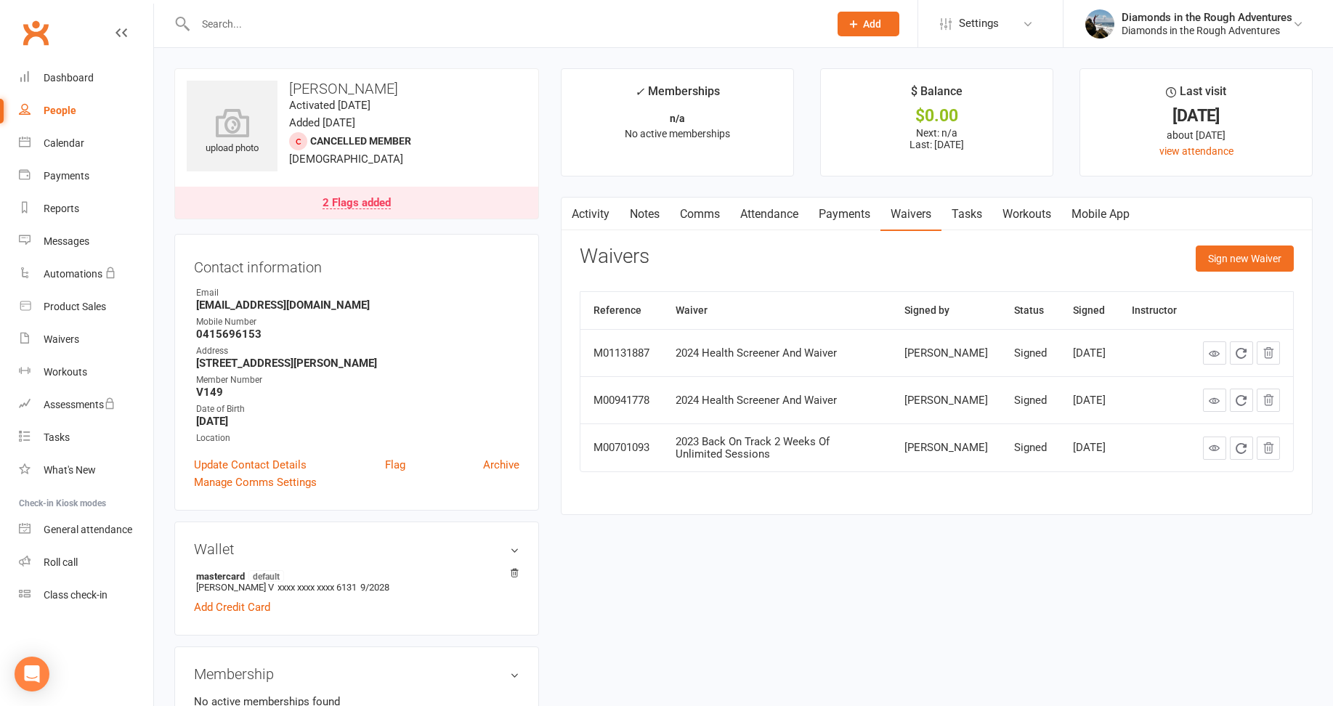
click at [234, 19] on input "text" at bounding box center [505, 24] width 628 height 20
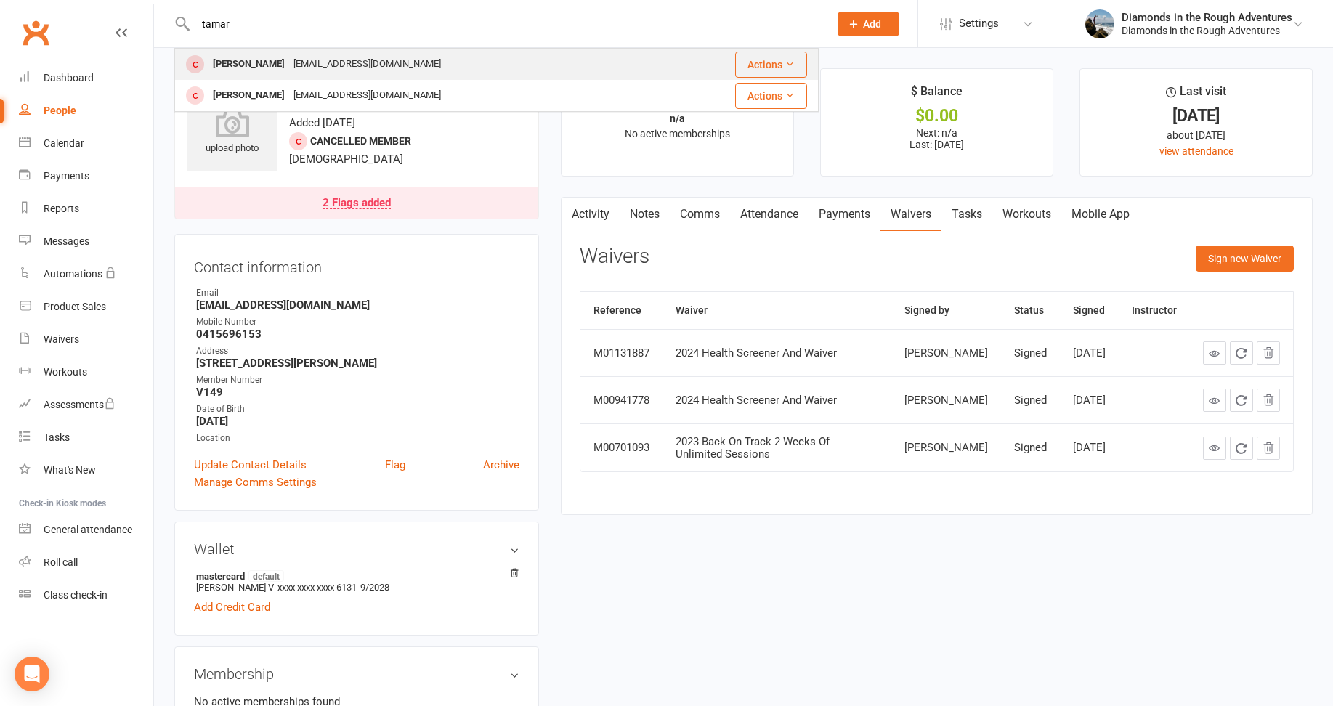
type input "tamar"
click at [235, 61] on div "[PERSON_NAME]" at bounding box center [249, 64] width 81 height 21
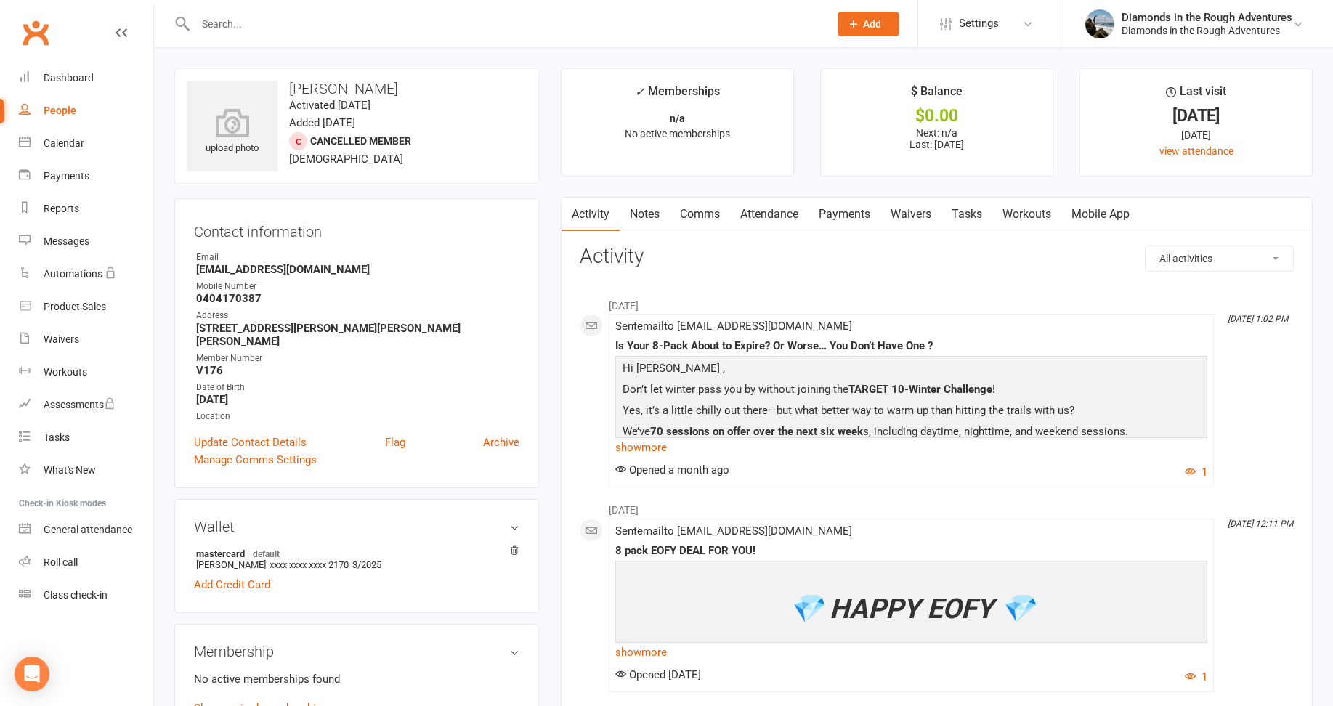
click at [918, 217] on link "Waivers" at bounding box center [911, 214] width 61 height 33
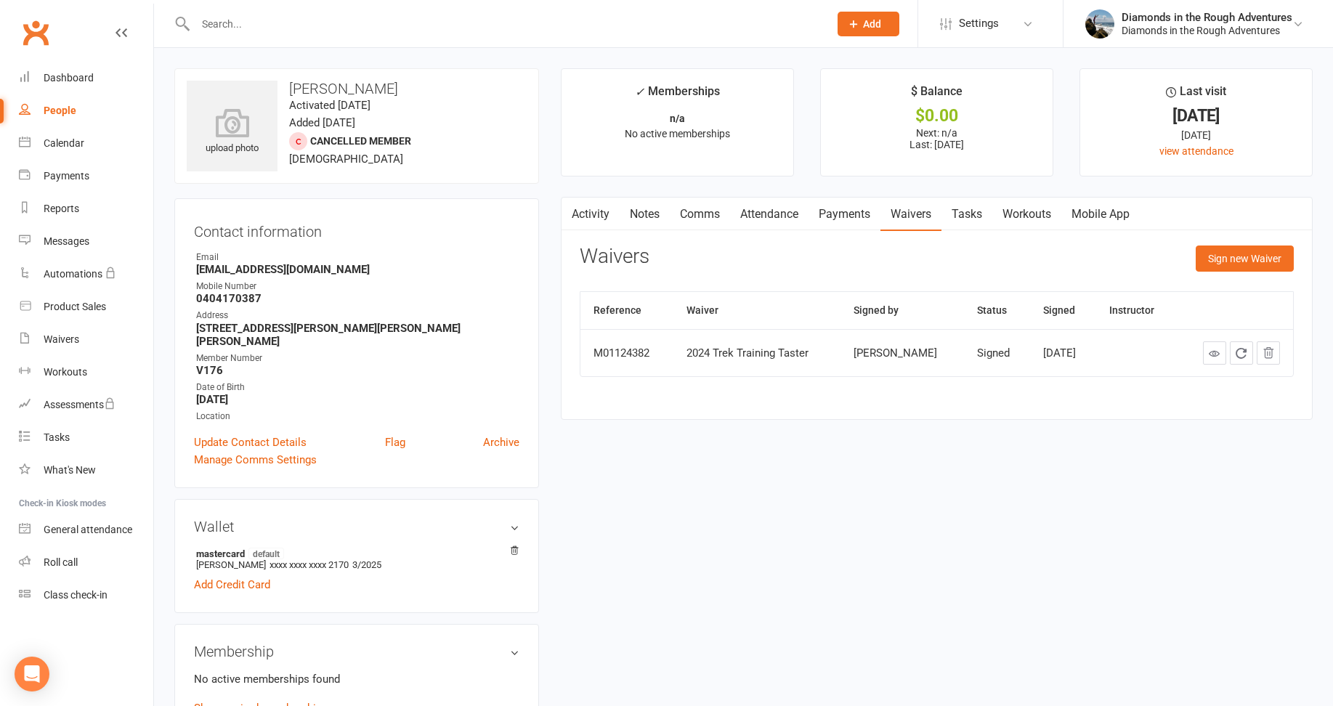
click at [233, 25] on input "text" at bounding box center [505, 24] width 628 height 20
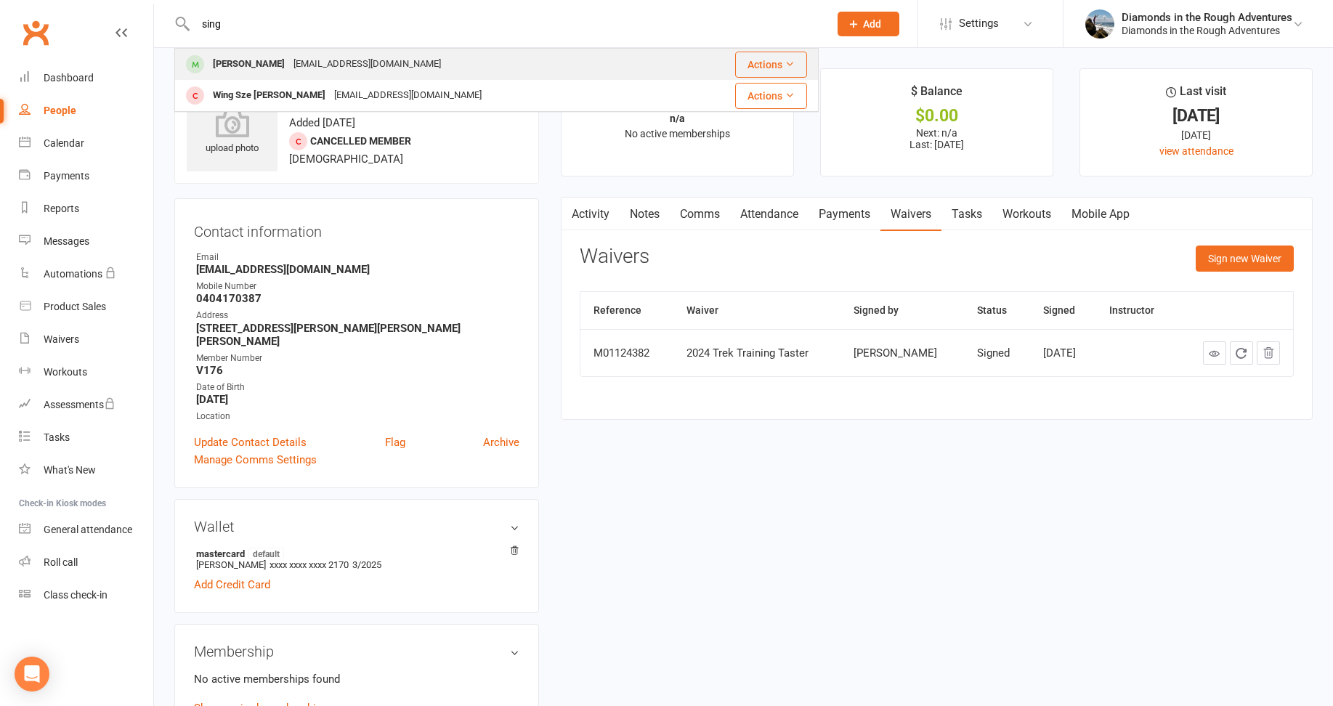
type input "sing"
click at [235, 61] on div "[PERSON_NAME]" at bounding box center [249, 64] width 81 height 21
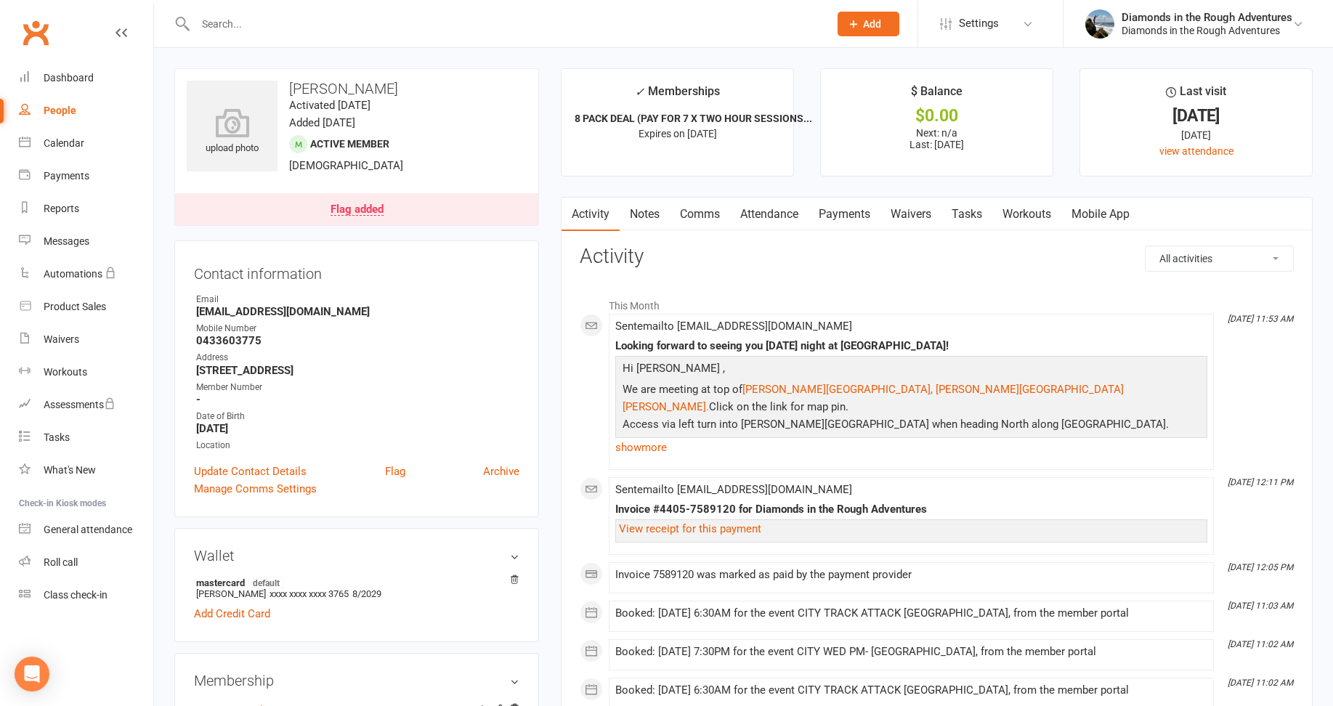
click at [915, 217] on link "Waivers" at bounding box center [911, 214] width 61 height 33
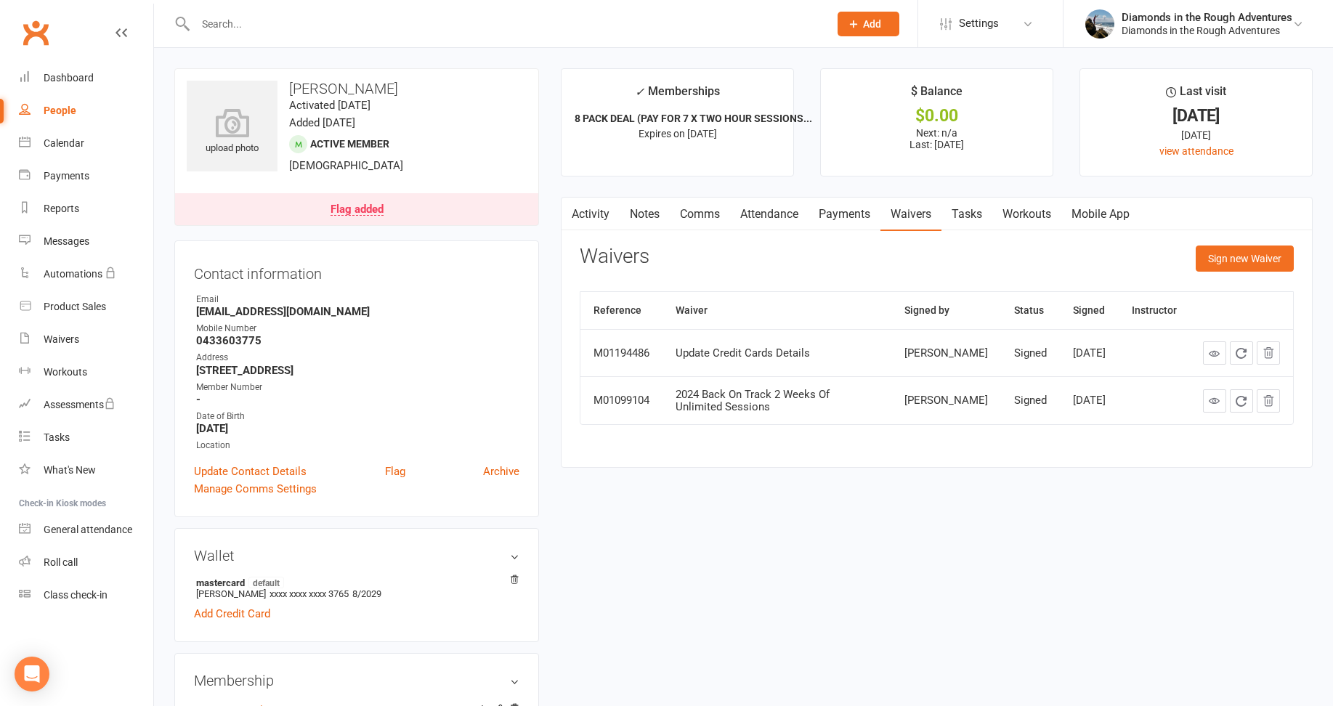
click at [235, 20] on input "text" at bounding box center [505, 24] width 628 height 20
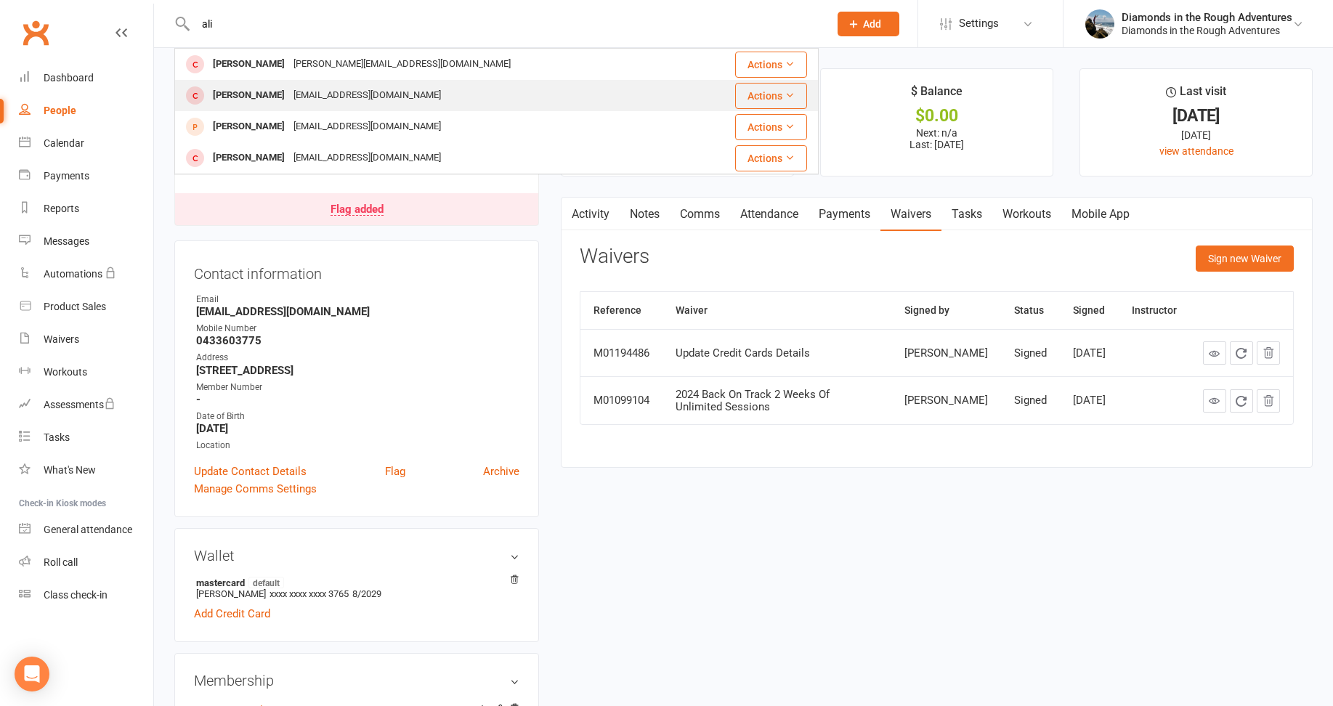
type input "ali"
click at [253, 95] on div "[PERSON_NAME]" at bounding box center [249, 95] width 81 height 21
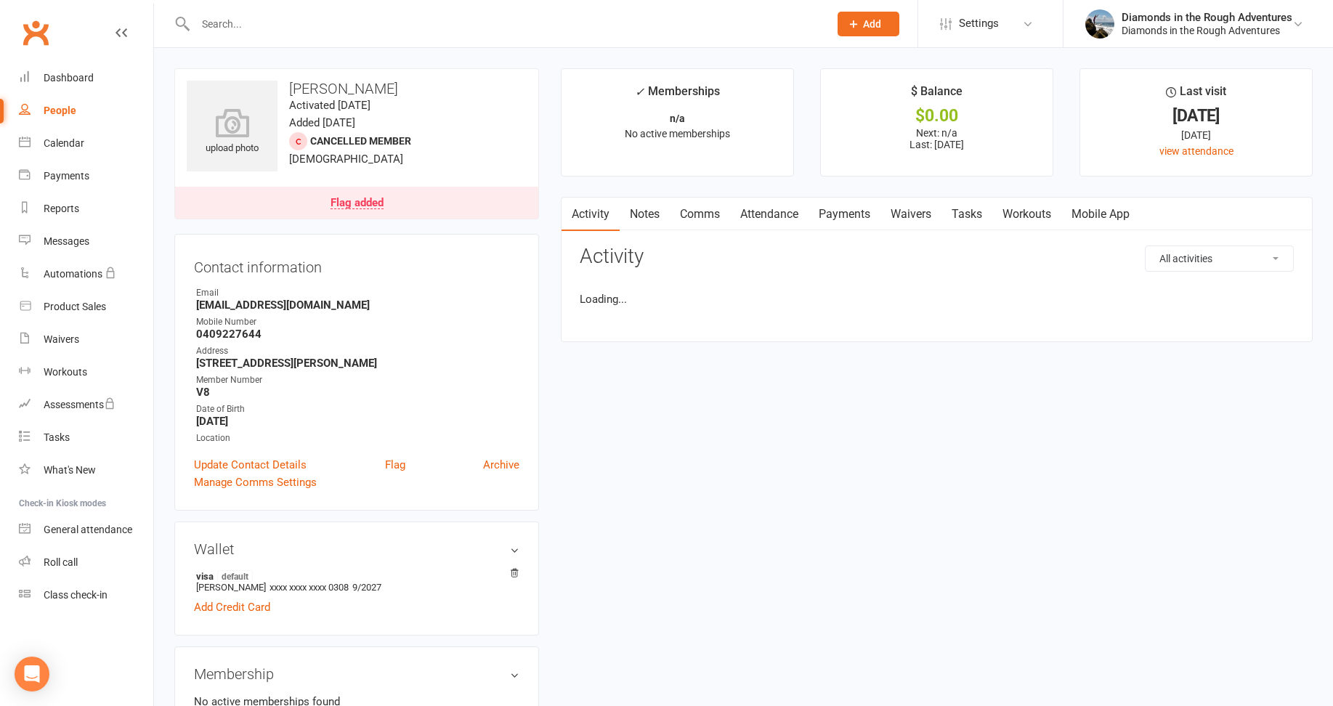
click at [921, 216] on link "Waivers" at bounding box center [911, 214] width 61 height 33
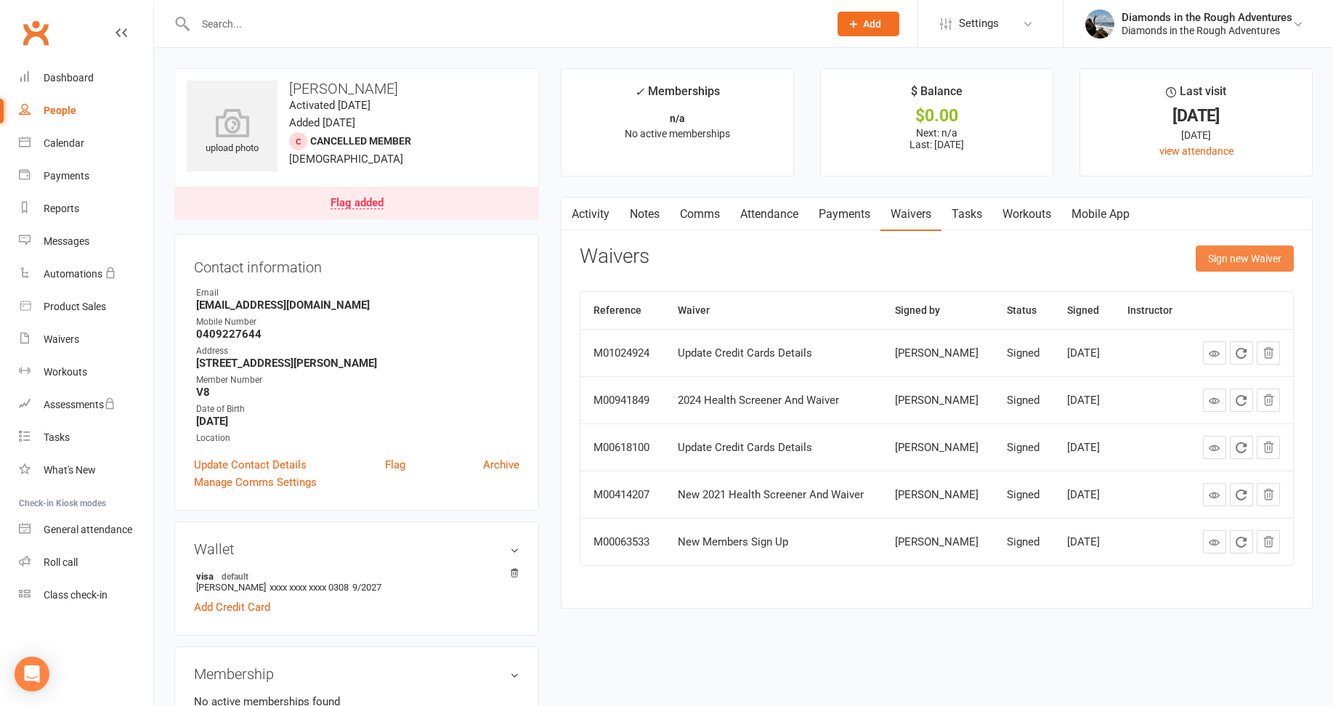
click at [1258, 261] on button "Sign new Waiver" at bounding box center [1245, 259] width 98 height 26
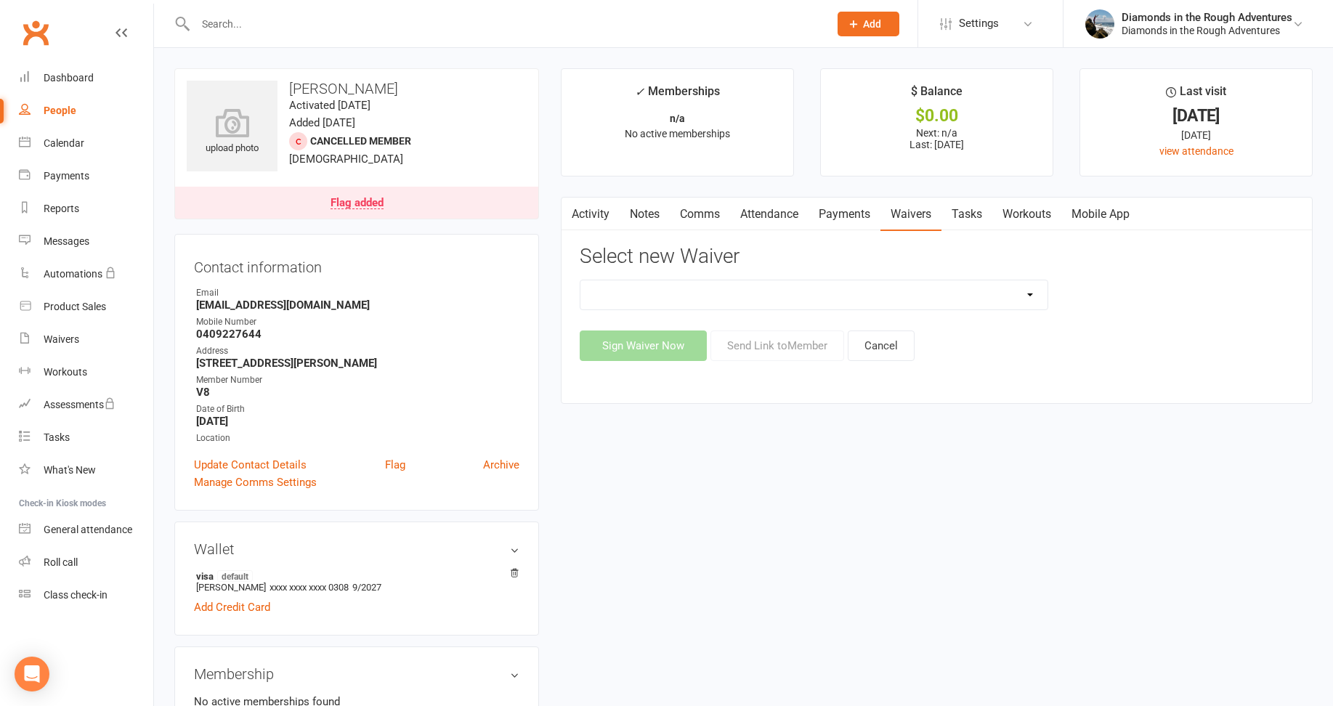
click at [1029, 294] on select "2025 Back On Track 2 Weeks Of Unlimited Sessions 2025 Diamond Day And Dream Hea…" at bounding box center [814, 294] width 467 height 29
click at [912, 220] on link "Waivers" at bounding box center [911, 214] width 61 height 33
click at [926, 215] on link "Waivers" at bounding box center [911, 214] width 61 height 33
click at [599, 211] on link "Activity" at bounding box center [591, 214] width 58 height 33
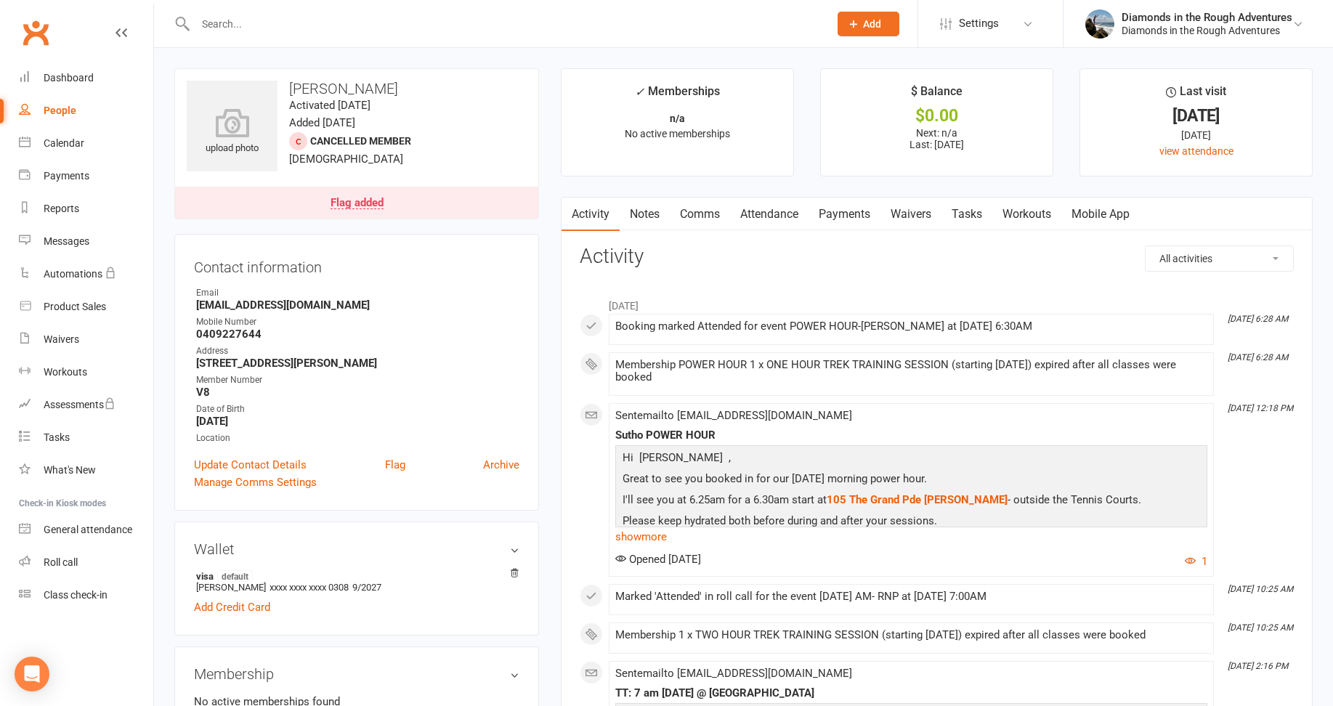
click at [915, 207] on link "Waivers" at bounding box center [911, 214] width 61 height 33
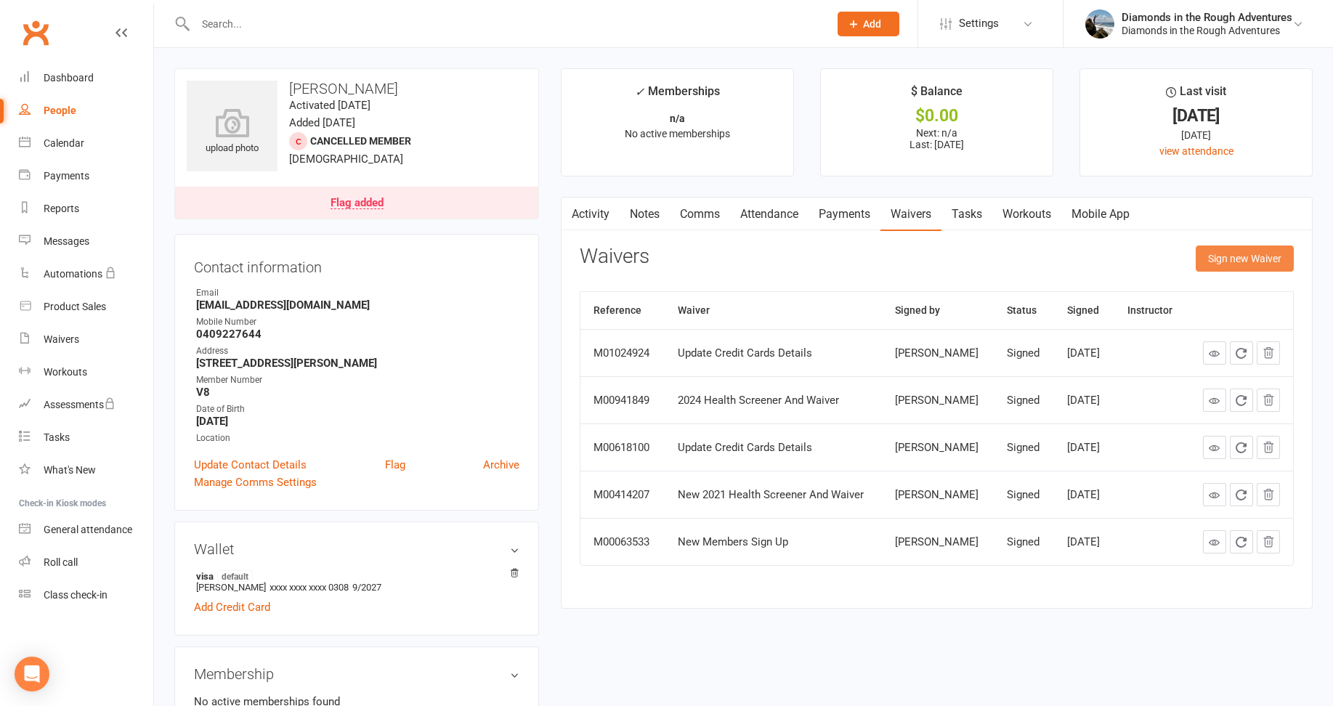
click at [1250, 255] on button "Sign new Waiver" at bounding box center [1245, 259] width 98 height 26
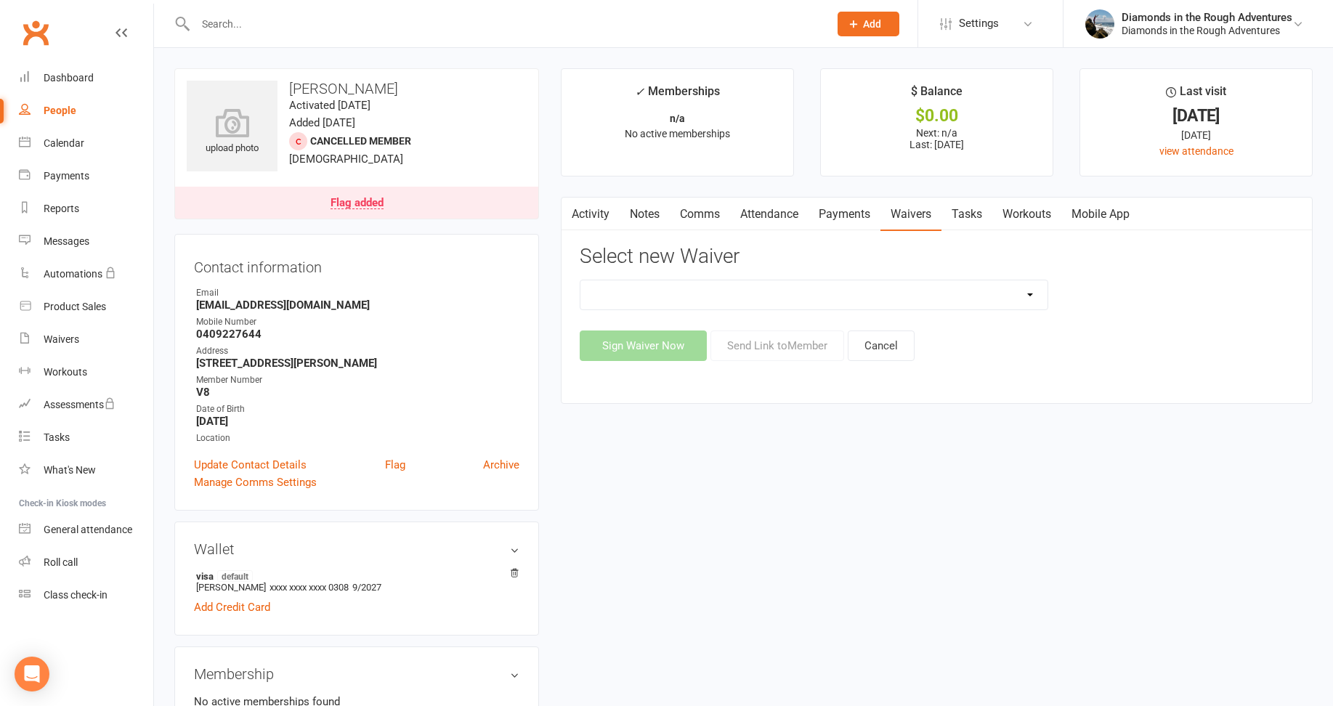
click at [1030, 294] on select "2025 Back On Track 2 Weeks Of Unlimited Sessions 2025 Diamond Day And Dream Hea…" at bounding box center [814, 294] width 467 height 29
select select "12830"
click at [581, 280] on select "2025 Back On Track 2 Weeks Of Unlimited Sessions 2025 Diamond Day And Dream Hea…" at bounding box center [814, 294] width 467 height 29
click at [790, 346] on button "Send Link to Member" at bounding box center [778, 346] width 134 height 31
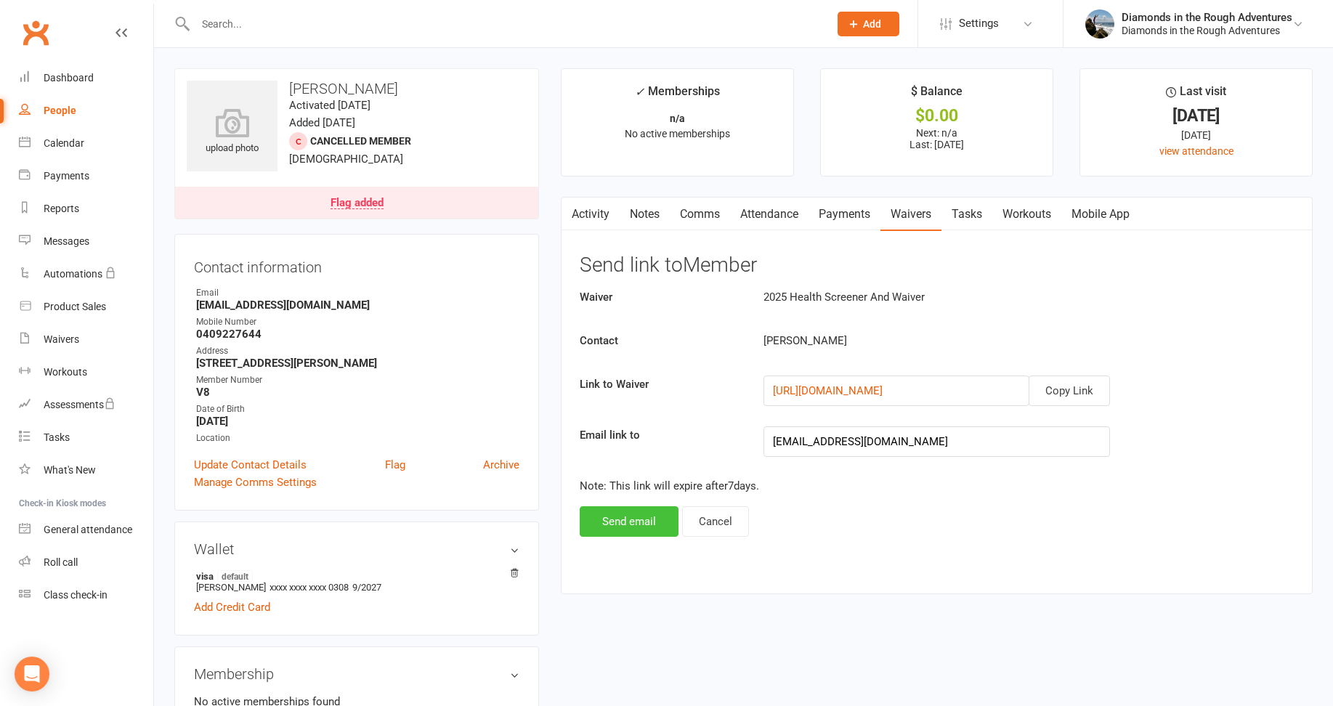
click at [628, 523] on button "Send email" at bounding box center [629, 521] width 99 height 31
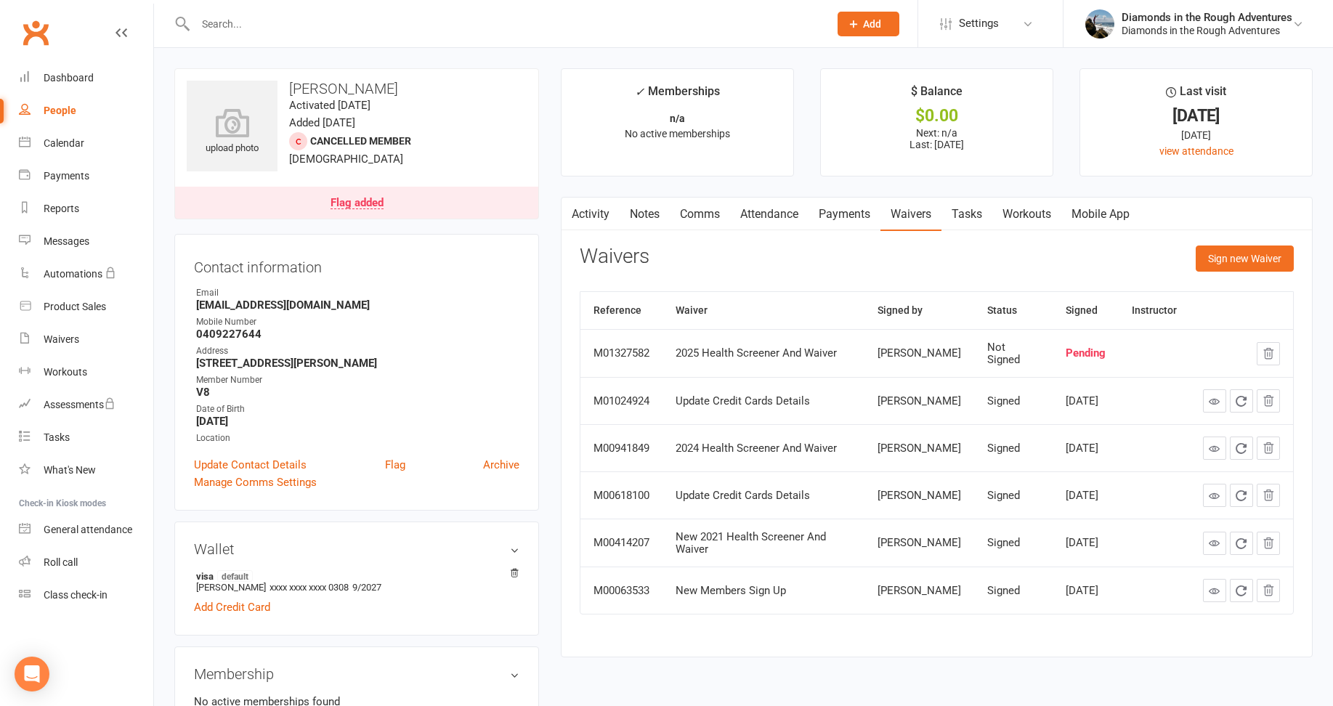
click at [214, 22] on input "text" at bounding box center [505, 24] width 628 height 20
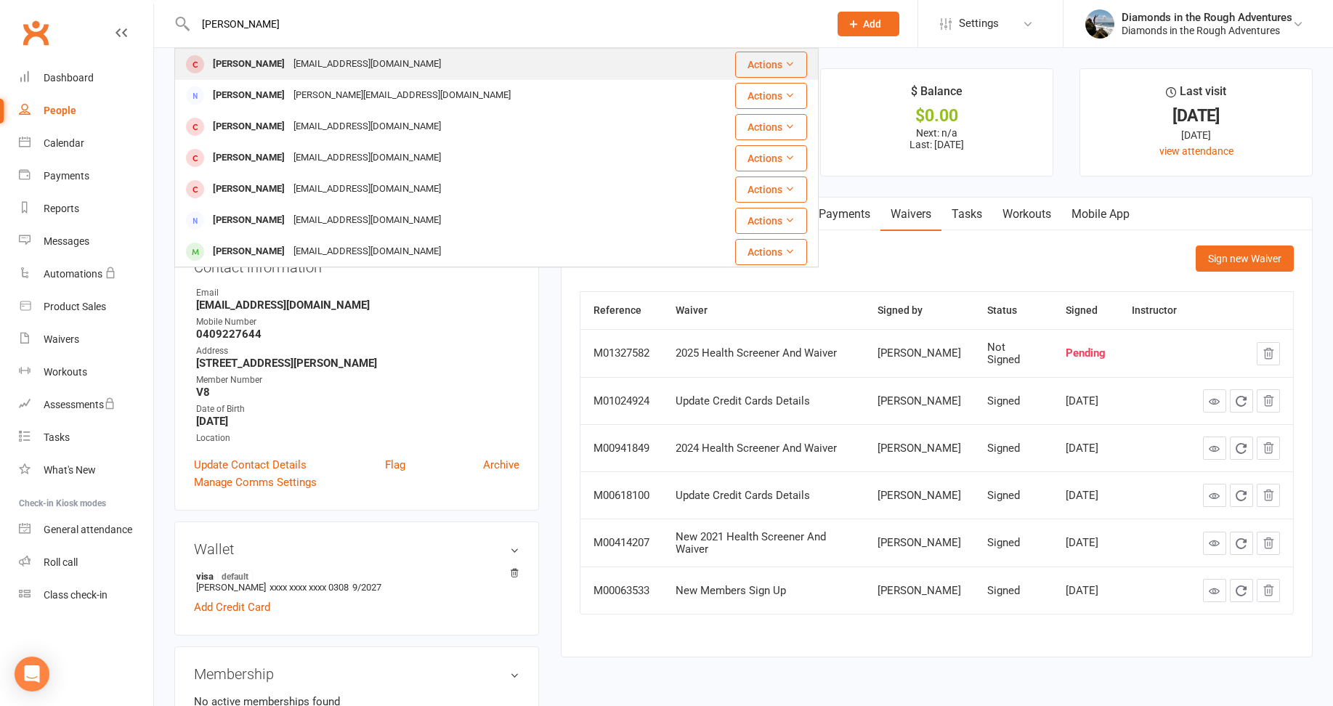
type input "karie"
click at [238, 66] on div "[PERSON_NAME]" at bounding box center [249, 64] width 81 height 21
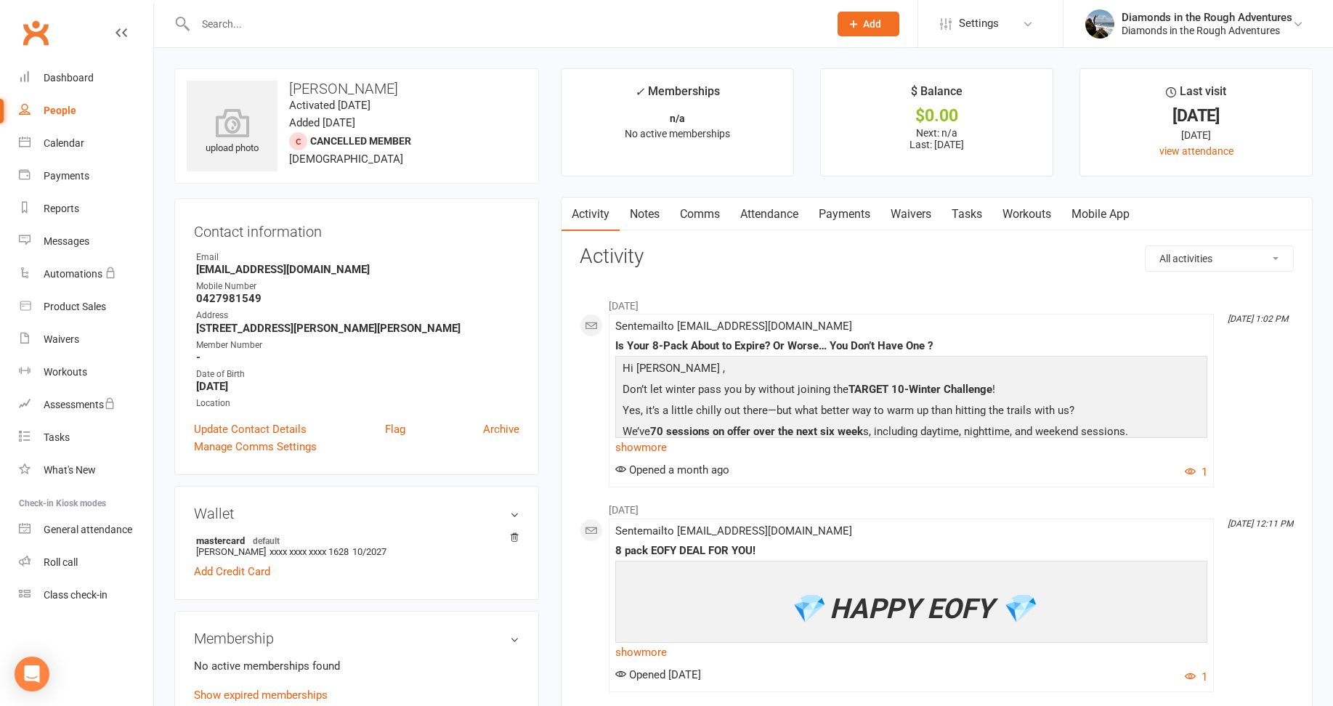
click at [913, 214] on link "Waivers" at bounding box center [911, 214] width 61 height 33
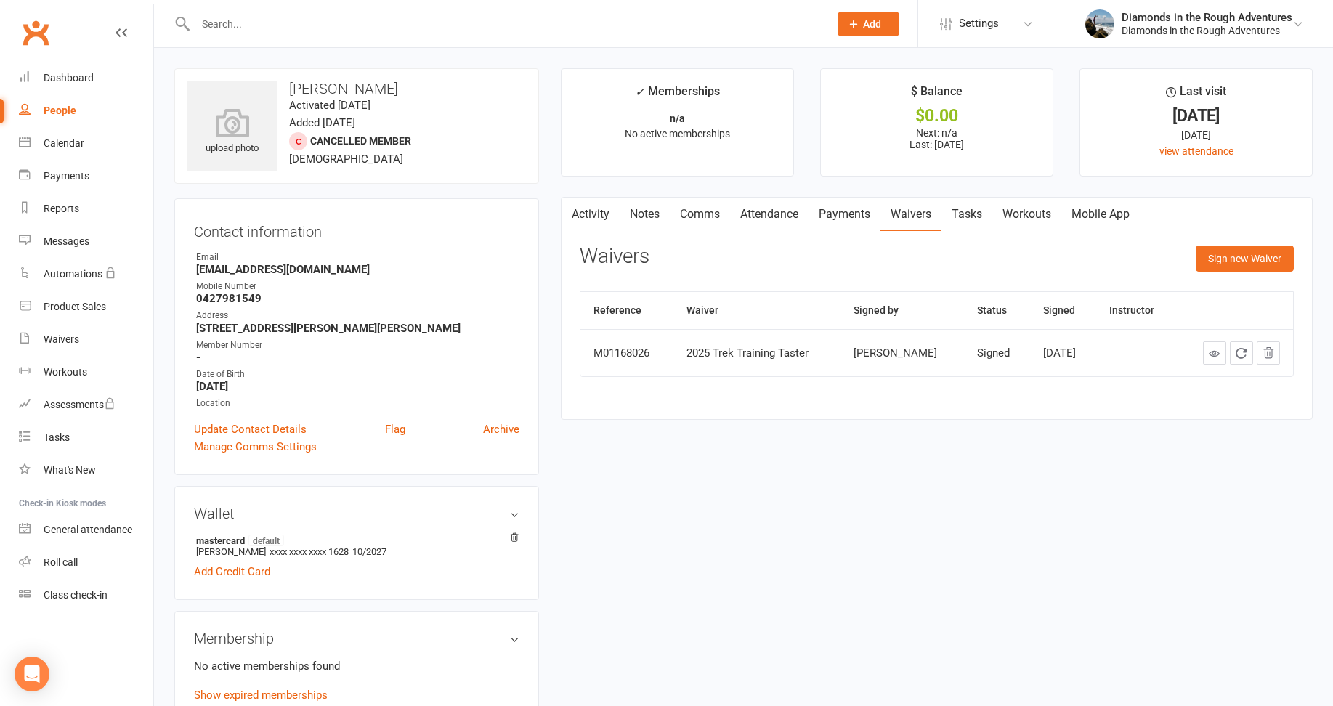
click at [230, 24] on input "text" at bounding box center [505, 24] width 628 height 20
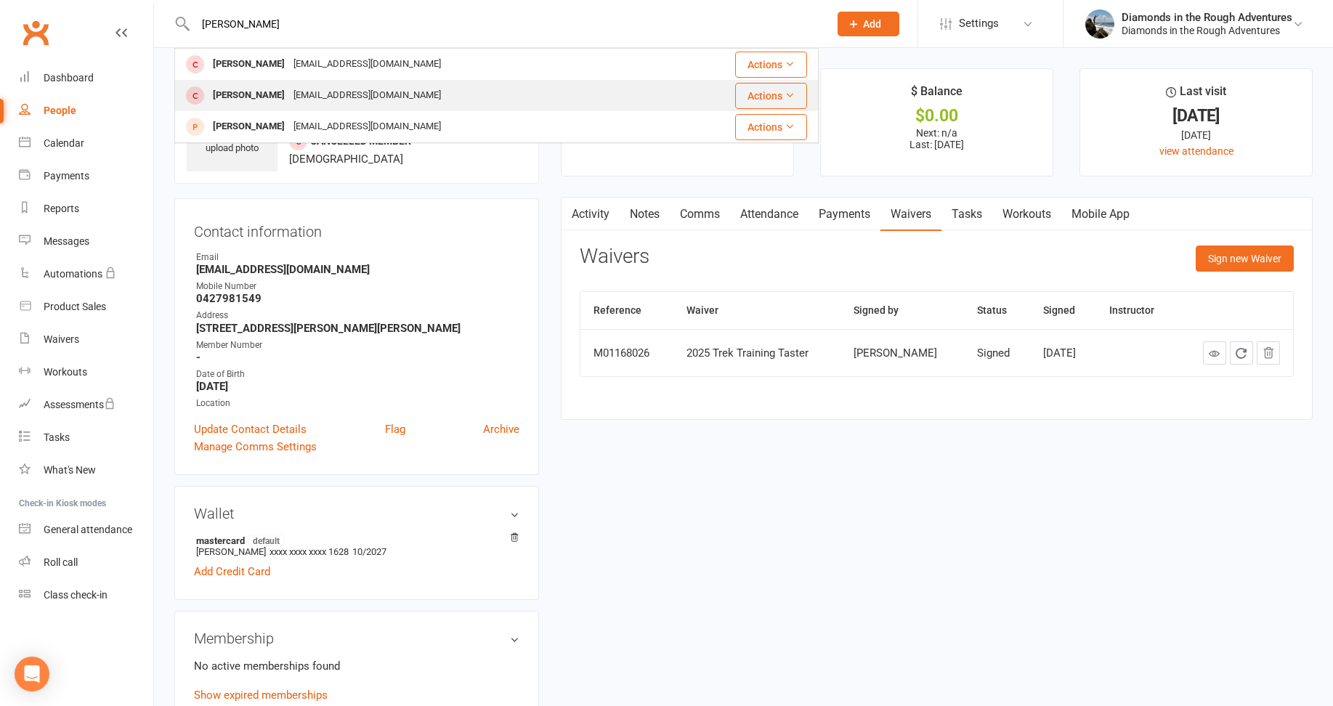
type input "daniel"
click at [254, 92] on div "[PERSON_NAME]" at bounding box center [249, 95] width 81 height 21
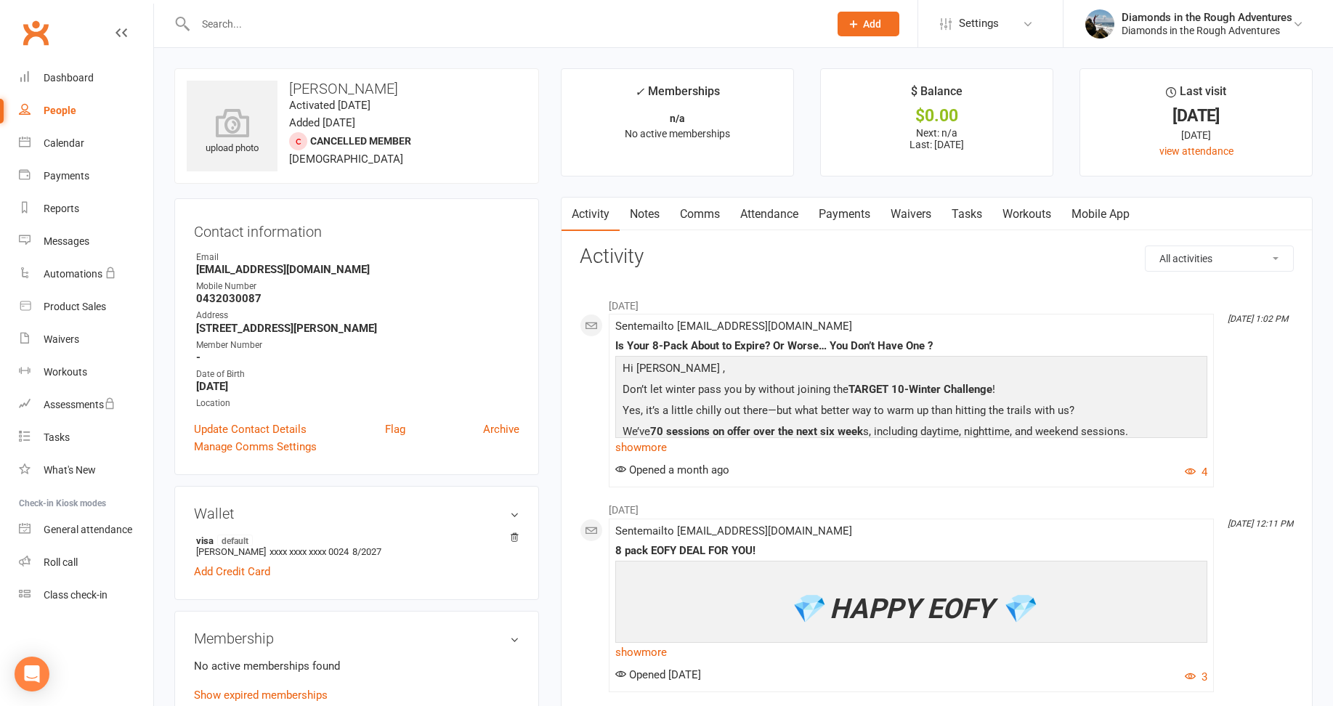
click at [923, 217] on link "Waivers" at bounding box center [911, 214] width 61 height 33
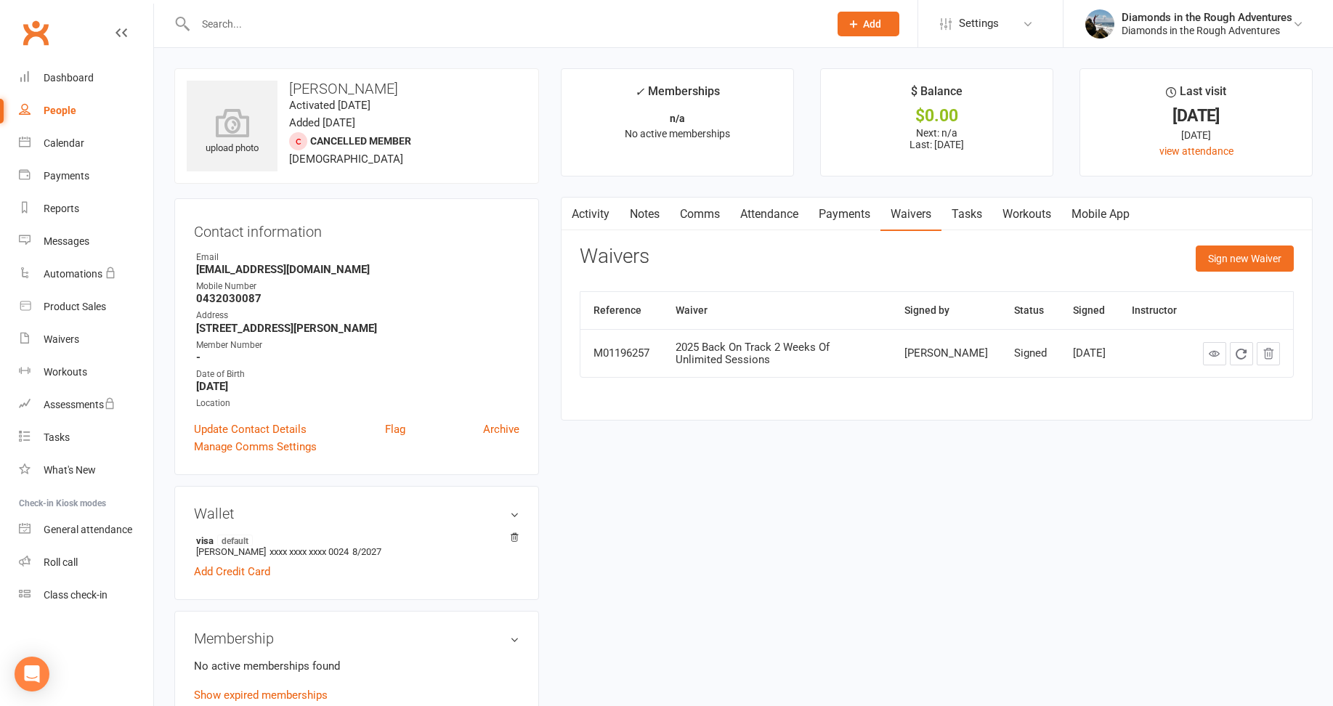
click at [278, 14] on input "text" at bounding box center [505, 24] width 628 height 20
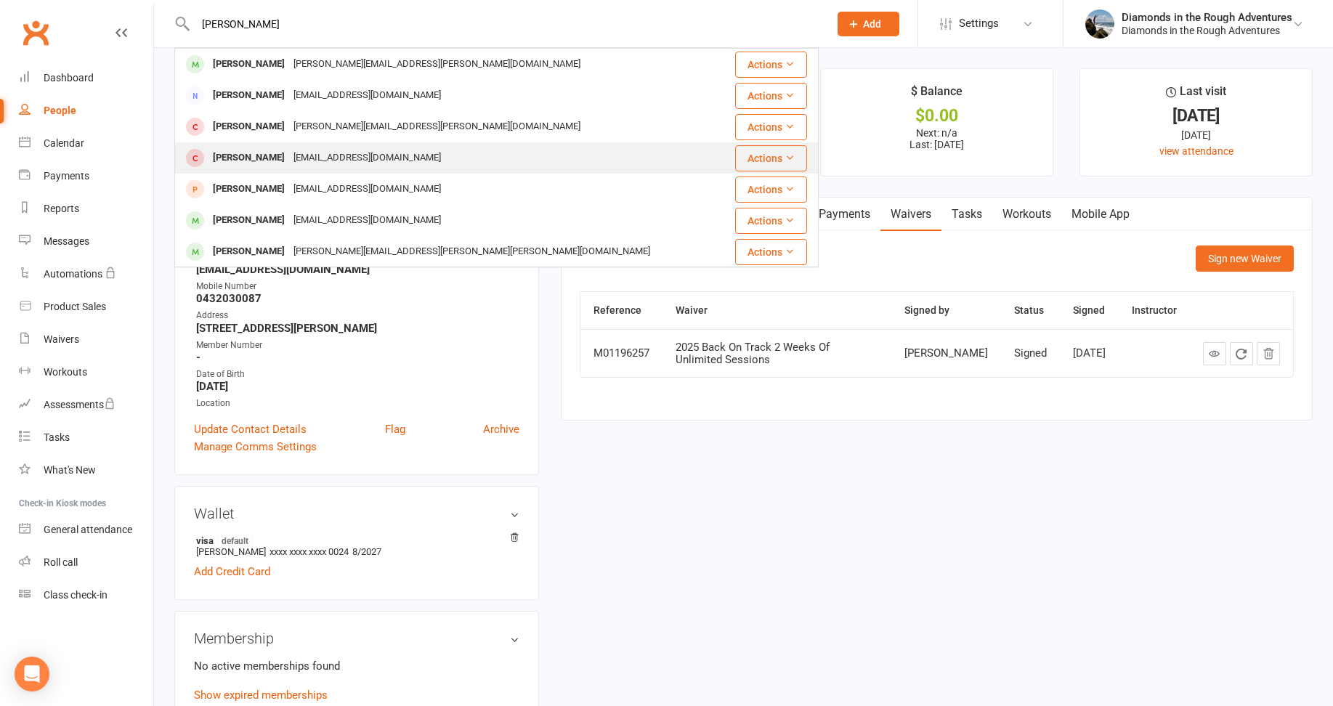
type input "[PERSON_NAME]"
click at [277, 158] on div "[PERSON_NAME]" at bounding box center [249, 157] width 81 height 21
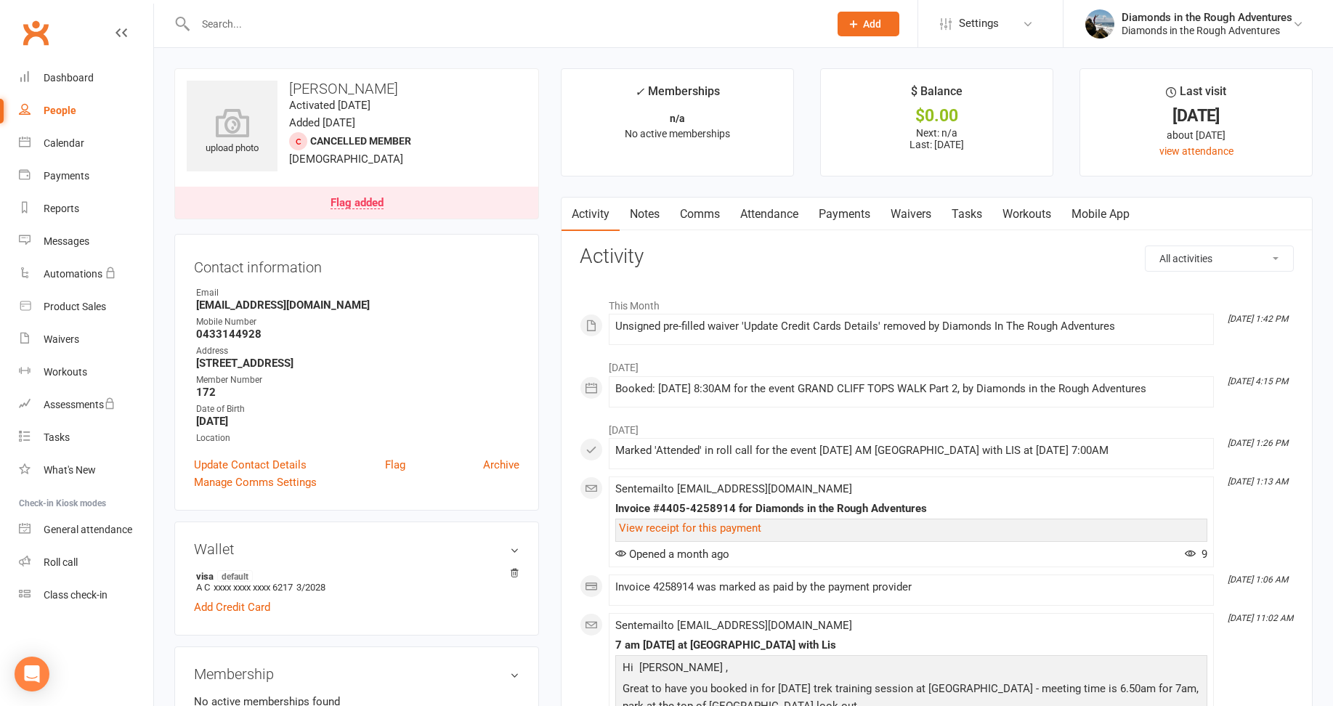
click at [913, 212] on link "Waivers" at bounding box center [911, 214] width 61 height 33
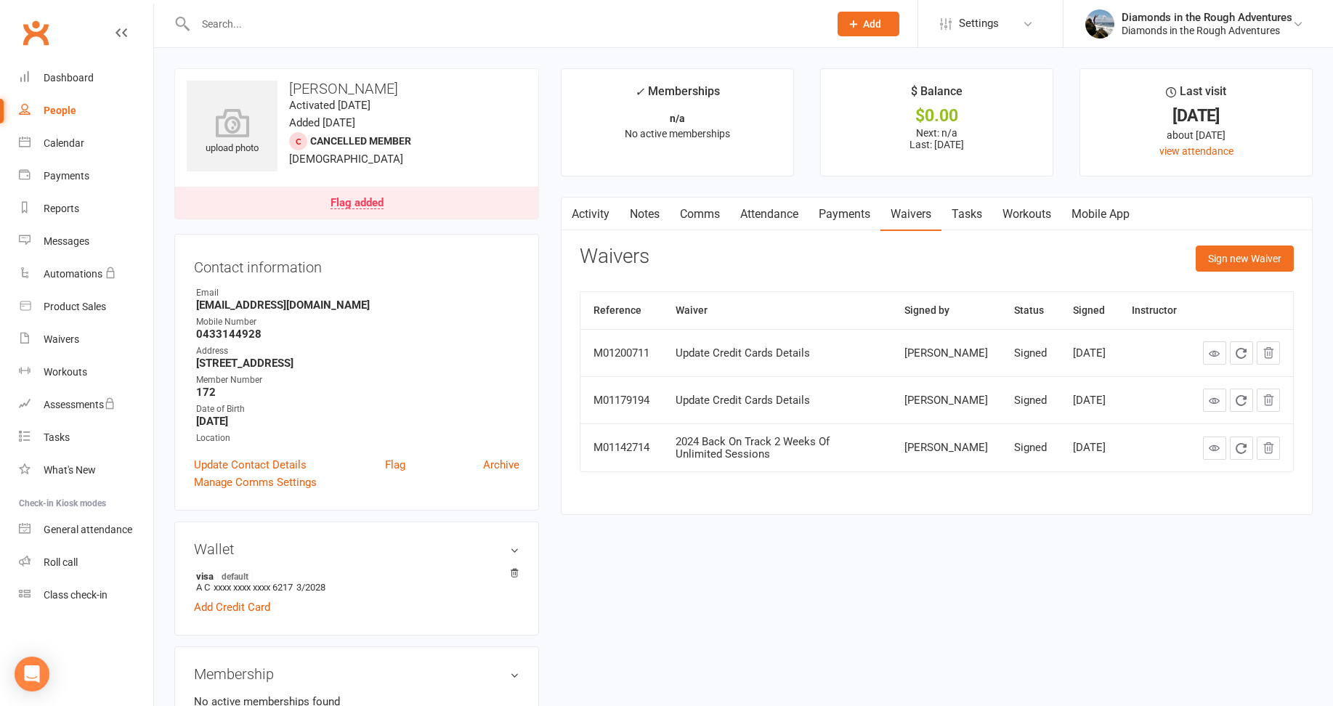
drag, startPoint x: 247, startPoint y: 33, endPoint x: 237, endPoint y: 26, distance: 12.1
click at [247, 33] on input "text" at bounding box center [505, 24] width 628 height 20
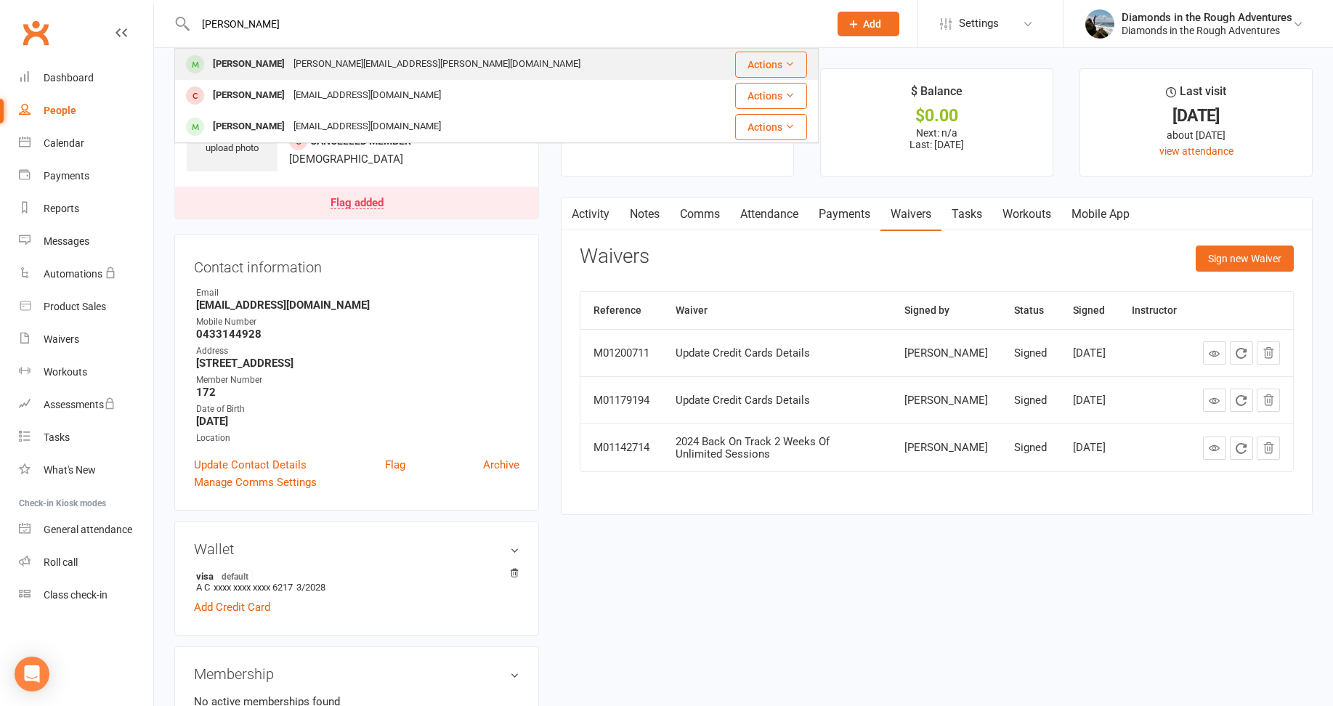
type input "vella"
click at [289, 61] on div "[PERSON_NAME][EMAIL_ADDRESS][PERSON_NAME][DOMAIN_NAME]" at bounding box center [437, 64] width 296 height 21
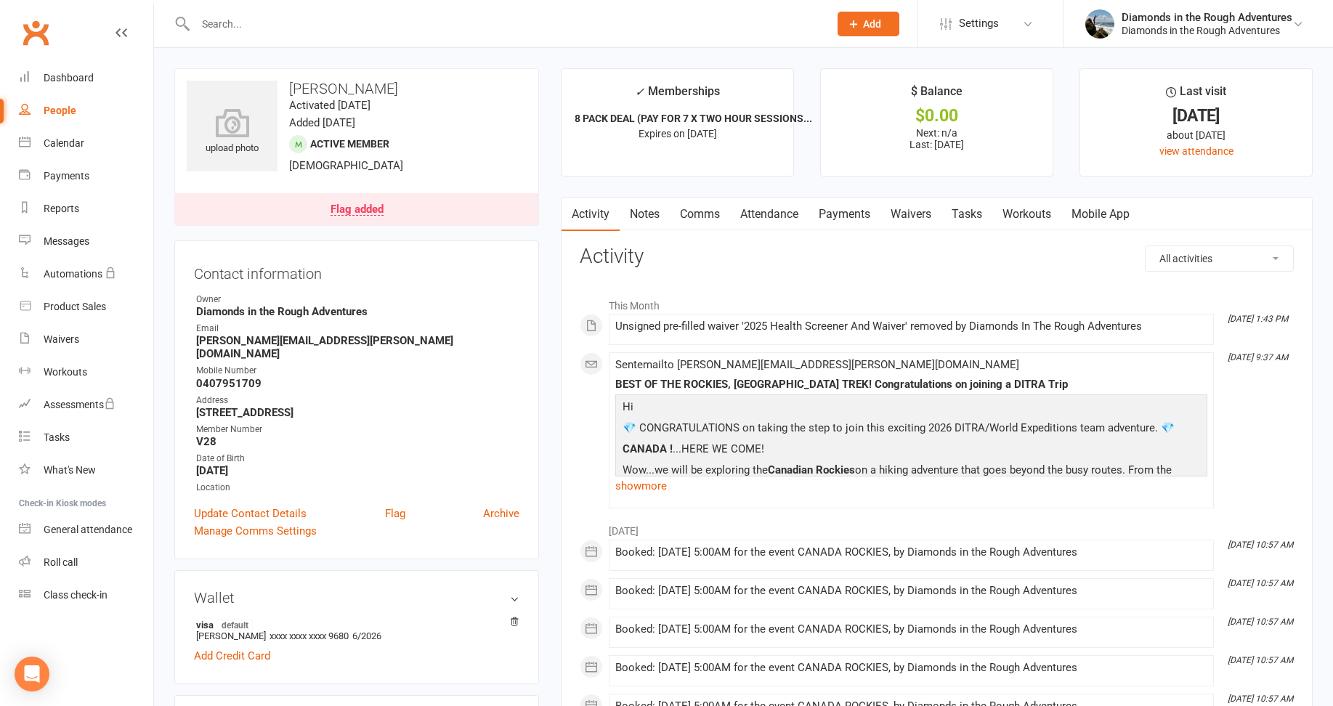
click at [918, 217] on link "Waivers" at bounding box center [911, 214] width 61 height 33
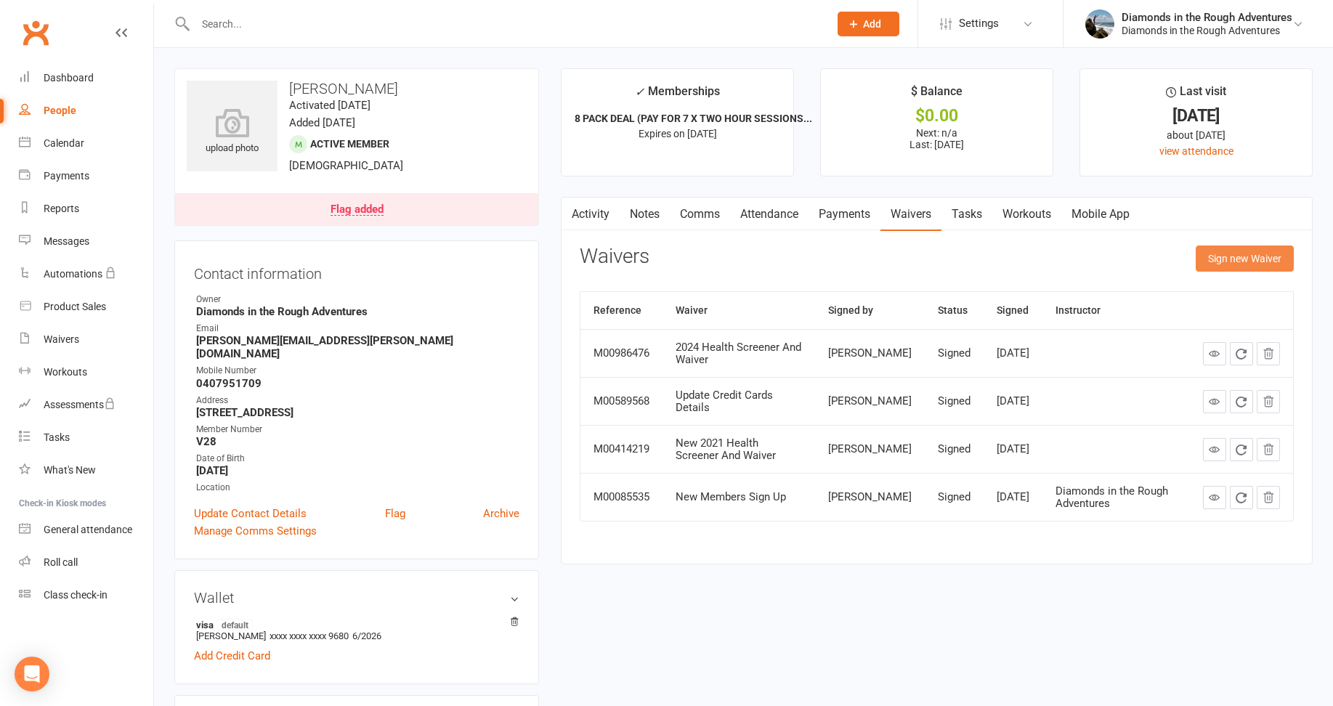
click at [1233, 254] on button "Sign new Waiver" at bounding box center [1245, 259] width 98 height 26
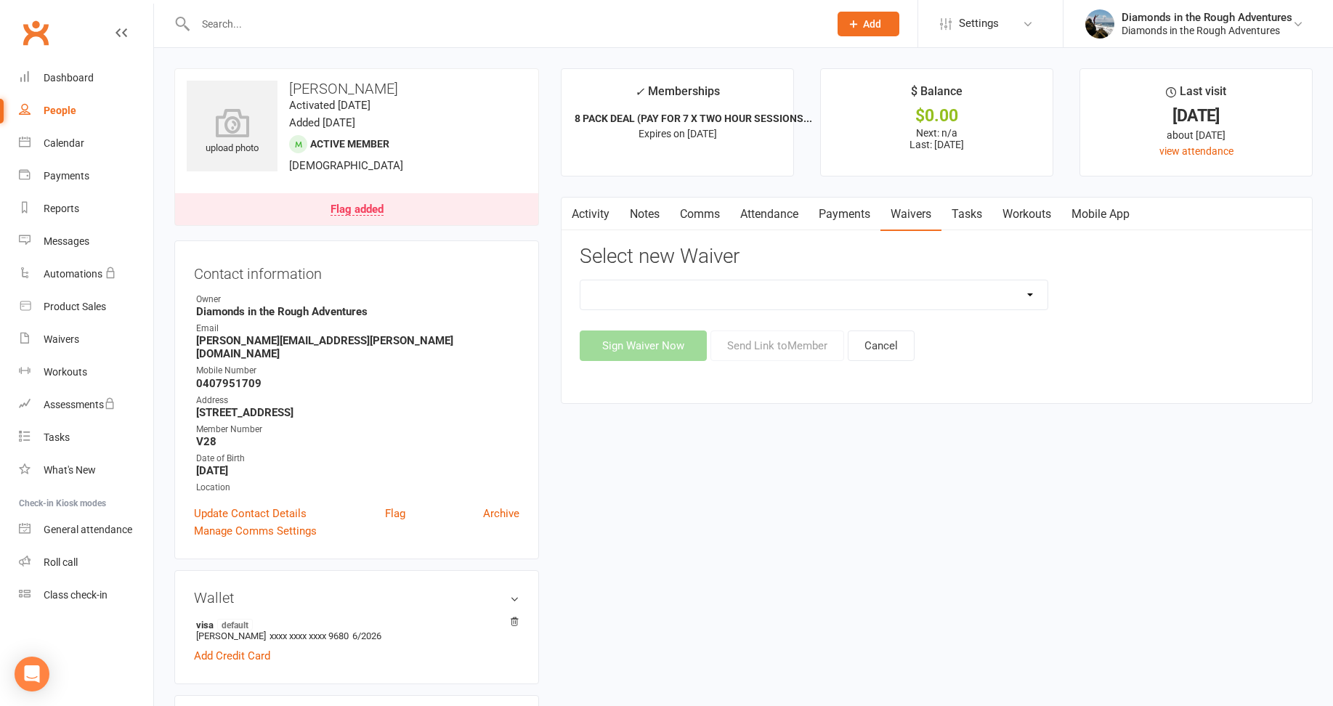
click at [1029, 296] on select "2025 Back On Track 2 Weeks Of Unlimited Sessions 2025 Diamond Day And Dream Hea…" at bounding box center [814, 294] width 467 height 29
select select "12830"
click at [581, 280] on select "2025 Back On Track 2 Weeks Of Unlimited Sessions 2025 Diamond Day And Dream Hea…" at bounding box center [814, 294] width 467 height 29
click at [777, 348] on button "Send Link to Member" at bounding box center [778, 346] width 134 height 31
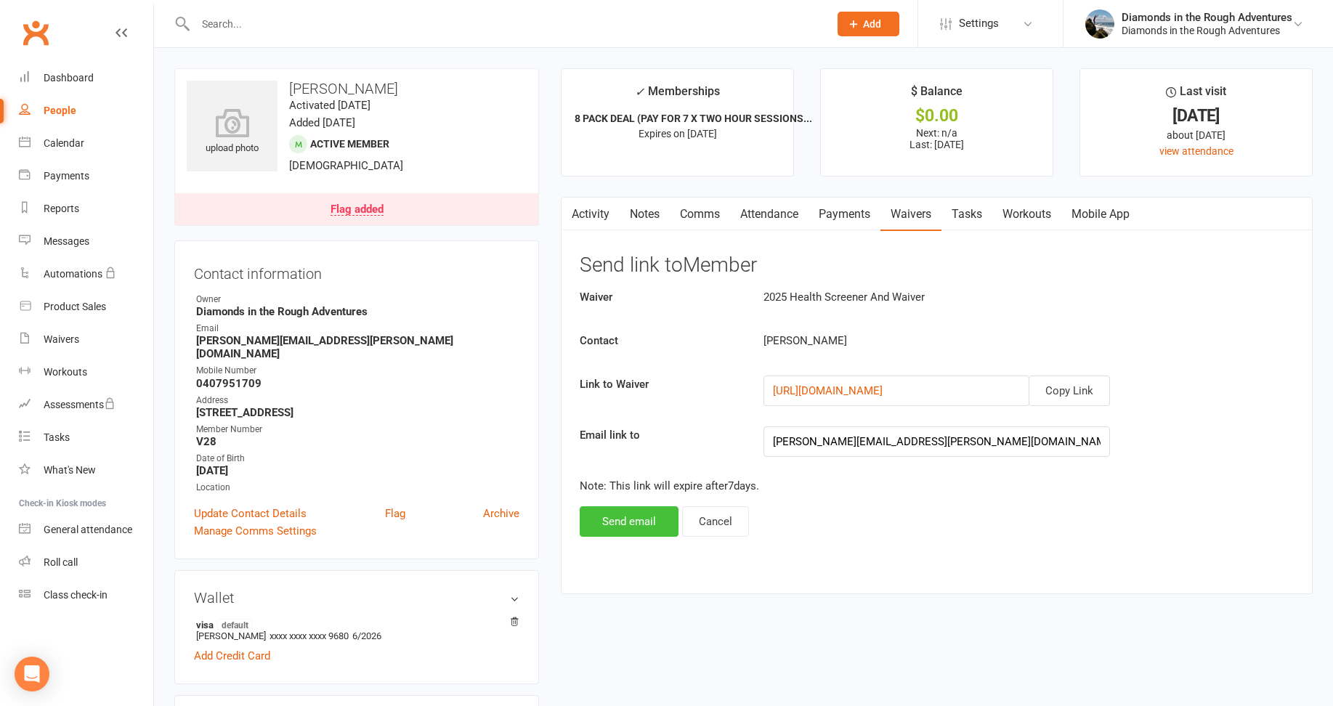
click at [626, 520] on button "Send email" at bounding box center [629, 521] width 99 height 31
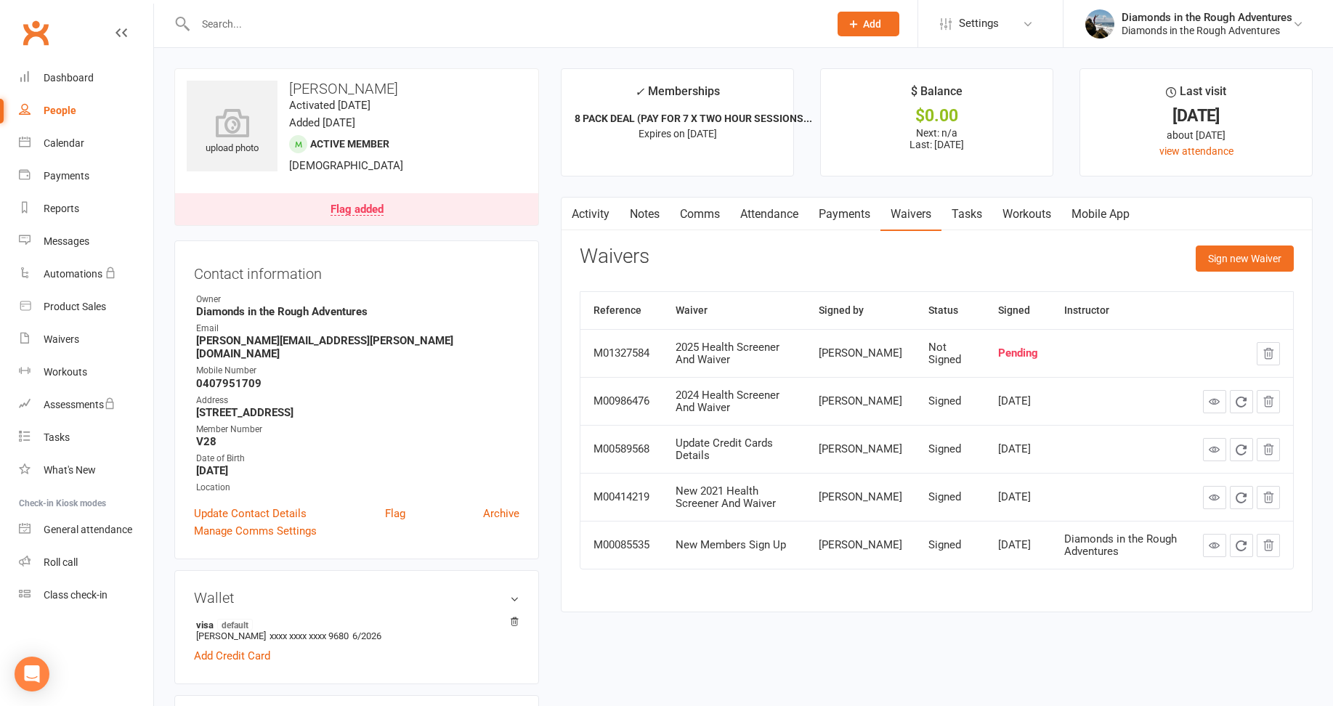
click at [246, 22] on input "text" at bounding box center [505, 24] width 628 height 20
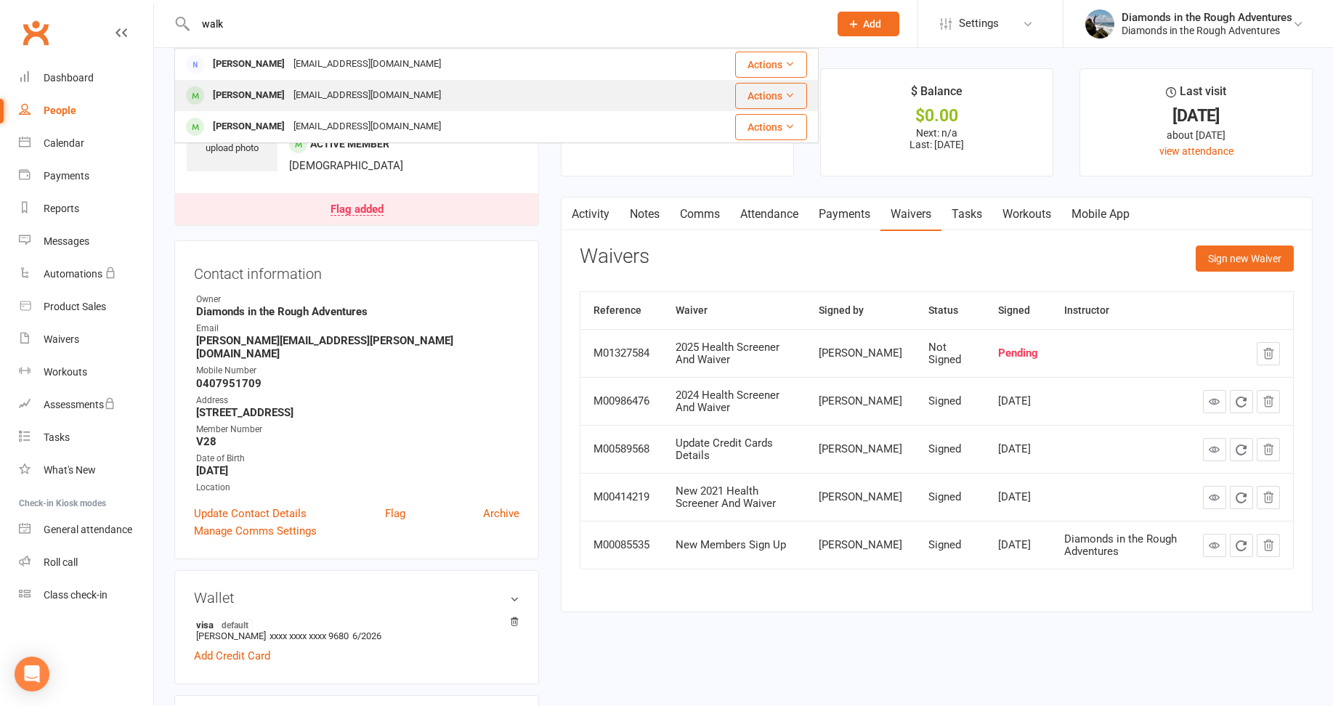
type input "walk"
click at [256, 97] on div "[PERSON_NAME]" at bounding box center [249, 95] width 81 height 21
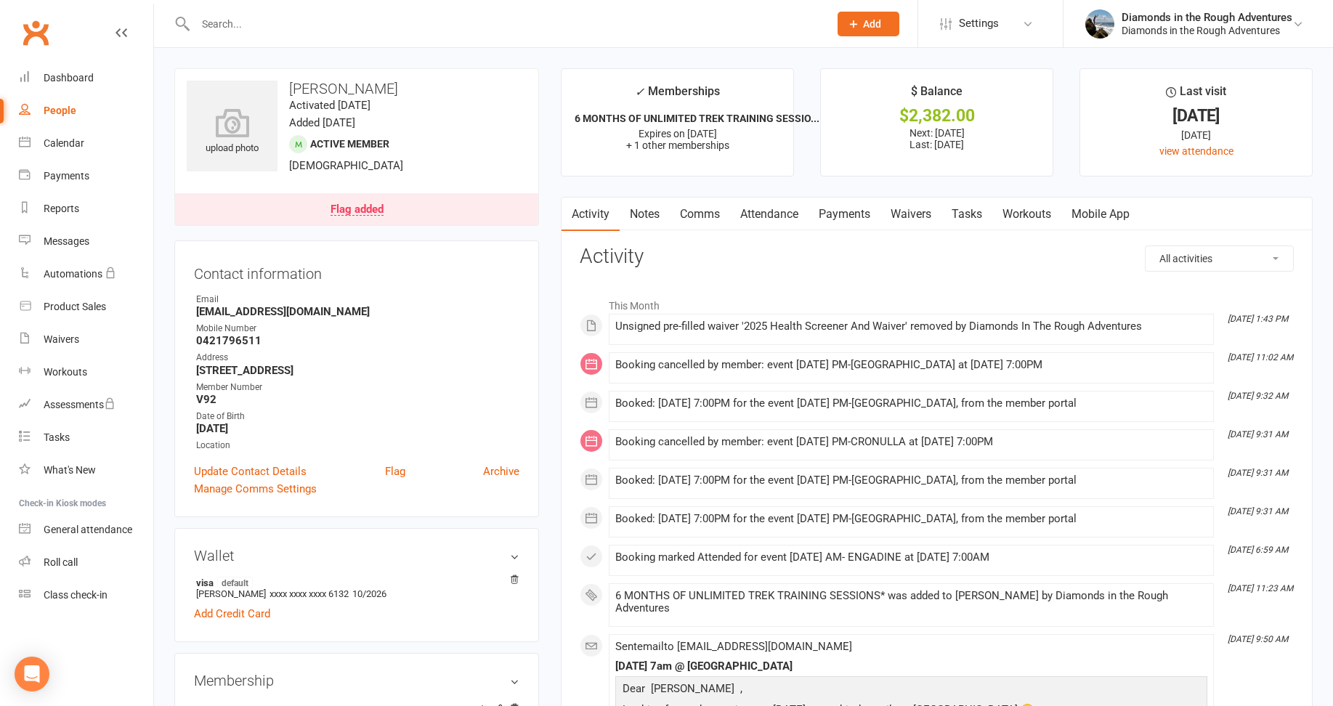
click at [910, 211] on link "Waivers" at bounding box center [911, 214] width 61 height 33
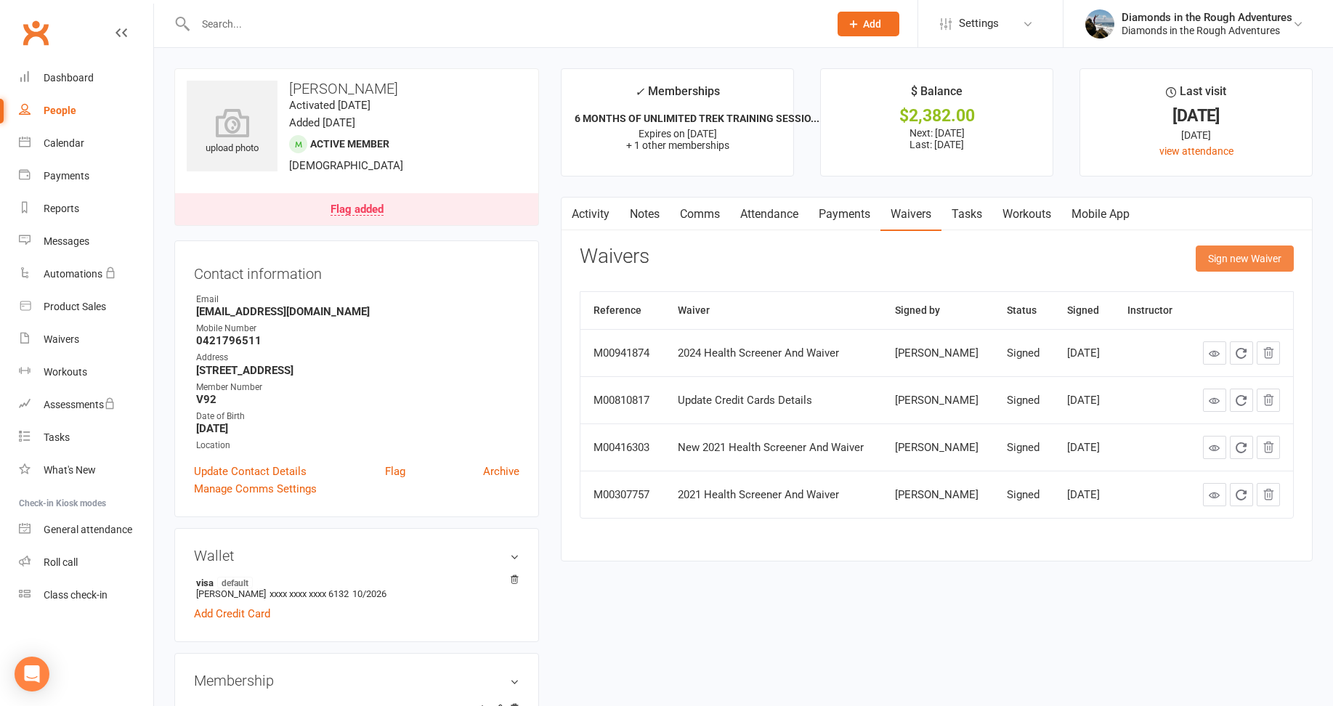
click at [1254, 256] on button "Sign new Waiver" at bounding box center [1245, 259] width 98 height 26
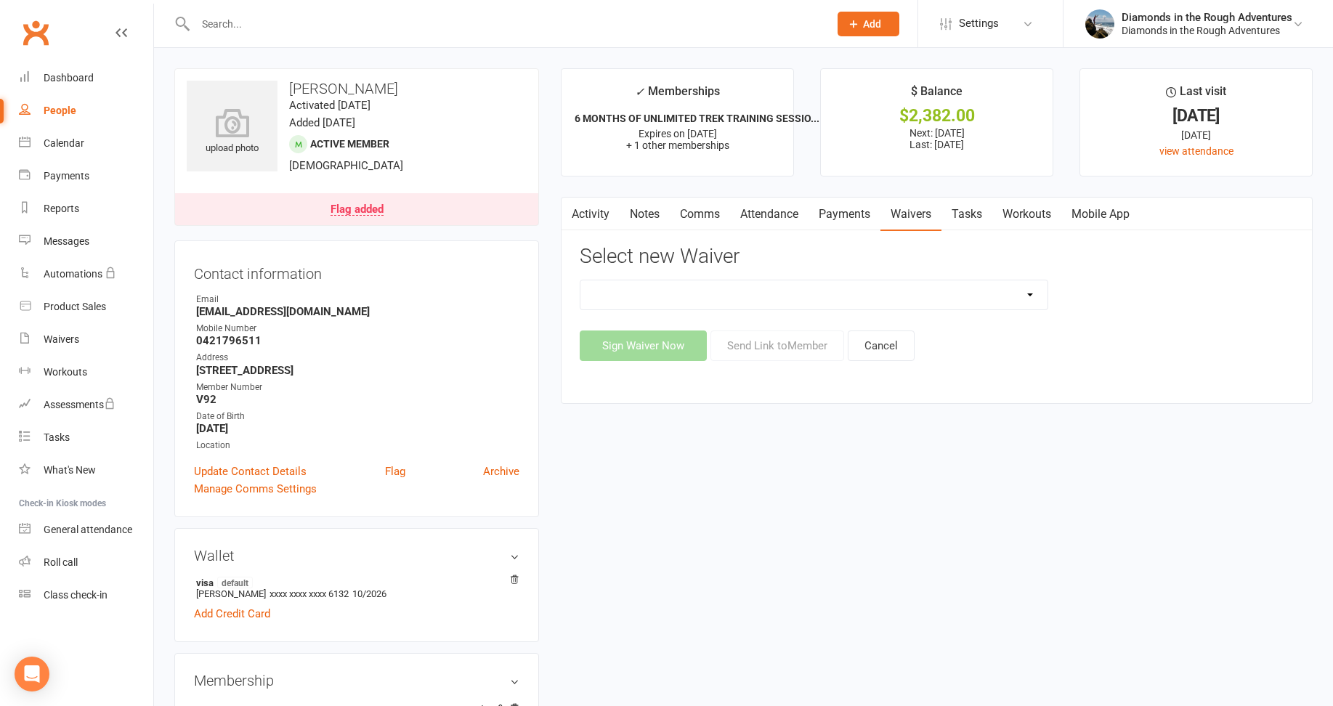
click at [1027, 294] on select "2025 Back On Track 2 Weeks Of Unlimited Sessions 2025 Diamond Day And Dream Hea…" at bounding box center [814, 294] width 467 height 29
select select "12830"
click at [581, 280] on select "2025 Back On Track 2 Weeks Of Unlimited Sessions 2025 Diamond Day And Dream Hea…" at bounding box center [814, 294] width 467 height 29
click at [763, 347] on button "Send Link to Member" at bounding box center [778, 346] width 134 height 31
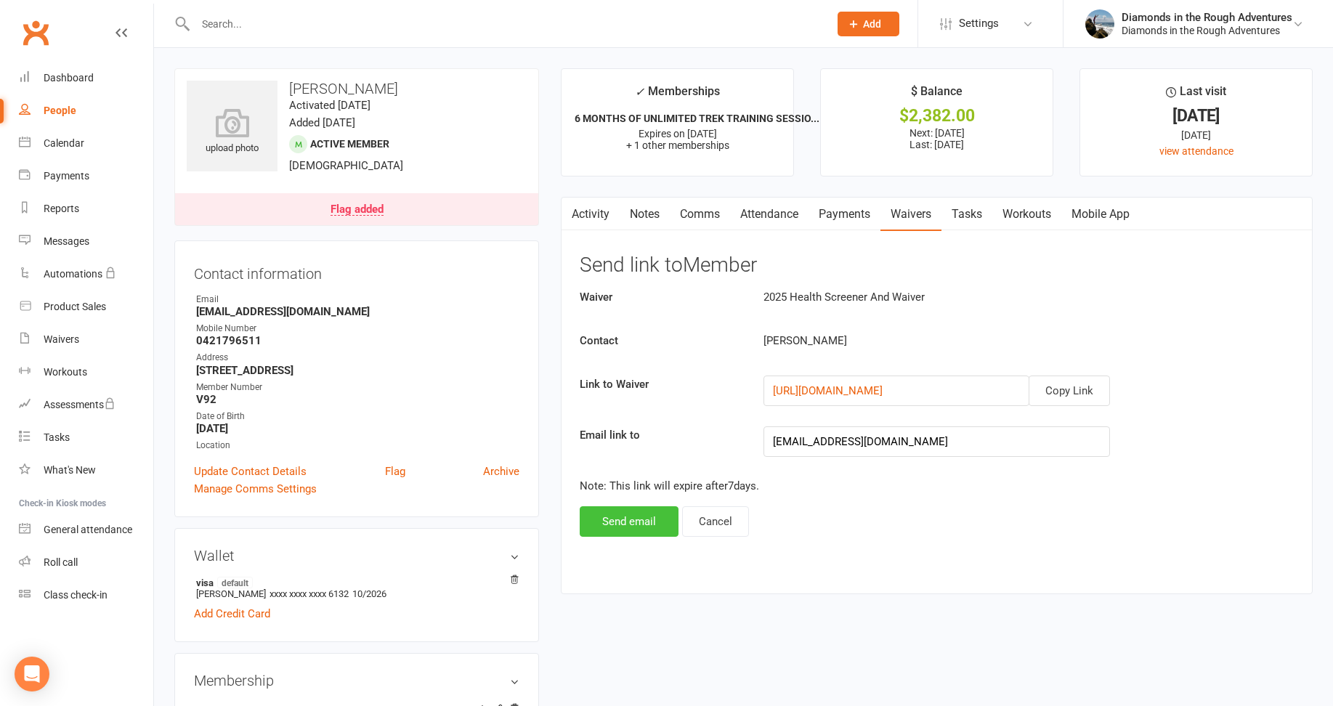
click at [637, 521] on button "Send email" at bounding box center [629, 521] width 99 height 31
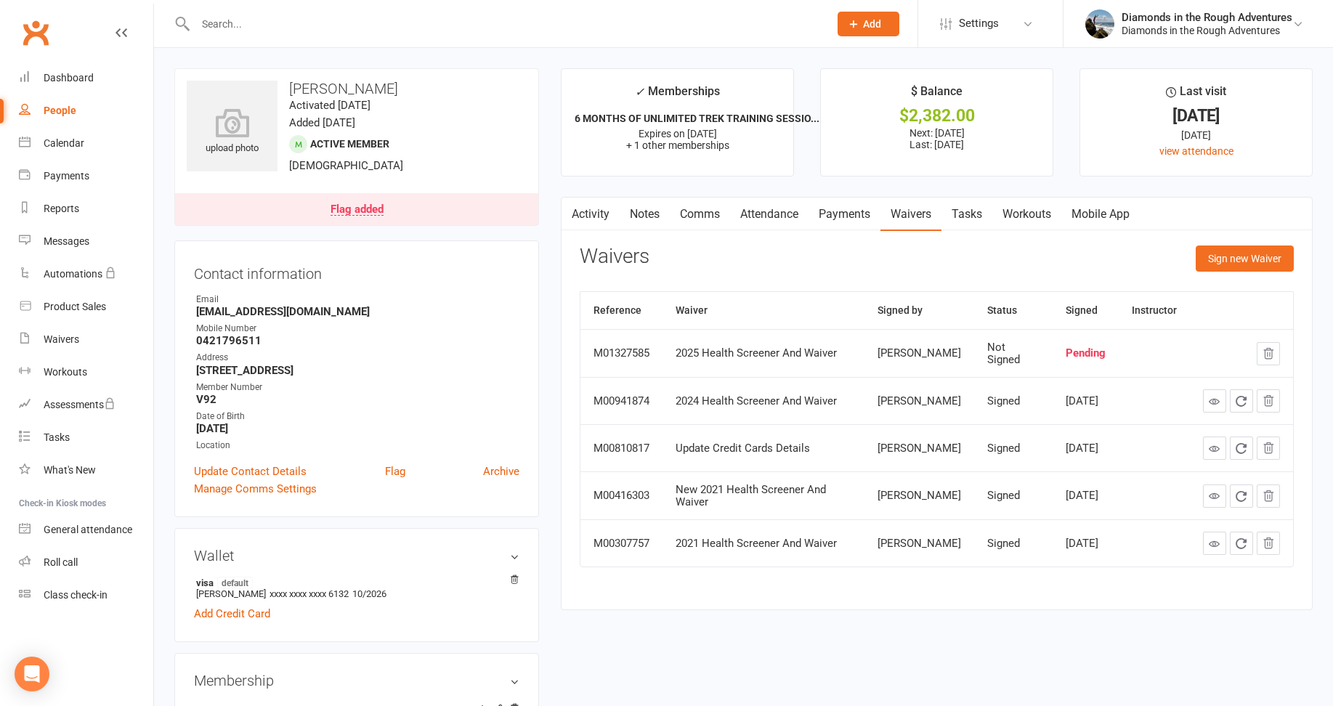
click at [238, 22] on input "text" at bounding box center [505, 24] width 628 height 20
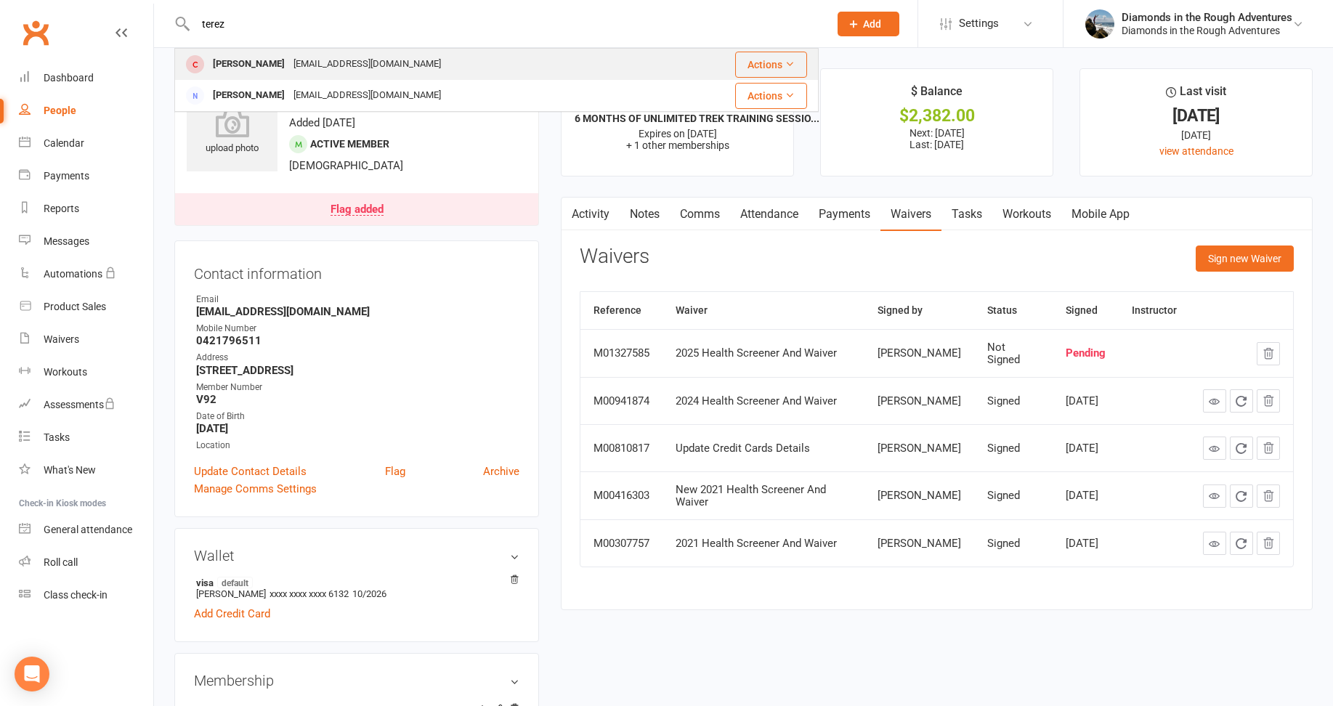
type input "terez"
click at [248, 66] on div "[PERSON_NAME]" at bounding box center [249, 64] width 81 height 21
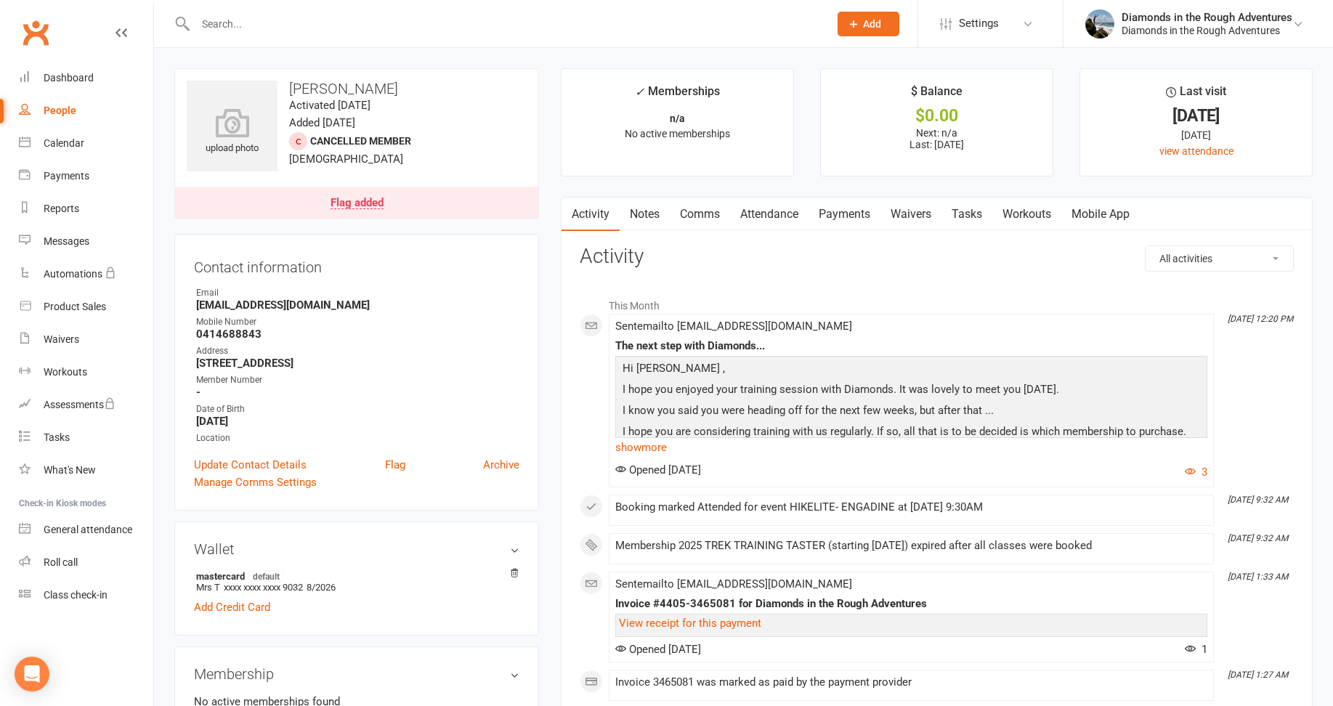
click at [915, 215] on link "Waivers" at bounding box center [911, 214] width 61 height 33
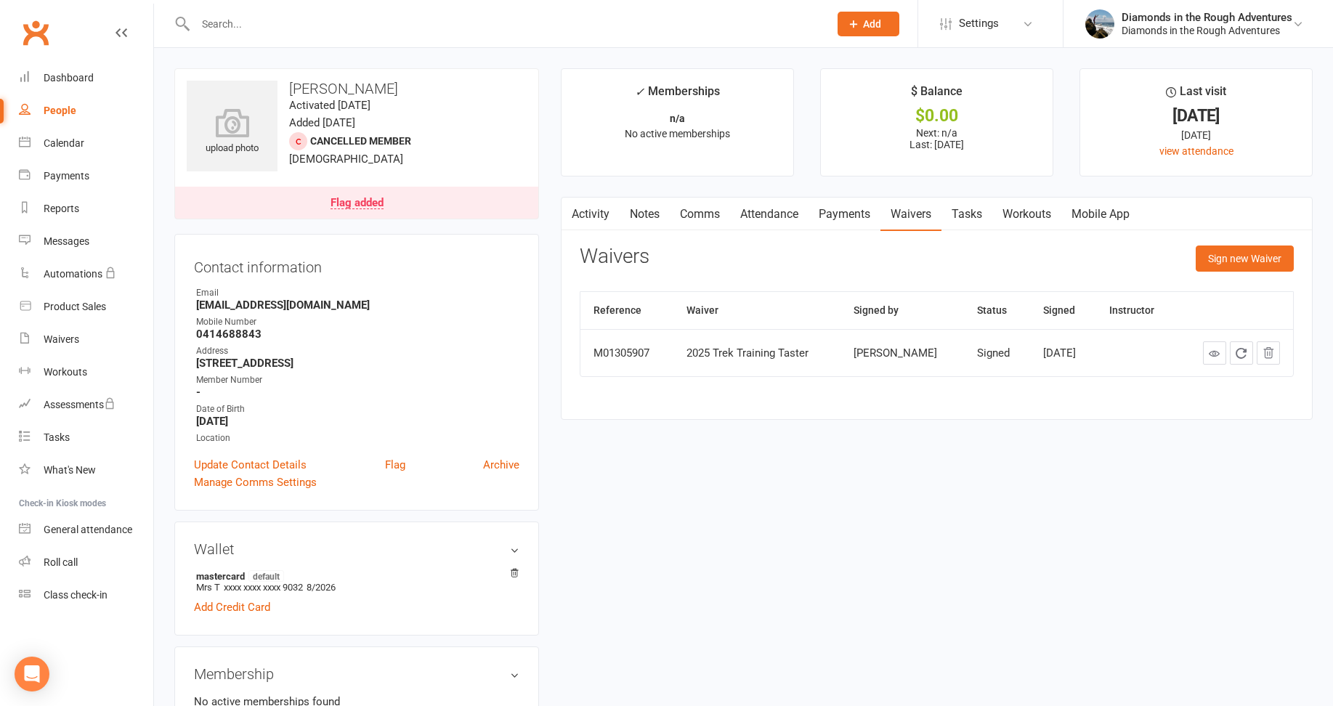
drag, startPoint x: 248, startPoint y: 14, endPoint x: 238, endPoint y: 17, distance: 10.8
click at [246, 16] on div at bounding box center [496, 23] width 644 height 47
click at [209, 17] on input "text" at bounding box center [505, 24] width 628 height 20
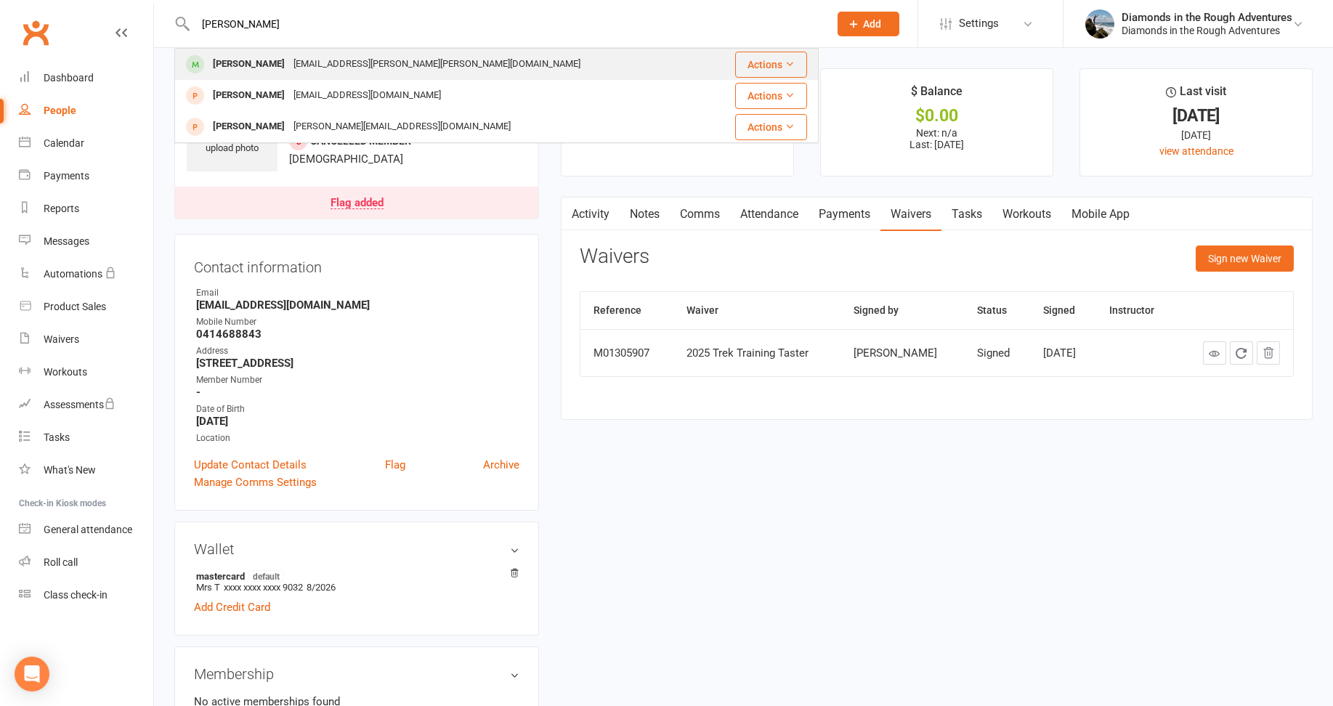
type input "gina"
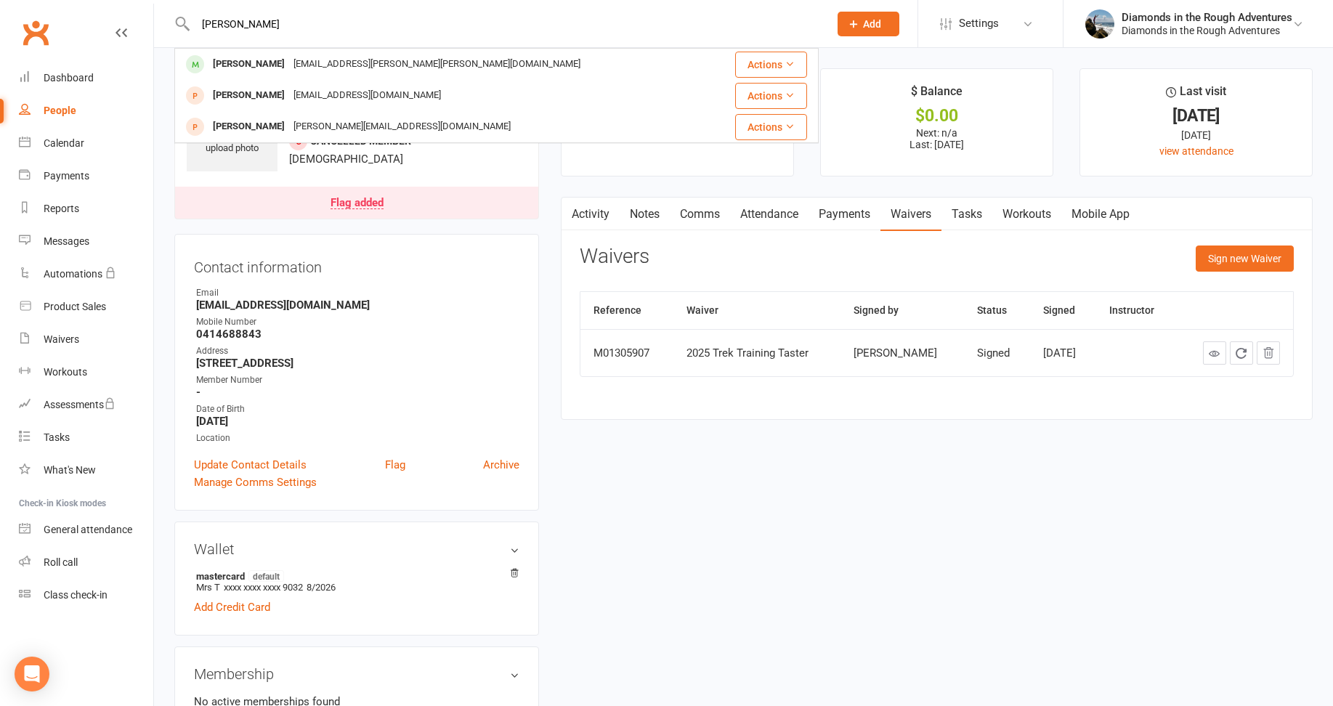
drag, startPoint x: 228, startPoint y: 62, endPoint x: 631, endPoint y: 93, distance: 404.5
click at [229, 62] on div "[PERSON_NAME]" at bounding box center [249, 64] width 81 height 21
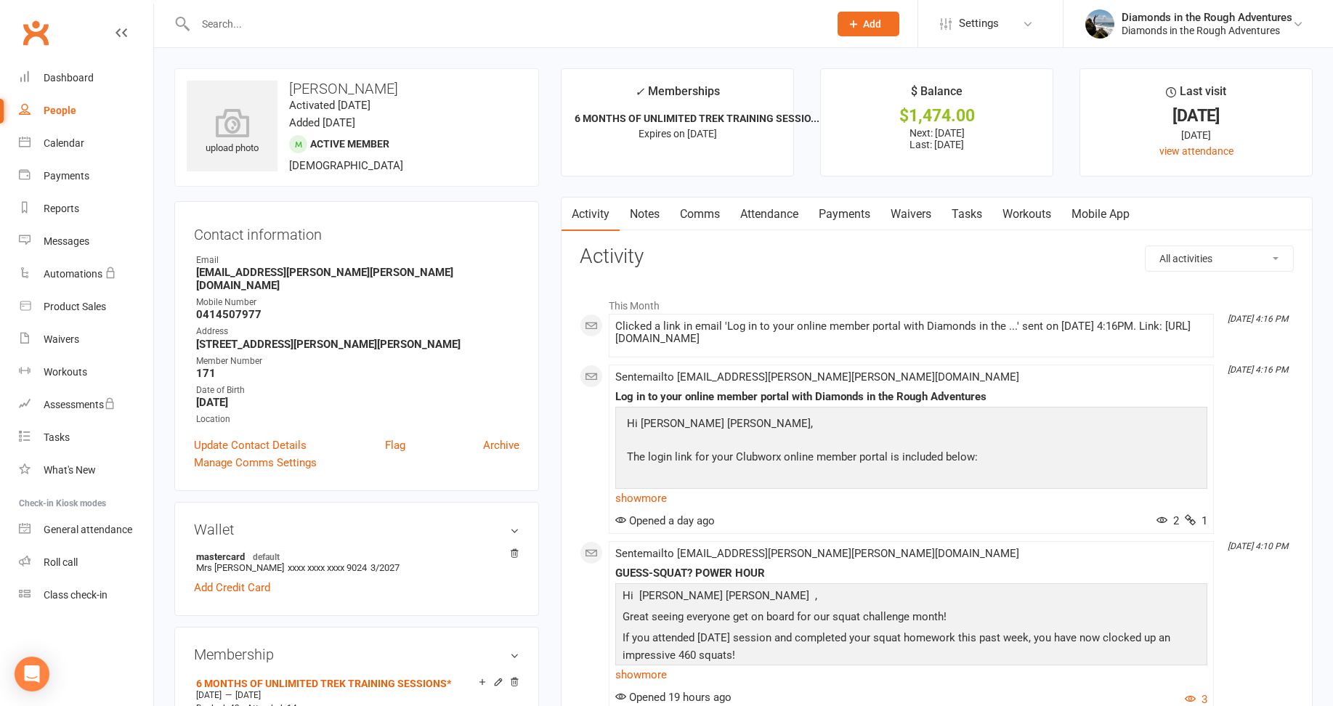
click at [920, 213] on link "Waivers" at bounding box center [911, 214] width 61 height 33
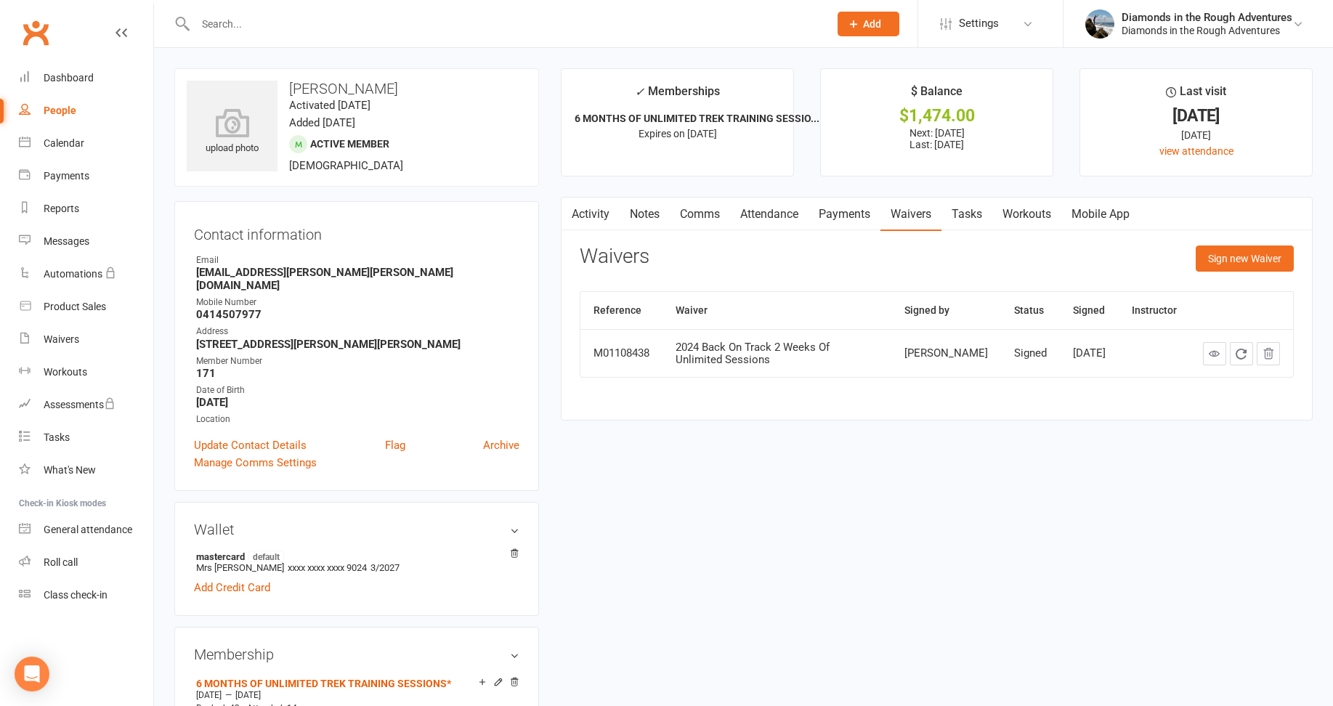
click at [217, 27] on input "text" at bounding box center [505, 24] width 628 height 20
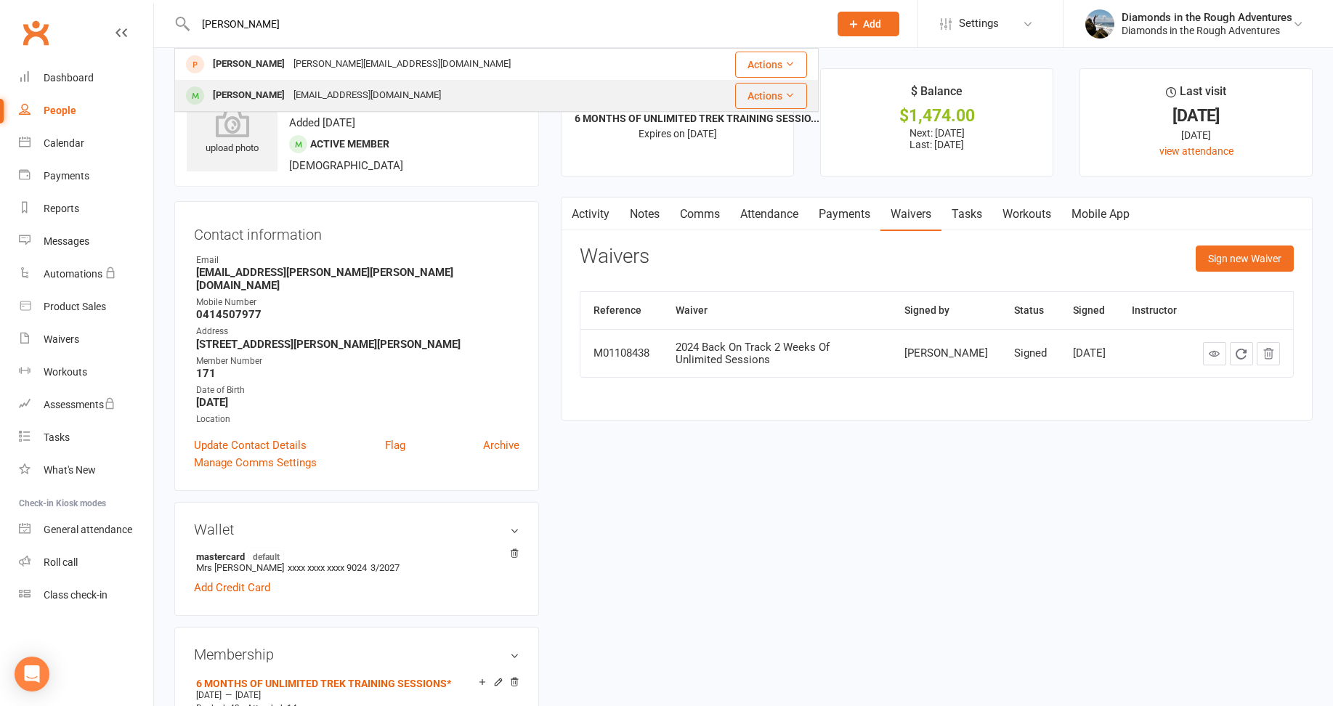
type input "kay"
click at [289, 97] on div "[EMAIL_ADDRESS][DOMAIN_NAME]" at bounding box center [367, 95] width 156 height 21
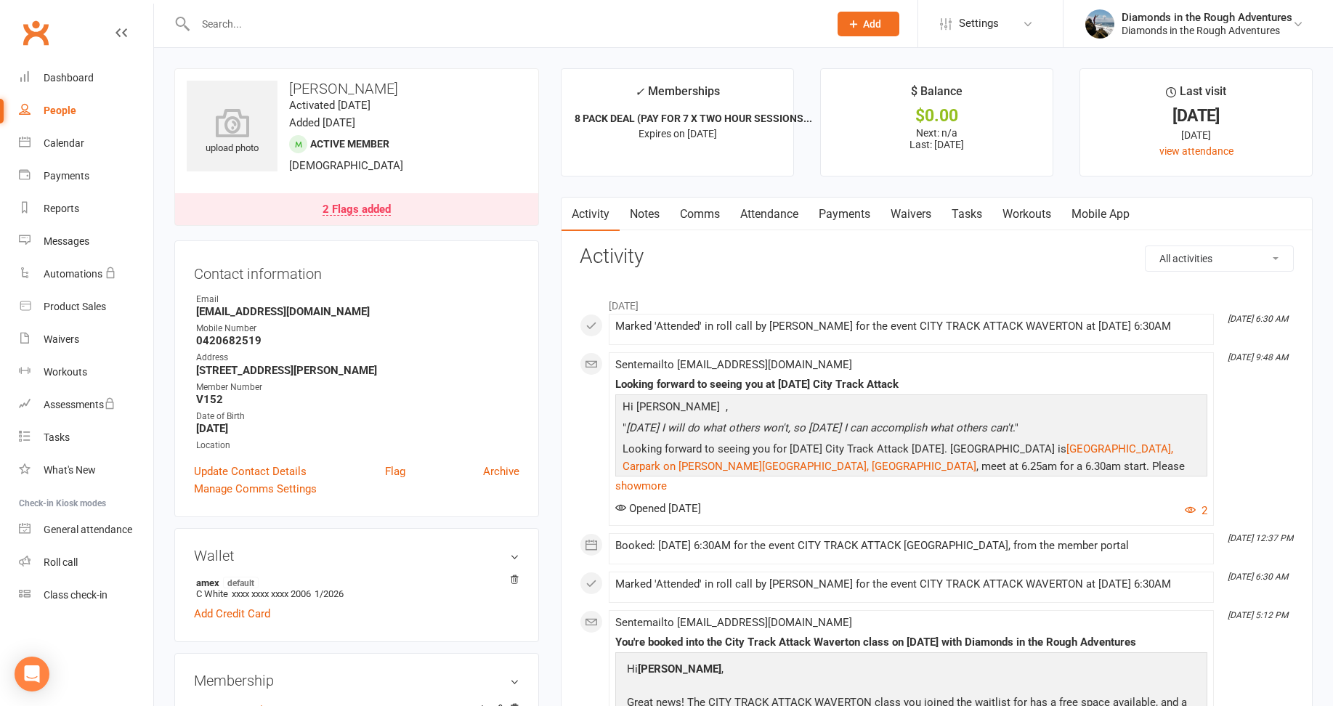
click at [909, 215] on link "Waivers" at bounding box center [911, 214] width 61 height 33
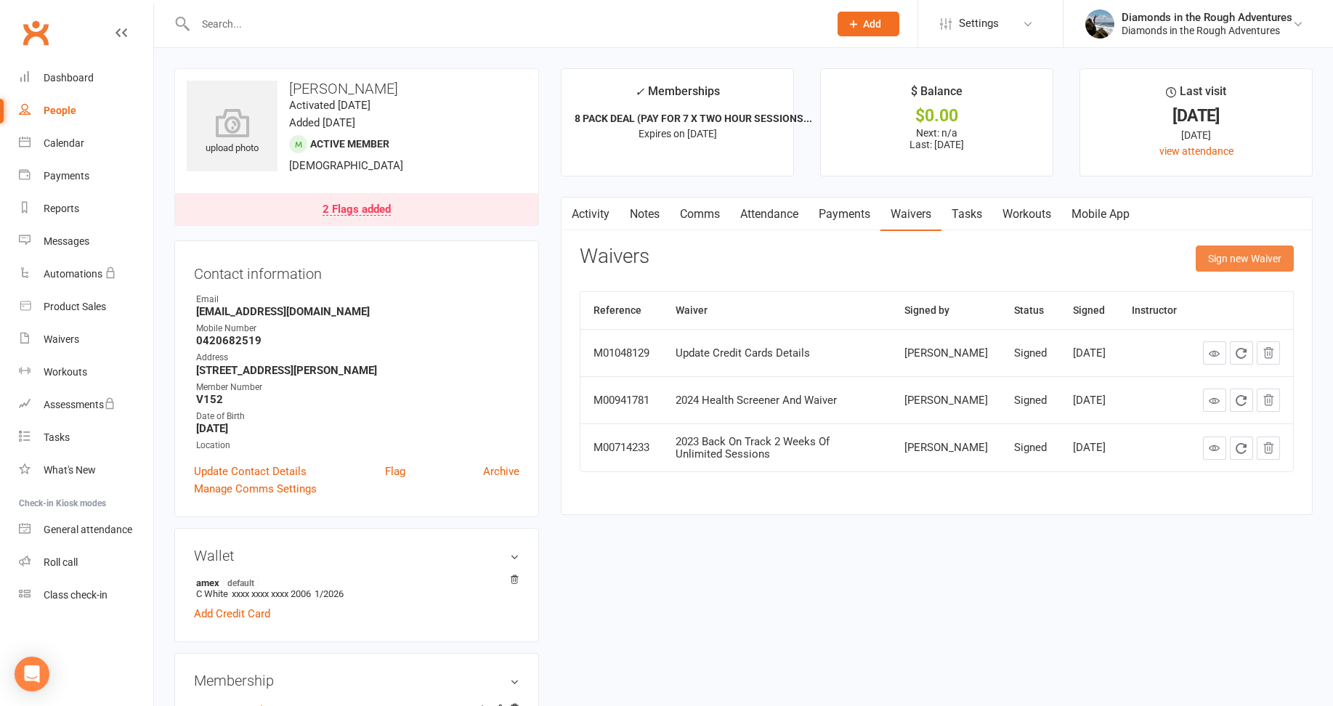
click at [1250, 262] on button "Sign new Waiver" at bounding box center [1245, 259] width 98 height 26
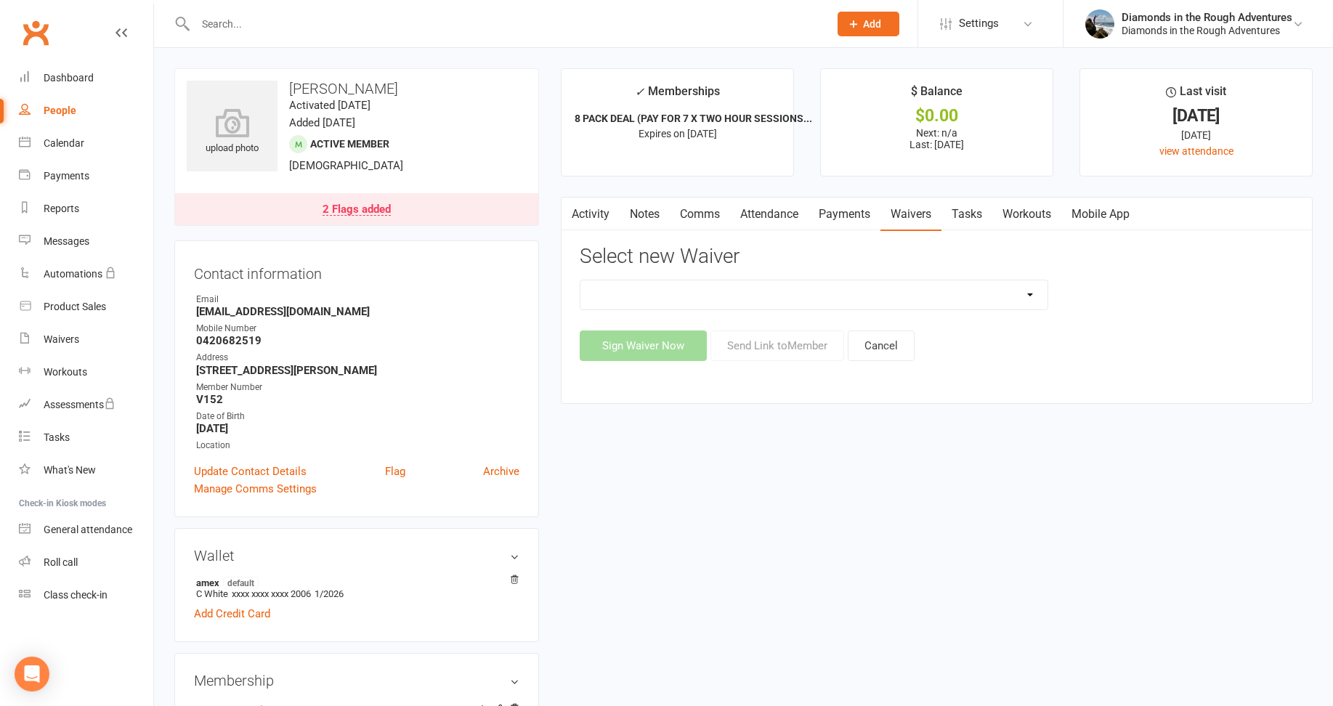
click at [1030, 291] on select "2025 Back On Track 2 Weeks Of Unlimited Sessions 2025 Diamond Day And Dream Hea…" at bounding box center [814, 294] width 467 height 29
select select "12830"
click at [581, 280] on select "2025 Back On Track 2 Weeks Of Unlimited Sessions 2025 Diamond Day And Dream Hea…" at bounding box center [814, 294] width 467 height 29
click at [793, 342] on button "Send Link to Member" at bounding box center [778, 346] width 134 height 31
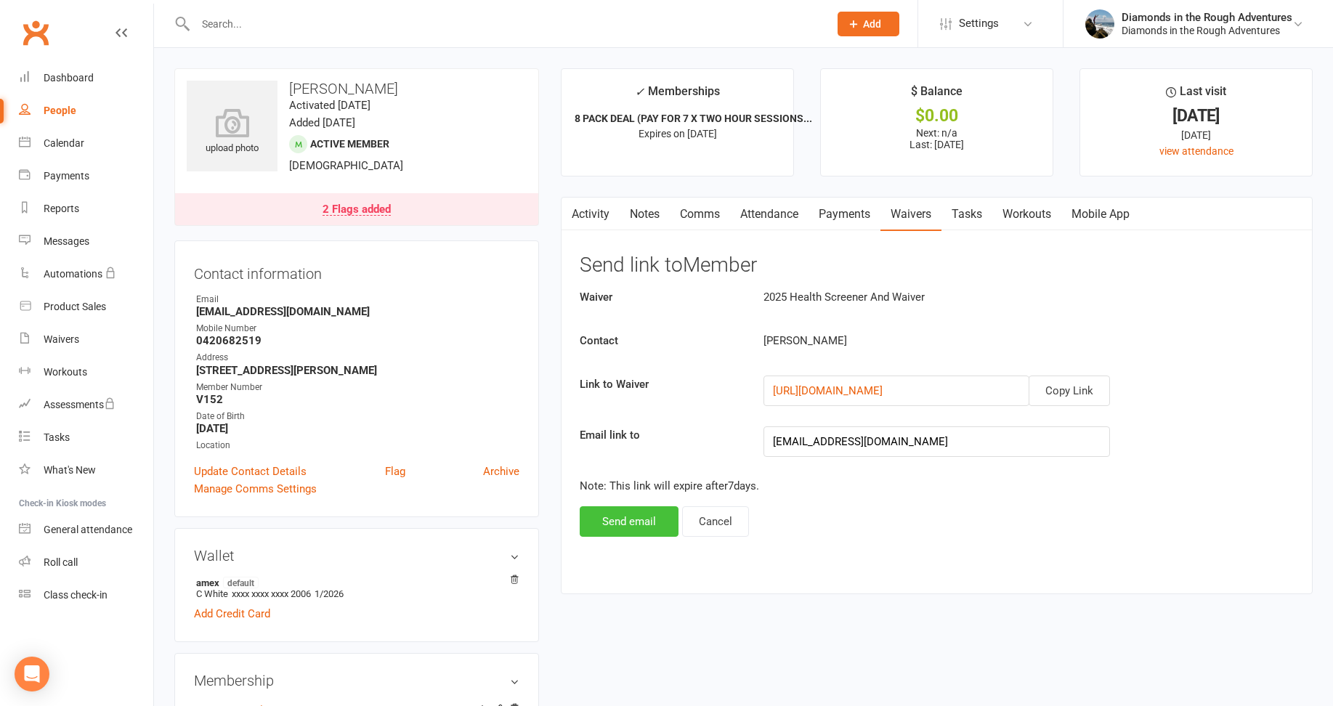
click at [631, 521] on button "Send email" at bounding box center [629, 521] width 99 height 31
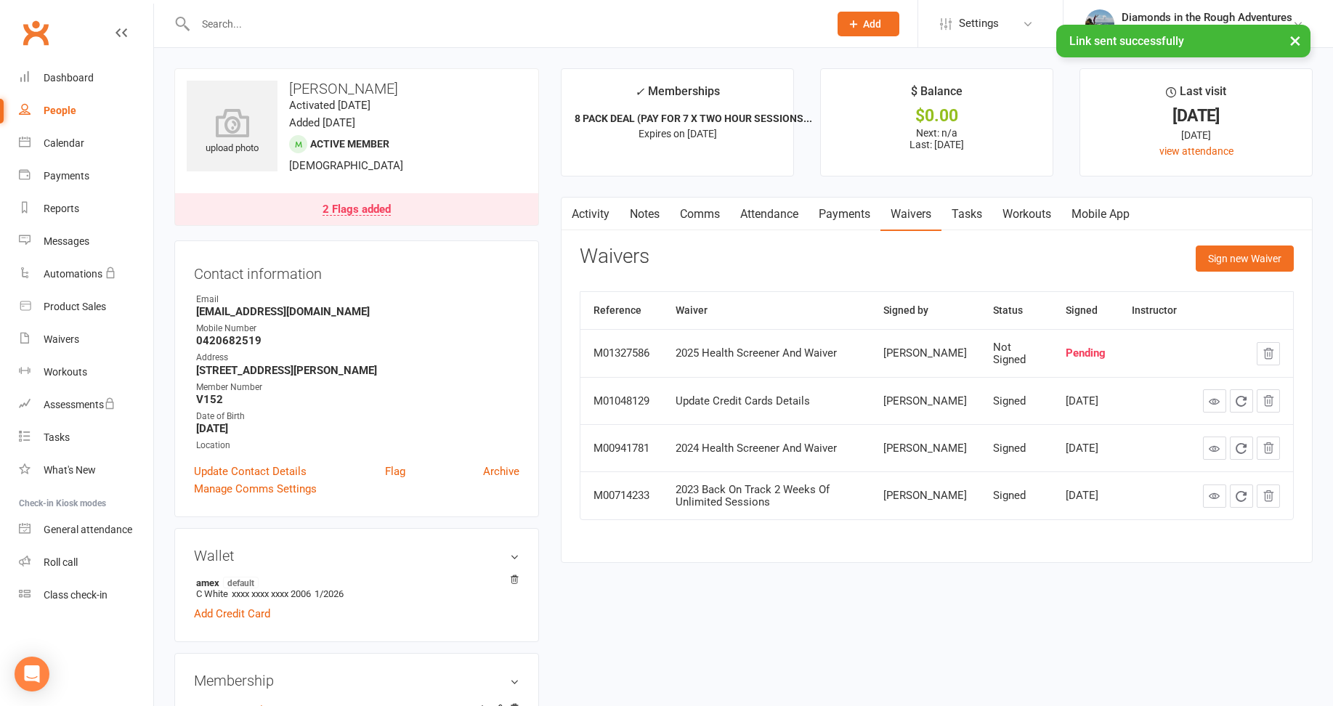
click at [221, 21] on input "text" at bounding box center [505, 24] width 628 height 20
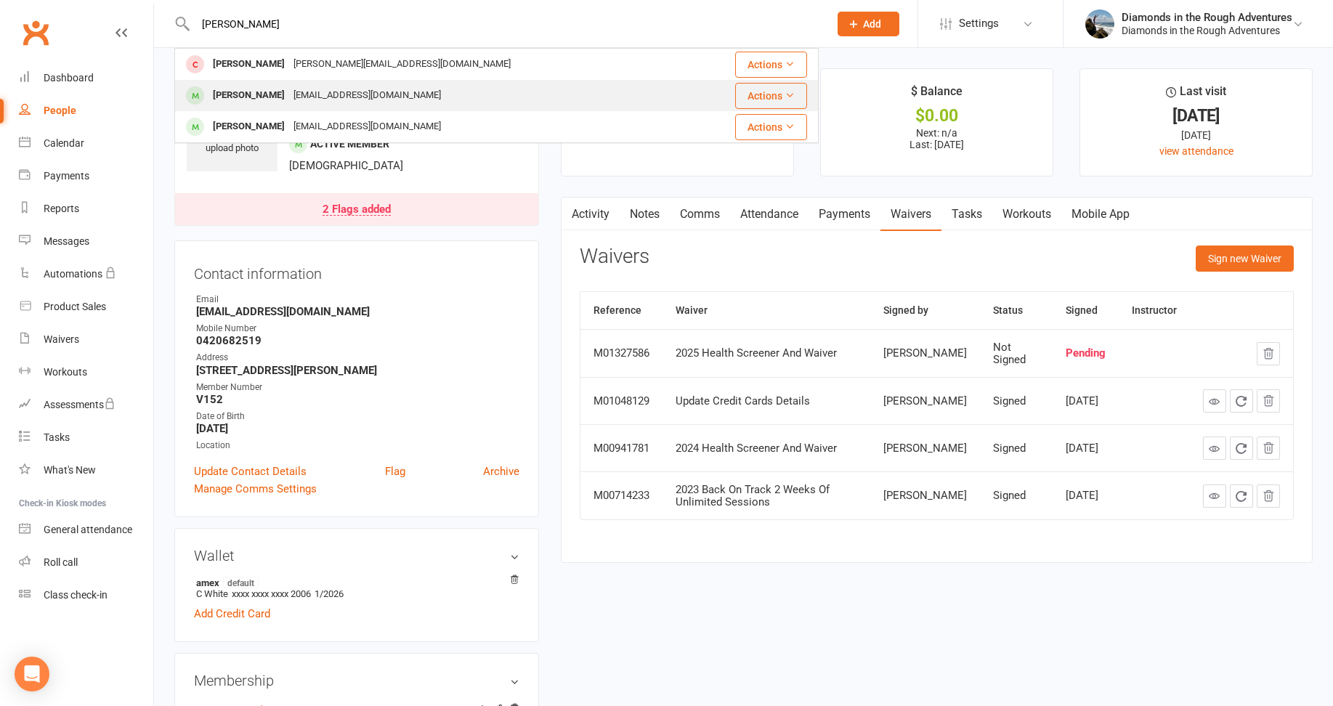
type input "tracy"
click at [251, 94] on div "[PERSON_NAME]" at bounding box center [249, 95] width 81 height 21
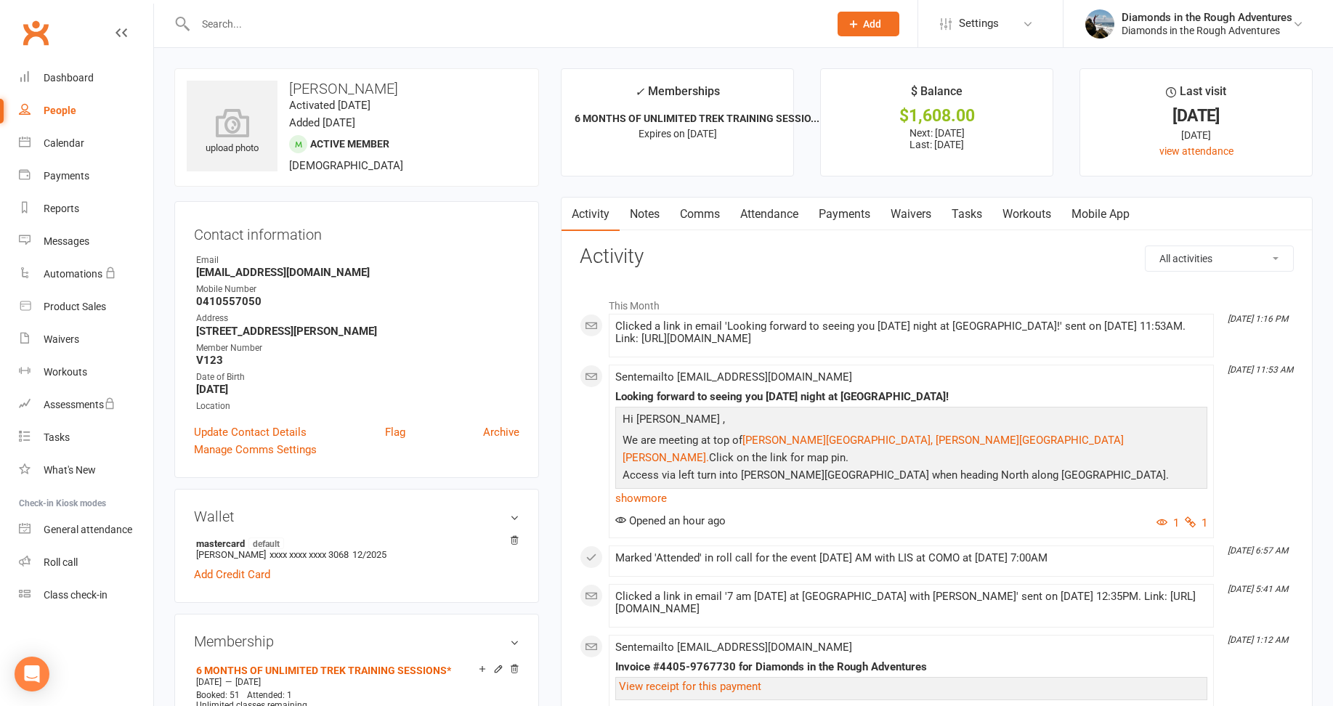
click at [915, 214] on link "Waivers" at bounding box center [911, 214] width 61 height 33
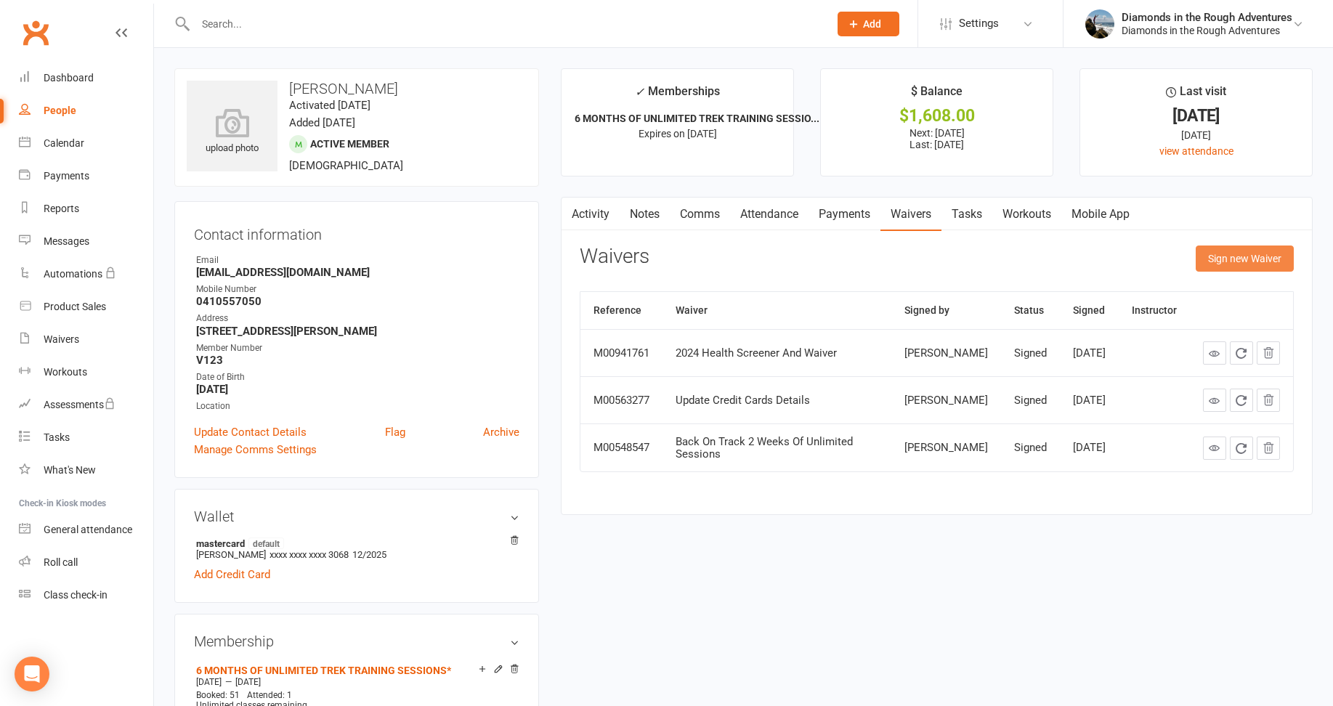
click at [1267, 255] on button "Sign new Waiver" at bounding box center [1245, 259] width 98 height 26
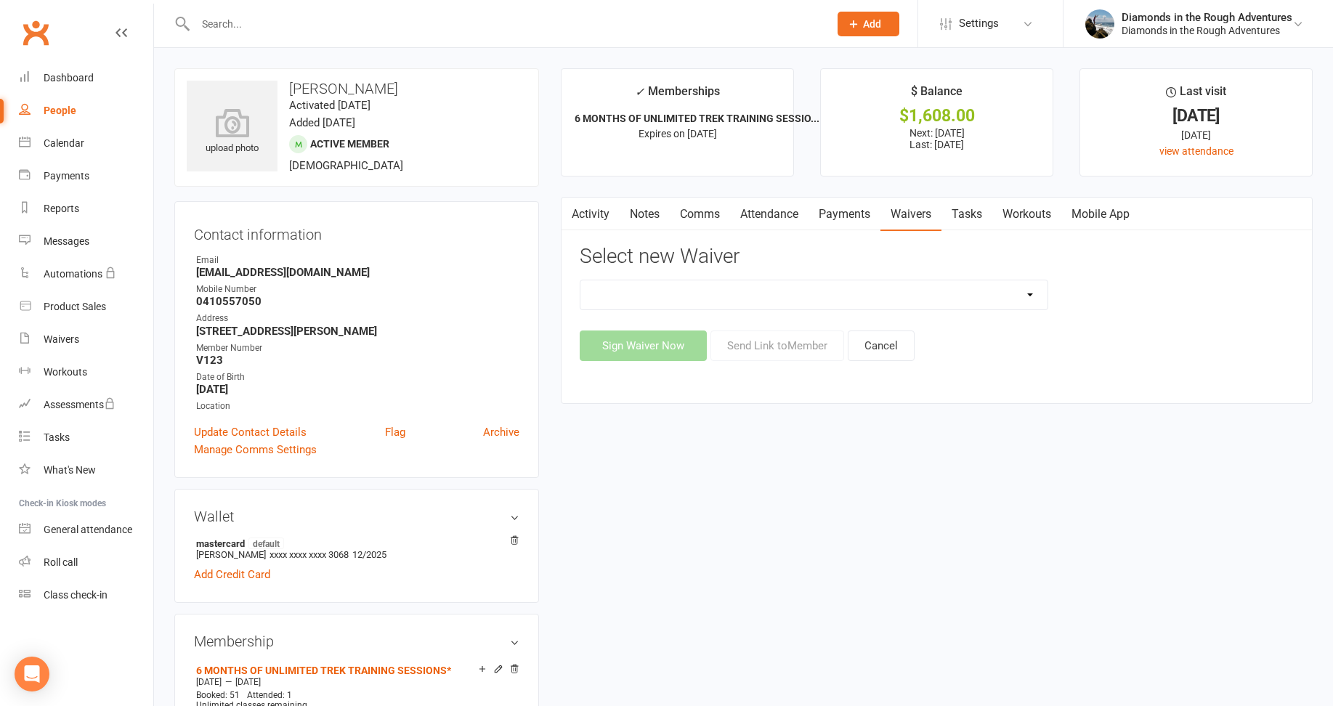
drag, startPoint x: 1031, startPoint y: 294, endPoint x: 1022, endPoint y: 294, distance: 9.4
click at [1031, 294] on select "2025 Back On Track 2 Weeks Of Unlimited Sessions 2025 Diamond Day And Dream Hea…" at bounding box center [814, 294] width 467 height 29
select select "12830"
click at [581, 280] on select "2025 Back On Track 2 Weeks Of Unlimited Sessions 2025 Diamond Day And Dream Hea…" at bounding box center [814, 294] width 467 height 29
click at [804, 347] on button "Send Link to Member" at bounding box center [778, 346] width 134 height 31
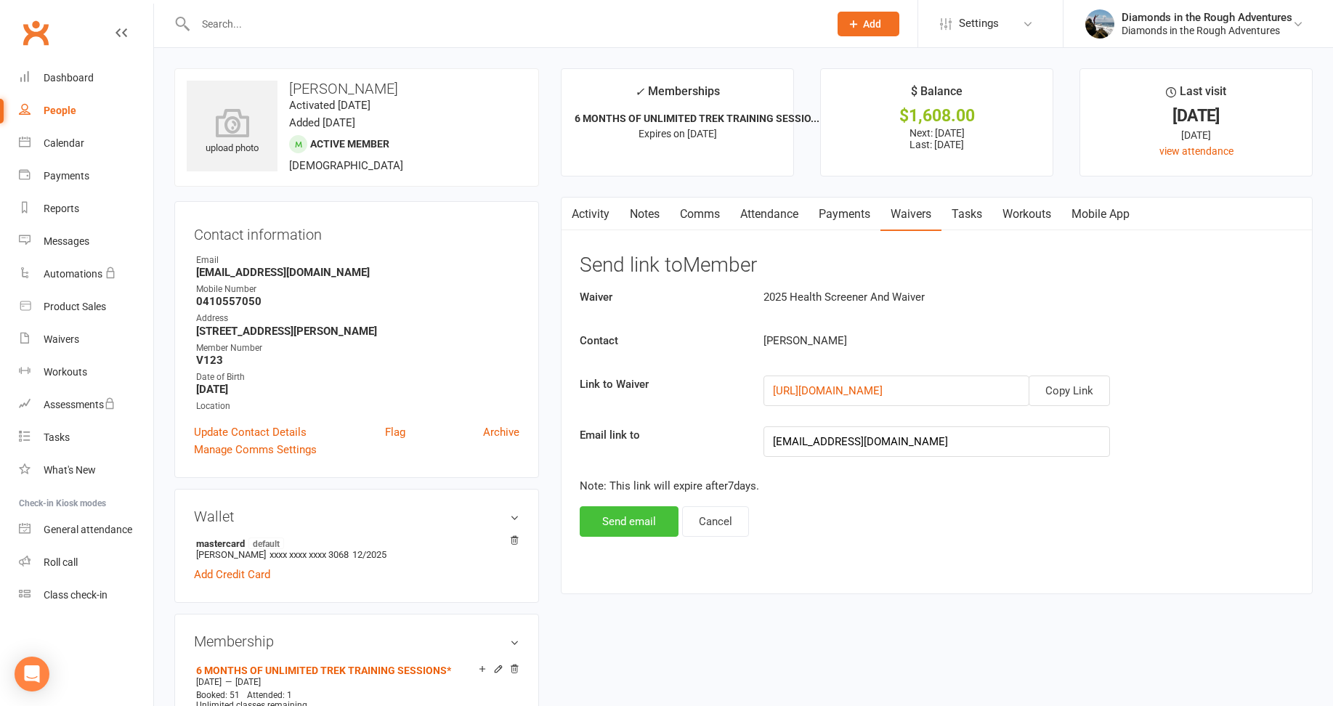
click at [640, 525] on button "Send email" at bounding box center [629, 521] width 99 height 31
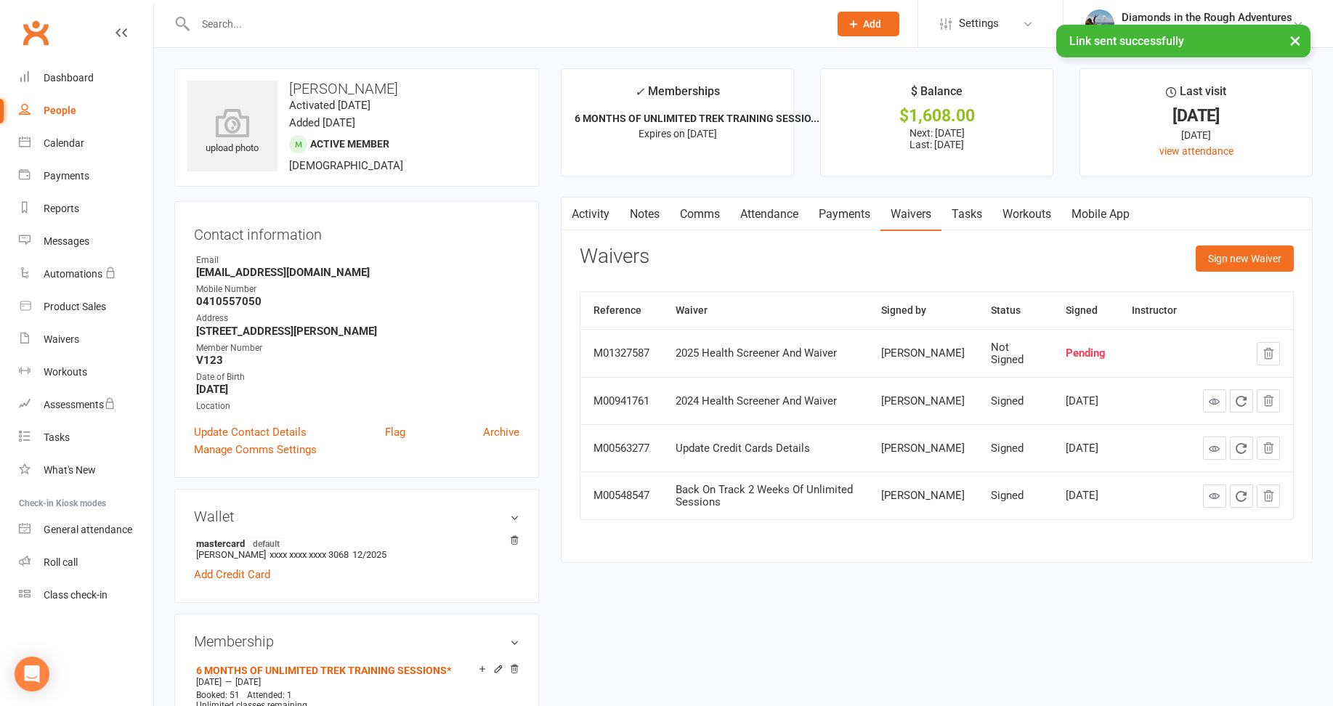
click at [225, 25] on div "× Link sent successfully" at bounding box center [657, 25] width 1314 height 0
click at [212, 23] on input "text" at bounding box center [505, 24] width 628 height 20
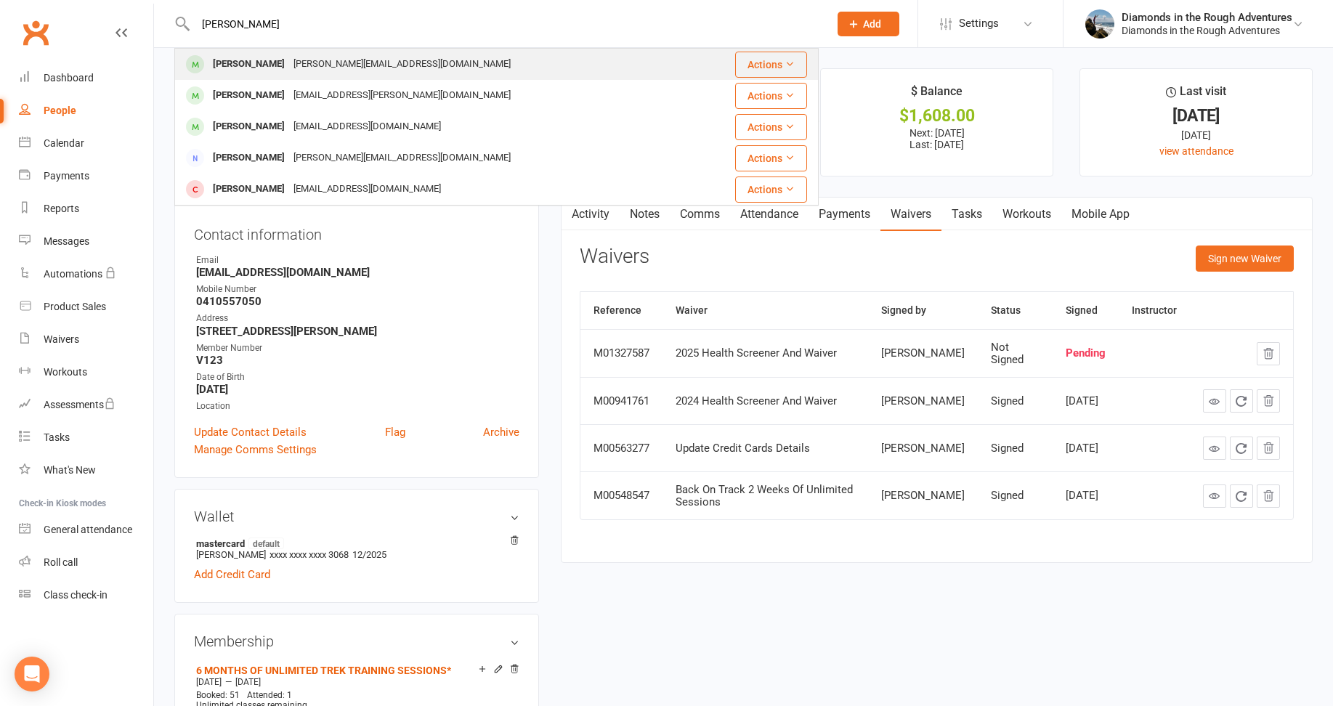
type input "jo w"
click at [289, 59] on div "[PERSON_NAME][EMAIL_ADDRESS][DOMAIN_NAME]" at bounding box center [402, 64] width 226 height 21
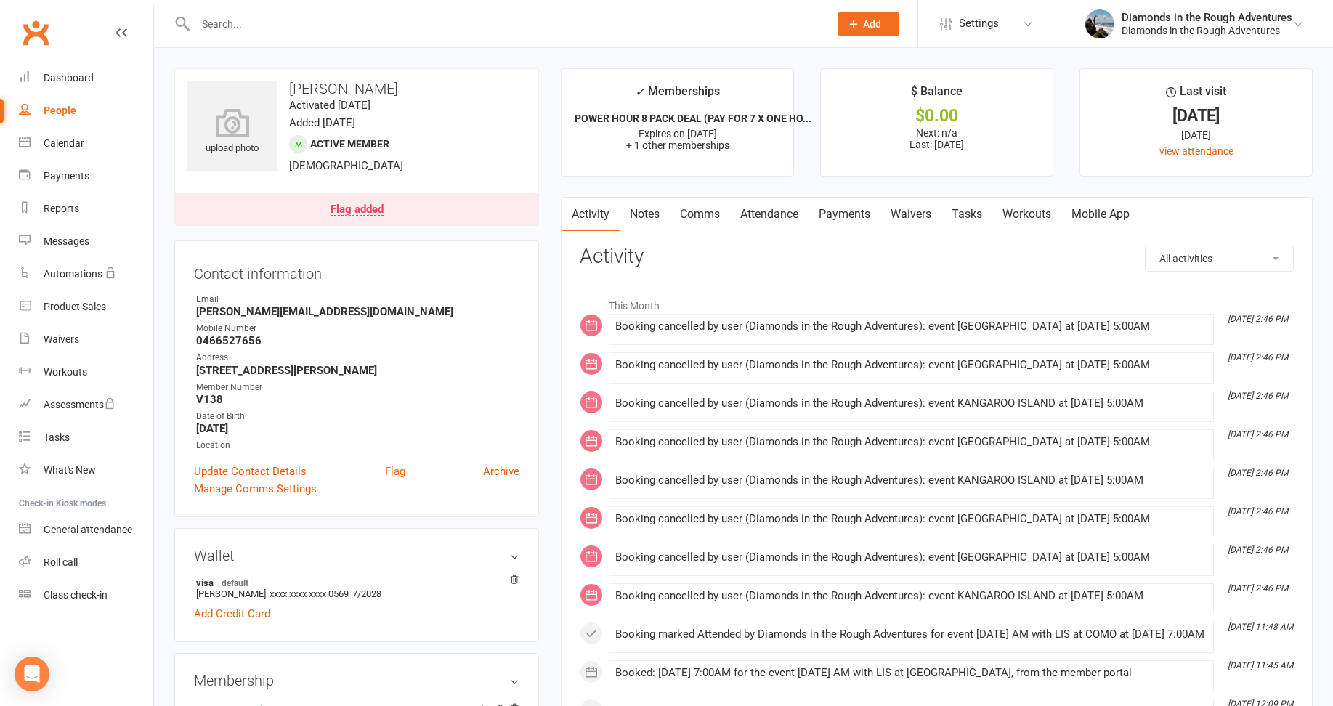
click at [908, 216] on link "Waivers" at bounding box center [911, 214] width 61 height 33
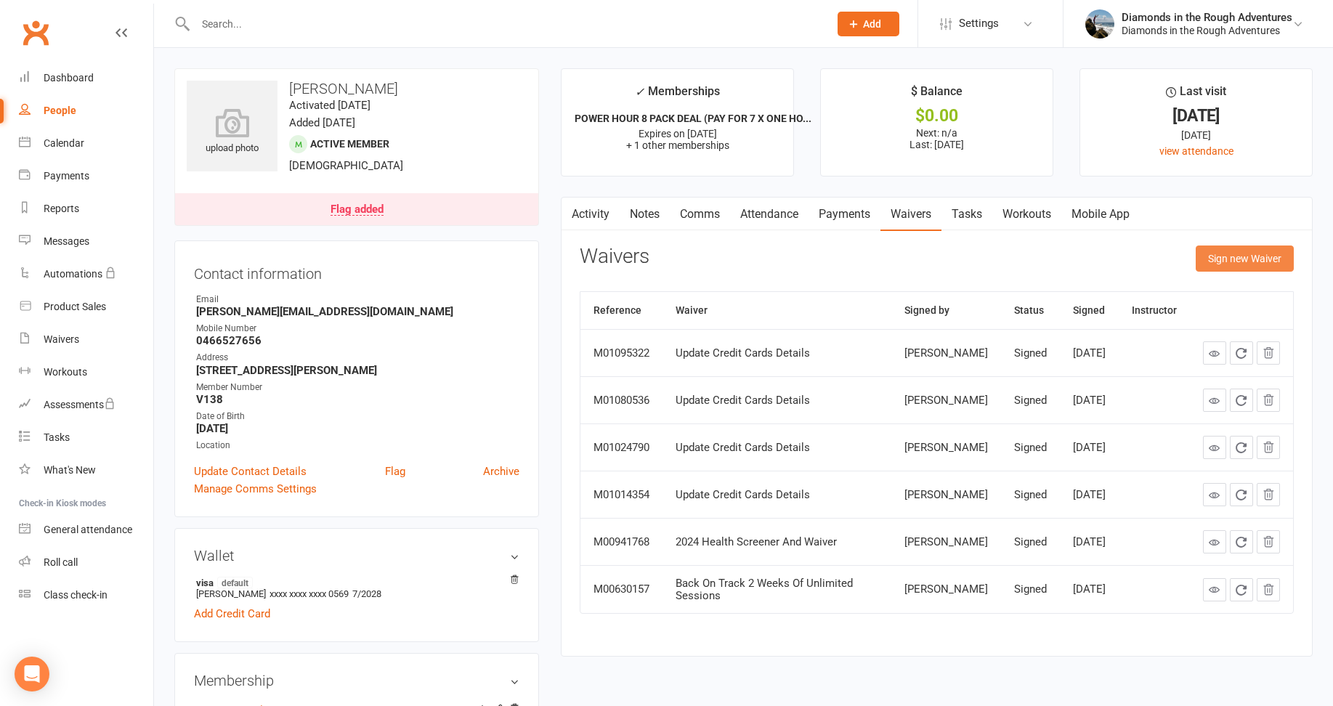
click at [1240, 258] on button "Sign new Waiver" at bounding box center [1245, 259] width 98 height 26
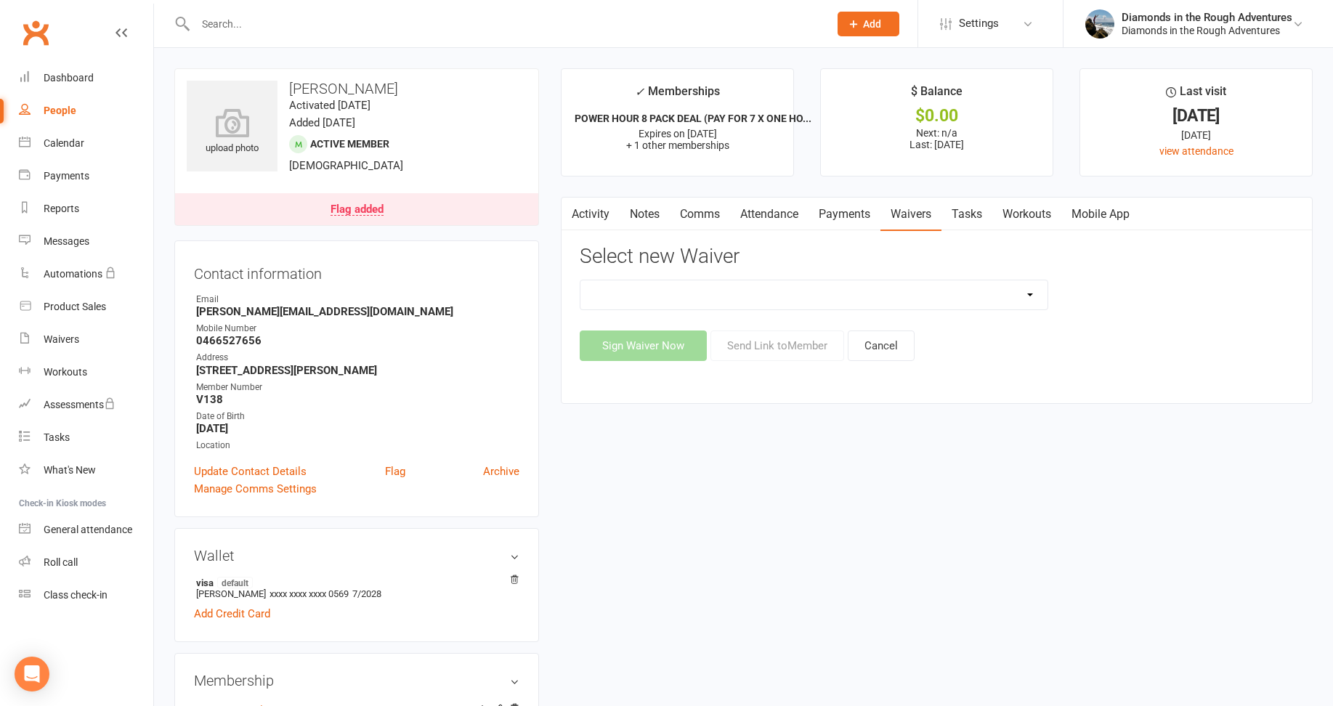
drag, startPoint x: 1030, startPoint y: 291, endPoint x: 1009, endPoint y: 291, distance: 21.1
click at [1030, 291] on select "2025 Back On Track 2 Weeks Of Unlimited Sessions 2025 Diamond Day And Dream Hea…" at bounding box center [814, 294] width 467 height 29
select select "12830"
click at [581, 280] on select "2025 Back On Track 2 Weeks Of Unlimited Sessions 2025 Diamond Day And Dream Hea…" at bounding box center [814, 294] width 467 height 29
click at [776, 347] on button "Send Link to Member" at bounding box center [778, 346] width 134 height 31
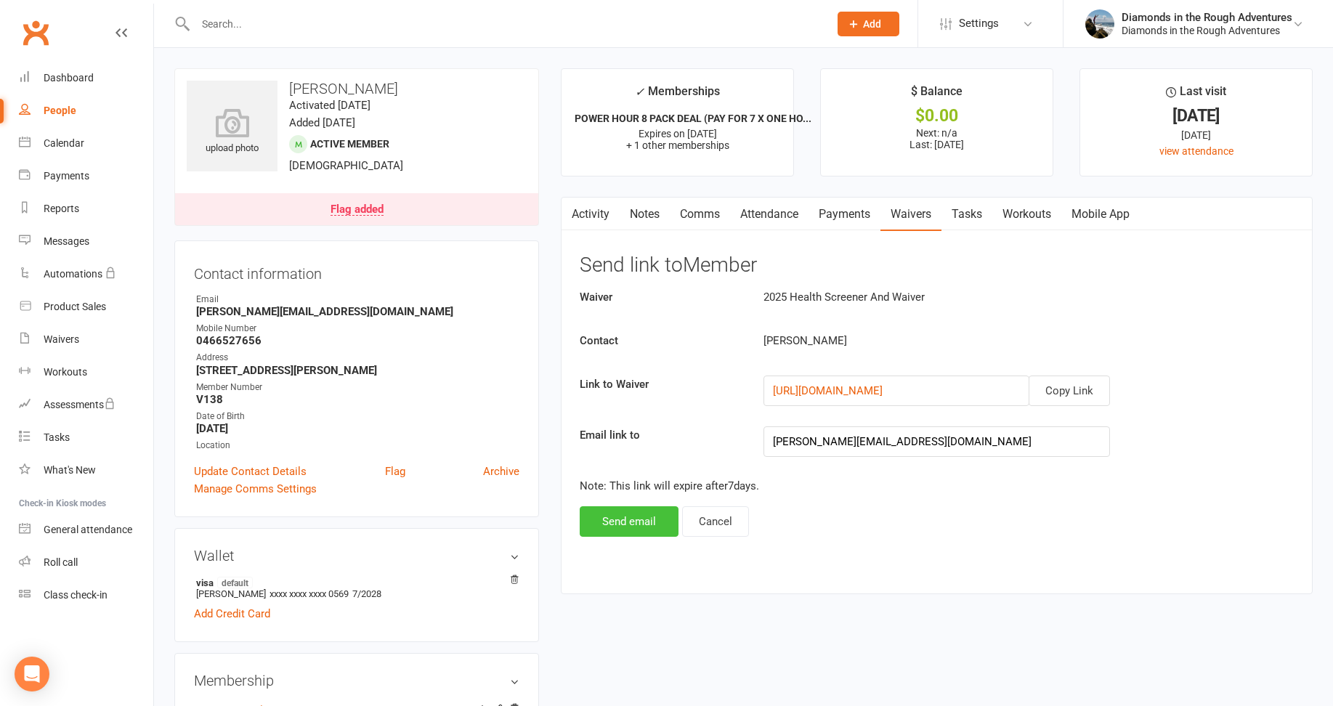
click at [642, 515] on button "Send email" at bounding box center [629, 521] width 99 height 31
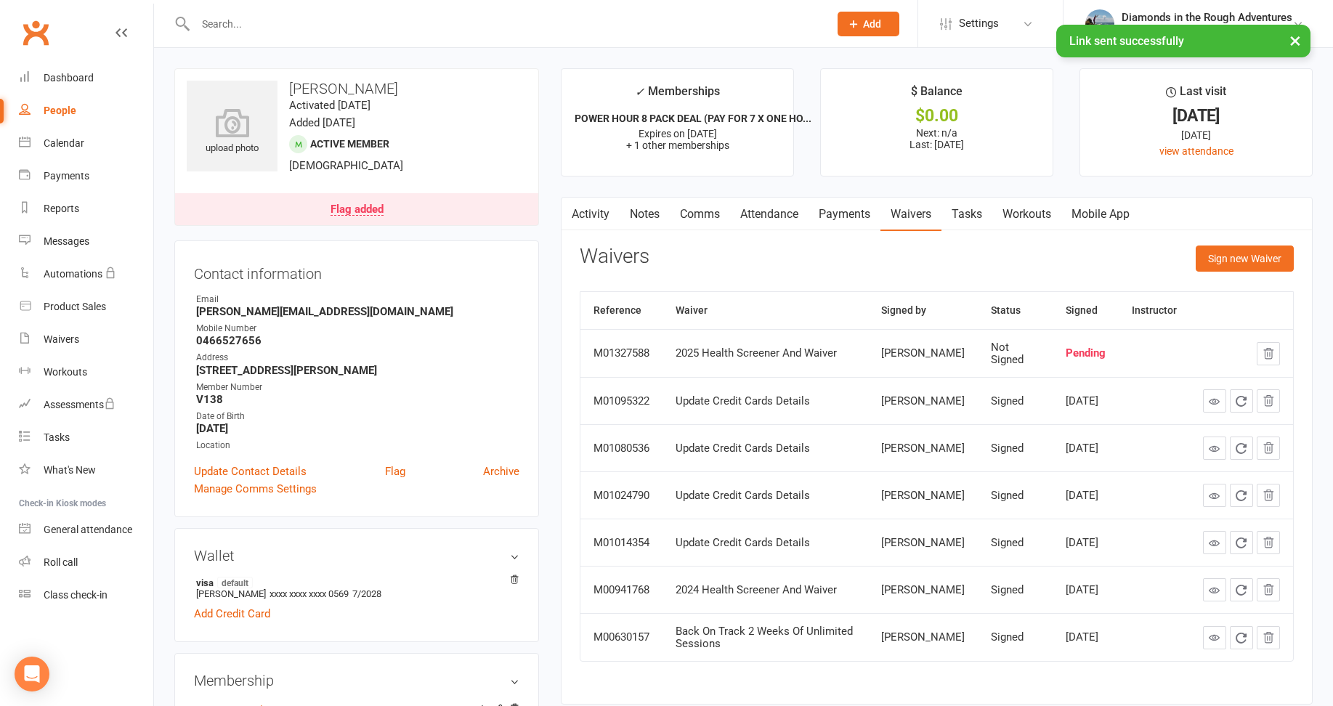
click at [217, 12] on div at bounding box center [496, 23] width 644 height 47
click at [211, 20] on input "text" at bounding box center [505, 24] width 628 height 20
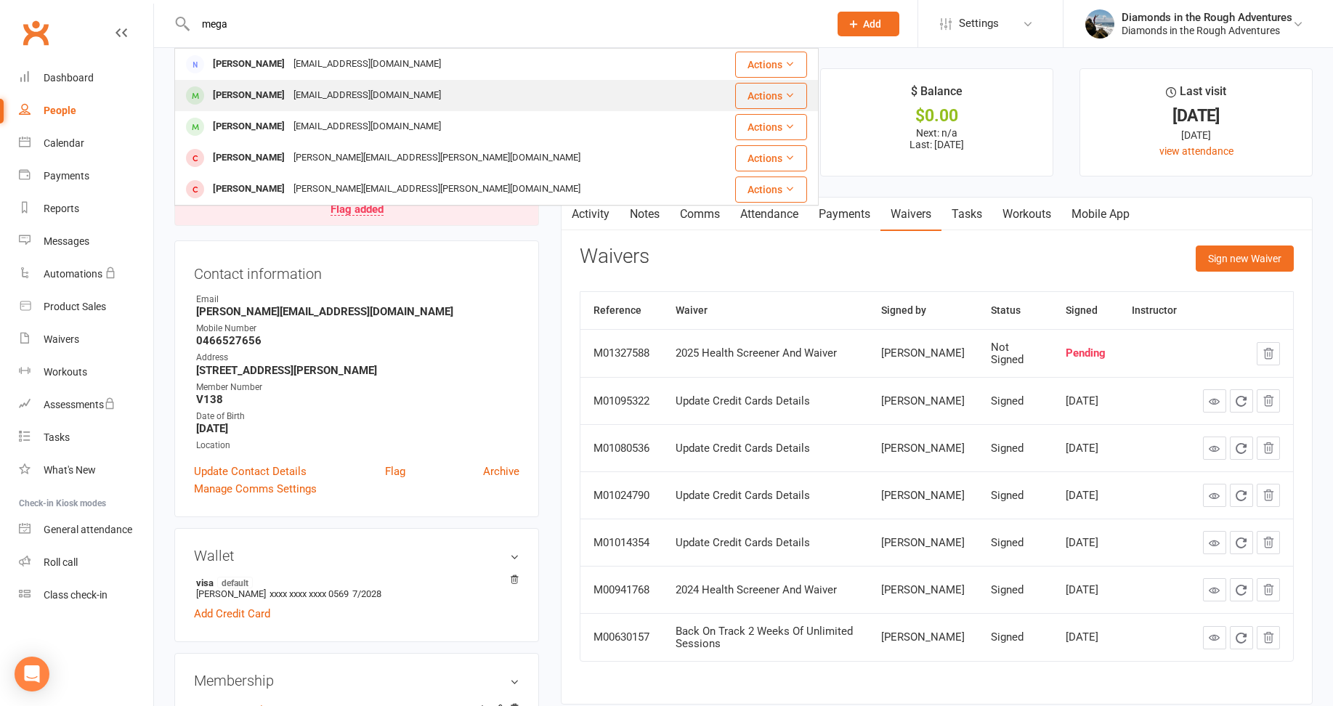
type input "mega"
click at [259, 92] on div "[PERSON_NAME]" at bounding box center [249, 95] width 81 height 21
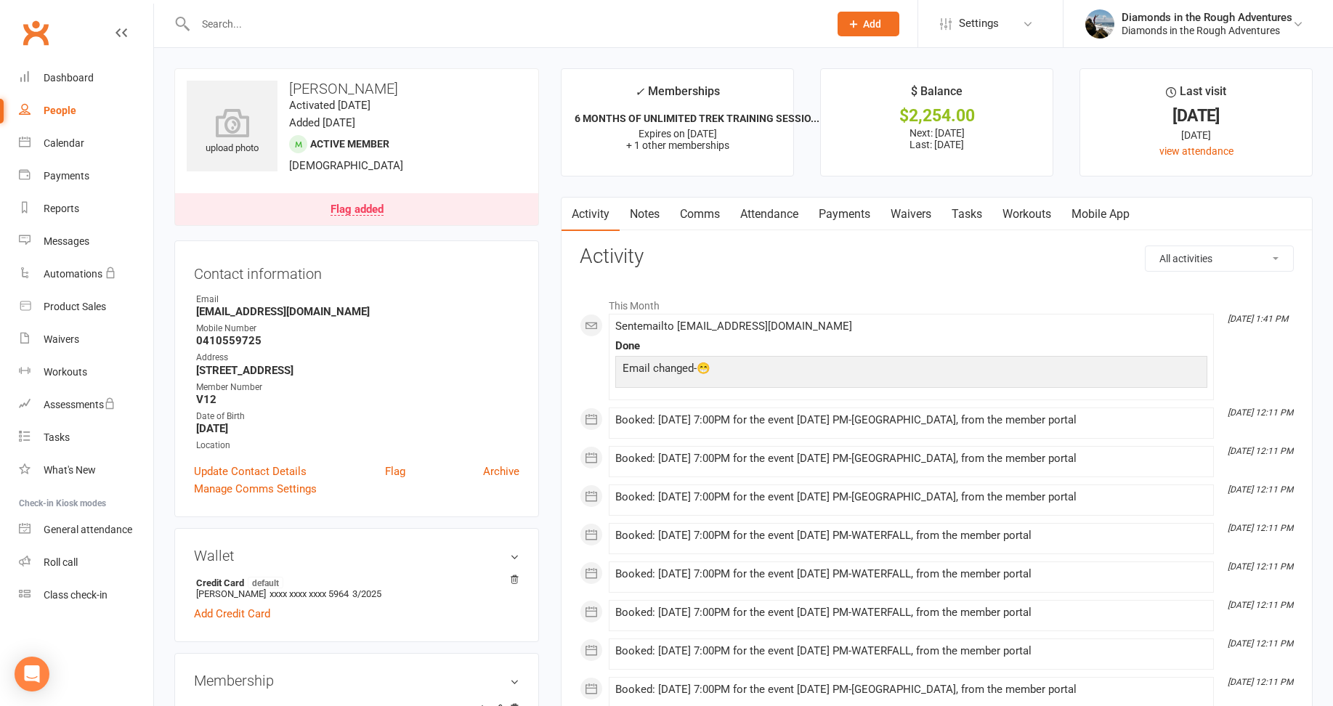
click at [916, 214] on link "Waivers" at bounding box center [911, 214] width 61 height 33
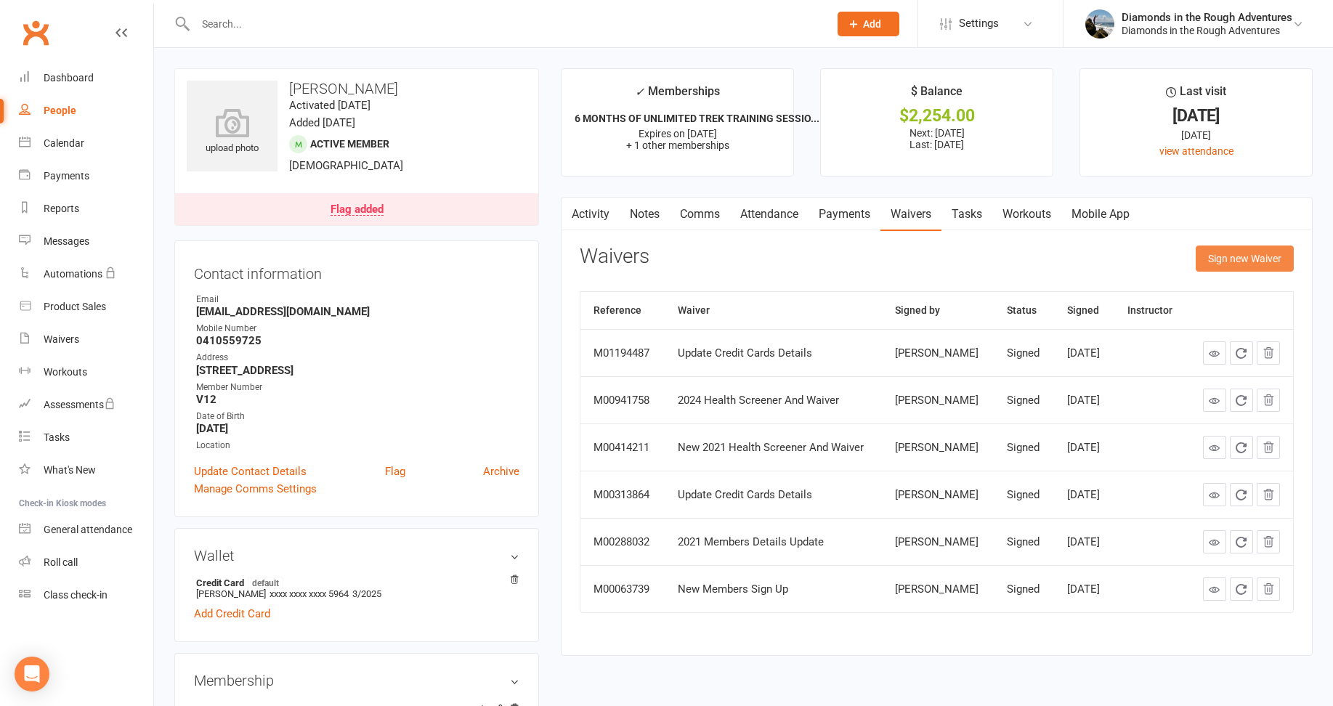
click at [1253, 260] on button "Sign new Waiver" at bounding box center [1245, 259] width 98 height 26
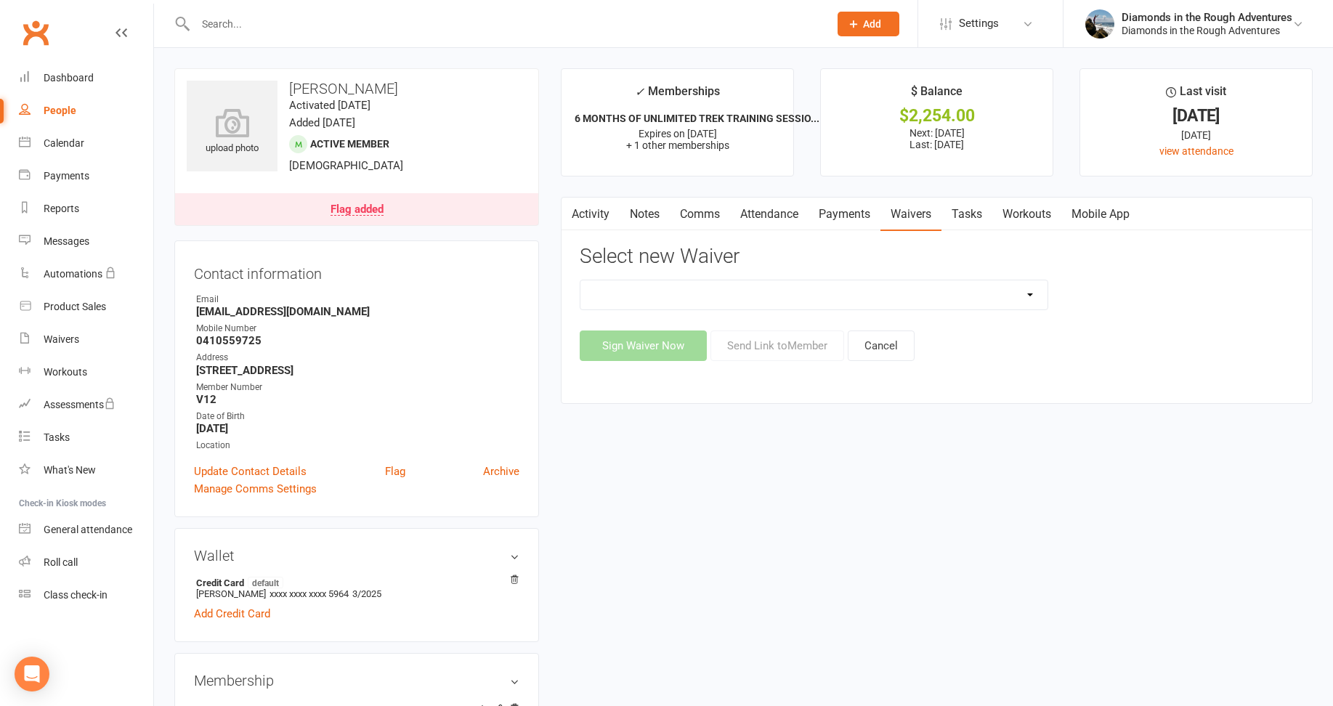
click at [1028, 295] on select "2025 Back On Track 2 Weeks Of Unlimited Sessions 2025 Diamond Day And Dream Hea…" at bounding box center [814, 294] width 467 height 29
select select "12830"
click at [581, 280] on select "2025 Back On Track 2 Weeks Of Unlimited Sessions 2025 Diamond Day And Dream Hea…" at bounding box center [814, 294] width 467 height 29
click at [797, 346] on button "Send Link to Member" at bounding box center [778, 346] width 134 height 31
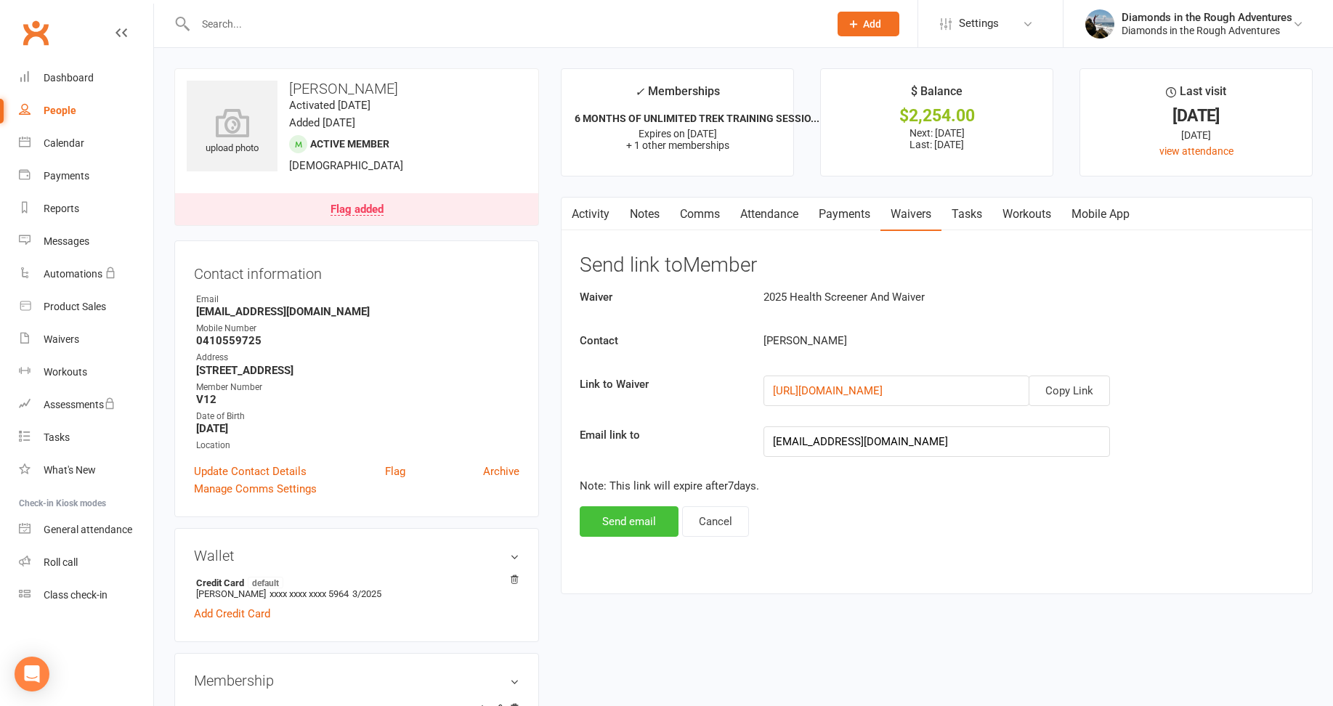
click at [623, 523] on button "Send email" at bounding box center [629, 521] width 99 height 31
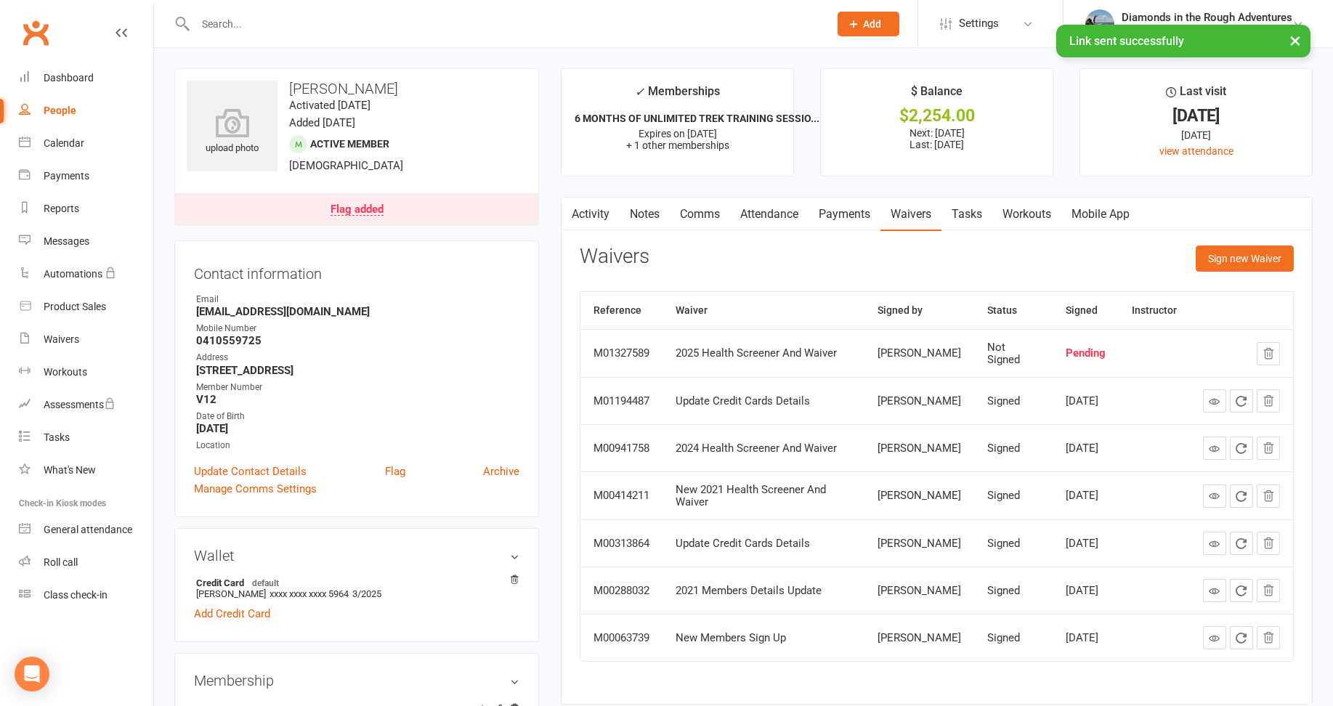
click at [209, 25] on div "× Link sent successfully" at bounding box center [657, 25] width 1314 height 0
click at [230, 17] on input "text" at bounding box center [505, 24] width 628 height 20
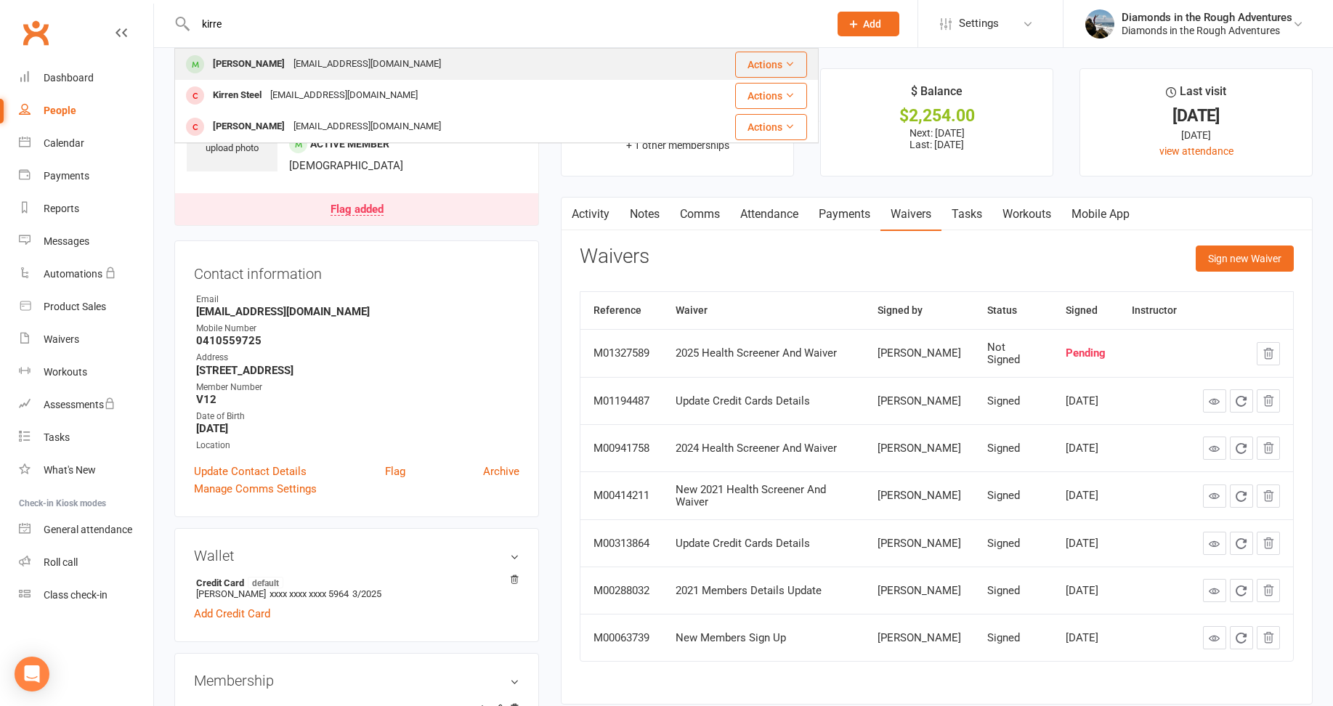
type input "kirre"
click at [236, 60] on div "[PERSON_NAME]" at bounding box center [249, 64] width 81 height 21
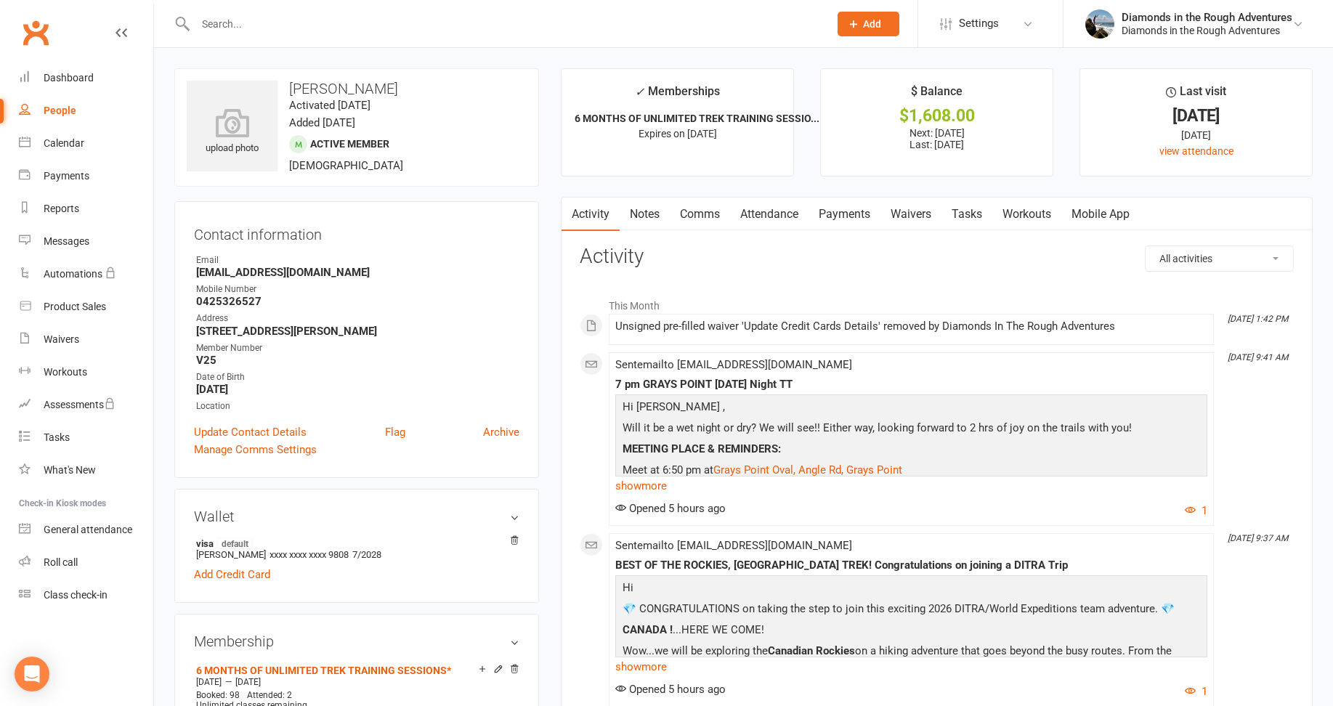
click at [918, 211] on link "Waivers" at bounding box center [911, 214] width 61 height 33
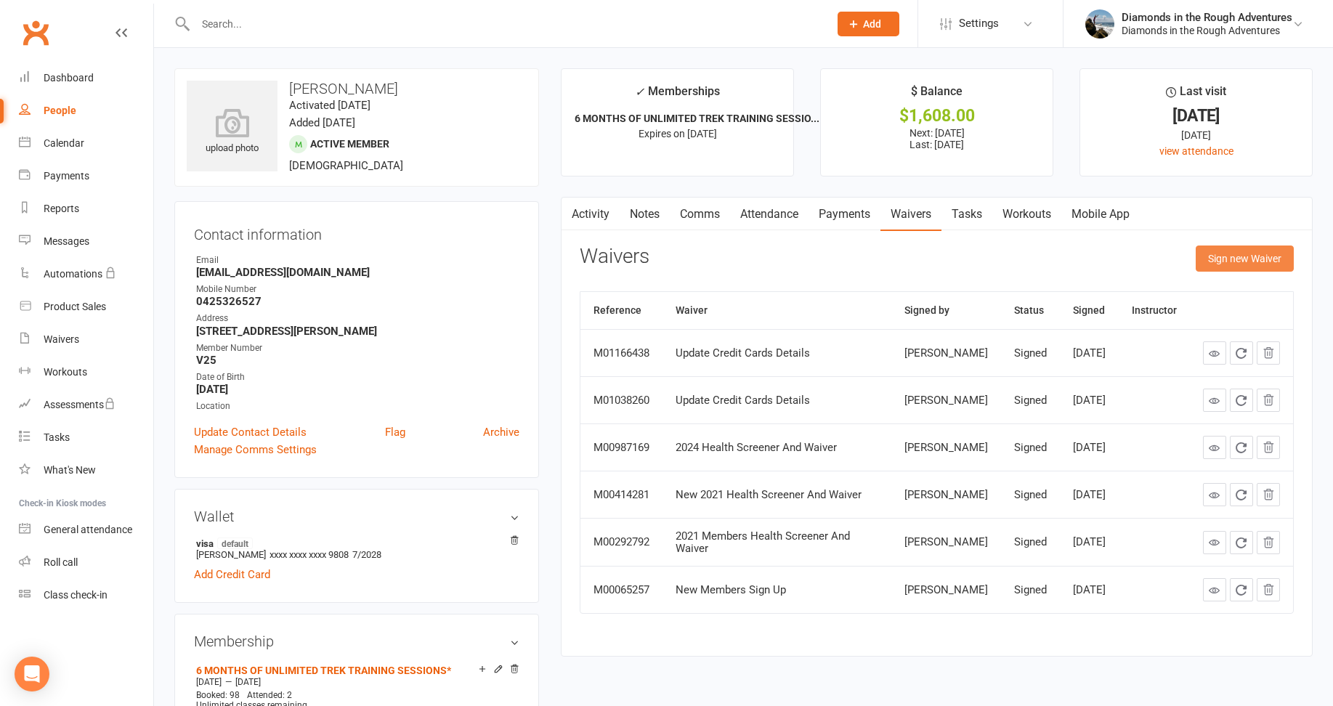
click at [1251, 259] on button "Sign new Waiver" at bounding box center [1245, 259] width 98 height 26
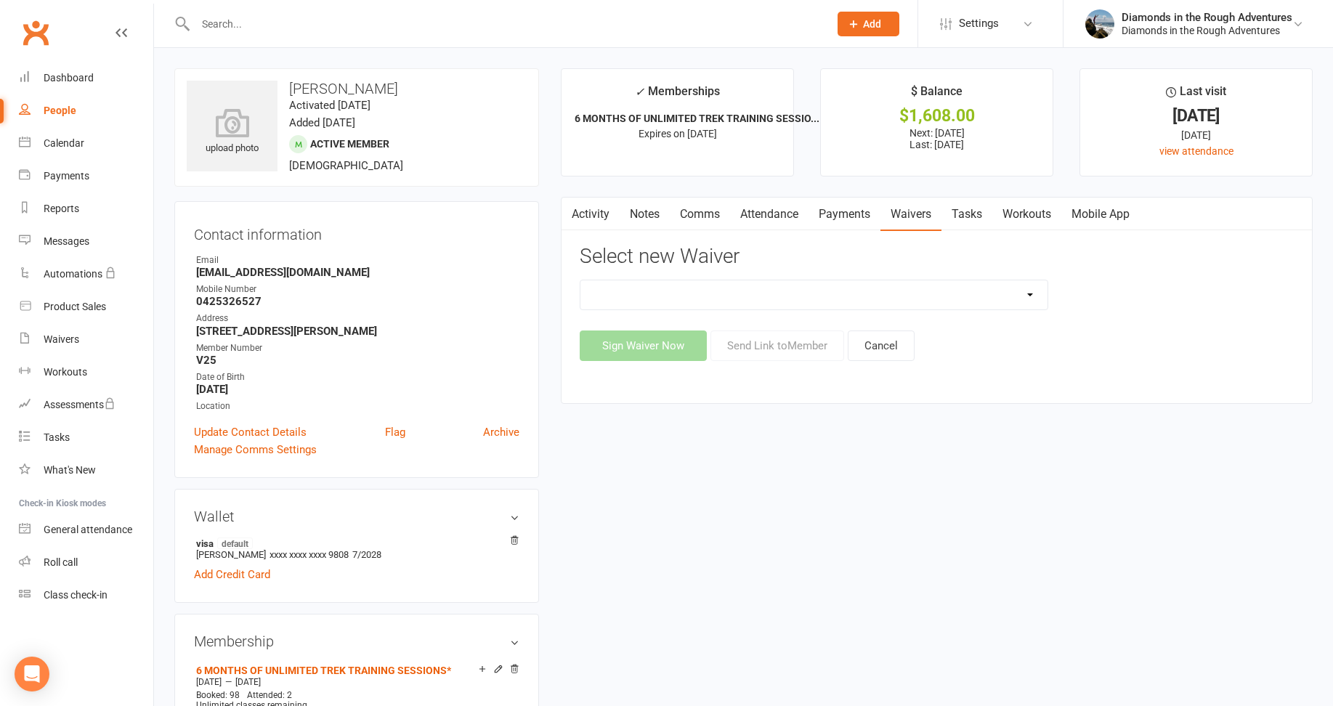
click at [1027, 289] on select "2025 Back On Track 2 Weeks Of Unlimited Sessions 2025 Diamond Day And Dream Hea…" at bounding box center [814, 294] width 467 height 29
select select "12830"
click at [581, 280] on select "2025 Back On Track 2 Weeks Of Unlimited Sessions 2025 Diamond Day And Dream Hea…" at bounding box center [814, 294] width 467 height 29
click at [783, 344] on button "Send Link to Member" at bounding box center [778, 346] width 134 height 31
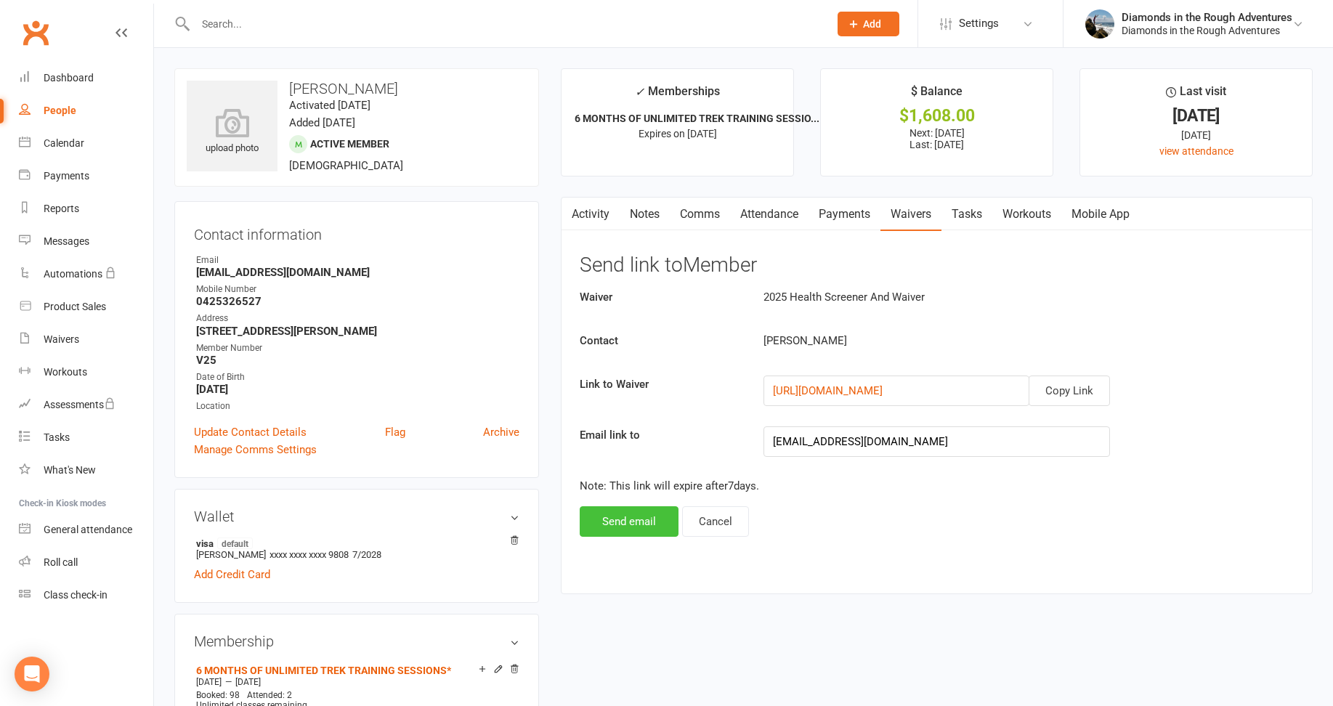
click at [629, 525] on button "Send email" at bounding box center [629, 521] width 99 height 31
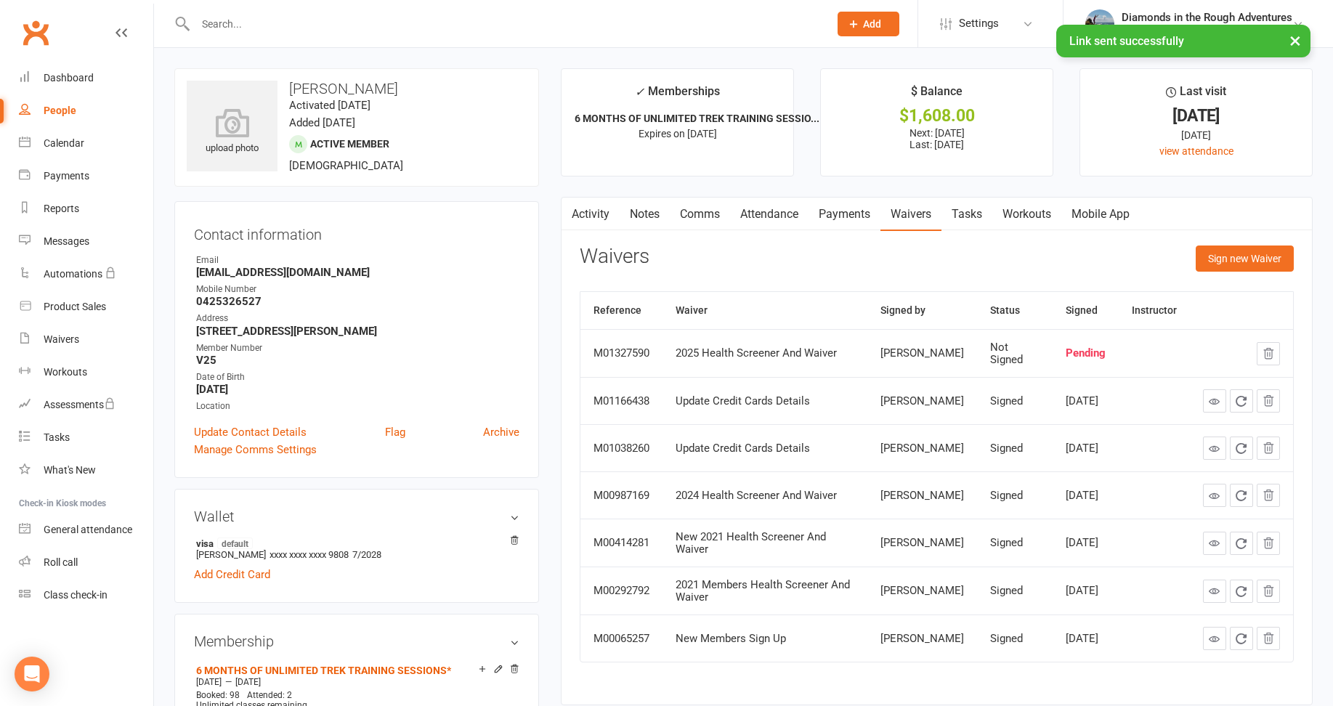
click at [236, 23] on input "text" at bounding box center [505, 24] width 628 height 20
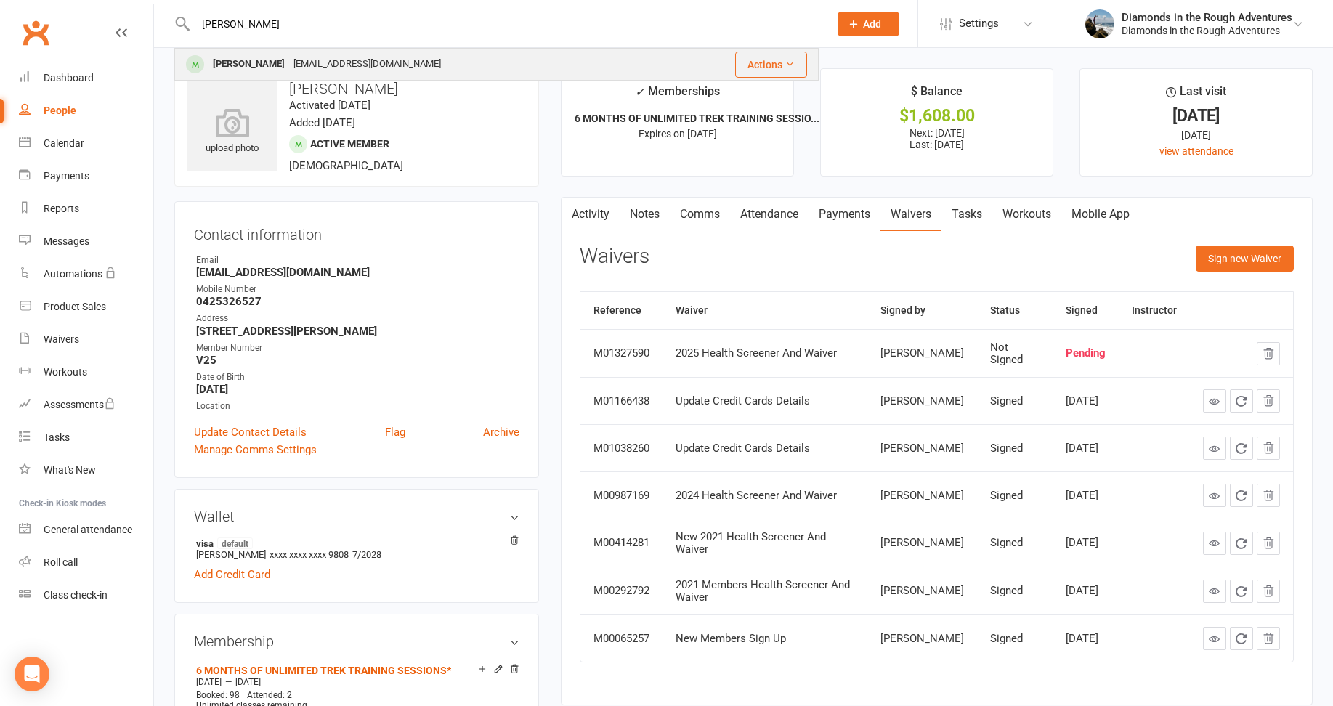
type input "barb"
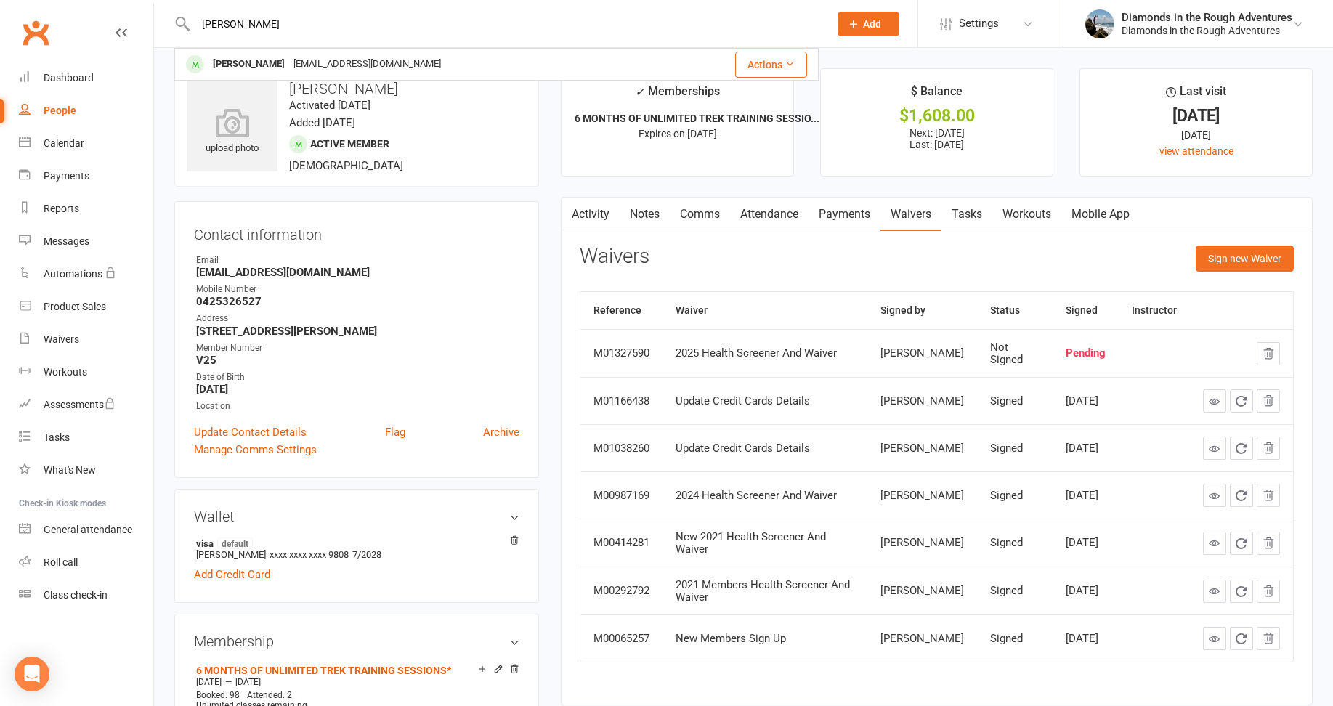
drag, startPoint x: 248, startPoint y: 59, endPoint x: 749, endPoint y: 145, distance: 508.0
click at [248, 58] on div "[PERSON_NAME]" at bounding box center [249, 64] width 81 height 21
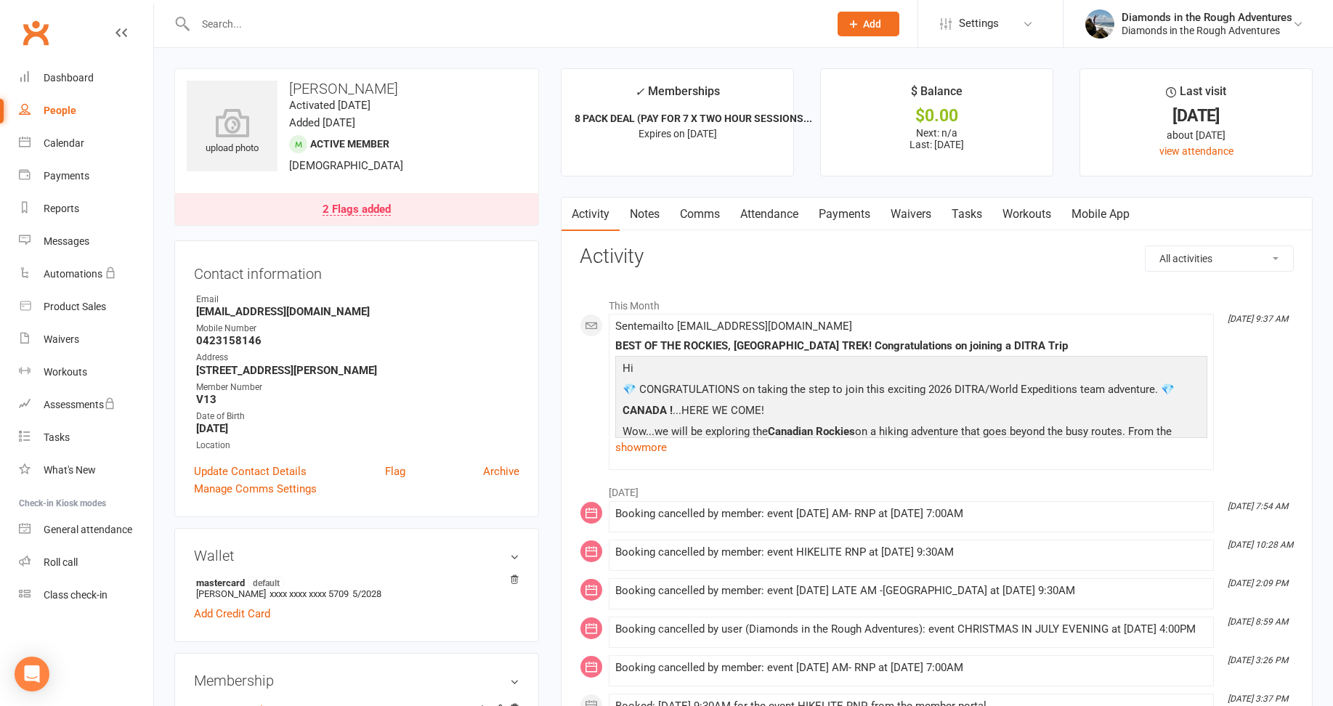
click at [914, 216] on link "Waivers" at bounding box center [911, 214] width 61 height 33
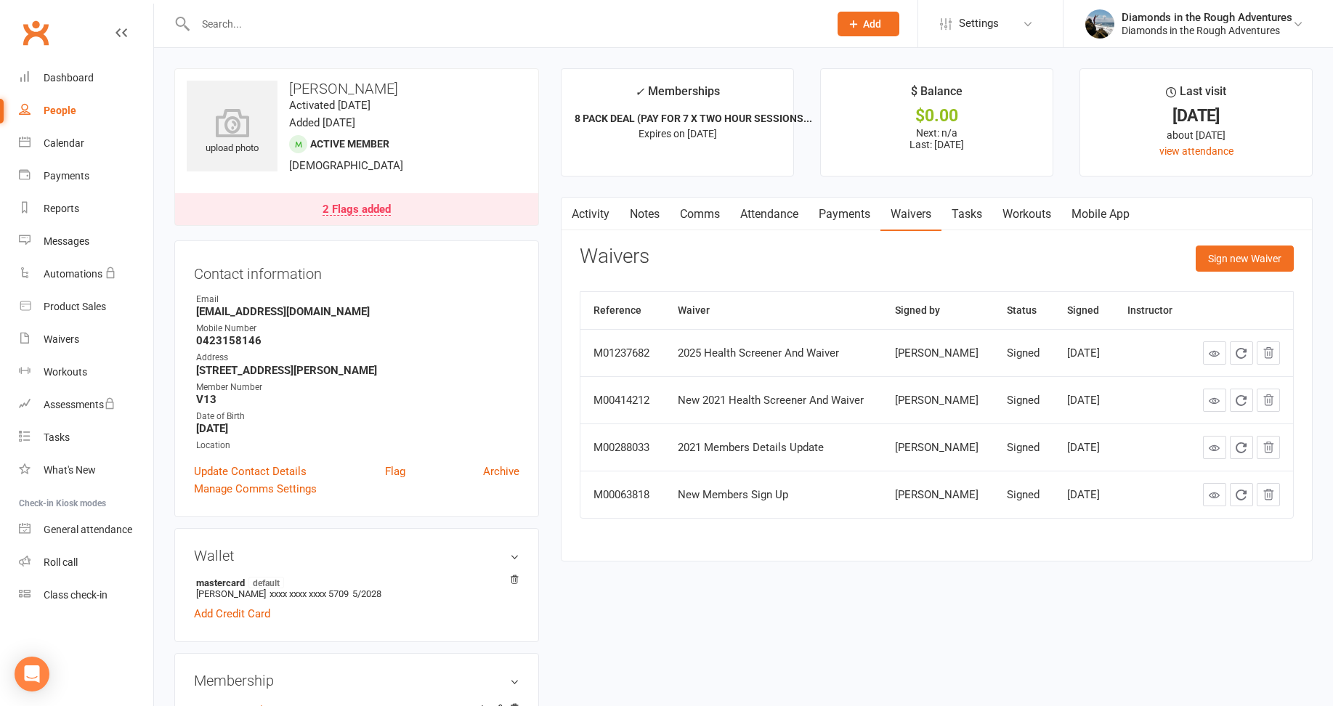
click at [246, 26] on input "text" at bounding box center [505, 24] width 628 height 20
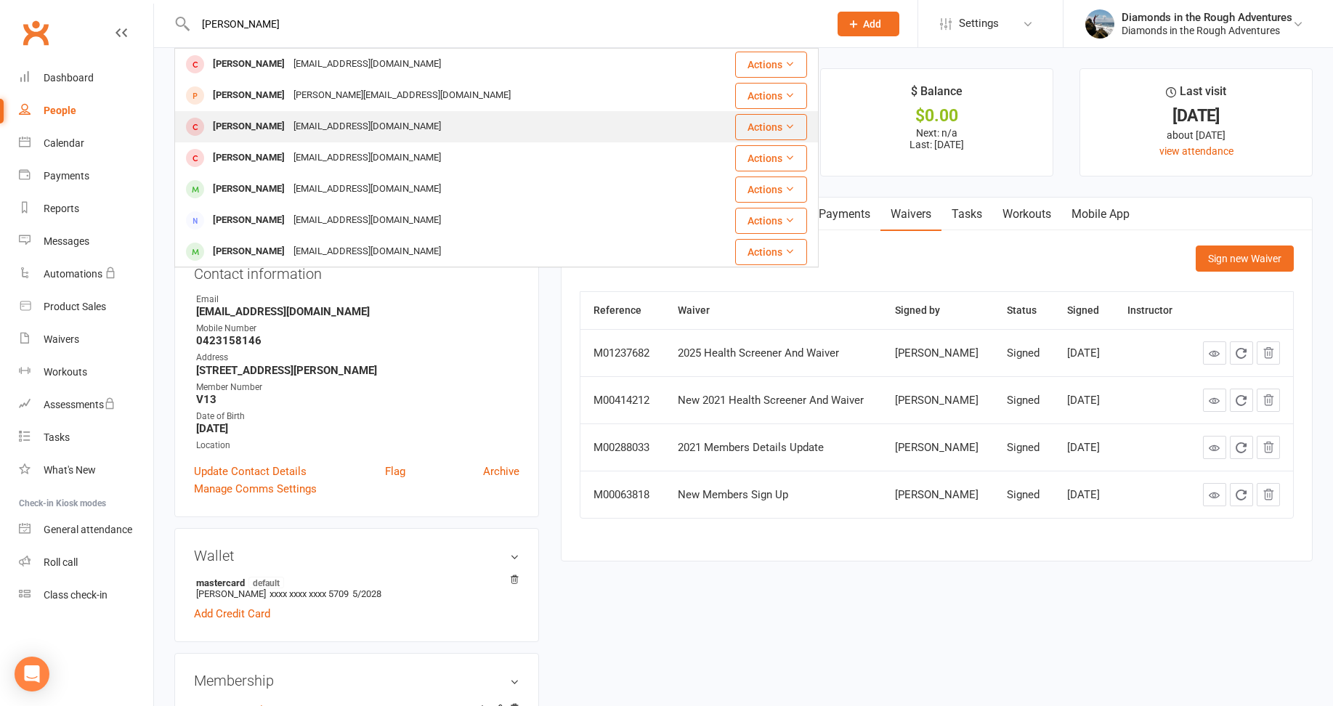
type input "linda"
click at [253, 127] on div "[PERSON_NAME]" at bounding box center [249, 126] width 81 height 21
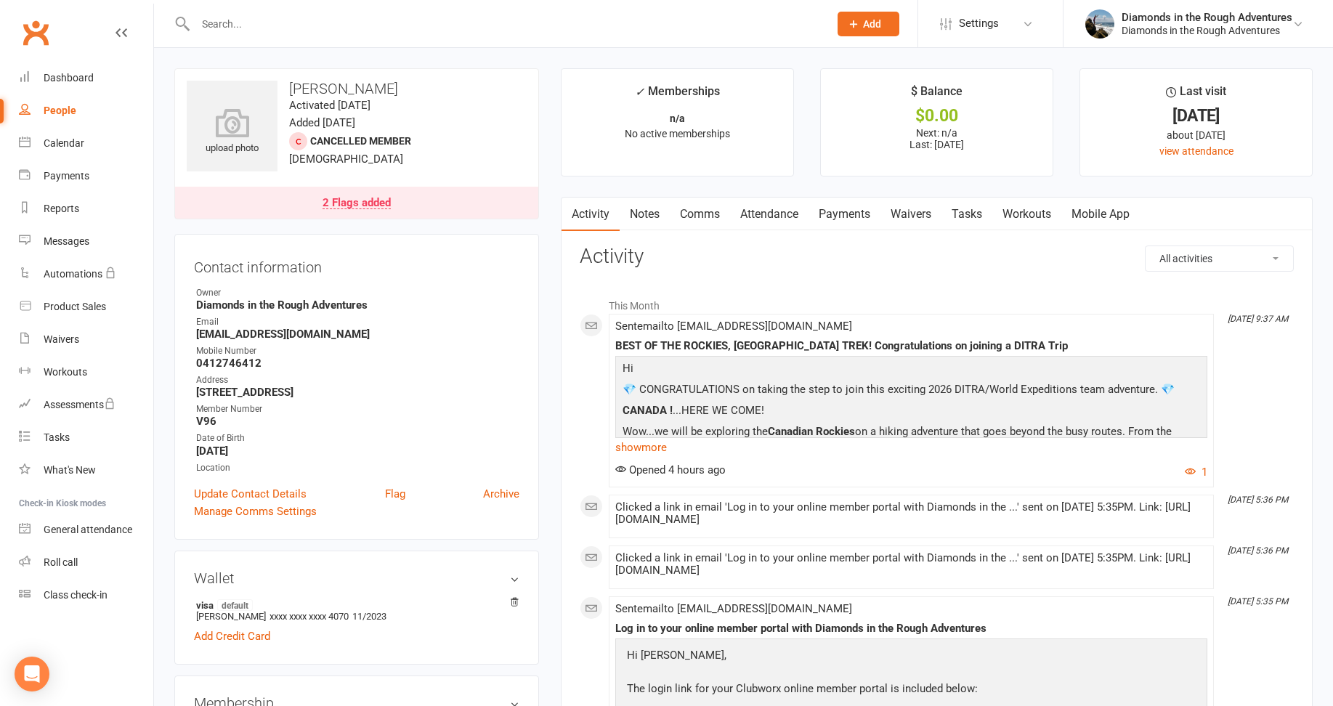
click at [910, 211] on link "Waivers" at bounding box center [911, 214] width 61 height 33
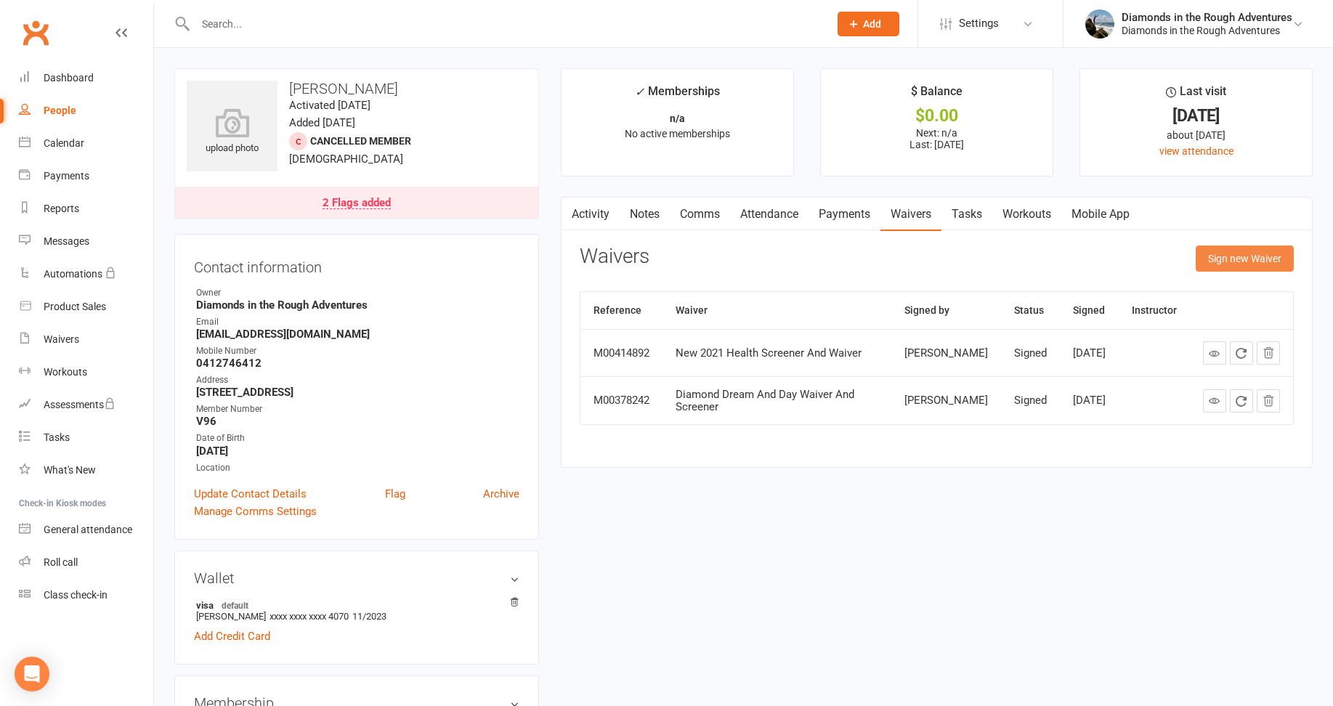
click at [1248, 258] on button "Sign new Waiver" at bounding box center [1245, 259] width 98 height 26
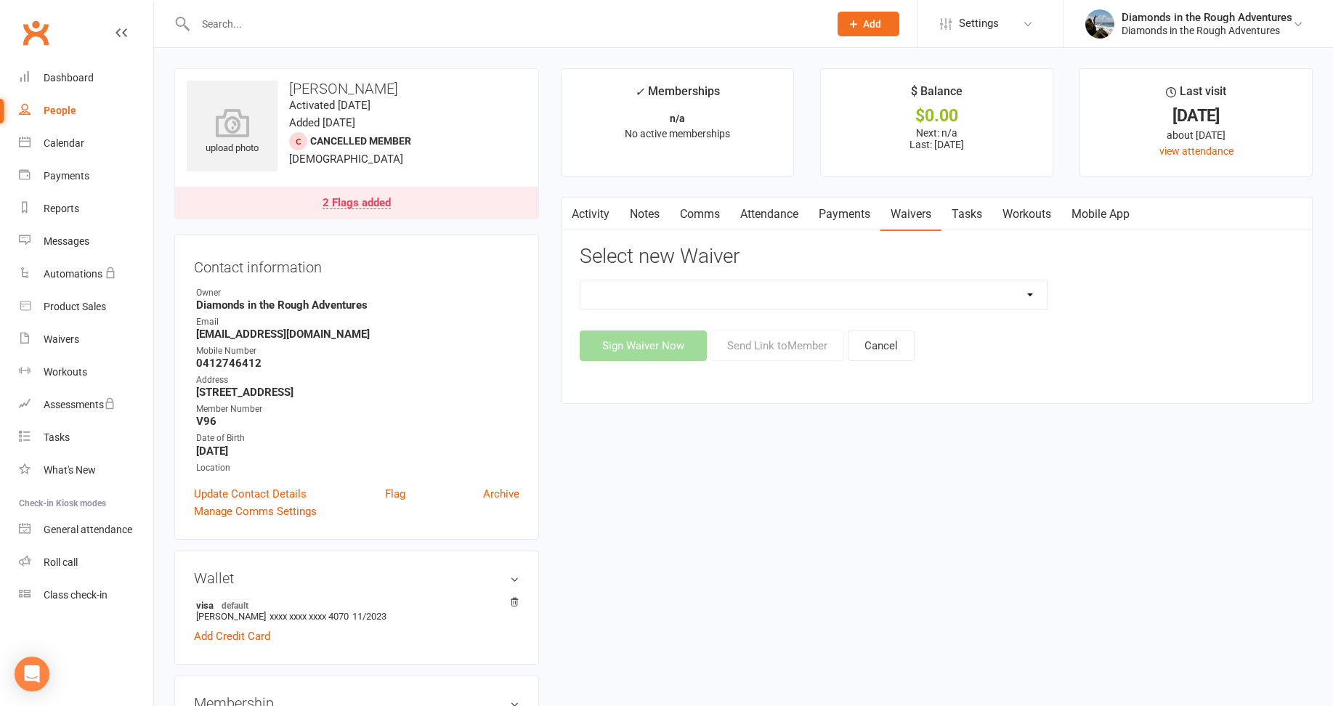
click at [1027, 297] on select "2025 Back On Track 2 Weeks Of Unlimited Sessions 2025 Diamond Day And Dream Hea…" at bounding box center [814, 294] width 467 height 29
select select "12830"
click at [581, 280] on select "2025 Back On Track 2 Weeks Of Unlimited Sessions 2025 Diamond Day And Dream Hea…" at bounding box center [814, 294] width 467 height 29
click at [789, 344] on button "Send Link to Member" at bounding box center [778, 346] width 134 height 31
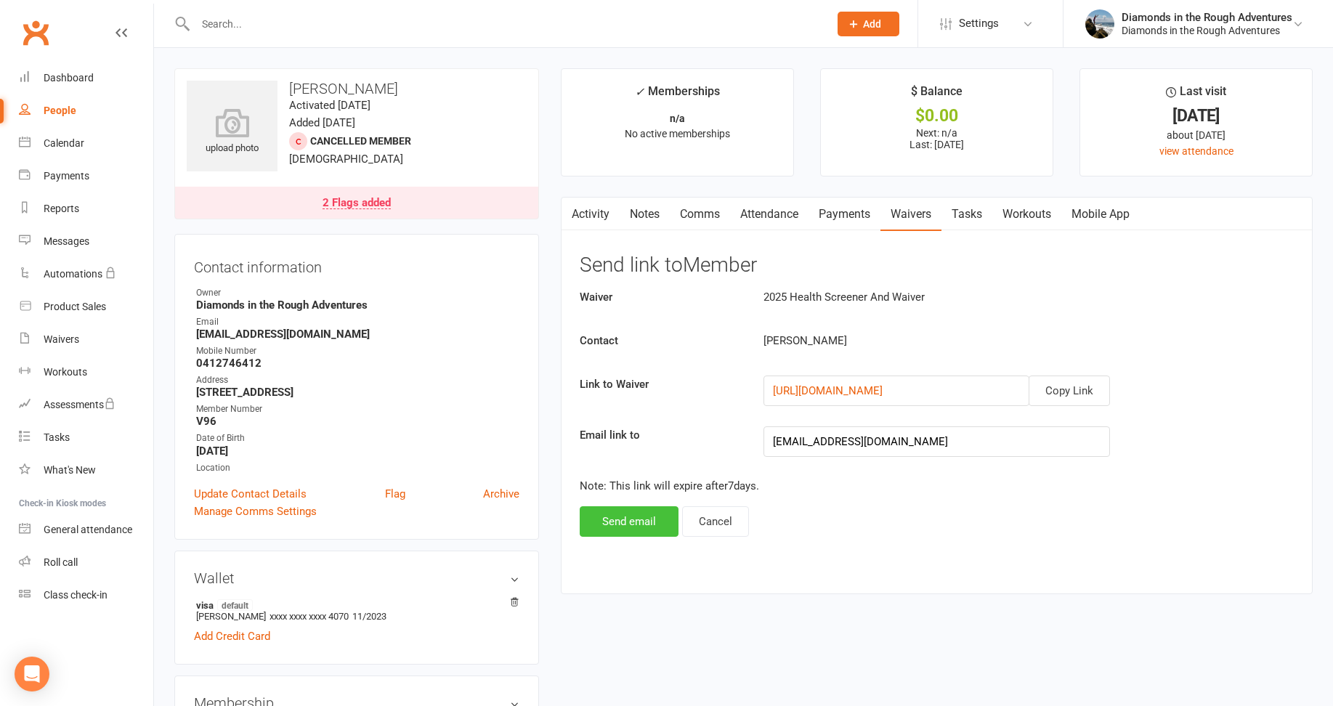
click at [622, 514] on button "Send email" at bounding box center [629, 521] width 99 height 31
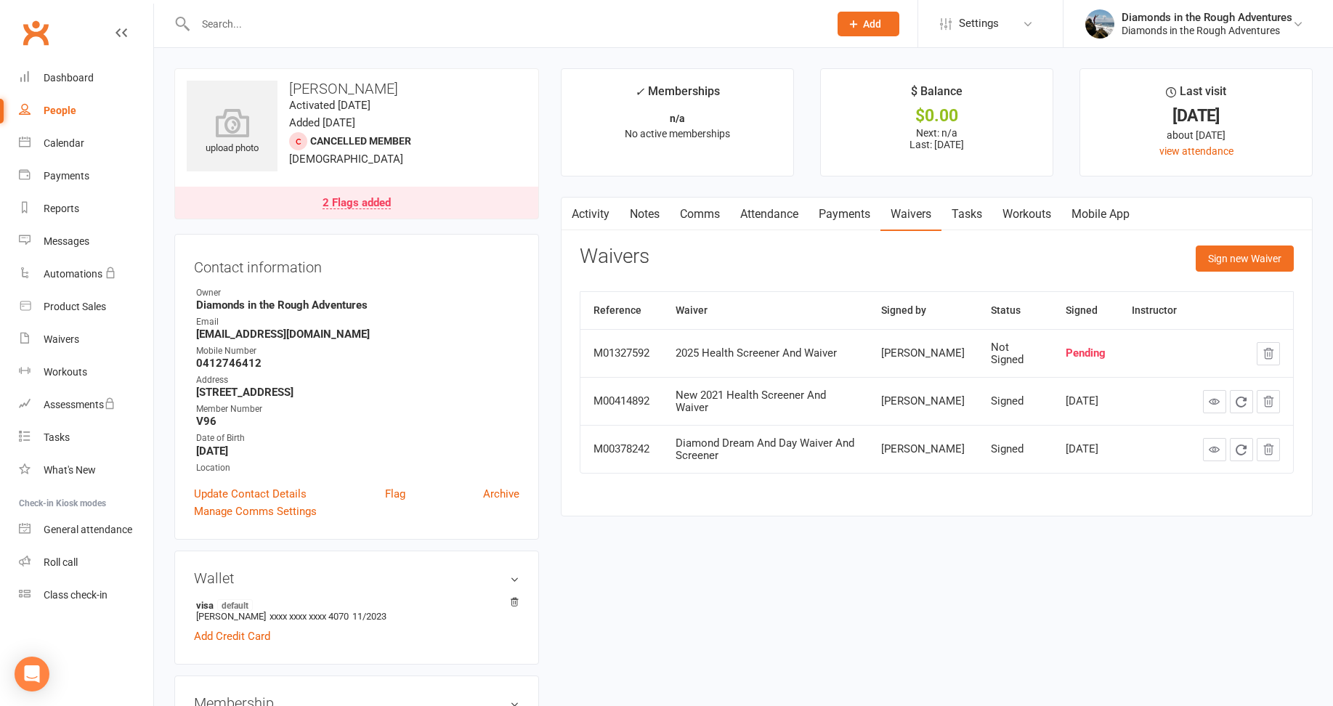
click at [241, 27] on input "text" at bounding box center [505, 24] width 628 height 20
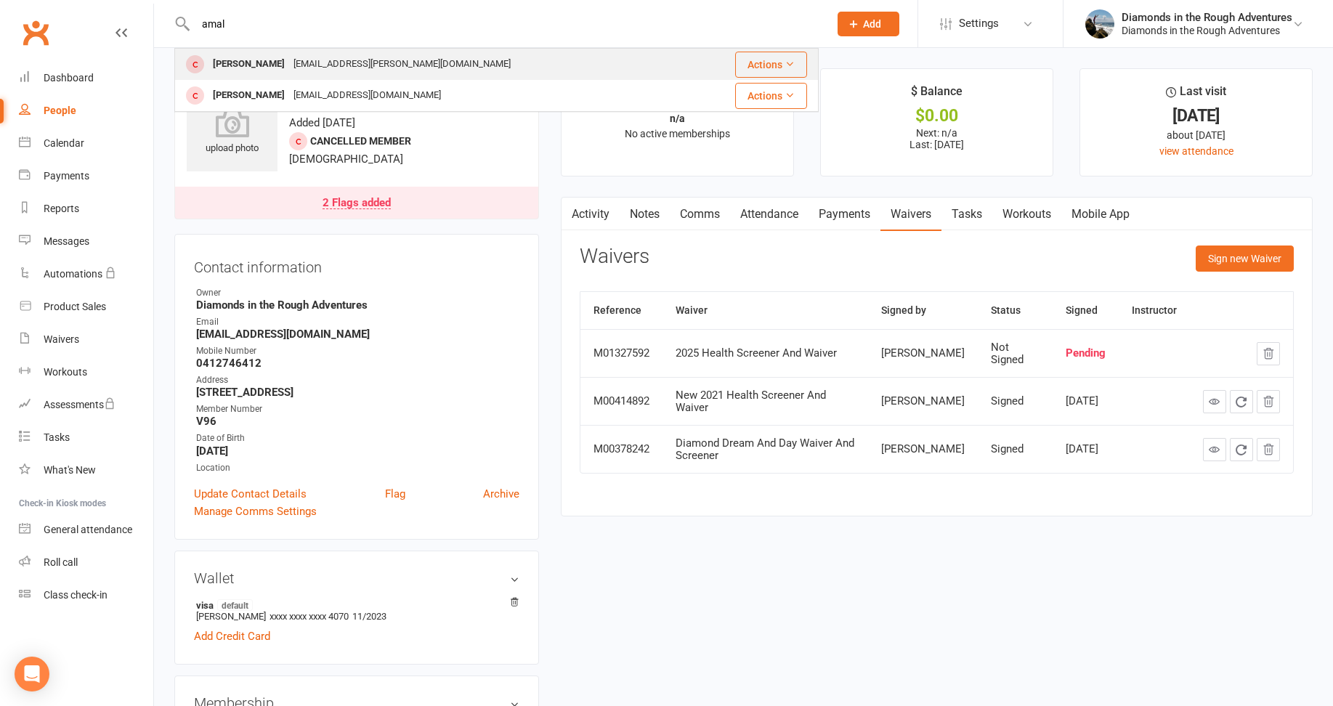
type input "amal"
click at [253, 61] on div "[PERSON_NAME]" at bounding box center [249, 64] width 81 height 21
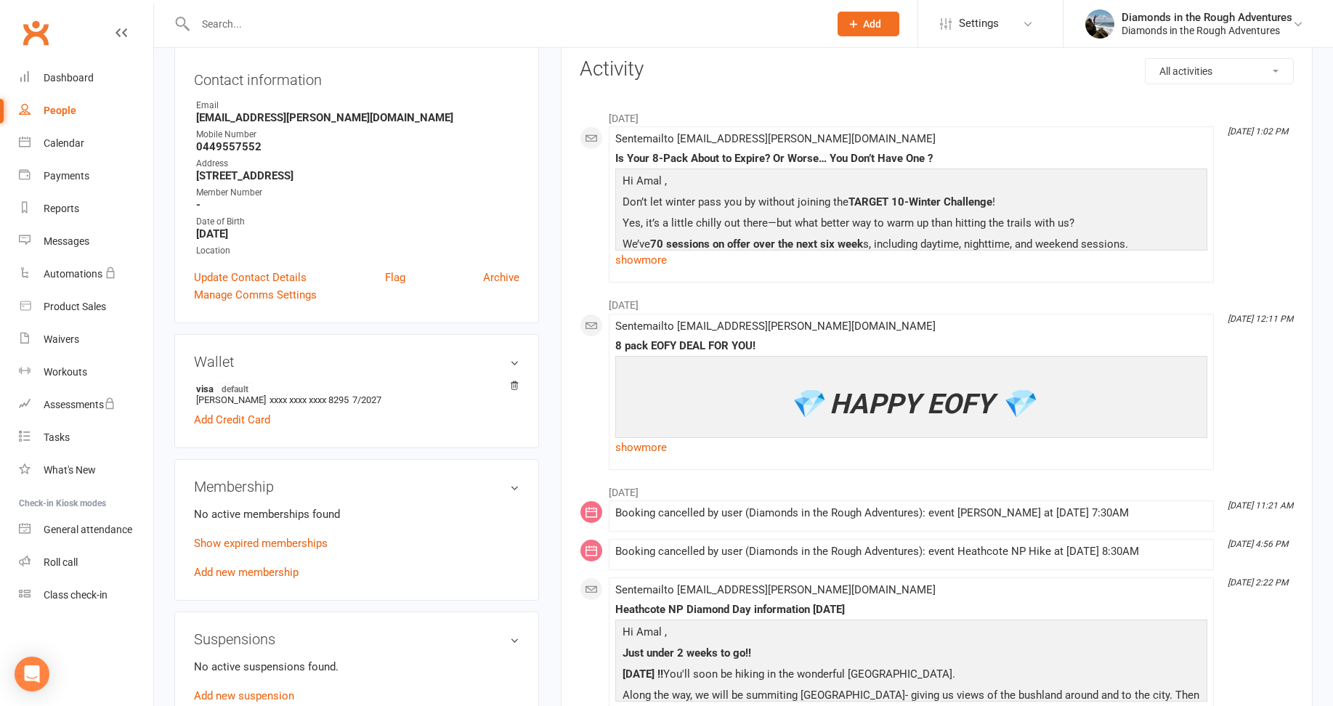
scroll to position [73, 0]
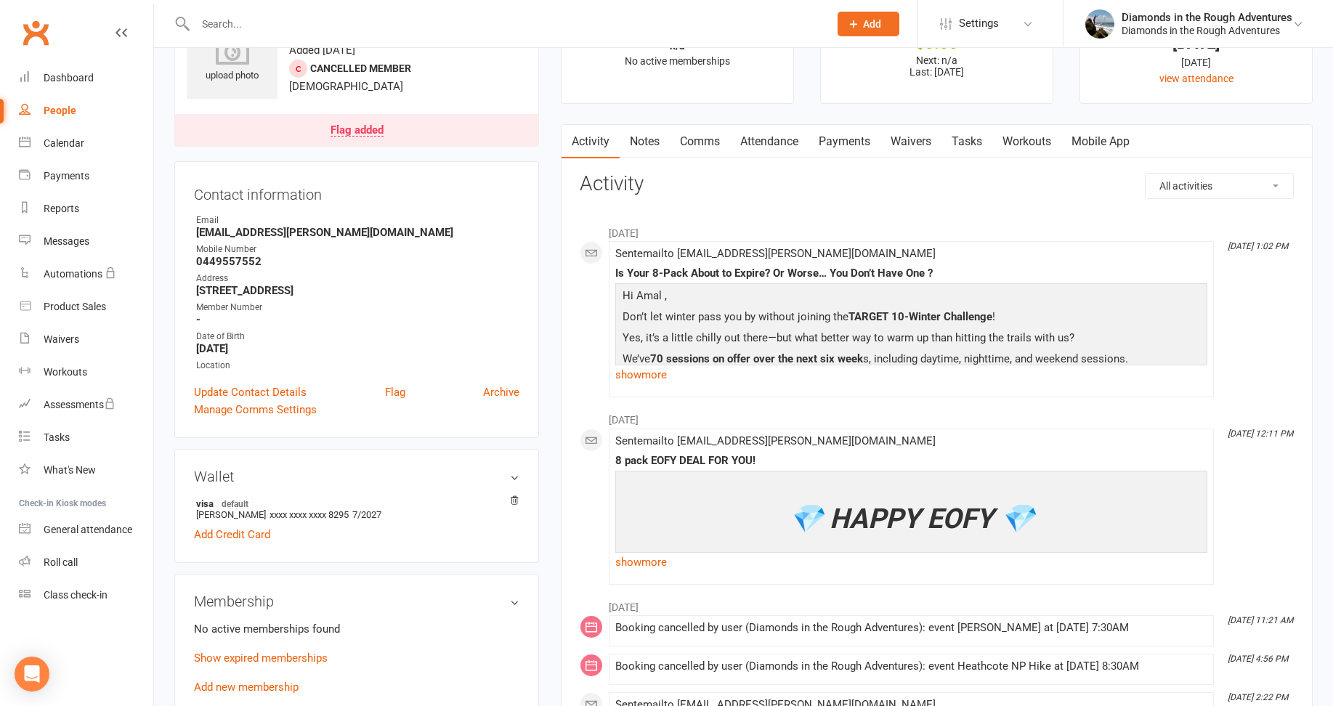
click at [913, 140] on link "Waivers" at bounding box center [911, 141] width 61 height 33
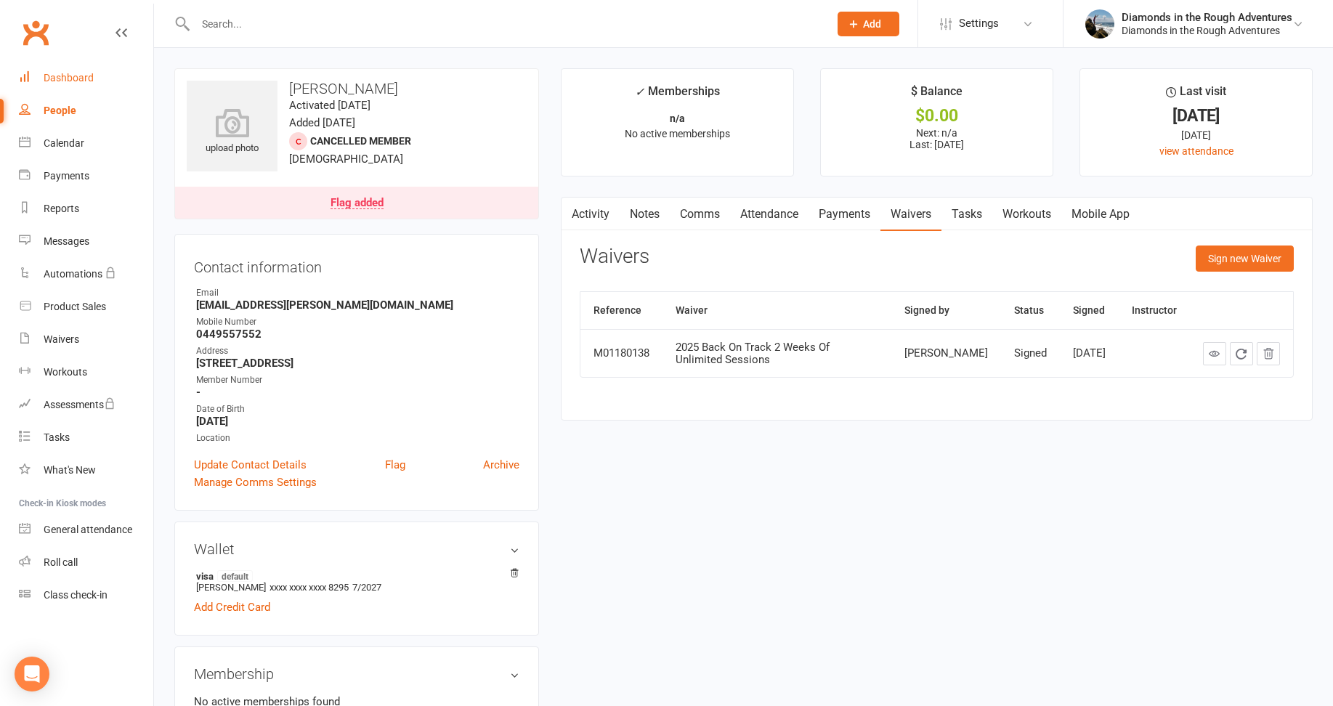
drag, startPoint x: 63, startPoint y: 81, endPoint x: 265, endPoint y: 106, distance: 203.6
click at [63, 81] on div "Dashboard" at bounding box center [69, 78] width 50 height 12
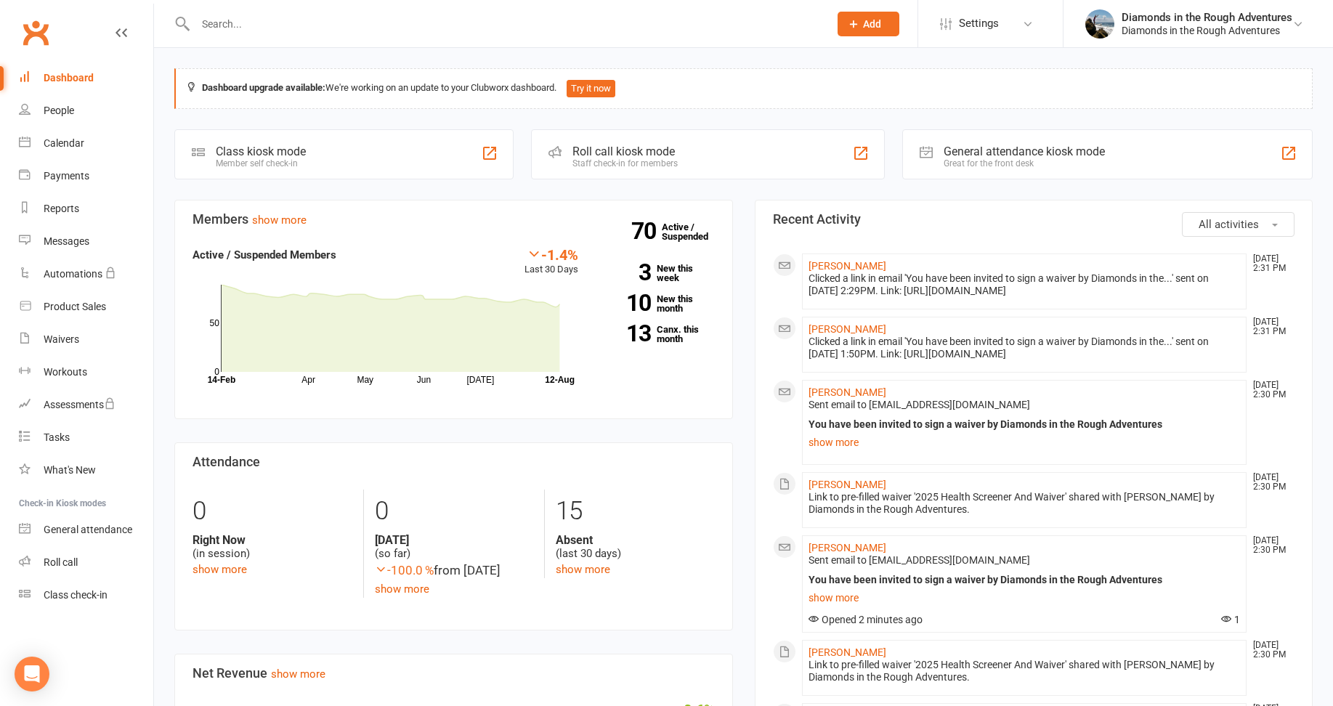
click at [70, 80] on div "Dashboard" at bounding box center [69, 78] width 50 height 12
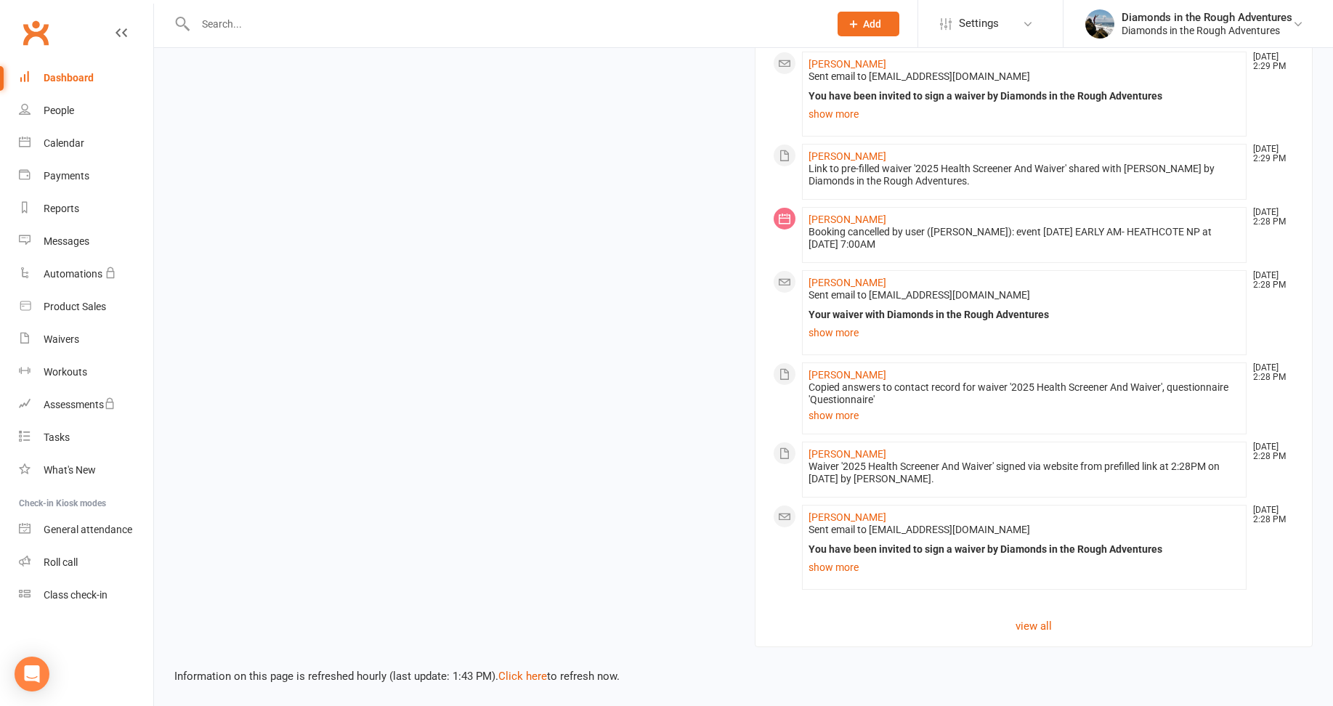
scroll to position [1231, 0]
click at [1036, 626] on link "view all" at bounding box center [1034, 626] width 522 height 17
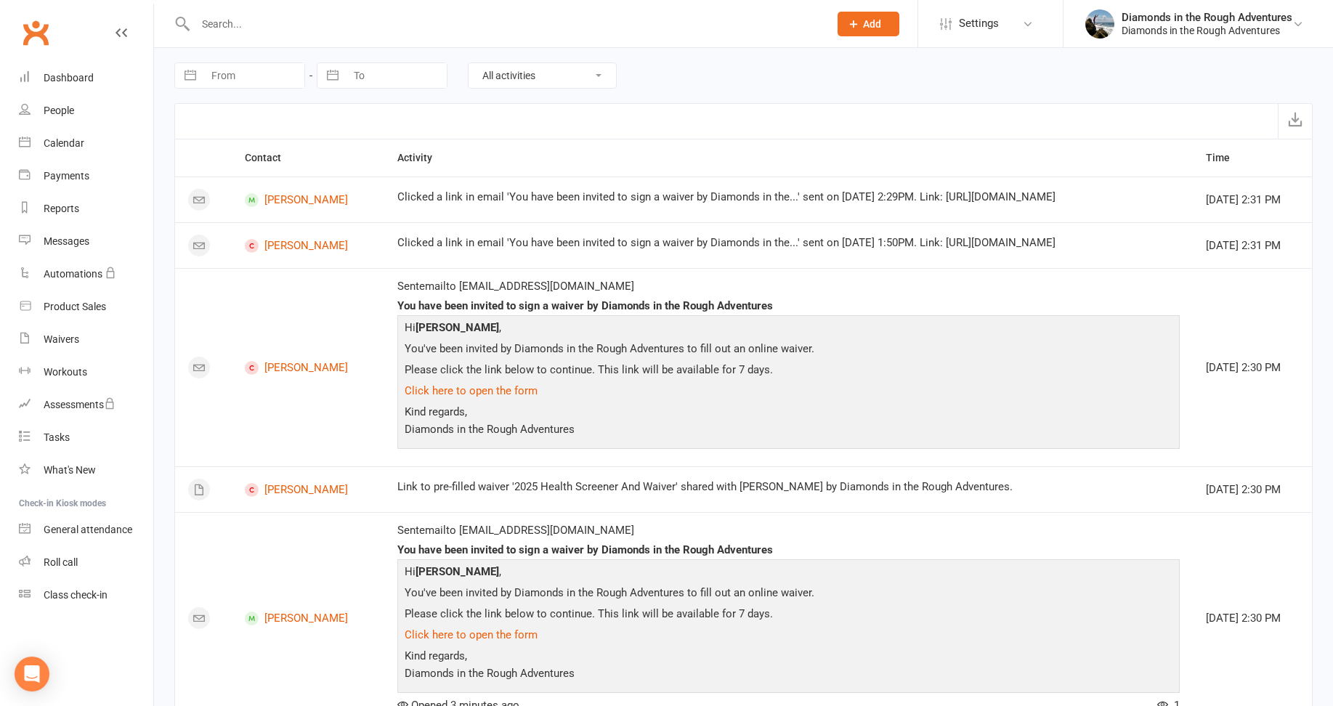
click at [577, 80] on select "All activities Bookings / Attendances Communications Notes Failed SMSes Grading…" at bounding box center [542, 75] width 147 height 25
select select "MembershipLogEntry"
click at [469, 63] on select "All activities Bookings / Attendances Communications Notes Failed SMSes Grading…" at bounding box center [542, 75] width 147 height 25
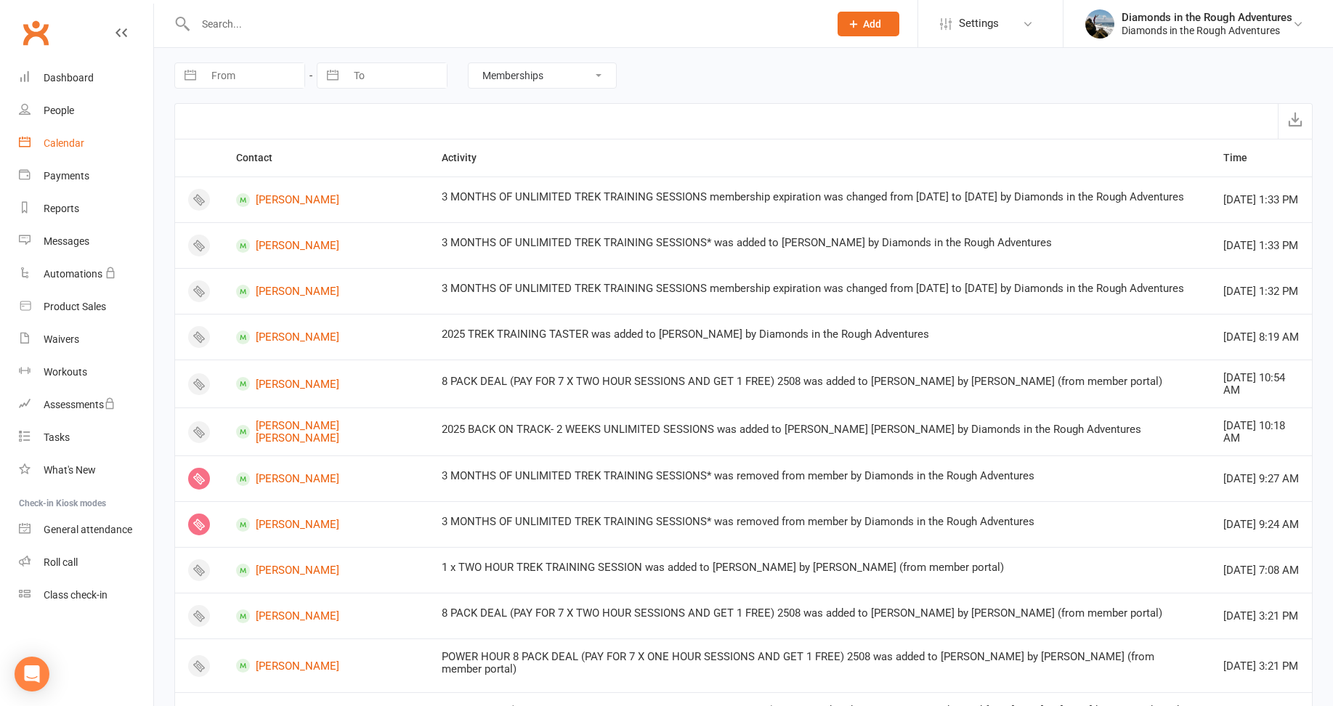
click at [70, 142] on div "Calendar" at bounding box center [64, 143] width 41 height 12
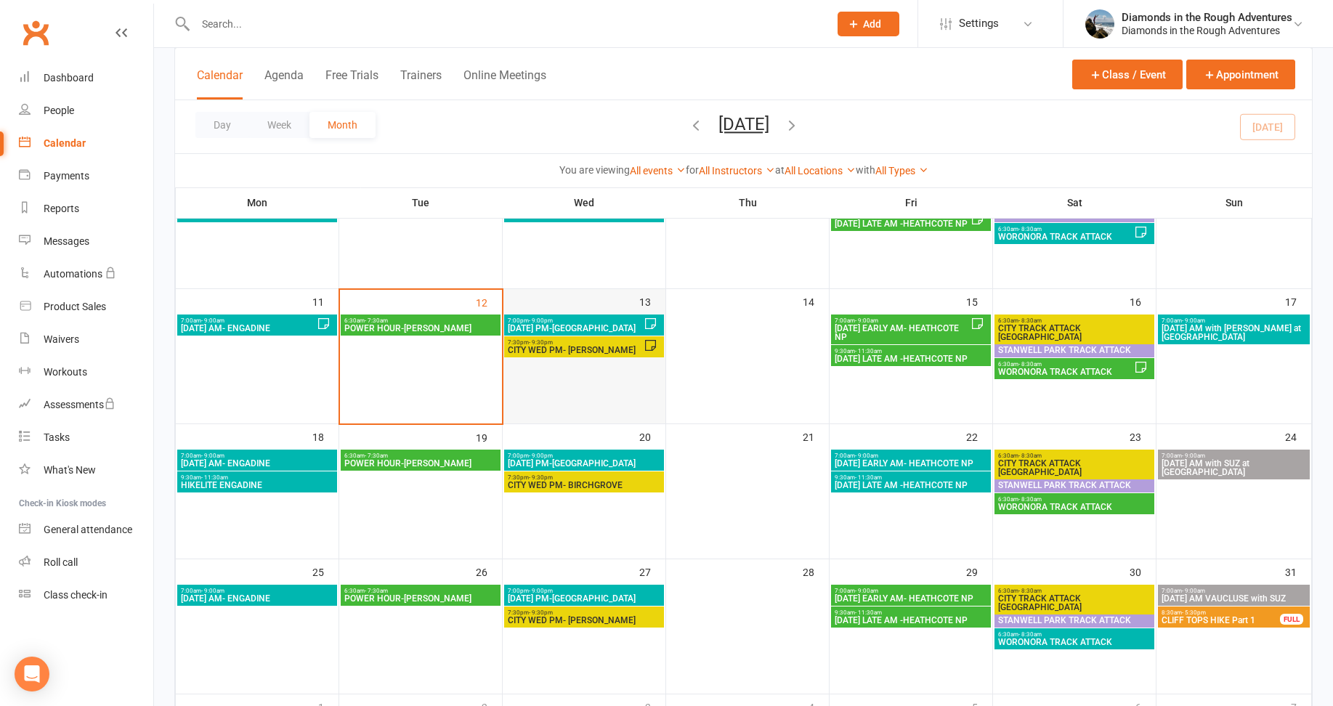
scroll to position [291, 0]
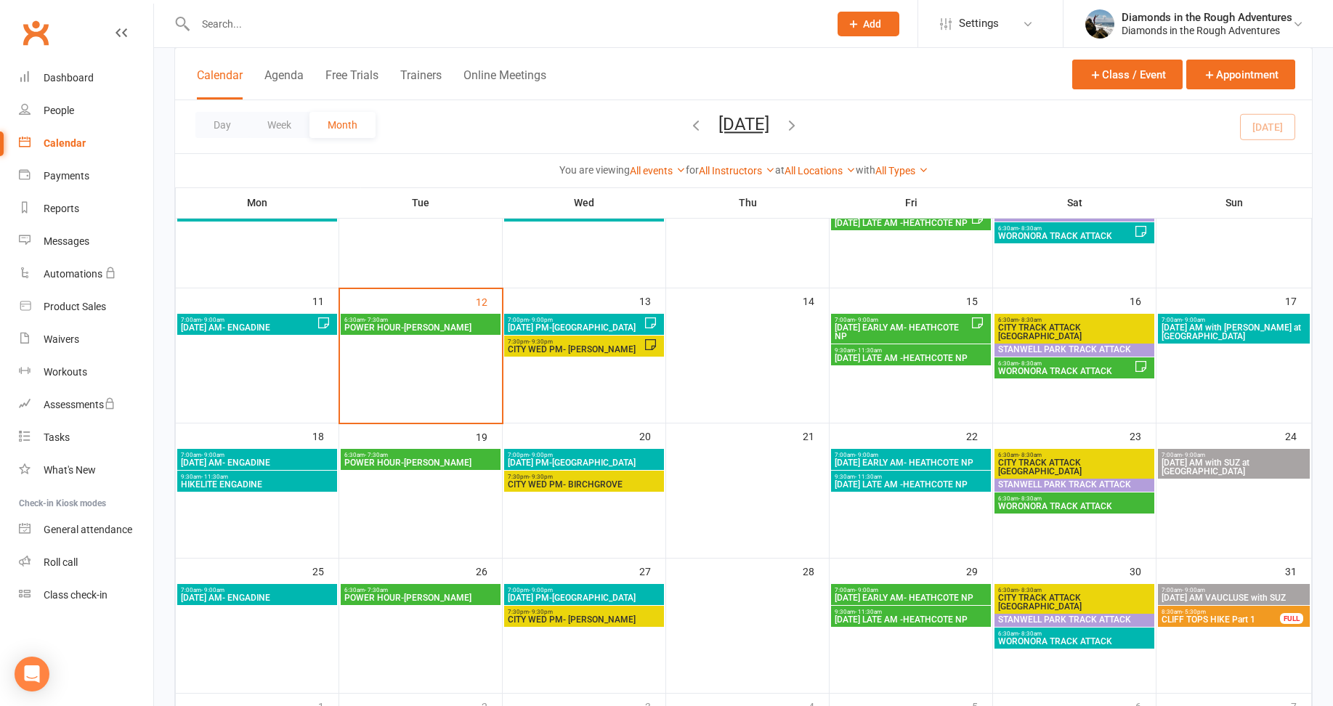
click at [585, 323] on span "WEDNESDAY PM-GRAYS POINT" at bounding box center [575, 327] width 137 height 9
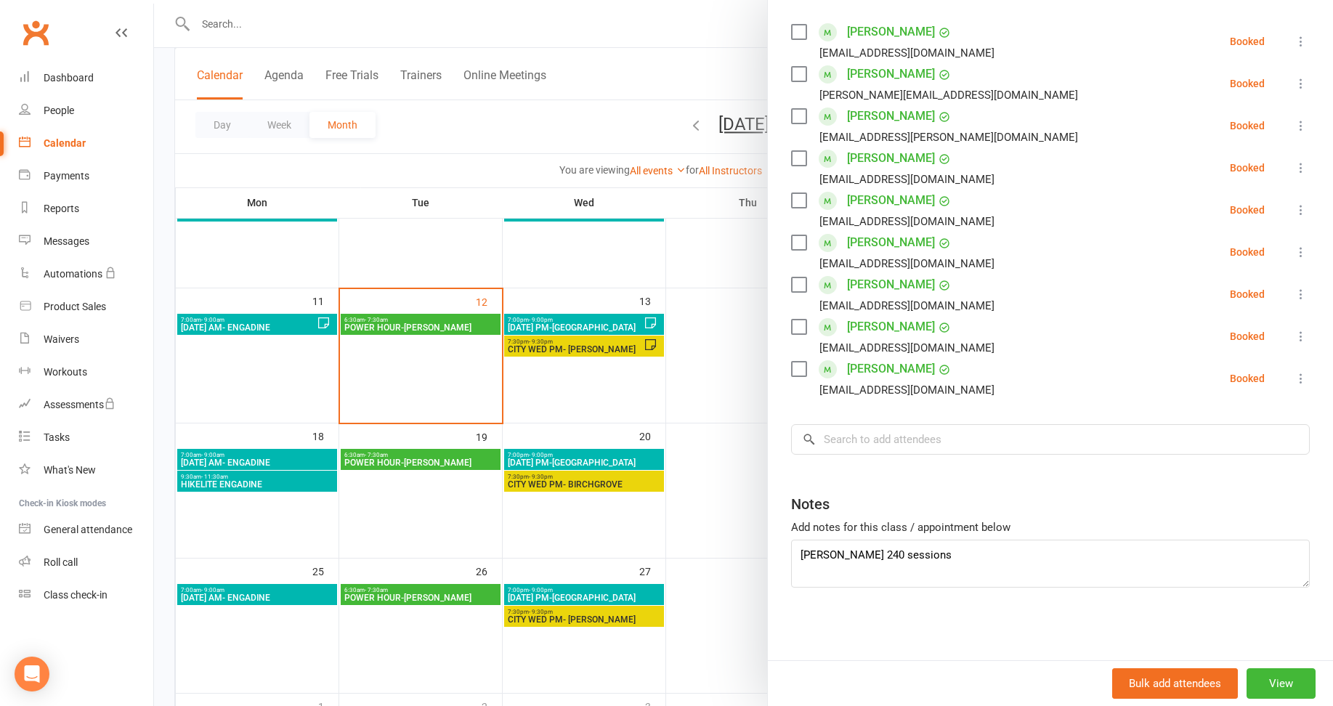
scroll to position [177, 0]
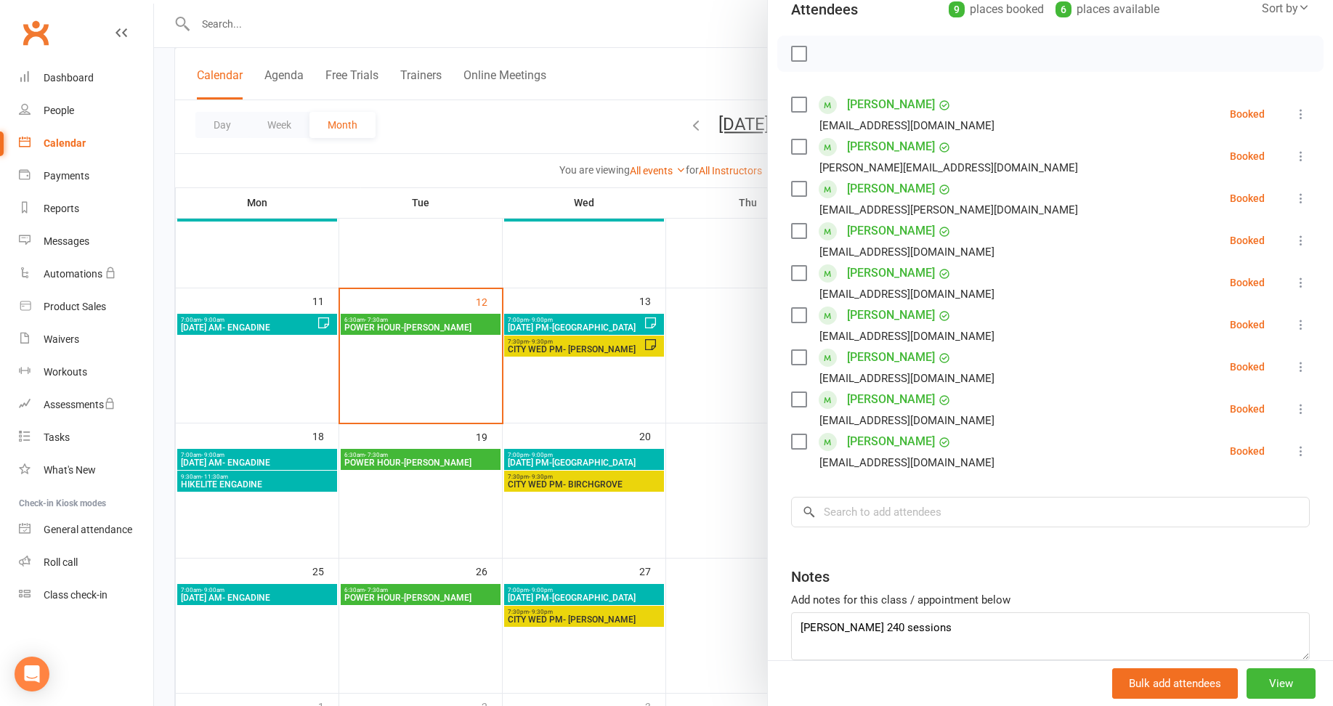
click at [700, 357] on div at bounding box center [743, 353] width 1179 height 706
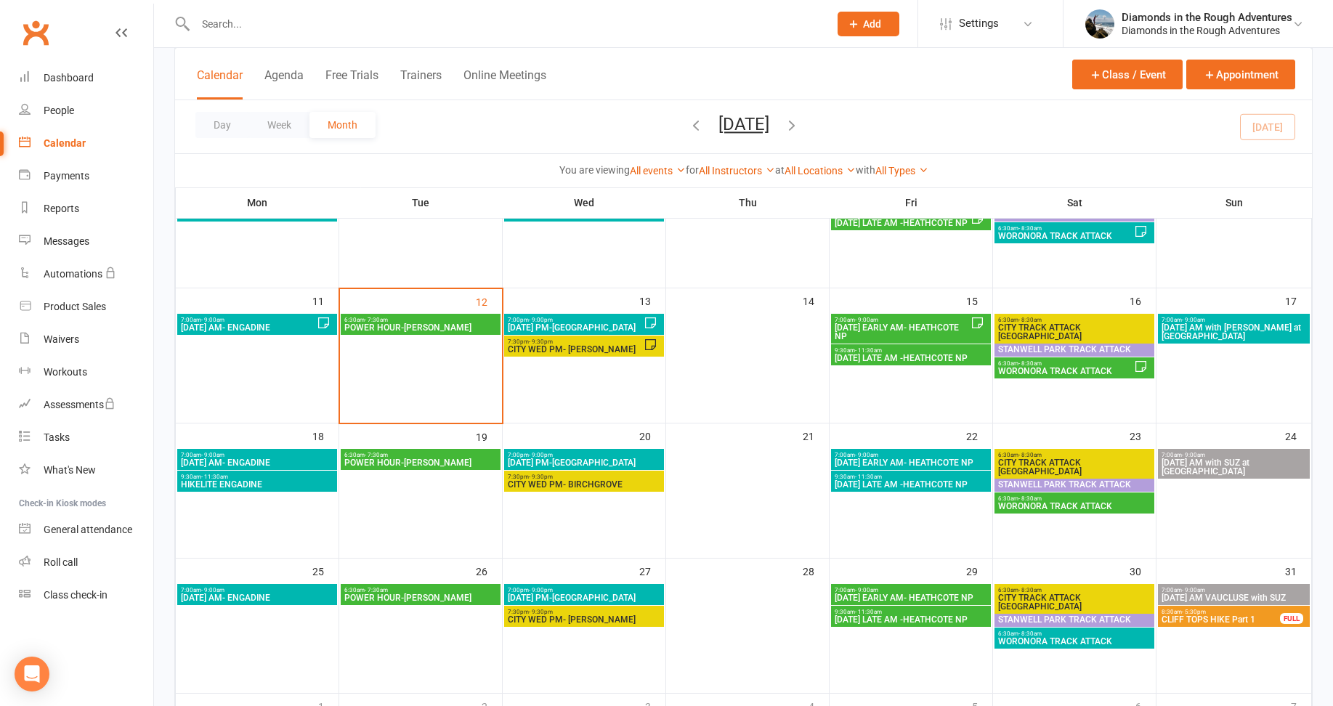
click at [254, 480] on span "HIKELITE ENGADINE" at bounding box center [257, 484] width 154 height 9
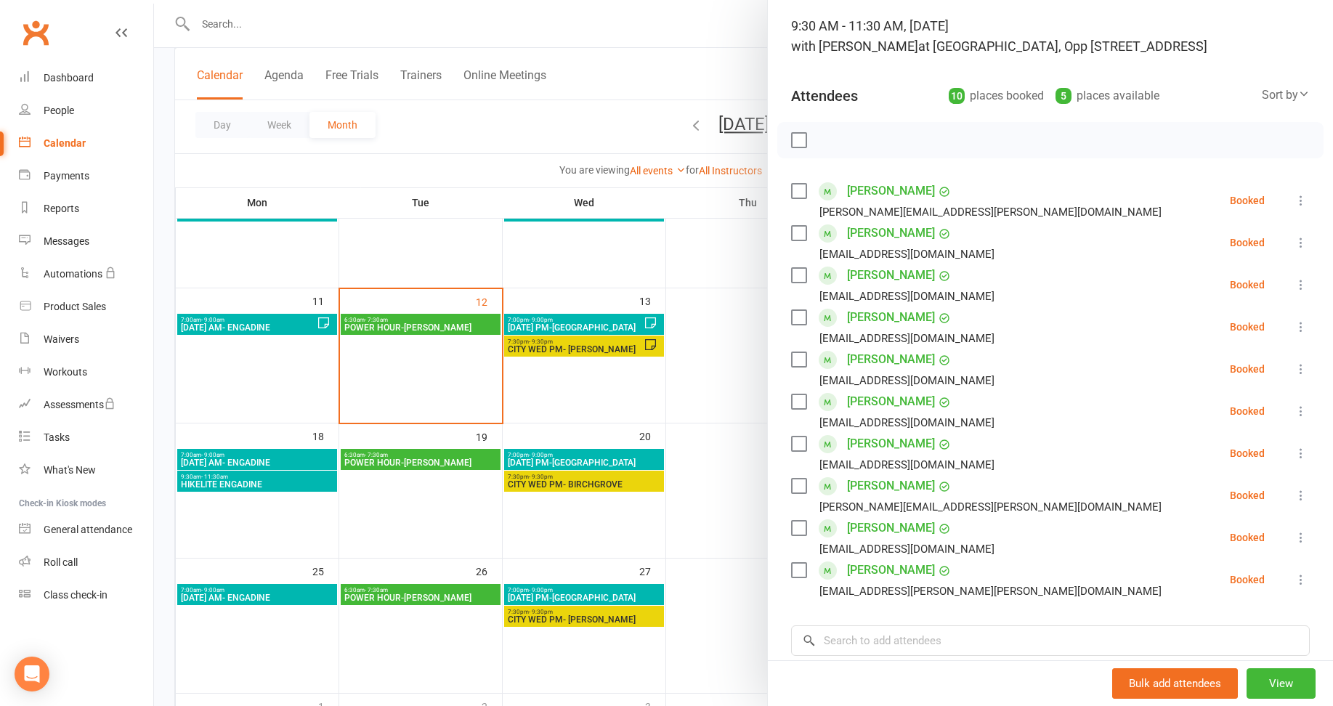
scroll to position [218, 0]
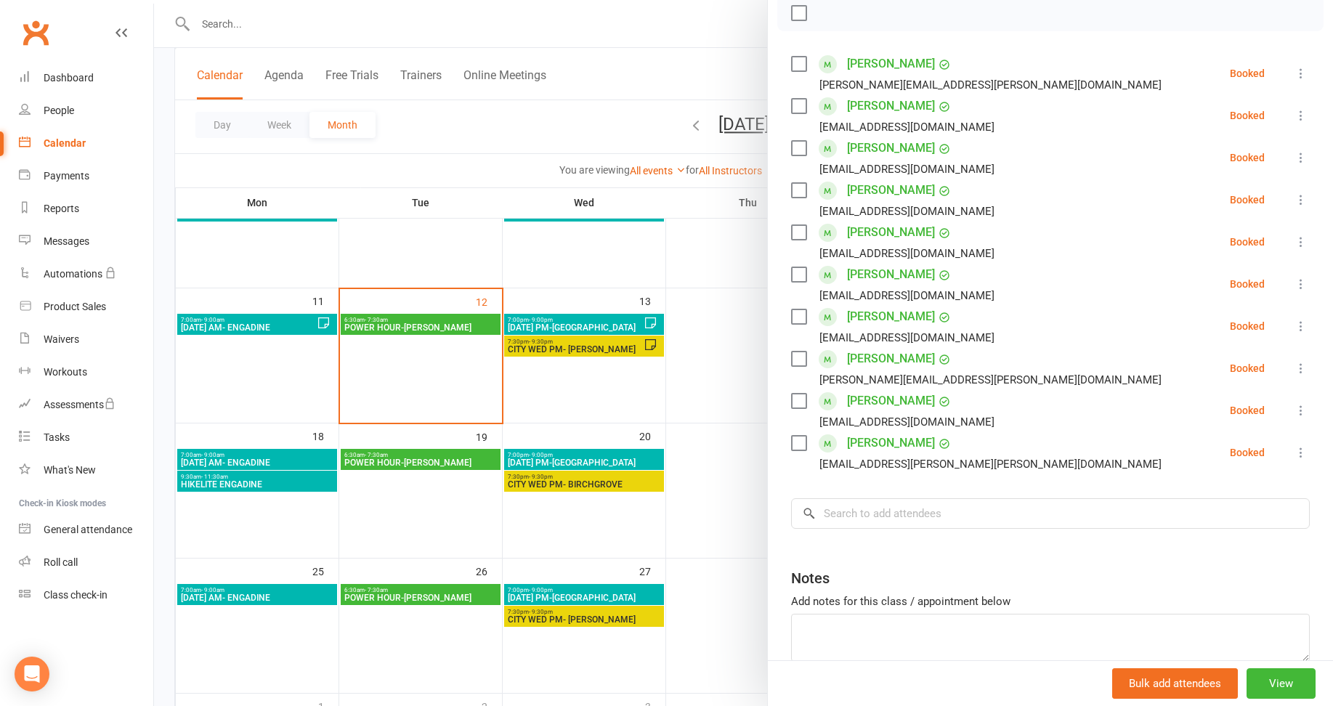
click at [707, 498] on div at bounding box center [743, 353] width 1179 height 706
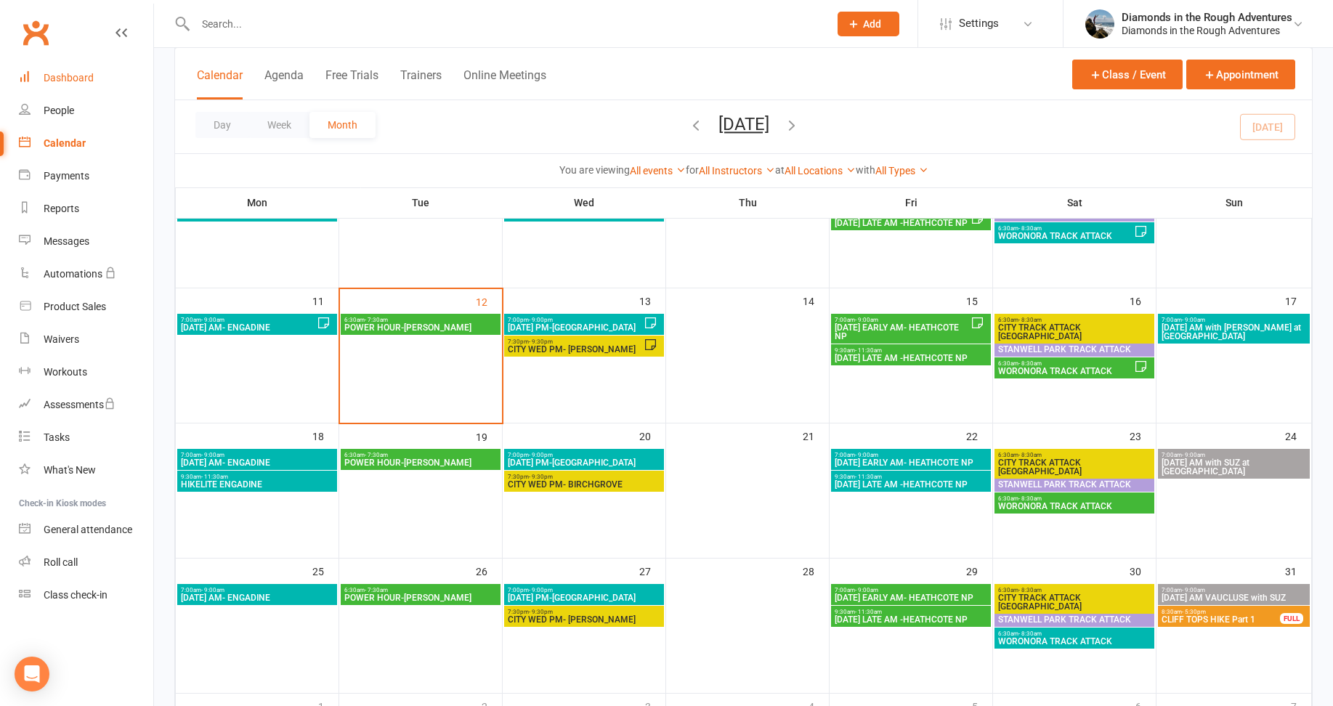
click at [68, 78] on div "Dashboard" at bounding box center [69, 78] width 50 height 12
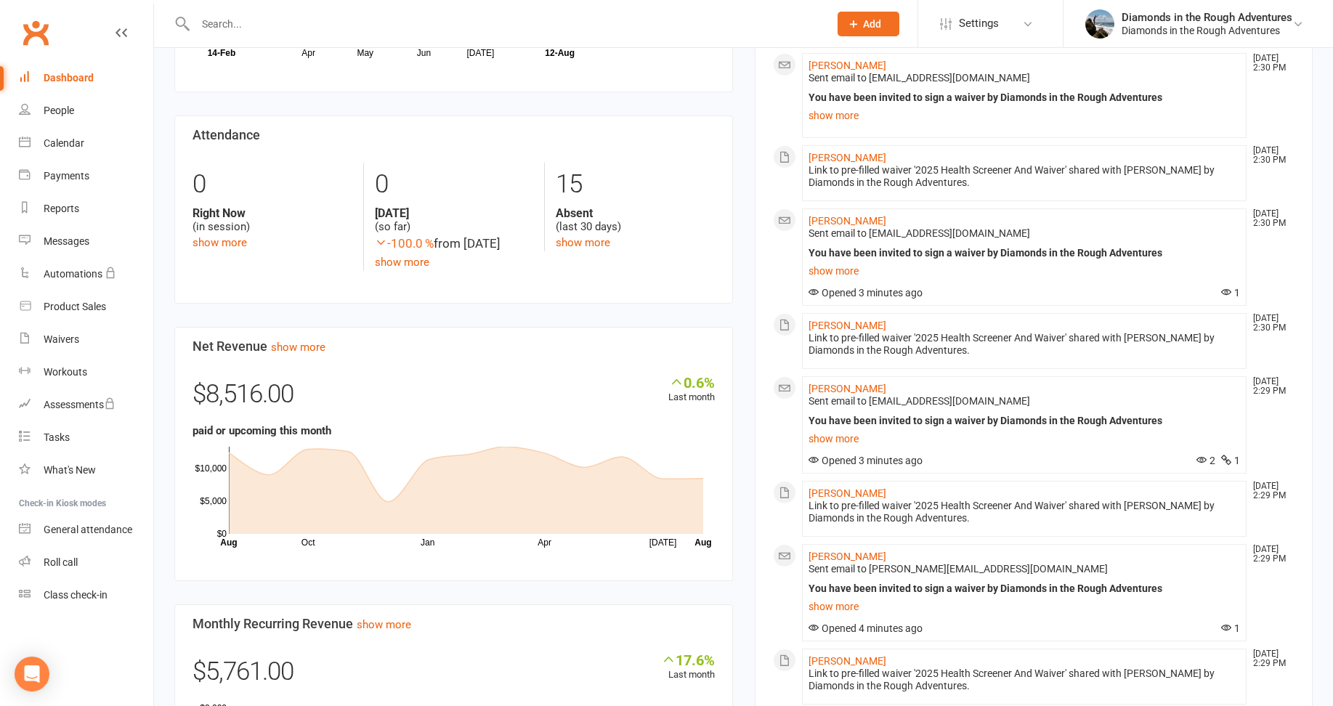
scroll to position [436, 0]
